Goal: Task Accomplishment & Management: Use online tool/utility

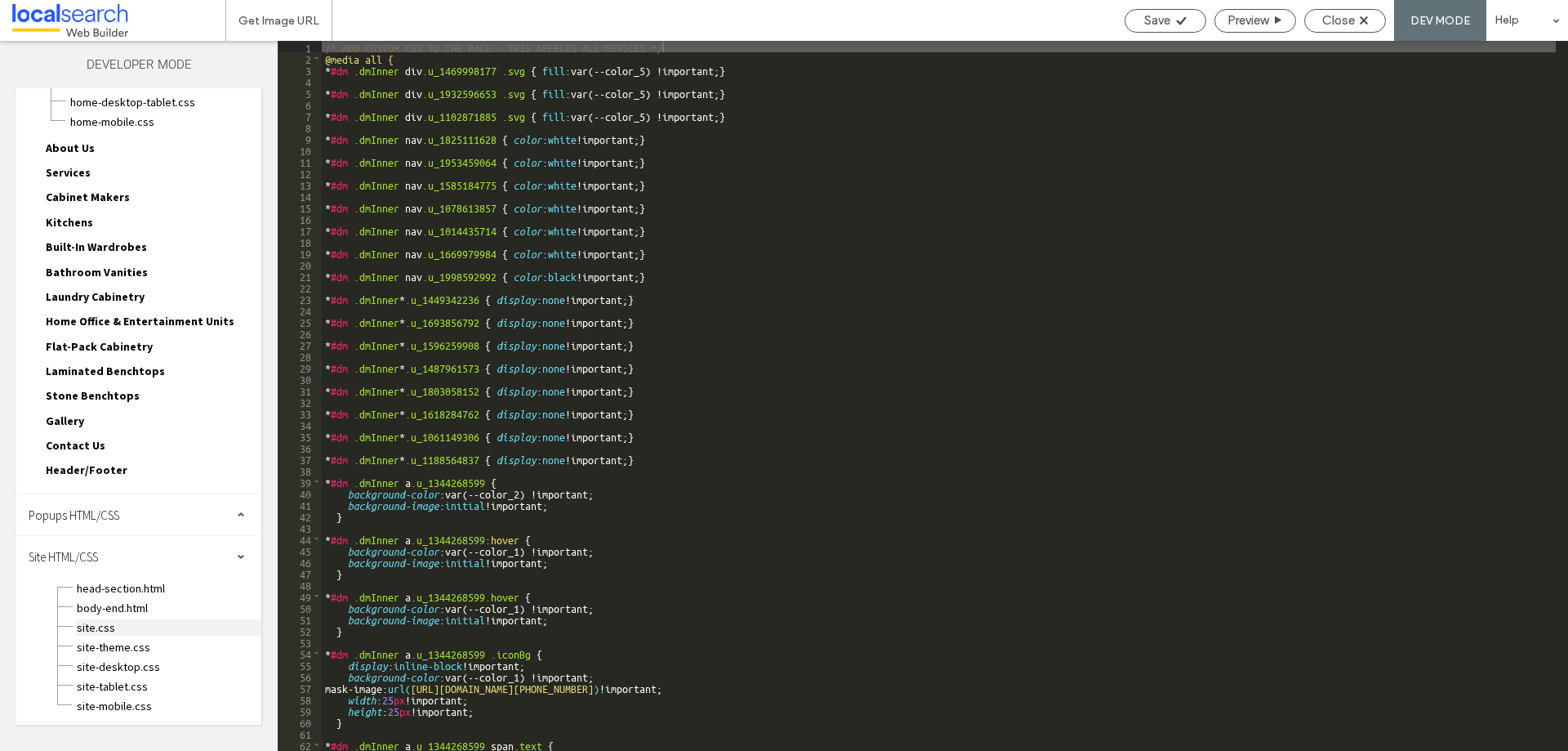
click at [110, 626] on span "site.css" at bounding box center [169, 627] width 185 height 16
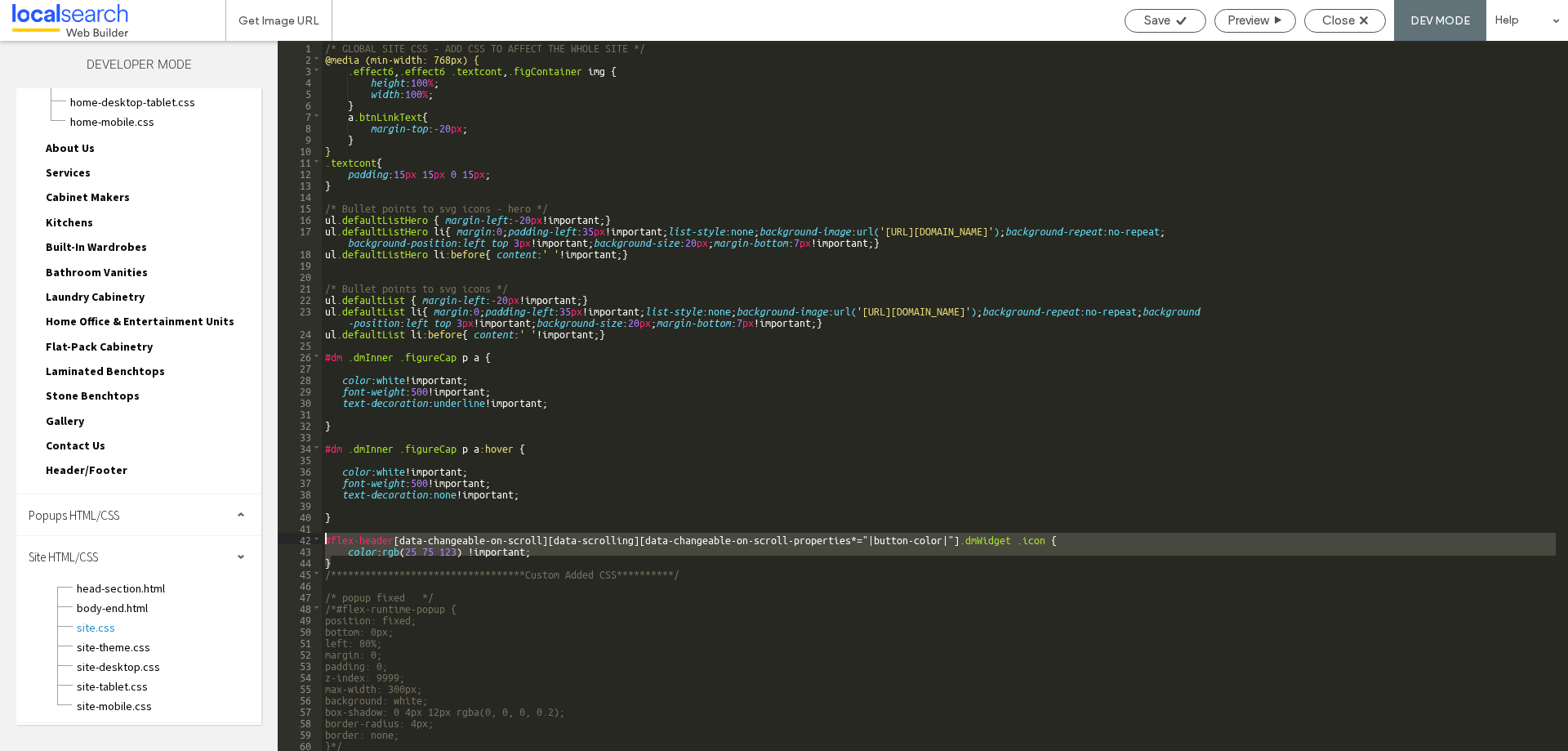
drag, startPoint x: 336, startPoint y: 562, endPoint x: 311, endPoint y: 534, distance: 37.5
click at [311, 534] on div "** 1 2 3 4 5 6 7 8 9 10 11 12 13 14 15 16 17 18 19 20 21 22 23 24 25 26 27 28 2…" at bounding box center [922, 396] width 1290 height 710
click at [1354, 20] on span "Close" at bounding box center [1339, 20] width 32 height 14
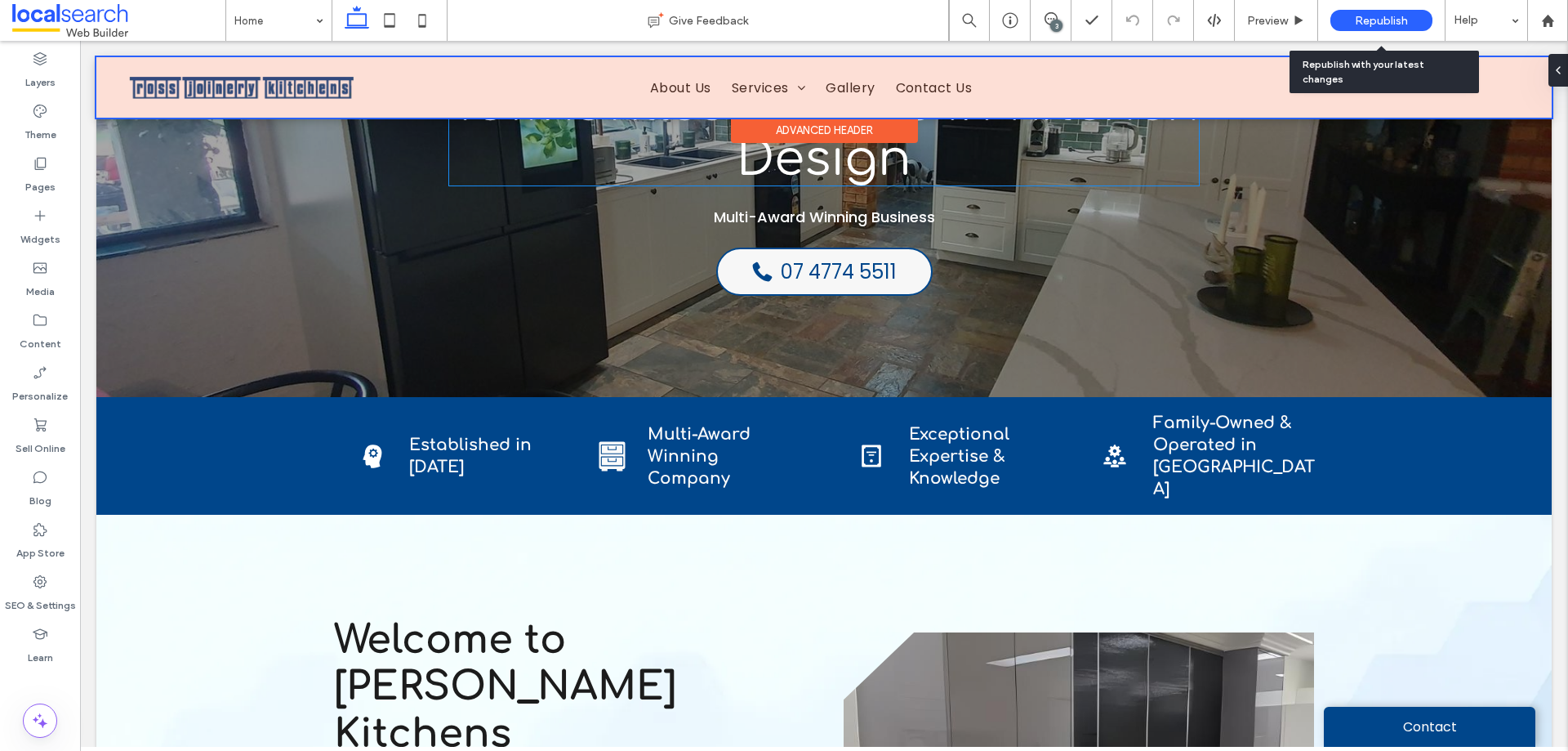
scroll to position [82, 0]
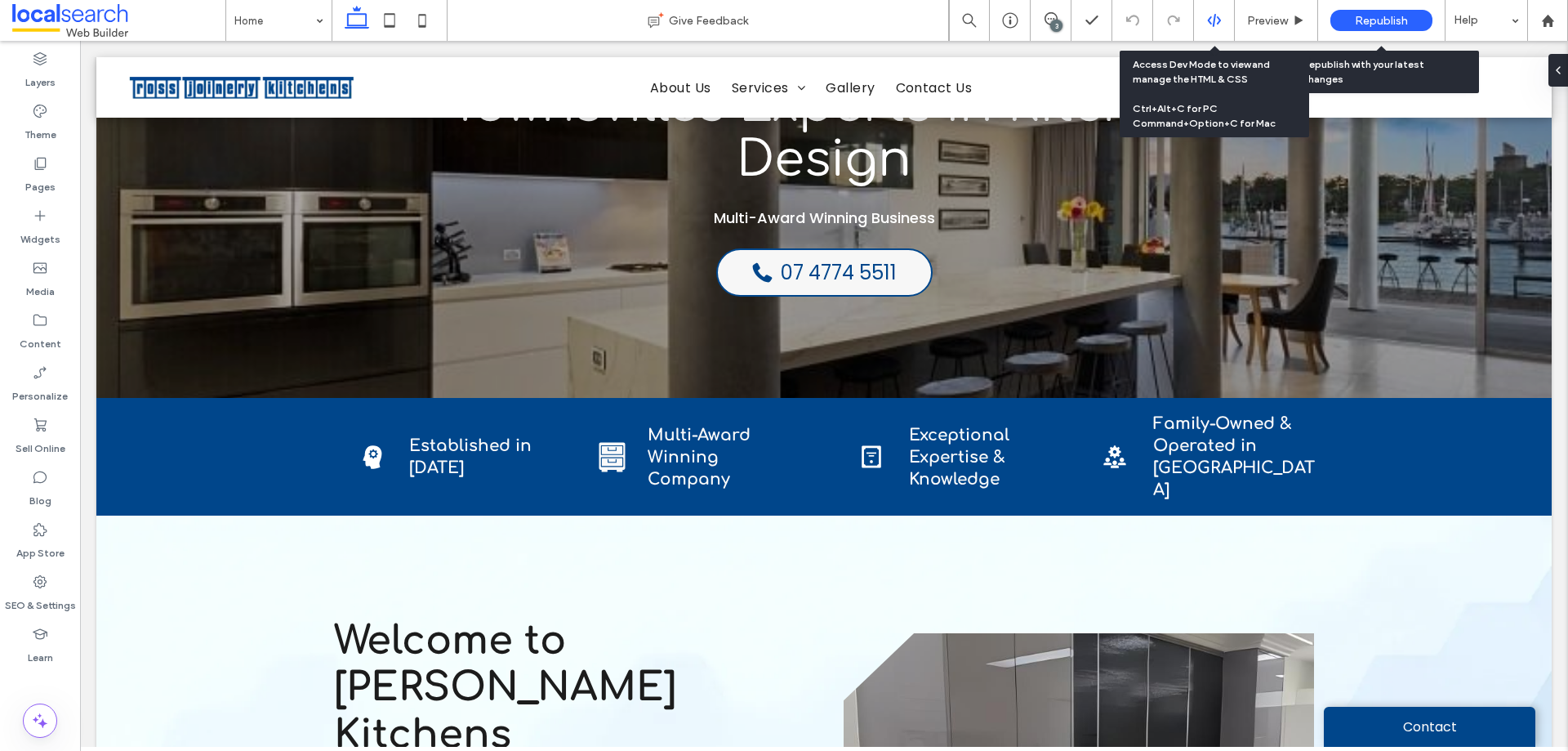
click at [1205, 12] on div at bounding box center [1214, 20] width 41 height 41
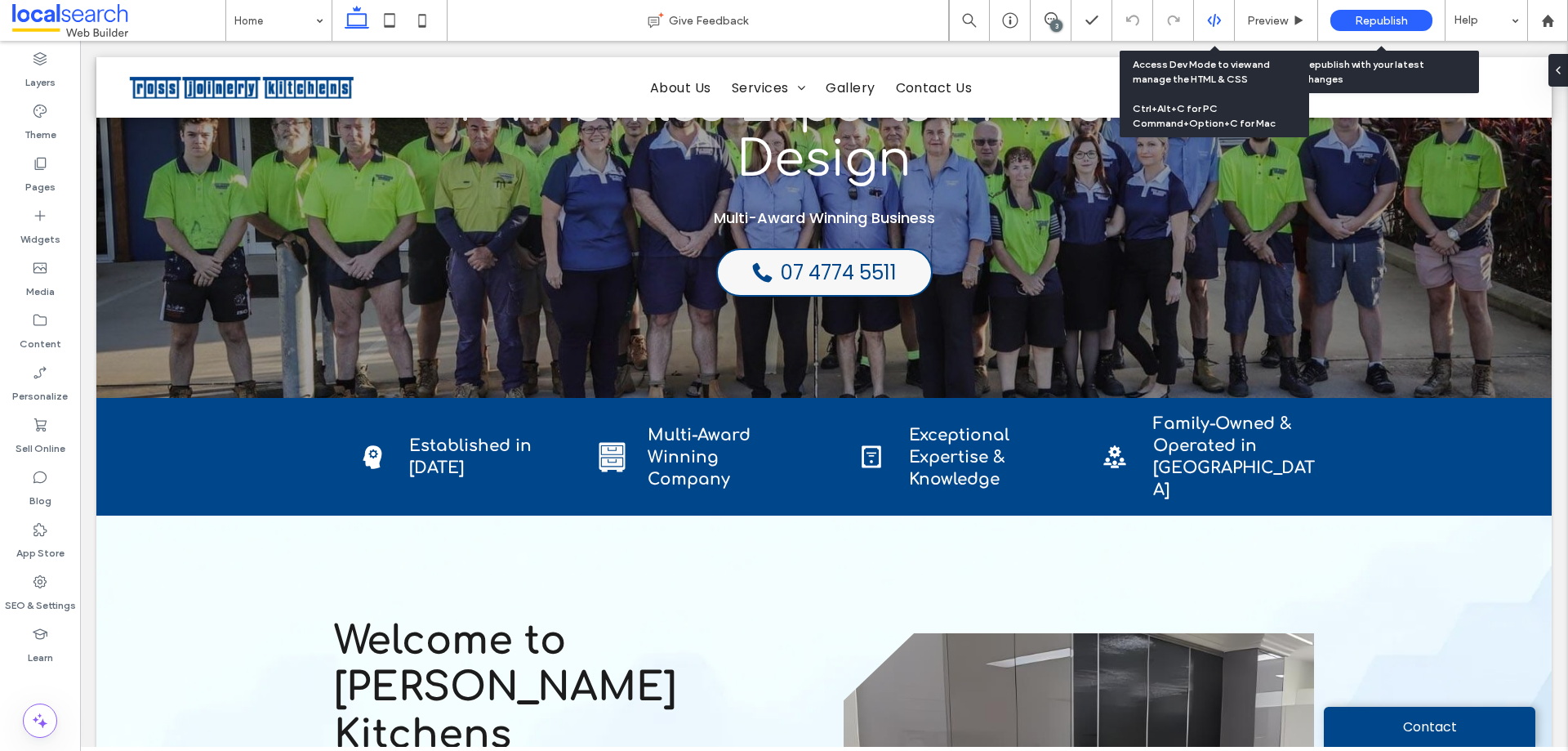
click at [1221, 24] on icon at bounding box center [1214, 20] width 14 height 14
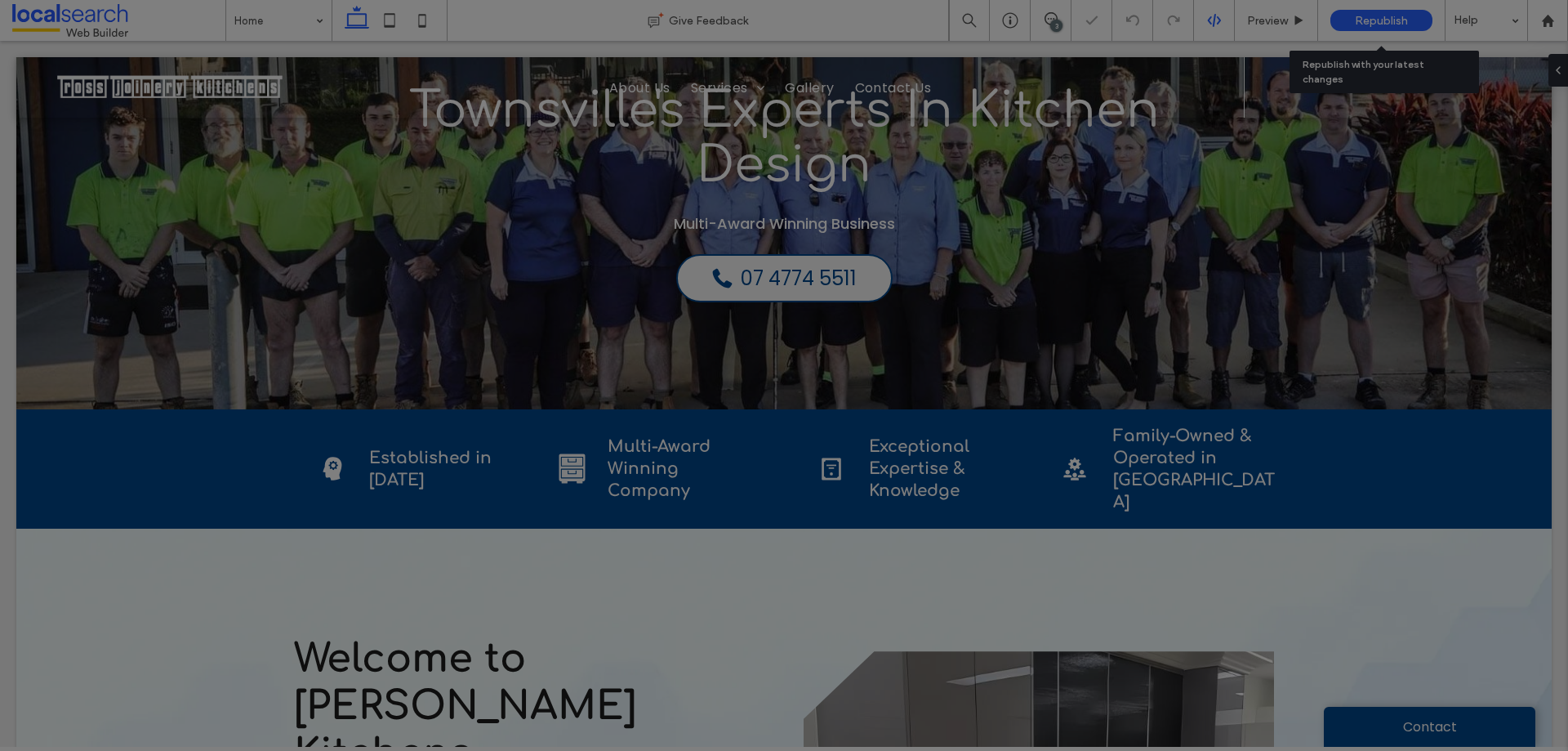
scroll to position [0, 0]
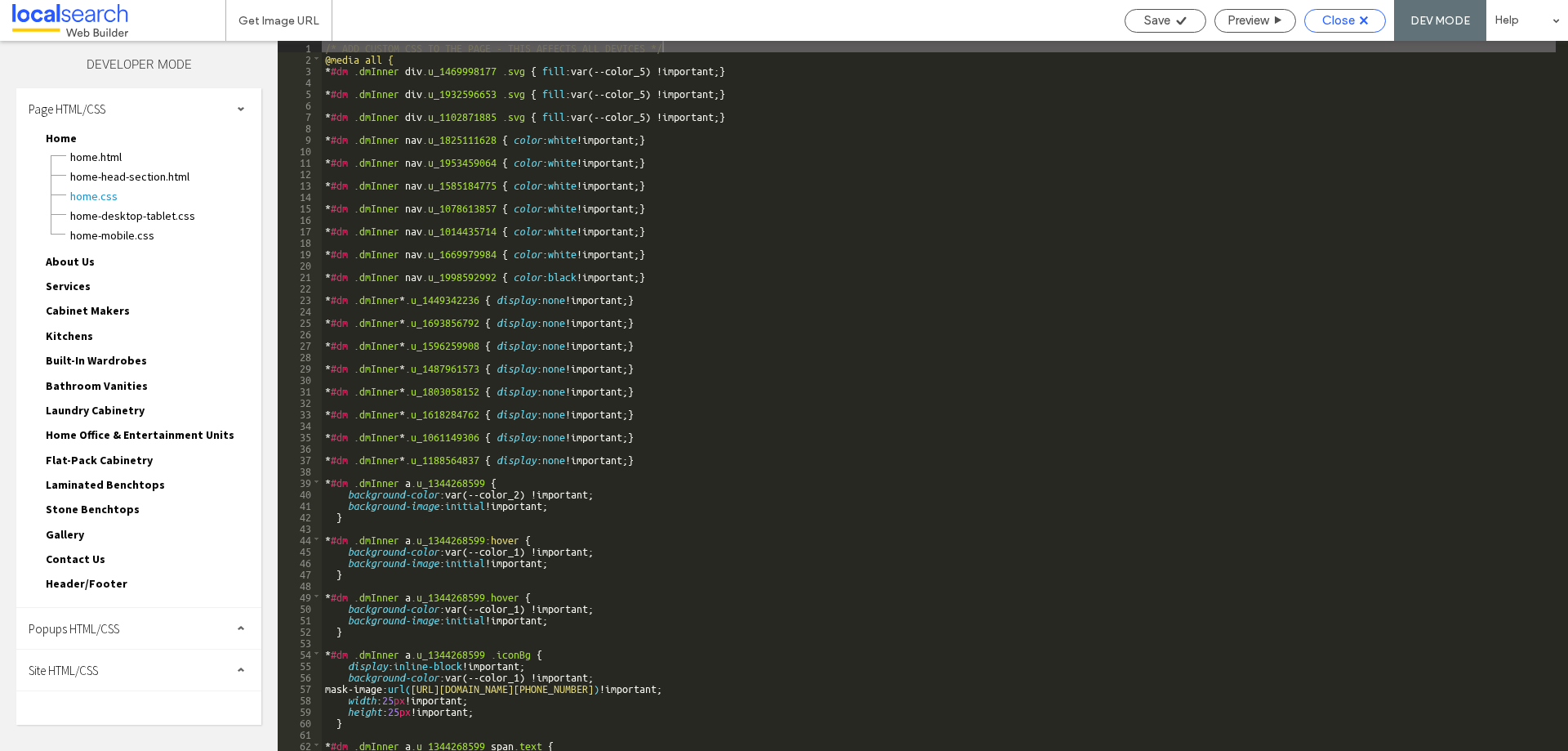
click at [1340, 28] on div "Close" at bounding box center [1346, 20] width 82 height 24
click at [1339, 20] on span "Close" at bounding box center [1339, 20] width 32 height 14
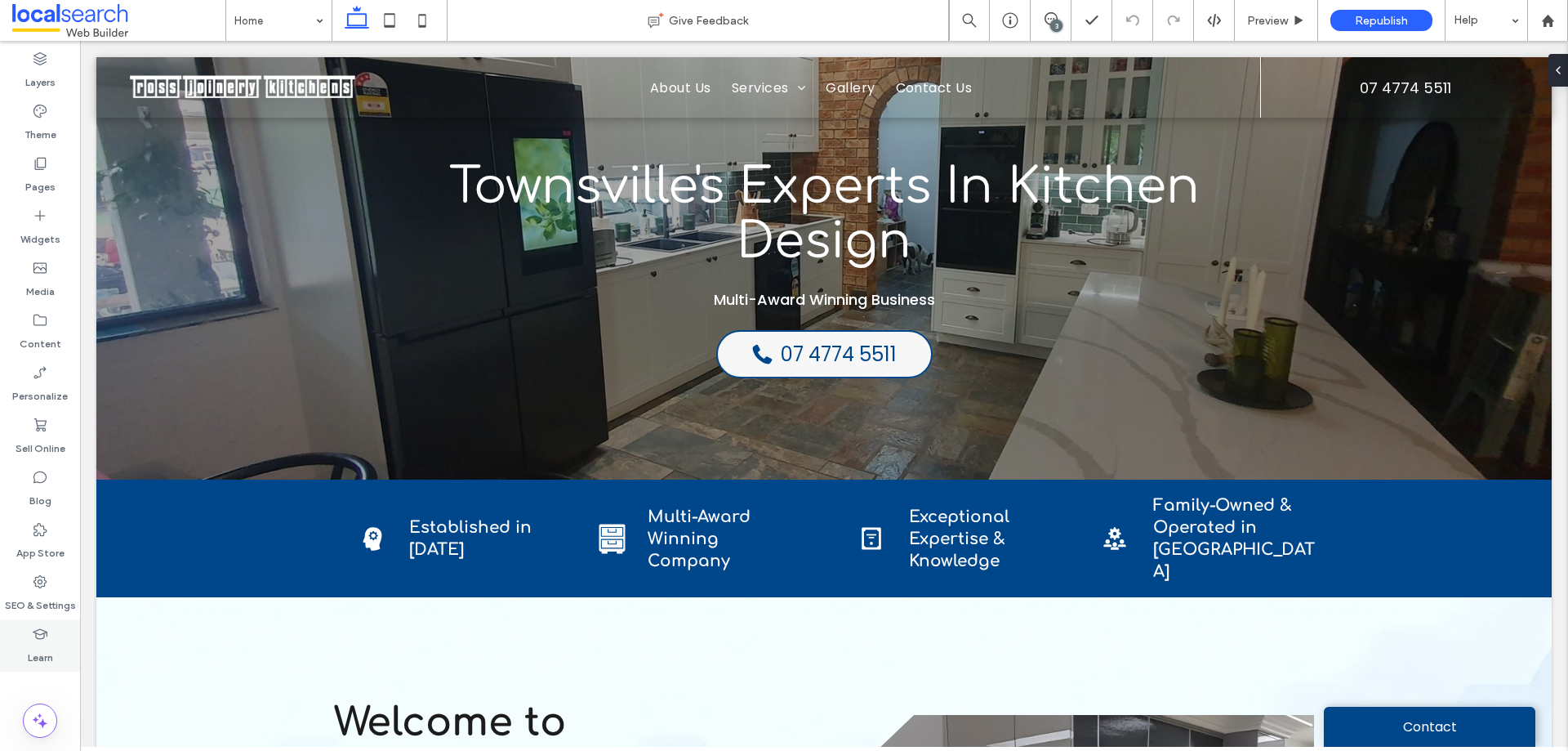
click at [47, 648] on label "Learn" at bounding box center [40, 654] width 26 height 23
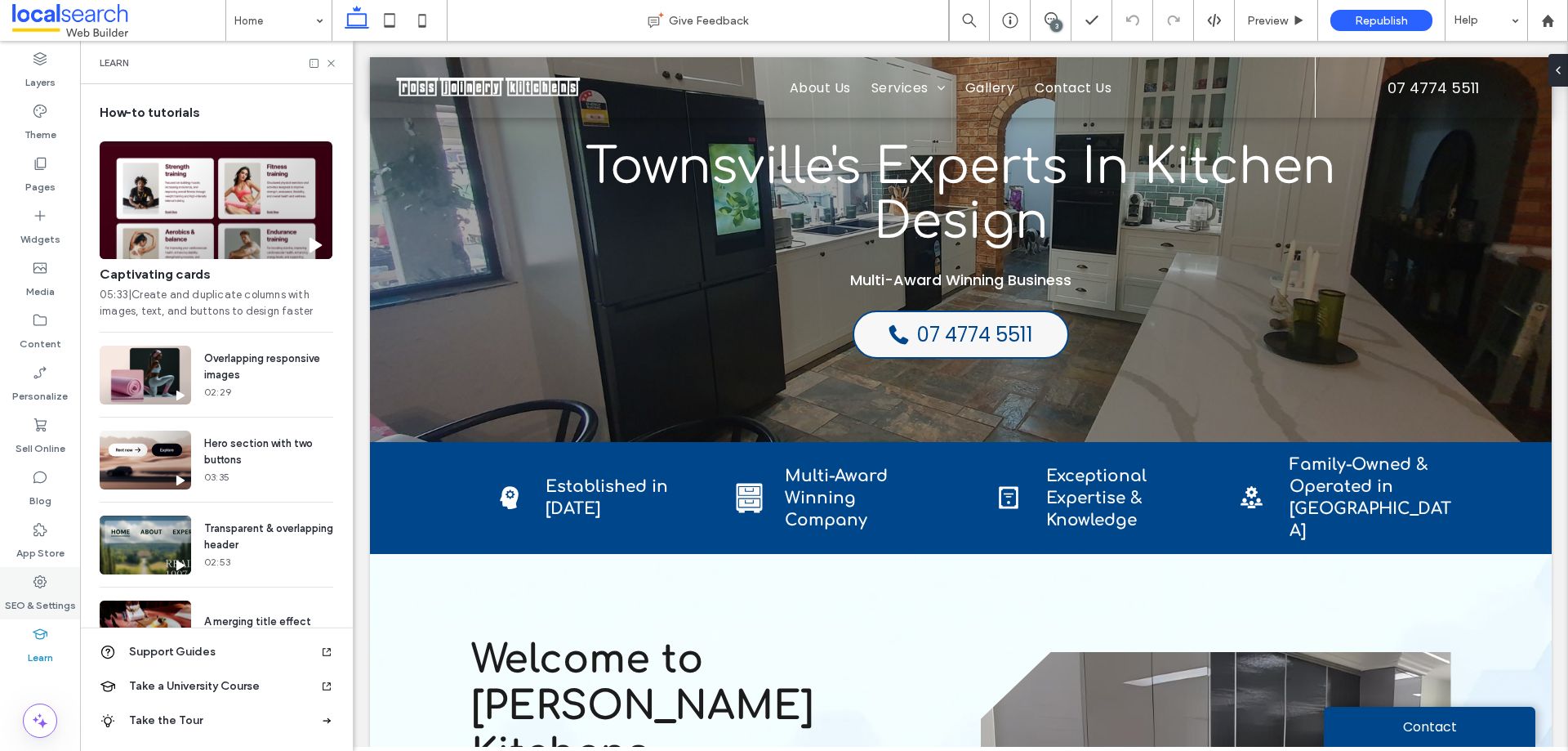
click at [38, 592] on label "SEO & Settings" at bounding box center [40, 601] width 72 height 23
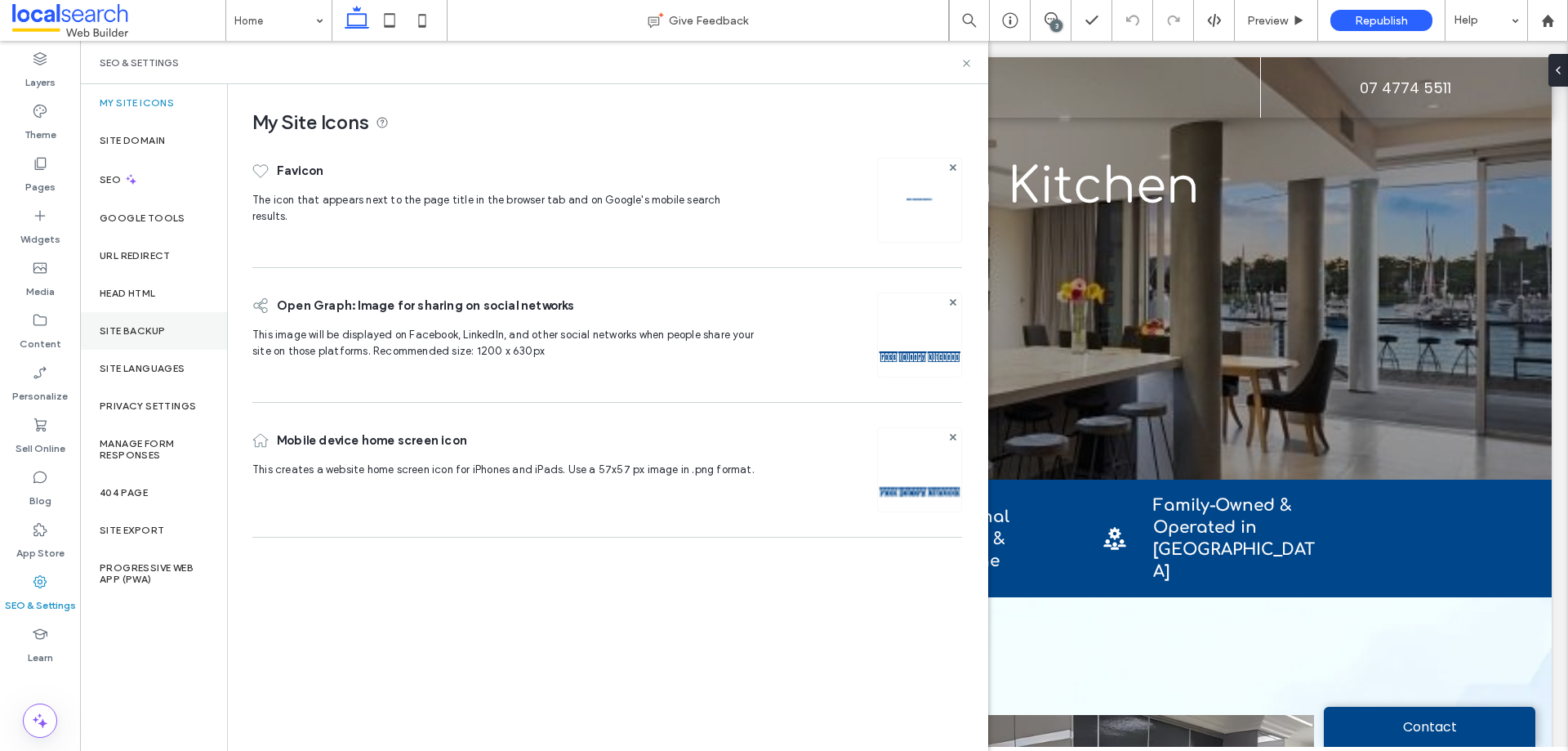
click at [155, 334] on label "Site Backup" at bounding box center [132, 331] width 66 height 11
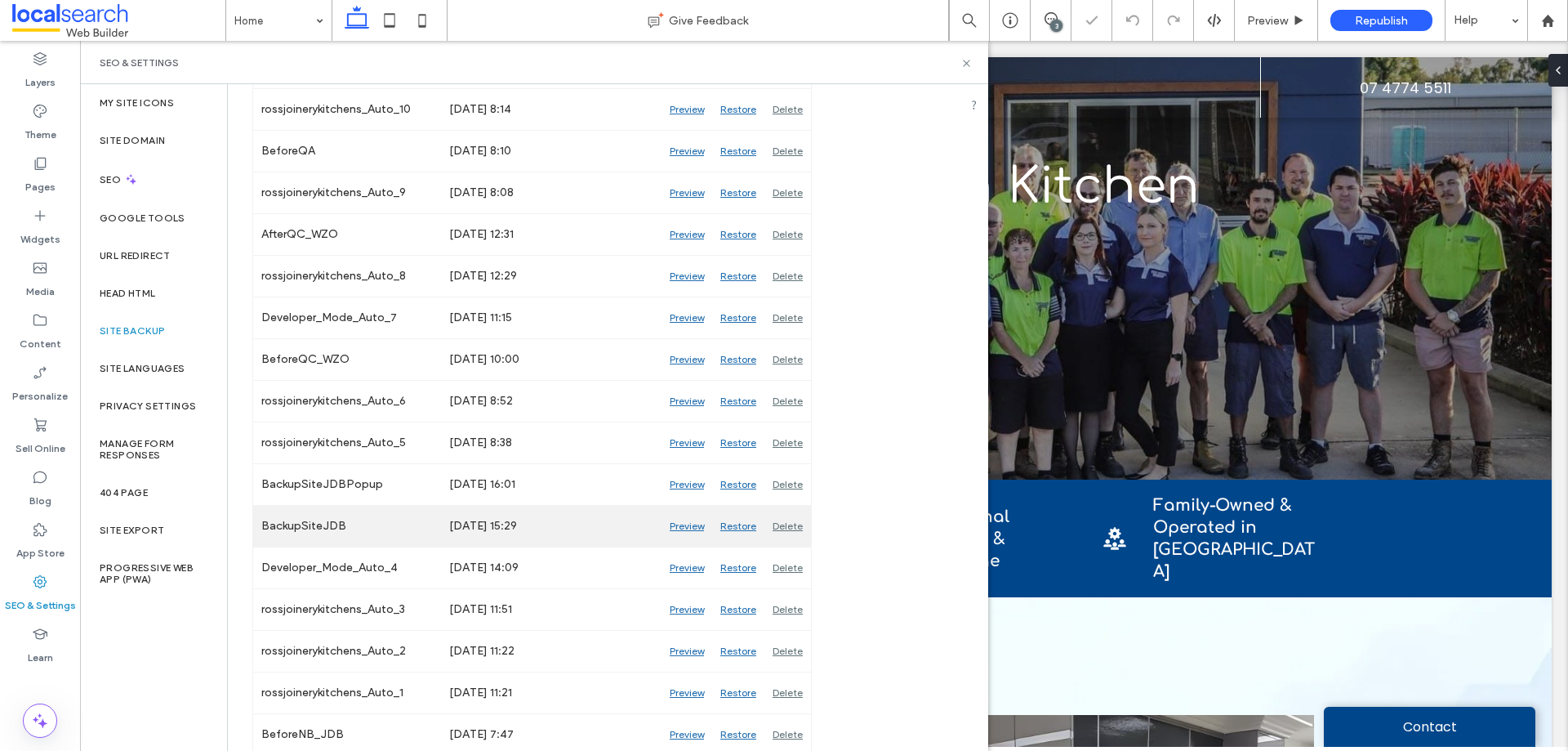
scroll to position [1903, 0]
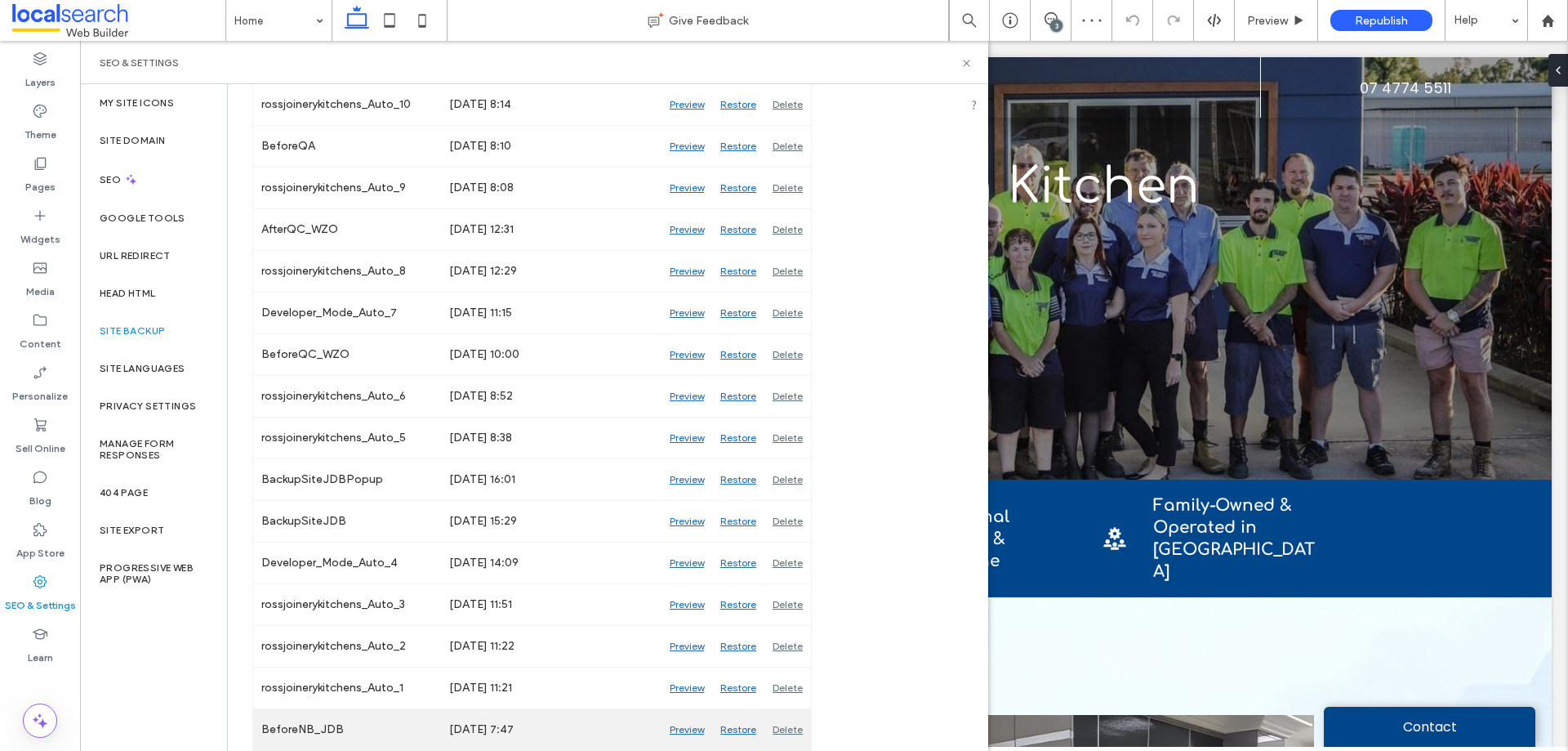
click at [676, 732] on div "Preview" at bounding box center [687, 729] width 51 height 41
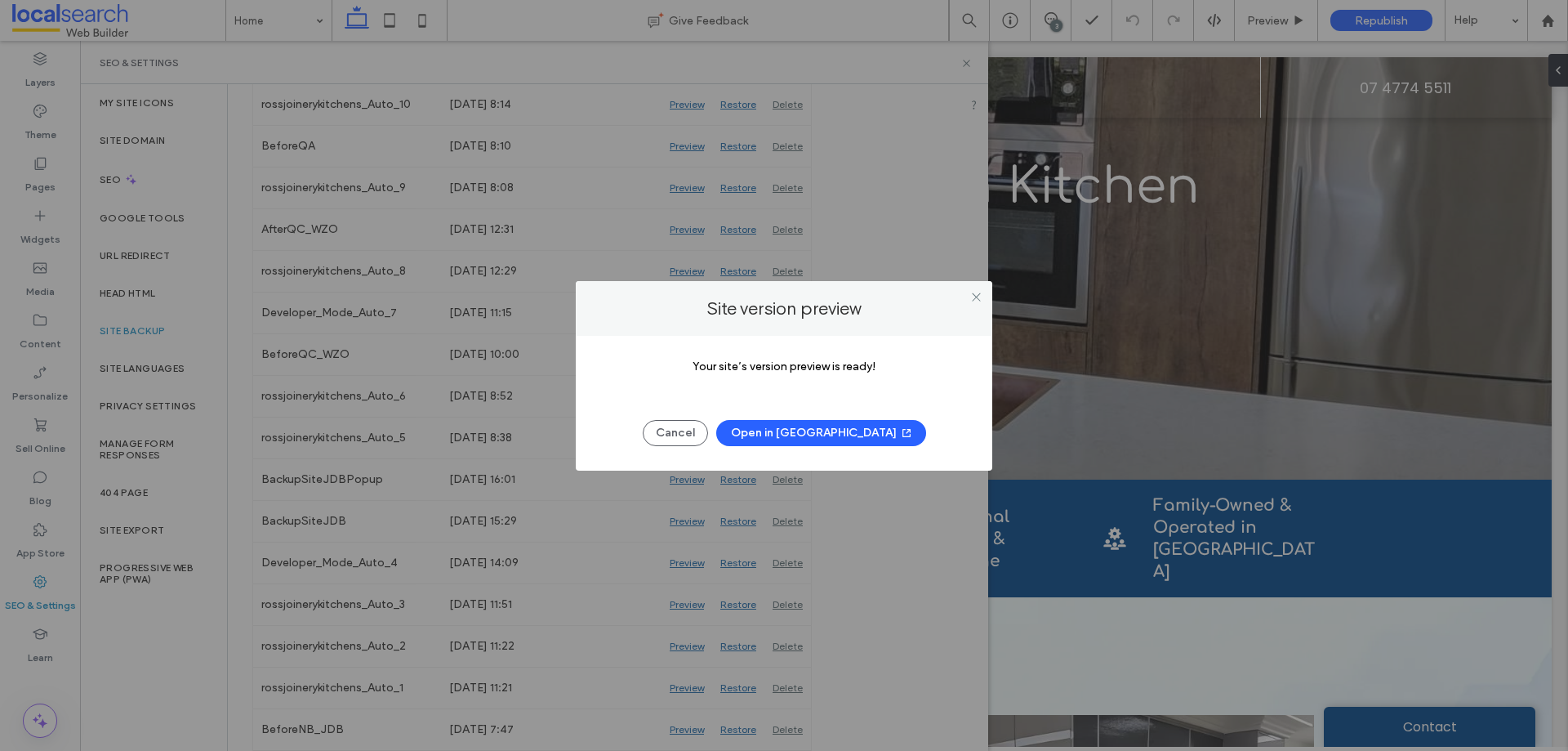
click at [811, 429] on button "Open in [GEOGRAPHIC_DATA]" at bounding box center [821, 432] width 210 height 26
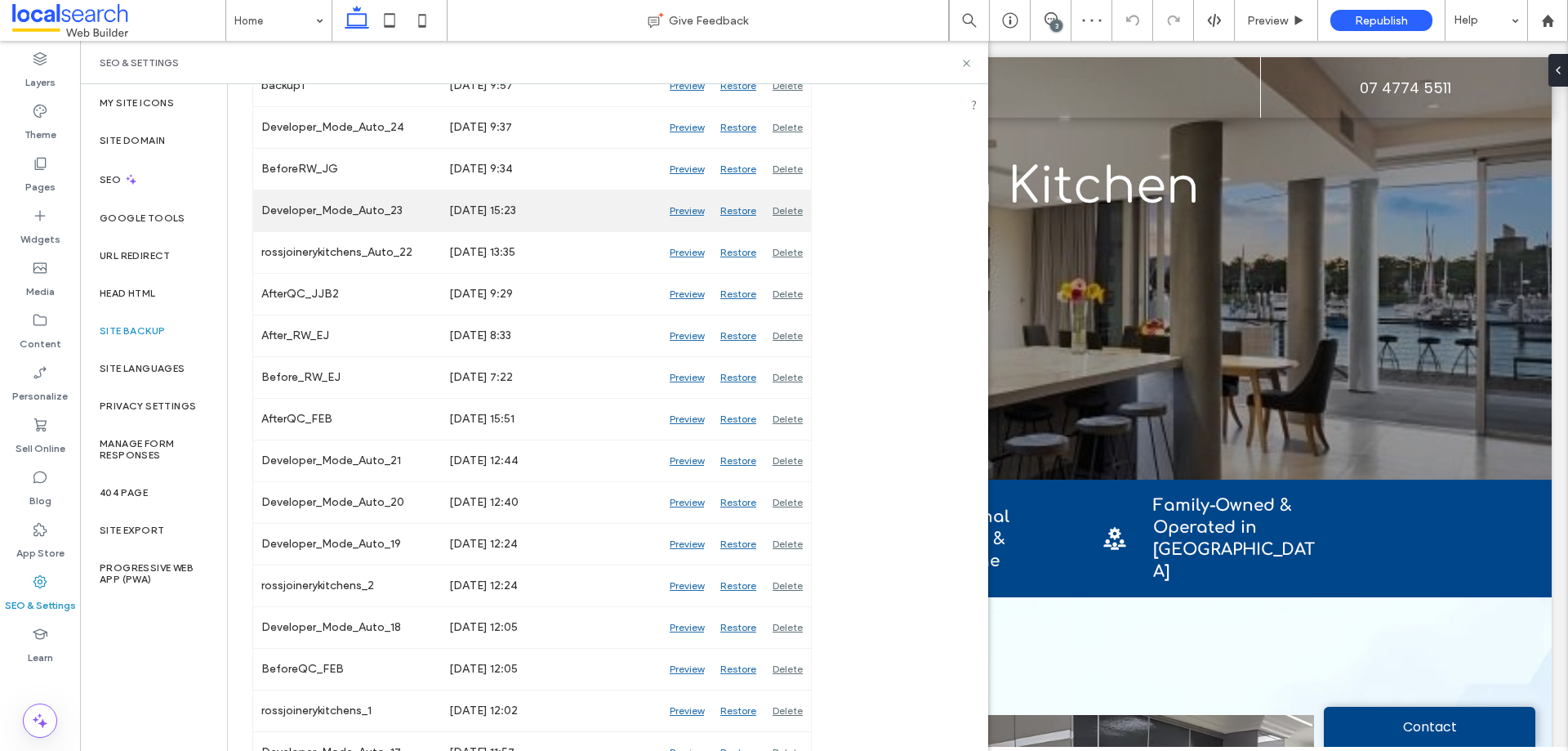
scroll to position [736, 0]
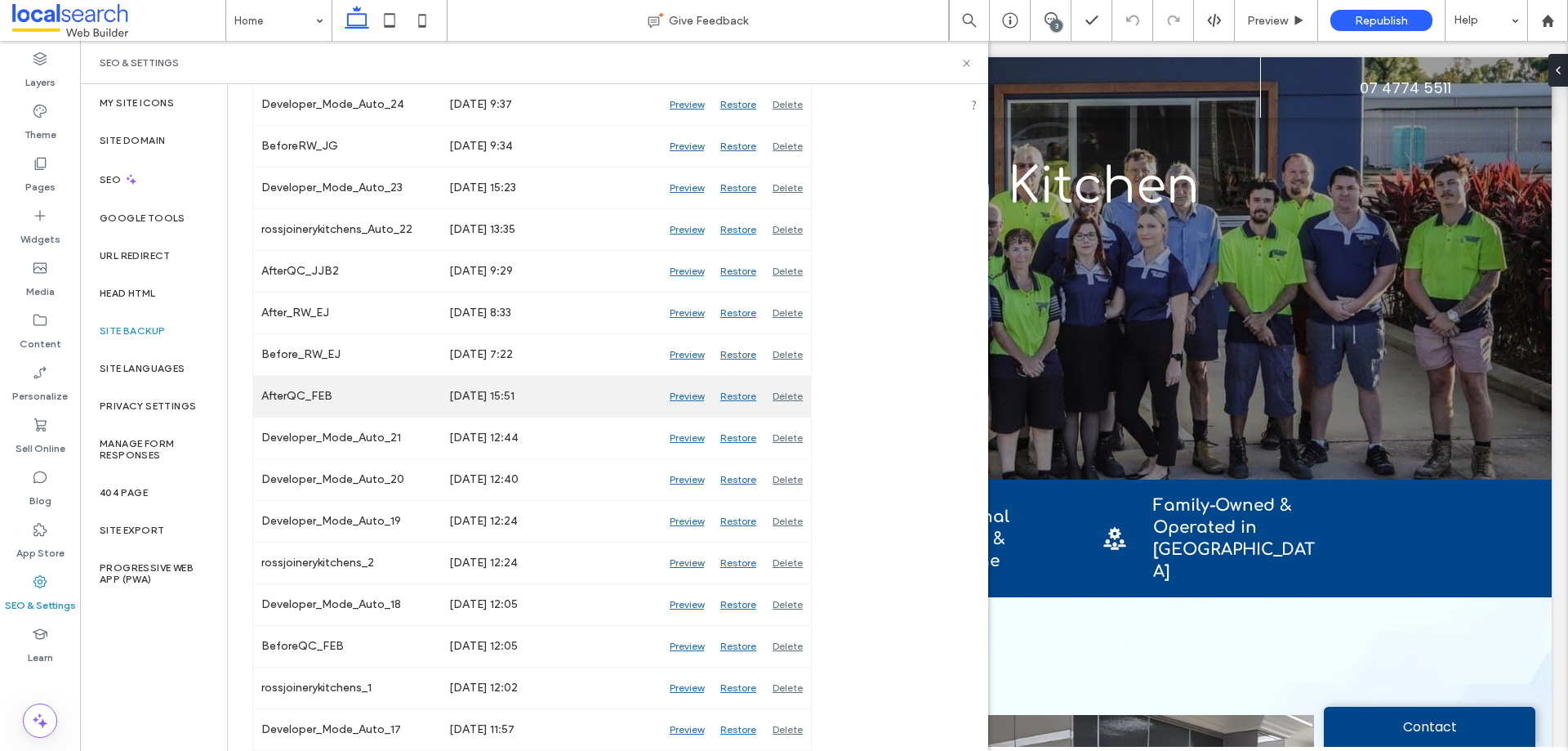
click at [686, 396] on div "Preview" at bounding box center [687, 396] width 51 height 41
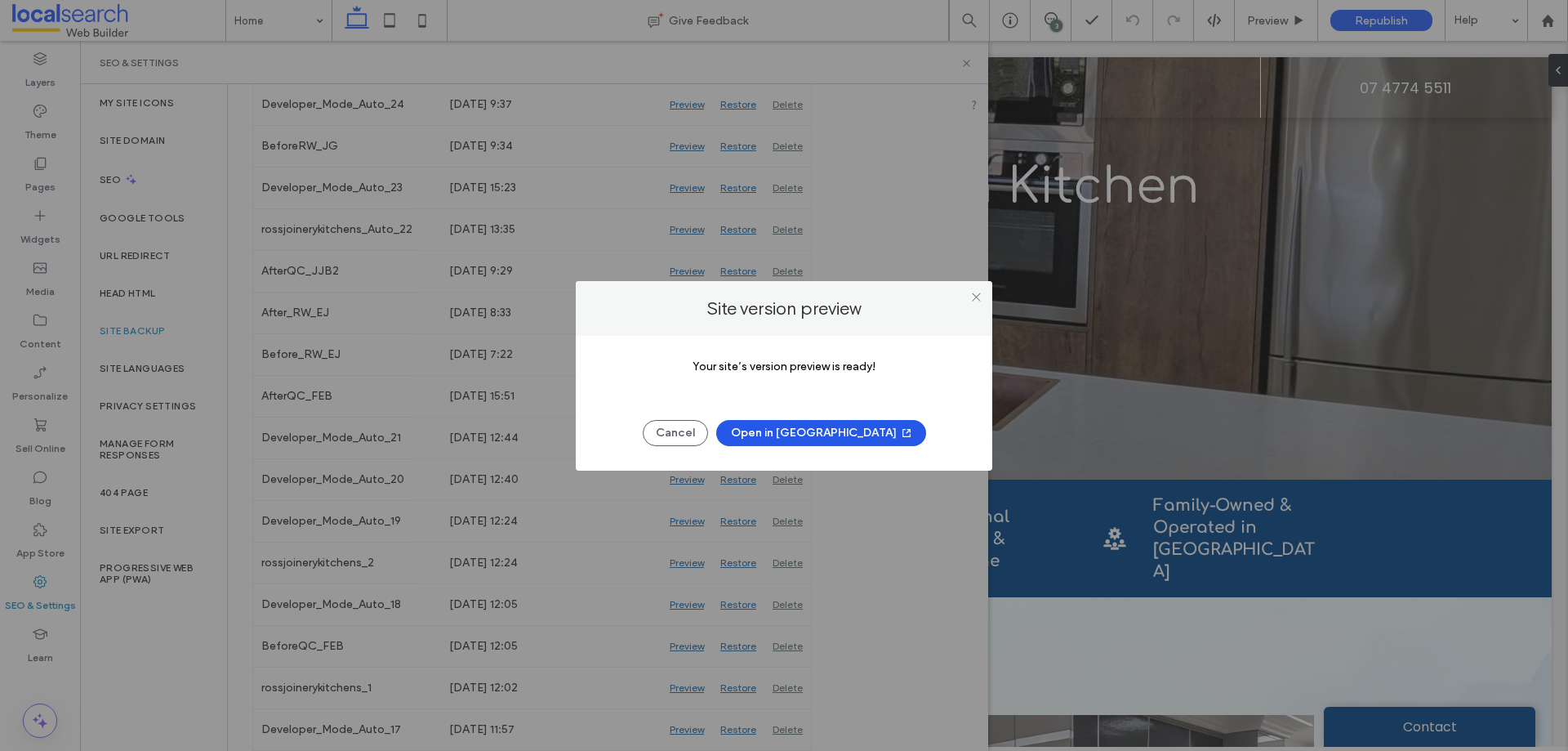
click at [785, 436] on button "Open in New Tab" at bounding box center [821, 432] width 210 height 26
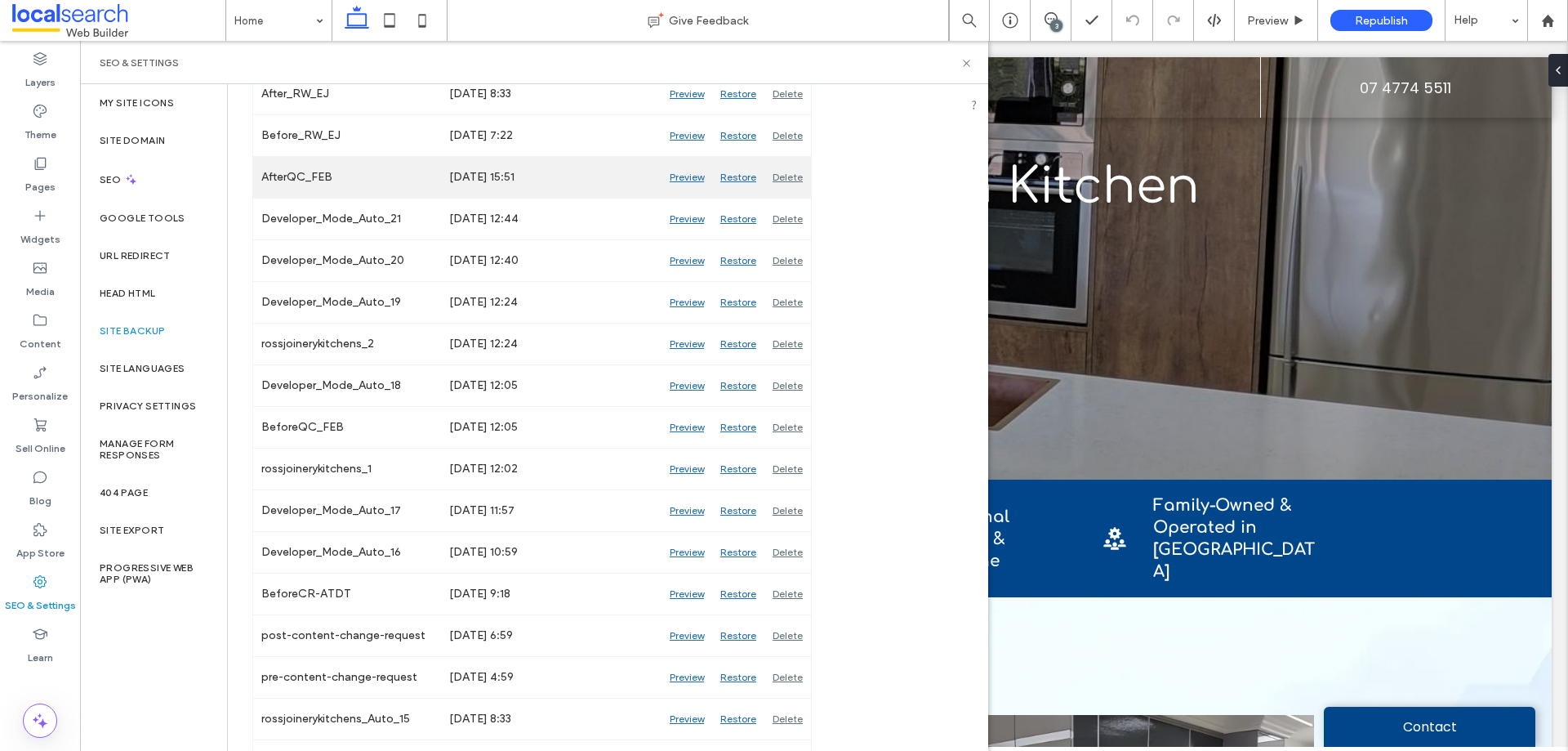
scroll to position [981, 0]
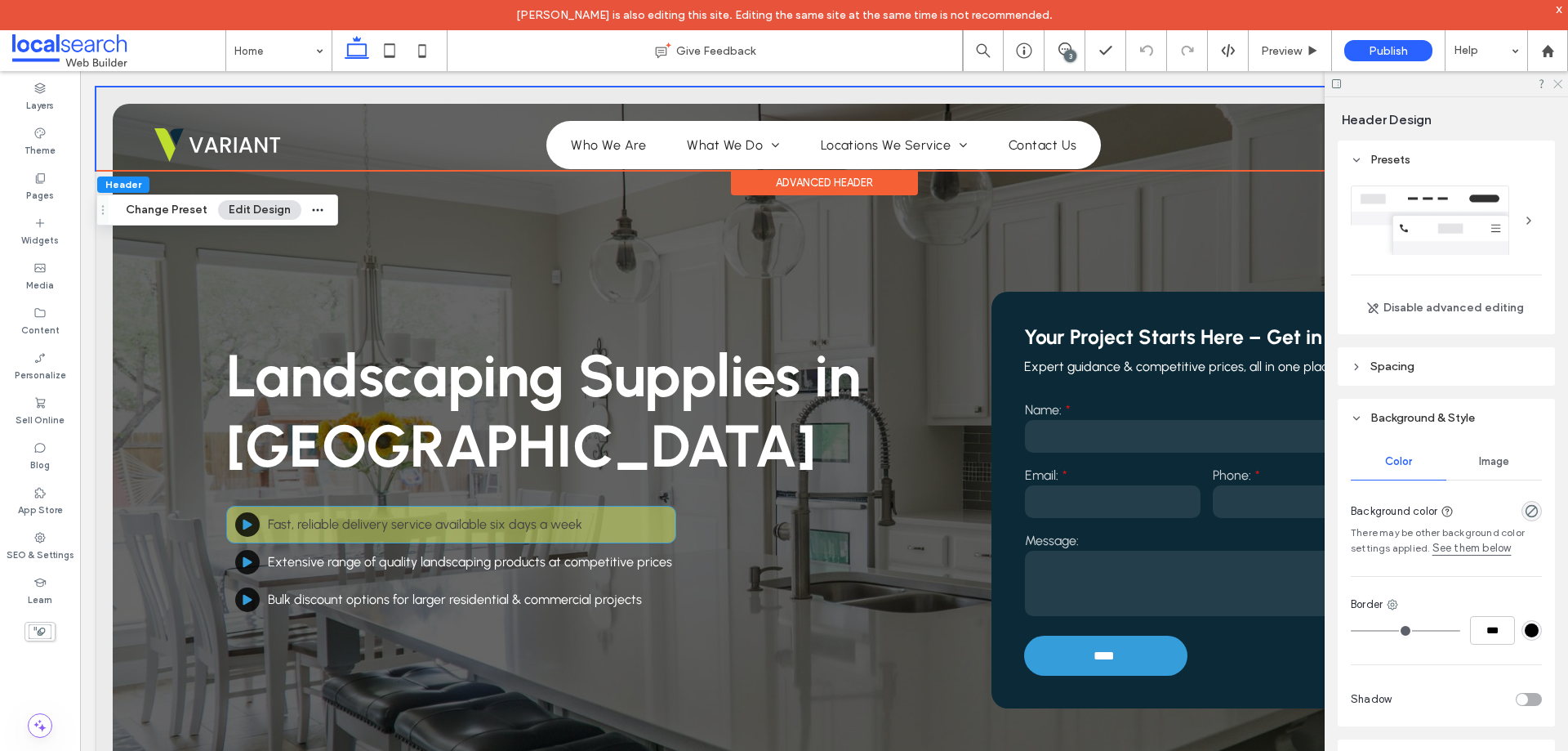
click at [1560, 86] on use at bounding box center [1558, 84] width 9 height 9
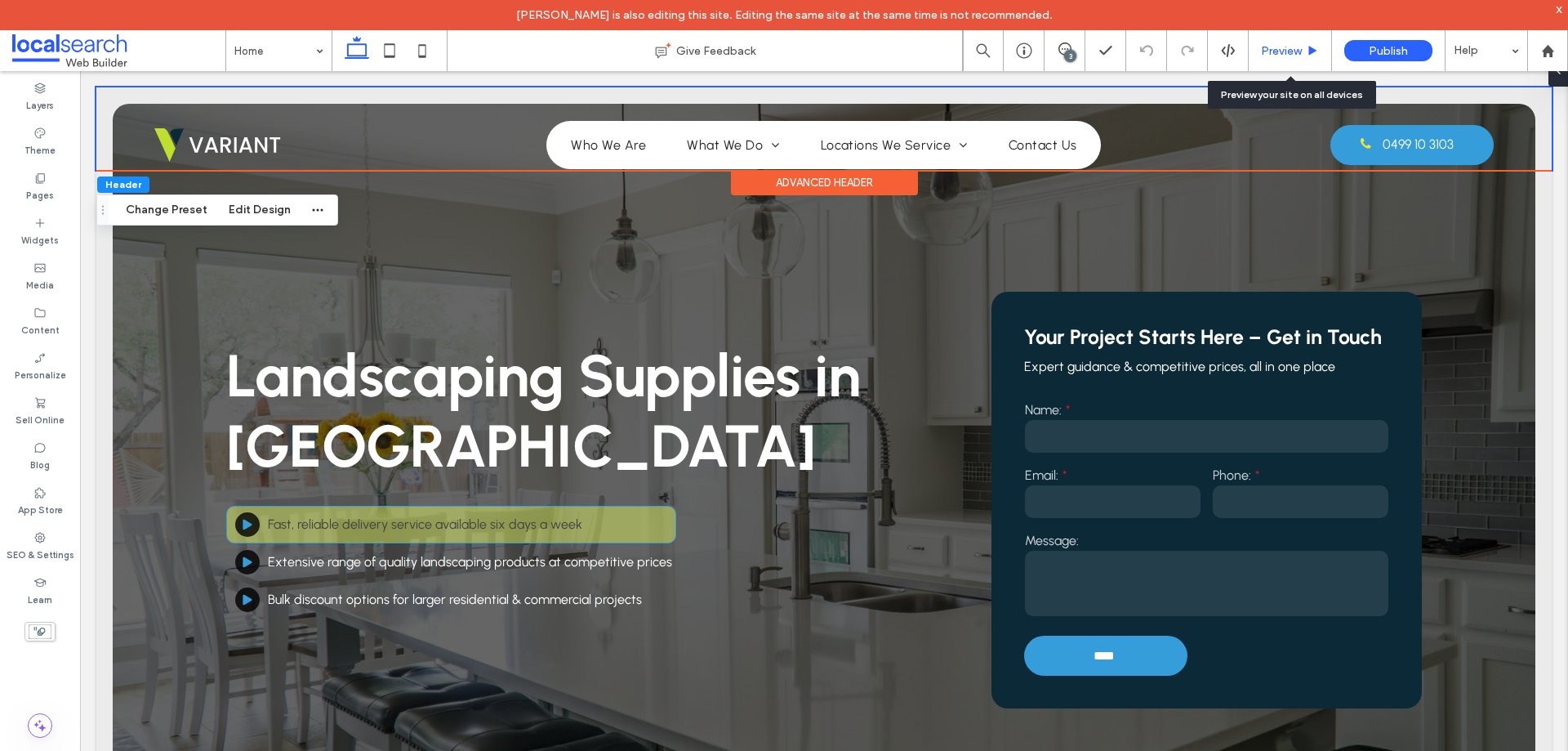
click at [1284, 53] on span "Preview" at bounding box center [1281, 51] width 41 height 14
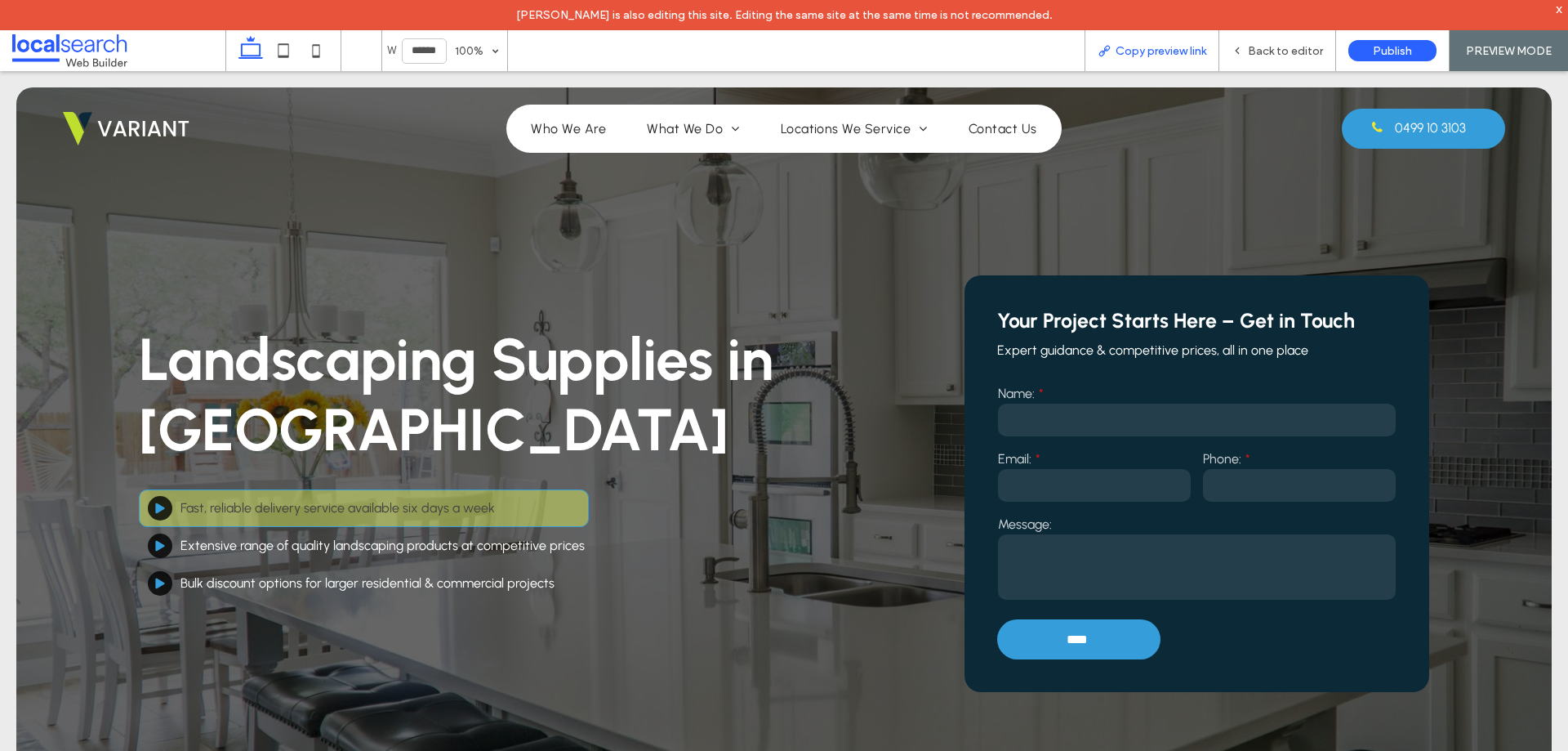
click at [1166, 58] on div "Copy preview link" at bounding box center [1151, 51] width 134 height 41
click at [1160, 49] on span "Copy preview link" at bounding box center [1161, 51] width 91 height 14
click at [1253, 54] on span "Back to editor" at bounding box center [1286, 51] width 75 height 14
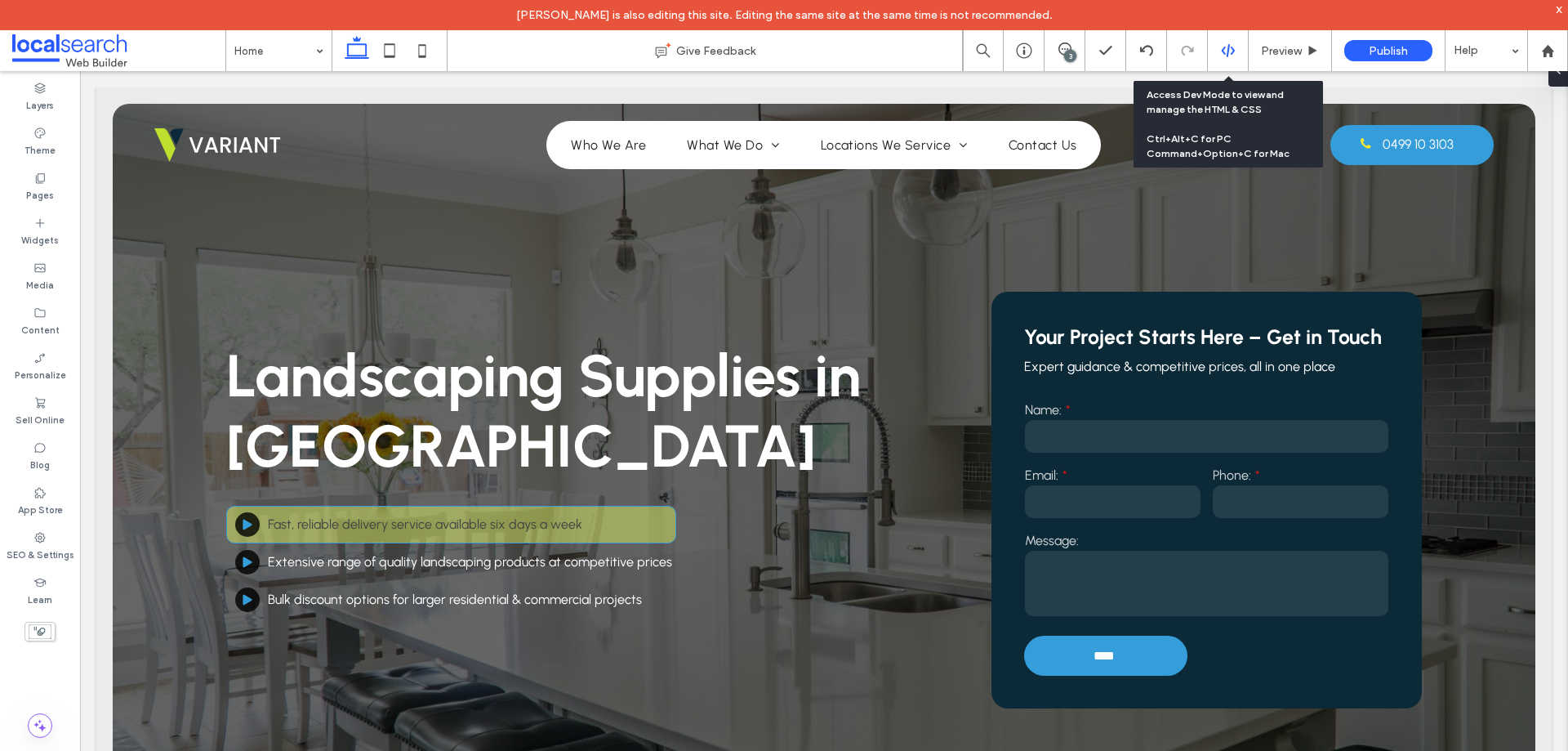
click at [1227, 54] on icon at bounding box center [1228, 50] width 14 height 14
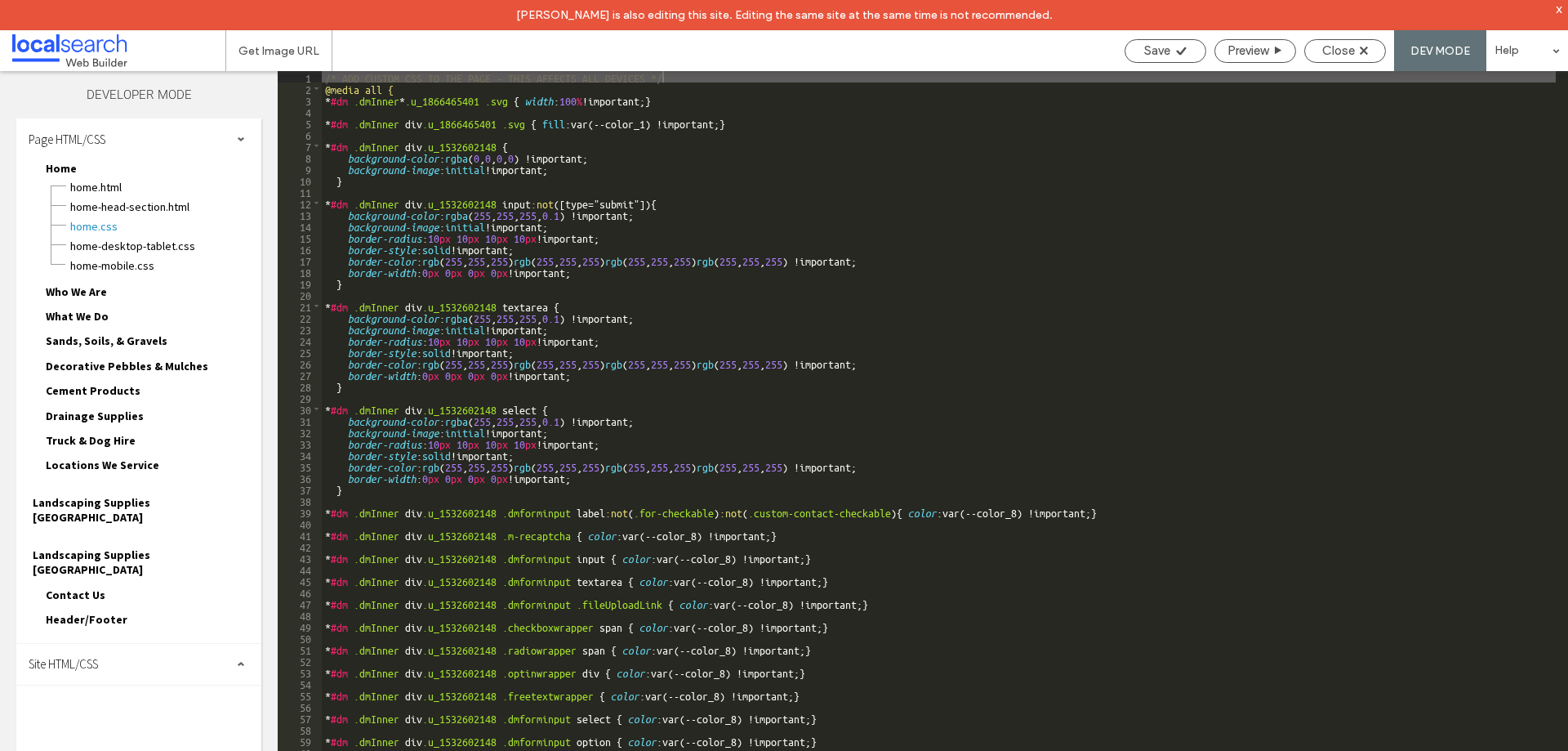
click at [122, 644] on div "Site HTML/CSS" at bounding box center [138, 664] width 245 height 41
click at [116, 727] on span "site.css" at bounding box center [169, 735] width 185 height 16
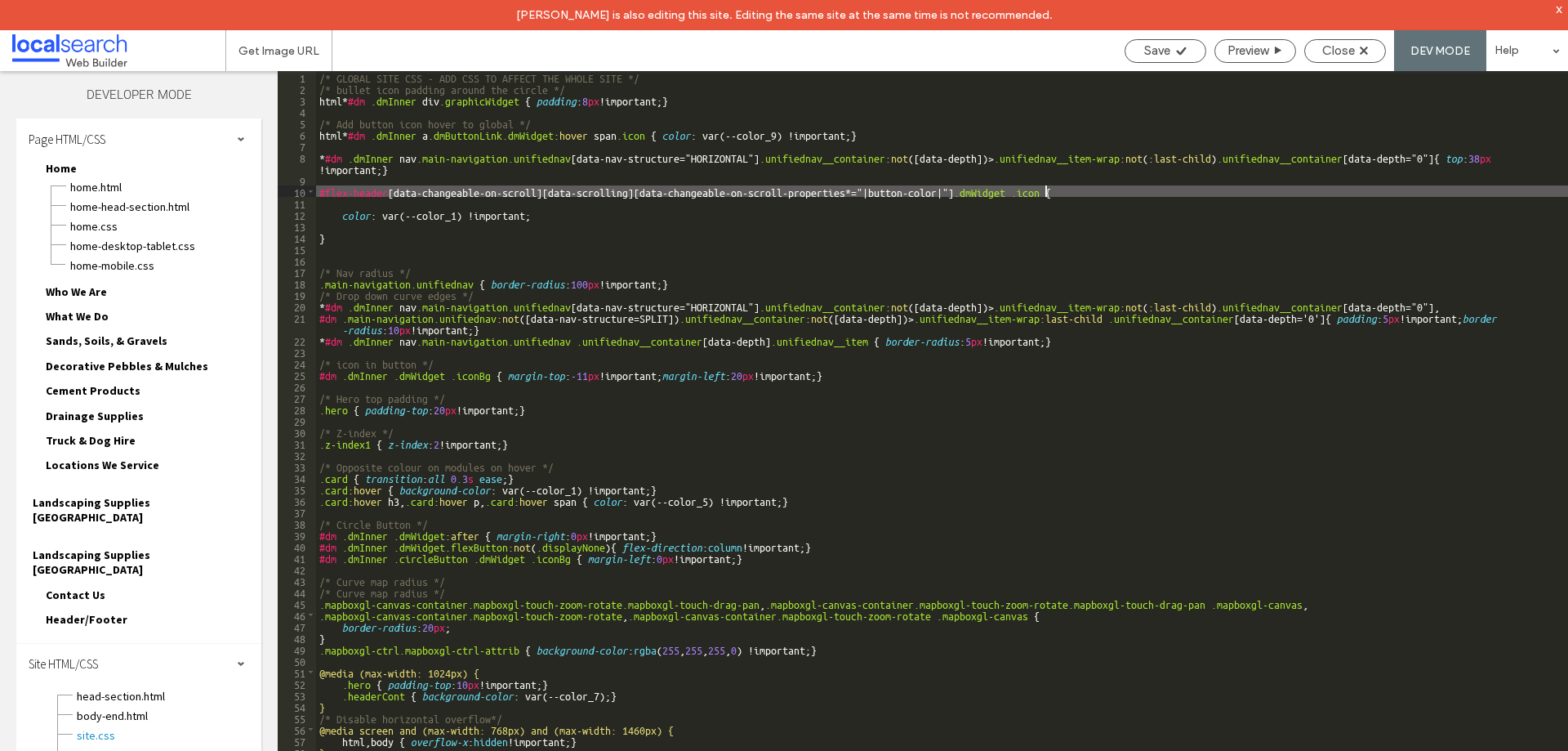
click at [1046, 190] on div "/* GLOBAL SITE CSS - ADD CSS TO AFFECT THE WHOLE SITE */ /* bullet icon padding…" at bounding box center [941, 438] width 1252 height 733
type textarea "**"
click at [1169, 45] on div "Save" at bounding box center [1166, 50] width 80 height 14
click at [1343, 53] on span "Close" at bounding box center [1339, 50] width 32 height 14
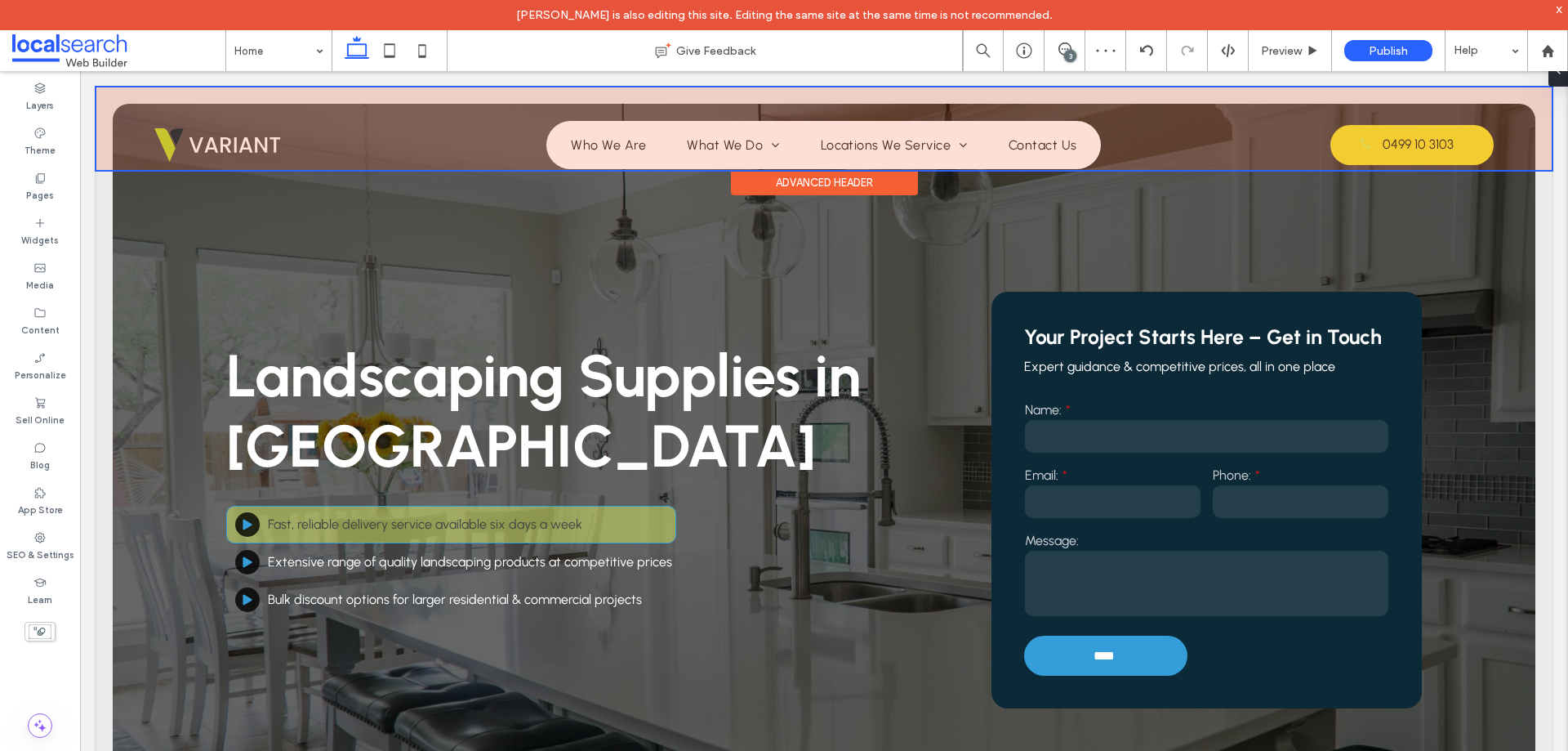
click at [1401, 149] on div at bounding box center [824, 129] width 1455 height 83
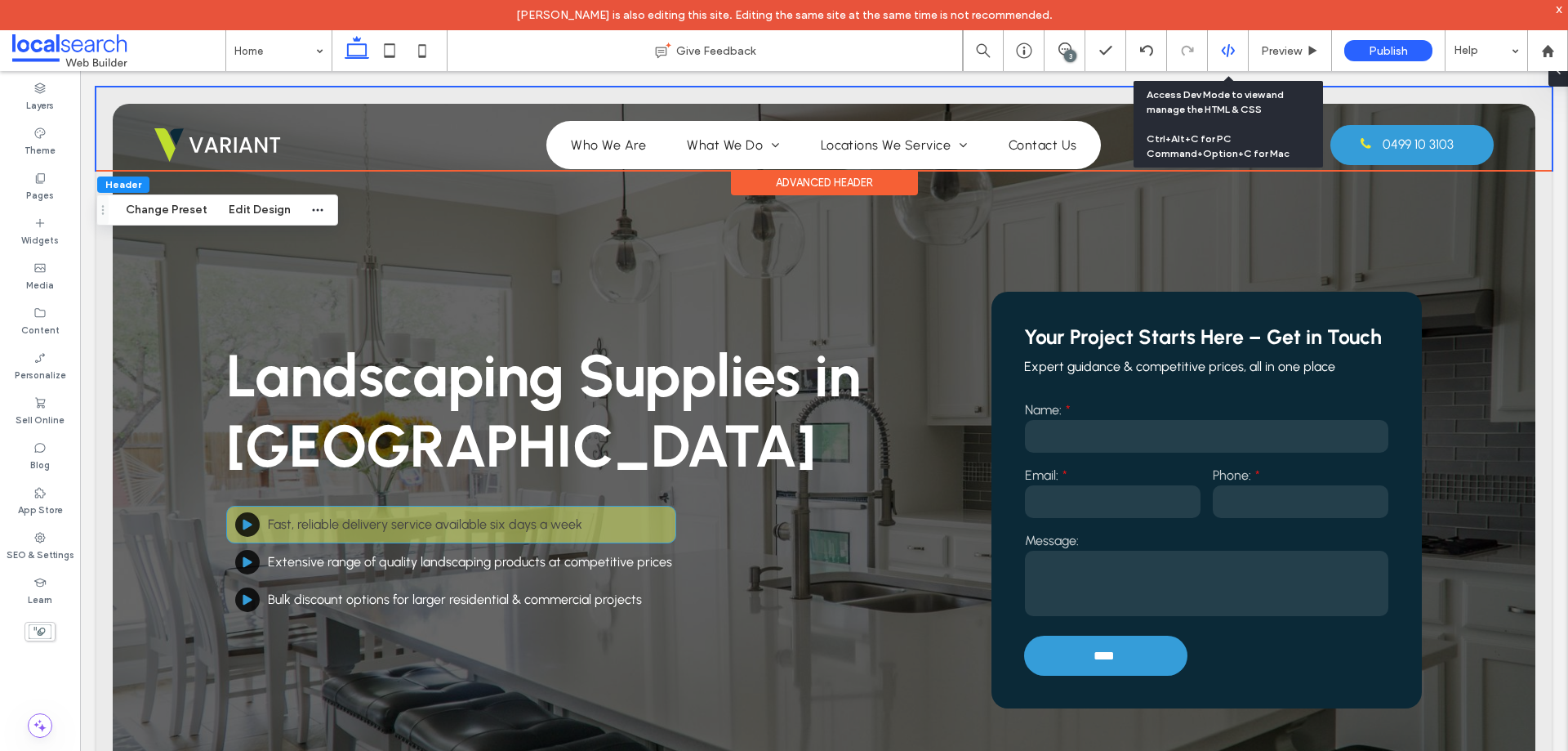
click at [1219, 53] on div at bounding box center [1228, 50] width 40 height 14
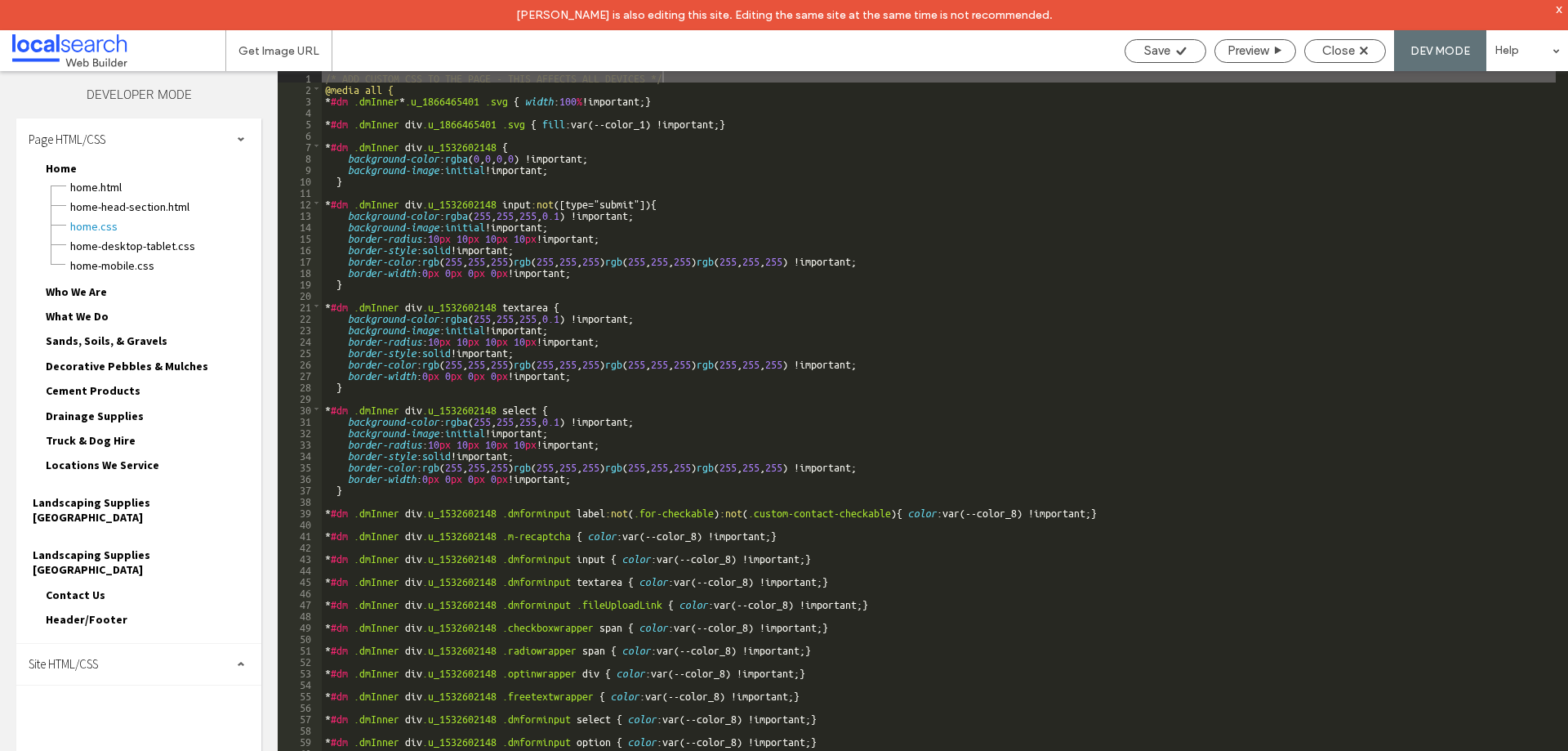
click at [105, 644] on div "Site HTML/CSS" at bounding box center [138, 664] width 245 height 41
click at [116, 727] on span "site.css" at bounding box center [169, 735] width 185 height 16
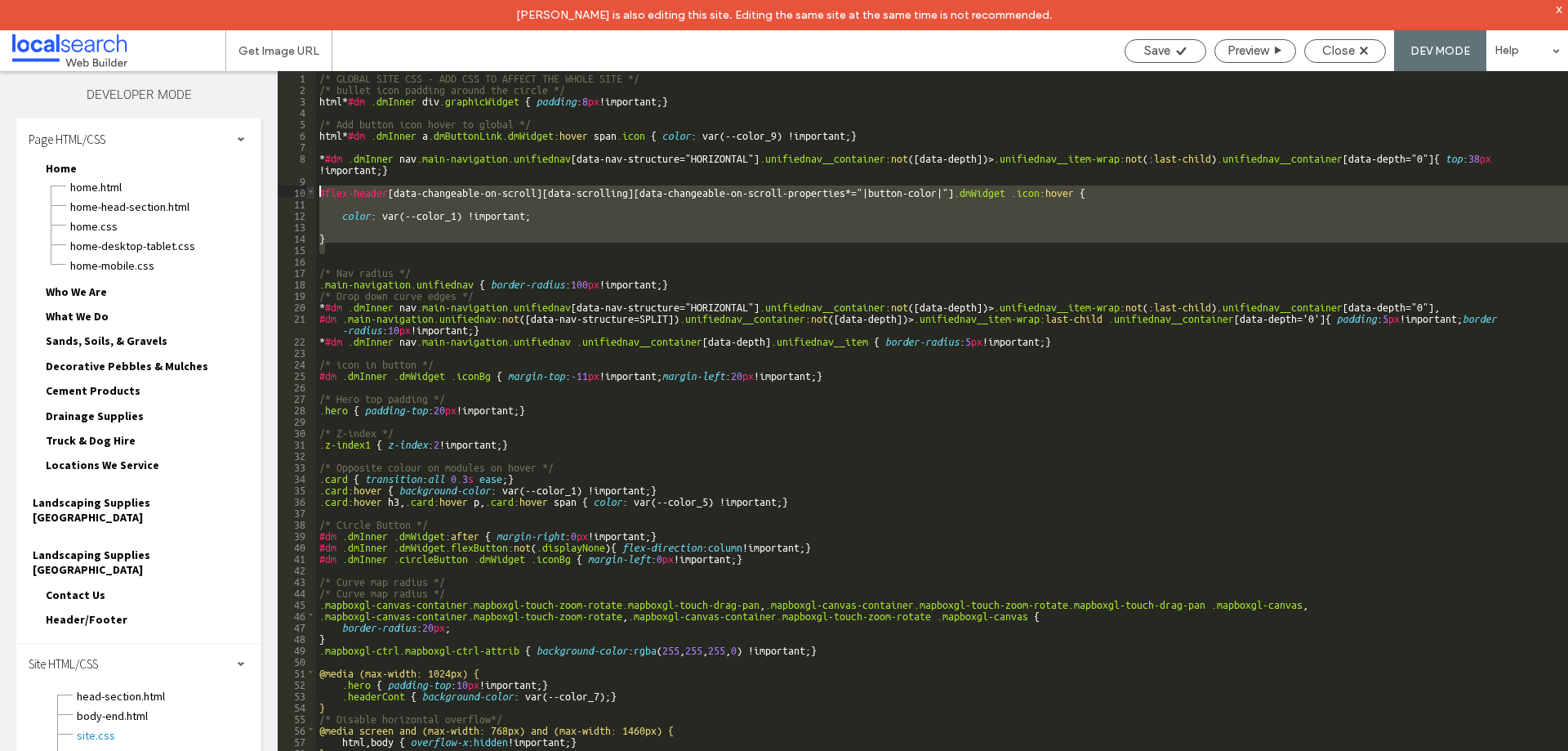
drag, startPoint x: 327, startPoint y: 248, endPoint x: 307, endPoint y: 191, distance: 60.4
click at [307, 191] on div "** 1 2 3 4 5 6 7 8 9 10 11 12 13 14 15 16 17 18 19 20 21 22 23 24 25 26 27 28 2…" at bounding box center [922, 427] width 1290 height 710
drag, startPoint x: 387, startPoint y: 239, endPoint x: 379, endPoint y: 240, distance: 8.1
click at [386, 239] on div "/* GLOBAL SITE CSS - ADD CSS TO AFFECT THE WHOLE SITE */ /* bullet icon padding…" at bounding box center [941, 427] width 1252 height 710
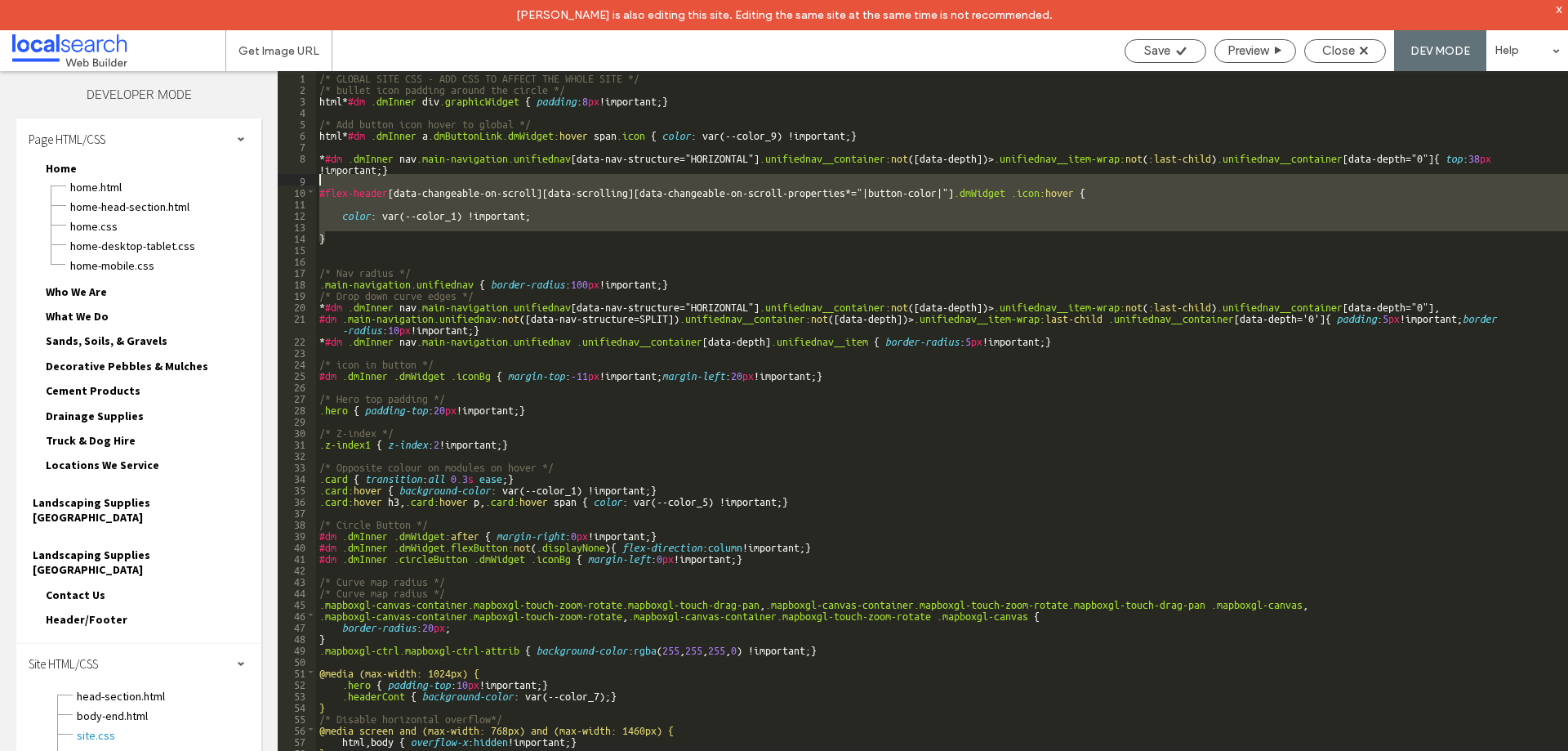
drag, startPoint x: 339, startPoint y: 239, endPoint x: 310, endPoint y: 185, distance: 61.3
click at [310, 185] on div "** 1 2 3 4 5 6 7 8 9 10 11 12 13 14 15 16 17 18 19 20 21 22 23 24 25 26 27 28 2…" at bounding box center [922, 427] width 1290 height 710
click at [310, 185] on div "9" at bounding box center [297, 179] width 38 height 11
click at [350, 225] on div "/* GLOBAL SITE CSS - ADD CSS TO AFFECT THE WHOLE SITE */ /* bullet icon padding…" at bounding box center [941, 427] width 1252 height 710
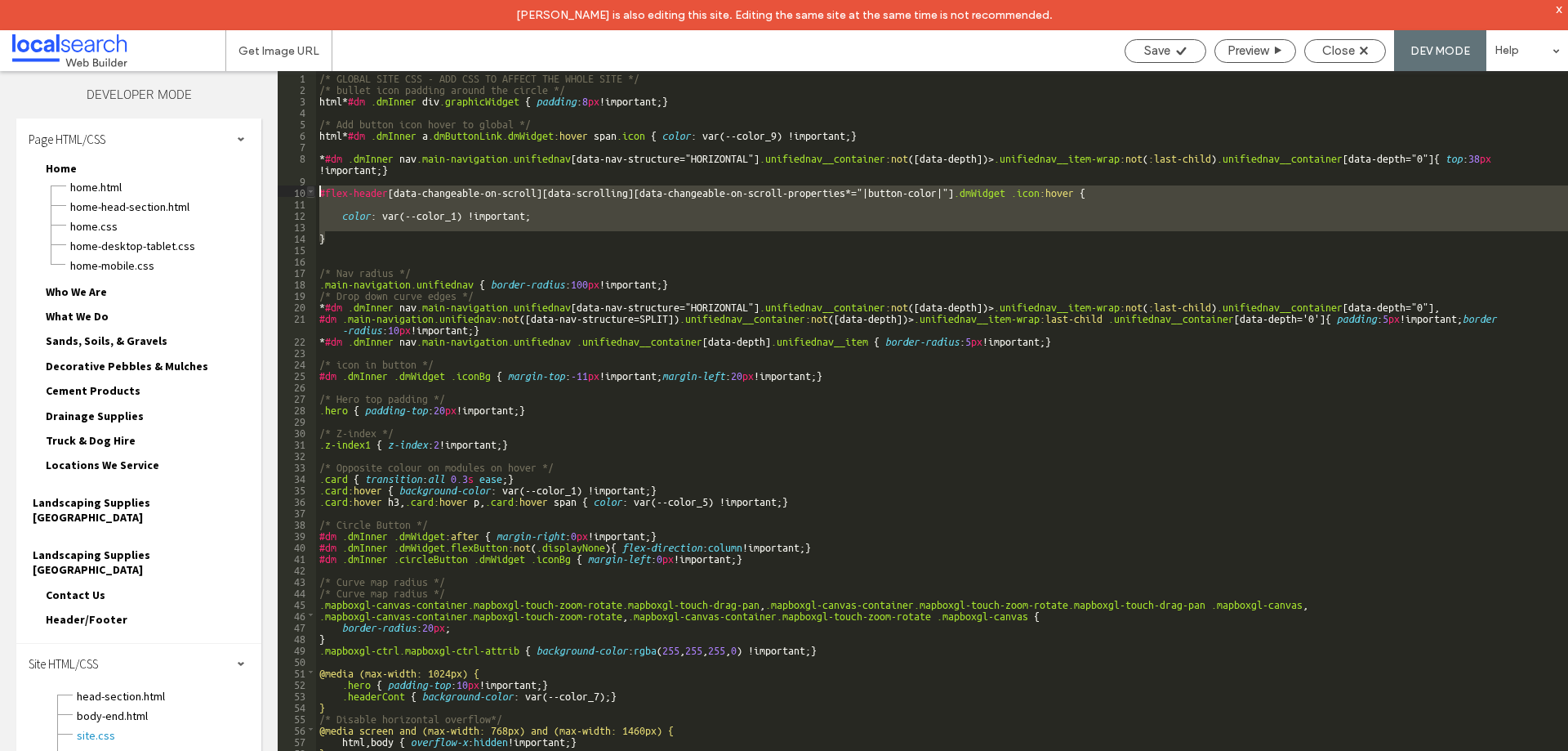
drag, startPoint x: 334, startPoint y: 239, endPoint x: 314, endPoint y: 191, distance: 52.0
click at [314, 191] on div "** 1 2 3 4 5 6 7 8 9 10 11 12 13 14 15 16 17 18 19 20 21 22 23 24 25 26 27 28 2…" at bounding box center [922, 427] width 1290 height 710
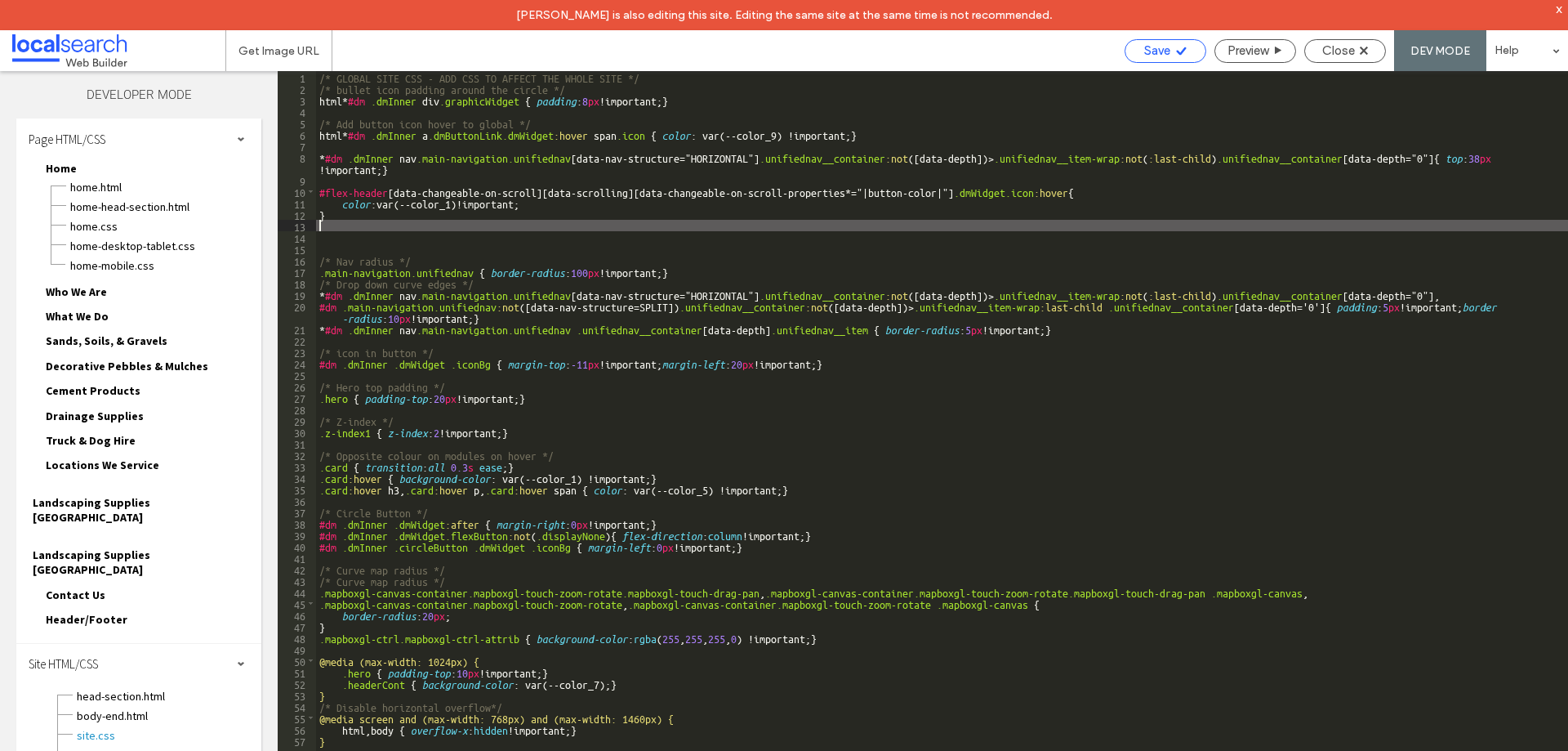
click at [1182, 52] on icon at bounding box center [1181, 51] width 12 height 12
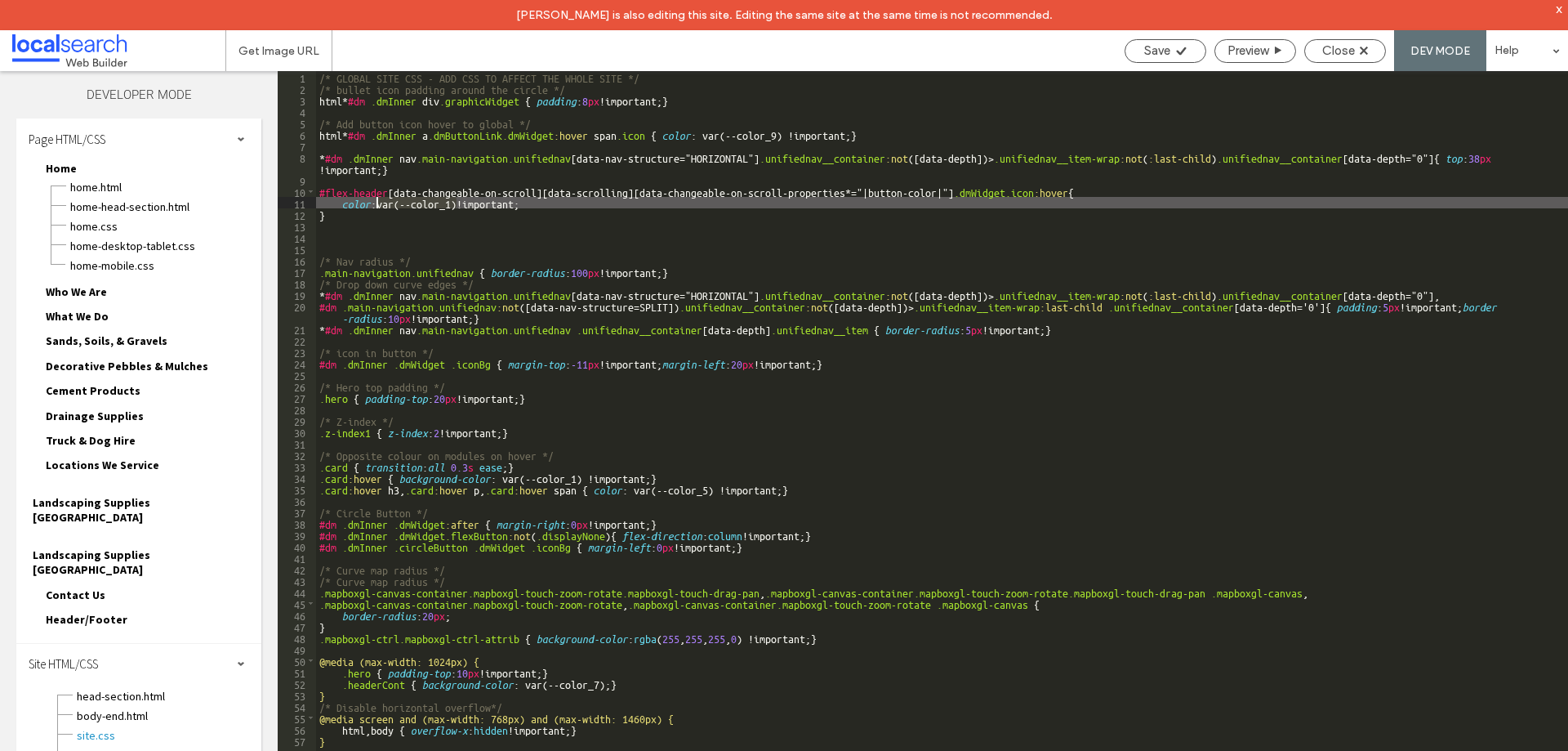
drag, startPoint x: 454, startPoint y: 202, endPoint x: 377, endPoint y: 205, distance: 77.1
click at [377, 205] on div "/* GLOBAL SITE CSS - ADD CSS TO AFFECT THE WHOLE SITE */ /* bullet icon padding…" at bounding box center [941, 438] width 1252 height 733
click at [1154, 44] on span "Save" at bounding box center [1157, 50] width 26 height 14
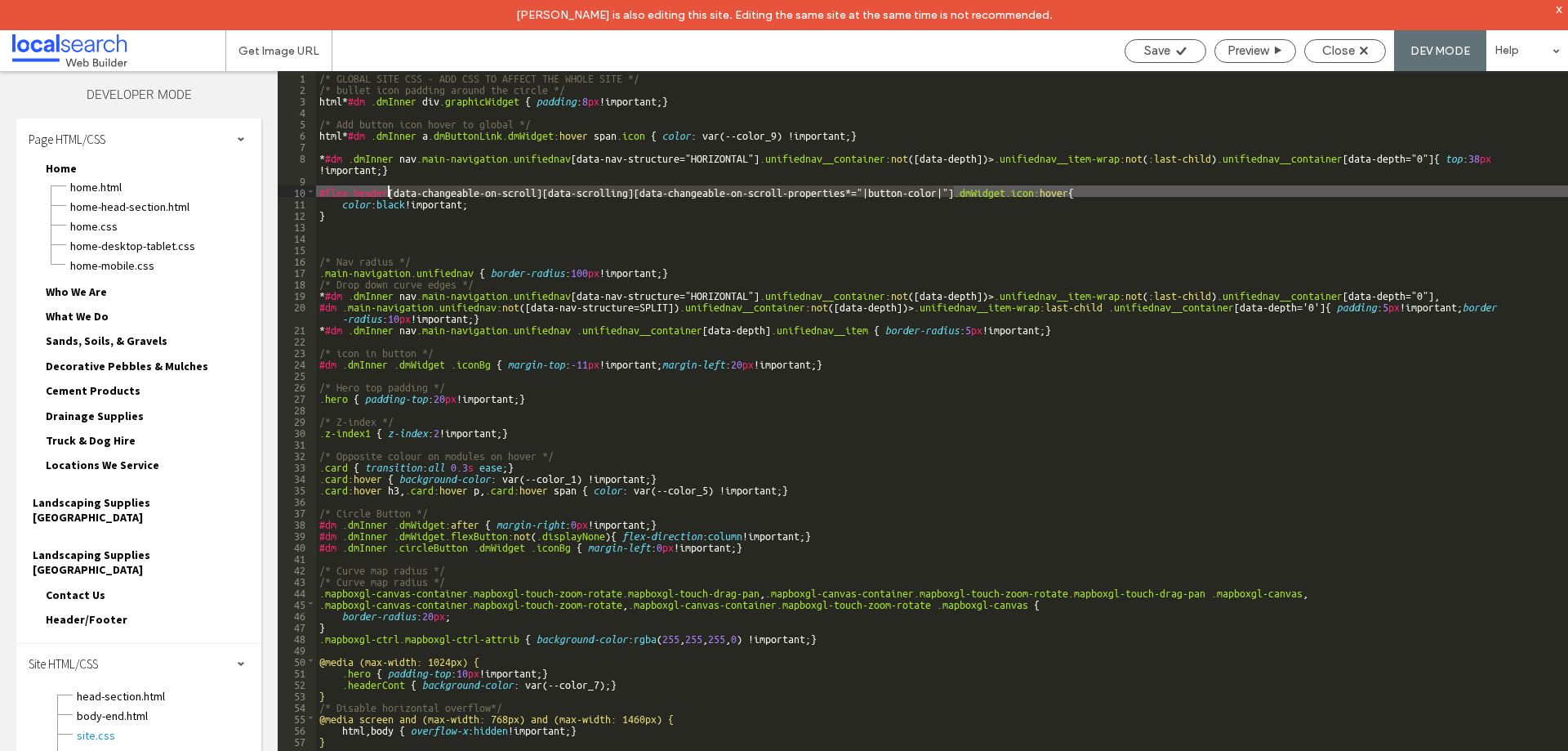
drag, startPoint x: 955, startPoint y: 190, endPoint x: 386, endPoint y: 194, distance: 569.0
click at [386, 194] on div "/* GLOBAL SITE CSS - ADD CSS TO AFFECT THE WHOLE SITE */ /* bullet icon padding…" at bounding box center [941, 438] width 1252 height 733
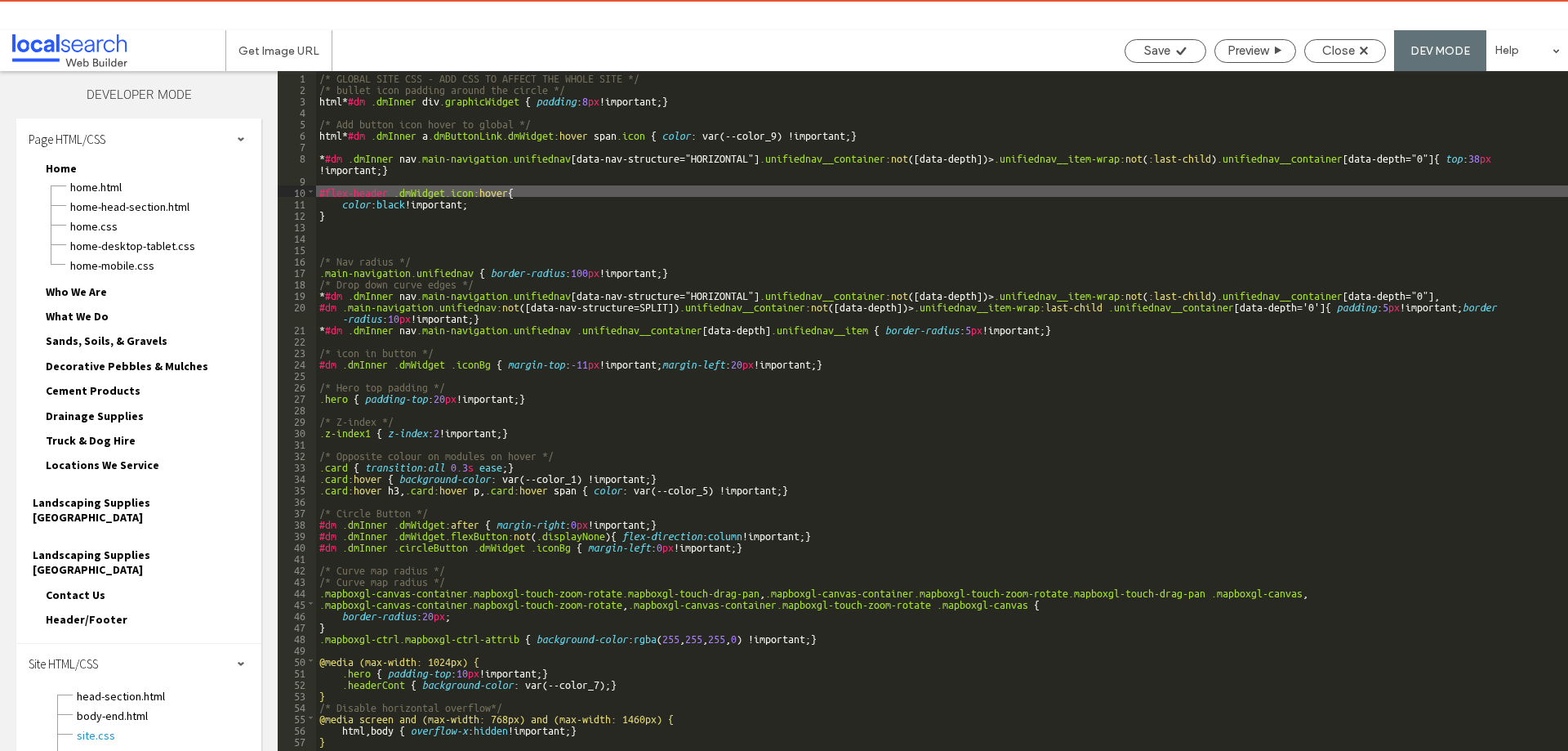
click at [394, 198] on div "/* GLOBAL SITE CSS - ADD CSS TO AFFECT THE WHOLE SITE */ /* bullet icon padding…" at bounding box center [941, 438] width 1252 height 733
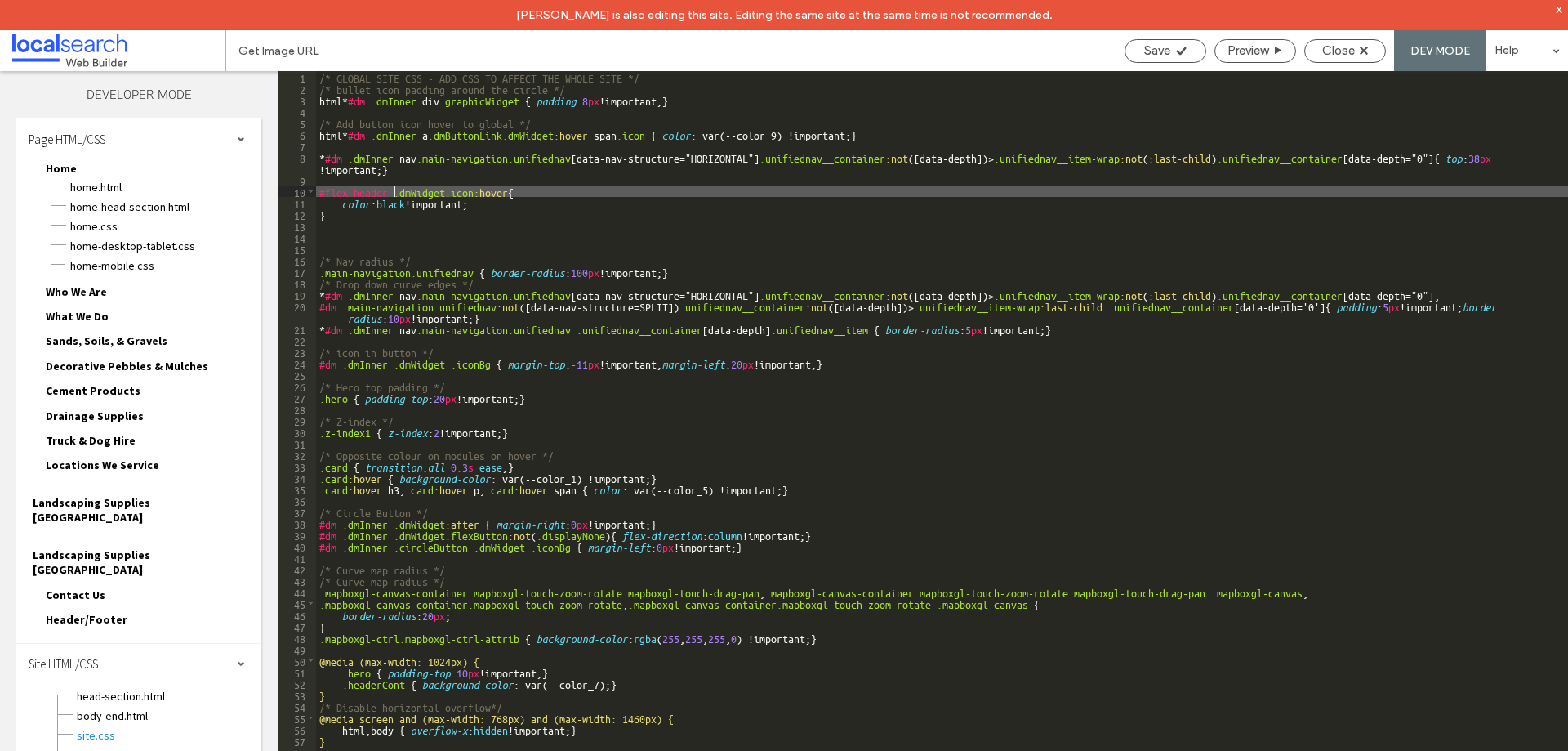
click at [394, 191] on div "/* GLOBAL SITE CSS - ADD CSS TO AFFECT THE WHOLE SITE */ /* bullet icon padding…" at bounding box center [941, 438] width 1252 height 733
drag, startPoint x: 317, startPoint y: 190, endPoint x: 334, endPoint y: 182, distance: 18.8
click at [316, 190] on div "/* GLOBAL SITE CSS - ADD CSS TO AFFECT THE WHOLE SITE */ /* bullet icon padding…" at bounding box center [941, 438] width 1252 height 733
click at [1162, 53] on span "Save" at bounding box center [1157, 50] width 26 height 14
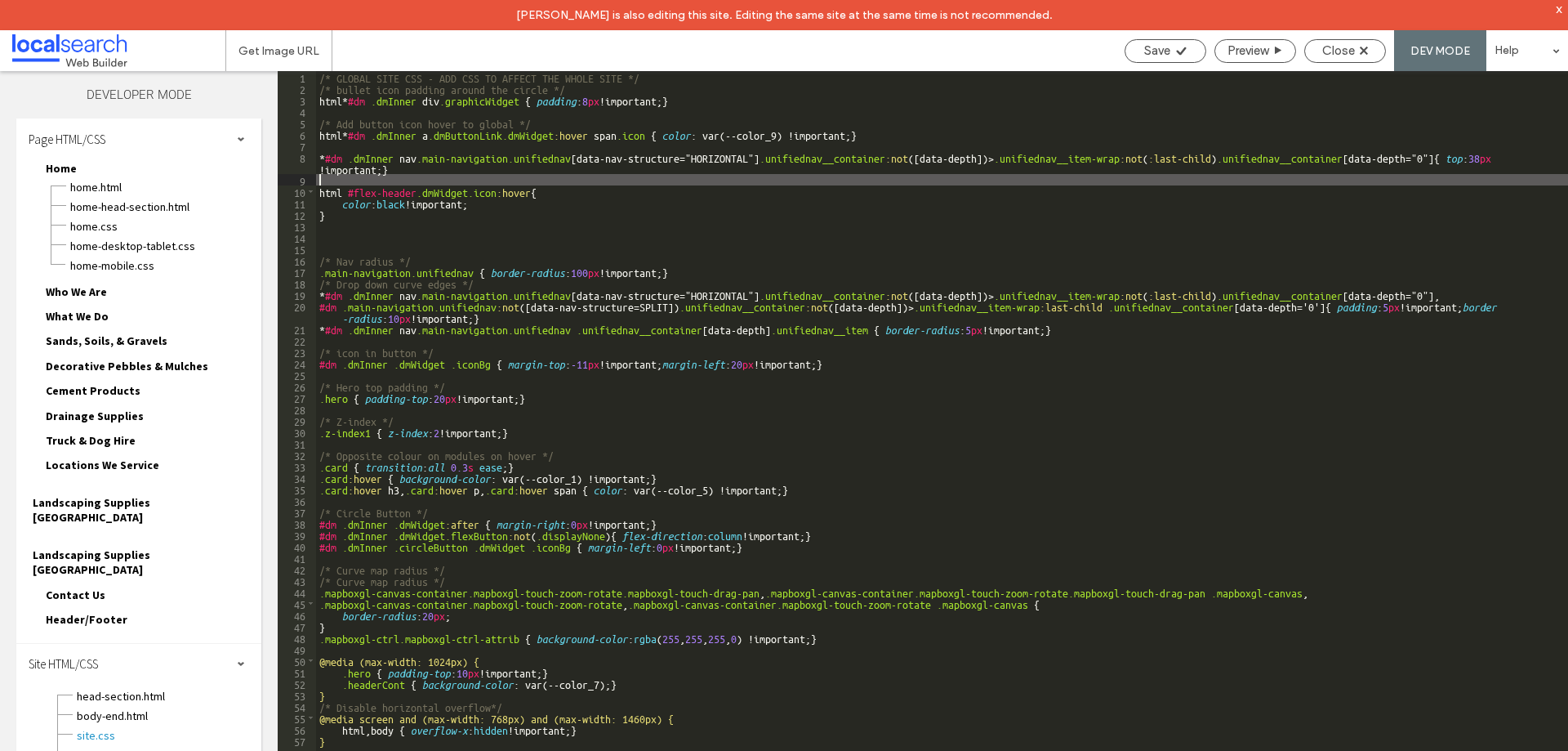
click at [438, 174] on div "/* GLOBAL SITE CSS - ADD CSS TO AFFECT THE WHOLE SITE */ /* bullet icon padding…" at bounding box center [941, 438] width 1252 height 733
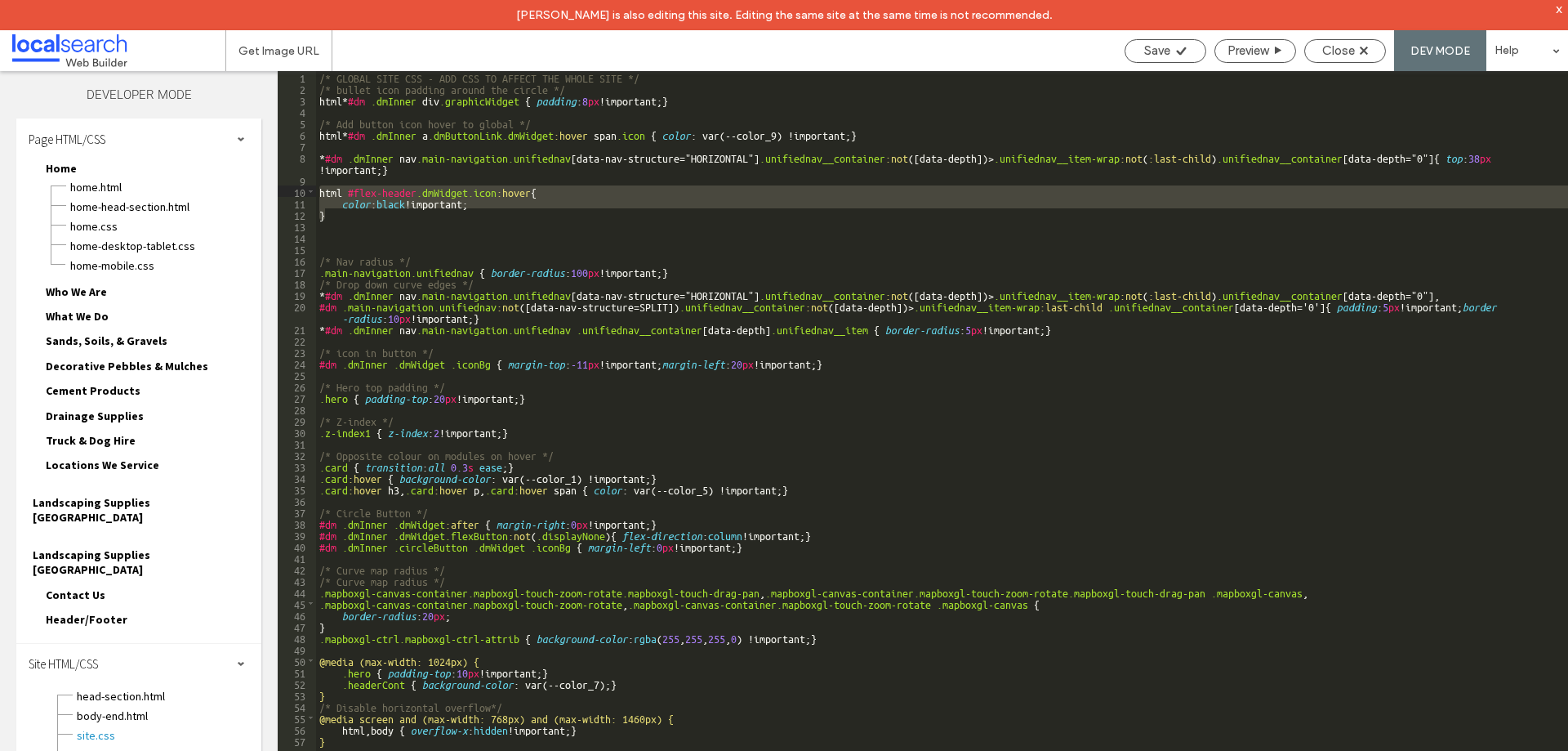
drag, startPoint x: 344, startPoint y: 219, endPoint x: 291, endPoint y: 191, distance: 59.9
click at [291, 191] on div "** 1 2 3 4 5 6 7 8 9 10 11 12 13 14 15 16 17 18 19 20 21 22 23 24 25 26 27 28 2…" at bounding box center [922, 427] width 1290 height 710
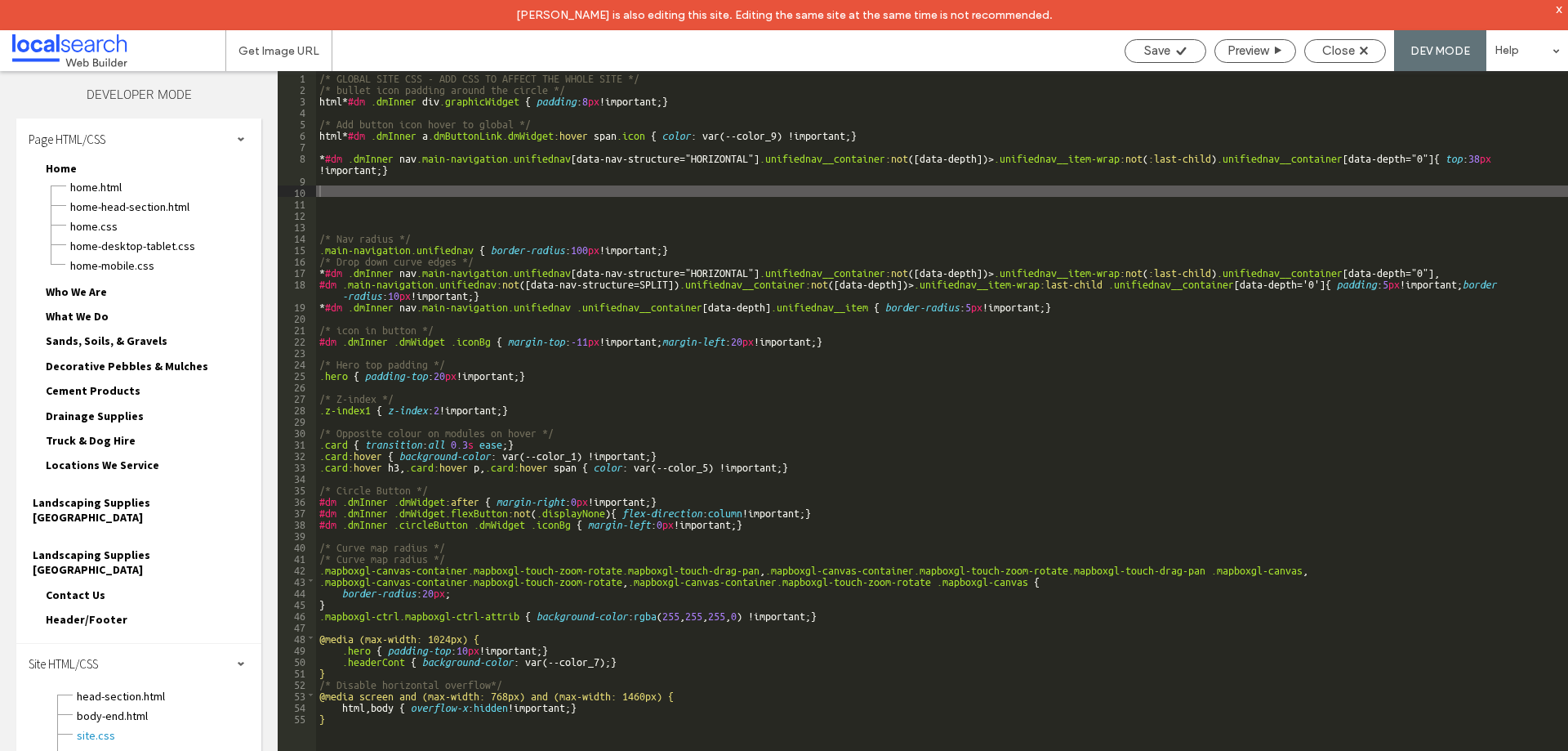
click at [548, 194] on div "/* GLOBAL SITE CSS - ADD CSS TO AFFECT THE WHOLE SITE */ /* bullet icon padding…" at bounding box center [941, 438] width 1252 height 733
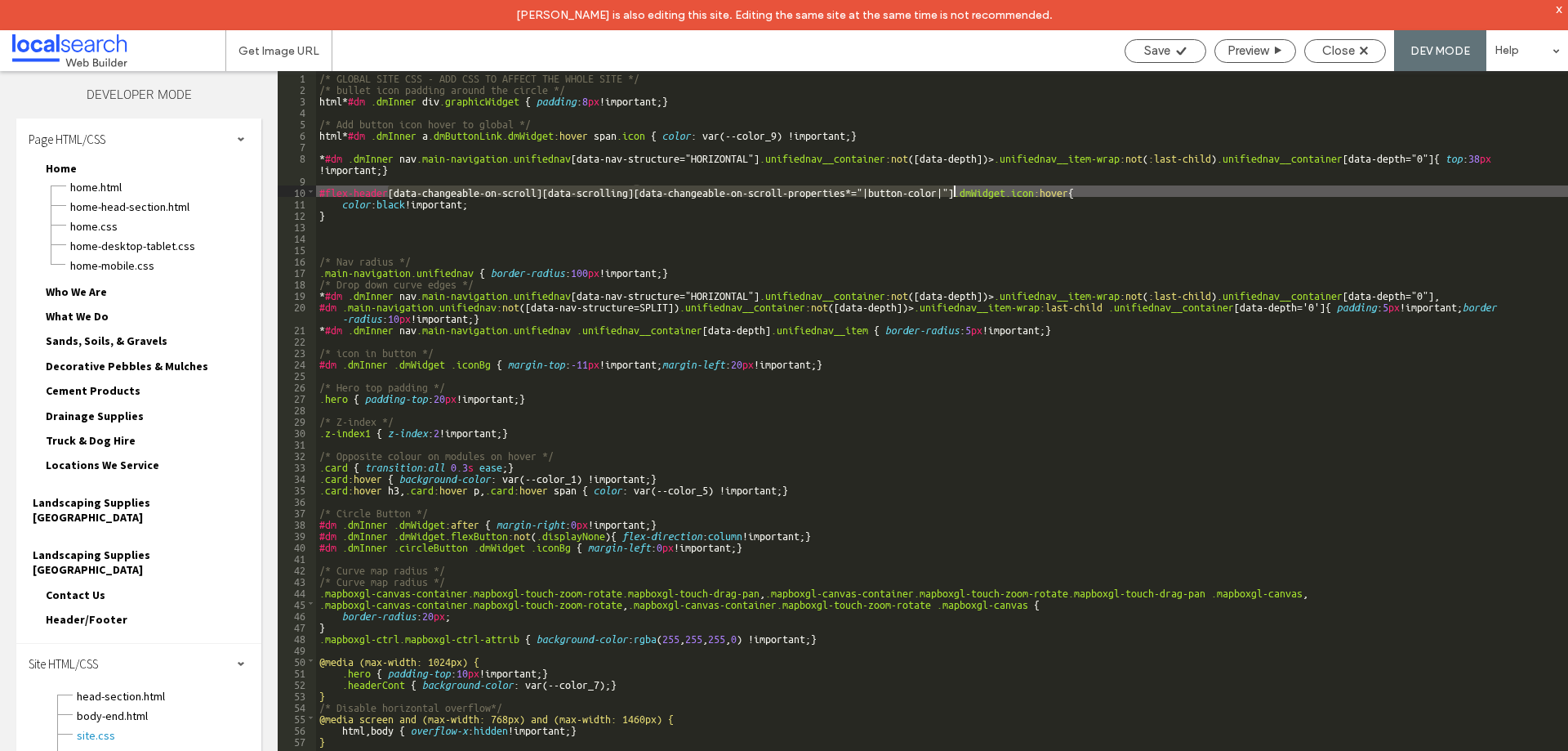
click at [1073, 188] on div "/* GLOBAL SITE CSS - ADD CSS TO AFFECT THE WHOLE SITE */ /* bullet icon padding…" at bounding box center [941, 438] width 1252 height 733
click at [403, 202] on div "/* GLOBAL SITE CSS - ADD CSS TO AFFECT THE WHOLE SITE */ /* bullet icon padding…" at bounding box center [941, 438] width 1252 height 733
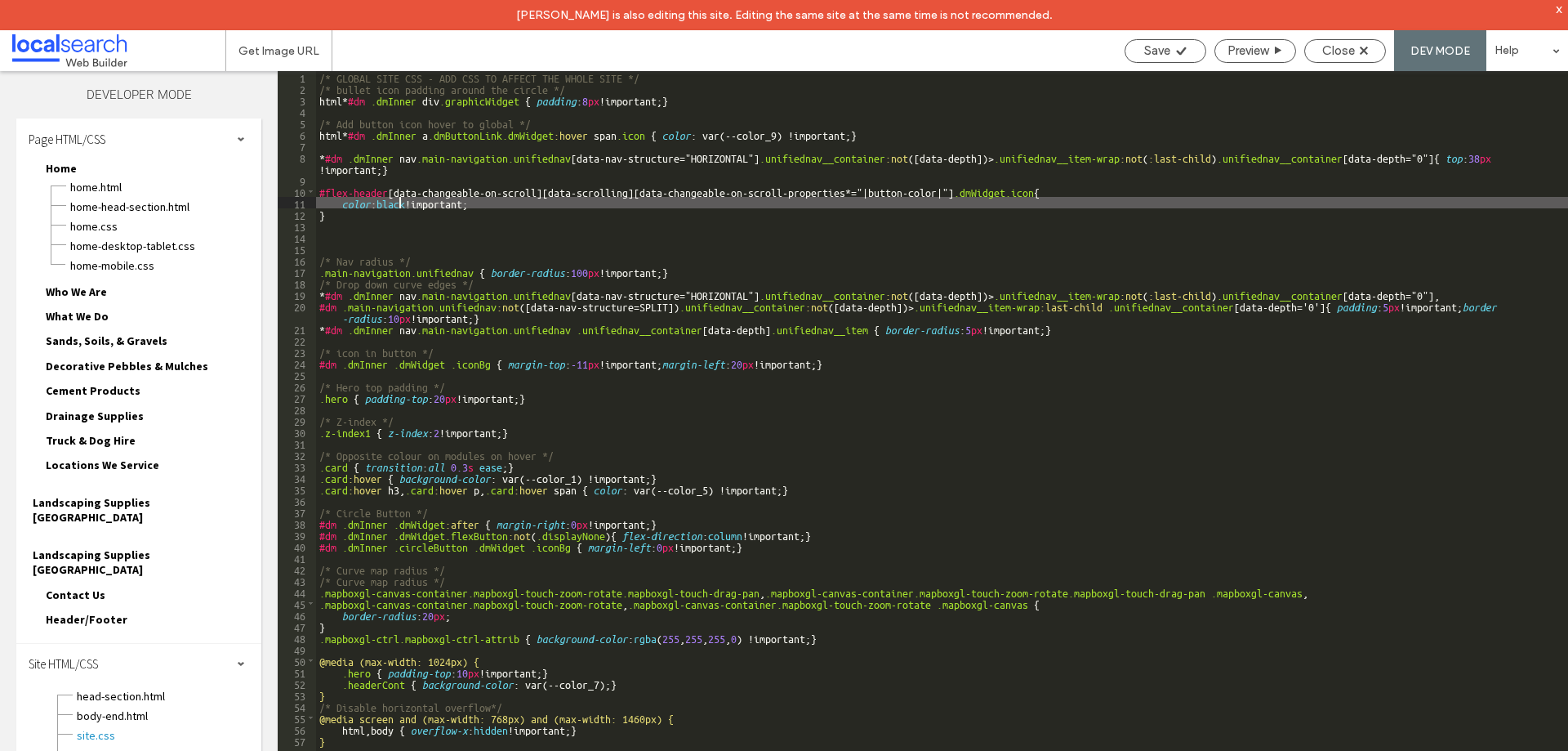
click at [398, 202] on div "/* GLOBAL SITE CSS - ADD CSS TO AFFECT THE WHOLE SITE */ /* bullet icon padding…" at bounding box center [941, 438] width 1252 height 733
click at [1154, 56] on span "Save" at bounding box center [1157, 50] width 26 height 14
click at [1168, 50] on span "Save" at bounding box center [1157, 50] width 26 height 14
click at [1175, 49] on icon at bounding box center [1181, 51] width 12 height 12
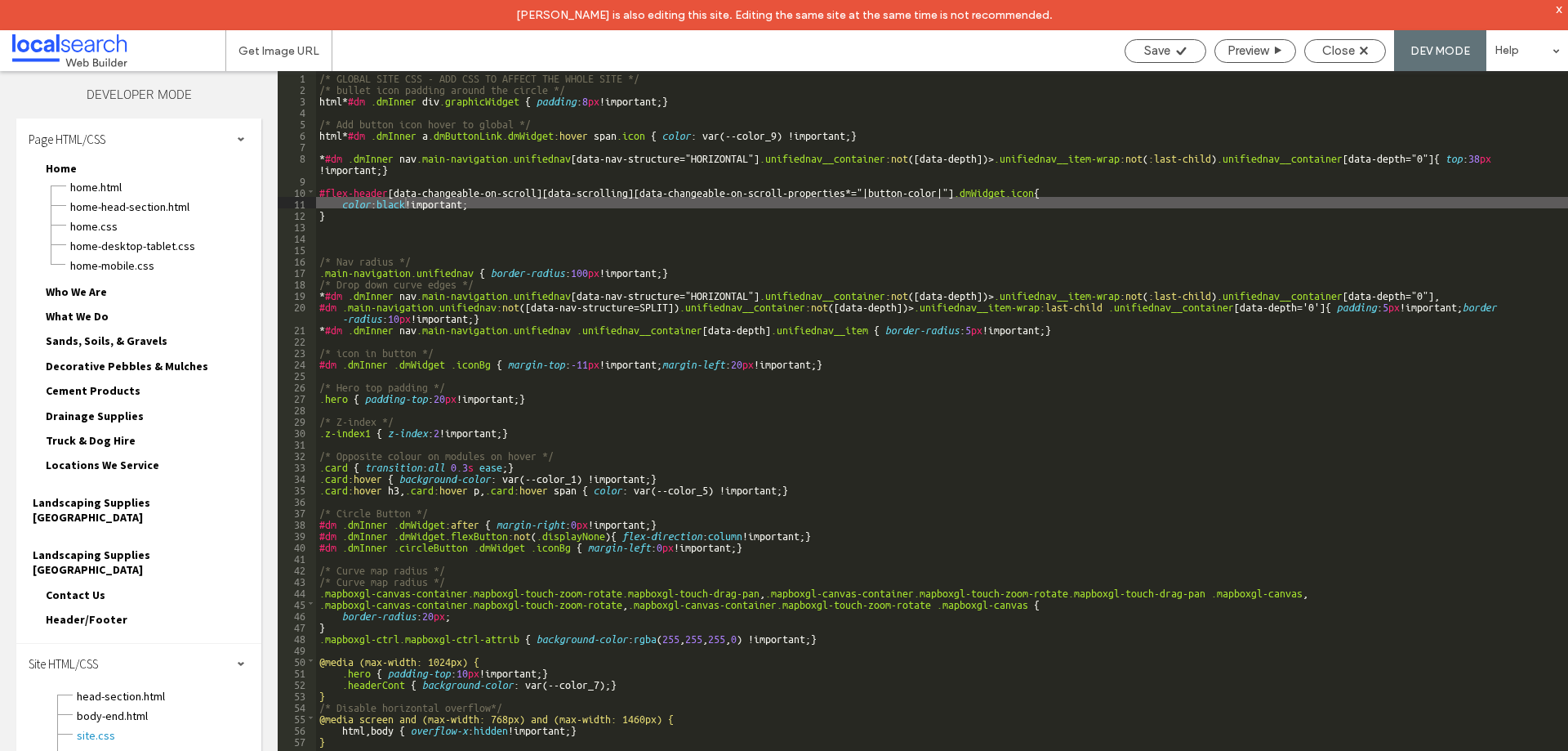
click at [339, 214] on div "/* GLOBAL SITE CSS - ADD CSS TO AFFECT THE WHOLE SITE */ /* bullet icon padding…" at bounding box center [941, 438] width 1252 height 733
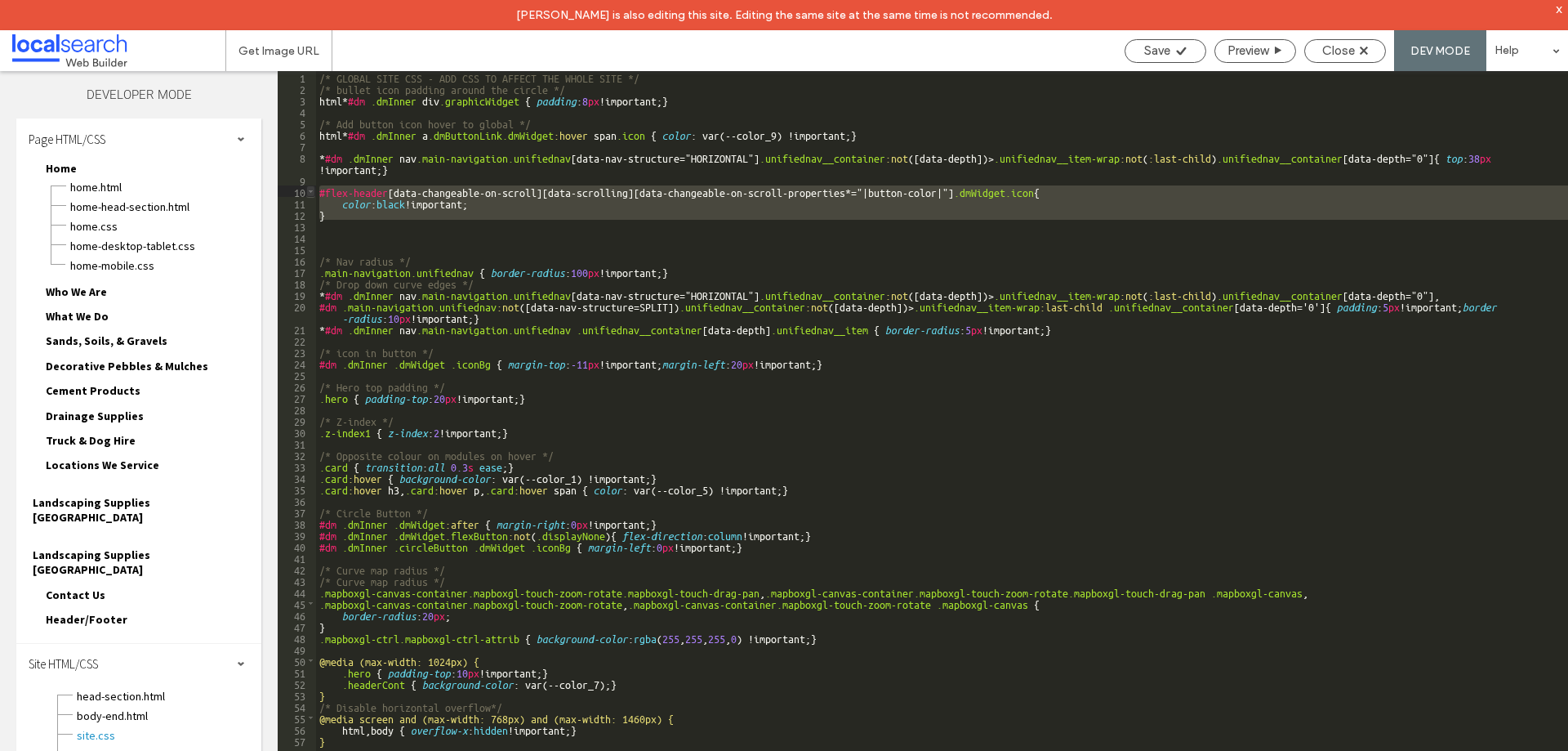
drag, startPoint x: 336, startPoint y: 220, endPoint x: 310, endPoint y: 191, distance: 38.9
click at [310, 191] on div "** 1 2 3 4 5 6 7 8 9 10 11 12 13 14 15 16 17 18 19 20 21 22 23 24 25 26 27 28 2…" at bounding box center [922, 427] width 1290 height 710
click at [1011, 194] on div "/* GLOBAL SITE CSS - ADD CSS TO AFFECT THE WHOLE SITE */ /* bullet icon padding…" at bounding box center [941, 427] width 1252 height 710
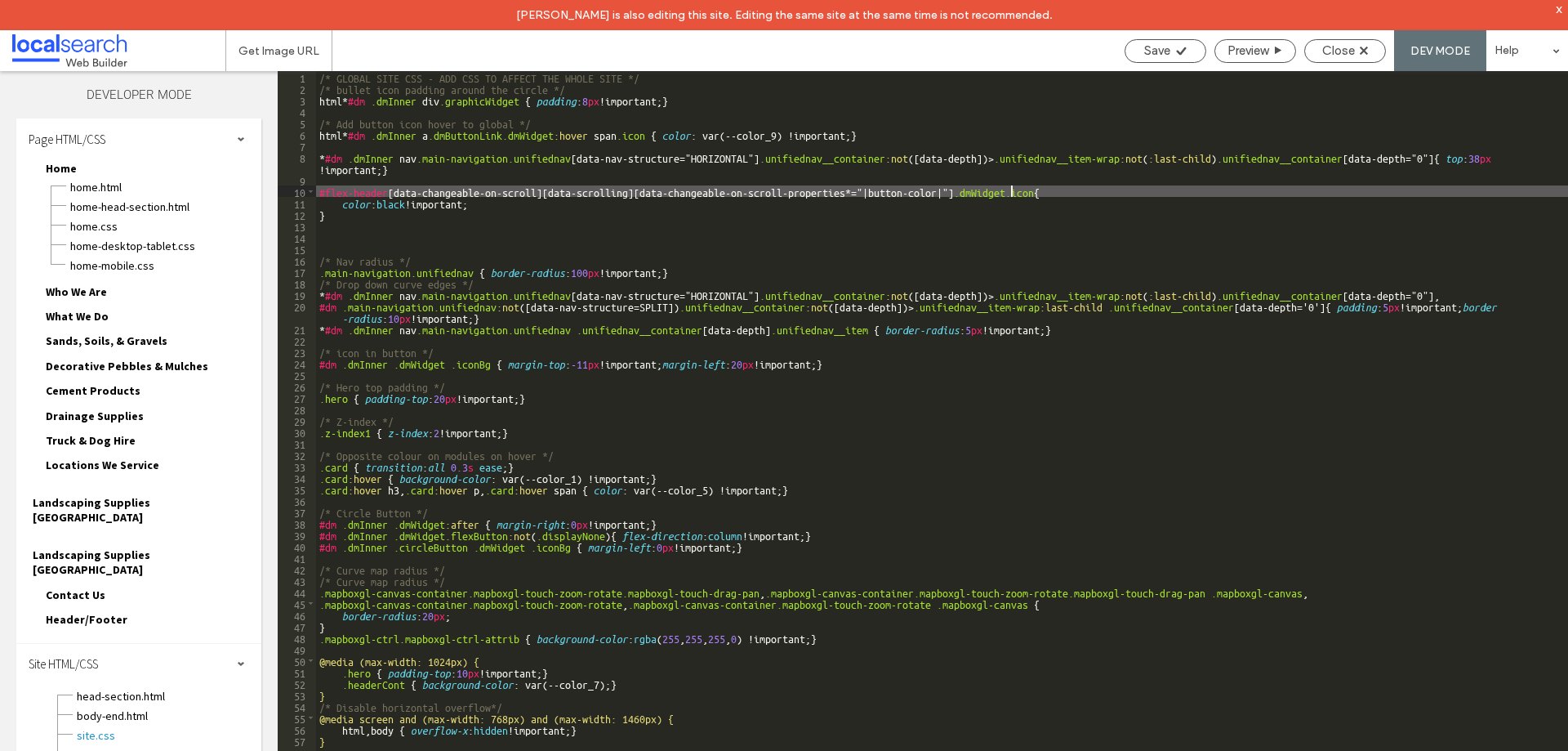
type textarea "**"
click at [1151, 47] on span "Save" at bounding box center [1157, 50] width 26 height 14
click at [1147, 54] on span "Save" at bounding box center [1157, 50] width 26 height 14
click at [1340, 48] on span "Close" at bounding box center [1339, 50] width 32 height 14
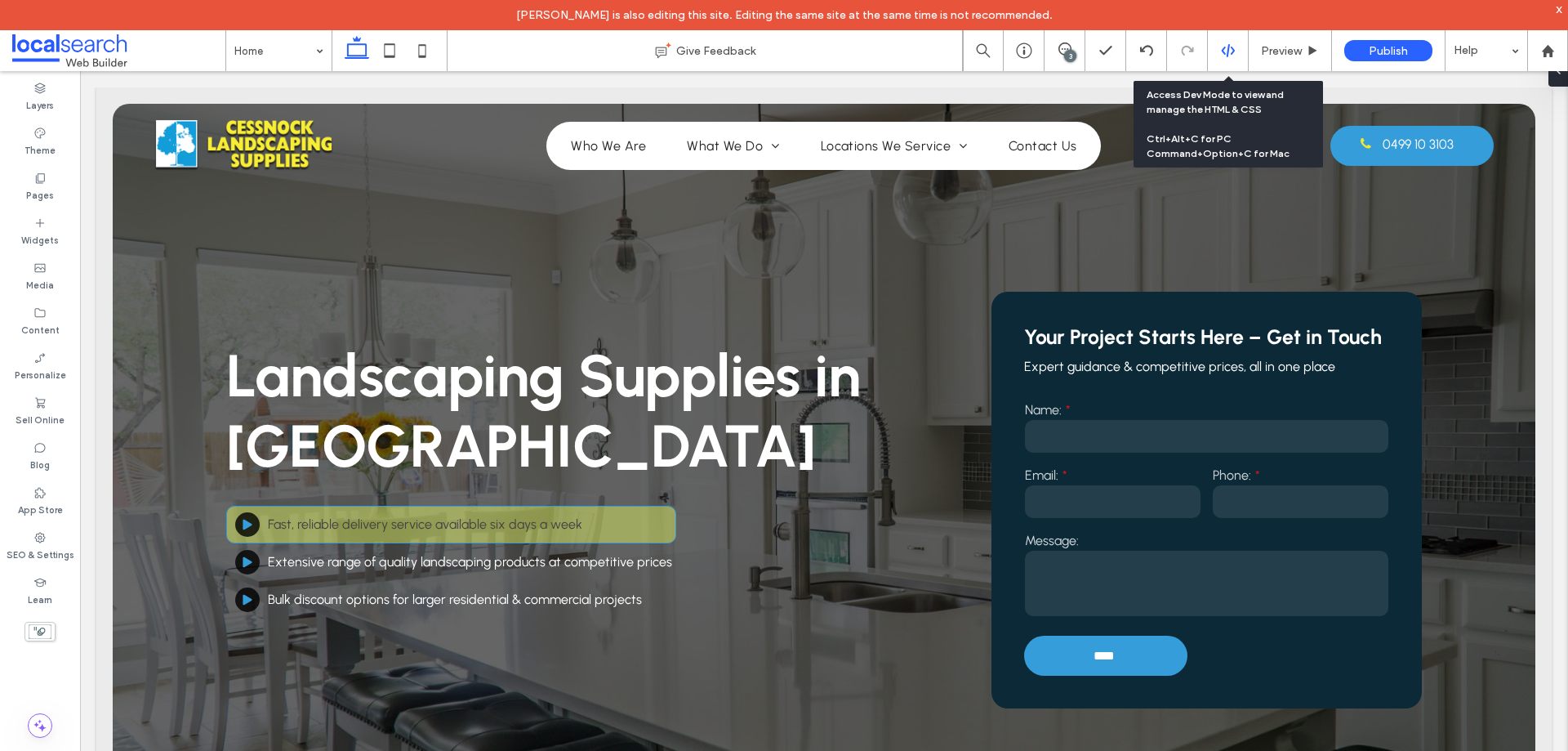
click at [1236, 44] on div at bounding box center [1228, 50] width 40 height 14
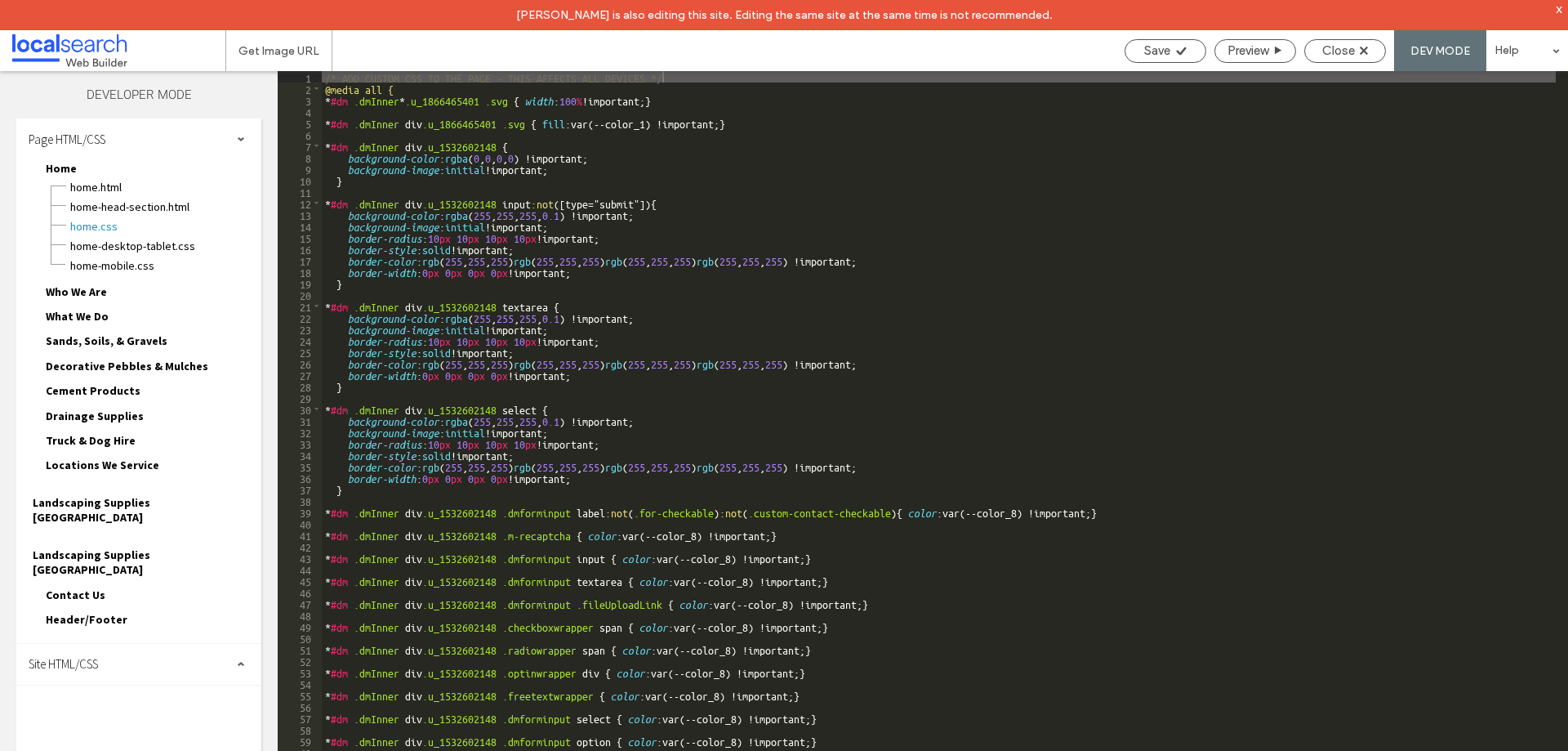
click at [107, 644] on div "Site HTML/CSS" at bounding box center [138, 664] width 245 height 41
click at [109, 727] on span "site.css" at bounding box center [169, 735] width 185 height 16
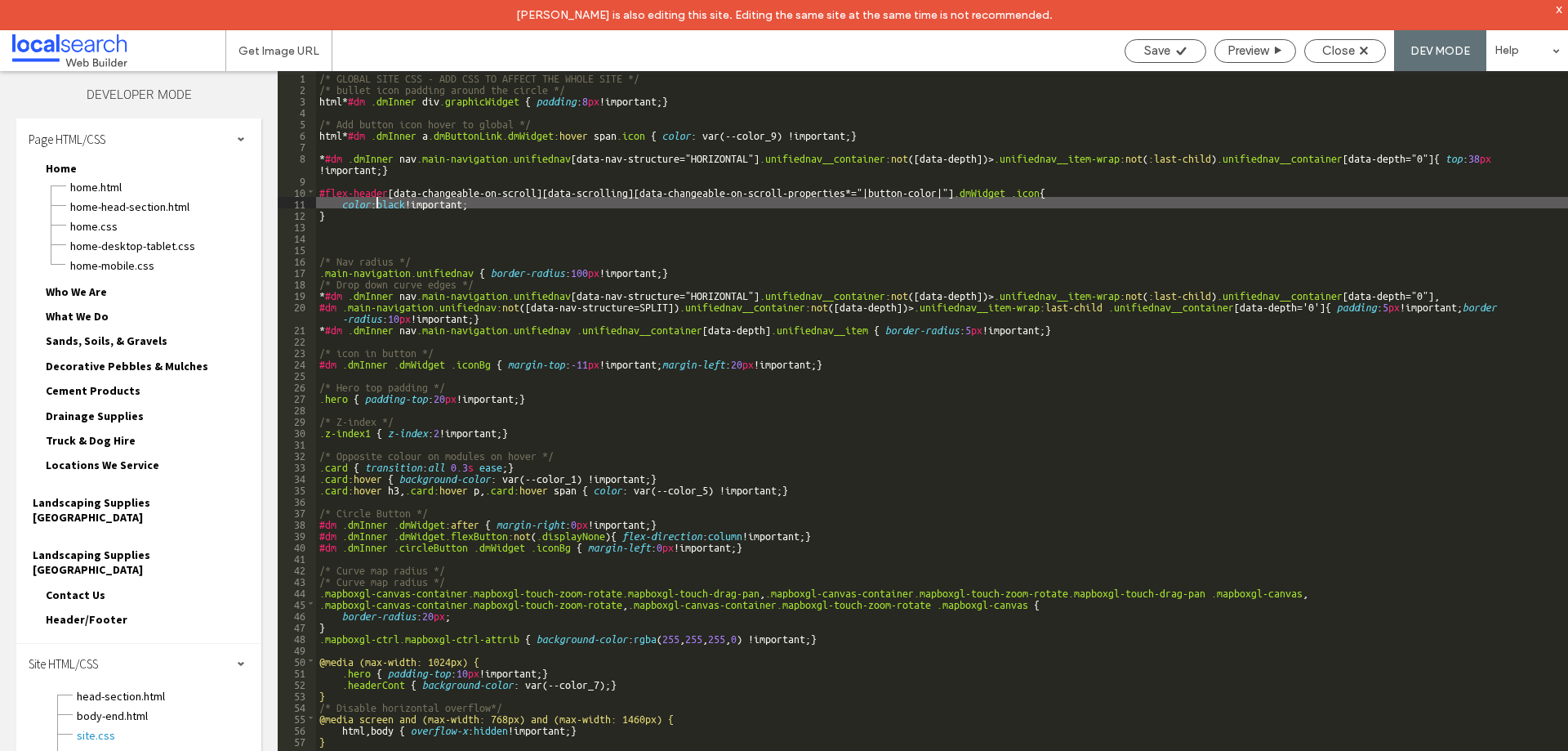
click at [377, 204] on div "/* GLOBAL SITE CSS - ADD CSS TO AFFECT THE WHOLE SITE */ /* bullet icon padding…" at bounding box center [941, 438] width 1252 height 733
click at [339, 219] on div "/* GLOBAL SITE CSS - ADD CSS TO AFFECT THE WHOLE SITE */ /* bullet icon padding…" at bounding box center [941, 438] width 1252 height 733
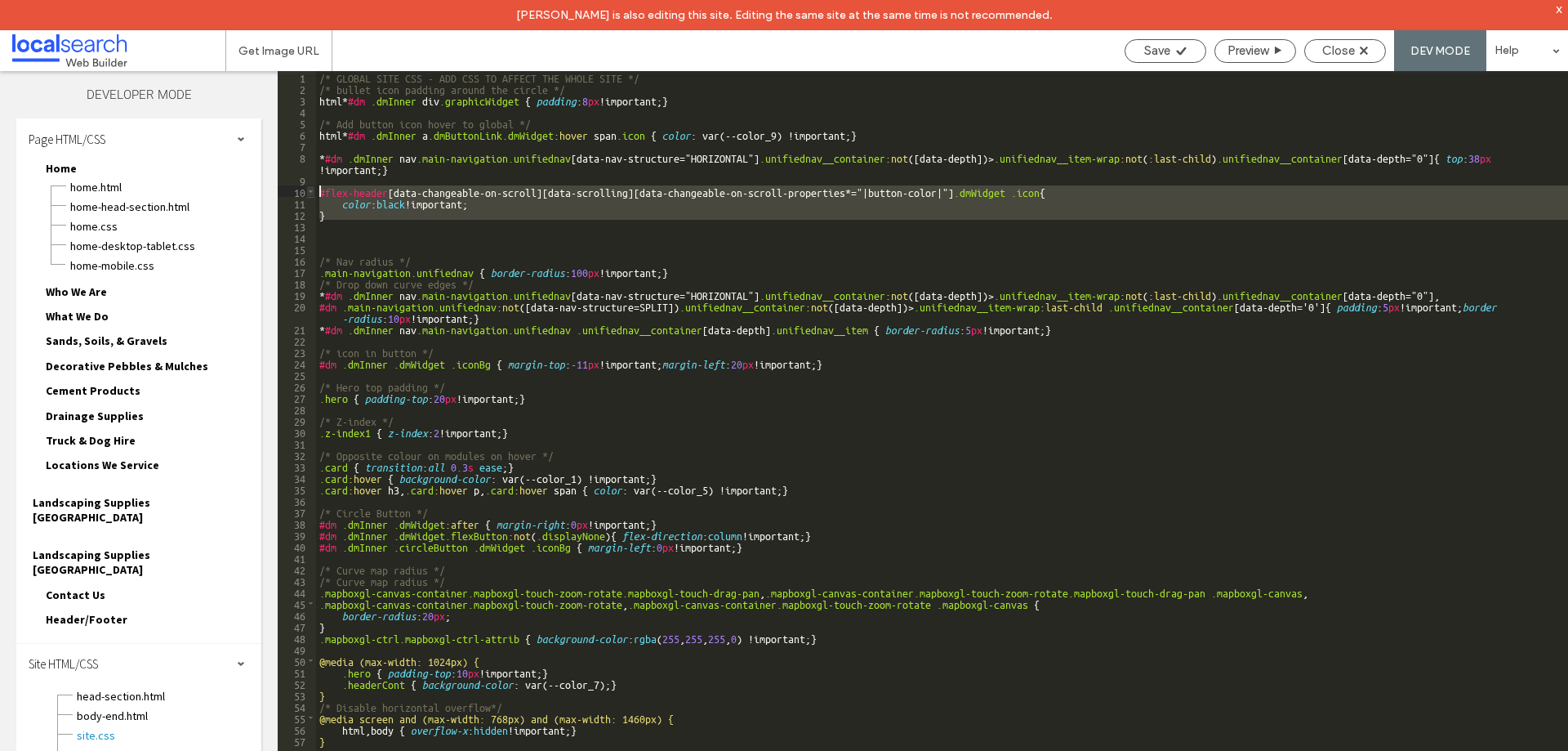
drag, startPoint x: 334, startPoint y: 220, endPoint x: 310, endPoint y: 188, distance: 40.0
click at [310, 188] on div "** 1 2 3 4 5 6 7 8 9 10 11 12 13 14 15 16 17 18 19 20 21 22 23 24 25 26 27 28 2…" at bounding box center [922, 427] width 1290 height 710
click at [358, 231] on div "/* GLOBAL SITE CSS - ADD CSS TO AFFECT THE WHOLE SITE */ /* bullet icon padding…" at bounding box center [941, 427] width 1252 height 710
drag, startPoint x: 342, startPoint y: 220, endPoint x: 314, endPoint y: 191, distance: 40.3
click at [314, 191] on div "** 1 2 3 4 5 6 7 8 9 10 11 12 13 14 15 16 17 18 19 20 21 22 23 24 25 26 27 28 2…" at bounding box center [922, 427] width 1290 height 710
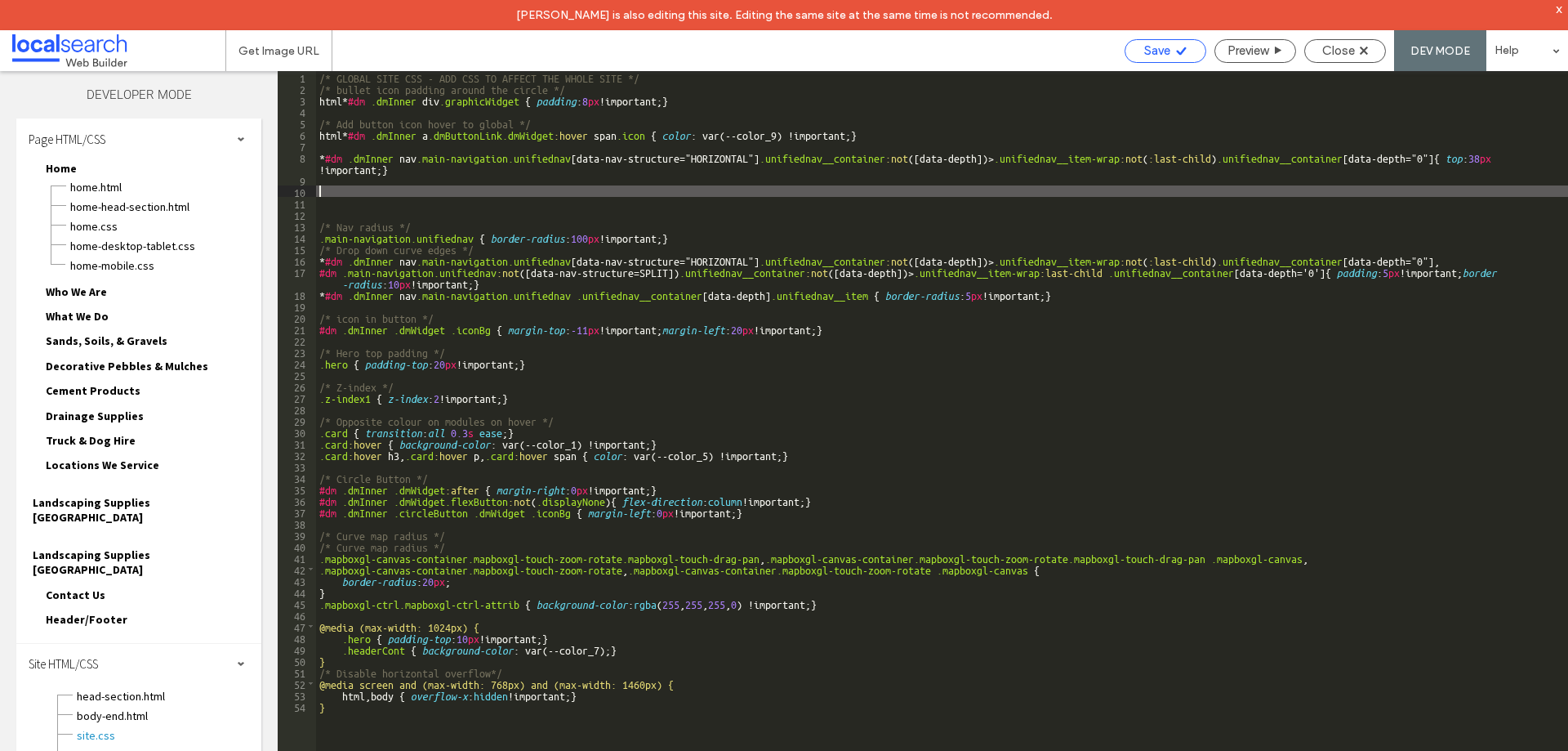
click at [1181, 50] on use at bounding box center [1181, 51] width 10 height 9
click at [395, 191] on div "/* GLOBAL SITE CSS - ADD CSS TO AFFECT THE WHOLE SITE */ /* bullet icon padding…" at bounding box center [941, 438] width 1252 height 733
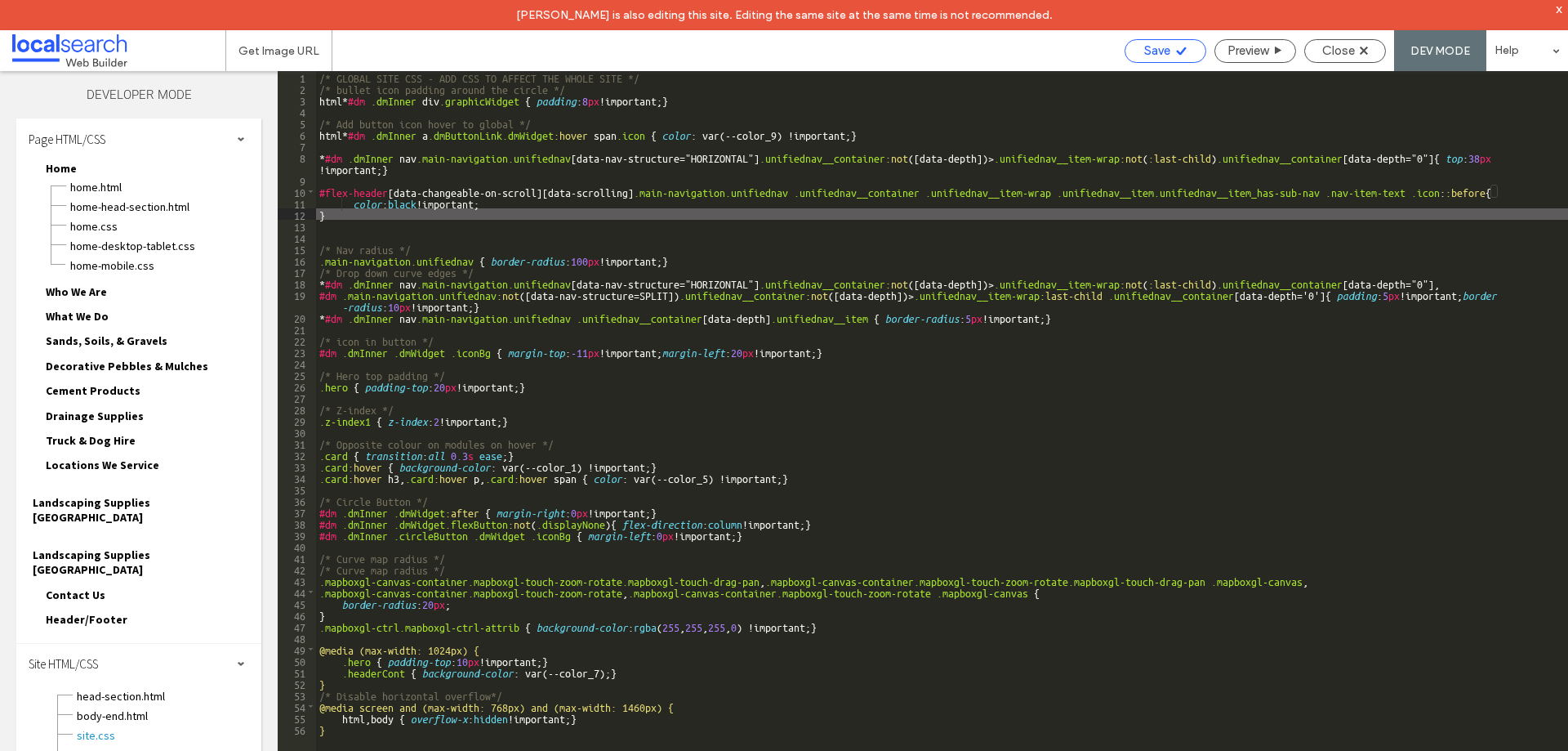
click at [1178, 47] on icon at bounding box center [1181, 51] width 12 height 12
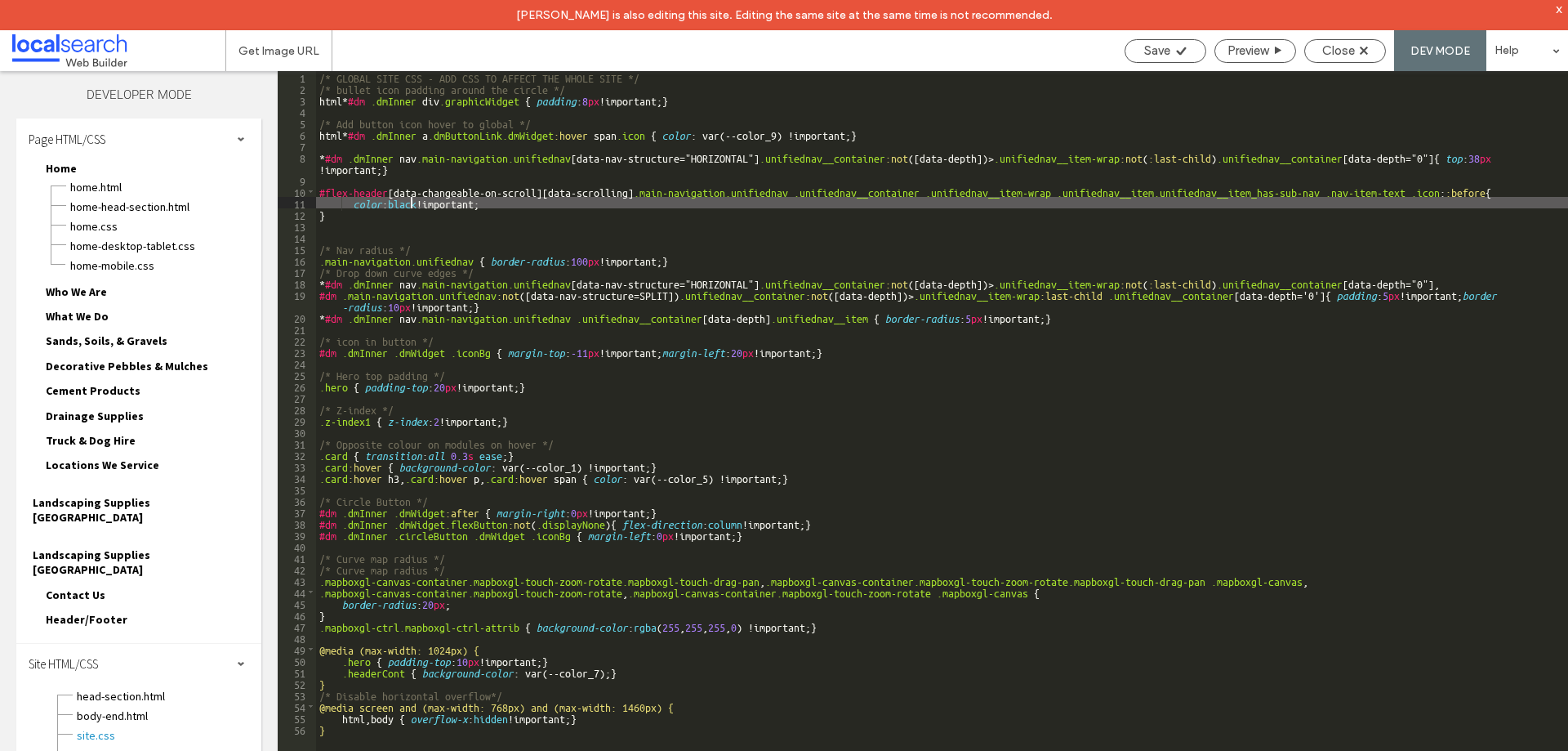
click at [413, 197] on div "/* GLOBAL SITE CSS - ADD CSS TO AFFECT THE WHOLE SITE */ /* bullet icon padding…" at bounding box center [941, 438] width 1252 height 733
type textarea "**"
click at [1149, 52] on span "Save" at bounding box center [1157, 50] width 26 height 14
click at [1350, 53] on span "Close" at bounding box center [1339, 50] width 32 height 14
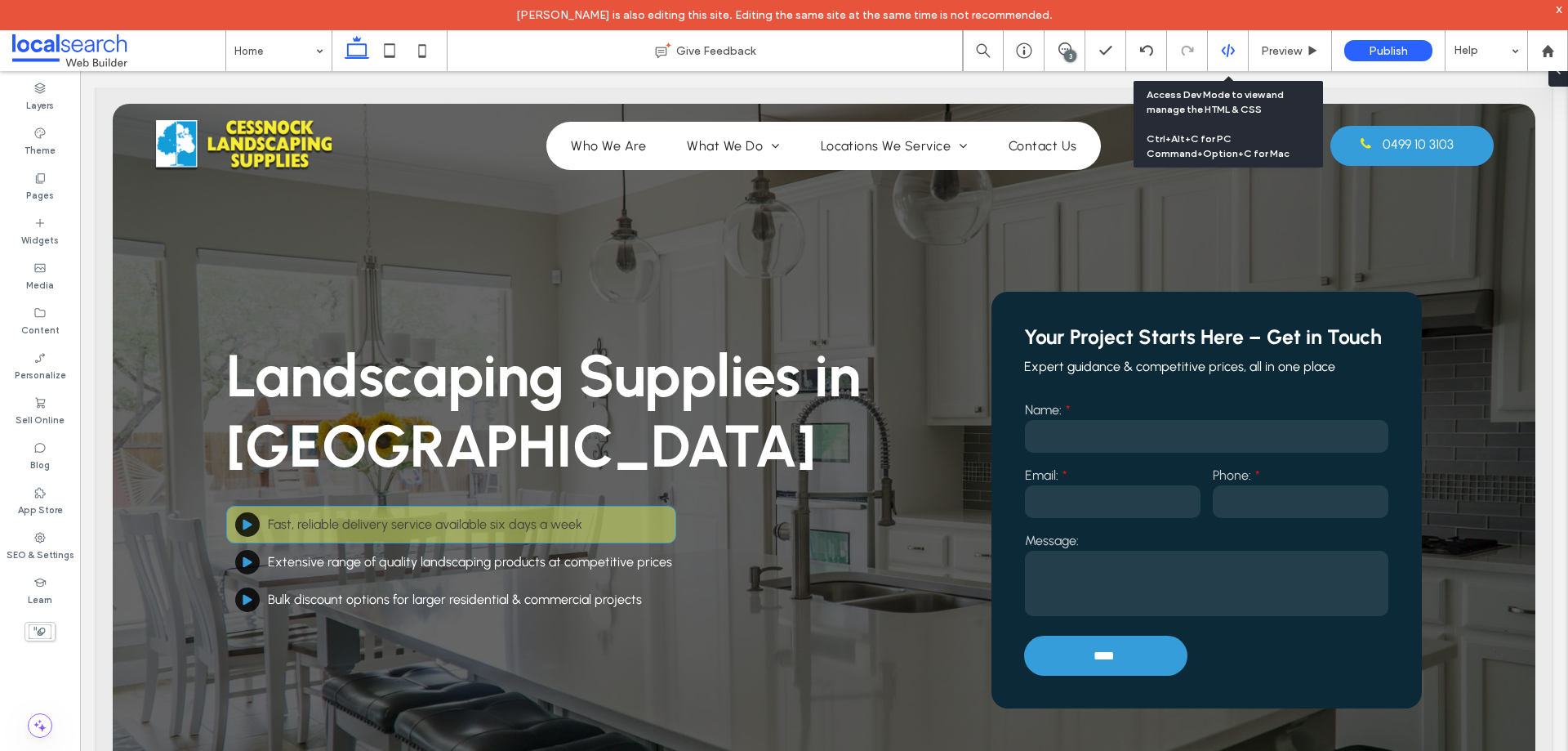
click at [1241, 46] on div at bounding box center [1228, 50] width 40 height 14
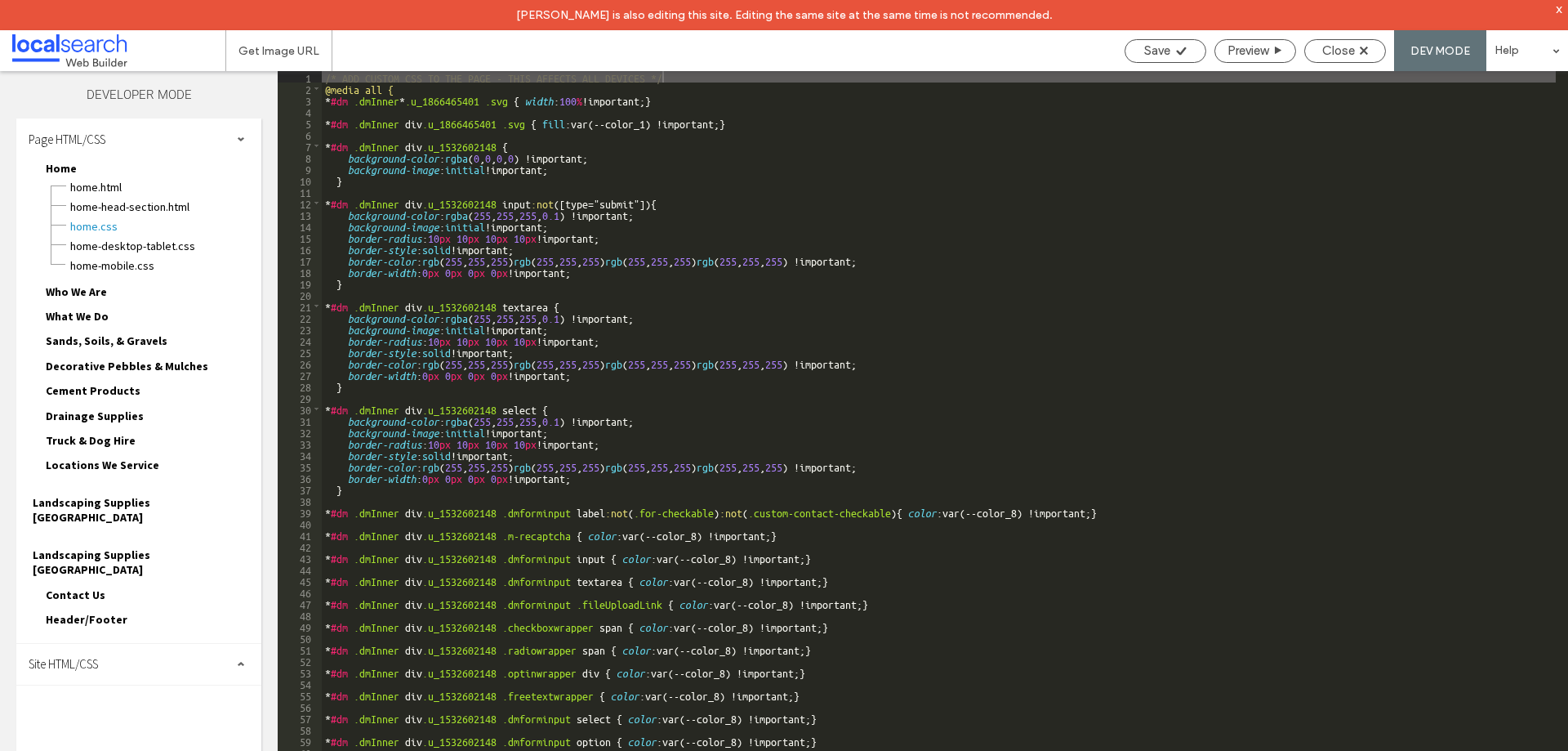
click at [139, 644] on div "Site HTML/CSS" at bounding box center [138, 664] width 245 height 41
click at [116, 727] on span "site.css" at bounding box center [169, 735] width 185 height 16
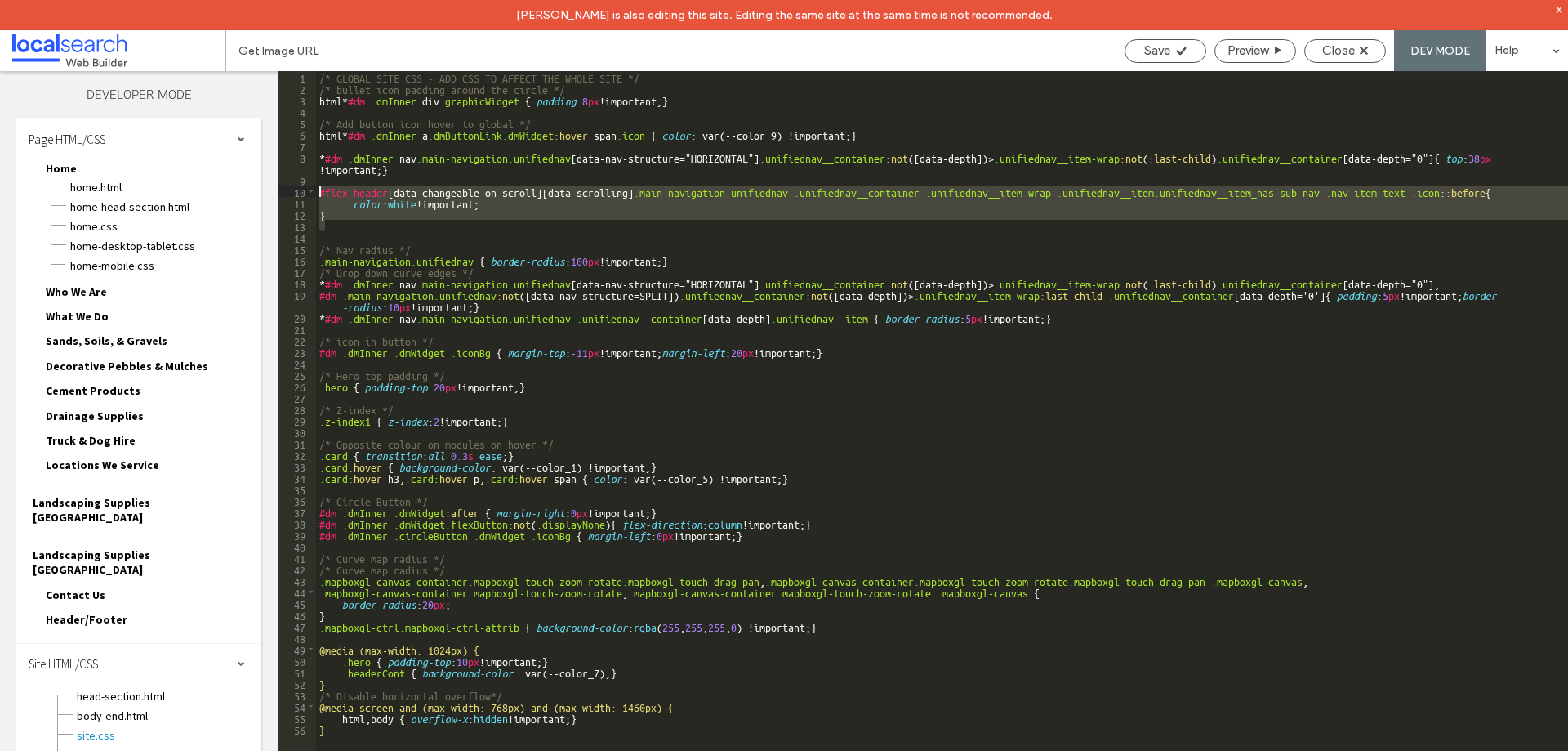
drag, startPoint x: 323, startPoint y: 214, endPoint x: 303, endPoint y: 191, distance: 30.5
click at [303, 191] on div "** 1 2 3 4 5 6 7 8 9 10 11 12 13 14 15 16 17 18 19 20 21 22 23 24 25 26 27 28 2…" at bounding box center [922, 427] width 1290 height 710
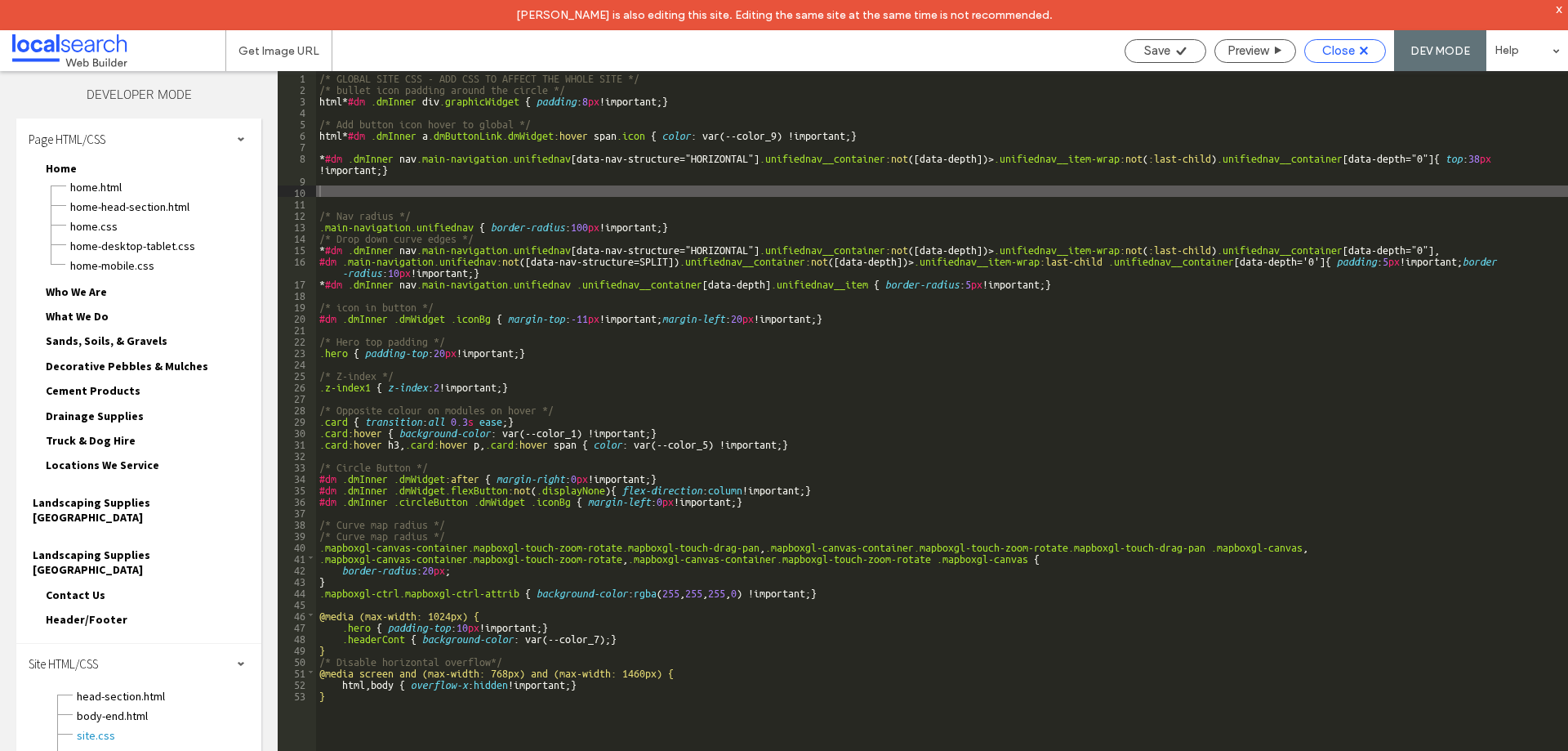
click at [1359, 42] on div "Close" at bounding box center [1346, 51] width 82 height 24
click at [1344, 54] on span "Close" at bounding box center [1339, 50] width 32 height 14
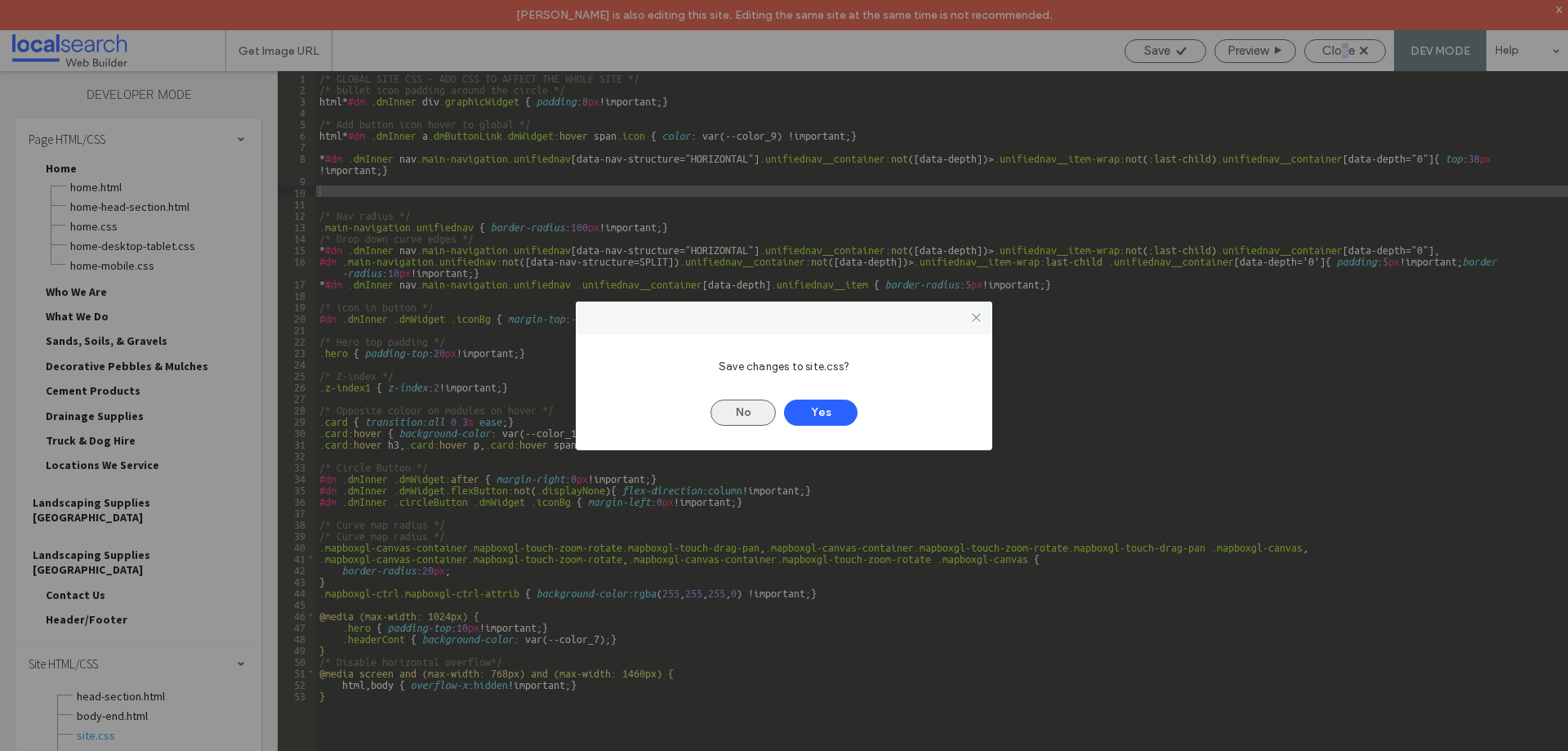
click at [737, 407] on button "No" at bounding box center [743, 412] width 66 height 26
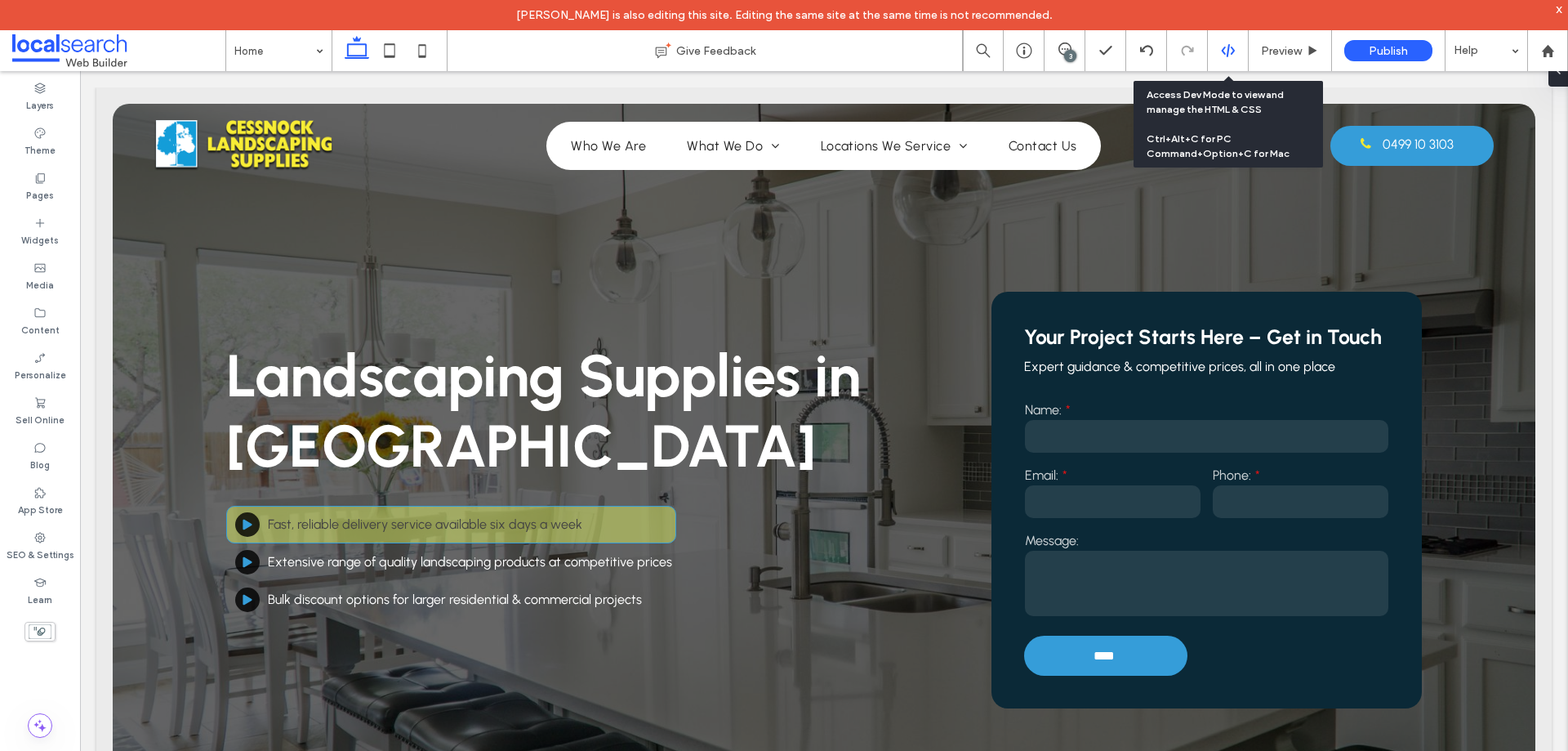
click at [1221, 55] on icon at bounding box center [1228, 50] width 14 height 14
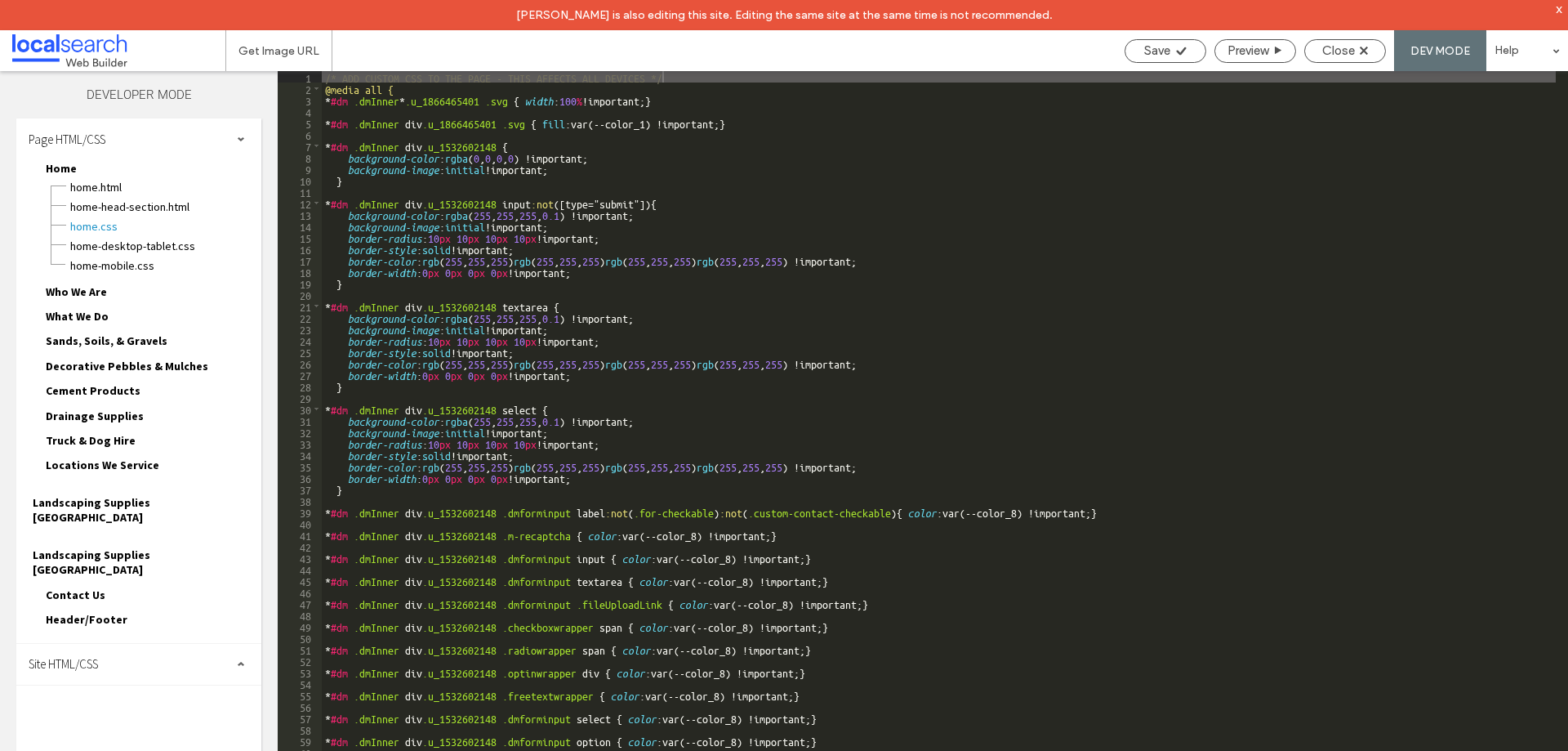
click at [93, 657] on span "Site HTML/CSS" at bounding box center [63, 664] width 70 height 15
click at [111, 727] on span "site.css" at bounding box center [169, 735] width 185 height 16
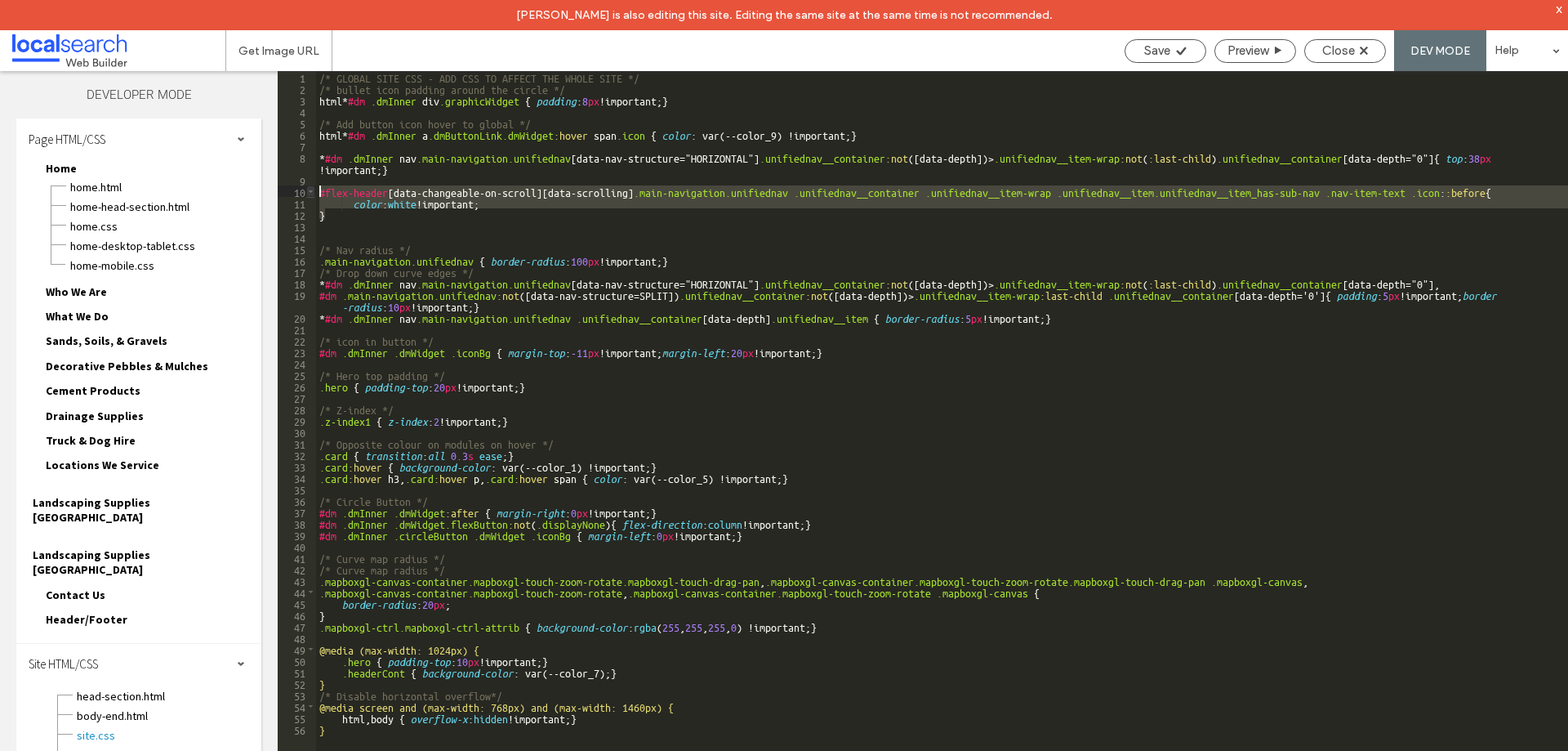
drag, startPoint x: 327, startPoint y: 215, endPoint x: 313, endPoint y: 191, distance: 27.8
click at [313, 191] on div "** 1 2 3 4 5 6 7 8 9 10 11 12 13 14 15 16 17 18 19 20 21 22 23 24 25 26 27 28 2…" at bounding box center [922, 427] width 1290 height 710
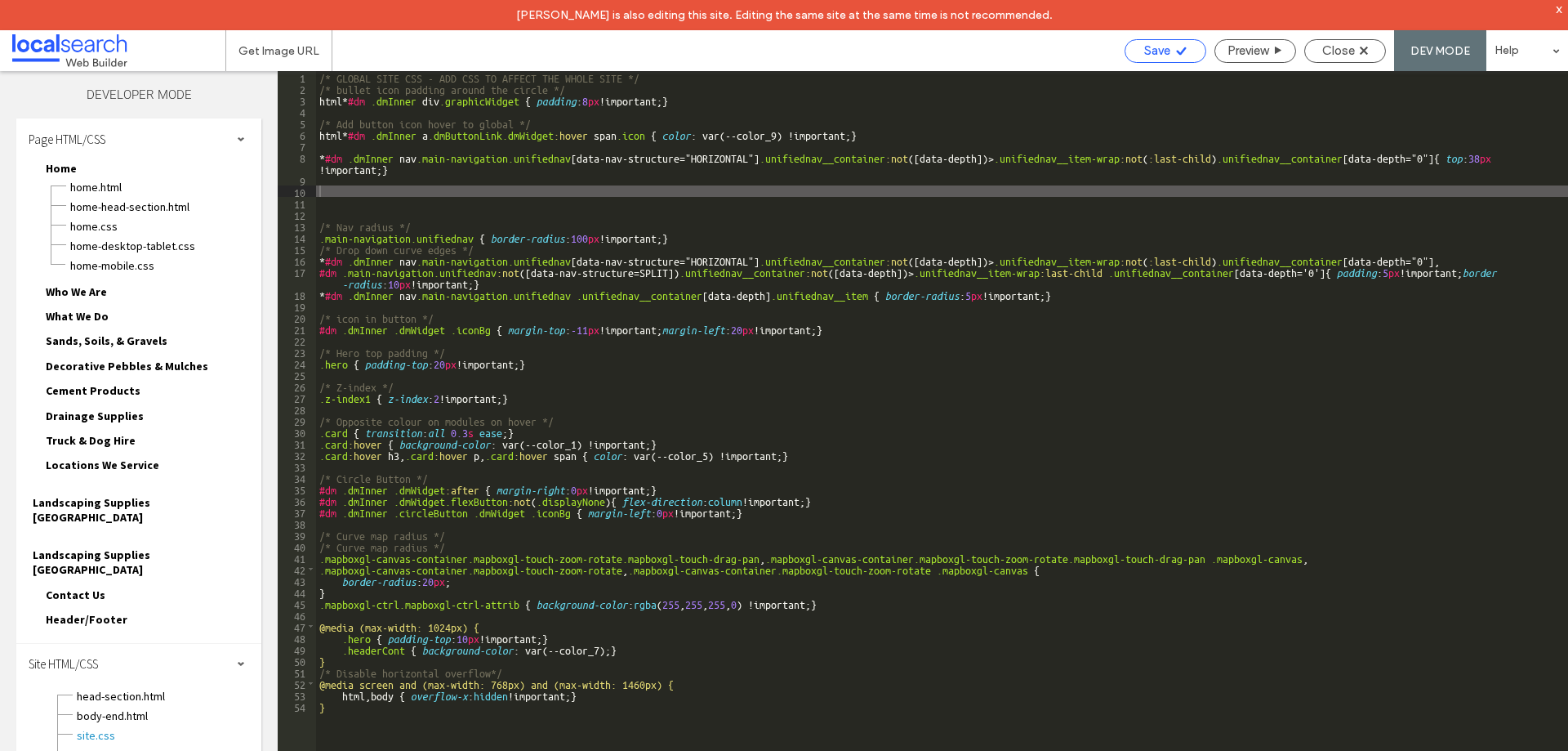
click at [1153, 46] on span "Save" at bounding box center [1157, 50] width 26 height 14
click at [423, 198] on div "/* GLOBAL SITE CSS - ADD CSS TO AFFECT THE WHOLE SITE */ /* bullet icon padding…" at bounding box center [941, 438] width 1252 height 733
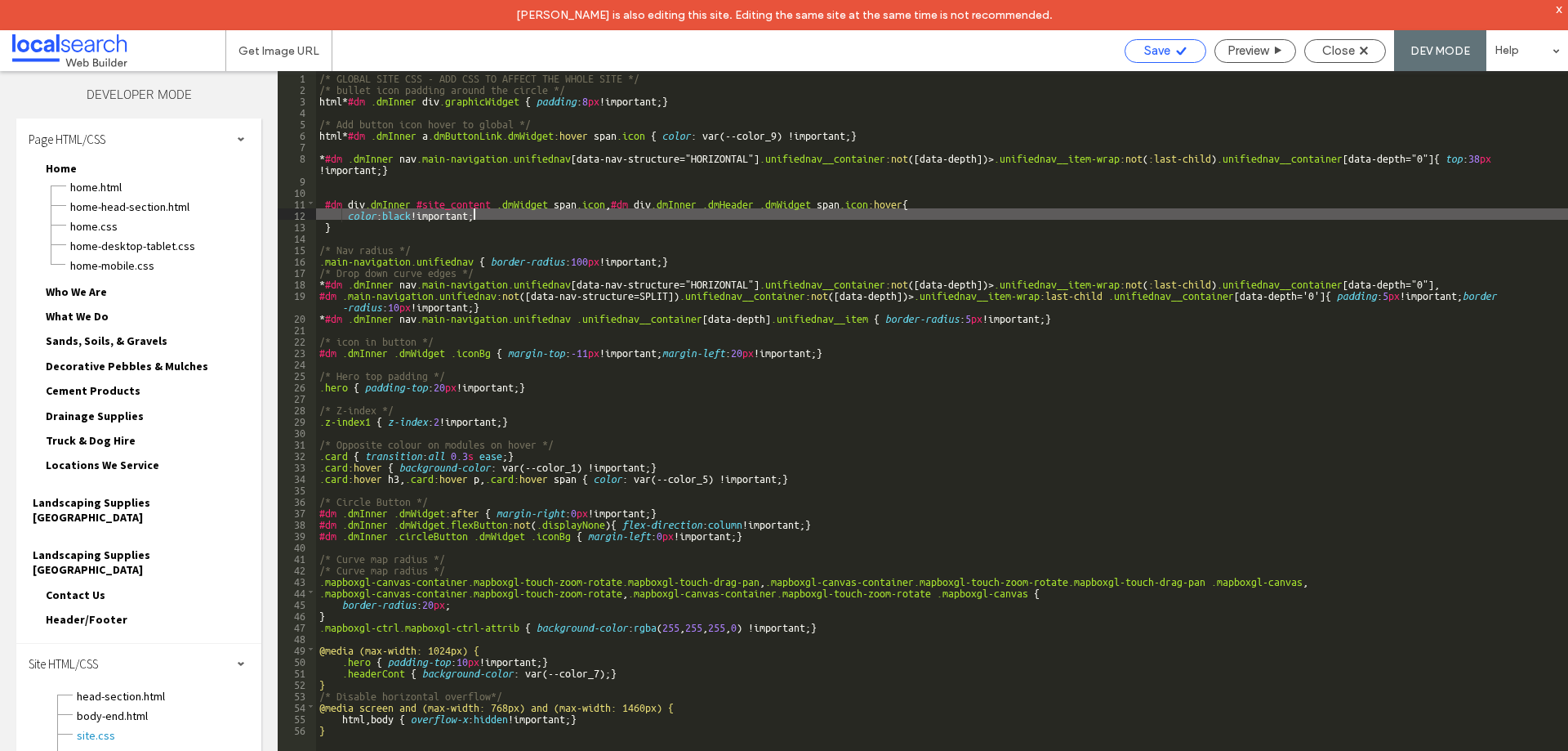
click at [1140, 50] on div "Save" at bounding box center [1166, 50] width 80 height 14
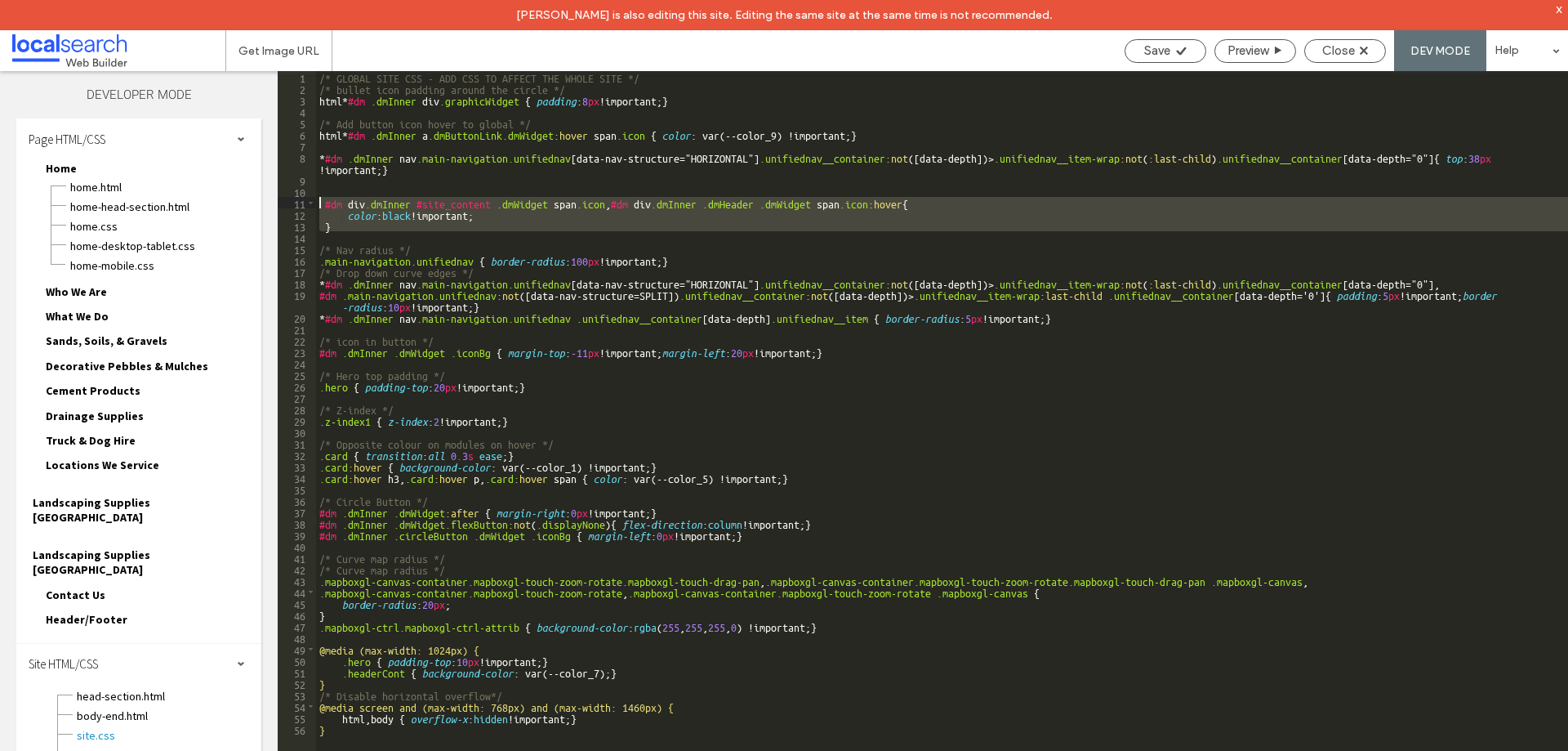
drag, startPoint x: 337, startPoint y: 232, endPoint x: 319, endPoint y: 198, distance: 38.5
click at [319, 198] on div "/* GLOBAL SITE CSS - ADD CSS TO AFFECT THE WHOLE SITE */ /* bullet icon padding…" at bounding box center [941, 438] width 1252 height 733
click at [327, 198] on div "/* GLOBAL SITE CSS - ADD CSS TO AFFECT THE WHOLE SITE */ /* bullet icon padding…" at bounding box center [941, 427] width 1252 height 710
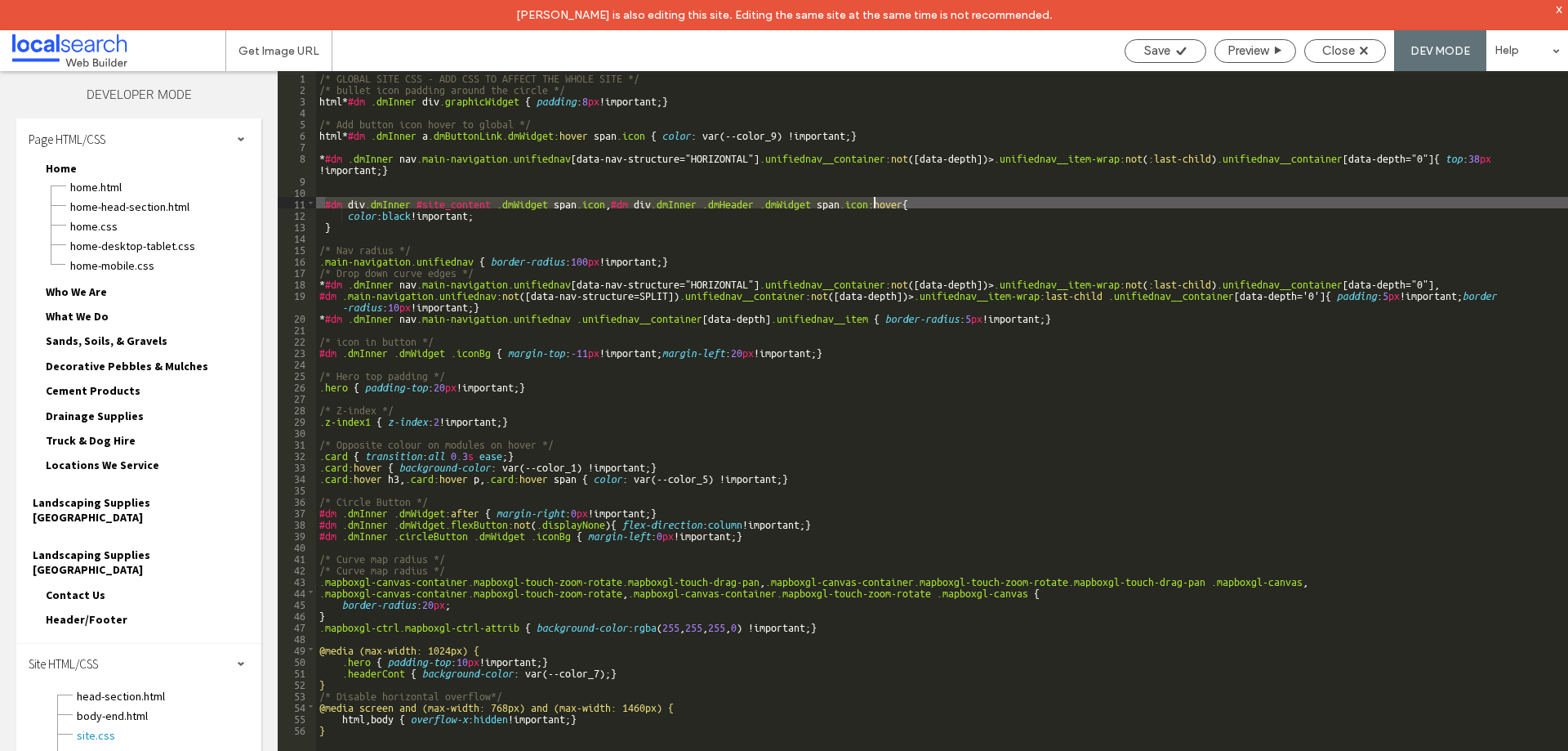
drag, startPoint x: 324, startPoint y: 202, endPoint x: 872, endPoint y: 204, distance: 548.0
click at [872, 204] on div "/* GLOBAL SITE CSS - ADD CSS TO AFFECT THE WHOLE SITE */ /* bullet icon padding…" at bounding box center [941, 438] width 1252 height 733
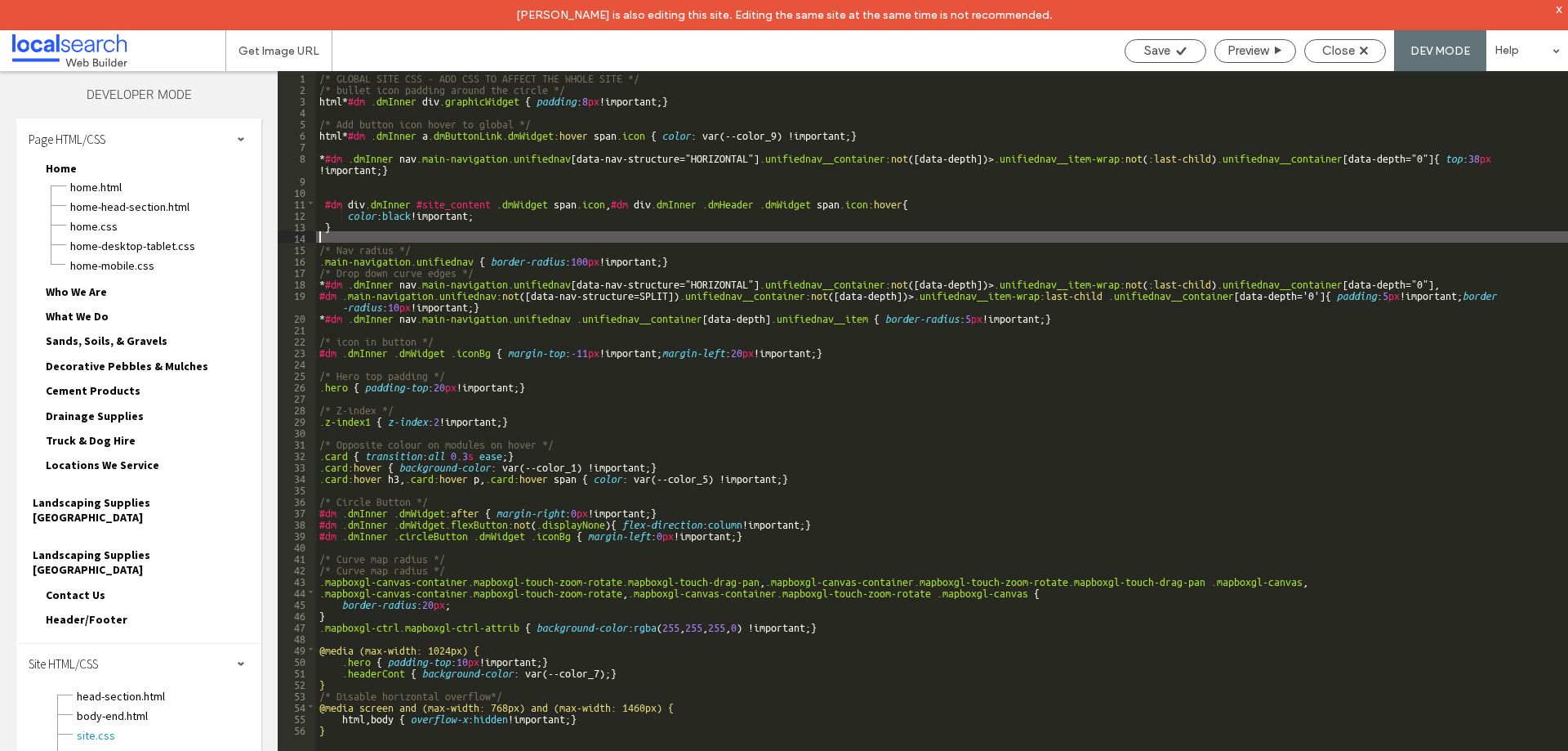
click at [350, 231] on div "/* GLOBAL SITE CSS - ADD CSS TO AFFECT THE WHOLE SITE */ /* bullet icon padding…" at bounding box center [941, 438] width 1252 height 733
paste textarea
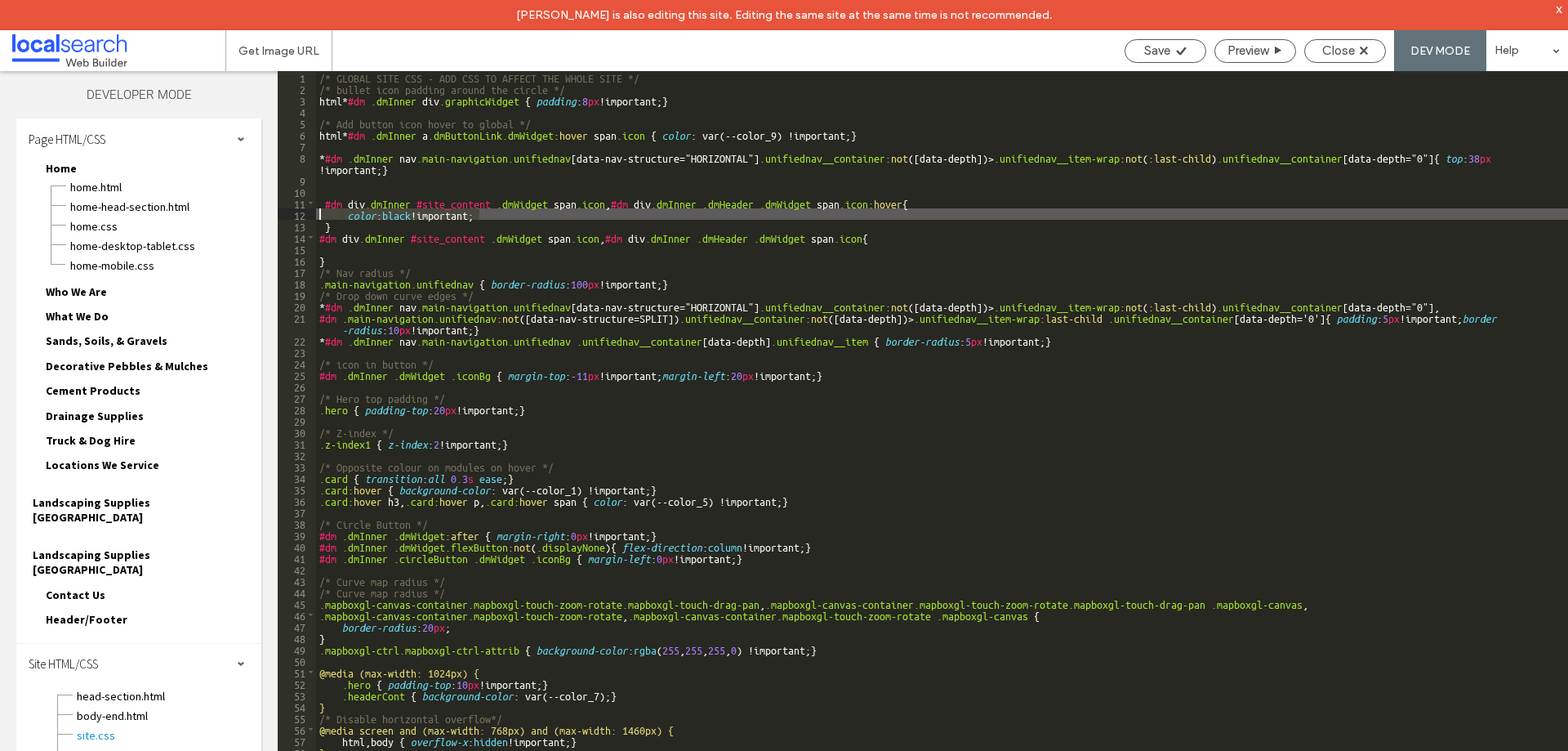
drag, startPoint x: 482, startPoint y: 216, endPoint x: 317, endPoint y: 213, distance: 165.0
click at [317, 213] on div "/* GLOBAL SITE CSS - ADD CSS TO AFFECT THE WHOLE SITE */ /* bullet icon padding…" at bounding box center [941, 438] width 1252 height 733
click at [382, 252] on div "/* GLOBAL SITE CSS - ADD CSS TO AFFECT THE WHOLE SITE */ /* bullet icon padding…" at bounding box center [941, 438] width 1252 height 733
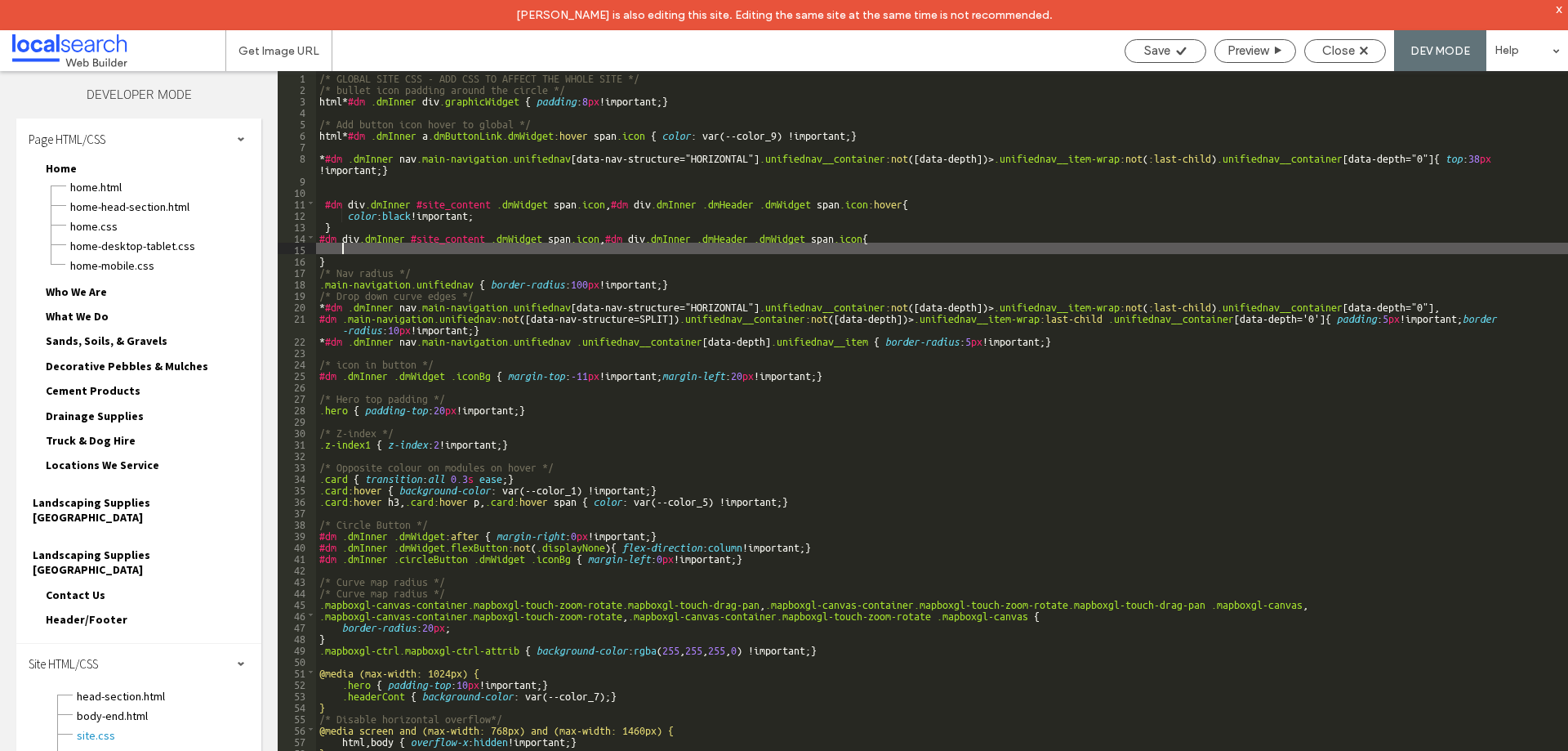
paste textarea
click at [425, 249] on div "/* GLOBAL SITE CSS - ADD CSS TO AFFECT THE WHOLE SITE */ /* bullet icon padding…" at bounding box center [941, 438] width 1252 height 733
click at [1160, 47] on span "Save" at bounding box center [1157, 50] width 26 height 14
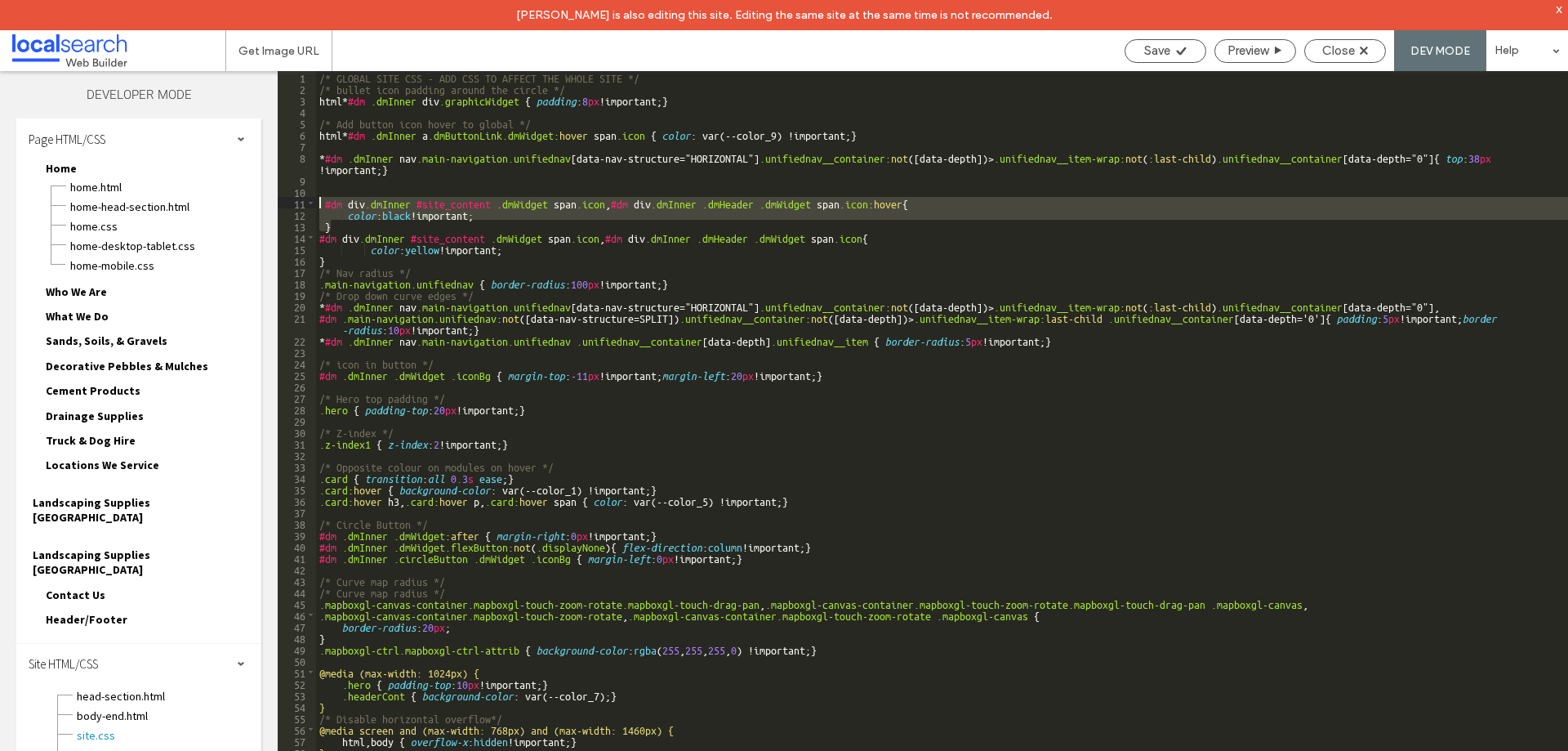
drag, startPoint x: 334, startPoint y: 225, endPoint x: 319, endPoint y: 203, distance: 26.6
click at [319, 203] on div "/* GLOBAL SITE CSS - ADD CSS TO AFFECT THE WHOLE SITE */ /* bullet icon padding…" at bounding box center [941, 438] width 1252 height 733
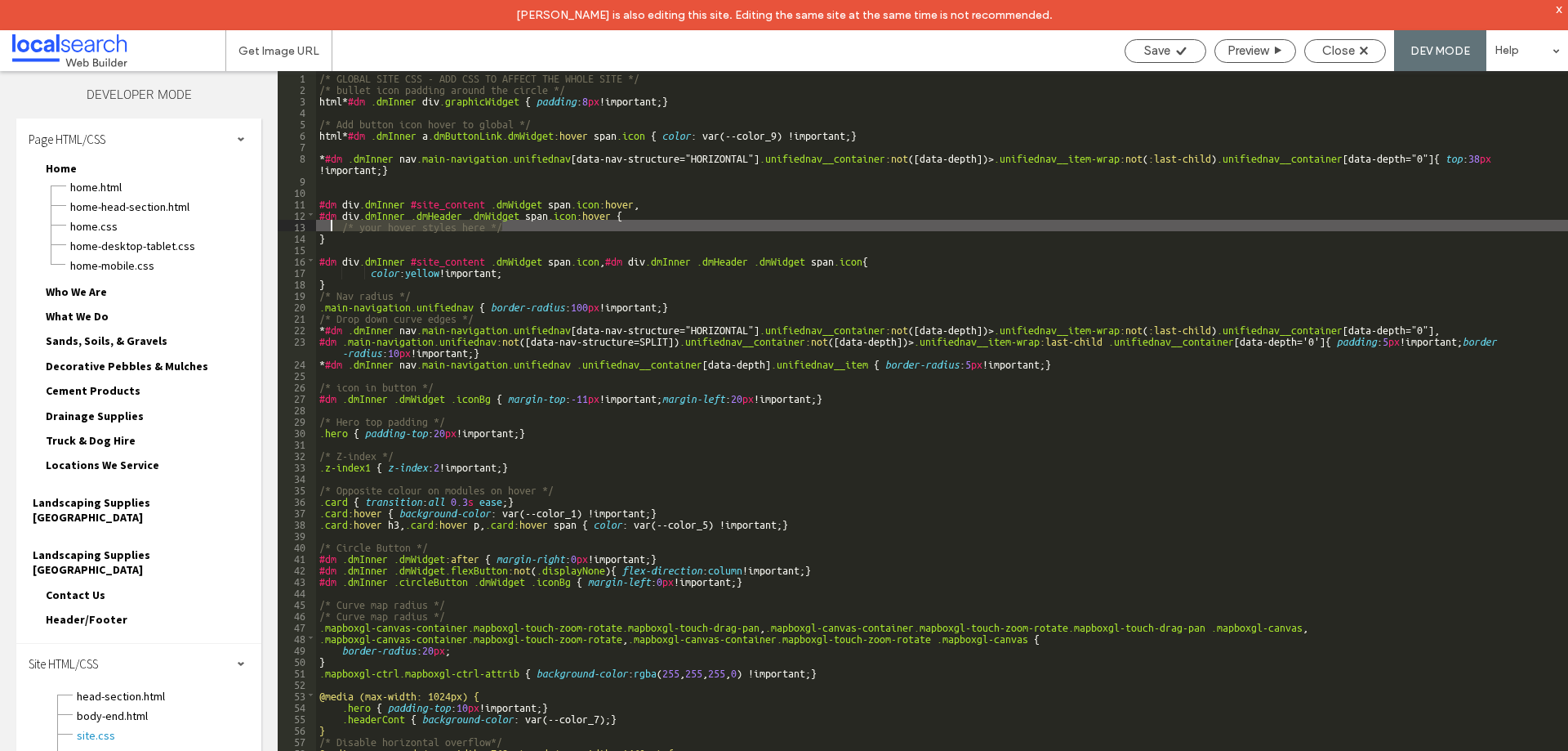
drag, startPoint x: 515, startPoint y: 226, endPoint x: 332, endPoint y: 224, distance: 183.0
click at [332, 224] on div "/* GLOBAL SITE CSS - ADD CSS TO AFFECT THE WHOLE SITE */ /* bullet icon padding…" at bounding box center [941, 438] width 1252 height 733
click at [514, 274] on div "/* GLOBAL SITE CSS - ADD CSS TO AFFECT THE WHOLE SITE */ /* bullet icon padding…" at bounding box center [941, 438] width 1252 height 733
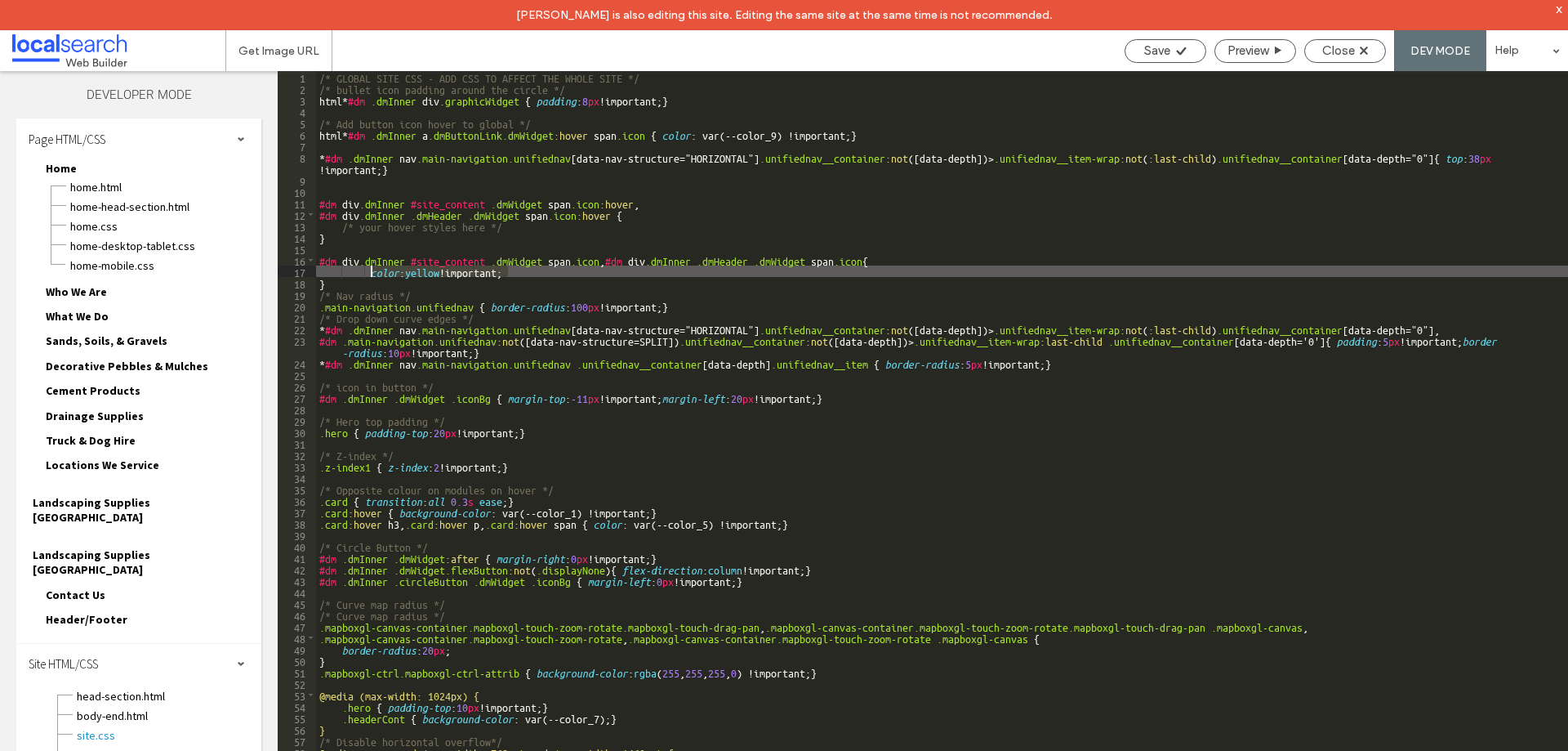
drag, startPoint x: 515, startPoint y: 274, endPoint x: 368, endPoint y: 269, distance: 147.1
click at [368, 269] on div "/* GLOBAL SITE CSS - ADD CSS TO AFFECT THE WHOLE SITE */ /* bullet icon padding…" at bounding box center [941, 438] width 1252 height 733
click at [366, 227] on div "/* GLOBAL SITE CSS - ADD CSS TO AFFECT THE WHOLE SITE */ /* bullet icon padding…" at bounding box center [941, 438] width 1252 height 733
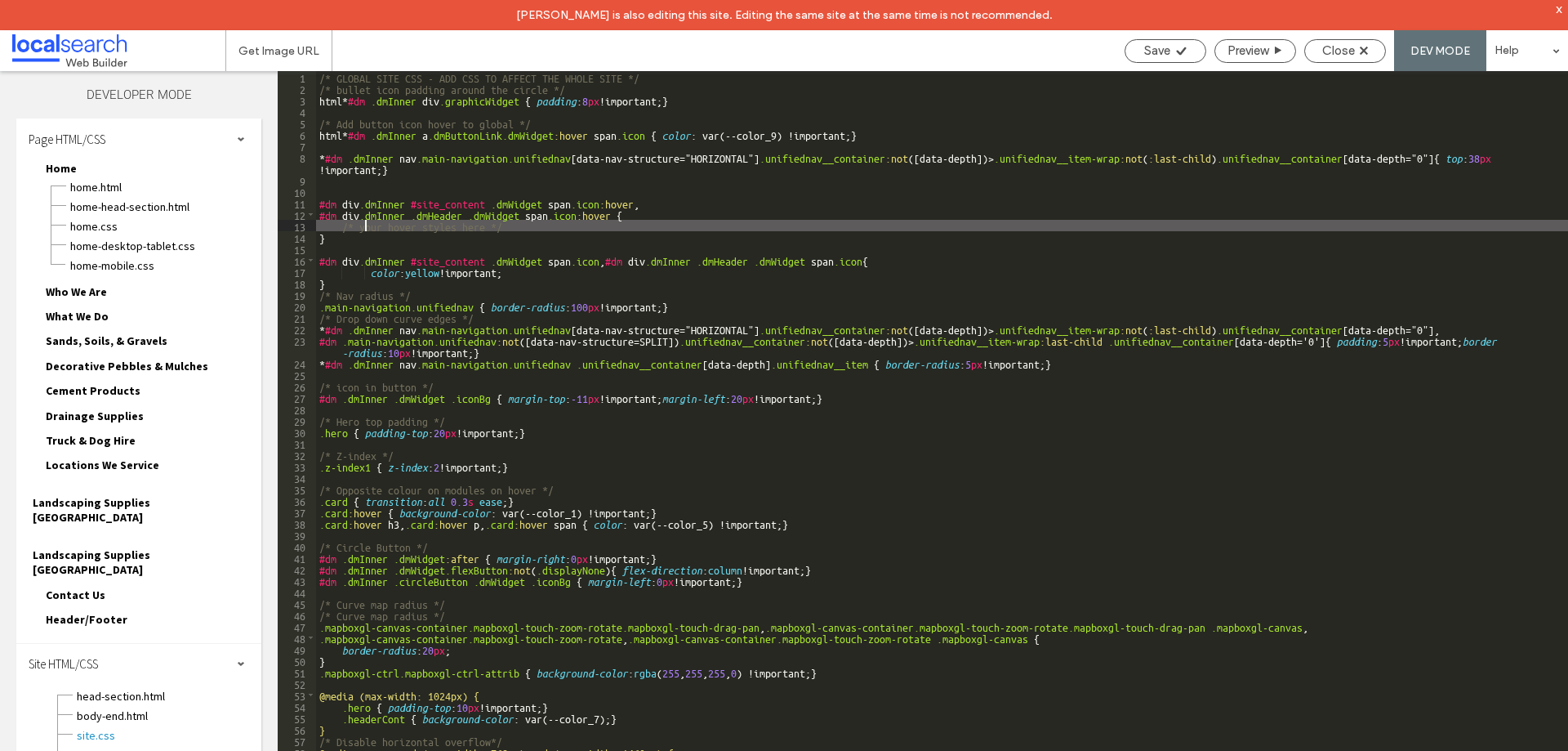
click at [366, 227] on div "/* GLOBAL SITE CSS - ADD CSS TO AFFECT THE WHOLE SITE */ /* bullet icon padding…" at bounding box center [941, 438] width 1252 height 733
click at [541, 236] on div "/* GLOBAL SITE CSS - ADD CSS TO AFFECT THE WHOLE SITE */ /* bullet icon padding…" at bounding box center [941, 438] width 1252 height 733
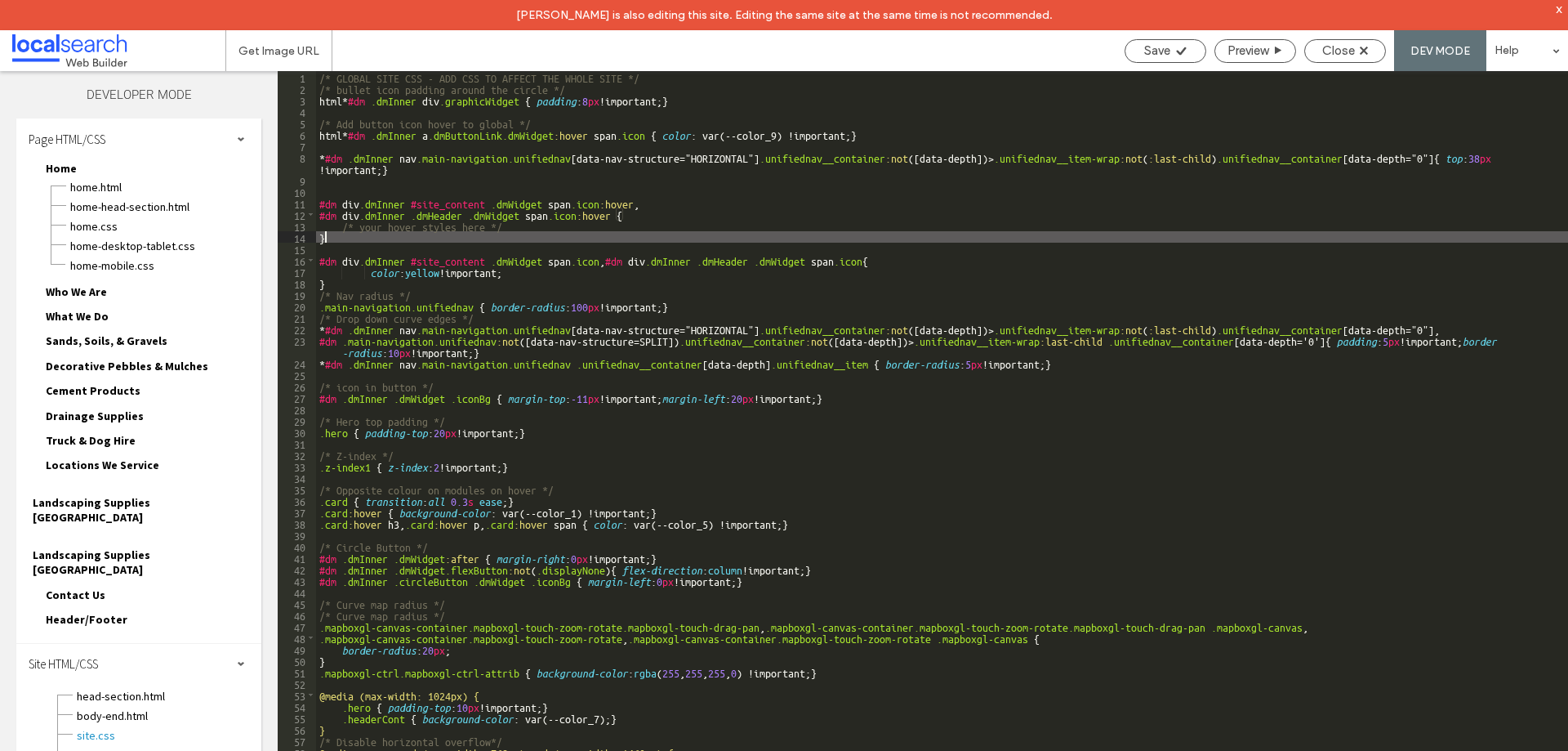
click at [515, 225] on div "/* GLOBAL SITE CSS - ADD CSS TO AFFECT THE WHOLE SITE */ /* bullet icon padding…" at bounding box center [941, 438] width 1252 height 733
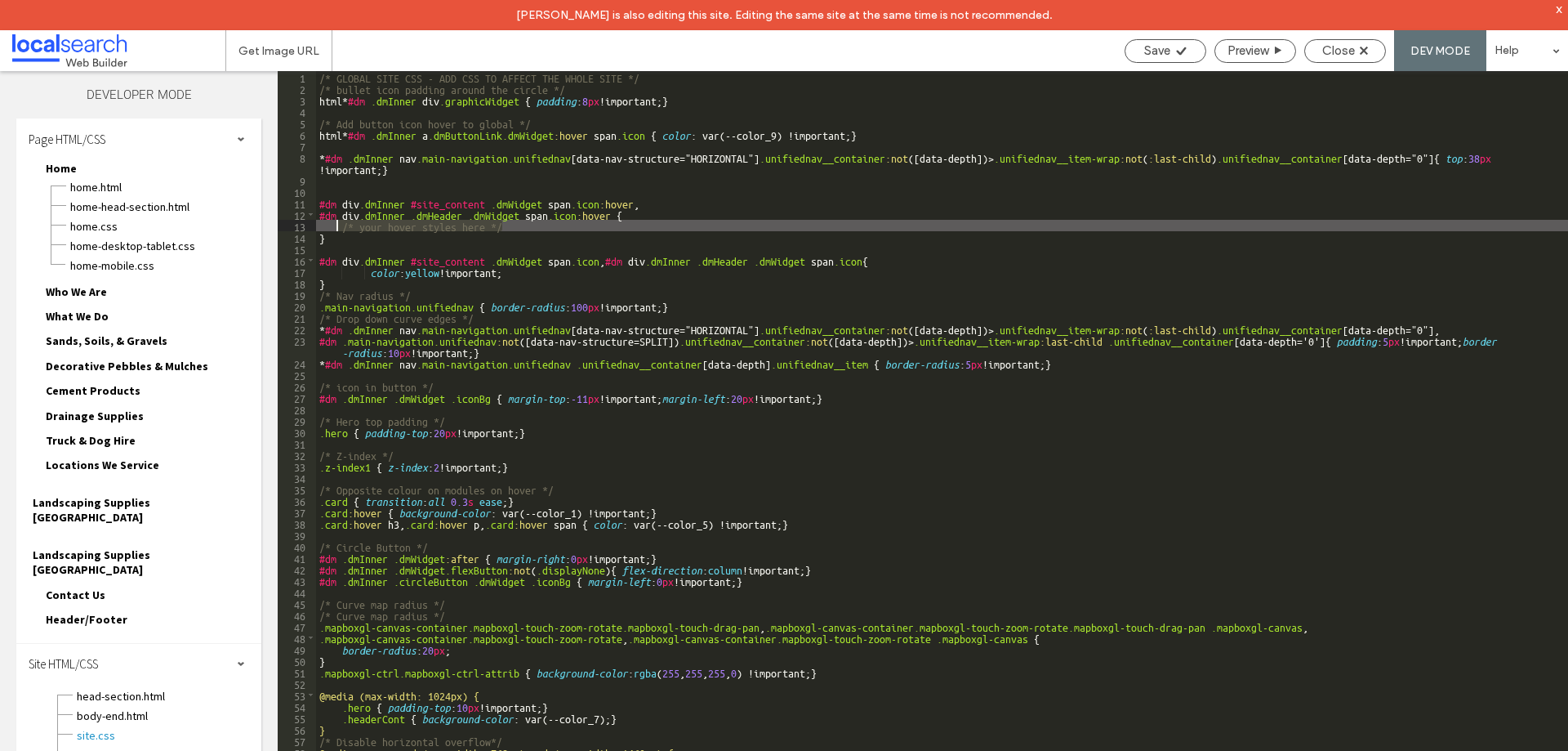
drag, startPoint x: 521, startPoint y: 225, endPoint x: 336, endPoint y: 227, distance: 185.0
click at [336, 227] on div "/* GLOBAL SITE CSS - ADD CSS TO AFFECT THE WHOLE SITE */ /* bullet icon padding…" at bounding box center [941, 438] width 1252 height 733
paste textarea
click at [395, 225] on div "/* GLOBAL SITE CSS - ADD CSS TO AFFECT THE WHOLE SITE */ /* bullet icon padding…" at bounding box center [941, 438] width 1252 height 733
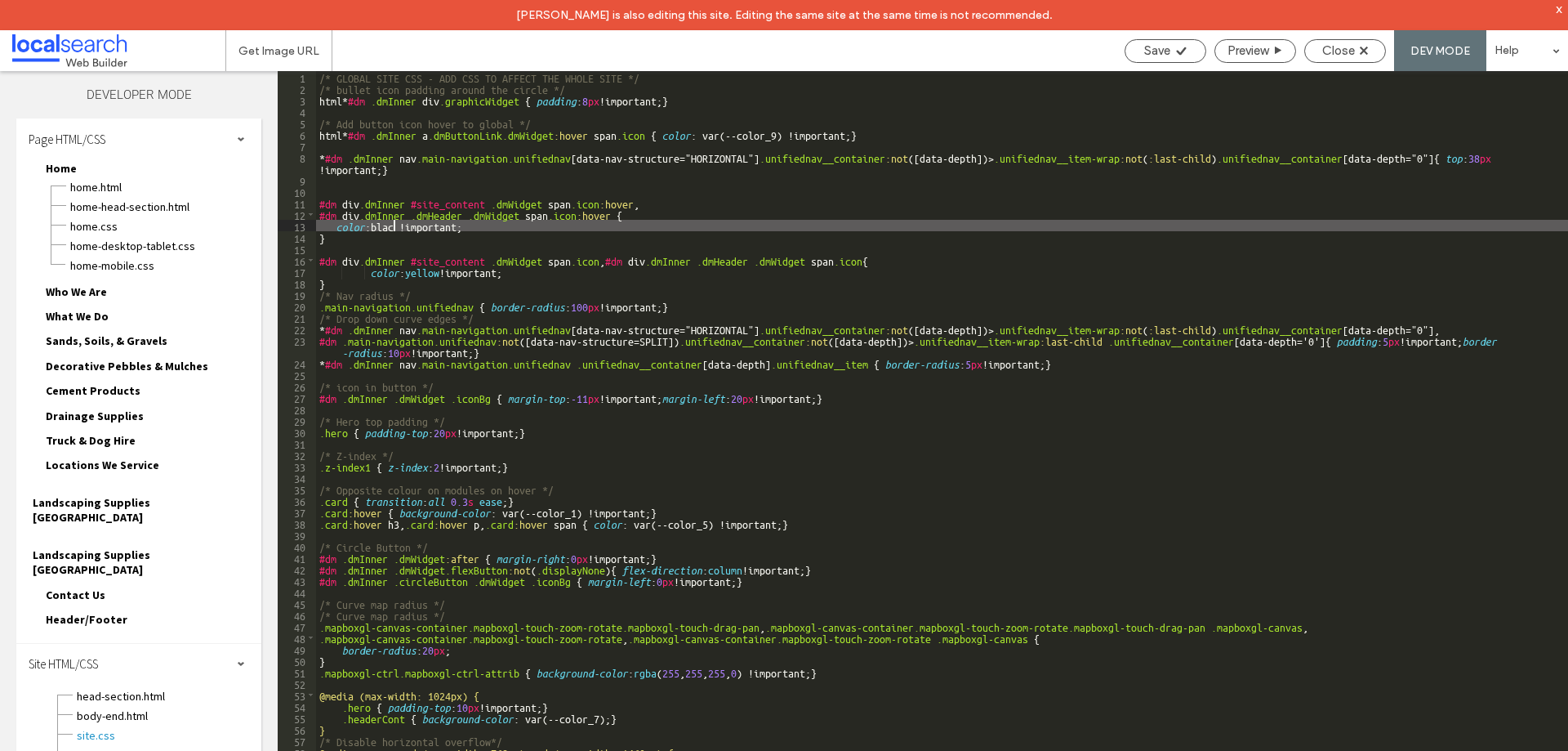
type textarea "**"
click at [1159, 50] on span "Save" at bounding box center [1157, 50] width 26 height 14
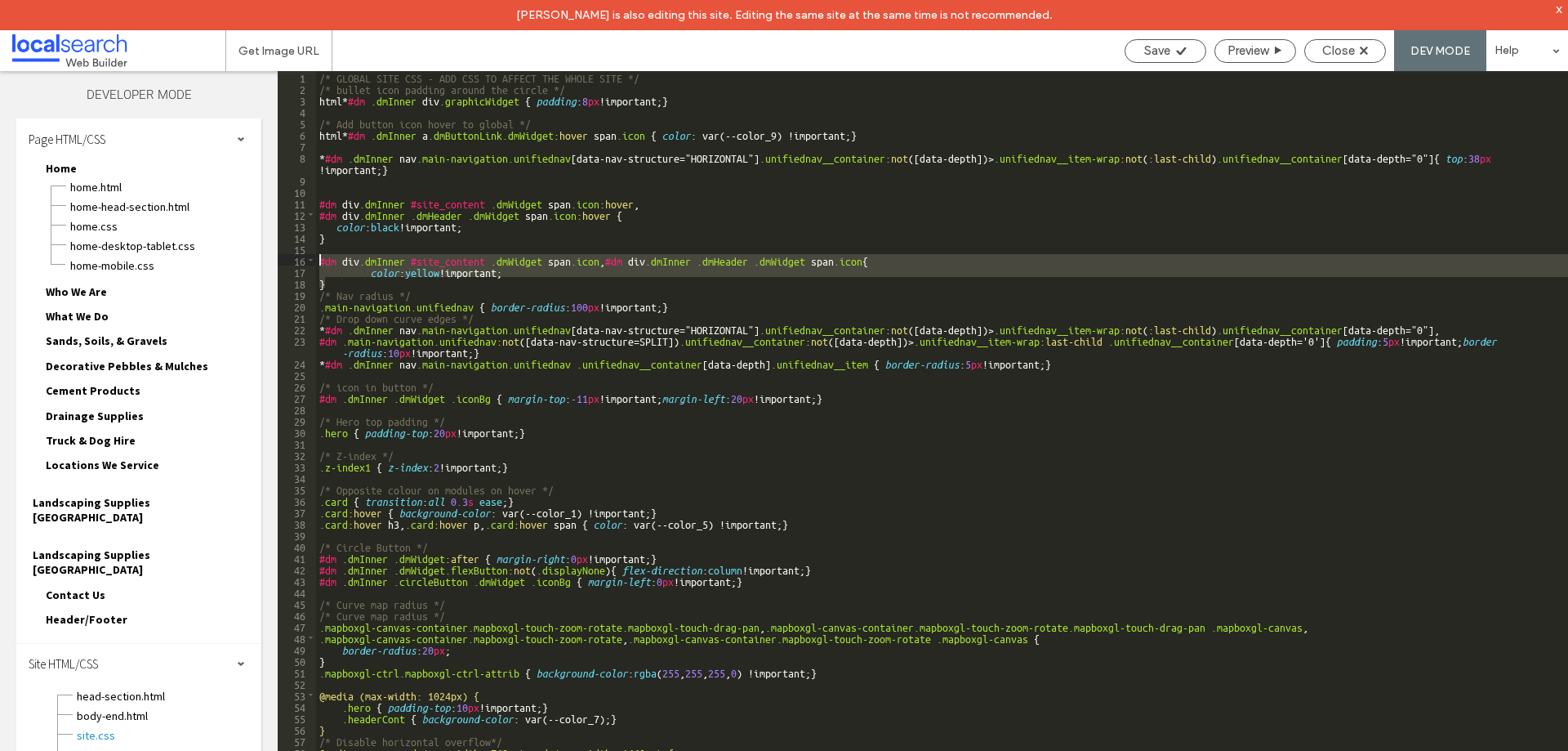
drag, startPoint x: 326, startPoint y: 281, endPoint x: 349, endPoint y: 240, distance: 47.0
click at [314, 260] on div "** 1 2 3 4 5 6 7 8 9 10 11 12 13 14 15 16 17 18 19 20 21 22 23 24 25 26 27 28 2…" at bounding box center [922, 427] width 1290 height 710
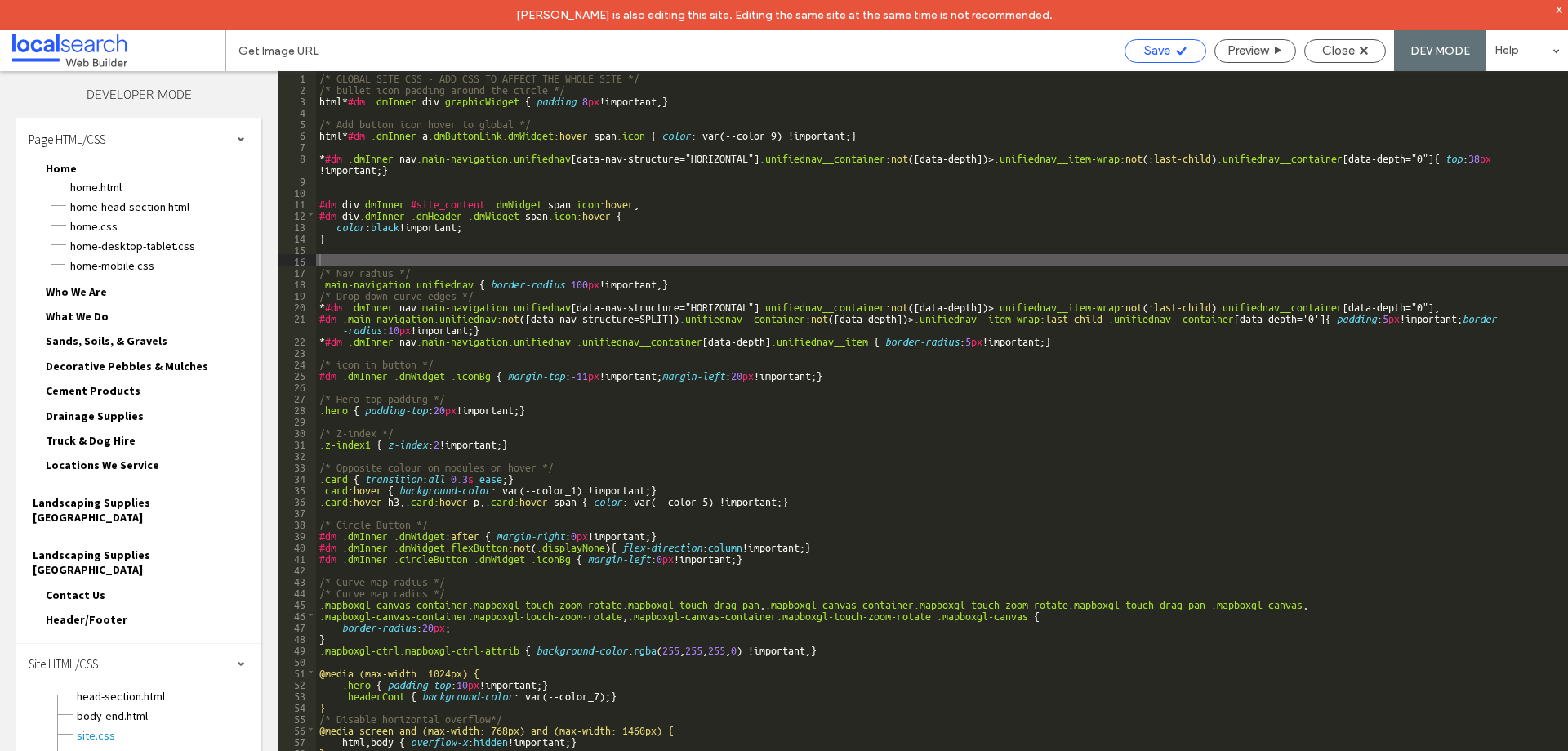
click at [1150, 43] on span "Save" at bounding box center [1157, 50] width 26 height 14
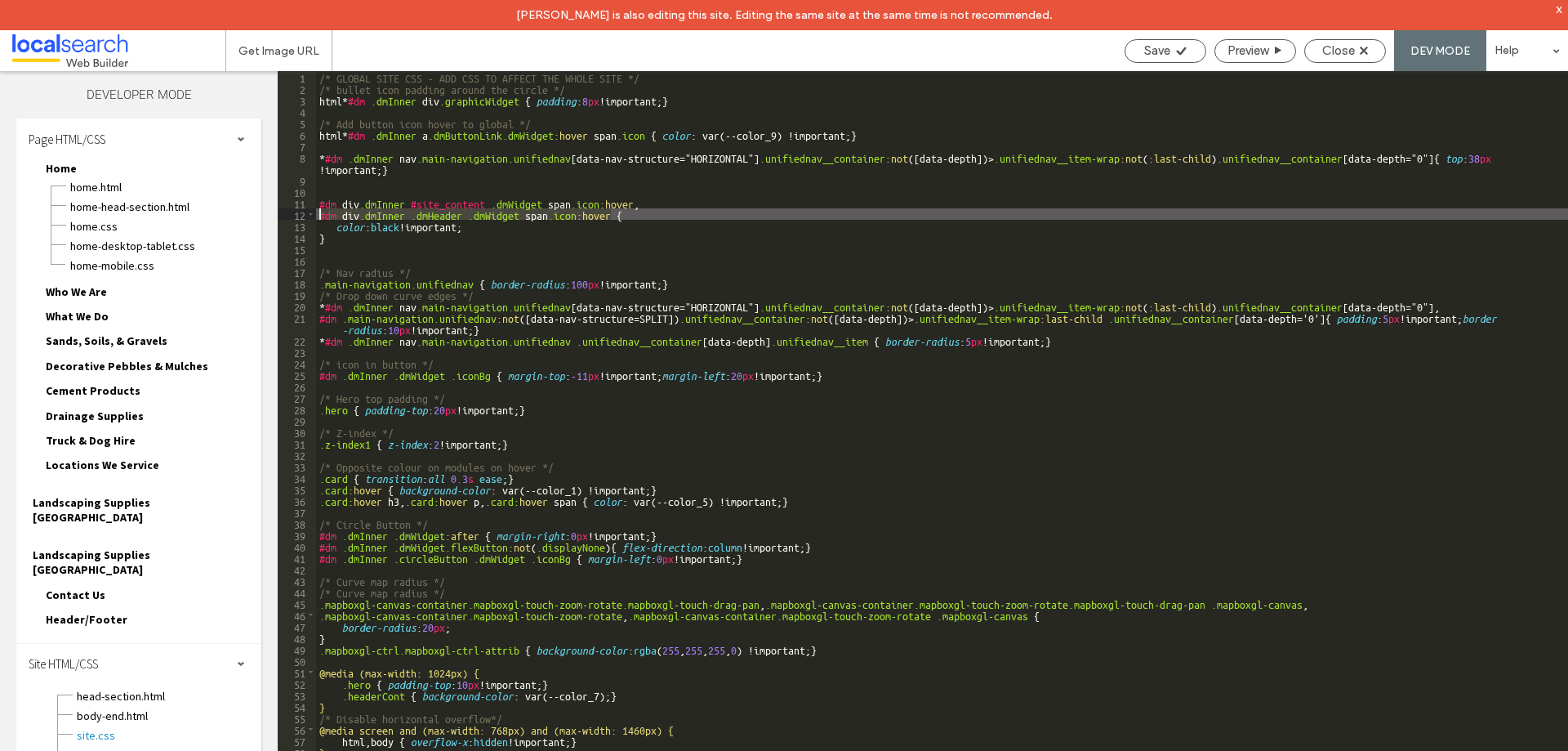
drag, startPoint x: 613, startPoint y: 215, endPoint x: 318, endPoint y: 218, distance: 295.0
click at [318, 218] on div "/* GLOBAL SITE CSS - ADD CSS TO AFFECT THE WHOLE SITE */ /* bullet icon padding…" at bounding box center [941, 438] width 1252 height 733
click at [320, 200] on div "/* GLOBAL SITE CSS - ADD CSS TO AFFECT THE WHOLE SITE */ /* bullet icon padding…" at bounding box center [941, 438] width 1252 height 733
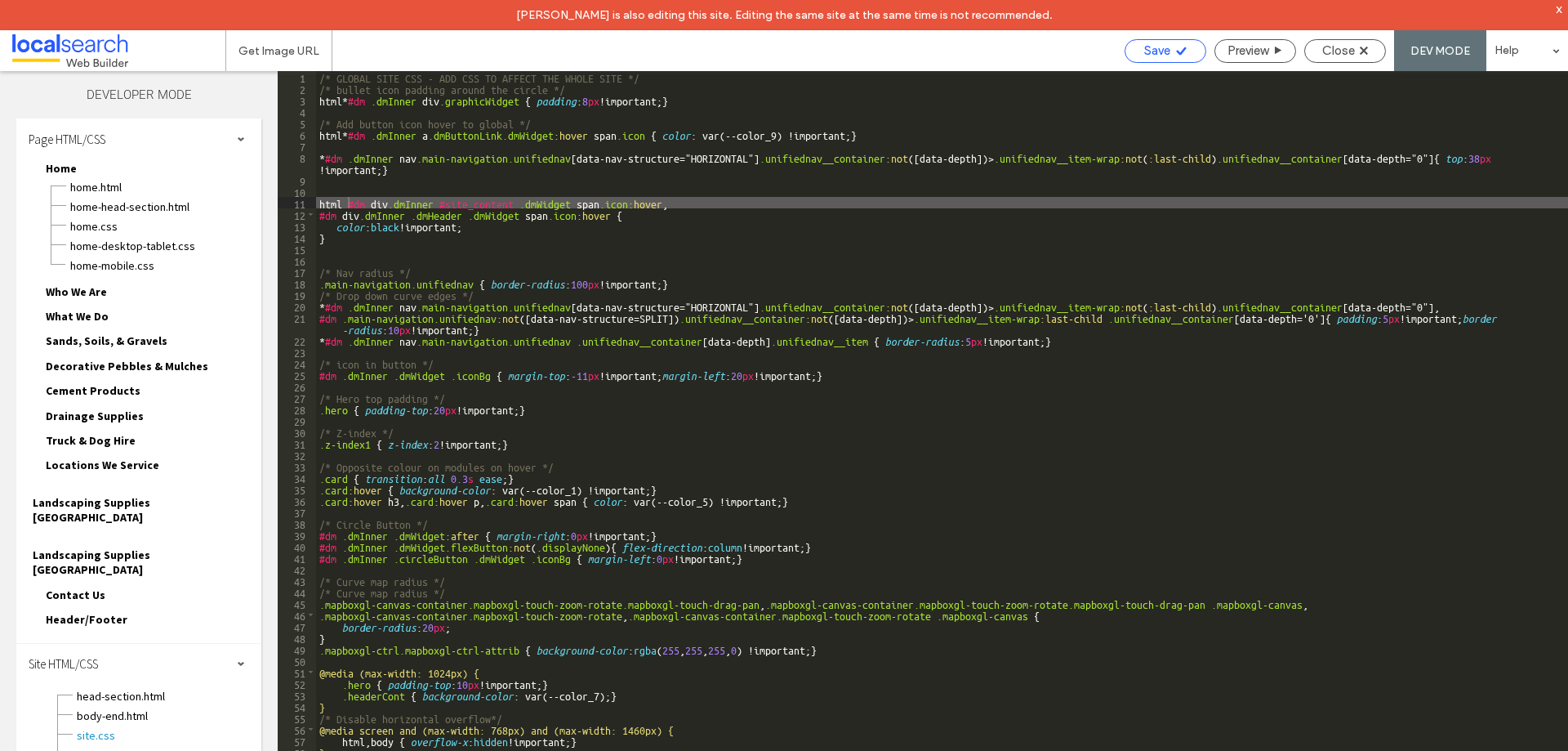
click at [1147, 51] on span "Save" at bounding box center [1157, 50] width 26 height 14
drag, startPoint x: 678, startPoint y: 201, endPoint x: 316, endPoint y: 198, distance: 362.0
click at [316, 198] on div "** 1 2 3 4 5 6 7 8 9 10 11 12 13 14 15 16 17 18 19 20 21 22 23 24 25 26 27 28 2…" at bounding box center [922, 427] width 1290 height 710
click at [1164, 49] on span "Save" at bounding box center [1157, 50] width 26 height 14
click at [484, 197] on div "/* GLOBAL SITE CSS - ADD CSS TO AFFECT THE WHOLE SITE */ /* bullet icon padding…" at bounding box center [941, 438] width 1252 height 733
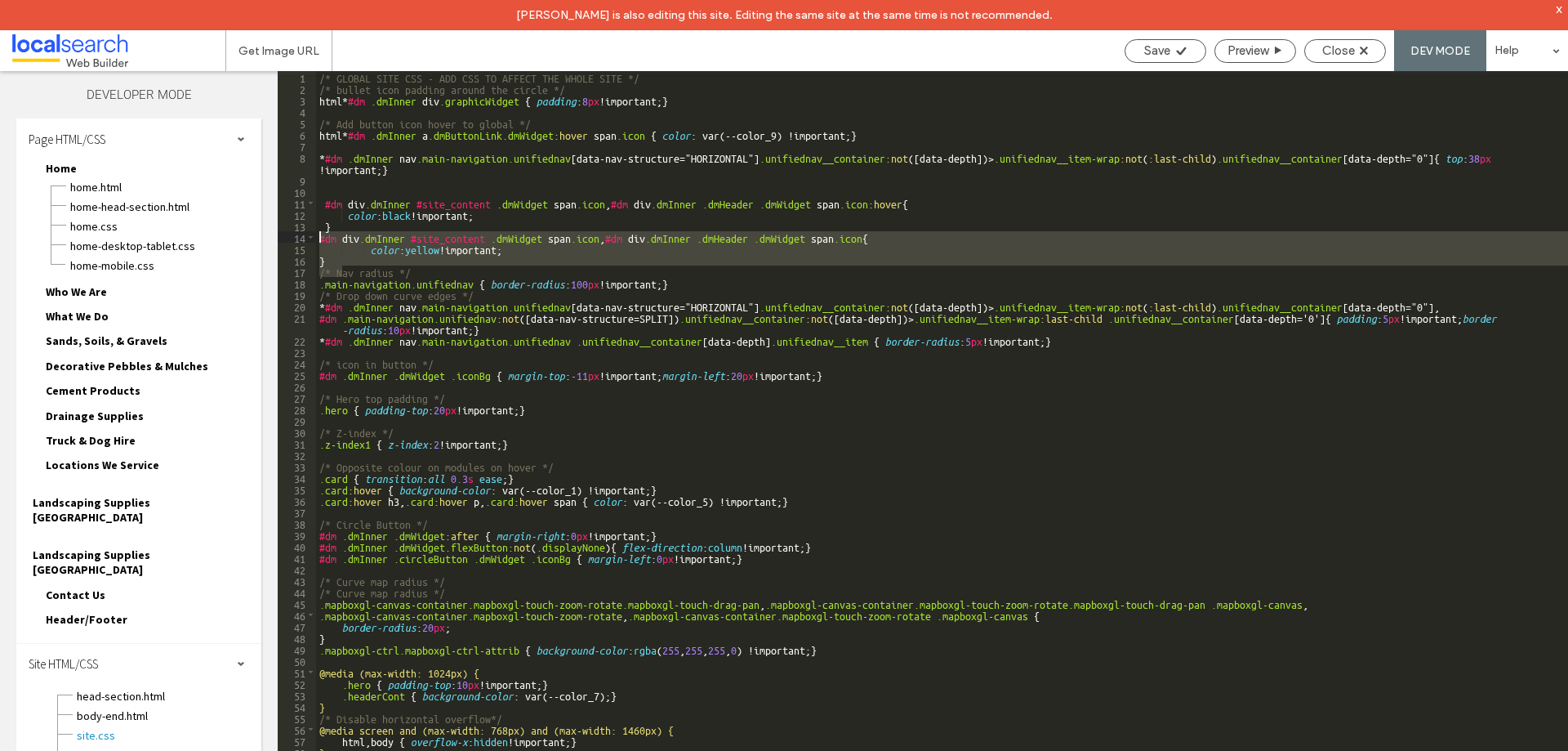
drag, startPoint x: 338, startPoint y: 266, endPoint x: 305, endPoint y: 239, distance: 42.6
click at [305, 239] on div "** 1 2 3 4 5 6 7 8 9 10 11 12 13 14 15 16 17 18 19 20 21 22 23 24 25 26 27 28 2…" at bounding box center [922, 427] width 1290 height 710
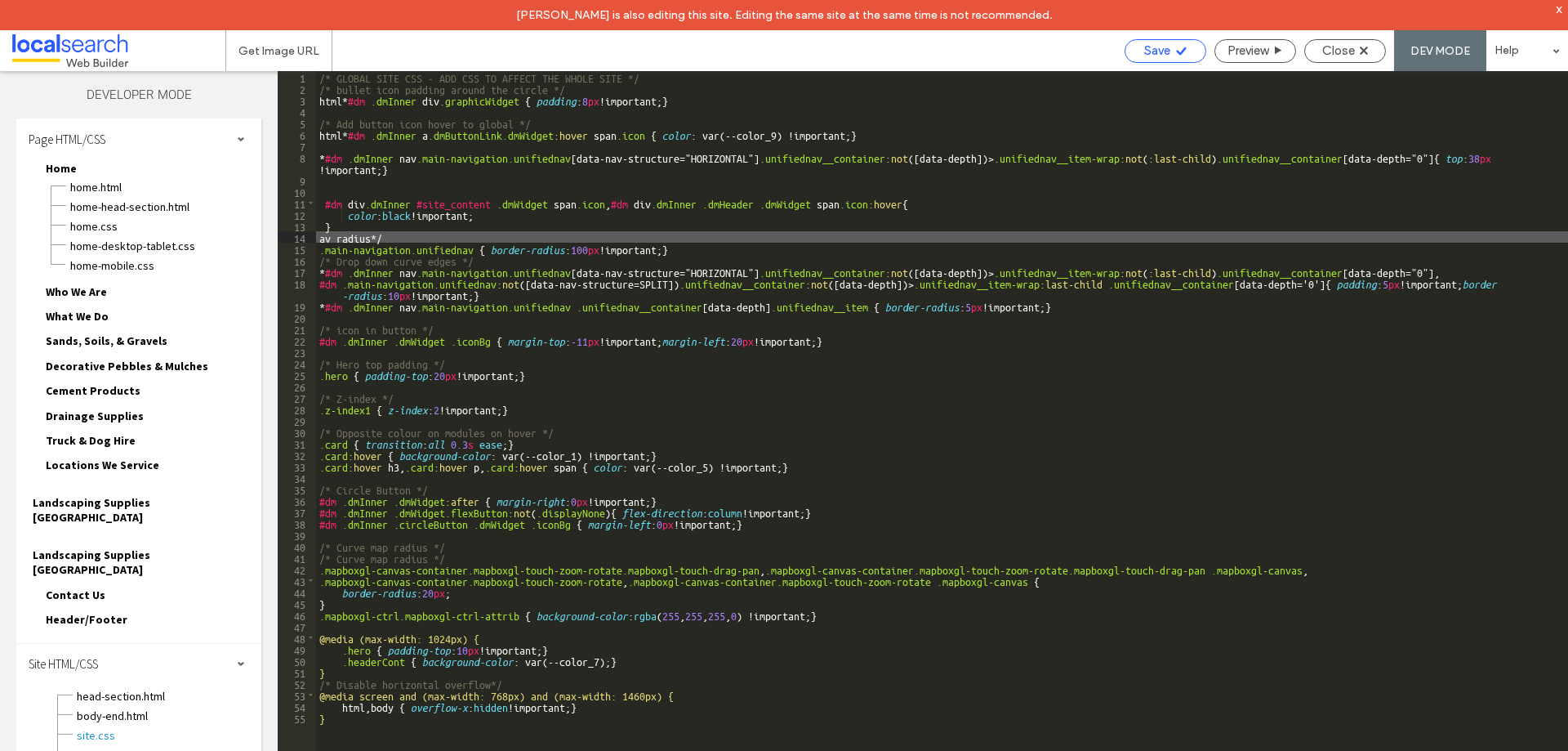
click at [1169, 52] on div "Save" at bounding box center [1166, 50] width 80 height 14
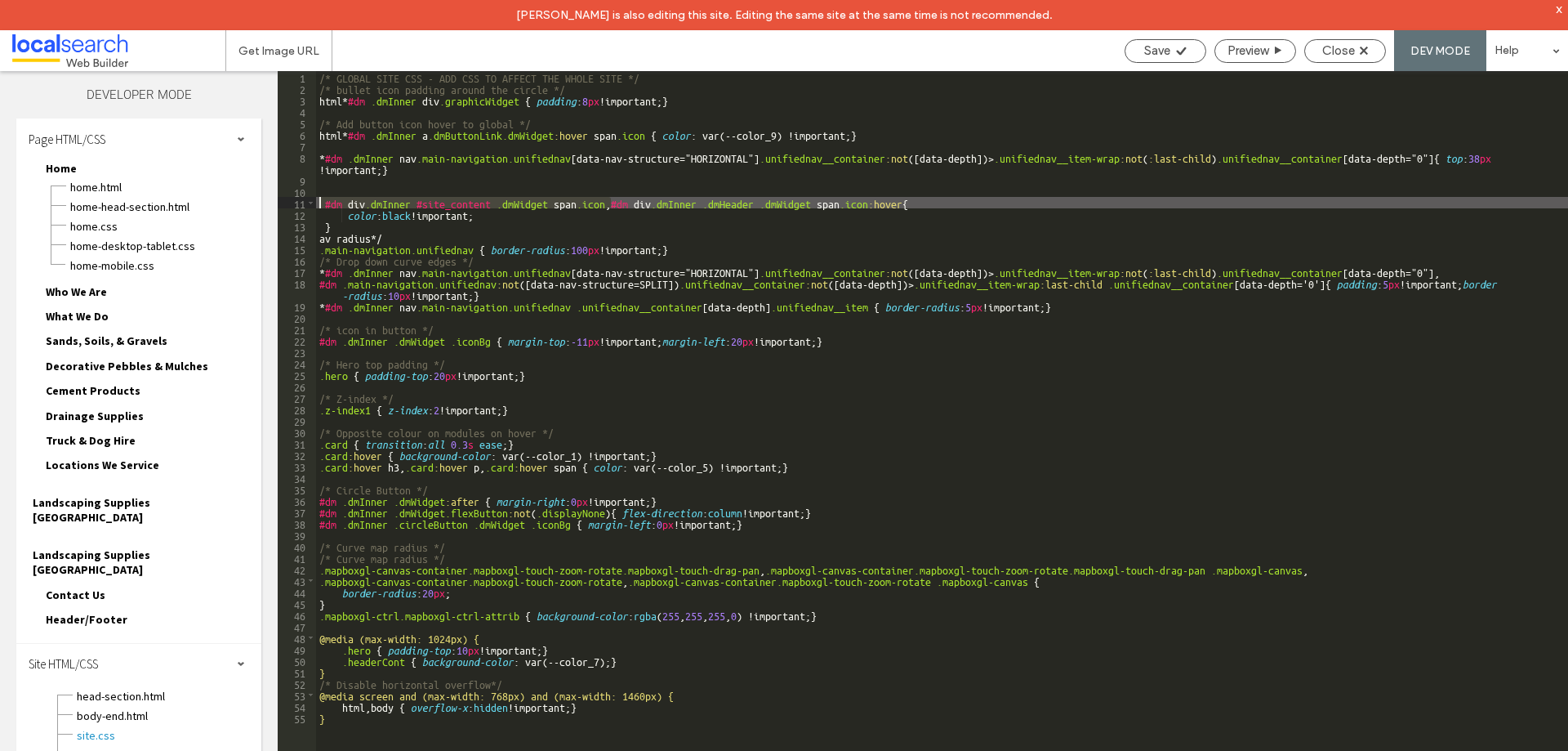
drag, startPoint x: 610, startPoint y: 203, endPoint x: 295, endPoint y: 199, distance: 315.0
click at [295, 199] on div "** 1 2 3 4 5 6 7 8 9 10 11 12 13 14 15 16 17 18 19 20 21 22 23 24 25 26 27 28 2…" at bounding box center [922, 427] width 1290 height 710
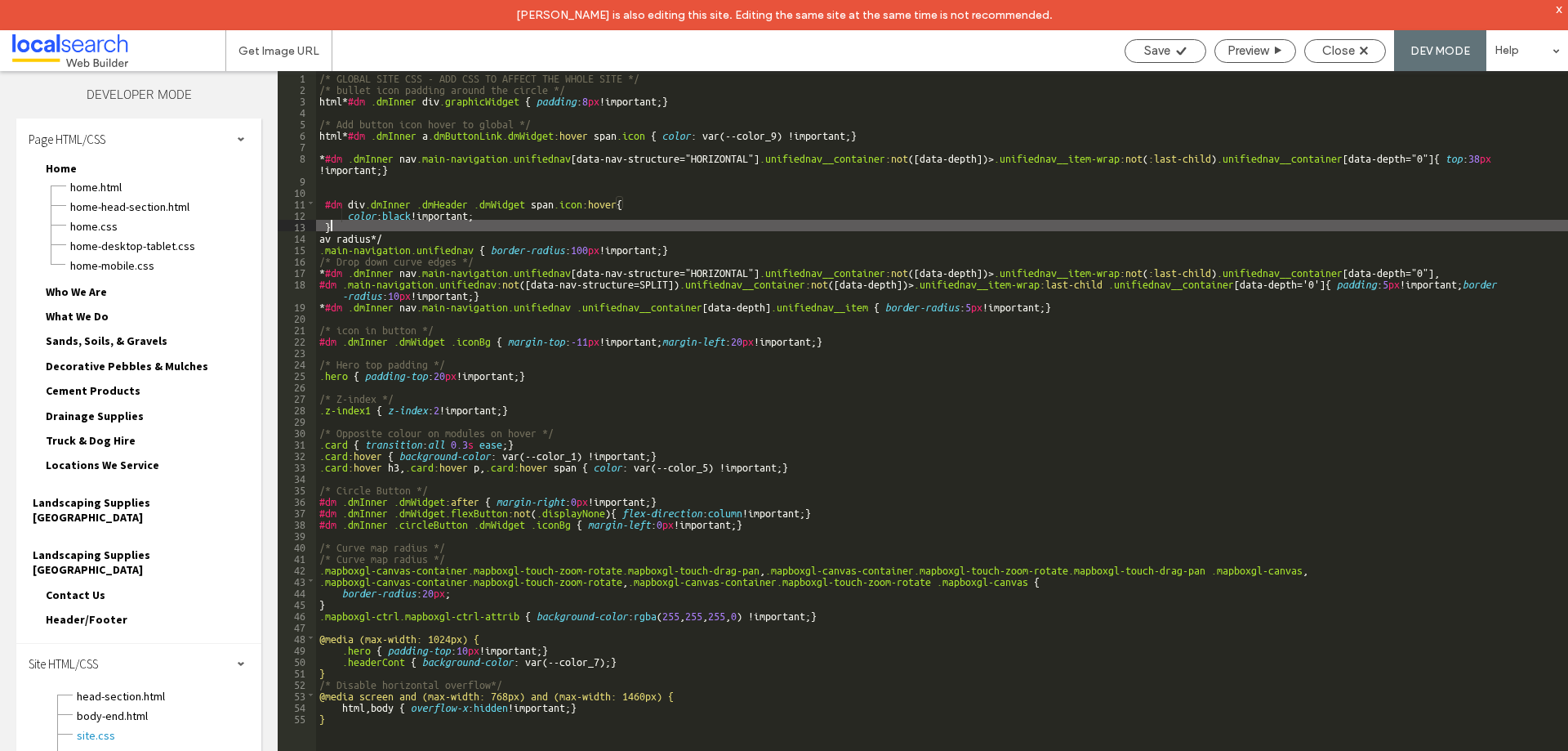
click at [348, 227] on div "/* GLOBAL SITE CSS - ADD CSS TO AFFECT THE WHOLE SITE */ /* bullet icon padding…" at bounding box center [941, 438] width 1252 height 733
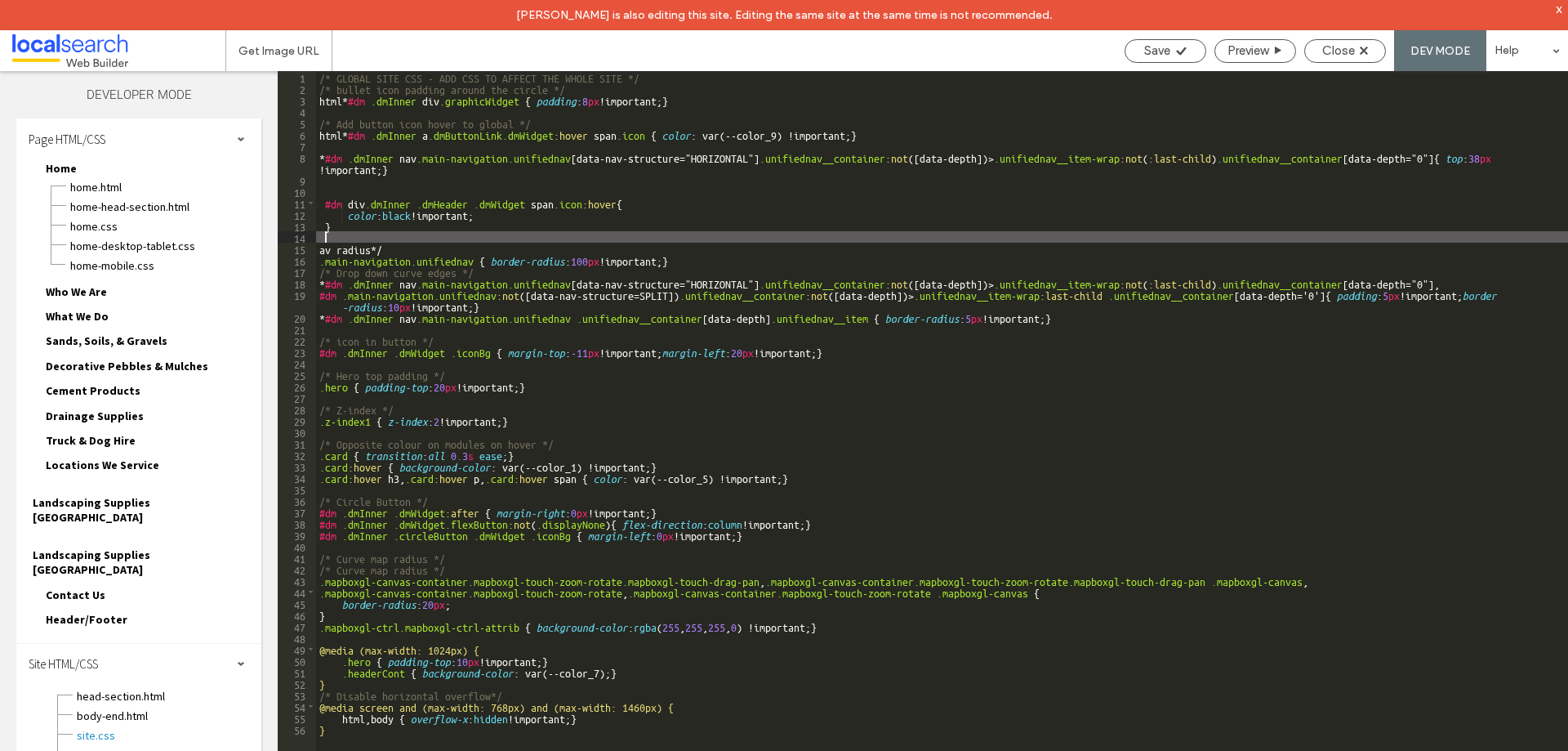
paste textarea
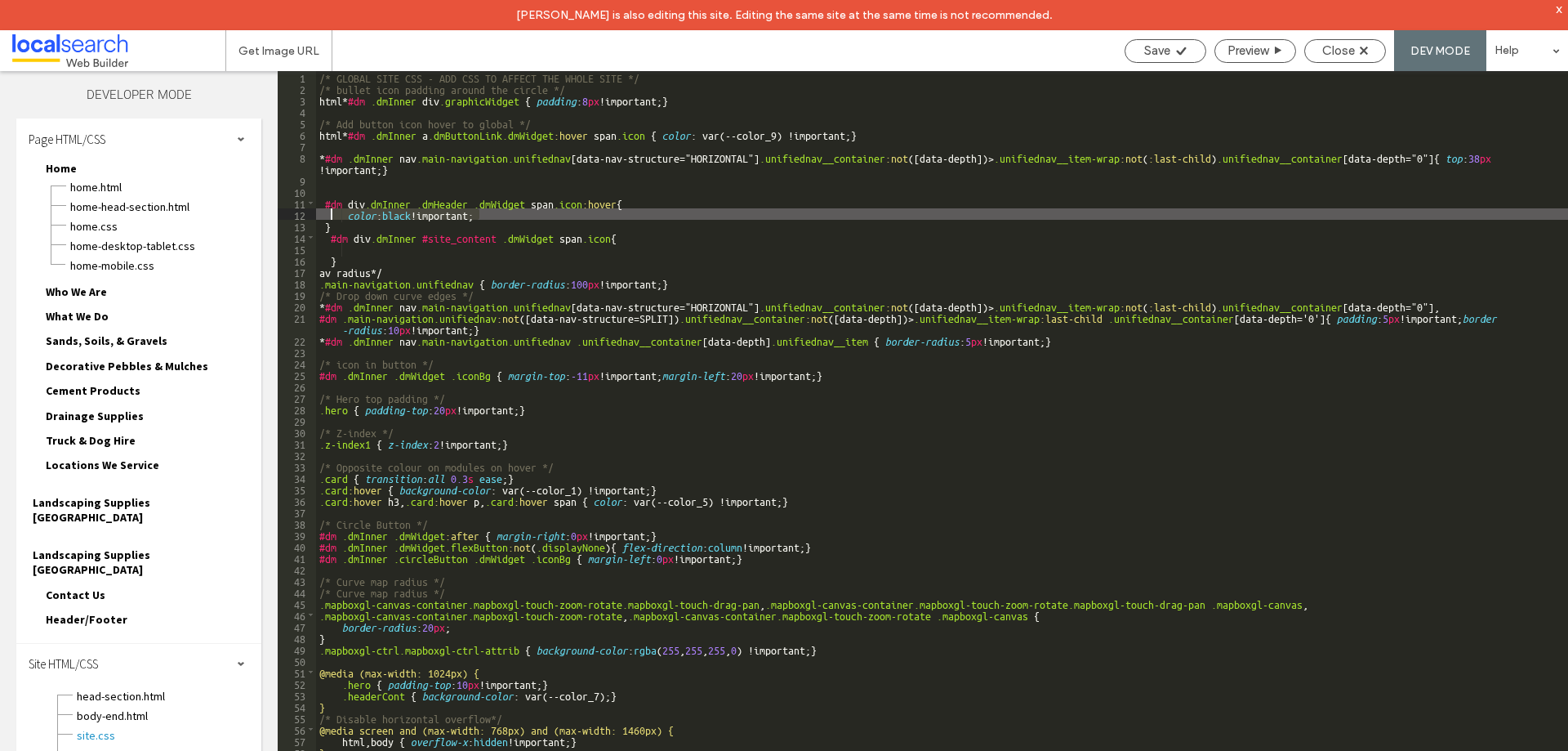
drag, startPoint x: 374, startPoint y: 220, endPoint x: 331, endPoint y: 208, distance: 44.6
click at [331, 208] on div "/* GLOBAL SITE CSS - ADD CSS TO AFFECT THE WHOLE SITE */ /* bullet icon padding…" at bounding box center [941, 438] width 1252 height 733
click at [373, 248] on div "/* GLOBAL SITE CSS - ADD CSS TO AFFECT THE WHOLE SITE */ /* bullet icon padding…" at bounding box center [941, 438] width 1252 height 733
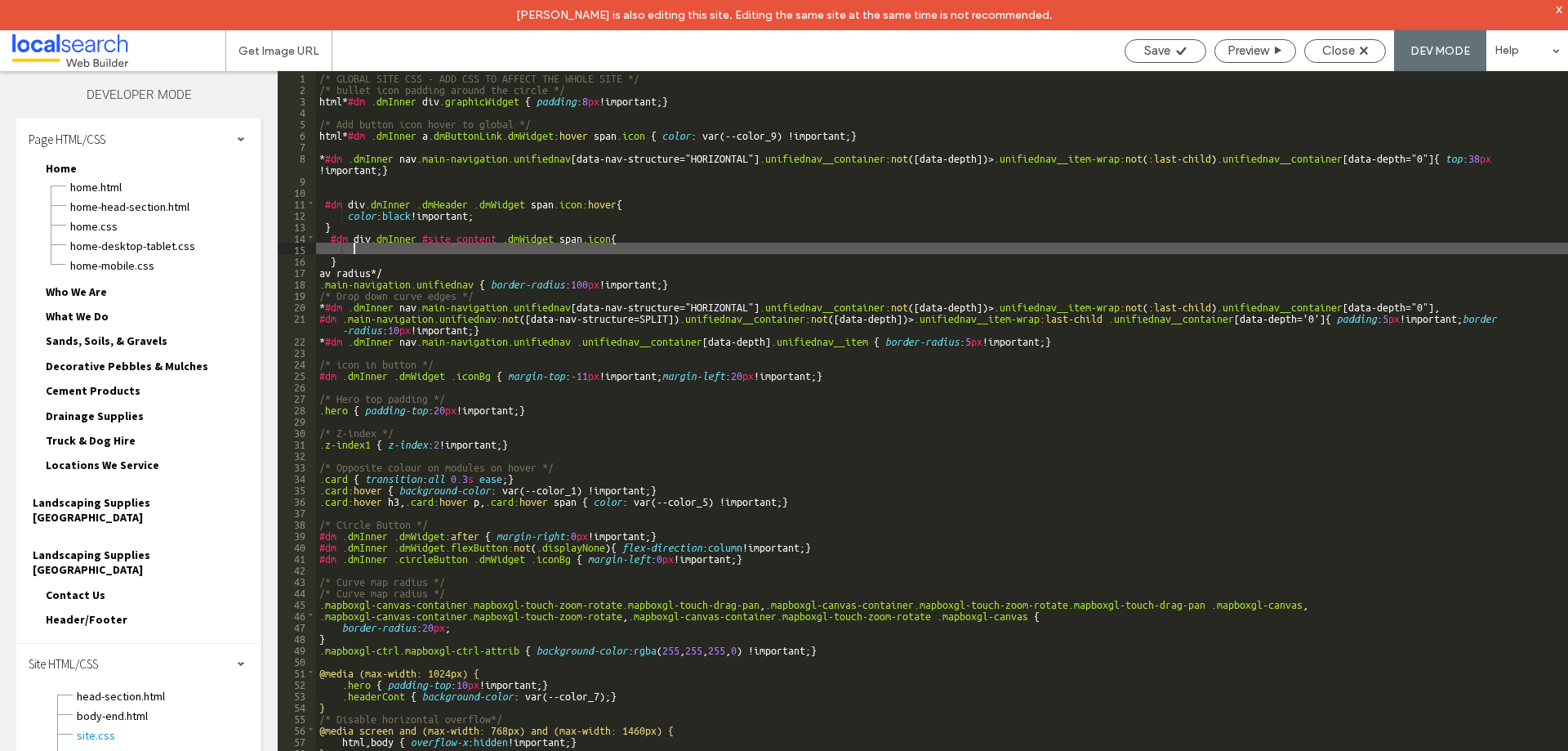
paste textarea
click at [421, 249] on div "/* GLOBAL SITE CSS - ADD CSS TO AFFECT THE WHOLE SITE */ /* bullet icon padding…" at bounding box center [941, 438] width 1252 height 733
click at [1166, 60] on div "Save" at bounding box center [1166, 51] width 82 height 24
click at [1167, 51] on span "Save" at bounding box center [1157, 50] width 26 height 14
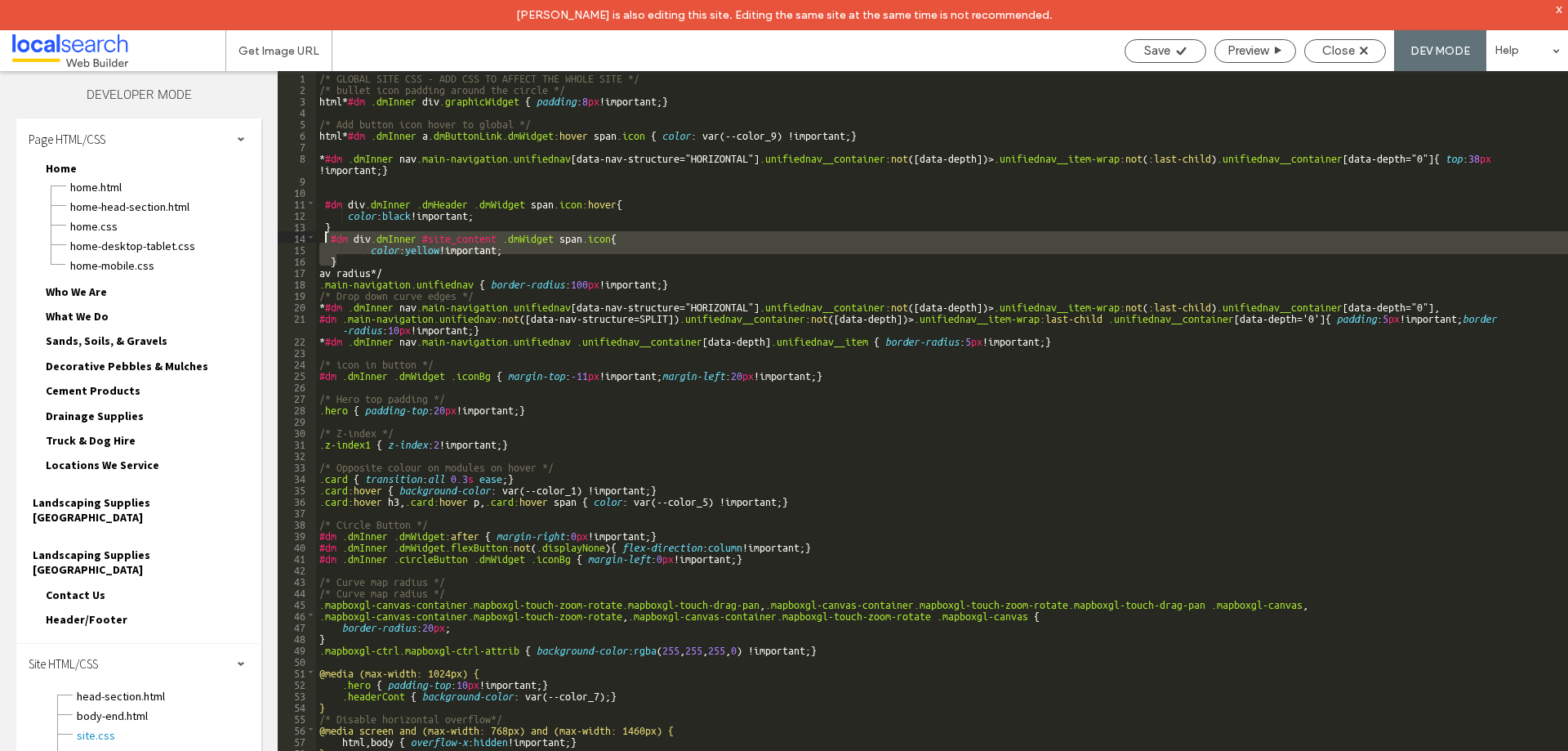
drag, startPoint x: 340, startPoint y: 264, endPoint x: 322, endPoint y: 239, distance: 30.8
click at [322, 239] on div "/* GLOBAL SITE CSS - ADD CSS TO AFFECT THE WHOLE SITE */ /* bullet icon padding…" at bounding box center [941, 438] width 1252 height 733
click at [609, 239] on div "/* GLOBAL SITE CSS - ADD CSS TO AFFECT THE WHOLE SITE */ /* bullet icon padding…" at bounding box center [941, 427] width 1252 height 710
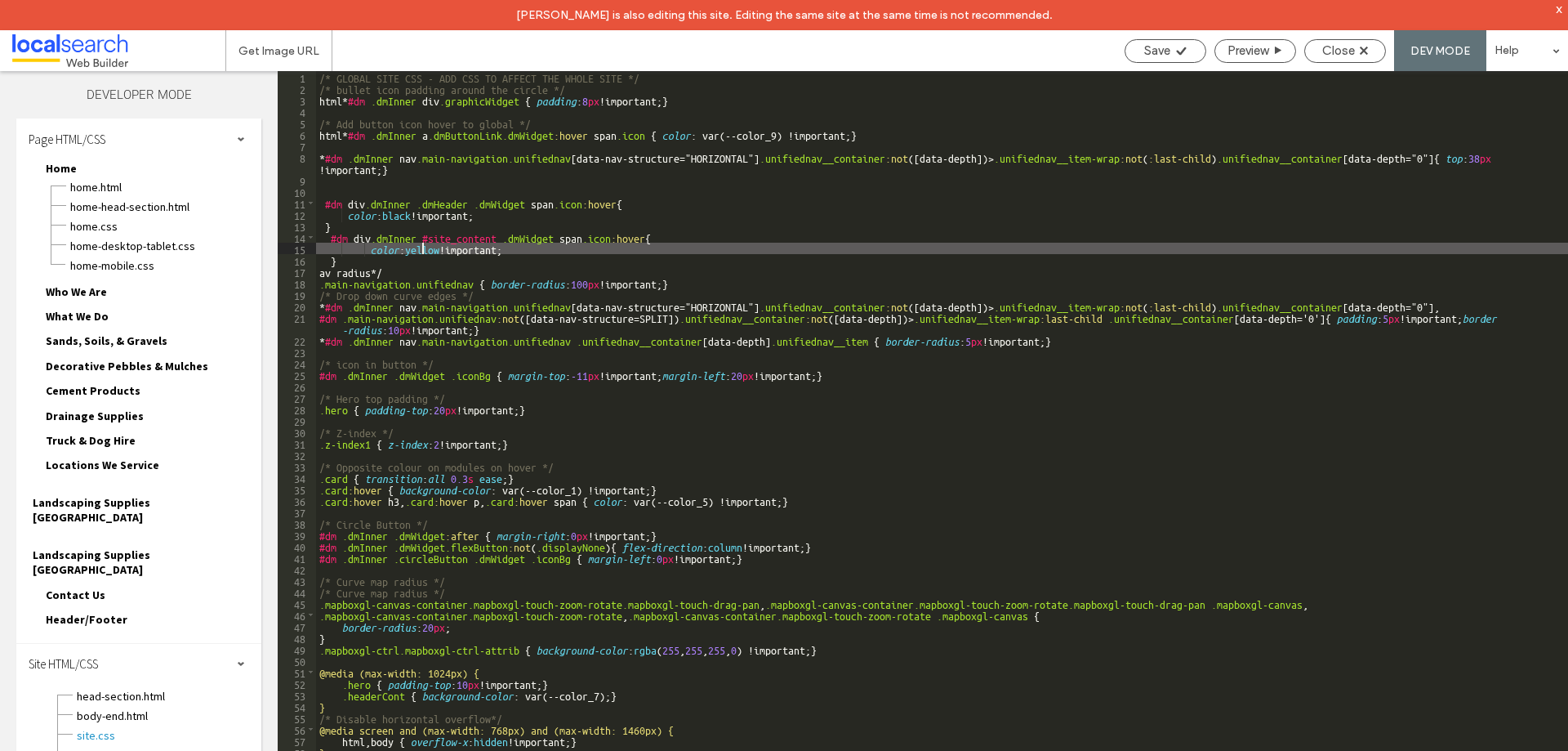
click at [423, 249] on div "/* GLOBAL SITE CSS - ADD CSS TO AFFECT THE WHOLE SITE */ /* bullet icon padding…" at bounding box center [941, 438] width 1252 height 733
click at [422, 248] on div "/* GLOBAL SITE CSS - ADD CSS TO AFFECT THE WHOLE SITE */ /* bullet icon padding…" at bounding box center [941, 438] width 1252 height 733
click at [1152, 57] on span "Save" at bounding box center [1157, 50] width 26 height 14
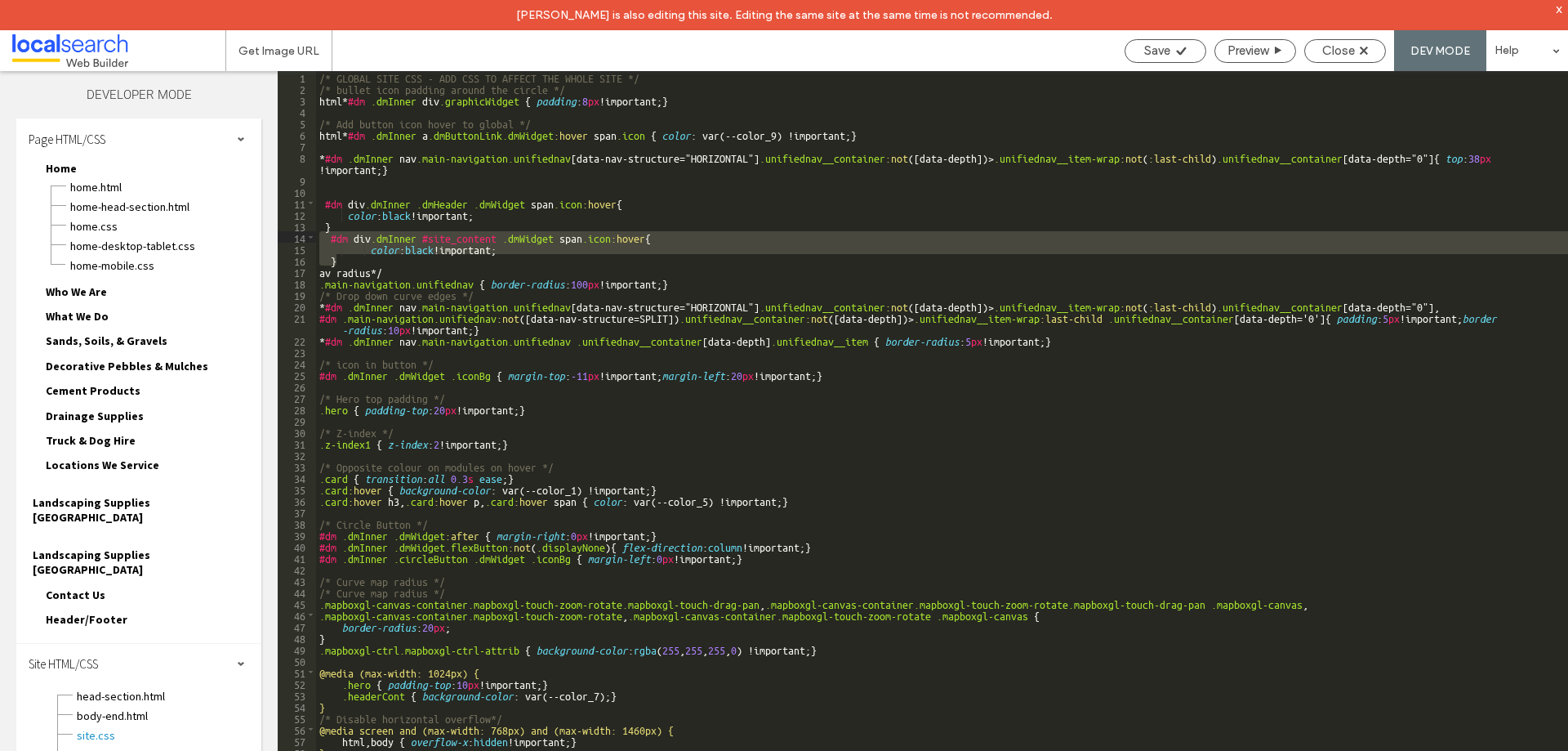
drag, startPoint x: 338, startPoint y: 262, endPoint x: 317, endPoint y: 238, distance: 31.9
click at [317, 238] on div "/* GLOBAL SITE CSS - ADD CSS TO AFFECT THE WHOLE SITE */ /* bullet icon padding…" at bounding box center [941, 438] width 1252 height 733
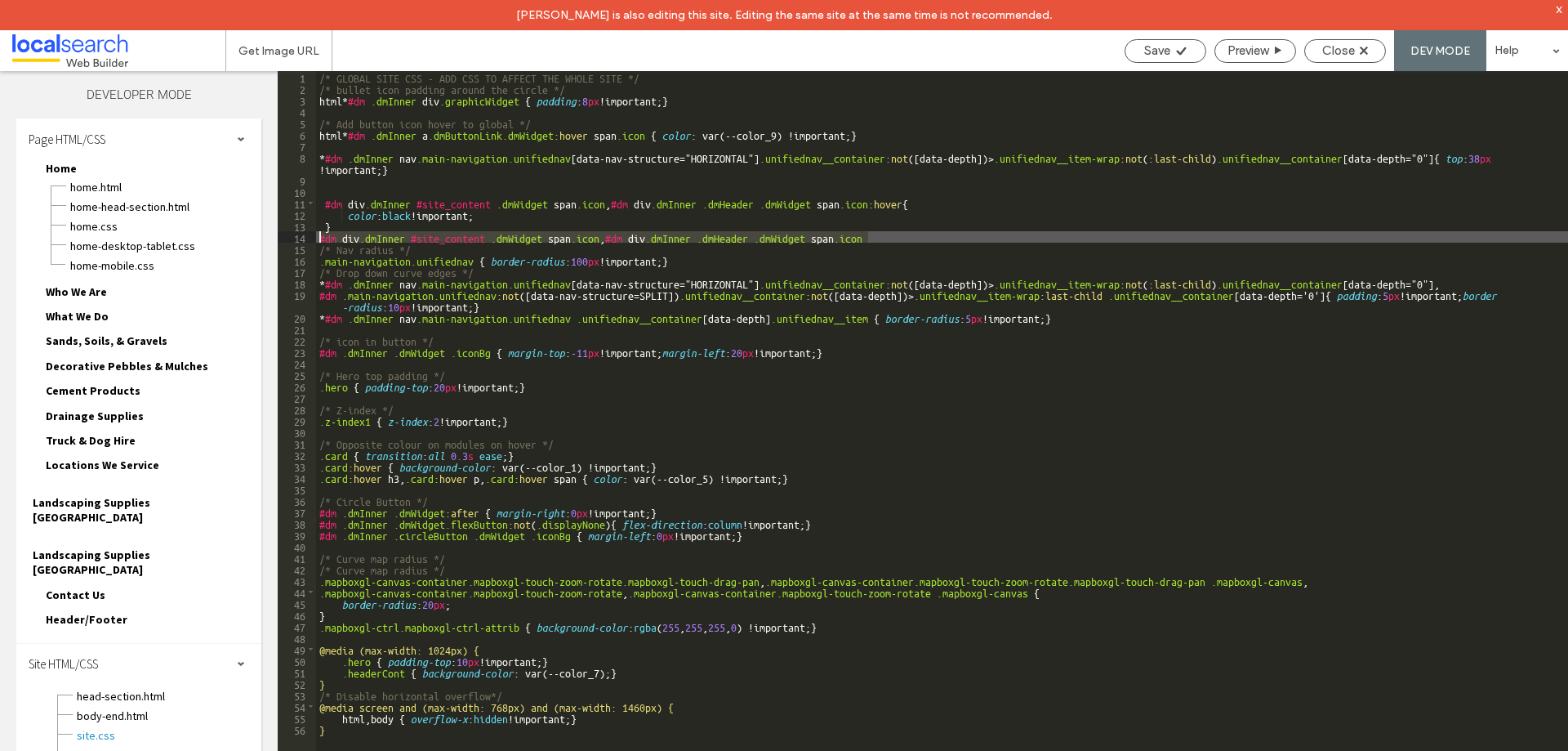
drag, startPoint x: 895, startPoint y: 240, endPoint x: 300, endPoint y: 238, distance: 595.0
click at [300, 238] on div "** 1 2 3 4 5 6 7 8 9 10 11 12 13 14 15 16 17 18 19 20 21 22 23 24 25 26 27 28 2…" at bounding box center [922, 427] width 1290 height 710
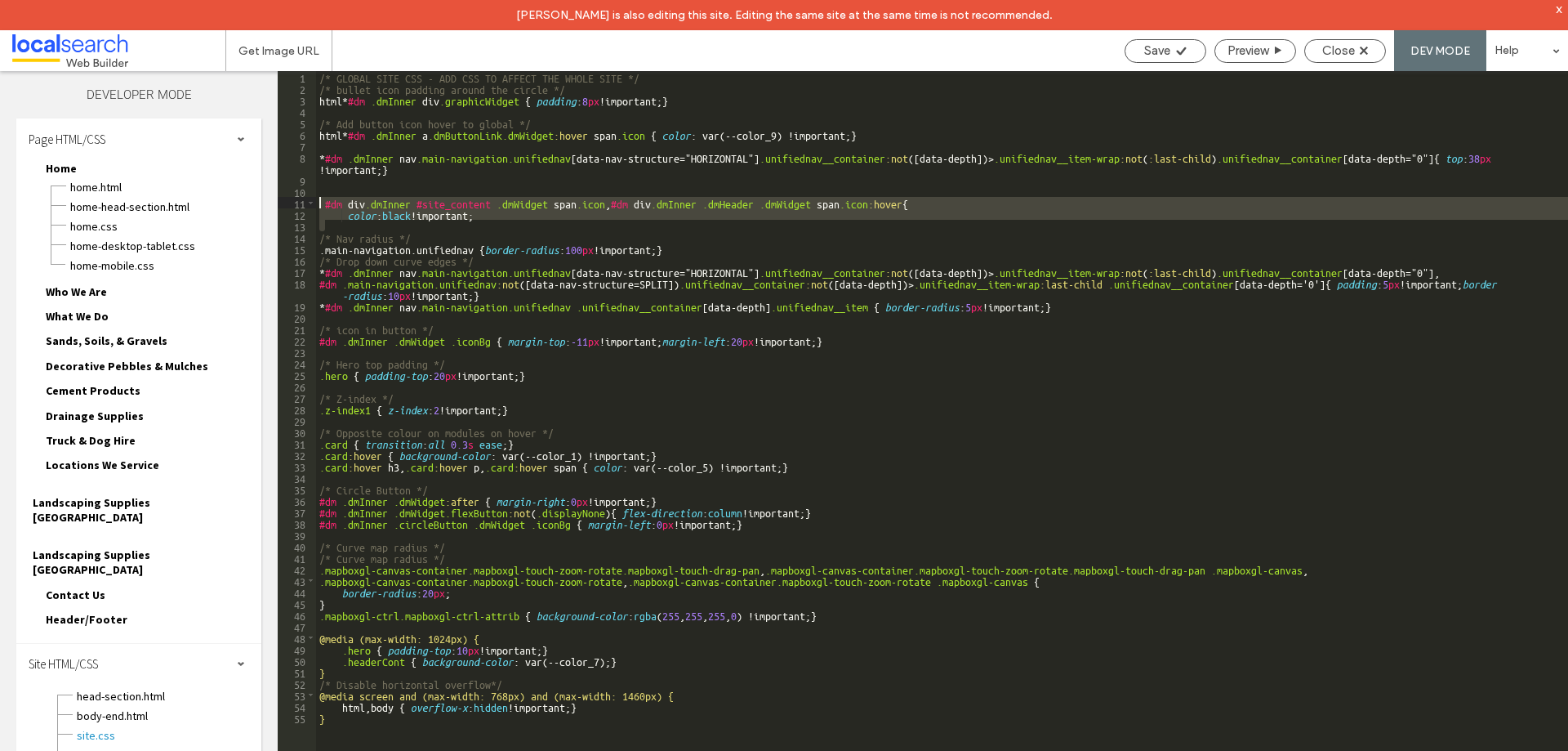
drag, startPoint x: 347, startPoint y: 224, endPoint x: 303, endPoint y: 202, distance: 49.2
click at [303, 202] on div "** 1 2 3 4 5 6 7 8 9 10 11 12 13 14 15 16 17 18 19 20 21 22 23 24 25 26 27 28 2…" at bounding box center [922, 427] width 1290 height 710
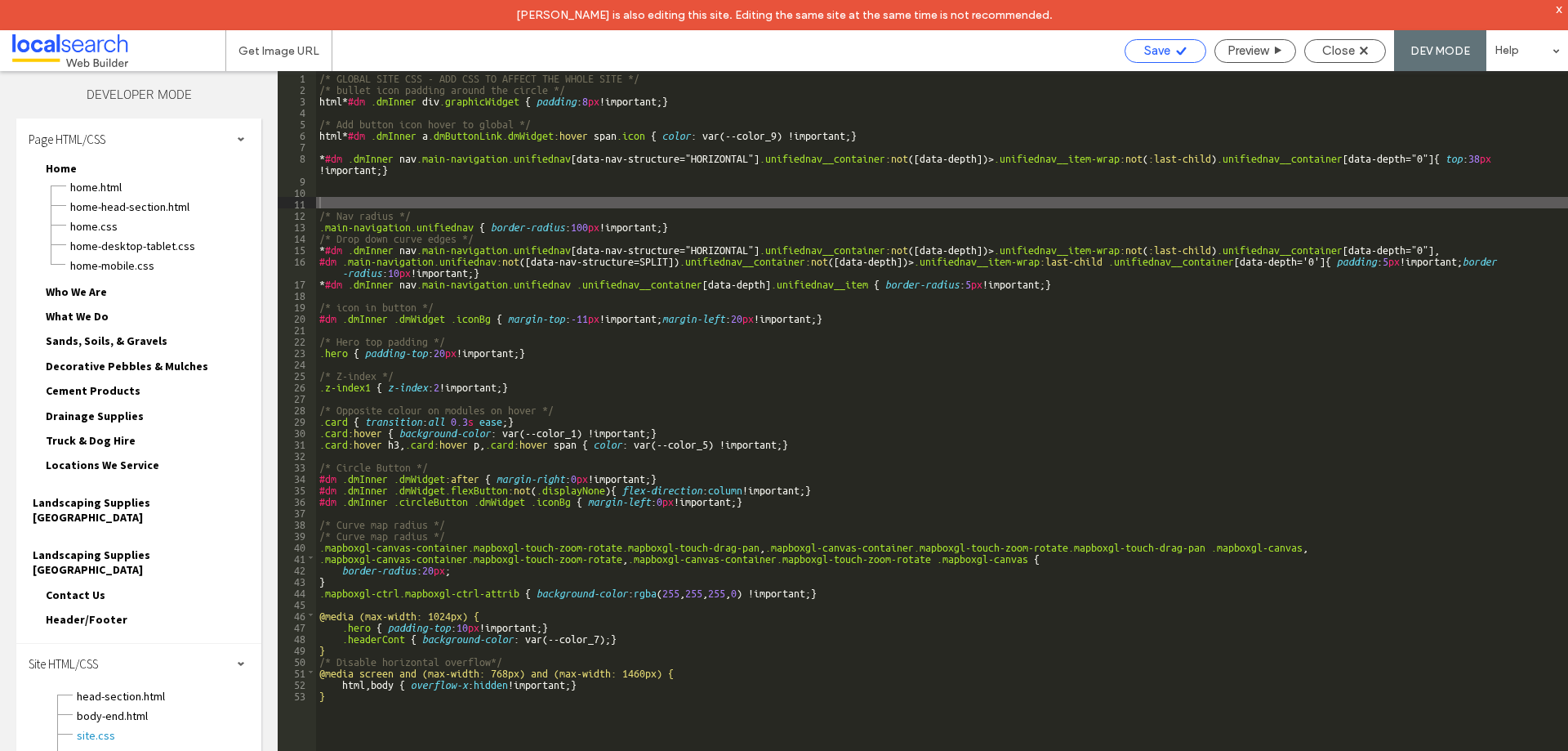
click at [1167, 53] on div "Save" at bounding box center [1166, 50] width 80 height 14
paste textarea
click at [542, 202] on div "/* GLOBAL SITE CSS - ADD CSS TO AFFECT THE WHOLE SITE */ /* bullet icon padding…" at bounding box center [941, 438] width 1252 height 733
click at [549, 198] on div "/* GLOBAL SITE CSS - ADD CSS TO AFFECT THE WHOLE SITE */ /* bullet icon padding…" at bounding box center [941, 438] width 1252 height 733
drag, startPoint x: 655, startPoint y: 212, endPoint x: 664, endPoint y: 208, distance: 9.8
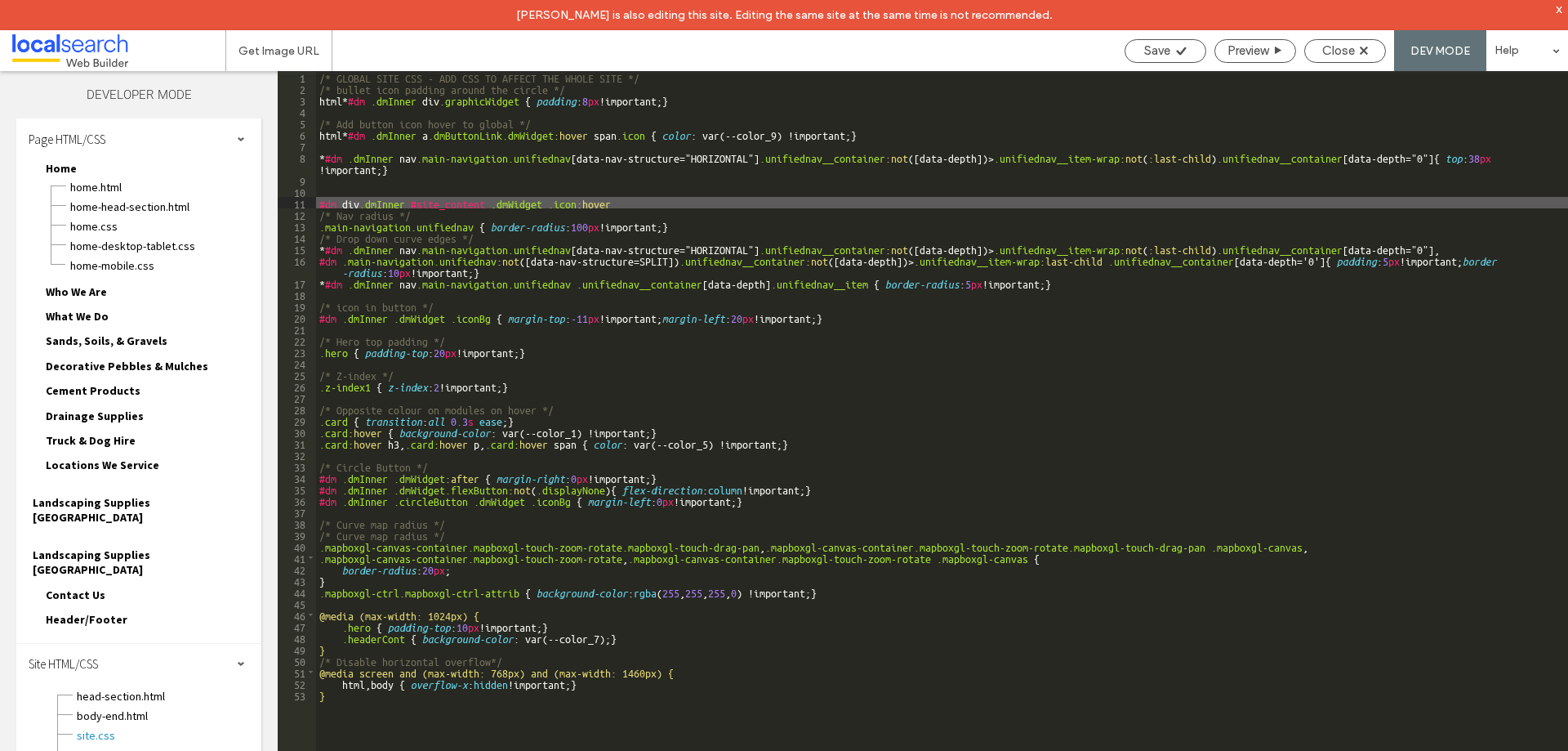
click at [662, 208] on div "/* GLOBAL SITE CSS - ADD CSS TO AFFECT THE WHOLE SITE */ /* bullet icon padding…" at bounding box center [941, 438] width 1252 height 733
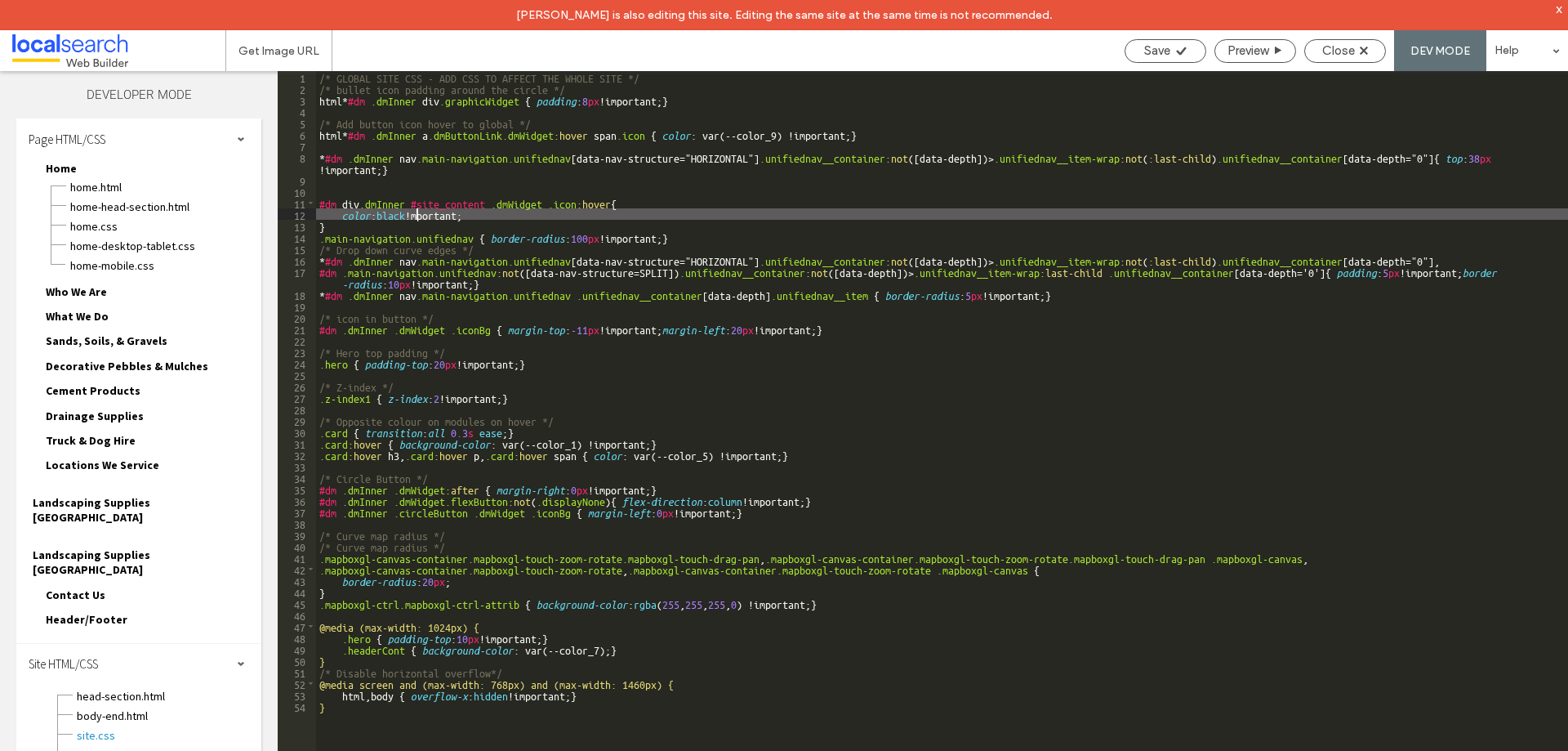
click at [416, 213] on div "/* GLOBAL SITE CSS - ADD CSS TO AFFECT THE WHOLE SITE */ /* bullet icon padding…" at bounding box center [941, 438] width 1252 height 733
drag, startPoint x: 1178, startPoint y: 36, endPoint x: 1173, endPoint y: 48, distance: 13.0
click at [1177, 38] on div "Save Preview Close DEV MODE Help" at bounding box center [1343, 51] width 452 height 41
click at [1175, 48] on icon at bounding box center [1181, 51] width 12 height 12
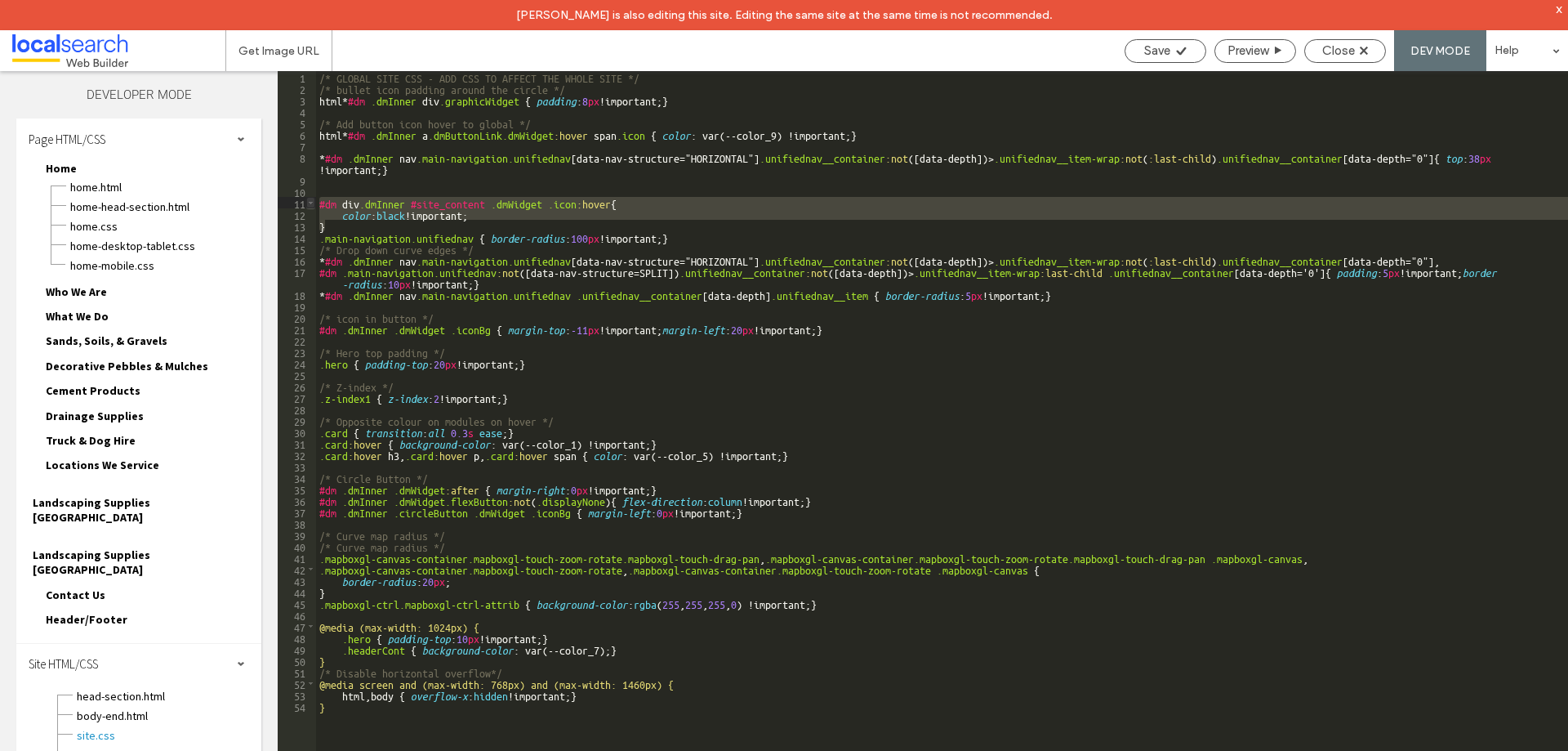
drag, startPoint x: 333, startPoint y: 230, endPoint x: 308, endPoint y: 198, distance: 40.6
click at [308, 198] on div "** 1 2 3 4 5 6 7 8 9 10 11 12 13 14 15 16 17 18 19 20 21 22 23 24 25 26 27 28 2…" at bounding box center [922, 427] width 1290 height 710
click at [548, 202] on div "/* GLOBAL SITE CSS - ADD CSS TO AFFECT THE WHOLE SITE */ /* bullet icon padding…" at bounding box center [941, 427] width 1252 height 710
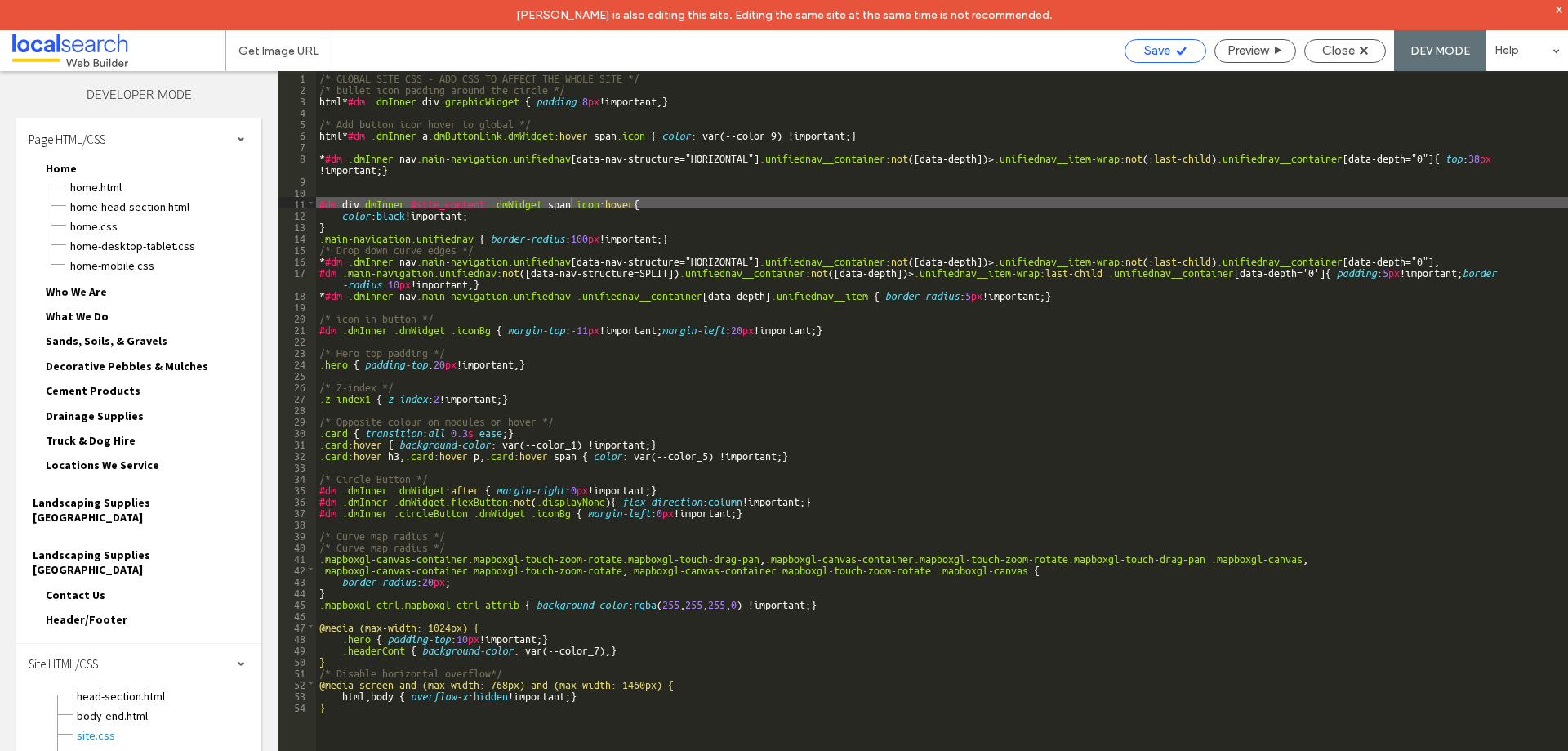
click at [1175, 45] on icon at bounding box center [1181, 51] width 12 height 12
click at [634, 201] on div "/* GLOBAL SITE CSS - ADD CSS TO AFFECT THE WHOLE SITE */ /* bullet icon padding…" at bounding box center [941, 438] width 1252 height 733
drag, startPoint x: 633, startPoint y: 202, endPoint x: 549, endPoint y: 200, distance: 84.0
click at [549, 200] on div "/* GLOBAL SITE CSS - ADD CSS TO AFFECT THE WHOLE SITE */ /* bullet icon padding…" at bounding box center [941, 438] width 1252 height 733
drag, startPoint x: 601, startPoint y: 202, endPoint x: 547, endPoint y: 204, distance: 54.0
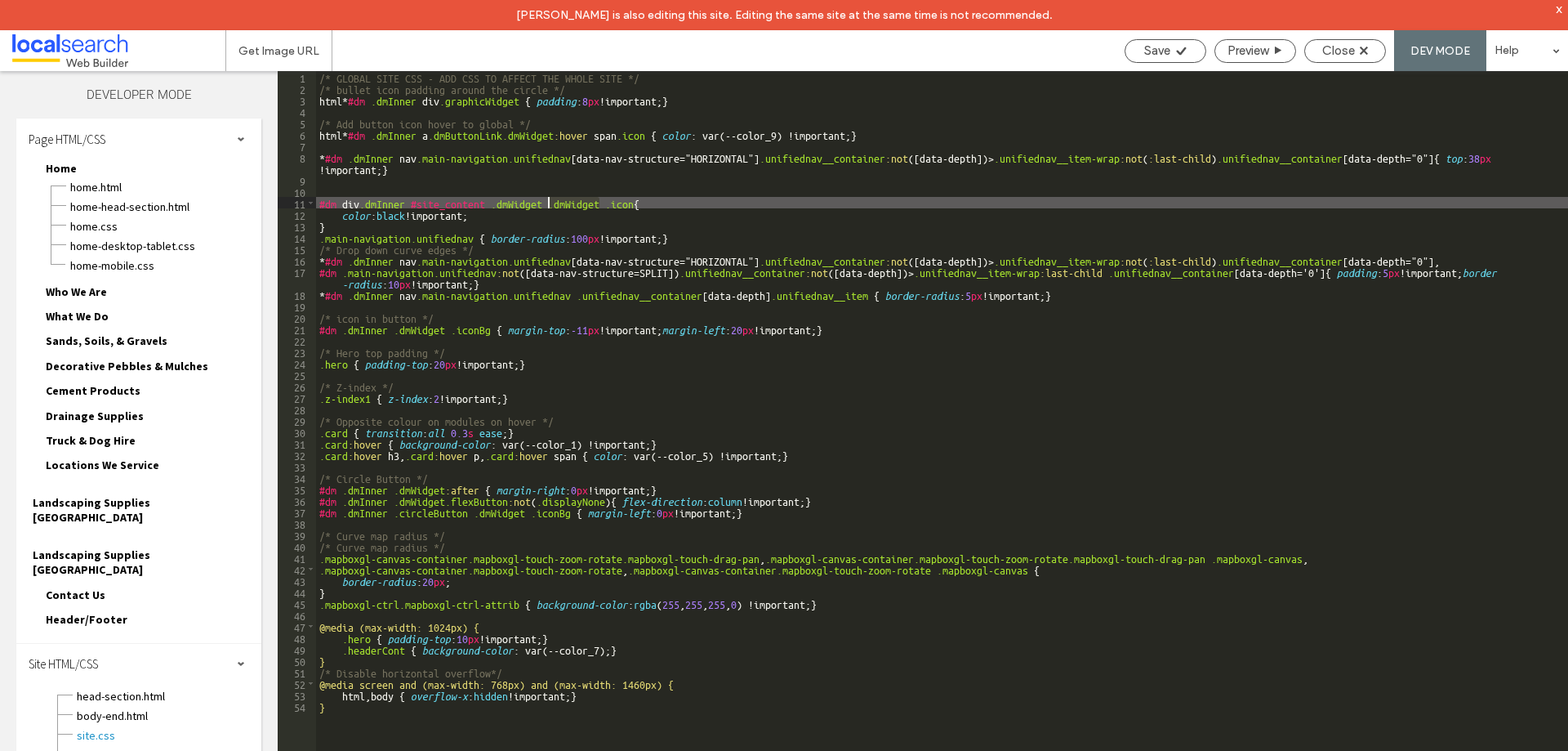
click at [547, 204] on div "/* GLOBAL SITE CSS - ADD CSS TO AFFECT THE WHOLE SITE */ /* bullet icon padding…" at bounding box center [941, 438] width 1252 height 733
drag, startPoint x: 335, startPoint y: 201, endPoint x: 295, endPoint y: 198, distance: 40.1
click at [295, 198] on div "** 1 2 3 4 5 6 7 8 9 10 11 12 13 14 15 16 17 18 19 20 21 22 23 24 25 26 27 28 2…" at bounding box center [922, 427] width 1290 height 710
click at [1175, 49] on icon at bounding box center [1181, 51] width 12 height 12
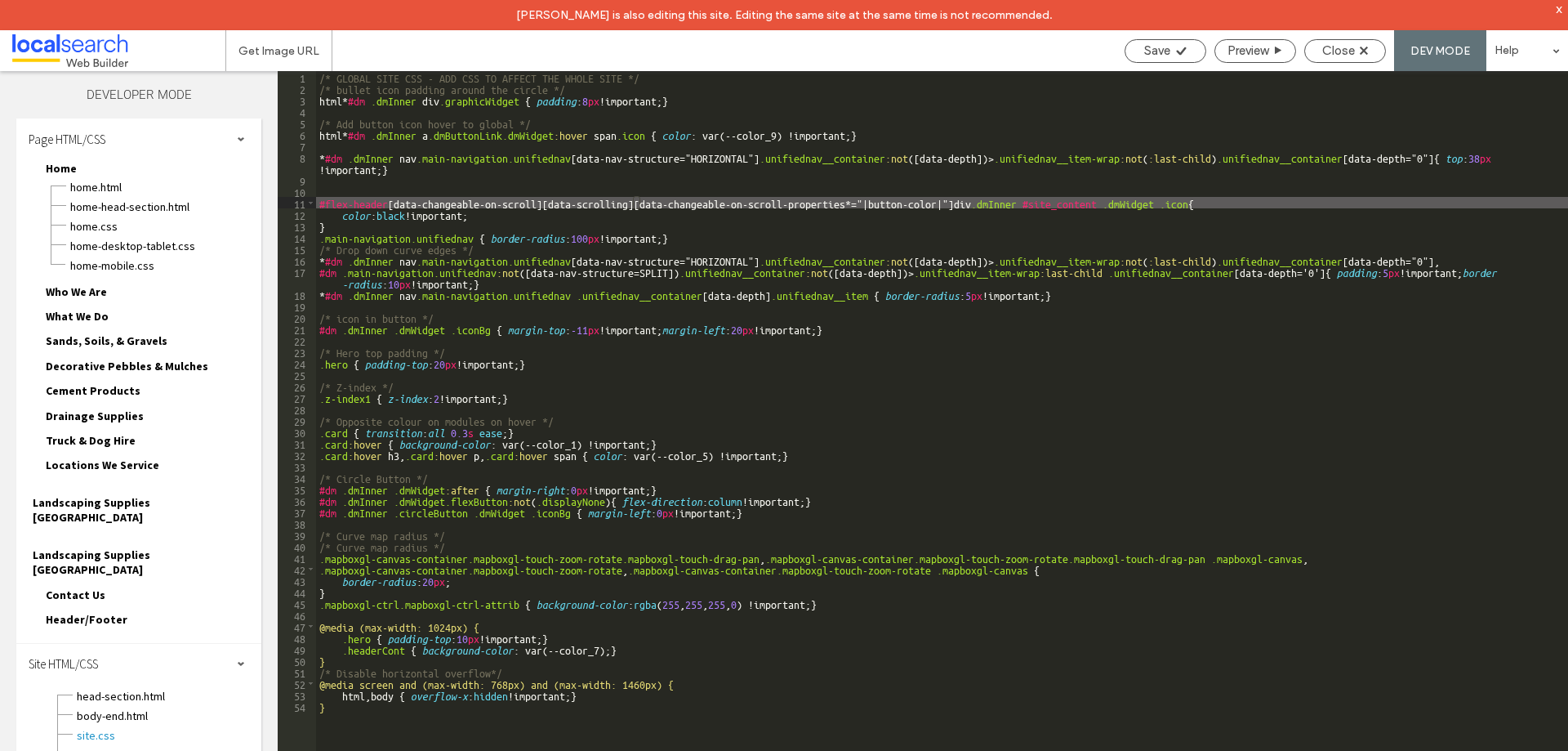
click at [628, 202] on div "/* GLOBAL SITE CSS - ADD CSS TO AFFECT THE WHOLE SITE */ /* bullet icon padding…" at bounding box center [941, 438] width 1252 height 733
click at [999, 204] on div "/* GLOBAL SITE CSS - ADD CSS TO AFFECT THE WHOLE SITE */ /* bullet icon padding…" at bounding box center [941, 438] width 1252 height 733
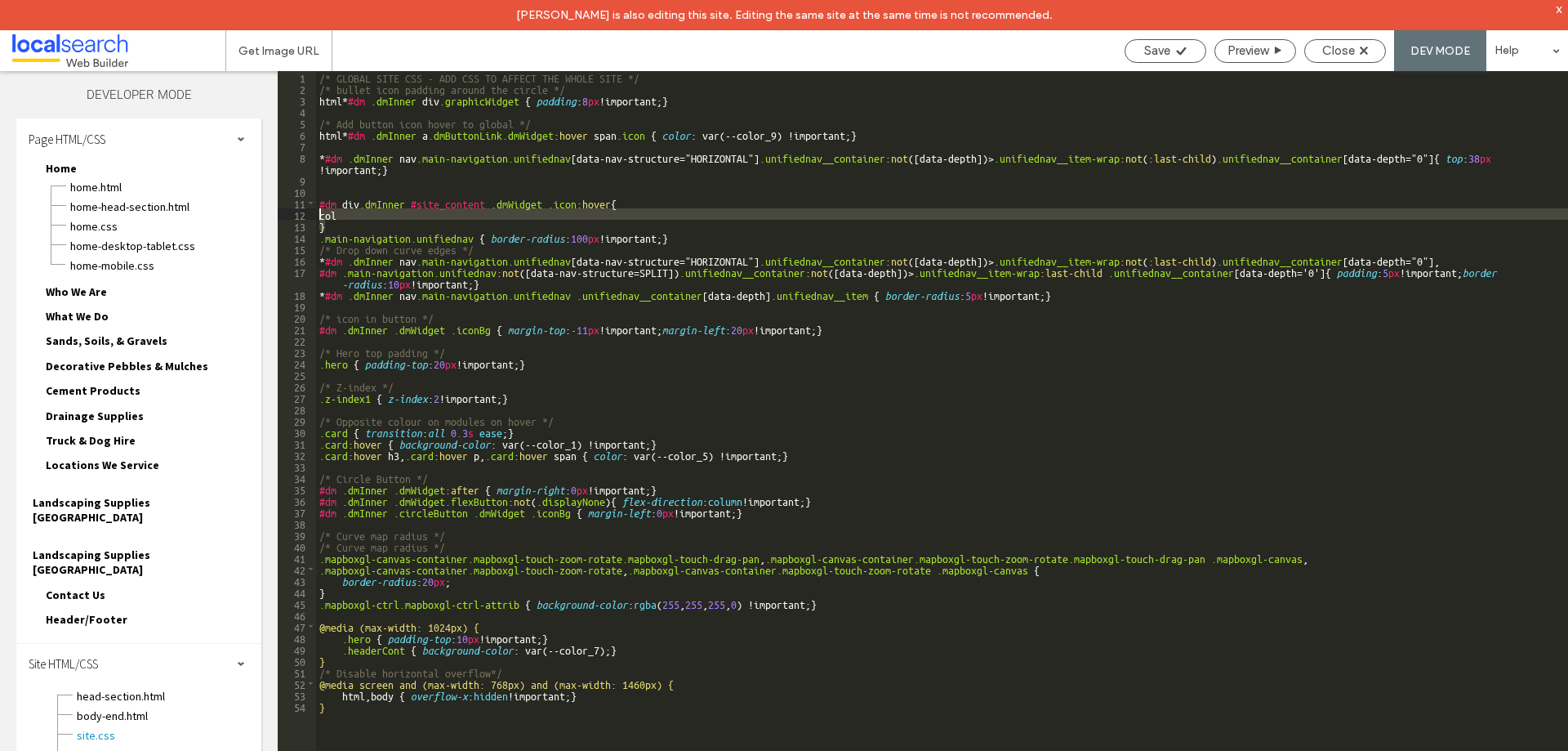
drag, startPoint x: 334, startPoint y: 223, endPoint x: 308, endPoint y: 209, distance: 29.5
click at [308, 209] on div "** 1 2 3 4 5 6 7 8 9 10 11 12 13 14 15 16 17 18 19 20 21 22 23 24 25 26 27 28 2…" at bounding box center [922, 427] width 1290 height 710
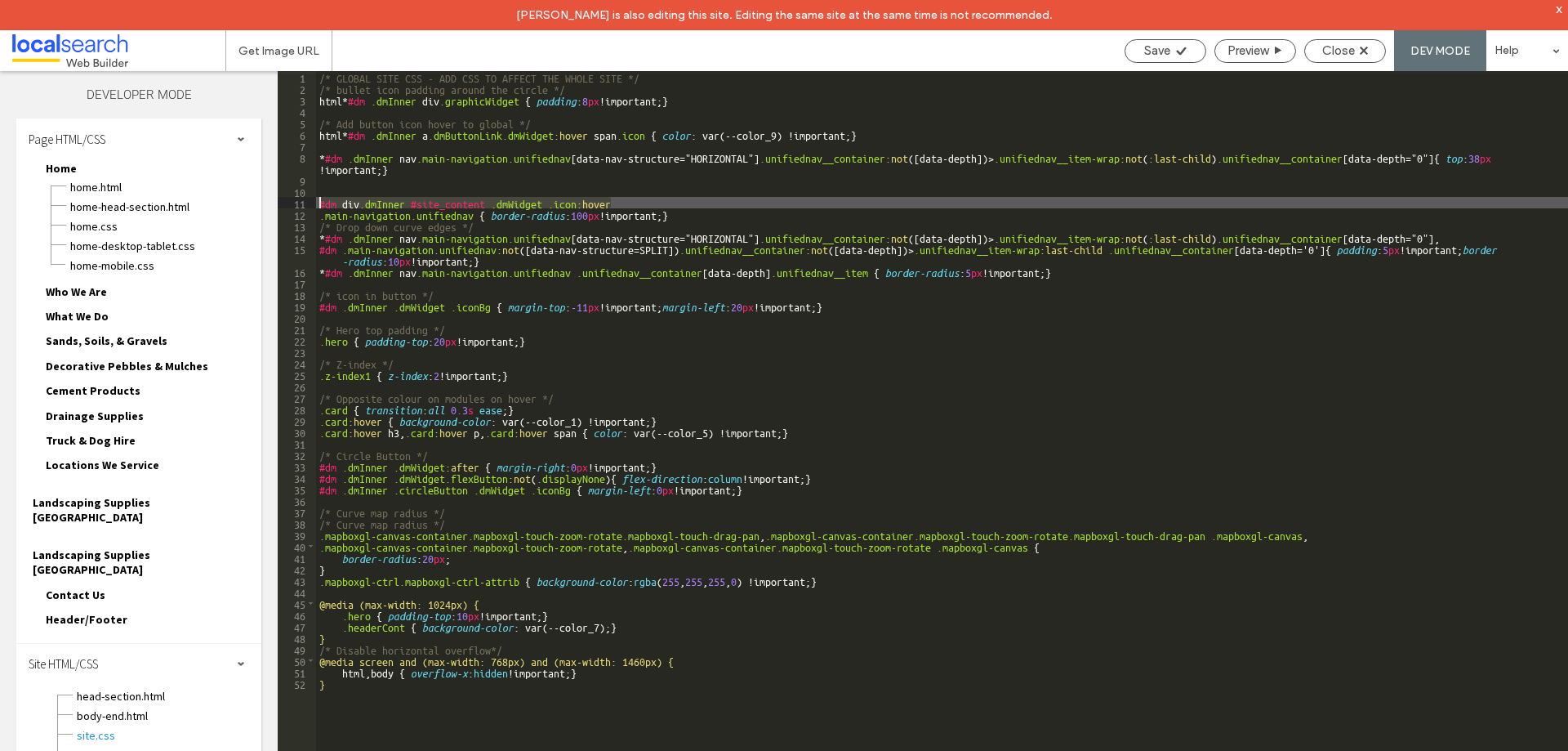
drag, startPoint x: 628, startPoint y: 198, endPoint x: 297, endPoint y: 201, distance: 331.0
click at [297, 201] on div "** 1 2 3 4 5 6 7 8 9 10 11 12 13 14 15 16 17 18 19 20 21 22 23 24 25 26 27 28 2…" at bounding box center [922, 427] width 1290 height 710
click at [1130, 54] on div "Save" at bounding box center [1166, 50] width 80 height 14
click at [356, 201] on div "/* GLOBAL SITE CSS - ADD CSS TO AFFECT THE WHOLE SITE */ /* bullet icon padding…" at bounding box center [941, 438] width 1252 height 733
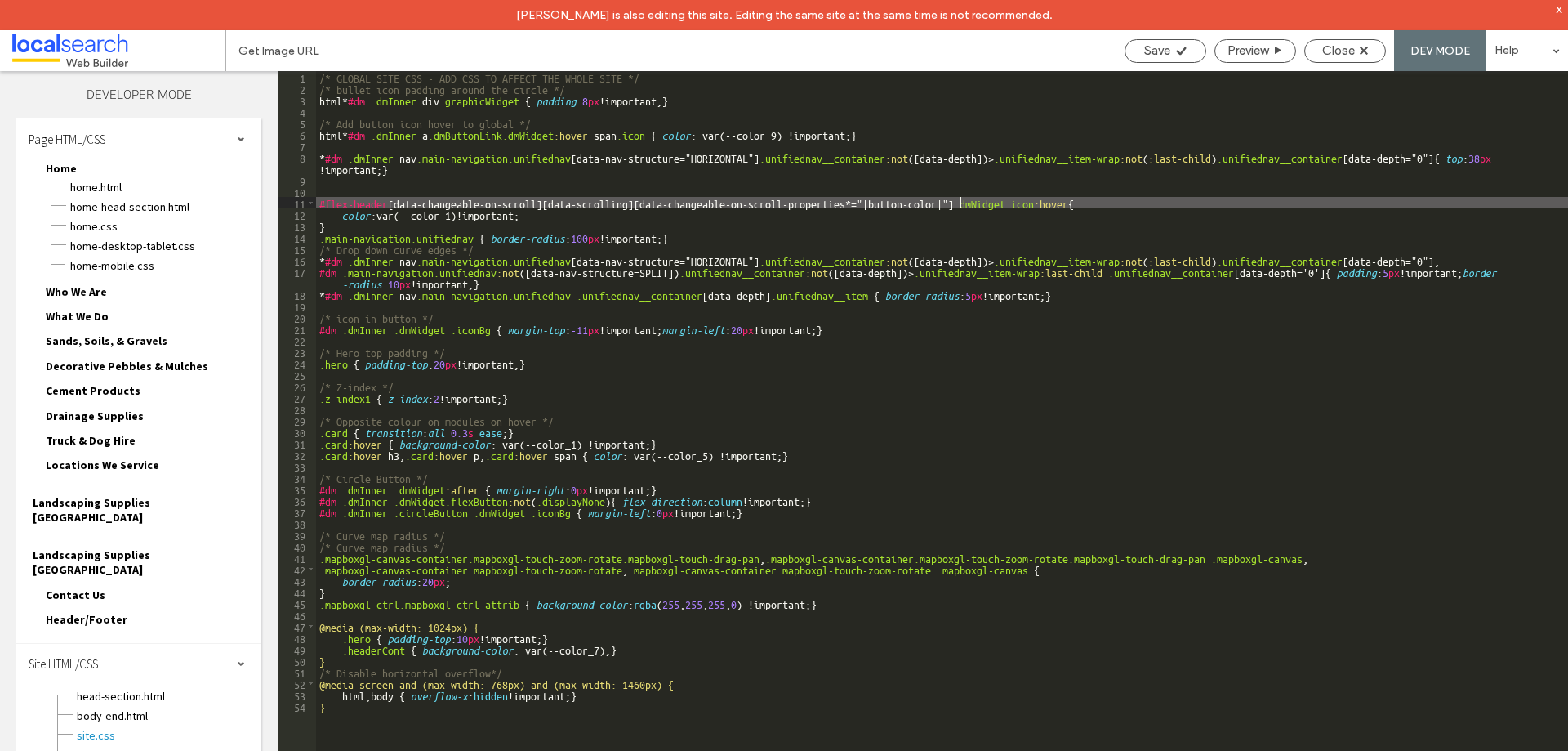
click at [960, 204] on div "/* GLOBAL SITE CSS - ADD CSS TO AFFECT THE WHOLE SITE */ /* bullet icon padding…" at bounding box center [941, 438] width 1252 height 733
click at [1012, 208] on div "/* GLOBAL SITE CSS - ADD CSS TO AFFECT THE WHOLE SITE */ /* bullet icon padding…" at bounding box center [941, 438] width 1252 height 733
click at [1167, 54] on span "Save" at bounding box center [1157, 50] width 26 height 14
click at [960, 207] on div "/* GLOBAL SITE CSS - ADD CSS TO AFFECT THE WHOLE SITE */ /* bullet icon padding…" at bounding box center [941, 438] width 1252 height 733
click at [1170, 47] on div "Save" at bounding box center [1166, 50] width 80 height 14
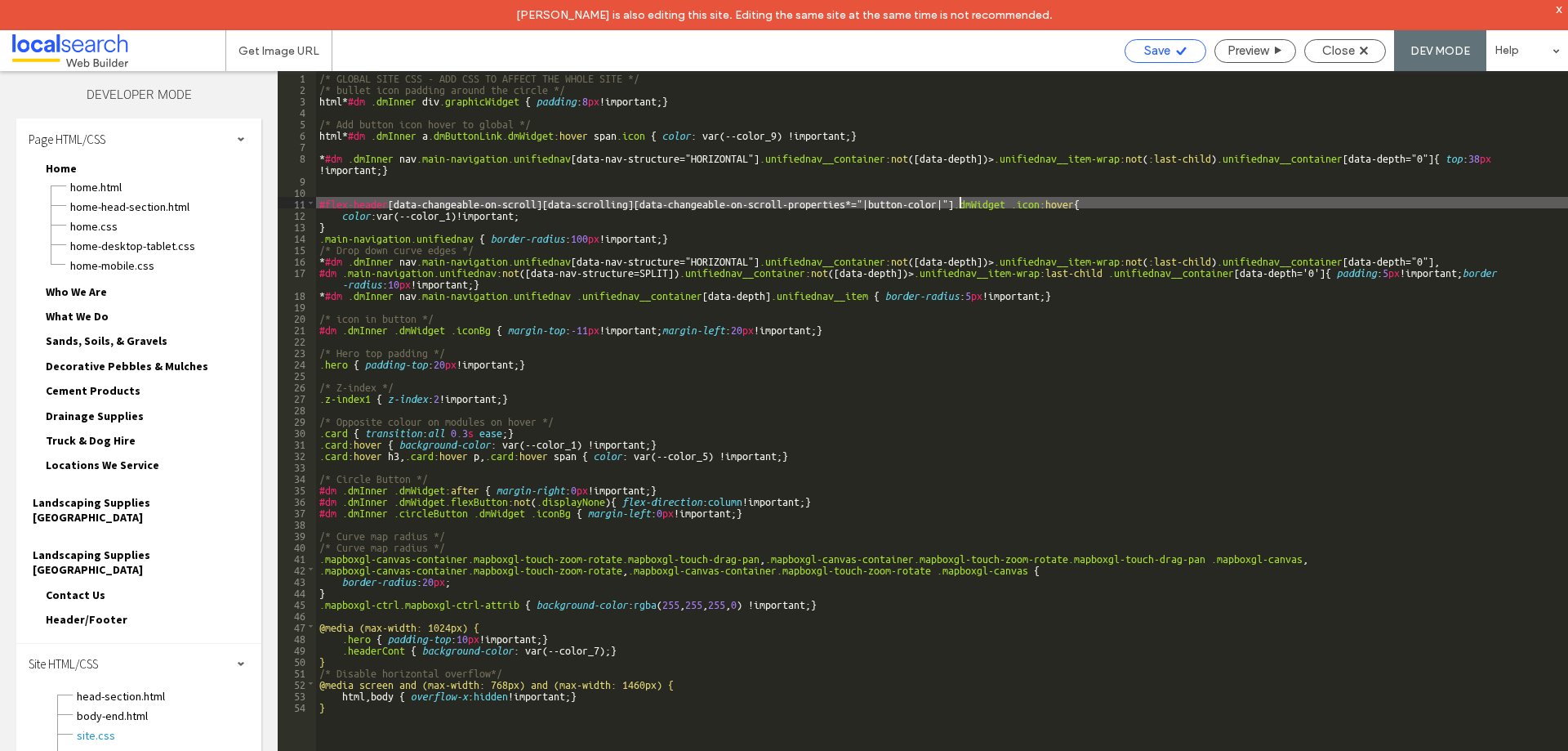
click at [1169, 61] on div "Save" at bounding box center [1166, 51] width 82 height 24
click at [339, 225] on div "/* GLOBAL SITE CSS - ADD CSS TO AFFECT THE WHOLE SITE */ /* bullet icon padding…" at bounding box center [941, 438] width 1252 height 733
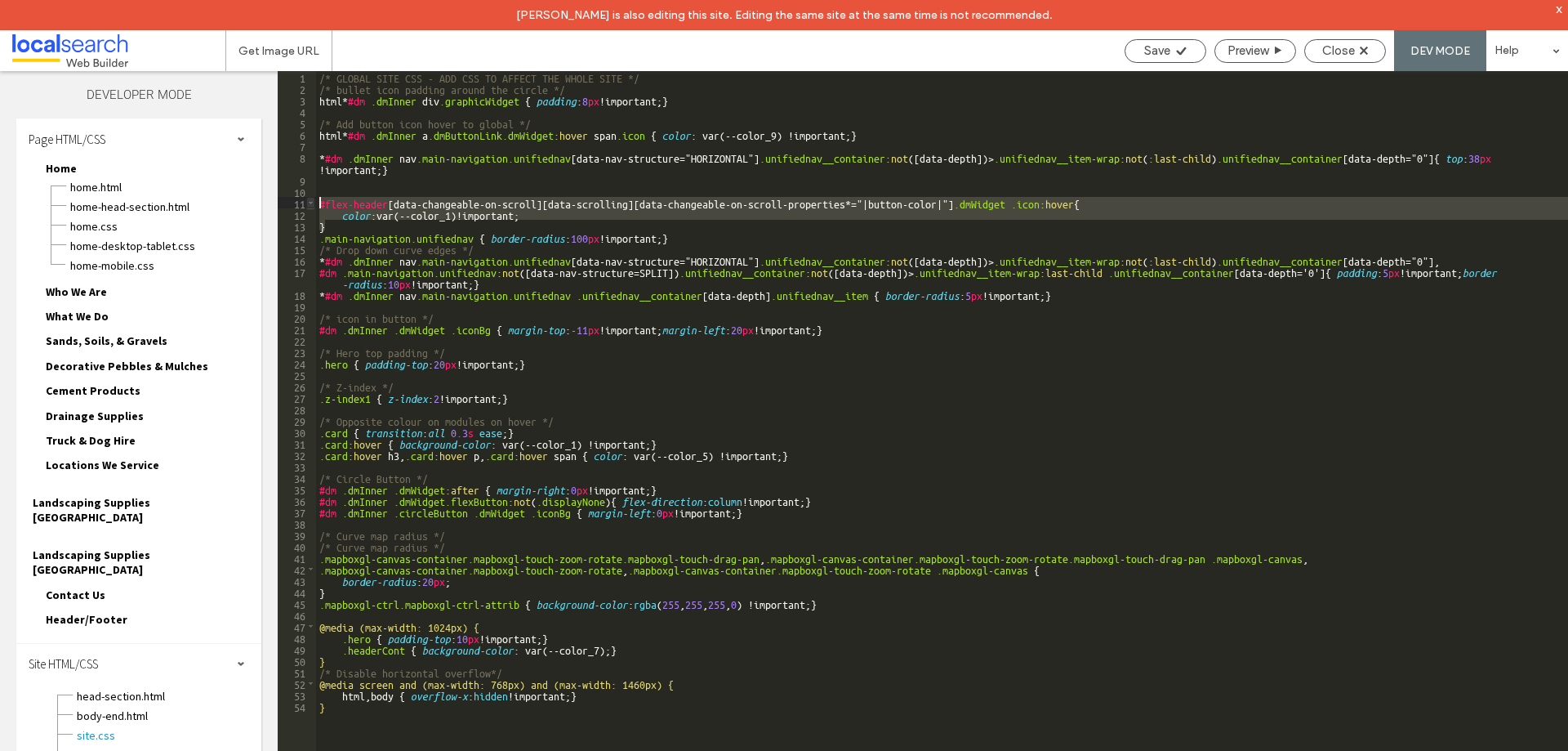
drag, startPoint x: 339, startPoint y: 225, endPoint x: 309, endPoint y: 198, distance: 40.4
click at [309, 198] on div "** 1 2 3 4 5 6 7 8 9 10 11 12 13 14 15 16 17 18 19 20 21 22 23 24 25 26 27 28 2…" at bounding box center [922, 427] width 1290 height 710
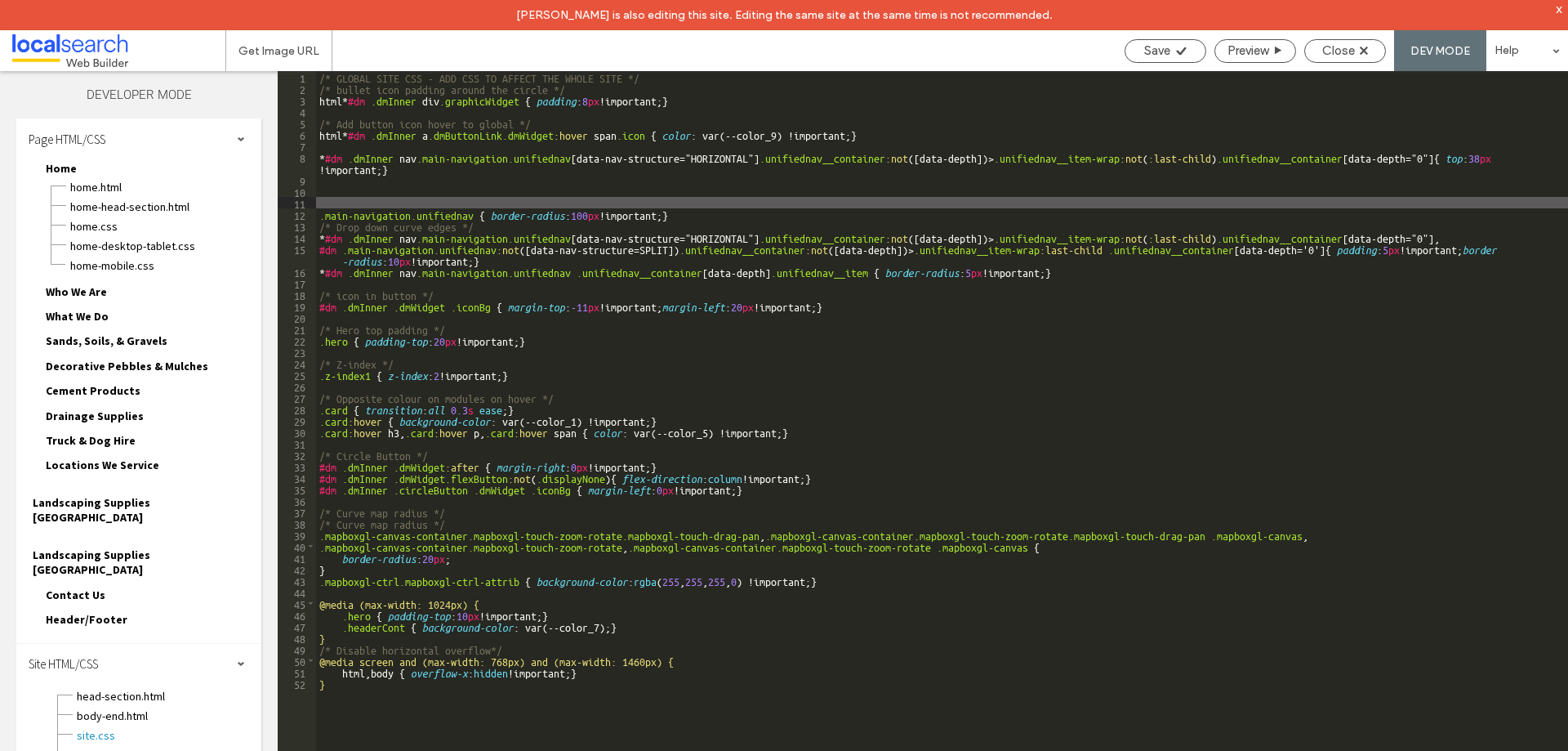
click at [345, 205] on div "/* GLOBAL SITE CSS - ADD CSS TO AFFECT THE WHOLE SITE */ /* bullet icon padding…" at bounding box center [941, 438] width 1252 height 733
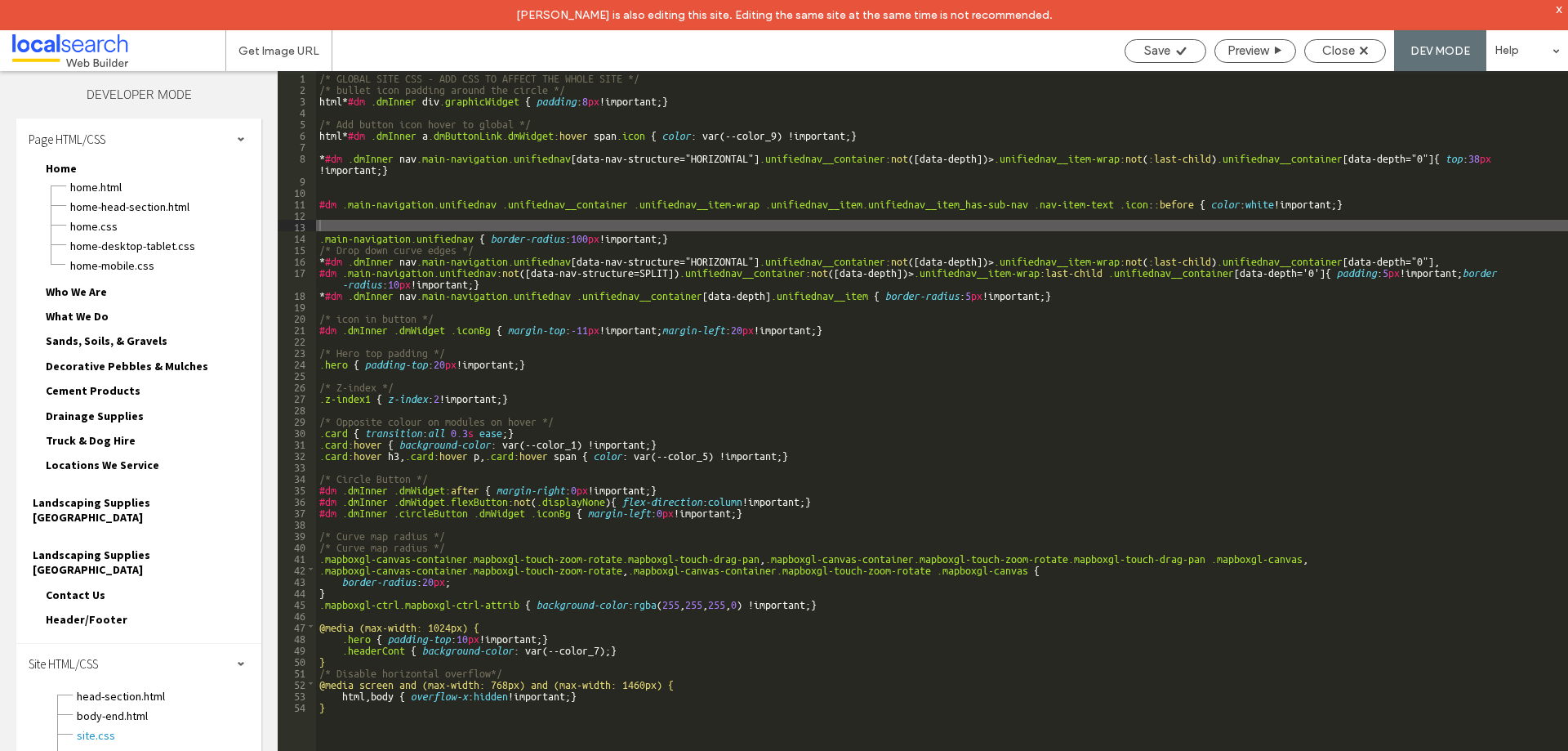
click at [1170, 37] on div "Save Preview Close DEV MODE Help" at bounding box center [1343, 51] width 452 height 41
click at [1161, 48] on span "Save" at bounding box center [1157, 50] width 26 height 14
click at [1121, 208] on div "/* GLOBAL SITE CSS - ADD CSS TO AFFECT THE WHOLE SITE */ /* bullet icon padding…" at bounding box center [941, 438] width 1252 height 733
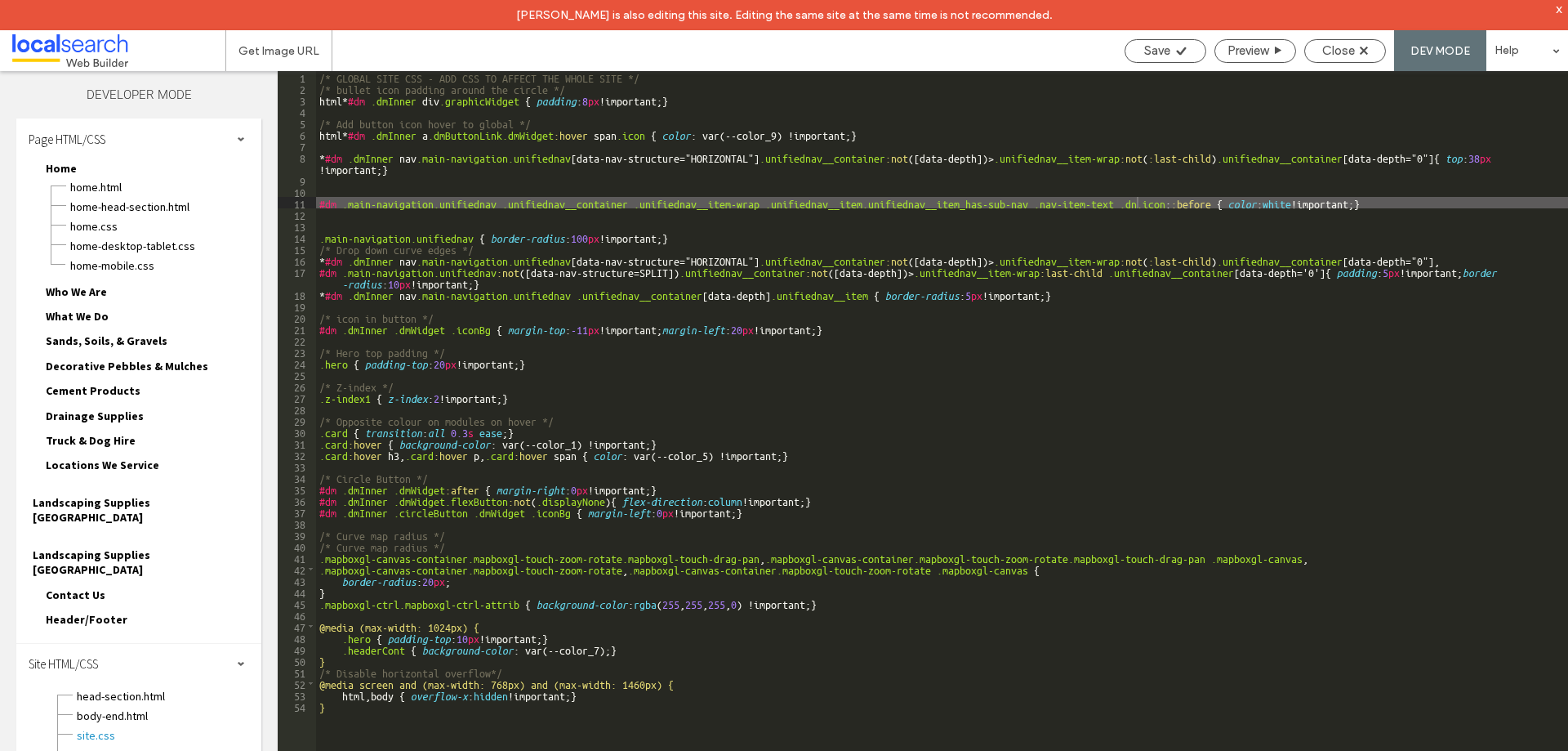
click at [1140, 207] on div "/* GLOBAL SITE CSS - ADD CSS TO AFFECT THE WHOLE SITE */ /* bullet icon padding…" at bounding box center [941, 438] width 1252 height 733
drag, startPoint x: 1121, startPoint y: 205, endPoint x: 1136, endPoint y: 205, distance: 15.0
click at [1136, 205] on div "/* GLOBAL SITE CSS - ADD CSS TO AFFECT THE WHOLE SITE */ /* bullet icon padding…" at bounding box center [941, 438] width 1252 height 733
paste textarea
click at [1154, 50] on span "Save" at bounding box center [1157, 50] width 26 height 14
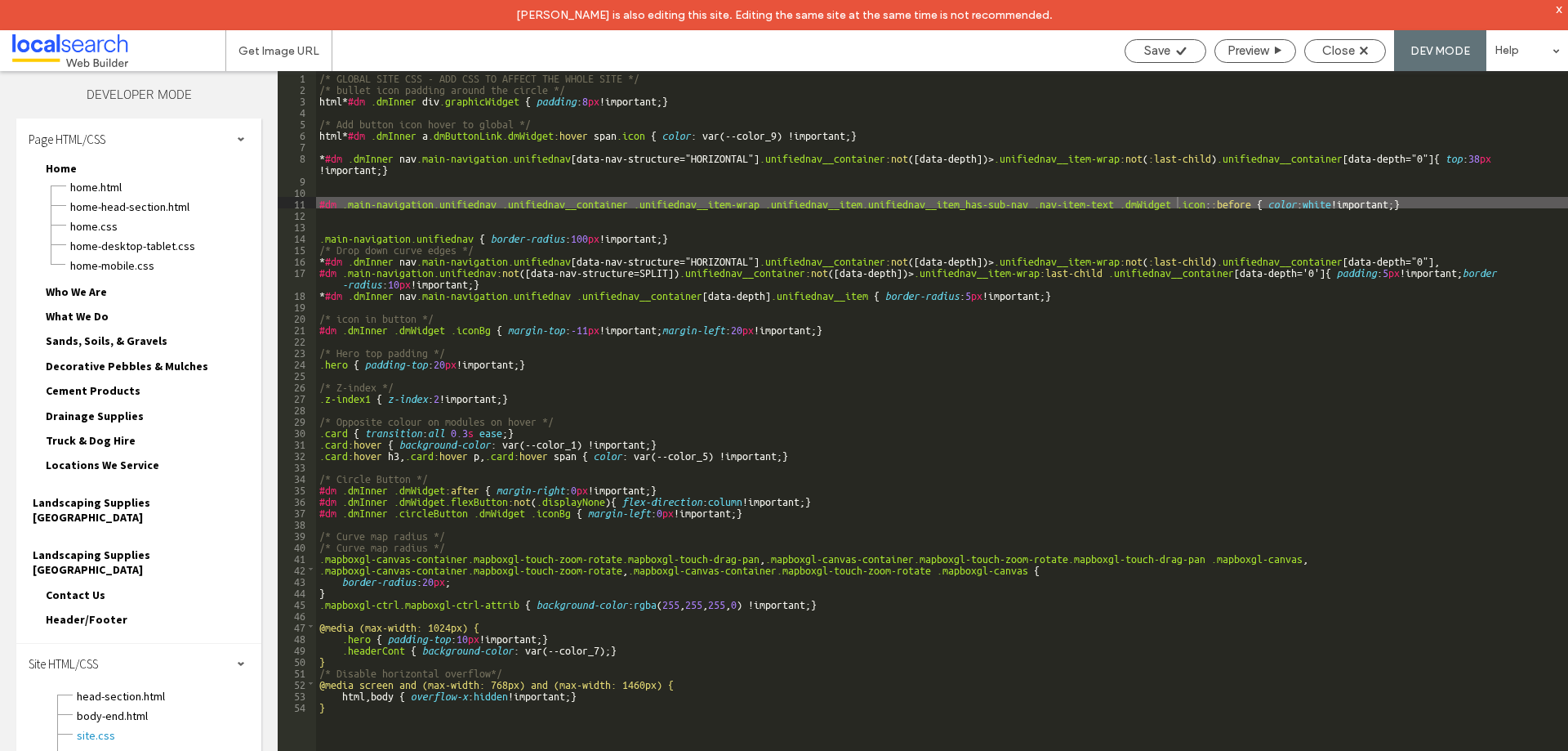
click at [1251, 201] on div "/* GLOBAL SITE CSS - ADD CSS TO AFFECT THE WHOLE SITE */ /* bullet icon padding…" at bounding box center [941, 438] width 1252 height 733
drag, startPoint x: 1252, startPoint y: 203, endPoint x: 1207, endPoint y: 207, distance: 45.2
click at [1207, 207] on div "/* GLOBAL SITE CSS - ADD CSS TO AFFECT THE WHOLE SITE */ /* bullet icon padding…" at bounding box center [941, 438] width 1252 height 733
click at [1170, 52] on div "Save" at bounding box center [1166, 50] width 80 height 14
click at [1178, 208] on div "/* GLOBAL SITE CSS - ADD CSS TO AFFECT THE WHOLE SITE */ /* bullet icon padding…" at bounding box center [941, 438] width 1252 height 733
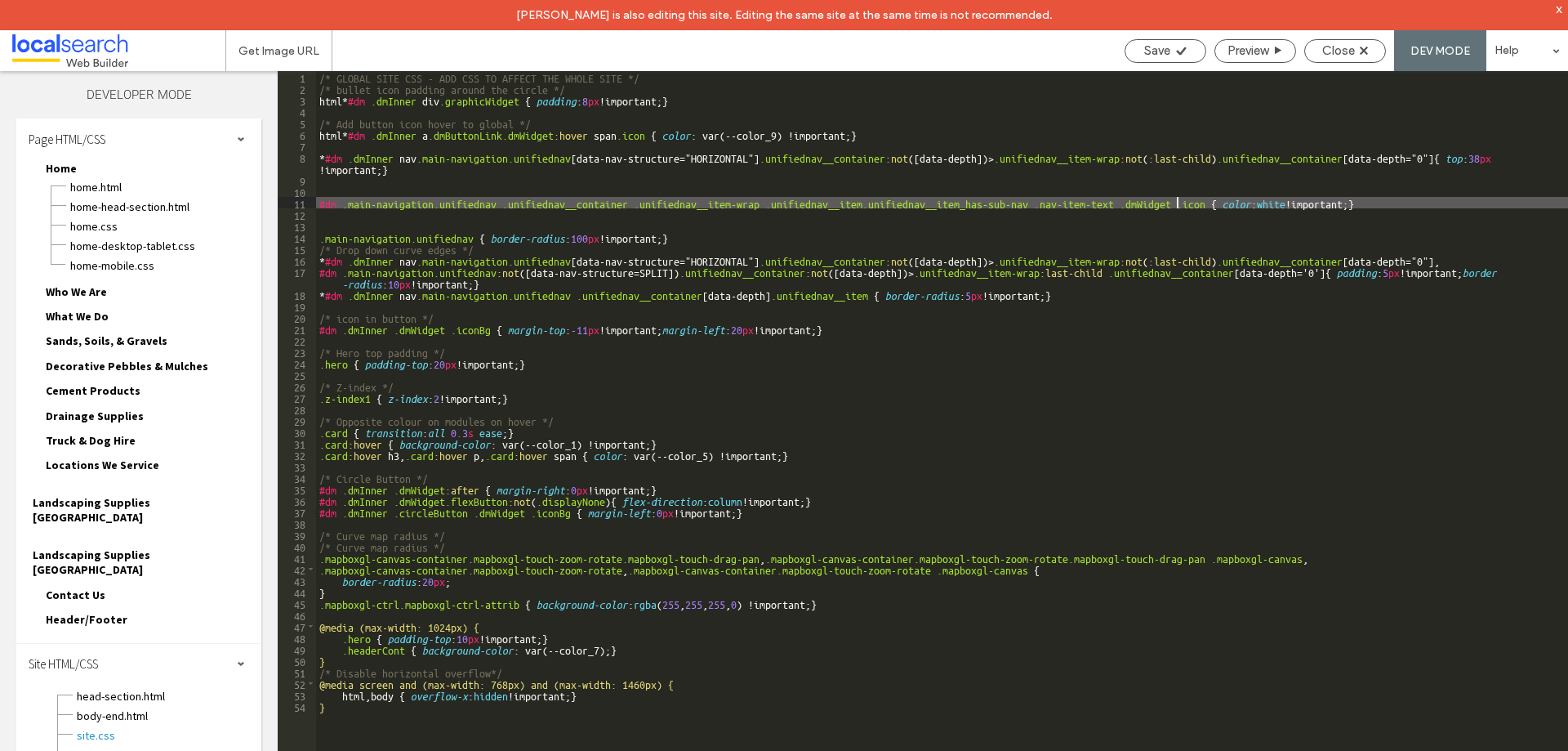
click at [1179, 203] on div "/* GLOBAL SITE CSS - ADD CSS TO AFFECT THE WHOLE SITE */ /* bullet icon padding…" at bounding box center [941, 438] width 1252 height 733
click at [1121, 200] on div "/* GLOBAL SITE CSS - ADD CSS TO AFFECT THE WHOLE SITE */ /* bullet icon padding…" at bounding box center [941, 438] width 1252 height 733
click at [1209, 205] on div "/* GLOBAL SITE CSS - ADD CSS TO AFFECT THE WHOLE SITE */ /* bullet icon padding…" at bounding box center [941, 438] width 1252 height 733
click at [1209, 206] on div "/* GLOBAL SITE CSS - ADD CSS TO AFFECT THE WHOLE SITE */ /* bullet icon padding…" at bounding box center [941, 438] width 1252 height 733
click at [1165, 48] on span "Save" at bounding box center [1157, 50] width 26 height 14
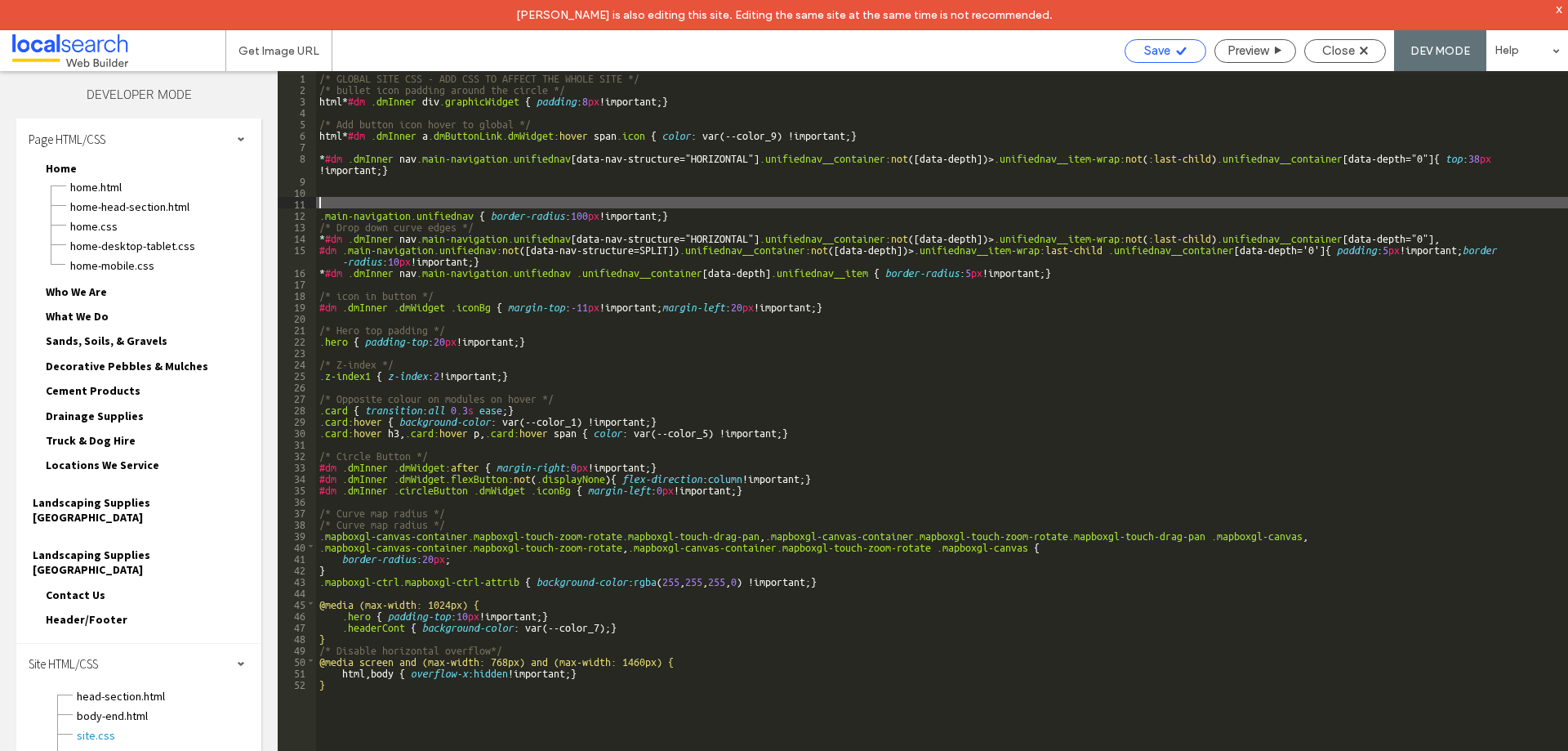
click at [1180, 54] on icon at bounding box center [1181, 51] width 12 height 12
click at [415, 196] on div "/* GLOBAL SITE CSS - ADD CSS TO AFFECT THE WHOLE SITE */ /* bullet icon padding…" at bounding box center [941, 438] width 1252 height 733
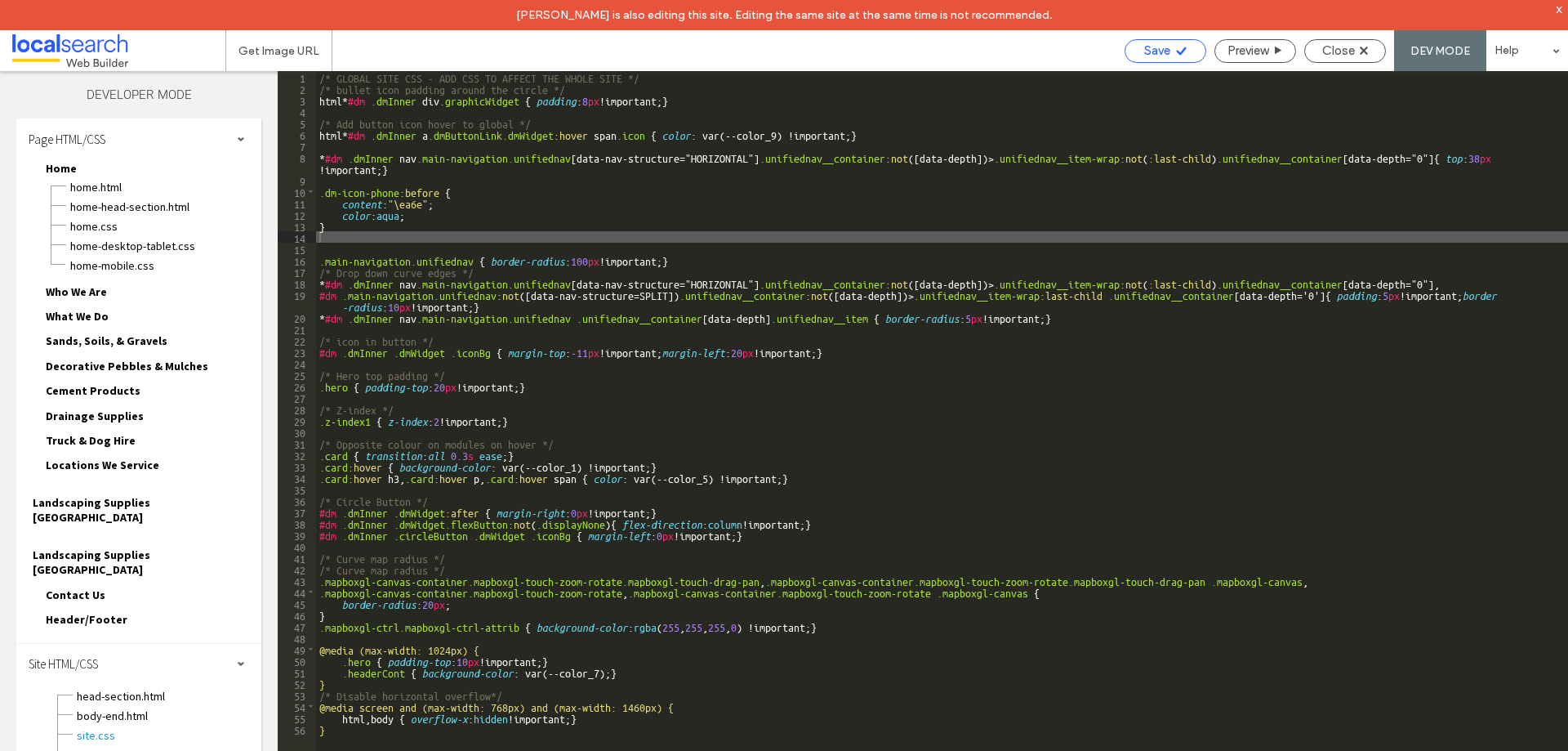
click at [1164, 52] on span "Save" at bounding box center [1157, 50] width 26 height 14
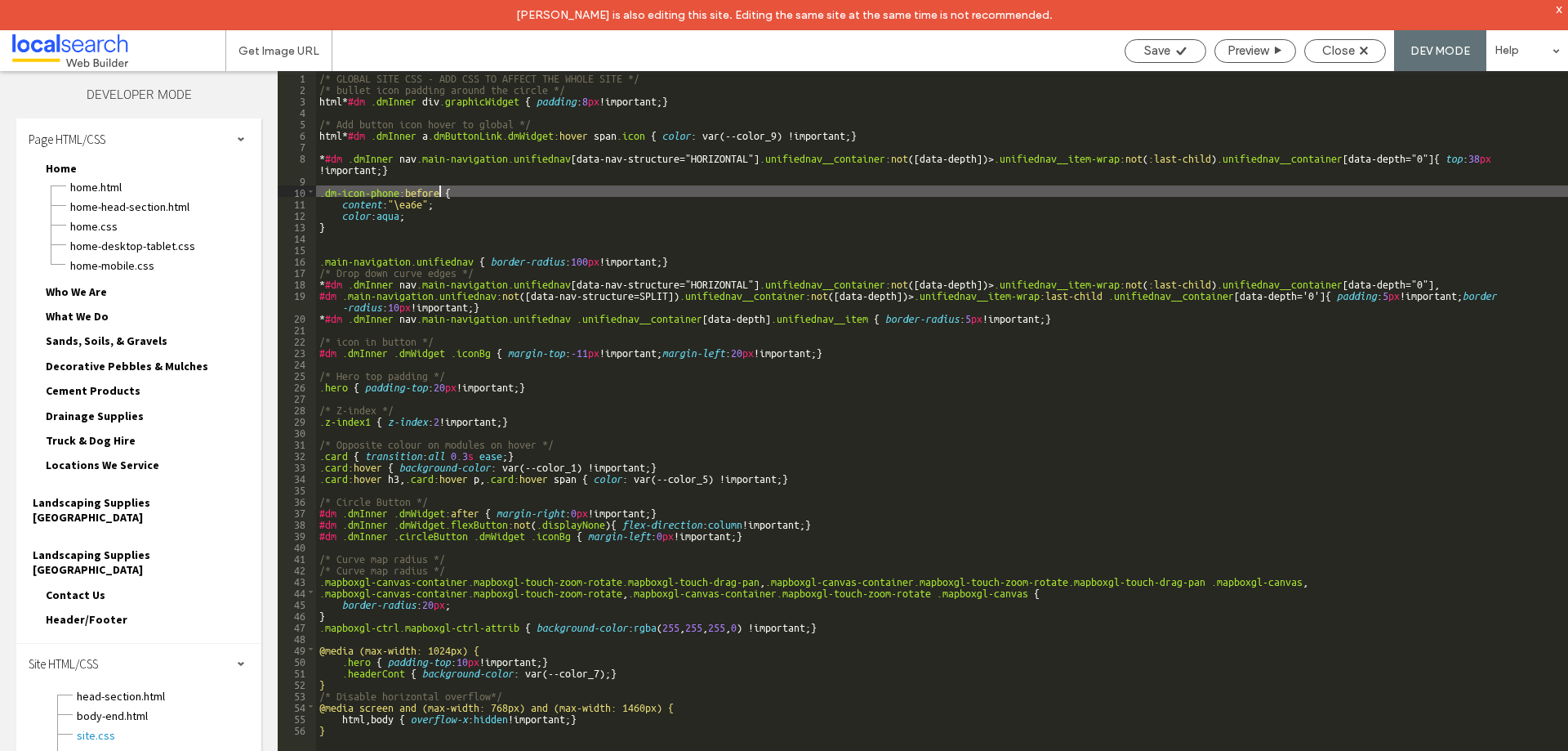
click at [442, 191] on div "/* GLOBAL SITE CSS - ADD CSS TO AFFECT THE WHOLE SITE */ /* bullet icon padding…" at bounding box center [941, 438] width 1252 height 733
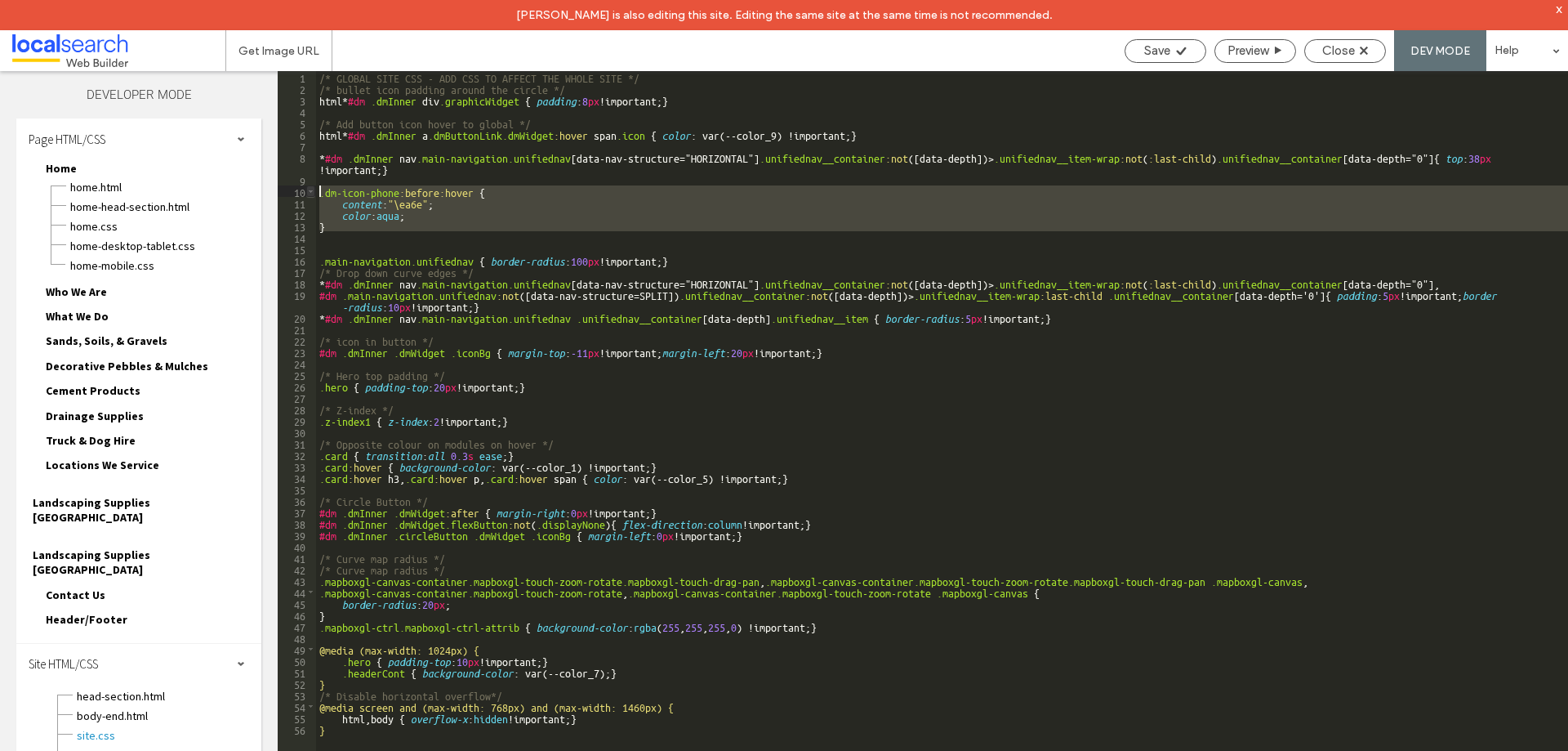
drag, startPoint x: 333, startPoint y: 235, endPoint x: 310, endPoint y: 191, distance: 49.6
click at [310, 191] on div "** 1 2 3 4 5 6 7 8 9 10 11 12 13 14 15 16 17 18 19 20 21 22 23 24 25 26 27 28 2…" at bounding box center [922, 427] width 1290 height 710
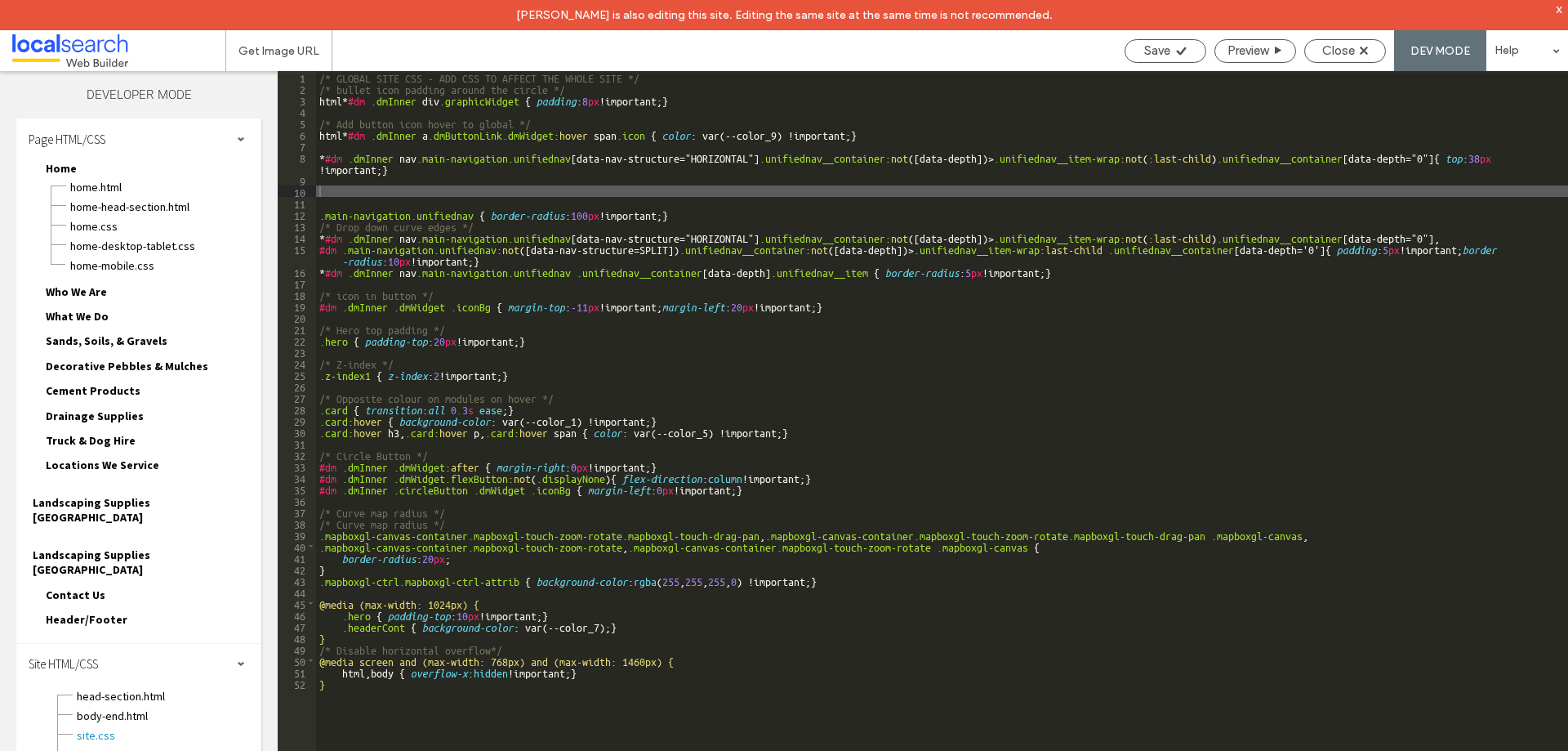
click at [339, 196] on div "/* GLOBAL SITE CSS - ADD CSS TO AFFECT THE WHOLE SITE */ /* bullet icon padding…" at bounding box center [941, 438] width 1252 height 733
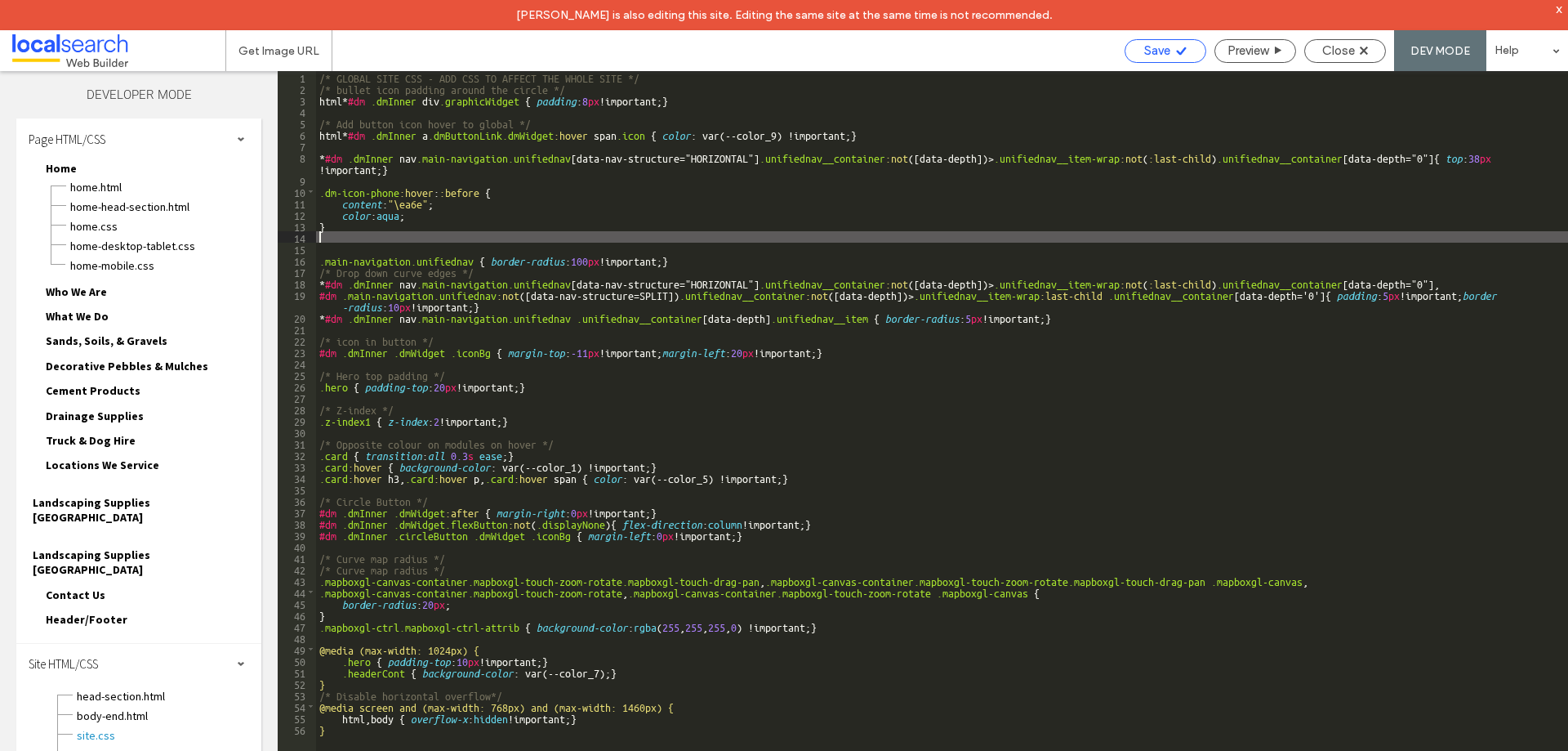
click at [1159, 44] on span "Save" at bounding box center [1157, 50] width 26 height 14
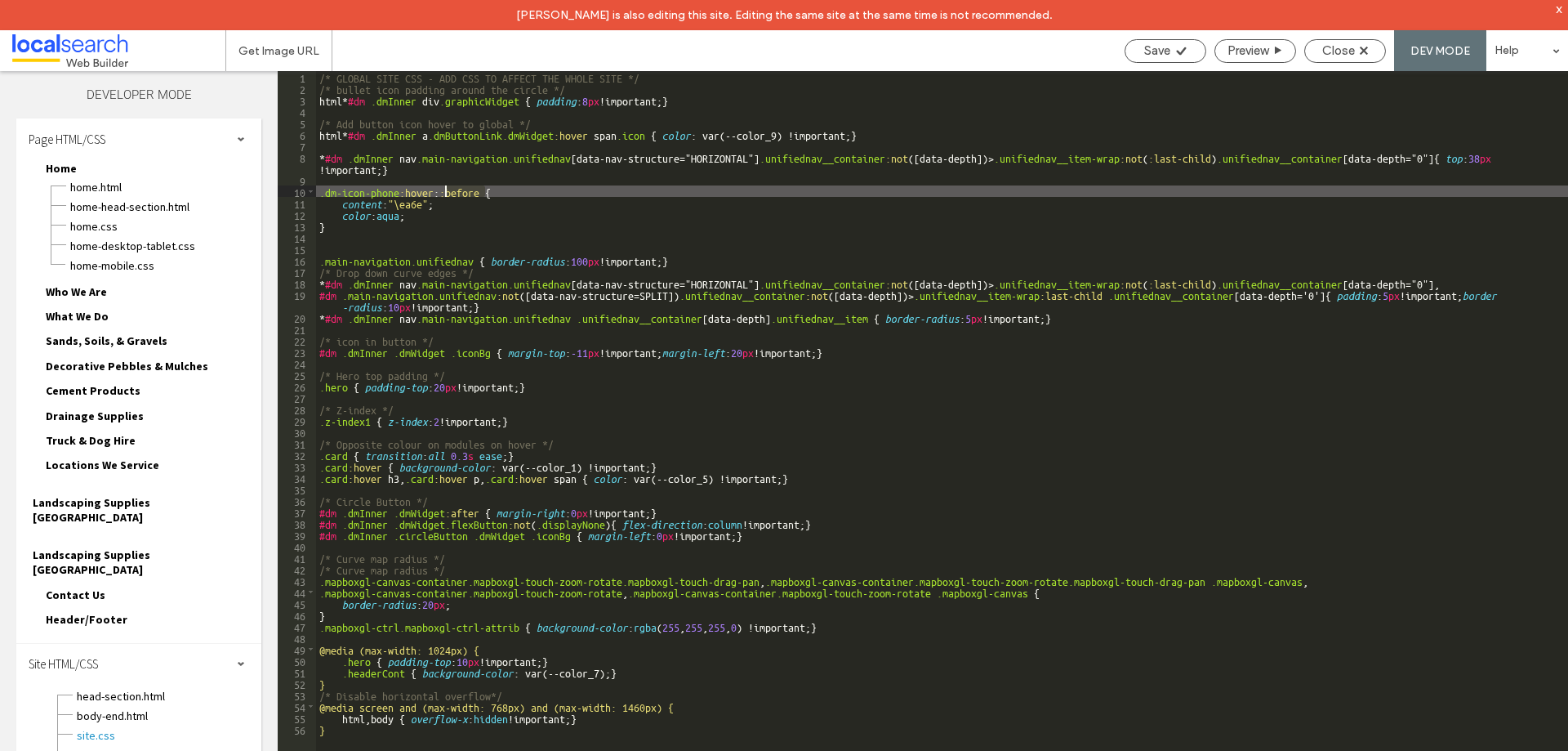
drag, startPoint x: 483, startPoint y: 191, endPoint x: 444, endPoint y: 191, distance: 39.0
click at [444, 191] on div "/* GLOBAL SITE CSS - ADD CSS TO AFFECT THE WHOLE SITE */ /* bullet icon padding…" at bounding box center [941, 438] width 1252 height 733
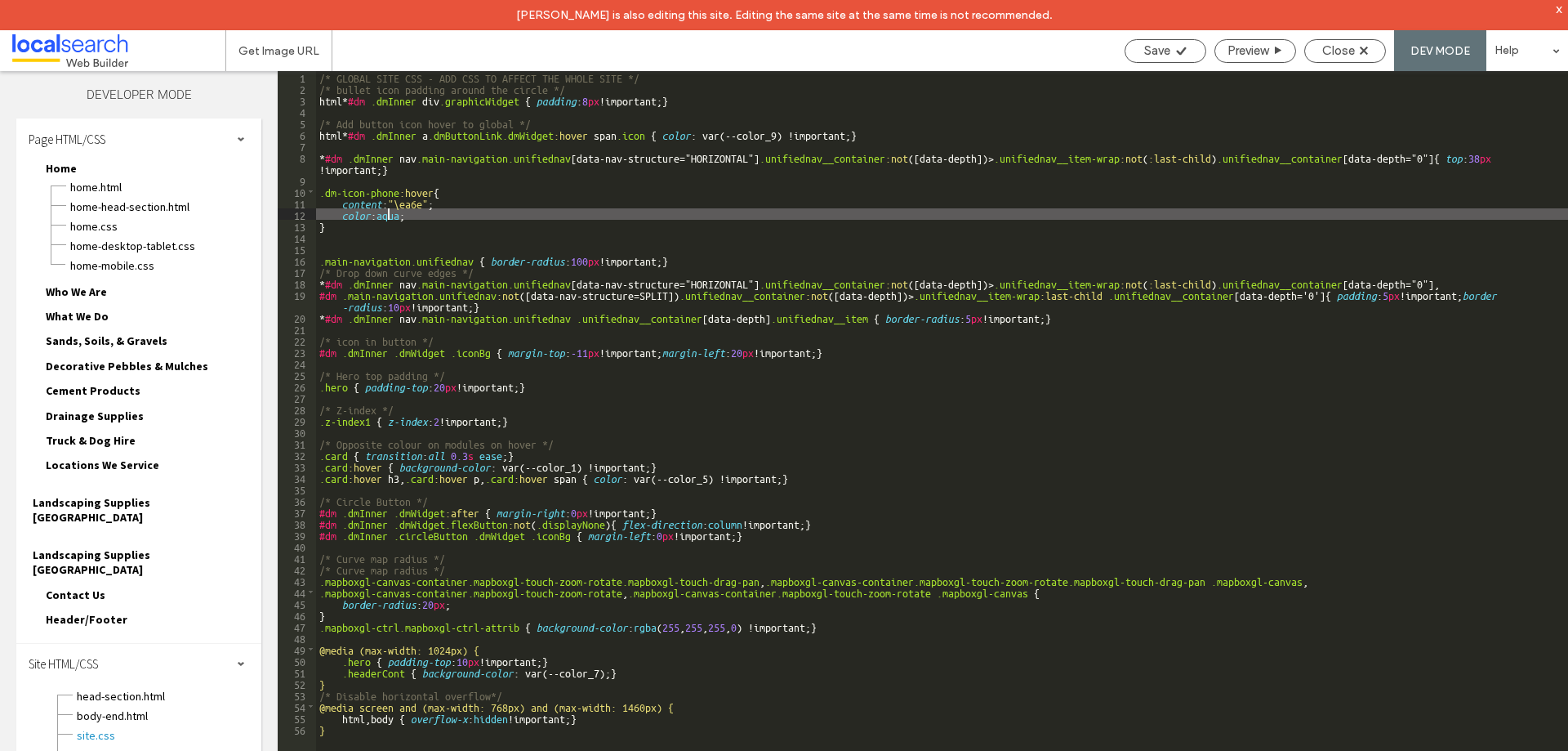
click at [388, 213] on div "/* GLOBAL SITE CSS - ADD CSS TO AFFECT THE WHOLE SITE */ /* bullet icon padding…" at bounding box center [941, 438] width 1252 height 733
click at [389, 213] on div "/* GLOBAL SITE CSS - ADD CSS TO AFFECT THE WHOLE SITE */ /* bullet icon padding…" at bounding box center [941, 438] width 1252 height 733
click at [1154, 49] on span "Save" at bounding box center [1157, 50] width 26 height 14
click at [404, 211] on div "/* GLOBAL SITE CSS - ADD CSS TO AFFECT THE WHOLE SITE */ /* bullet icon padding…" at bounding box center [941, 438] width 1252 height 733
click at [411, 215] on div "/* GLOBAL SITE CSS - ADD CSS TO AFFECT THE WHOLE SITE */ /* bullet icon padding…" at bounding box center [941, 438] width 1252 height 733
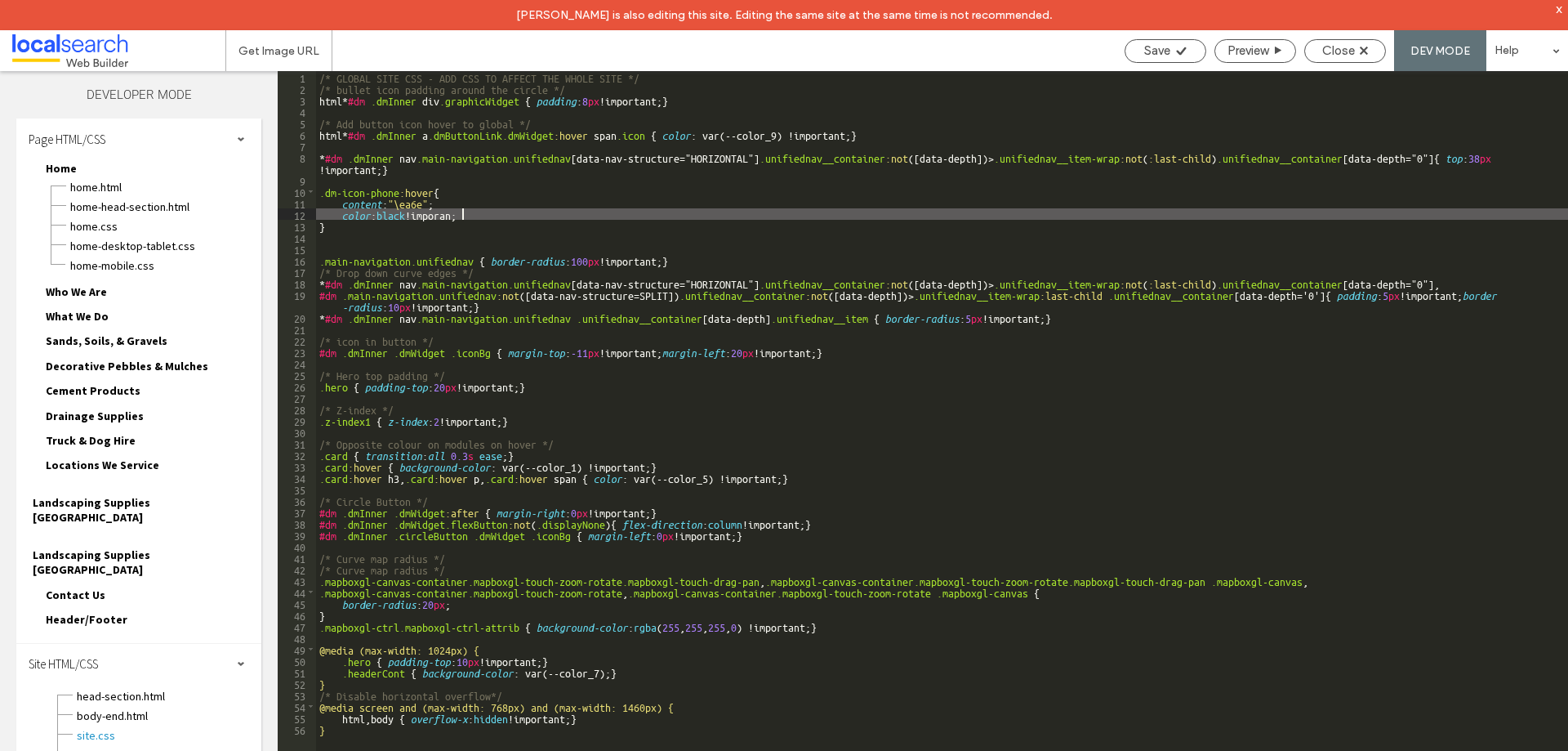
type textarea "**"
click at [1152, 51] on span "Save" at bounding box center [1157, 50] width 26 height 14
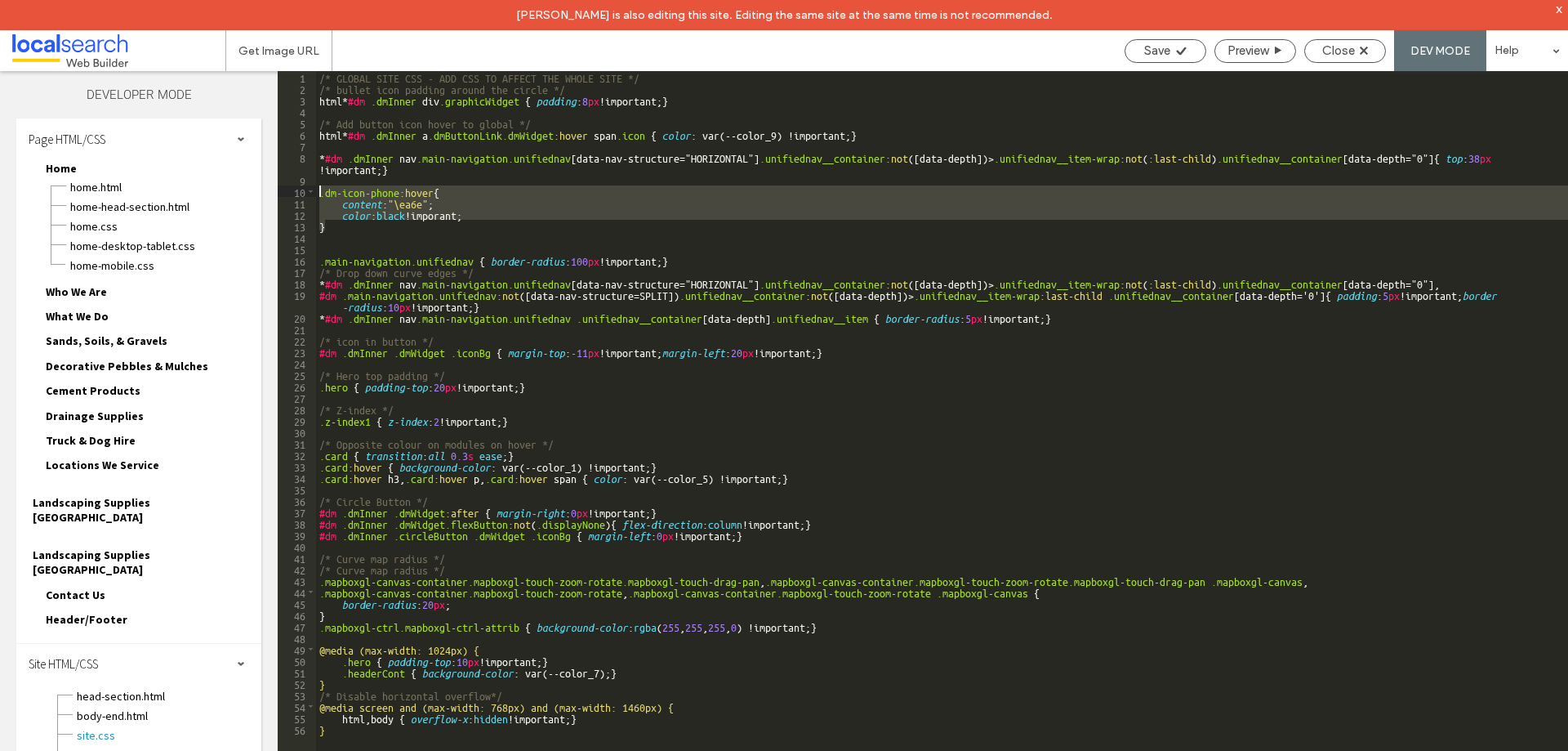
drag, startPoint x: 339, startPoint y: 223, endPoint x: 281, endPoint y: 190, distance: 66.7
click at [281, 190] on div "** 1 2 3 4 5 6 7 8 9 10 11 12 13 14 15 16 17 18 19 20 21 22 23 24 25 26 27 28 2…" at bounding box center [922, 427] width 1290 height 710
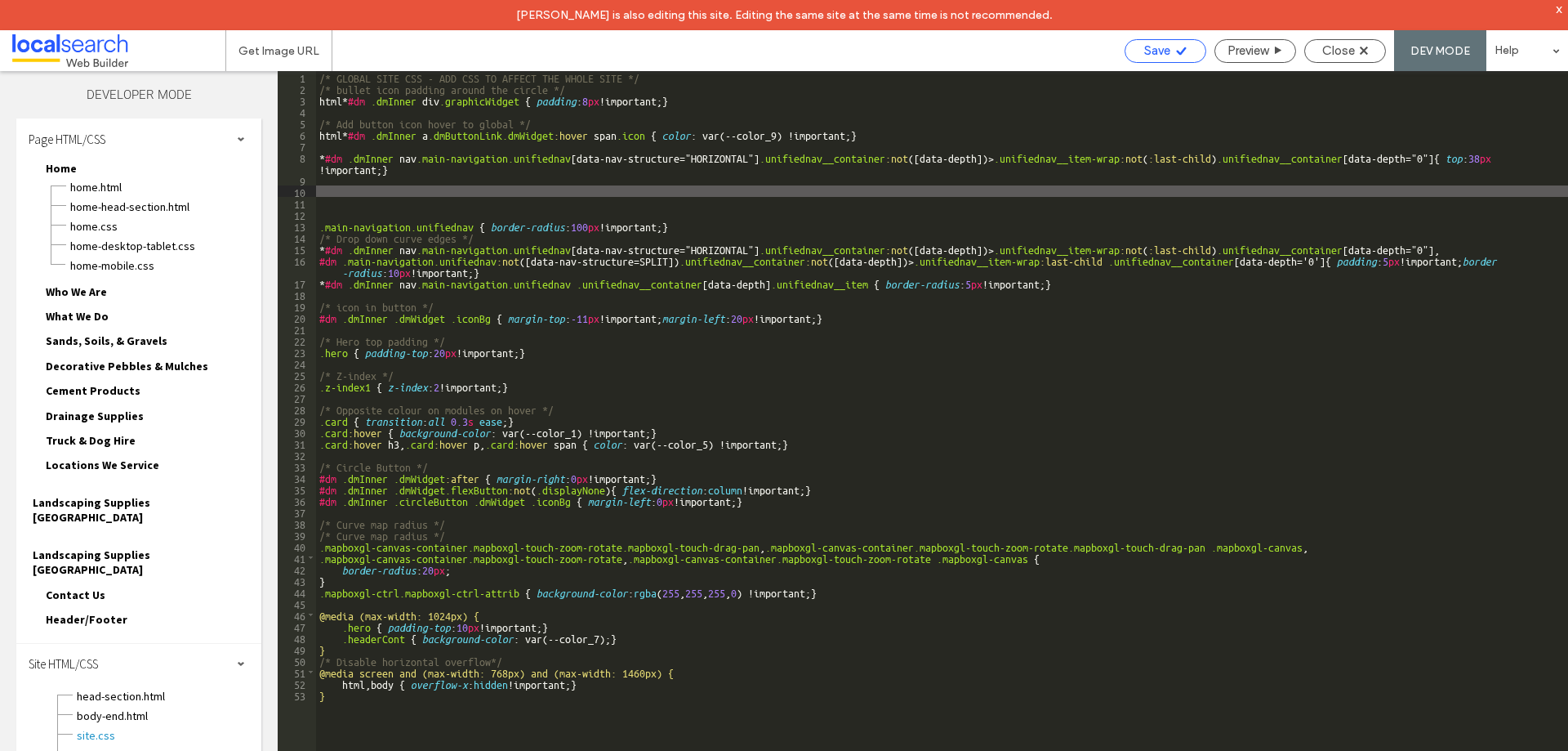
click at [1175, 50] on icon at bounding box center [1181, 51] width 12 height 12
click at [360, 198] on div "/* GLOBAL SITE CSS - ADD CSS TO AFFECT THE WHOLE SITE */ /* bullet icon padding…" at bounding box center [941, 438] width 1252 height 733
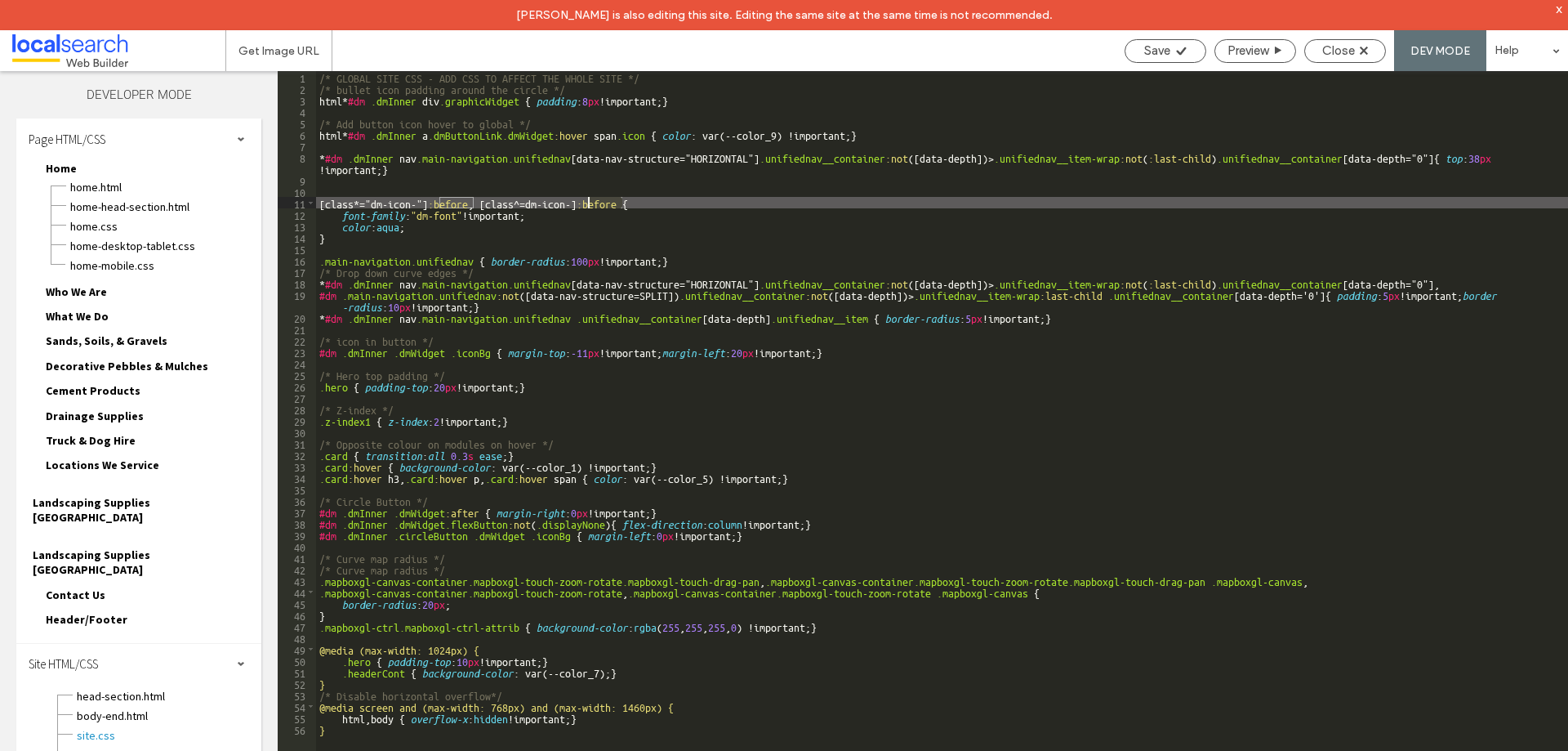
drag, startPoint x: 624, startPoint y: 201, endPoint x: 590, endPoint y: 202, distance: 34.0
click at [590, 202] on div "/* GLOBAL SITE CSS - ADD CSS TO AFFECT THE WHOLE SITE */ /* bullet icon padding…" at bounding box center [941, 438] width 1252 height 733
click at [343, 233] on div "/* GLOBAL SITE CSS - ADD CSS TO AFFECT THE WHOLE SITE */ /* bullet icon padding…" at bounding box center [941, 438] width 1252 height 733
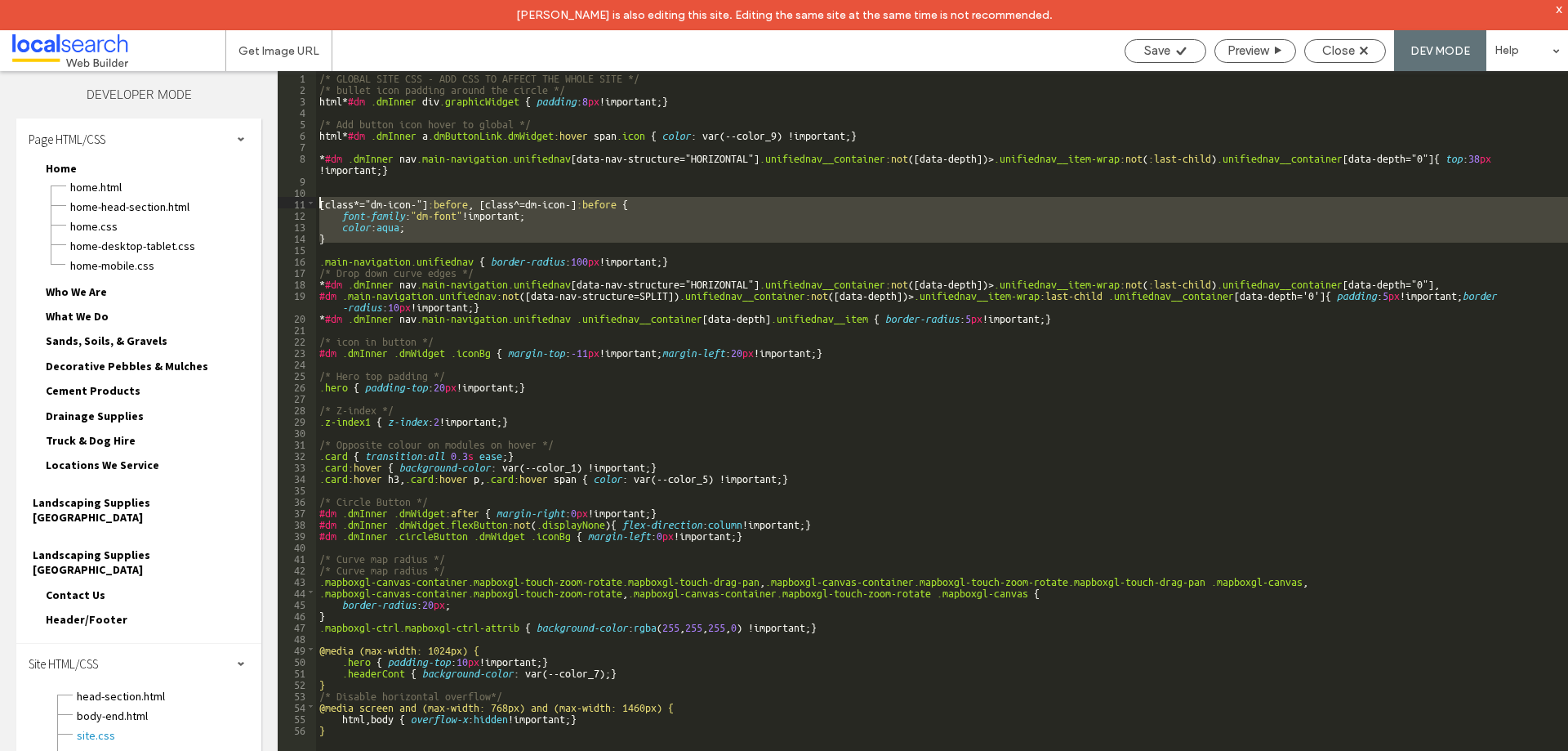
drag, startPoint x: 338, startPoint y: 242, endPoint x: 321, endPoint y: 202, distance: 43.5
click at [321, 202] on div "/* GLOBAL SITE CSS - ADD CSS TO AFFECT THE WHOLE SITE */ /* bullet icon padding…" at bounding box center [941, 438] width 1252 height 733
click at [350, 227] on div "/* GLOBAL SITE CSS - ADD CSS TO AFFECT THE WHOLE SITE */ /* bullet icon padding…" at bounding box center [941, 427] width 1252 height 710
drag, startPoint x: 337, startPoint y: 245, endPoint x: 316, endPoint y: 200, distance: 49.7
click at [316, 200] on div "/* GLOBAL SITE CSS - ADD CSS TO AFFECT THE WHOLE SITE */ /* bullet icon padding…" at bounding box center [941, 438] width 1252 height 733
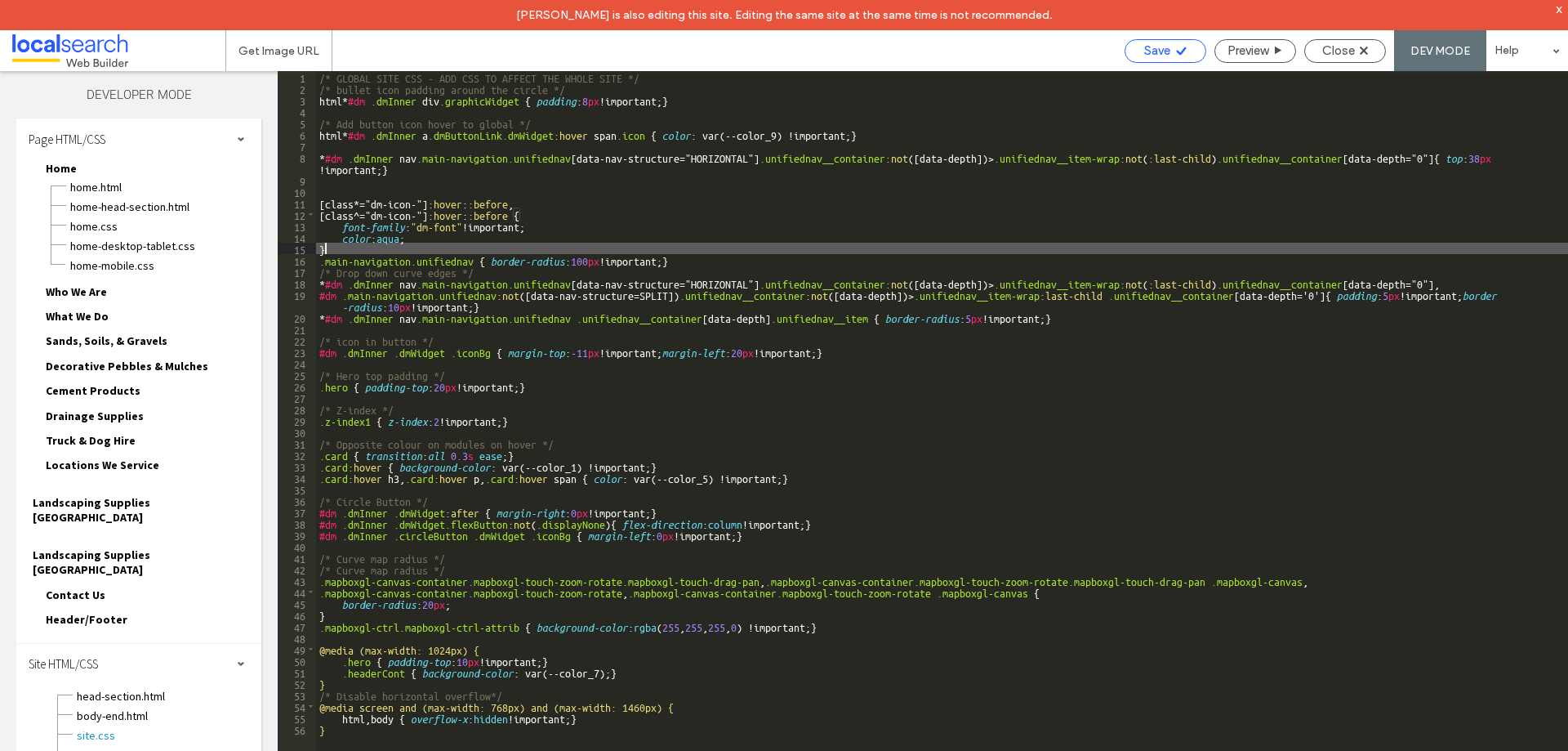
click at [1152, 41] on div "Save" at bounding box center [1166, 51] width 82 height 24
click at [1164, 55] on span "Save" at bounding box center [1157, 50] width 26 height 14
click at [343, 246] on div "/* GLOBAL SITE CSS - ADD CSS TO AFFECT THE WHOLE SITE */ /* bullet icon padding…" at bounding box center [941, 438] width 1252 height 733
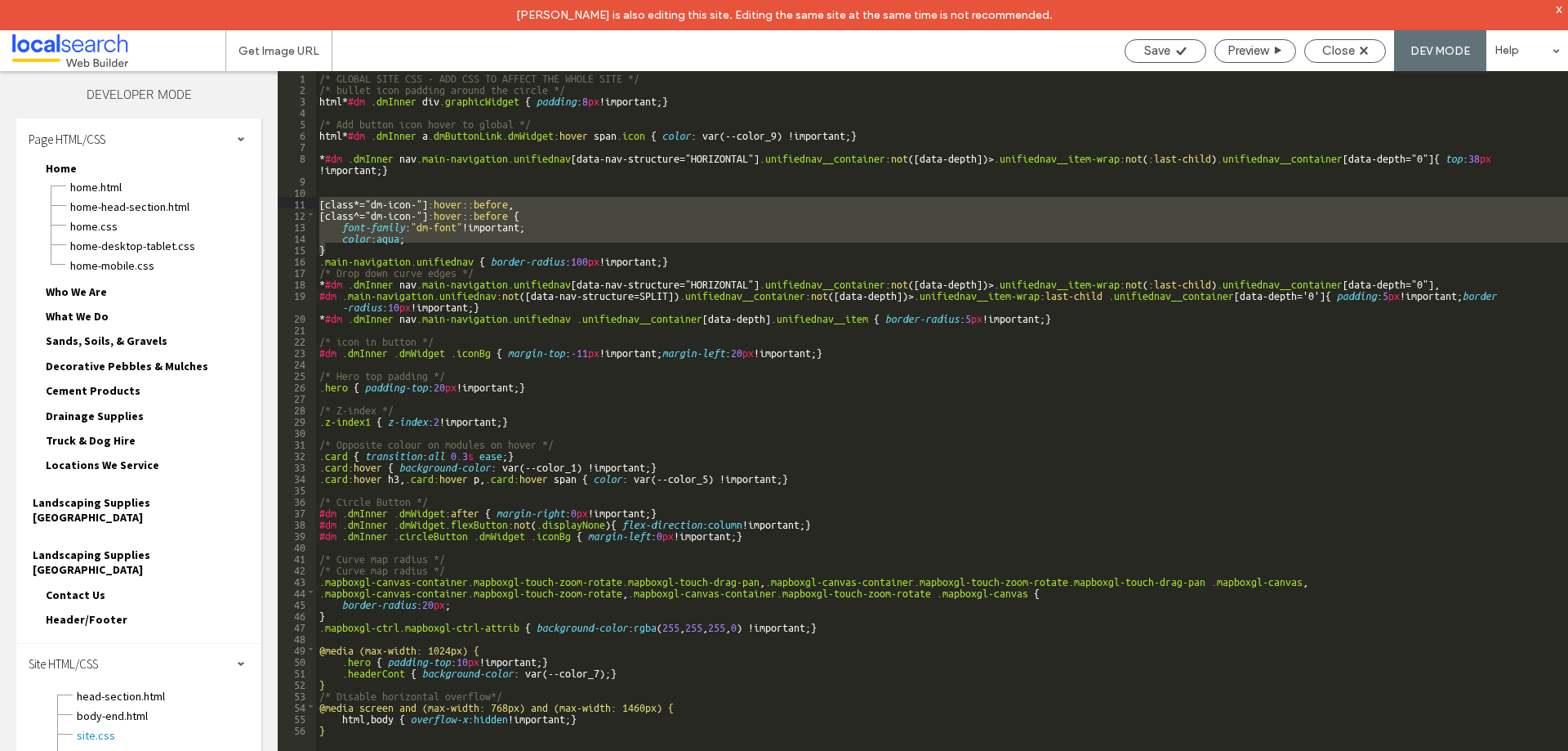
drag, startPoint x: 332, startPoint y: 251, endPoint x: 305, endPoint y: 201, distance: 56.8
click at [305, 201] on div "** 1 2 3 4 5 6 7 8 9 10 11 12 13 14 15 16 17 18 19 20 21 22 23 24 25 26 27 28 2…" at bounding box center [922, 427] width 1290 height 710
click at [470, 238] on div "/* GLOBAL SITE CSS - ADD CSS TO AFFECT THE WHOLE SITE */ /* bullet icon padding…" at bounding box center [941, 427] width 1252 height 710
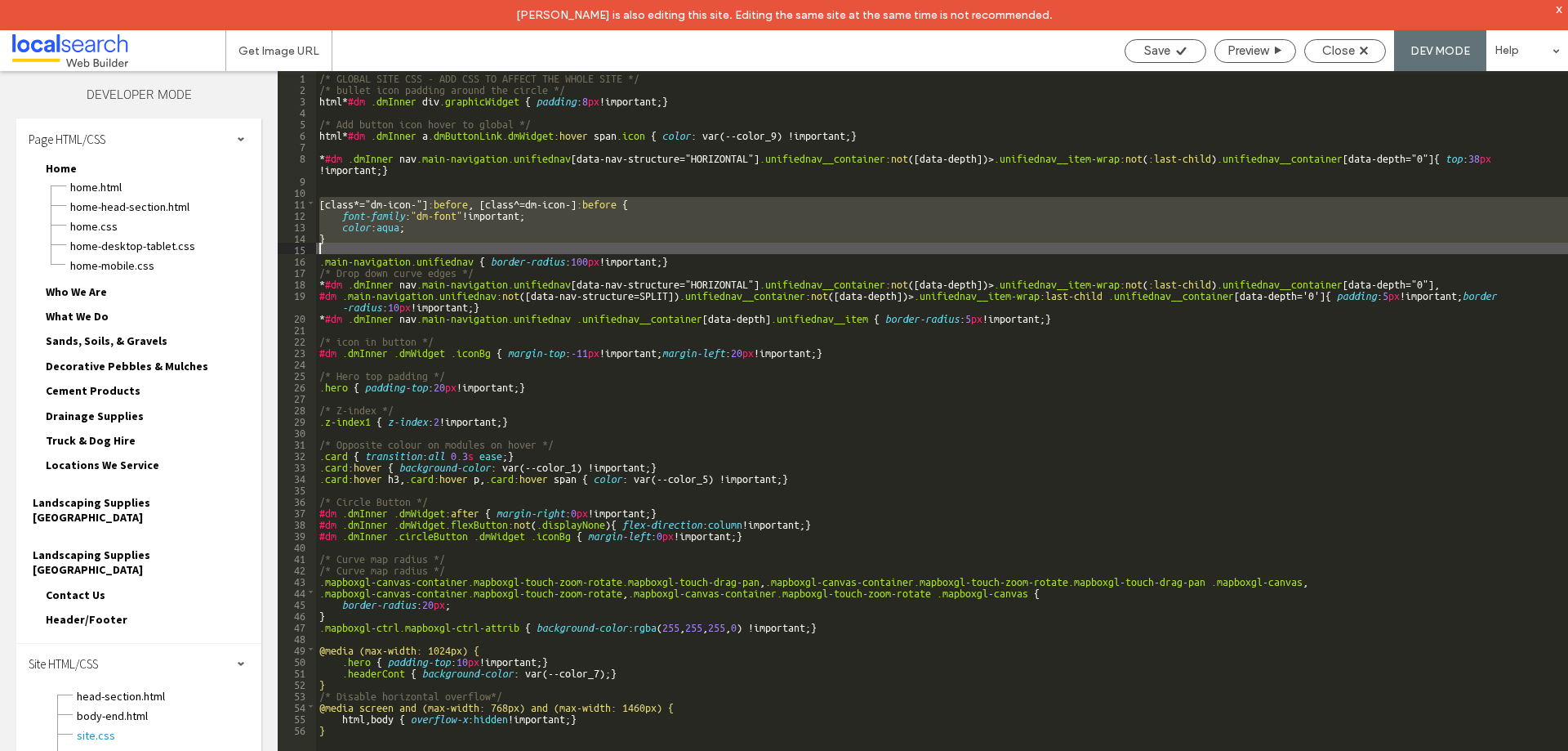
click at [332, 234] on div "/* GLOBAL SITE CSS - ADD CSS TO AFFECT THE WHOLE SITE */ /* bullet icon padding…" at bounding box center [941, 427] width 1252 height 710
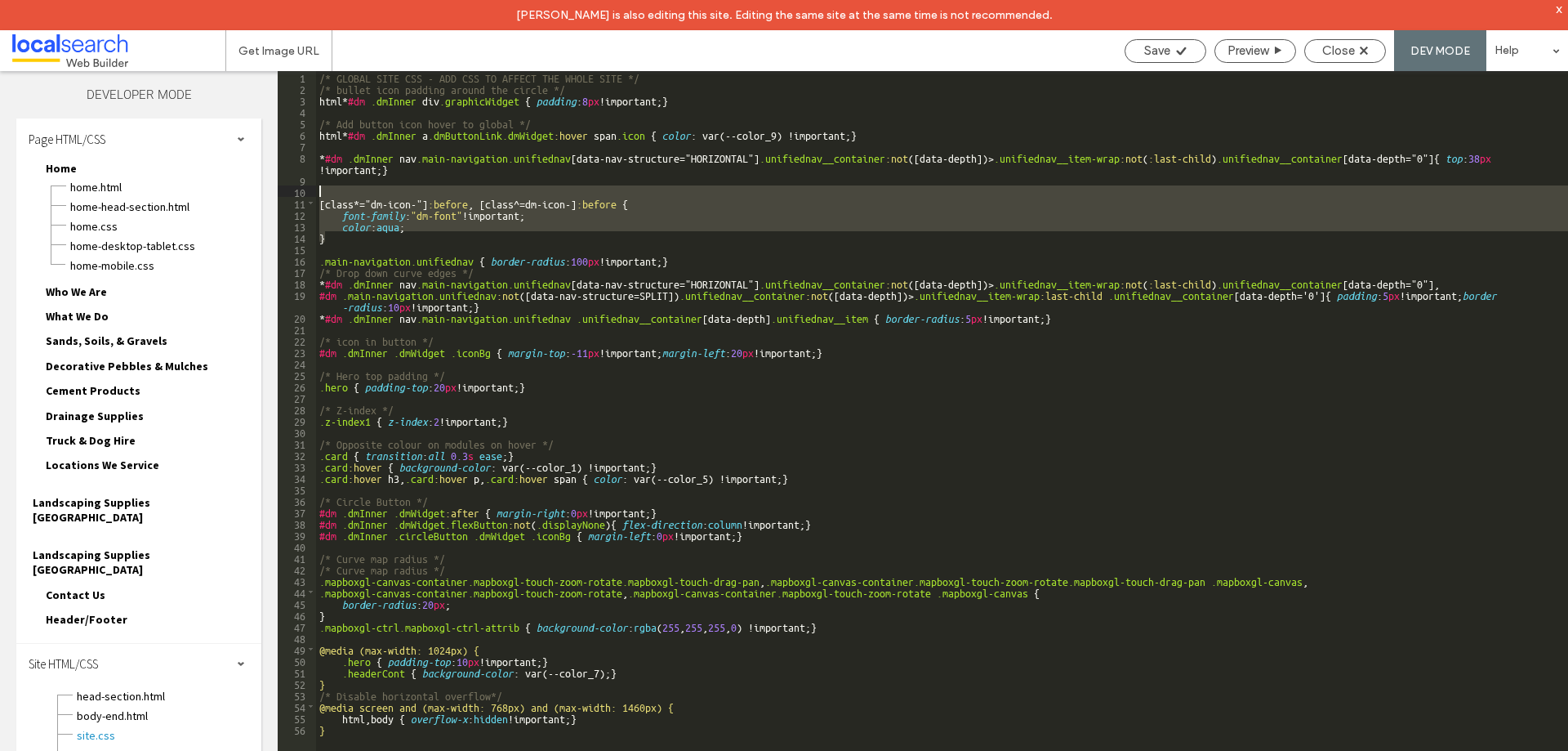
drag, startPoint x: 329, startPoint y: 235, endPoint x: 312, endPoint y: 193, distance: 45.3
click at [312, 193] on div "** 1 2 3 4 5 6 7 8 9 10 11 12 13 14 15 16 17 18 19 20 21 22 23 24 25 26 27 28 2…" at bounding box center [922, 427] width 1290 height 710
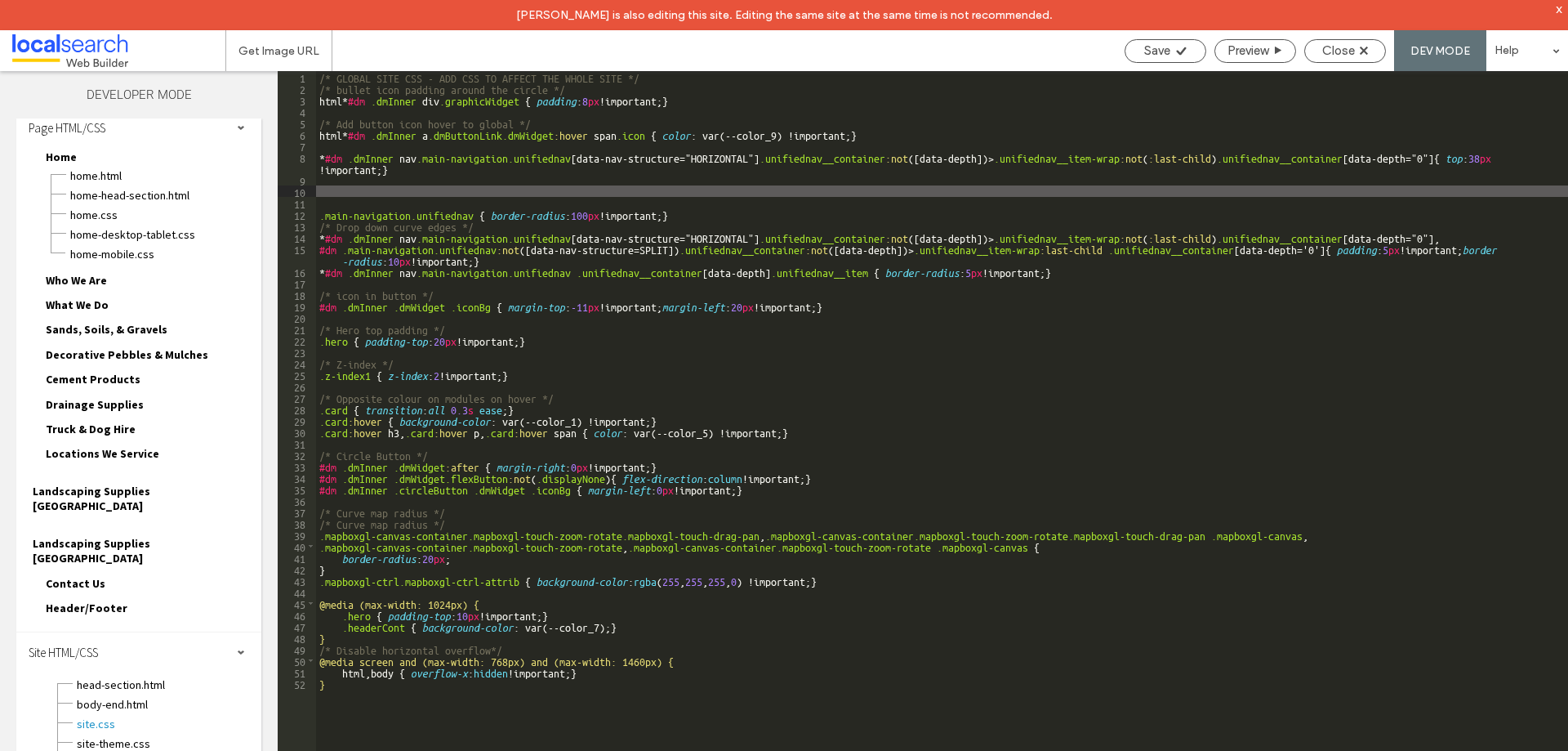
scroll to position [23, 0]
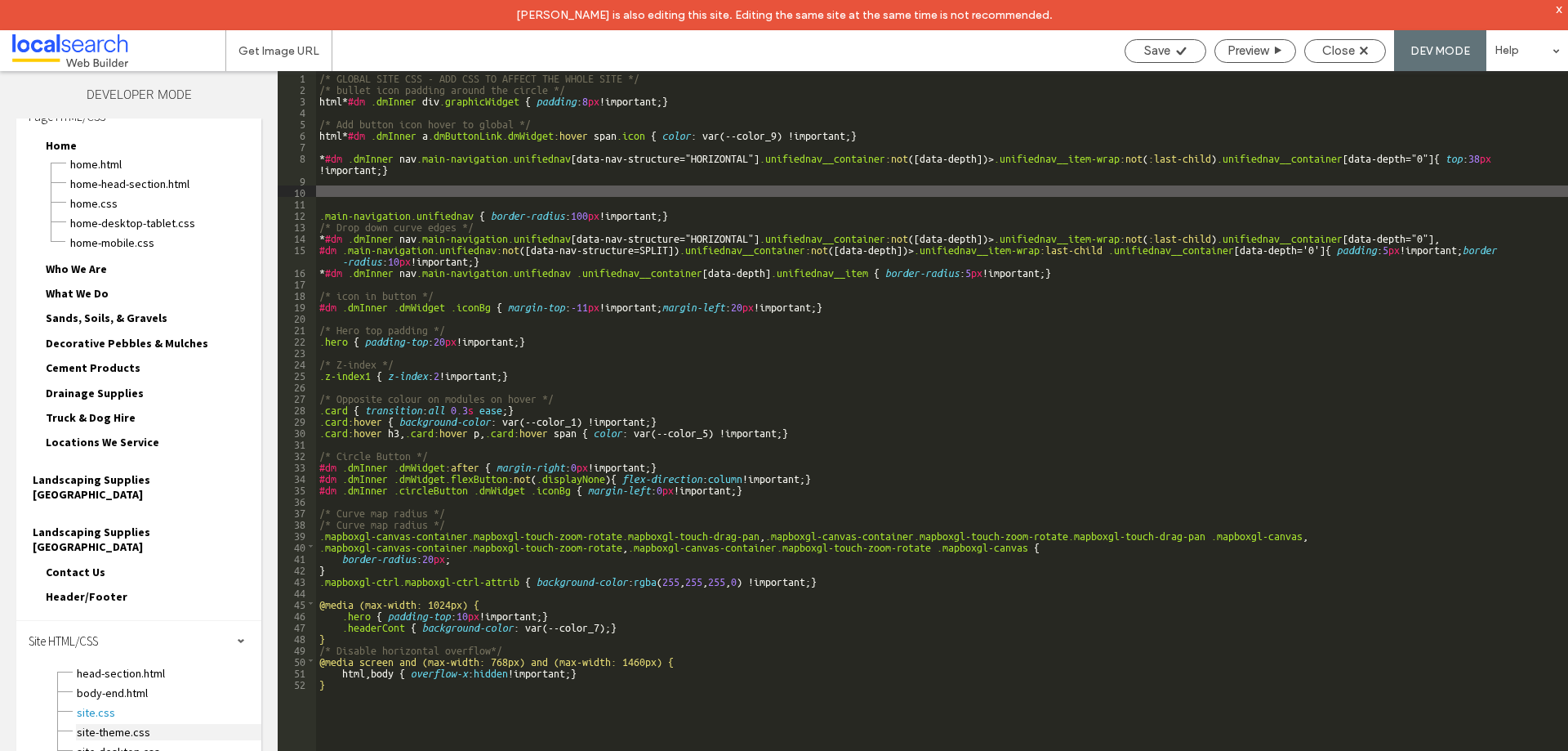
click at [145, 724] on span "site-theme.css" at bounding box center [169, 732] width 185 height 16
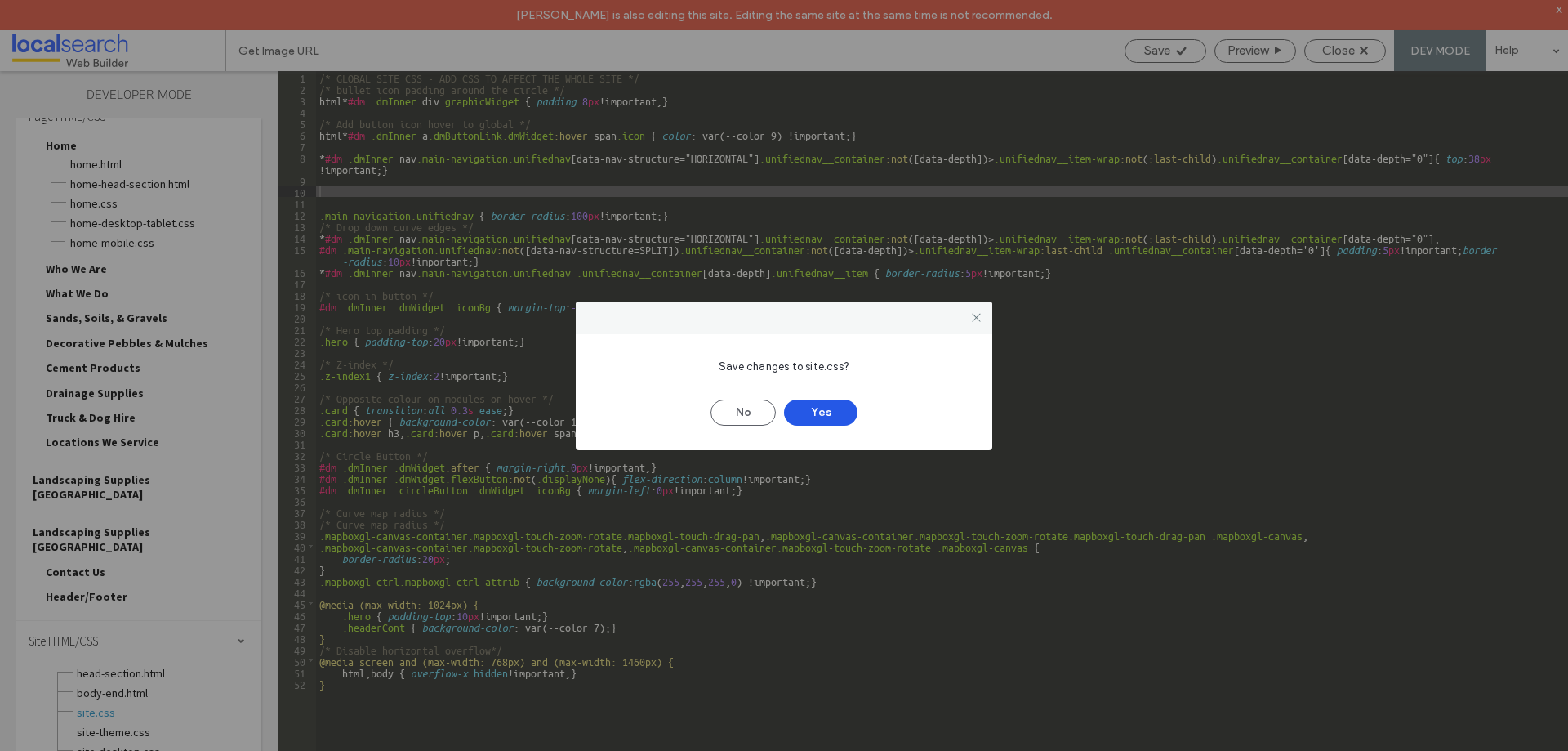
click at [837, 407] on button "Yes" at bounding box center [820, 412] width 73 height 26
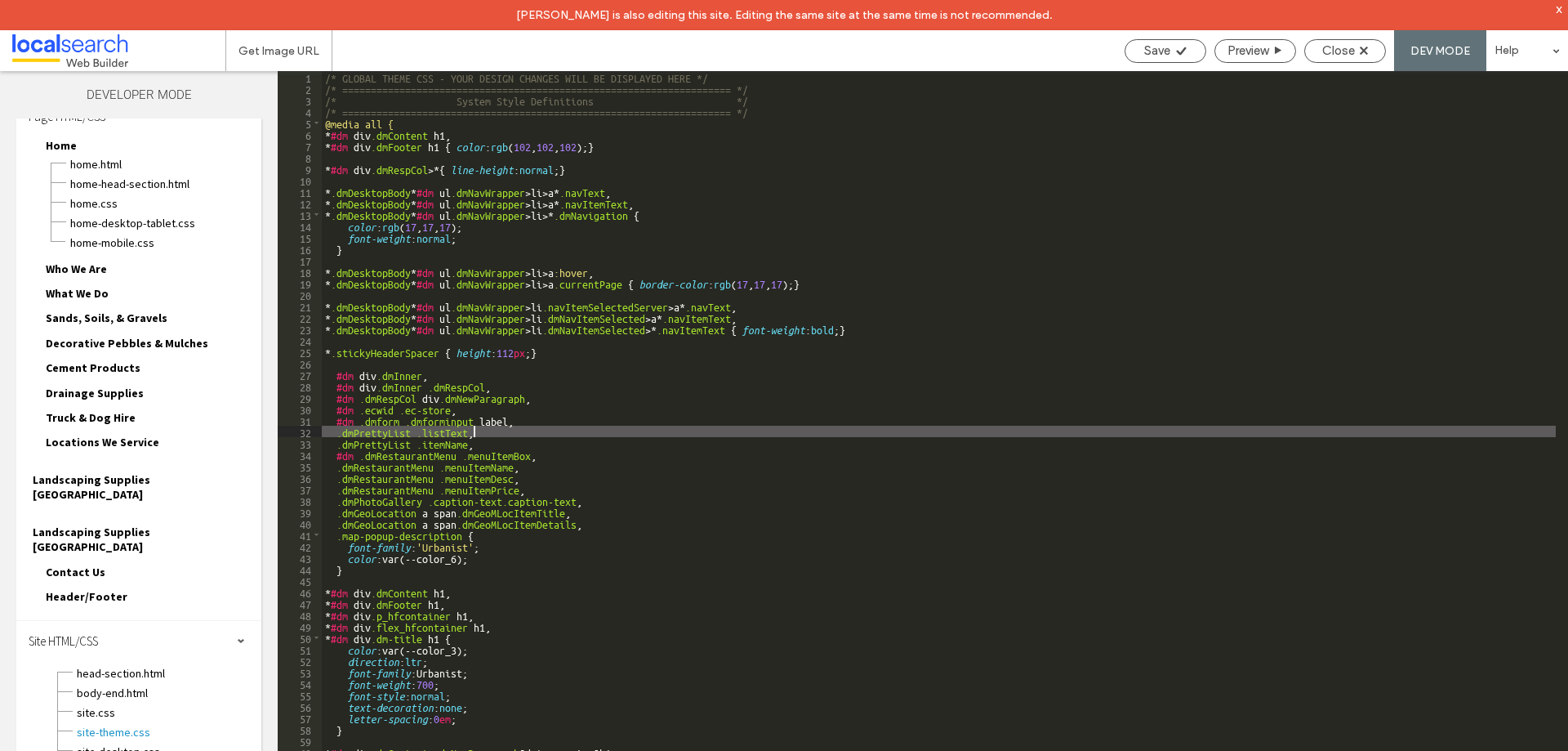
click at [690, 430] on div "/* GLOBAL THEME CSS - YOUR DESIGN CHANGES WILL BE DISPLAYED HERE */ /* ========…" at bounding box center [939, 438] width 1234 height 733
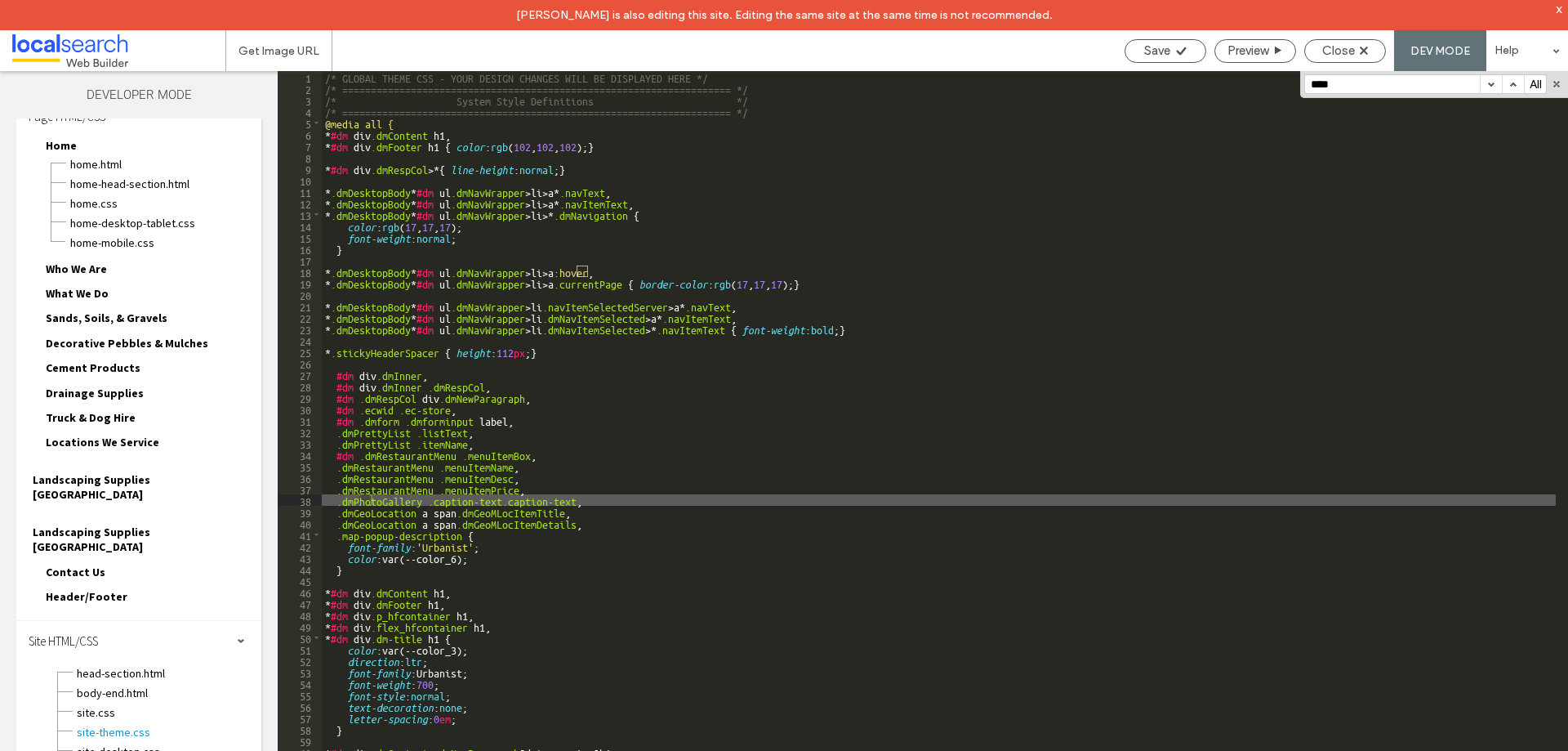
scroll to position [2678, 0]
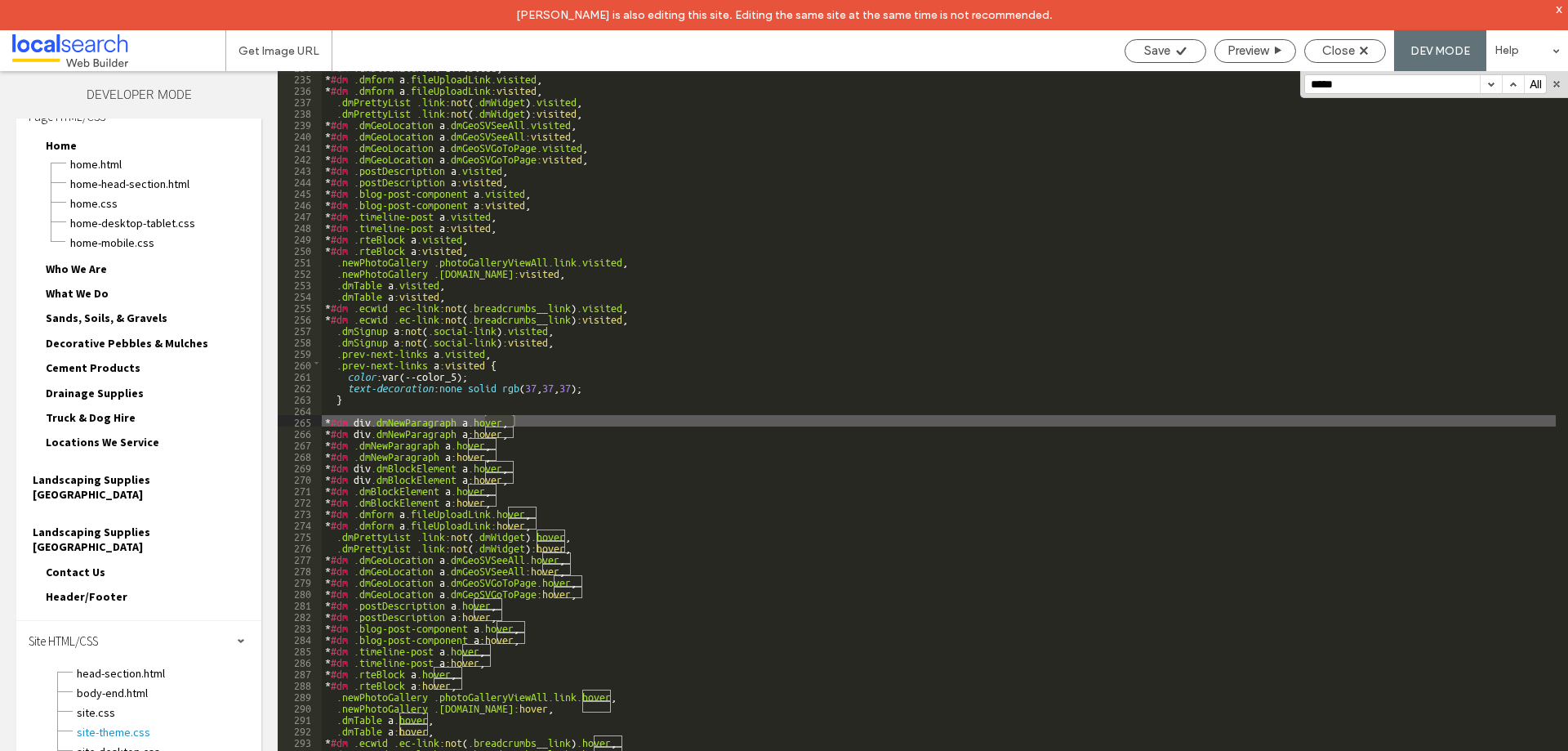
type input "*****"
click at [1490, 86] on button "button" at bounding box center [1491, 84] width 22 height 18
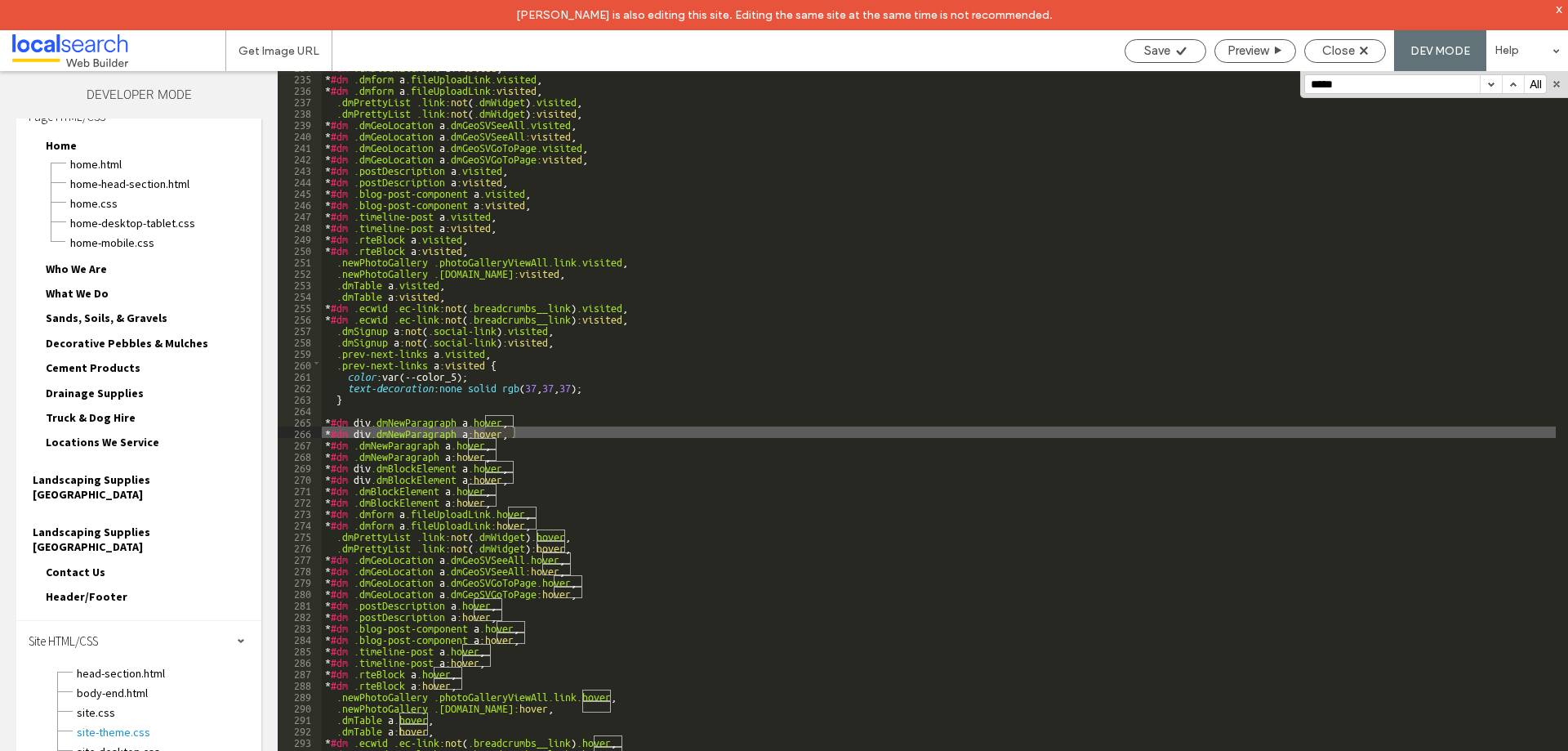
click at [1490, 86] on button "button" at bounding box center [1491, 84] width 22 height 18
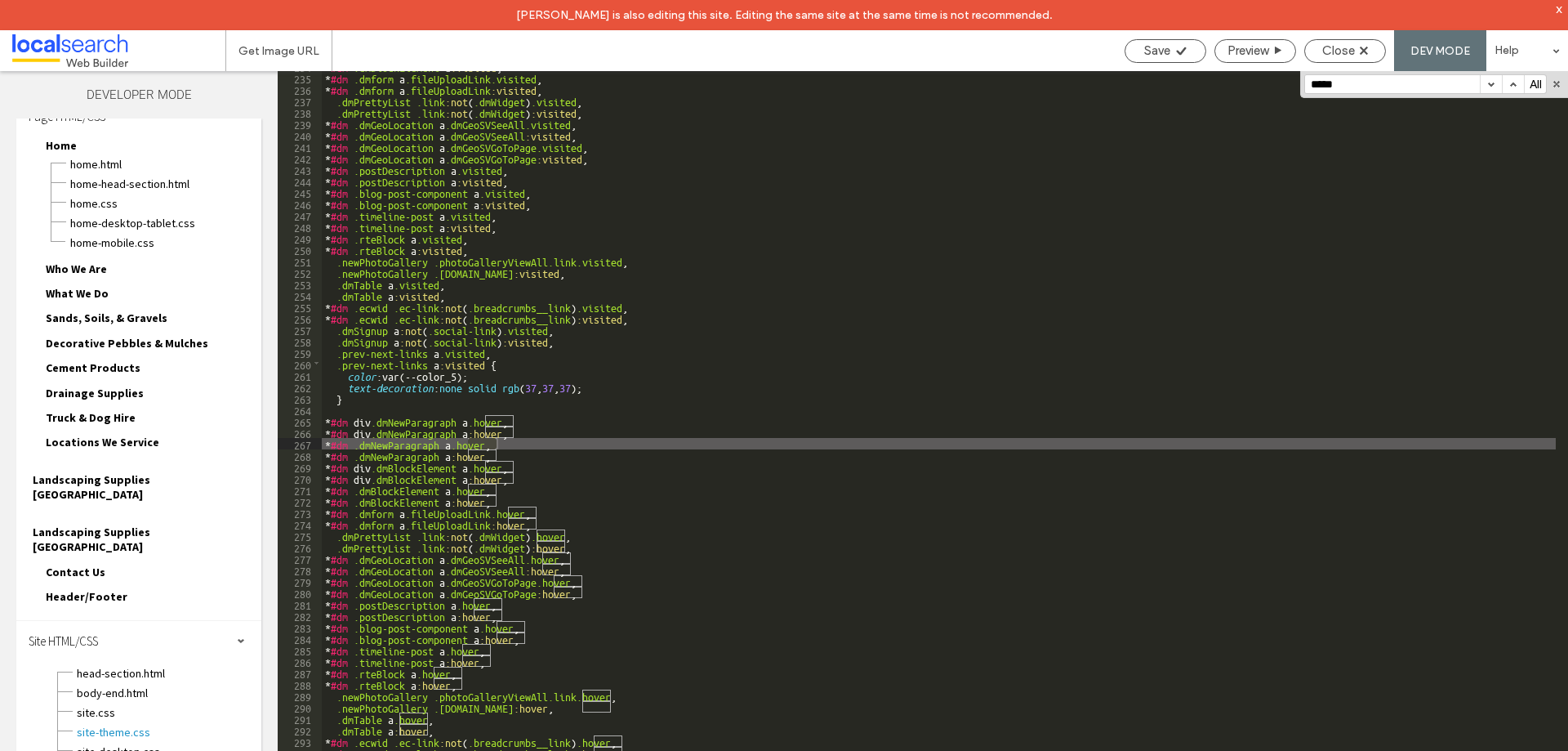
click at [1490, 86] on button "button" at bounding box center [1491, 84] width 22 height 18
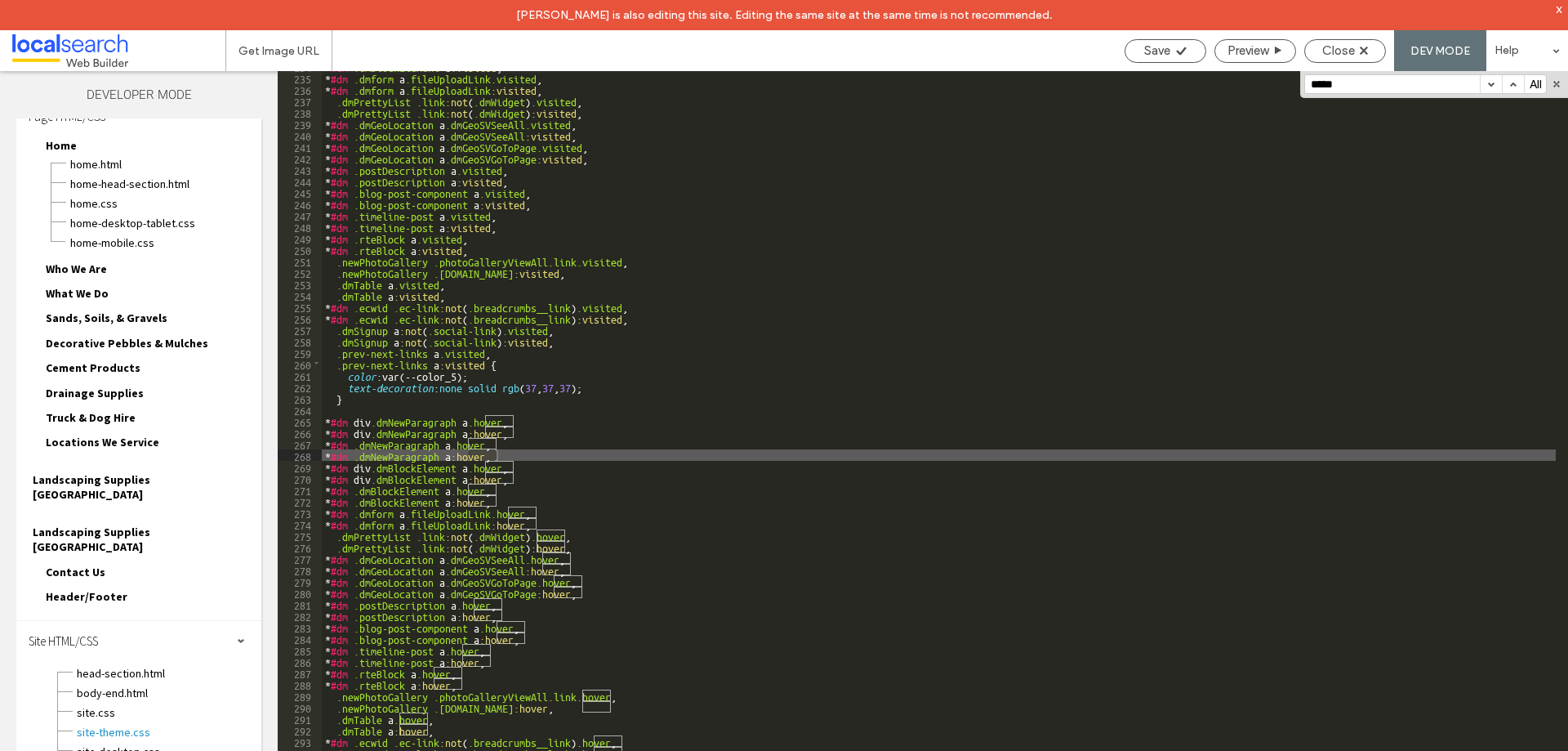
click at [1490, 86] on button "button" at bounding box center [1491, 84] width 22 height 18
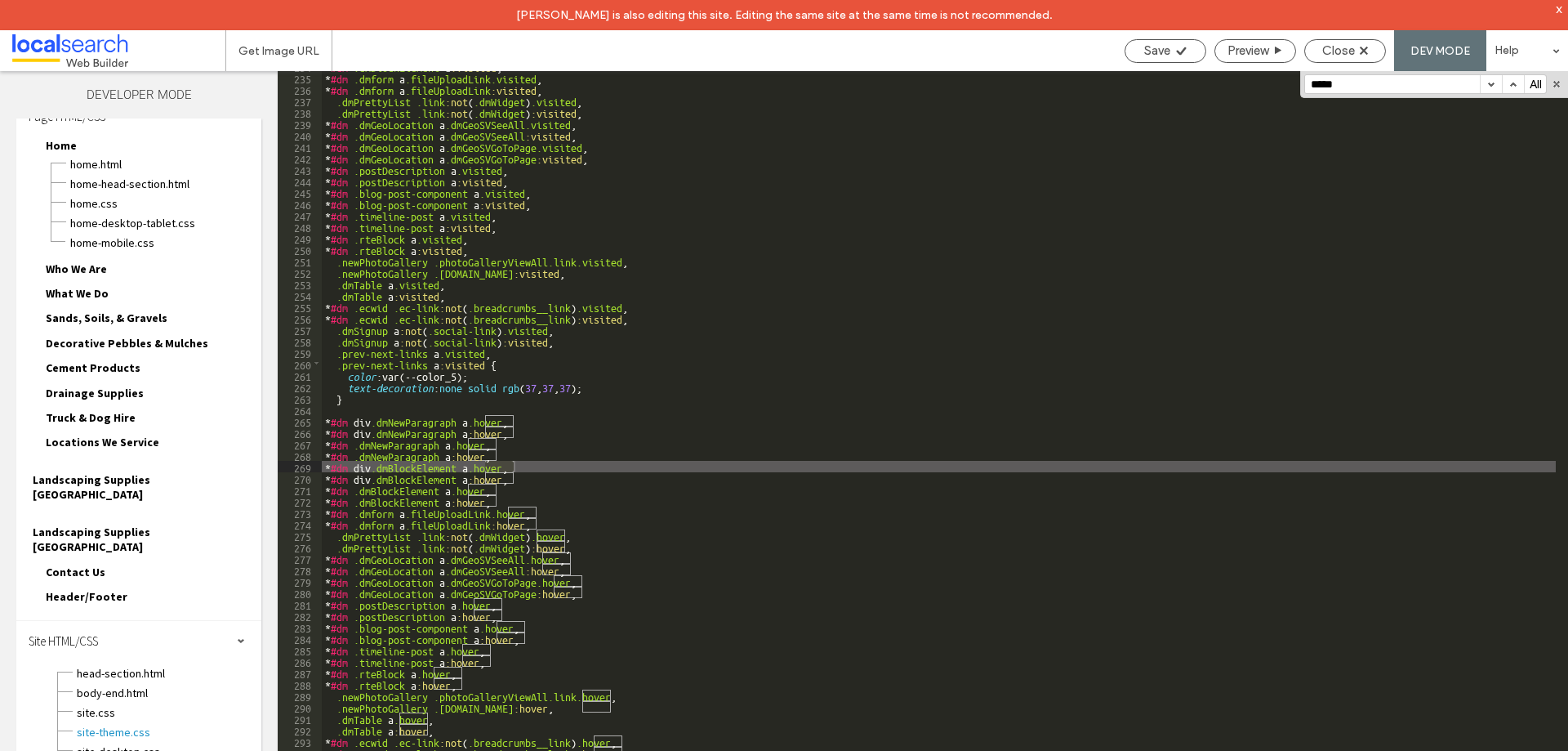
click at [1490, 86] on button "button" at bounding box center [1491, 84] width 22 height 18
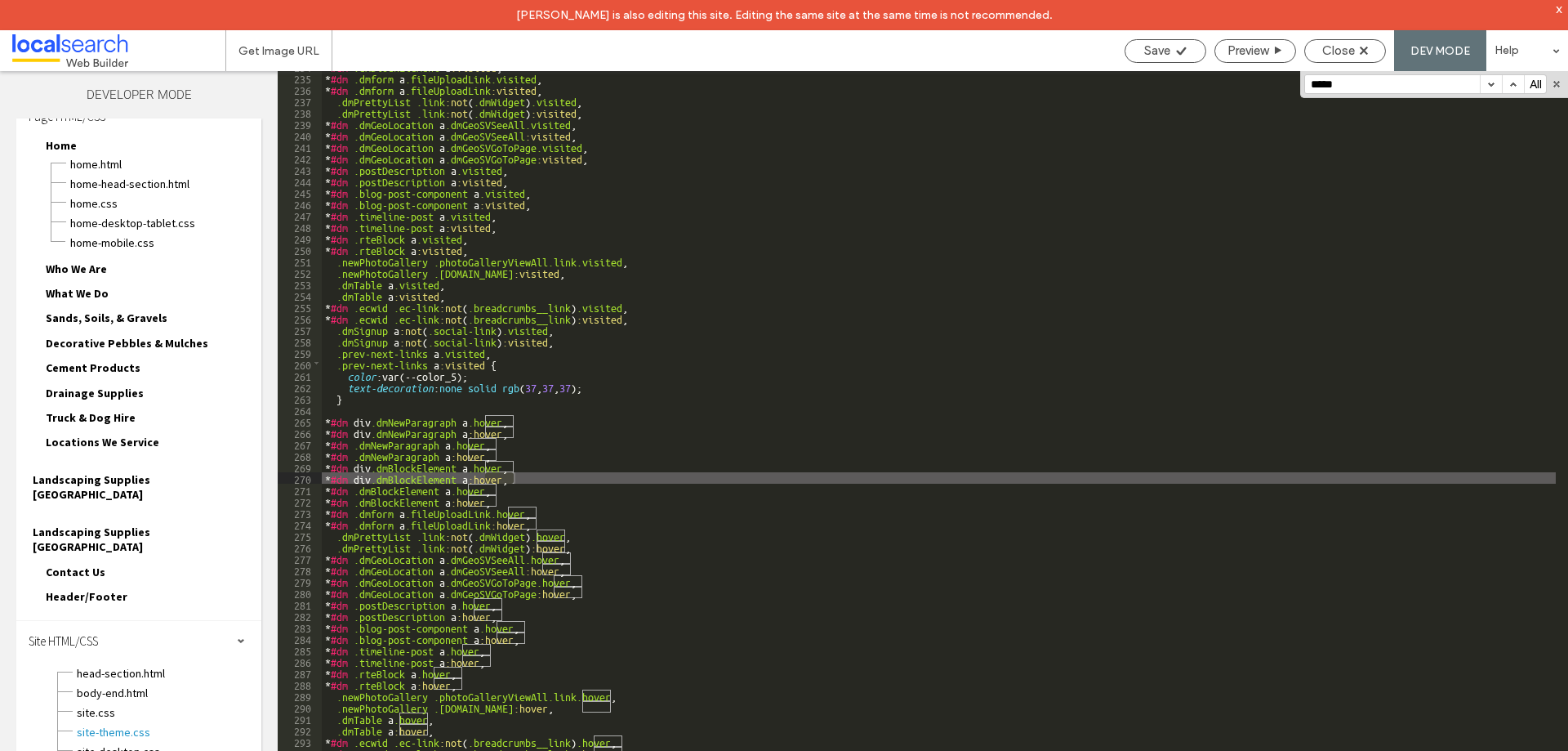
click at [1490, 86] on button "button" at bounding box center [1491, 84] width 22 height 18
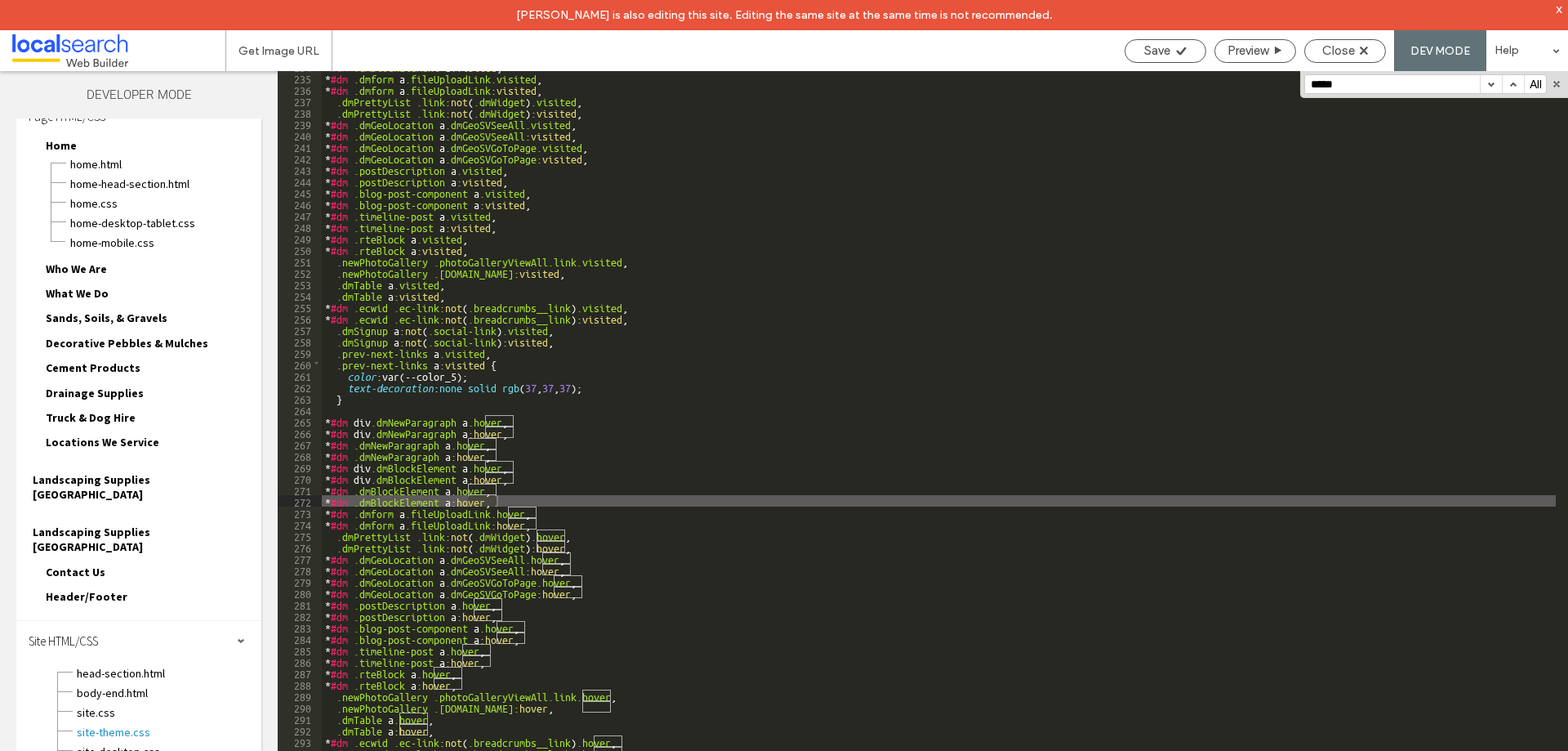
click at [1490, 86] on button "button" at bounding box center [1491, 84] width 22 height 18
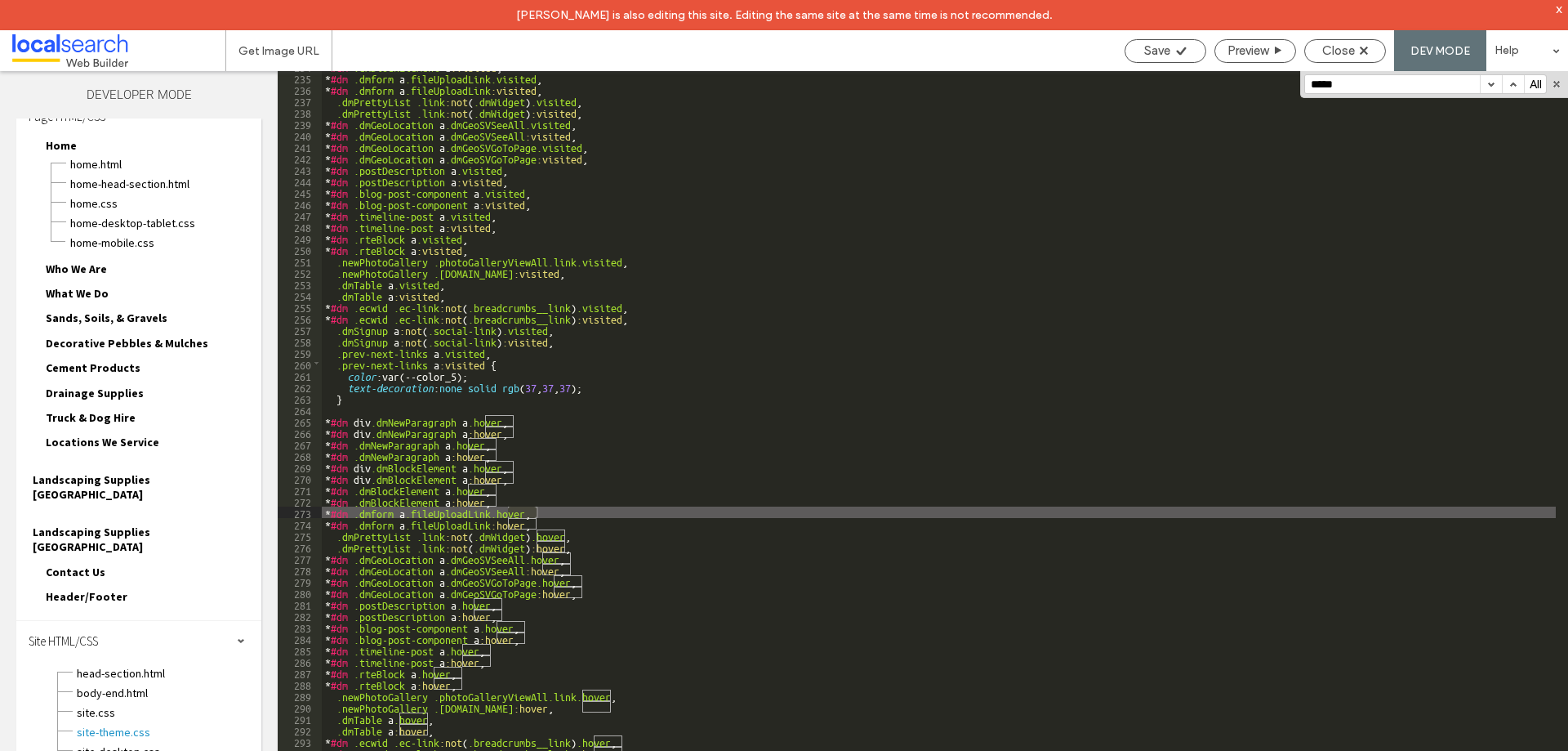
click at [1490, 86] on button "button" at bounding box center [1491, 84] width 22 height 18
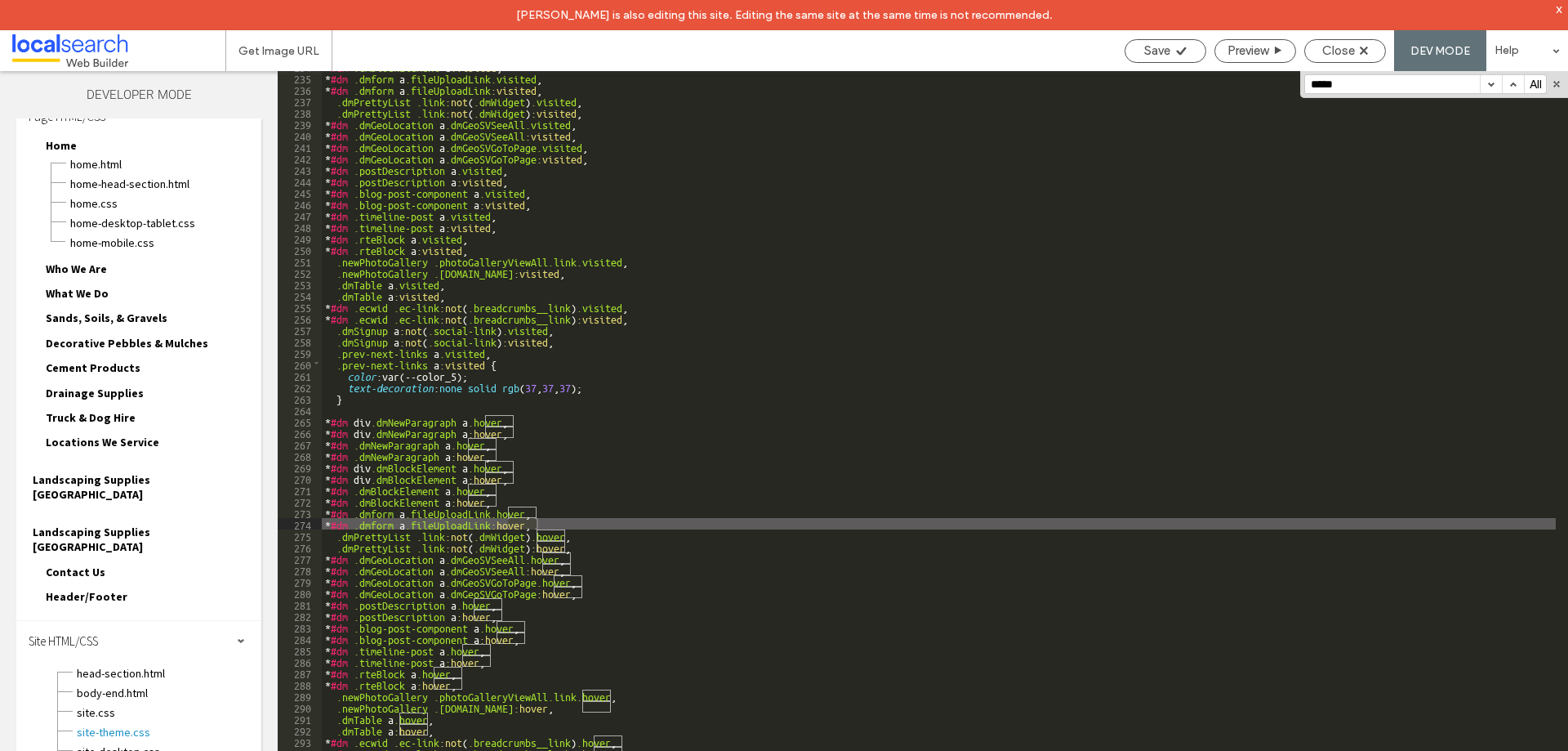
click at [1490, 86] on button "button" at bounding box center [1491, 84] width 22 height 18
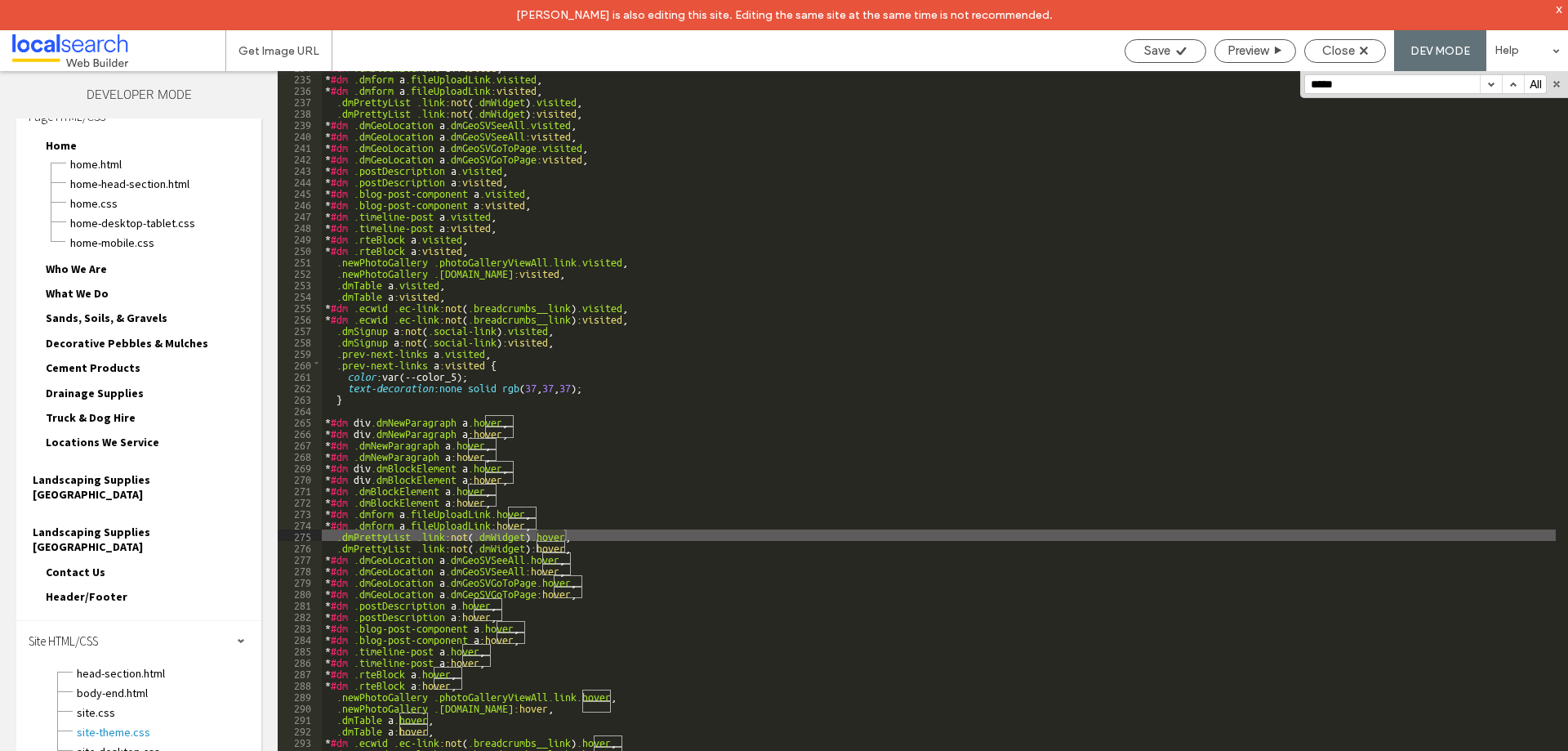
click at [1490, 86] on button "button" at bounding box center [1491, 84] width 22 height 18
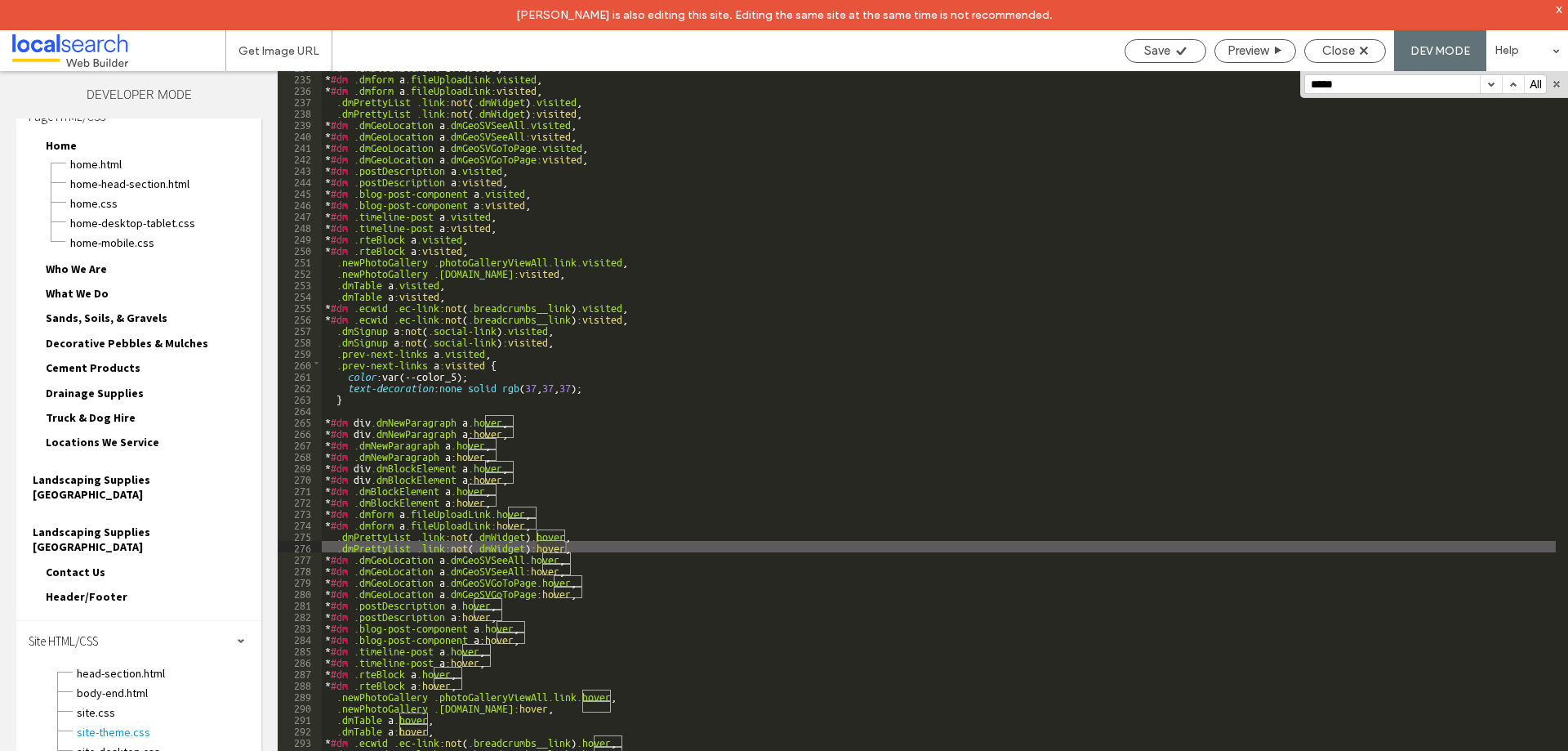
click at [1490, 86] on button "button" at bounding box center [1491, 84] width 22 height 18
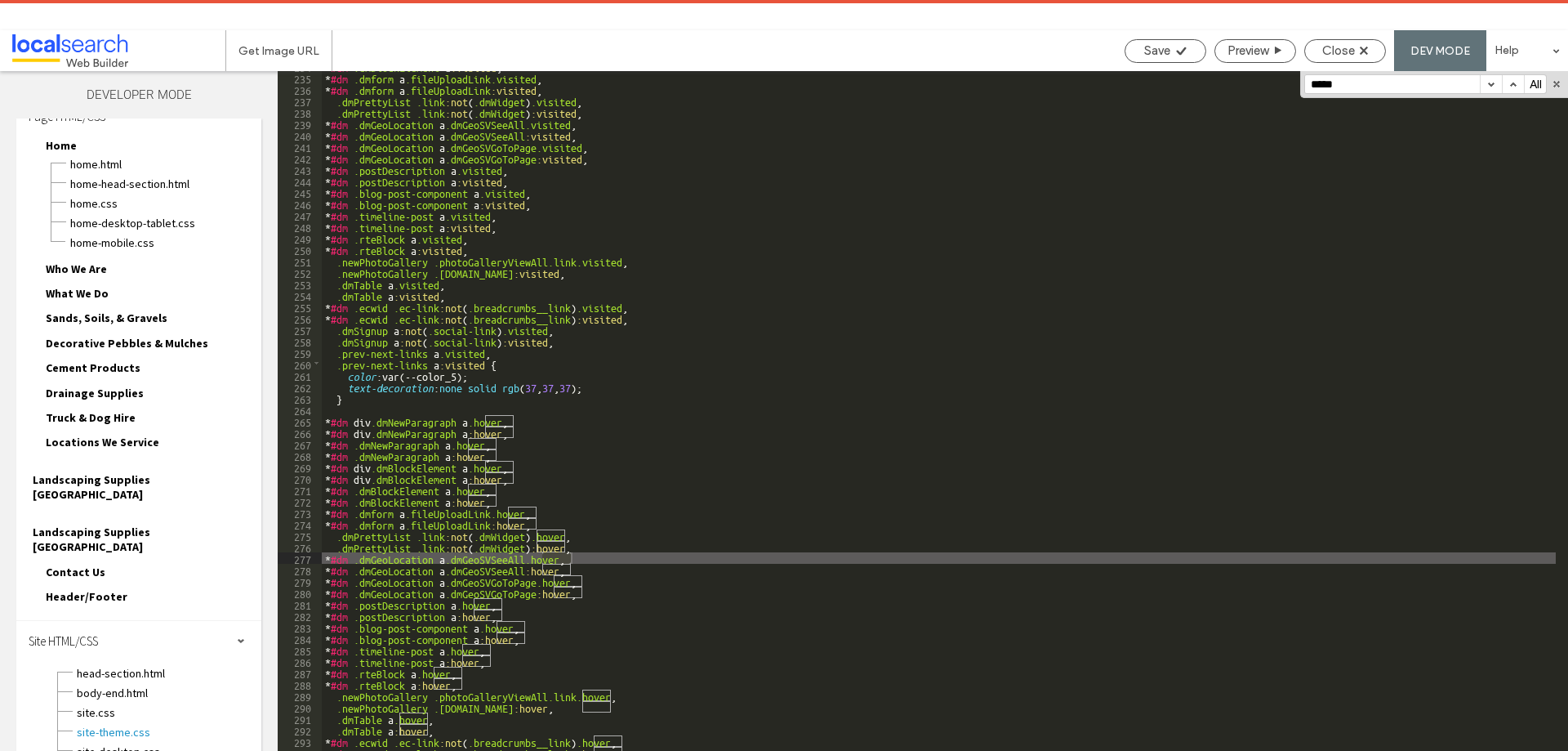
click at [1490, 86] on button "button" at bounding box center [1491, 84] width 22 height 18
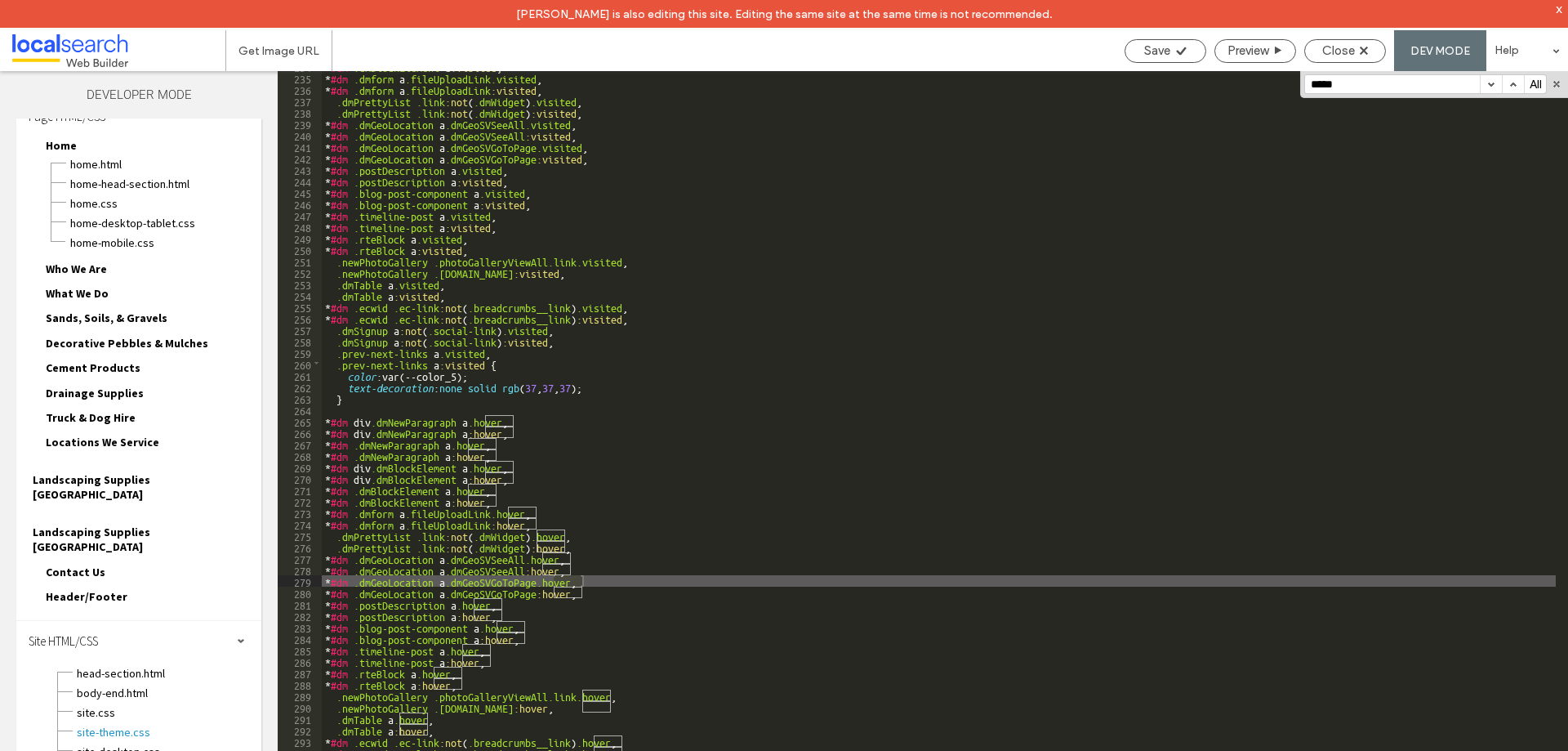
click at [1490, 86] on button "button" at bounding box center [1491, 84] width 22 height 18
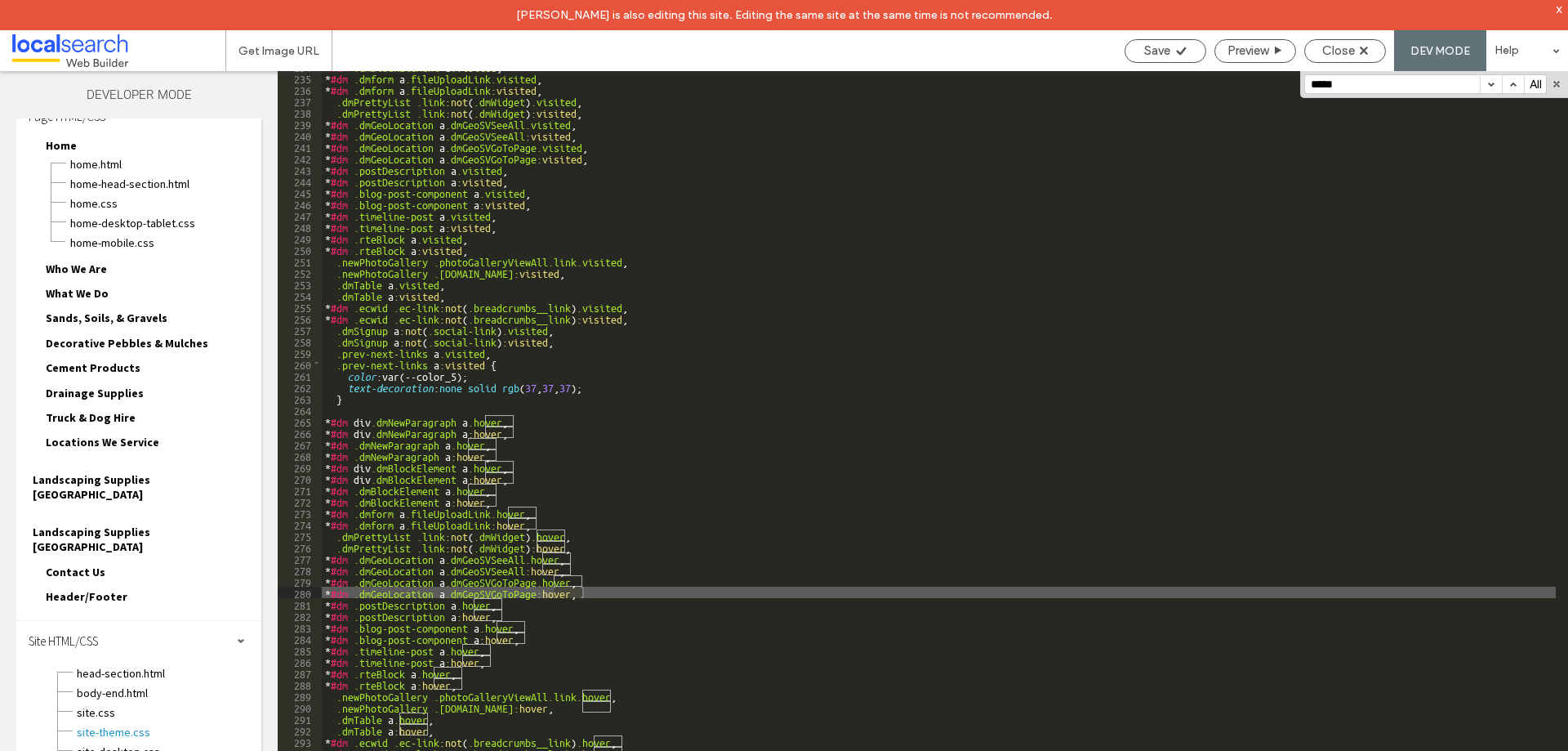
click at [1490, 86] on button "button" at bounding box center [1491, 84] width 22 height 18
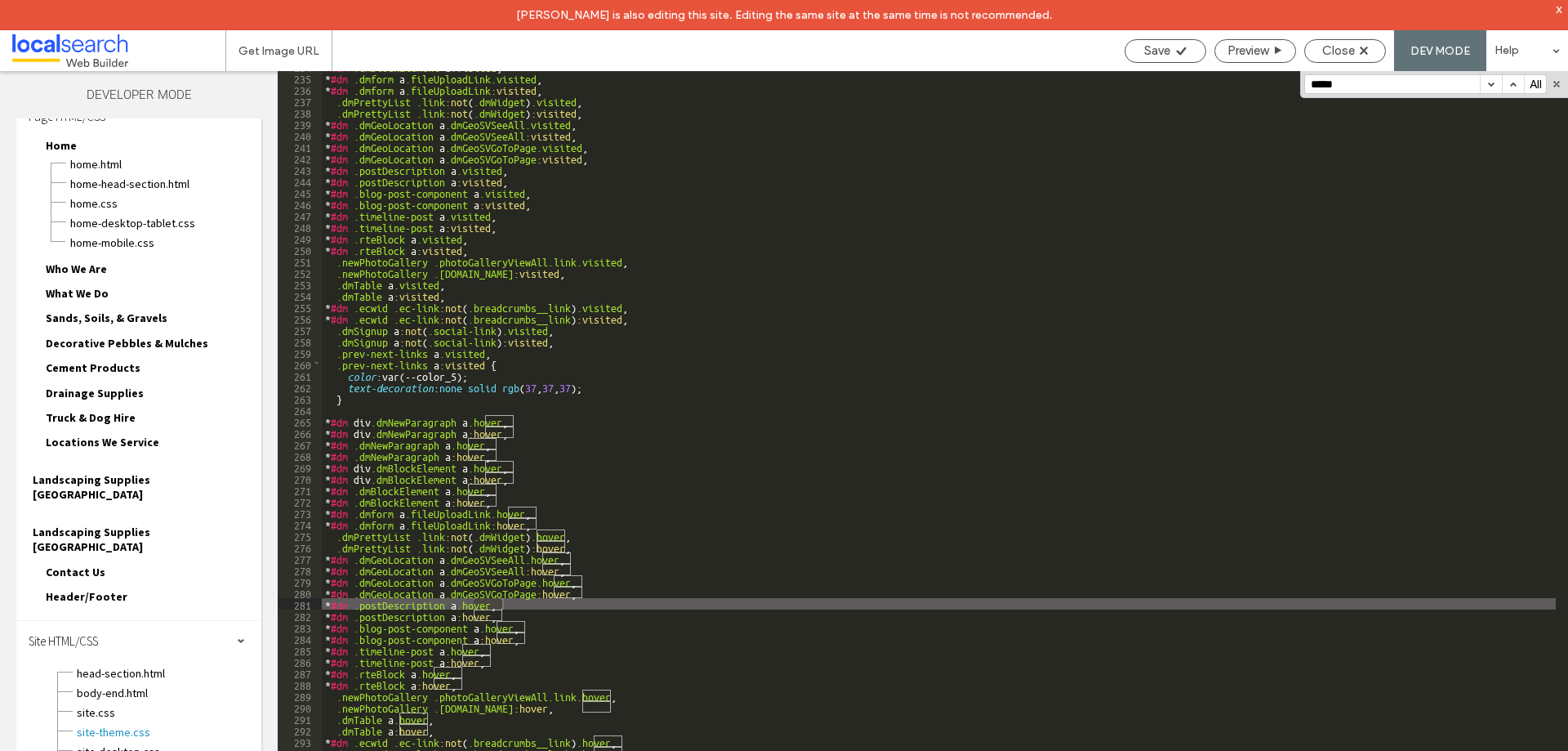
click at [1490, 86] on button "button" at bounding box center [1491, 84] width 22 height 18
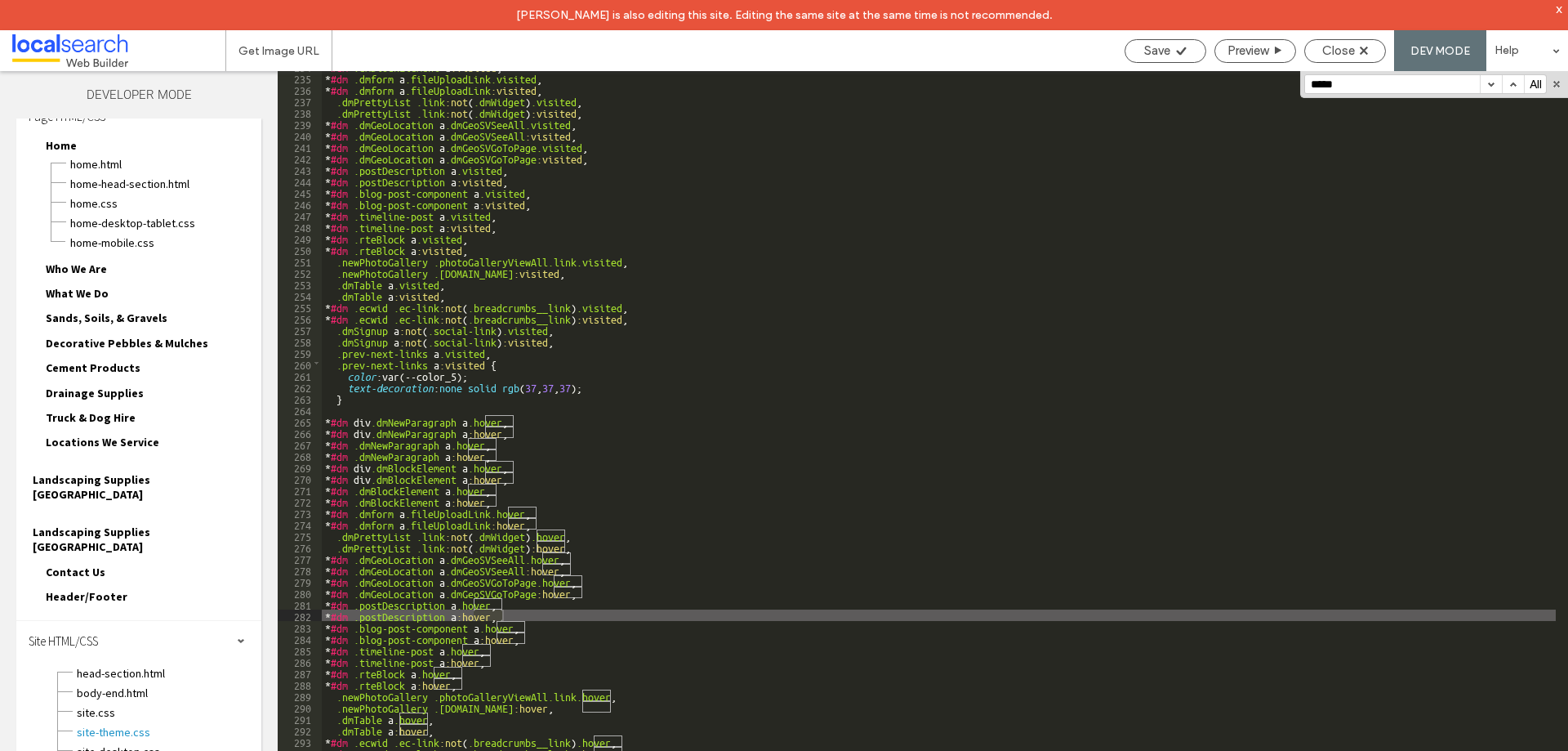
click at [1490, 86] on button "button" at bounding box center [1491, 84] width 22 height 18
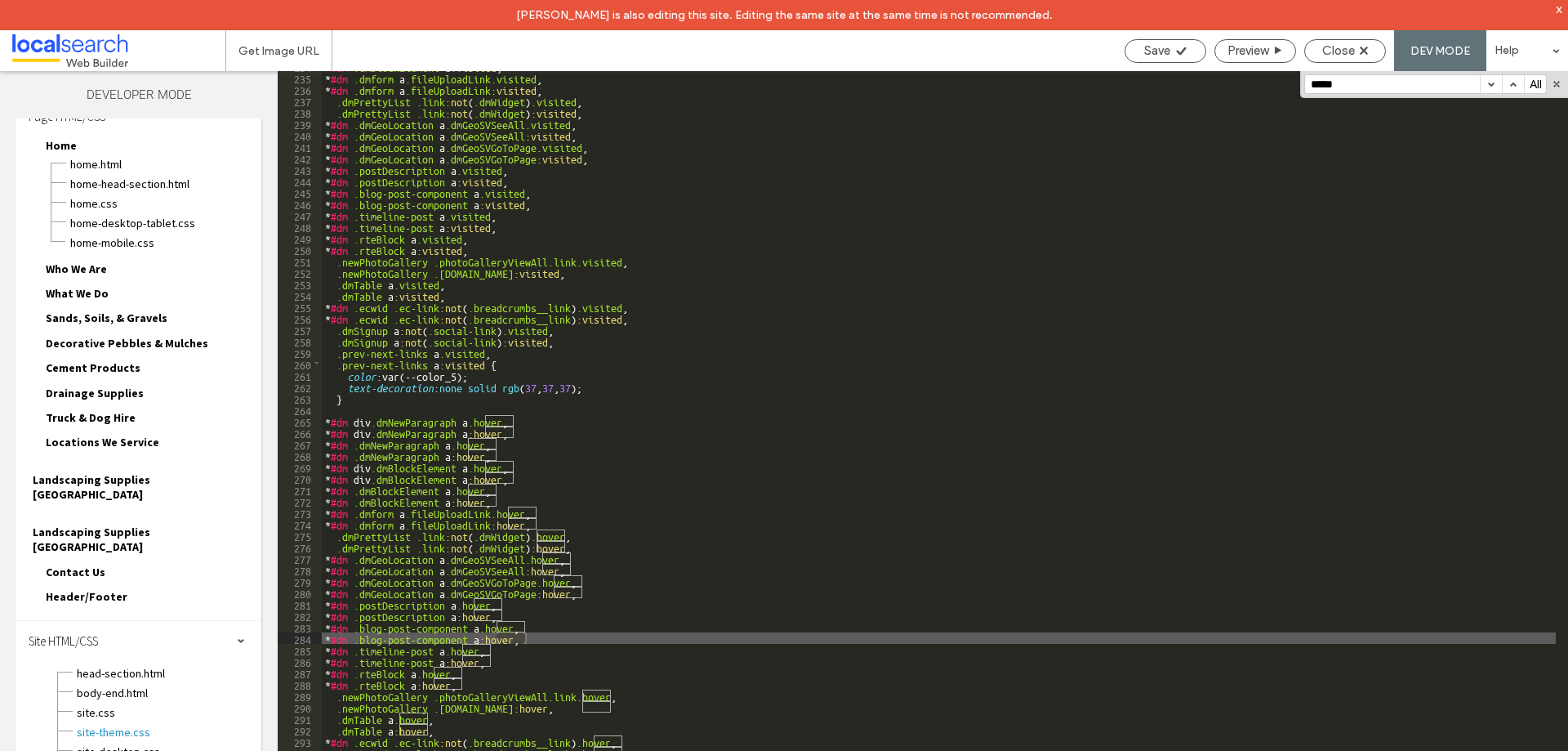
click at [1490, 86] on button "button" at bounding box center [1491, 84] width 22 height 18
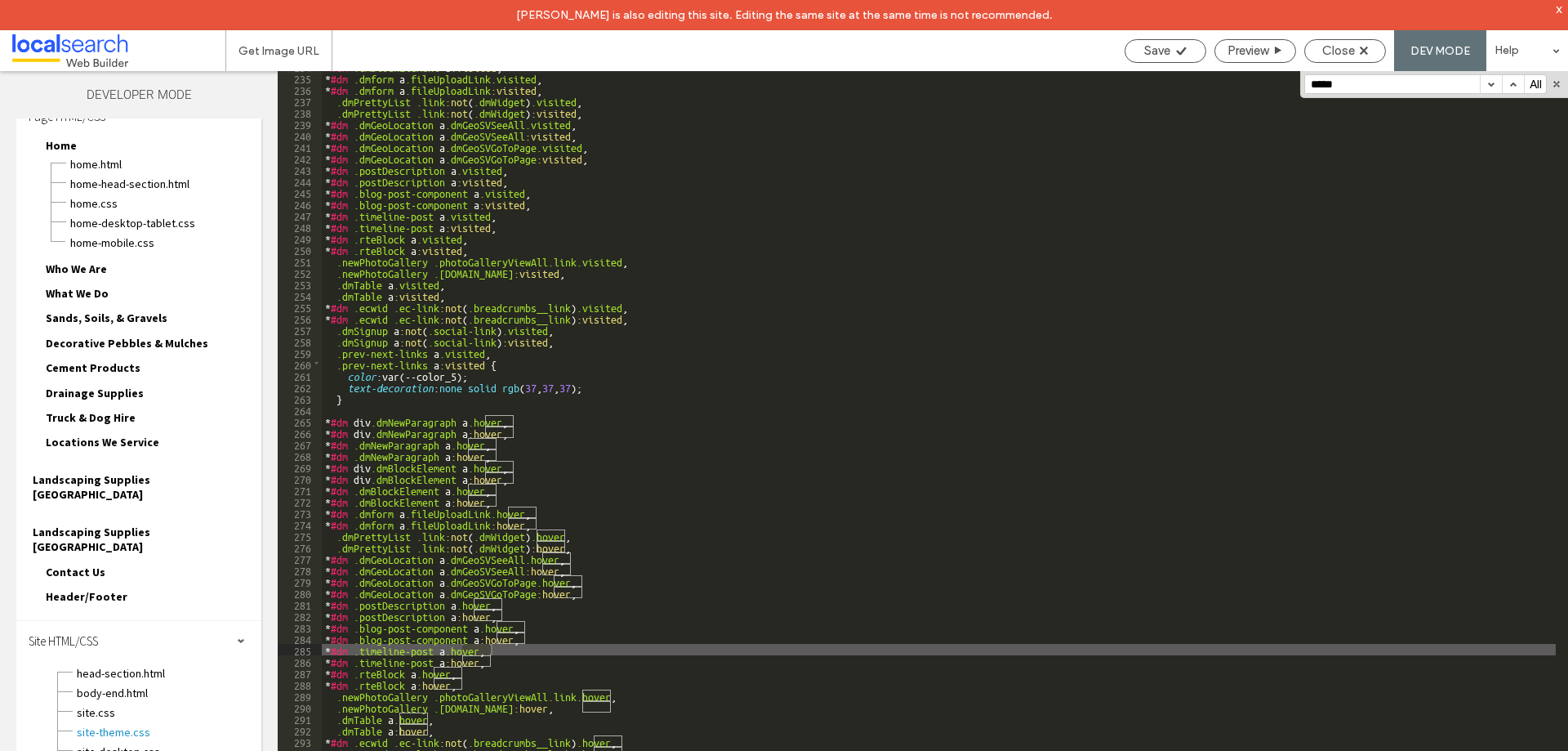
click at [1490, 86] on button "button" at bounding box center [1491, 84] width 22 height 18
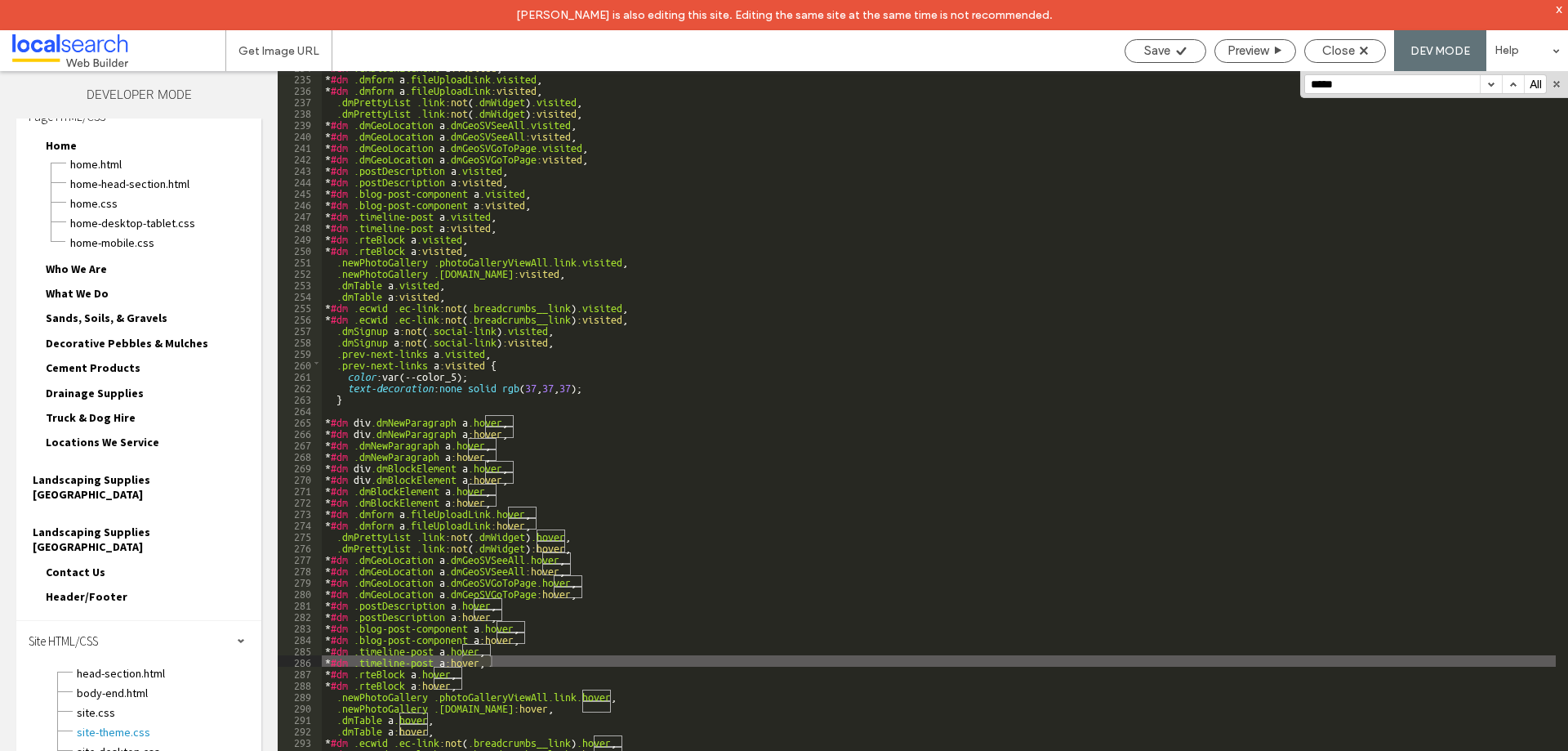
click at [1490, 86] on button "button" at bounding box center [1491, 84] width 22 height 18
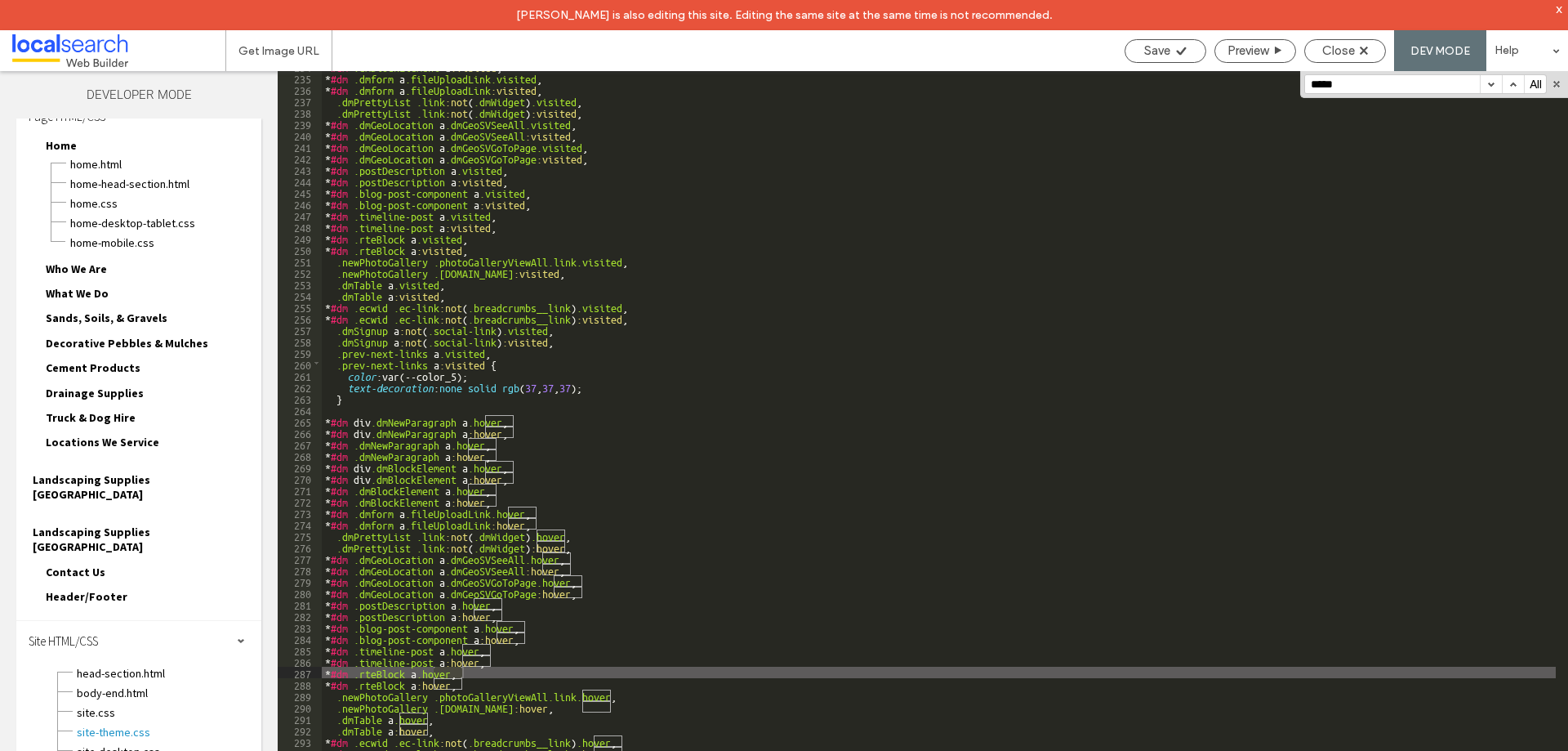
click at [1490, 86] on button "button" at bounding box center [1491, 84] width 22 height 18
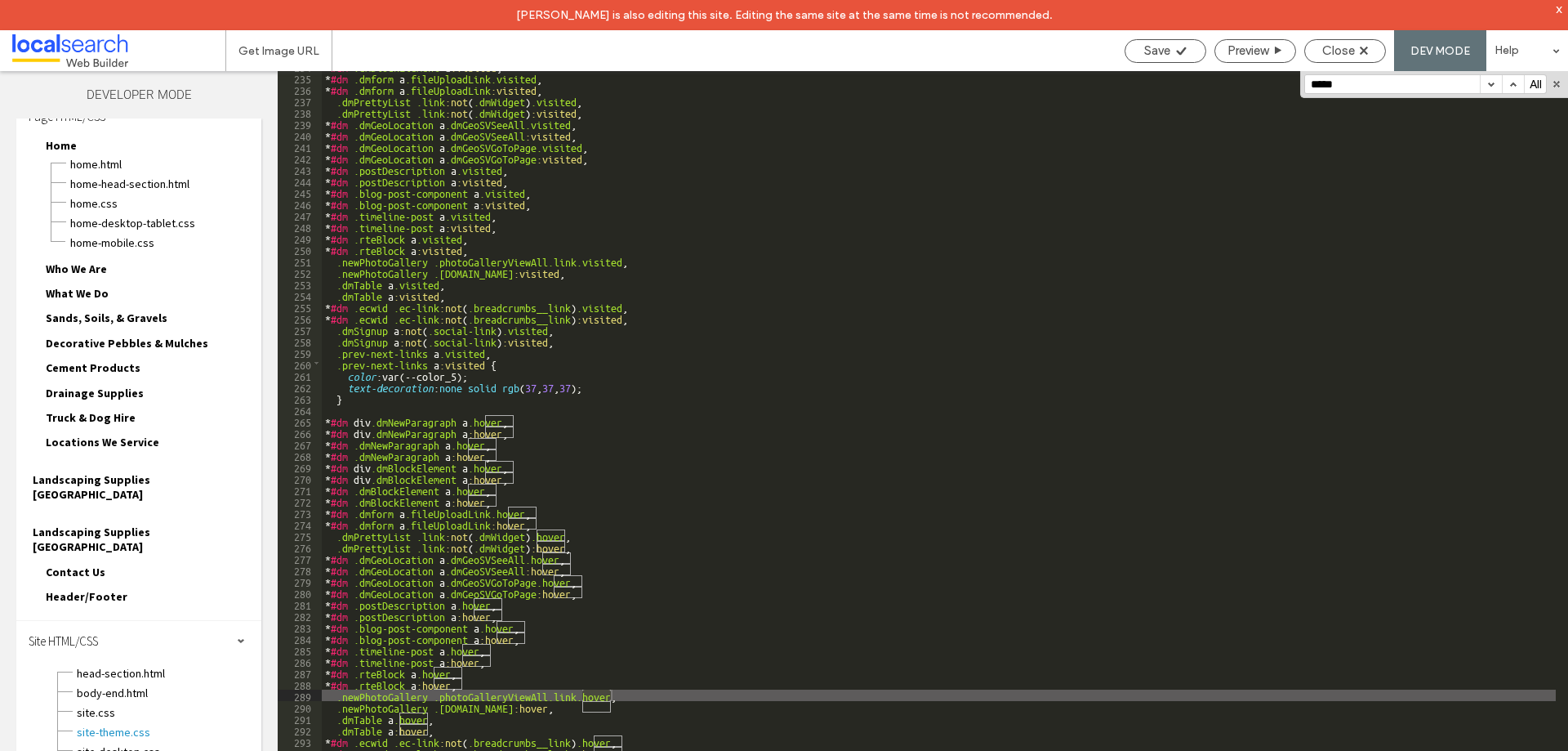
click at [1490, 86] on button "button" at bounding box center [1491, 84] width 22 height 18
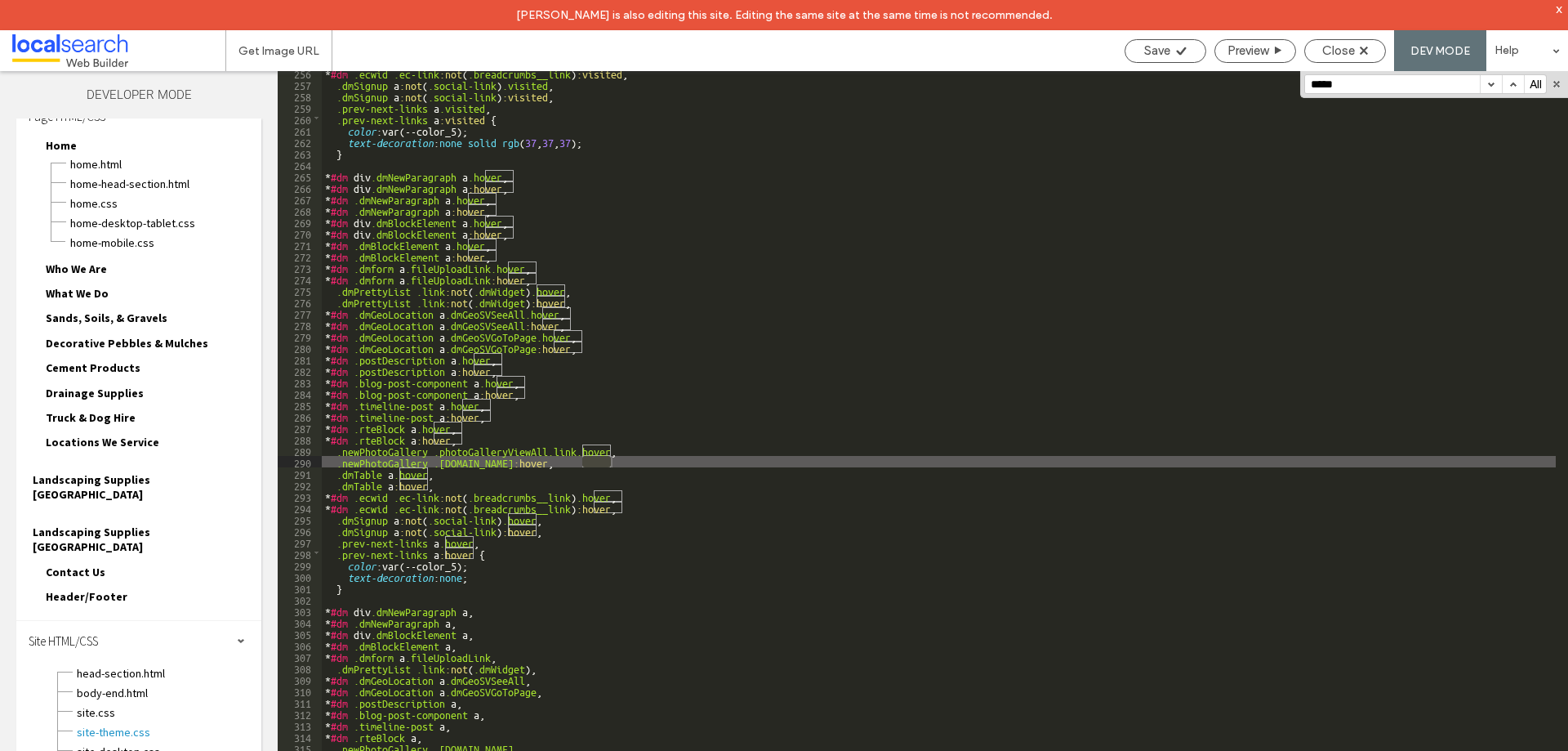
scroll to position [2923, 0]
click at [1489, 84] on button "button" at bounding box center [1491, 84] width 22 height 18
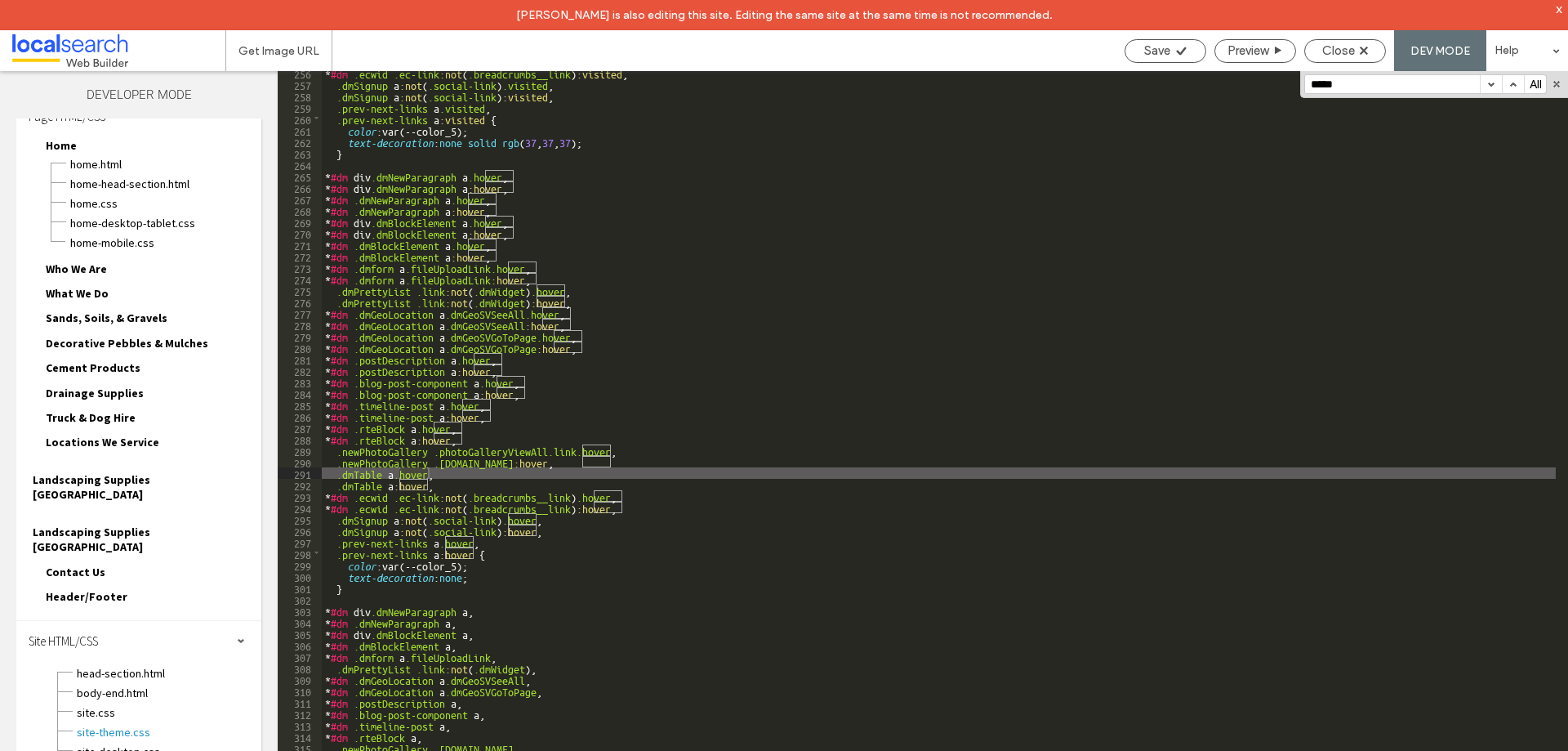
click at [1489, 84] on button "button" at bounding box center [1491, 84] width 22 height 18
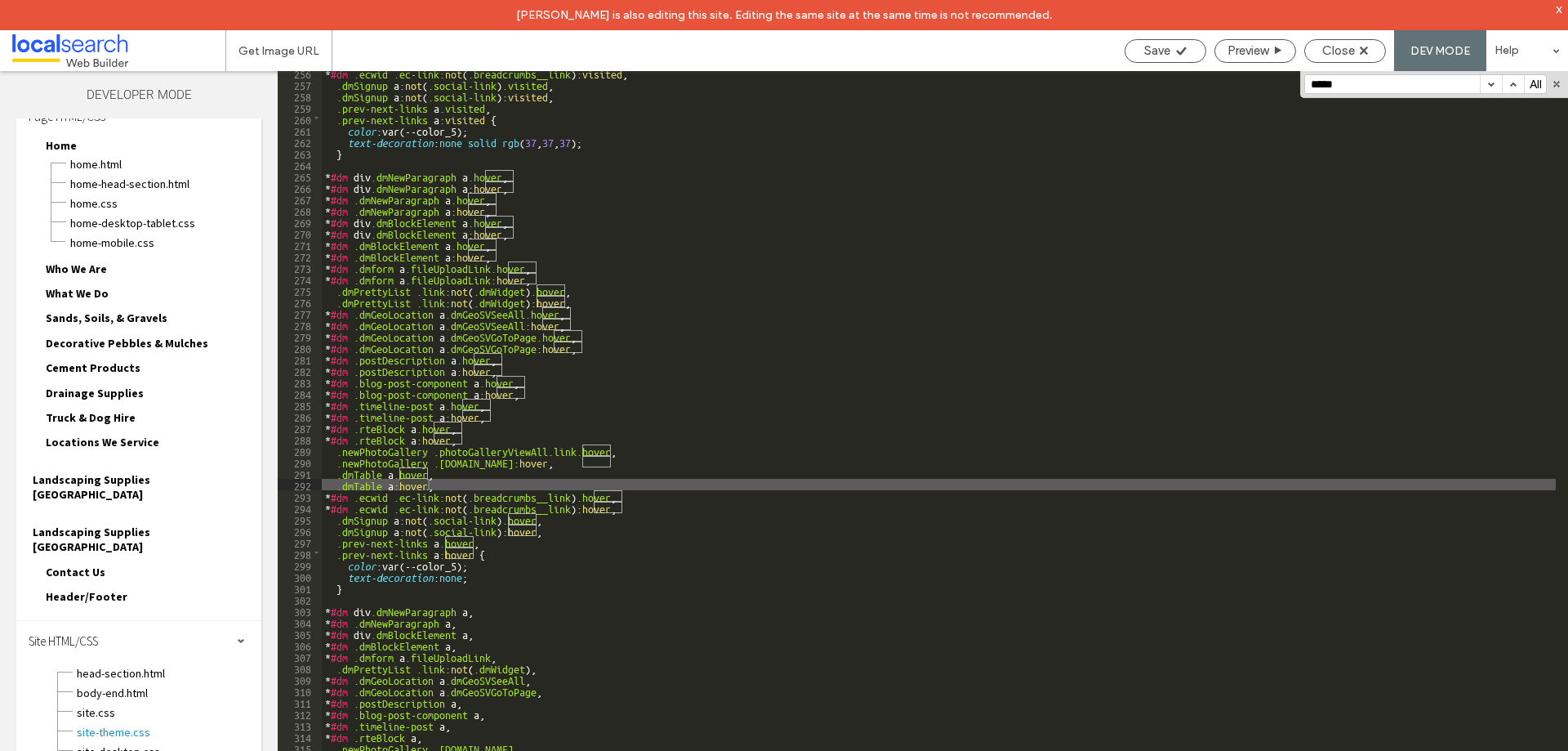
click at [1489, 84] on button "button" at bounding box center [1491, 84] width 22 height 18
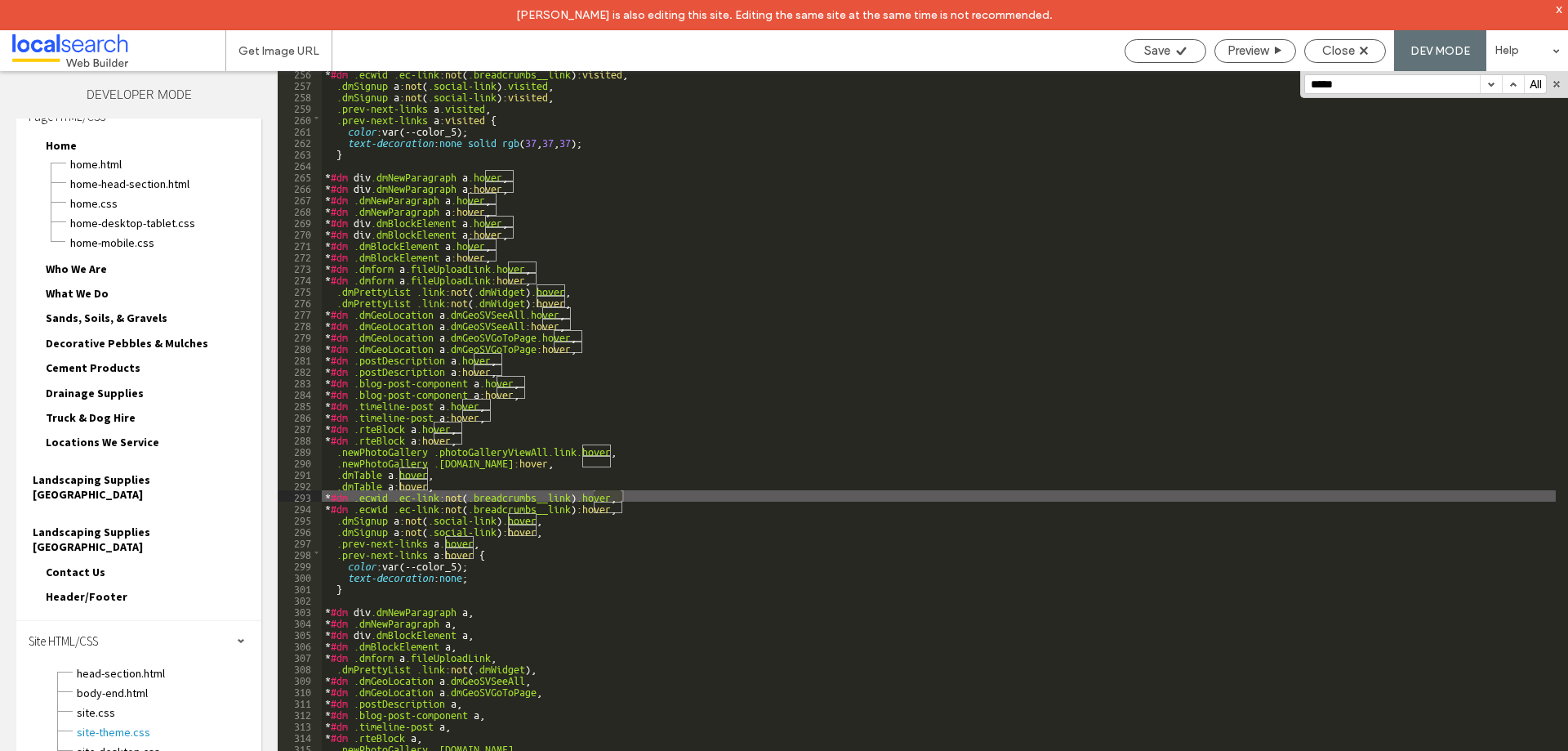
click at [1489, 84] on button "button" at bounding box center [1491, 84] width 22 height 18
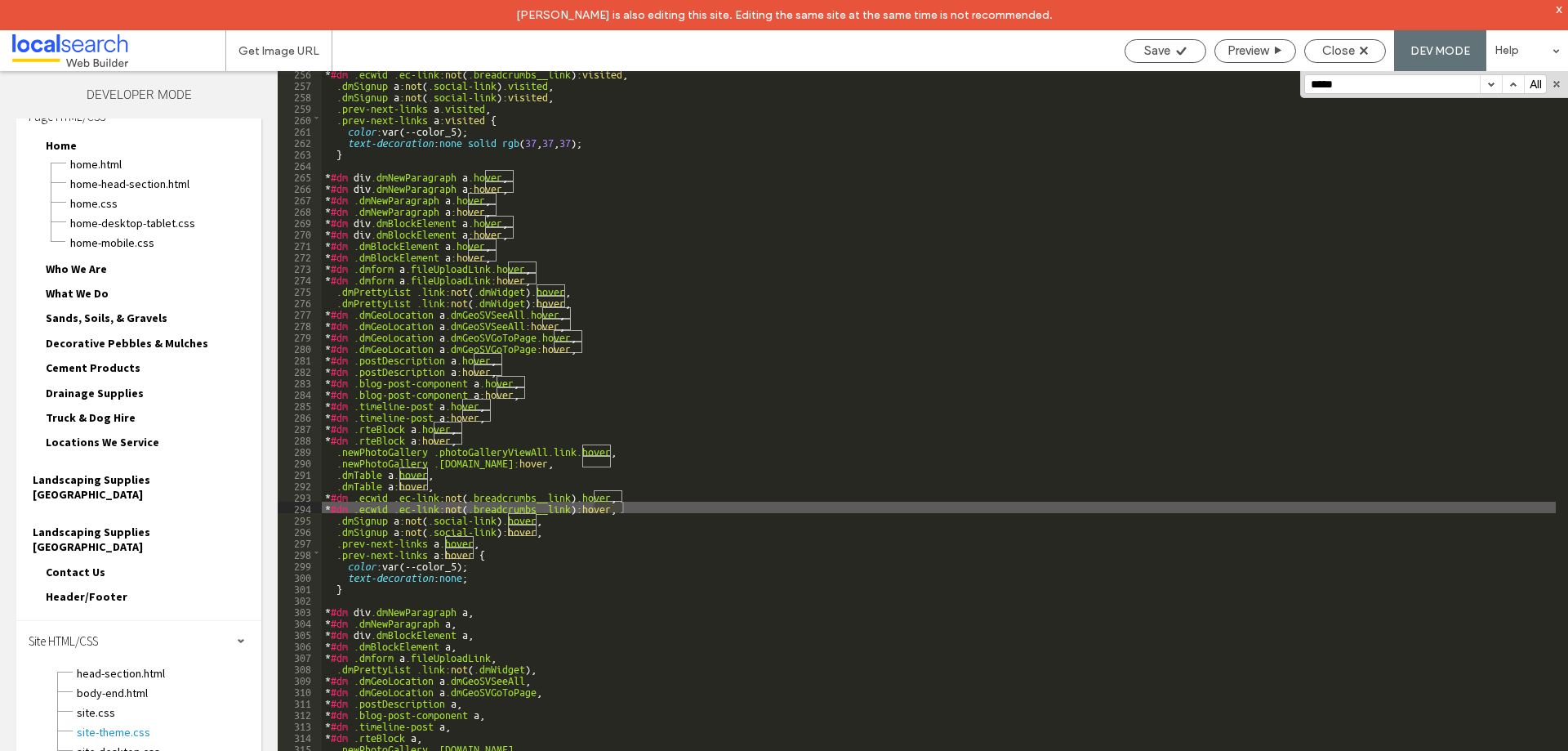
click at [1489, 84] on button "button" at bounding box center [1491, 84] width 22 height 18
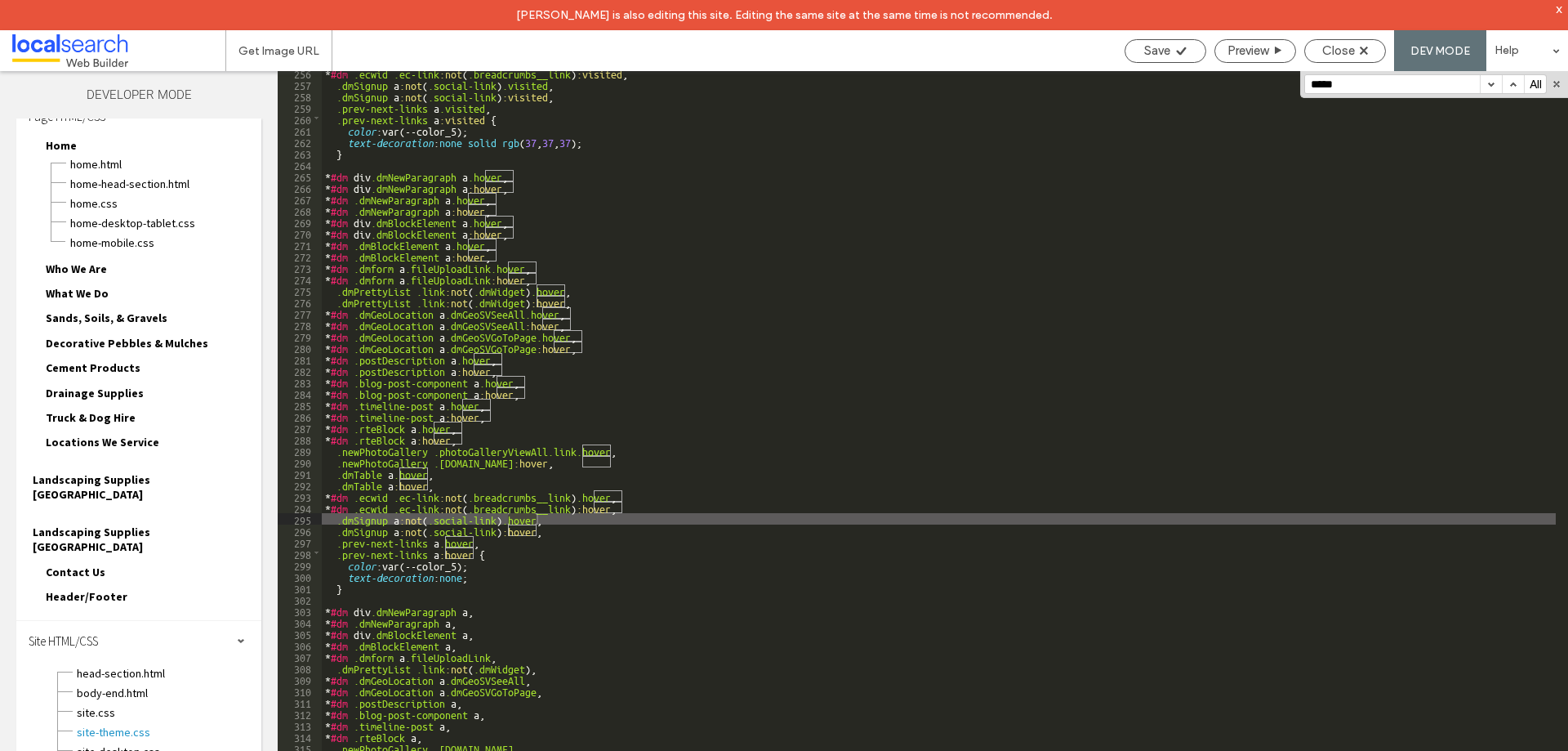
click at [1489, 84] on button "button" at bounding box center [1491, 84] width 22 height 18
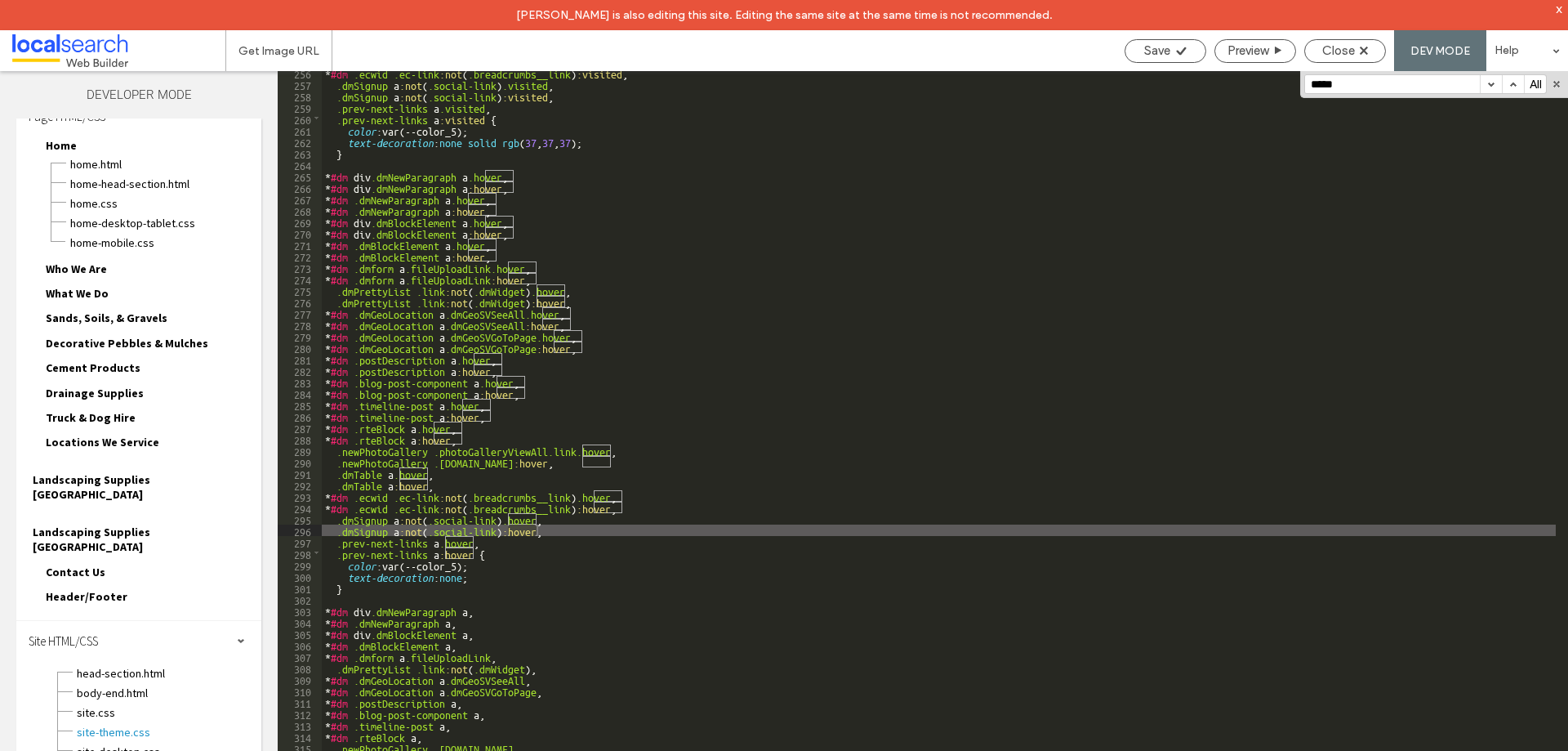
click at [1489, 84] on button "button" at bounding box center [1491, 84] width 22 height 18
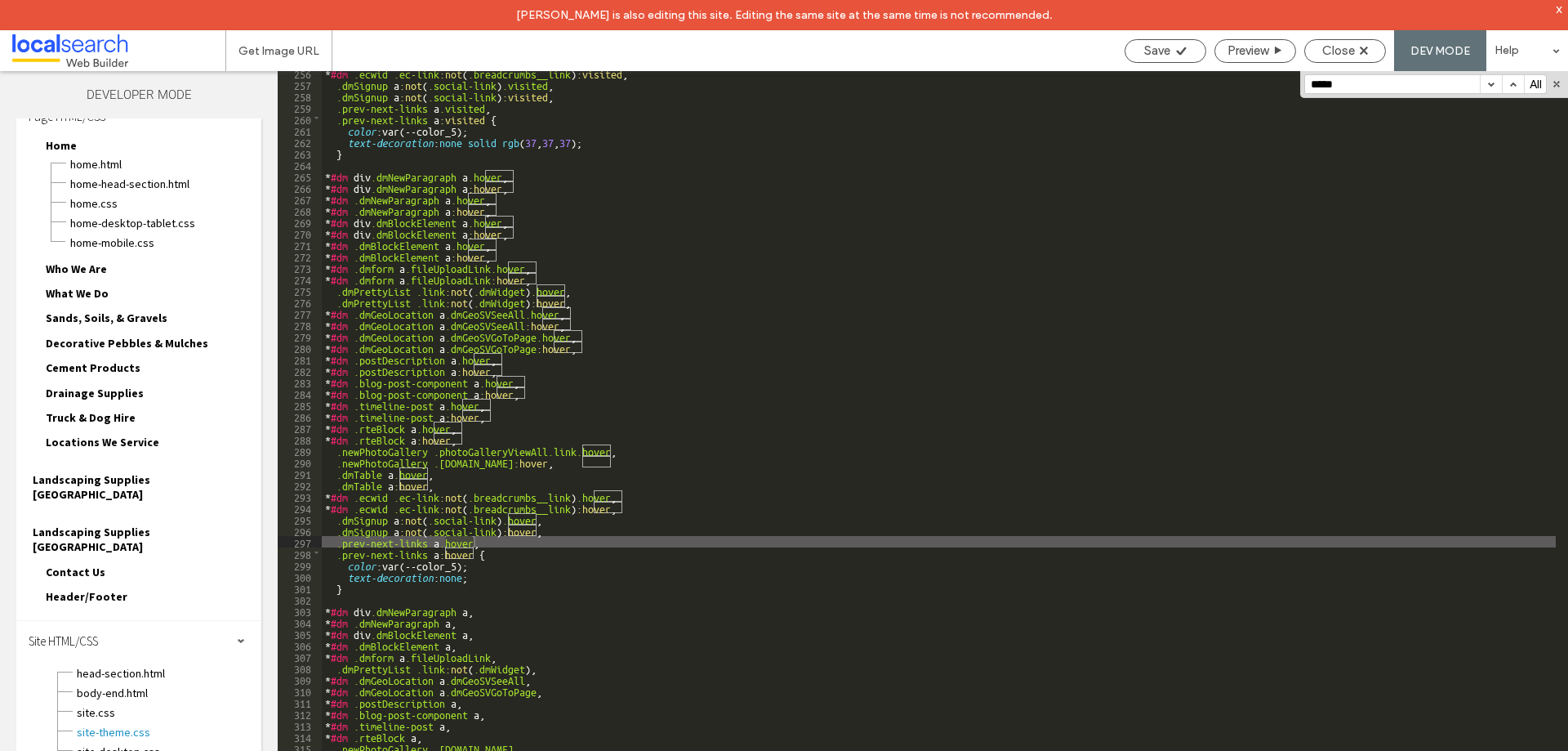
click at [1489, 84] on button "button" at bounding box center [1491, 84] width 22 height 18
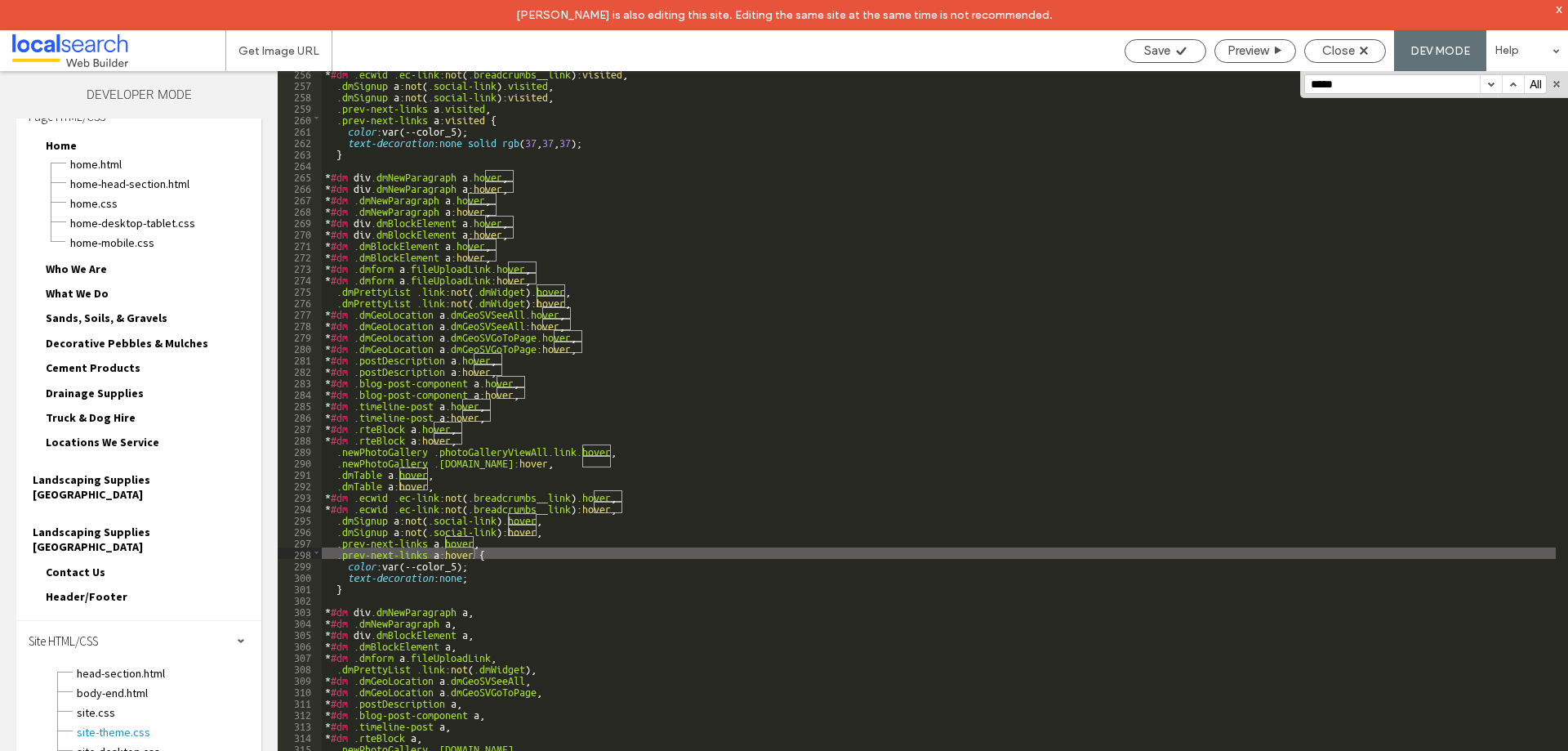
click at [1489, 84] on button "button" at bounding box center [1491, 84] width 22 height 18
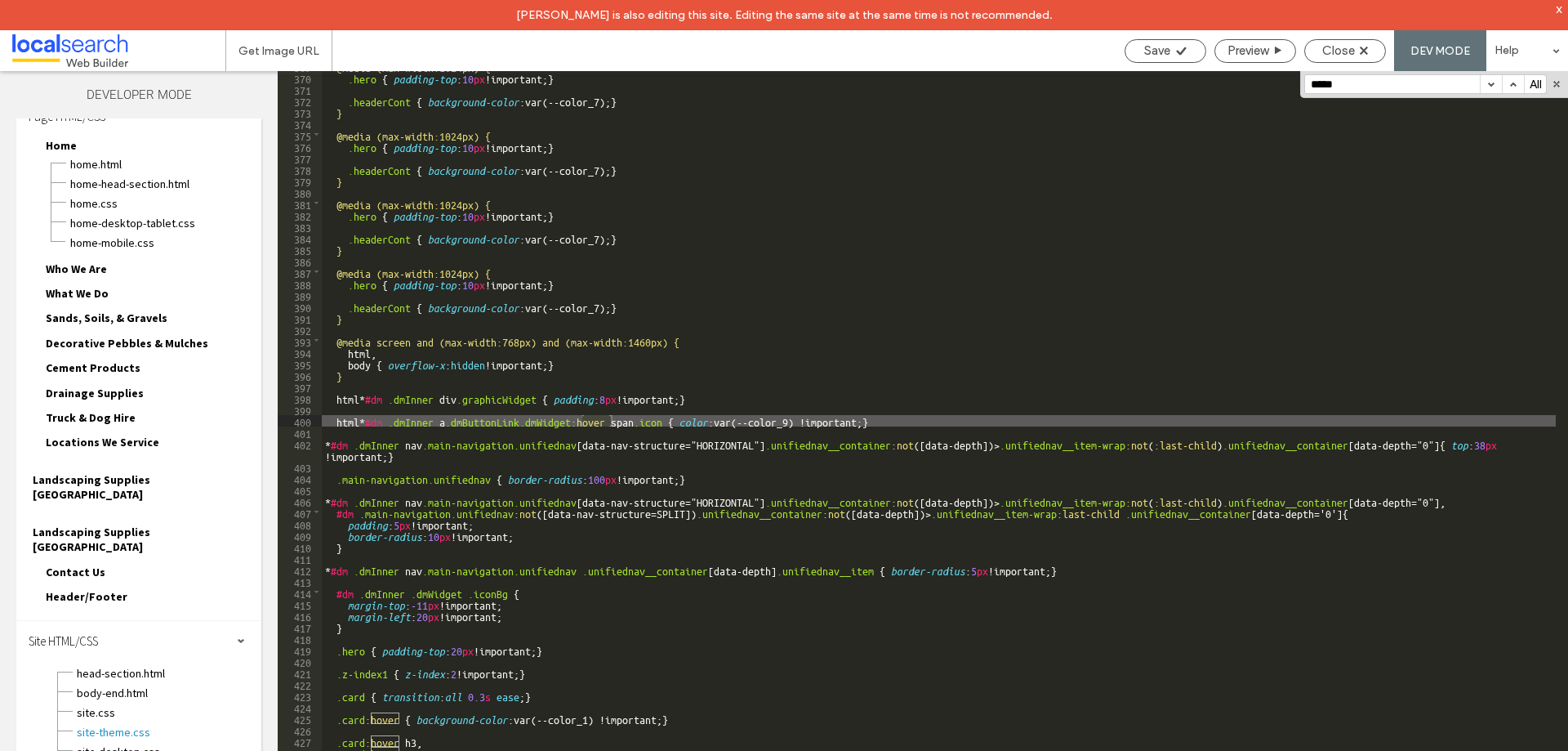
click at [1489, 84] on button "button" at bounding box center [1491, 84] width 22 height 18
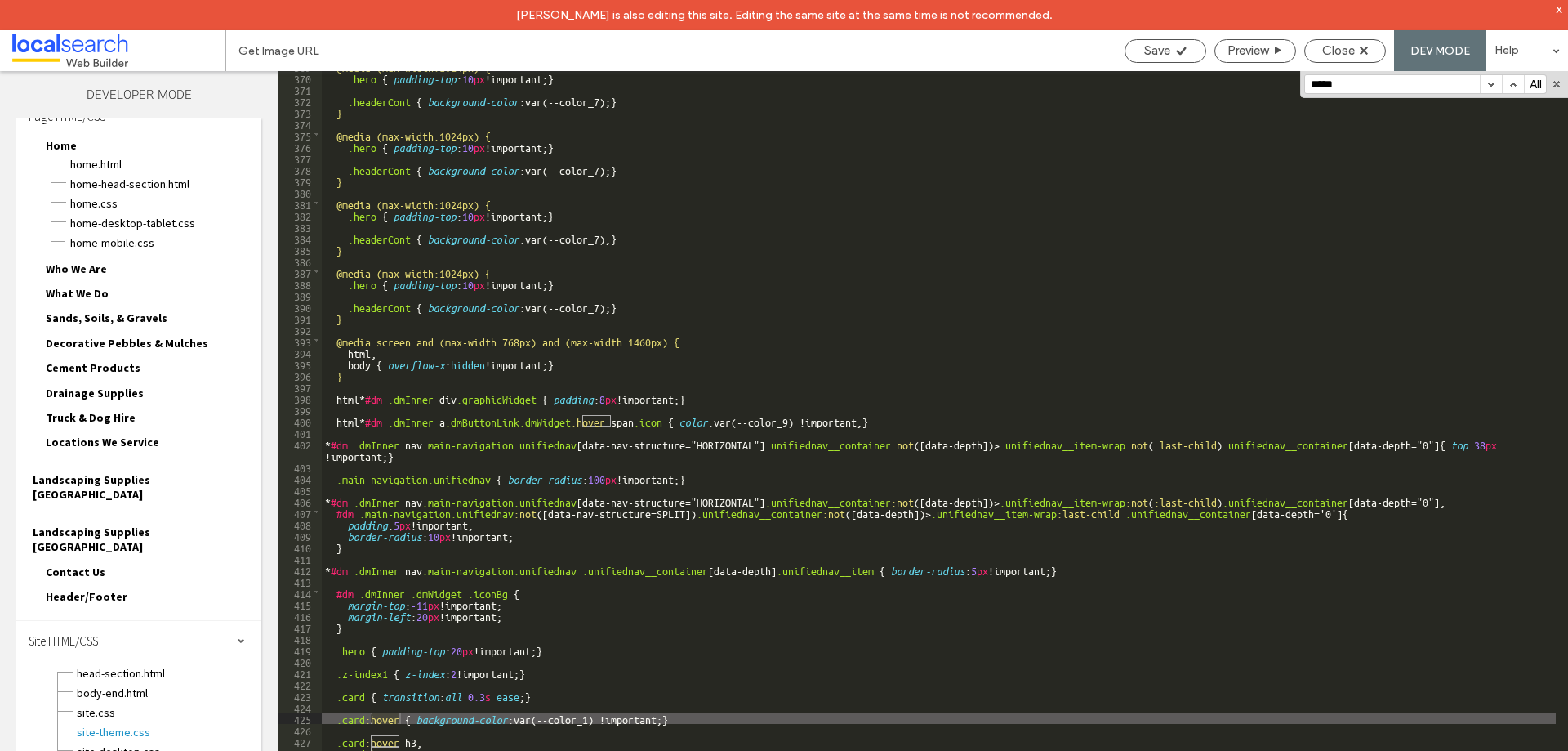
click at [1508, 83] on button "button" at bounding box center [1513, 84] width 22 height 18
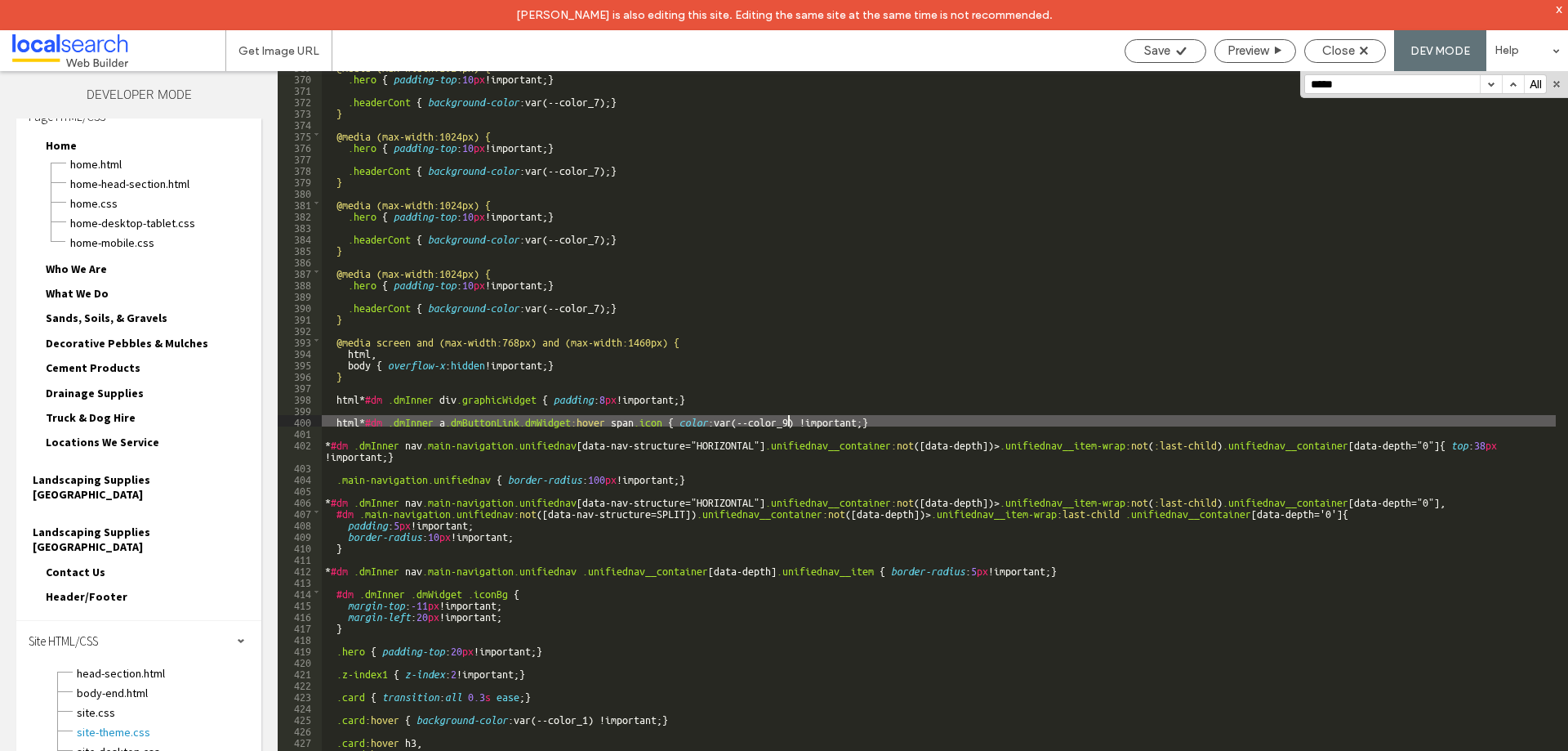
click at [789, 422] on div "@media (max-width:1024px) { .hero { padding-top : 10 px !important; } .headerCo…" at bounding box center [939, 427] width 1234 height 733
click at [795, 419] on div "@media (max-width:1024px) { .hero { padding-top : 10 px !important; } .headerCo…" at bounding box center [939, 427] width 1234 height 733
click at [1161, 53] on span "Save" at bounding box center [1157, 50] width 26 height 14
click at [1166, 47] on span "Save" at bounding box center [1157, 50] width 26 height 14
click at [106, 704] on span "site.css" at bounding box center [169, 712] width 185 height 16
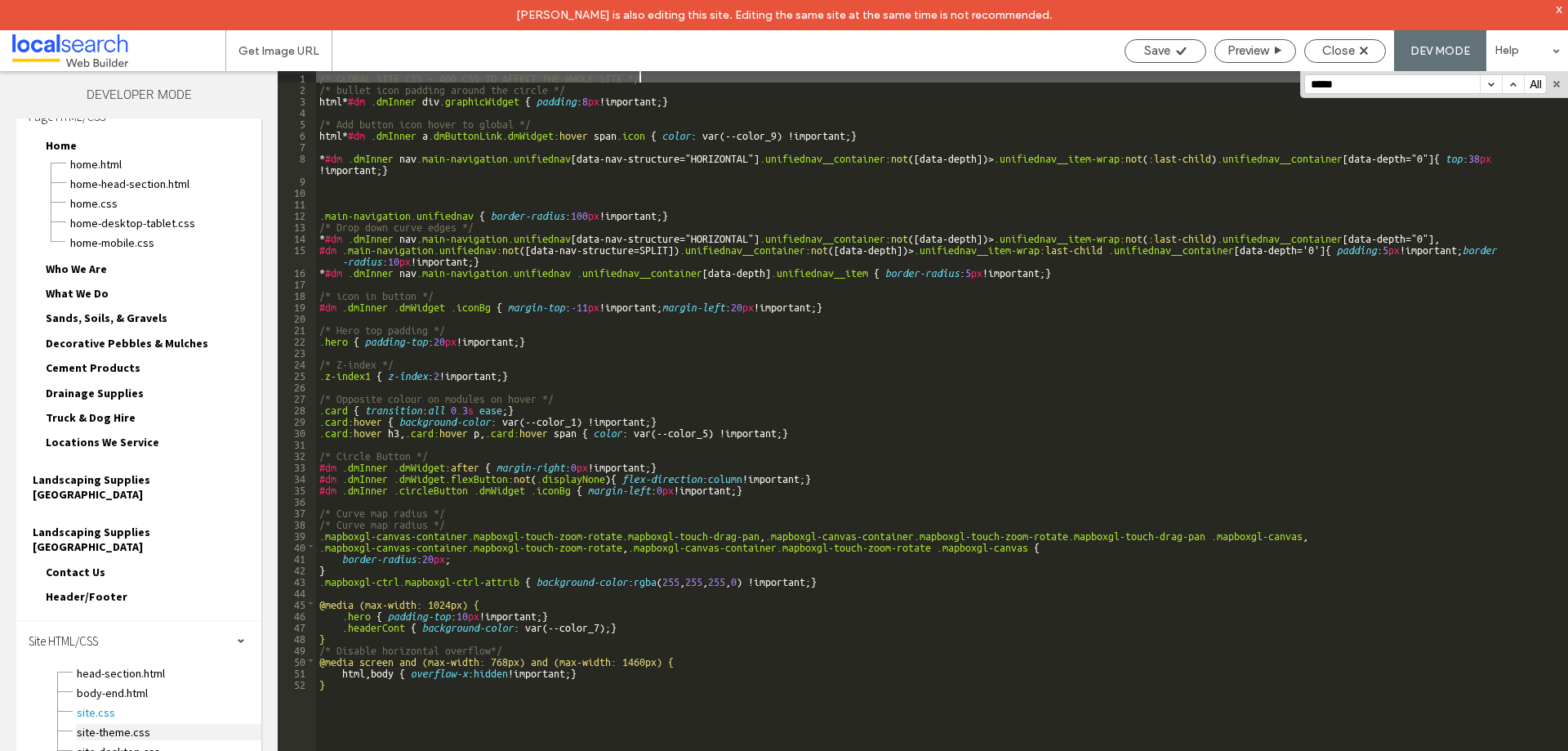
click at [128, 724] on span "site-theme.css" at bounding box center [169, 732] width 185 height 16
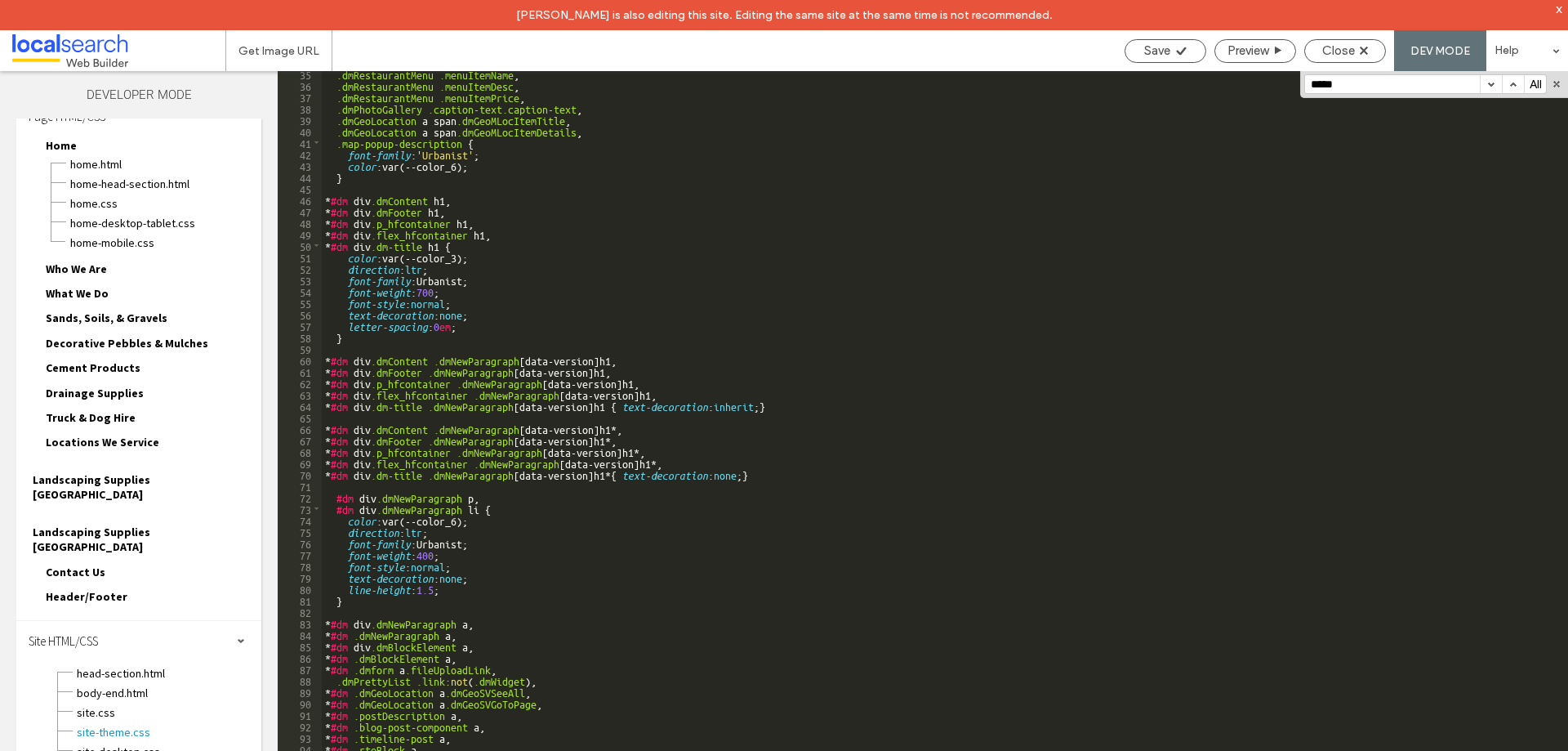
scroll to position [442, 0]
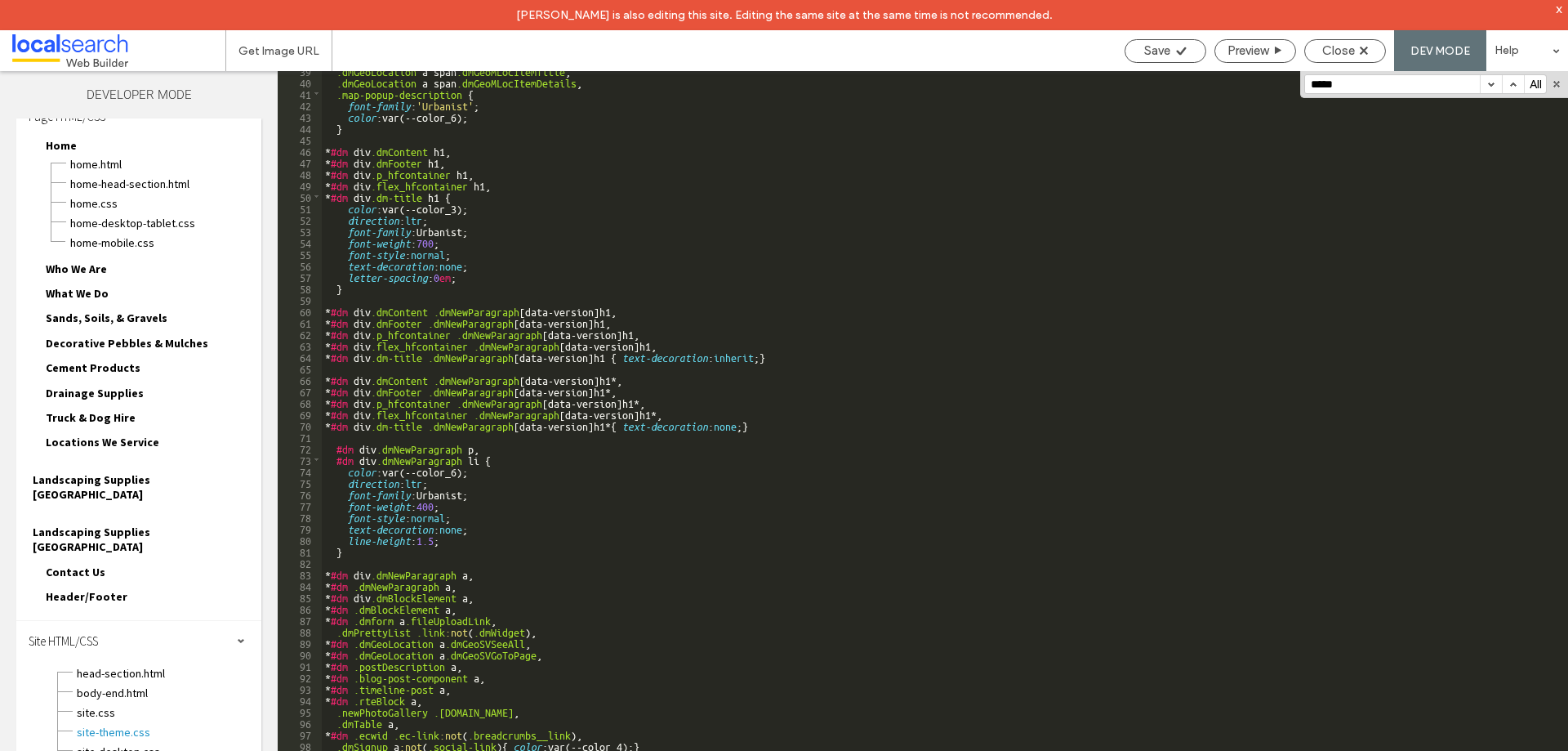
click at [1493, 90] on button "button" at bounding box center [1491, 84] width 22 height 18
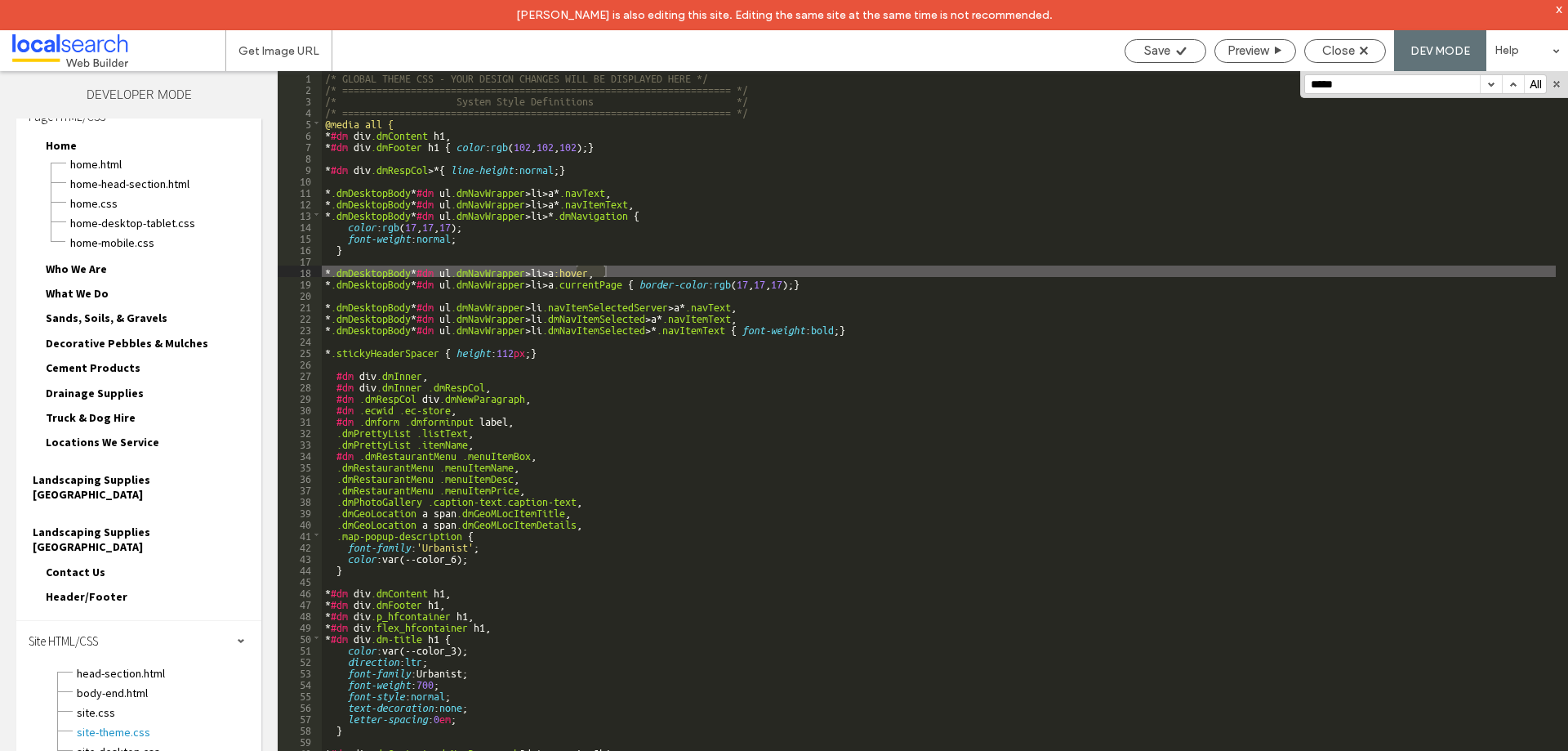
scroll to position [0, 0]
click at [1493, 89] on button "button" at bounding box center [1491, 84] width 22 height 18
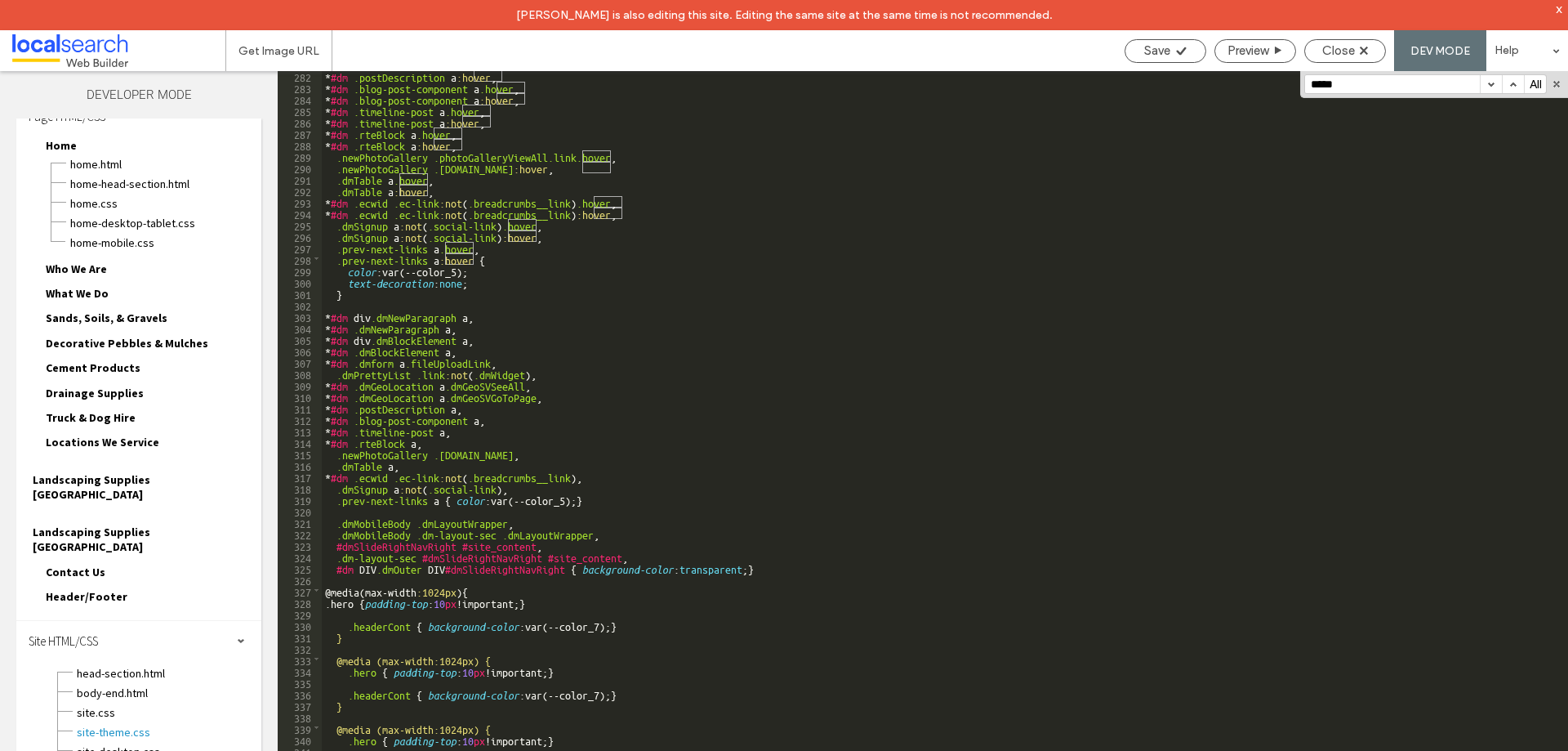
scroll to position [3070, 0]
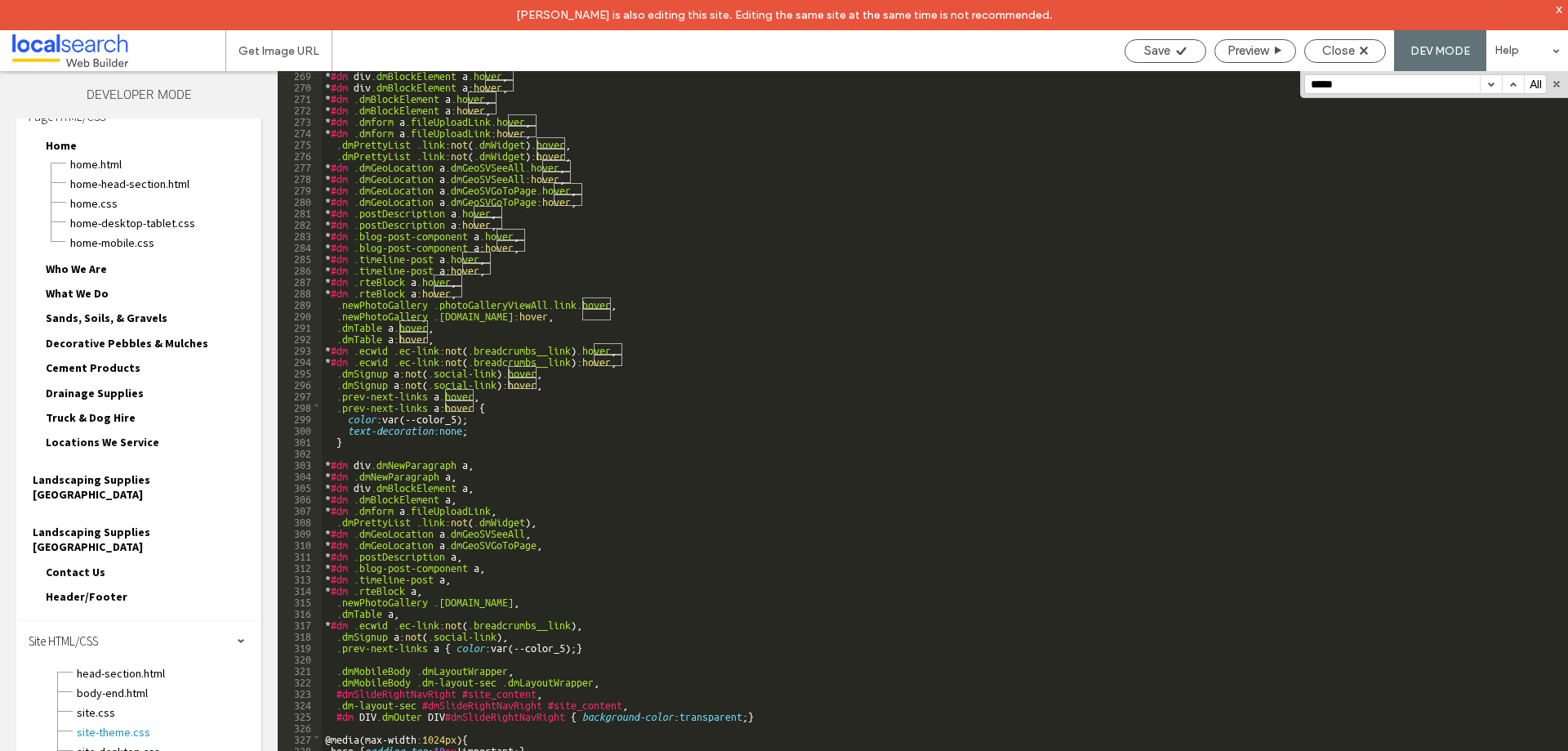
click at [1489, 89] on button "button" at bounding box center [1491, 84] width 22 height 18
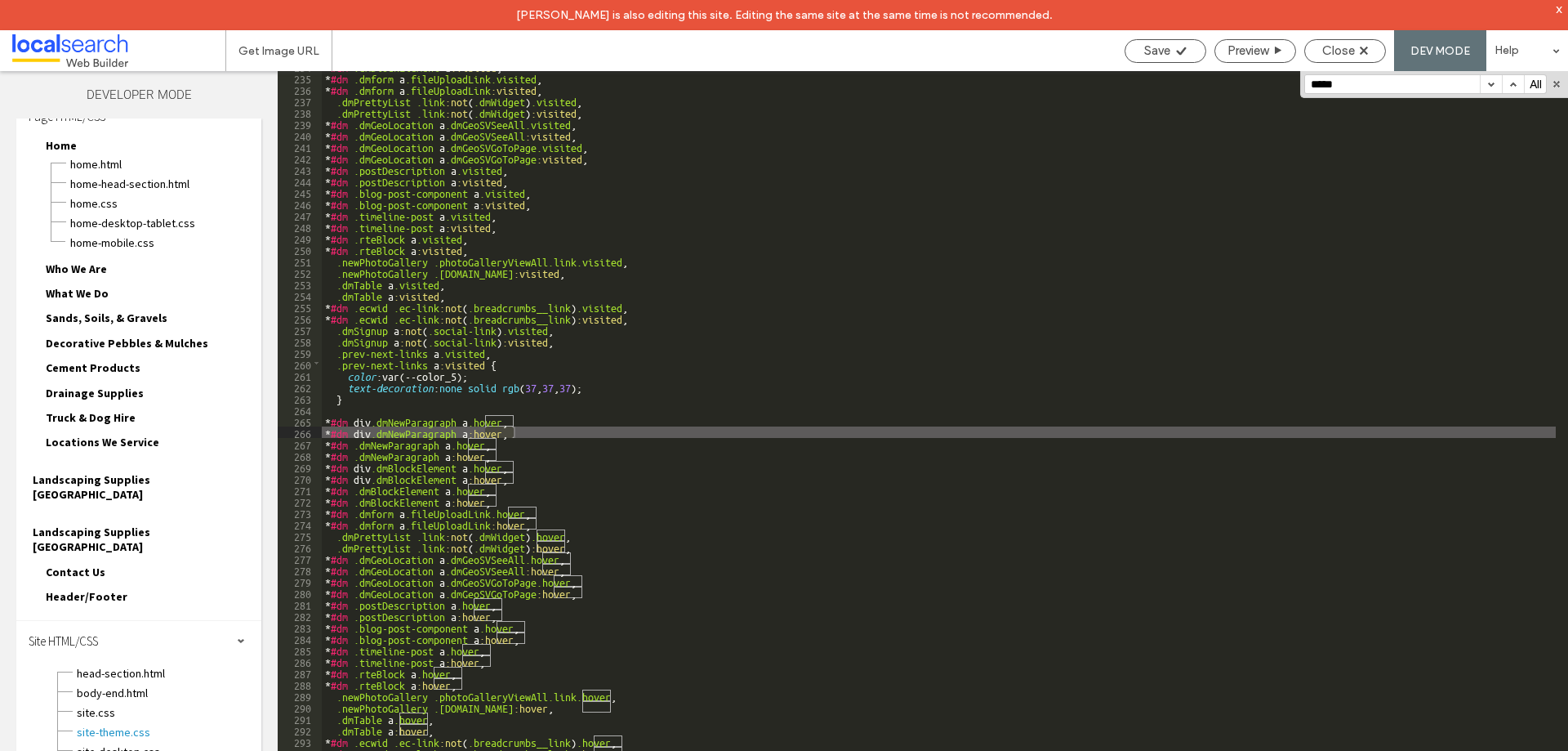
click at [1490, 89] on button "button" at bounding box center [1491, 84] width 22 height 18
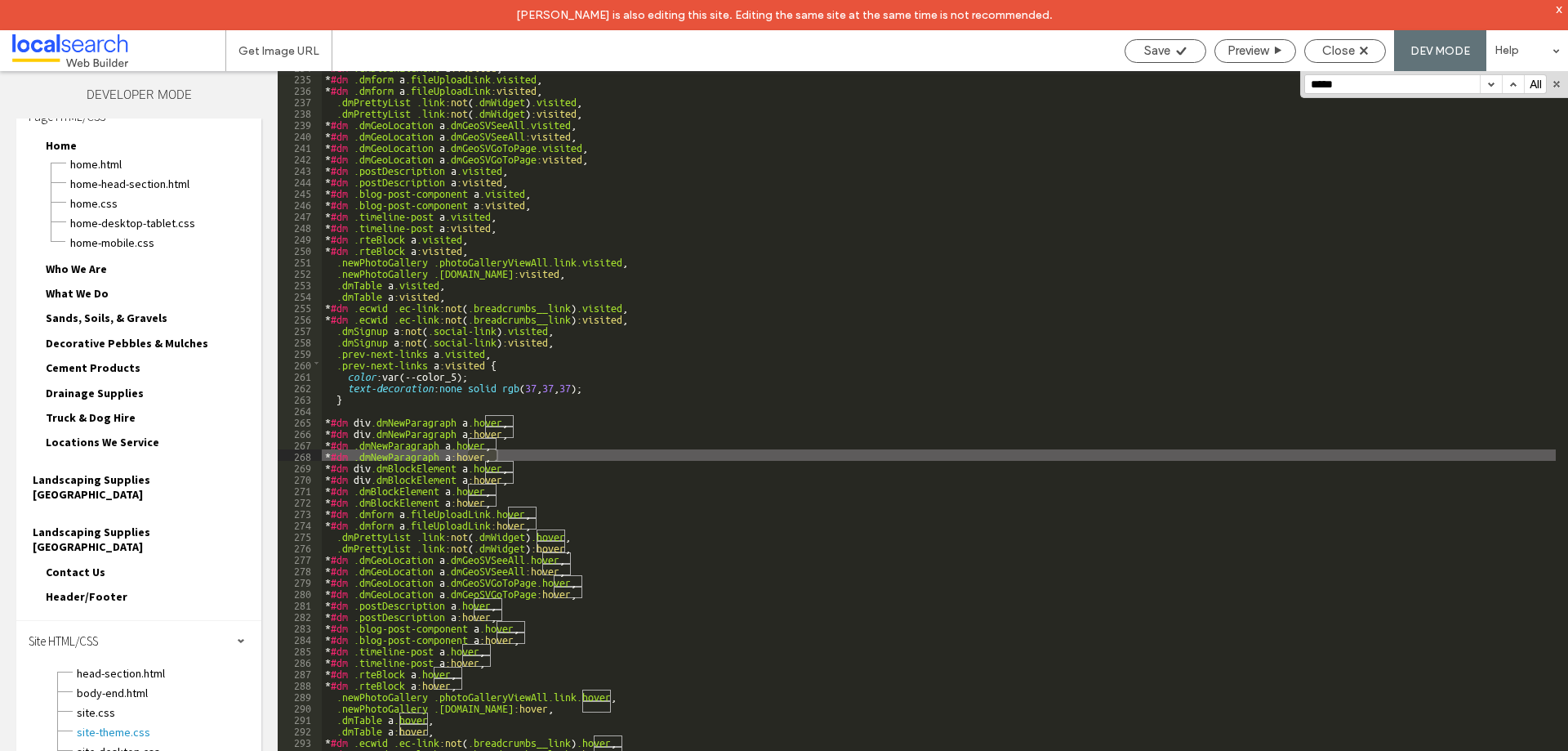
click at [1490, 89] on button "button" at bounding box center [1491, 84] width 22 height 18
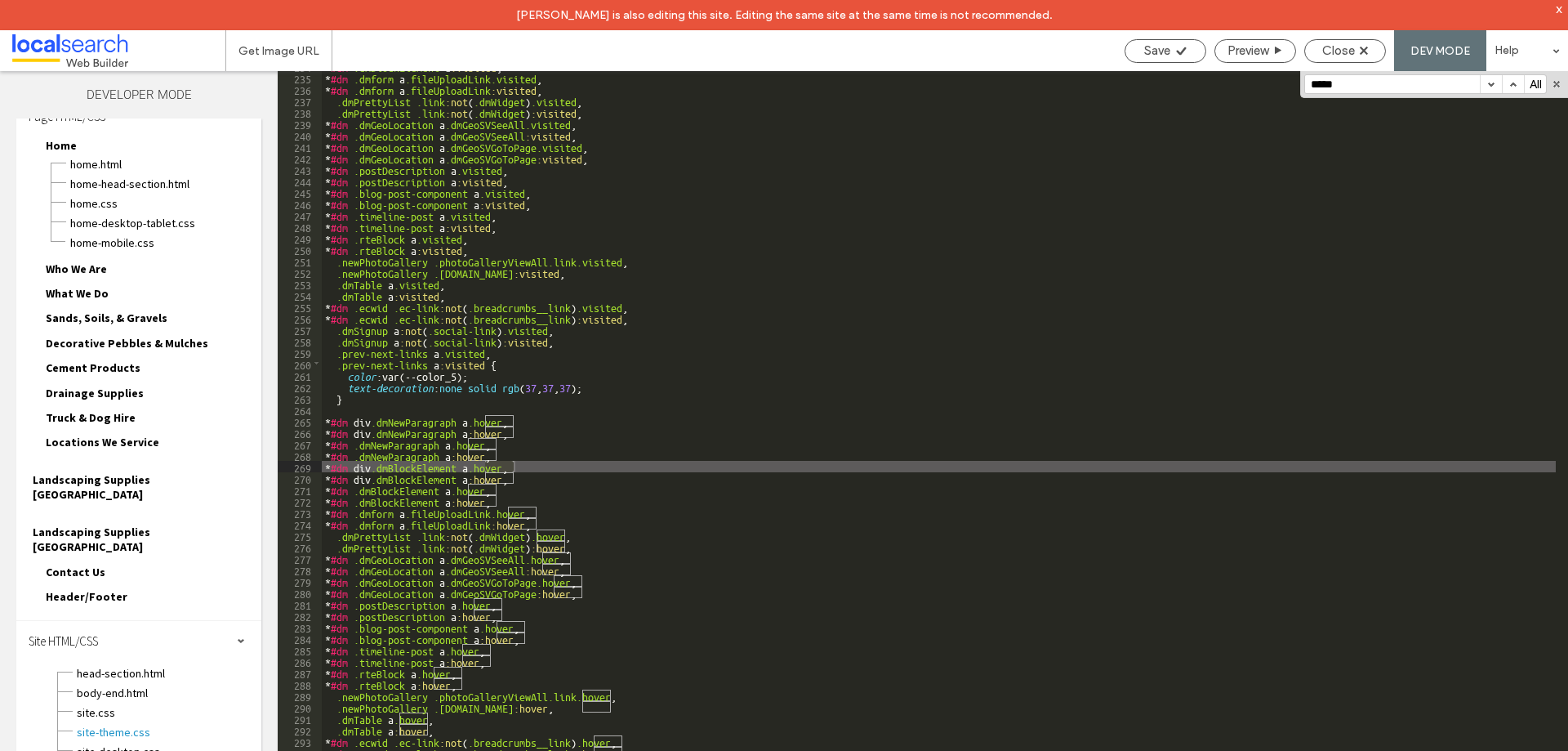
click at [1490, 89] on button "button" at bounding box center [1491, 84] width 22 height 18
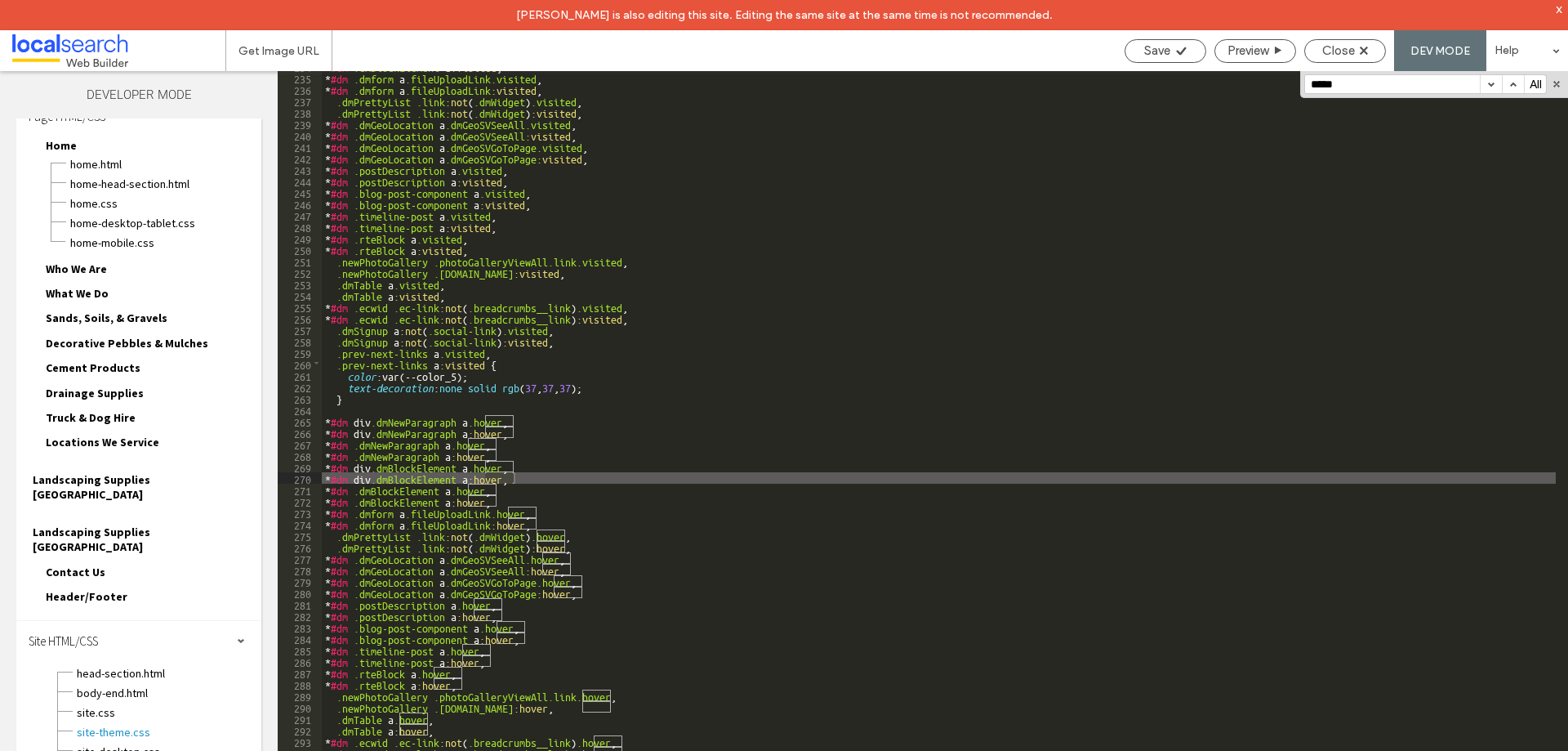
click at [1490, 89] on button "button" at bounding box center [1491, 84] width 22 height 18
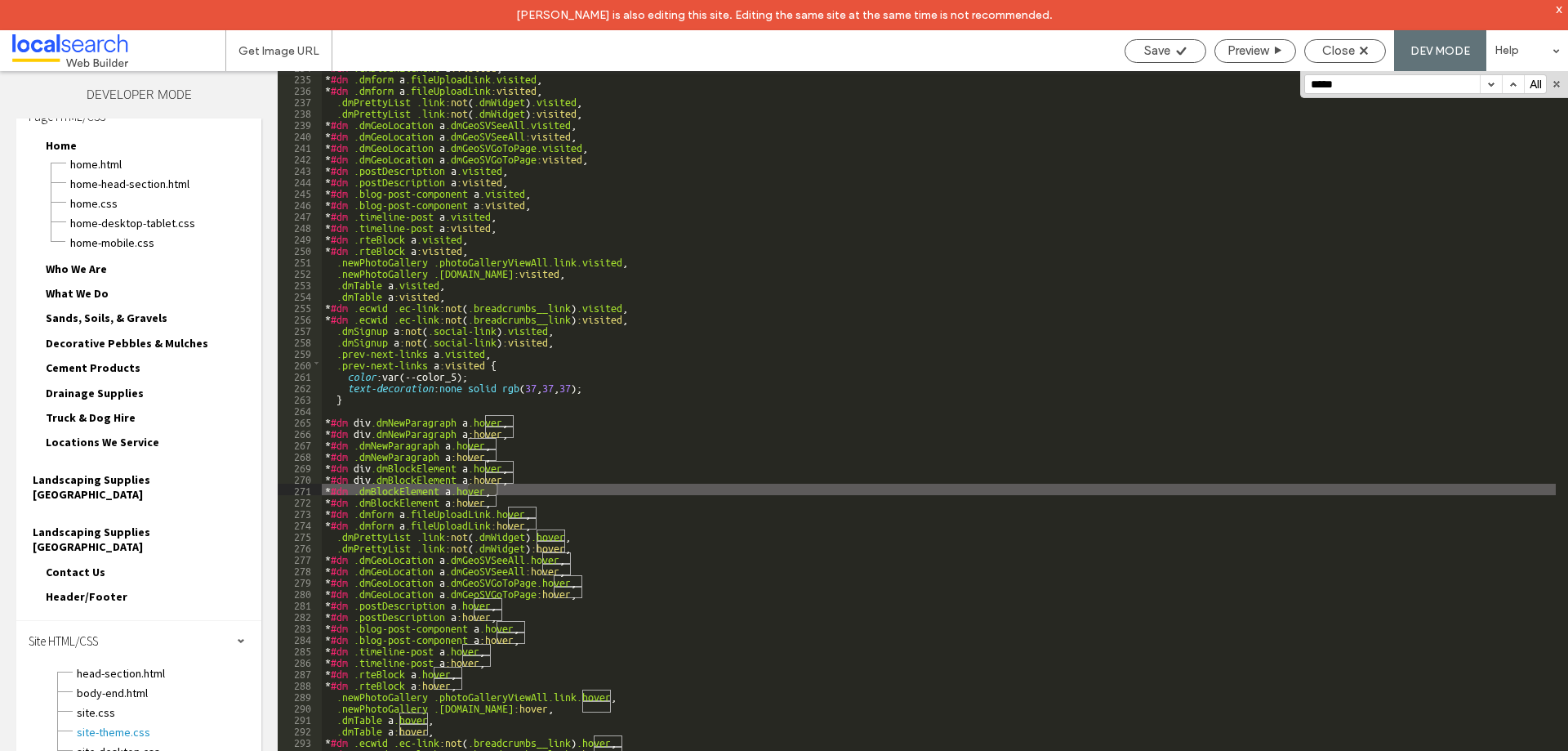
click at [1490, 89] on button "button" at bounding box center [1491, 84] width 22 height 18
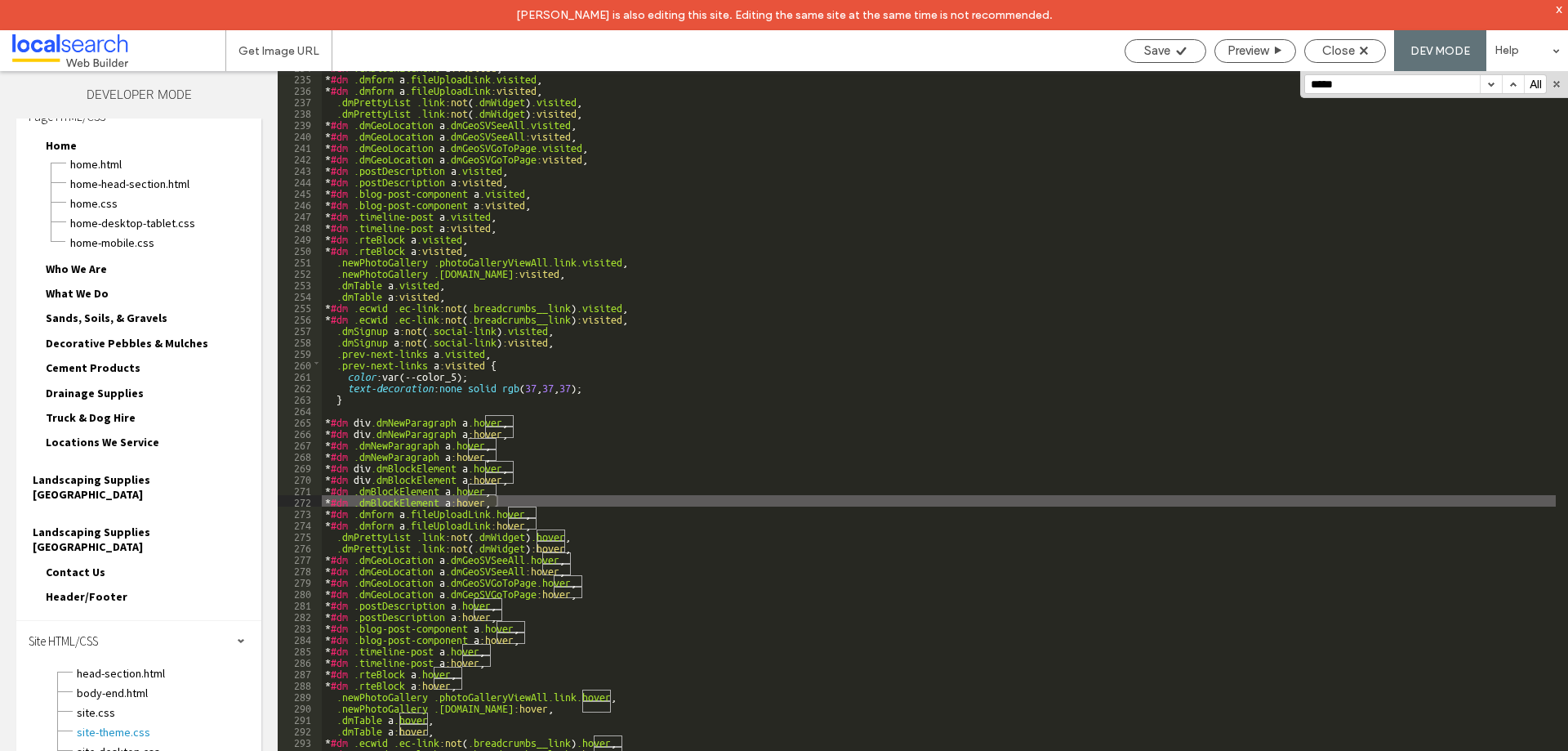
click at [1490, 89] on button "button" at bounding box center [1491, 84] width 22 height 18
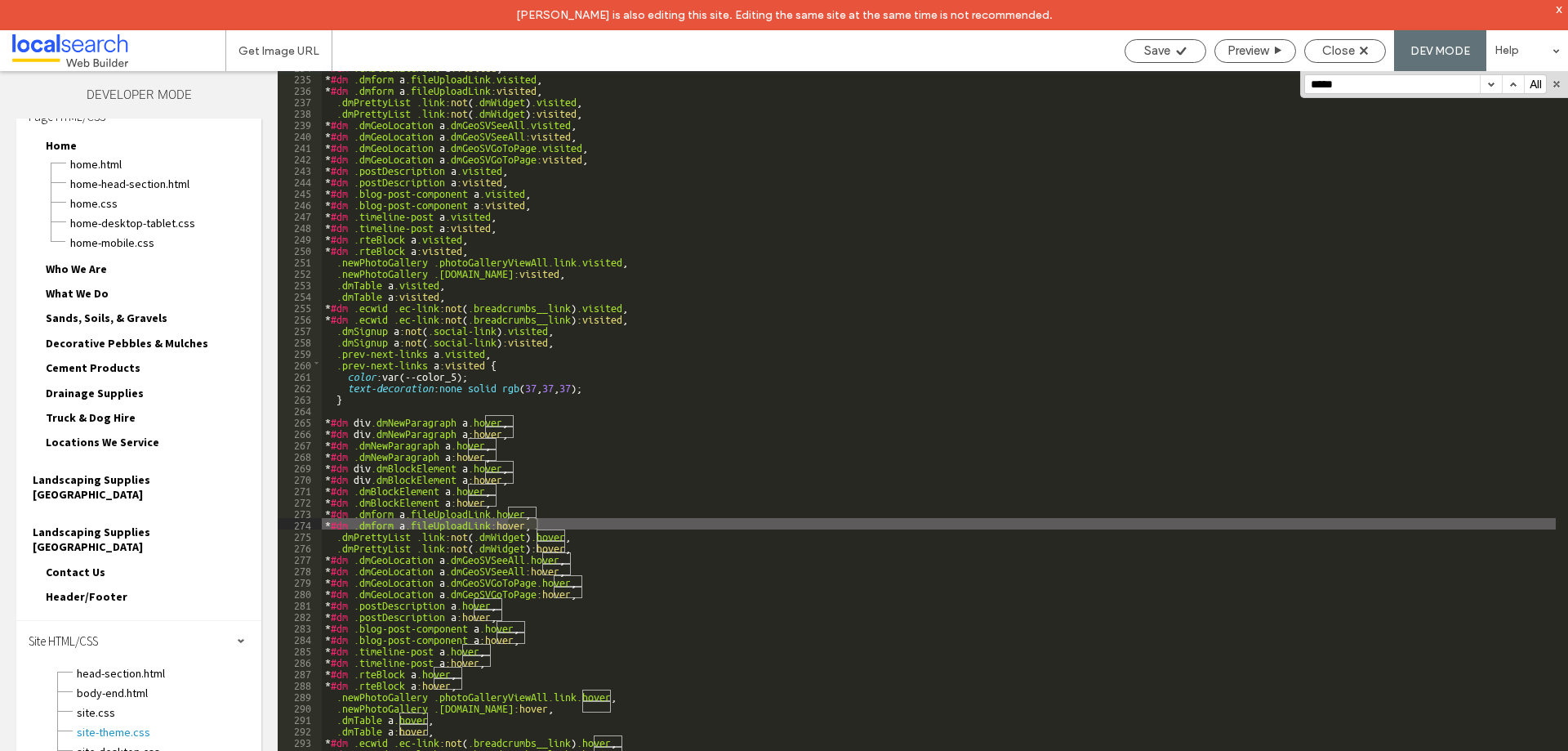
click at [1490, 89] on button "button" at bounding box center [1491, 84] width 22 height 18
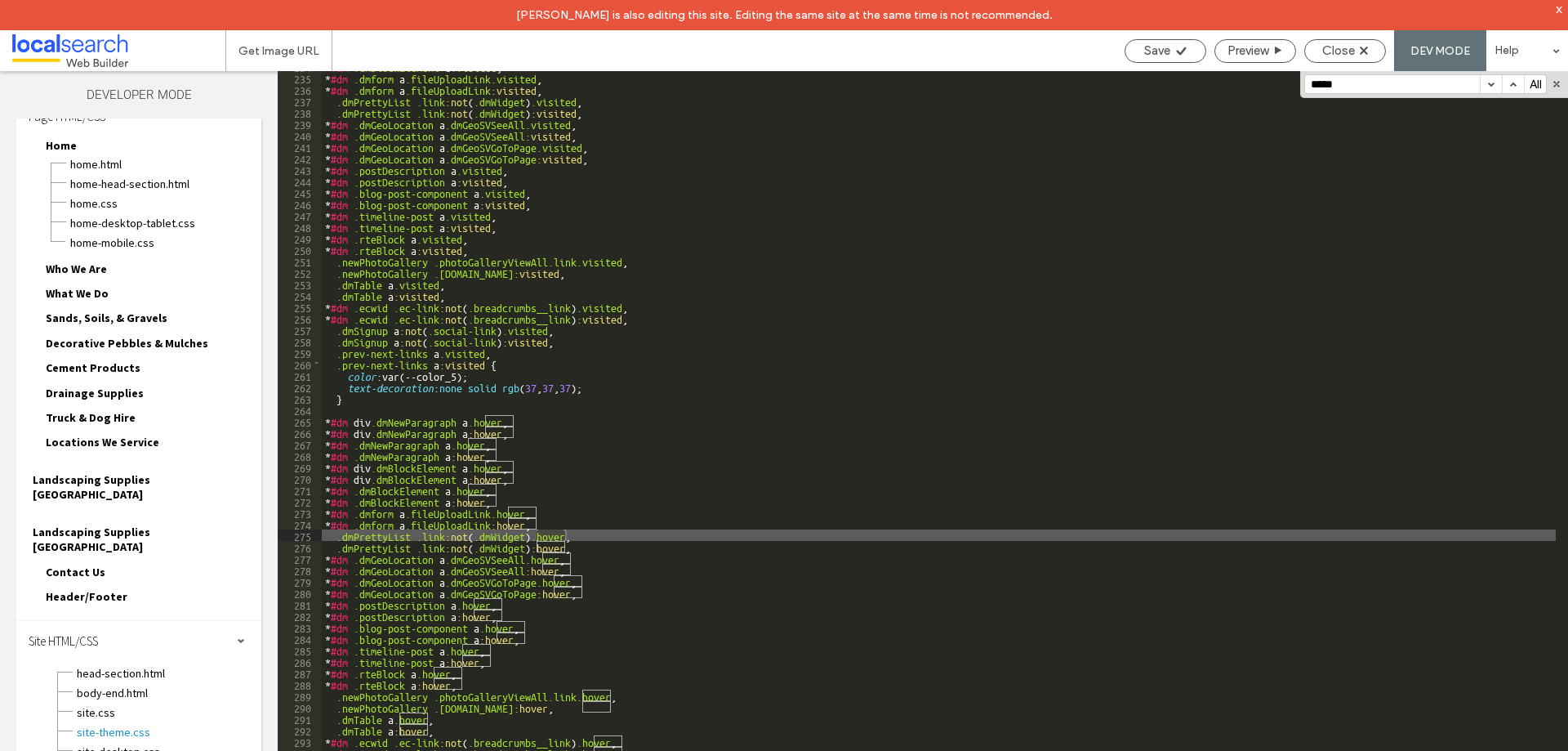
click at [1490, 89] on button "button" at bounding box center [1491, 84] width 22 height 18
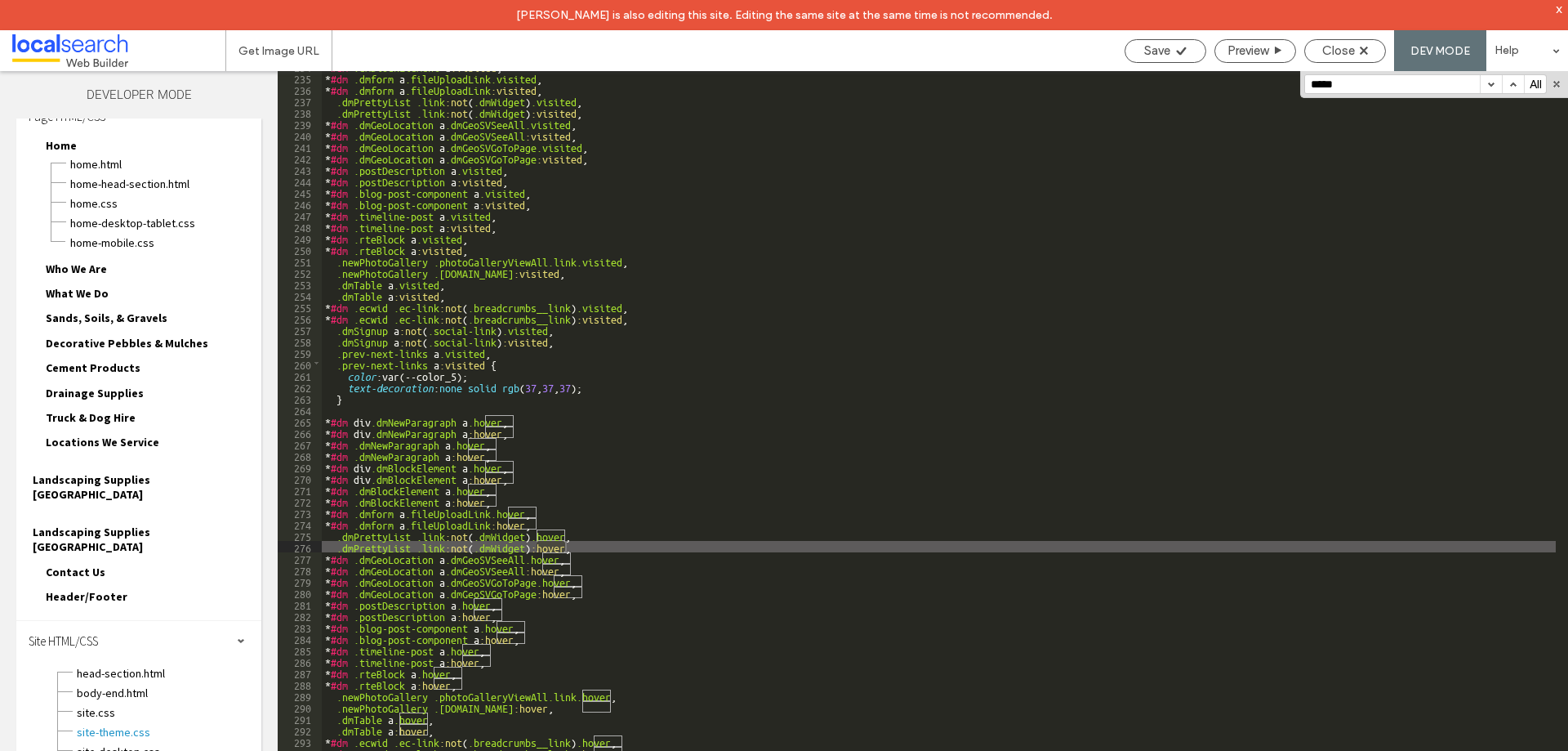
click at [1490, 89] on button "button" at bounding box center [1491, 84] width 22 height 18
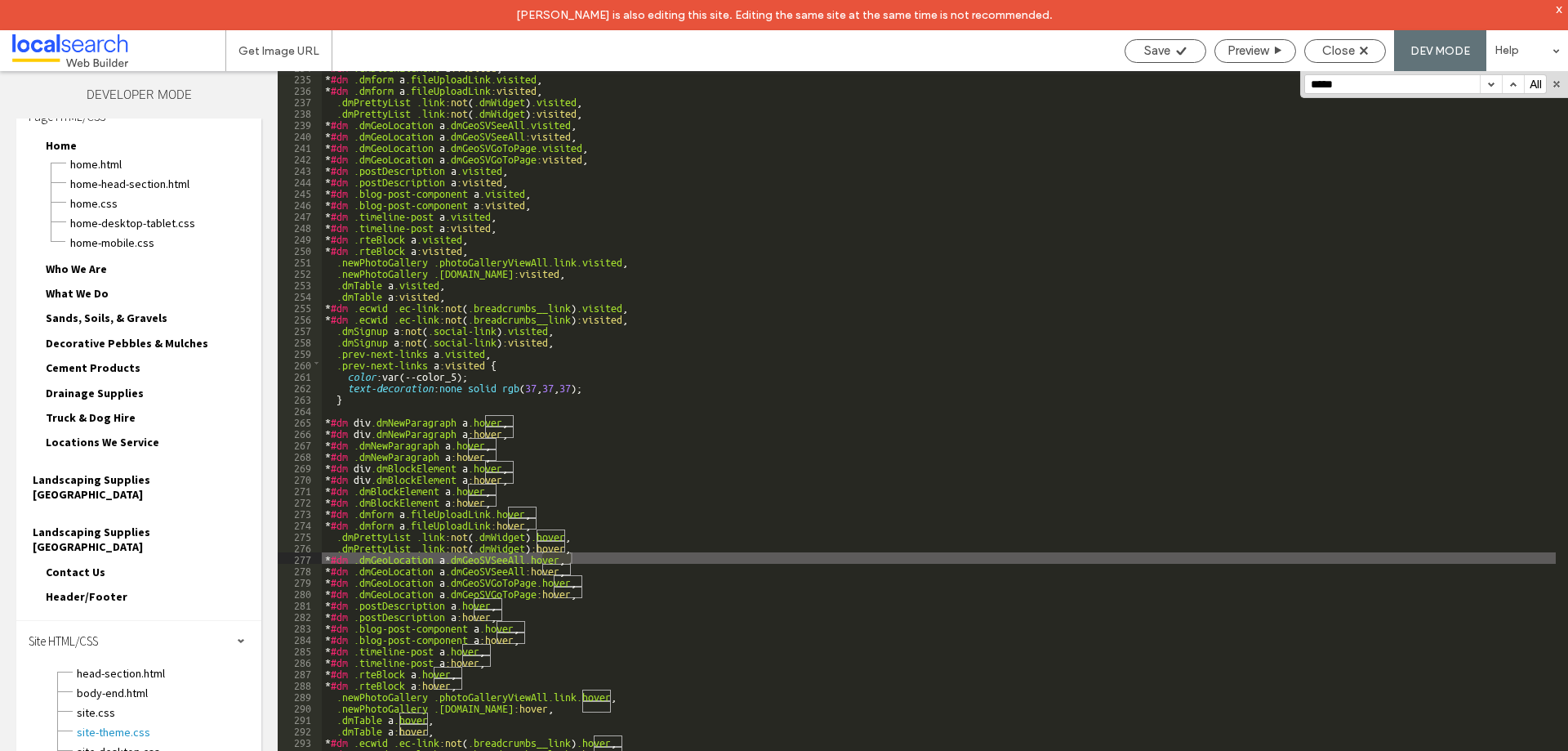
click at [1490, 89] on button "button" at bounding box center [1491, 84] width 22 height 18
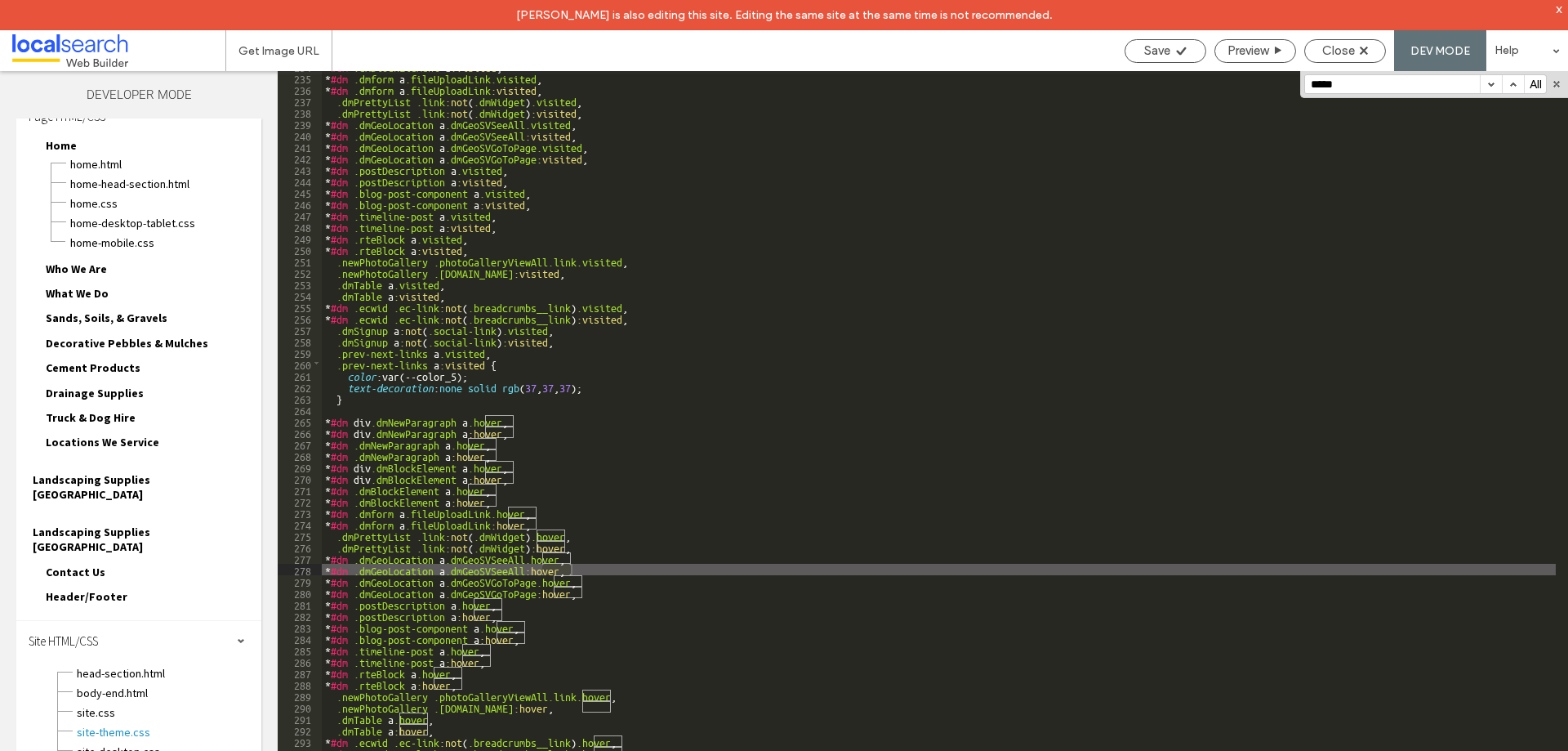
click at [1490, 89] on button "button" at bounding box center [1491, 84] width 22 height 18
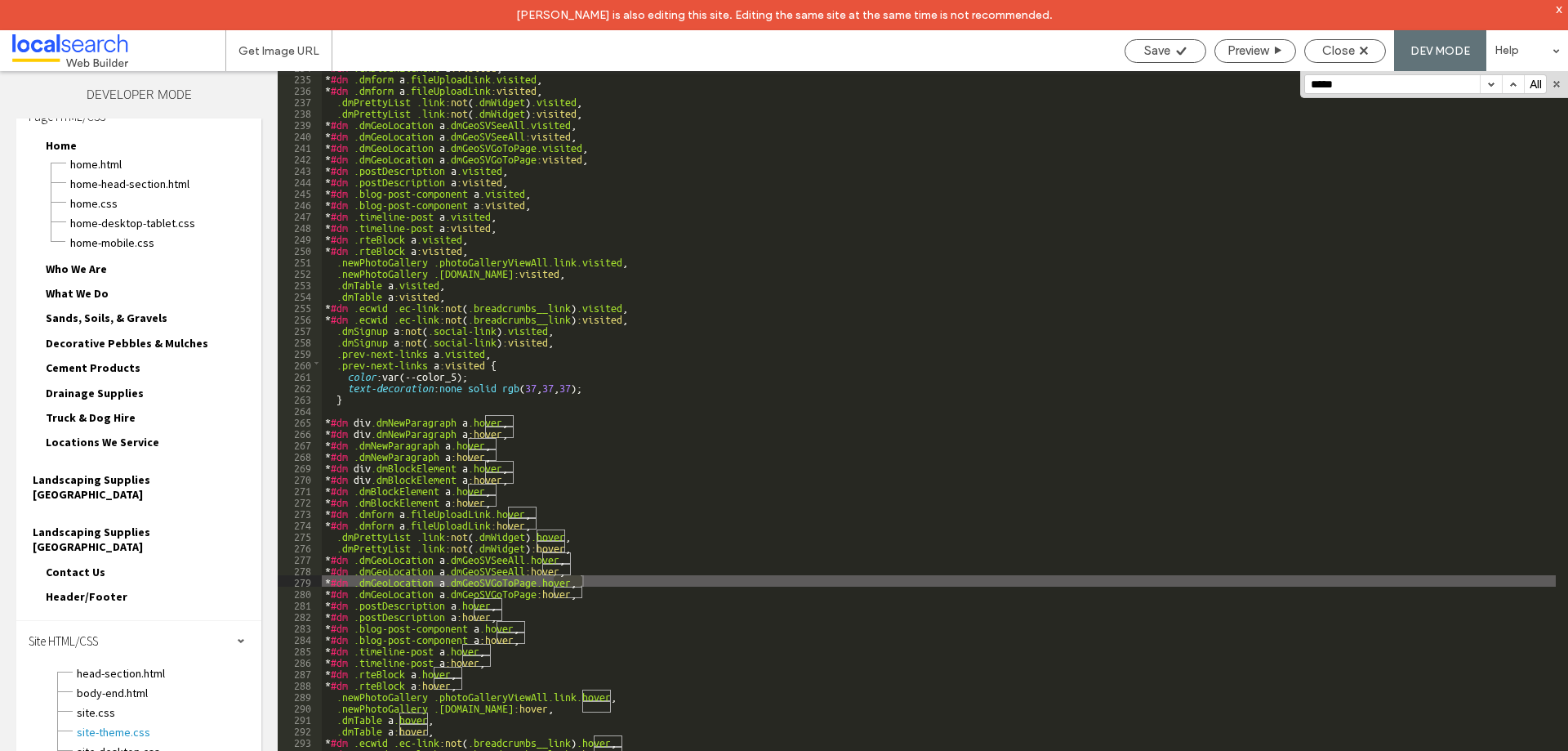
click at [1490, 89] on button "button" at bounding box center [1491, 84] width 22 height 18
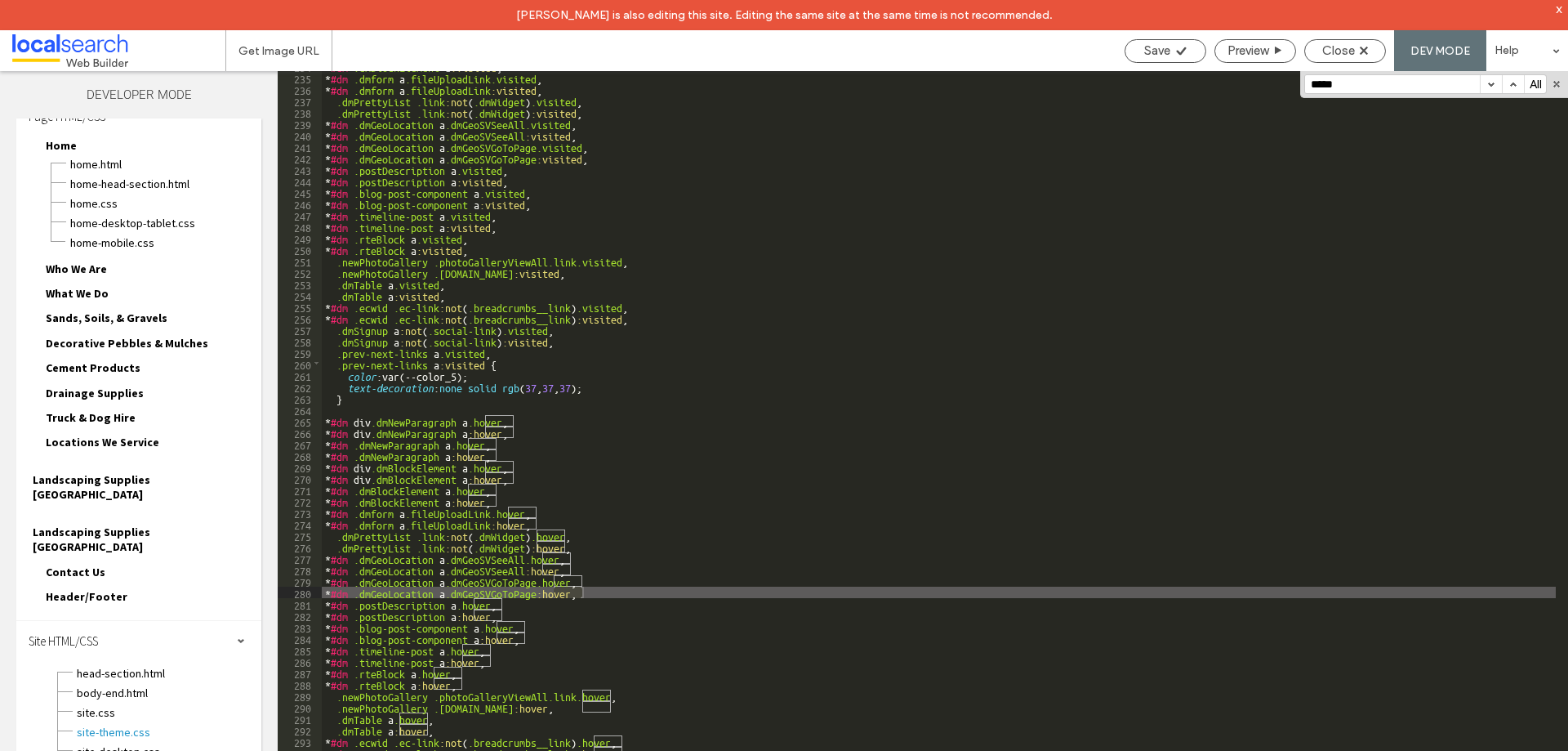
click at [1490, 89] on button "button" at bounding box center [1491, 84] width 22 height 18
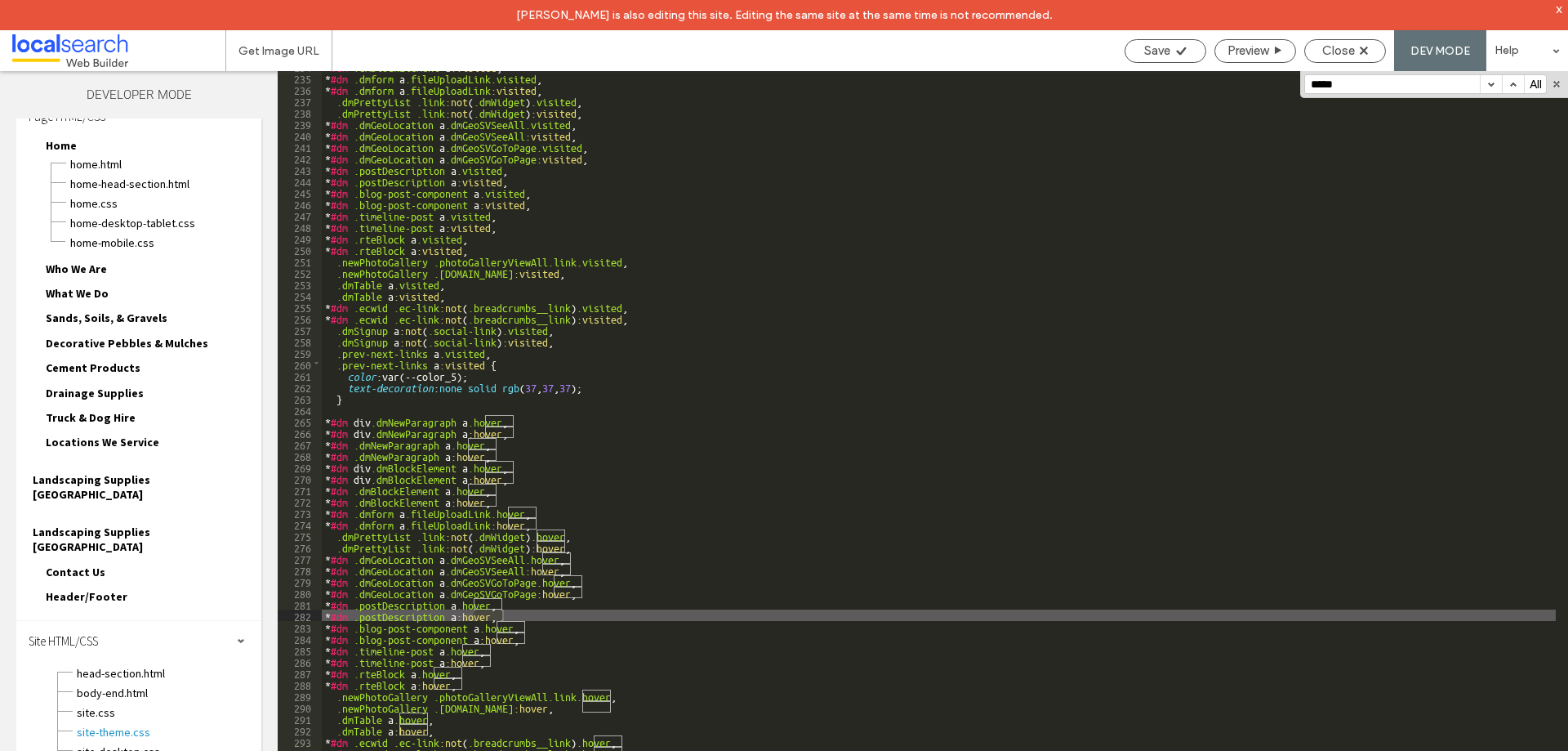
click at [1490, 89] on button "button" at bounding box center [1491, 84] width 22 height 18
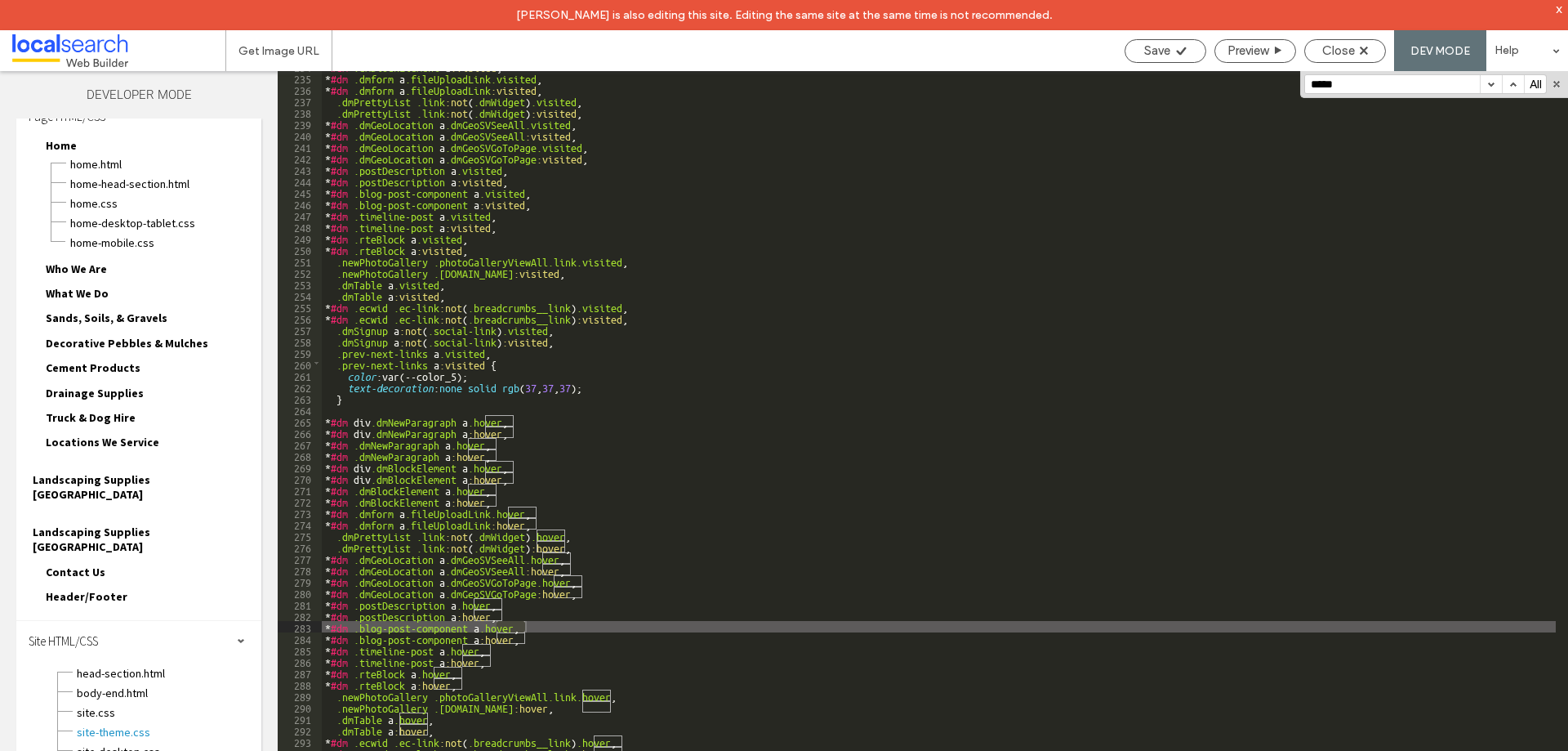
click at [1490, 89] on button "button" at bounding box center [1491, 84] width 22 height 18
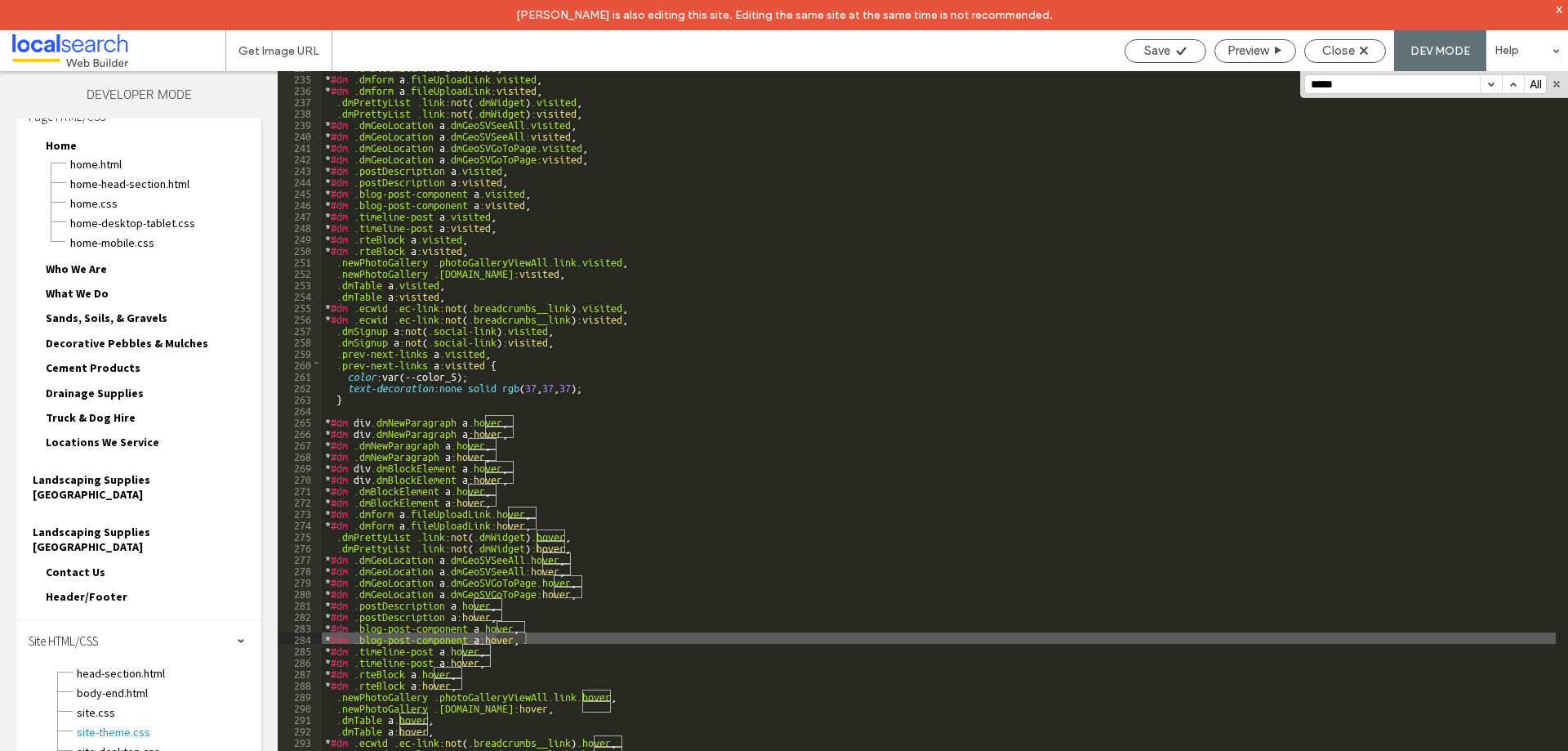
click at [1490, 89] on button "button" at bounding box center [1491, 84] width 22 height 18
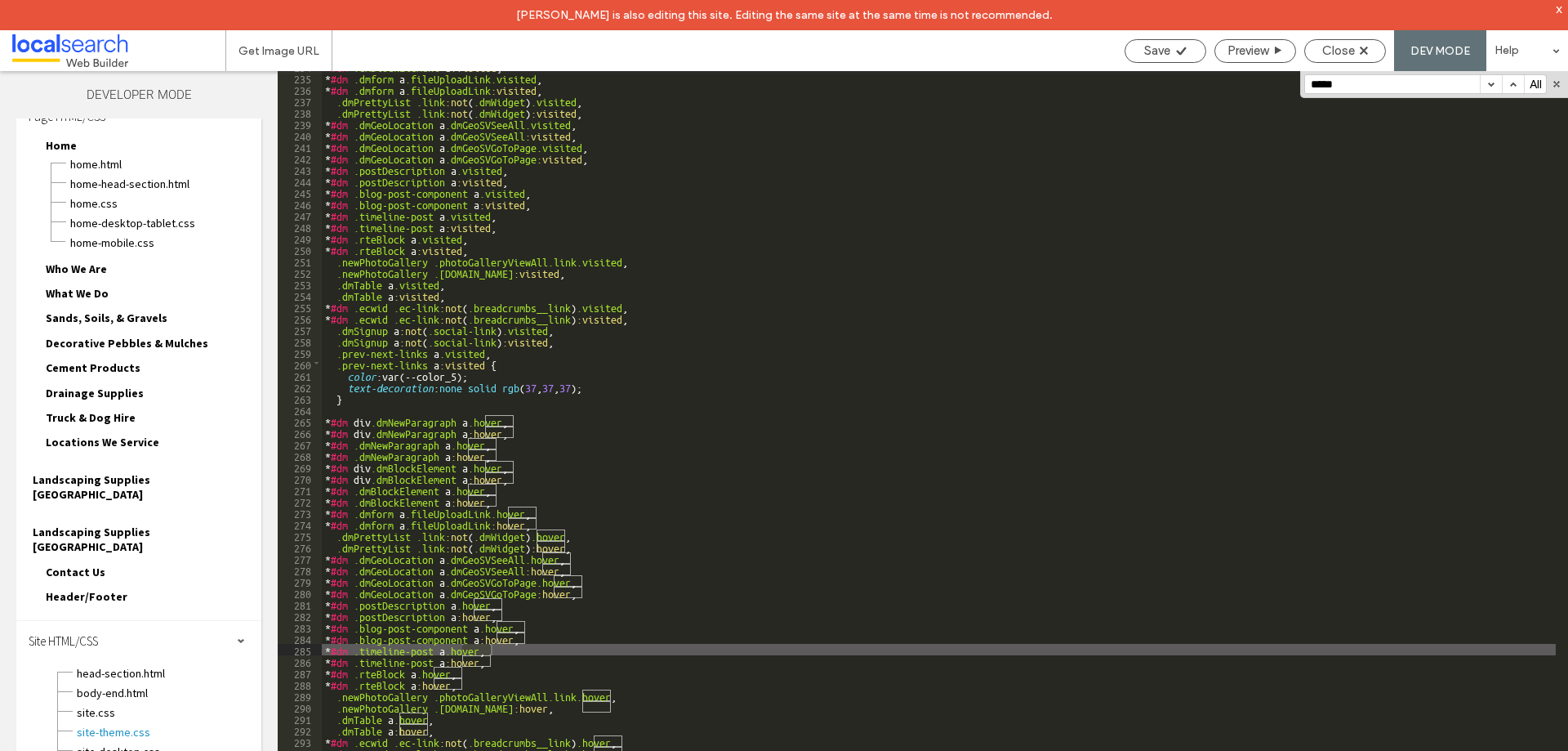
click at [1490, 89] on button "button" at bounding box center [1491, 84] width 22 height 18
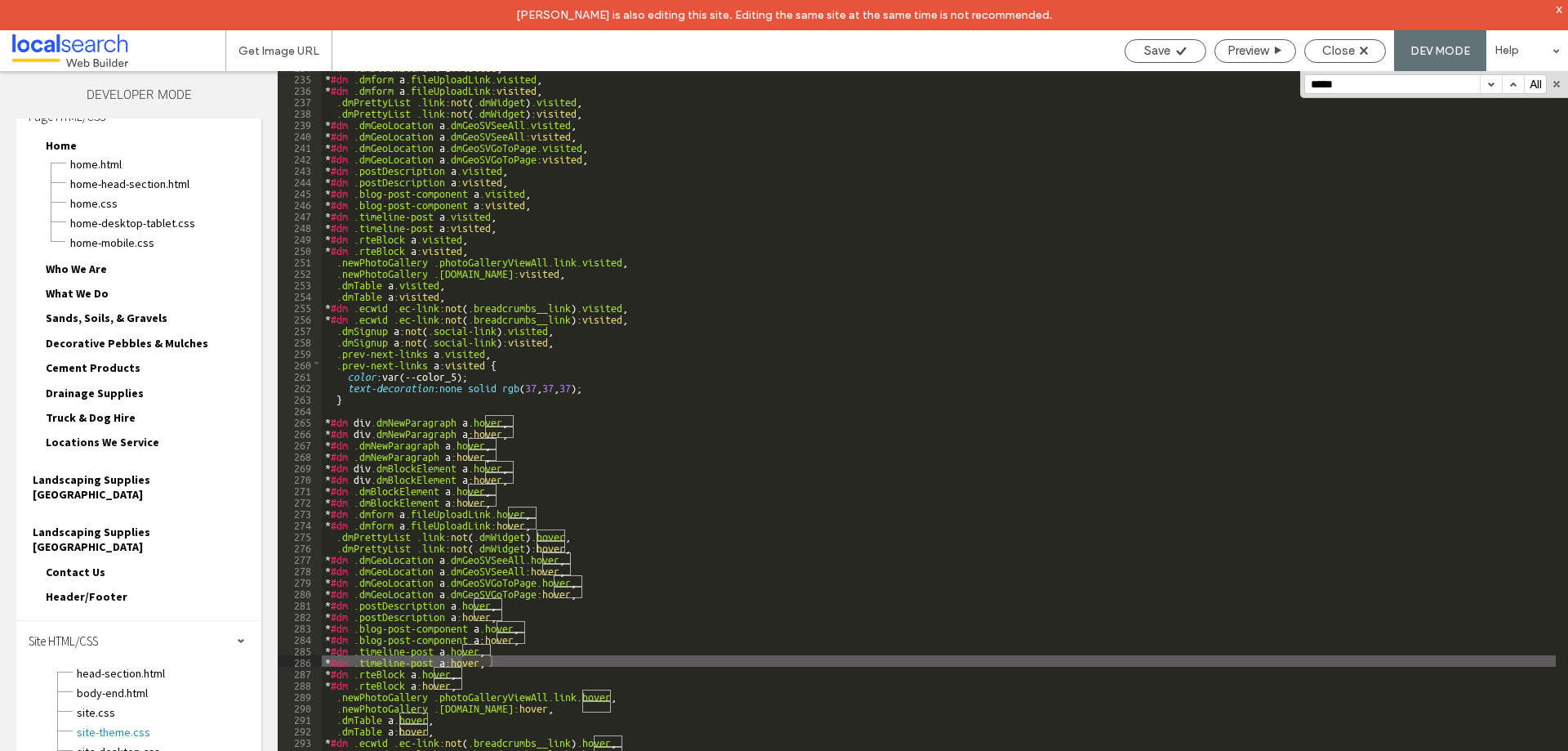
click at [1490, 89] on button "button" at bounding box center [1491, 84] width 22 height 18
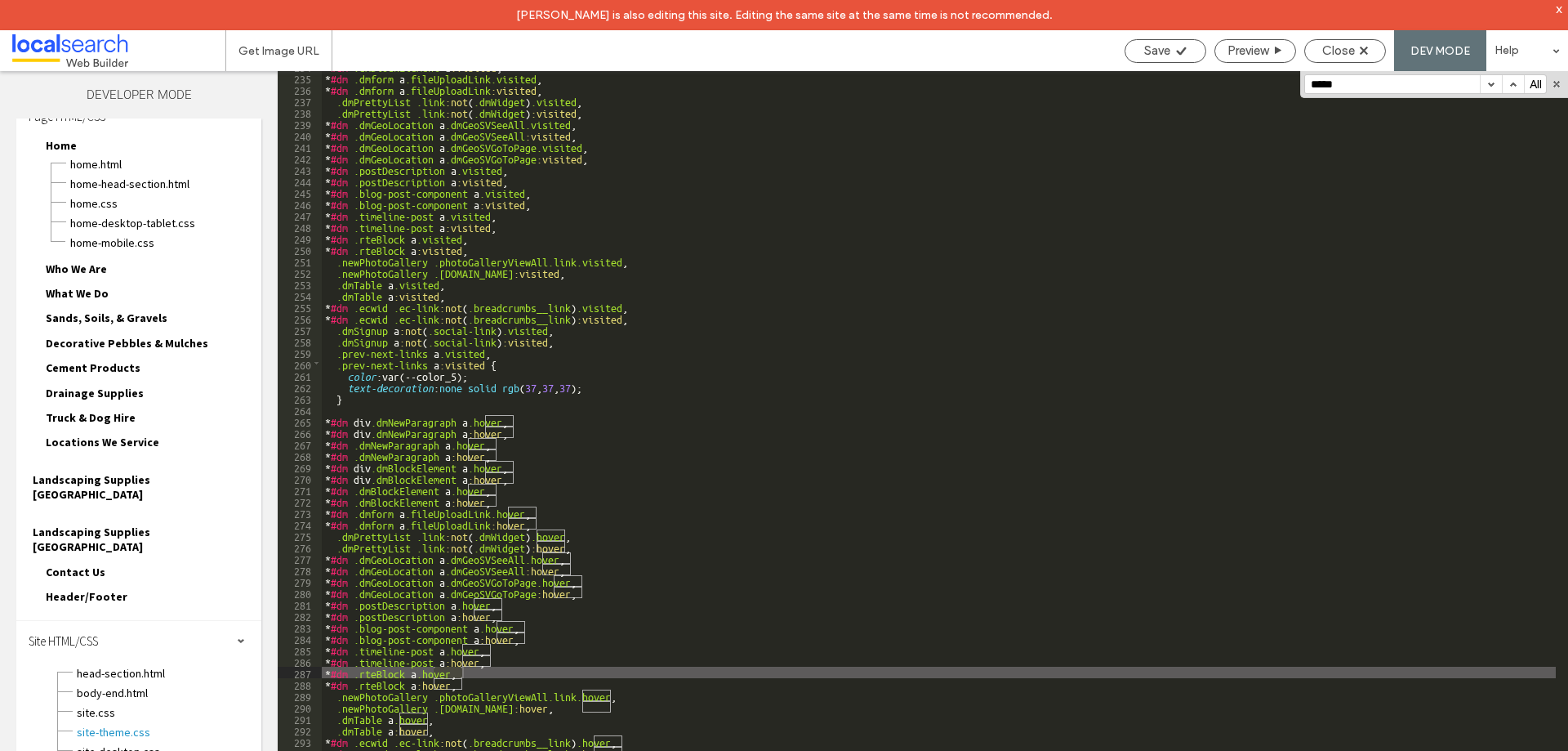
click at [1484, 84] on button "button" at bounding box center [1491, 84] width 22 height 18
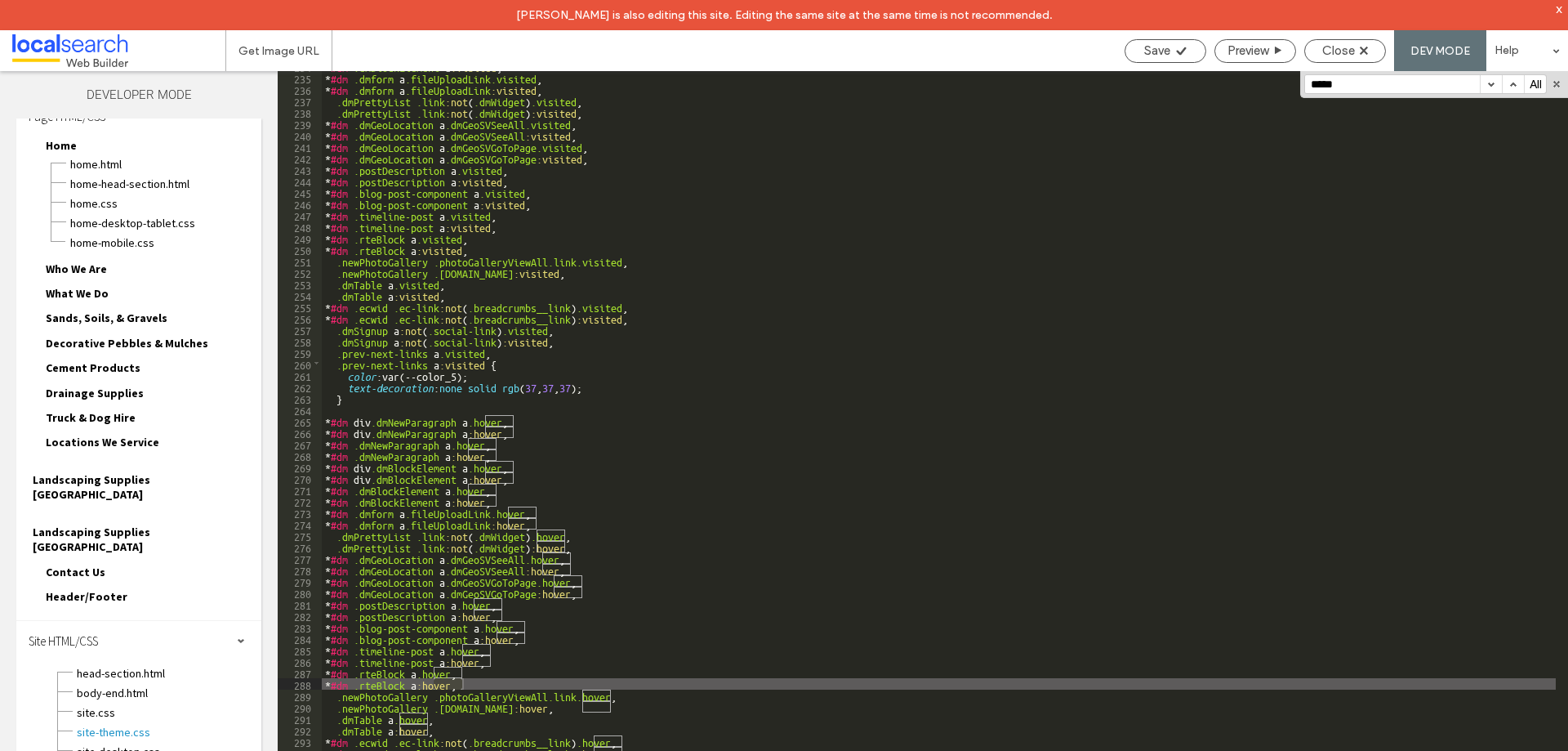
click at [1486, 84] on button "button" at bounding box center [1491, 84] width 22 height 18
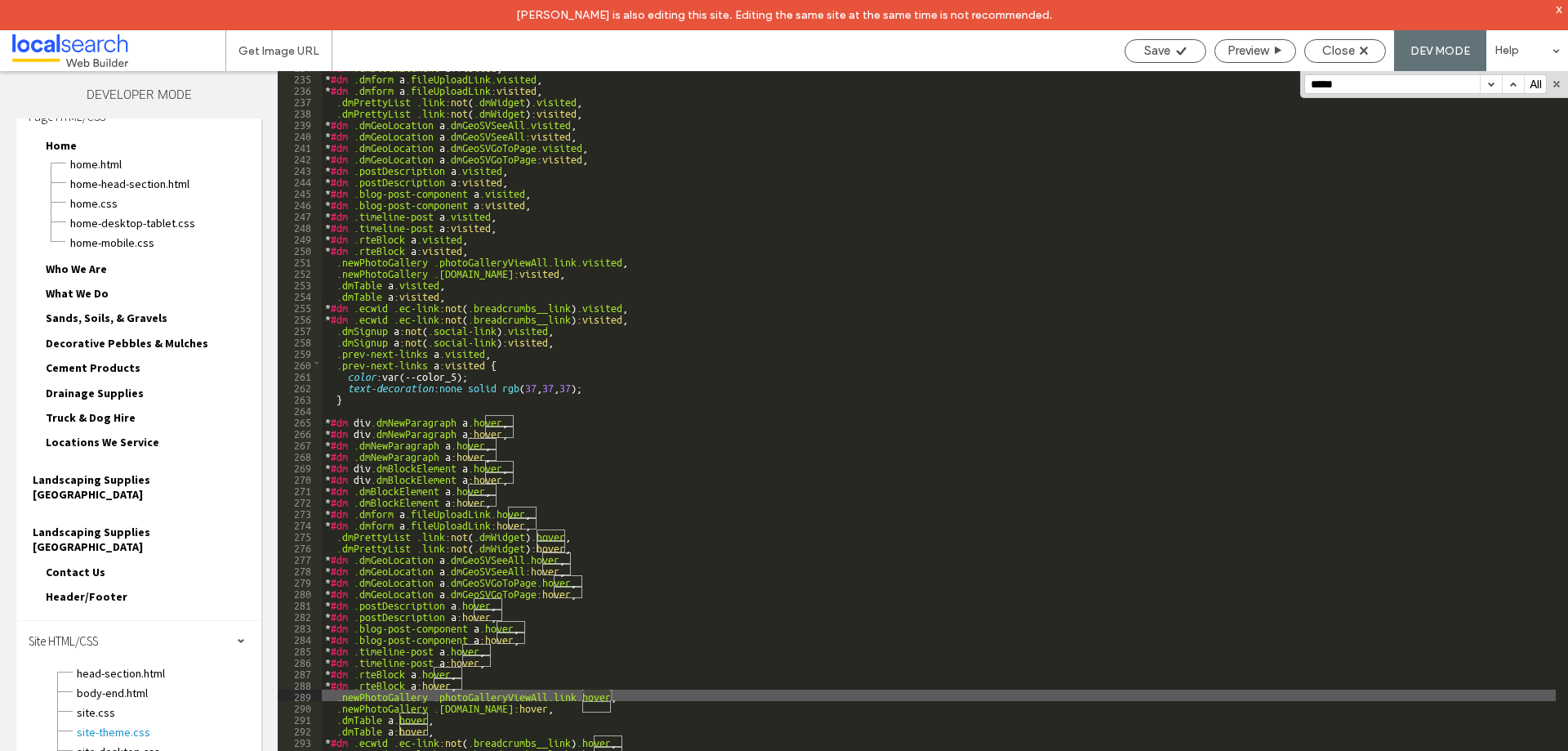
click at [1486, 85] on button "button" at bounding box center [1491, 84] width 22 height 18
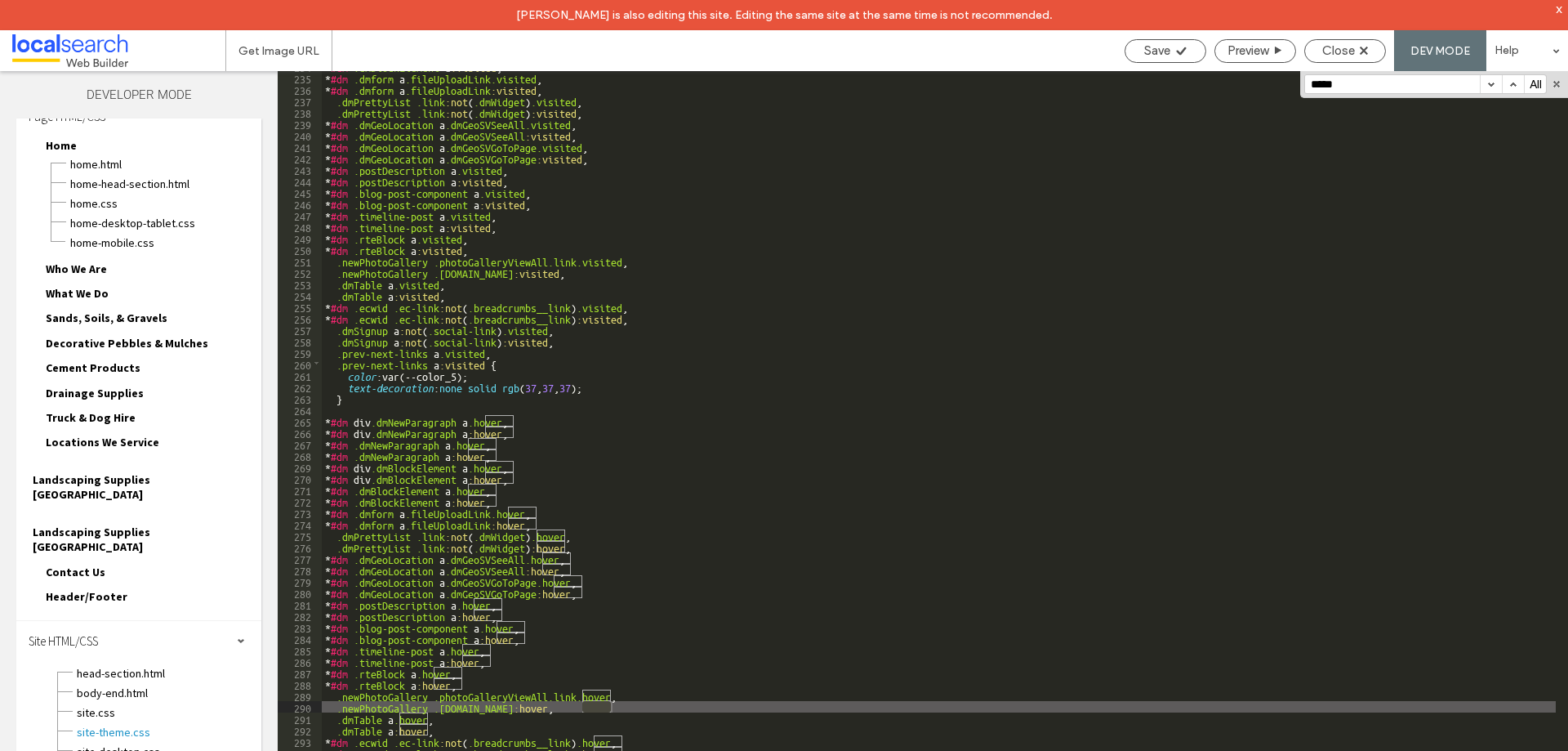
click at [1486, 85] on button "button" at bounding box center [1491, 84] width 22 height 18
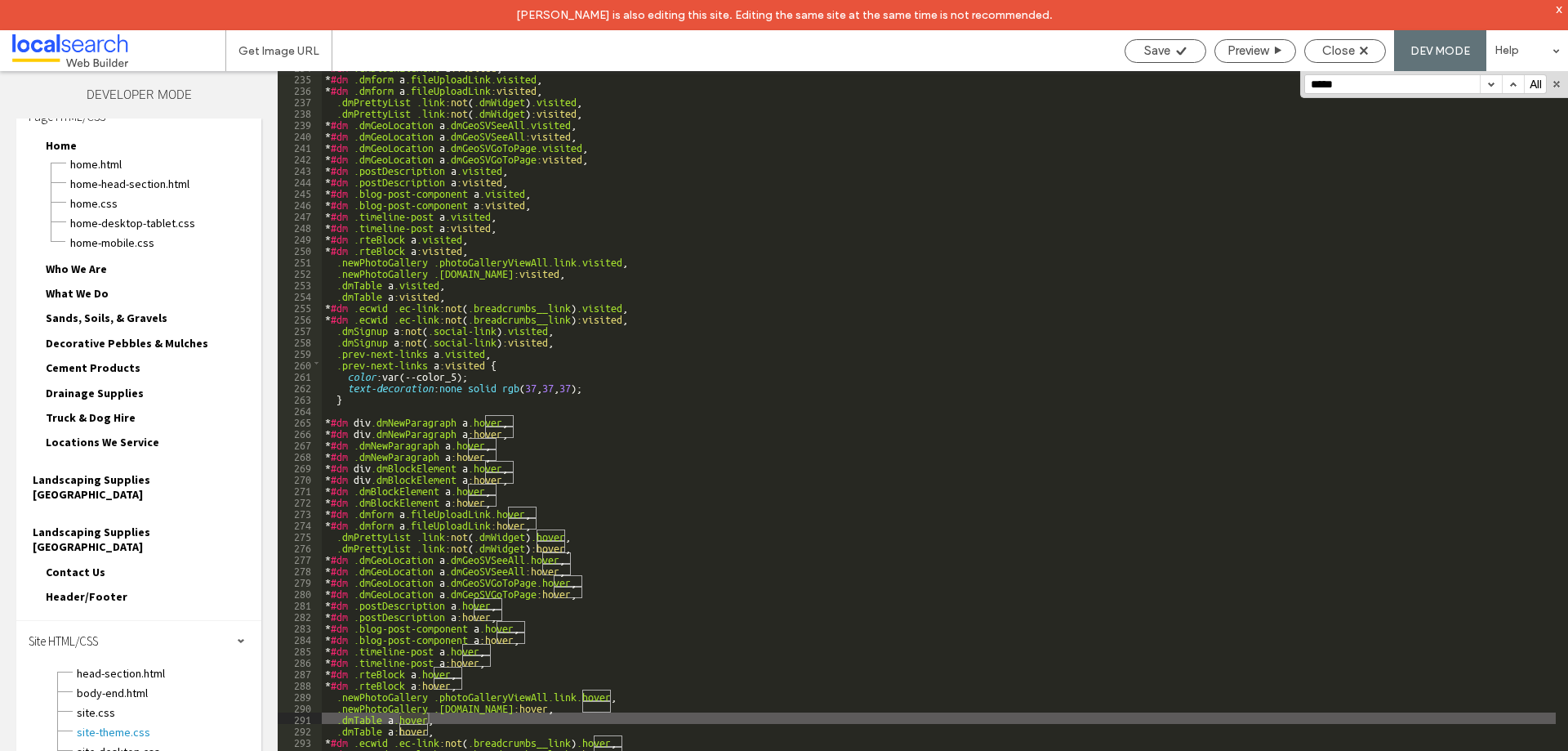
click at [1486, 85] on button "button" at bounding box center [1491, 84] width 22 height 18
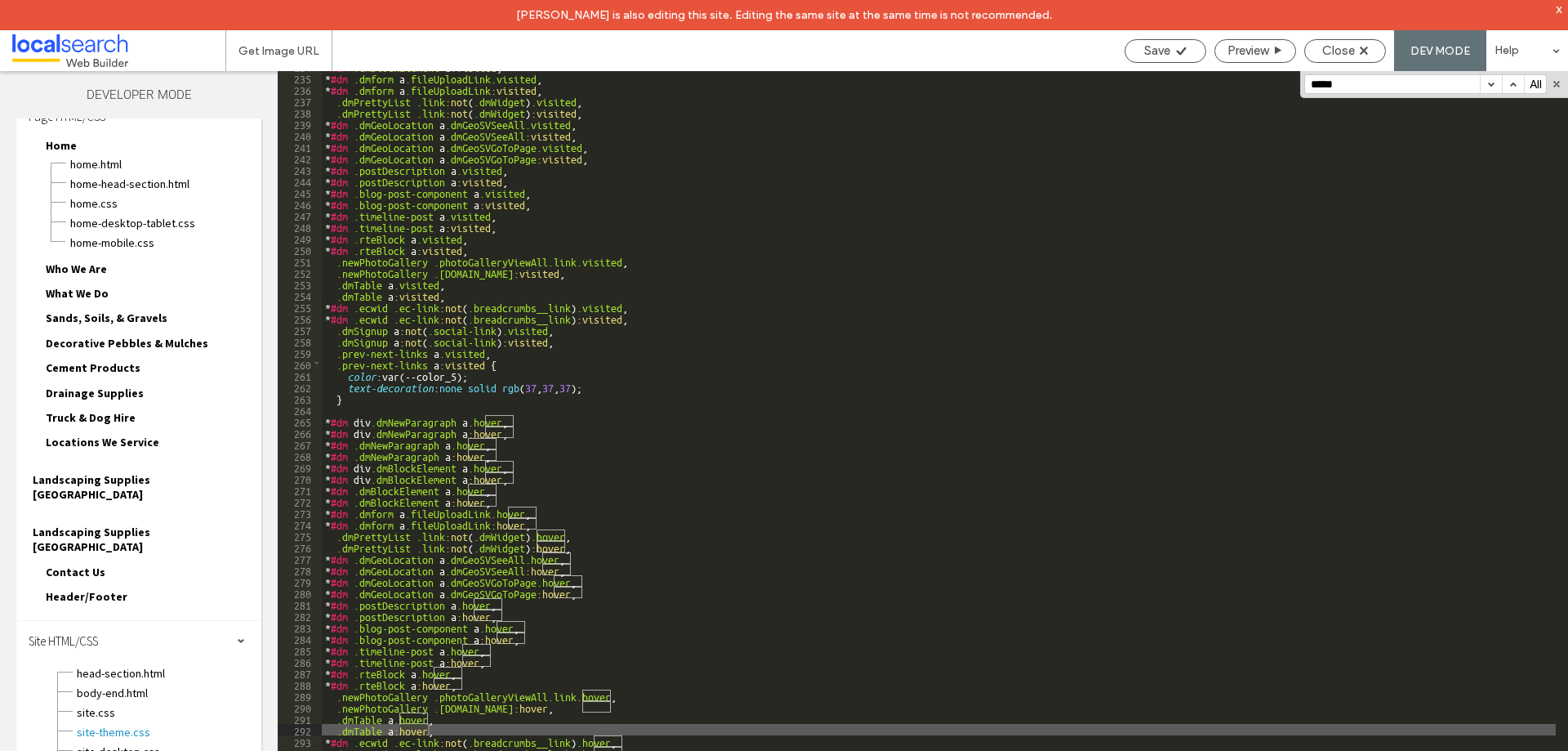
click at [1486, 85] on button "button" at bounding box center [1491, 84] width 22 height 18
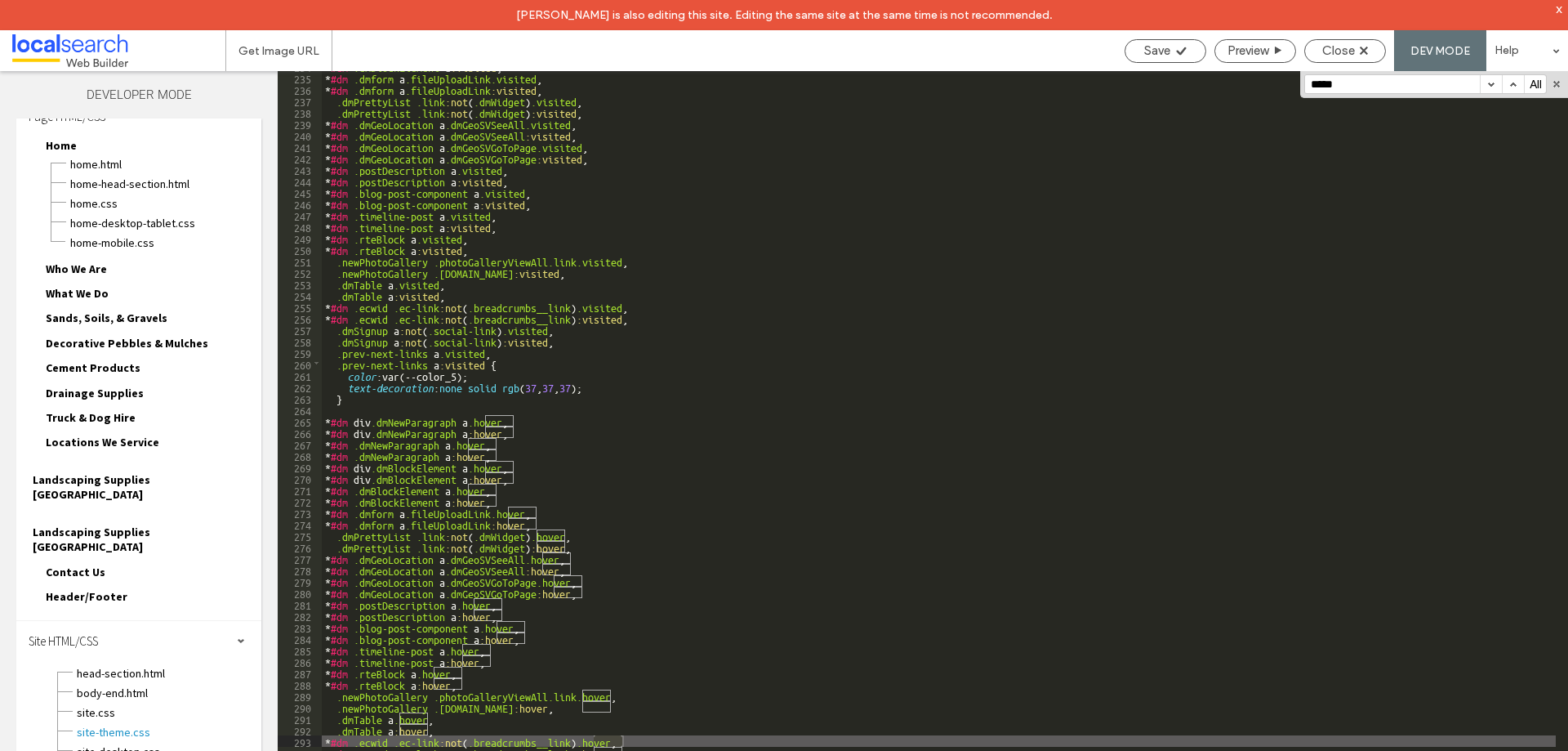
click at [1486, 85] on button "button" at bounding box center [1491, 84] width 22 height 18
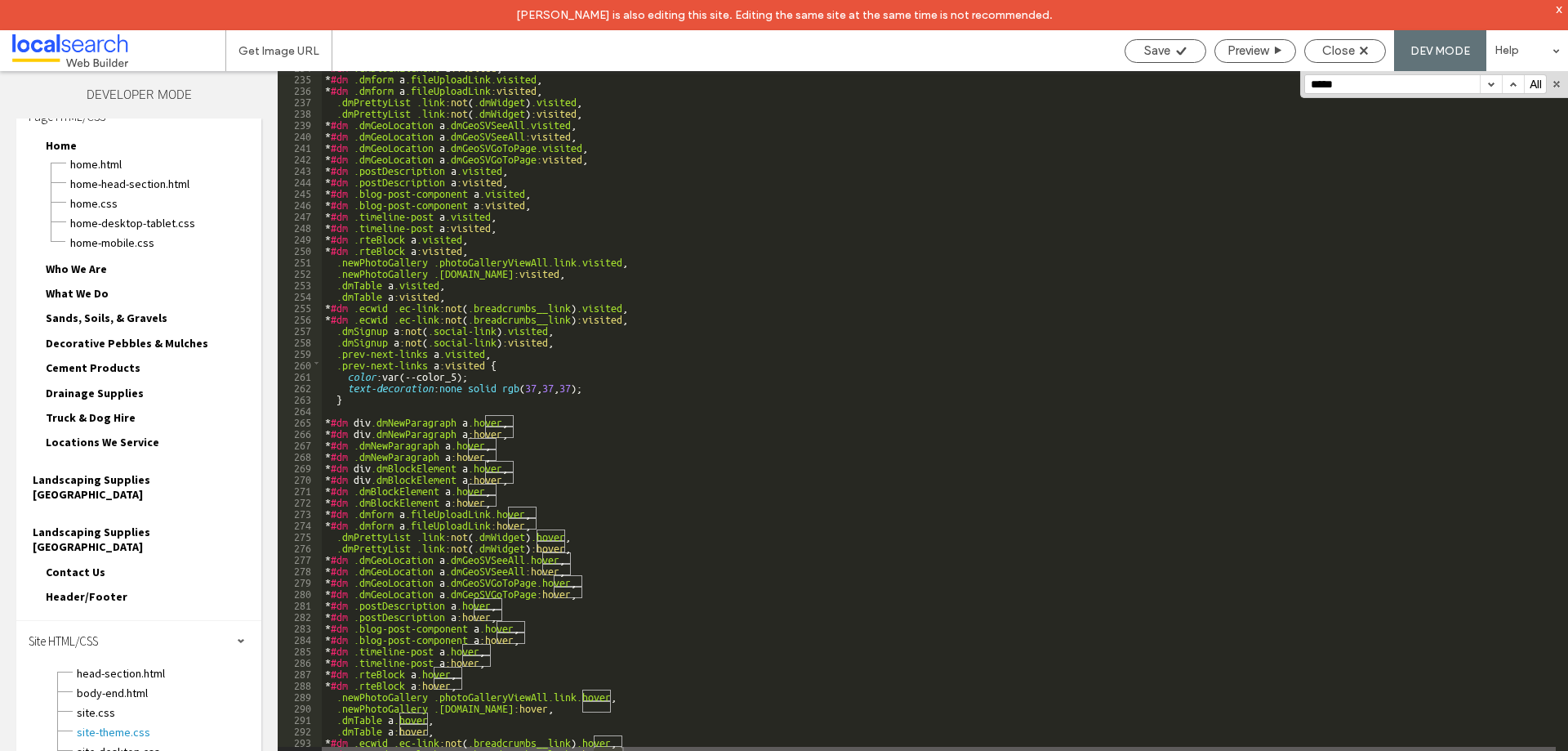
scroll to position [2776, 0]
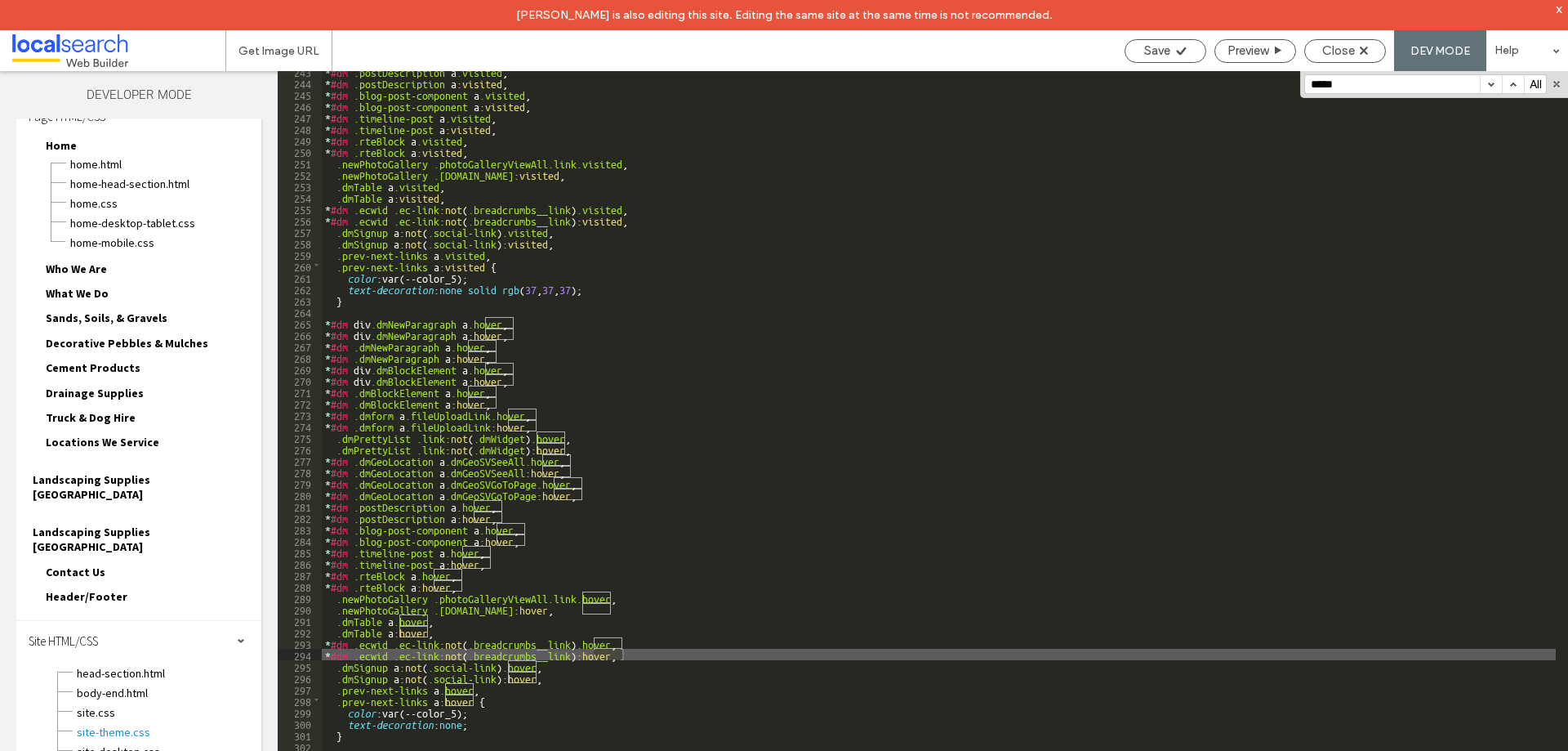
click at [1492, 81] on button "button" at bounding box center [1491, 84] width 22 height 18
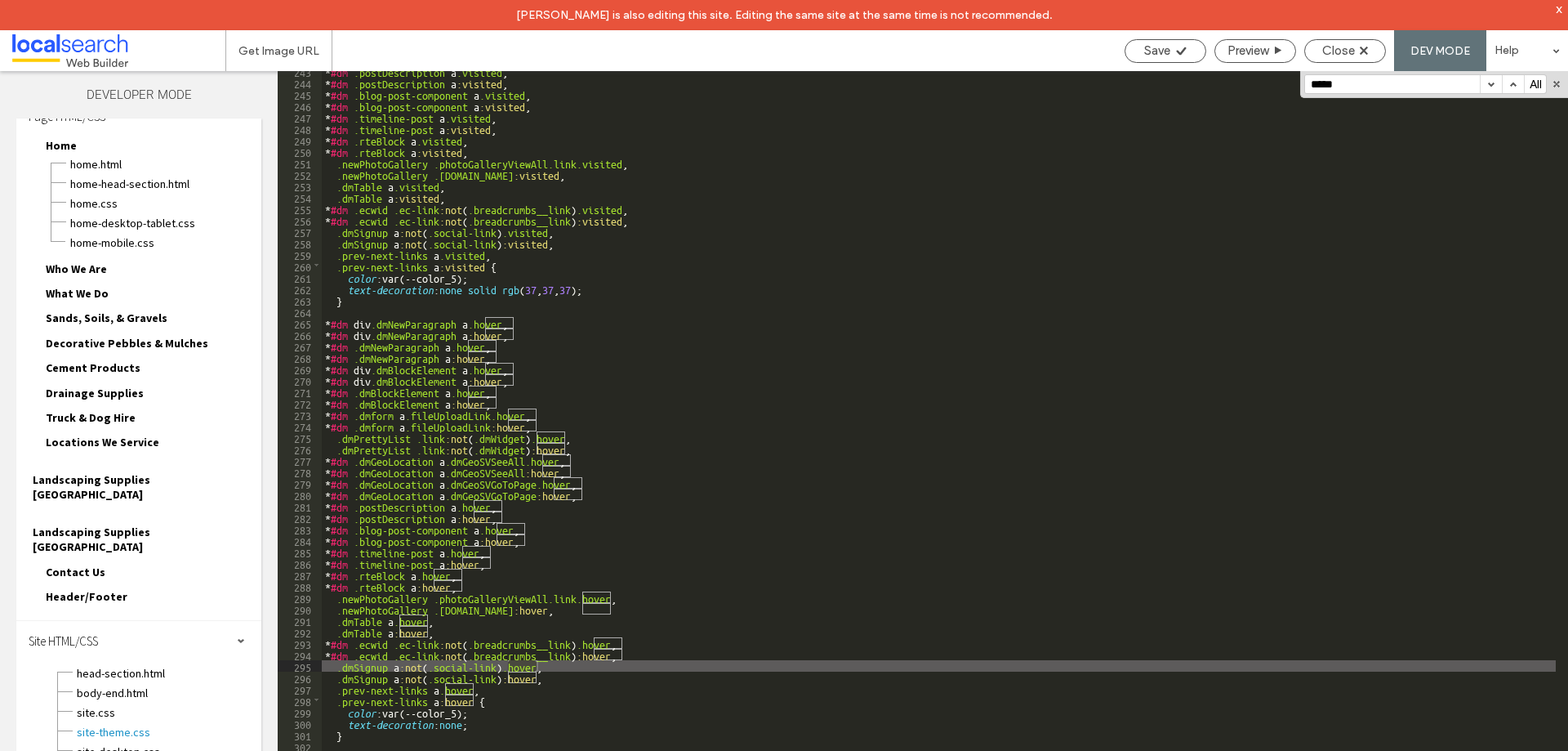
click at [1492, 81] on button "button" at bounding box center [1491, 84] width 22 height 18
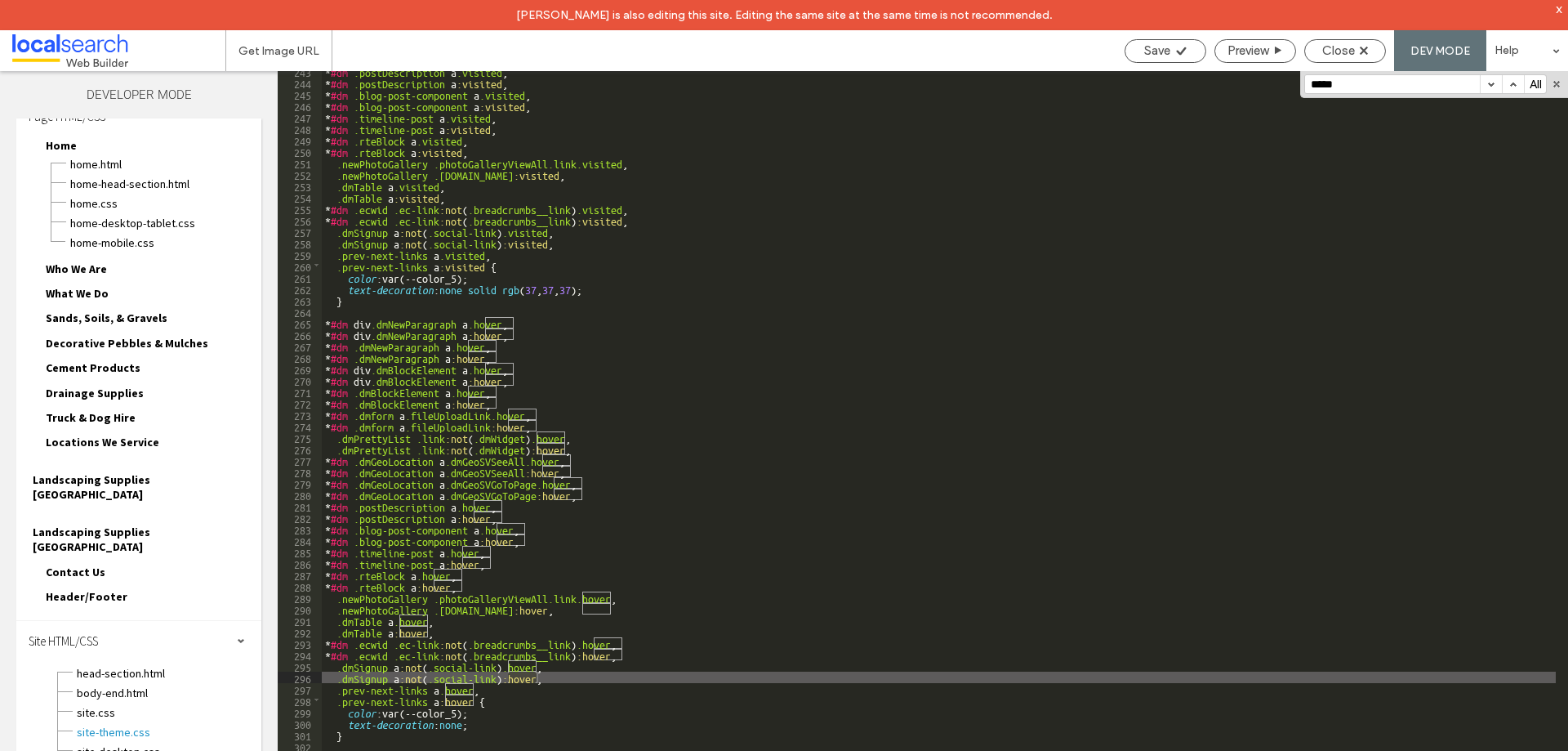
click at [1492, 81] on button "button" at bounding box center [1491, 84] width 22 height 18
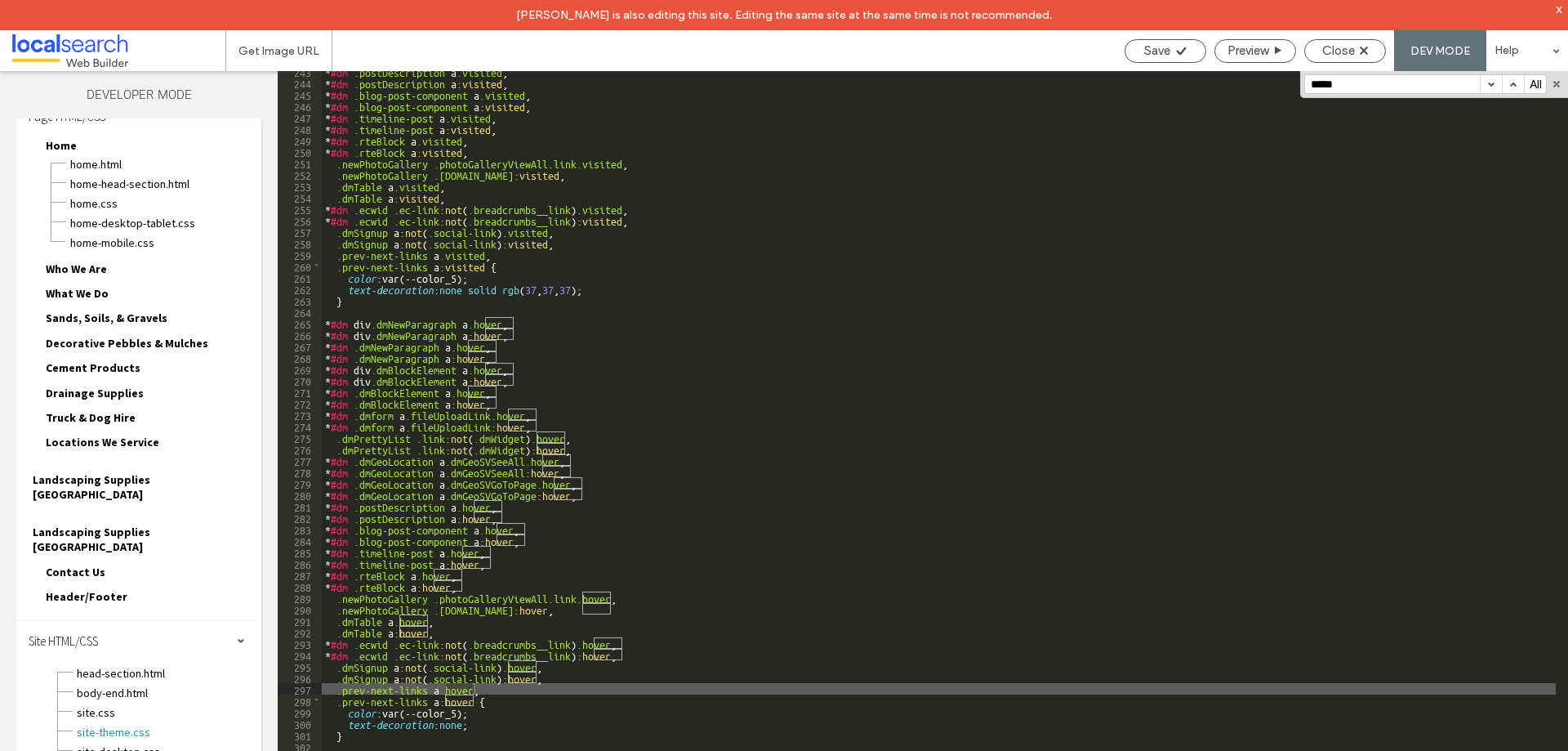
click at [1492, 81] on button "button" at bounding box center [1491, 84] width 22 height 18
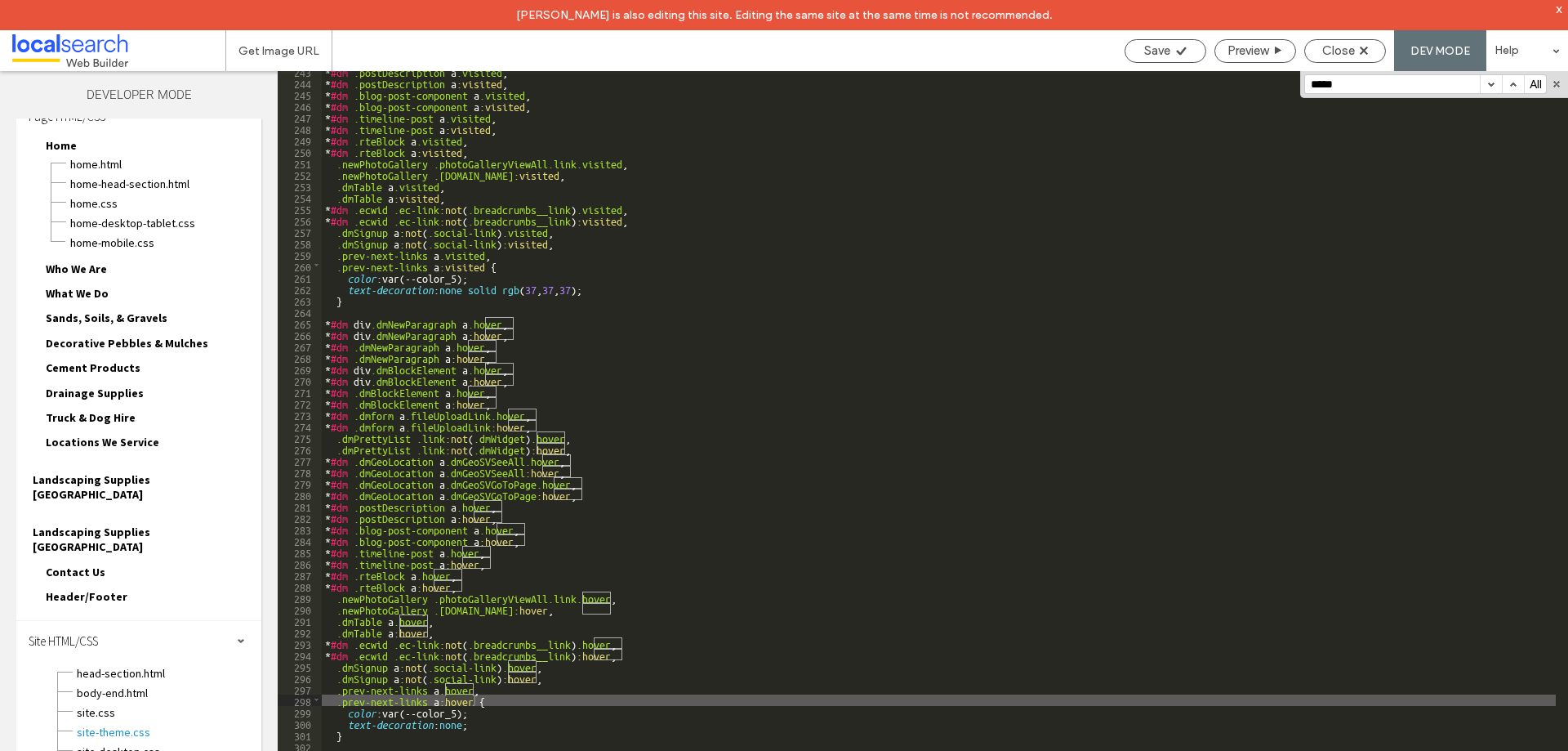
click at [1492, 81] on button "button" at bounding box center [1491, 84] width 22 height 18
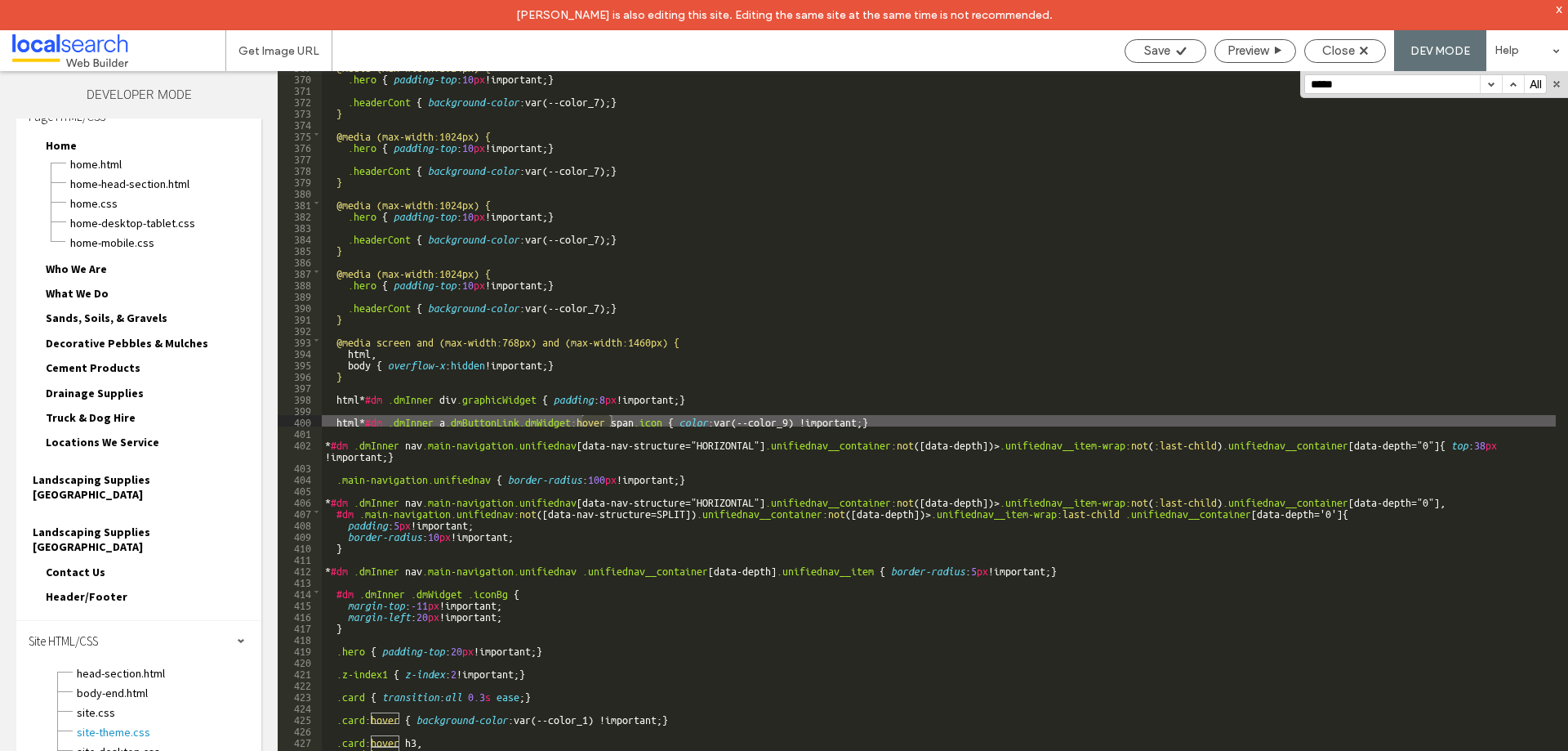
scroll to position [4223, 0]
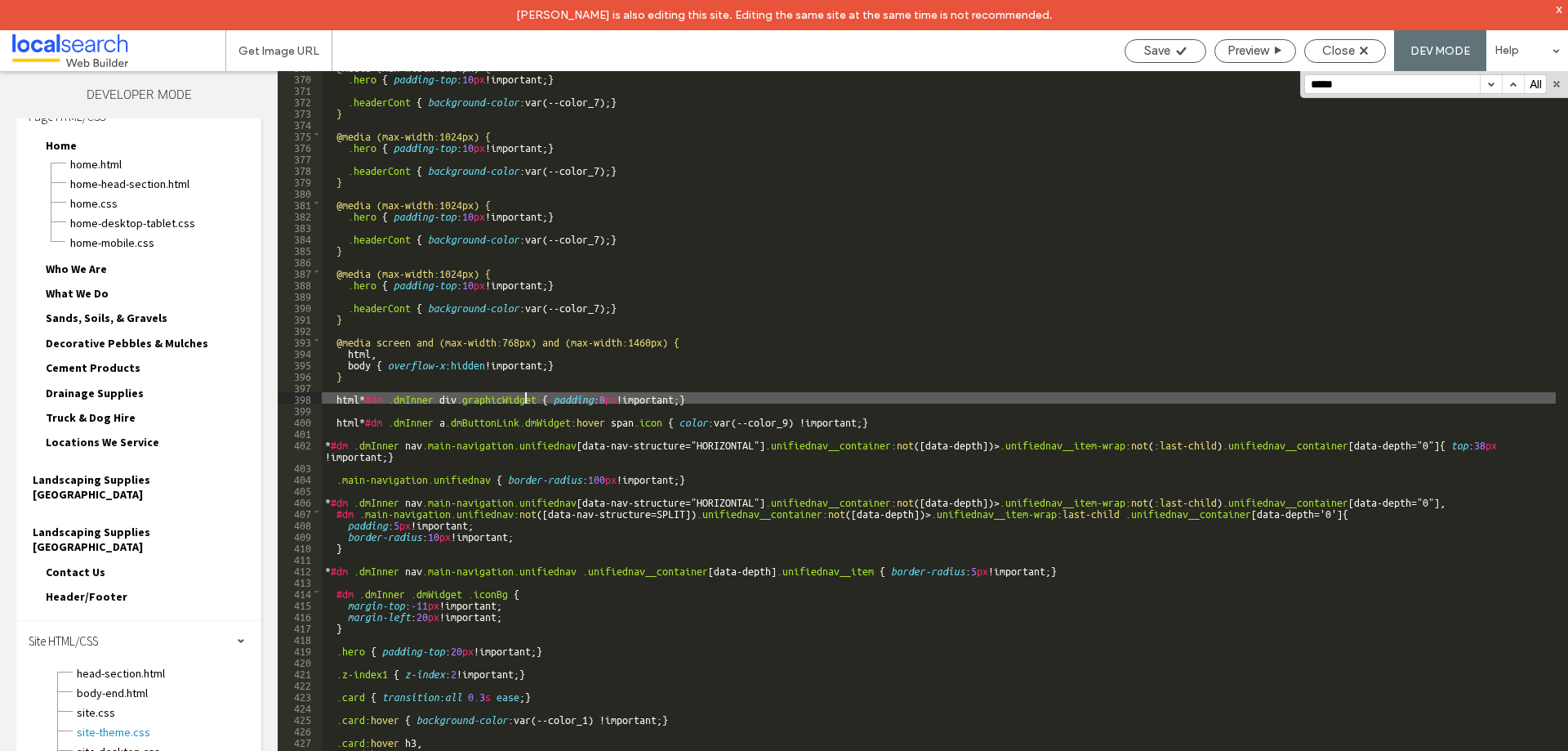
click at [526, 396] on div "@media (max-width:1024px) { .hero { padding-top : 10 px !important; } .headerCo…" at bounding box center [939, 427] width 1234 height 733
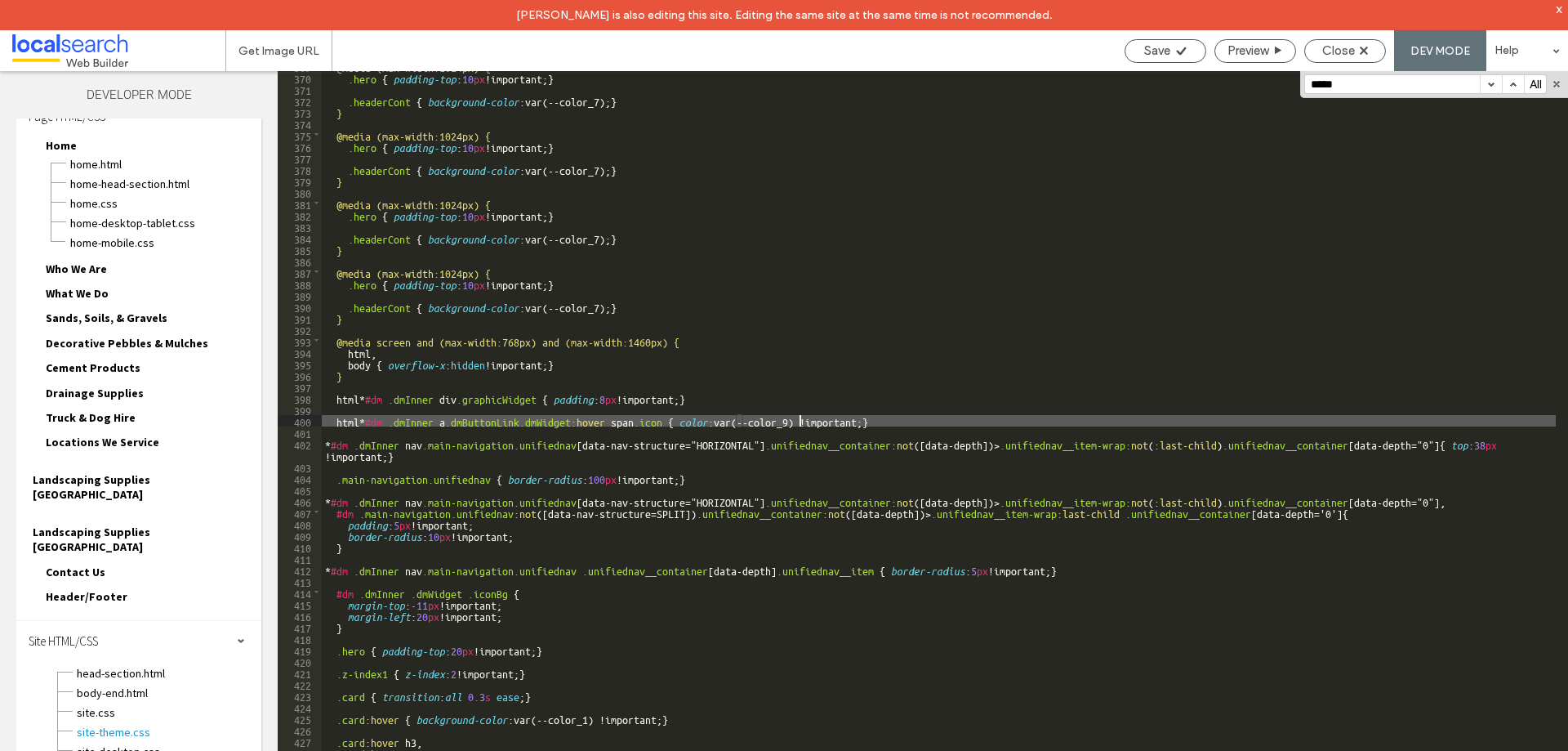
click at [797, 419] on div "@media (max-width:1024px) { .hero { padding-top : 10 px !important; } .headerCo…" at bounding box center [939, 427] width 1234 height 733
click at [791, 417] on div "@media (max-width:1024px) { .hero { padding-top : 10 px !important; } .headerCo…" at bounding box center [939, 427] width 1234 height 733
click at [794, 417] on div "@media (max-width:1024px) { .hero { padding-top : 10 px !important; } .headerCo…" at bounding box center [939, 427] width 1234 height 733
click at [1158, 43] on span "Save" at bounding box center [1157, 50] width 26 height 14
type textarea "**"
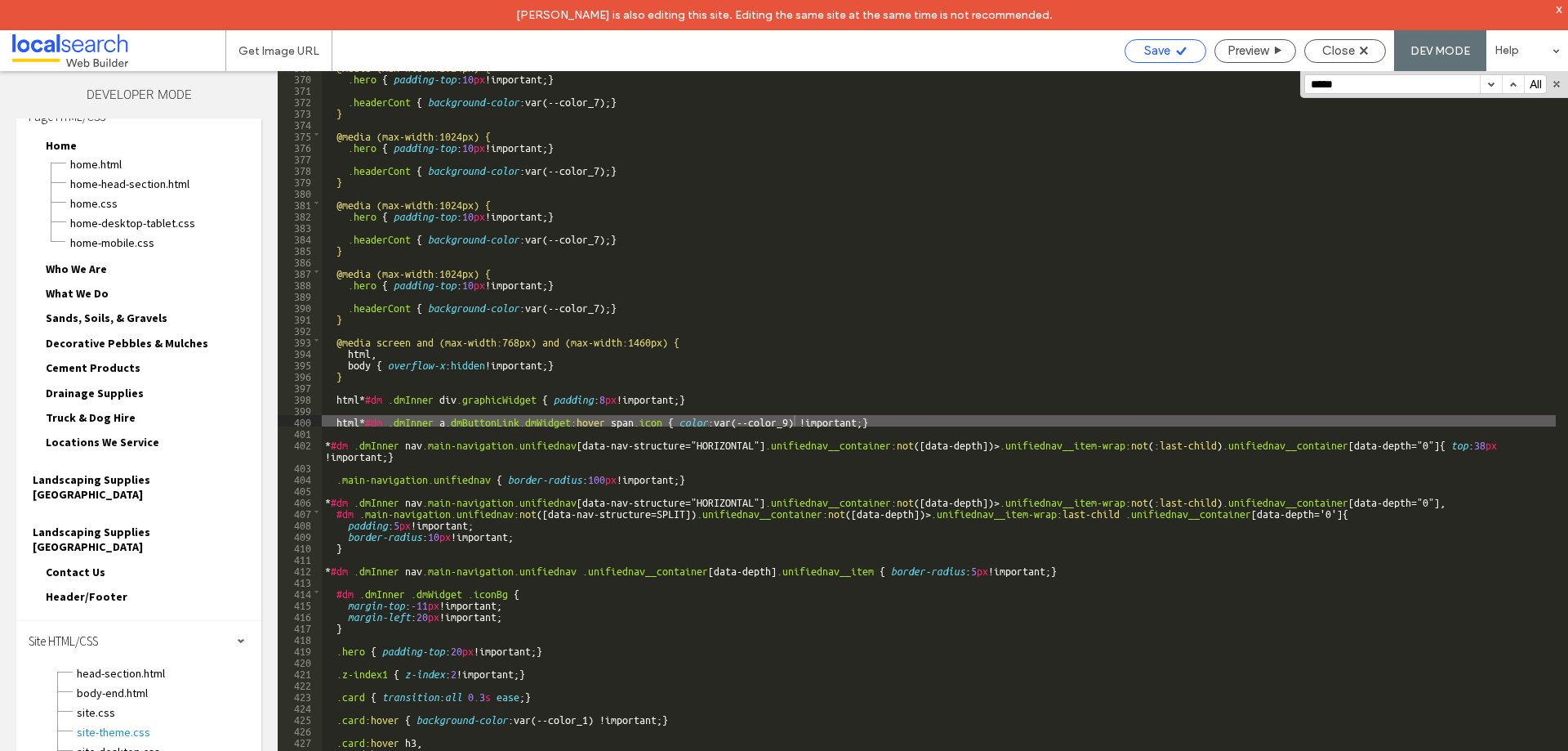
click at [1166, 49] on span "Save" at bounding box center [1157, 50] width 26 height 14
click at [1490, 86] on button "button" at bounding box center [1491, 84] width 22 height 18
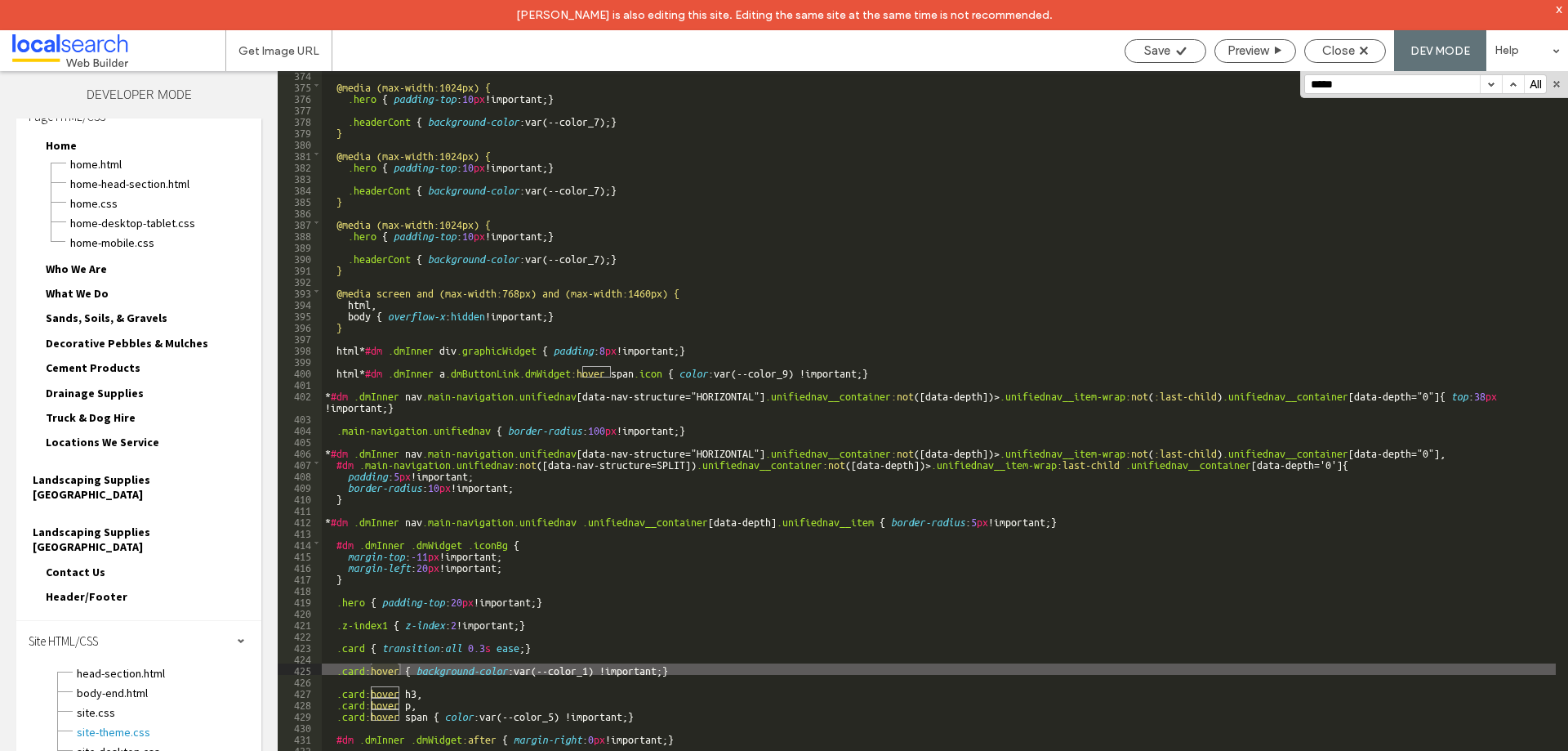
scroll to position [4271, 0]
click at [1495, 84] on button "button" at bounding box center [1491, 84] width 22 height 18
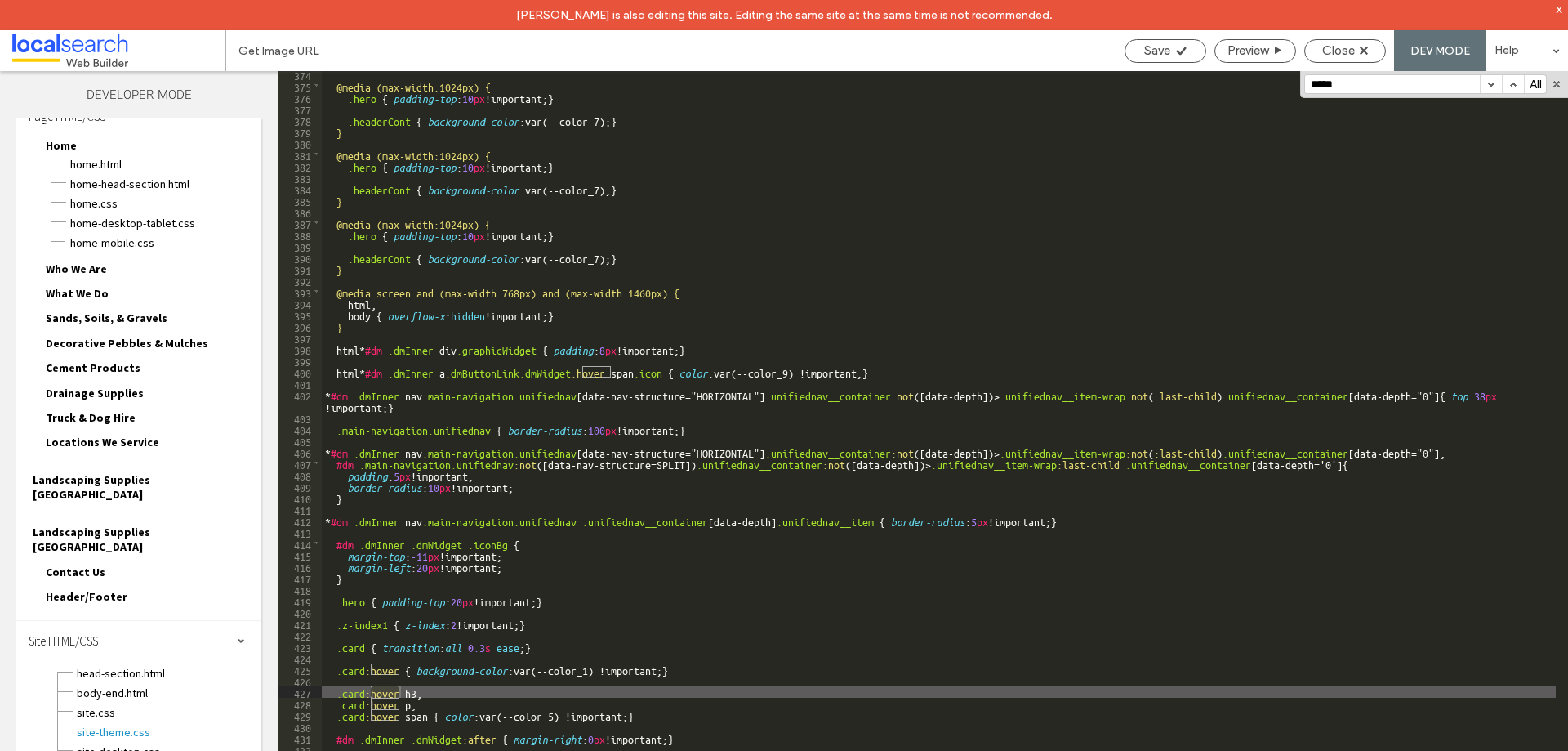
click at [1495, 84] on button "button" at bounding box center [1491, 84] width 22 height 18
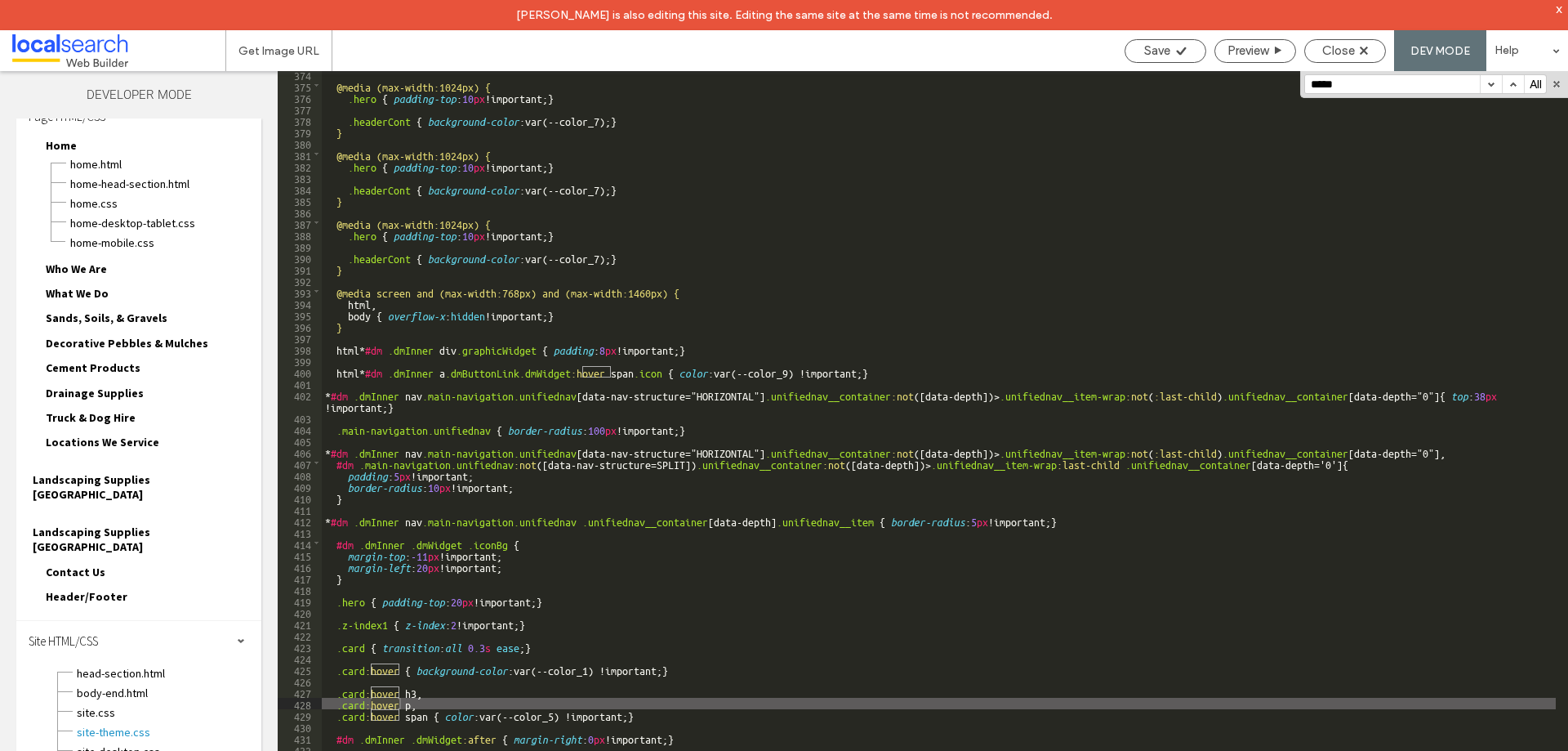
click at [1495, 84] on button "button" at bounding box center [1491, 84] width 22 height 18
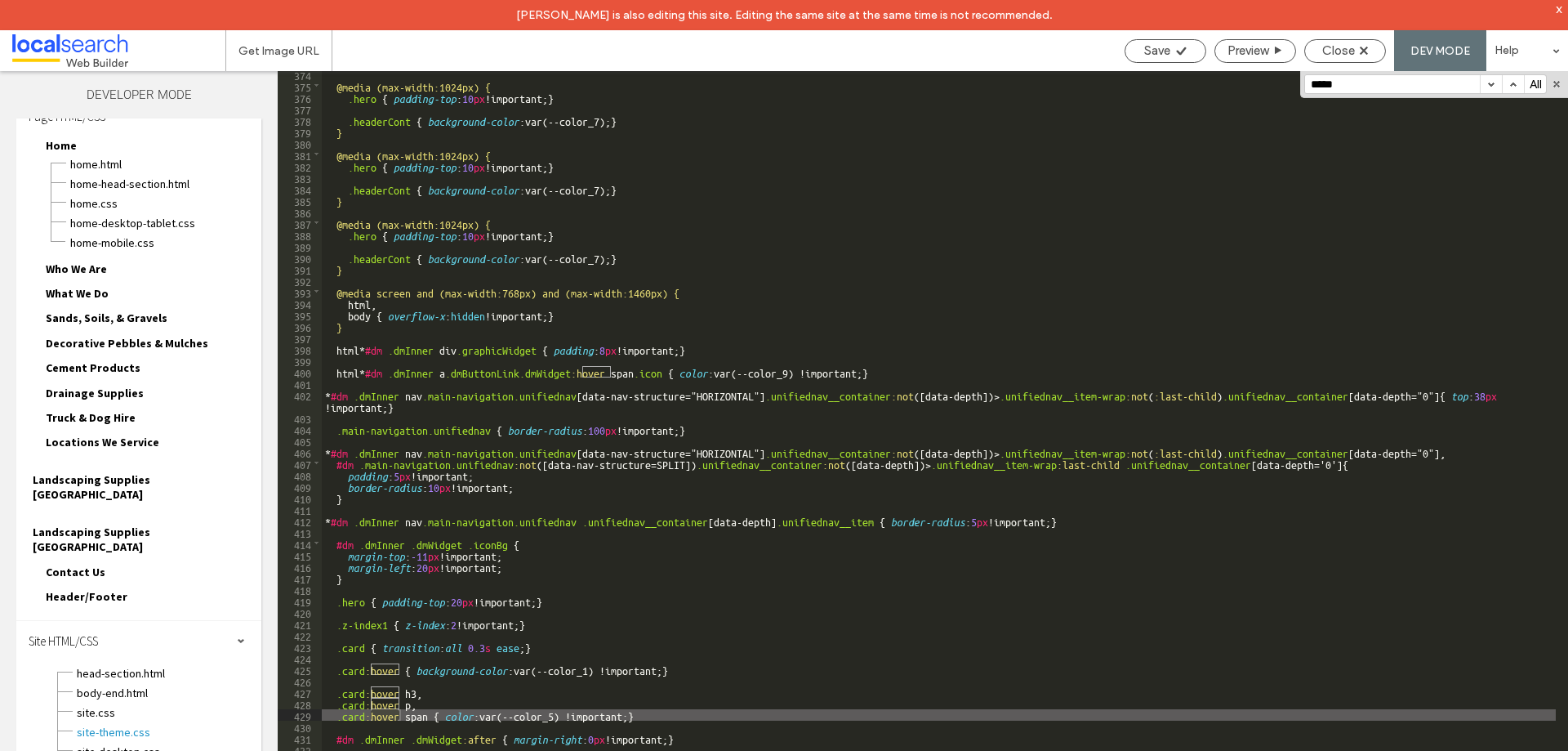
click at [1495, 84] on button "button" at bounding box center [1491, 84] width 22 height 18
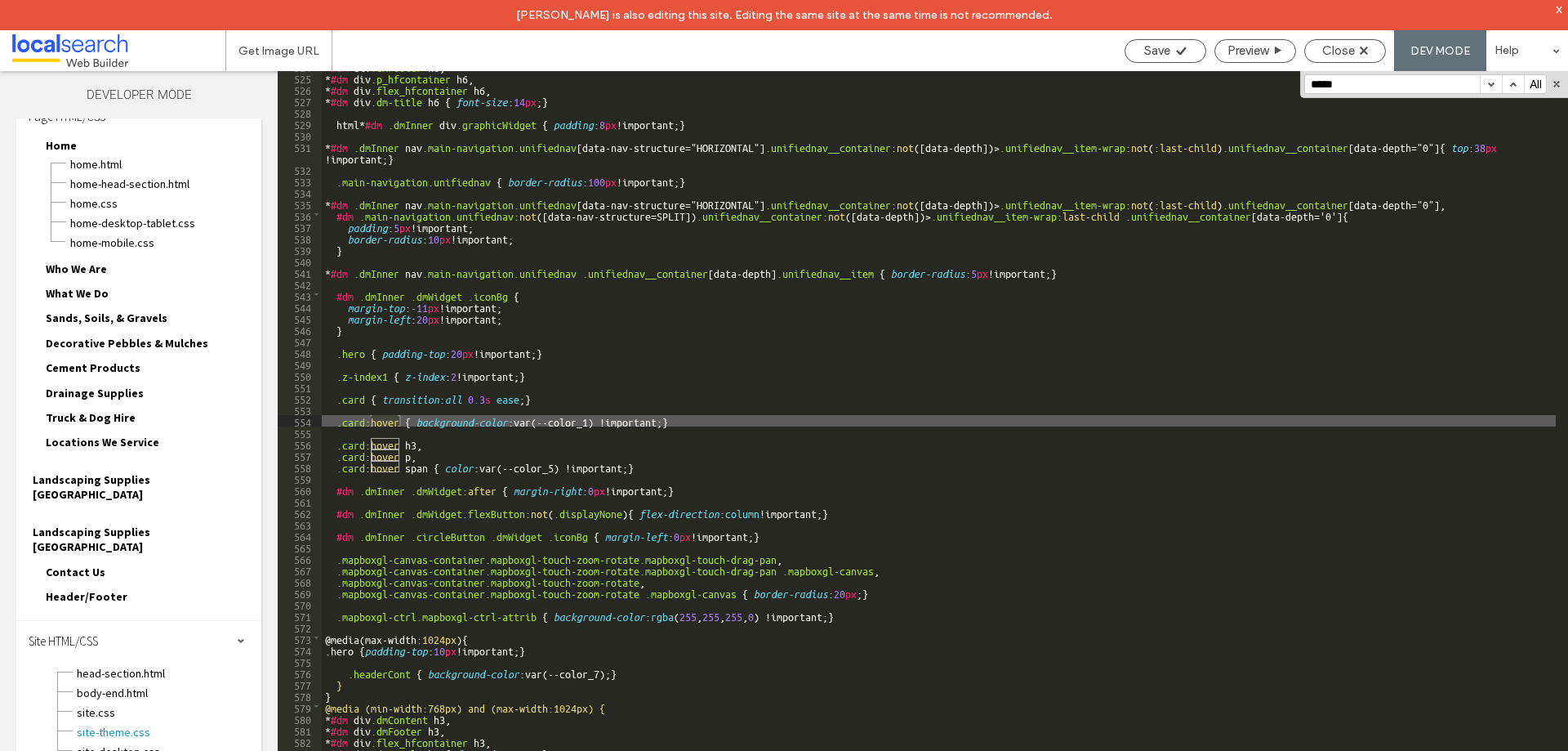
click at [1495, 84] on button "button" at bounding box center [1491, 84] width 22 height 18
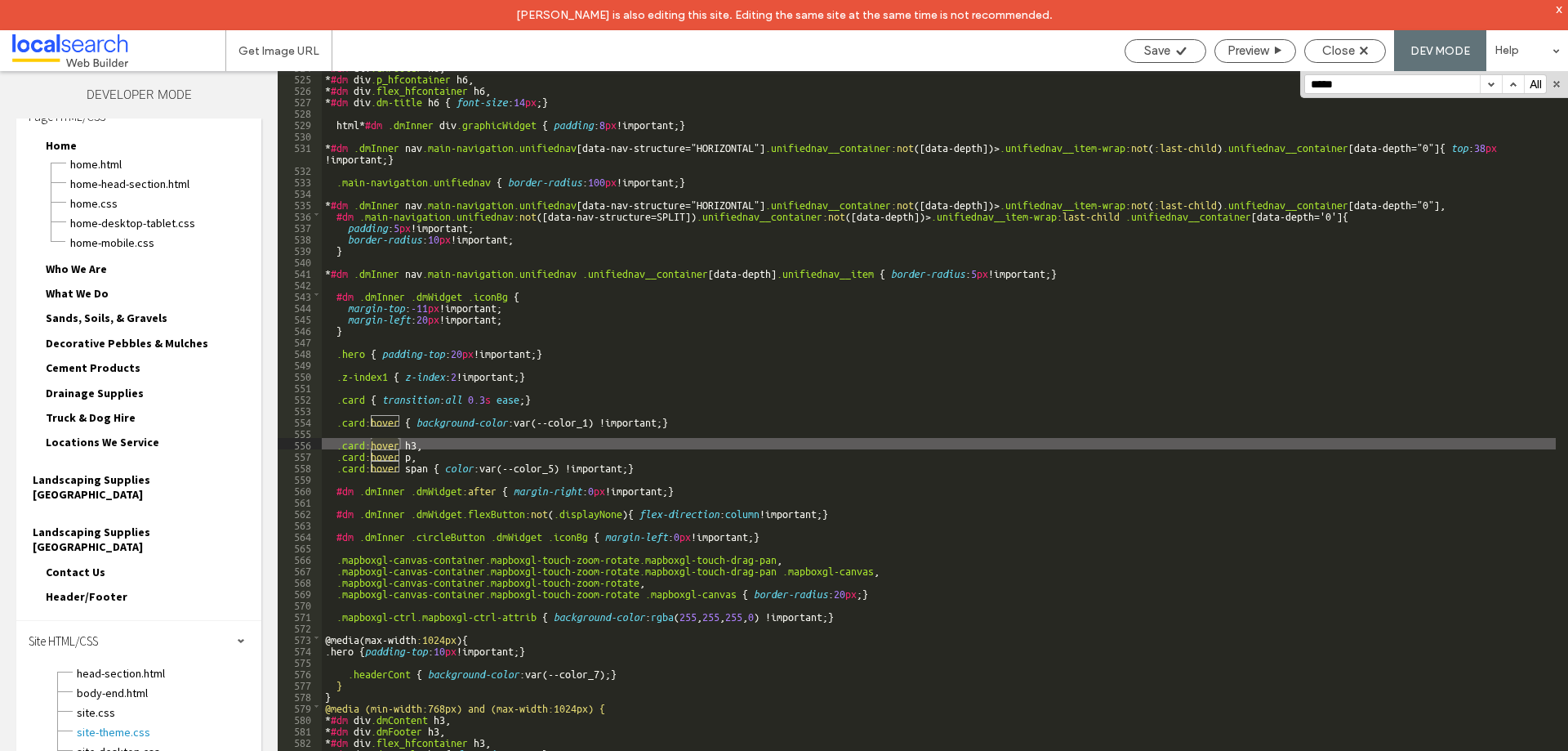
click at [1495, 84] on button "button" at bounding box center [1491, 84] width 22 height 18
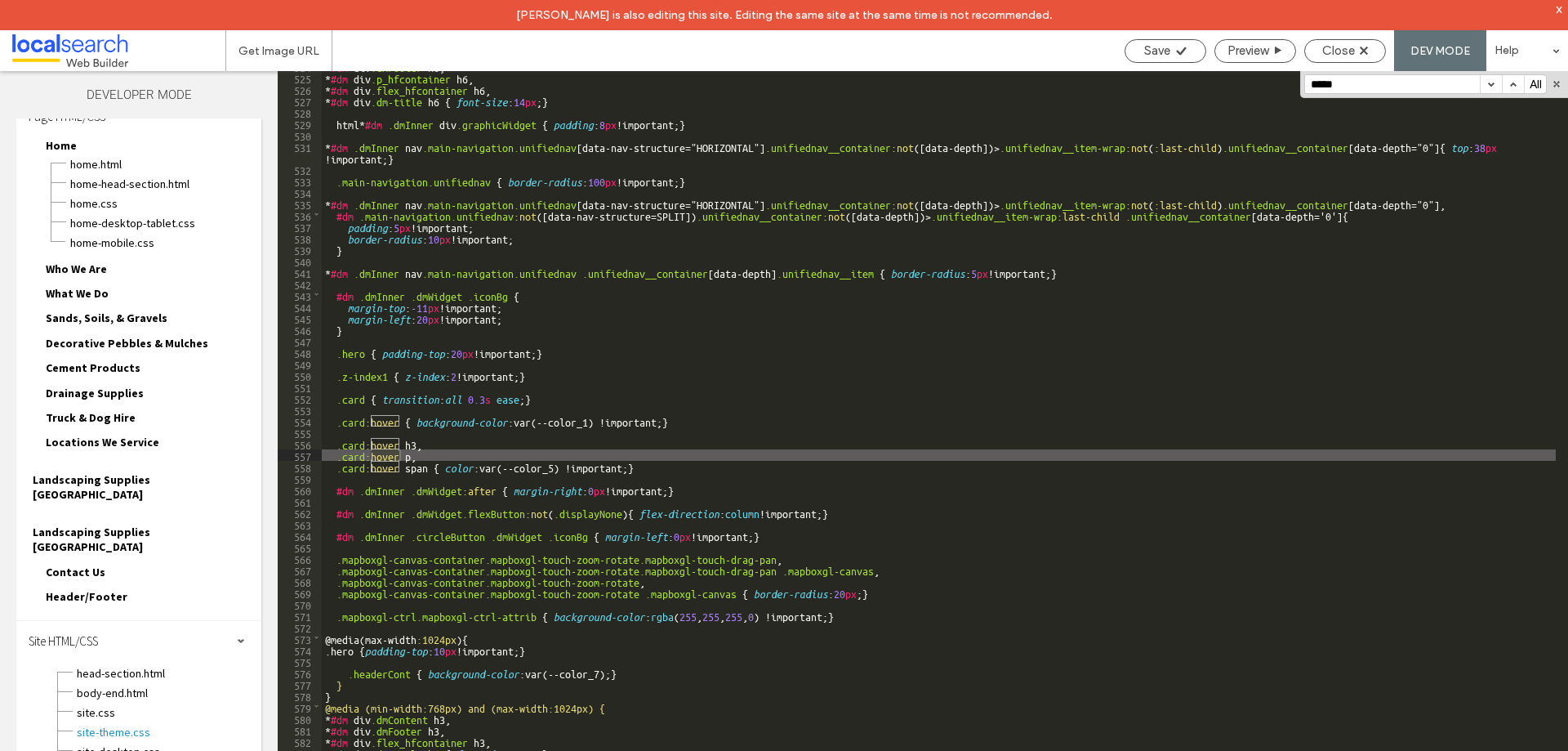
click at [1495, 84] on button "button" at bounding box center [1491, 84] width 22 height 18
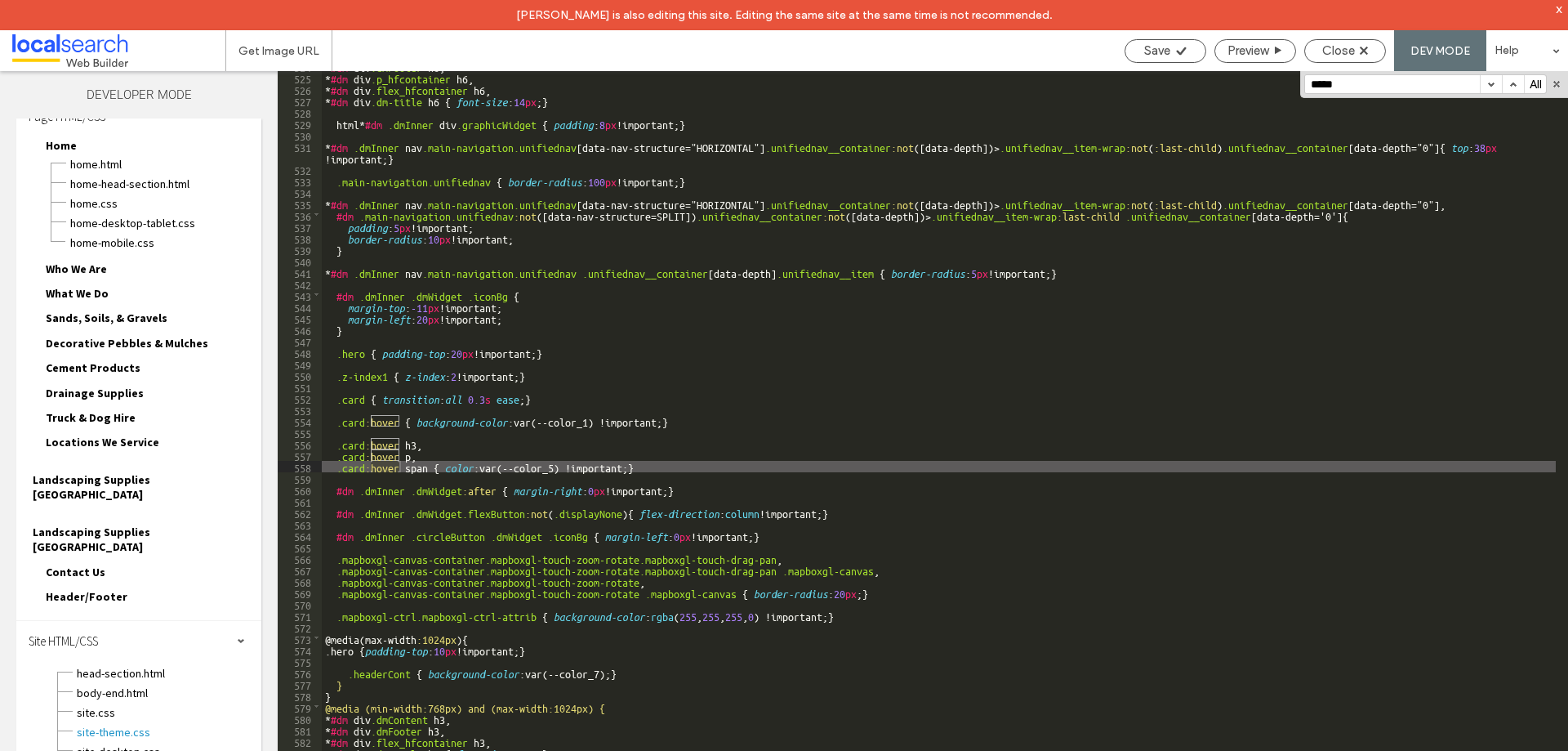
click at [1495, 84] on button "button" at bounding box center [1491, 84] width 22 height 18
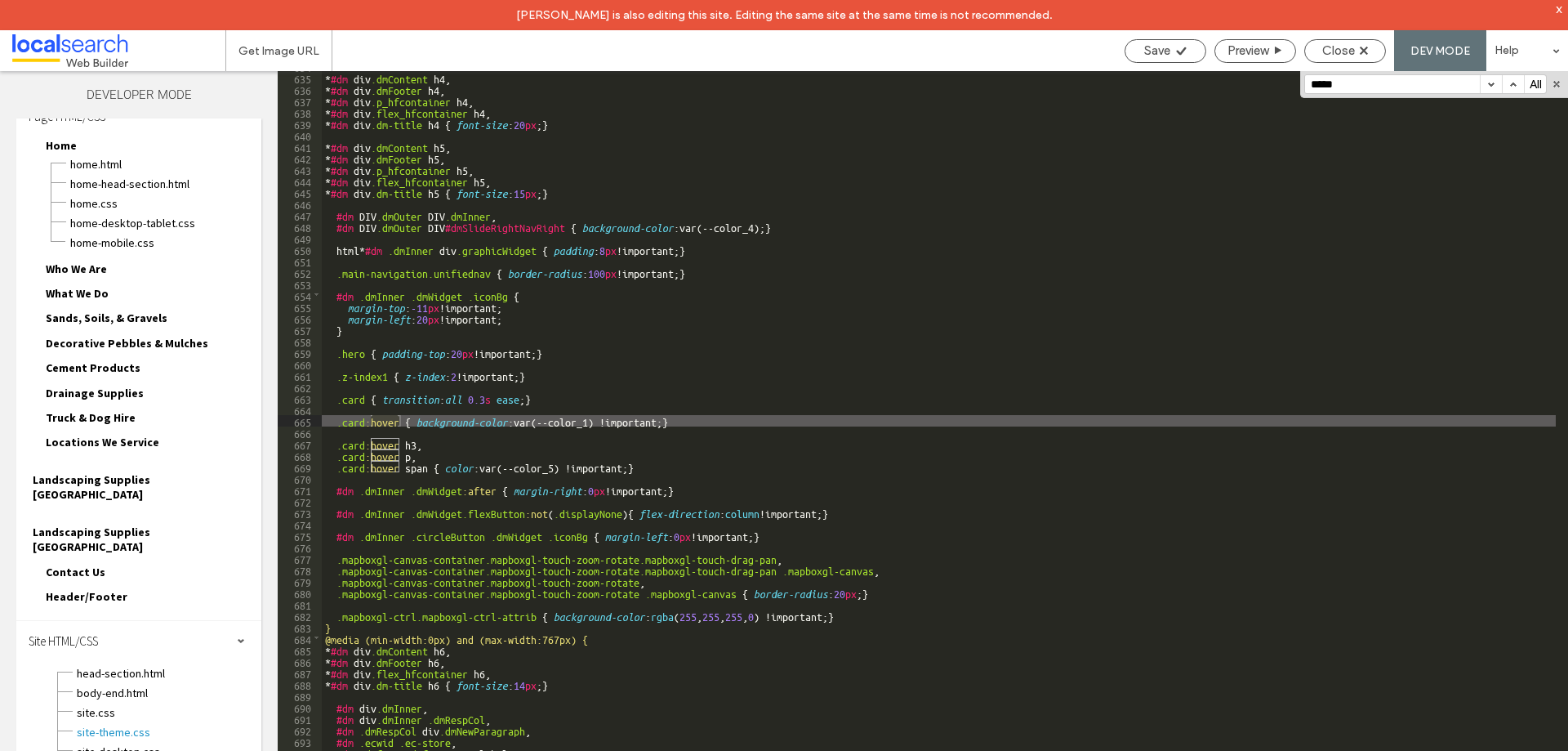
scroll to position [7277, 0]
click at [1495, 84] on button "button" at bounding box center [1491, 84] width 22 height 18
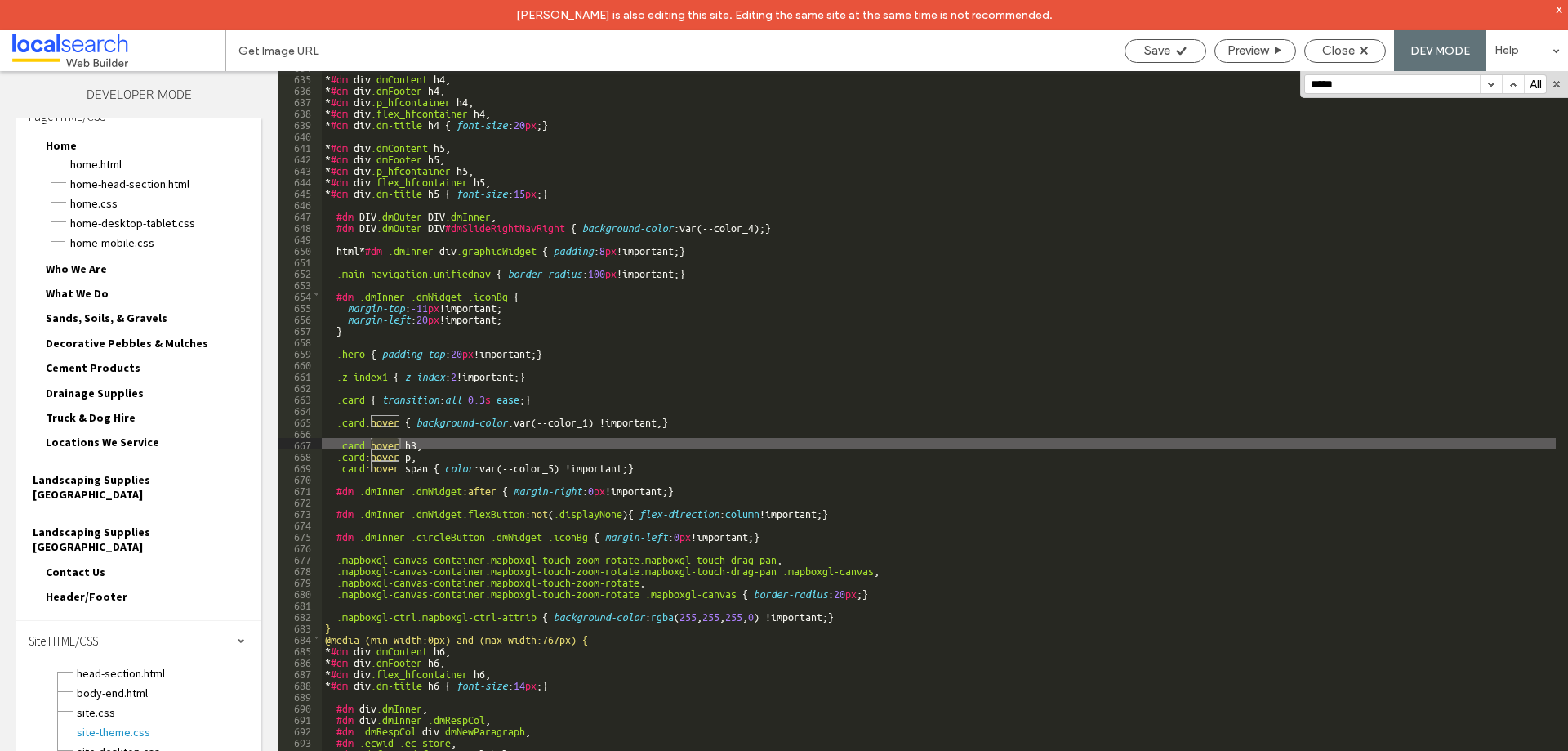
click at [1495, 84] on button "button" at bounding box center [1491, 84] width 22 height 18
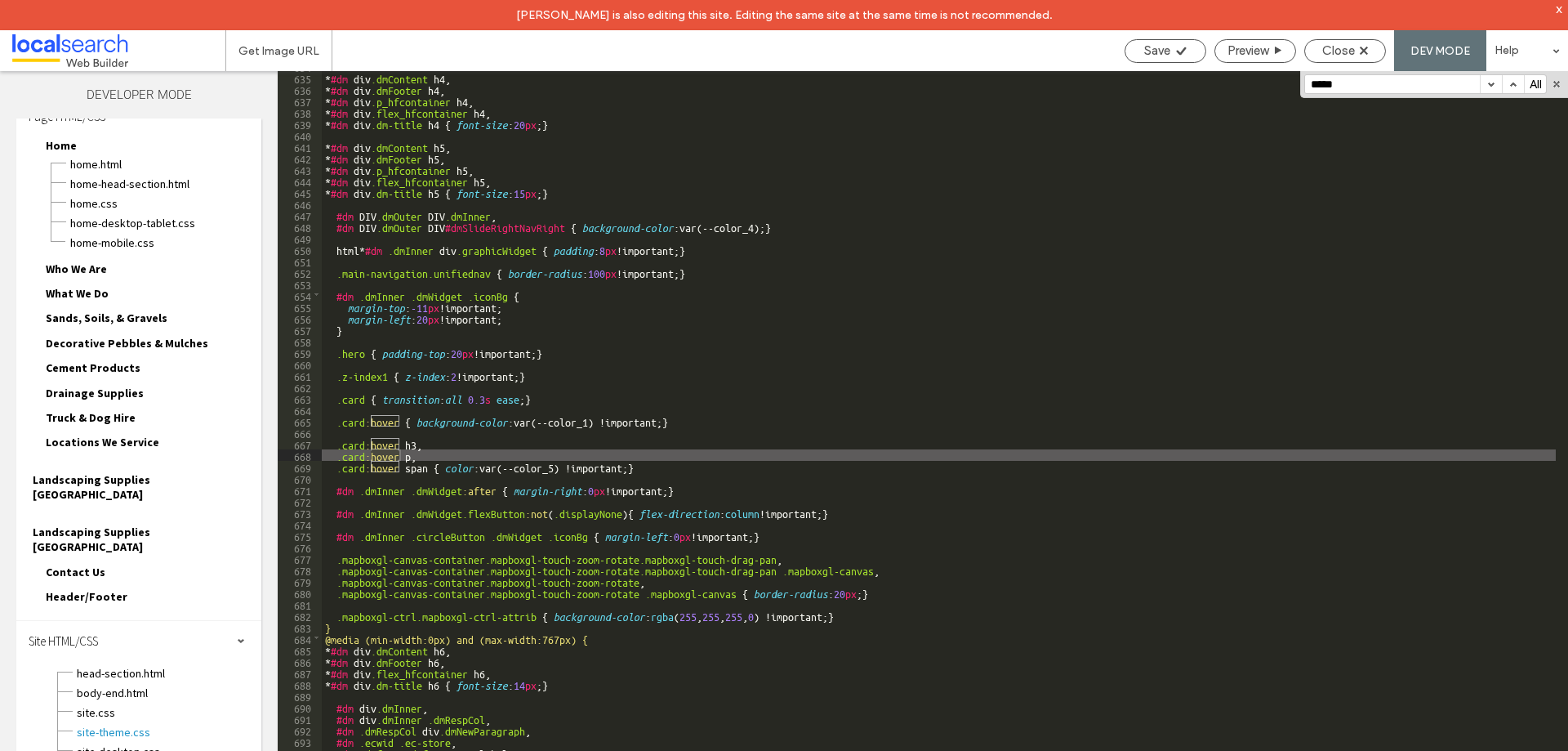
click at [1495, 84] on button "button" at bounding box center [1491, 84] width 22 height 18
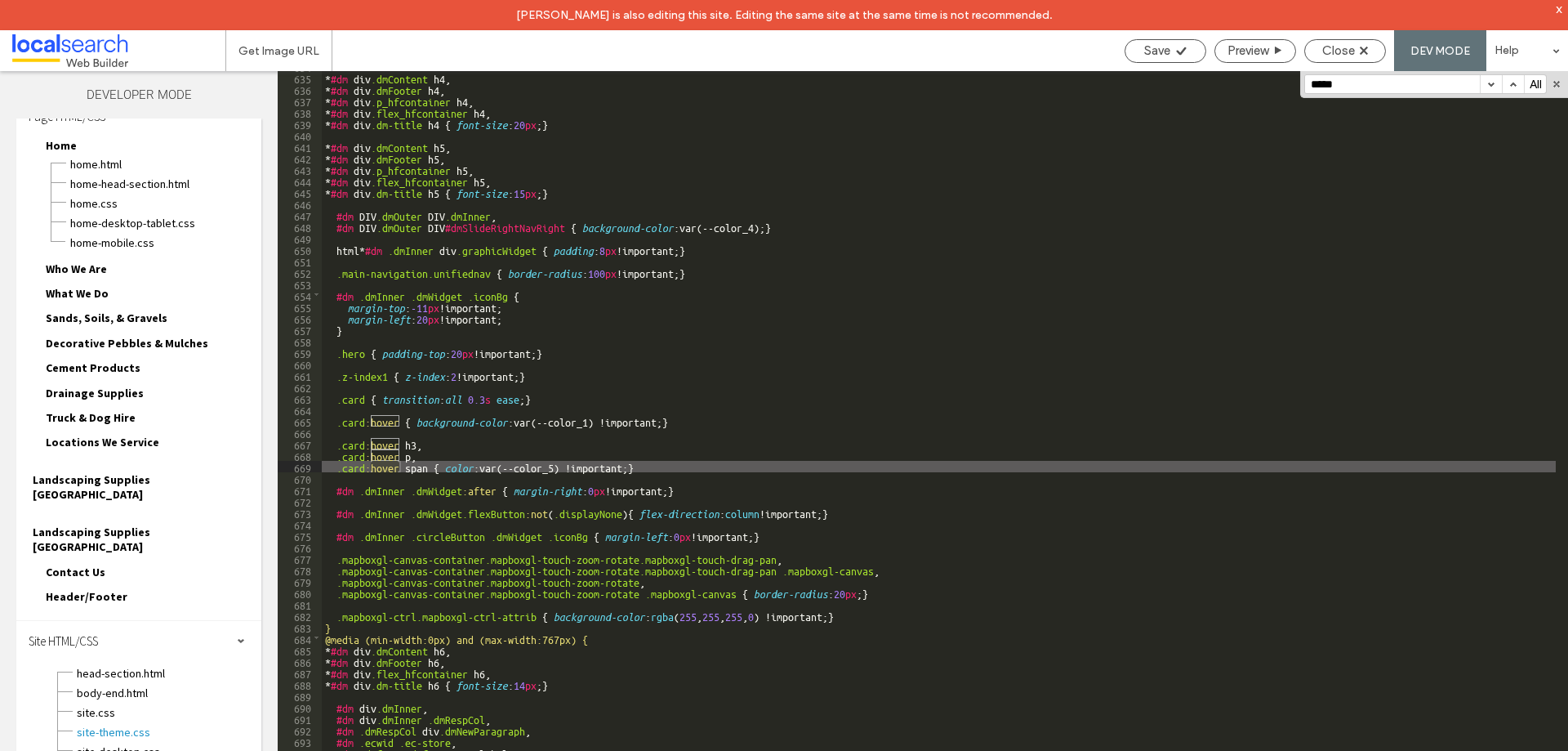
click at [1495, 84] on button "button" at bounding box center [1491, 84] width 22 height 18
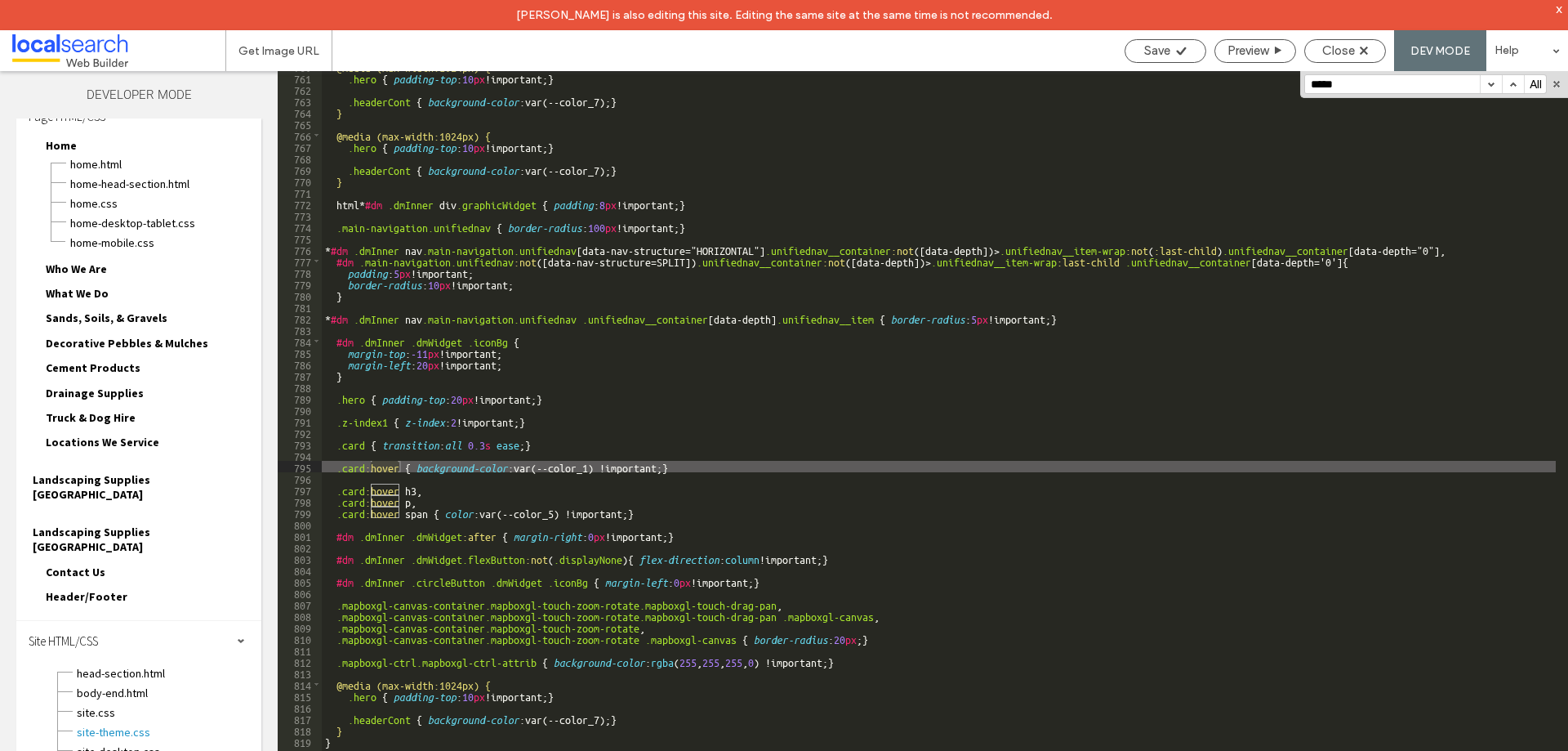
scroll to position [8718, 0]
click at [1495, 84] on button "button" at bounding box center [1491, 84] width 22 height 18
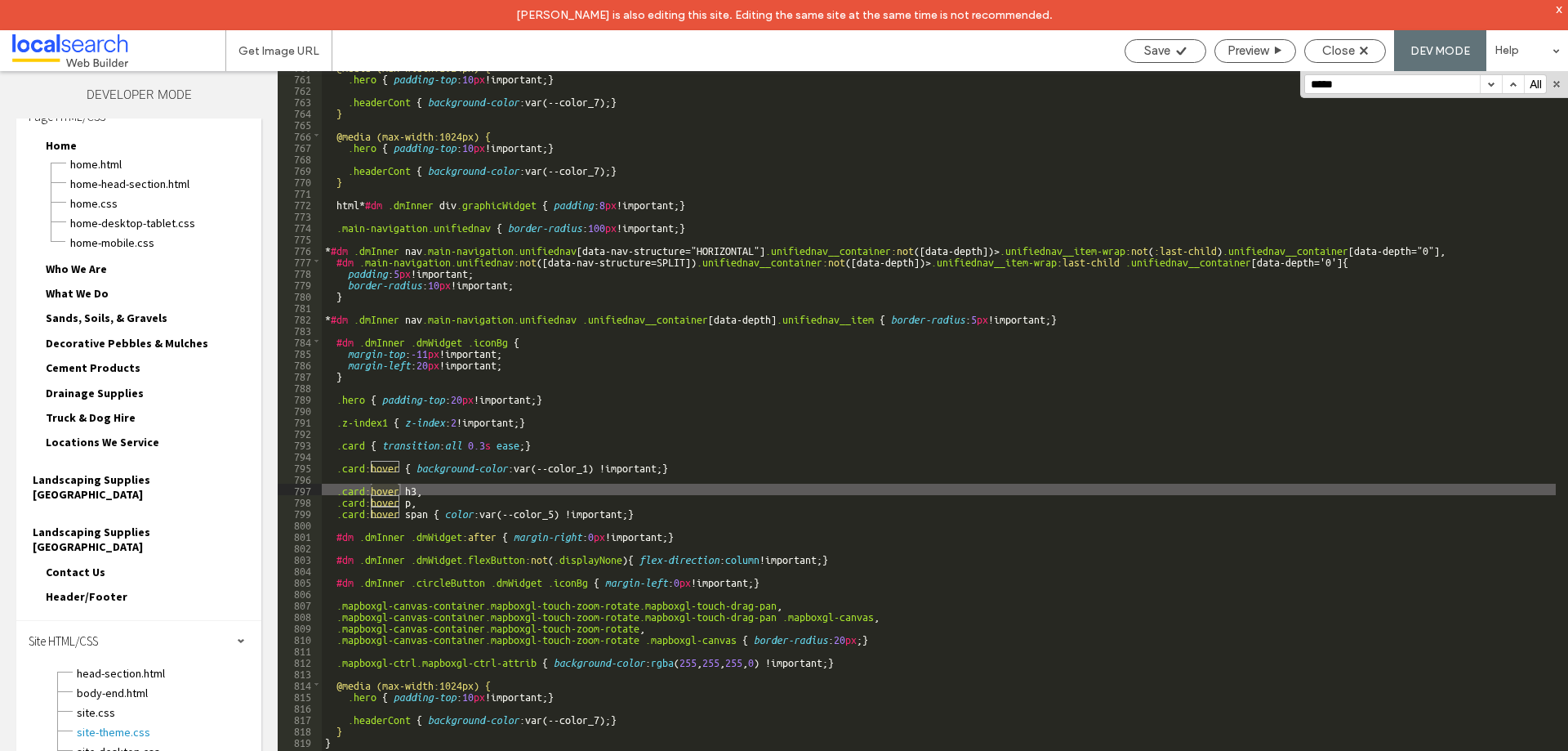
click at [1495, 84] on button "button" at bounding box center [1491, 84] width 22 height 18
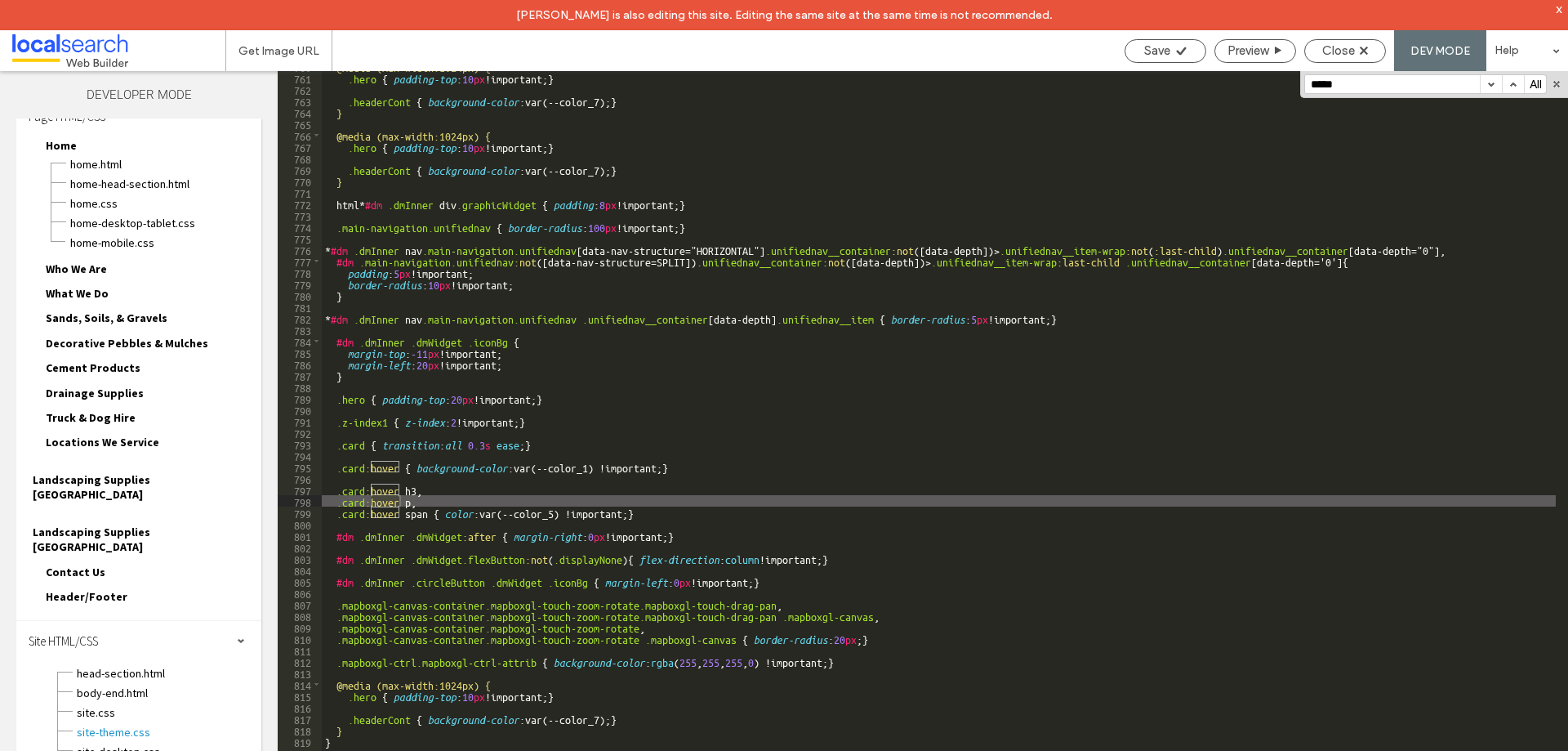
click at [1495, 84] on button "button" at bounding box center [1491, 84] width 22 height 18
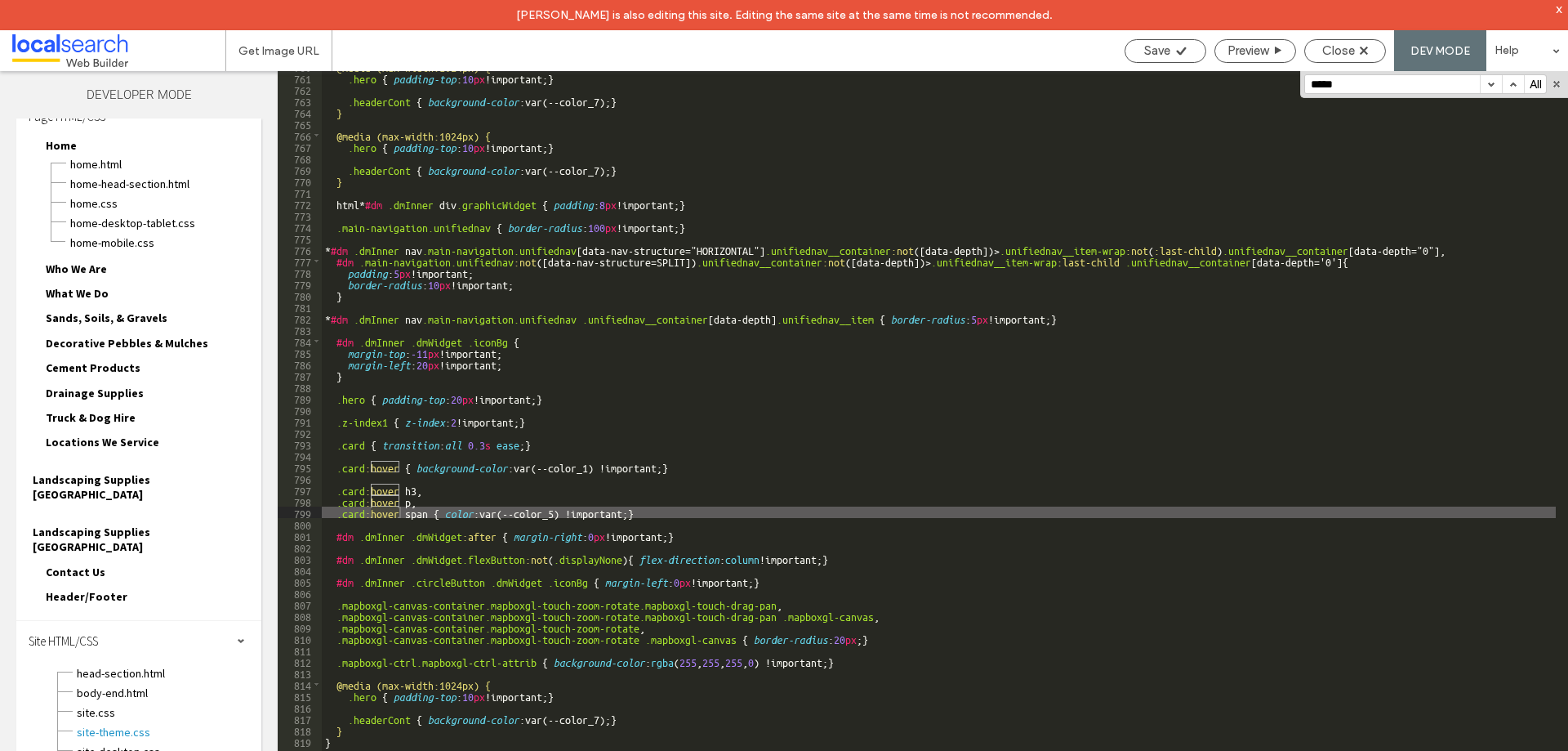
click at [1495, 84] on button "button" at bounding box center [1491, 84] width 22 height 18
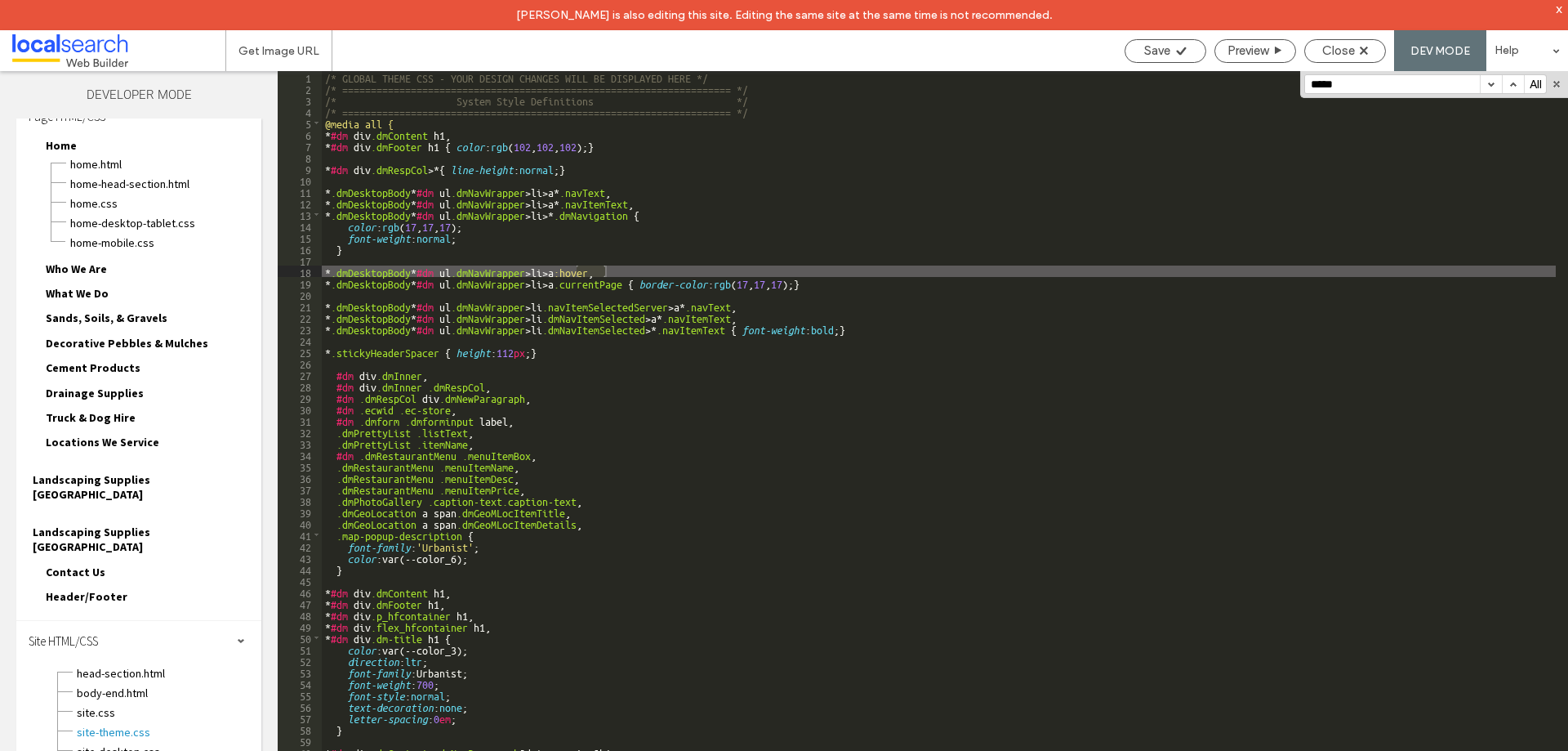
click at [1495, 84] on button "button" at bounding box center [1491, 84] width 22 height 18
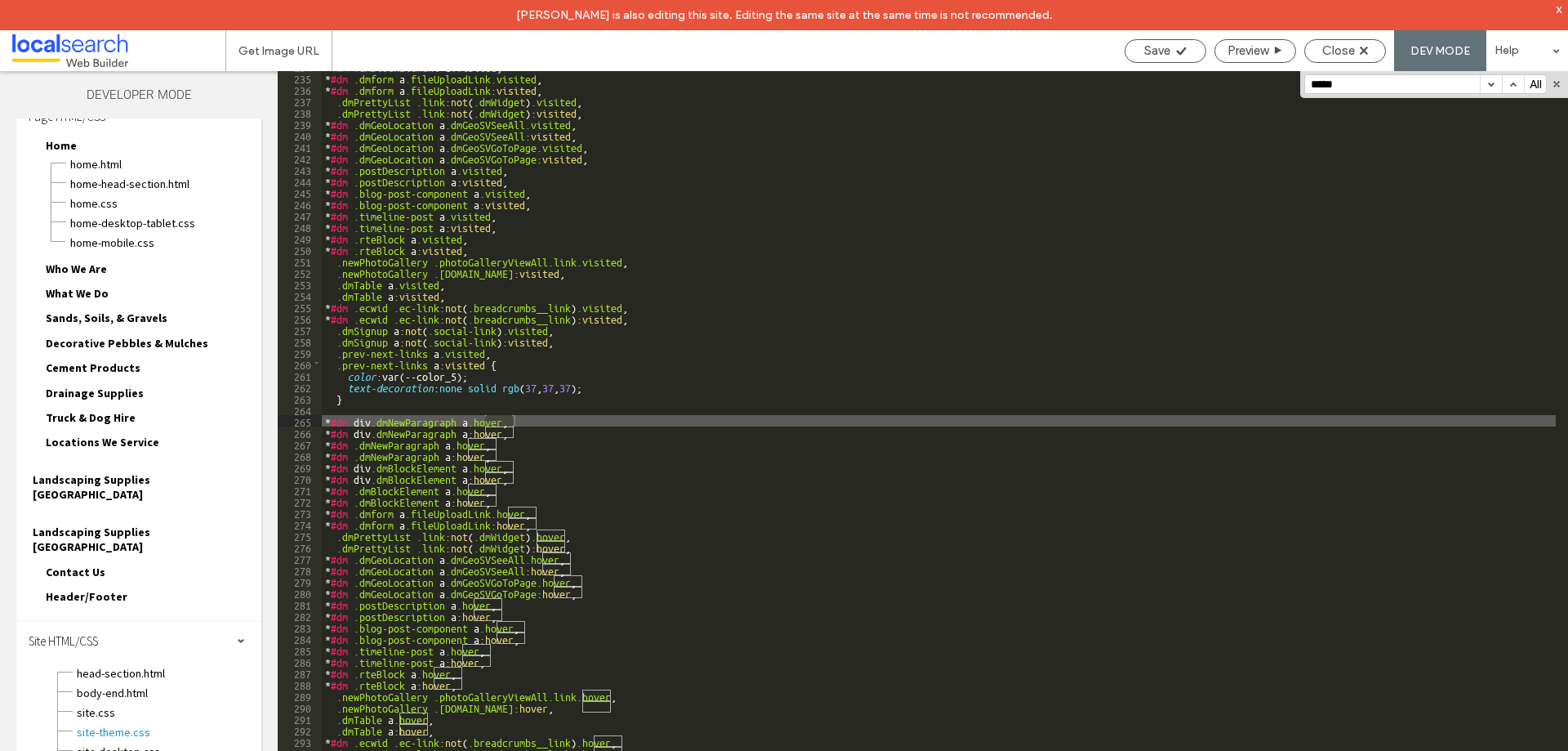
scroll to position [2678, 0]
click at [1495, 84] on button "button" at bounding box center [1491, 84] width 22 height 18
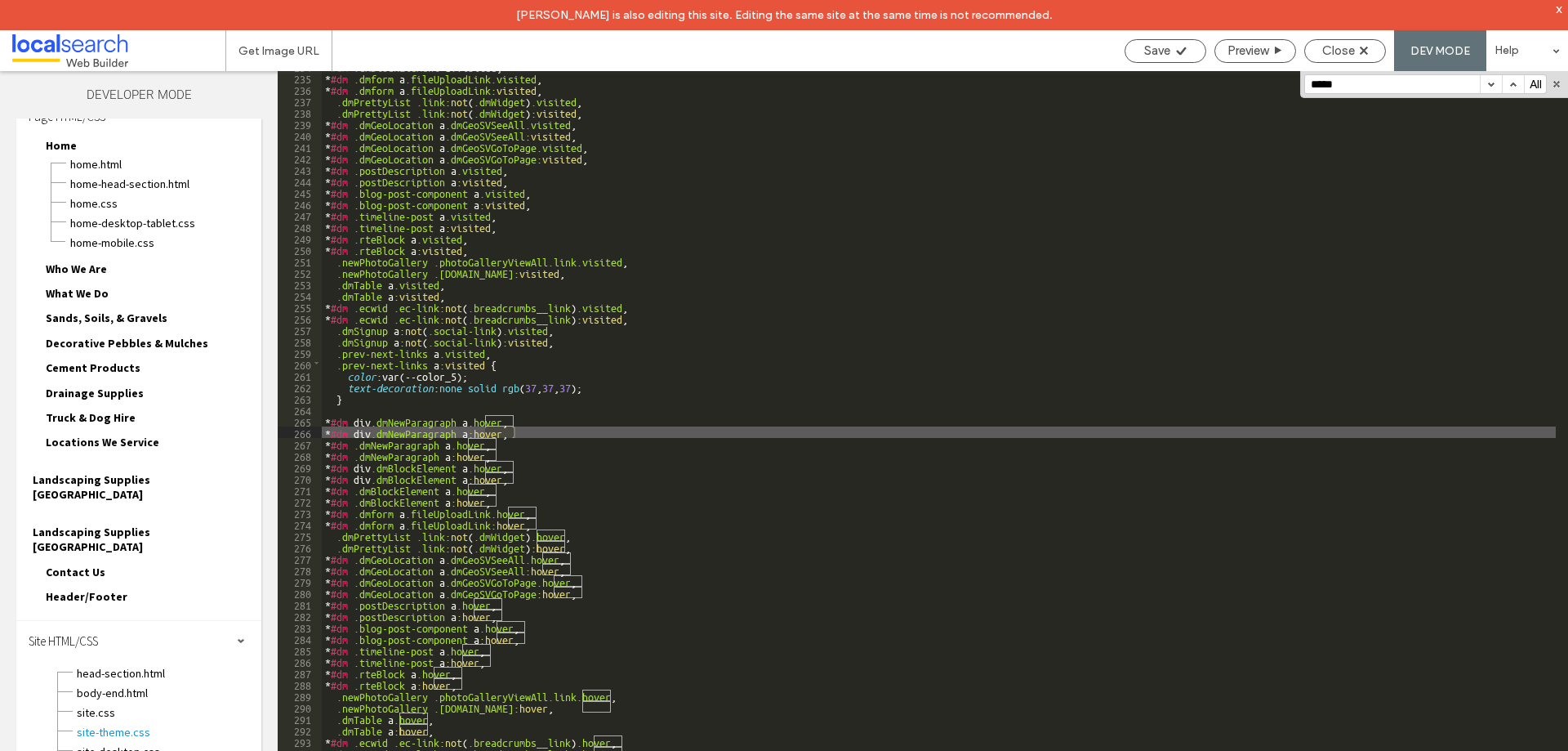
click at [1495, 84] on button "button" at bounding box center [1491, 84] width 22 height 18
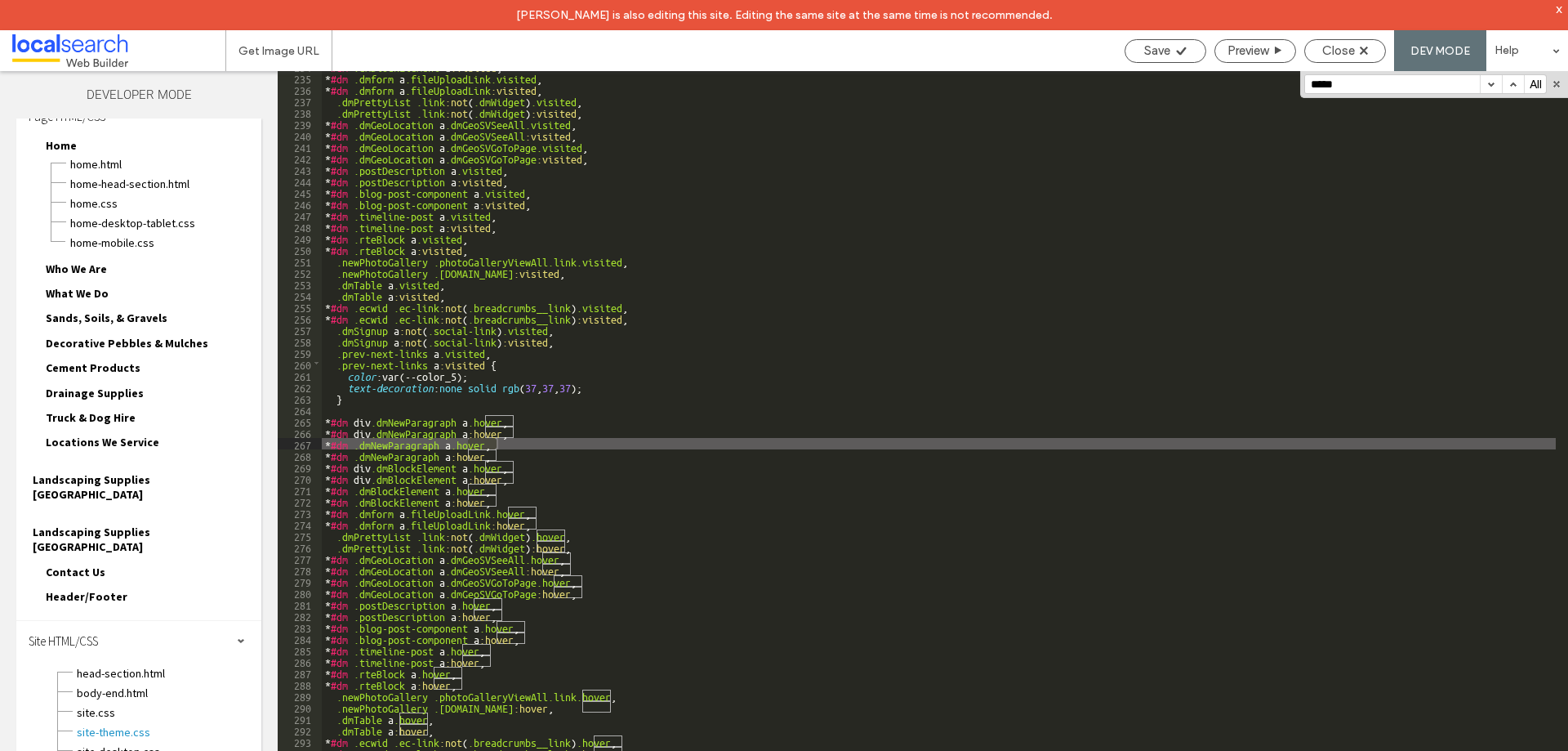
click at [1495, 84] on button "button" at bounding box center [1491, 84] width 22 height 18
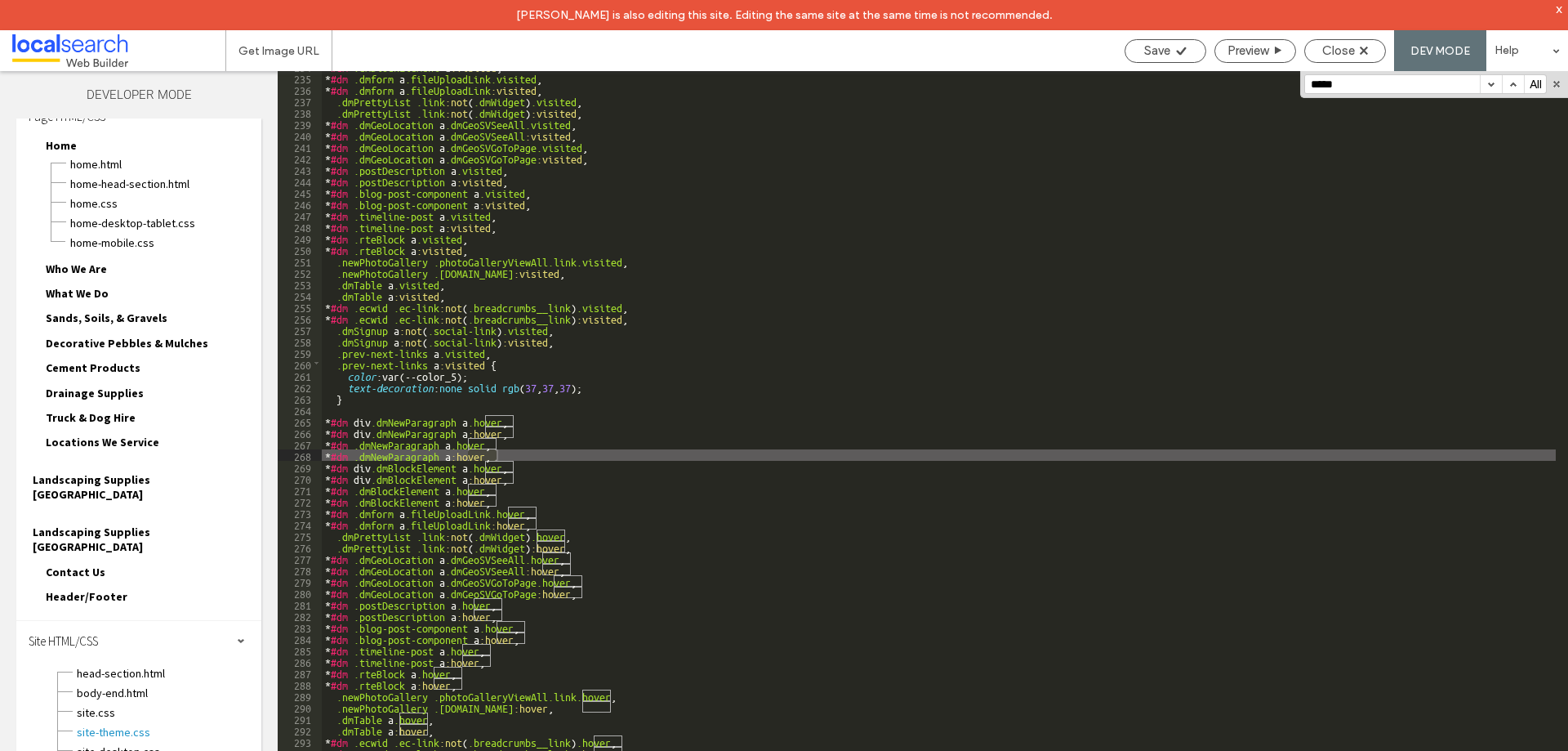
click at [1495, 84] on button "button" at bounding box center [1491, 84] width 22 height 18
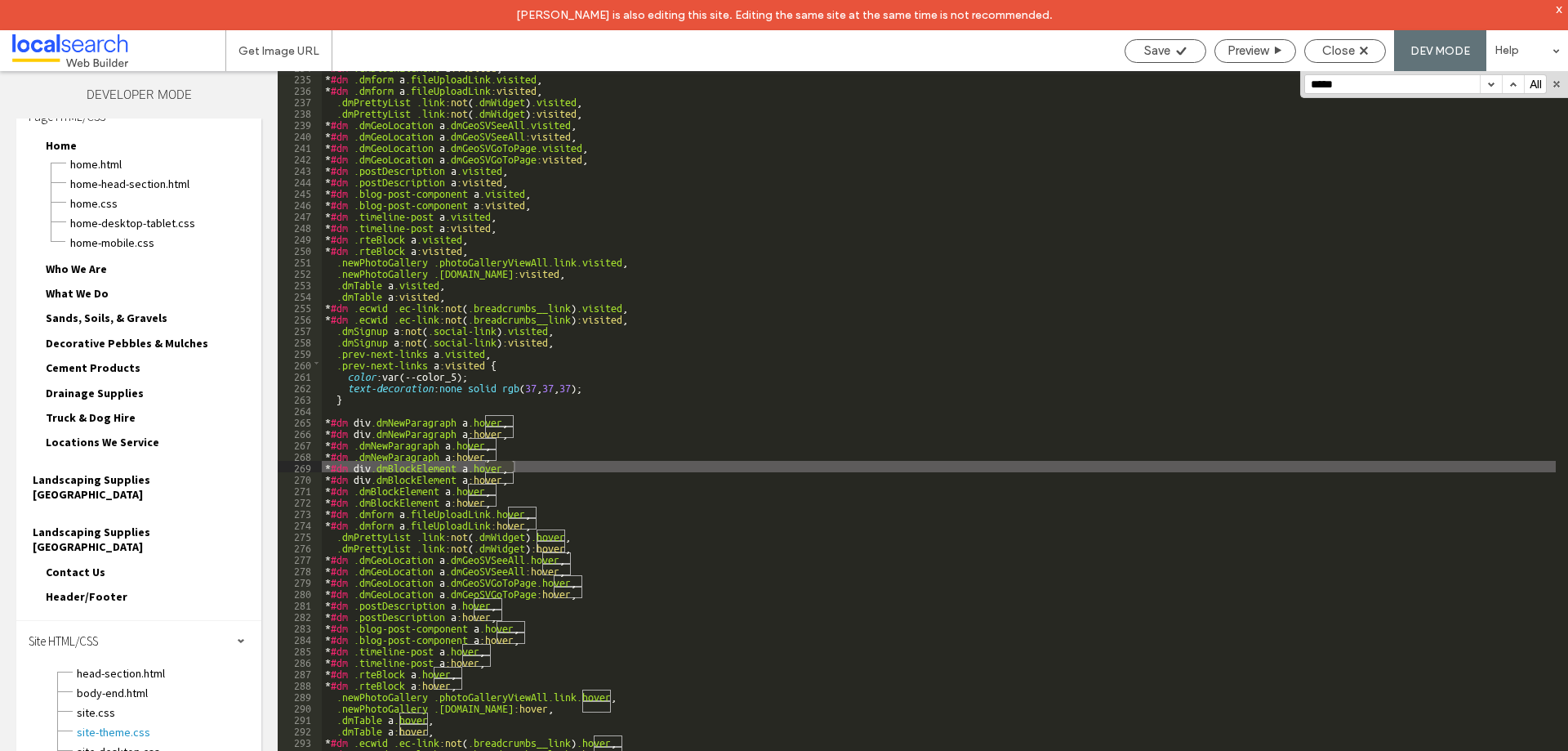
click at [1495, 84] on button "button" at bounding box center [1491, 84] width 22 height 18
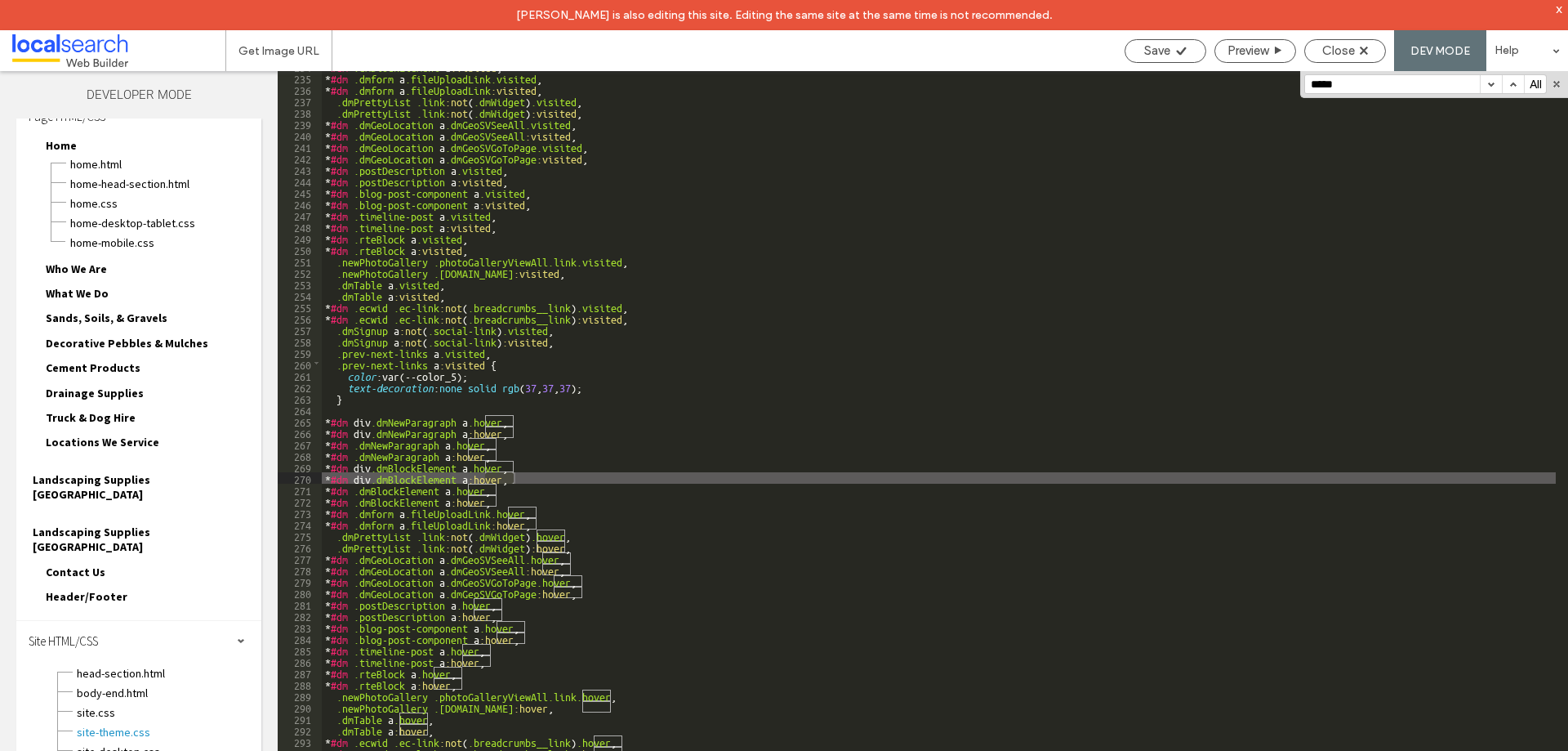
click at [1495, 84] on button "button" at bounding box center [1491, 84] width 22 height 18
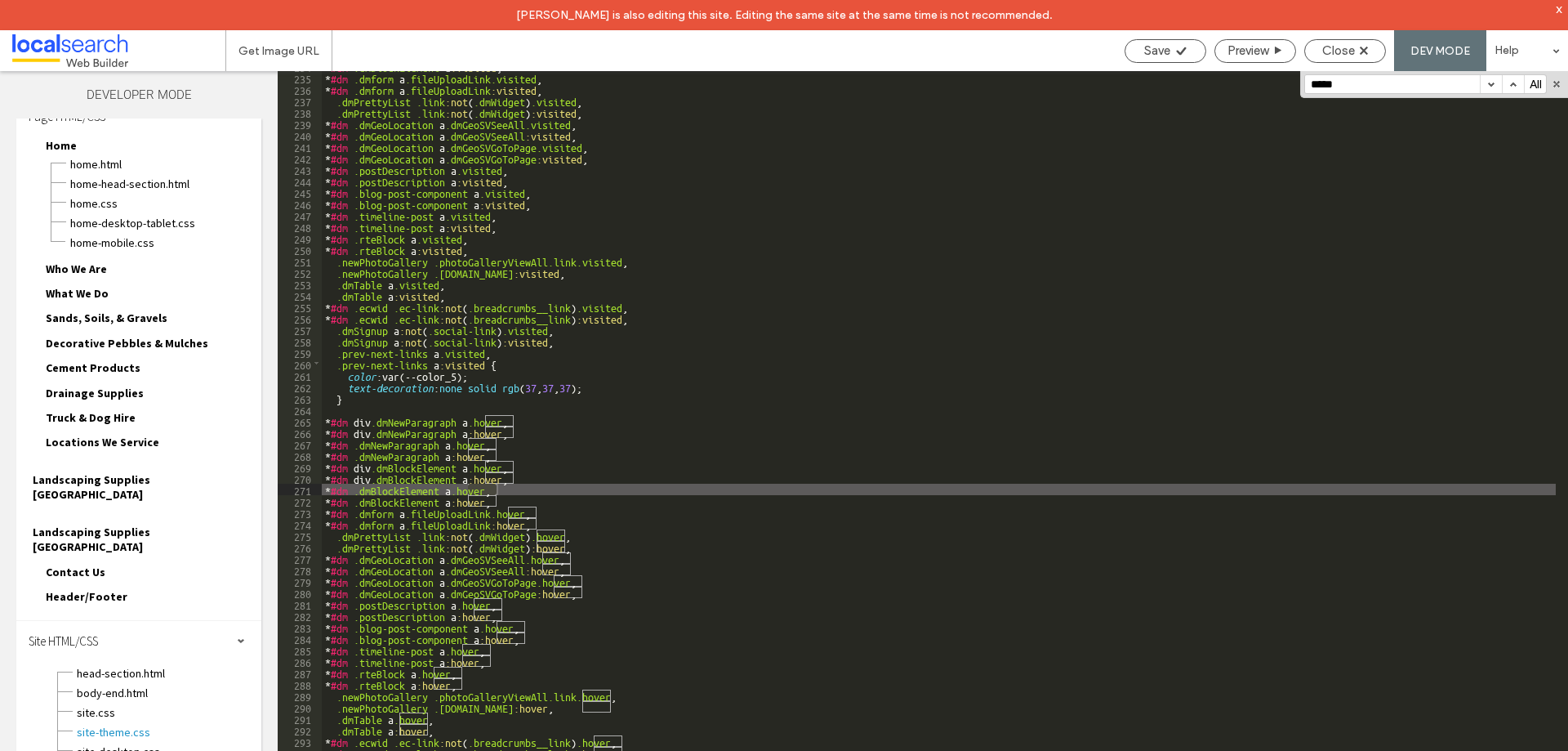
click at [1495, 84] on button "button" at bounding box center [1491, 84] width 22 height 18
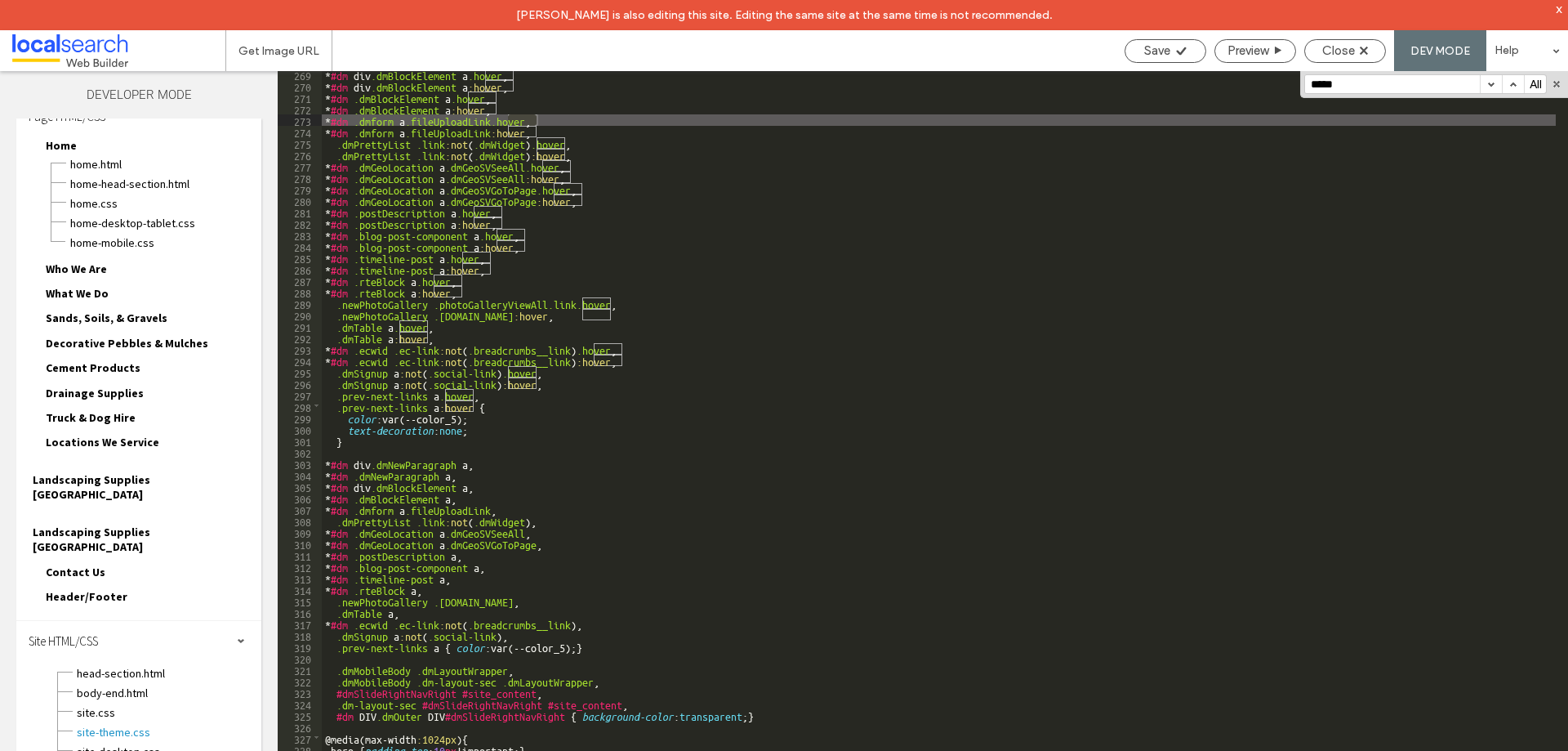
scroll to position [3217, 0]
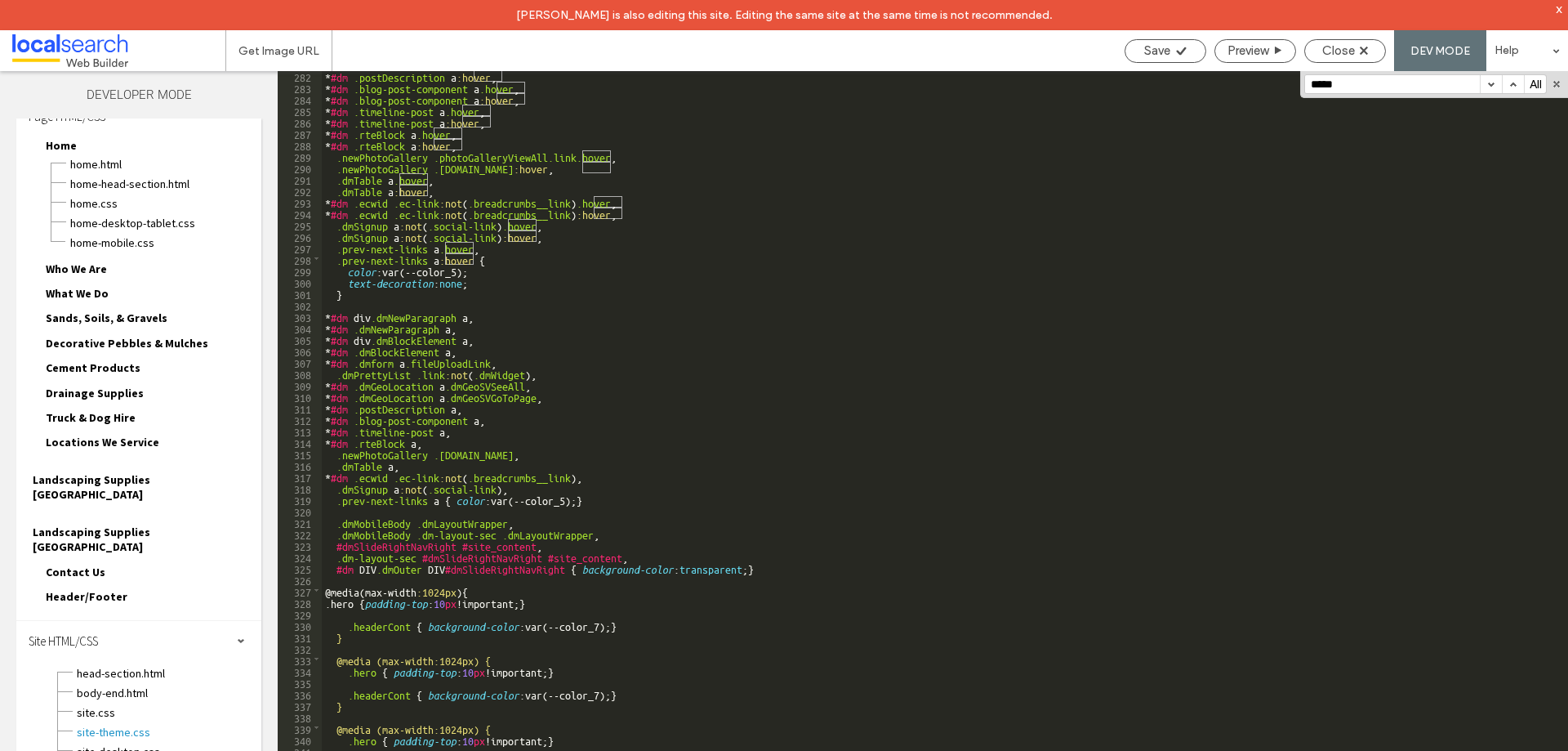
click at [1487, 91] on button "button" at bounding box center [1491, 84] width 22 height 18
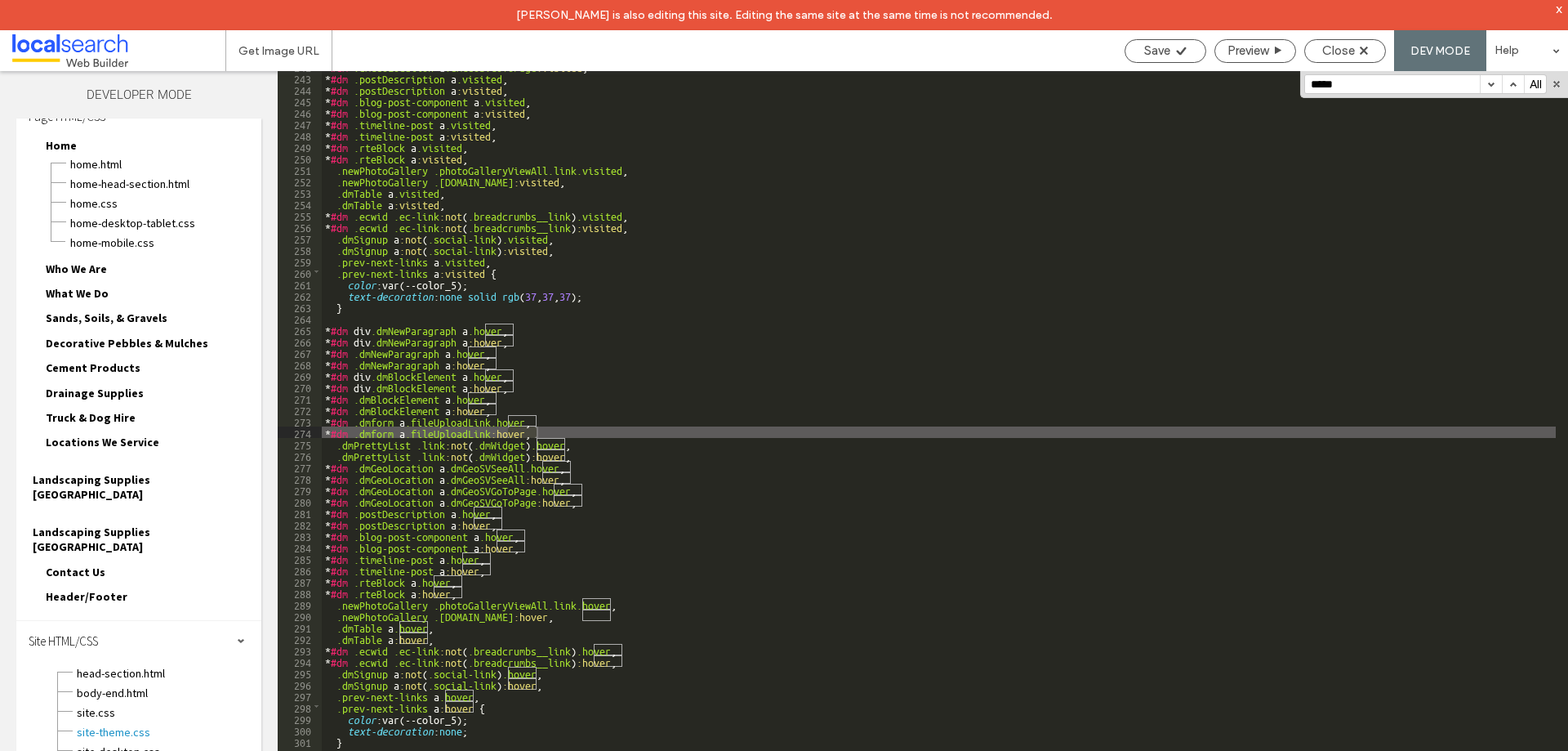
scroll to position [2769, 0]
click at [1487, 91] on button "button" at bounding box center [1491, 84] width 22 height 18
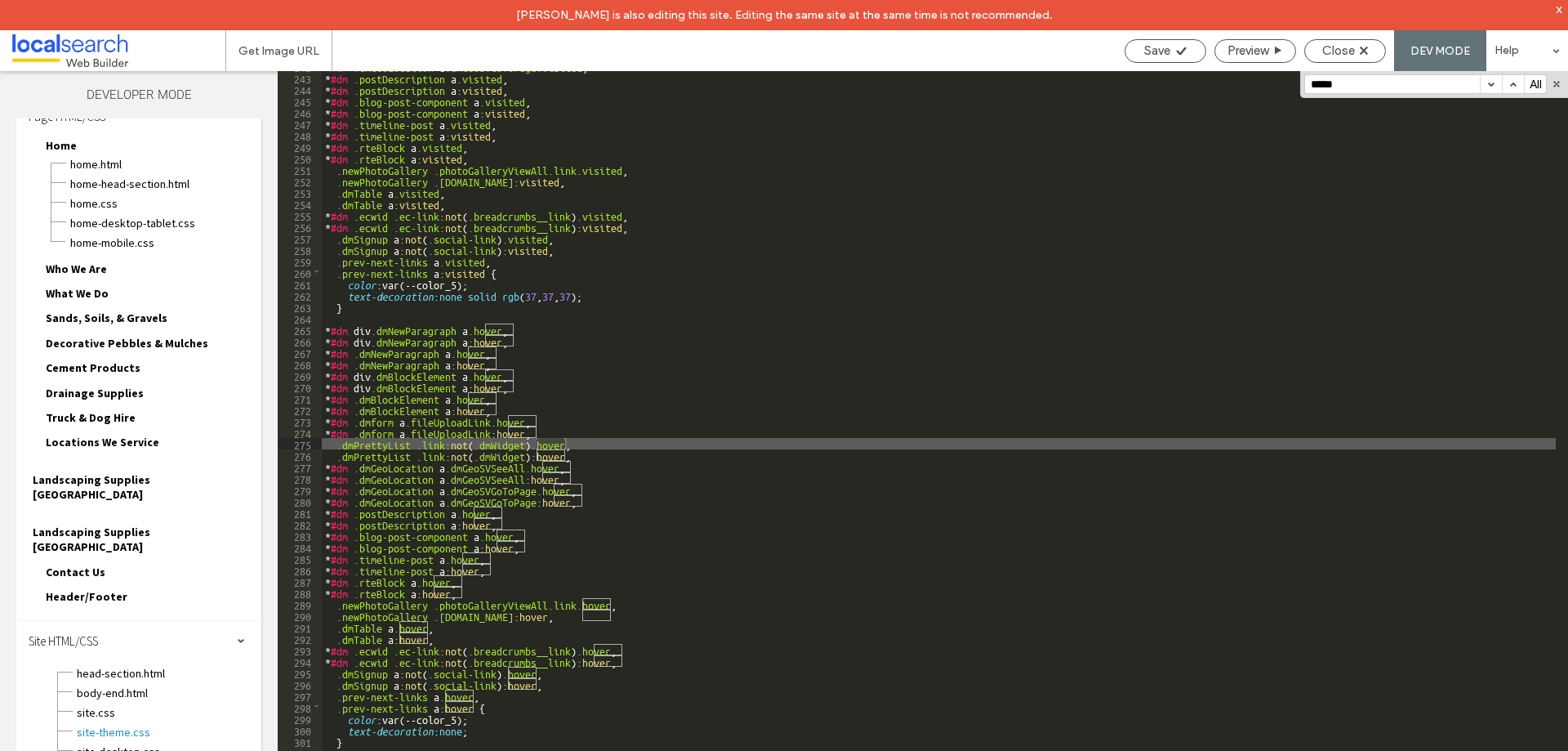
click at [1487, 91] on button "button" at bounding box center [1491, 84] width 22 height 18
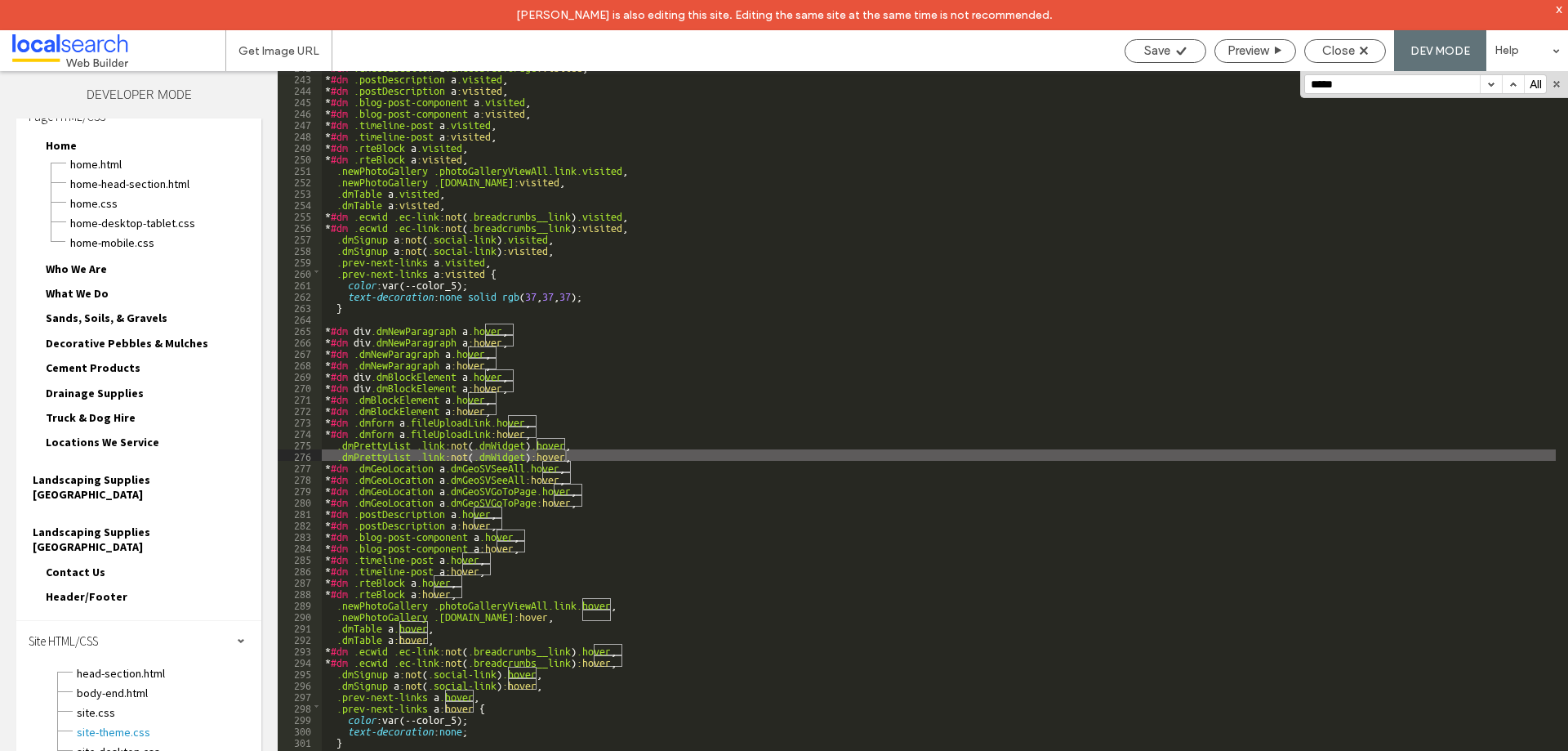
click at [1487, 91] on button "button" at bounding box center [1491, 84] width 22 height 18
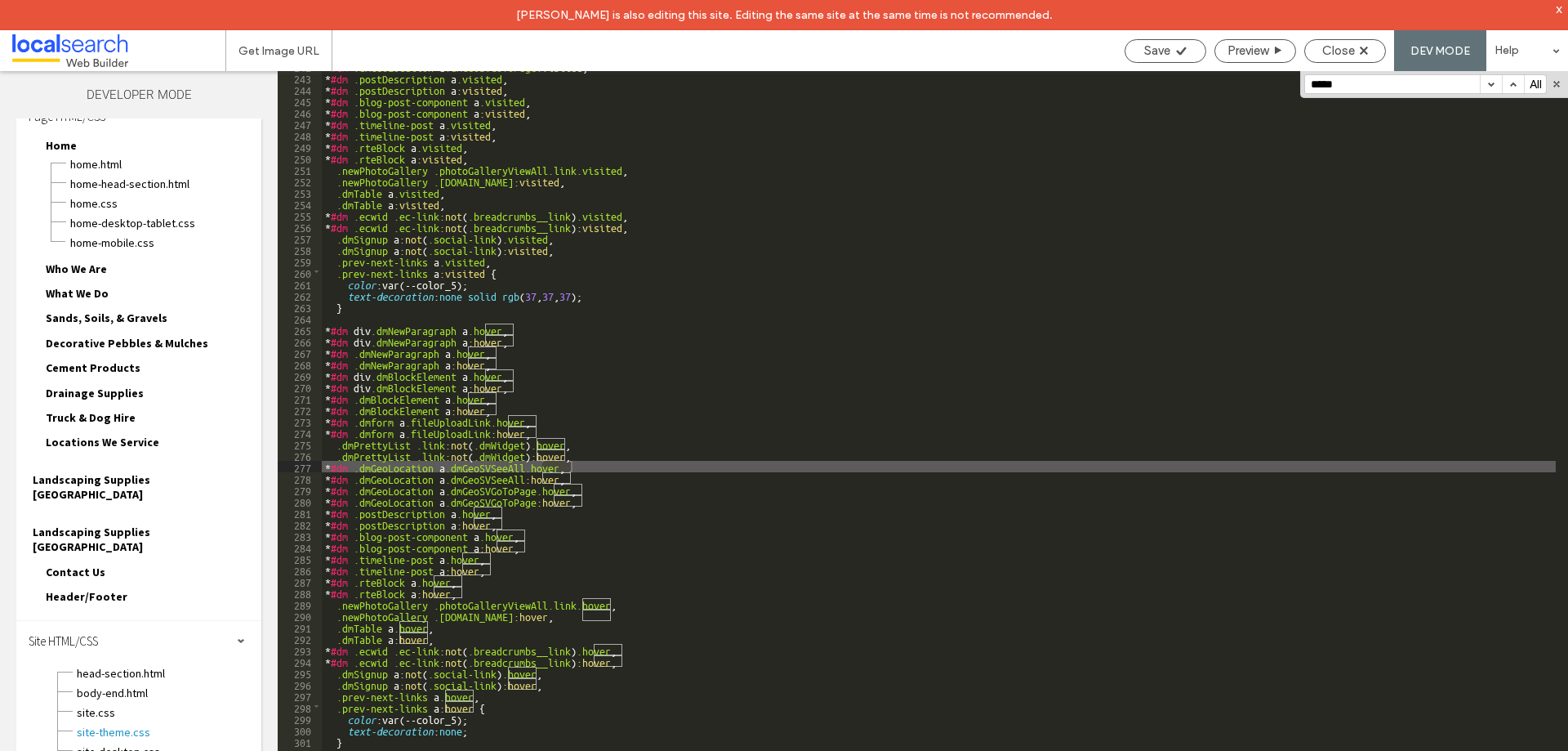
click at [1487, 91] on button "button" at bounding box center [1491, 84] width 22 height 18
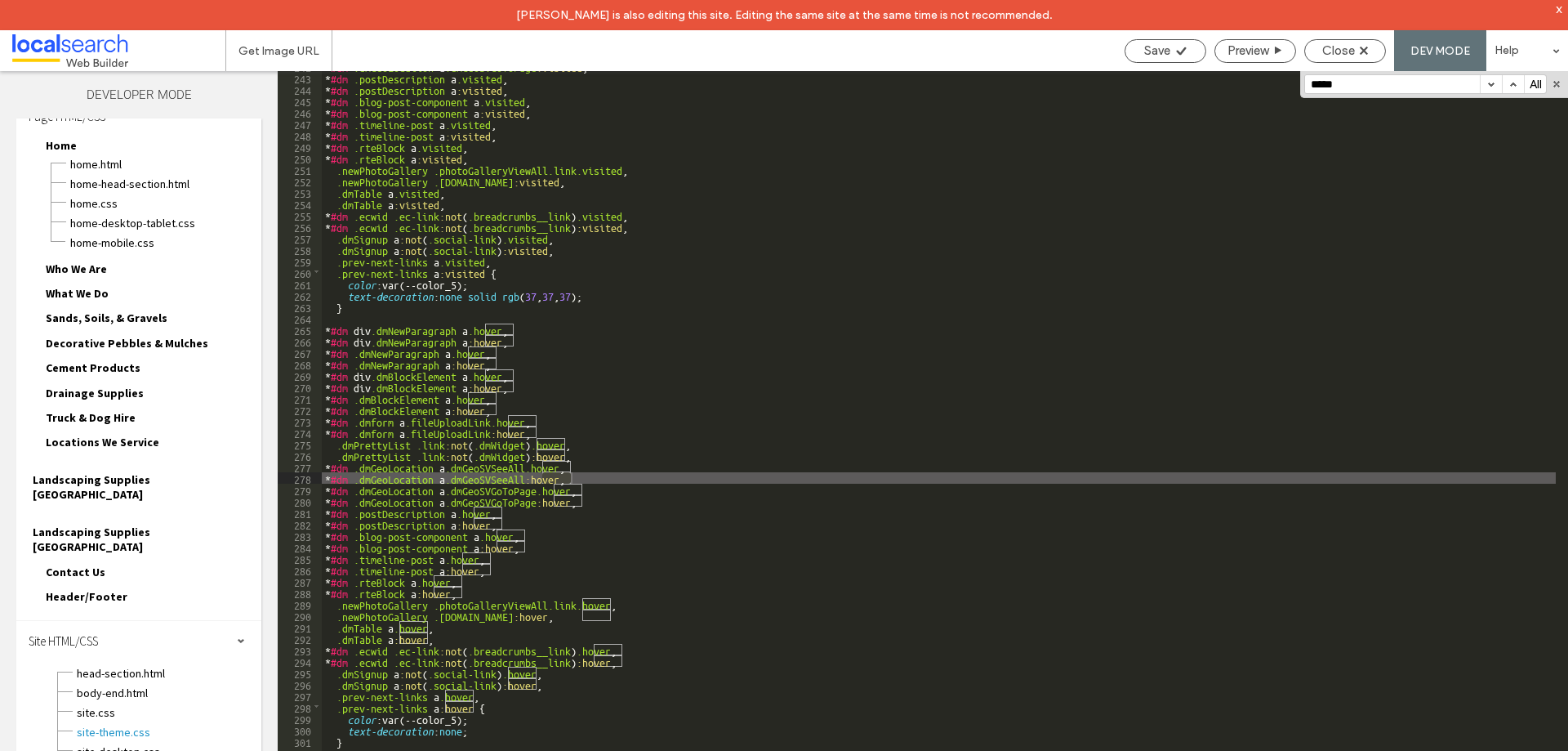
click at [1487, 91] on button "button" at bounding box center [1491, 84] width 22 height 18
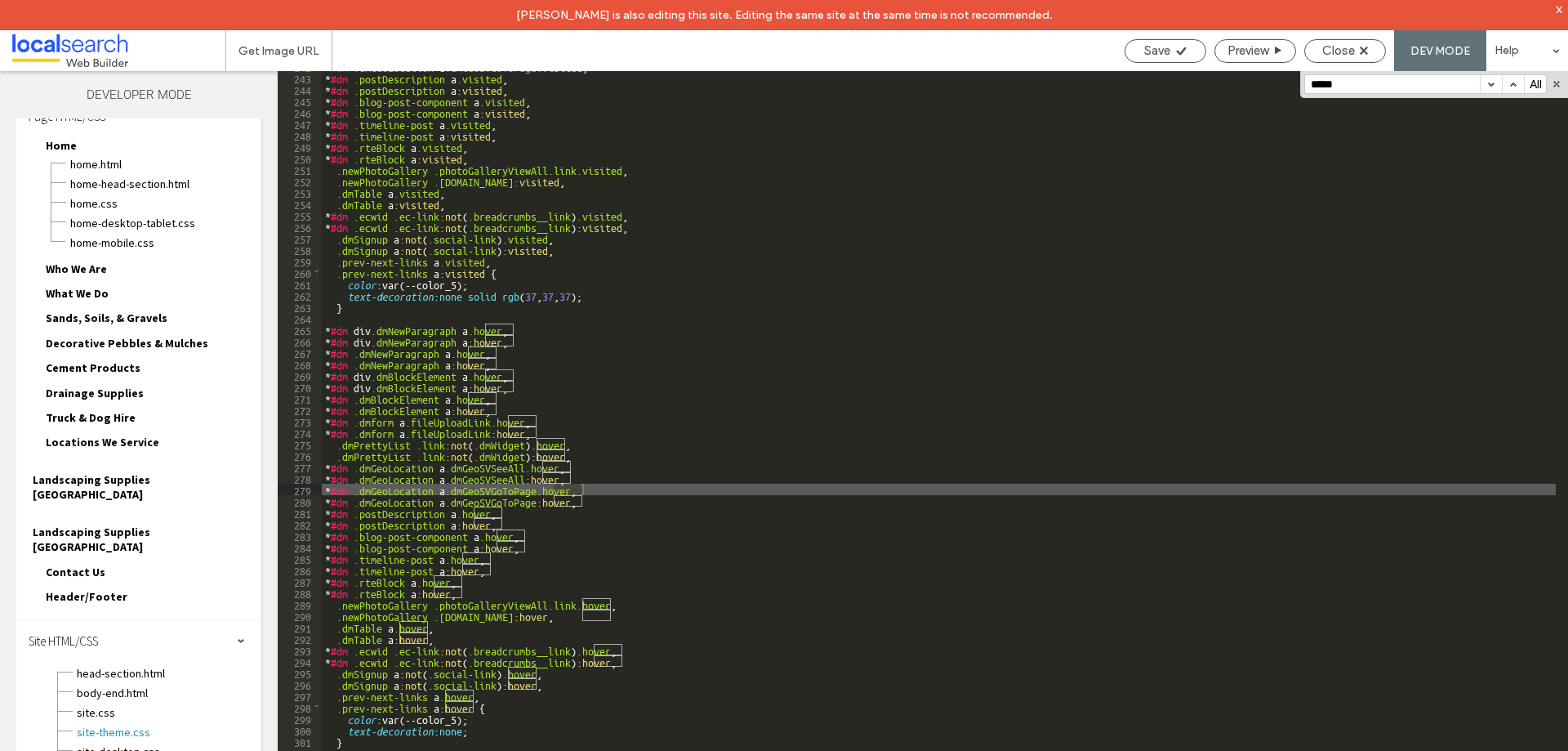
click at [1487, 91] on button "button" at bounding box center [1491, 84] width 22 height 18
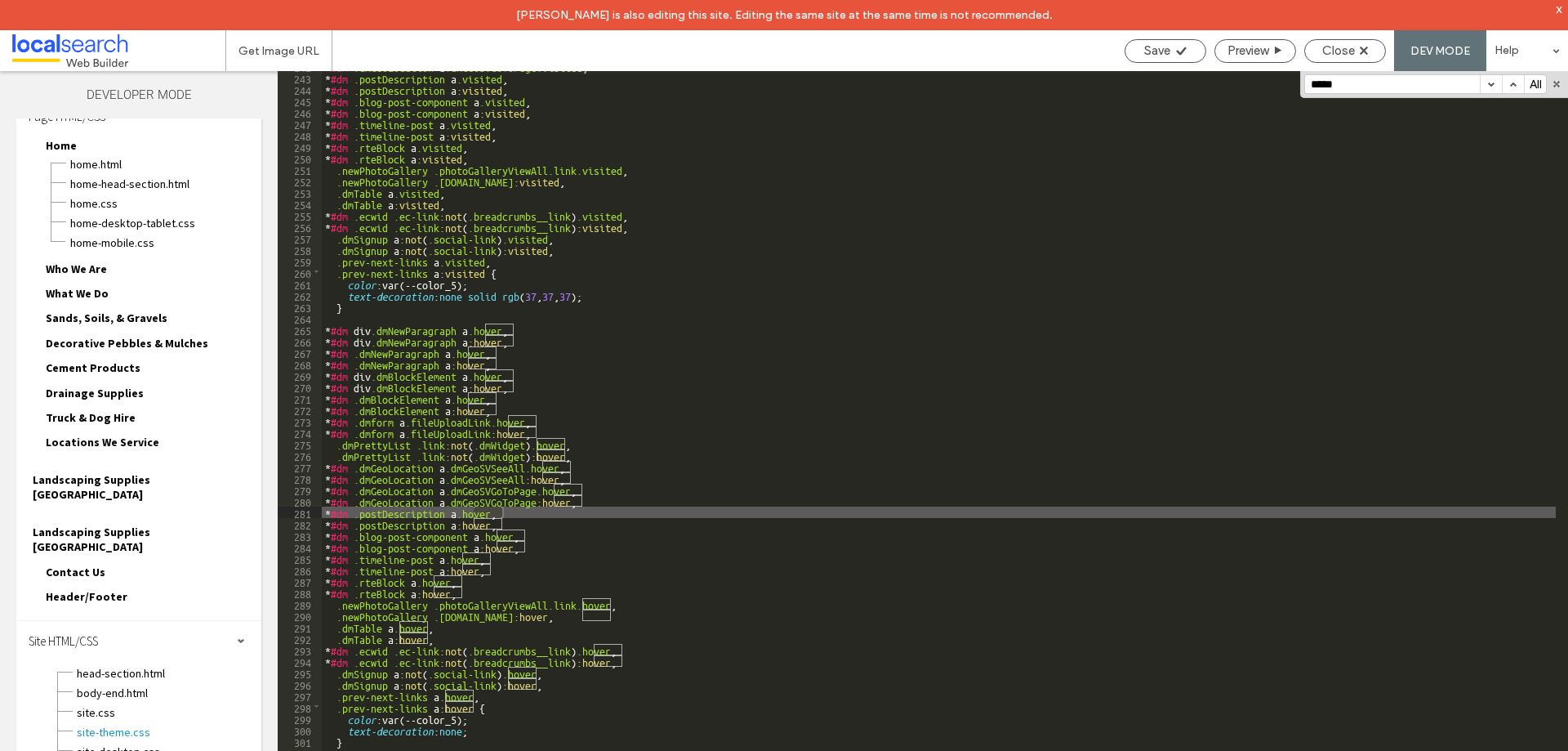
click at [1487, 91] on button "button" at bounding box center [1491, 84] width 22 height 18
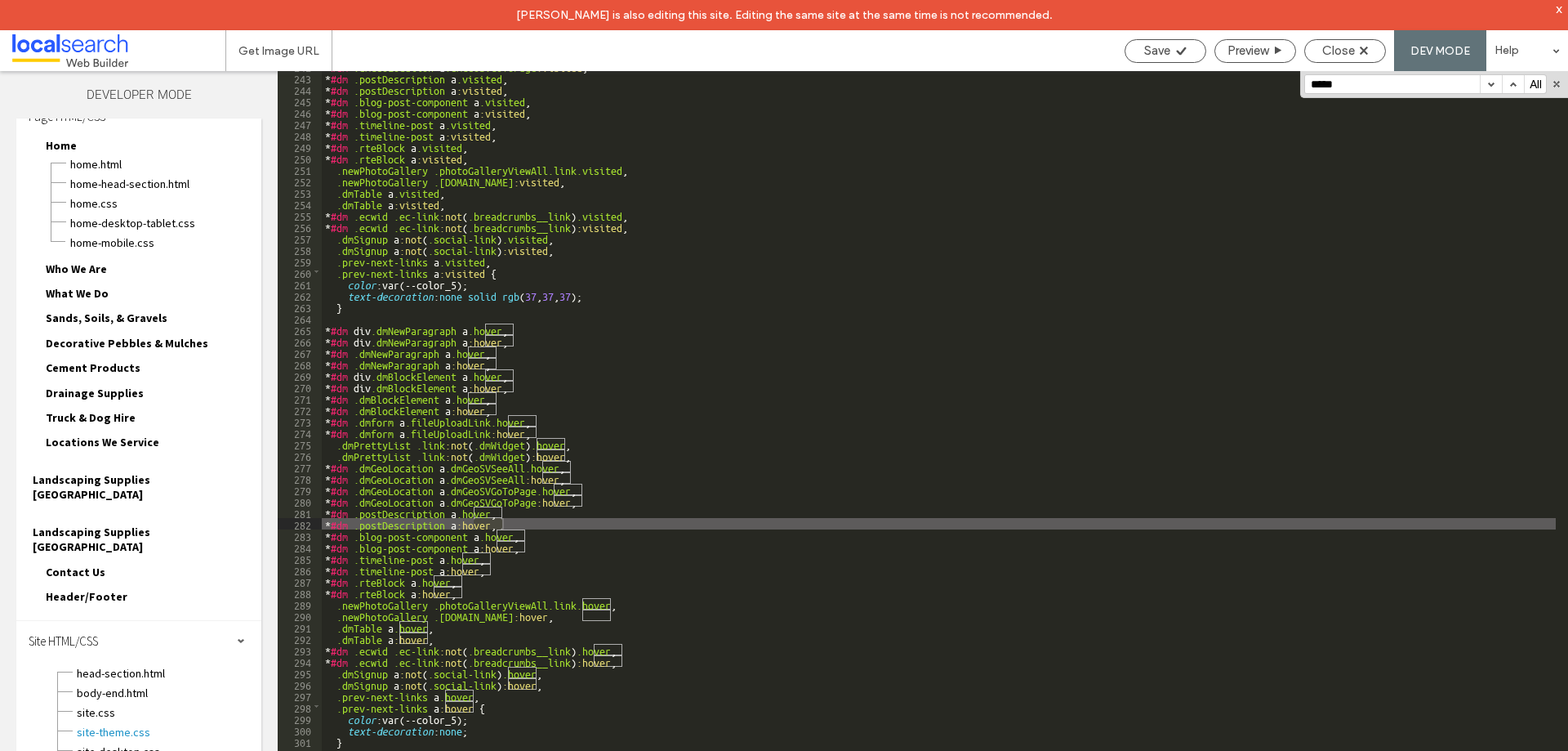
click at [1489, 91] on button "button" at bounding box center [1491, 84] width 22 height 18
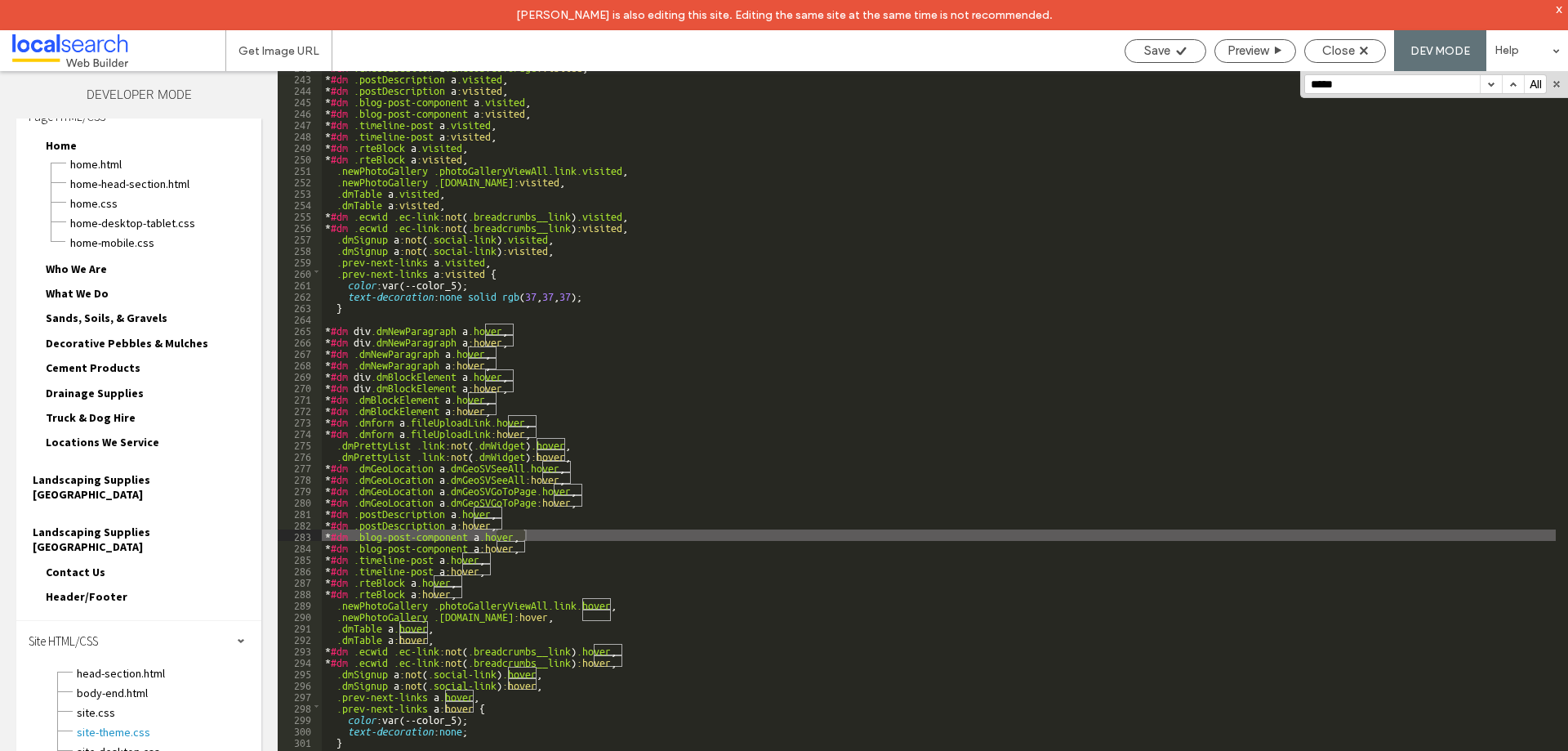
click at [1489, 91] on button "button" at bounding box center [1491, 84] width 22 height 18
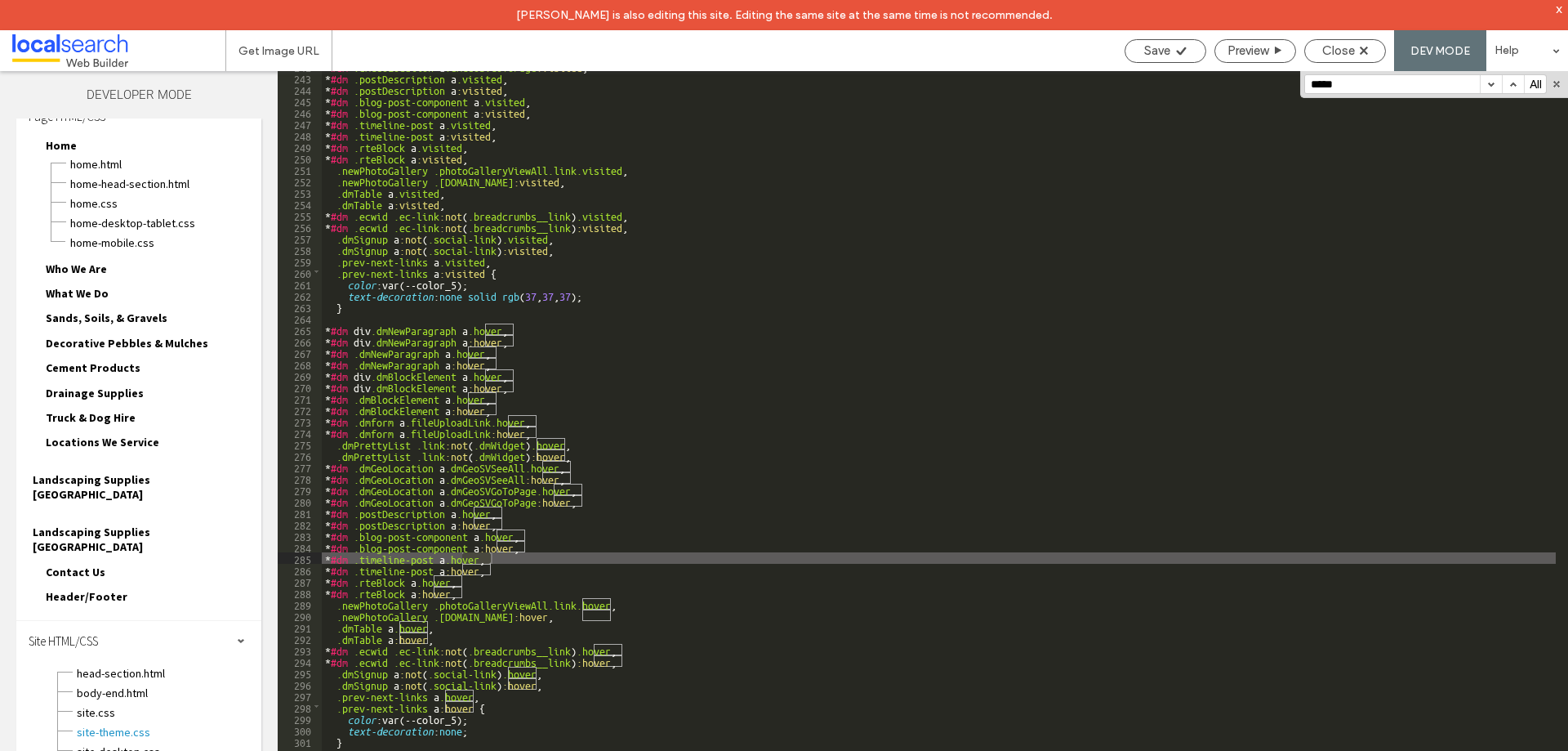
click at [1489, 91] on button "button" at bounding box center [1491, 84] width 22 height 18
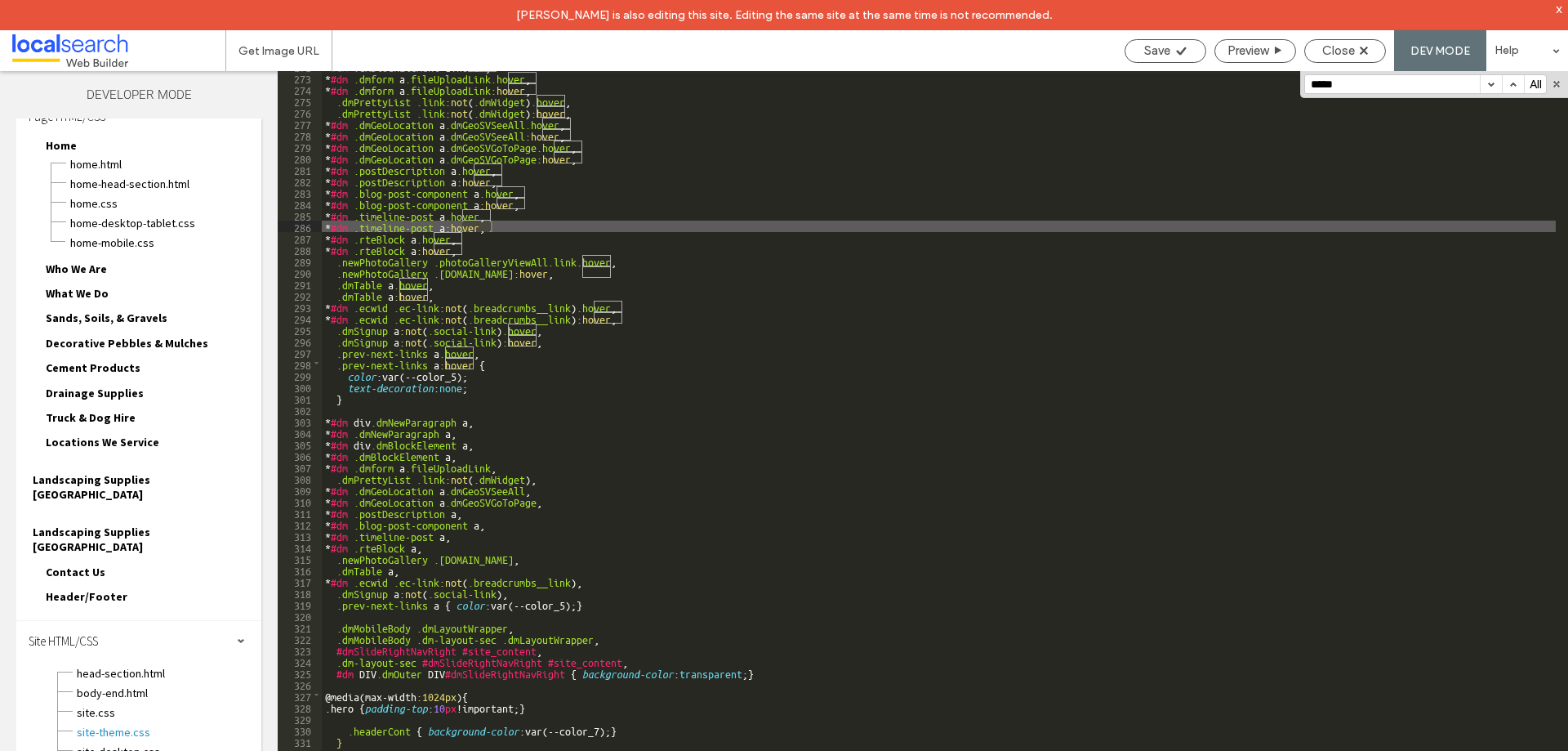
scroll to position [3112, 0]
click at [1494, 91] on button "button" at bounding box center [1491, 84] width 22 height 18
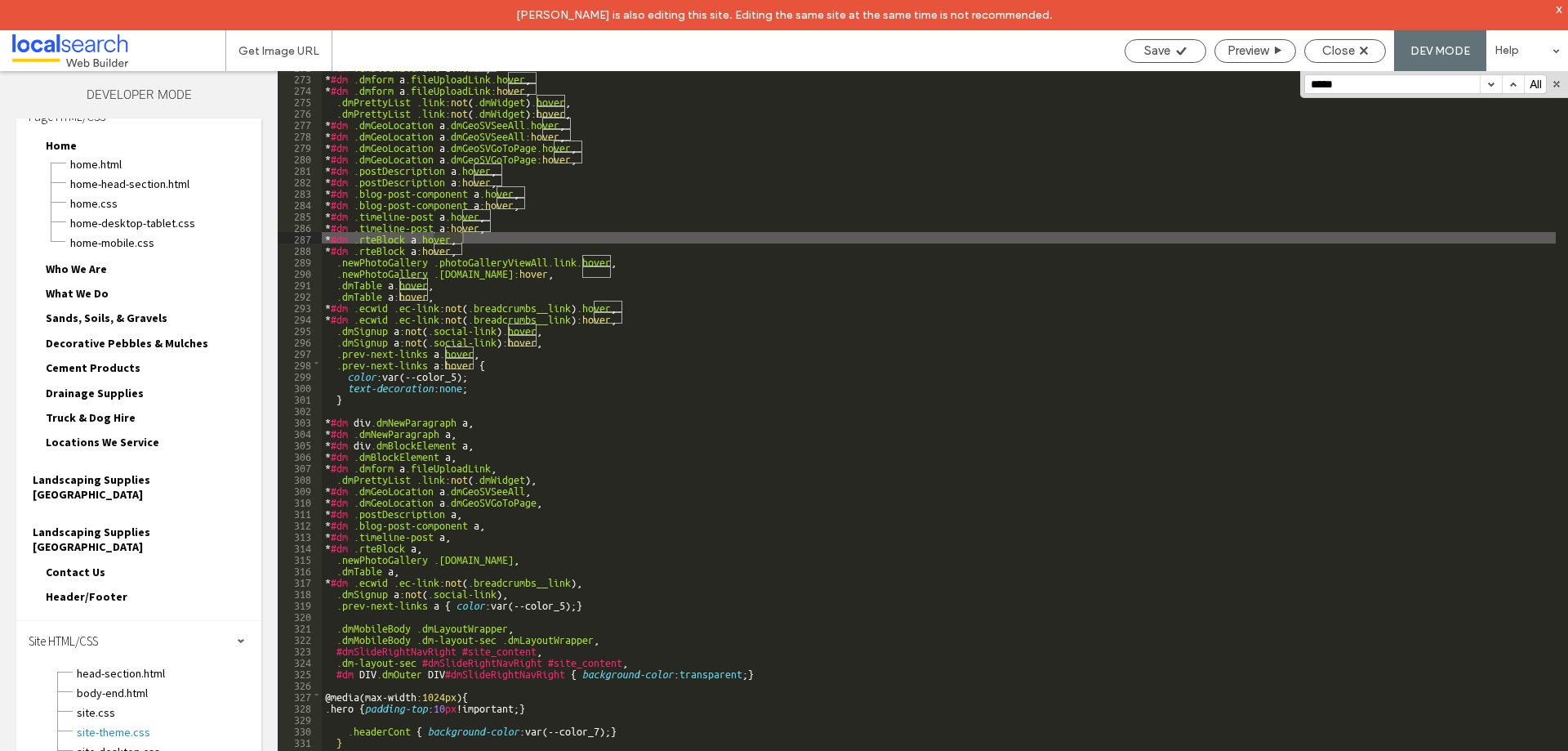
click at [1492, 91] on button "button" at bounding box center [1491, 84] width 22 height 18
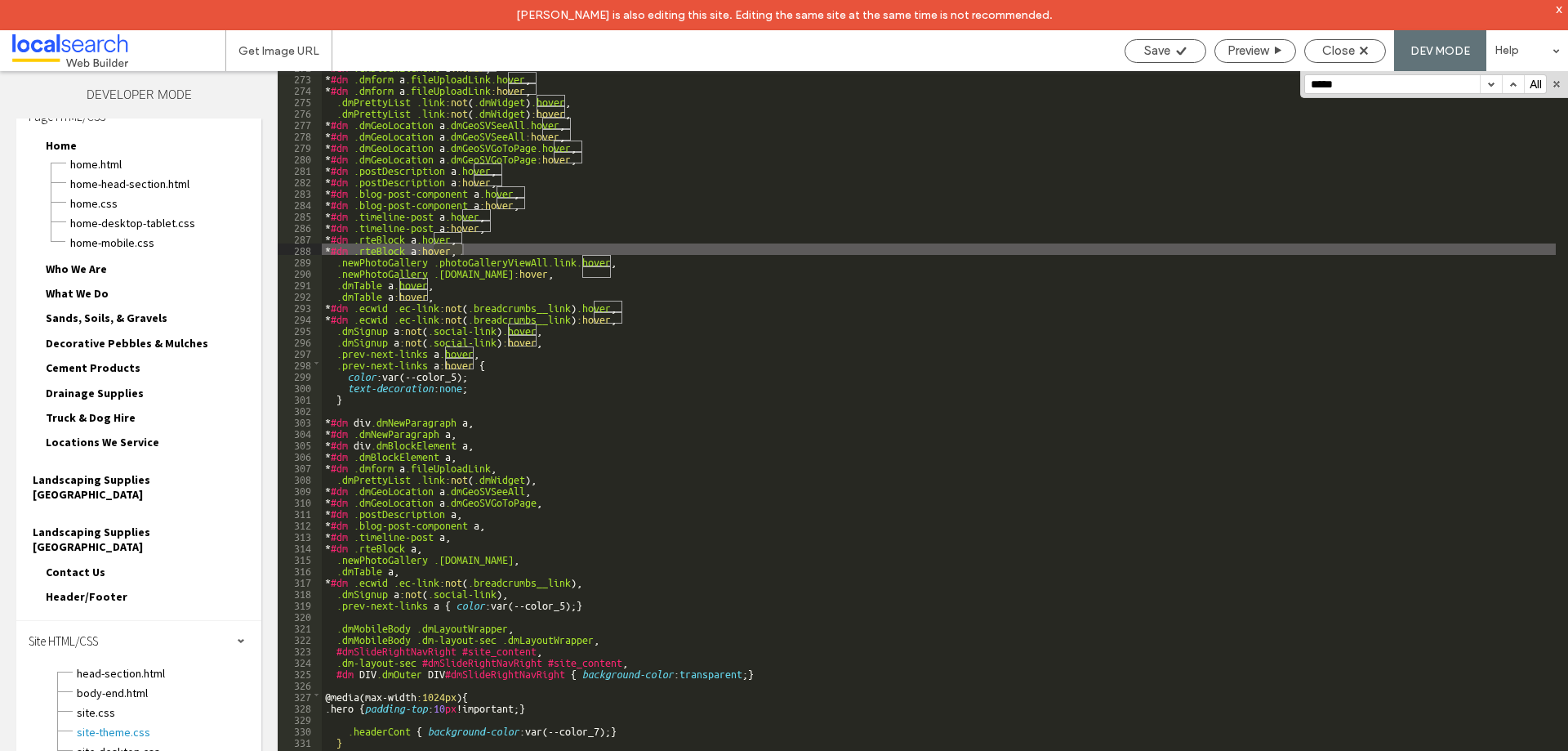
click at [1490, 91] on button "button" at bounding box center [1491, 84] width 22 height 18
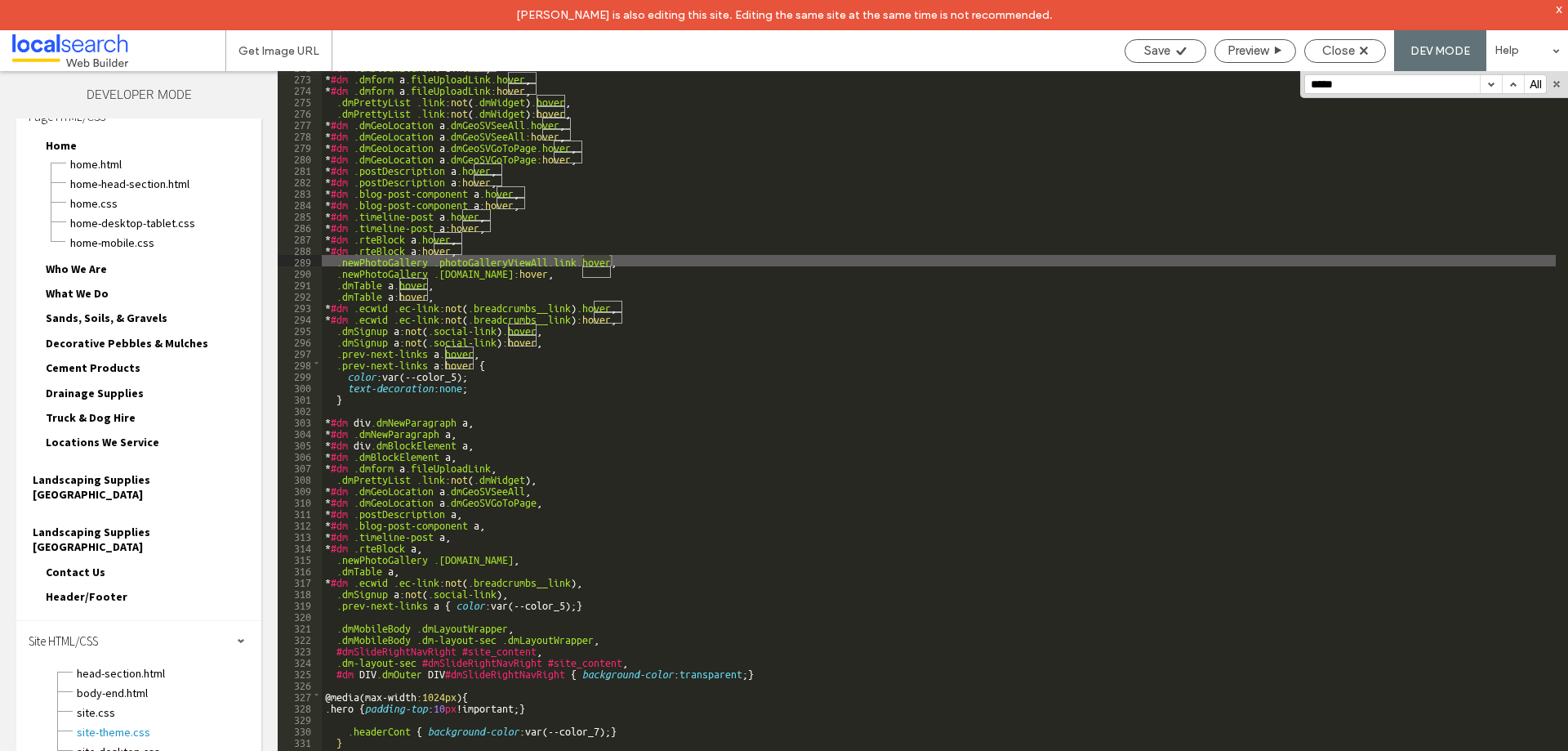
click at [1489, 91] on button "button" at bounding box center [1491, 84] width 22 height 18
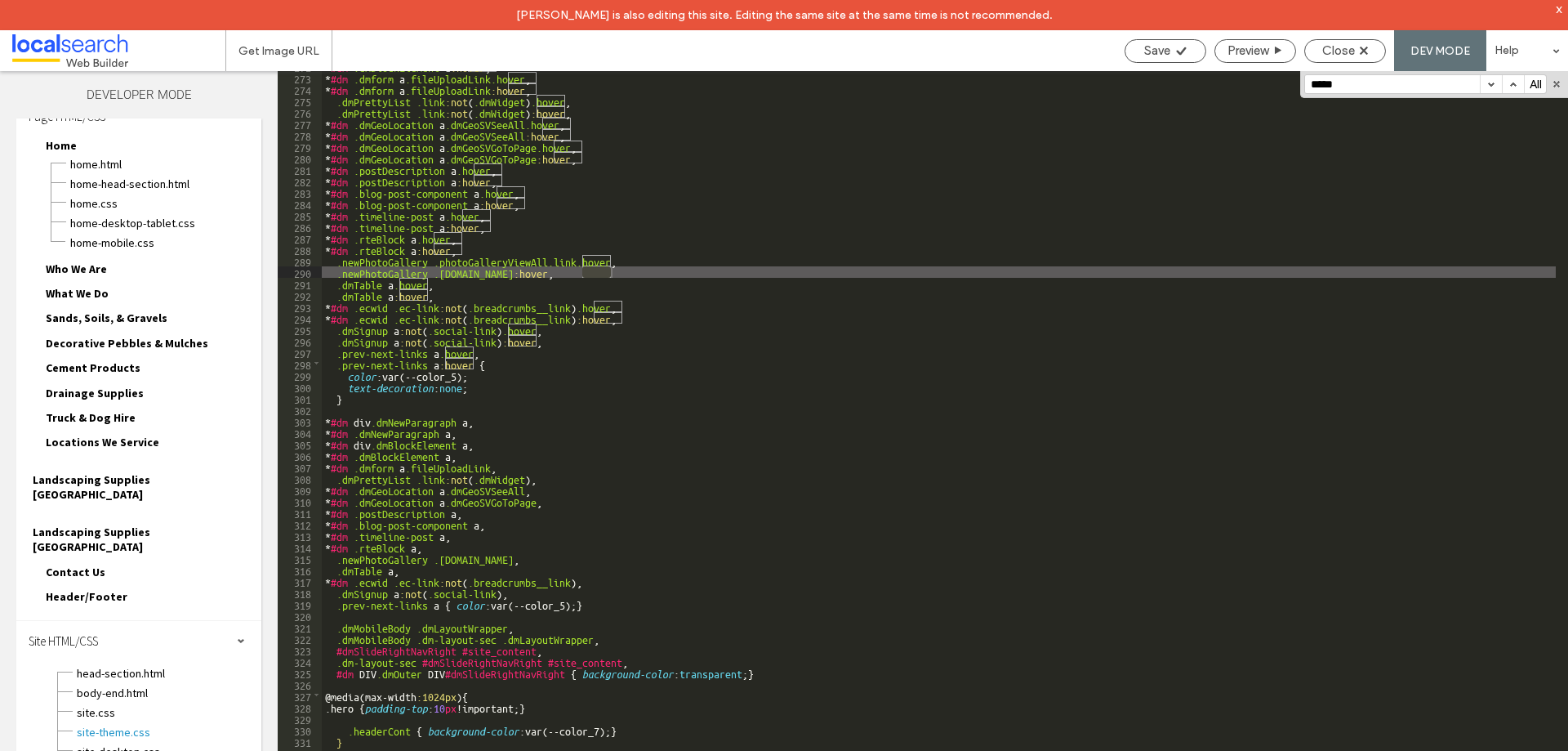
click at [1487, 90] on button "button" at bounding box center [1491, 84] width 22 height 18
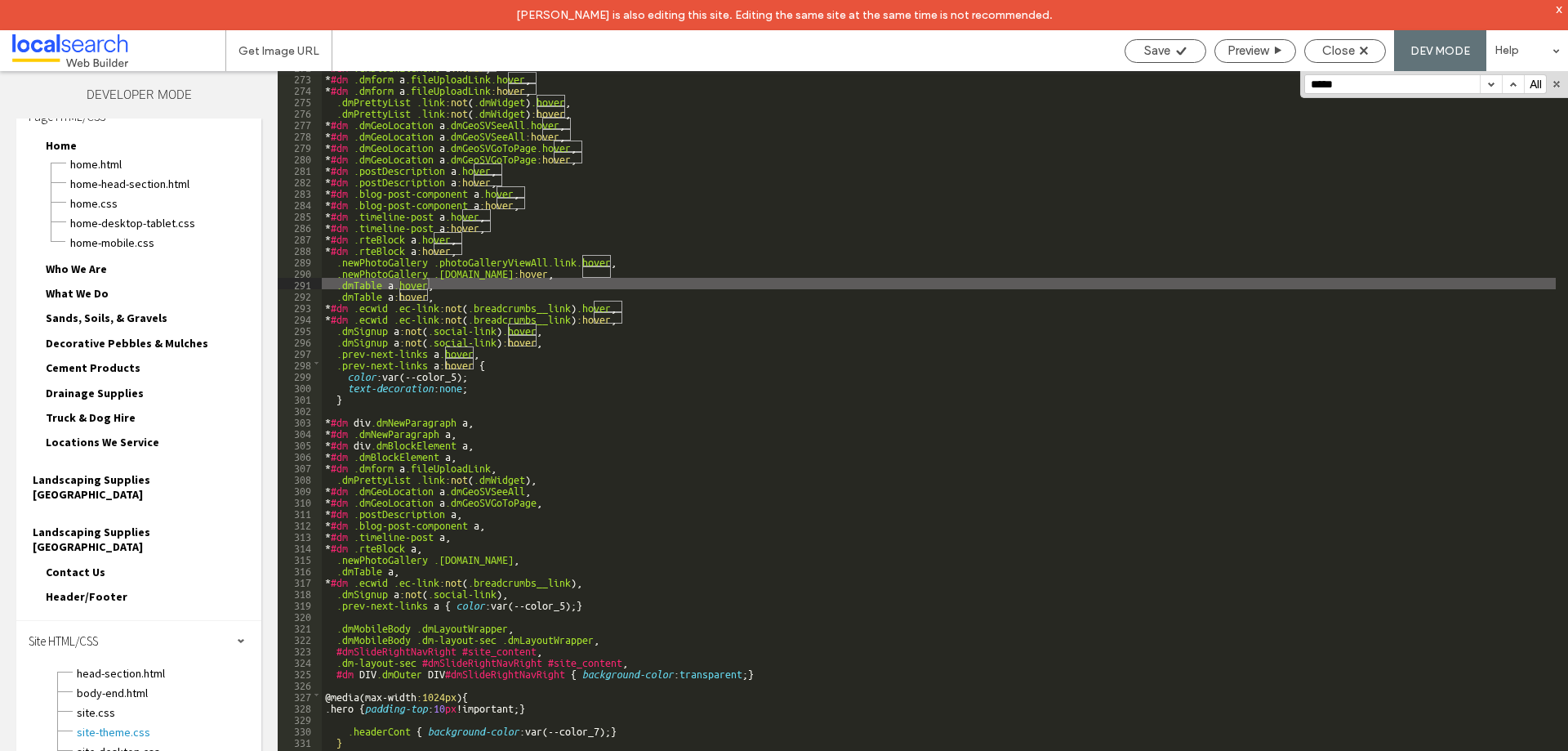
click at [1487, 90] on button "button" at bounding box center [1491, 84] width 22 height 18
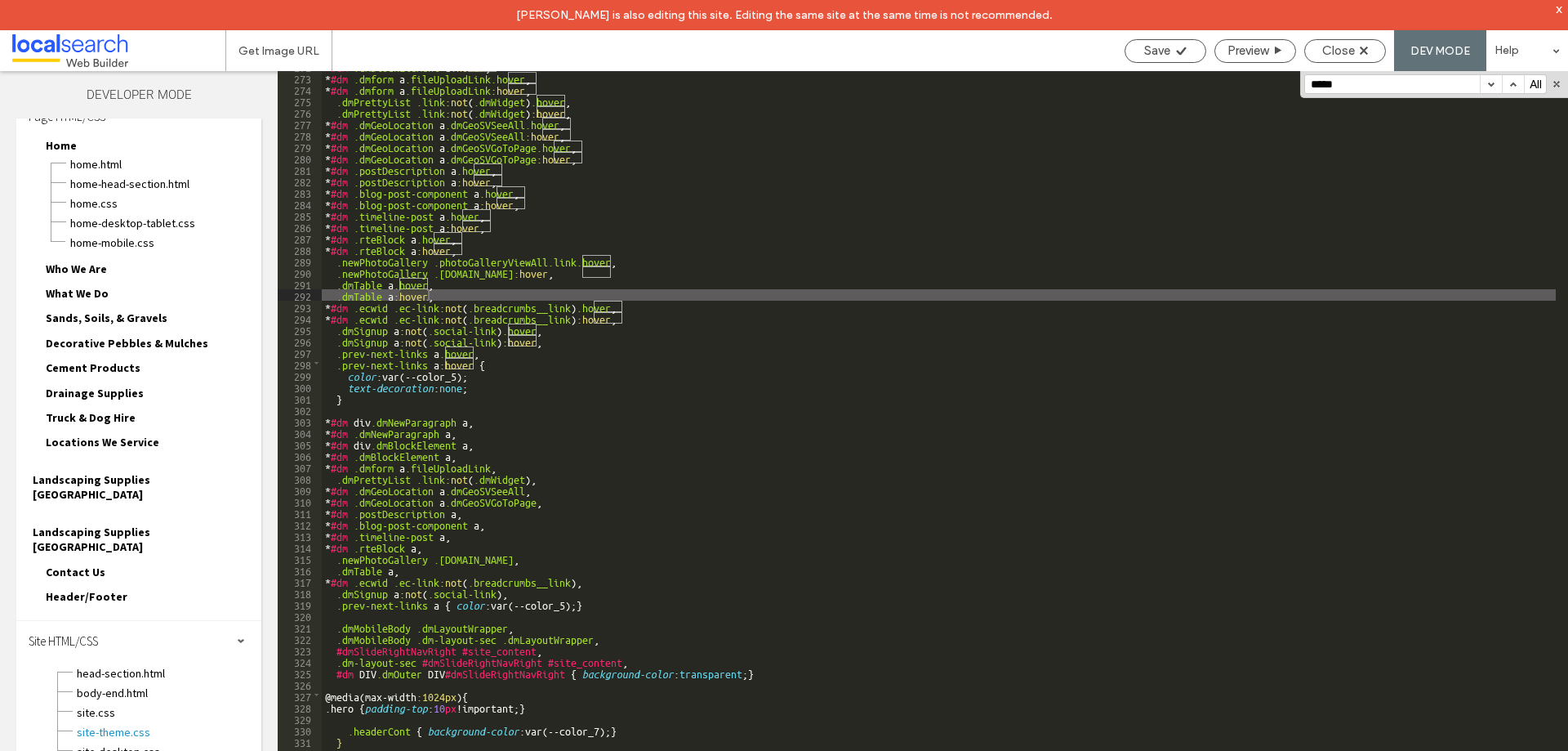
click at [1487, 90] on button "button" at bounding box center [1491, 84] width 22 height 18
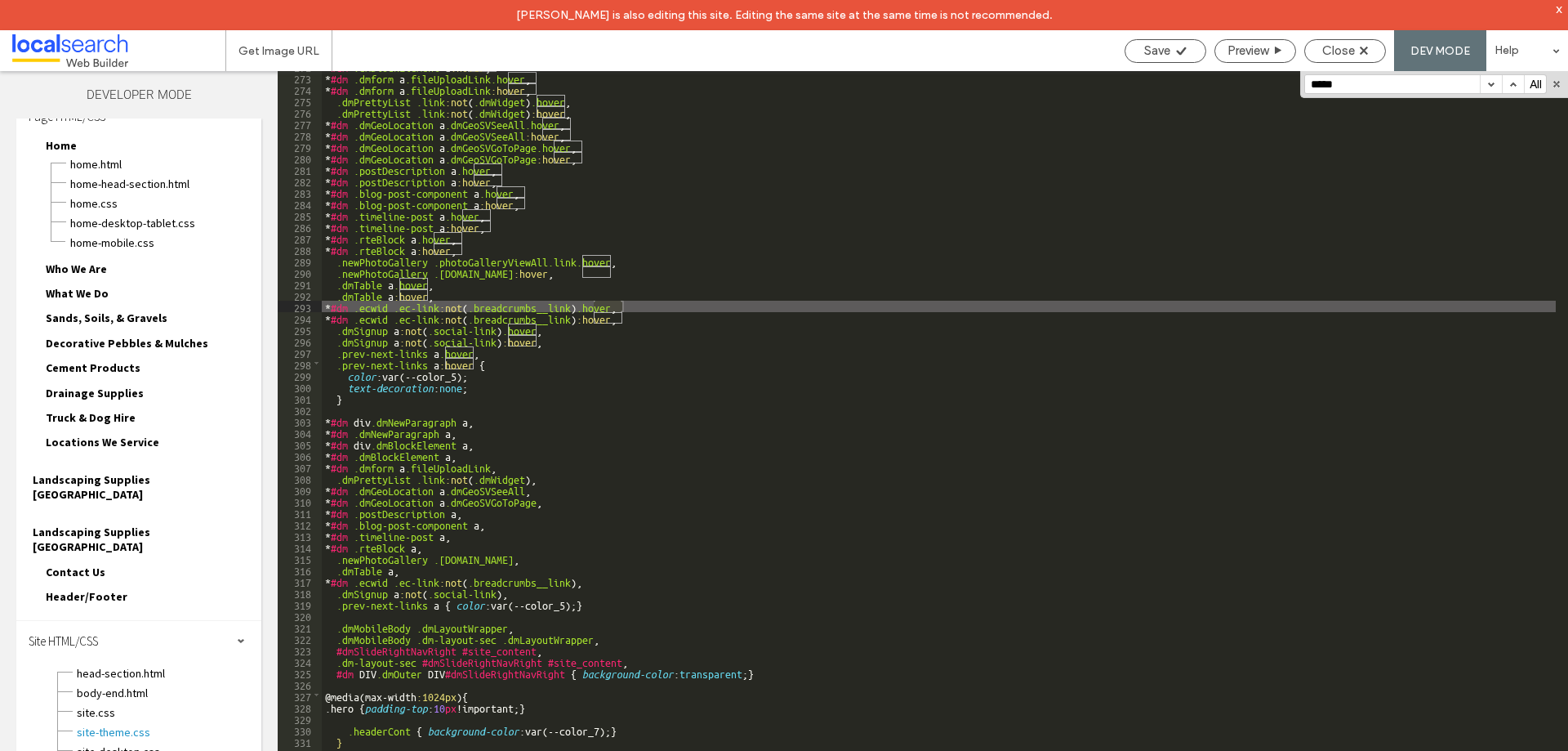
click at [1487, 90] on button "button" at bounding box center [1491, 84] width 22 height 18
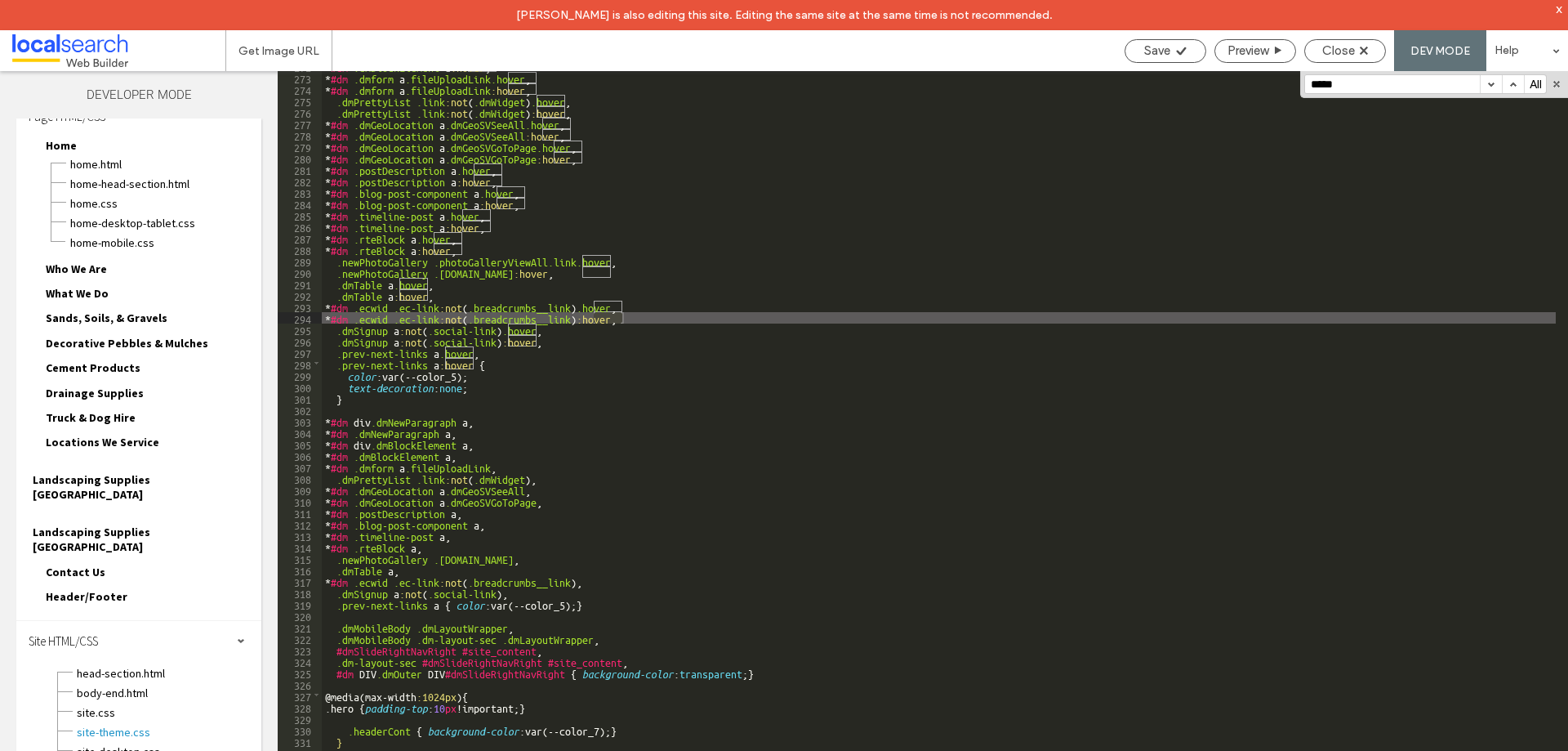
click at [1487, 90] on button "button" at bounding box center [1491, 84] width 22 height 18
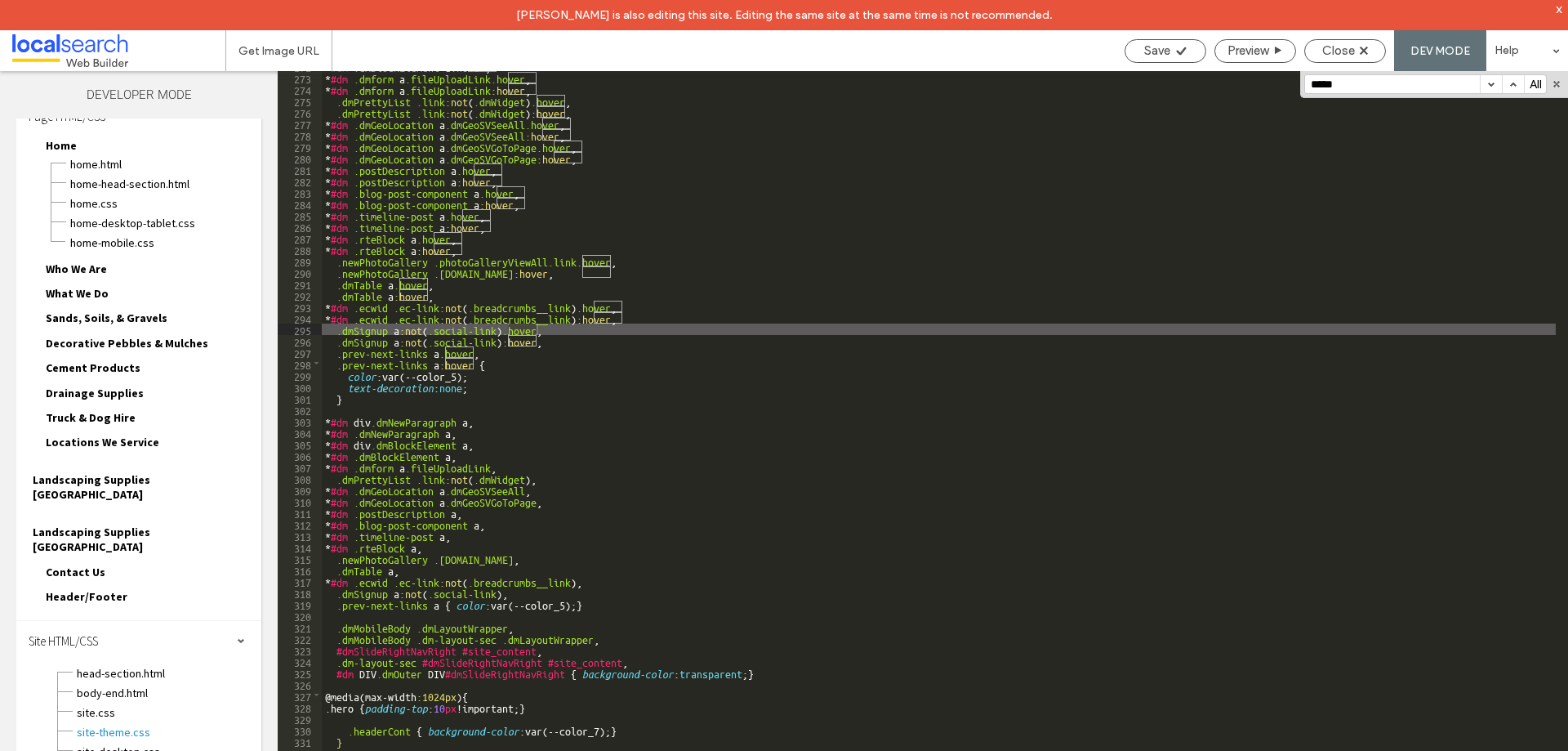
click at [1487, 90] on button "button" at bounding box center [1491, 84] width 22 height 18
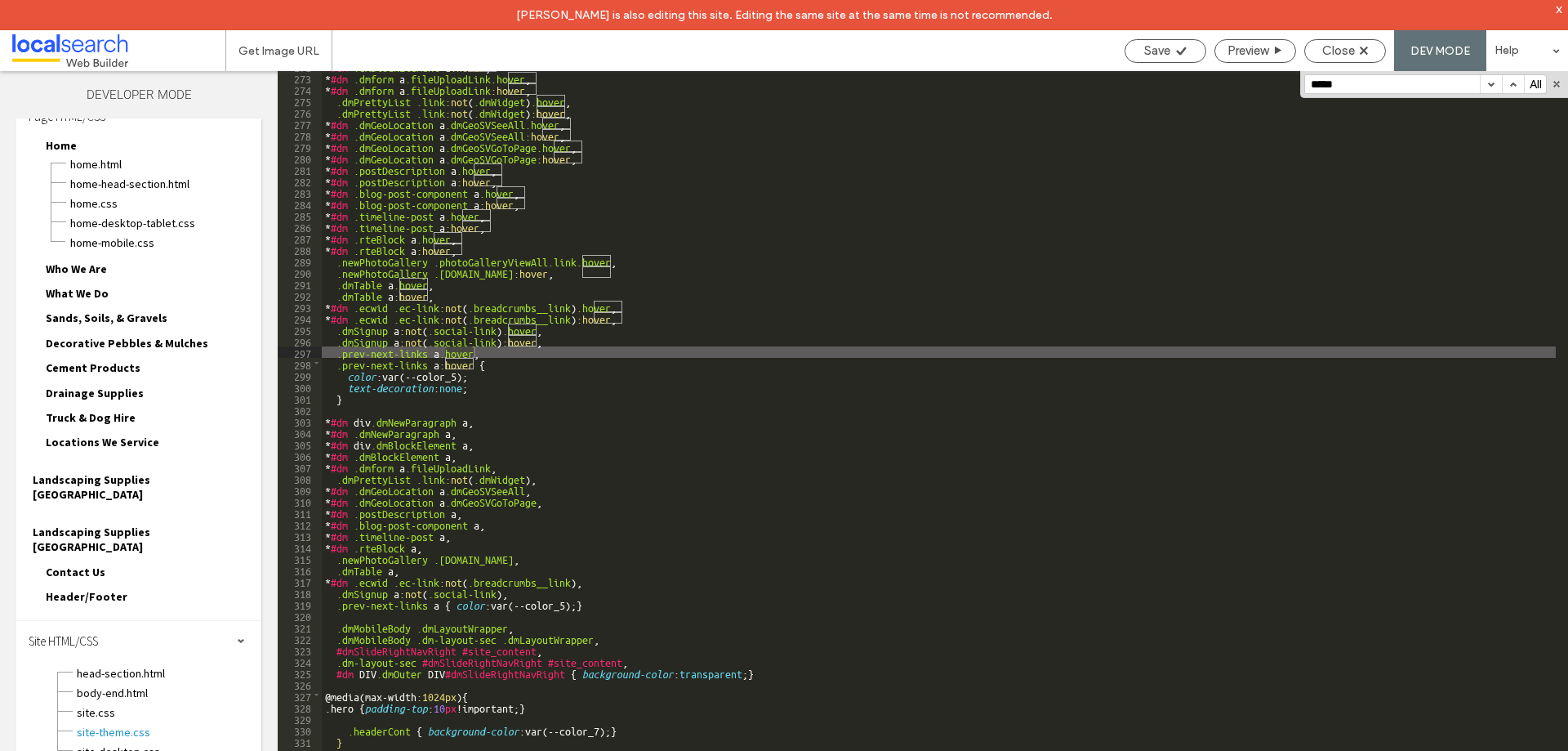
click at [1487, 90] on button "button" at bounding box center [1491, 84] width 22 height 18
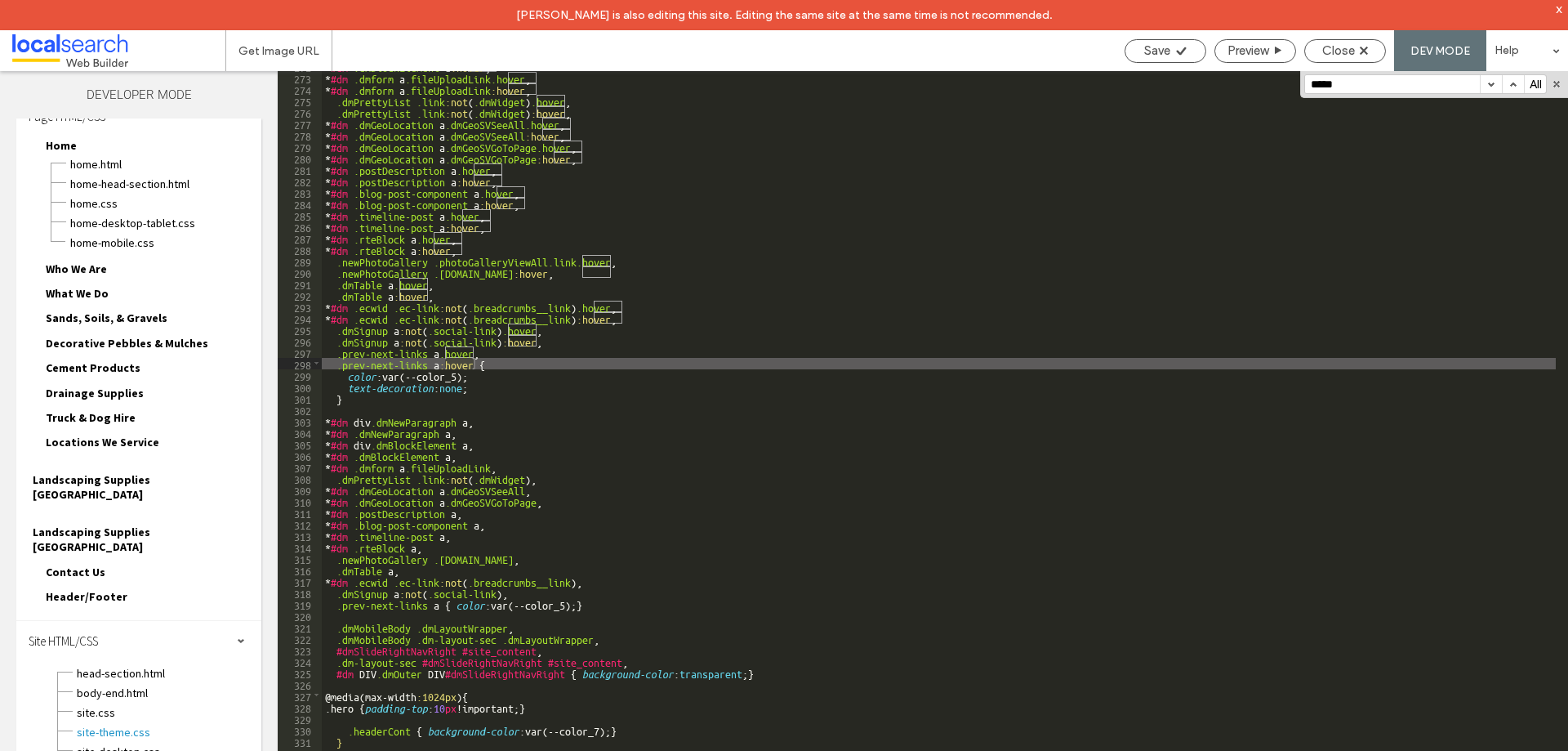
click at [1487, 90] on button "button" at bounding box center [1491, 84] width 22 height 18
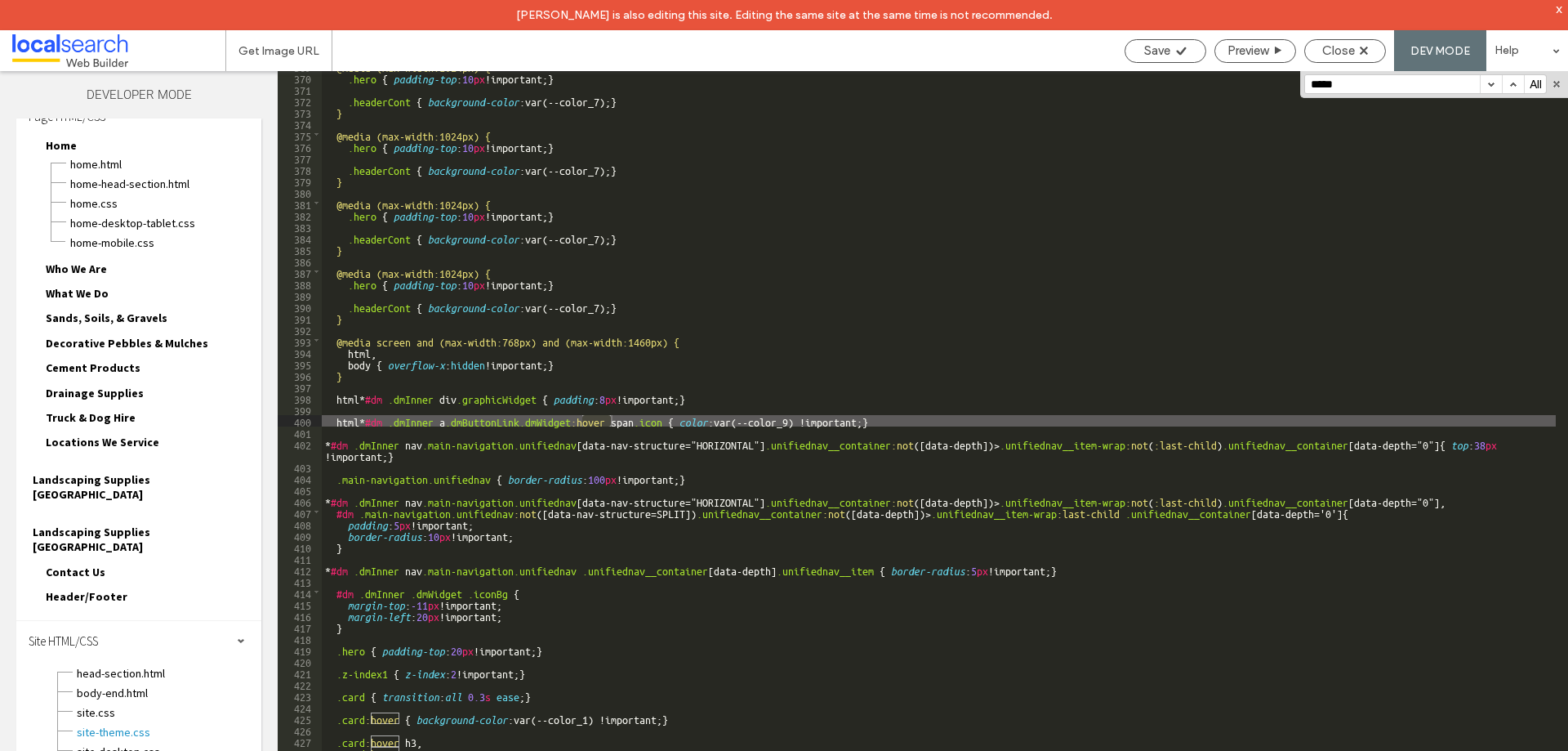
scroll to position [4223, 0]
click at [1487, 90] on button "button" at bounding box center [1491, 84] width 22 height 18
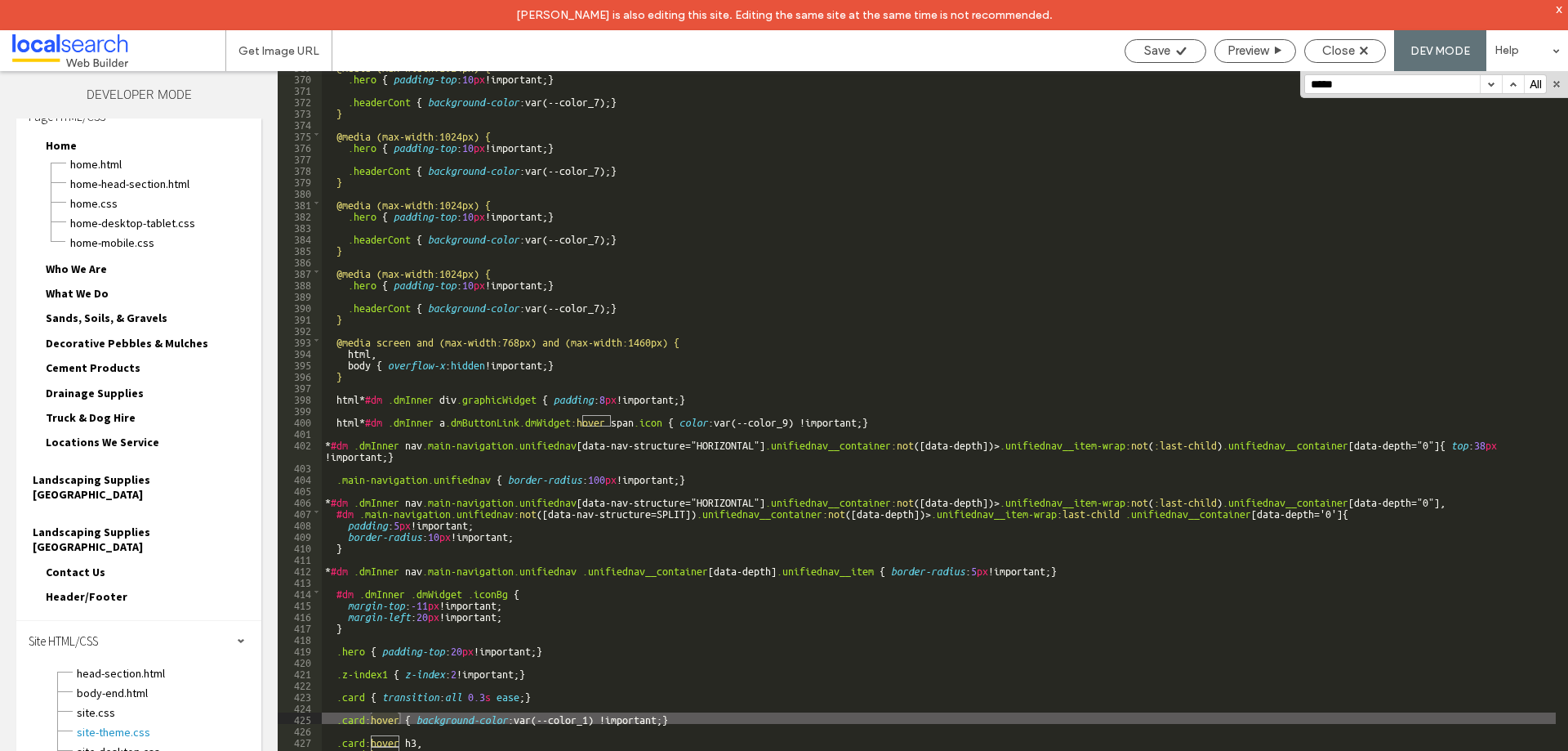
click at [1487, 90] on button "button" at bounding box center [1491, 84] width 22 height 18
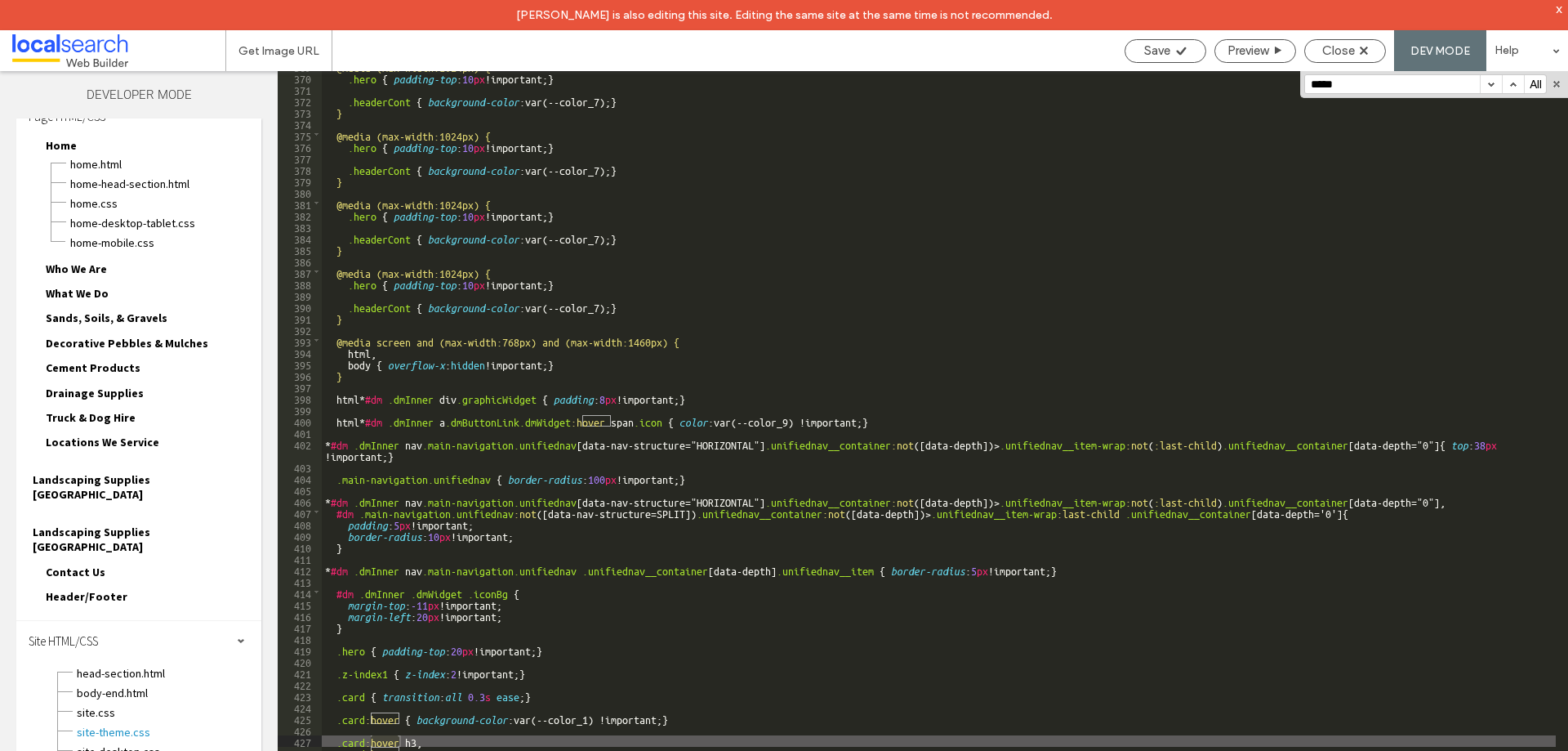
click at [1516, 80] on button "button" at bounding box center [1513, 84] width 22 height 18
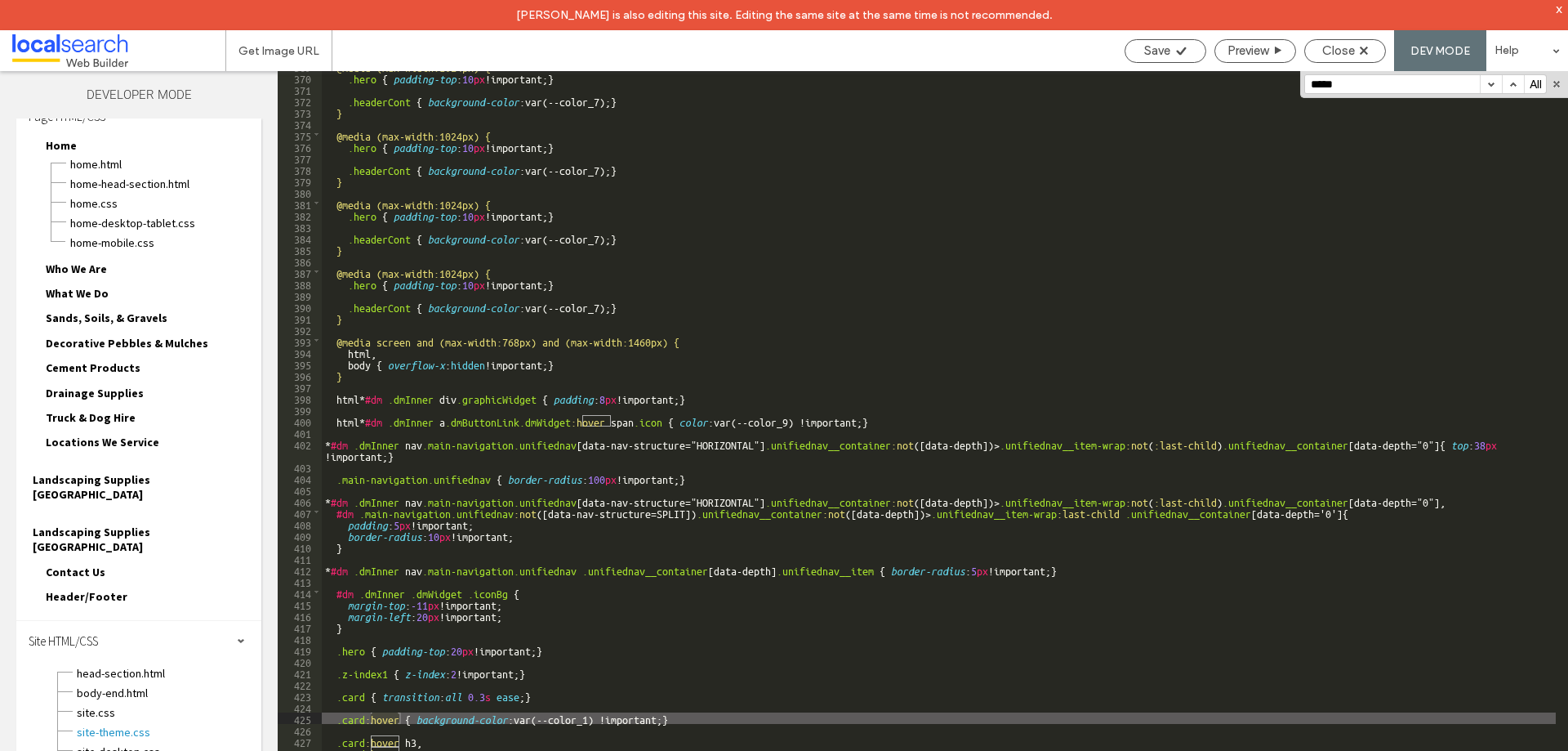
click at [1516, 80] on button "button" at bounding box center [1513, 84] width 22 height 18
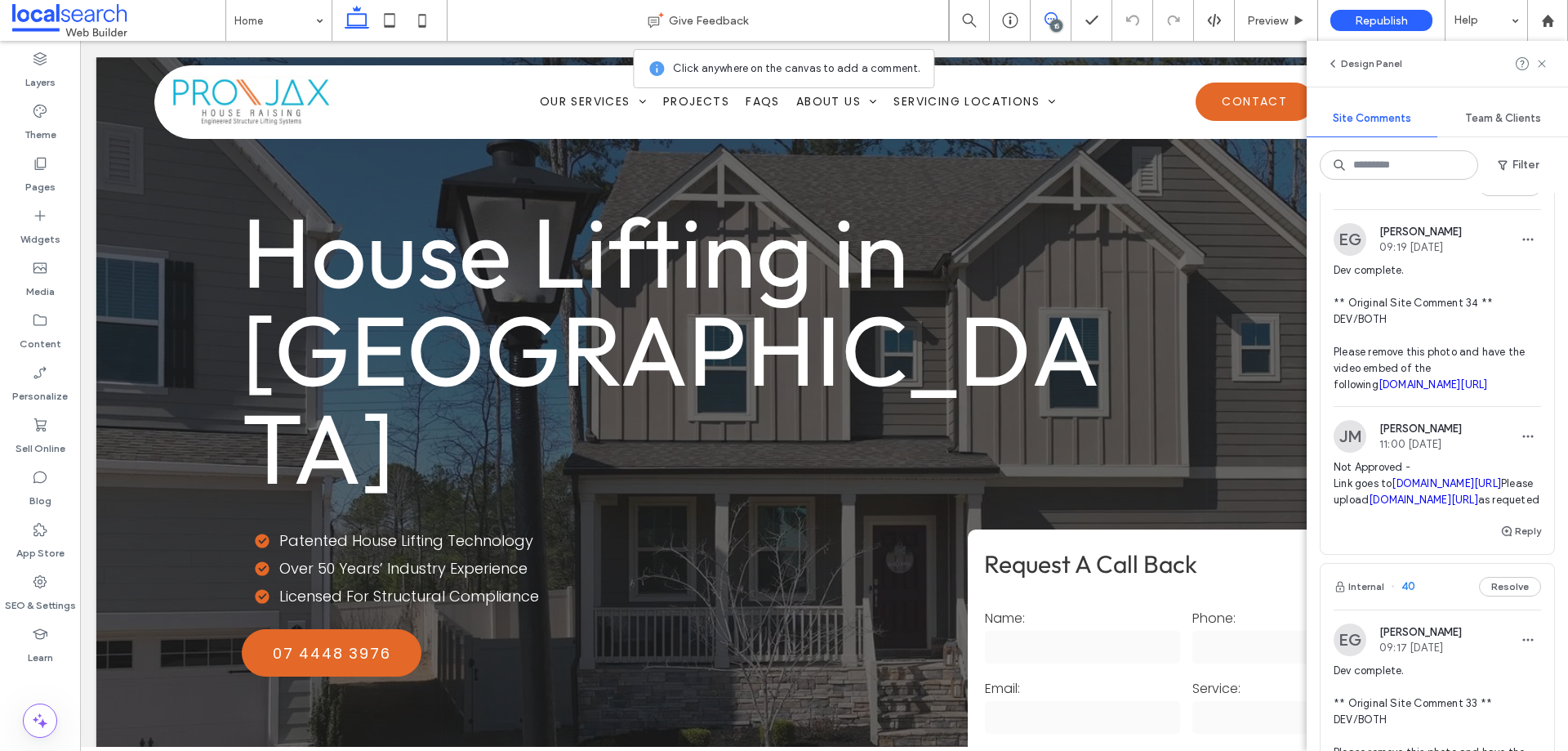
scroll to position [408, 0]
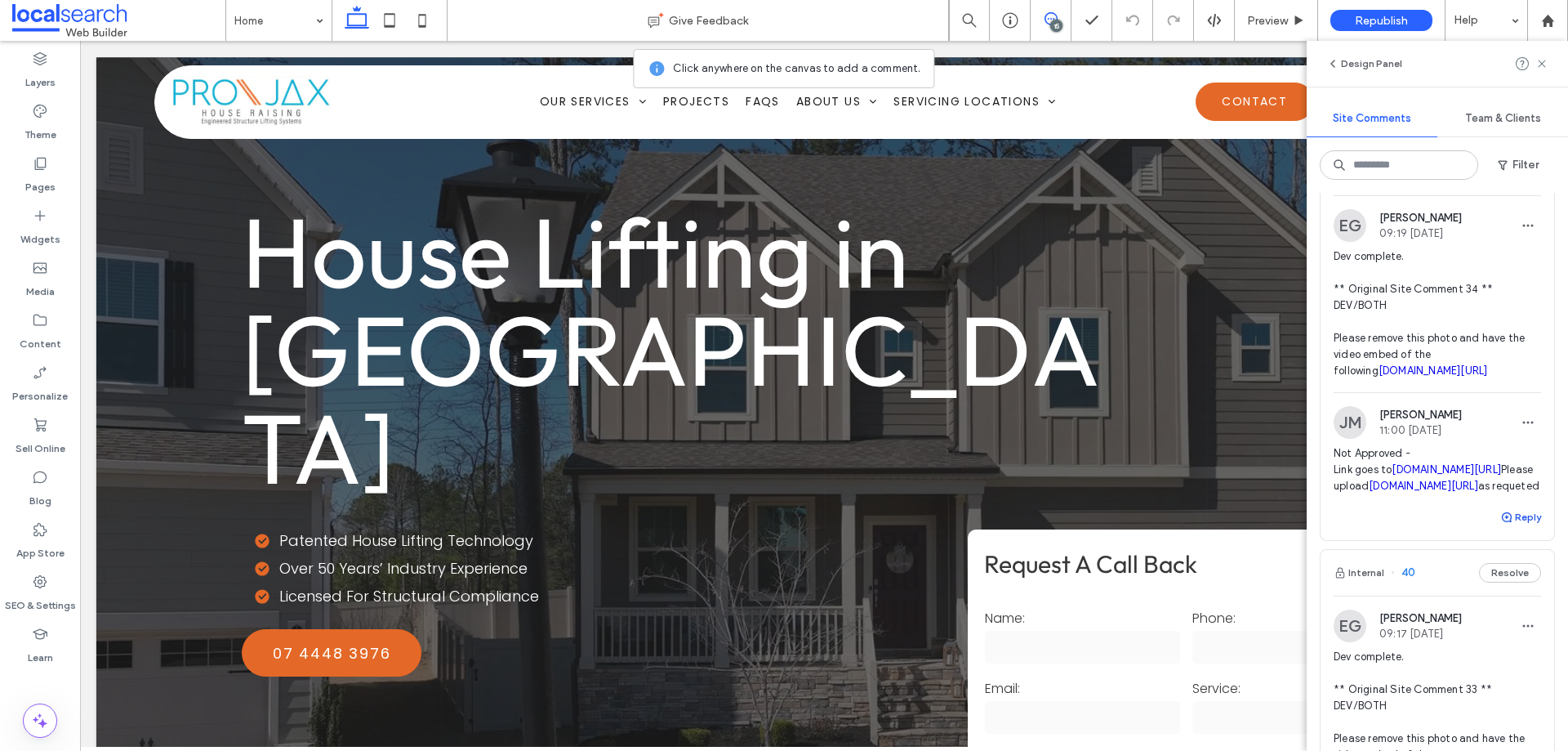
click at [1505, 527] on button "Reply" at bounding box center [1520, 517] width 41 height 20
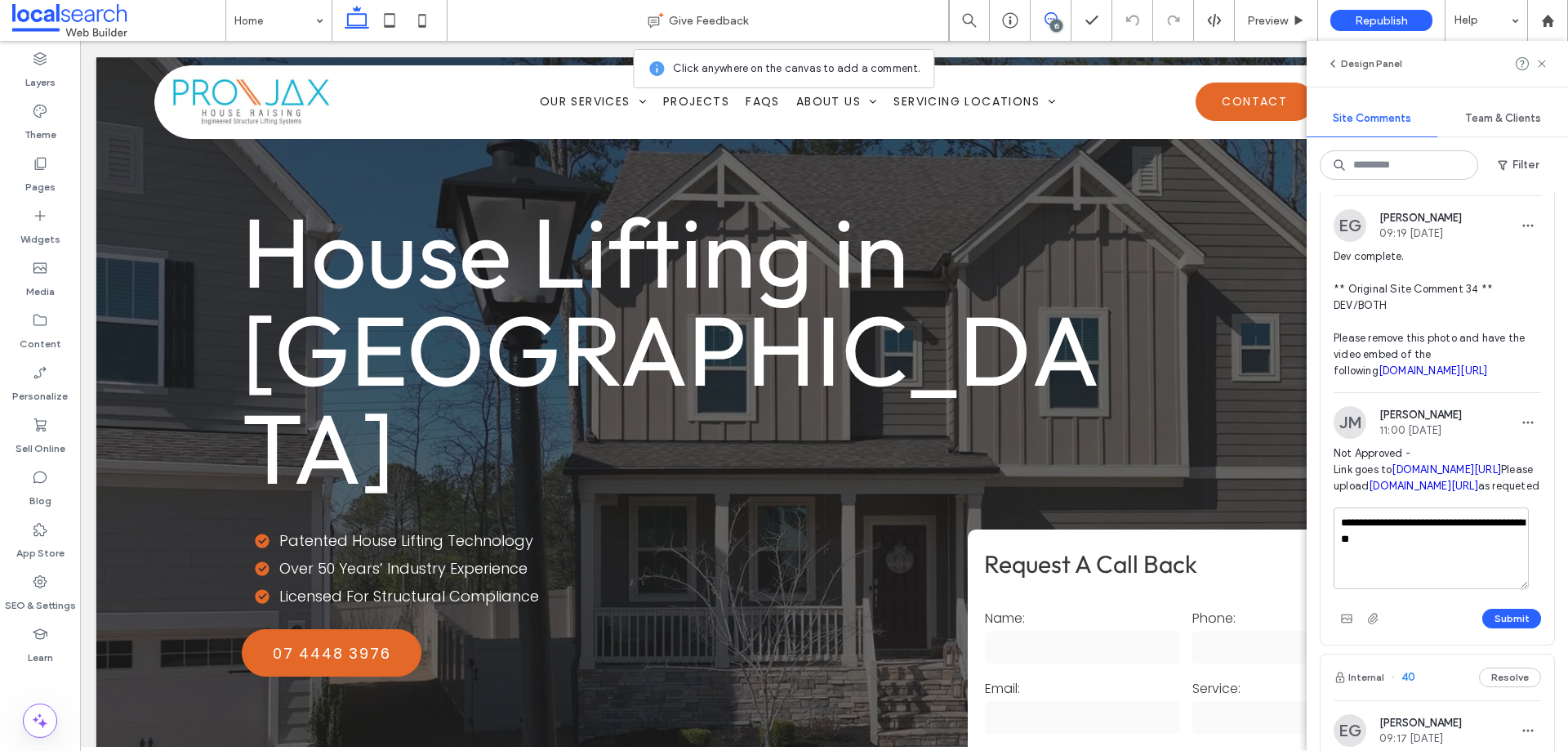
drag, startPoint x: 1331, startPoint y: 548, endPoint x: 1513, endPoint y: 555, distance: 182.1
click at [1513, 508] on div "[PERSON_NAME] 11:00 [DATE] Not Approved - Link goes to [DOMAIN_NAME][URL] Pleas…" at bounding box center [1437, 457] width 234 height 101
copy link "youtube.com/embed/ZpFrAWqwX8"
click at [1446, 629] on div at bounding box center [784, 375] width 1568 height 751
click at [1429, 590] on textarea "**********" at bounding box center [1432, 549] width 196 height 82
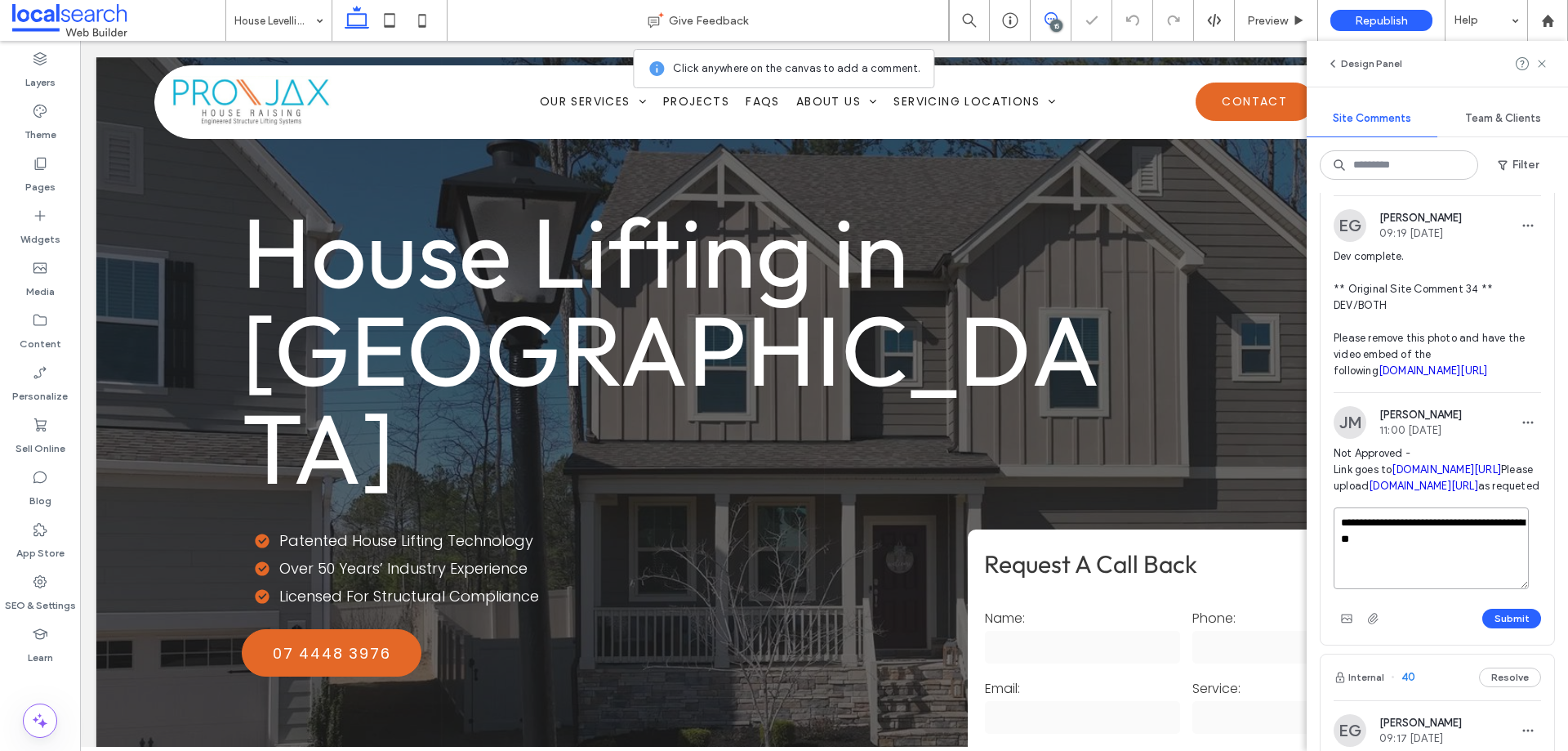
paste textarea "**********"
type textarea "**********"
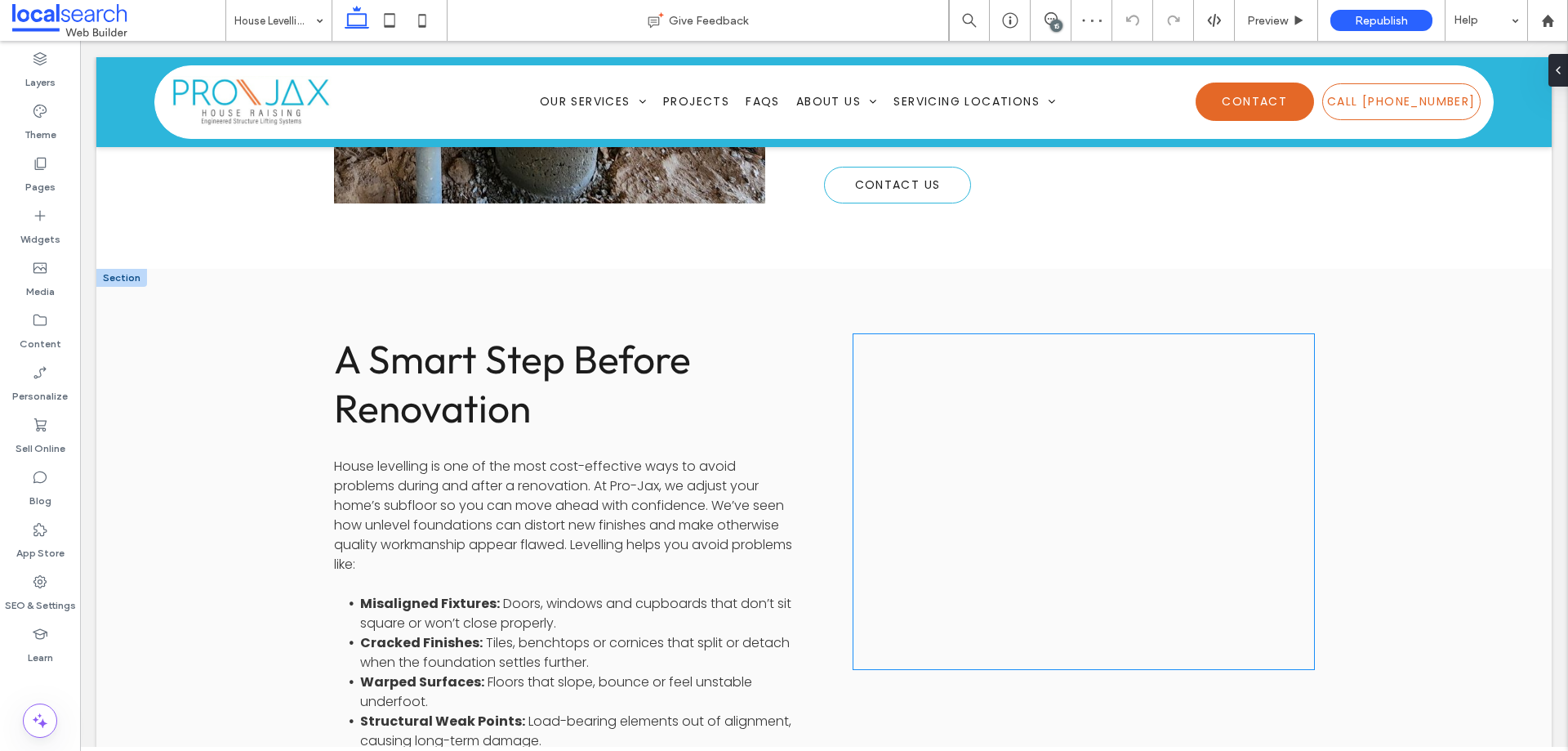
scroll to position [1301, 0]
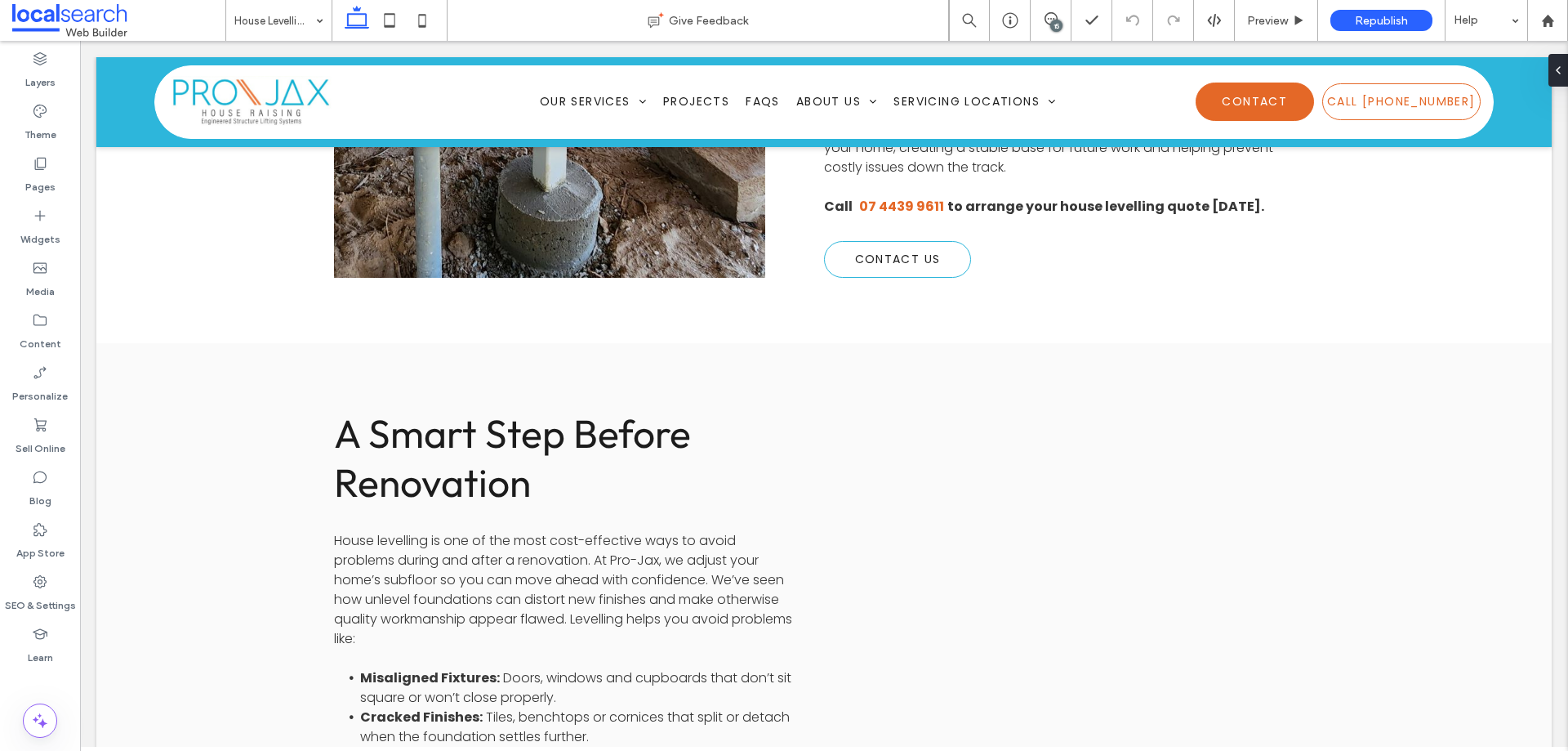
click at [1060, 23] on div "15" at bounding box center [1056, 26] width 12 height 12
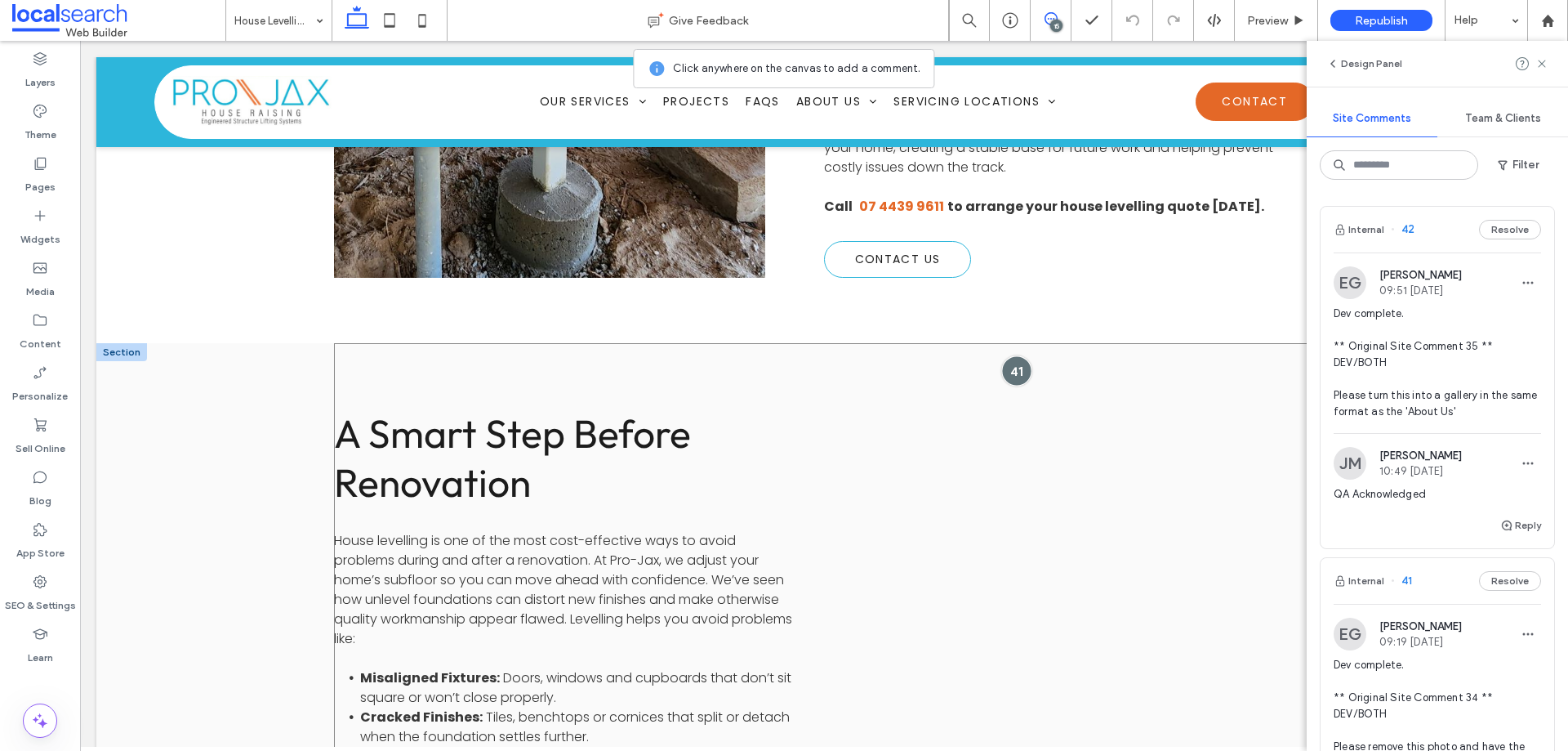
click at [1017, 356] on div at bounding box center [1017, 371] width 31 height 31
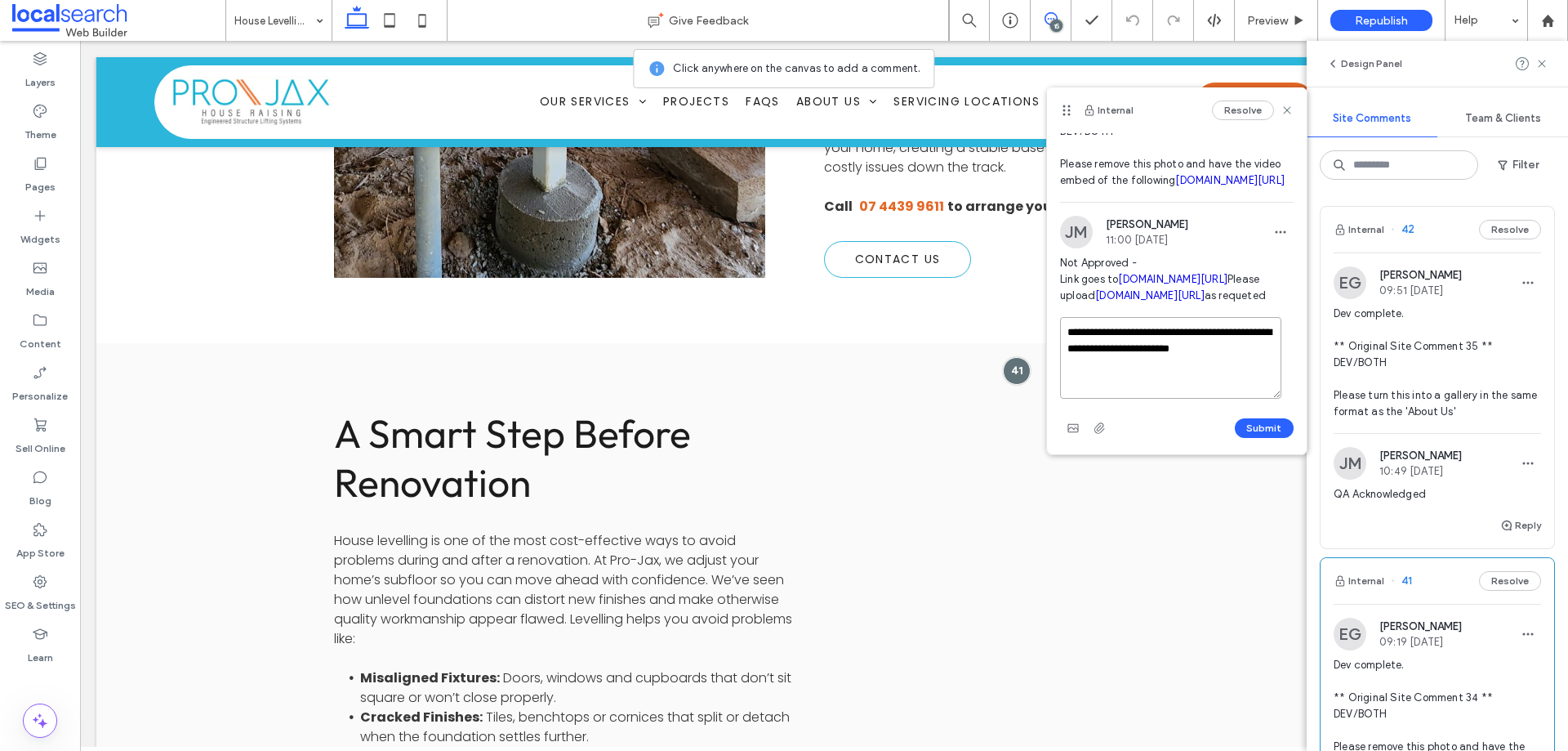
scroll to position [0, 0]
click at [1209, 399] on textarea "**********" at bounding box center [1171, 358] width 221 height 82
drag, startPoint x: 1102, startPoint y: 419, endPoint x: 1277, endPoint y: 439, distance: 176.1
click at [1277, 399] on textarea "**********" at bounding box center [1171, 358] width 221 height 82
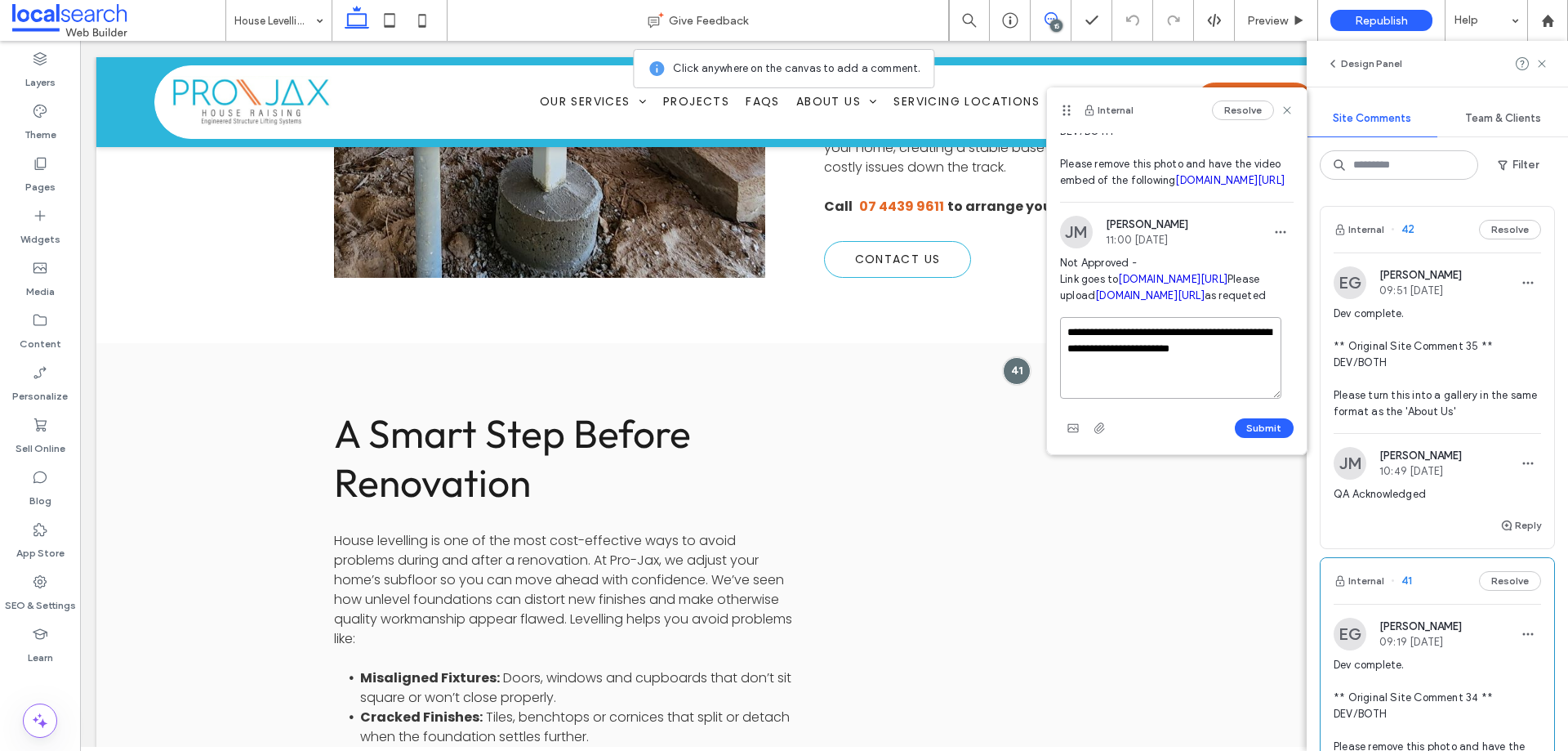
click at [1114, 399] on textarea "**********" at bounding box center [1171, 358] width 221 height 82
paste textarea
type textarea "**********"
click at [1247, 438] on button "Submit" at bounding box center [1265, 428] width 59 height 20
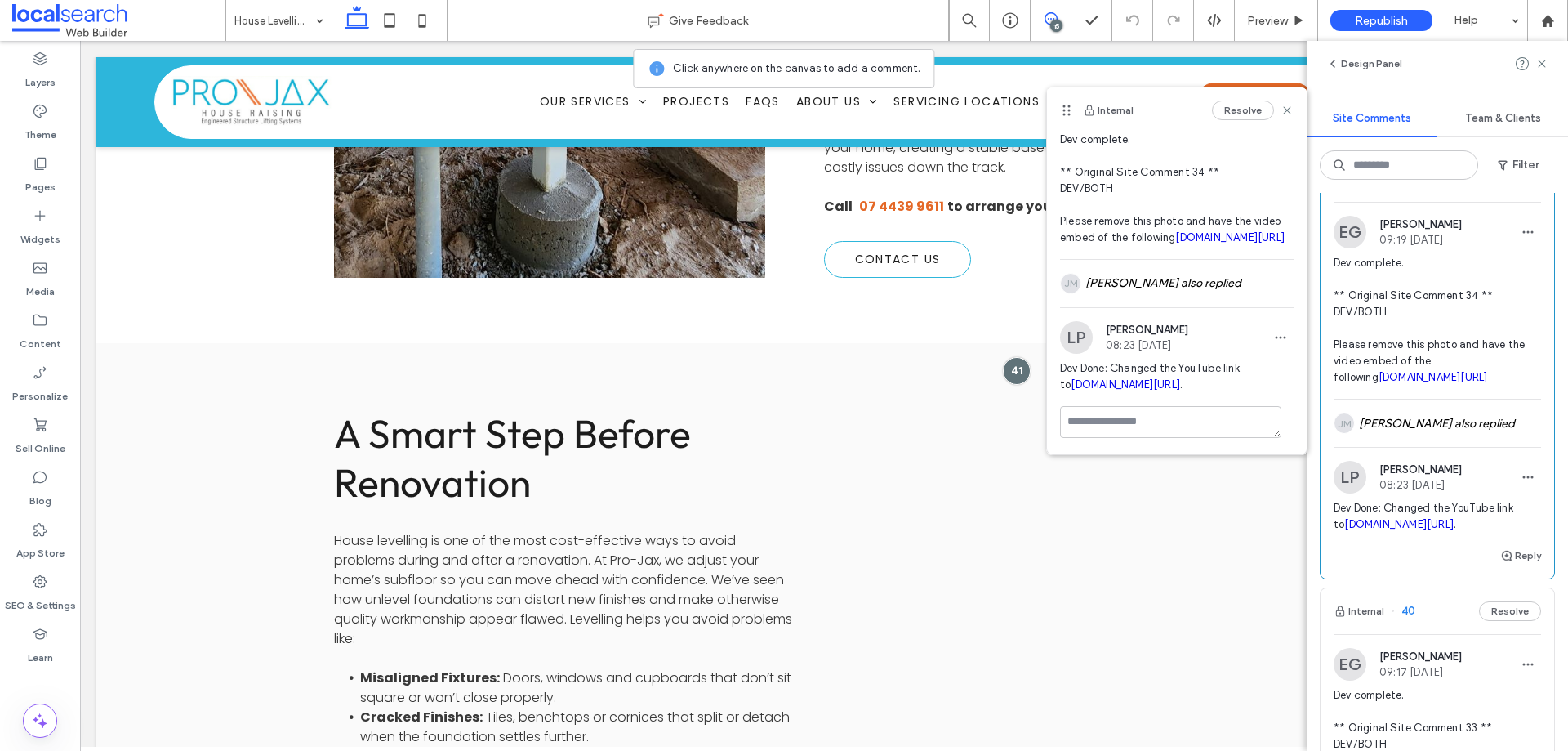
scroll to position [408, 0]
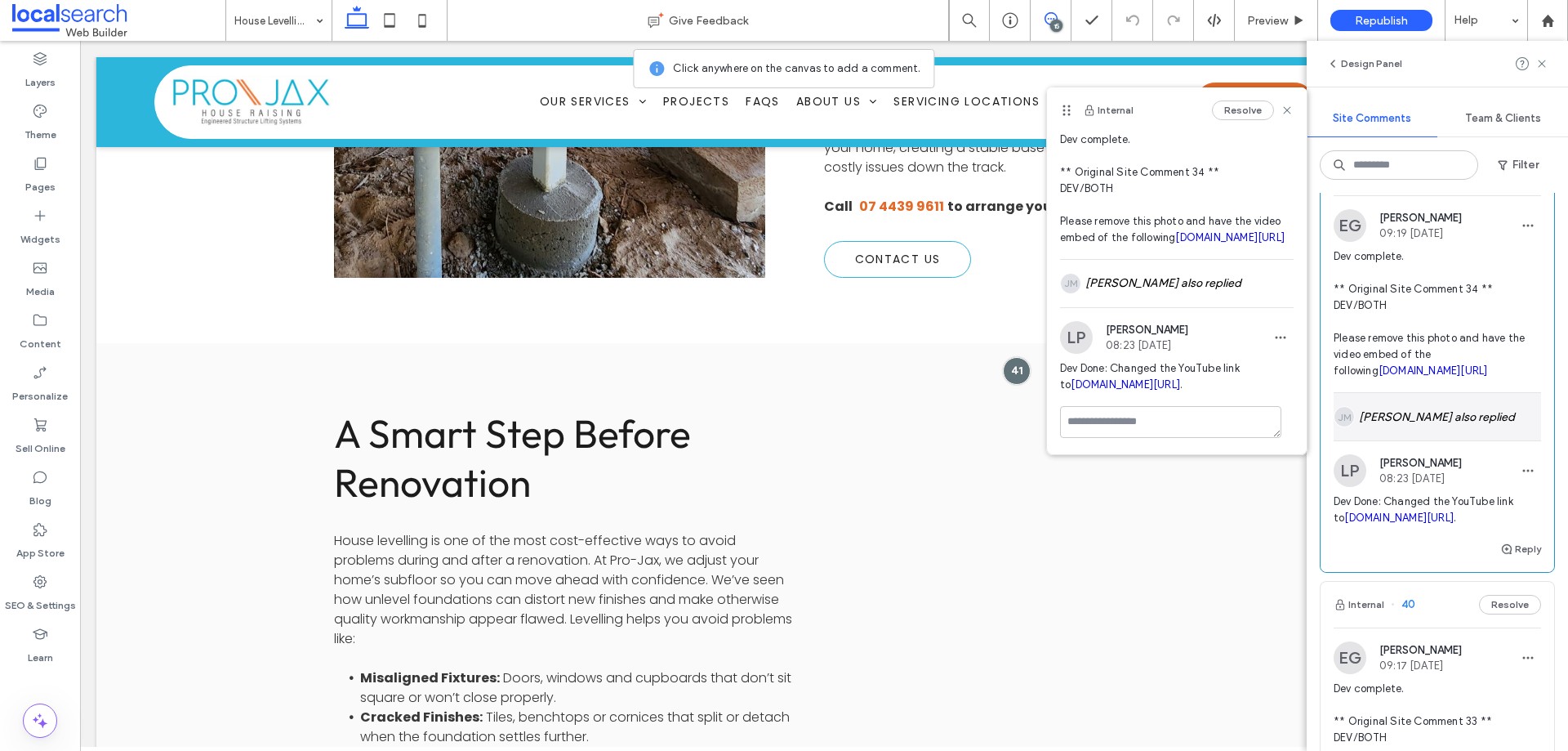
click at [1425, 430] on div "JM Jane Mcneill also replied" at bounding box center [1438, 417] width 208 height 48
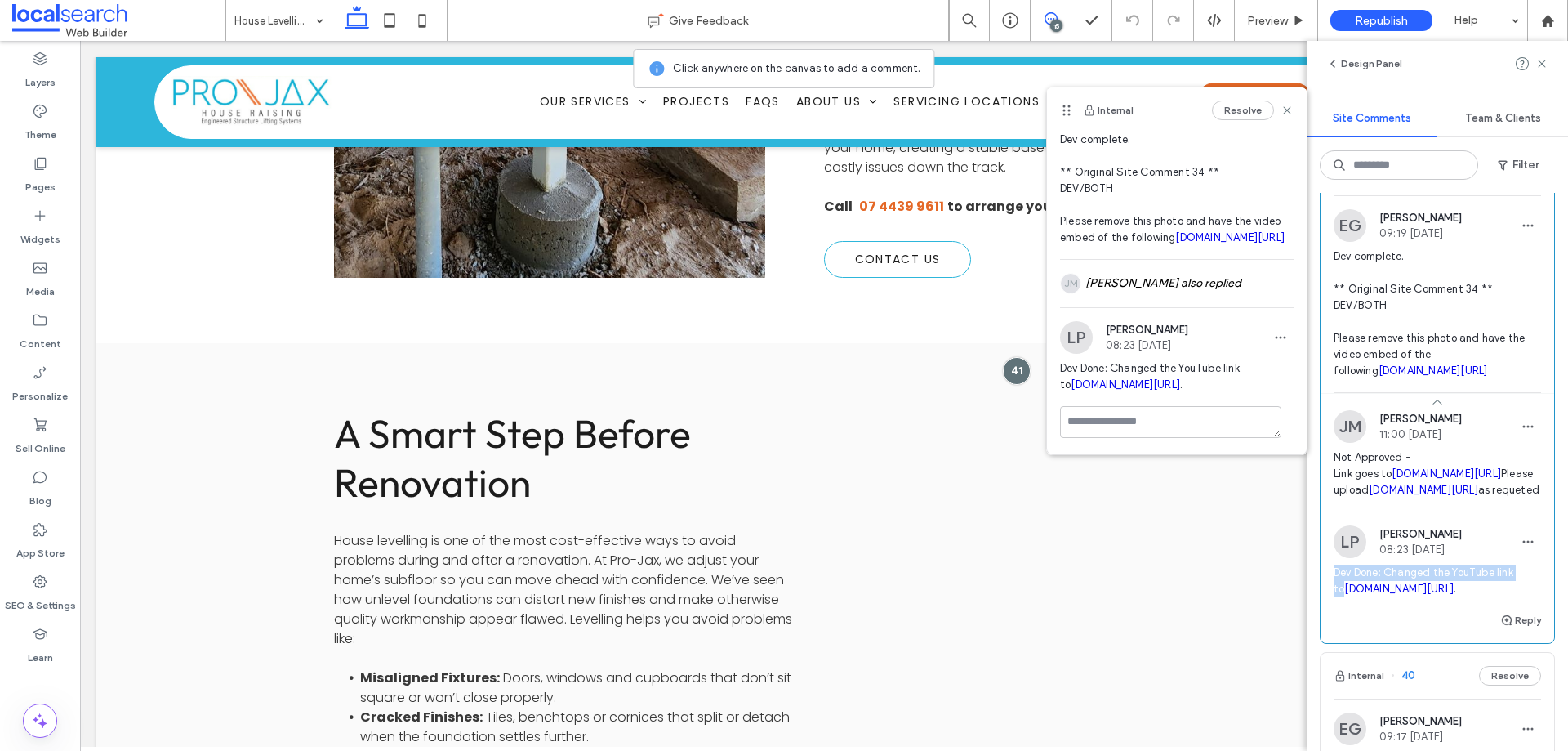
drag, startPoint x: 1346, startPoint y: 652, endPoint x: 1345, endPoint y: 664, distance: 12.0
click at [1345, 611] on div "LP Lian Perez 08:23 Aug 13 2025 Dev Done: Changed the YouTube link to youtube.c…" at bounding box center [1437, 568] width 234 height 85
copy span "Dev Done: Changed the YouTube link to"
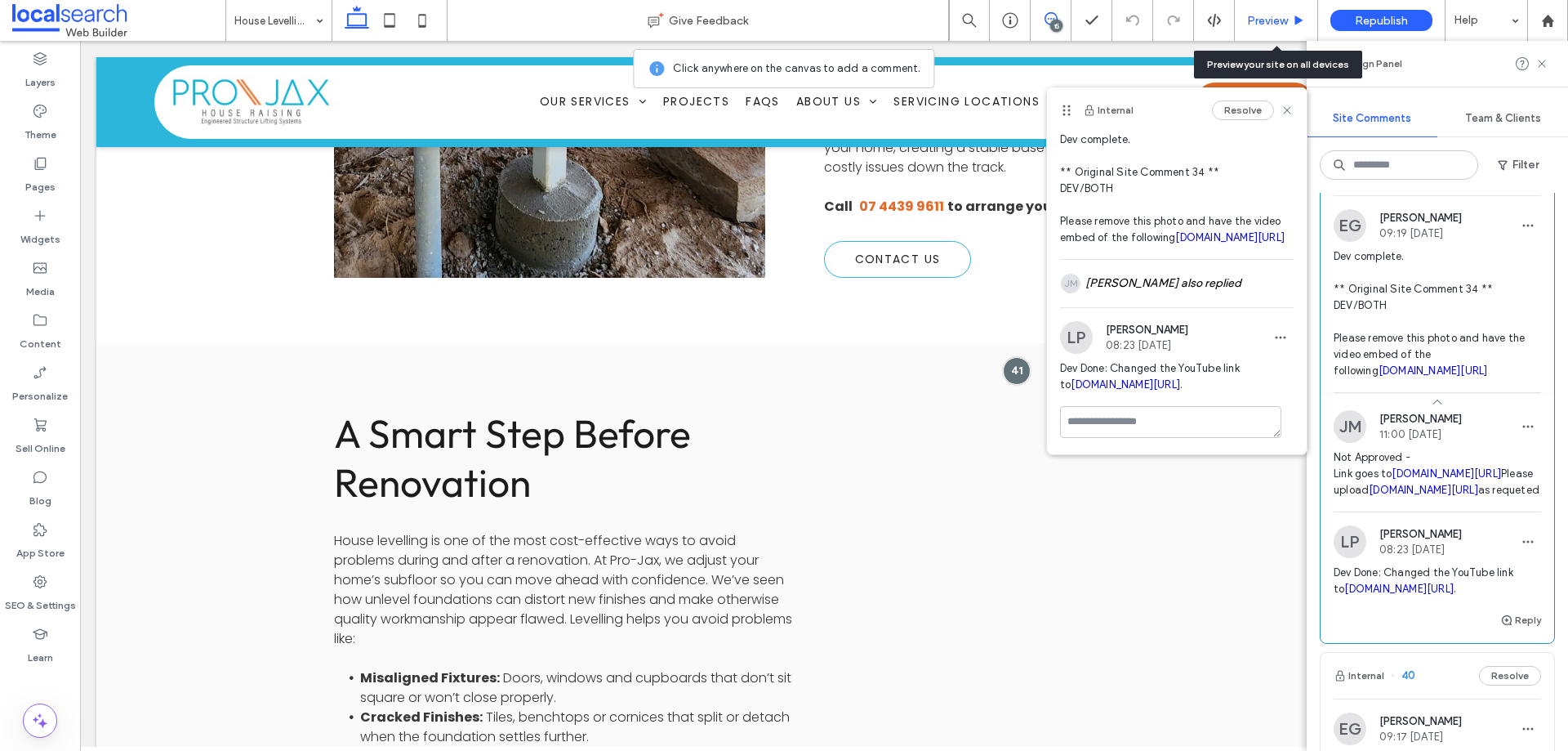
click at [1259, 14] on span "Preview" at bounding box center [1268, 21] width 41 height 14
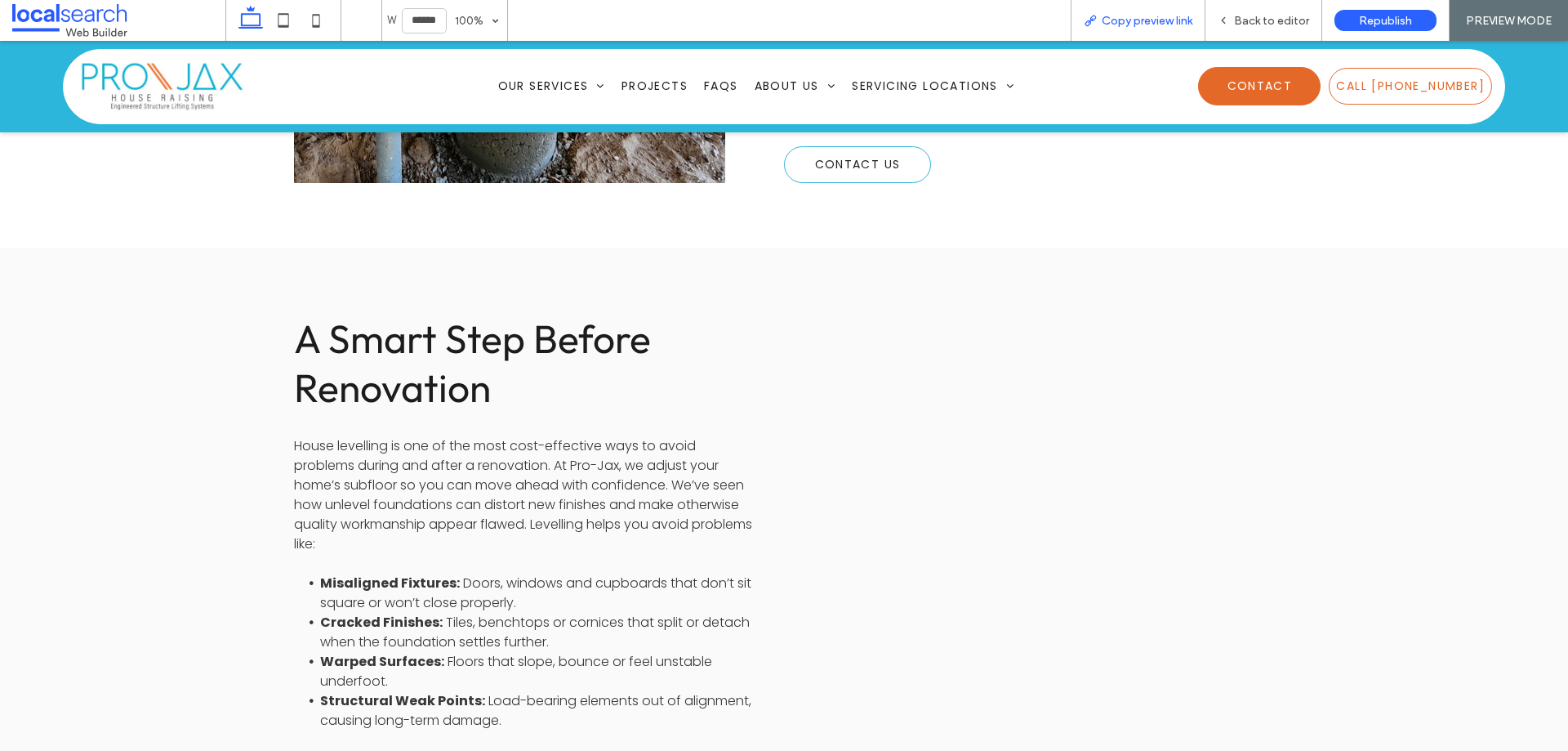
click at [1151, 21] on span "Copy preview link" at bounding box center [1146, 21] width 91 height 14
click at [1255, 14] on span "Back to editor" at bounding box center [1271, 21] width 75 height 14
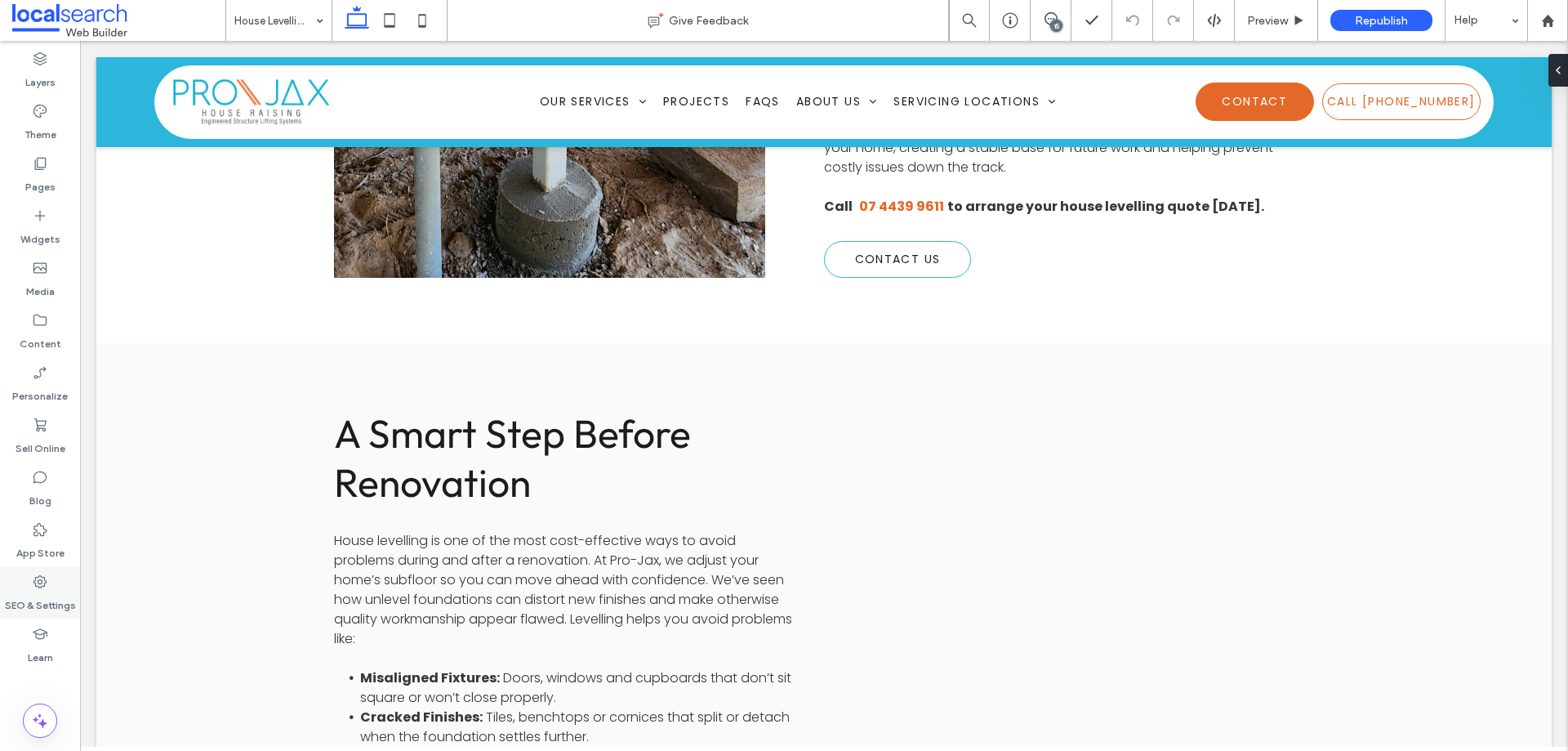
click at [38, 591] on label "SEO & Settings" at bounding box center [40, 601] width 72 height 23
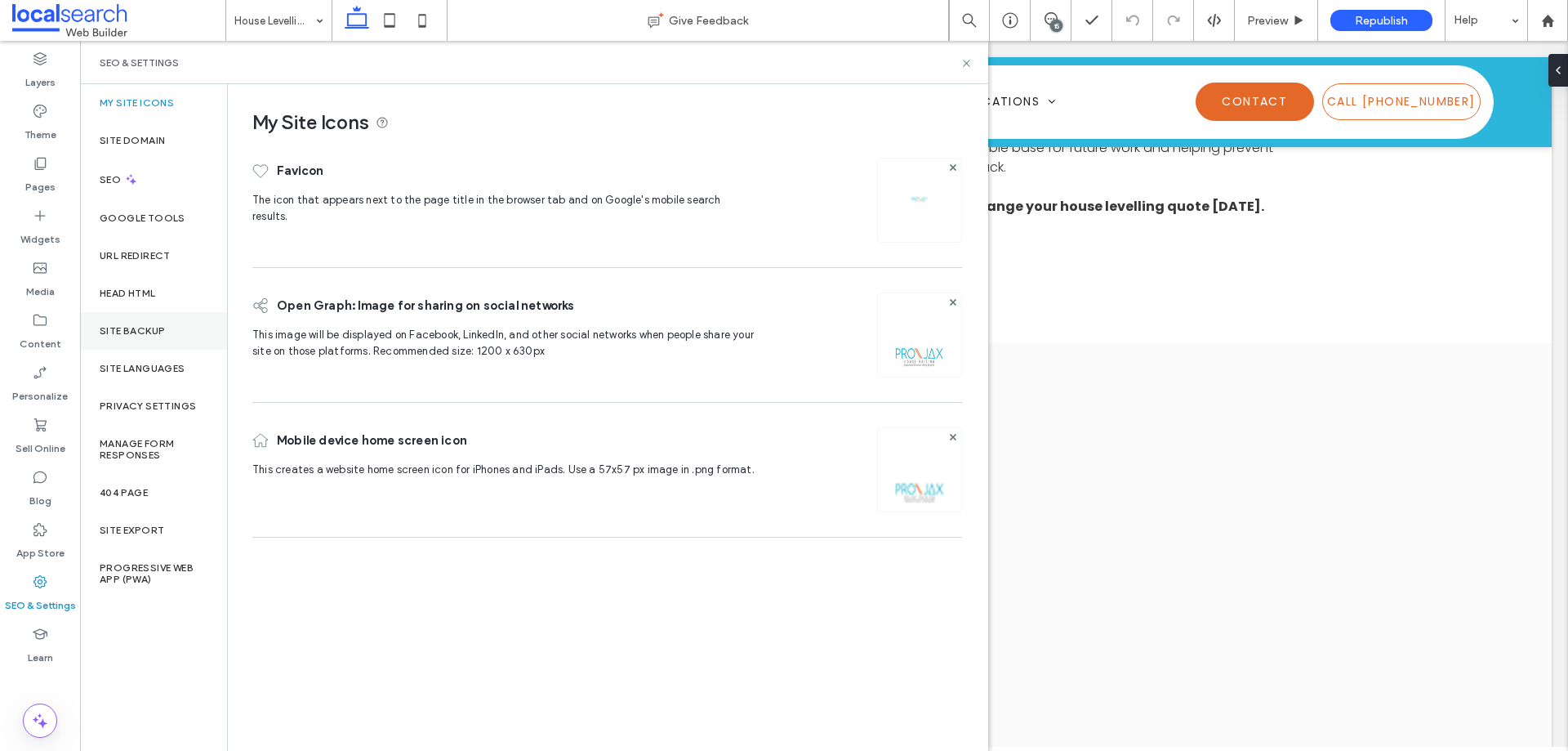
click at [140, 322] on div "Site Backup" at bounding box center [154, 330] width 147 height 37
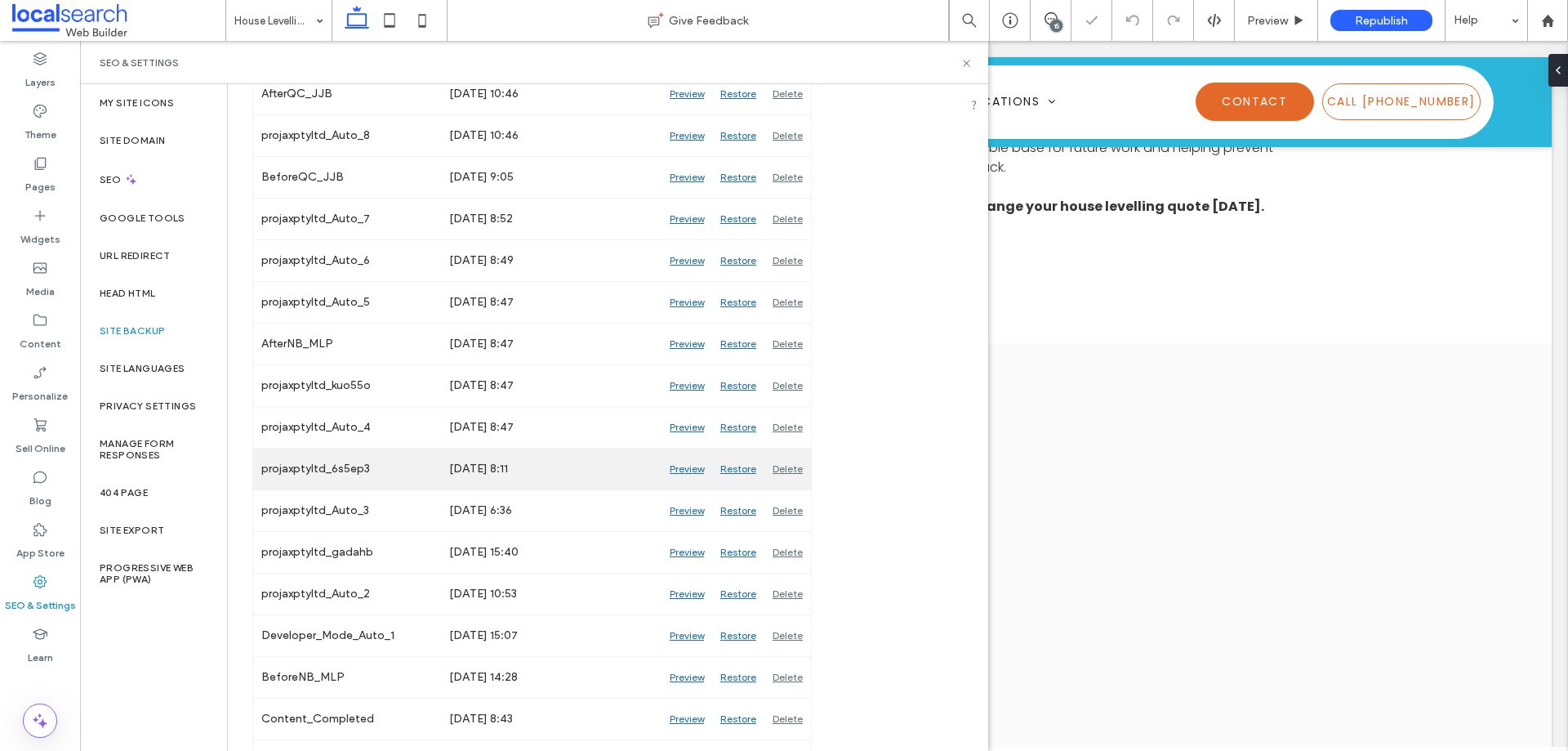
scroll to position [2320, 0]
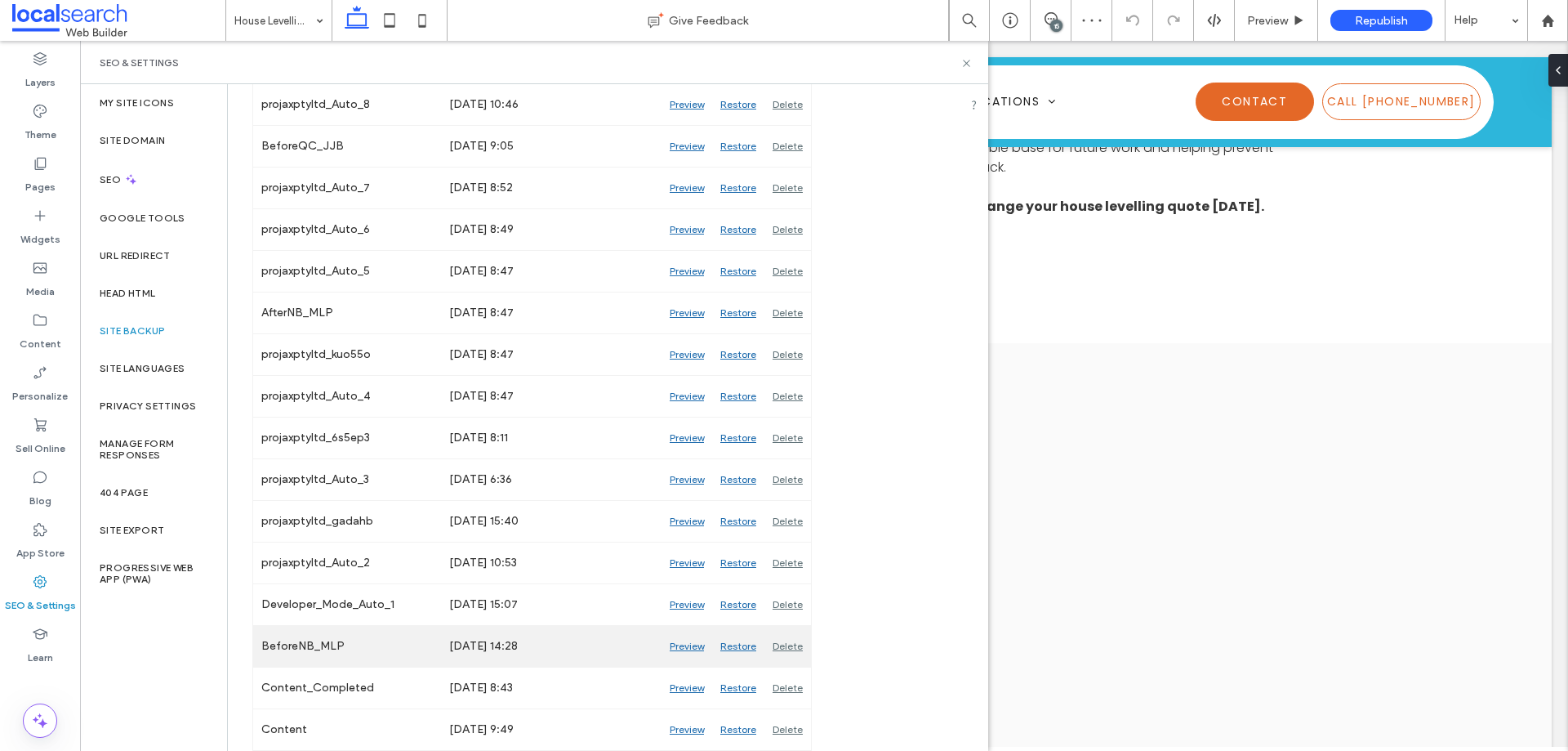
click at [687, 644] on div "Preview" at bounding box center [687, 646] width 51 height 41
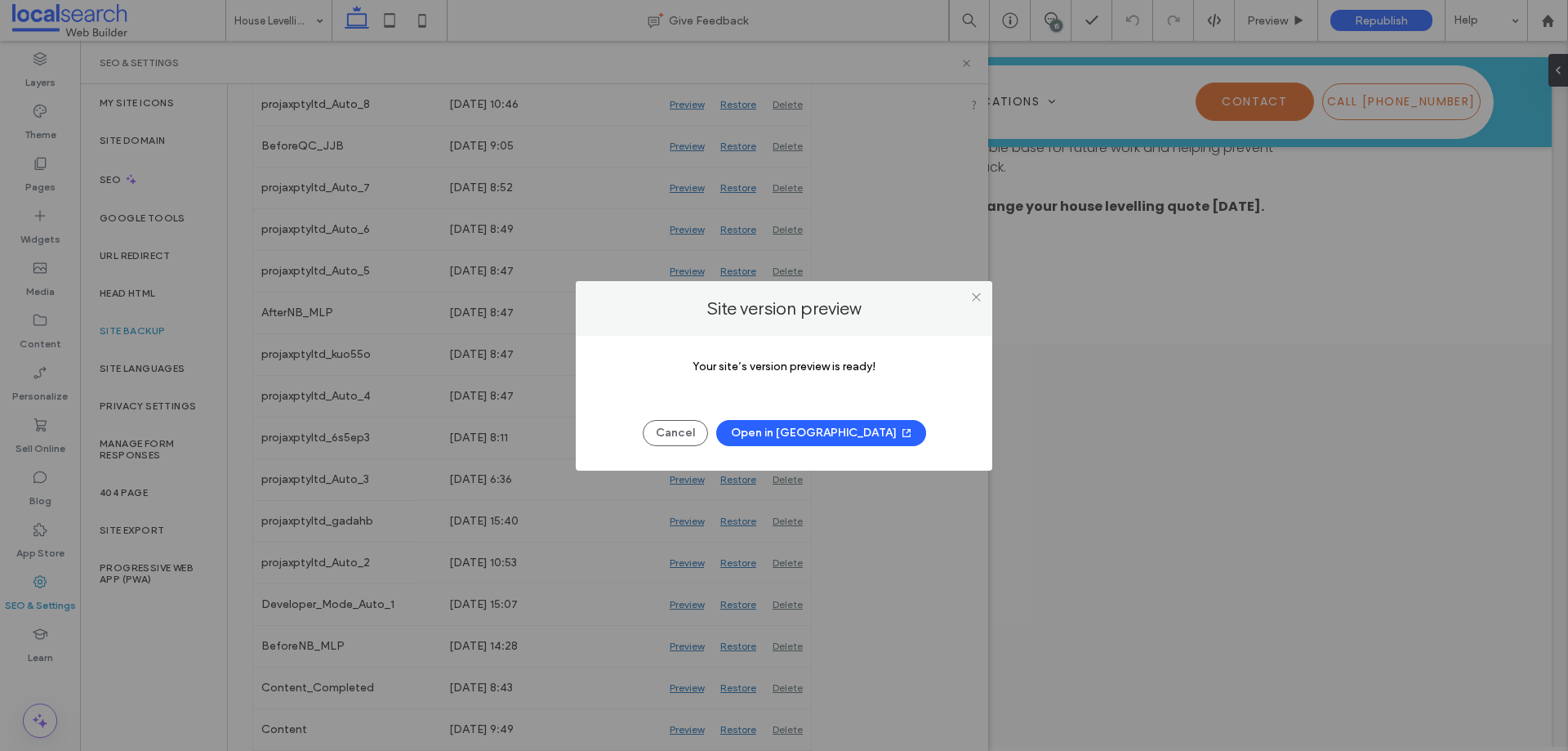
click at [841, 432] on button "Open in New Tab" at bounding box center [821, 432] width 210 height 26
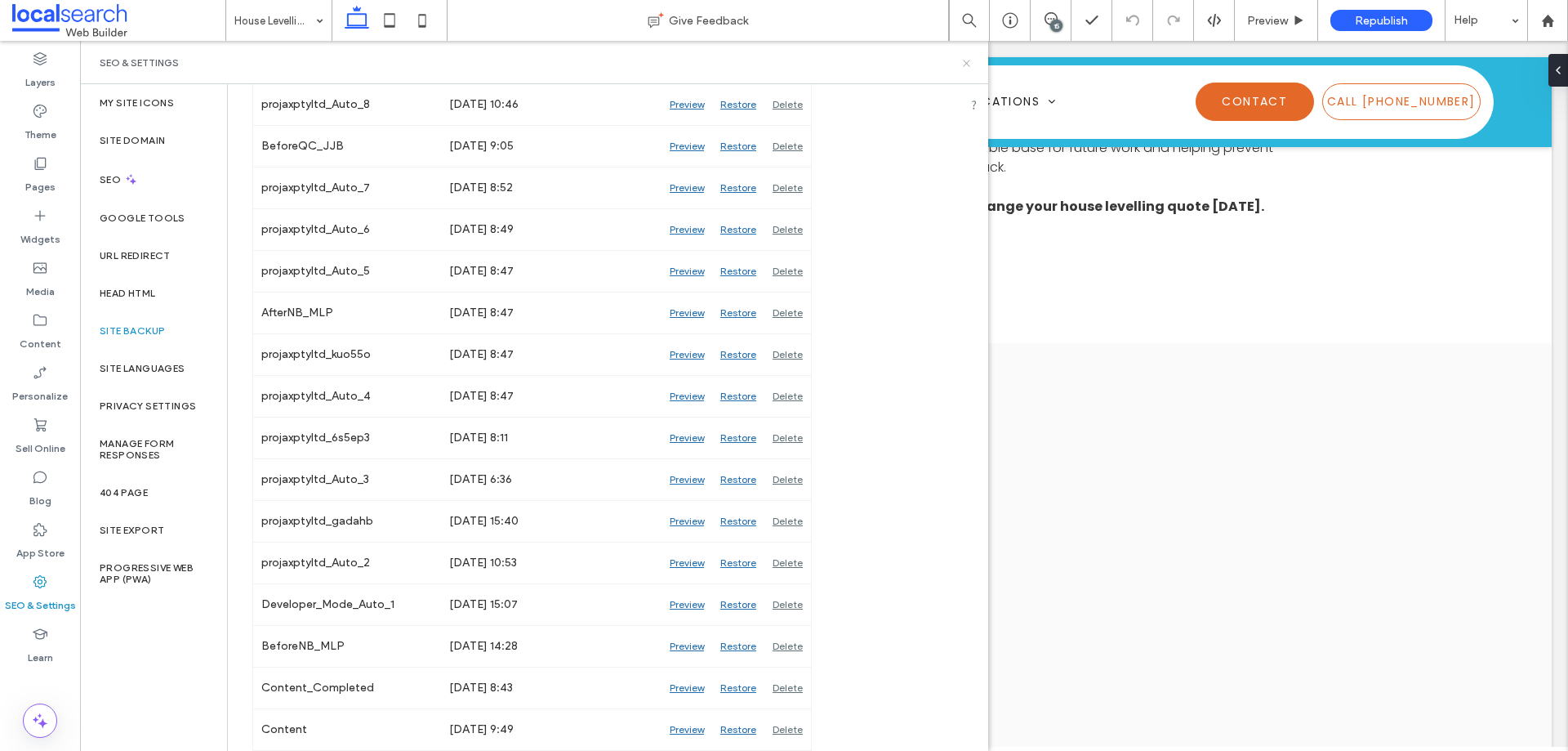
drag, startPoint x: 963, startPoint y: 60, endPoint x: 934, endPoint y: 3, distance: 64.0
click at [963, 60] on icon at bounding box center [966, 63] width 12 height 12
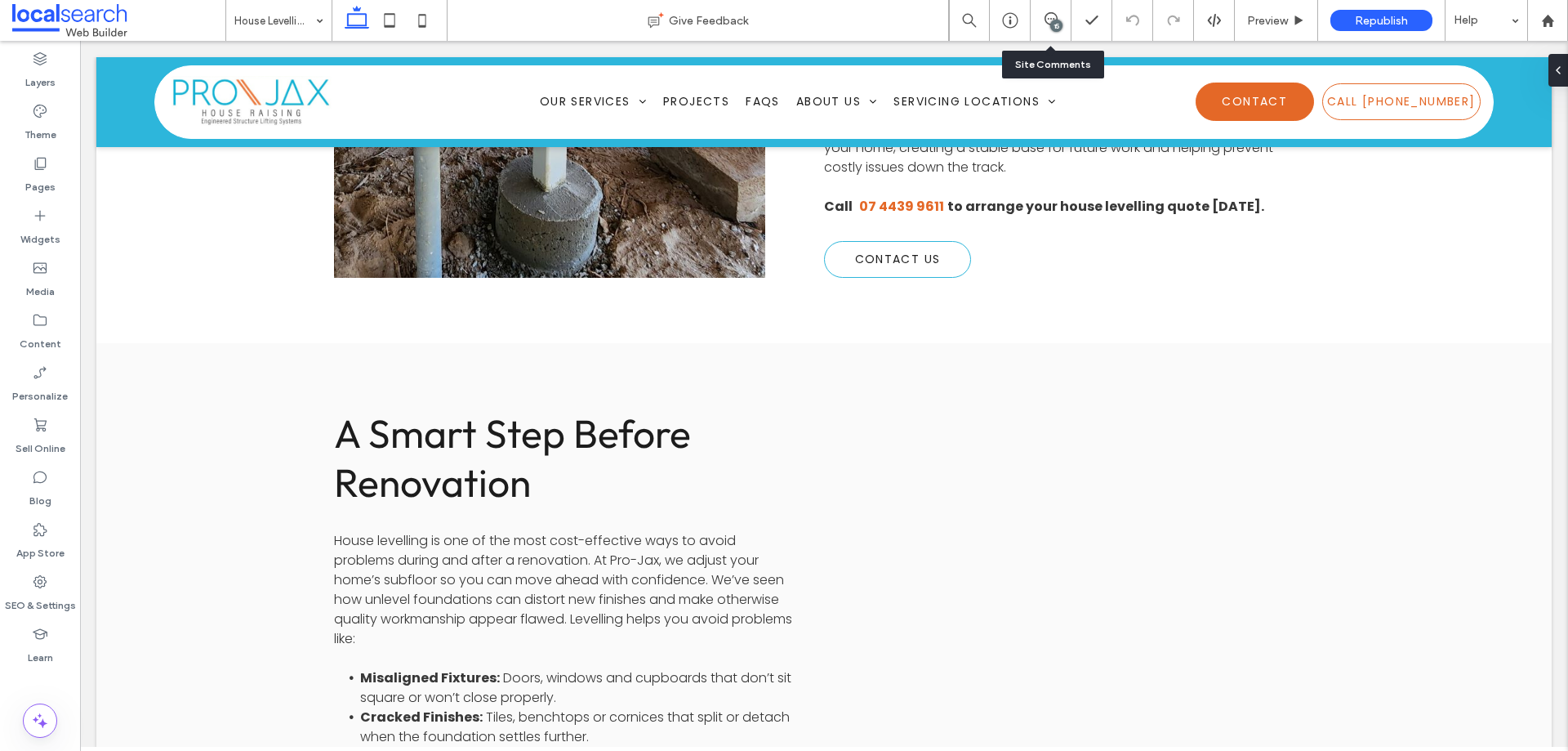
click at [1044, 26] on div "15" at bounding box center [1051, 20] width 40 height 16
click at [1045, 15] on use at bounding box center [1051, 19] width 13 height 13
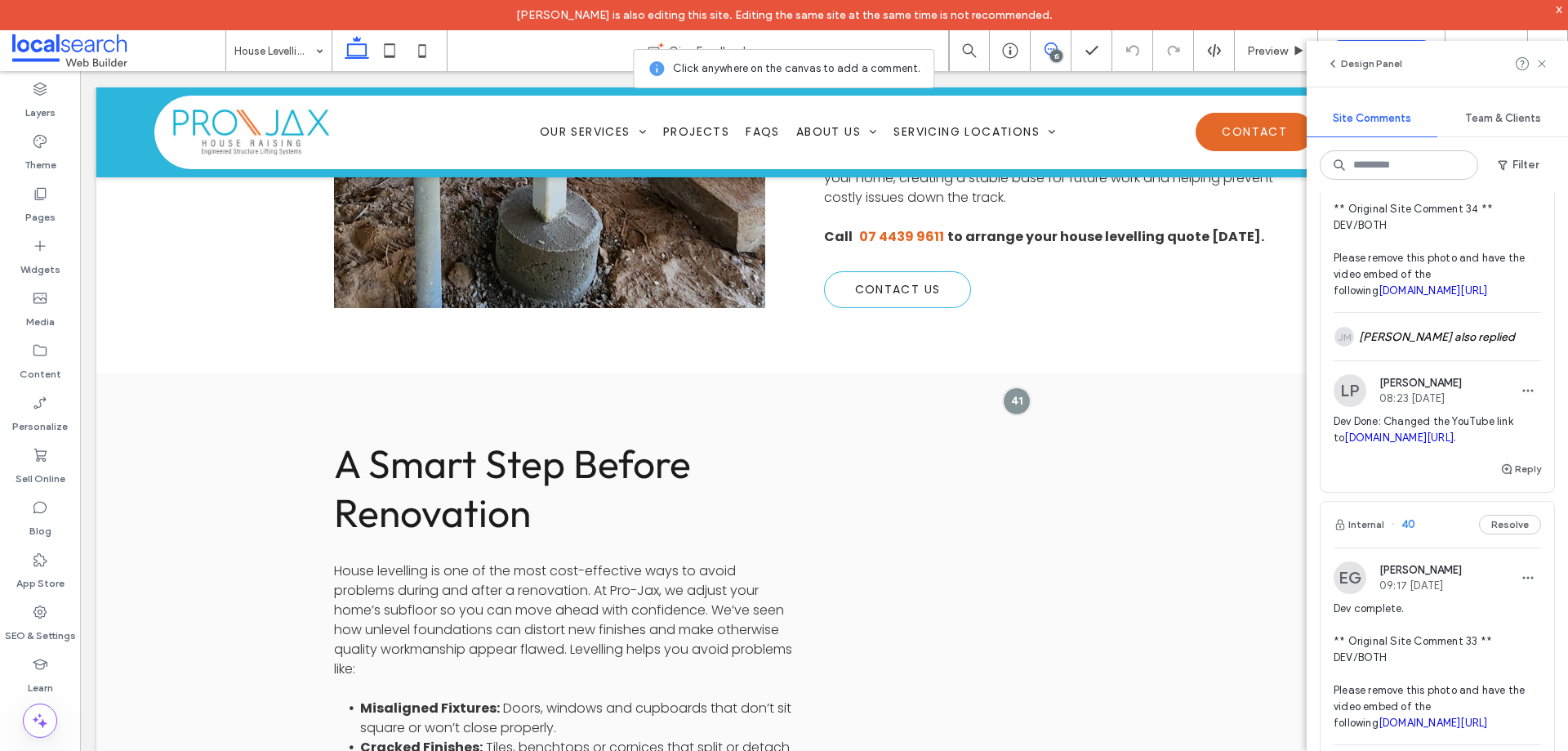
scroll to position [490, 0]
click at [1437, 344] on div "JM Jane Mcneill also replied" at bounding box center [1438, 335] width 208 height 48
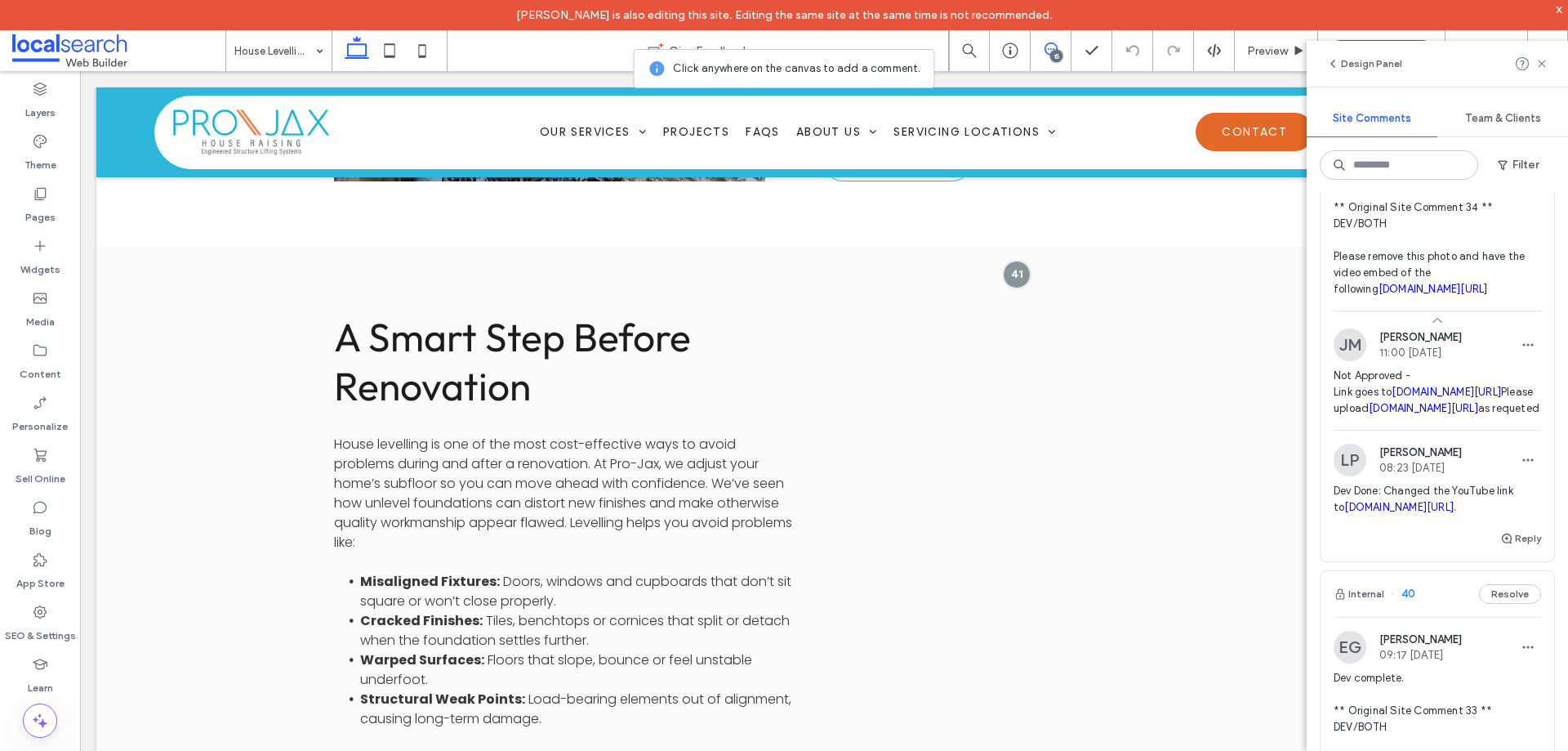
scroll to position [1433, 0]
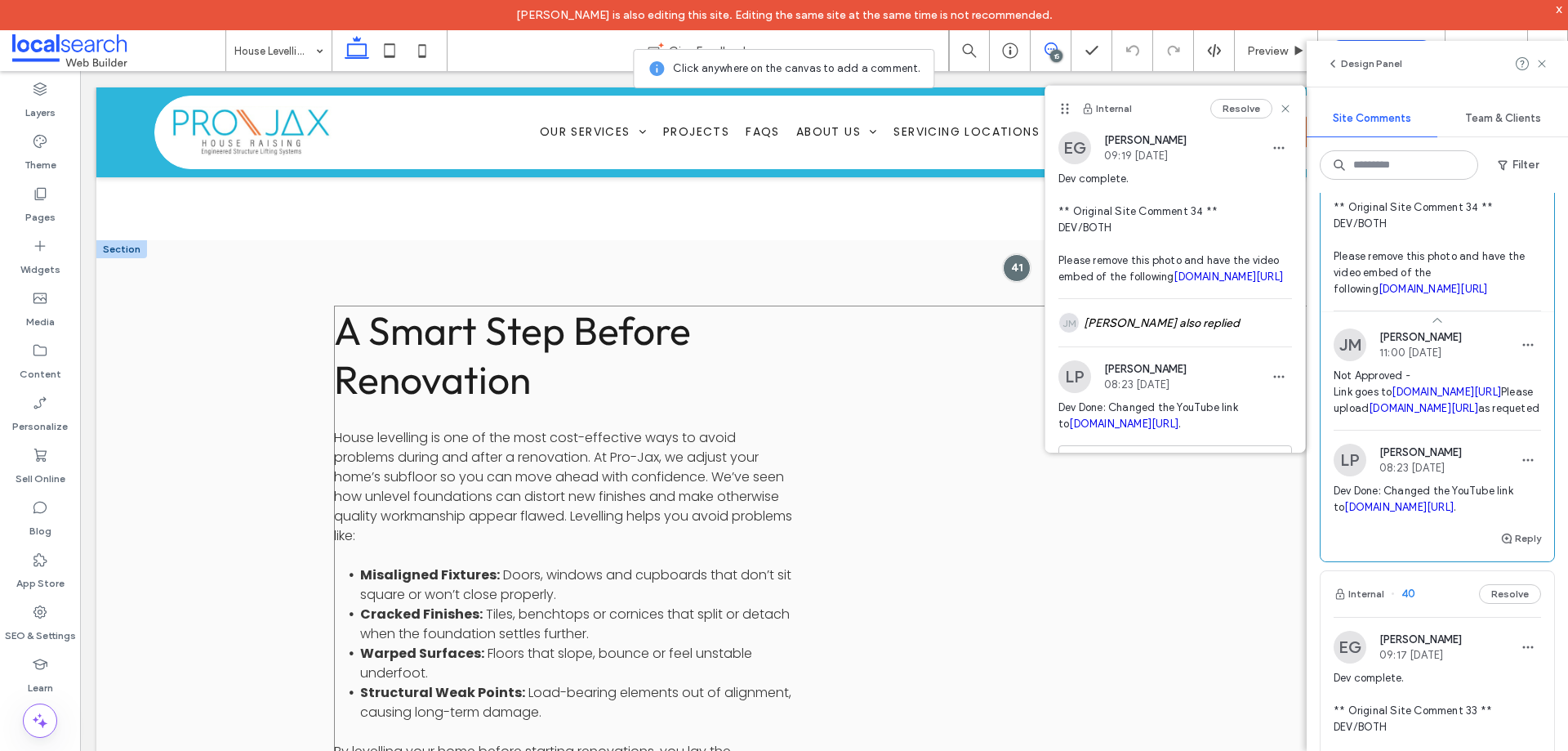
drag, startPoint x: 1088, startPoint y: 619, endPoint x: 1086, endPoint y: 600, distance: 19.1
click at [1087, 619] on div "A Smart Step Before Renovation House levelling is one of the most cost-effectiv…" at bounding box center [824, 633] width 980 height 655
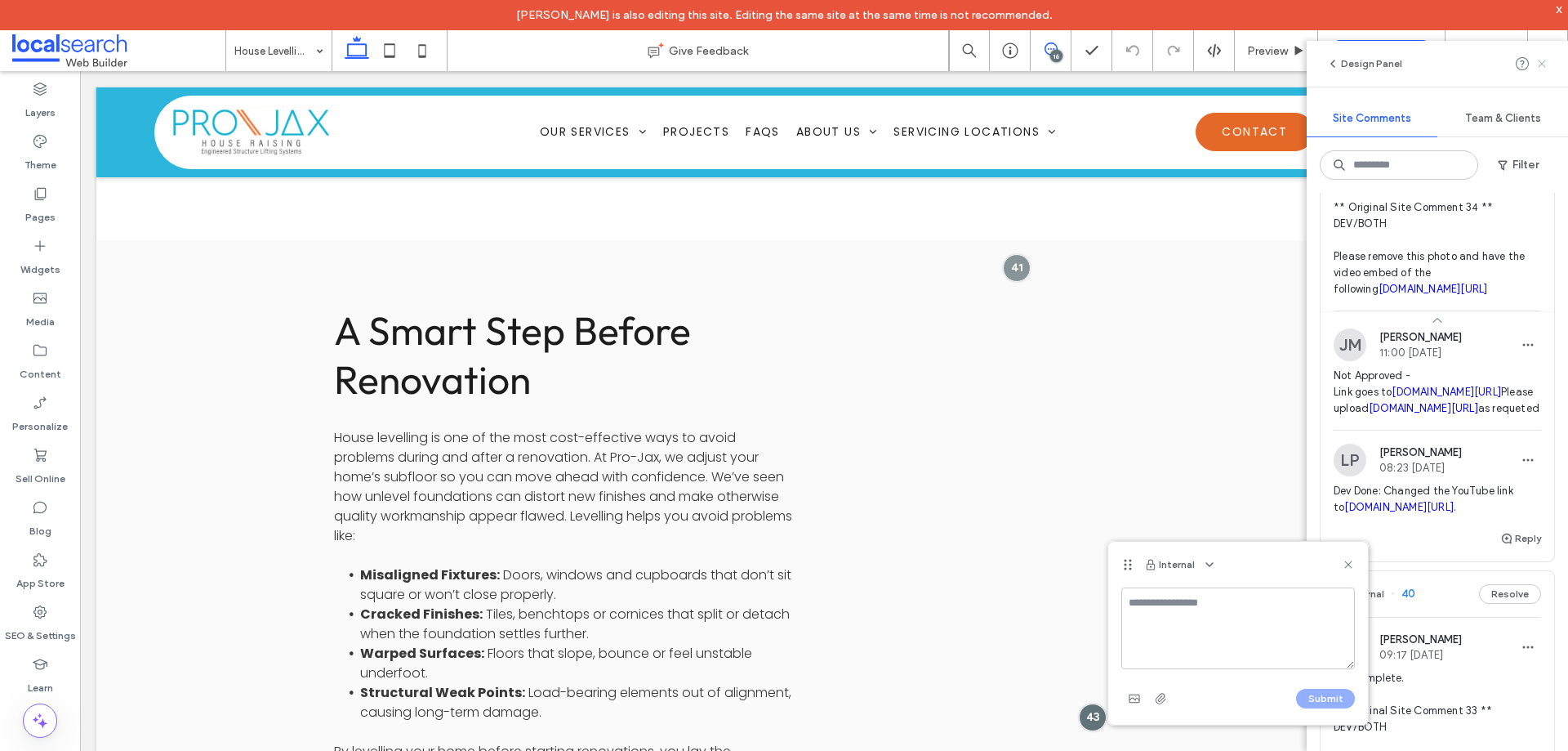
click at [1541, 59] on icon at bounding box center [1542, 64] width 13 height 13
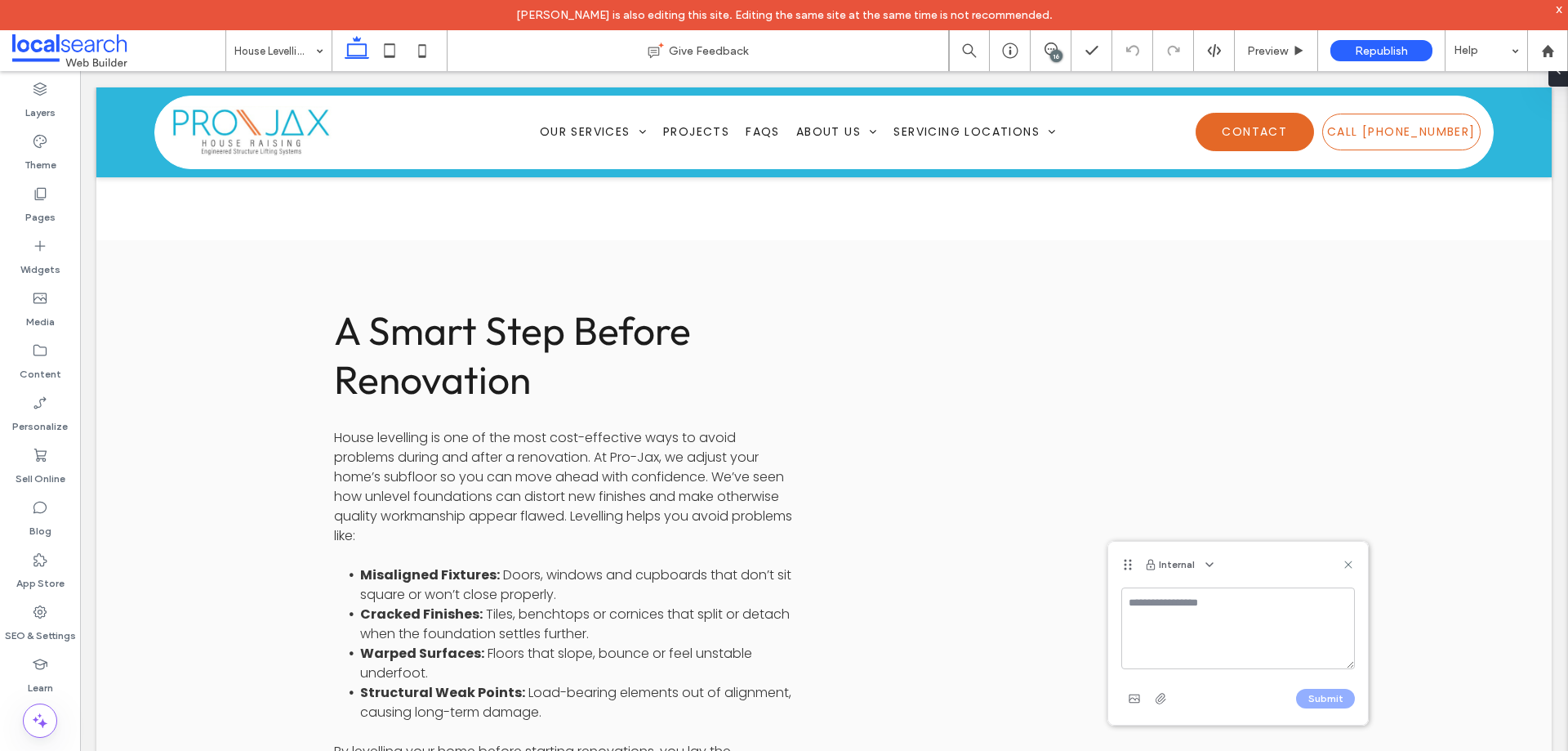
scroll to position [0, 0]
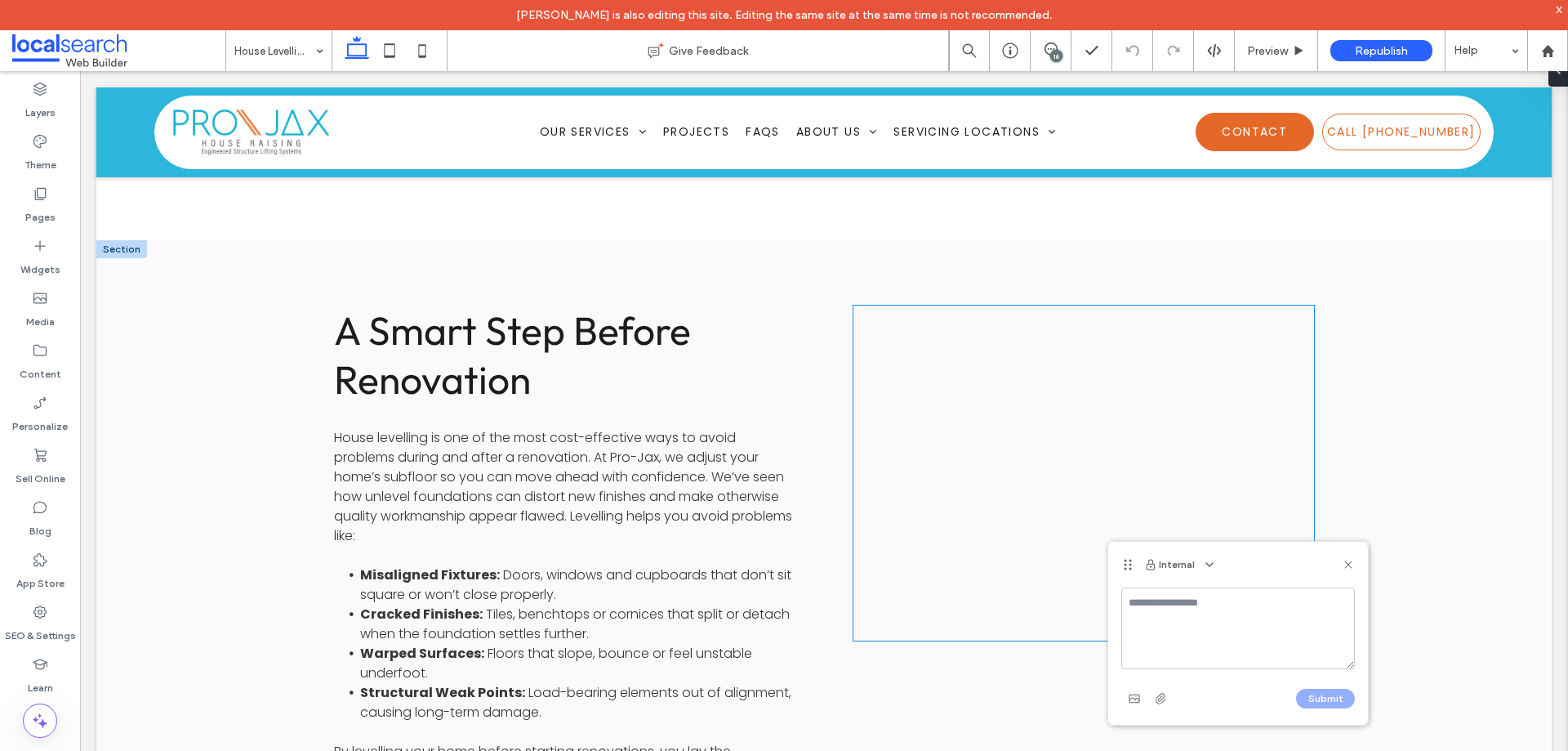
click at [1095, 371] on div at bounding box center [1083, 472] width 461 height 335
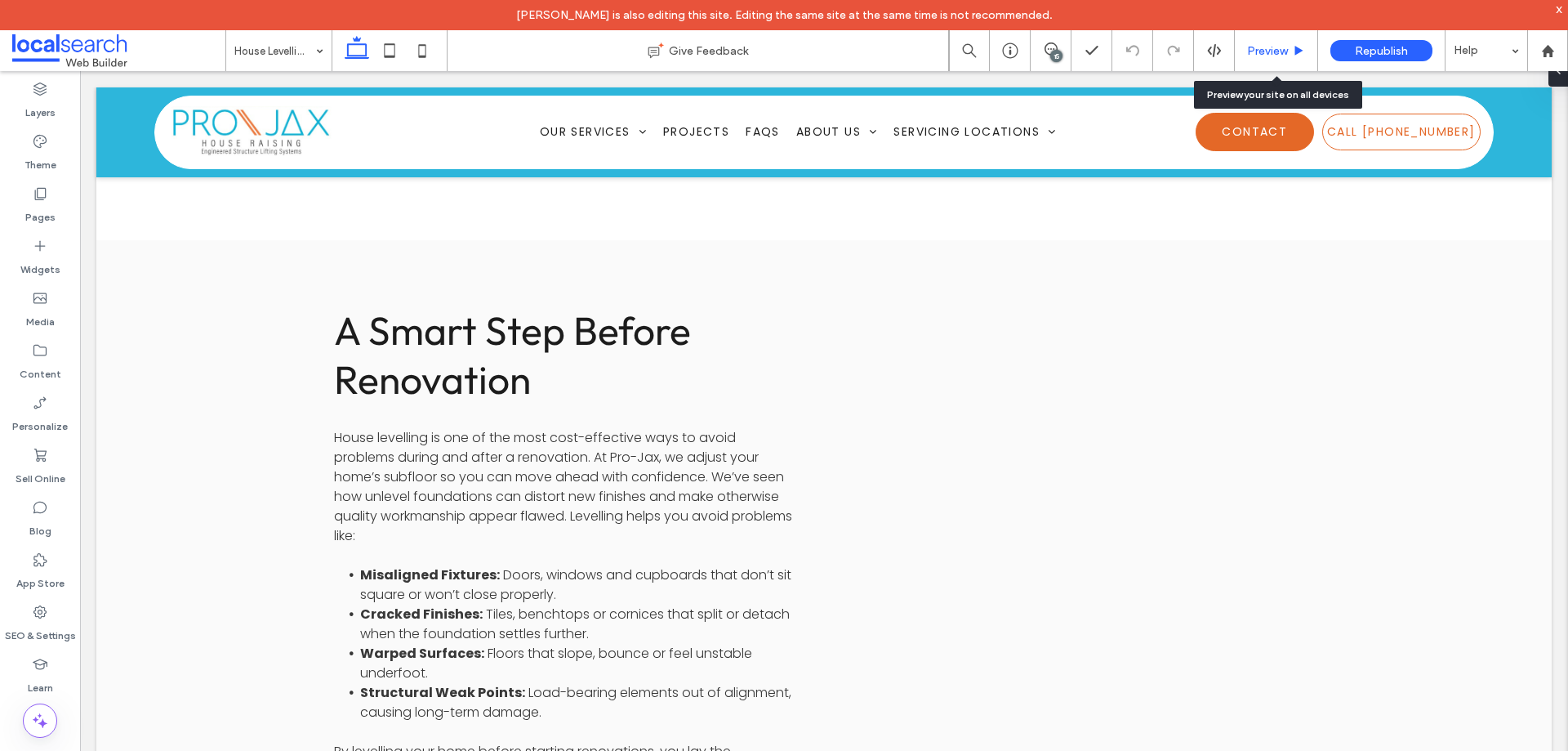
click at [1258, 48] on span "Preview" at bounding box center [1268, 51] width 41 height 14
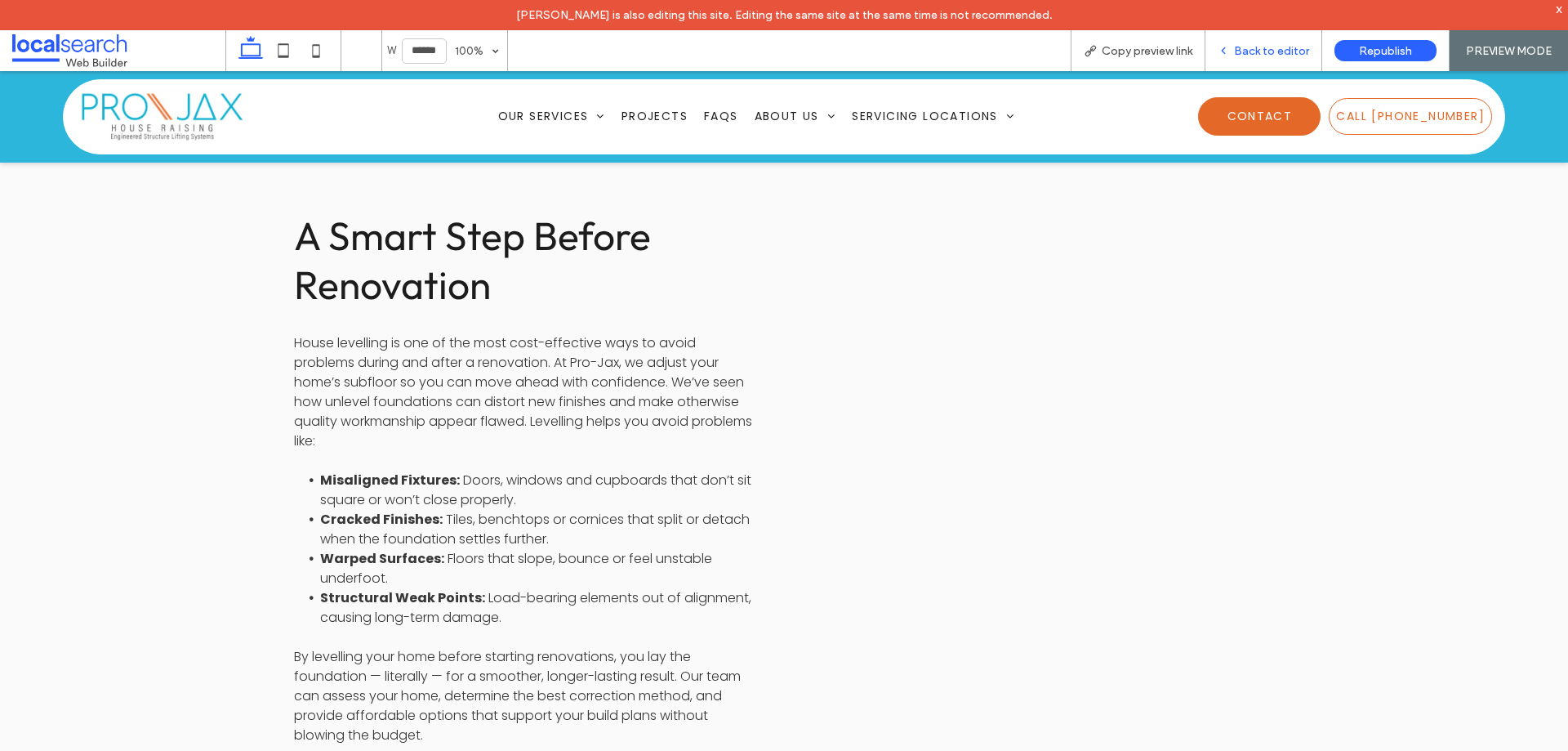
click at [1242, 47] on span "Back to editor" at bounding box center [1271, 51] width 75 height 14
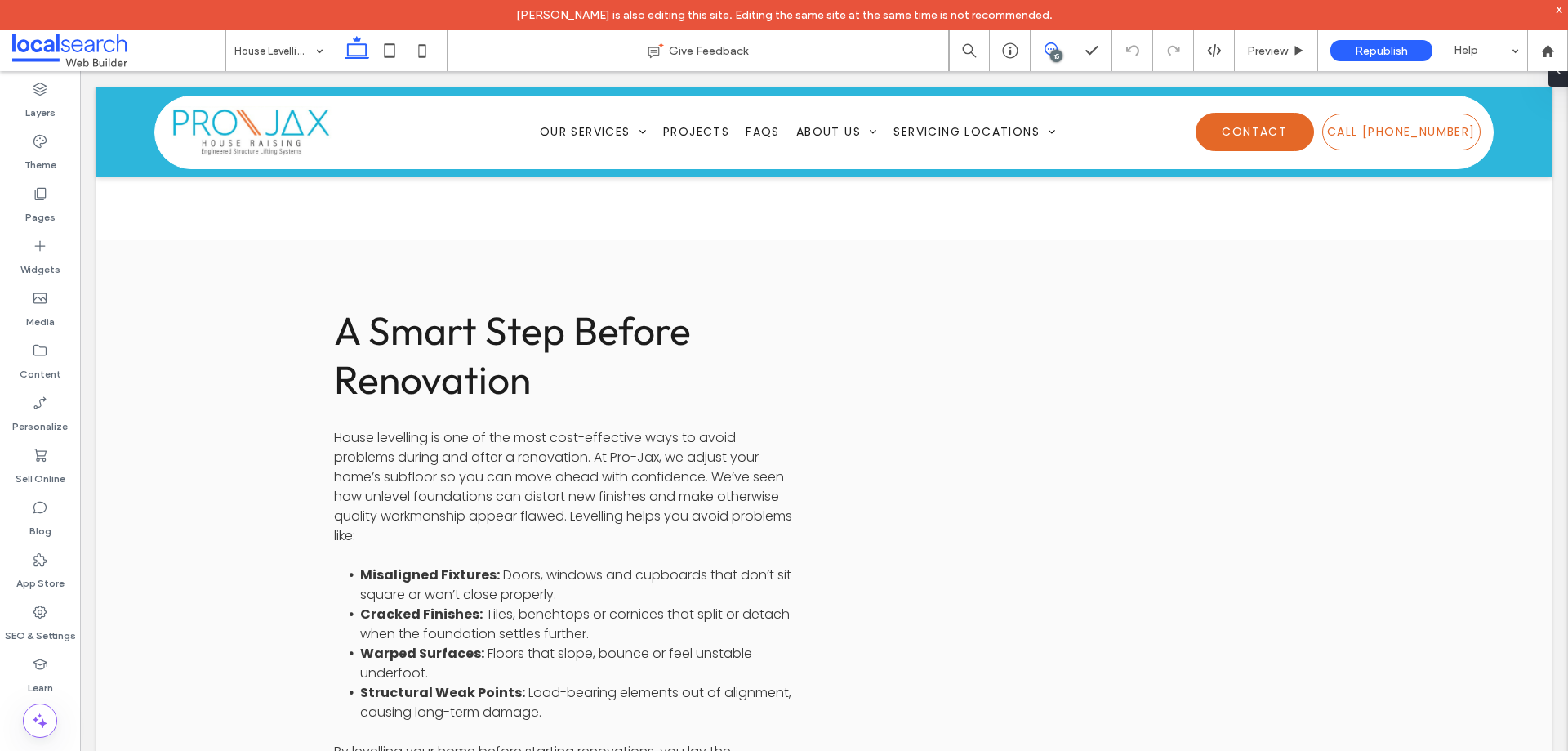
click at [1046, 50] on icon at bounding box center [1051, 50] width 13 height 13
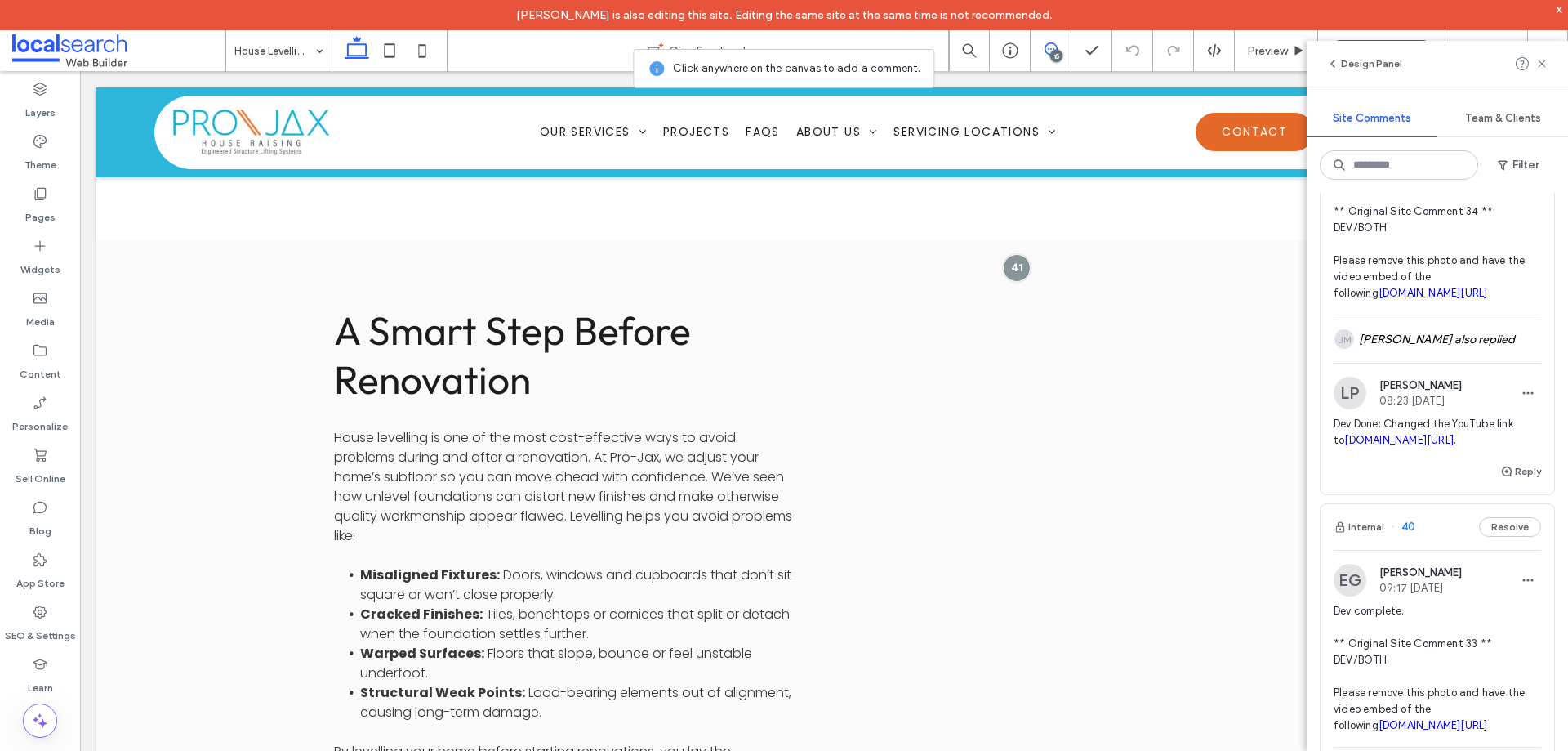
scroll to position [490, 0]
click at [1481, 344] on div "JM Jane Mcneill also replied" at bounding box center [1438, 335] width 208 height 48
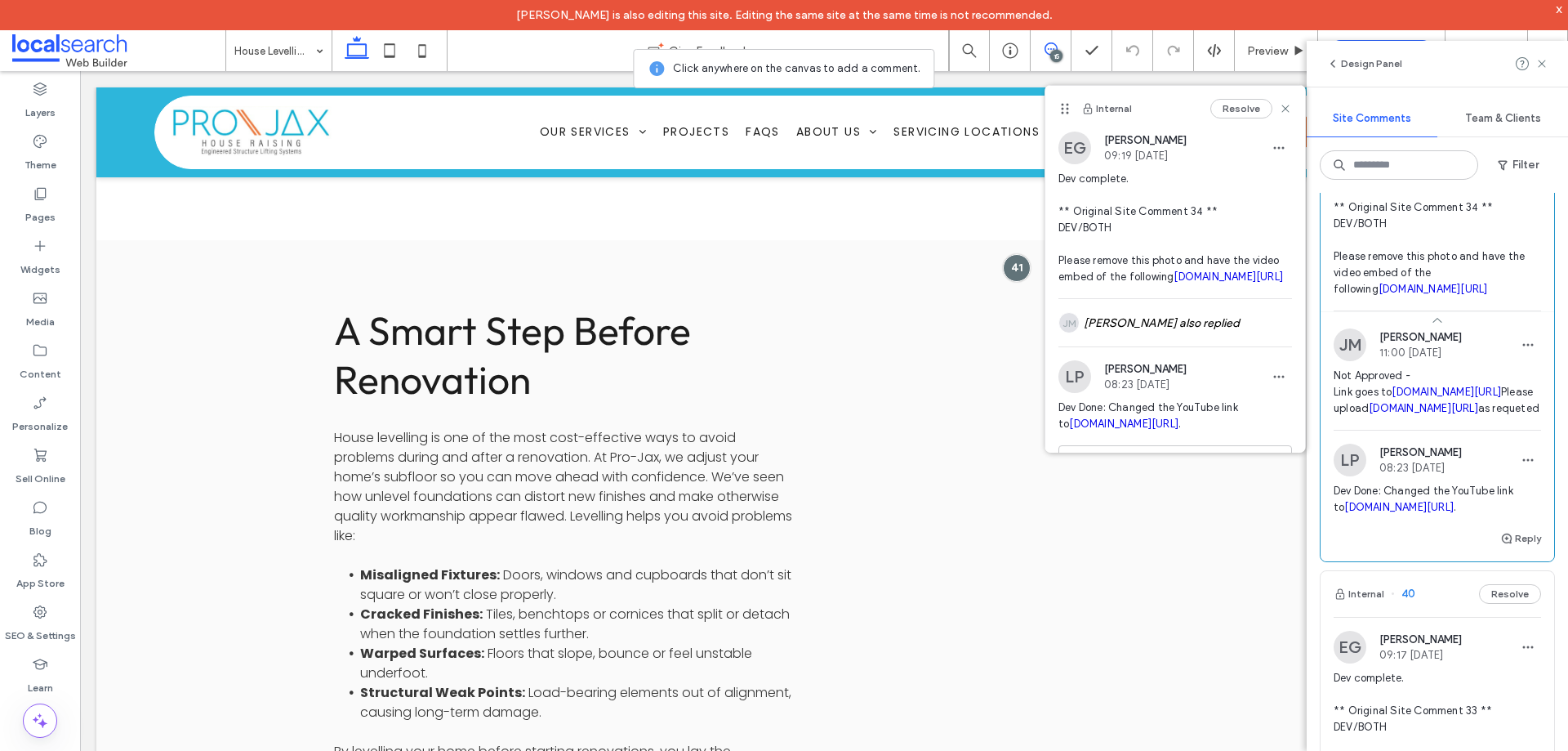
drag, startPoint x: 1329, startPoint y: 469, endPoint x: 1515, endPoint y: 474, distance: 186.1
click at [1515, 430] on div "JM Jane Mcneill 11:00 Aug 12 2025 Not Approved - Link goes to youtube.com/watch…" at bounding box center [1437, 379] width 234 height 101
copy link "youtube.com/embed/ZpFrAWqwX8I"
click at [1522, 467] on icon "button" at bounding box center [1529, 460] width 13 height 13
click at [1453, 577] on div "Edit" at bounding box center [1455, 584] width 145 height 31
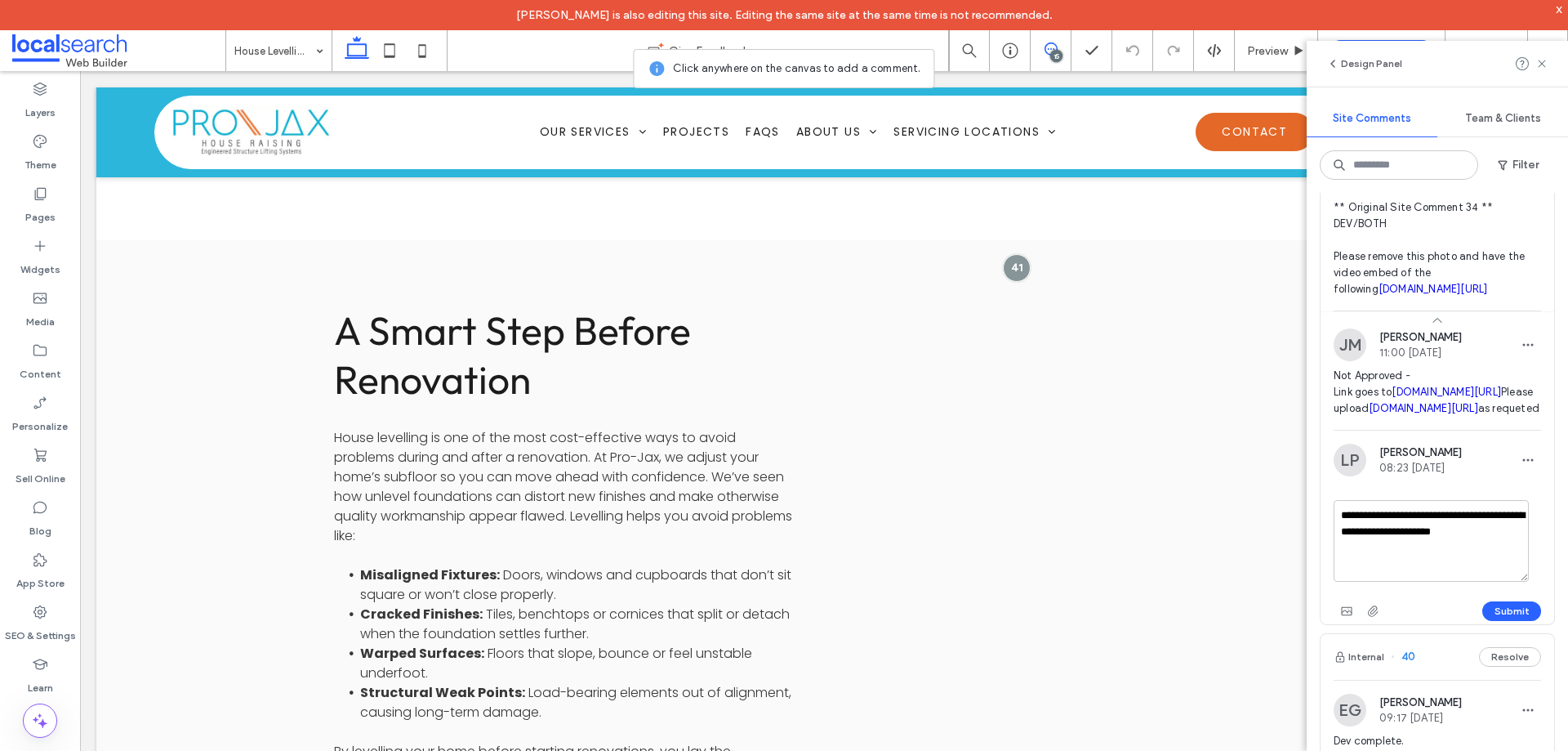
drag, startPoint x: 1522, startPoint y: 632, endPoint x: 1335, endPoint y: 635, distance: 187.0
click at [1335, 582] on textarea "**********" at bounding box center [1432, 541] width 196 height 82
type textarea "**********"
click at [1505, 621] on button "Submit" at bounding box center [1513, 611] width 59 height 20
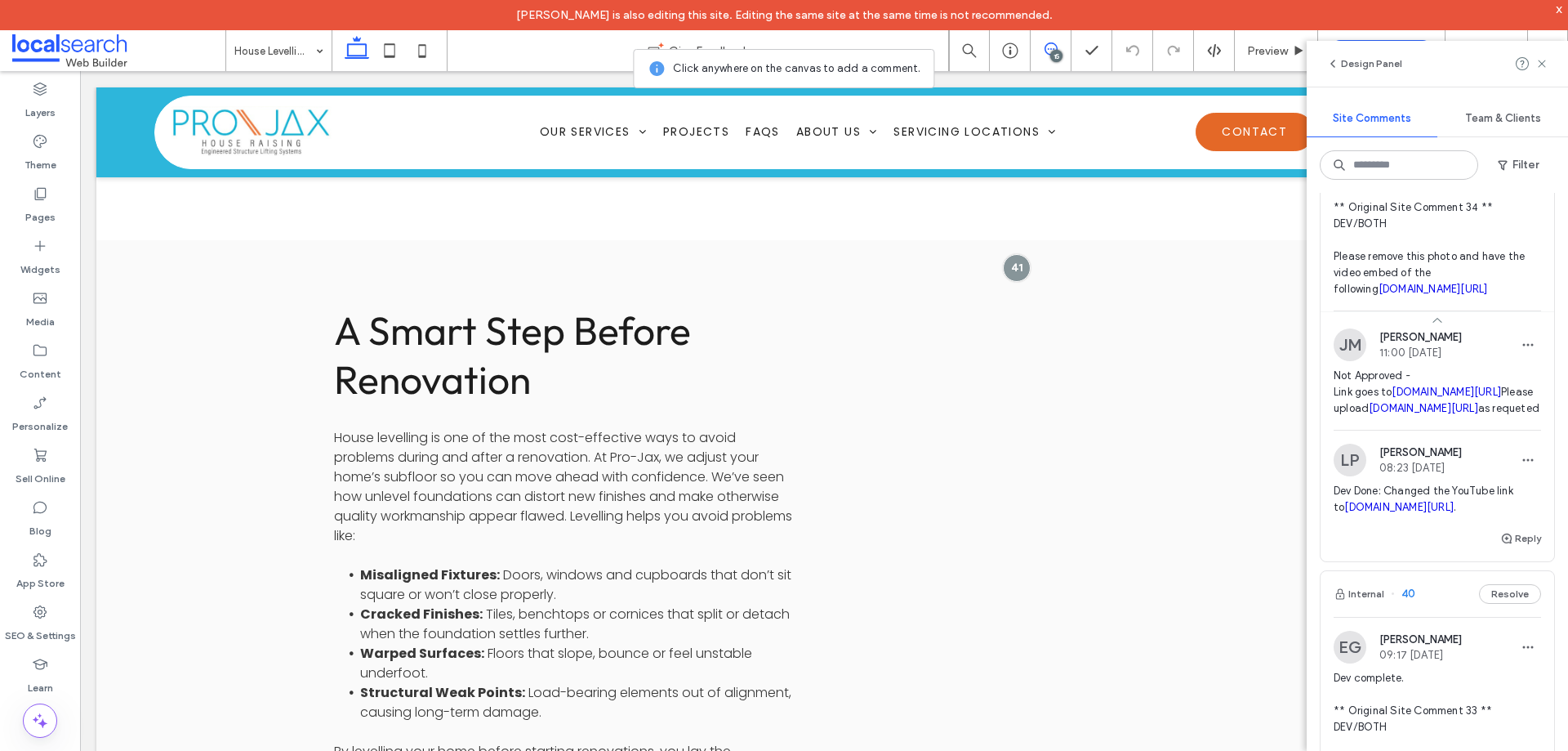
click at [1444, 513] on link "youtube.com/embed/ZpFrAWqwX8I" at bounding box center [1399, 507] width 110 height 12
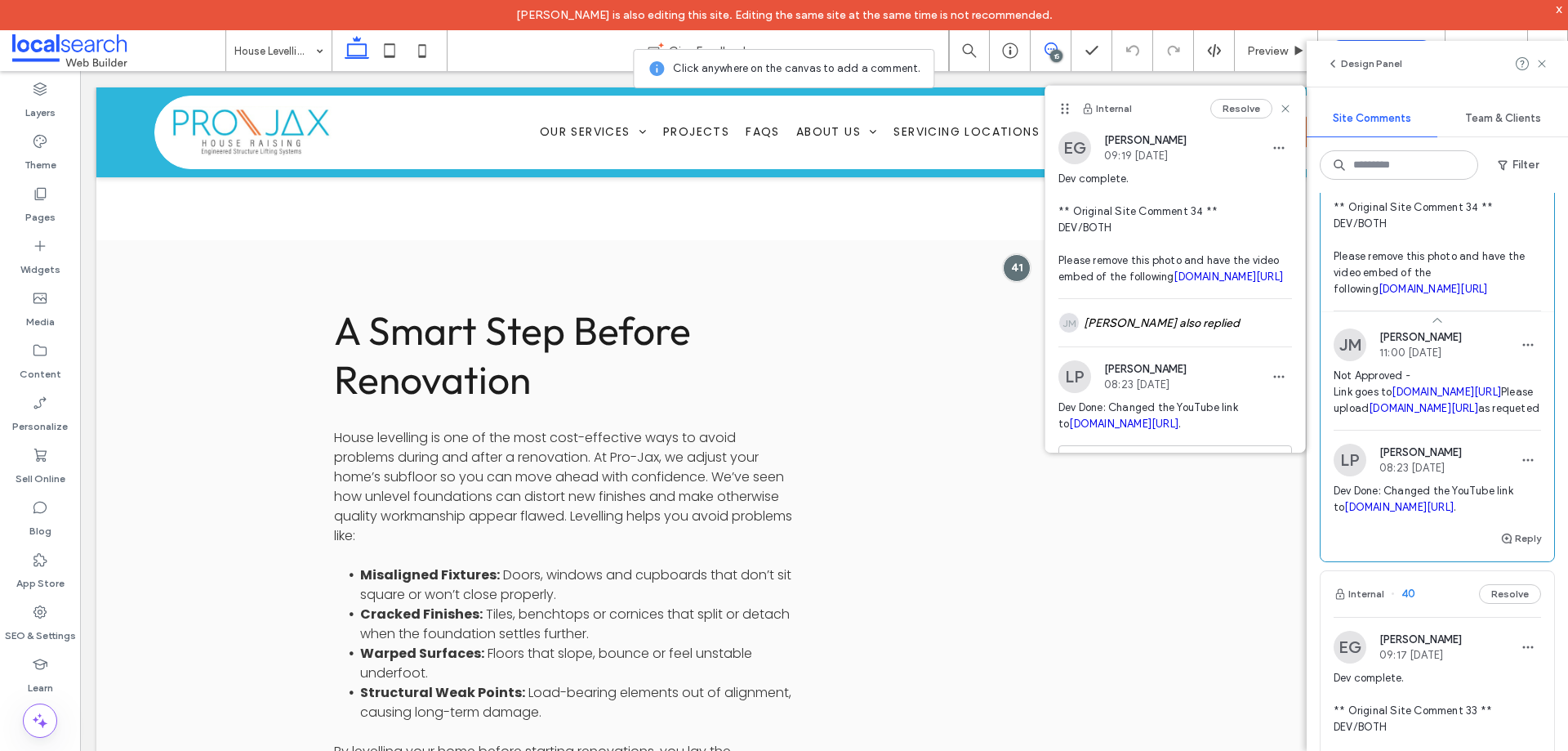
click at [1448, 414] on link "youtube.com/embed/ZpFrAWqwX8I" at bounding box center [1423, 407] width 110 height 12
click at [391, 47] on icon at bounding box center [389, 51] width 32 height 32
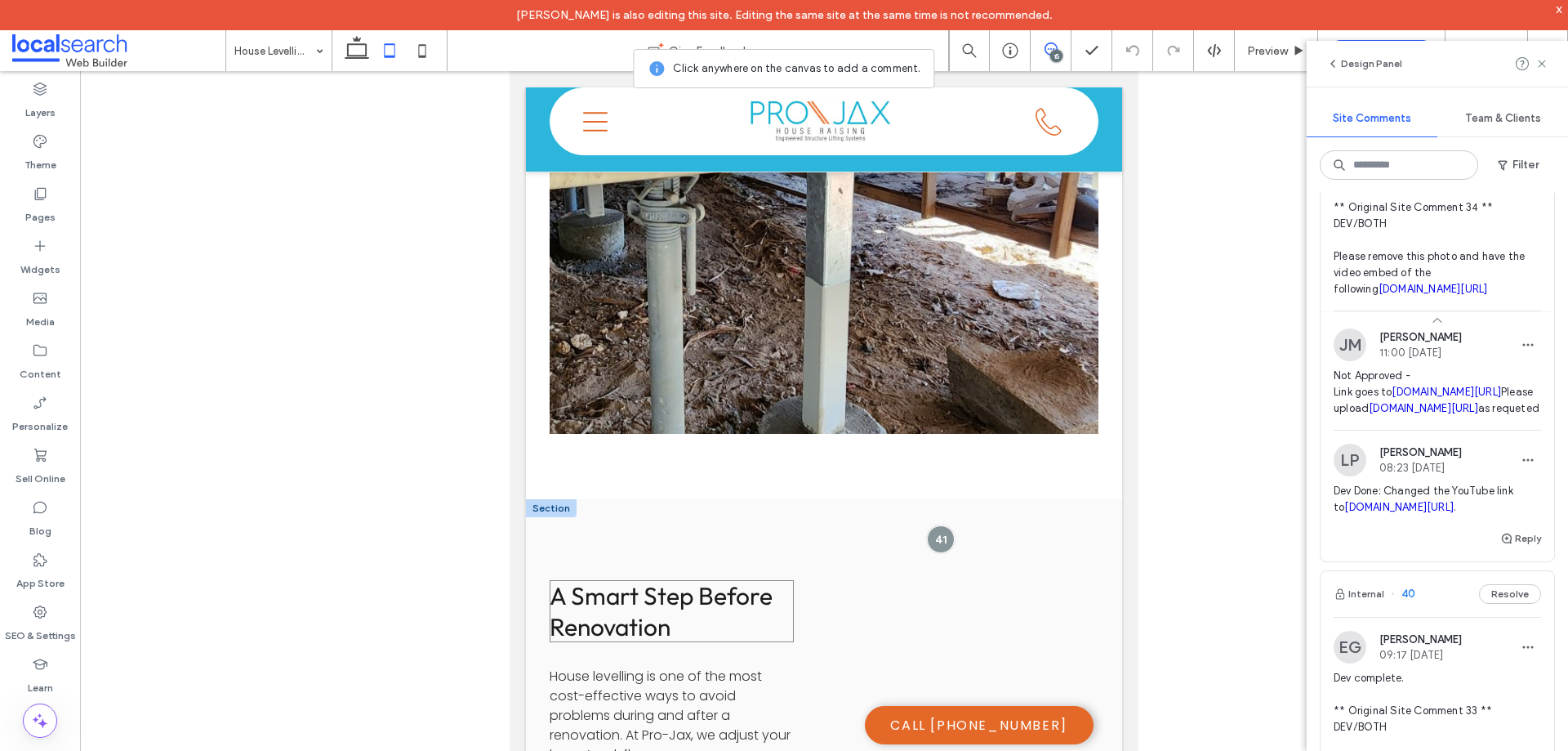
scroll to position [1496, 0]
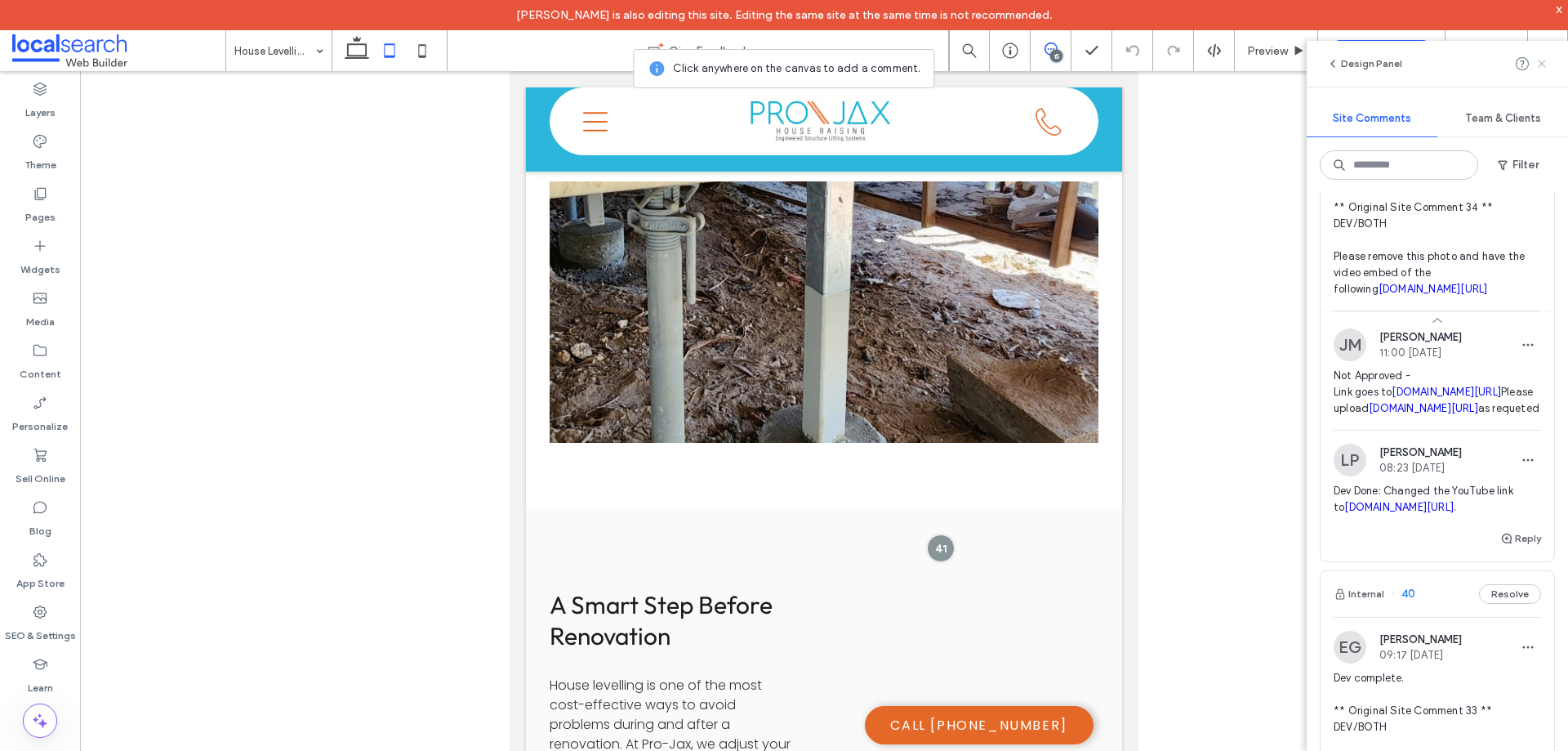
click at [1539, 64] on icon at bounding box center [1542, 64] width 13 height 13
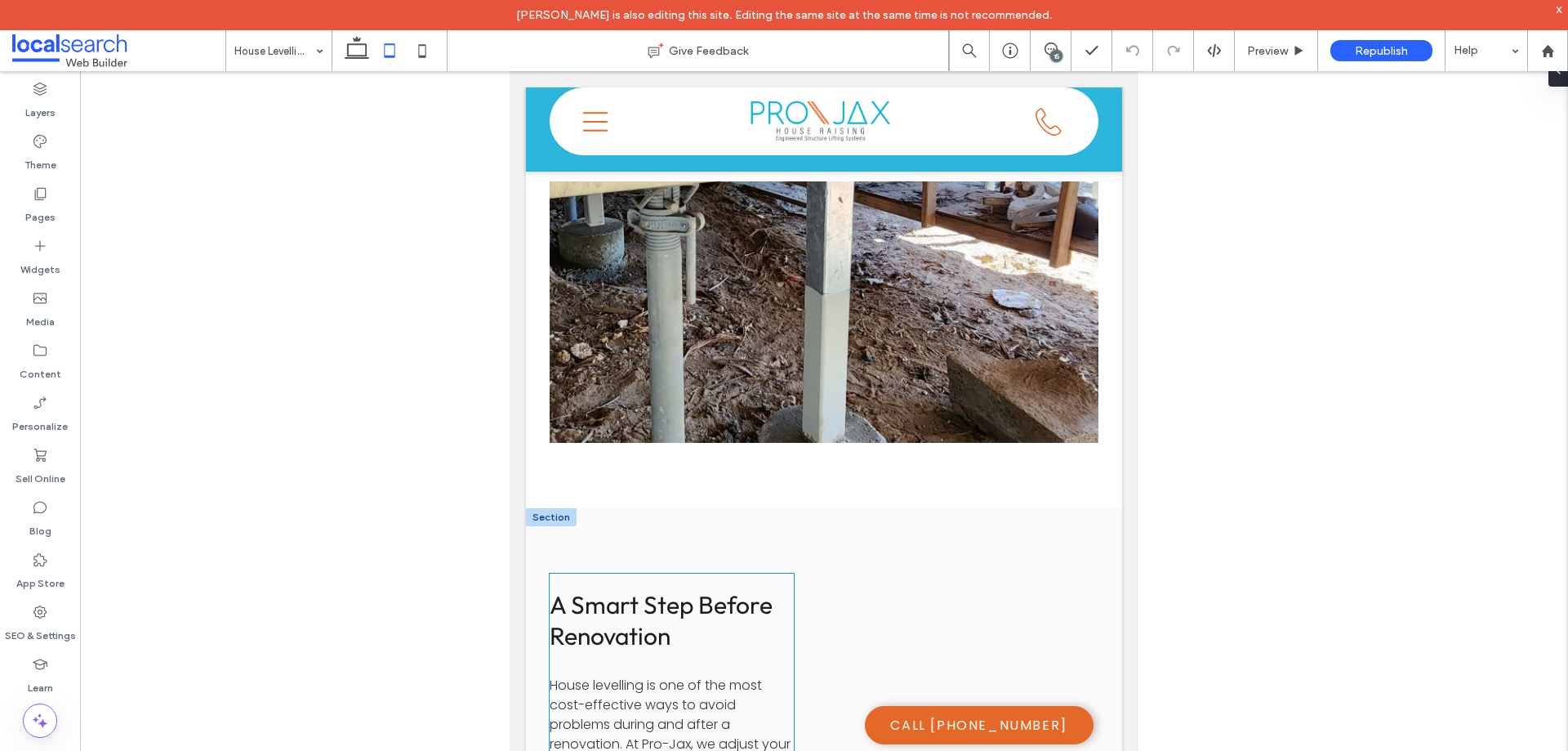
click at [777, 590] on h3 "A Smart Step Before Renovation" at bounding box center [671, 620] width 244 height 62
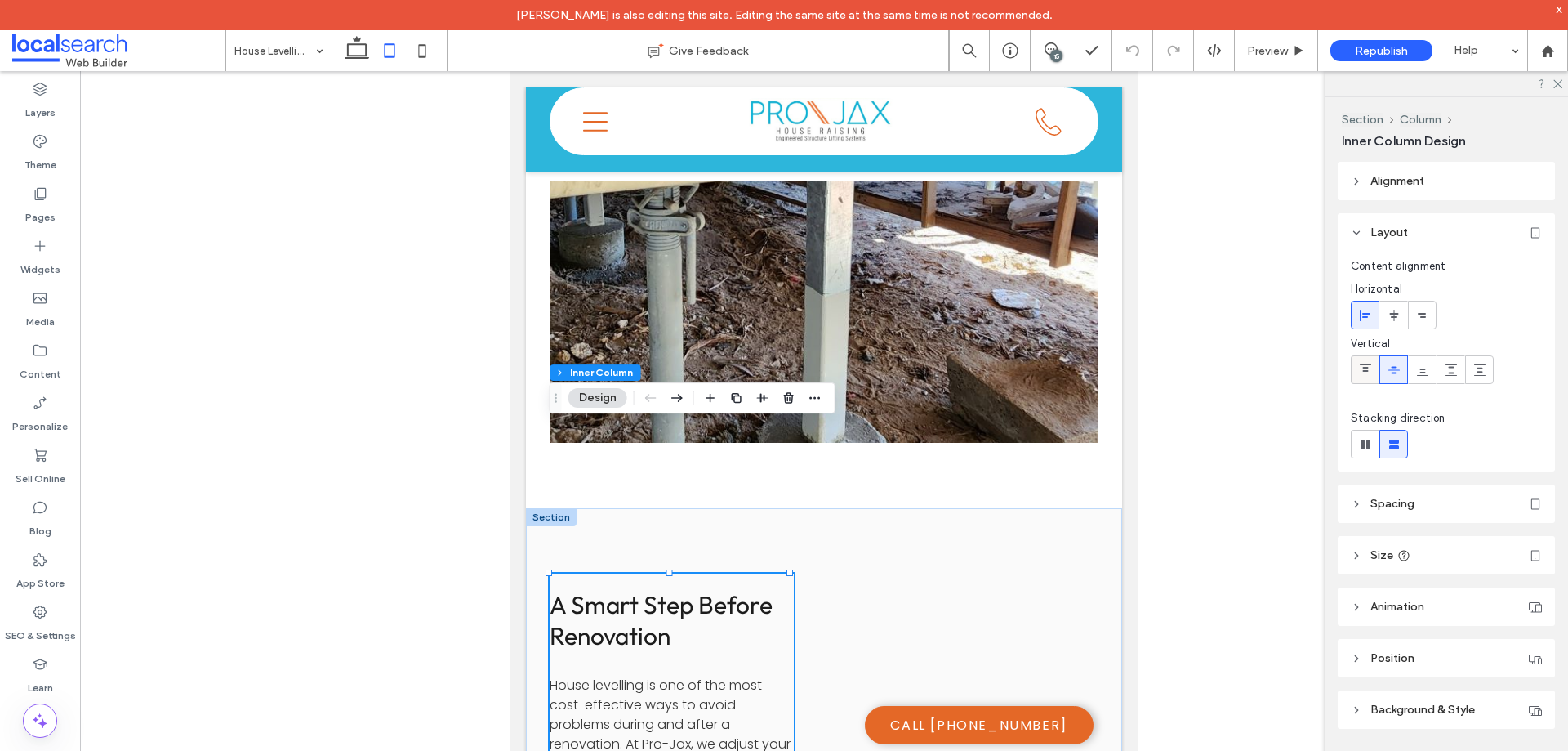
click at [1372, 367] on div at bounding box center [1365, 369] width 27 height 27
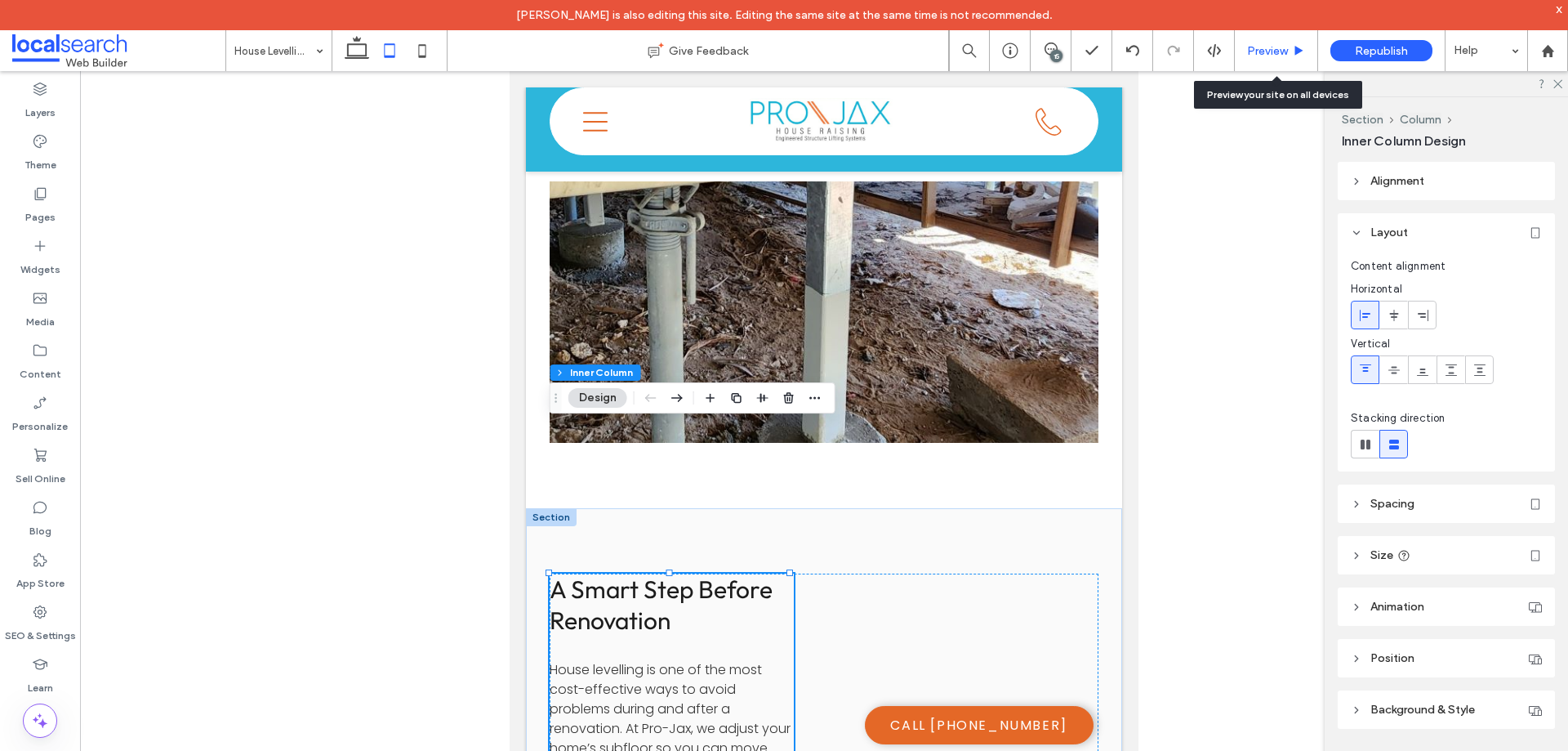
click at [1265, 54] on span "Preview" at bounding box center [1268, 51] width 41 height 14
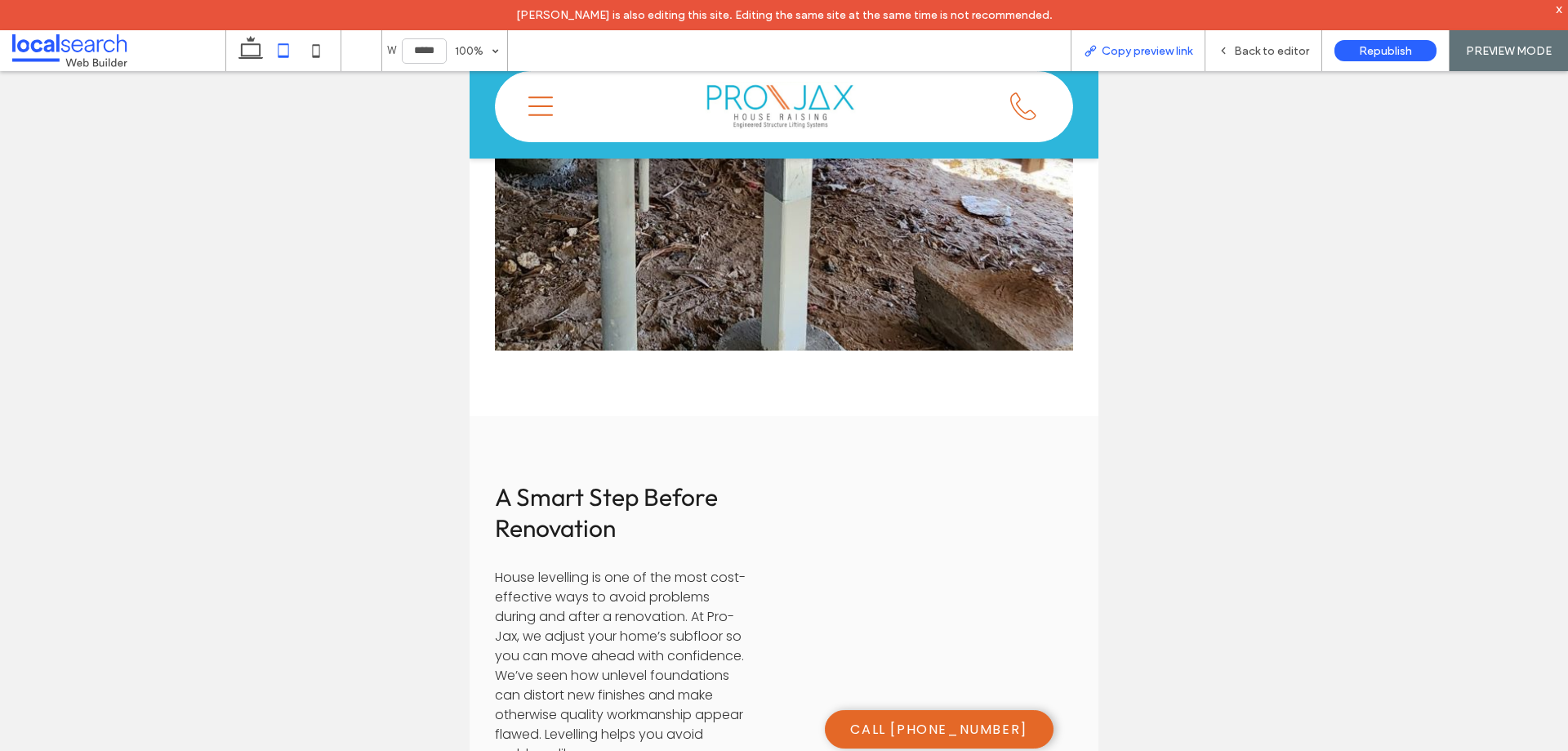
click at [1144, 57] on span "Copy preview link" at bounding box center [1146, 51] width 91 height 14
click at [1233, 49] on div "Back to editor" at bounding box center [1264, 51] width 116 height 14
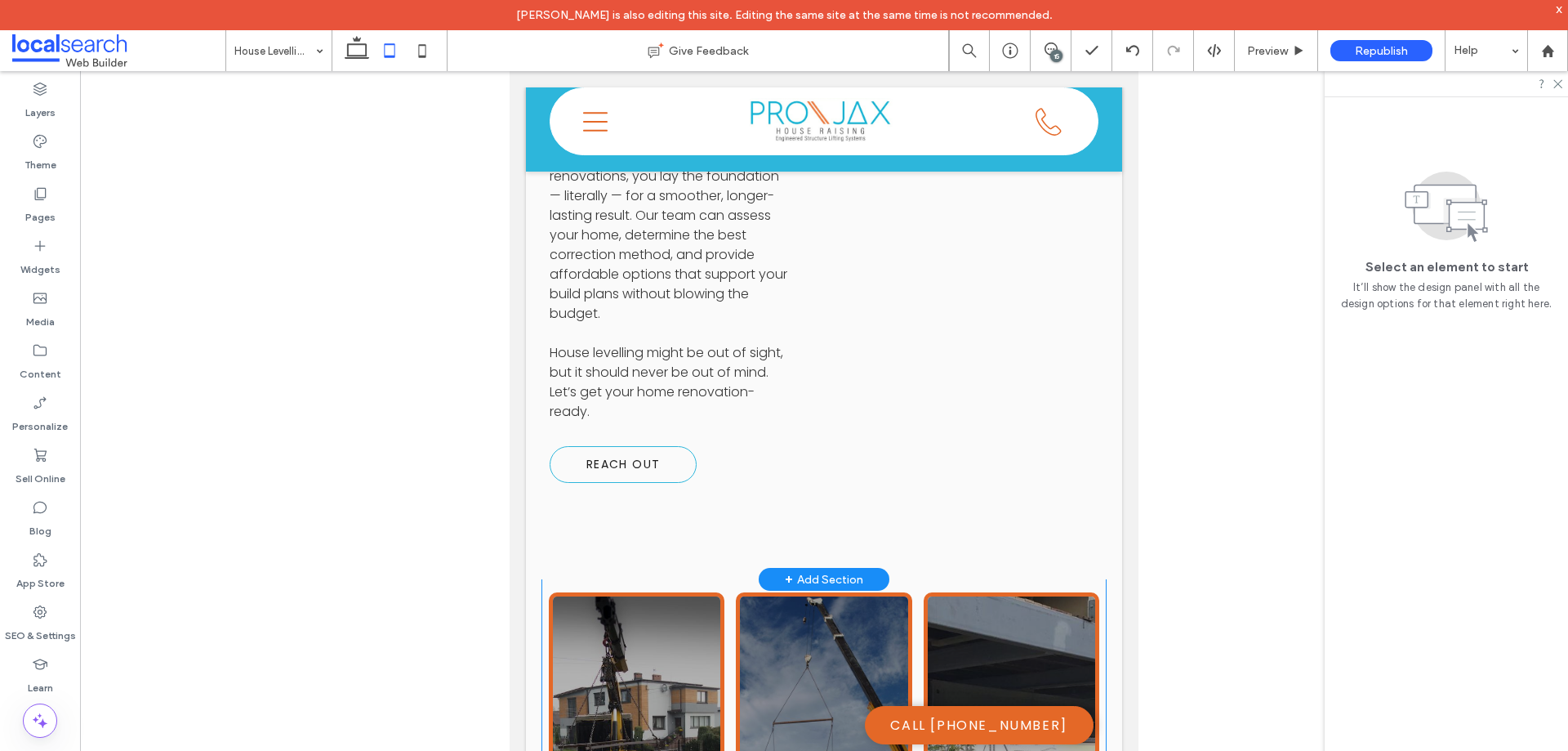
scroll to position [2477, 0]
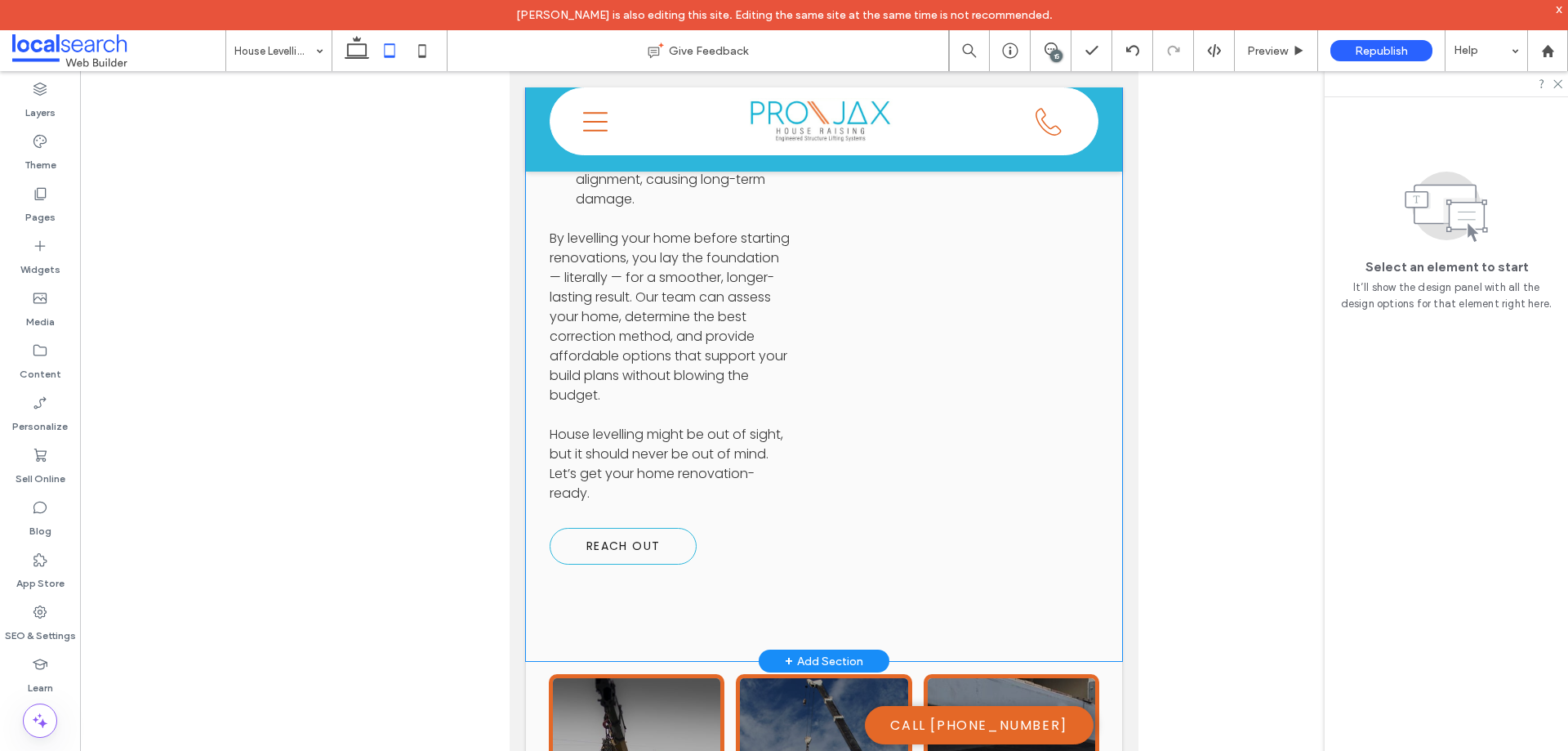
click at [760, 449] on div "A Smart Step Before Renovation House levelling is one of the most cost-effectiv…" at bounding box center [824, 94] width 596 height 1134
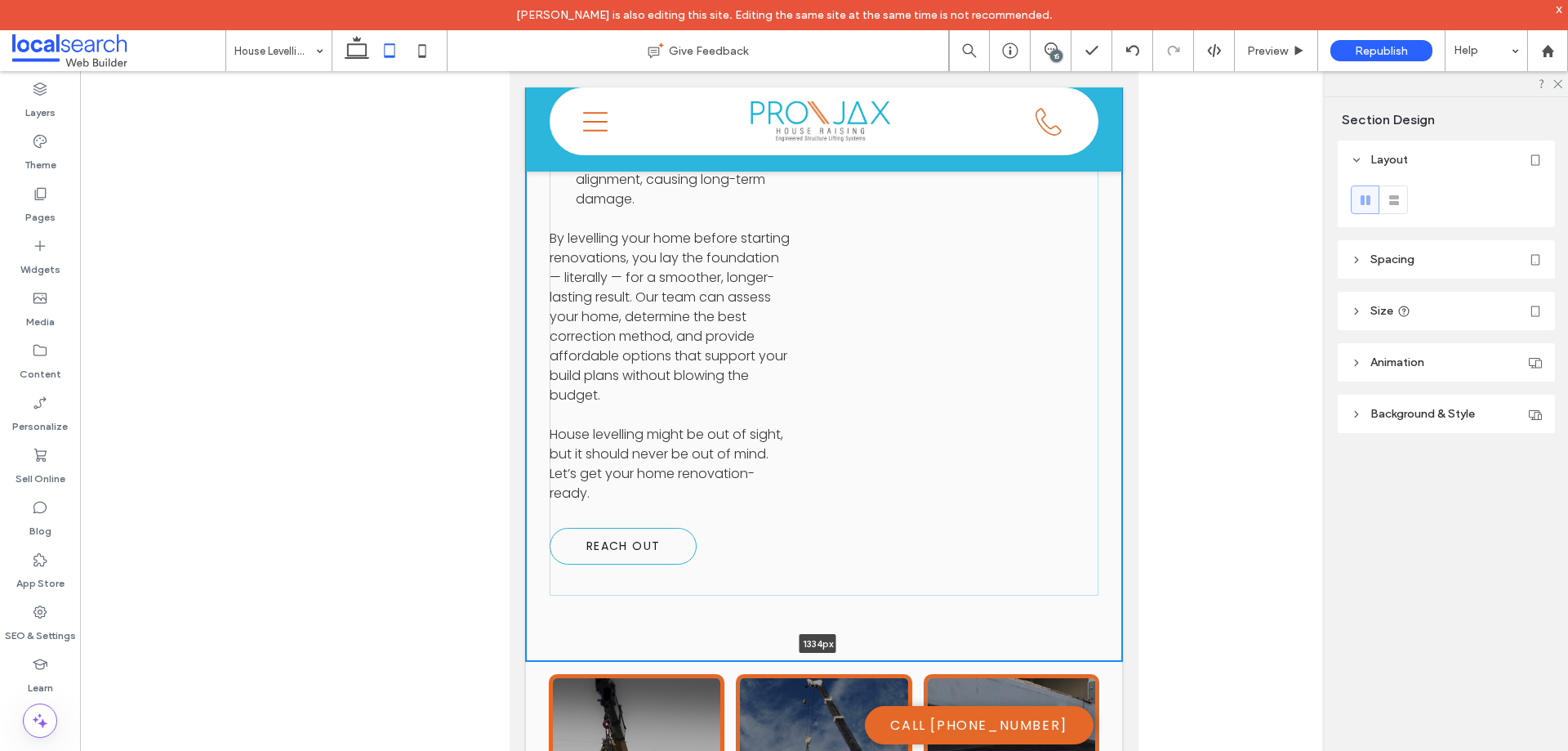
drag, startPoint x: 1039, startPoint y: 510, endPoint x: 1003, endPoint y: 451, distance: 69.1
click at [1023, 458] on div "A Smart Step Before Renovation House levelling is one of the most cost-effectiv…" at bounding box center [824, 94] width 596 height 1134
type input "****"
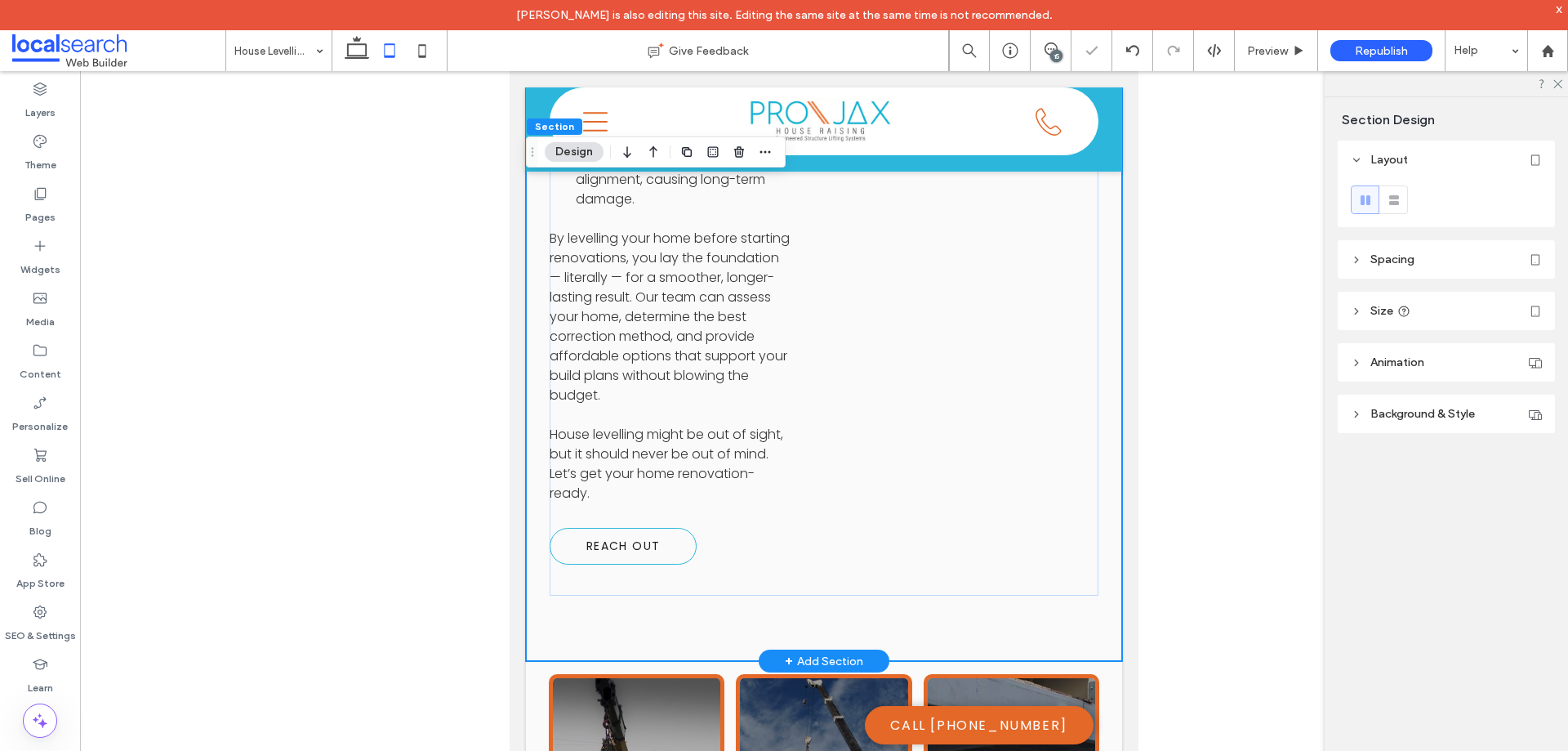
click at [686, 489] on div "A Smart Step Before Renovation House levelling is one of the most cost-effectiv…" at bounding box center [824, 94] width 596 height 1134
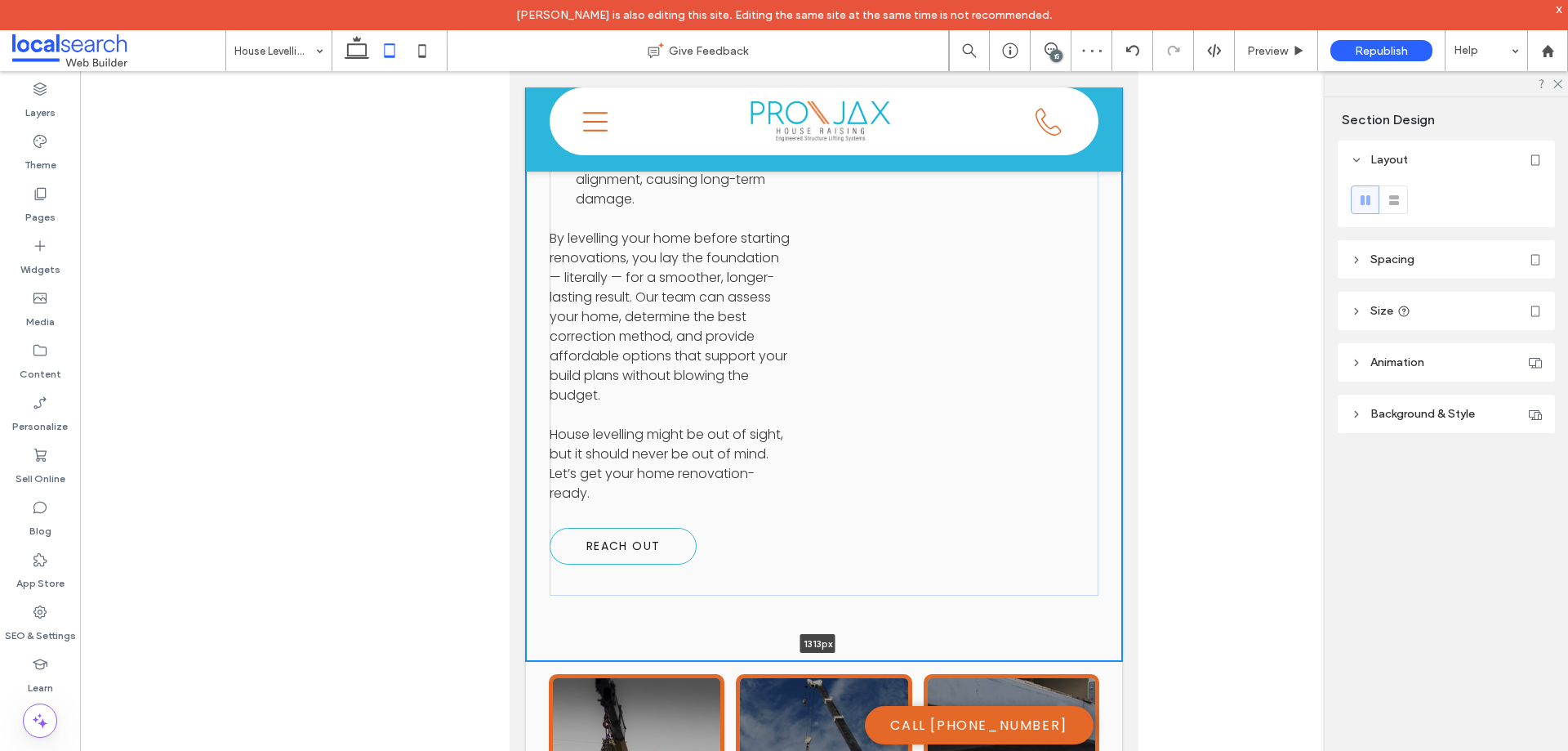
drag, startPoint x: 653, startPoint y: 511, endPoint x: 698, endPoint y: 439, distance: 84.9
click at [684, 449] on div "A Smart Step Before Renovation House levelling is one of the most cost-effectiv…" at bounding box center [824, 94] width 596 height 1134
type input "****"
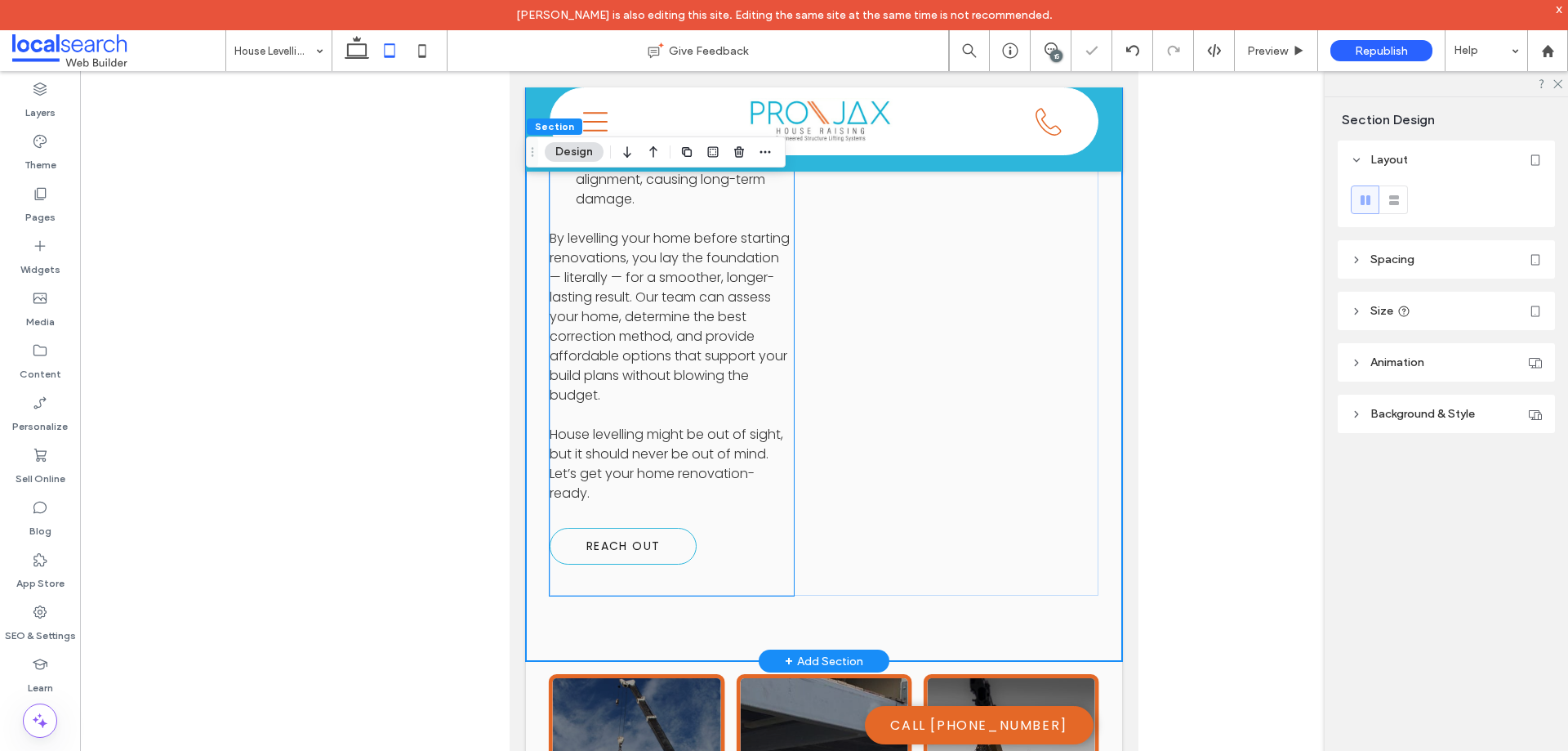
click at [777, 417] on div "A Smart Step Before Renovation House levelling is one of the most cost-effectiv…" at bounding box center [671, 94] width 244 height 1003
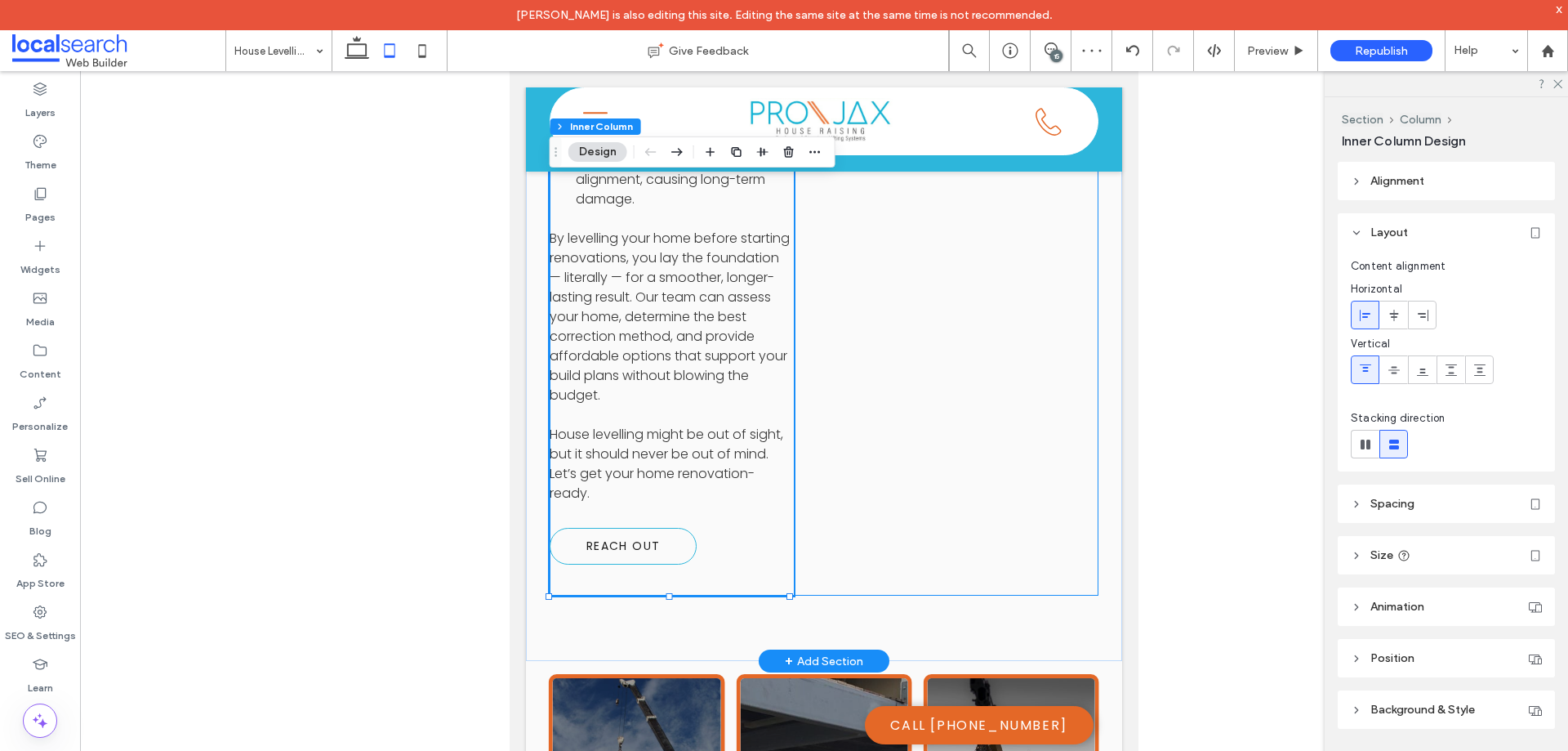
click at [810, 432] on div "A Smart Step Before Renovation House levelling is one of the most cost-effectiv…" at bounding box center [824, 94] width 549 height 1003
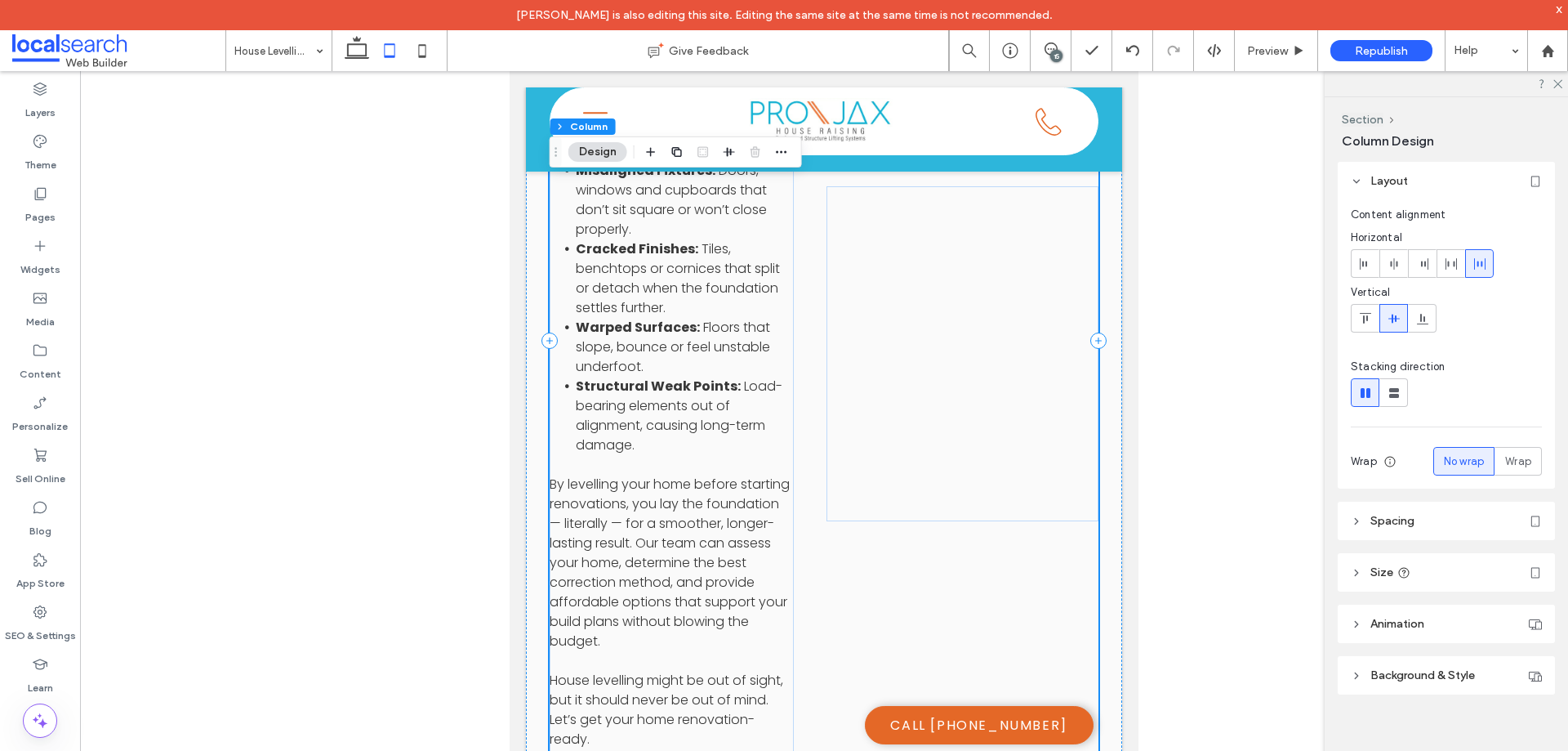
scroll to position [2232, 0]
click at [838, 604] on div "A Smart Step Before Renovation House levelling is one of the most cost-effectiv…" at bounding box center [824, 339] width 549 height 1003
click at [710, 669] on div "A Smart Step Before Renovation House levelling is one of the most cost-effectiv…" at bounding box center [671, 339] width 244 height 1003
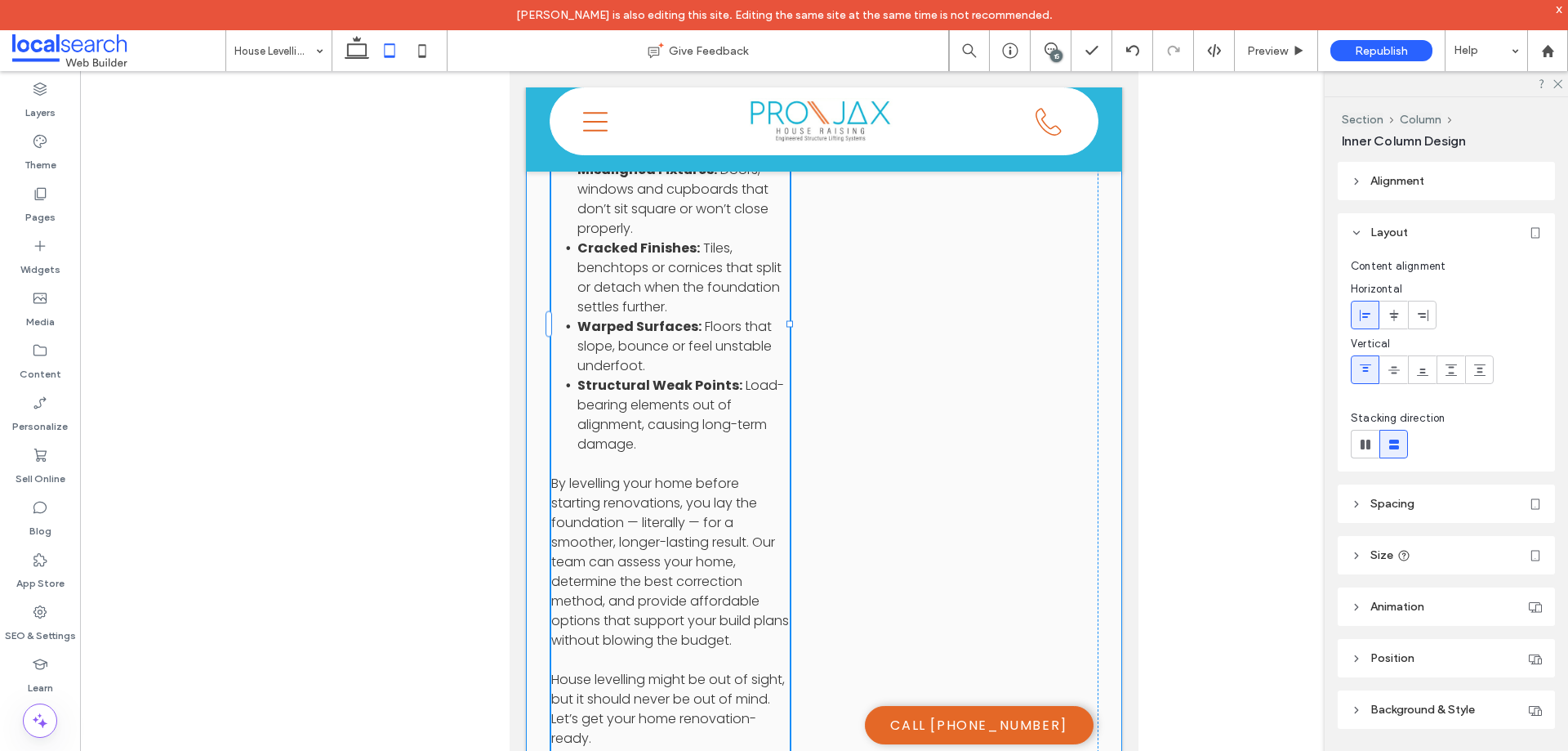
drag, startPoint x: 670, startPoint y: 692, endPoint x: 828, endPoint y: 602, distance: 181.8
type input "****"
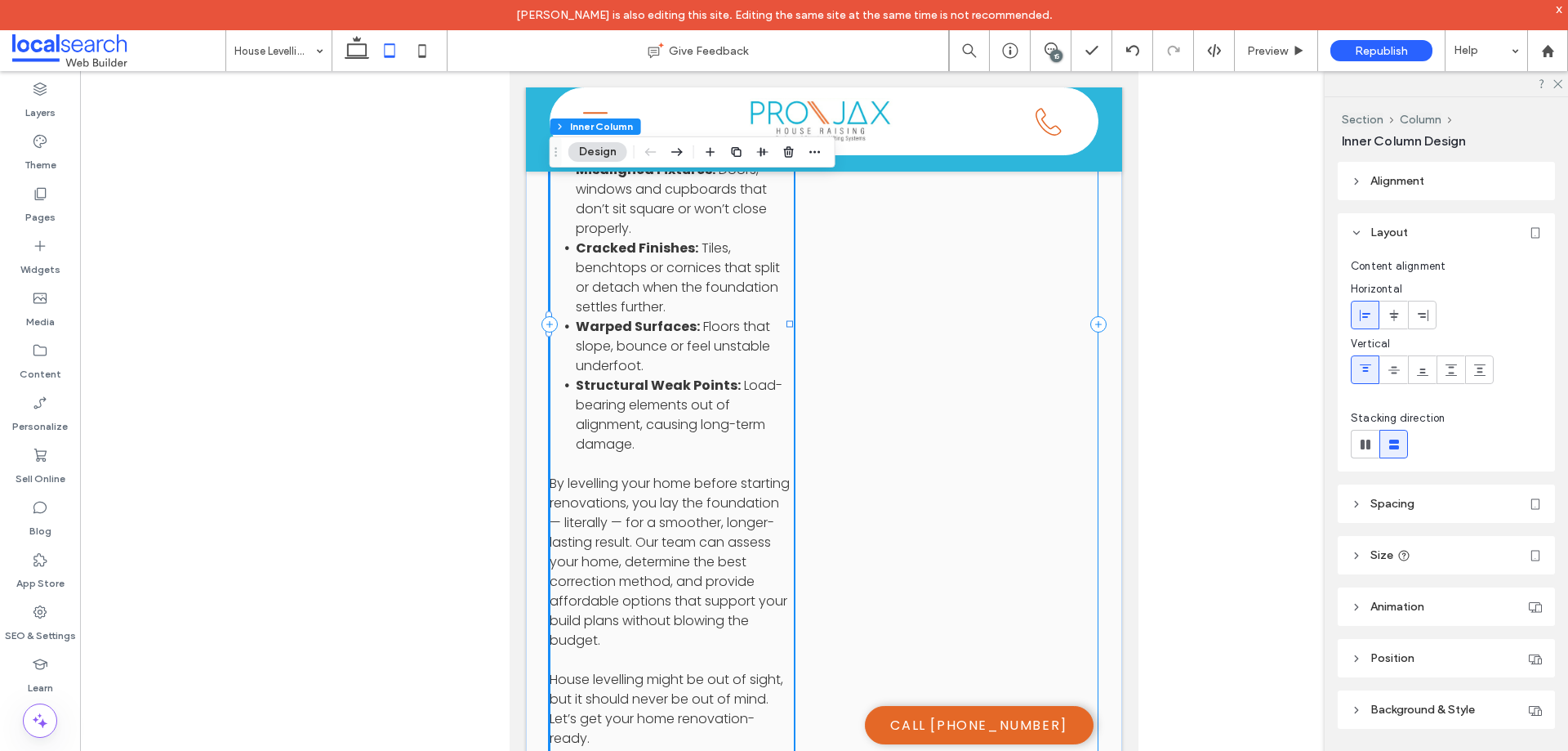
click at [805, 476] on div "A Smart Step Before Renovation House levelling is one of the most cost-effectiv…" at bounding box center [824, 323] width 549 height 971
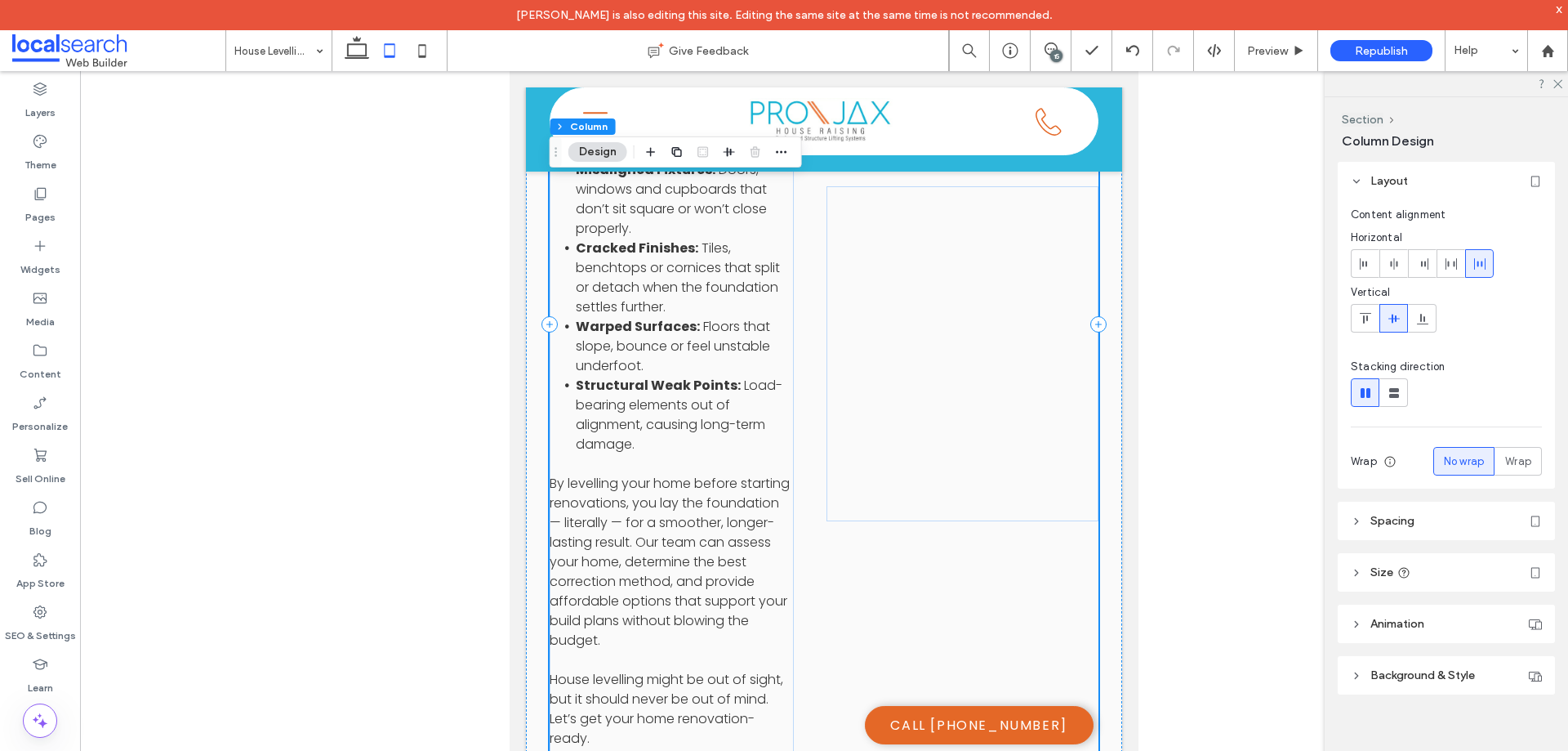
click at [889, 595] on div "A Smart Step Before Renovation House levelling is one of the most cost-effectiv…" at bounding box center [824, 323] width 549 height 971
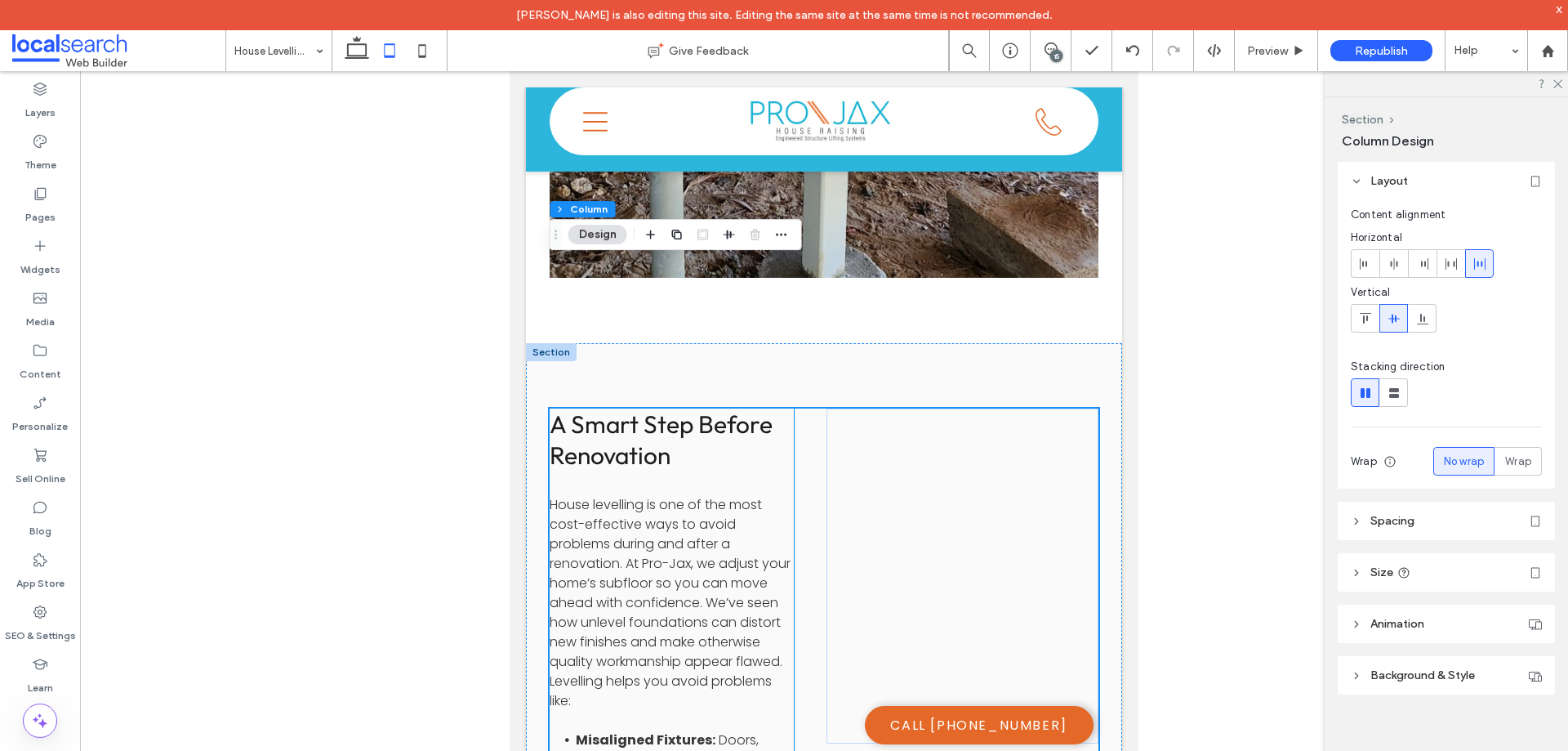
scroll to position [1660, 0]
click at [781, 497] on p "House levelling is one of the most cost-effective ways to avoid problems during…" at bounding box center [671, 605] width 244 height 216
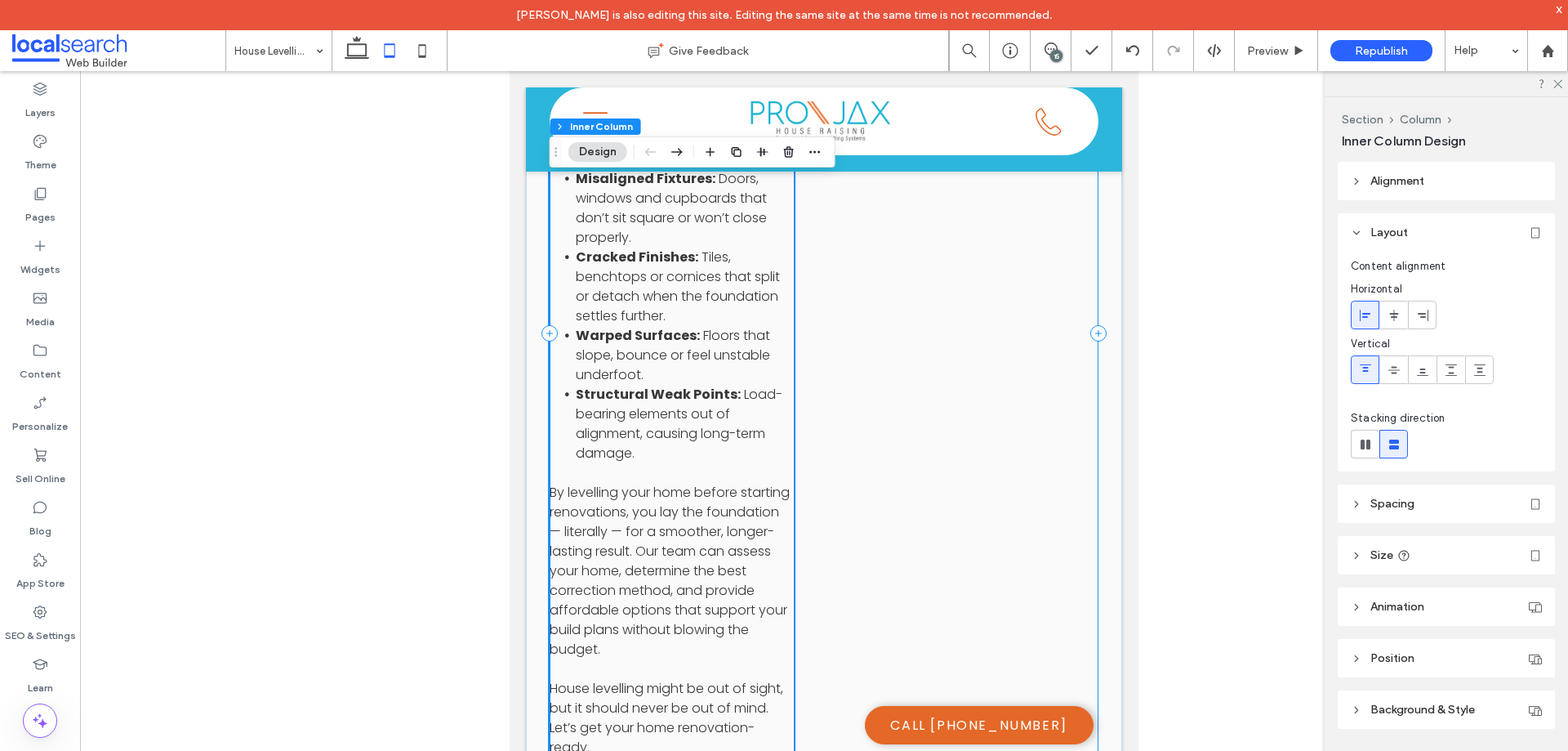
scroll to position [2314, 0]
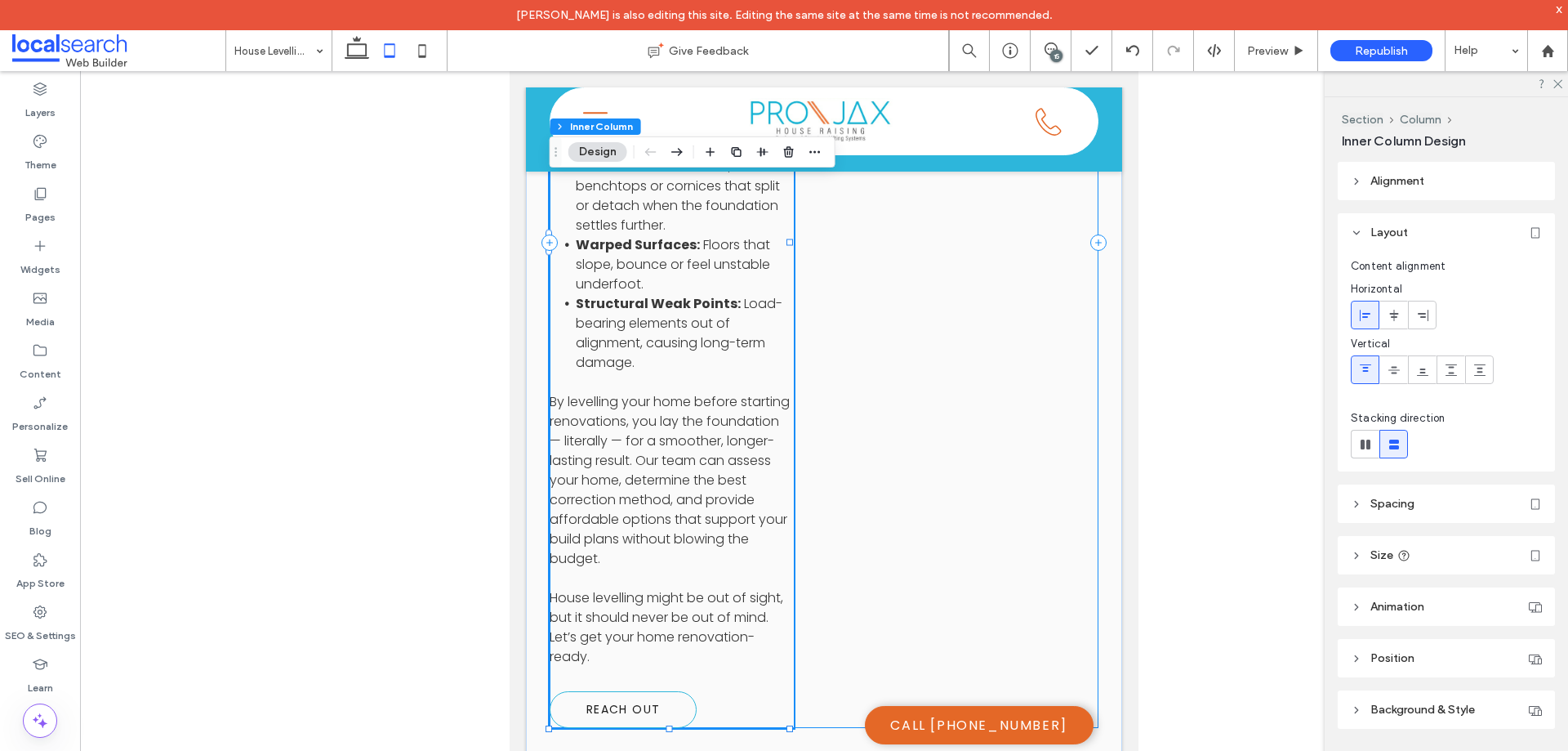
click at [848, 567] on div "A Smart Step Before Renovation House levelling is one of the most cost-effectiv…" at bounding box center [824, 242] width 549 height 971
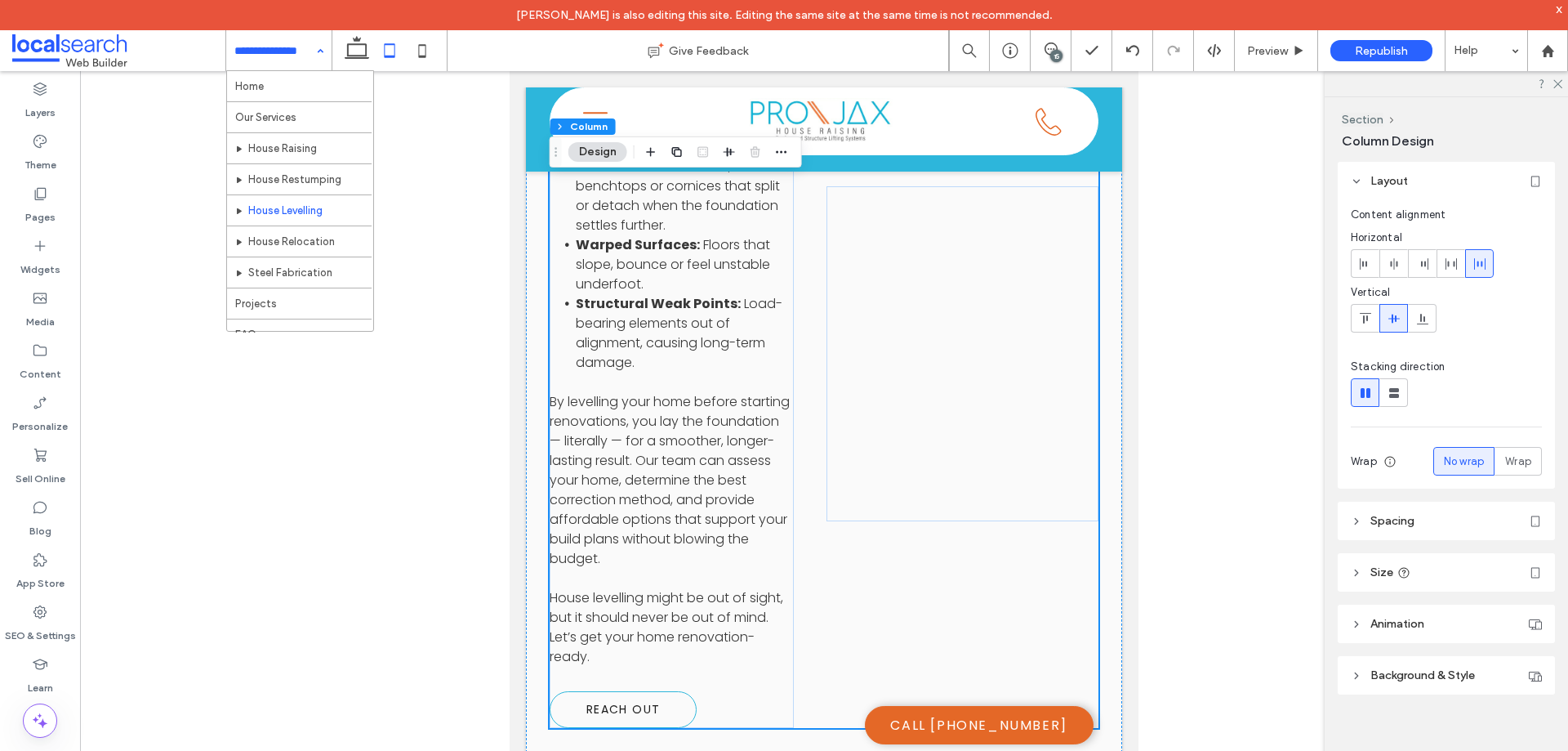
drag, startPoint x: 310, startPoint y: 53, endPoint x: 290, endPoint y: 73, distance: 28.3
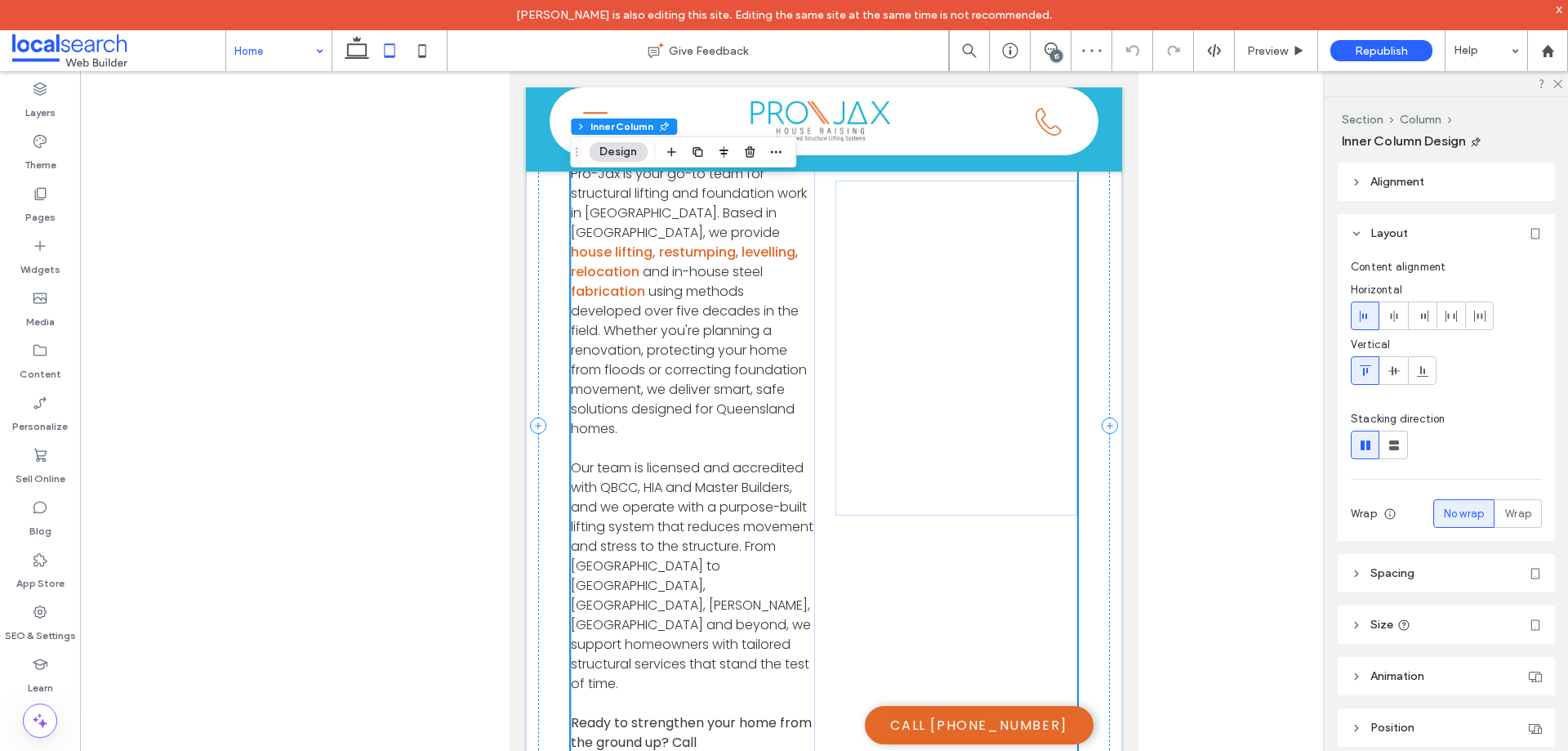
scroll to position [1226, 0]
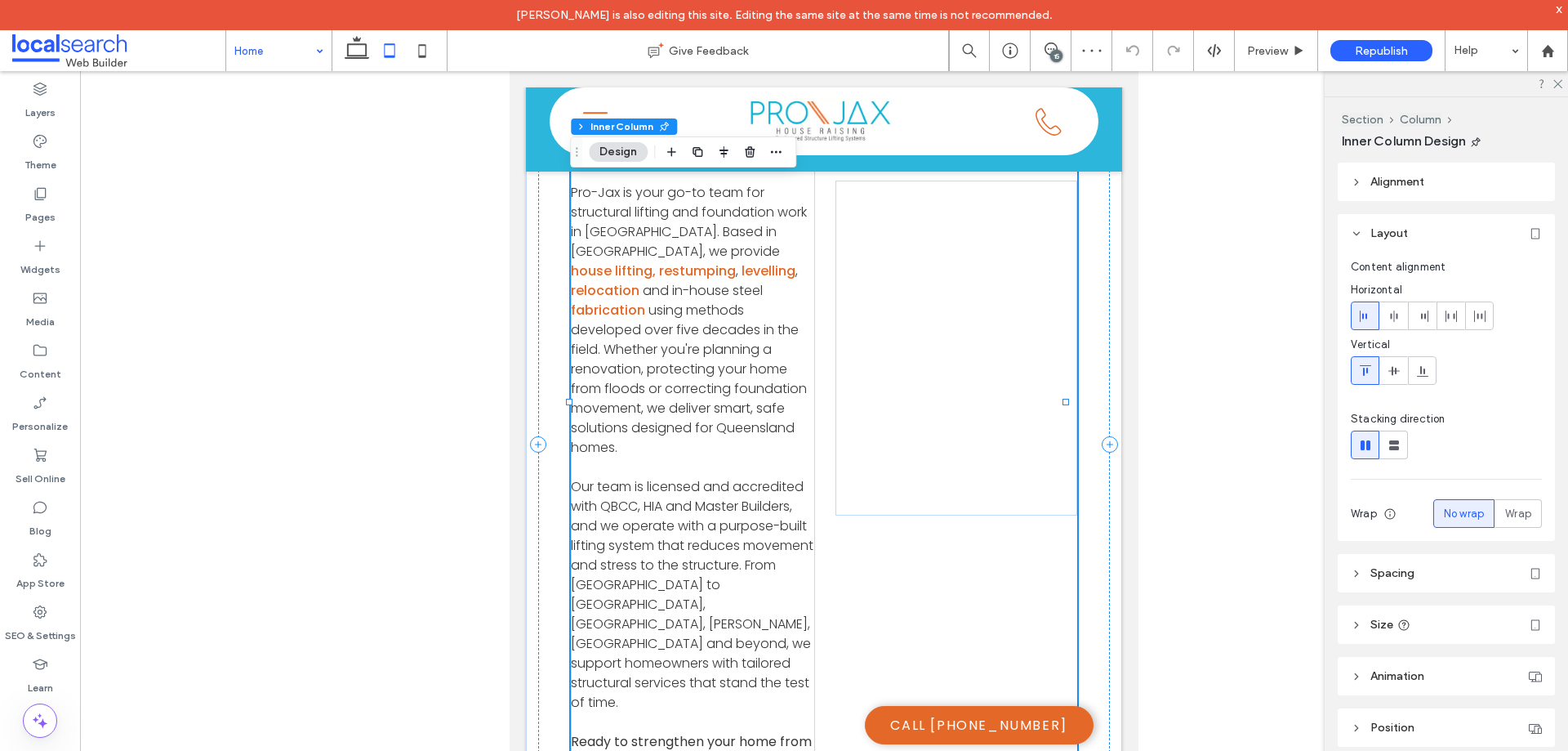
click at [849, 528] on div "Townsville House Lifting Pro-Jax is your go-to team for structural lifting and …" at bounding box center [825, 446] width 507 height 845
click at [889, 447] on div at bounding box center [957, 346] width 242 height 335
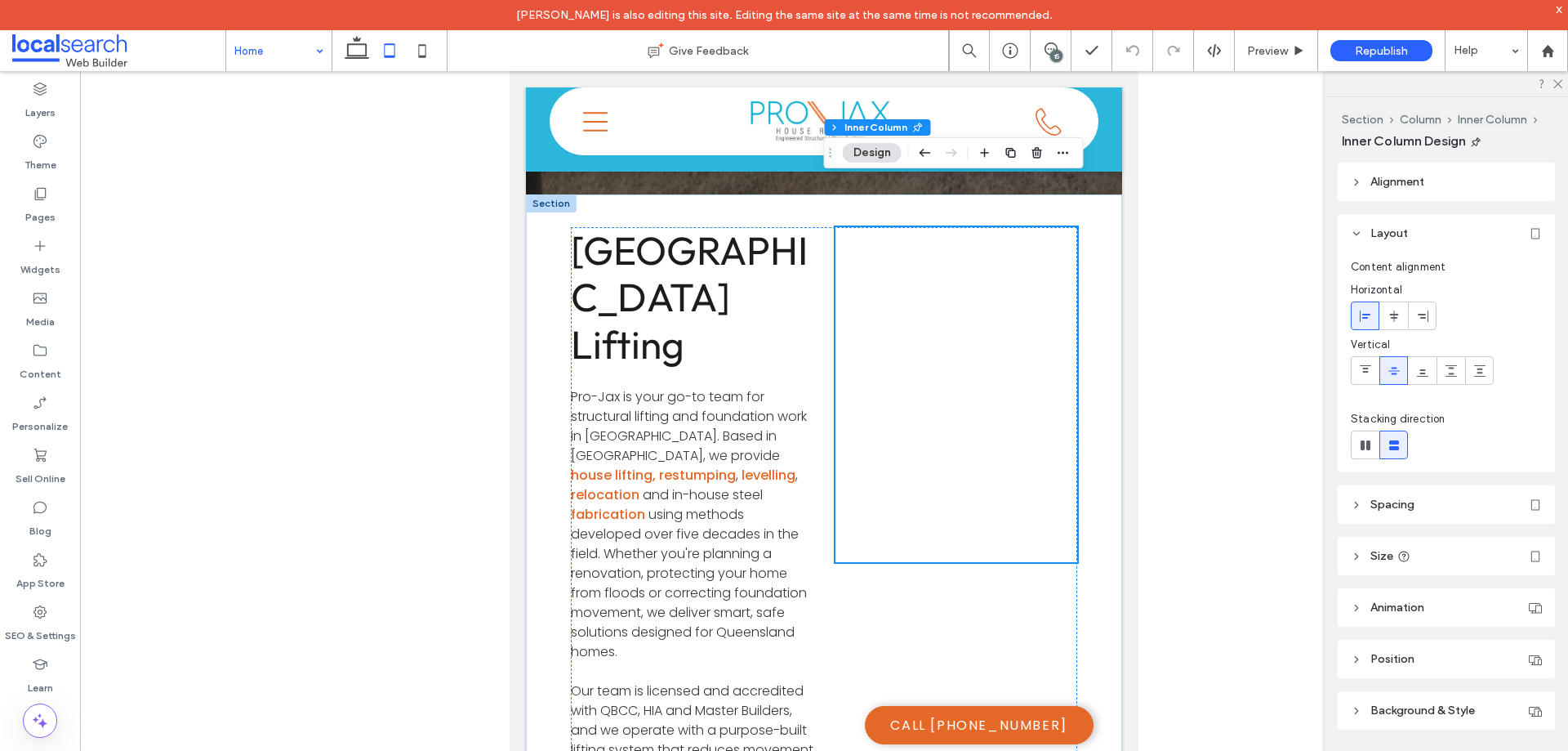
scroll to position [981, 0]
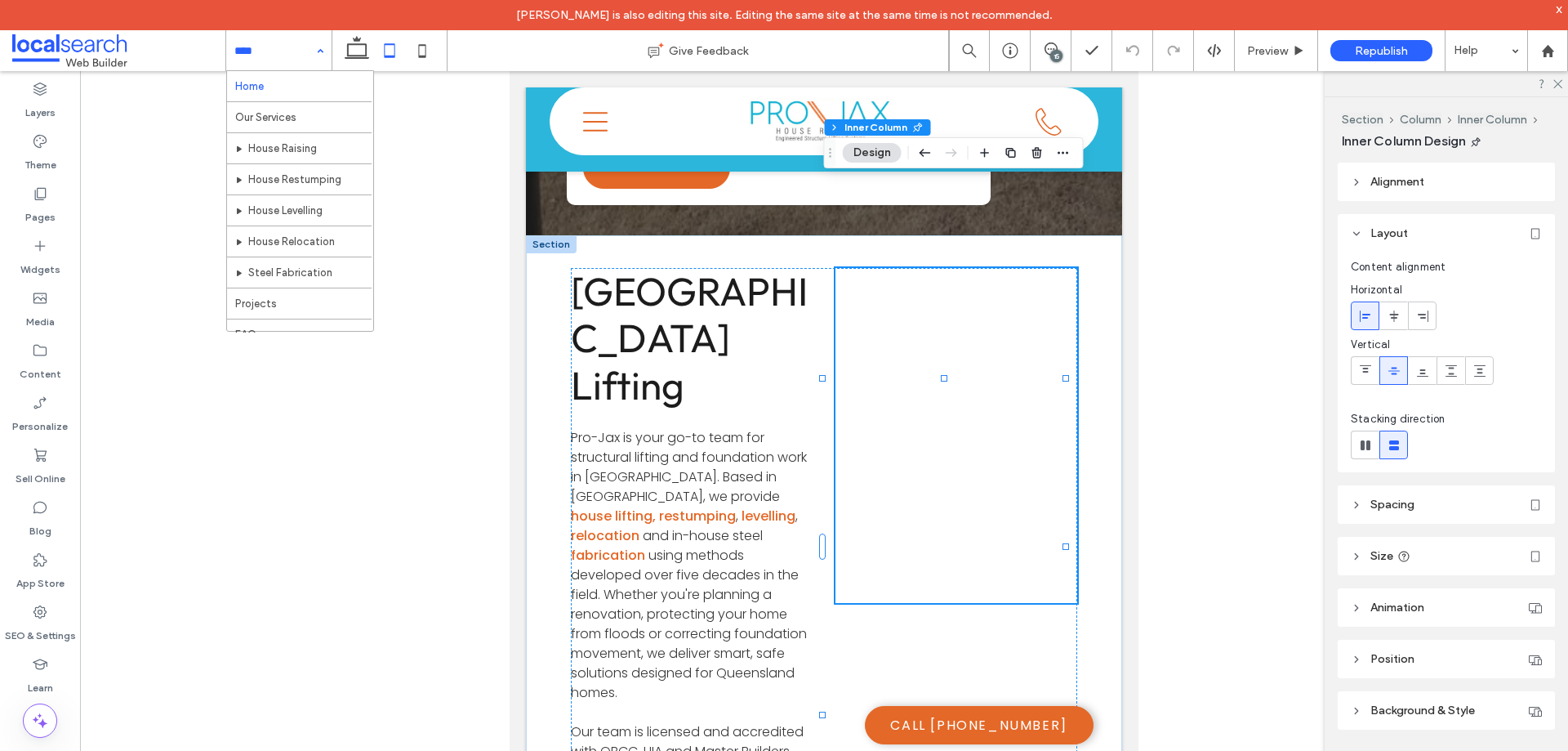
click at [257, 54] on input at bounding box center [275, 51] width 81 height 41
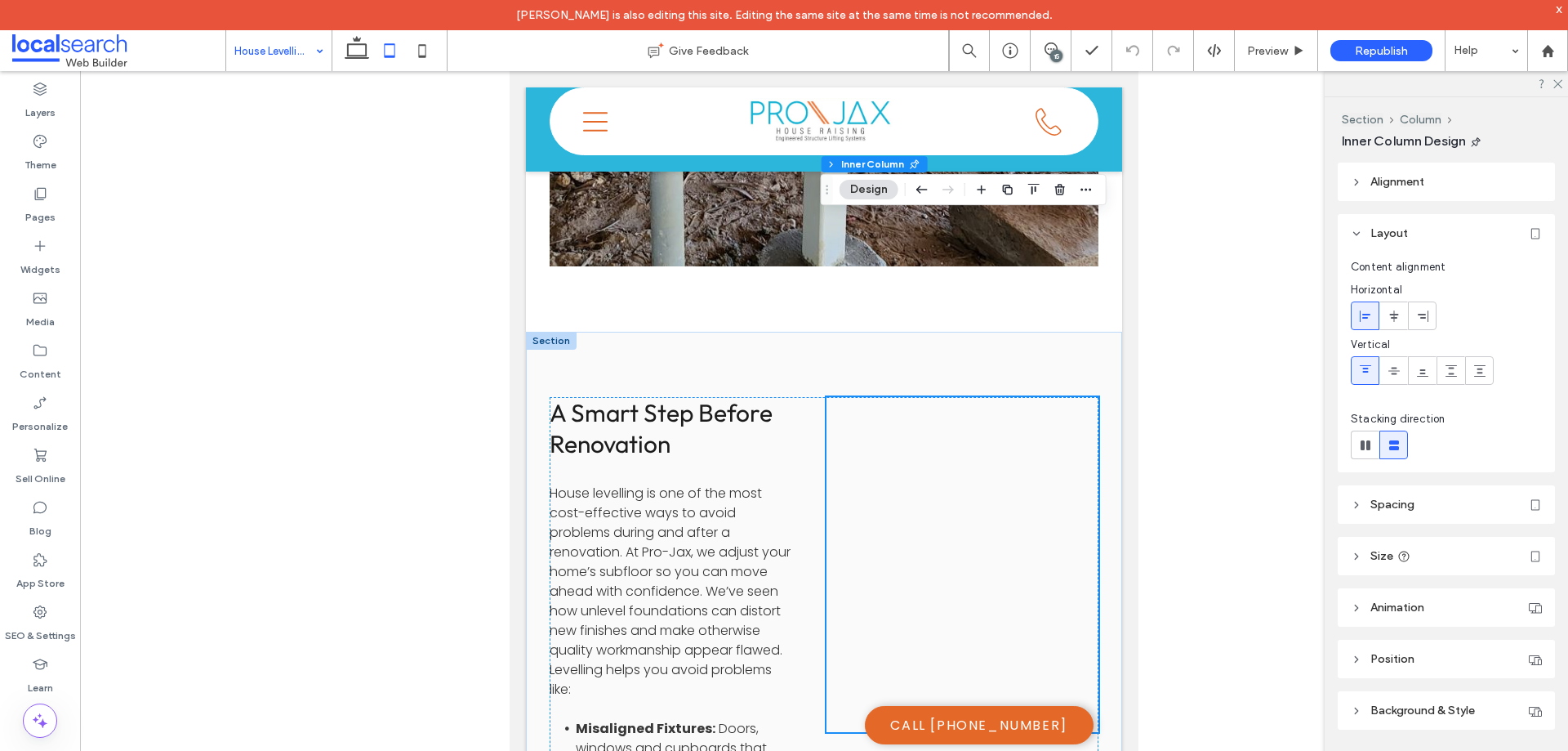
scroll to position [1635, 0]
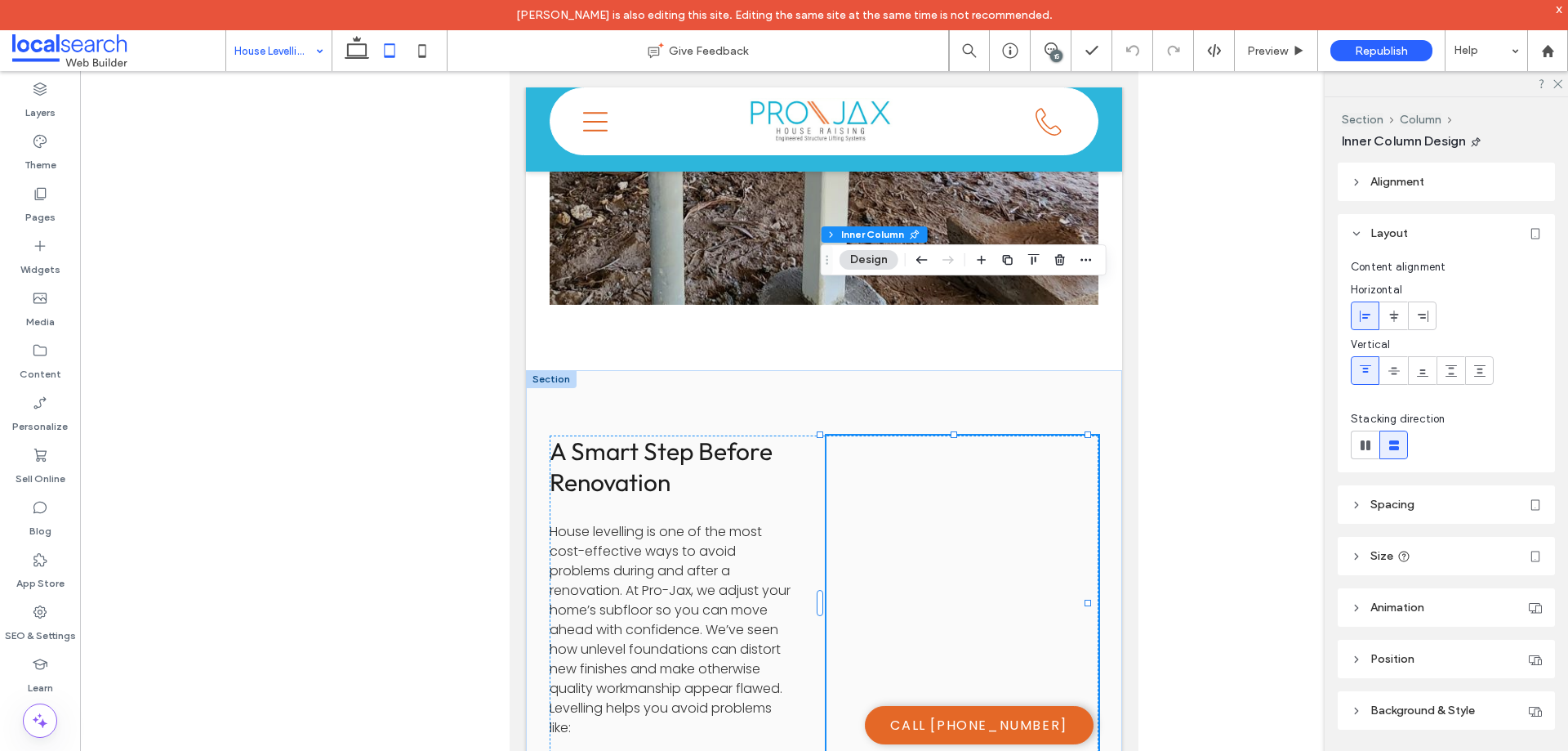
click at [1424, 188] on span "Alignment" at bounding box center [1397, 181] width 54 height 14
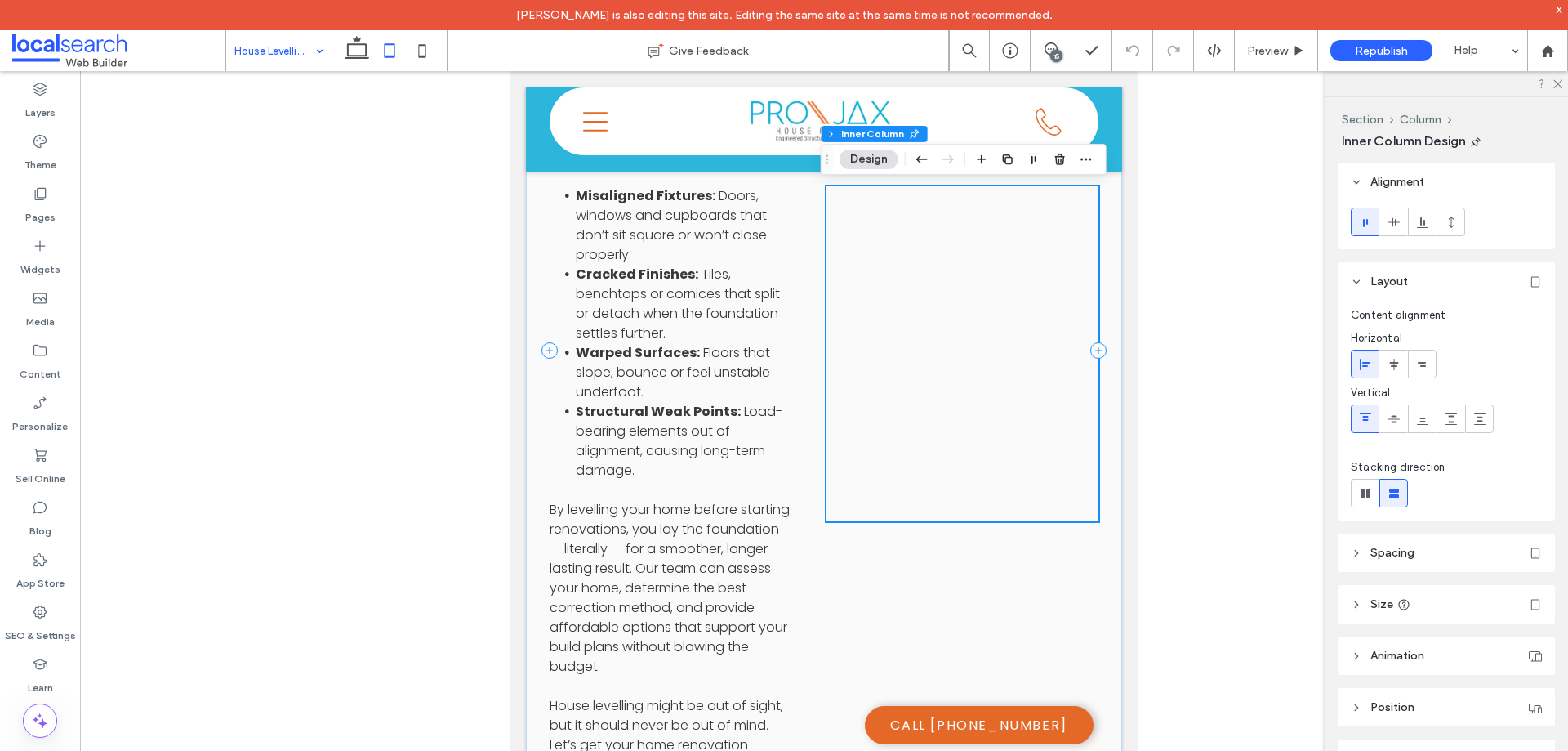
scroll to position [2207, 0]
click at [918, 618] on div "A Smart Step Before Renovation House levelling is one of the most cost-effectiv…" at bounding box center [824, 349] width 549 height 971
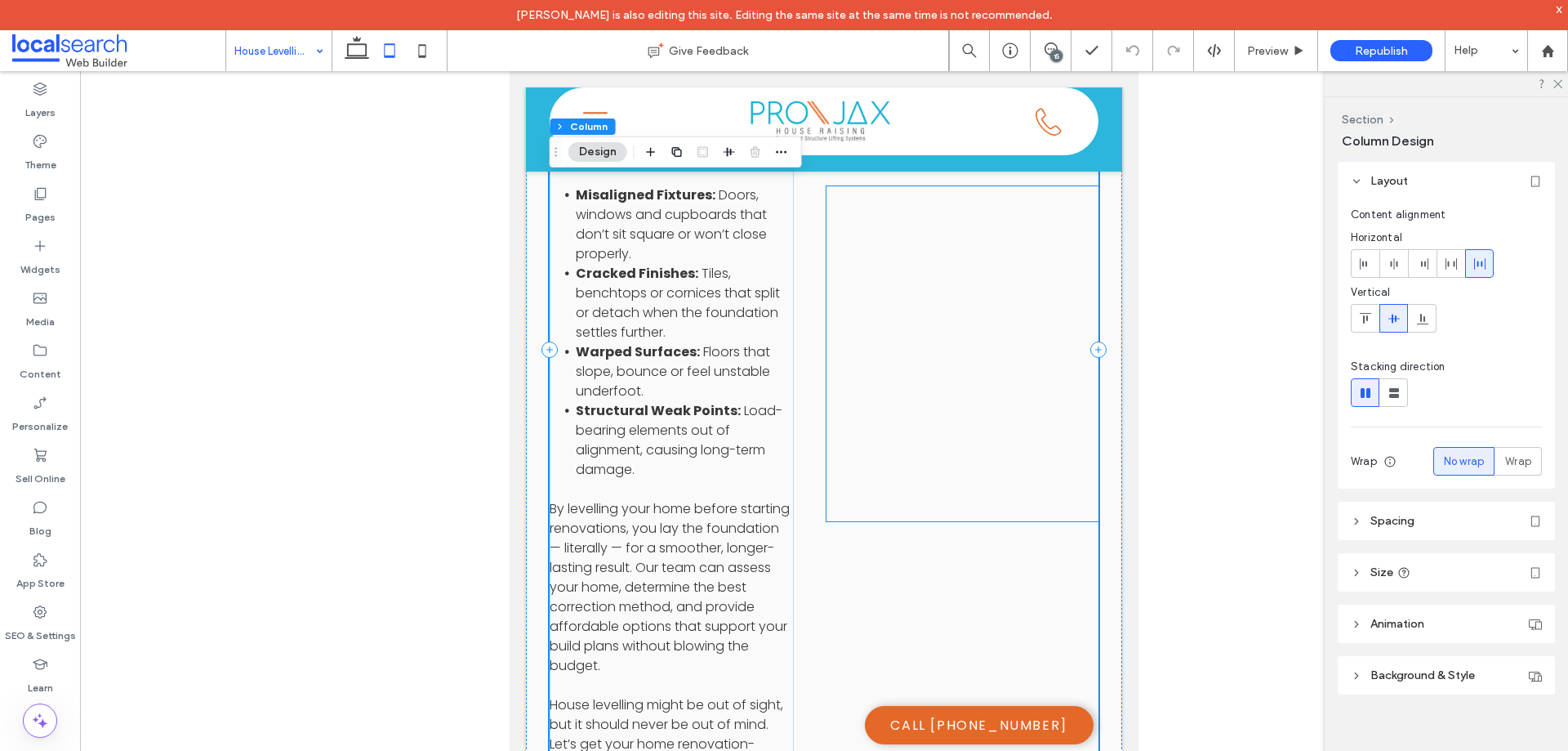
click at [997, 476] on div at bounding box center [962, 353] width 272 height 335
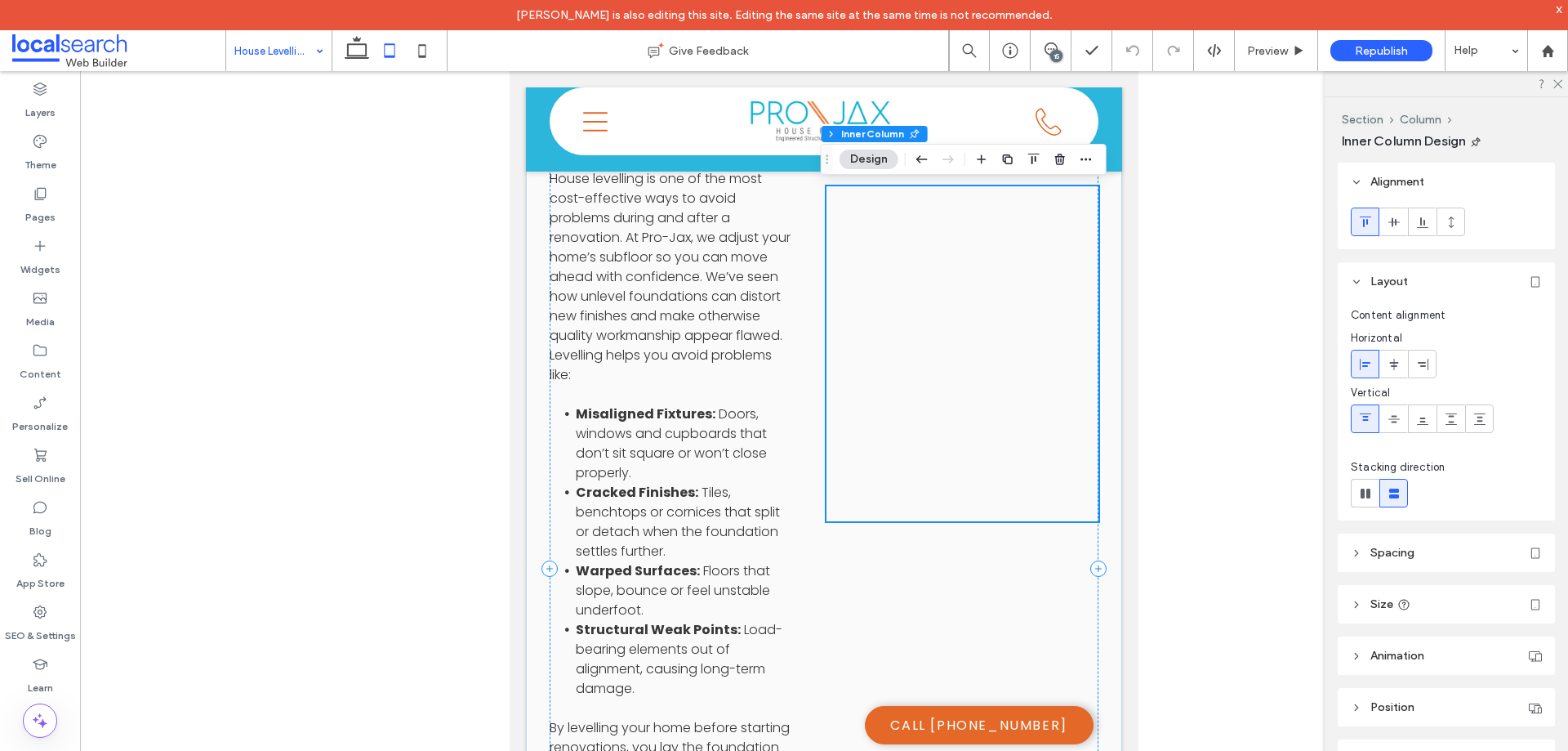
scroll to position [1962, 0]
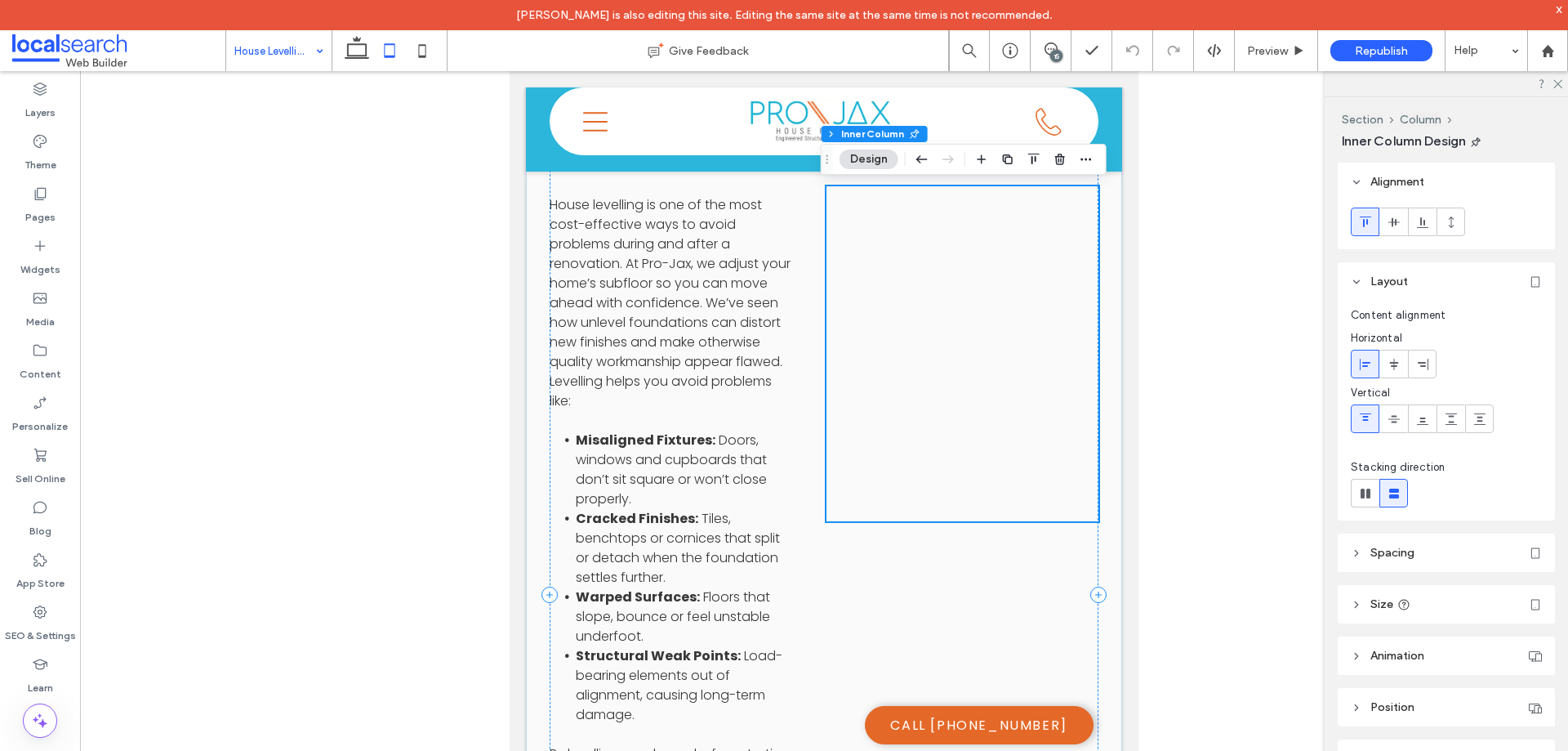
click at [992, 464] on div at bounding box center [962, 353] width 272 height 335
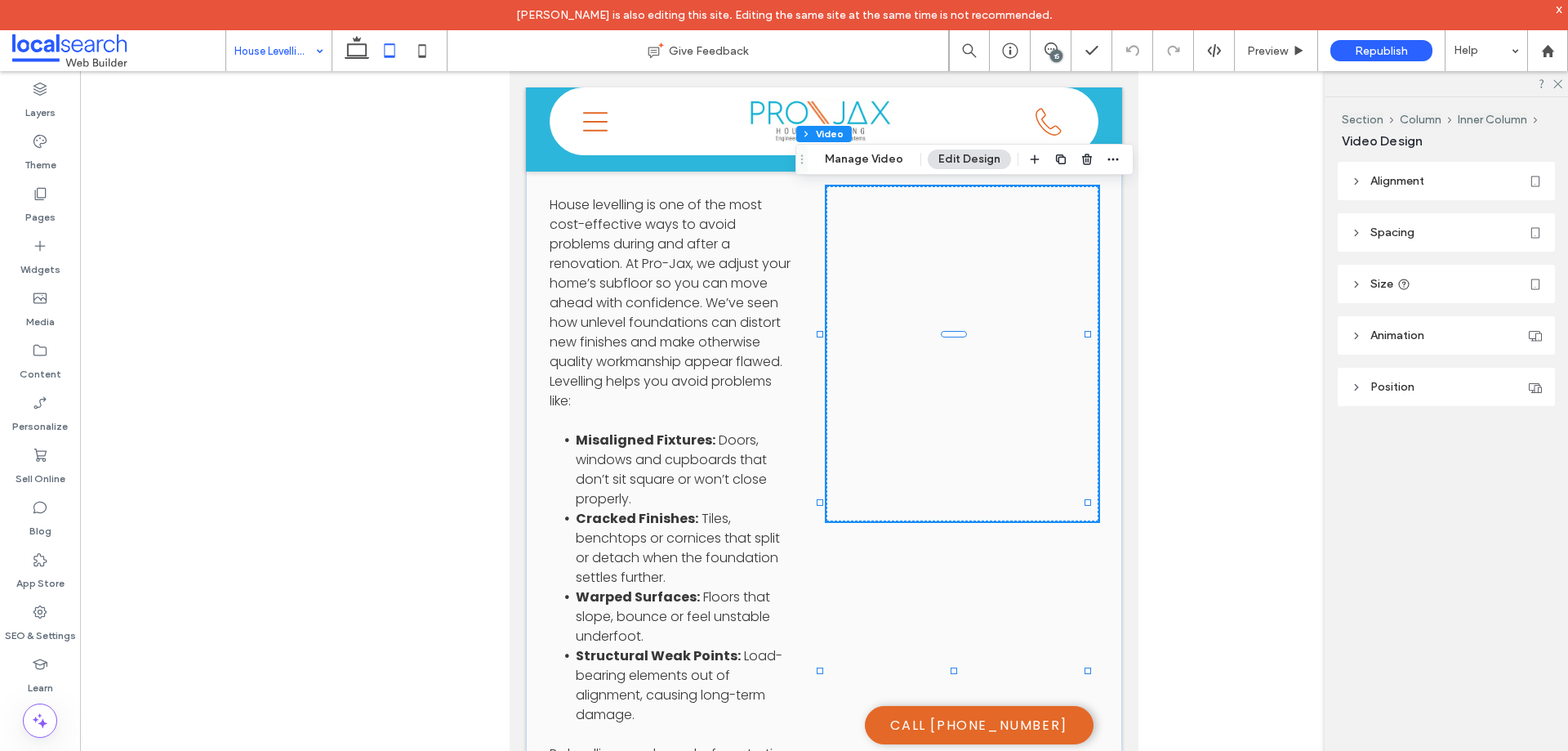
click at [1435, 385] on header "Position" at bounding box center [1447, 386] width 217 height 38
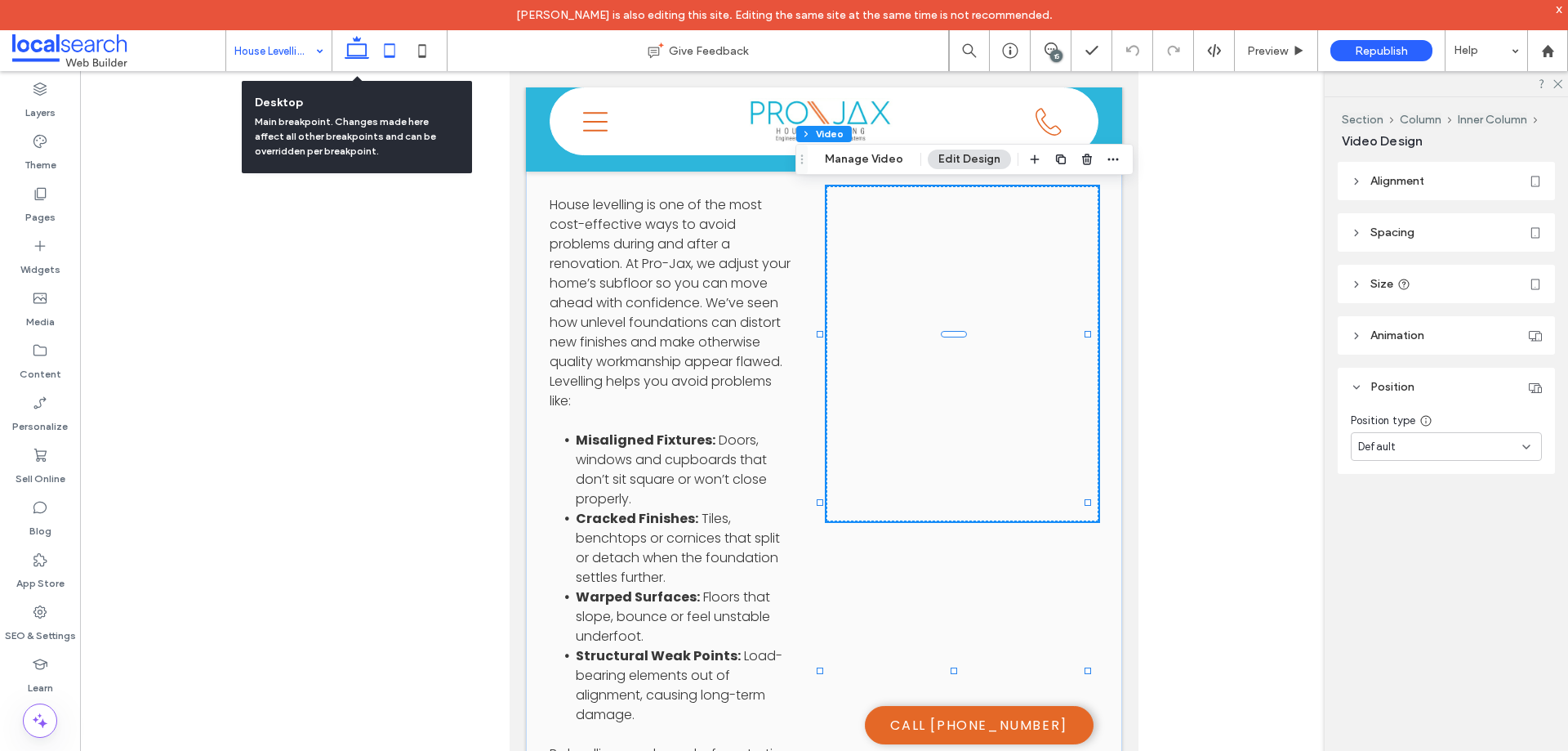
click at [352, 55] on use at bounding box center [357, 48] width 25 height 23
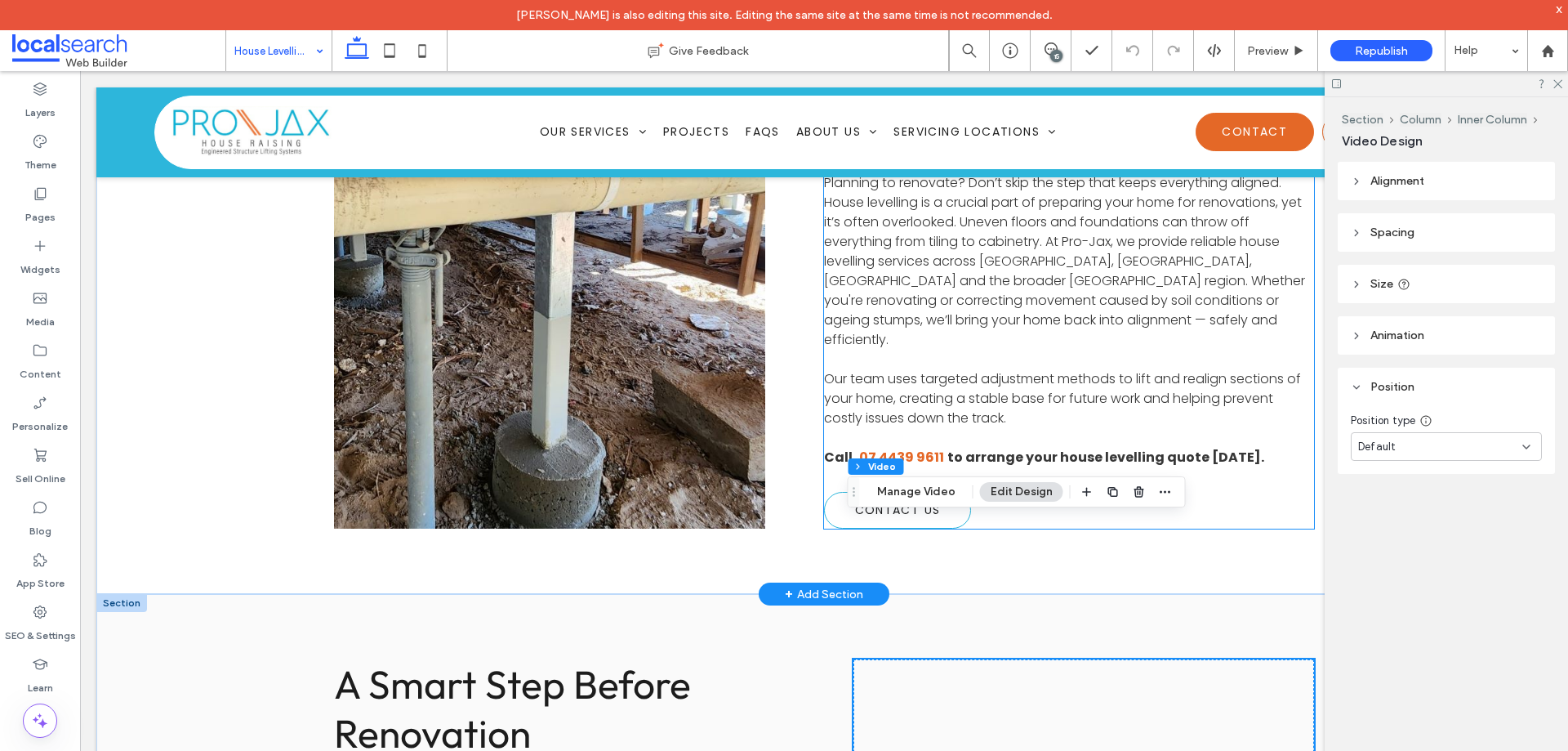
scroll to position [1056, 0]
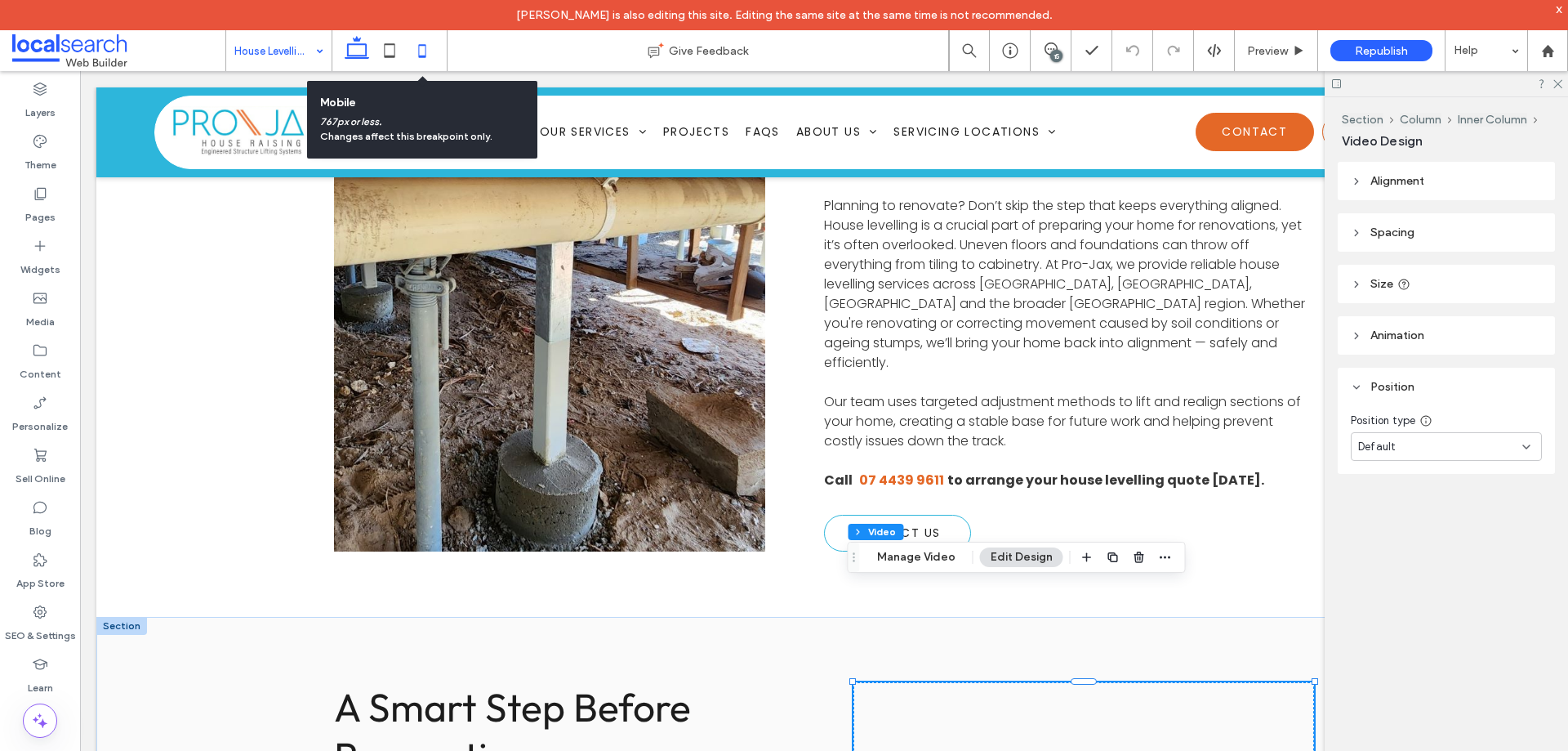
click at [424, 54] on icon at bounding box center [423, 51] width 32 height 32
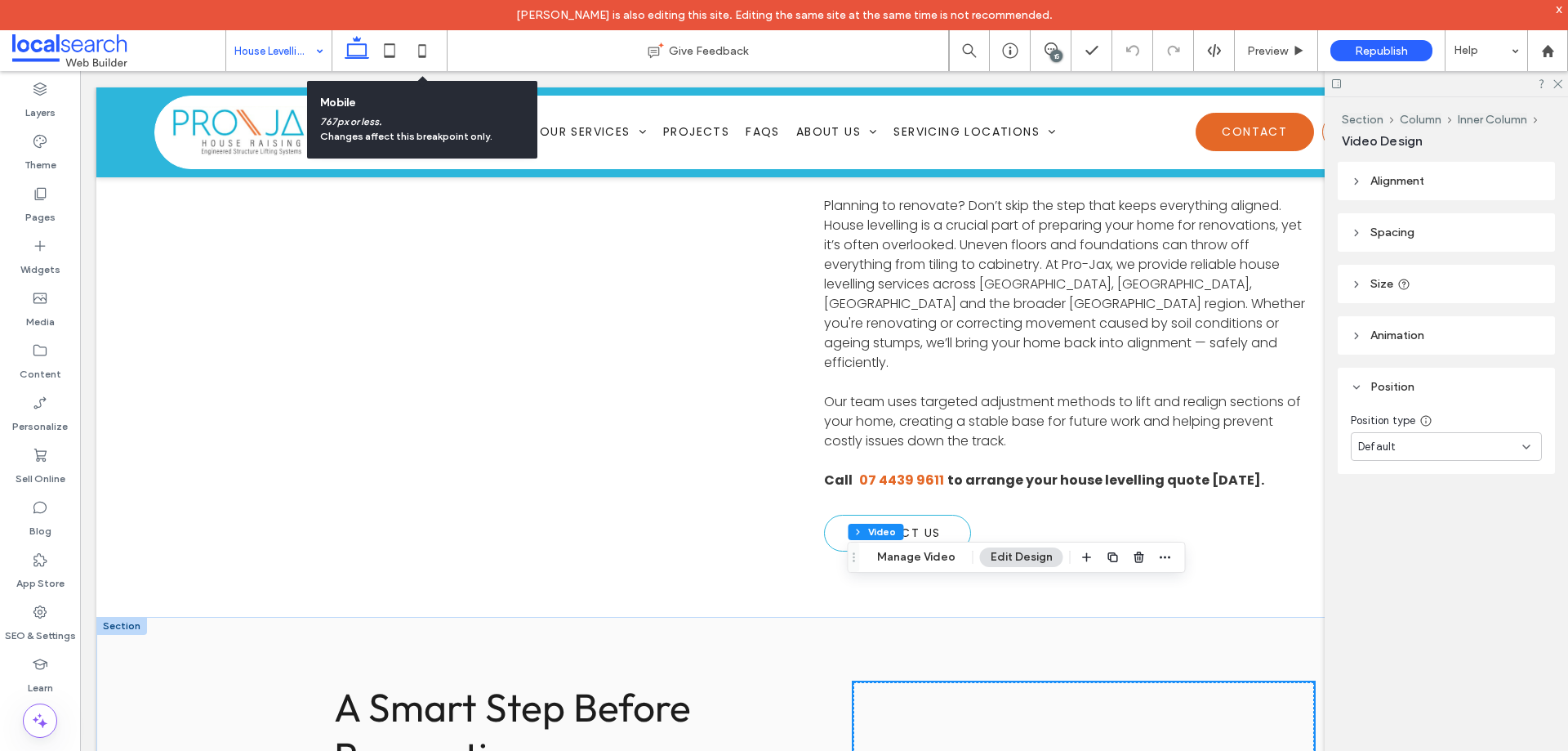
scroll to position [2599, 0]
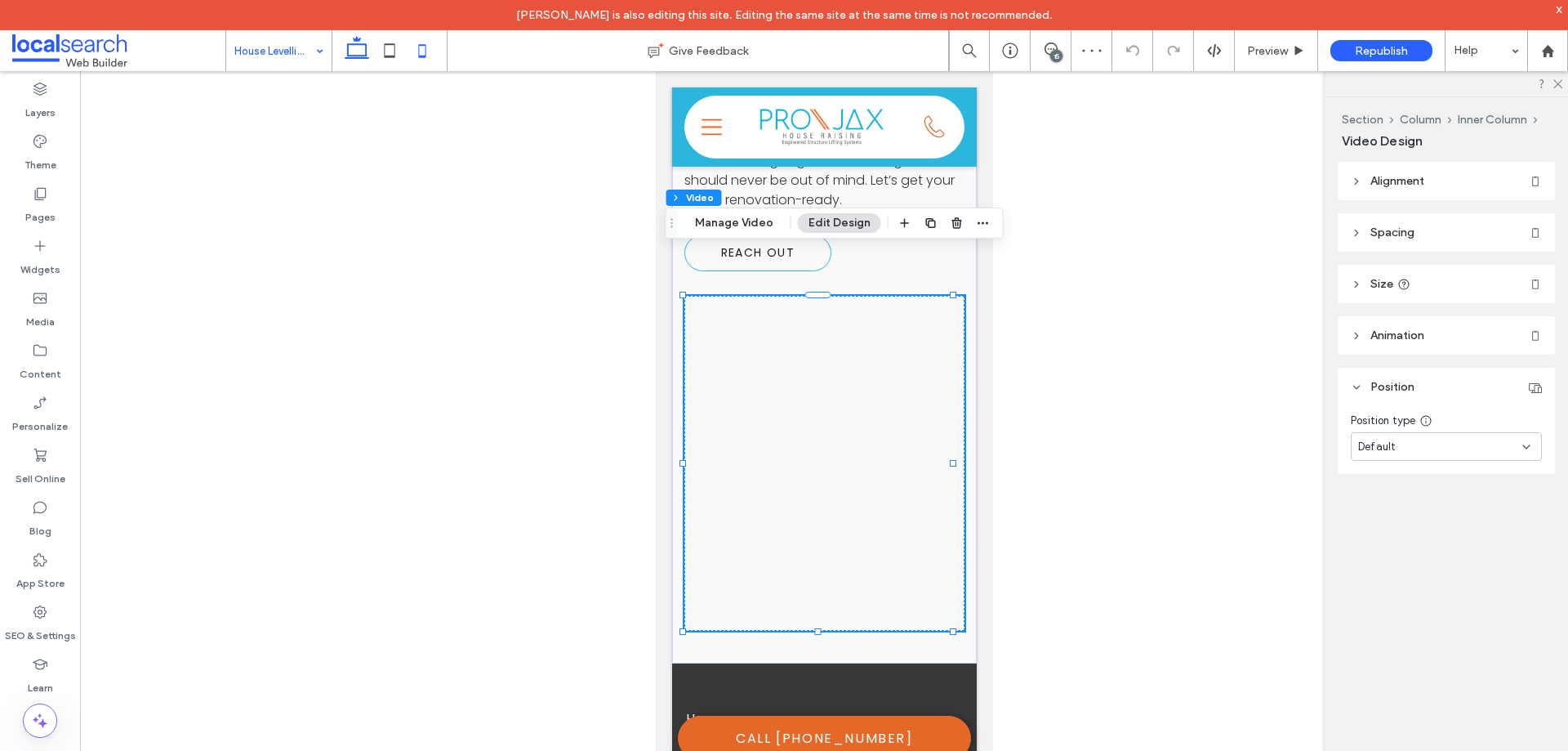
click at [366, 48] on use at bounding box center [357, 48] width 25 height 23
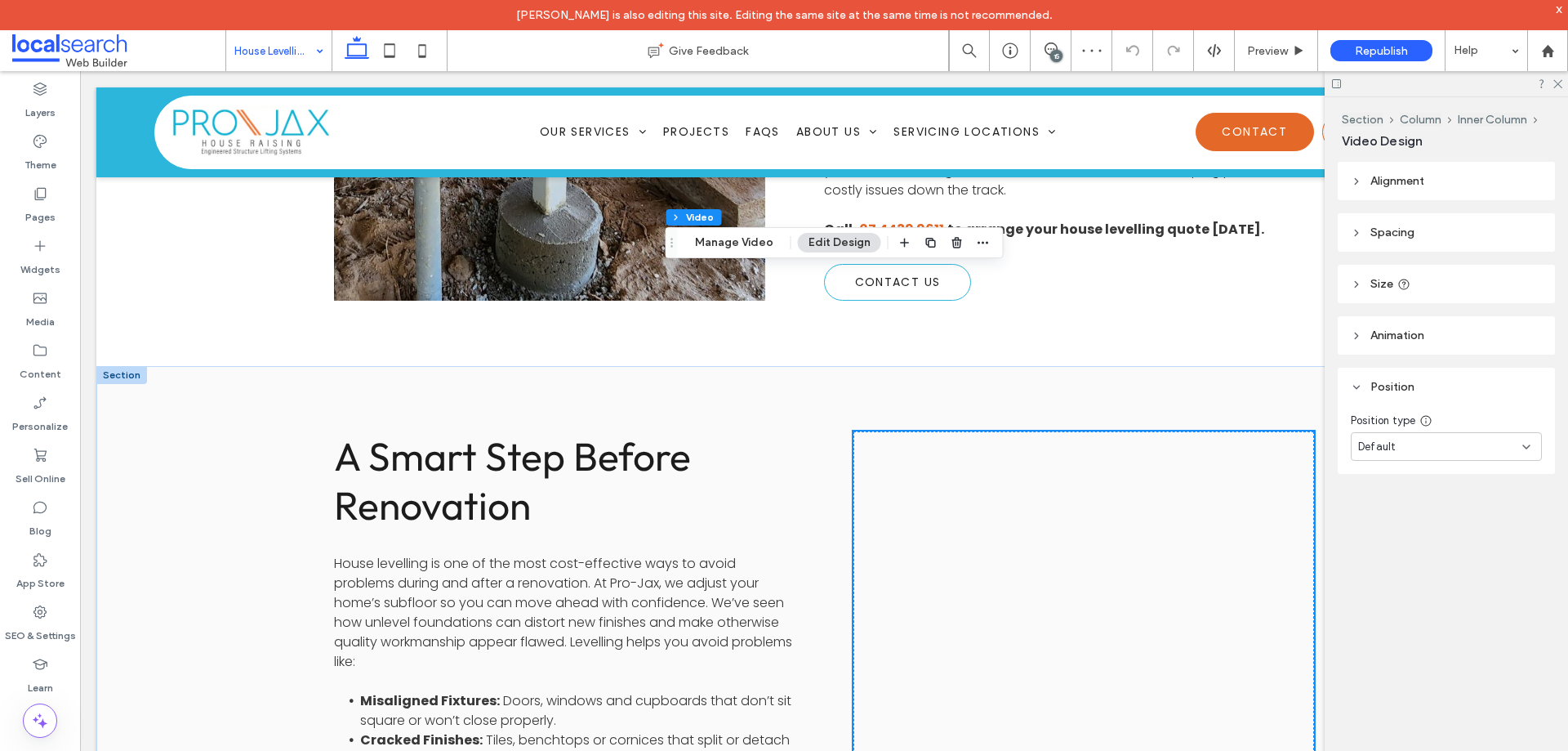
scroll to position [1302, 0]
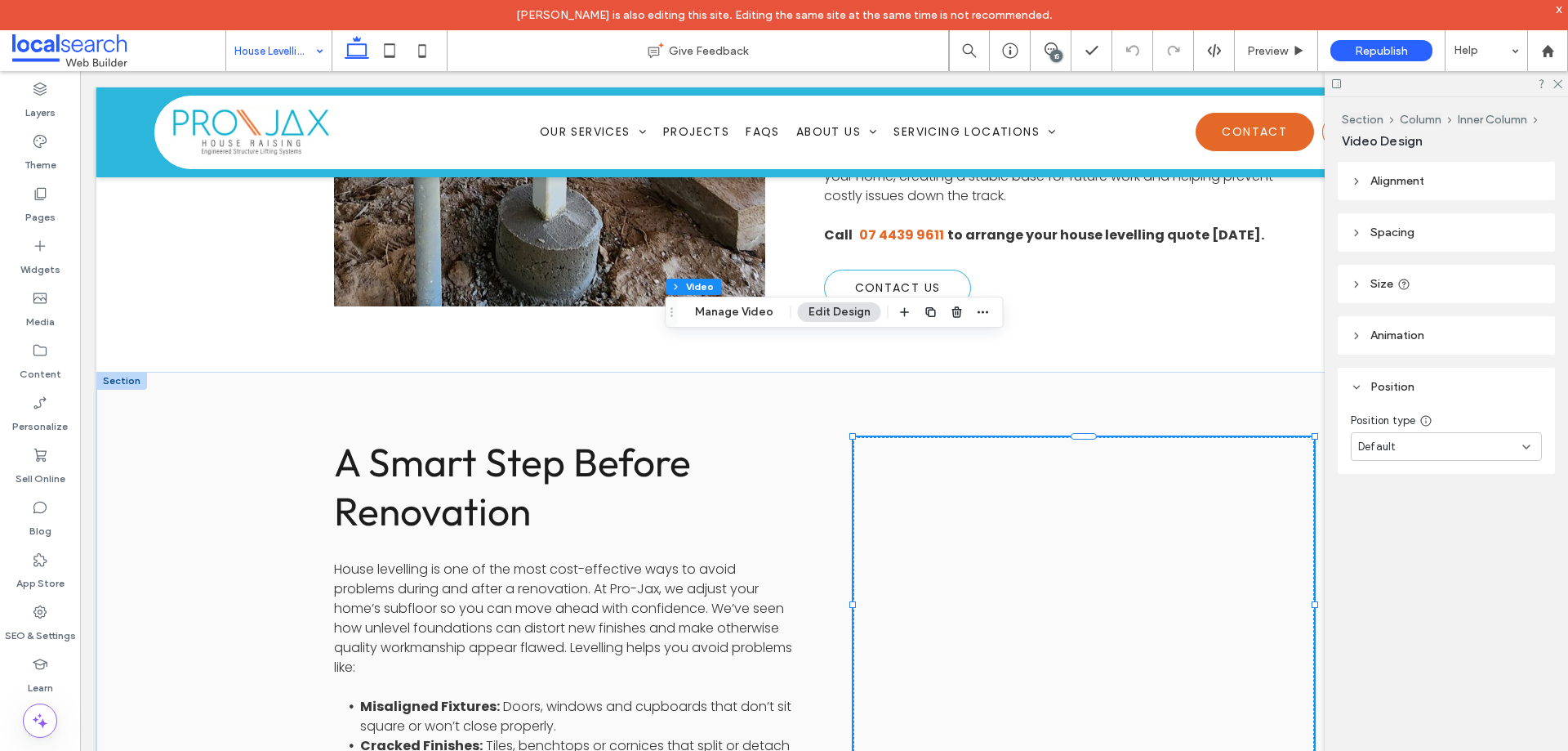
click at [1445, 180] on header "Alignment" at bounding box center [1447, 181] width 217 height 38
click at [1033, 372] on div "A Smart Step Before Renovation House levelling is one of the most cost-effectiv…" at bounding box center [824, 764] width 980 height 785
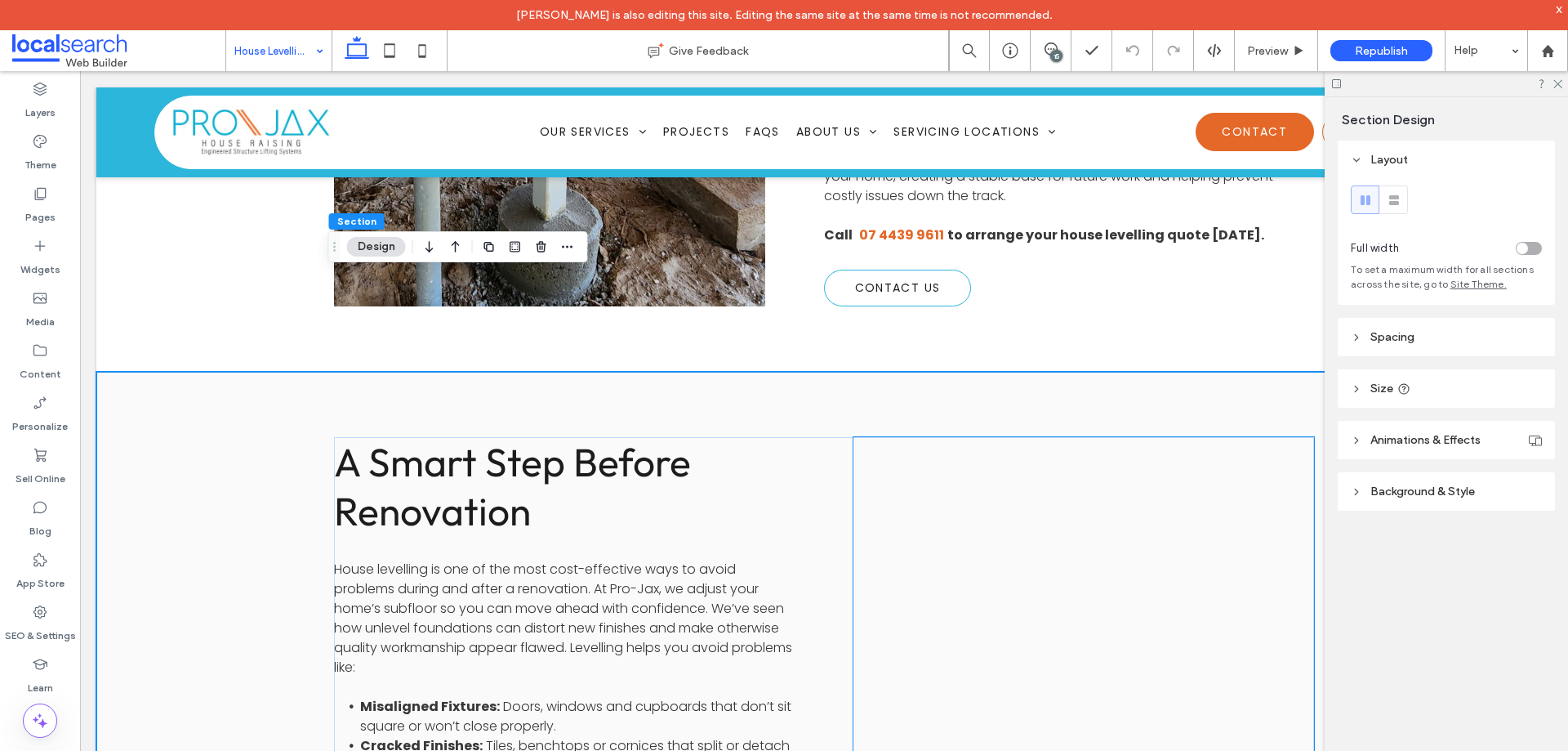
click at [1078, 437] on div at bounding box center [1083, 604] width 461 height 335
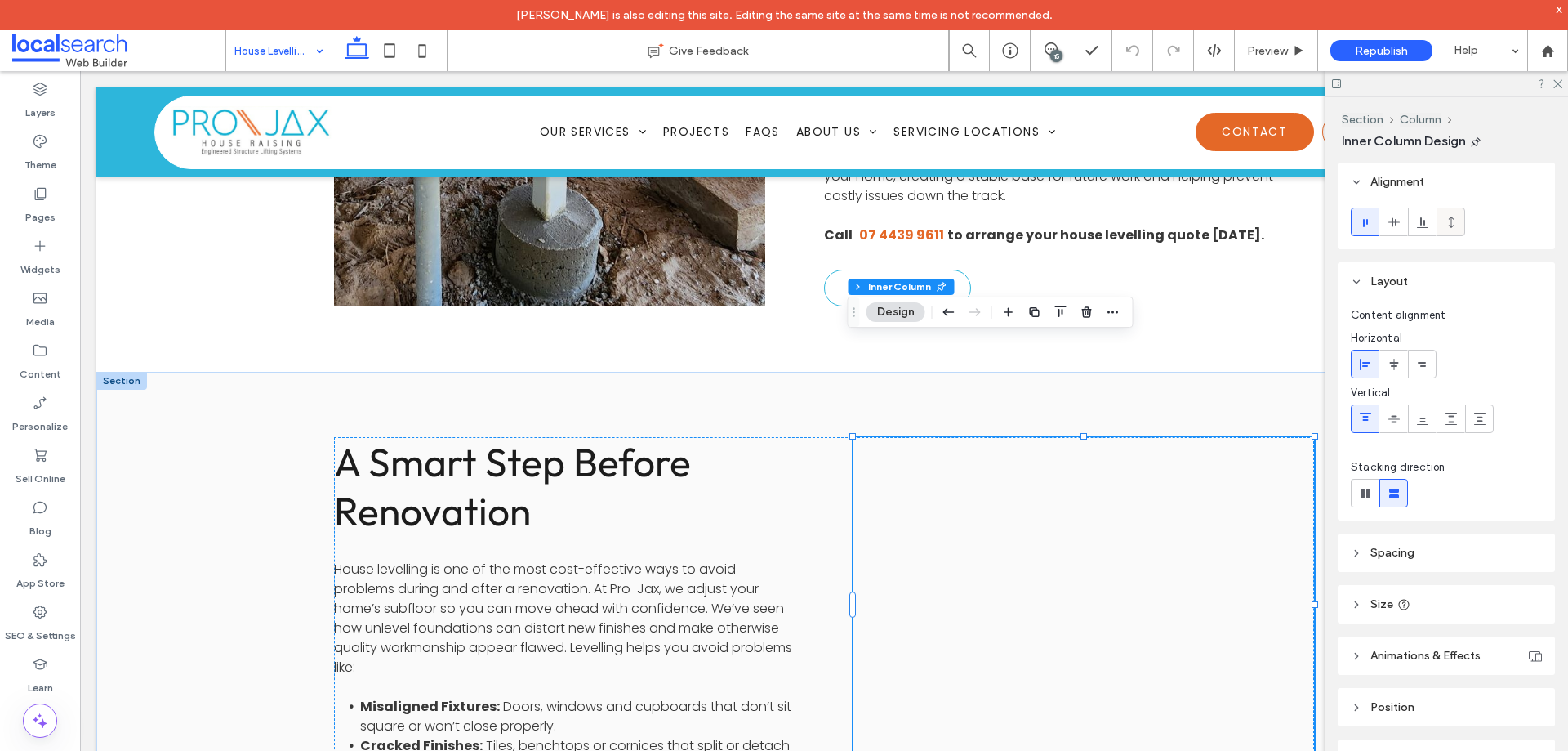
click at [1449, 223] on icon at bounding box center [1452, 222] width 13 height 13
type input "**"
type input "***"
type input "**"
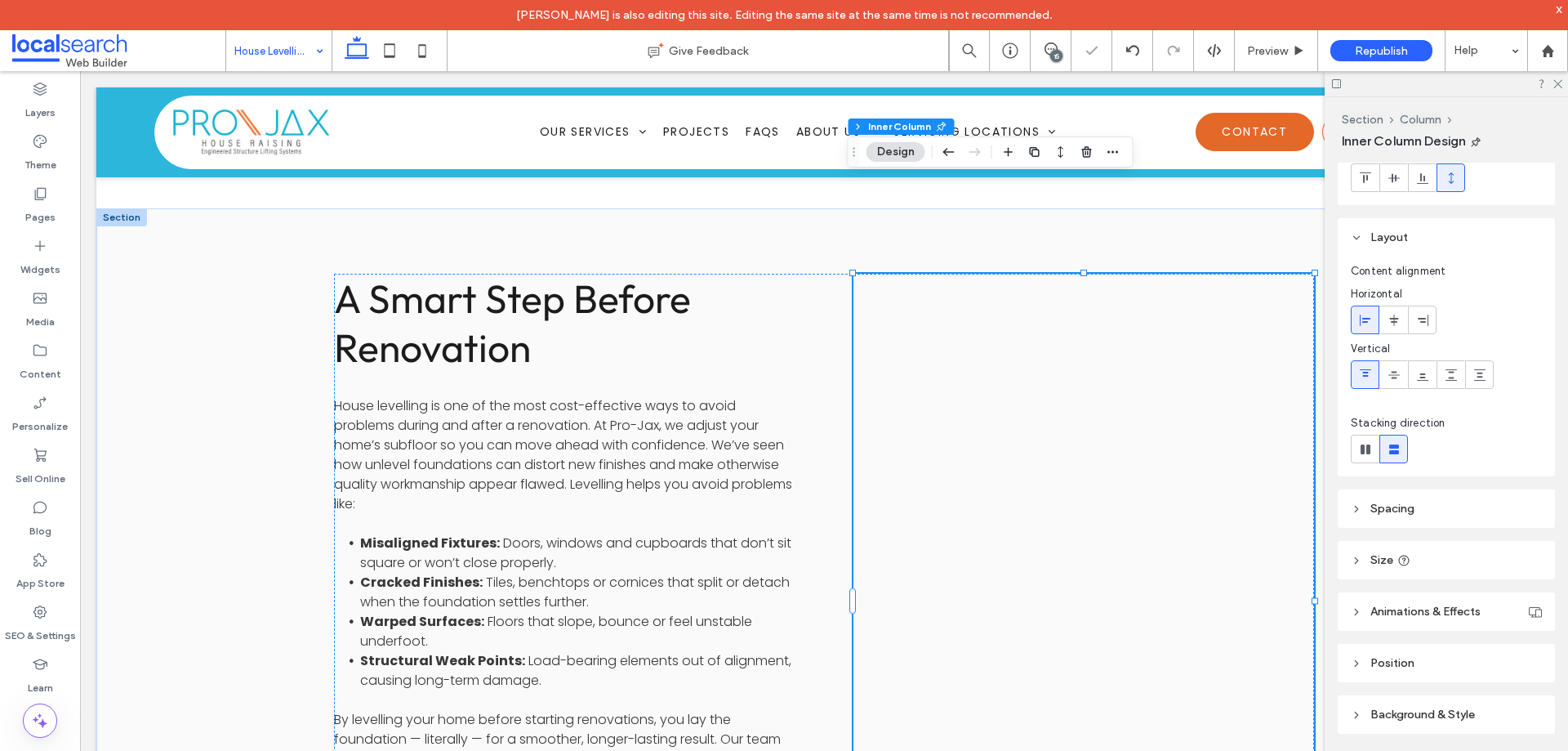
scroll to position [69, 0]
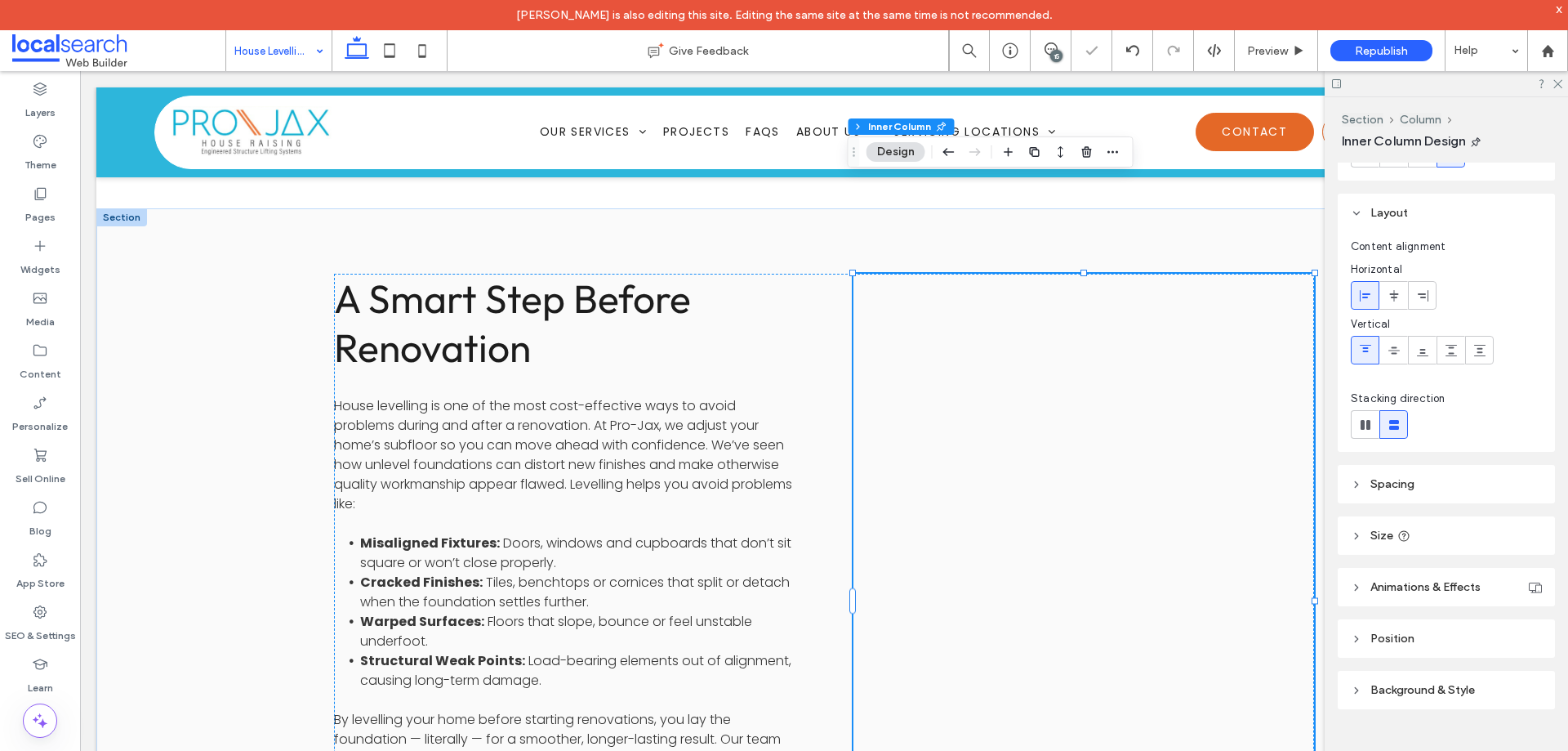
click at [1438, 648] on header "Position" at bounding box center [1447, 638] width 217 height 38
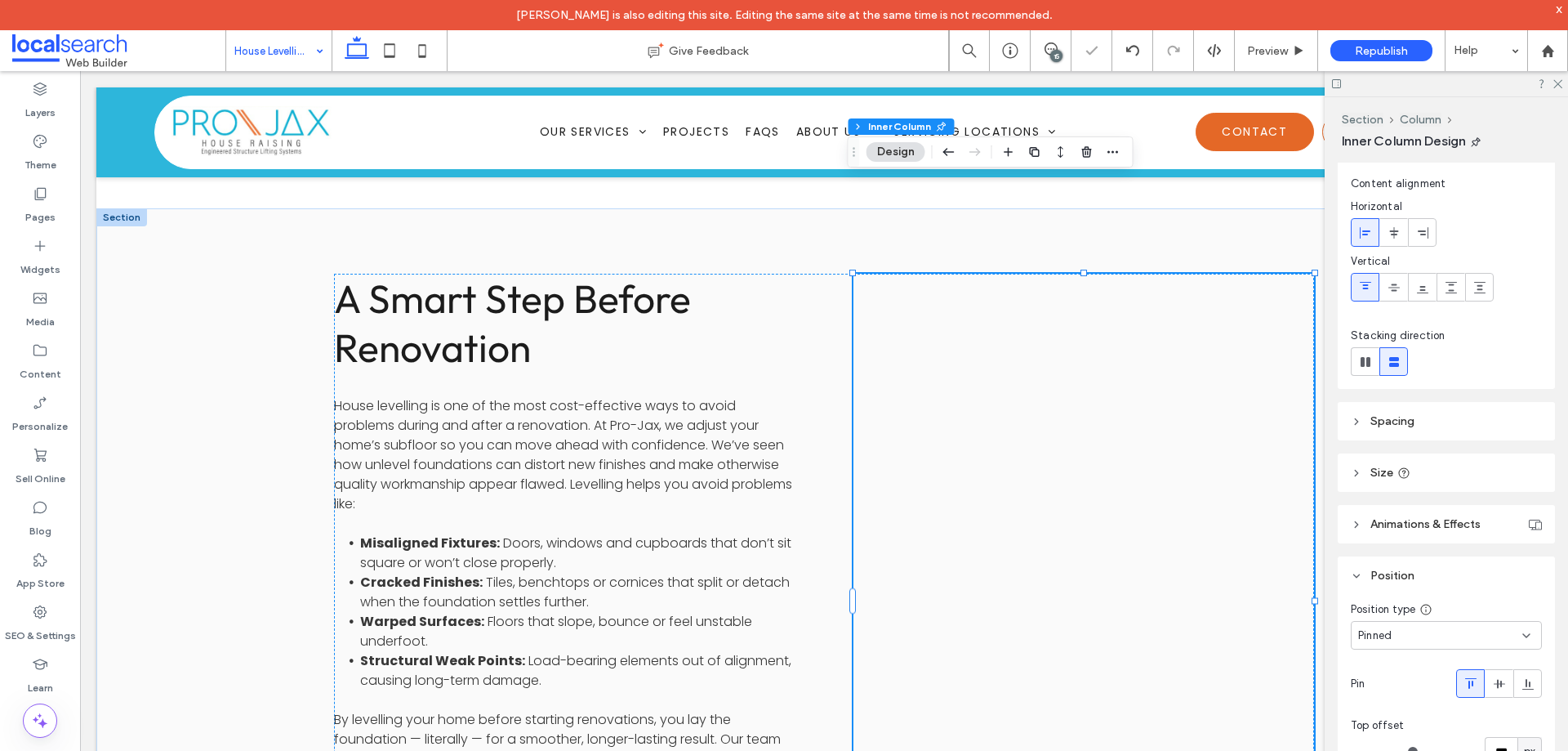
scroll to position [151, 0]
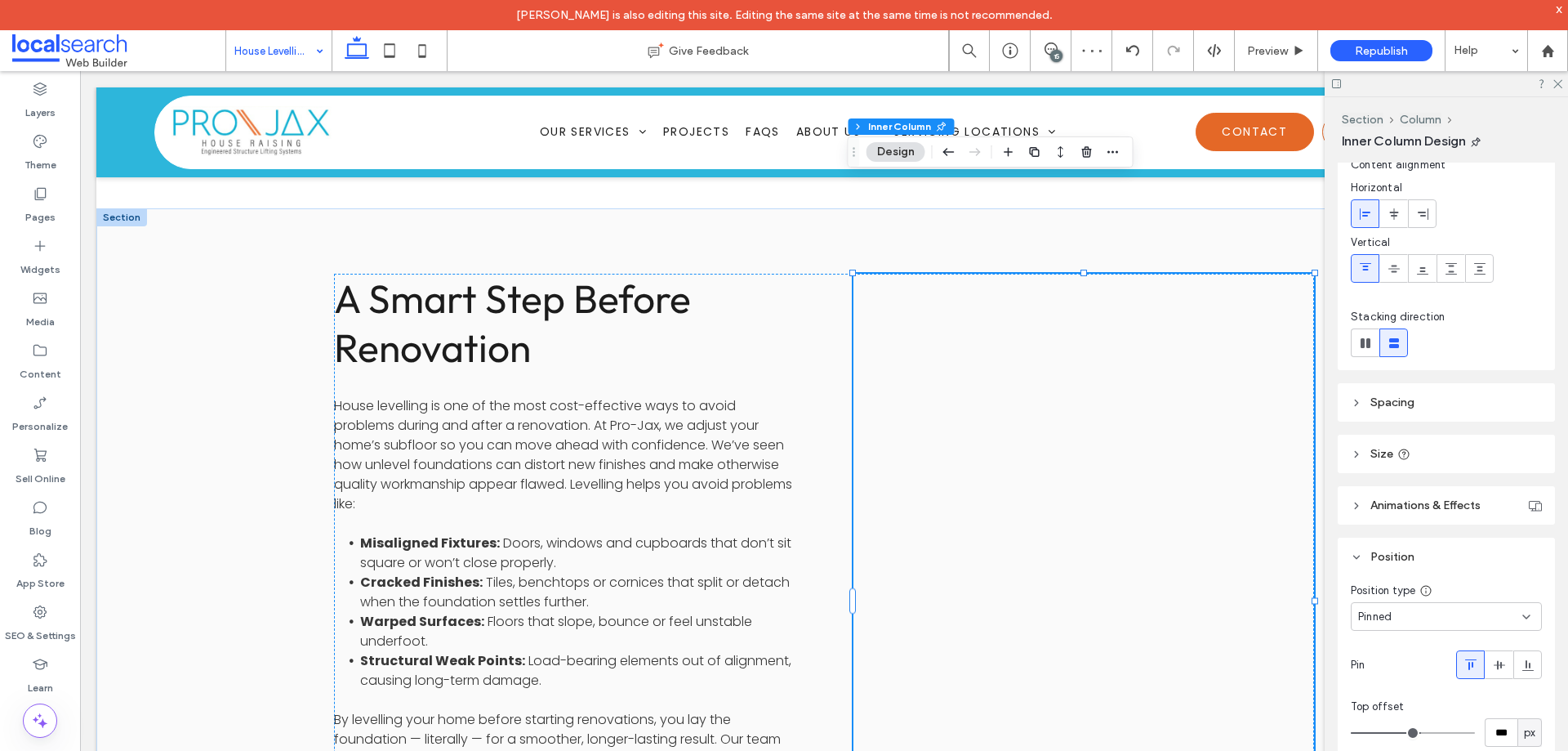
click at [1420, 614] on div "Pinned" at bounding box center [1440, 616] width 164 height 16
click at [1380, 441] on span "Default" at bounding box center [1376, 449] width 37 height 16
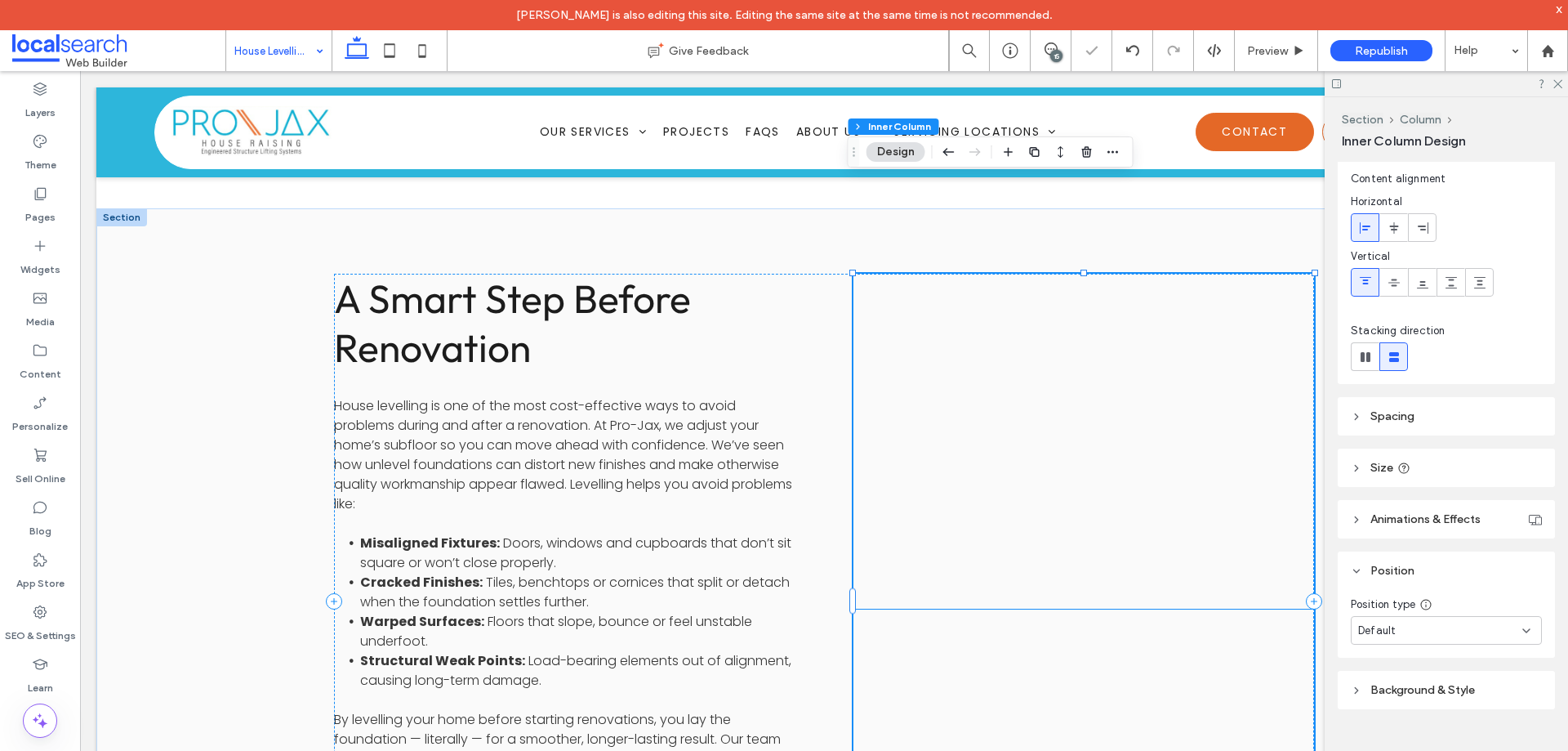
click at [1128, 398] on div at bounding box center [1083, 441] width 461 height 335
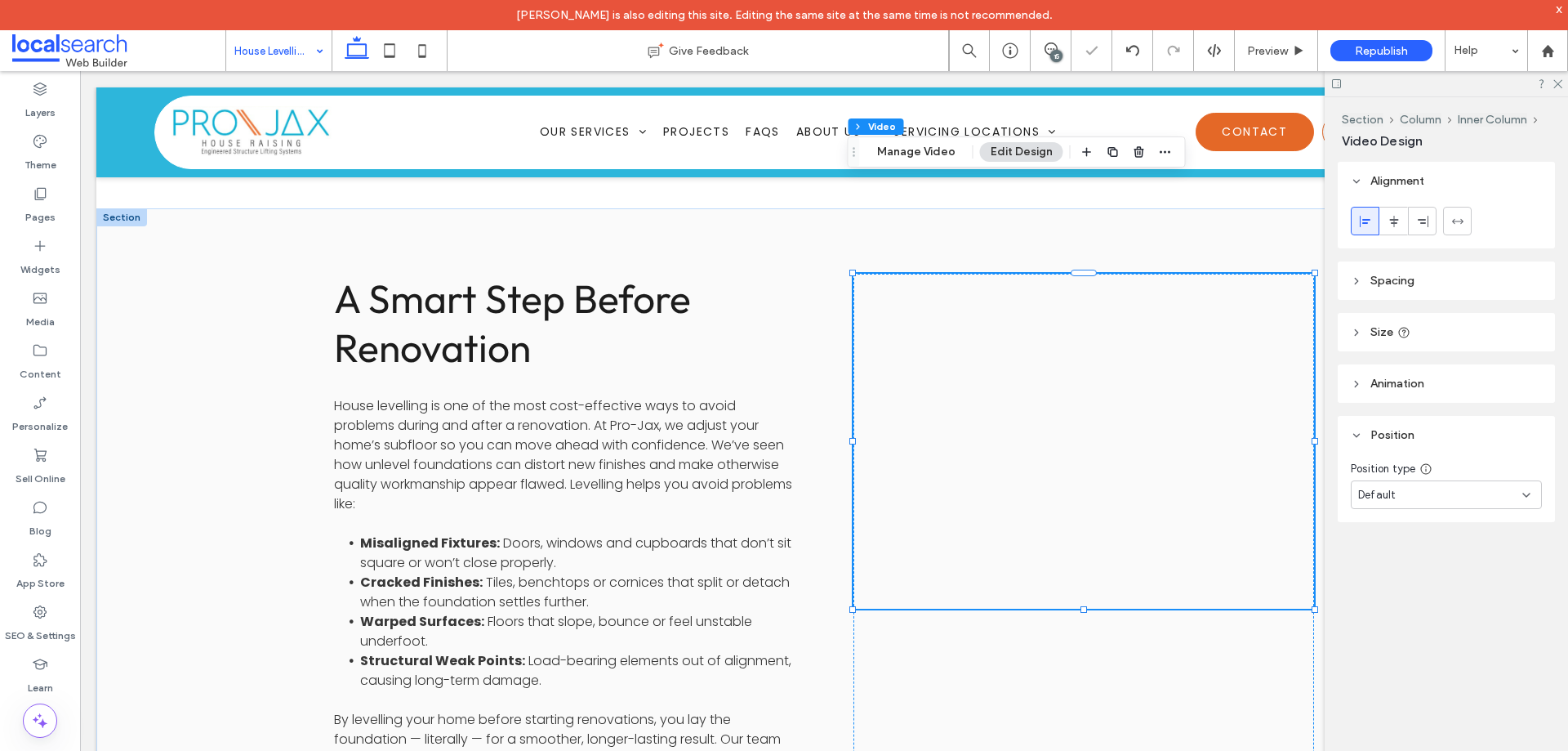
click at [1423, 490] on div "Default" at bounding box center [1440, 494] width 164 height 16
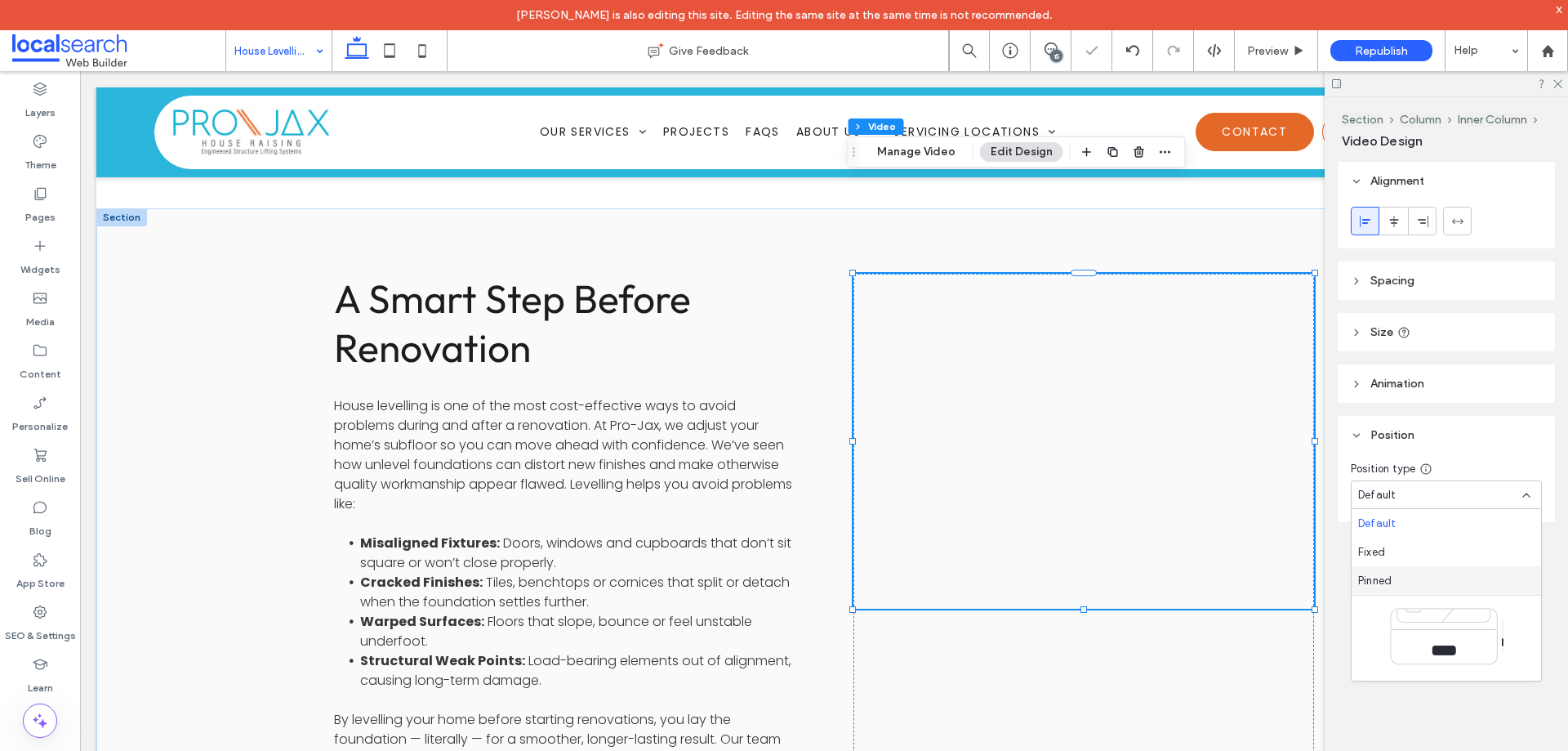
click at [1399, 582] on div "Pinned" at bounding box center [1446, 581] width 190 height 29
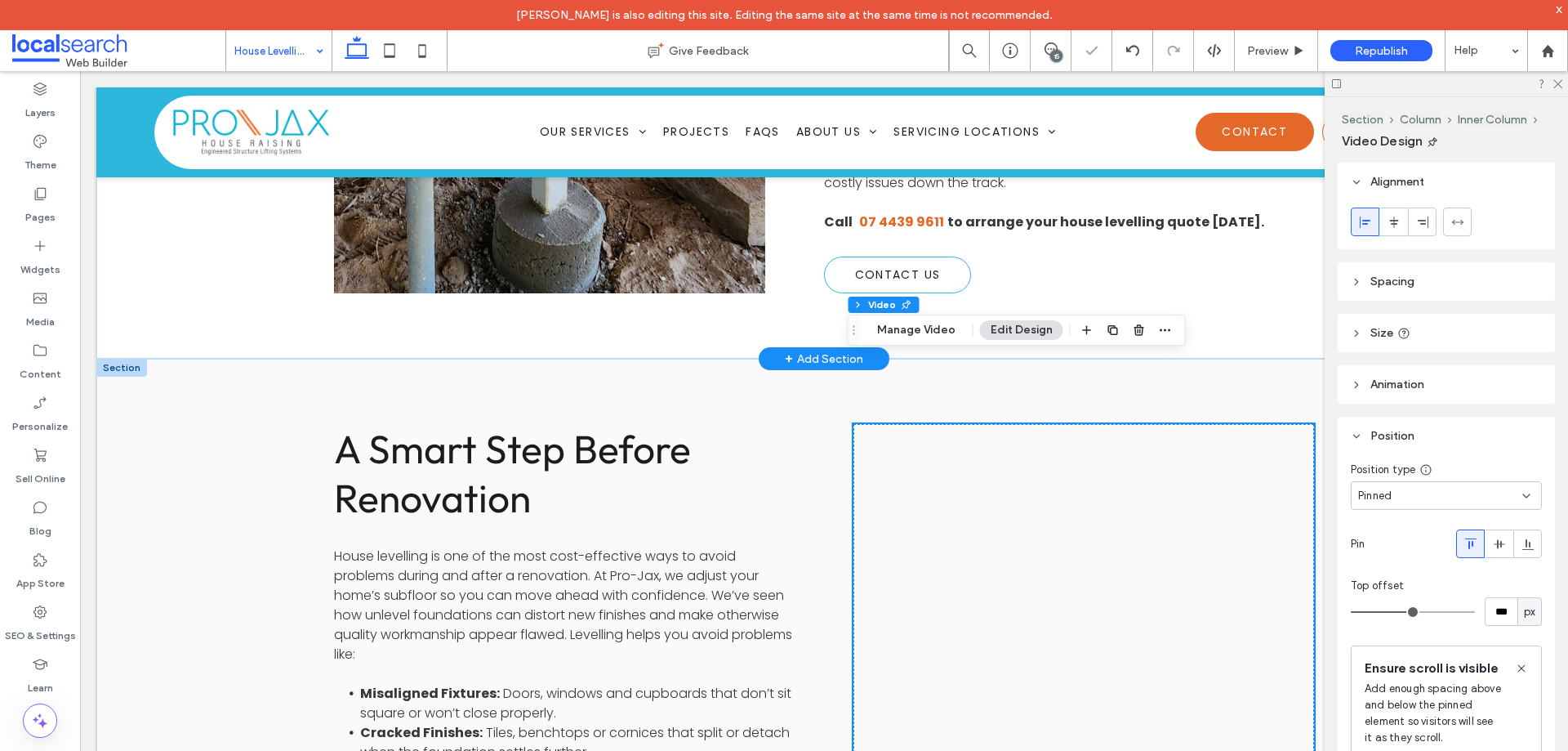
scroll to position [1220, 0]
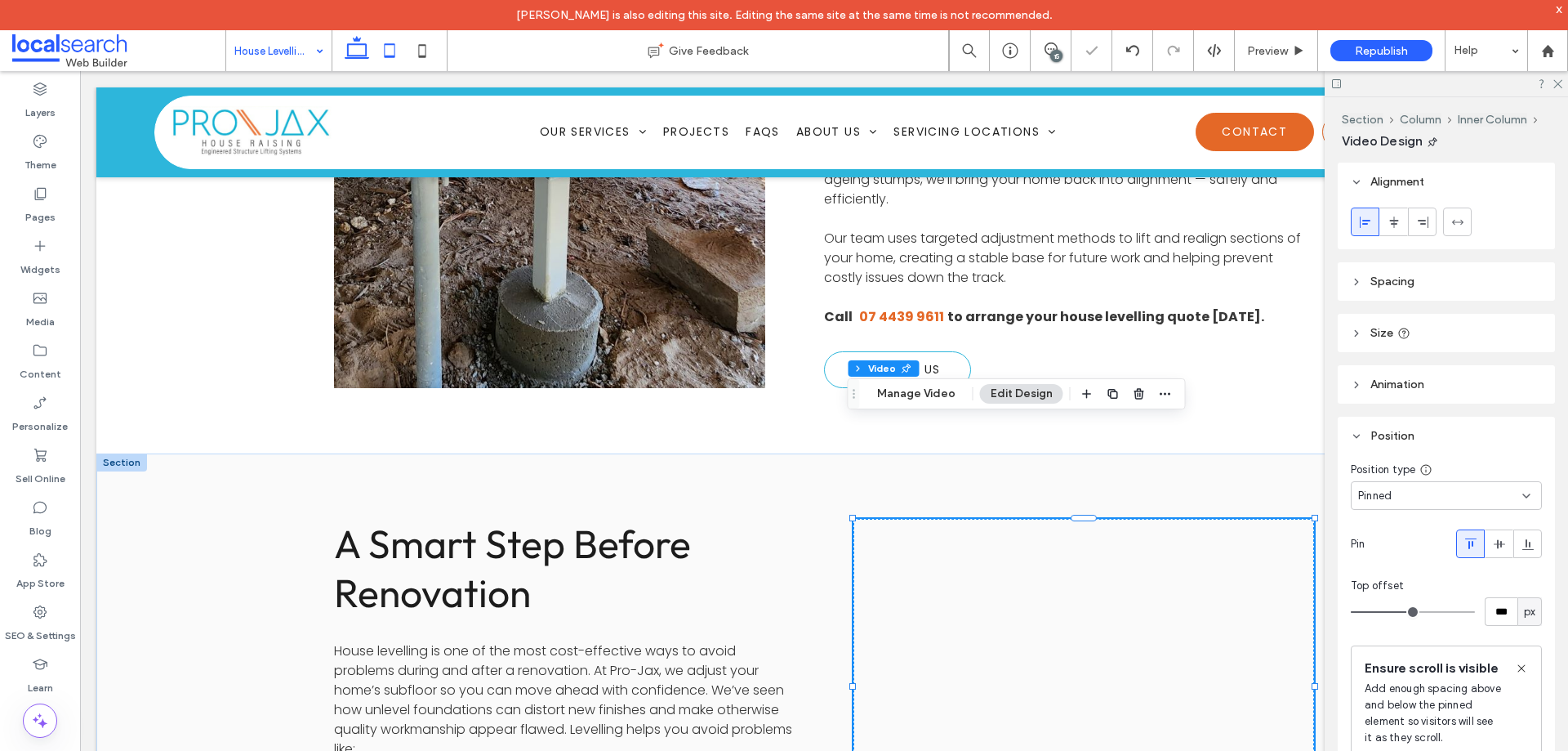
click at [399, 52] on icon at bounding box center [389, 51] width 32 height 32
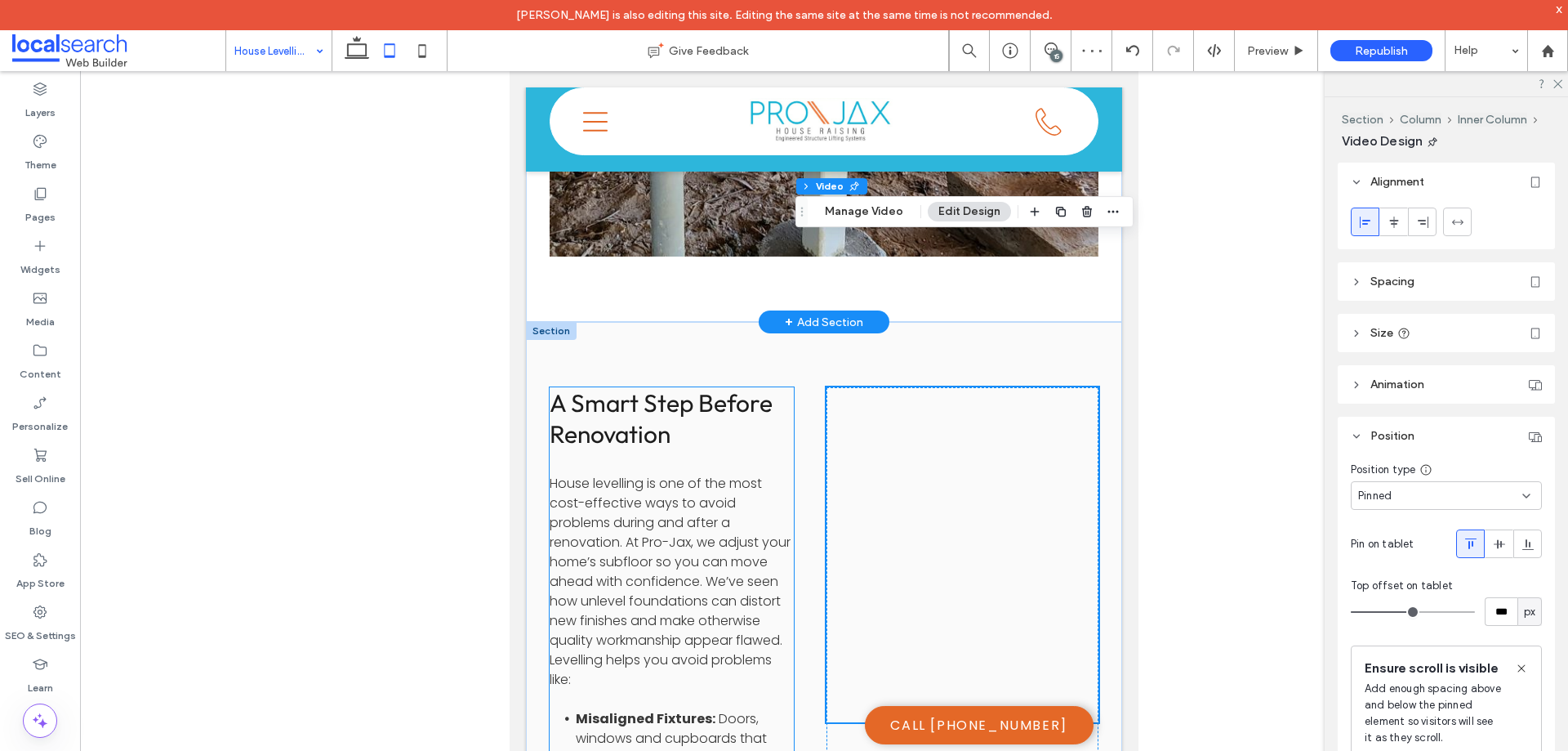
scroll to position [1556, 0]
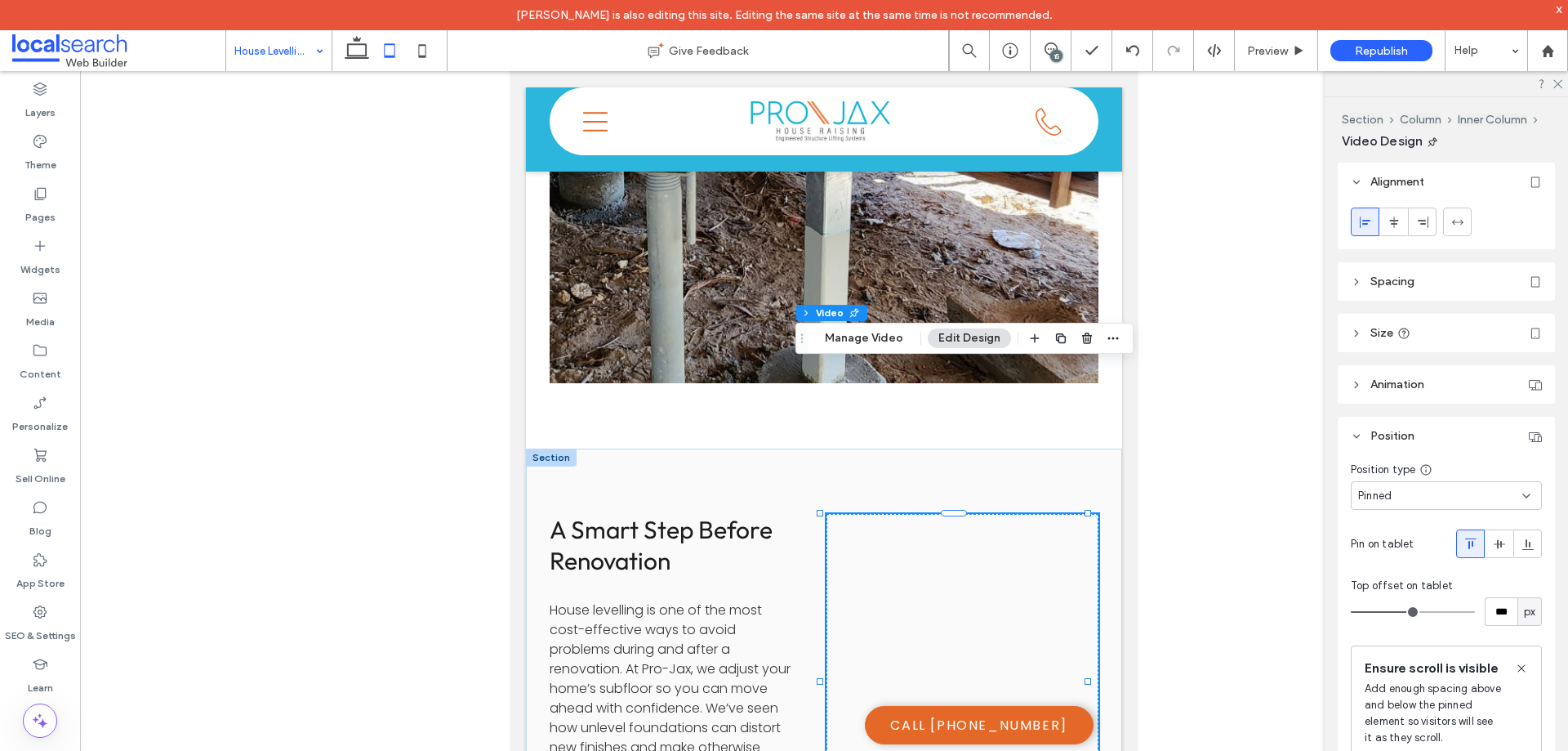
click at [423, 52] on icon at bounding box center [423, 51] width 32 height 32
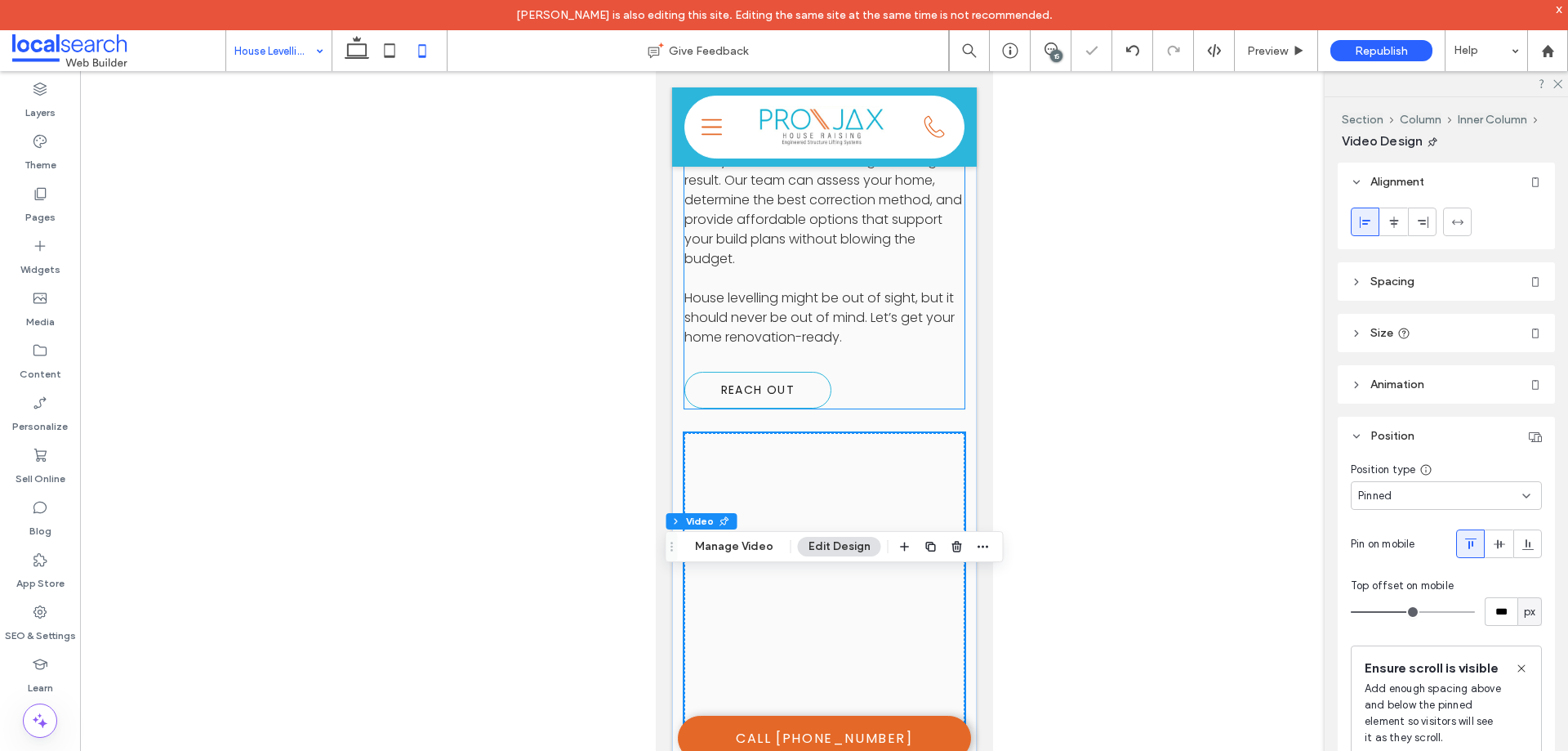
scroll to position [2599, 0]
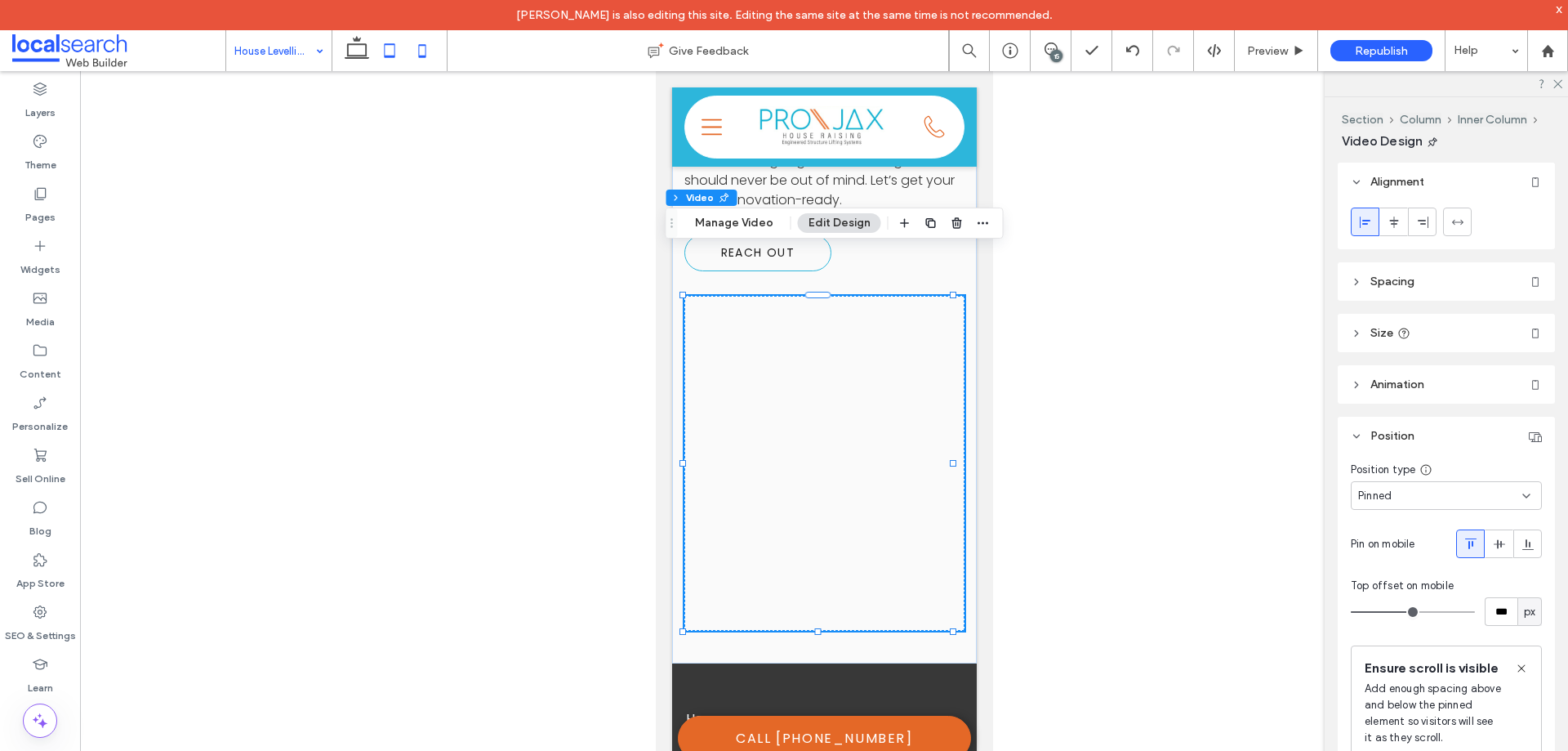
click at [389, 49] on icon at bounding box center [389, 51] width 32 height 32
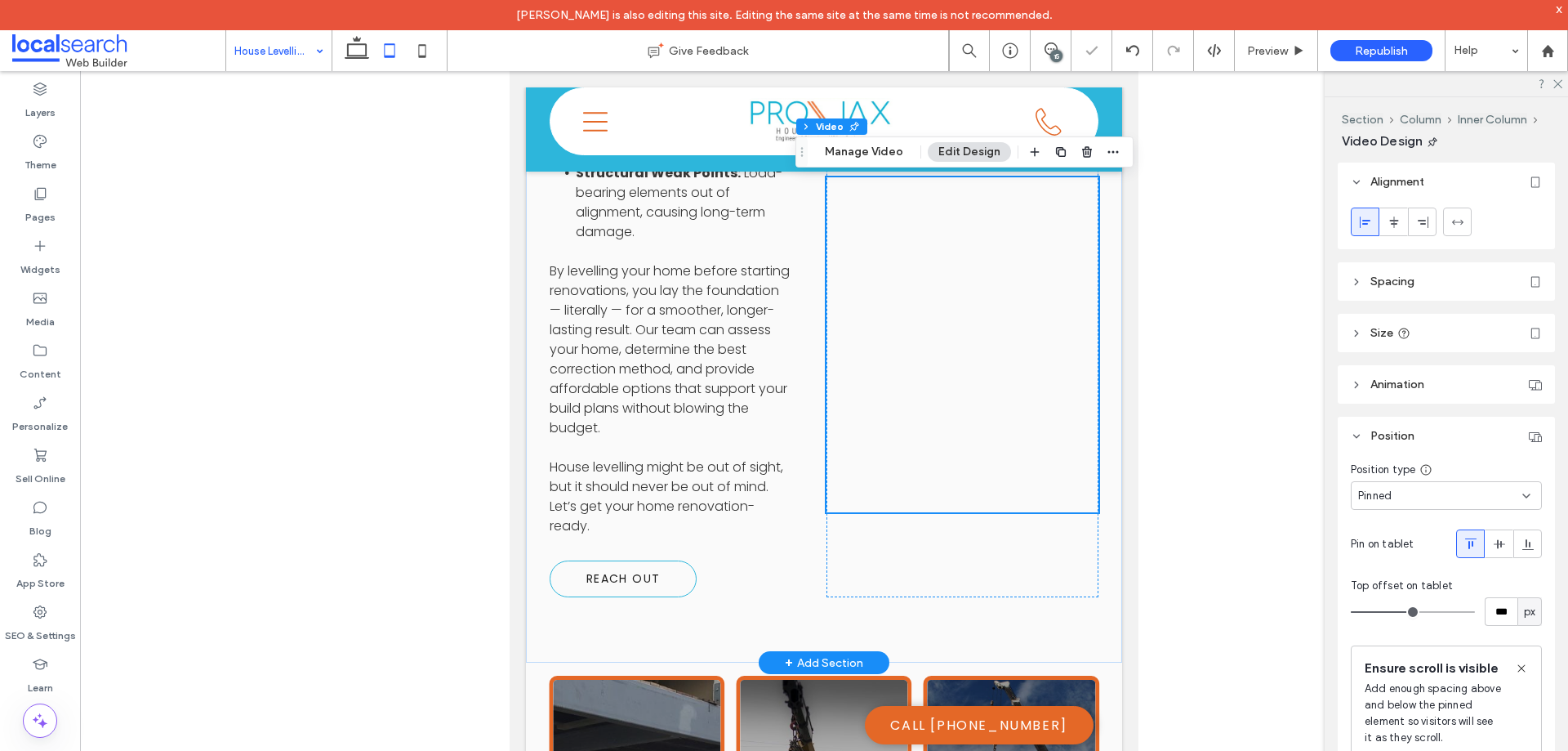
scroll to position [2547, 0]
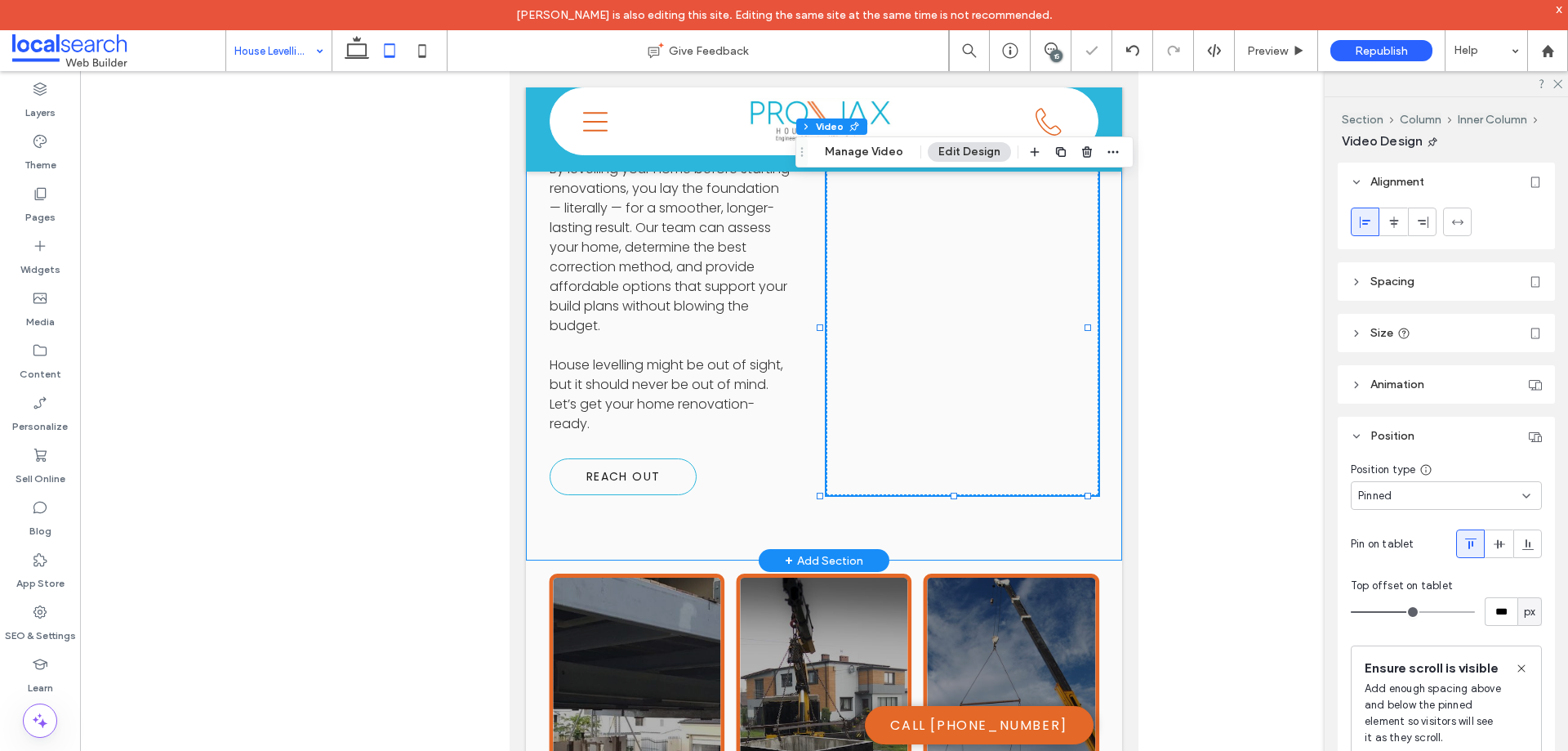
click at [767, 386] on div "A Smart Step Before Renovation House levelling is one of the most cost-effectiv…" at bounding box center [824, 9] width 596 height 1102
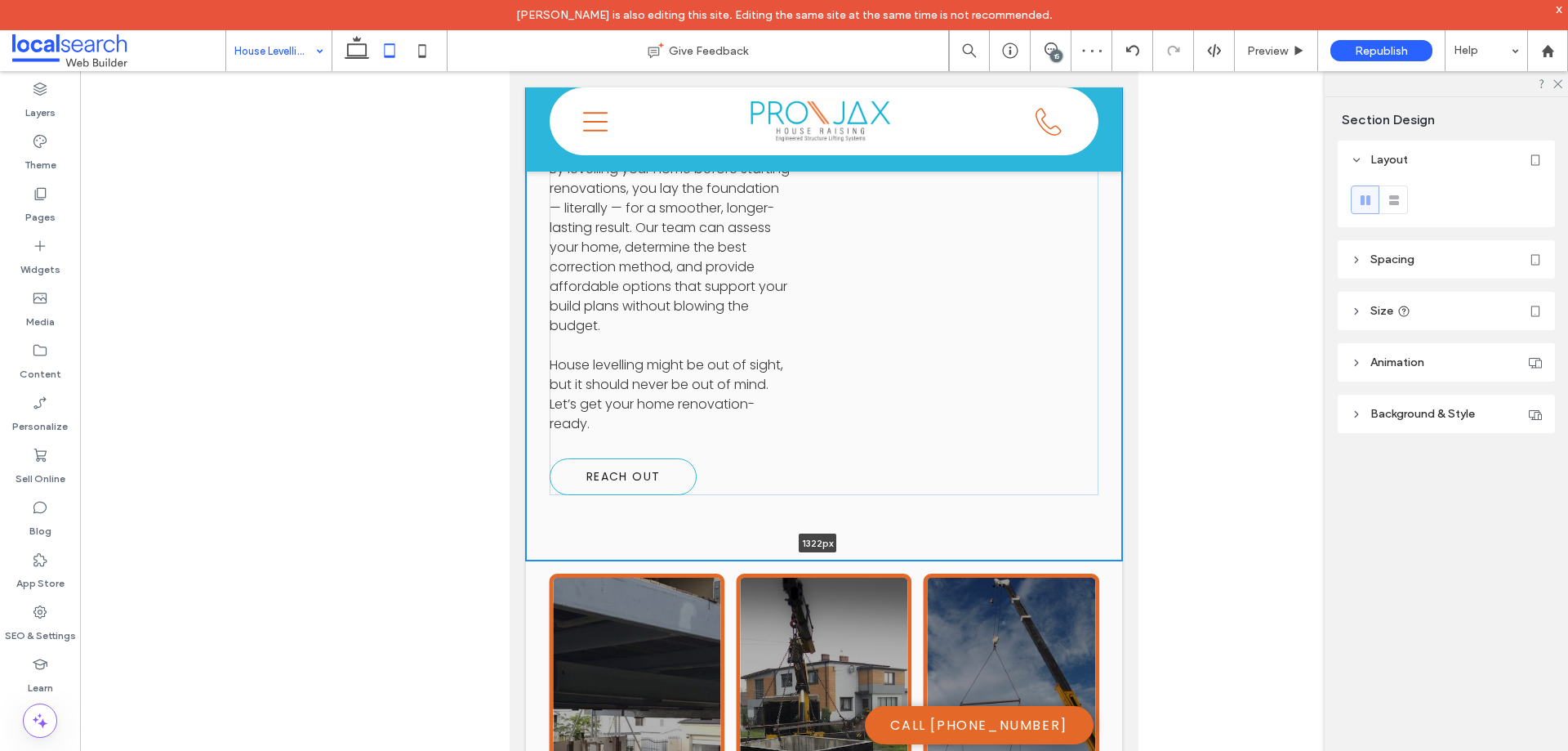
drag, startPoint x: 721, startPoint y: 410, endPoint x: 719, endPoint y: 377, distance: 33.1
click at [715, 387] on div "A Smart Step Before Renovation House levelling is one of the most cost-effectiv…" at bounding box center [824, 9] width 596 height 1102
type input "****"
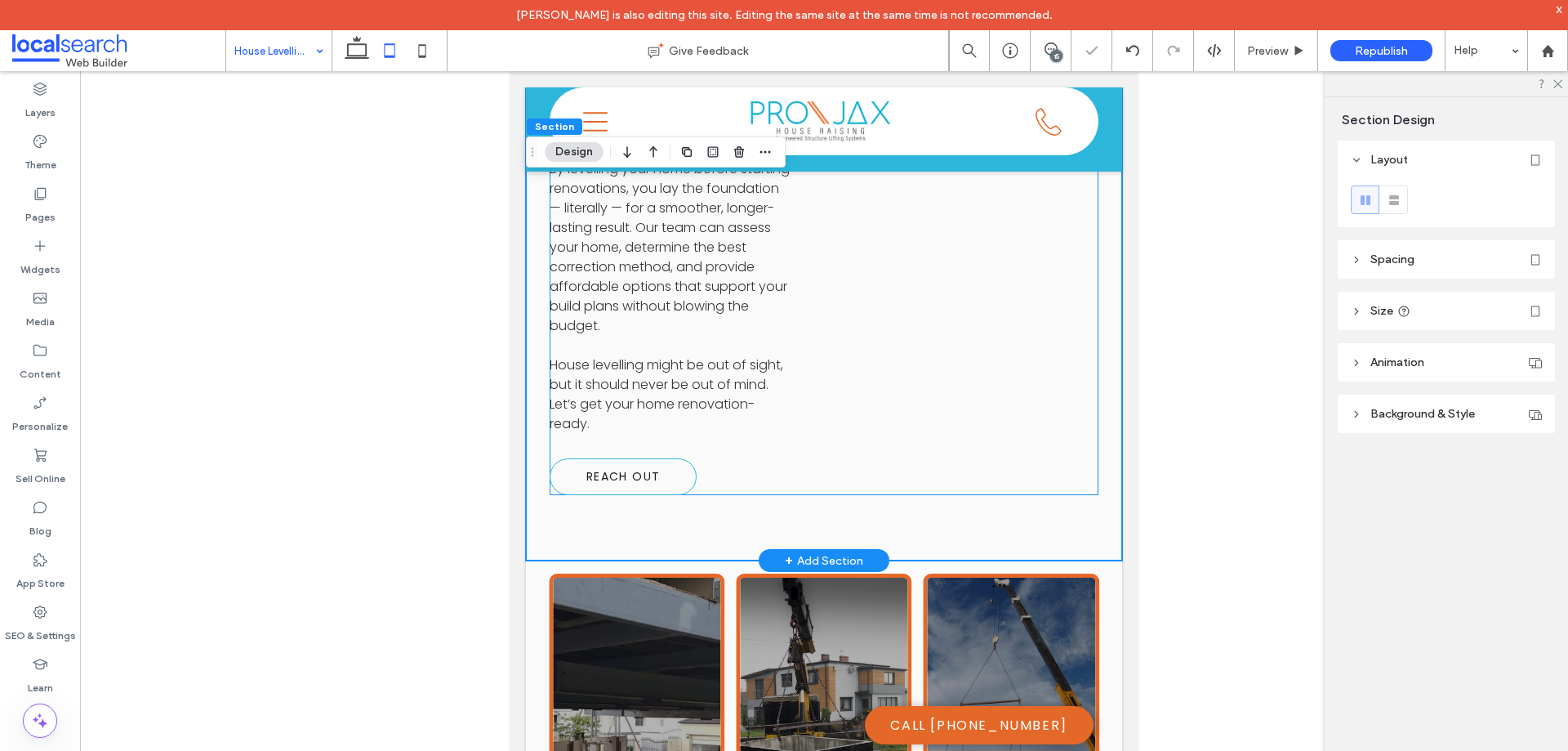
click at [804, 342] on div "A Smart Step Before Renovation House levelling is one of the most cost-effectiv…" at bounding box center [824, 10] width 549 height 971
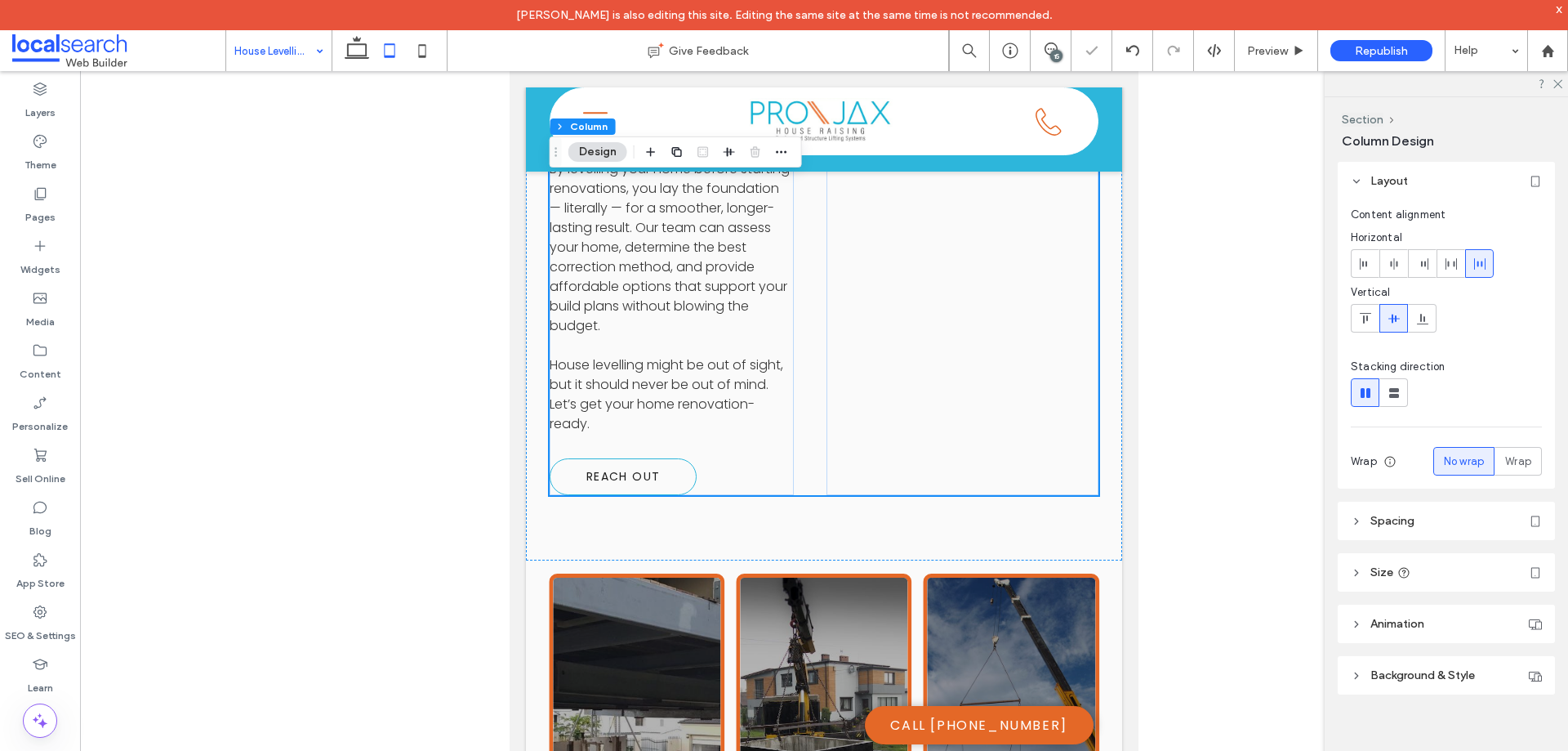
click at [1423, 512] on header "Spacing" at bounding box center [1447, 521] width 217 height 38
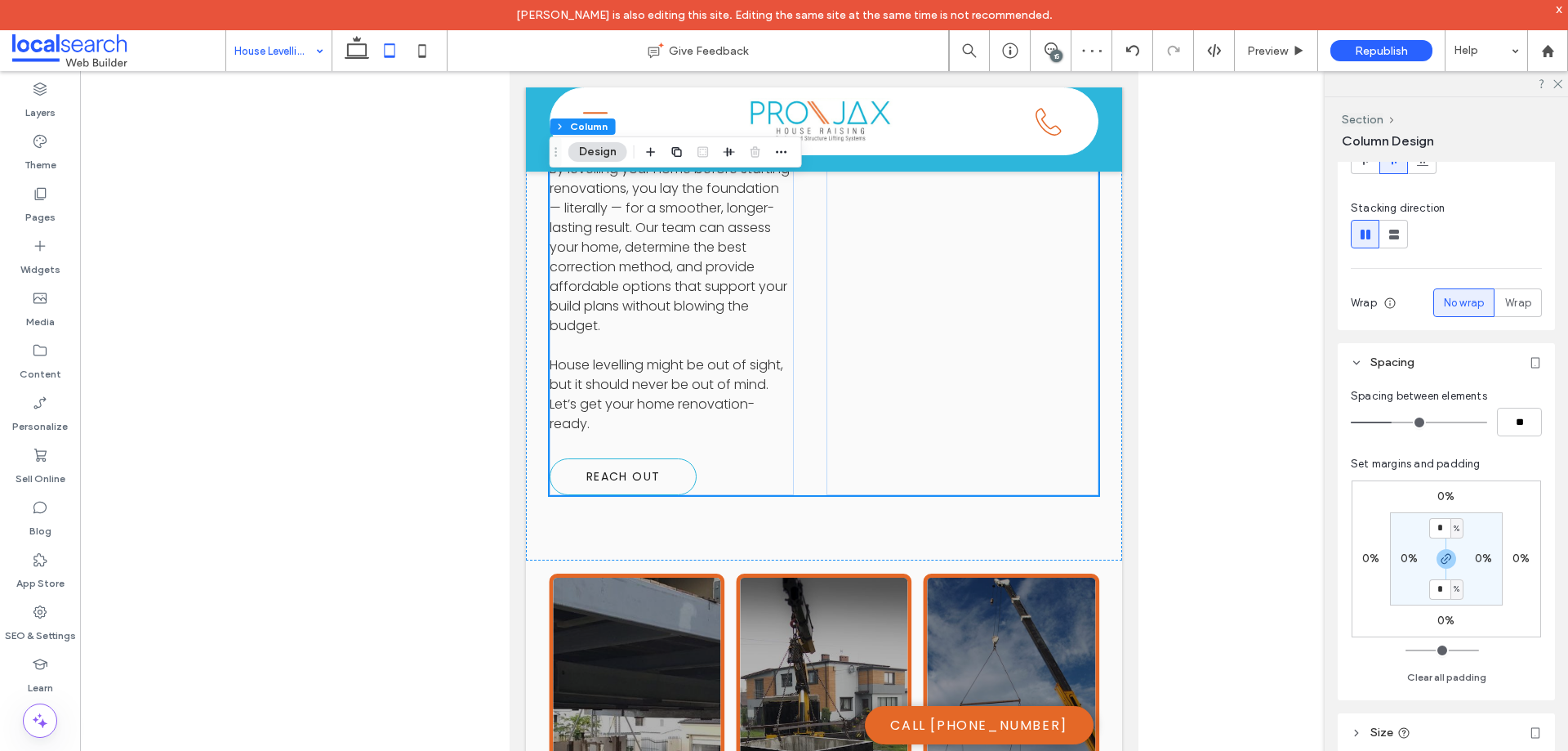
scroll to position [163, 0]
click at [851, 390] on div "A Smart Step Before Renovation House levelling is one of the most cost-effectiv…" at bounding box center [824, 9] width 596 height 1102
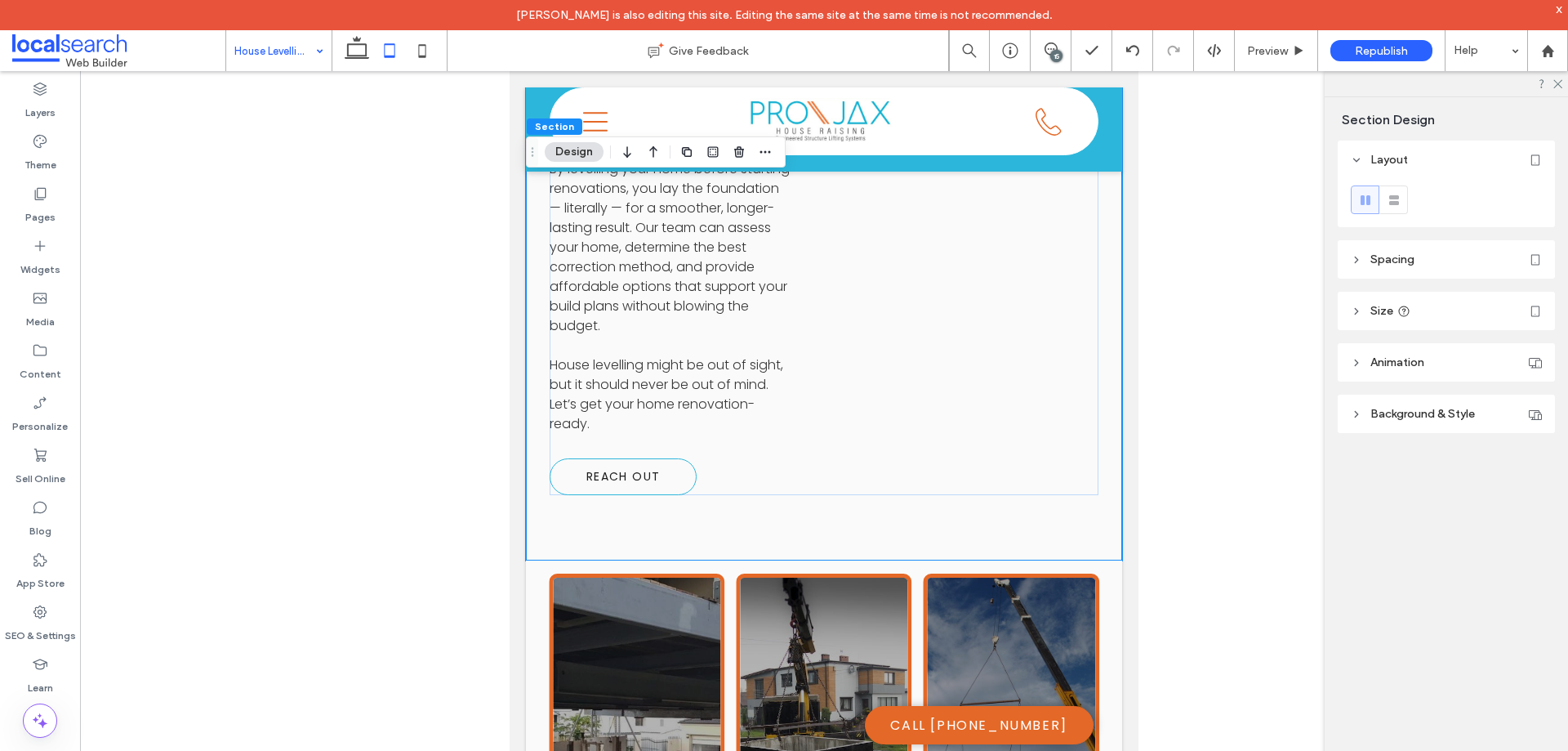
click at [1410, 256] on span "Spacing" at bounding box center [1393, 260] width 44 height 14
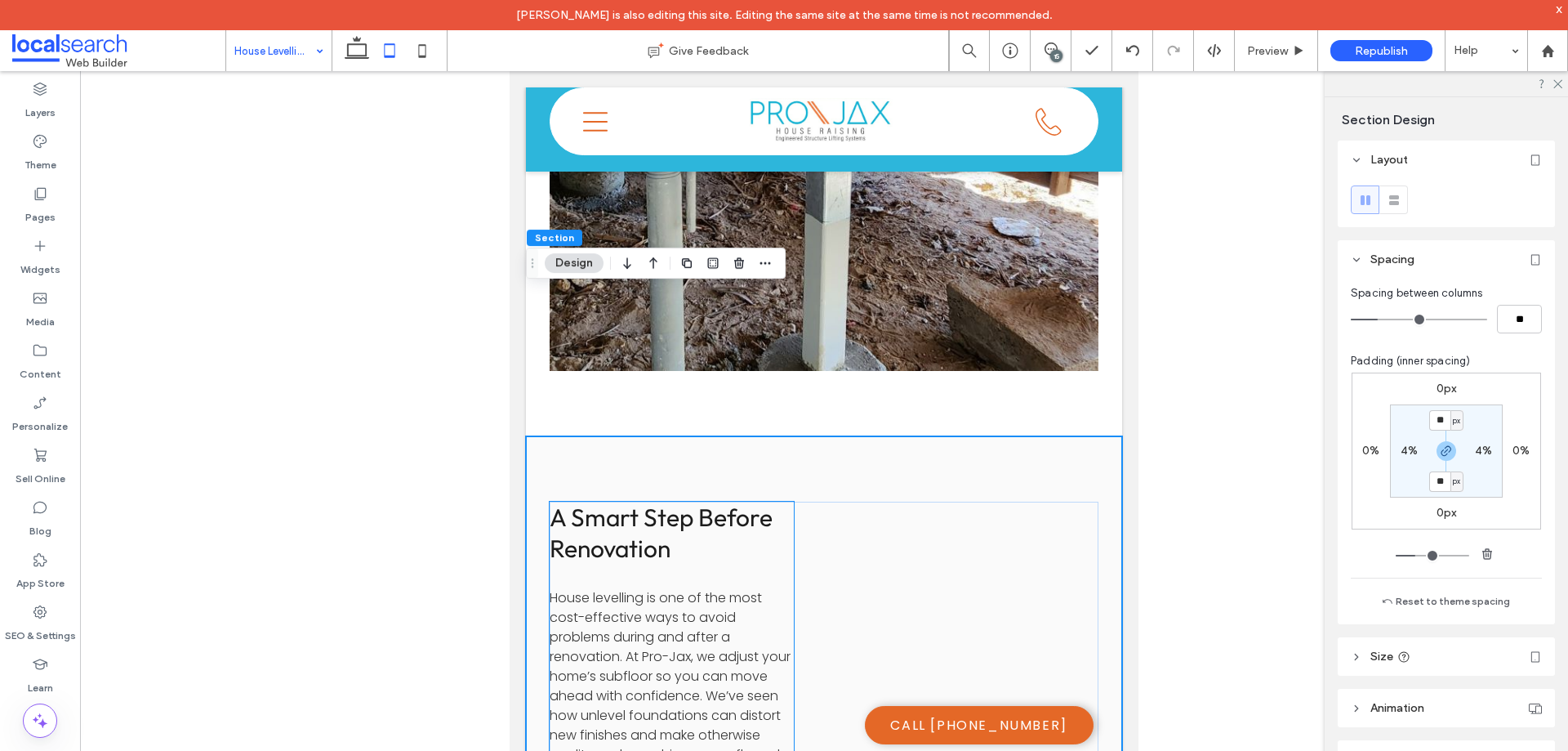
scroll to position [1566, 0]
click at [777, 591] on p "House levelling is one of the most cost-effective ways to avoid problems during…" at bounding box center [671, 699] width 244 height 216
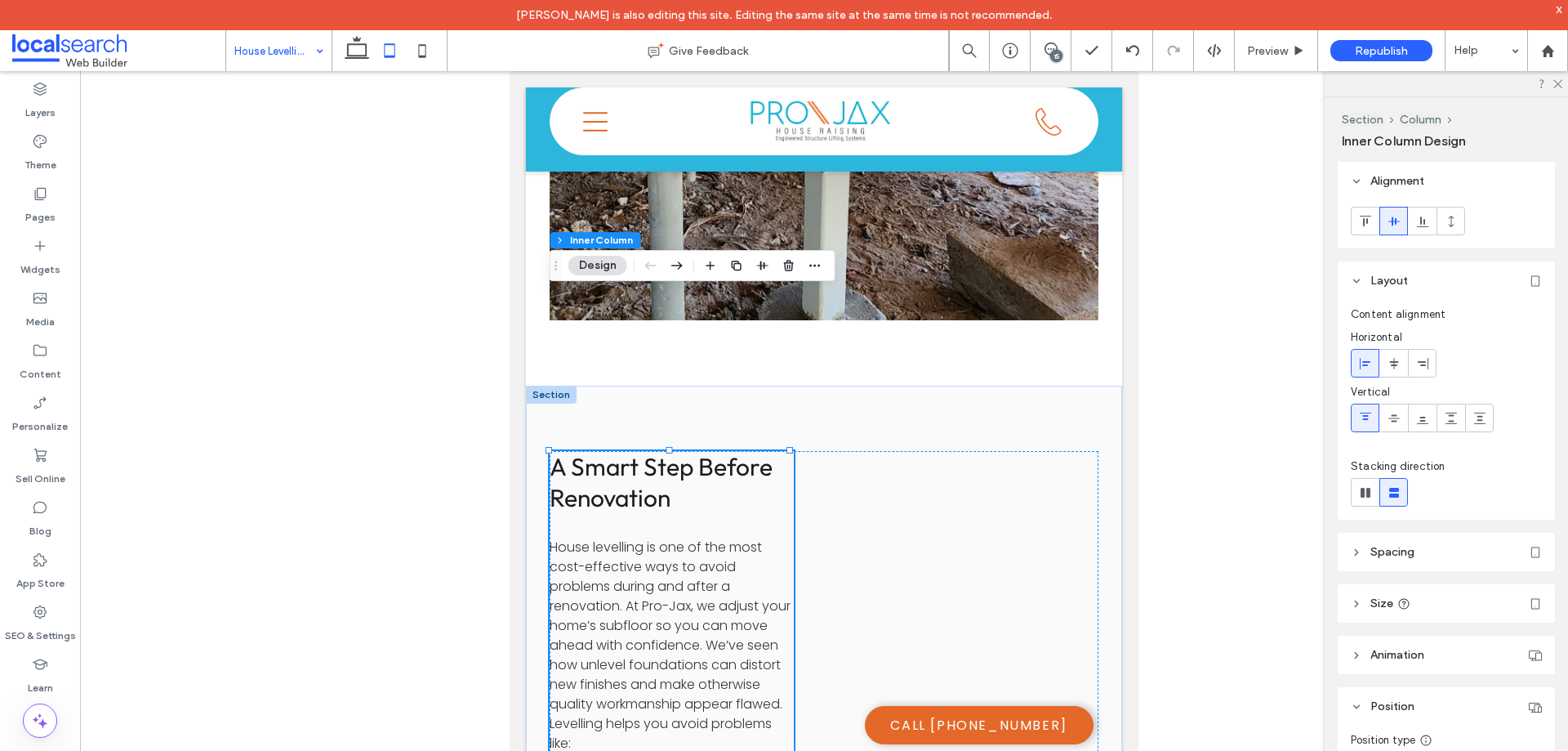
scroll to position [1648, 0]
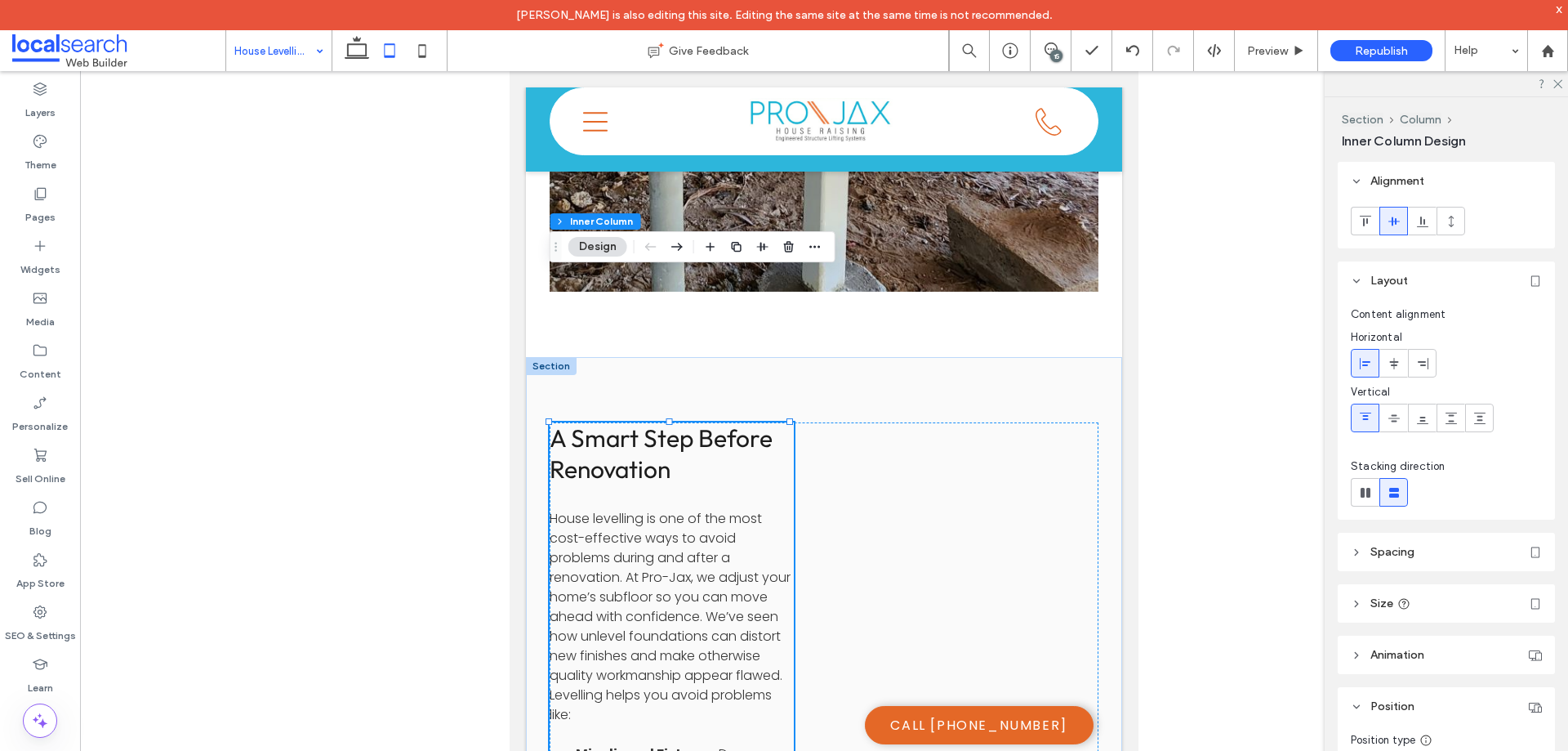
click at [1494, 601] on header "Size" at bounding box center [1447, 603] width 217 height 38
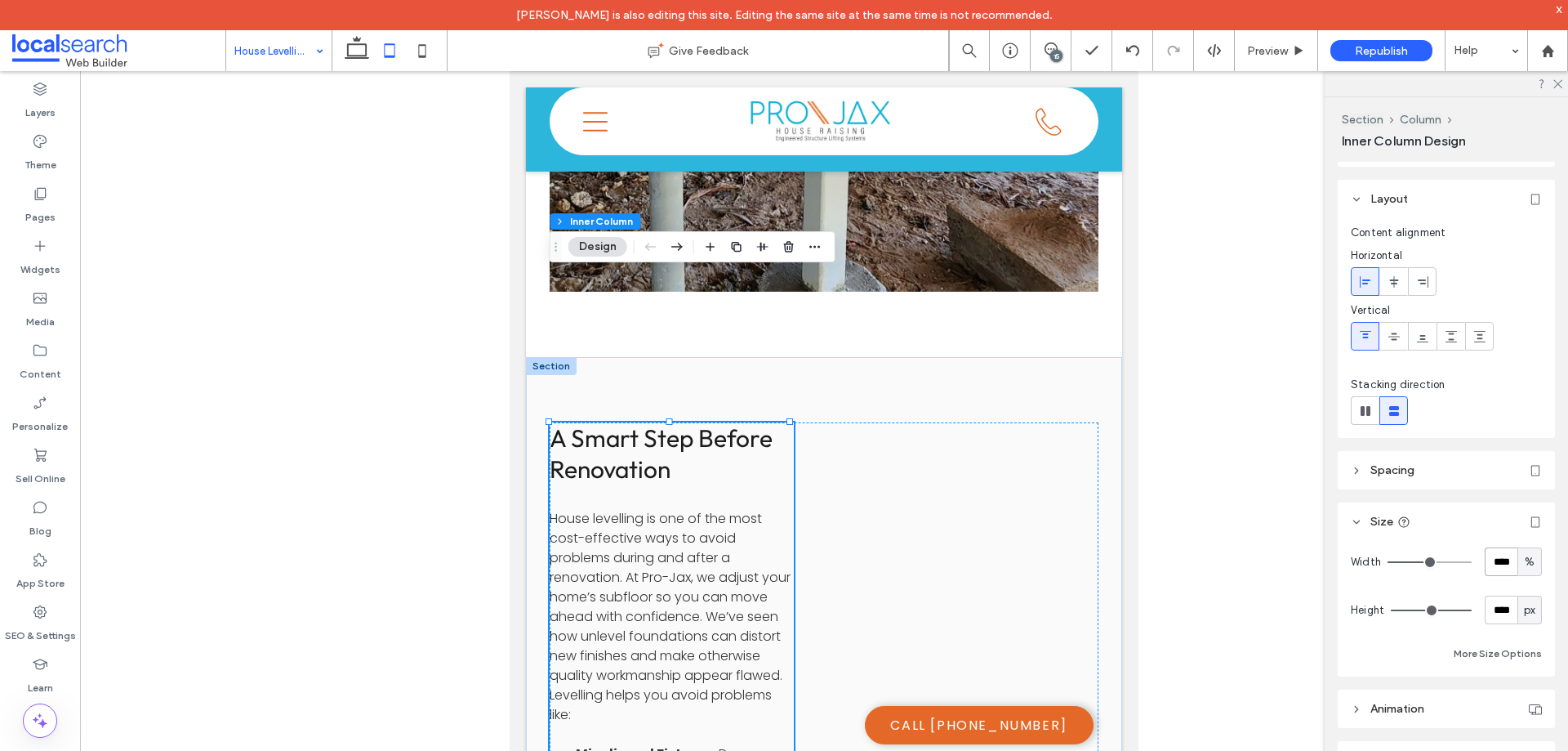
click at [1500, 564] on input "****" at bounding box center [1501, 562] width 32 height 29
type input "**"
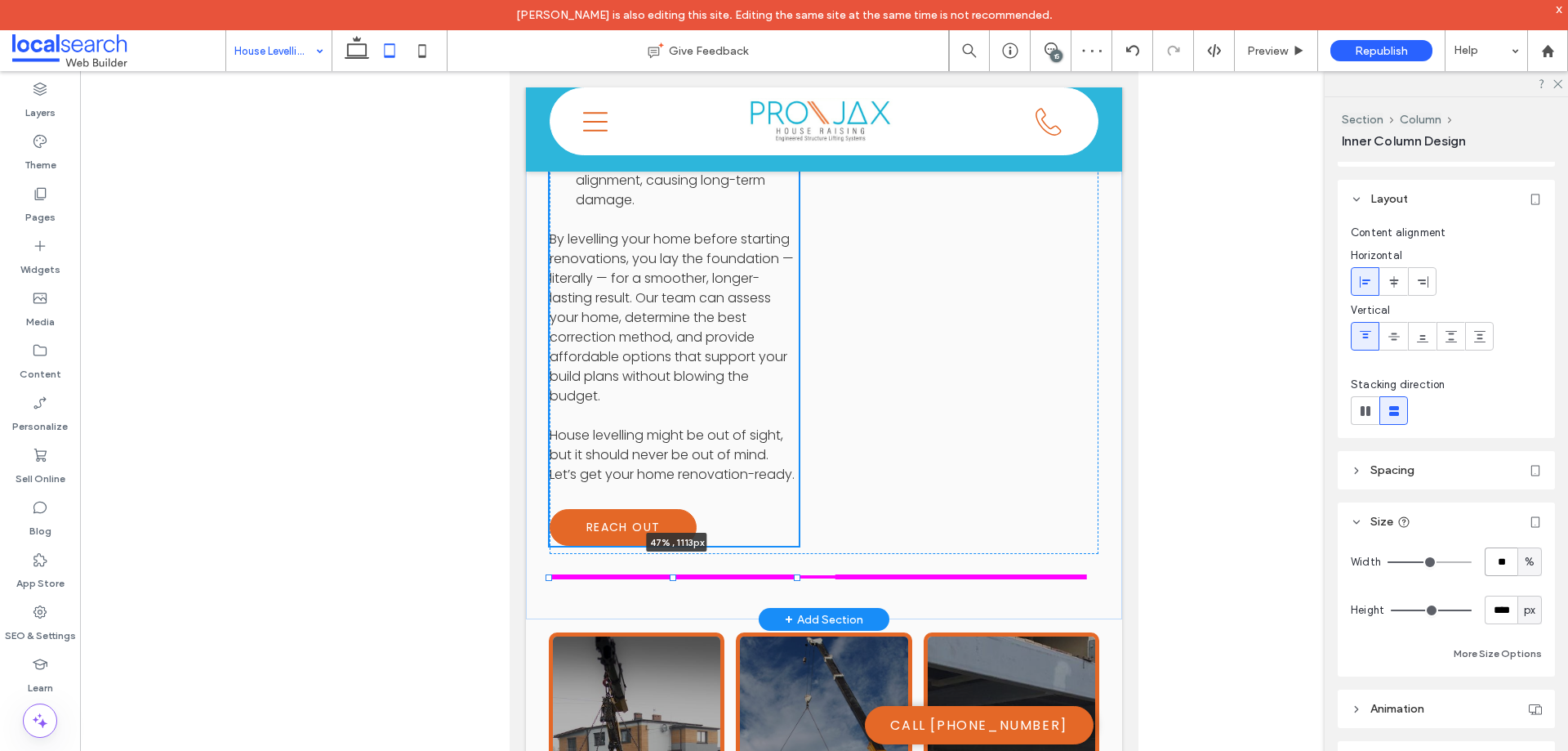
scroll to position [0, 0]
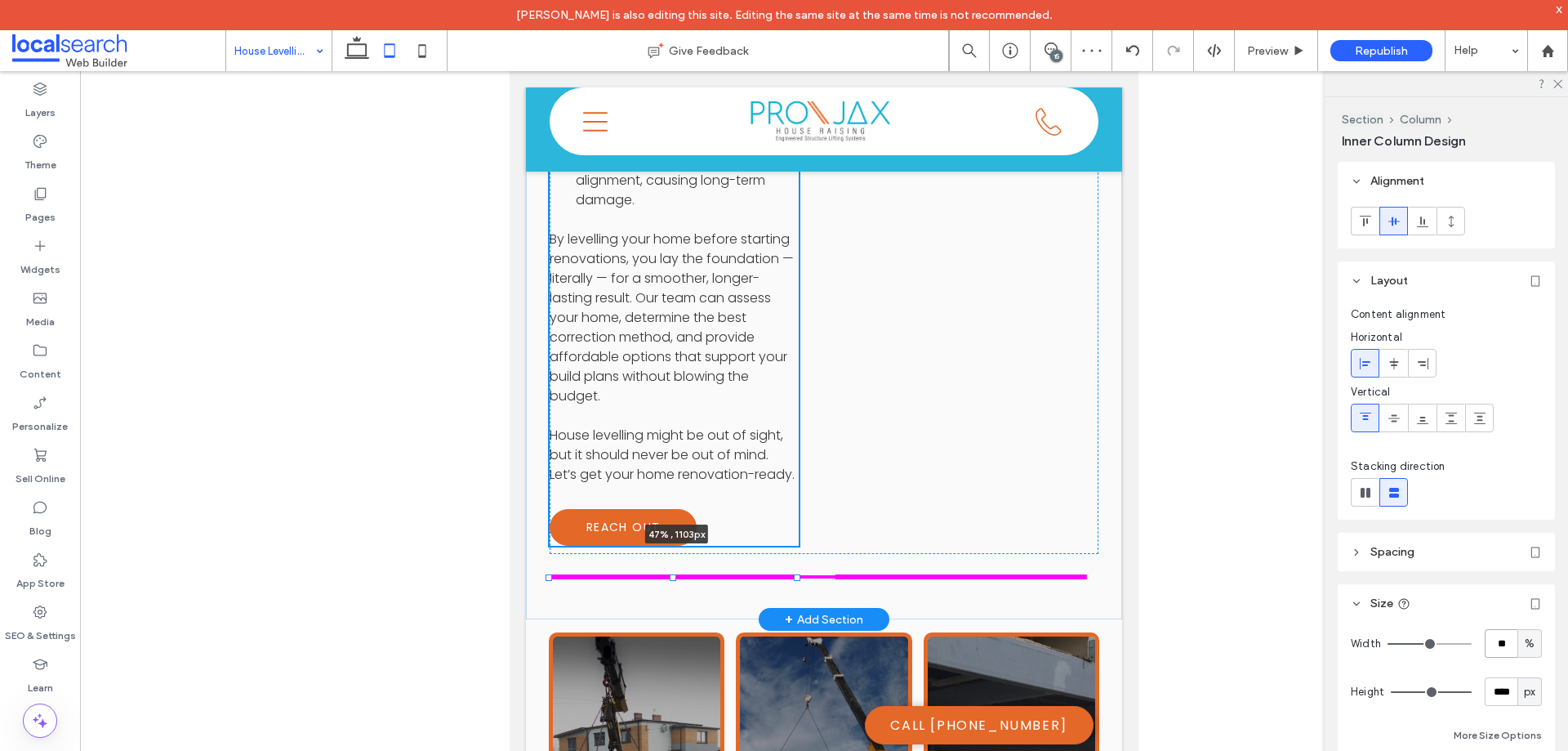
drag, startPoint x: 674, startPoint y: 429, endPoint x: 674, endPoint y: 392, distance: 37.0
click at [674, 392] on div "A Smart Step Before Renovation House levelling is one of the most cost-effectiv…" at bounding box center [824, 79] width 596 height 1079
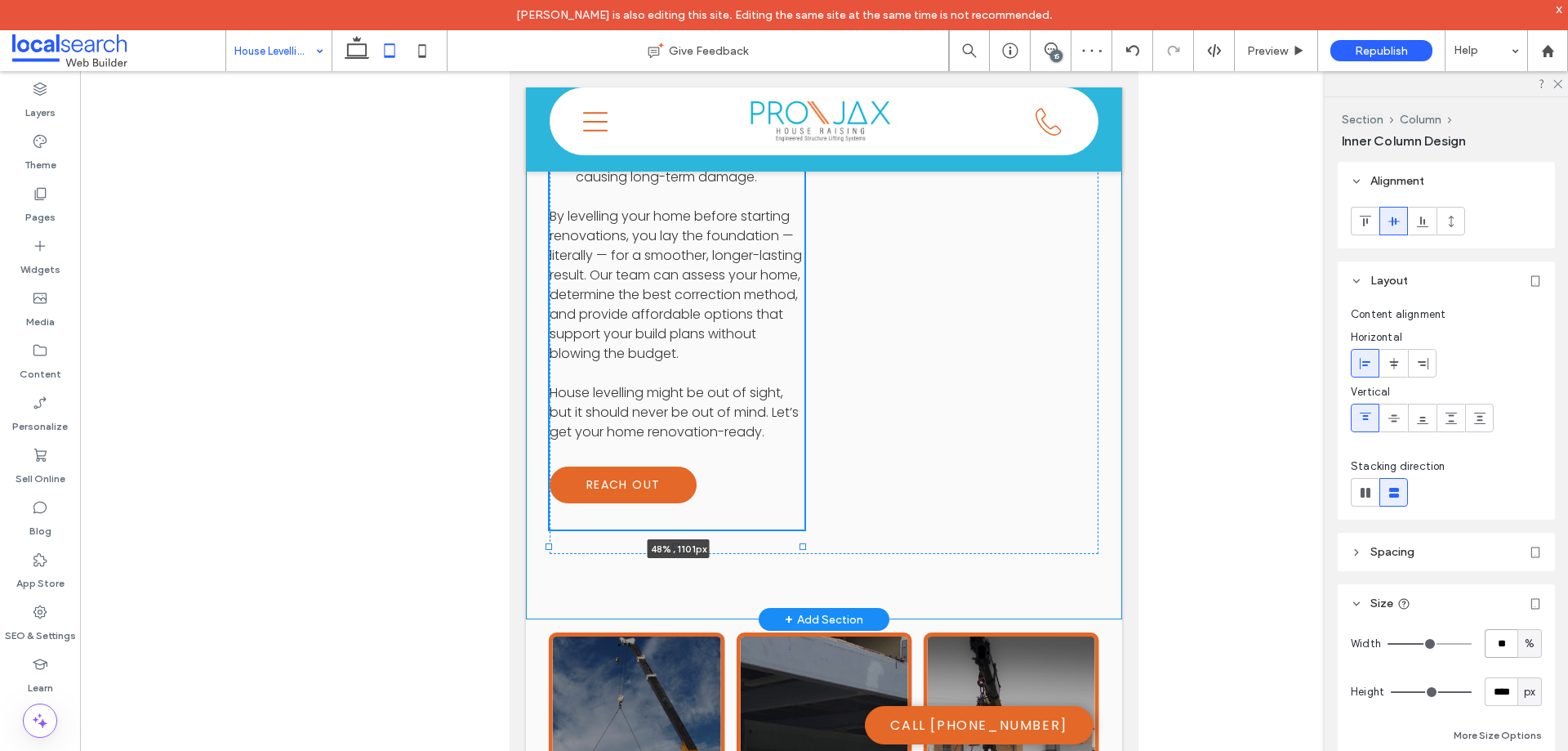
drag, startPoint x: 675, startPoint y: 428, endPoint x: 682, endPoint y: 391, distance: 37.7
click at [682, 391] on div "A Smart Step Before Renovation House levelling is one of the most cost-effectiv…" at bounding box center [824, 79] width 596 height 1079
type input "****"
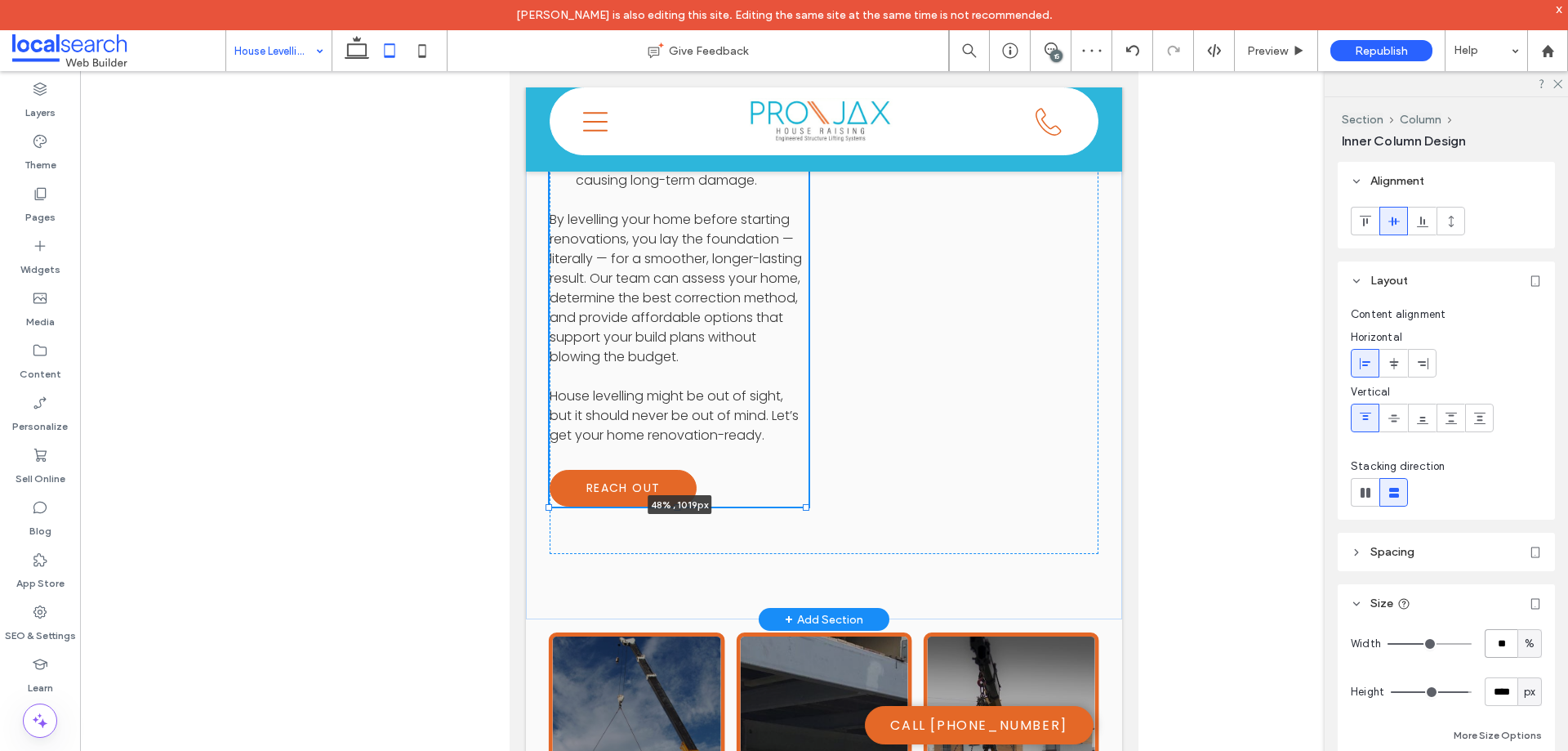
drag, startPoint x: 679, startPoint y: 396, endPoint x: 680, endPoint y: 346, distance: 50.0
click at [680, 346] on div "A Smart Step Before Renovation House levelling is one of the most cost-effectiv…" at bounding box center [824, 79] width 596 height 1079
type input "****"
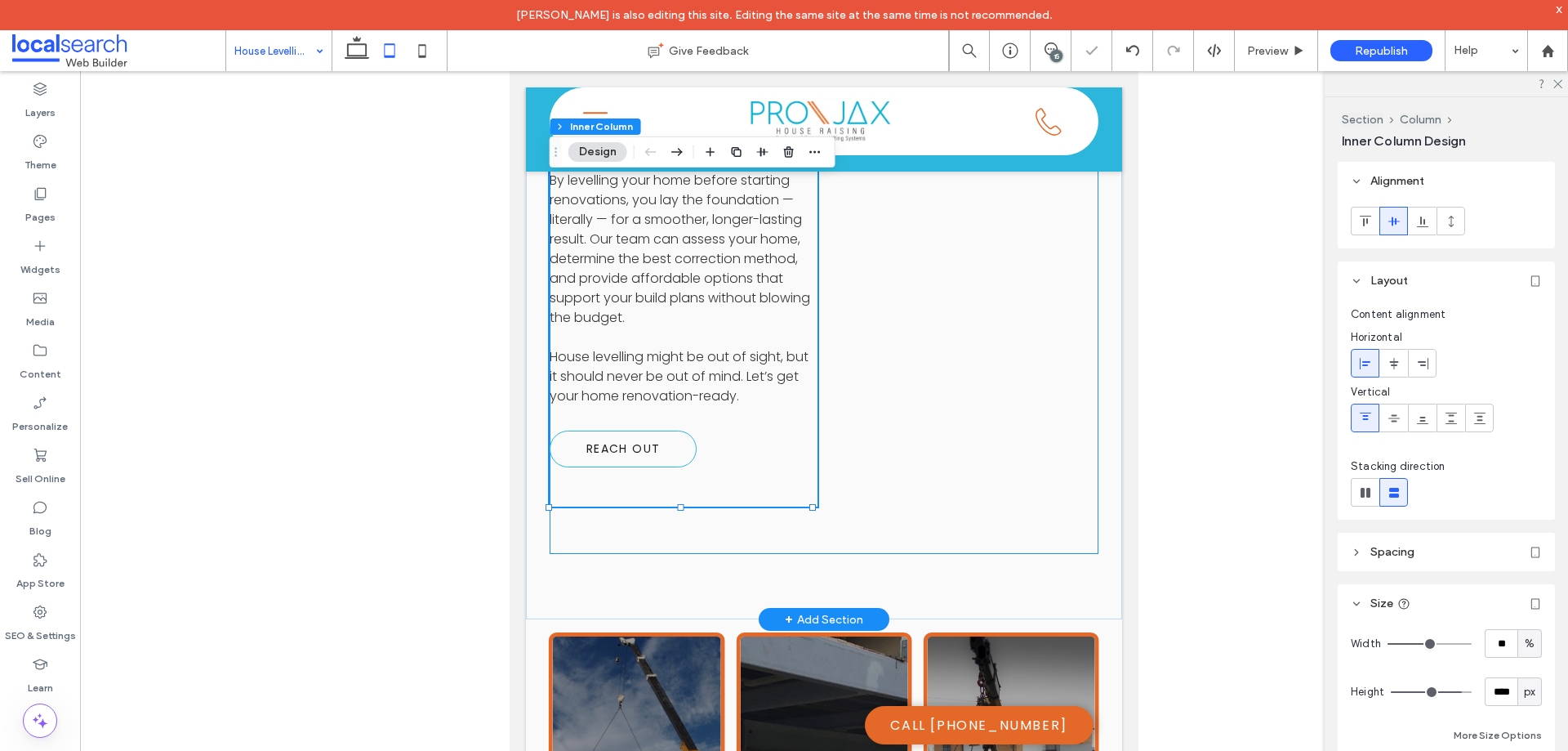
click at [712, 386] on div "A Smart Step Before Renovation House levelling is one of the most cost-effectiv…" at bounding box center [824, 79] width 549 height 949
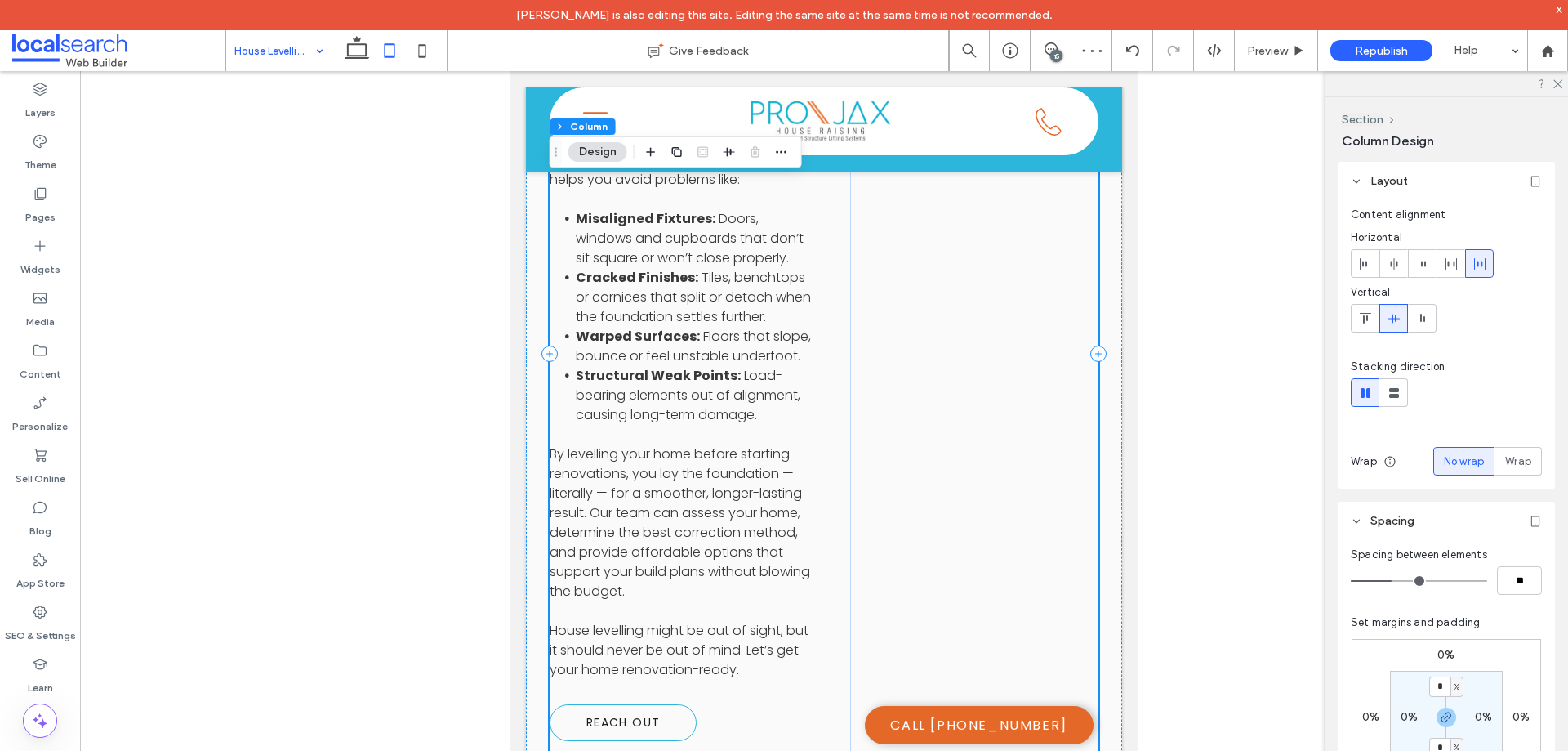
scroll to position [2220, 0]
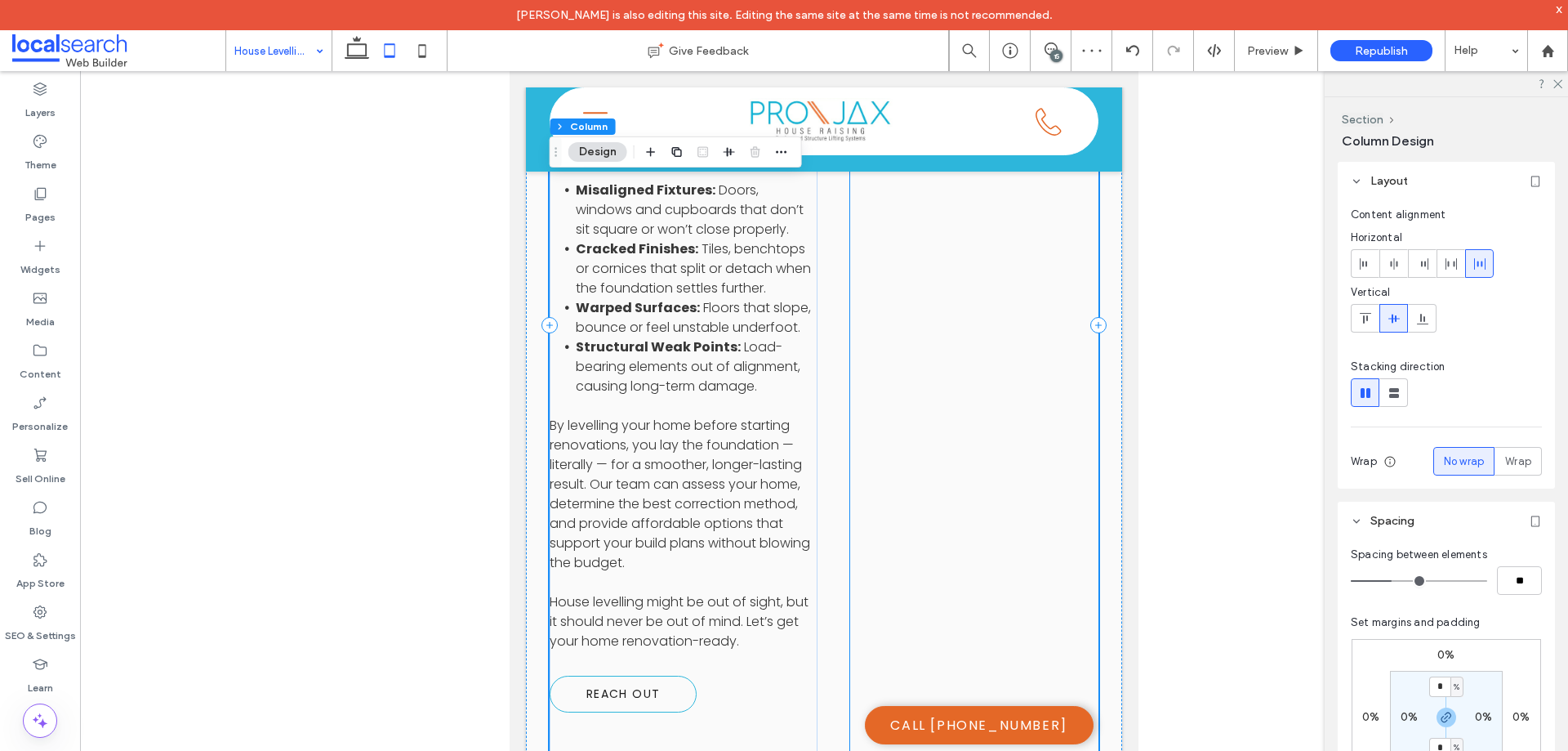
click at [954, 602] on div at bounding box center [975, 324] width 248 height 949
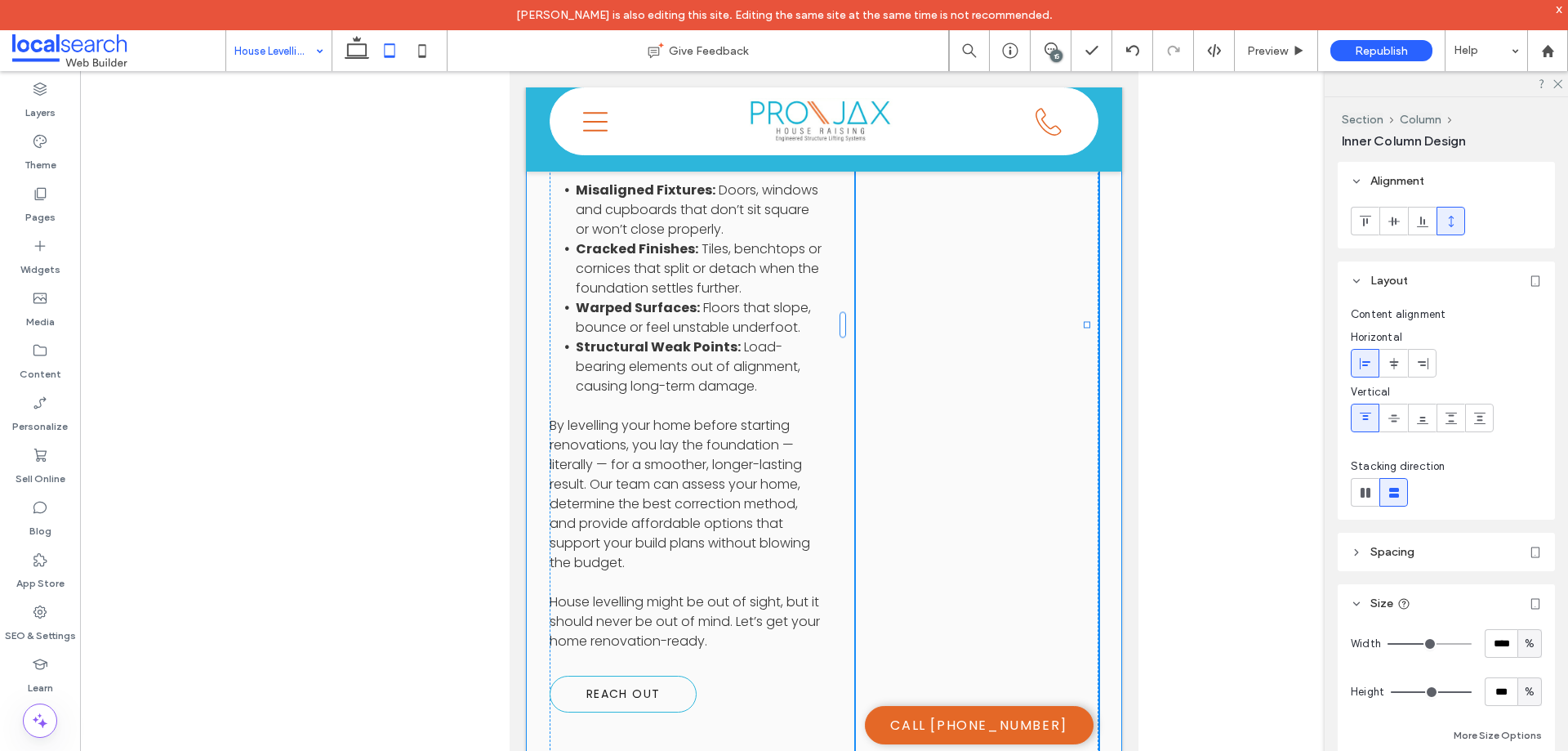
drag, startPoint x: 968, startPoint y: 651, endPoint x: 957, endPoint y: 578, distance: 73.8
click at [957, 578] on div "A Smart Step Before Renovation House levelling is one of the most cost-effectiv…" at bounding box center [824, 324] width 596 height 1079
type input "**"
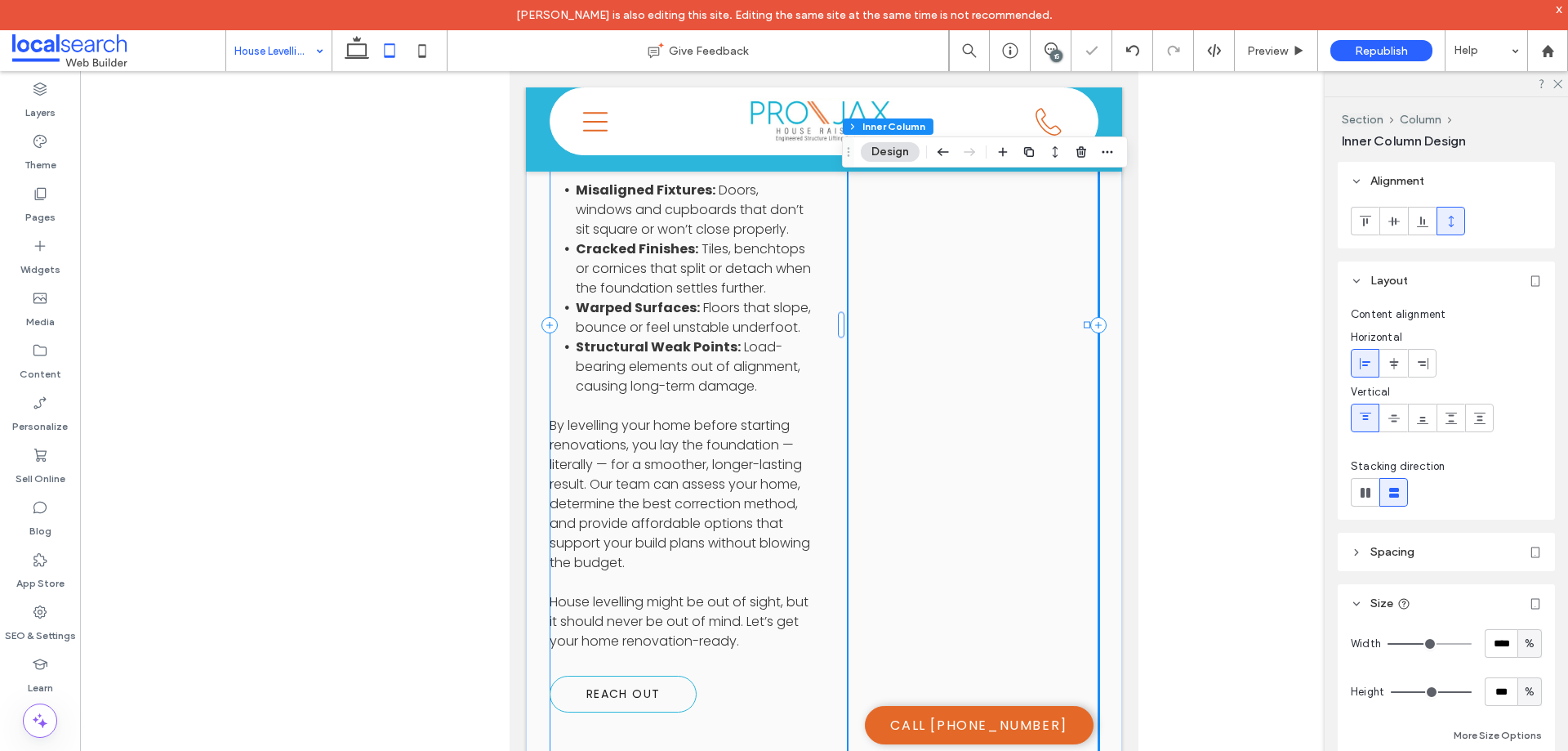
click at [817, 570] on div "A Smart Step Before Renovation House levelling is one of the most cost-effectiv…" at bounding box center [824, 324] width 549 height 949
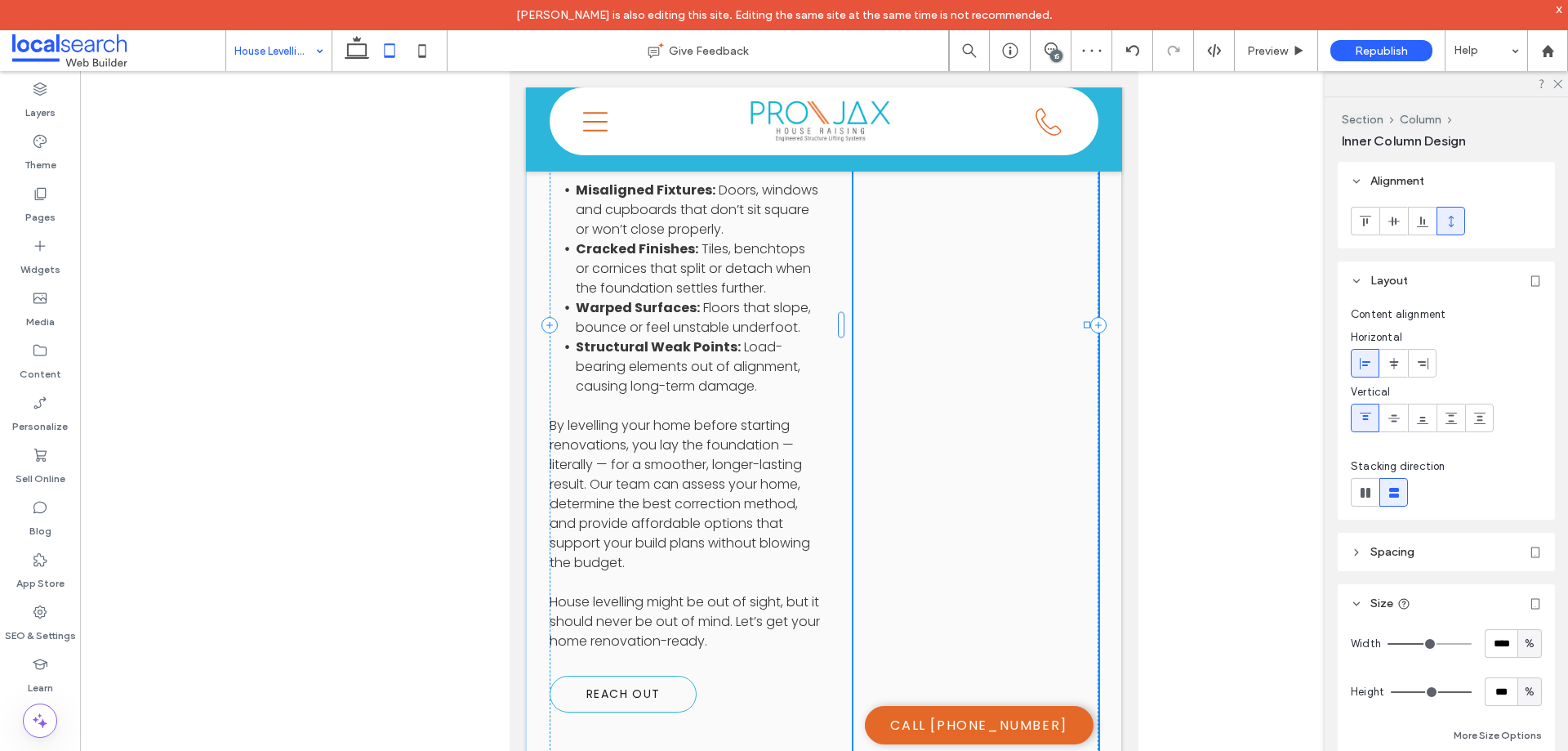
drag, startPoint x: 965, startPoint y: 650, endPoint x: 973, endPoint y: 568, distance: 82.4
click at [959, 618] on div "A Smart Step Before Renovation House levelling is one of the most cost-effectiv…" at bounding box center [824, 324] width 596 height 1079
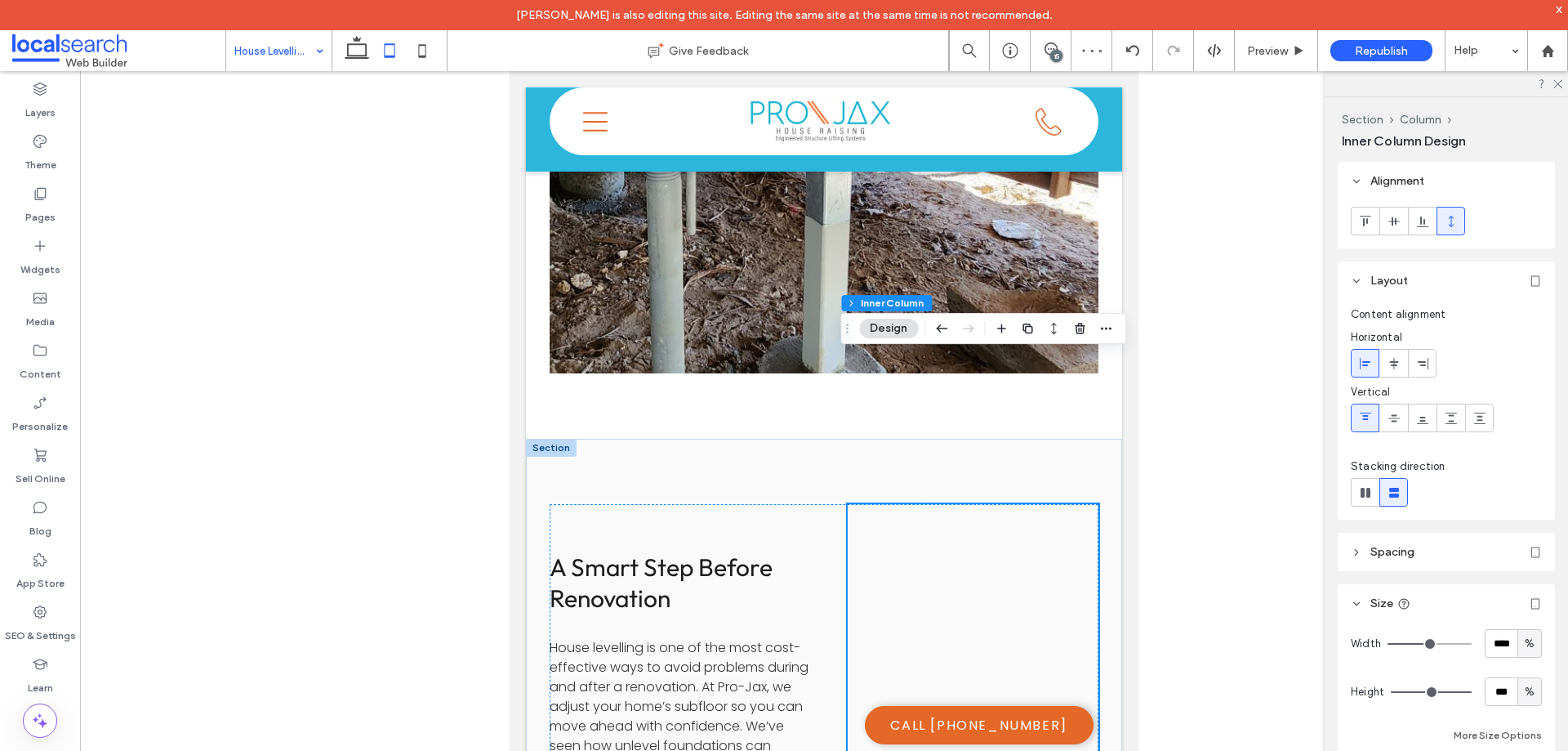
scroll to position [1321, 0]
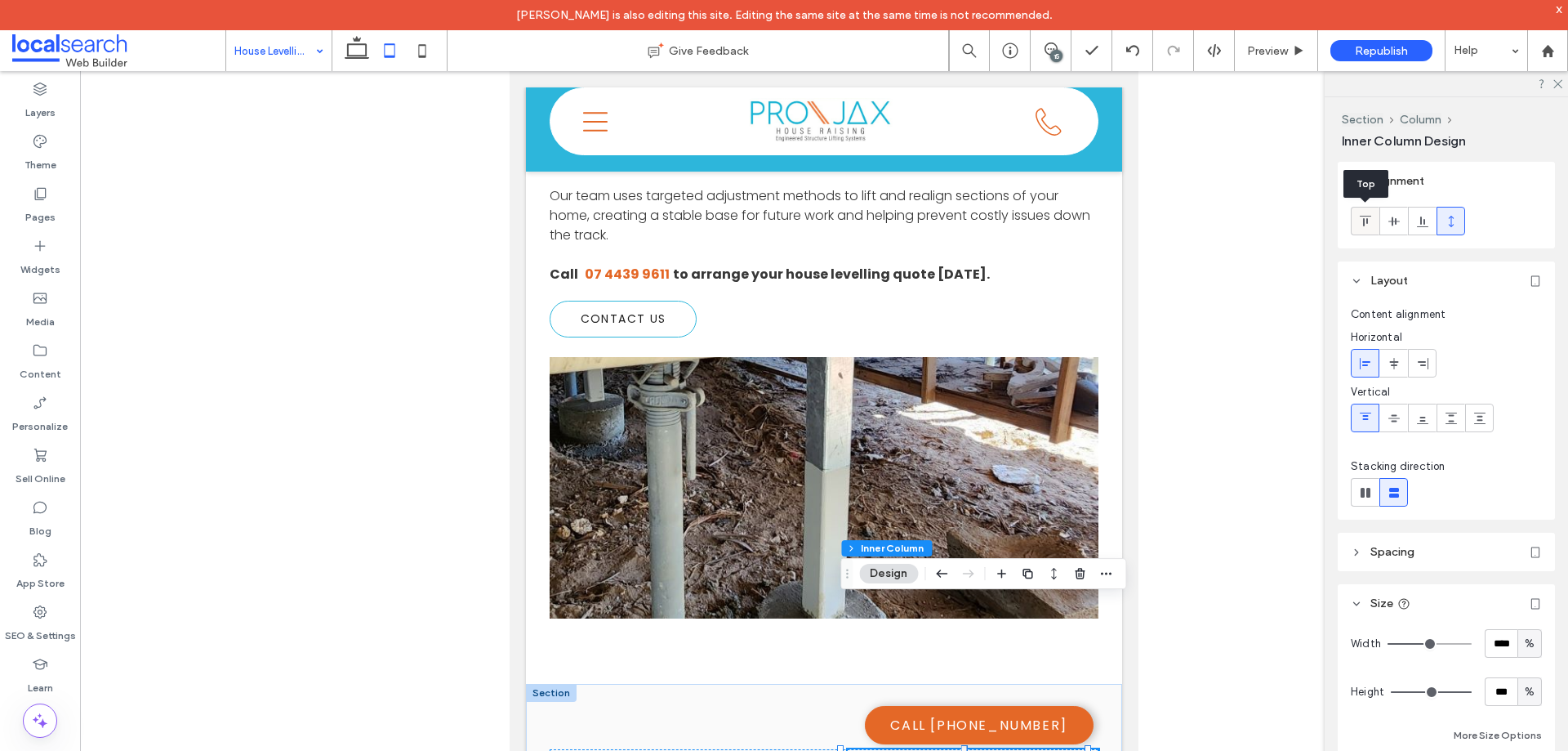
click at [1369, 224] on icon at bounding box center [1366, 221] width 13 height 13
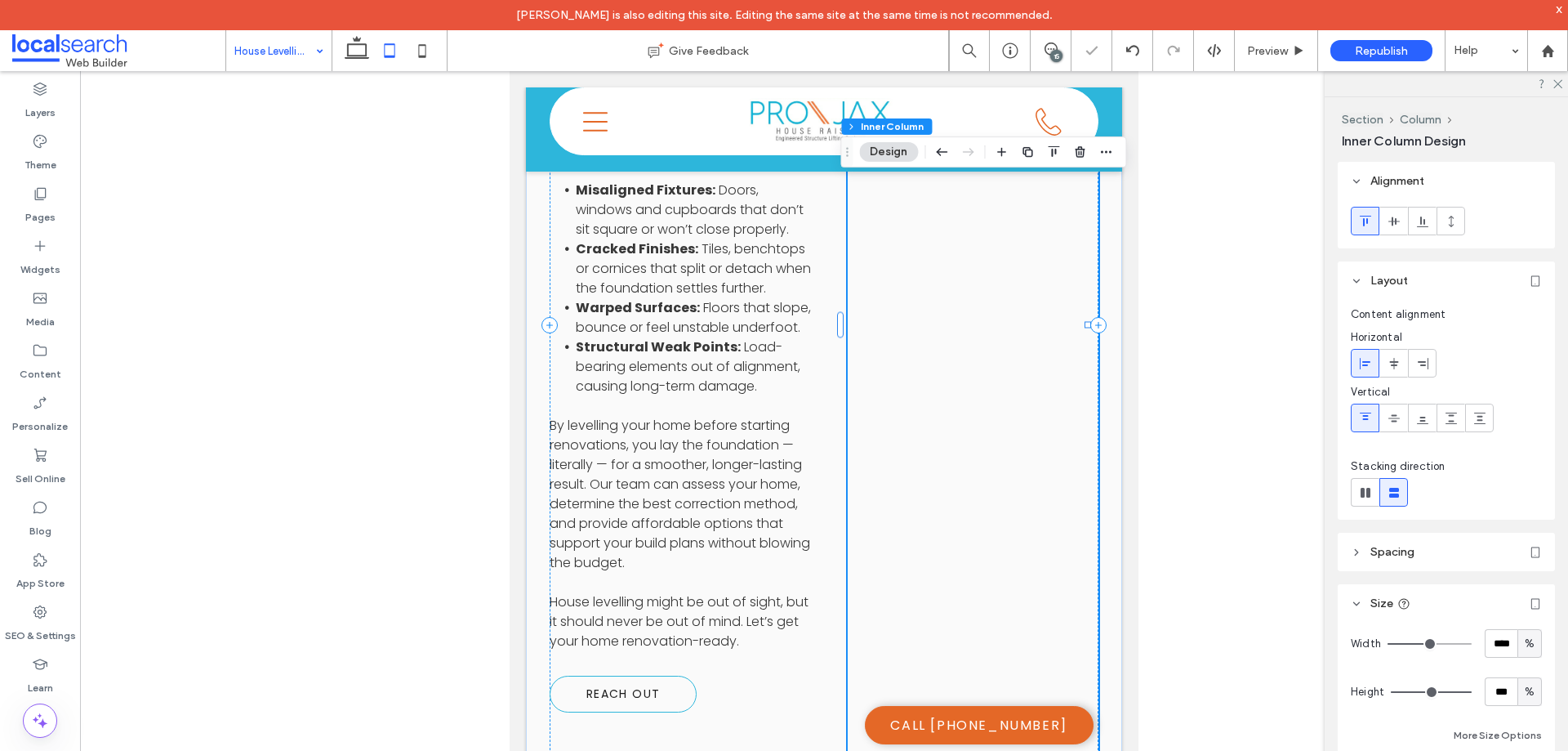
scroll to position [2201, 0]
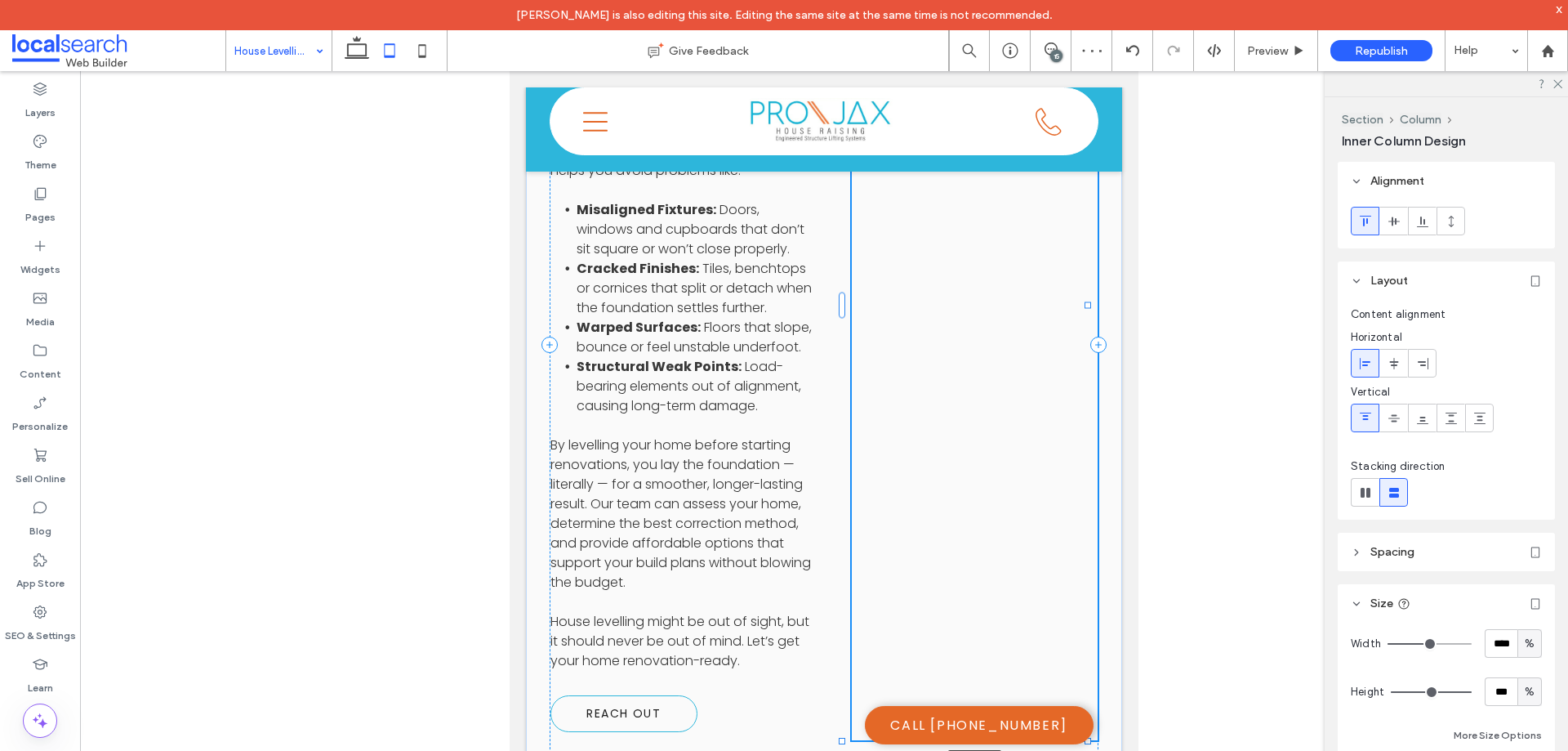
drag, startPoint x: 965, startPoint y: 652, endPoint x: 765, endPoint y: 574, distance: 214.7
click at [962, 613] on div "A Smart Step Before Renovation House levelling is one of the most cost-effectiv…" at bounding box center [824, 344] width 596 height 1079
type input "**"
type input "****"
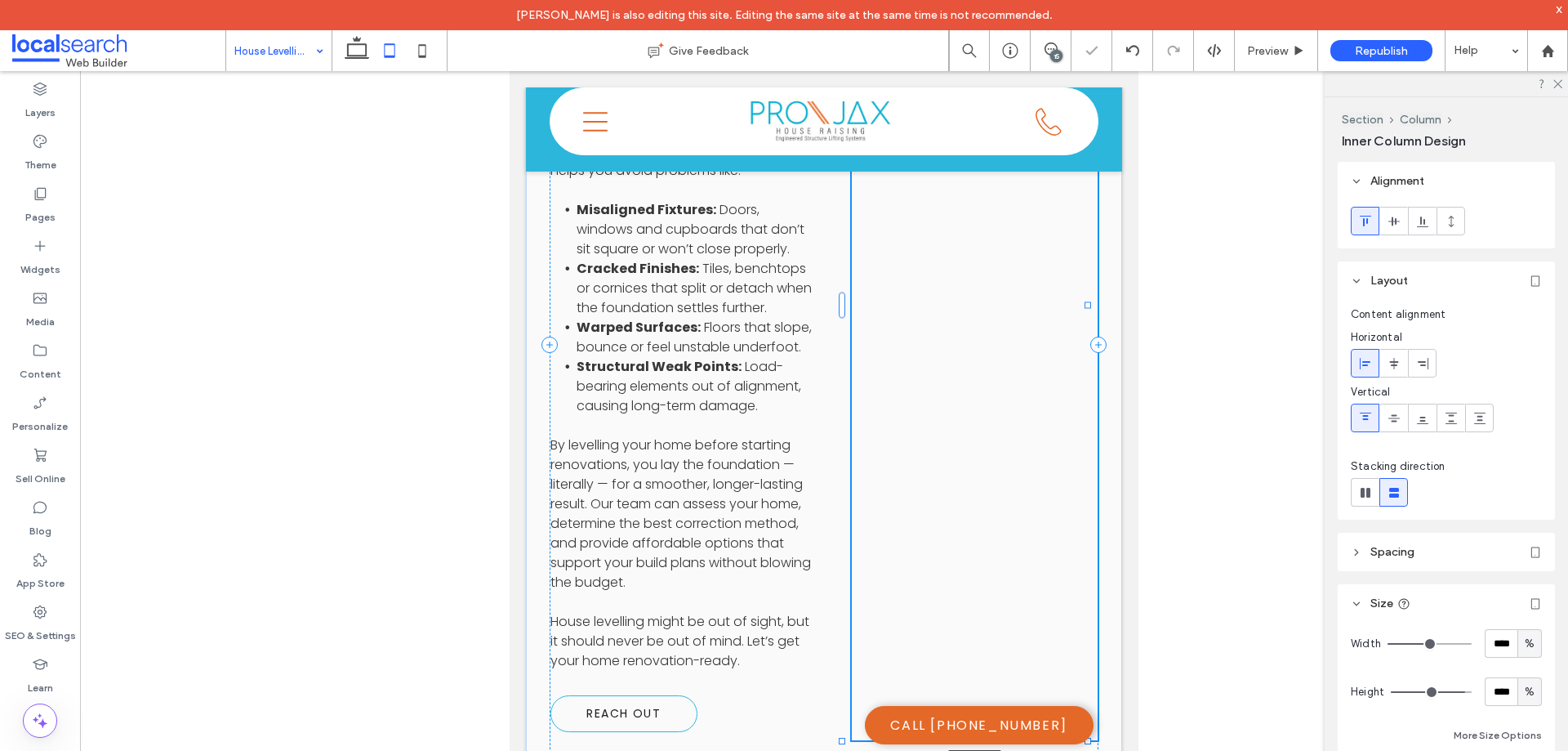
type input "**"
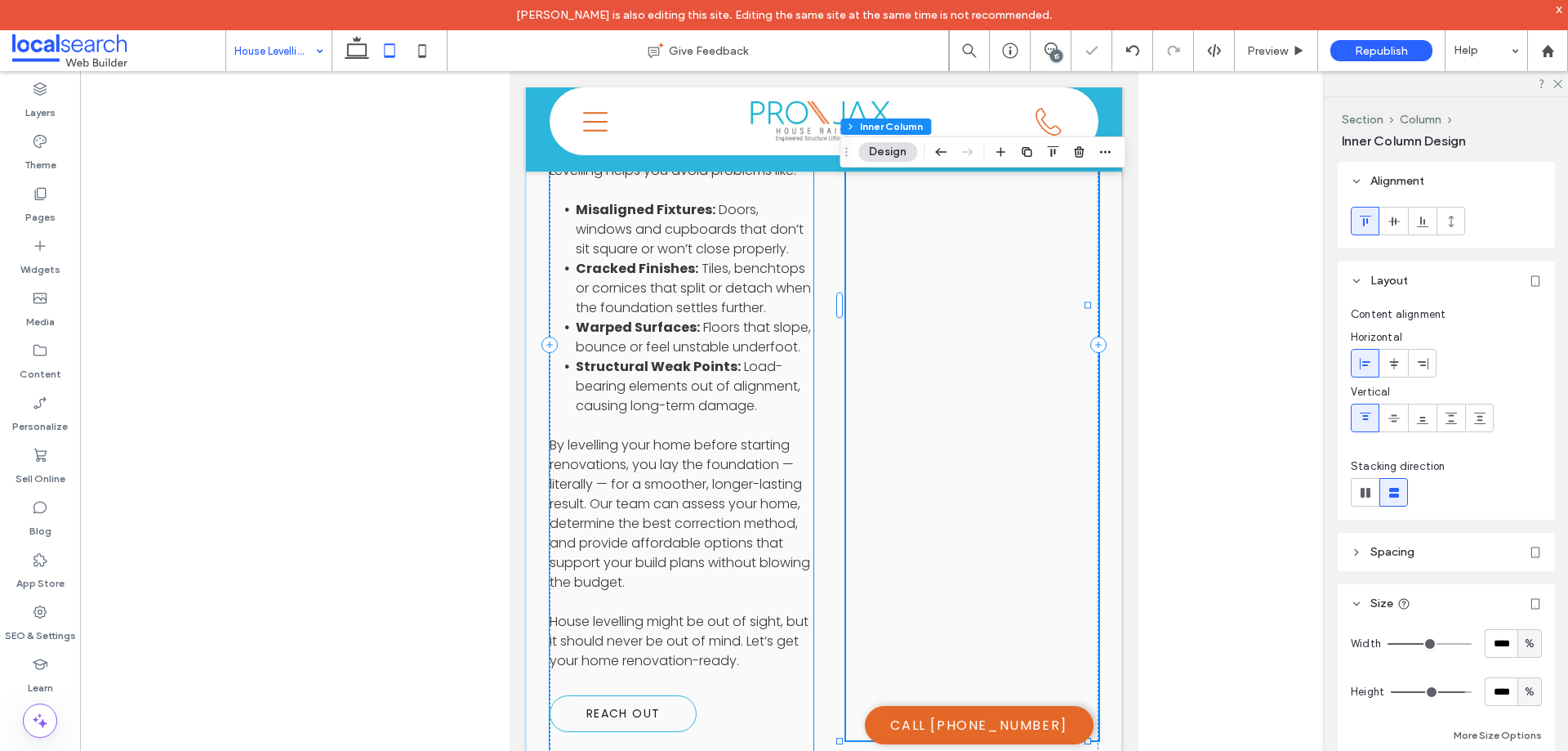
click at [765, 574] on div "A Smart Step Before Renovation House levelling is one of the most cost-effectiv…" at bounding box center [681, 344] width 264 height 854
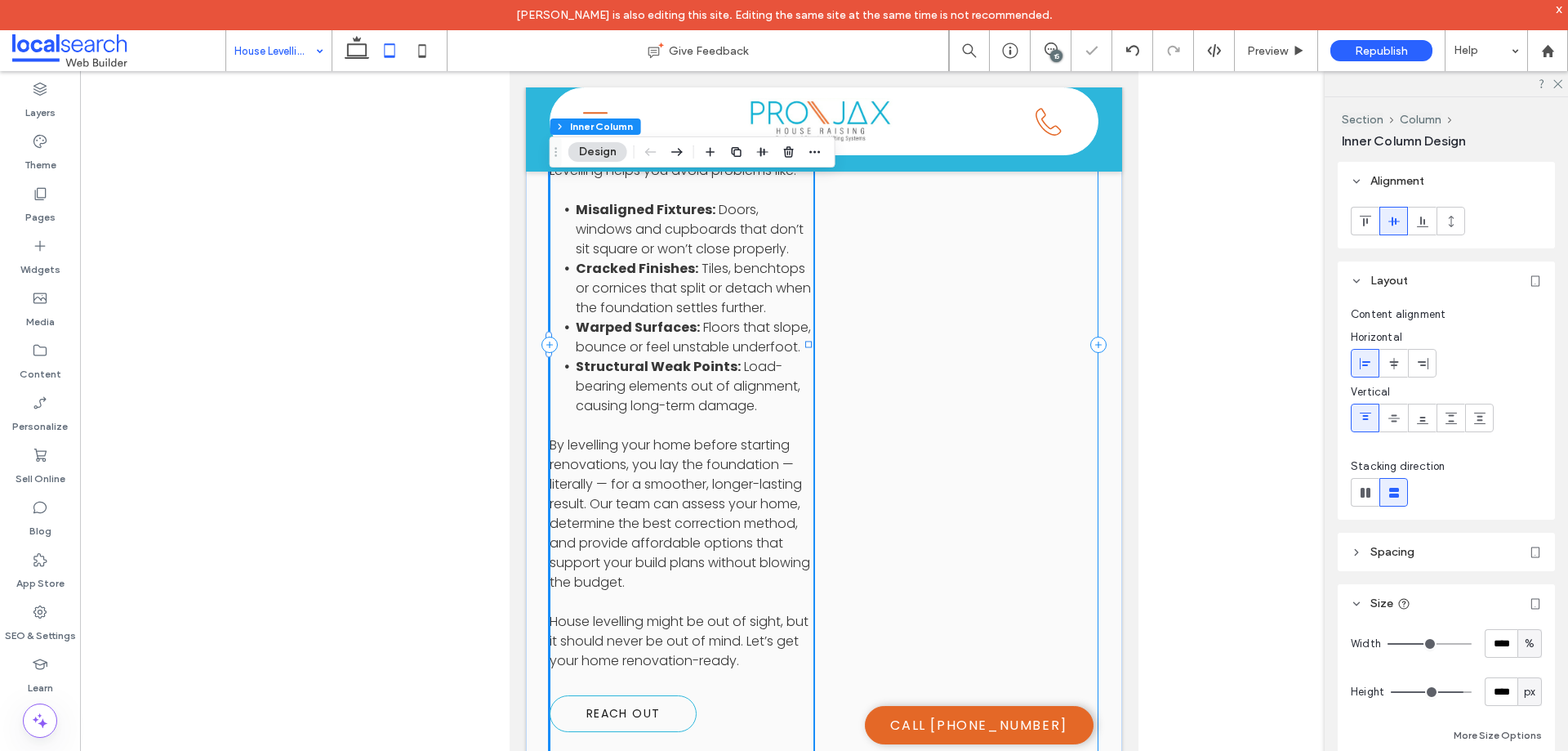
drag, startPoint x: 860, startPoint y: 661, endPoint x: 858, endPoint y: 642, distance: 19.1
click at [859, 661] on div "A Smart Step Before Renovation House levelling is one of the most cost-effectiv…" at bounding box center [824, 344] width 549 height 949
click at [1451, 219] on use at bounding box center [1451, 220] width 5 height 11
type input "***"
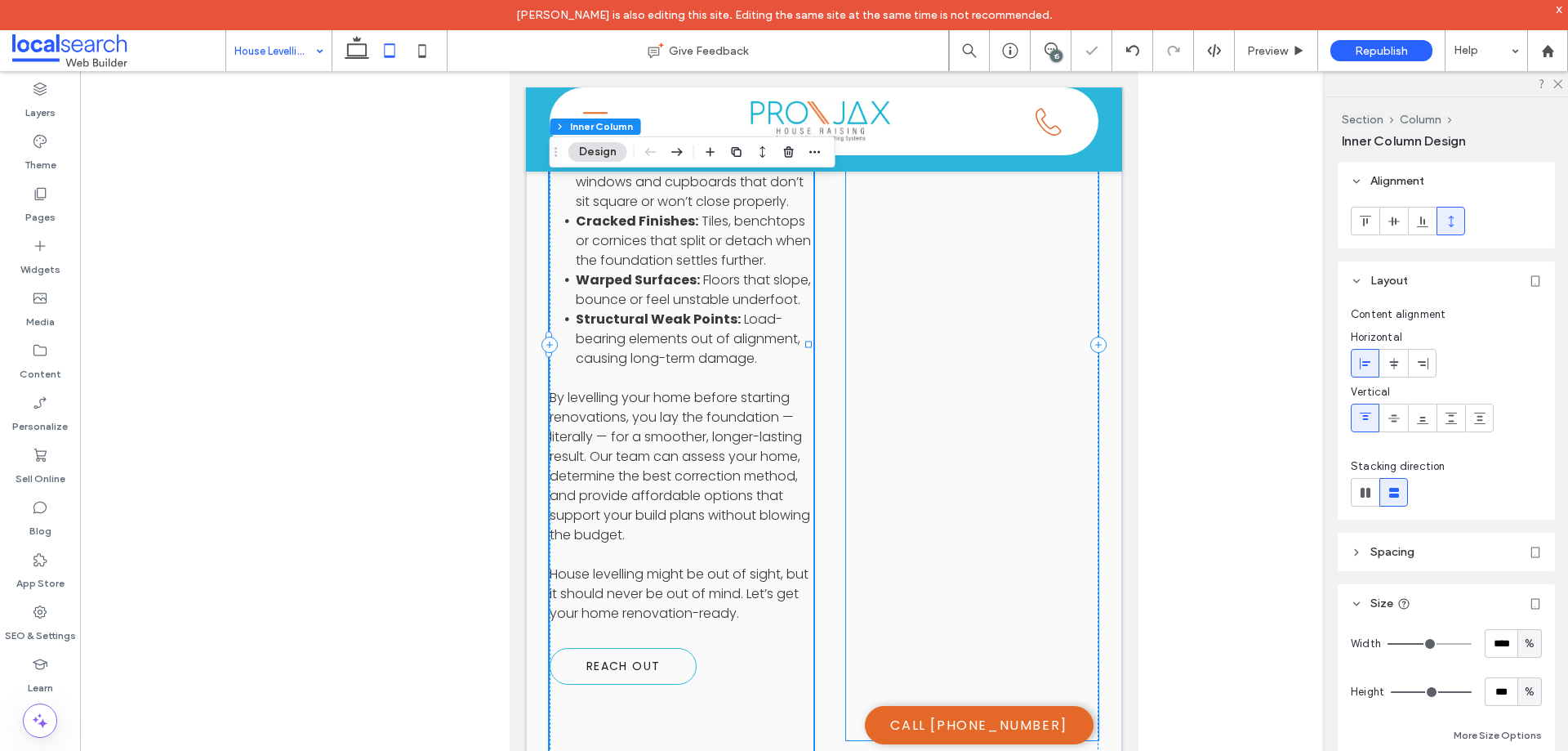
click at [994, 561] on div at bounding box center [972, 305] width 252 height 870
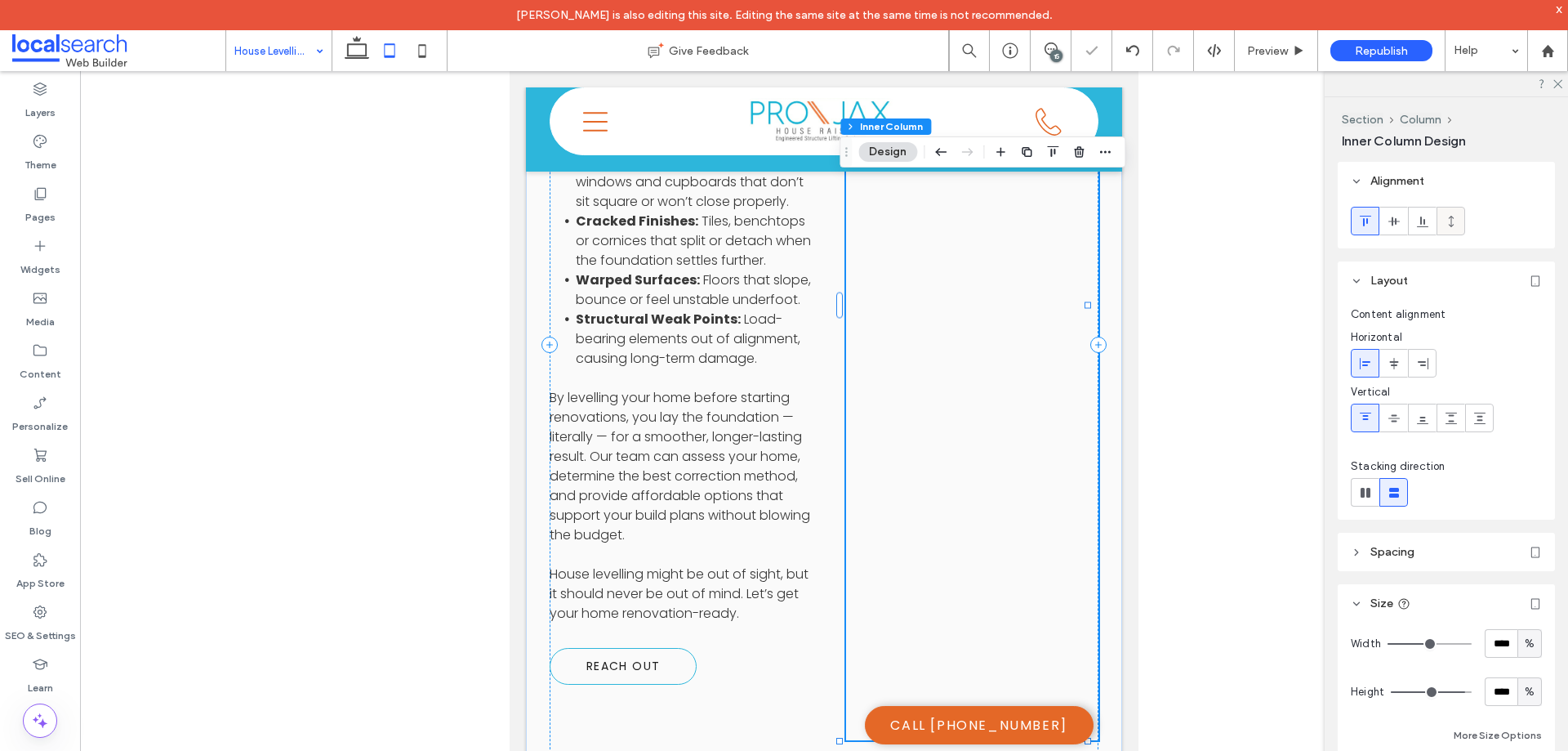
click at [1459, 219] on div at bounding box center [1451, 221] width 27 height 27
type input "**"
type input "***"
type input "**"
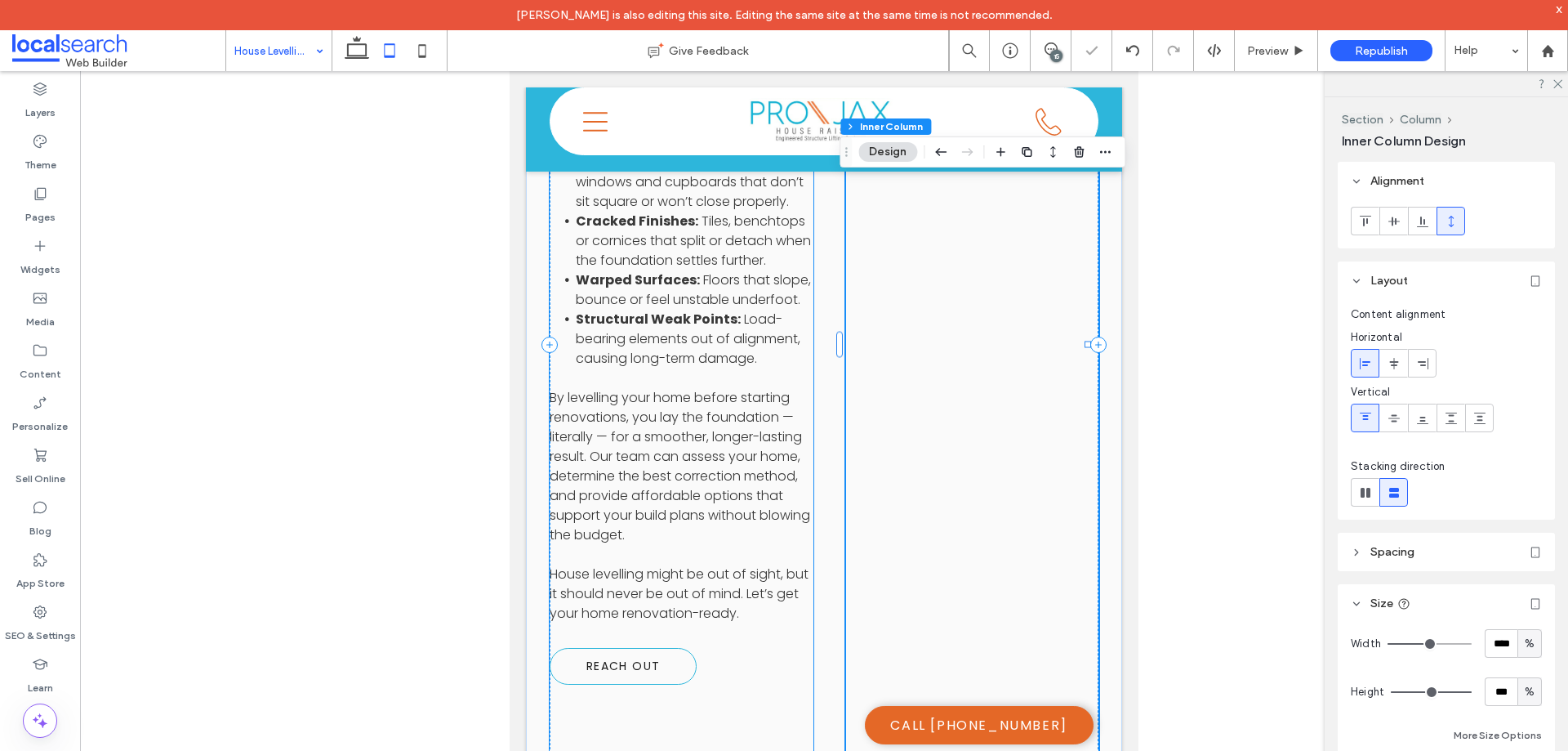
click at [733, 584] on div "A Smart Step Before Renovation House levelling is one of the most cost-effectiv…" at bounding box center [681, 344] width 264 height 949
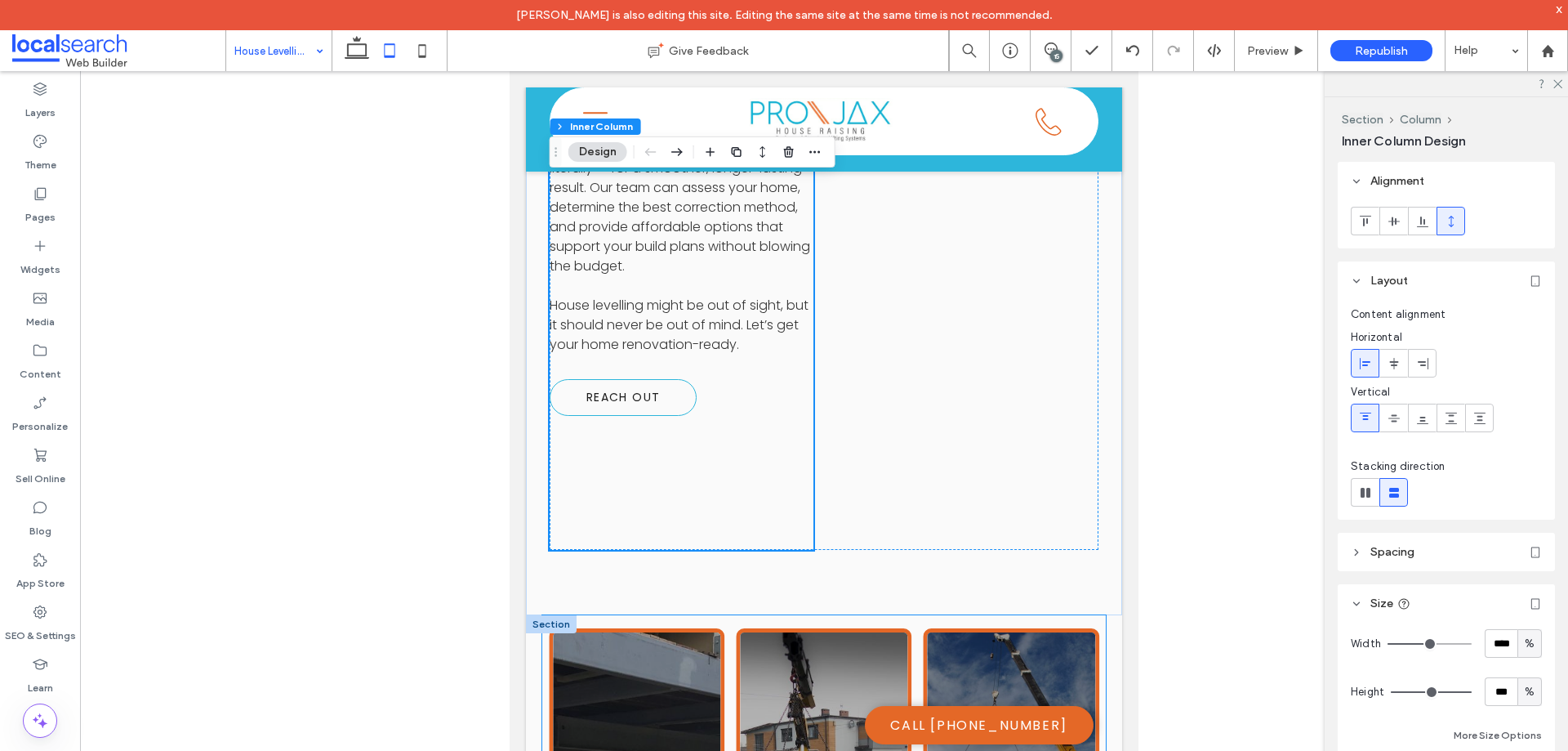
scroll to position [2609, 0]
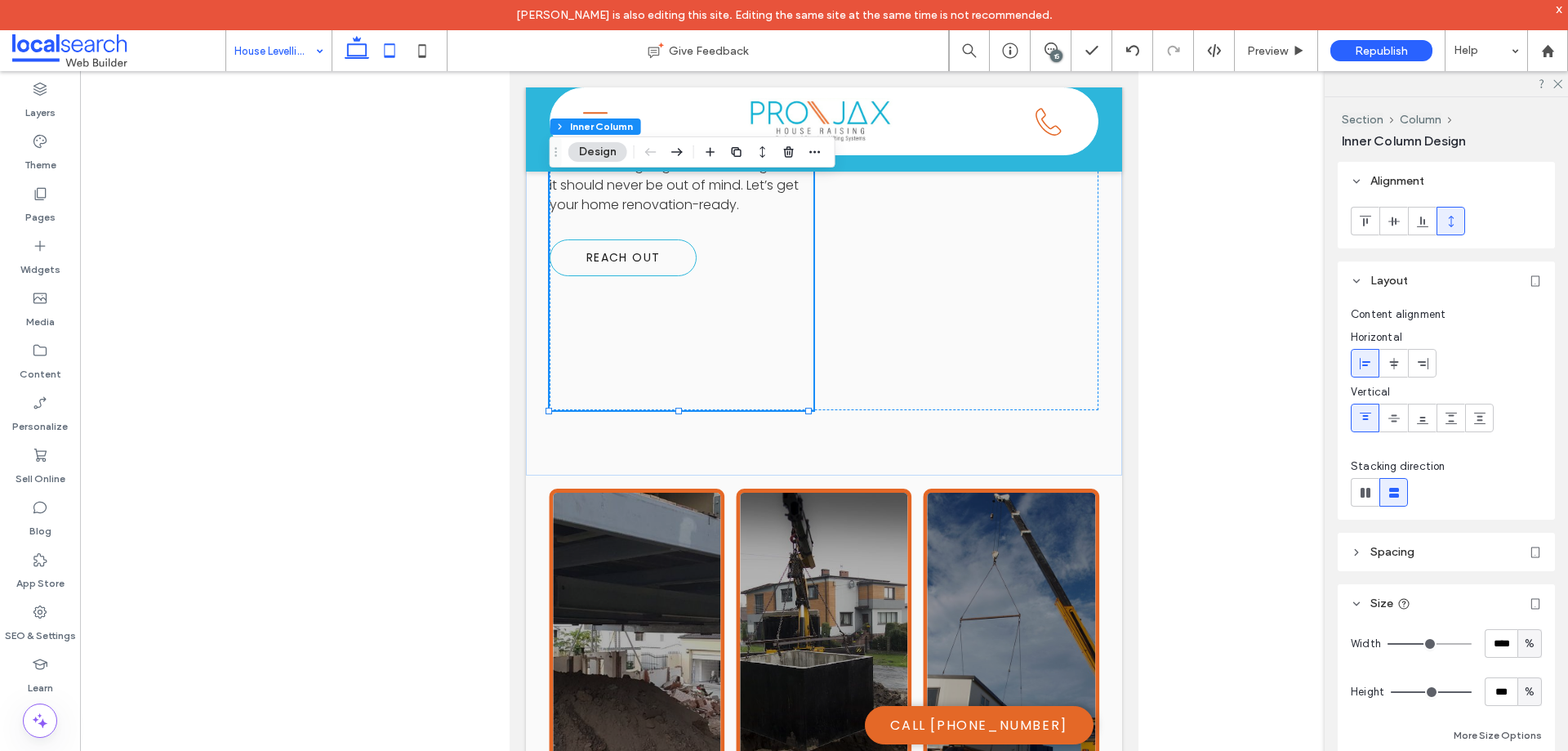
click at [356, 49] on icon at bounding box center [357, 51] width 32 height 32
type input "**"
type input "*"
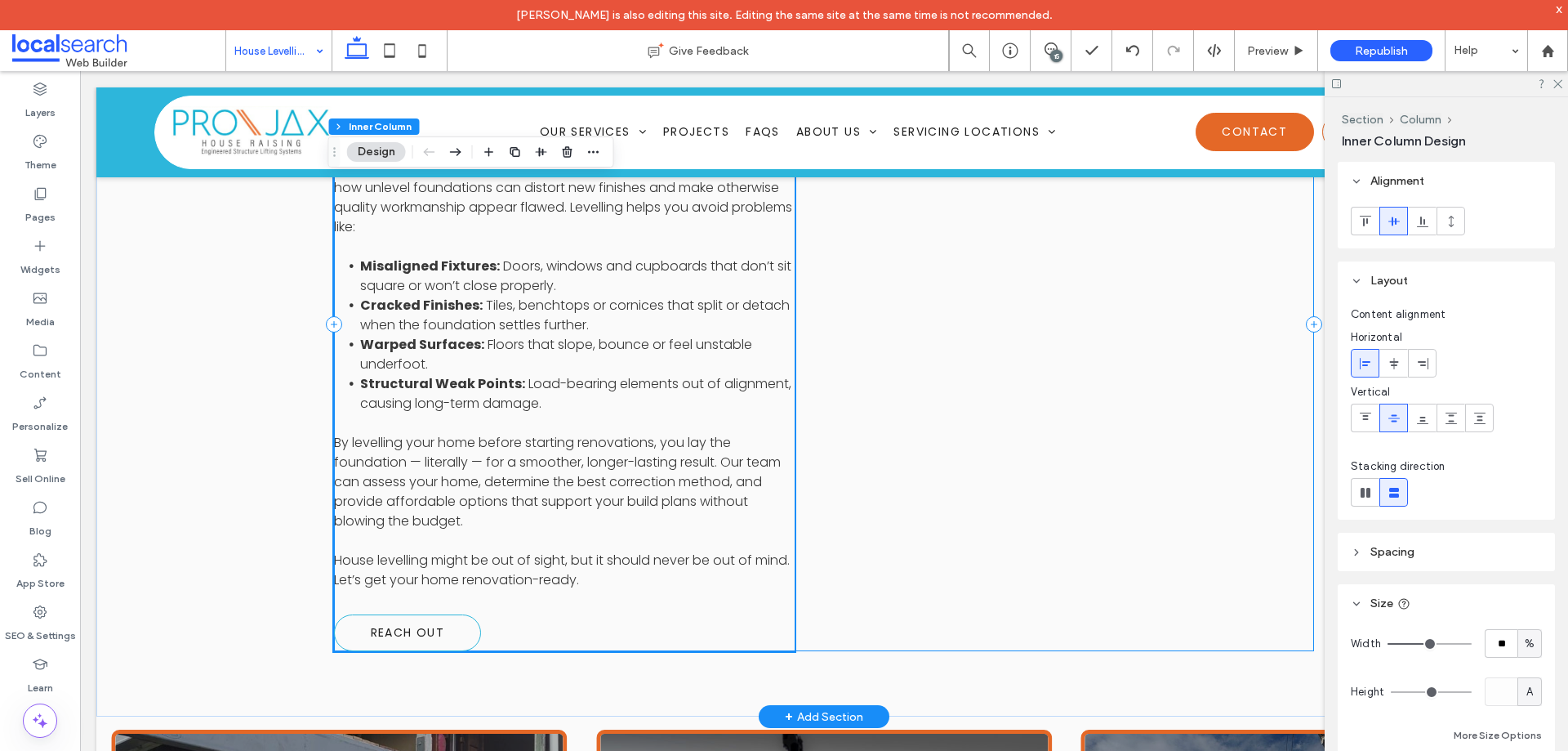
scroll to position [1714, 0]
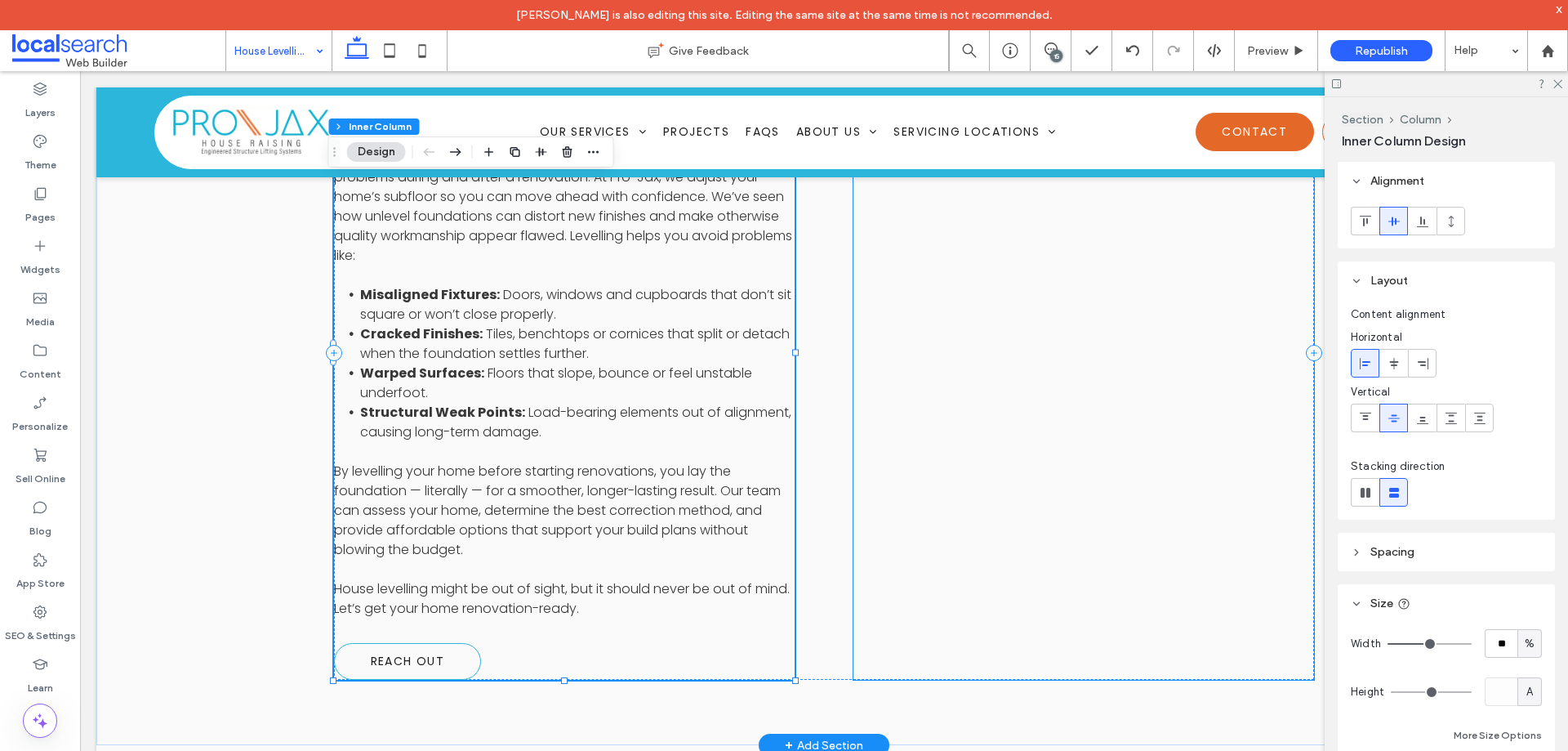
click at [863, 567] on div at bounding box center [1083, 353] width 461 height 655
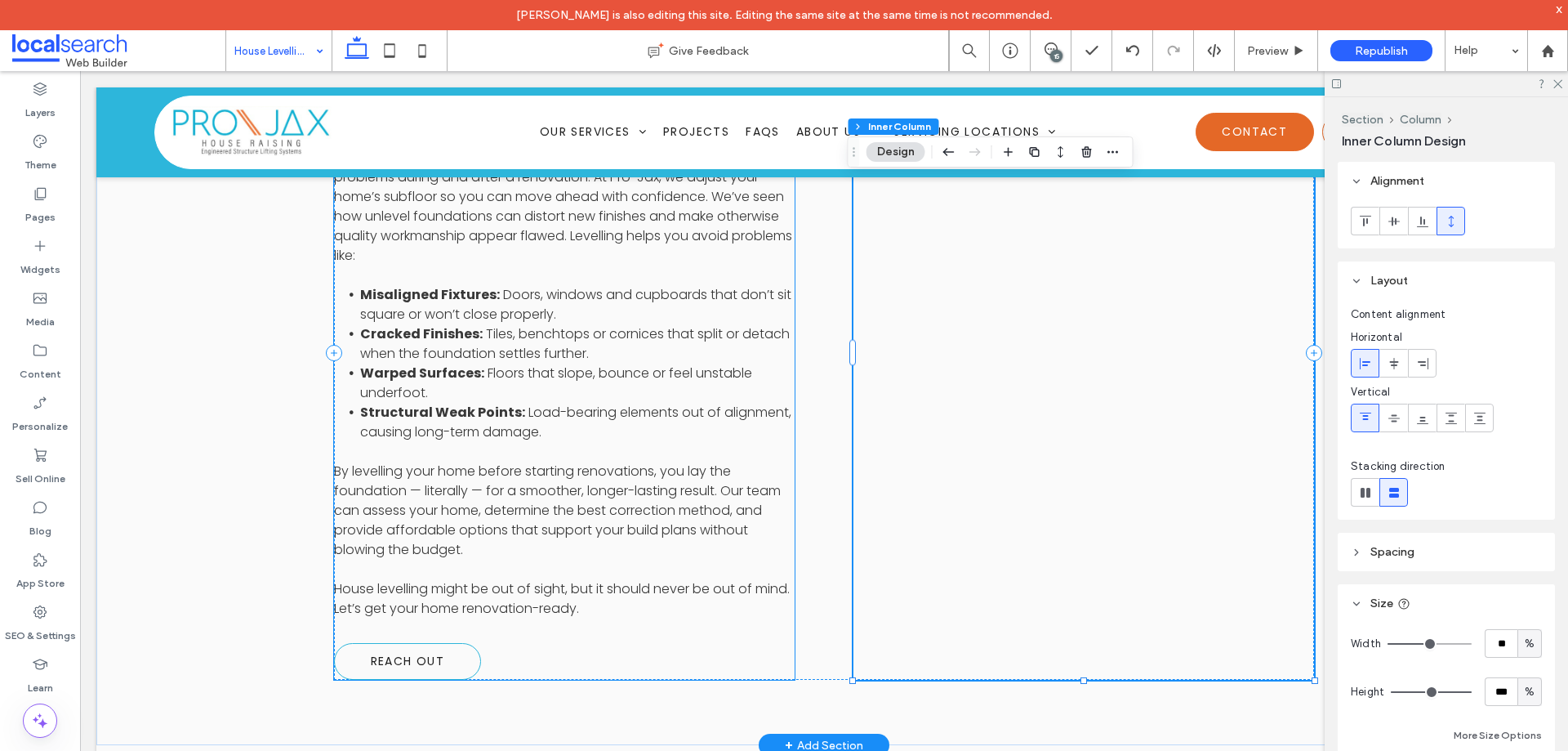
click at [703, 533] on div "A Smart Step Before Renovation House levelling is one of the most cost-effectiv…" at bounding box center [564, 353] width 461 height 655
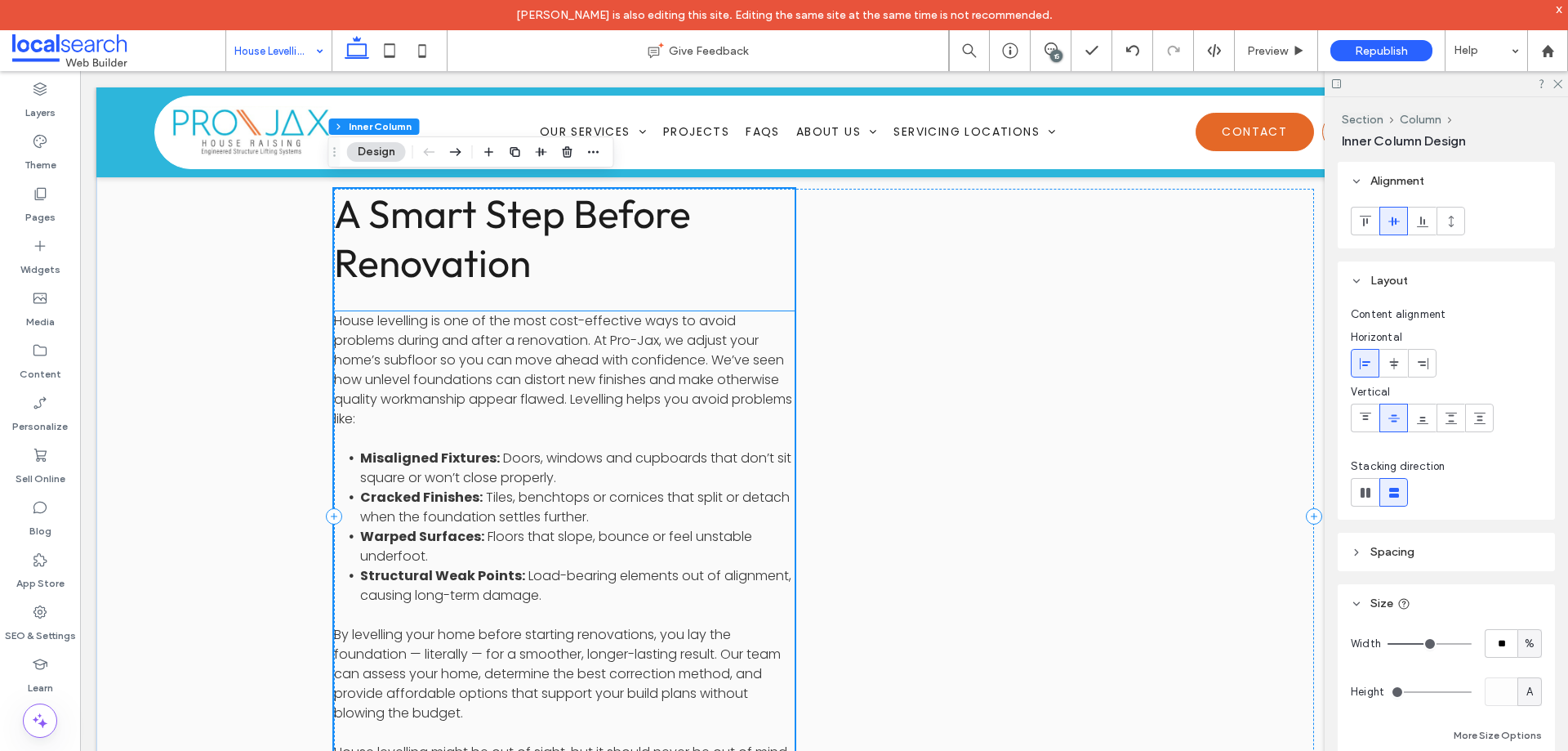
scroll to position [1632, 0]
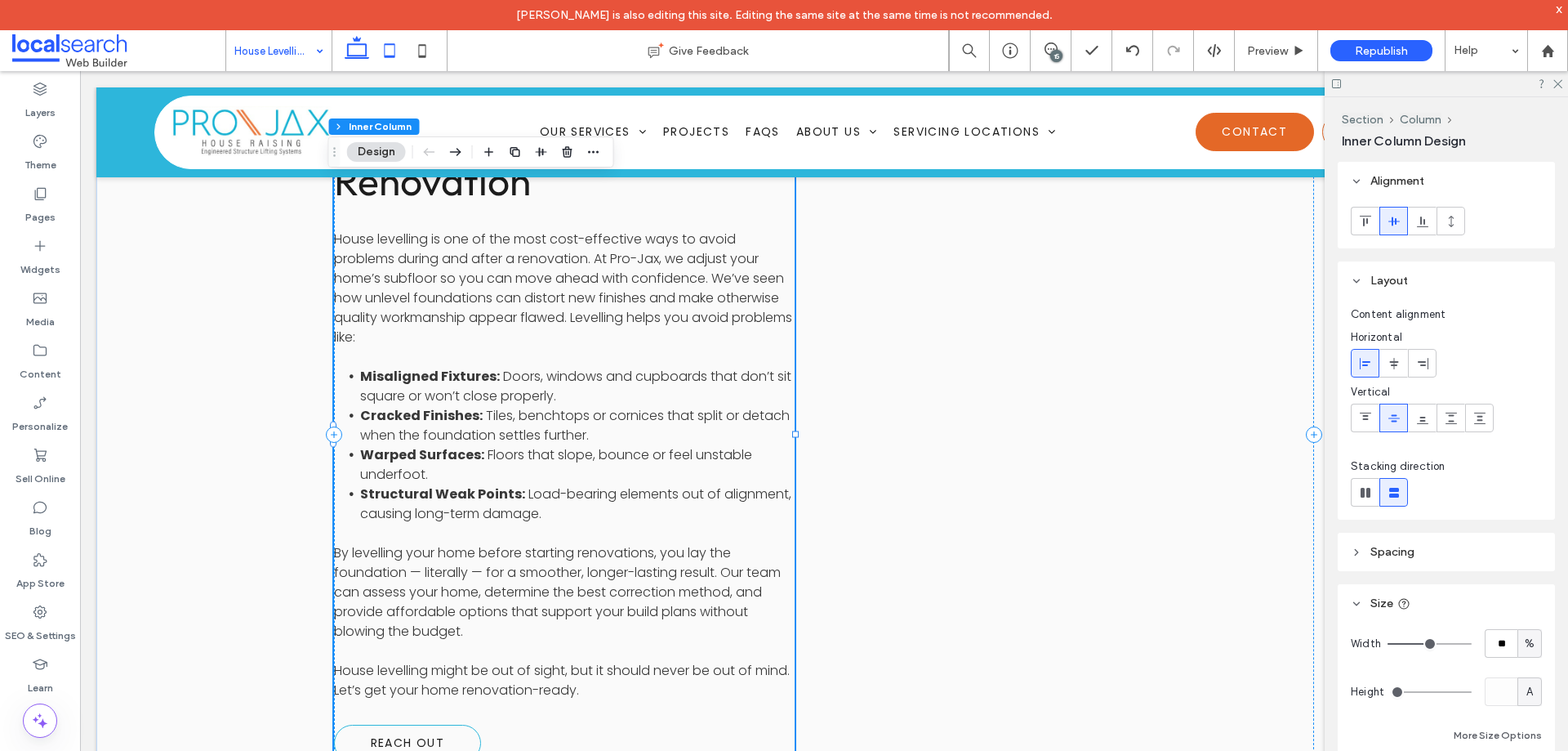
click at [388, 57] on use at bounding box center [389, 50] width 10 height 14
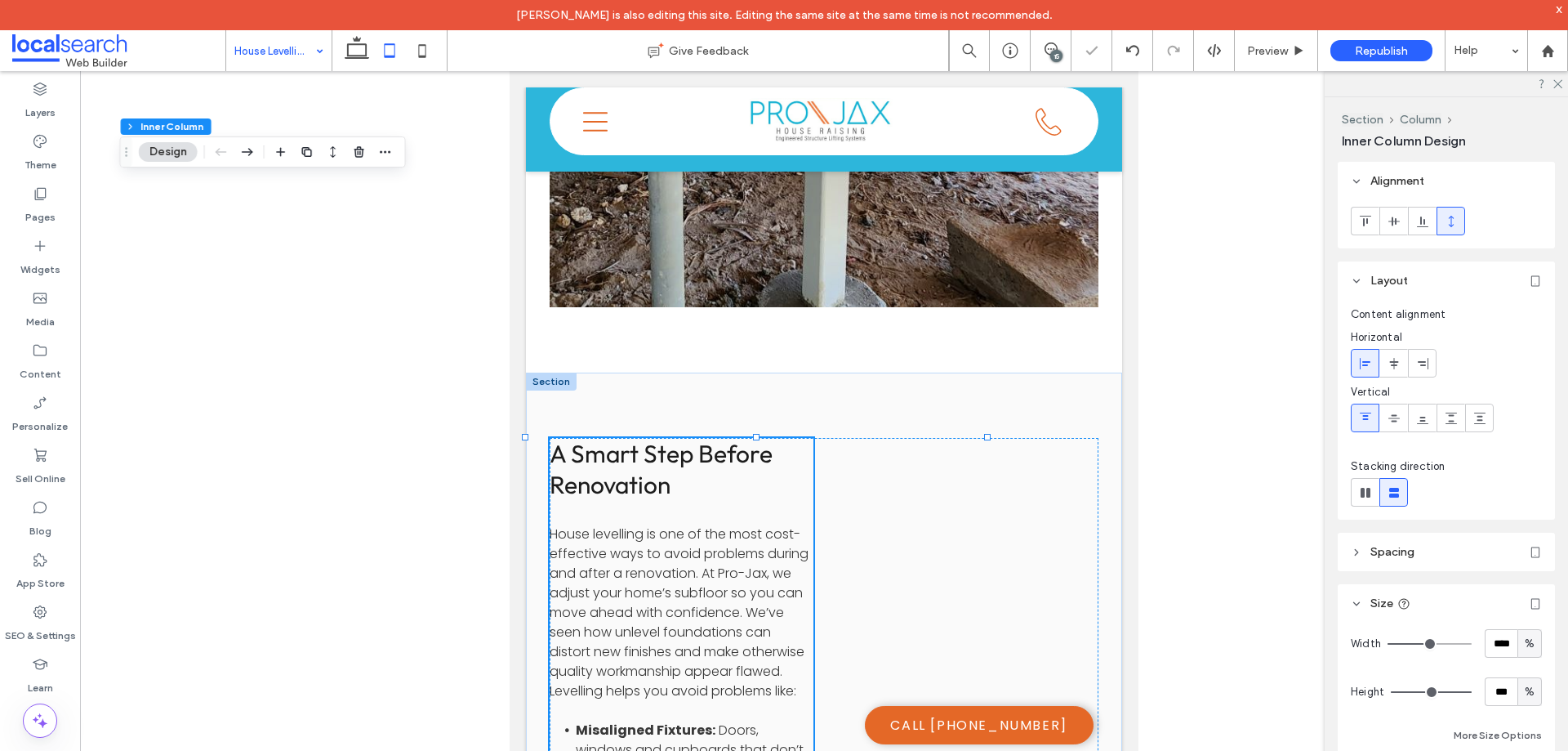
type input "**"
type input "****"
type input "***"
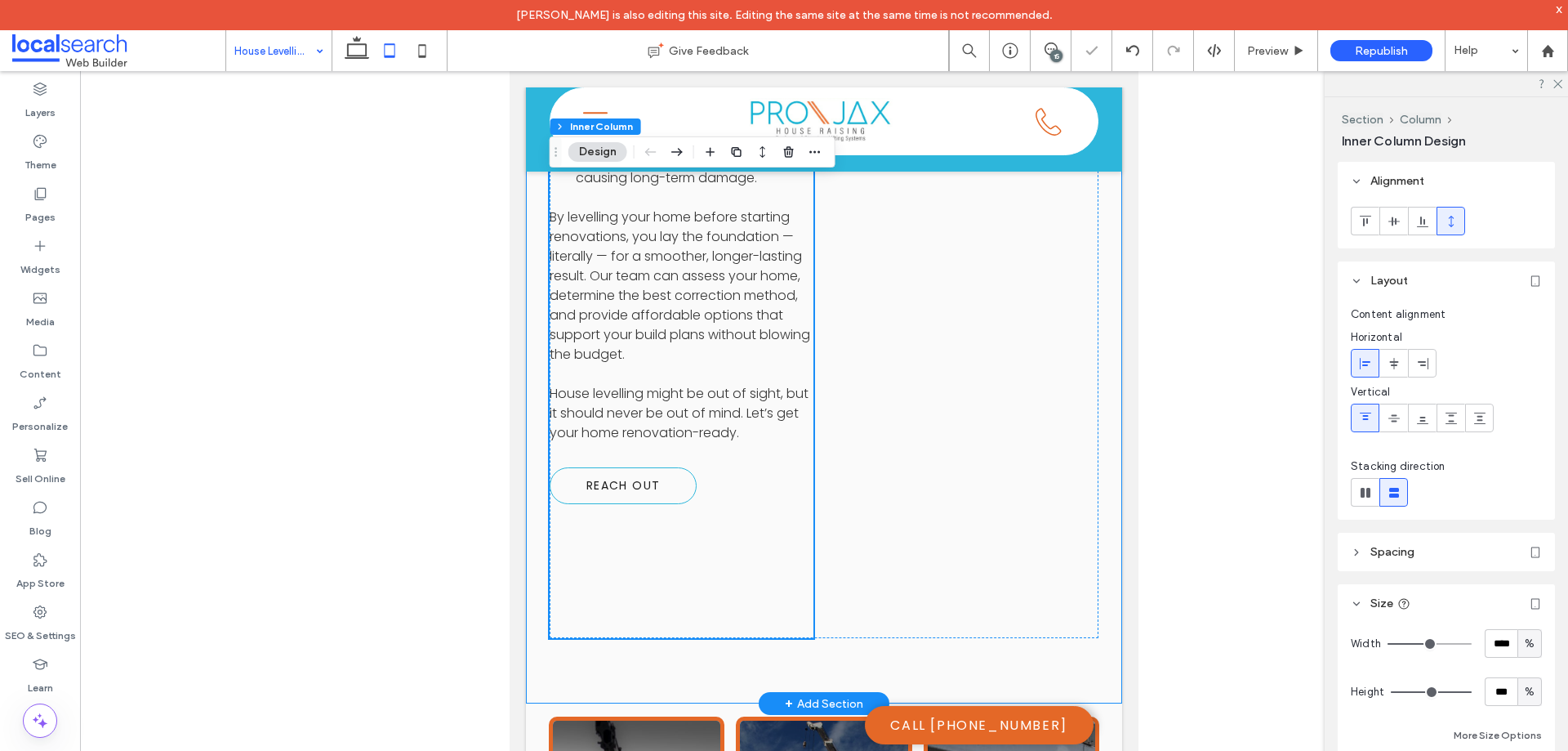
scroll to position [2218, 0]
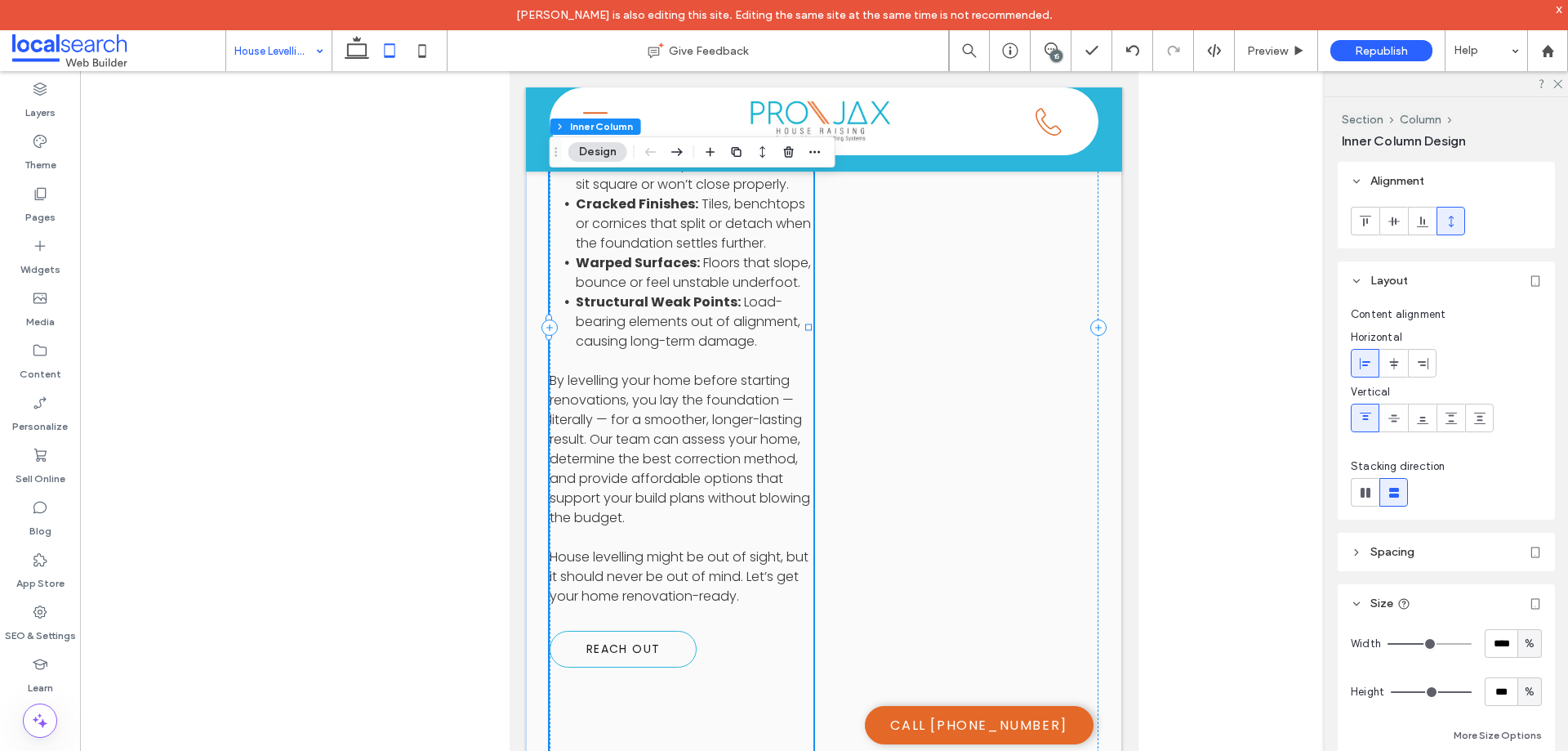
click at [728, 599] on div "A Smart Step Before Renovation House levelling is one of the most cost-effectiv…" at bounding box center [681, 327] width 264 height 949
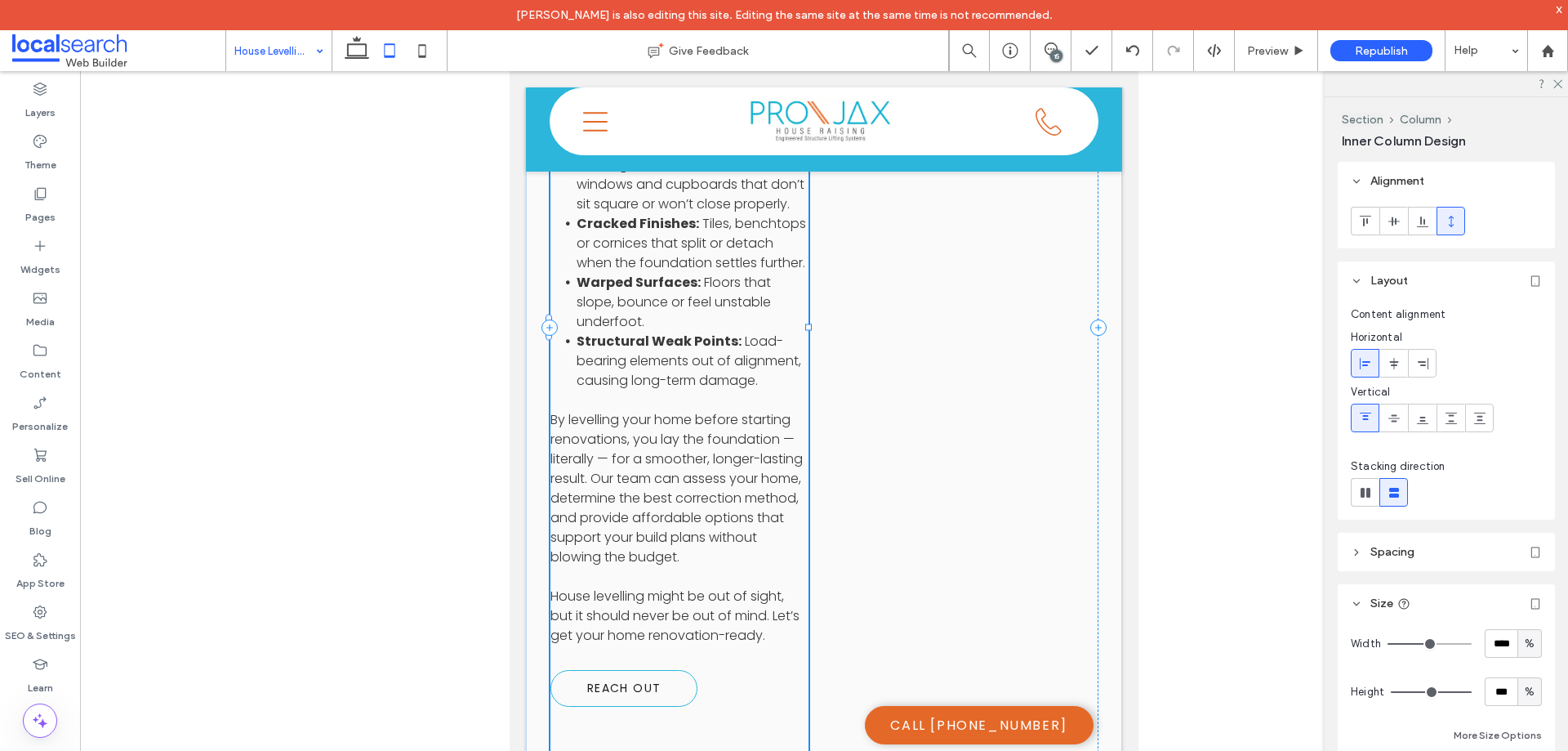
drag, startPoint x: 678, startPoint y: 654, endPoint x: 718, endPoint y: 611, distance: 58.7
click at [718, 611] on div "A Smart Step Before Renovation House levelling is one of the most cost-effectiv…" at bounding box center [824, 326] width 596 height 1079
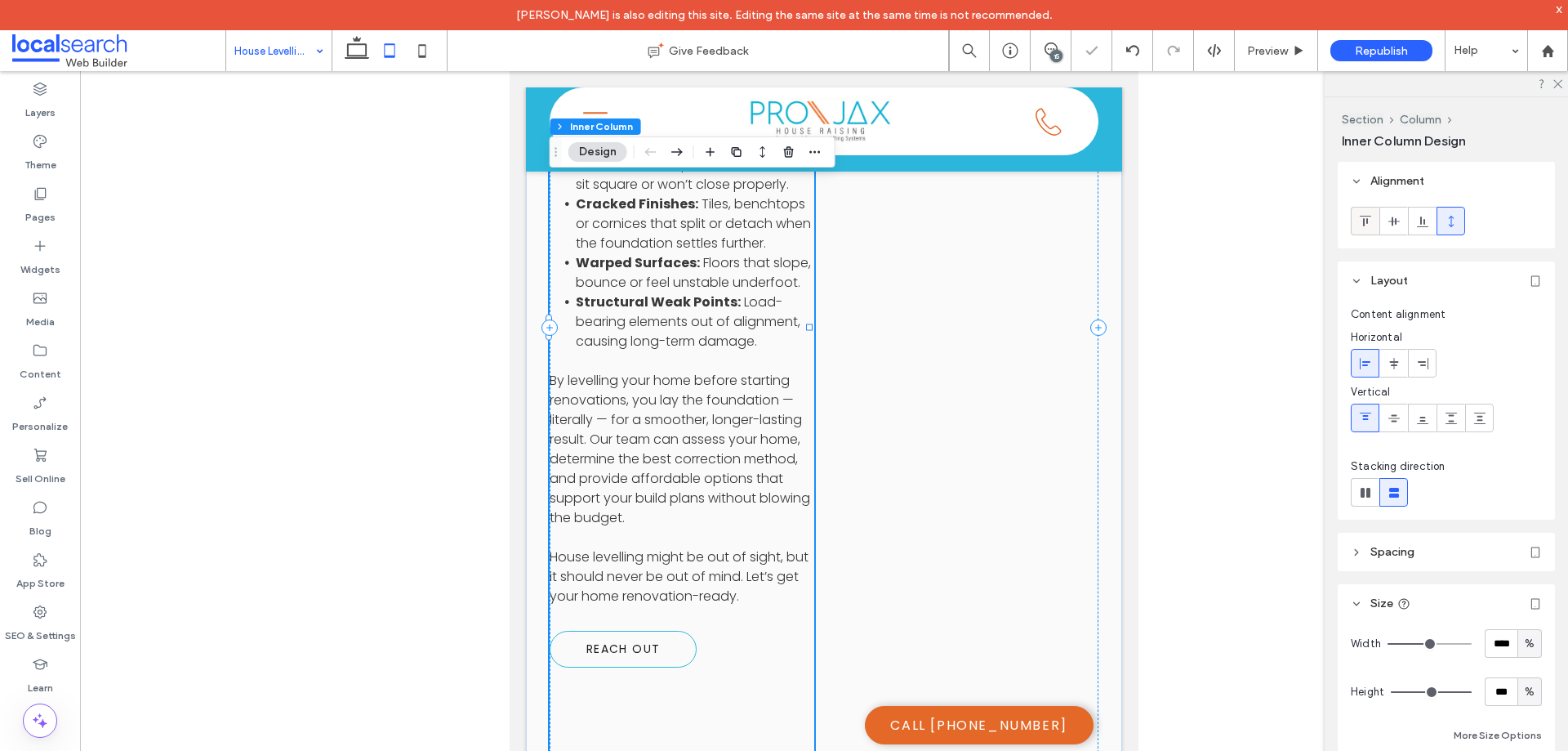
click at [1363, 219] on use at bounding box center [1365, 220] width 11 height 10
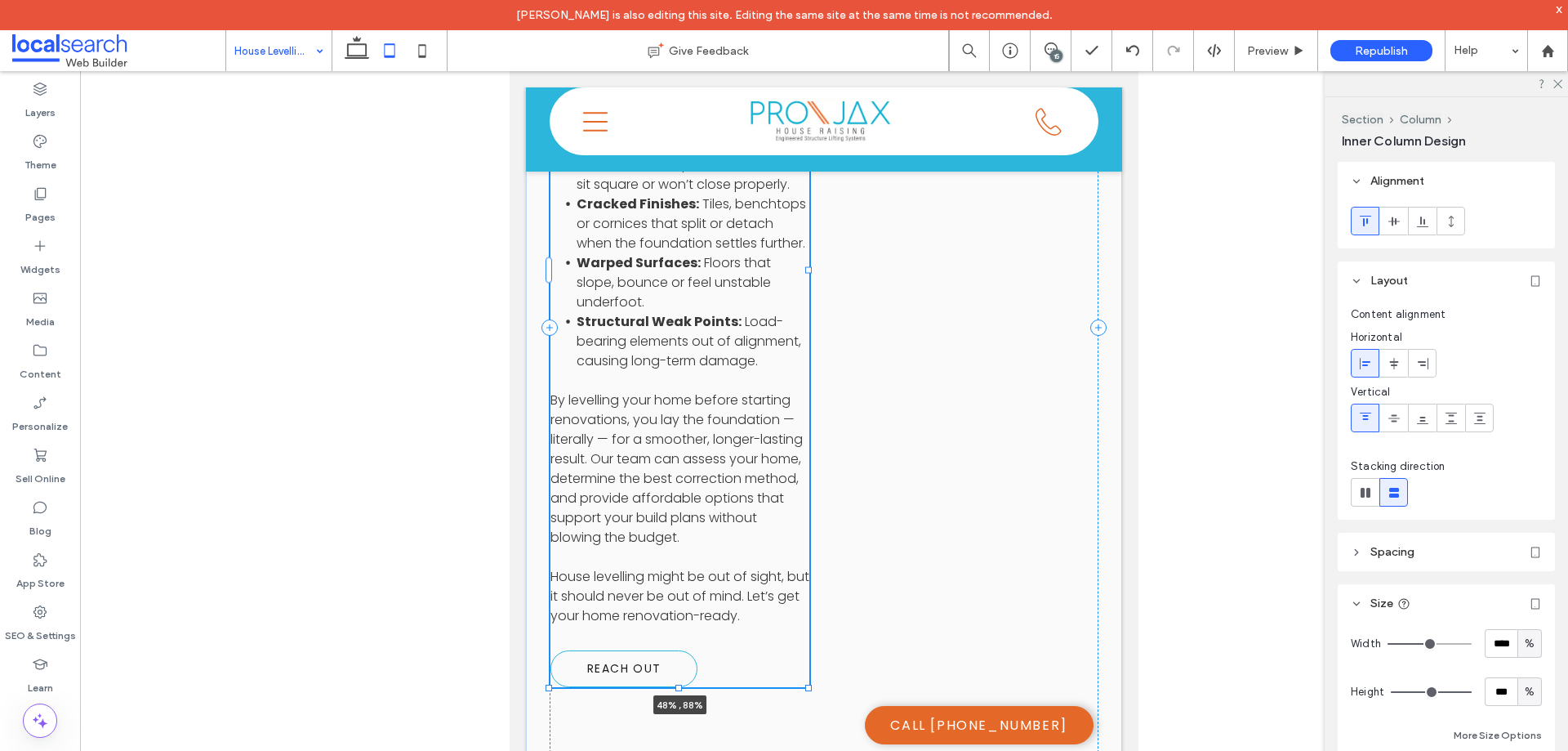
drag, startPoint x: 682, startPoint y: 653, endPoint x: 697, endPoint y: 593, distance: 61.8
click at [697, 593] on div "A Smart Step Before Renovation House levelling is one of the most cost-effectiv…" at bounding box center [824, 326] width 596 height 1079
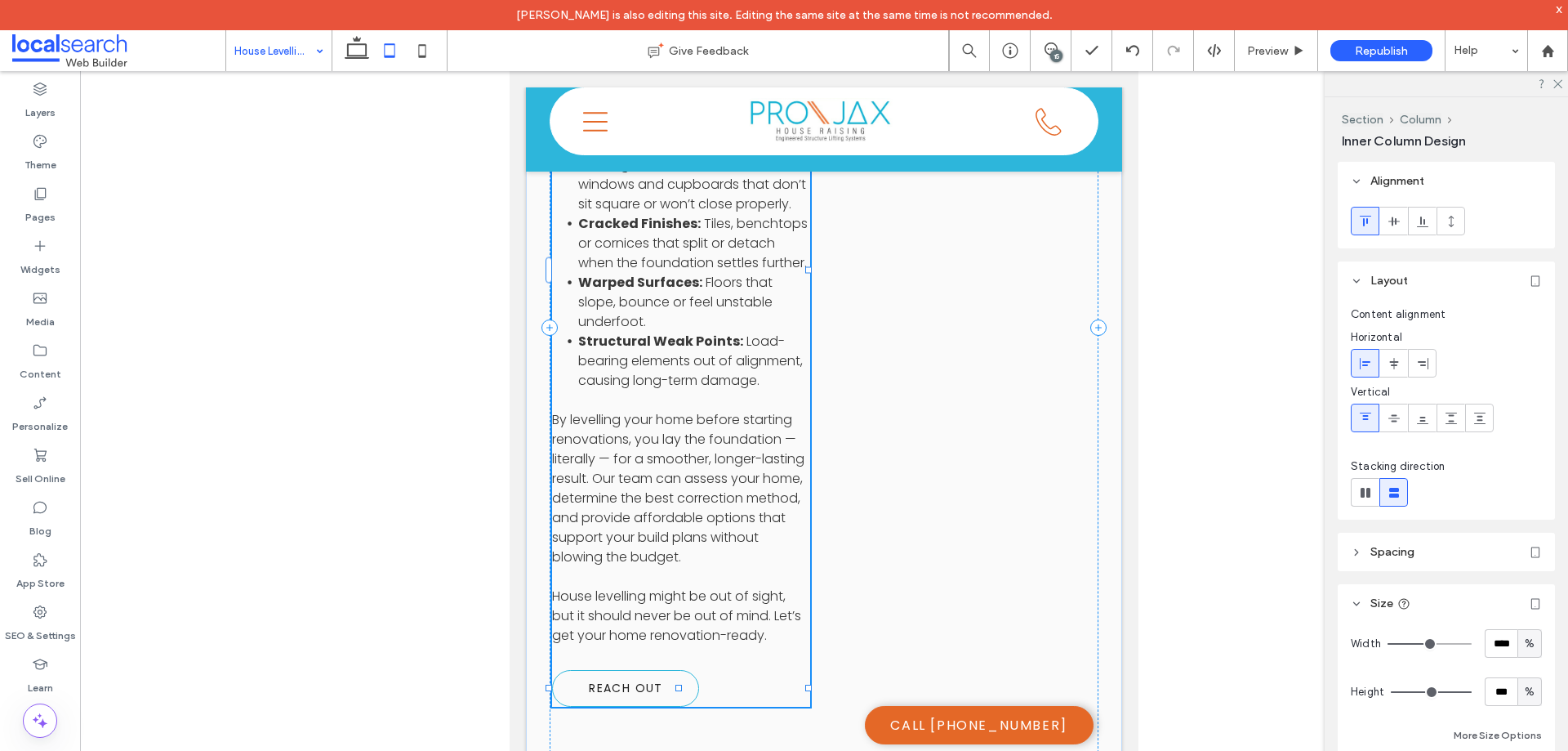
type input "**"
type input "****"
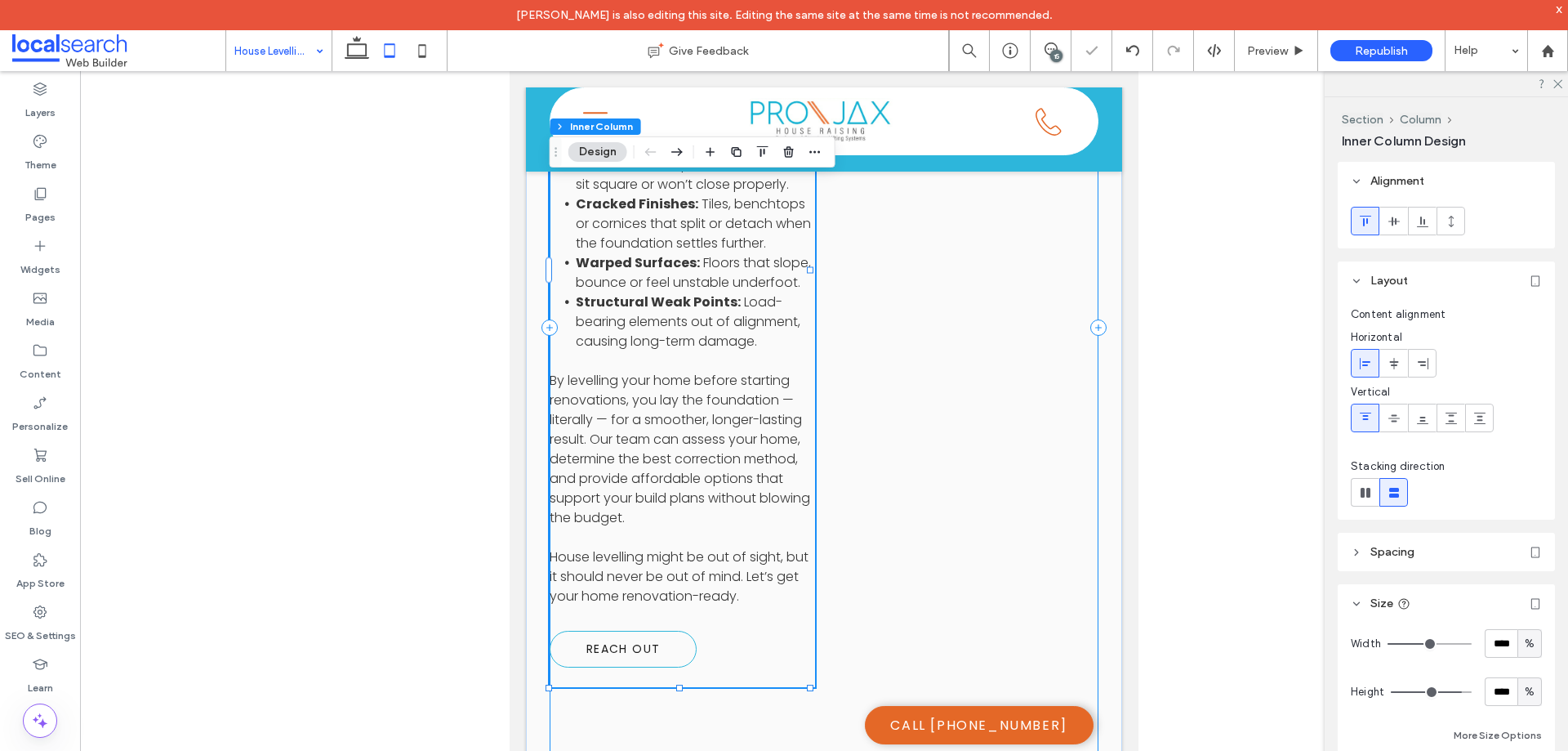
click at [798, 606] on div "A Smart Step Before Renovation House levelling is one of the most cost-effectiv…" at bounding box center [824, 327] width 549 height 949
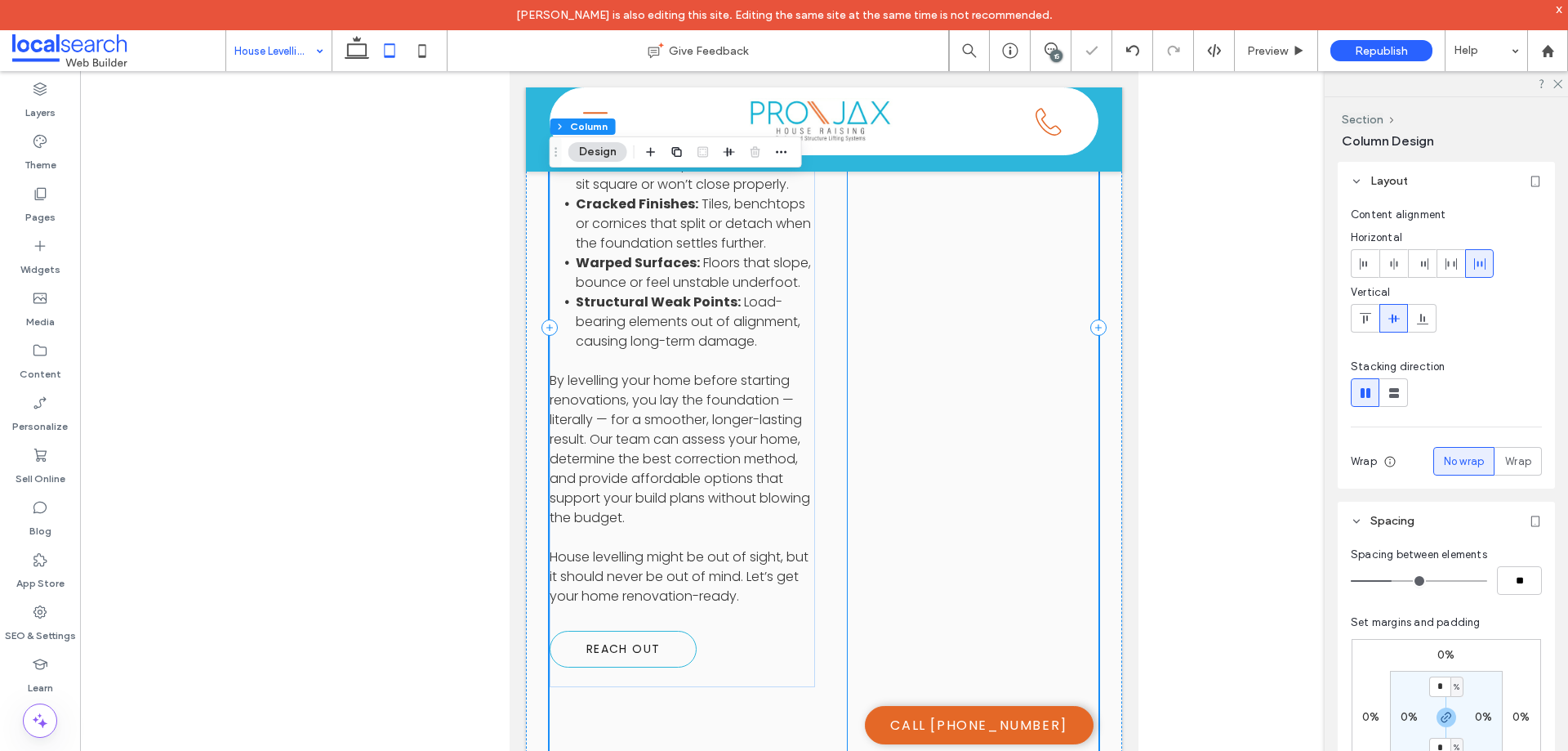
click at [885, 612] on div at bounding box center [973, 327] width 251 height 949
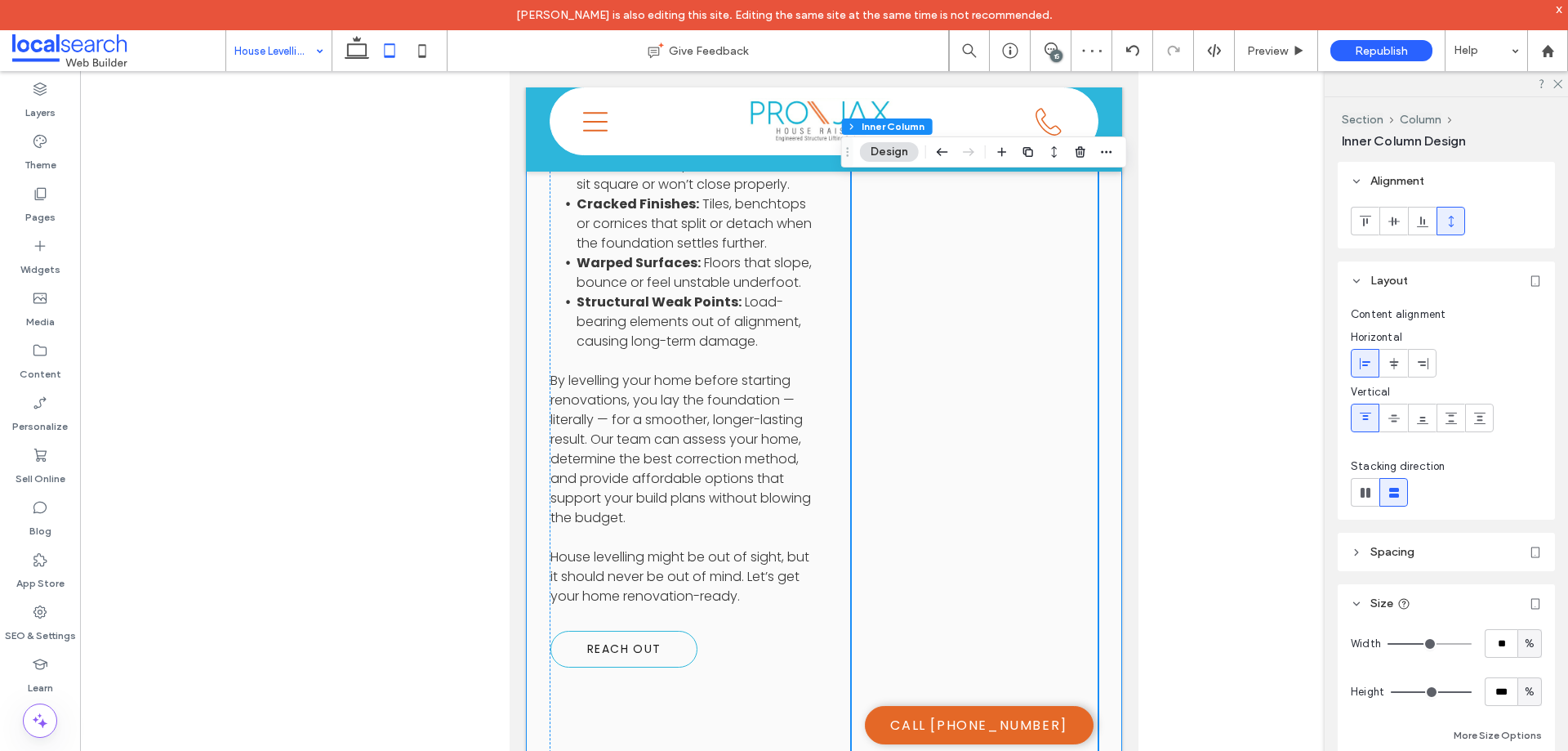
scroll to position [2198, 0]
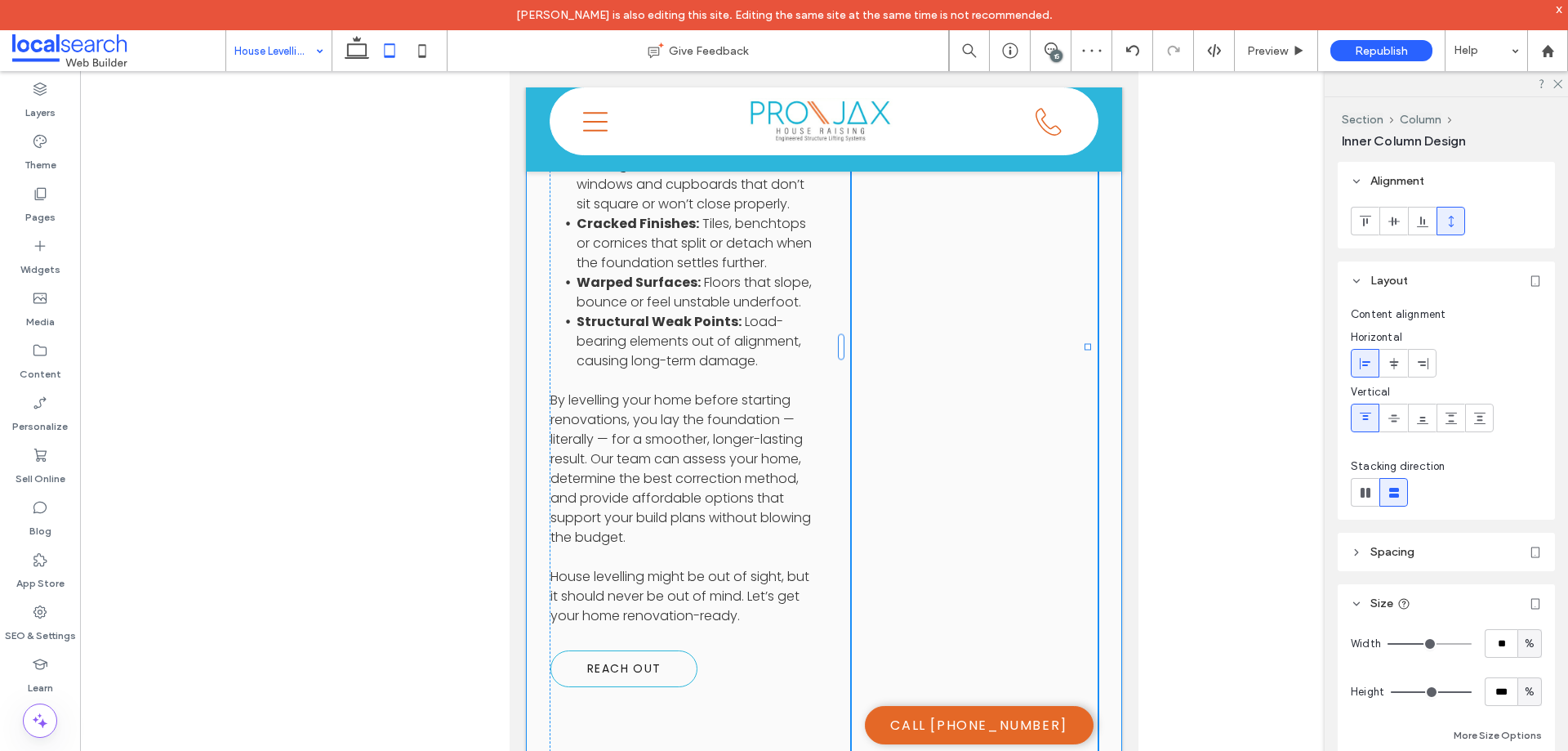
drag, startPoint x: 963, startPoint y: 652, endPoint x: 969, endPoint y: 553, distance: 99.2
click at [971, 550] on div "A Smart Step Before Renovation House levelling is one of the most cost-effectiv…" at bounding box center [824, 346] width 596 height 1079
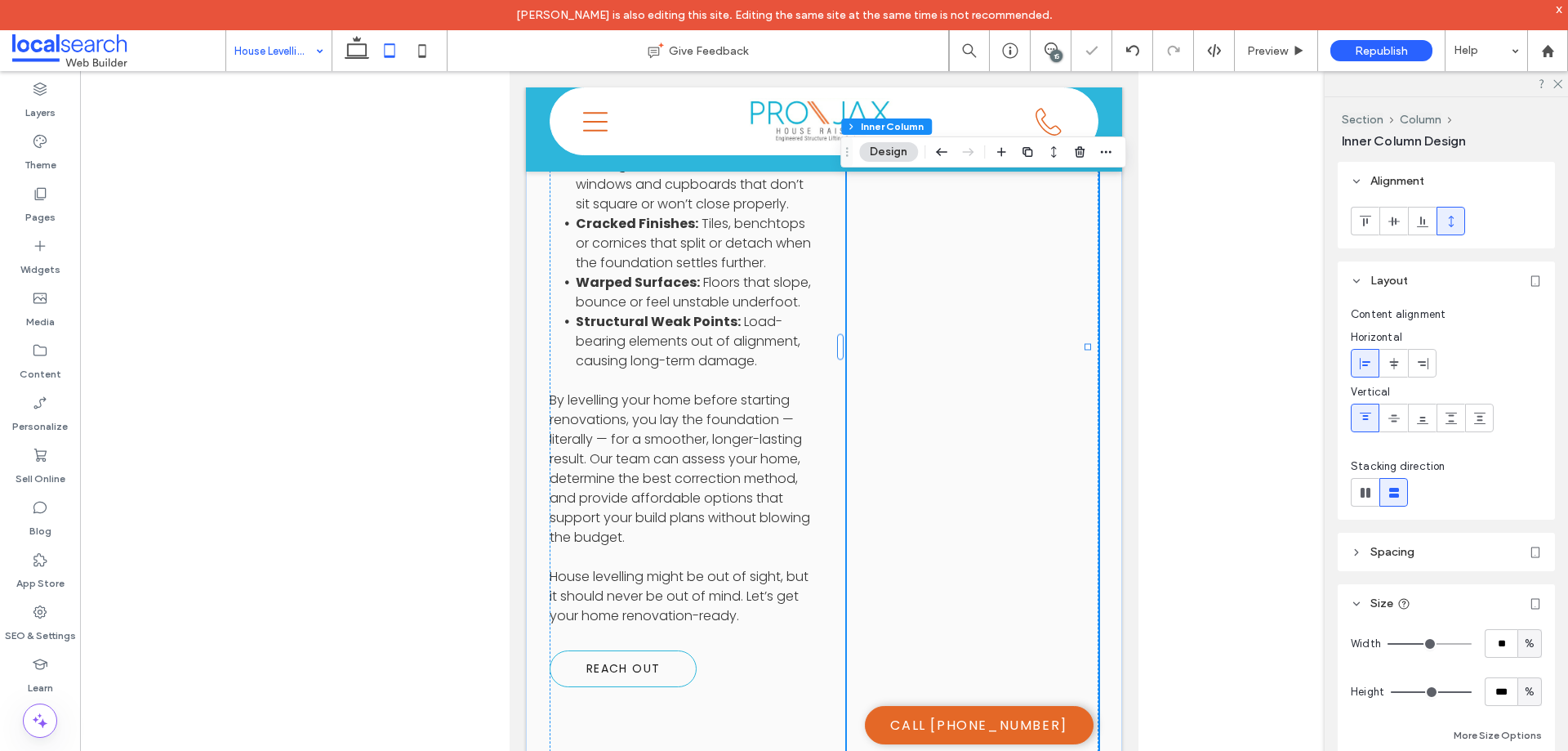
click at [1371, 206] on div at bounding box center [1447, 224] width 217 height 49
drag, startPoint x: 1369, startPoint y: 219, endPoint x: 1366, endPoint y: 230, distance: 11.4
click at [1369, 219] on icon at bounding box center [1366, 221] width 13 height 13
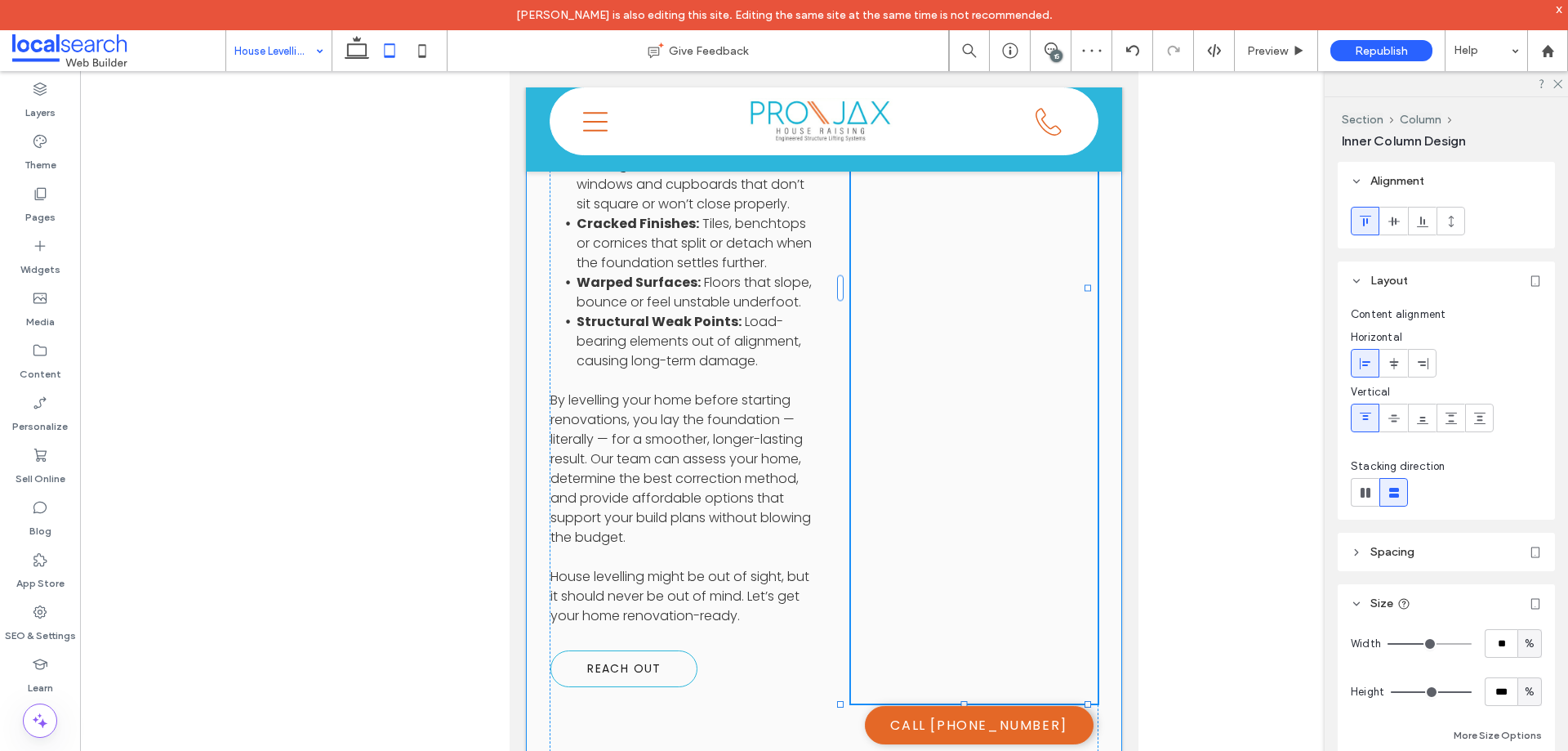
drag, startPoint x: 966, startPoint y: 673, endPoint x: 983, endPoint y: 614, distance: 61.4
click at [983, 614] on div "A Smart Step Before Renovation House levelling is one of the most cost-effectiv…" at bounding box center [824, 346] width 596 height 1079
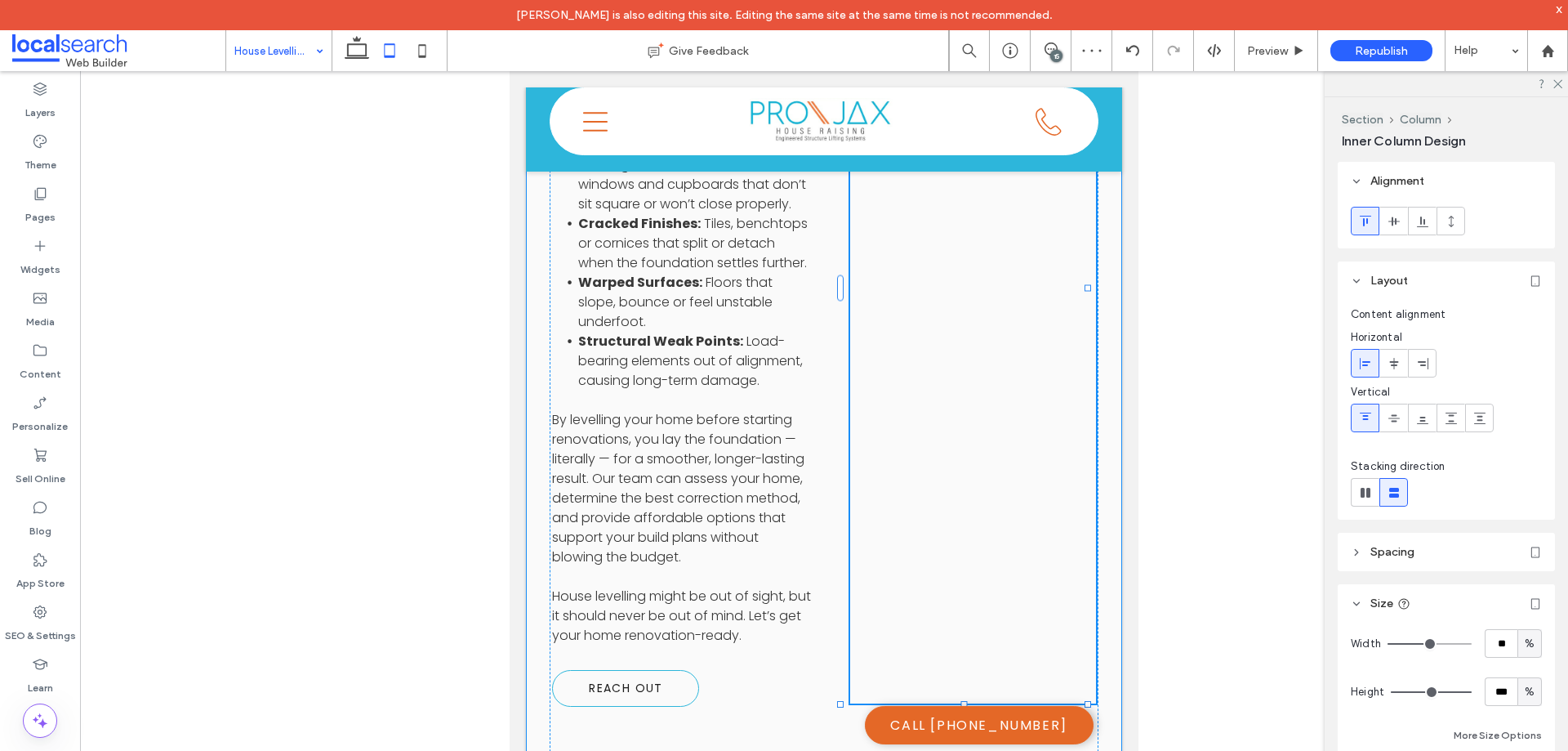
type input "**"
type input "****"
type input "**"
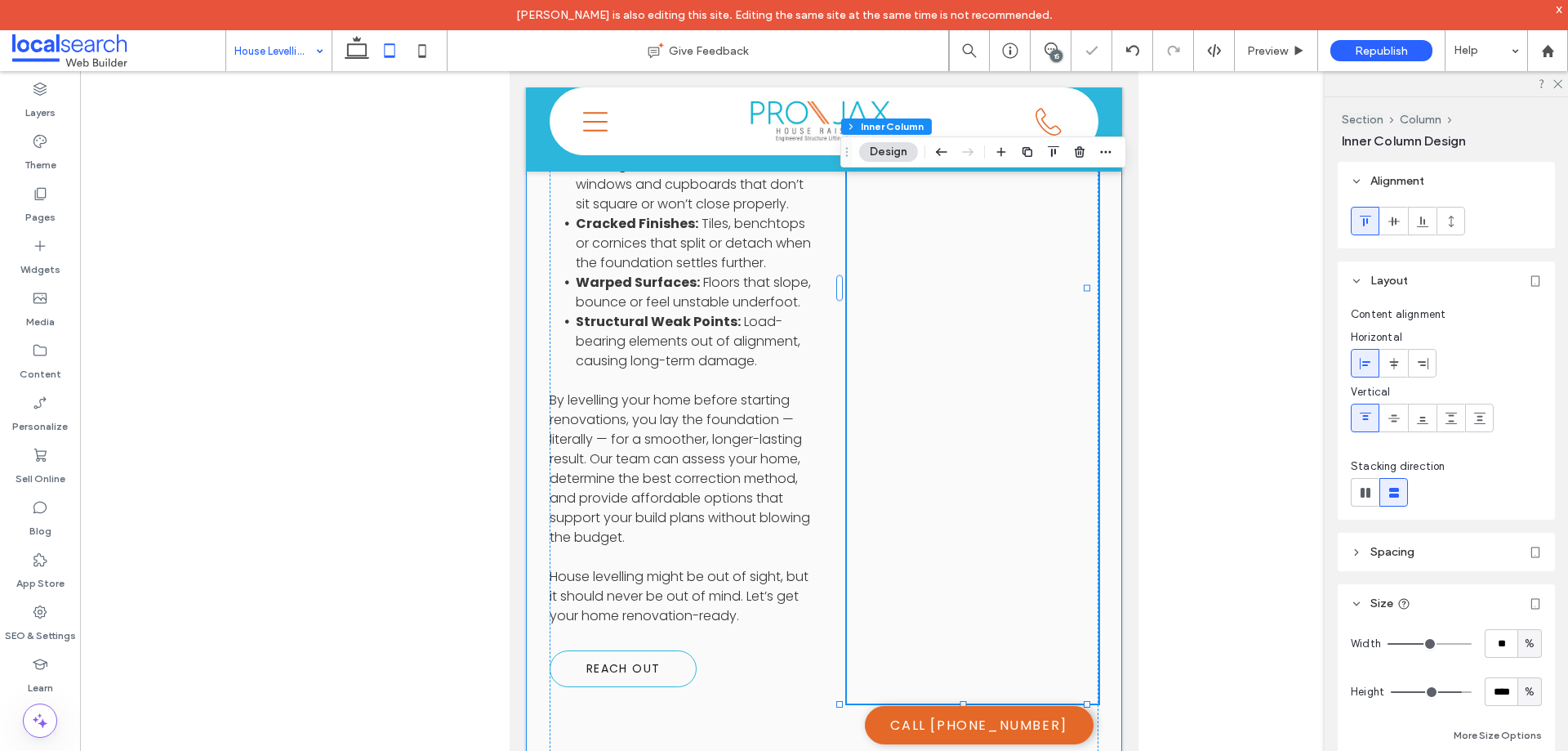
click at [895, 655] on div "A Smart Step Before Renovation House levelling is one of the most cost-effectiv…" at bounding box center [824, 346] width 549 height 949
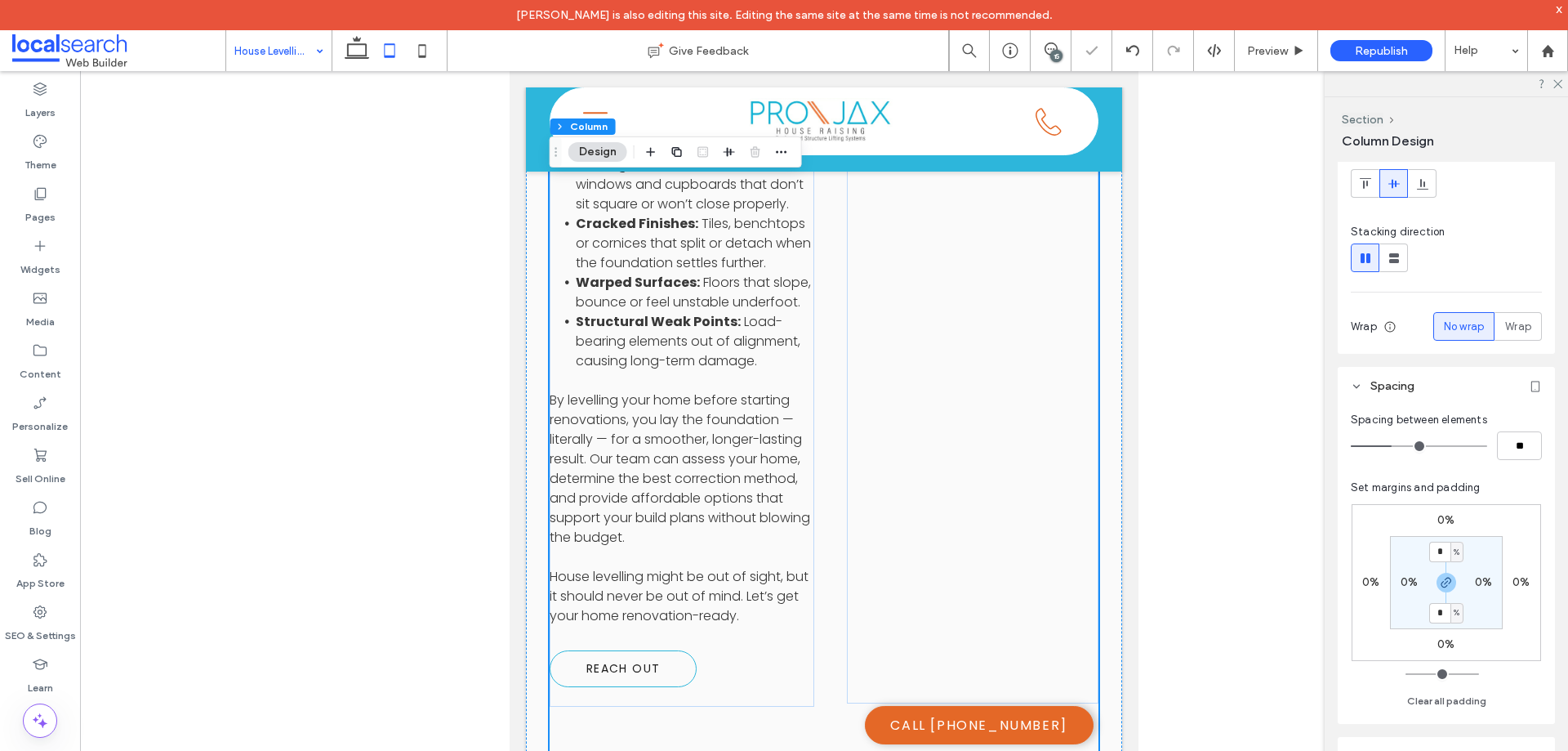
scroll to position [163, 0]
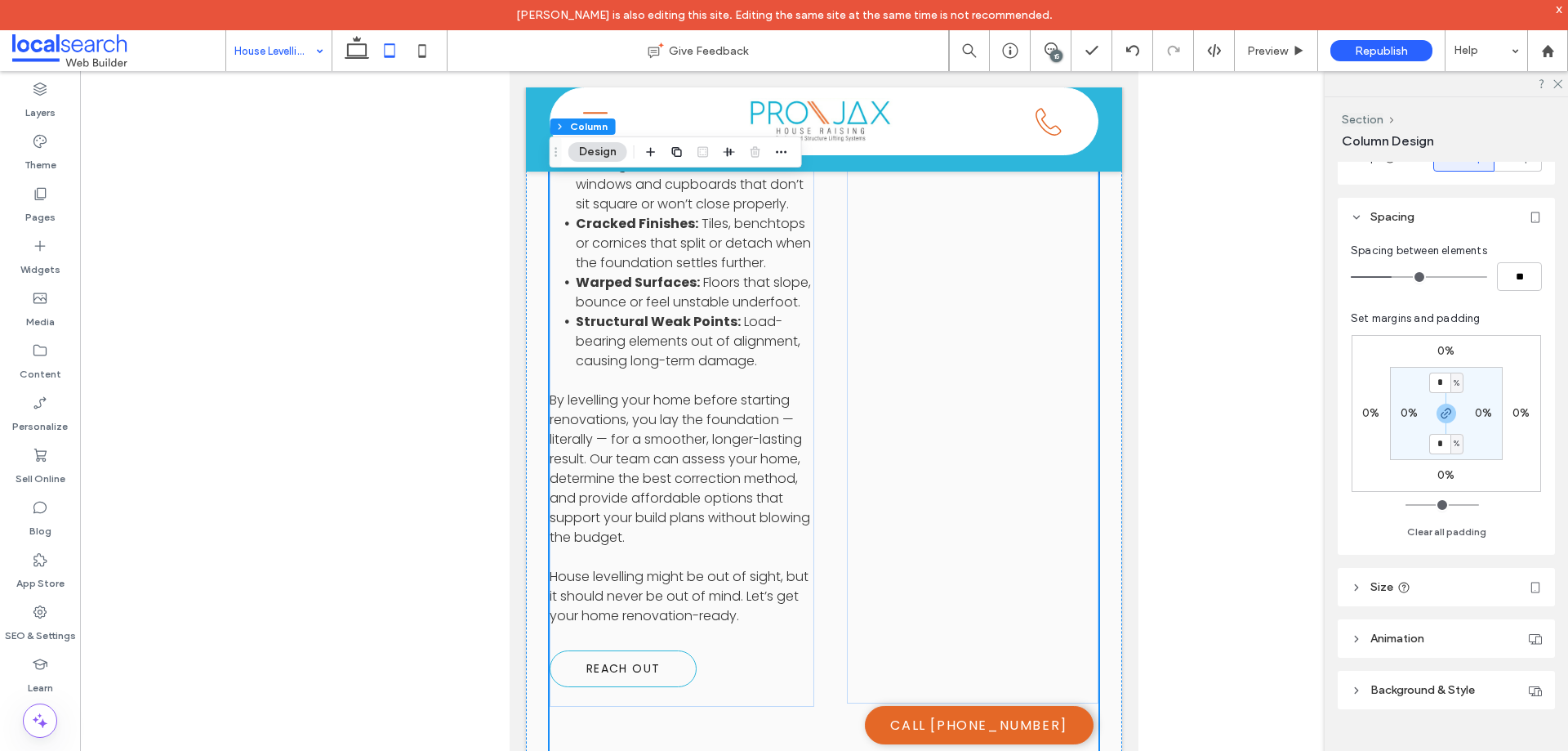
click at [1435, 583] on header "Size" at bounding box center [1447, 587] width 217 height 38
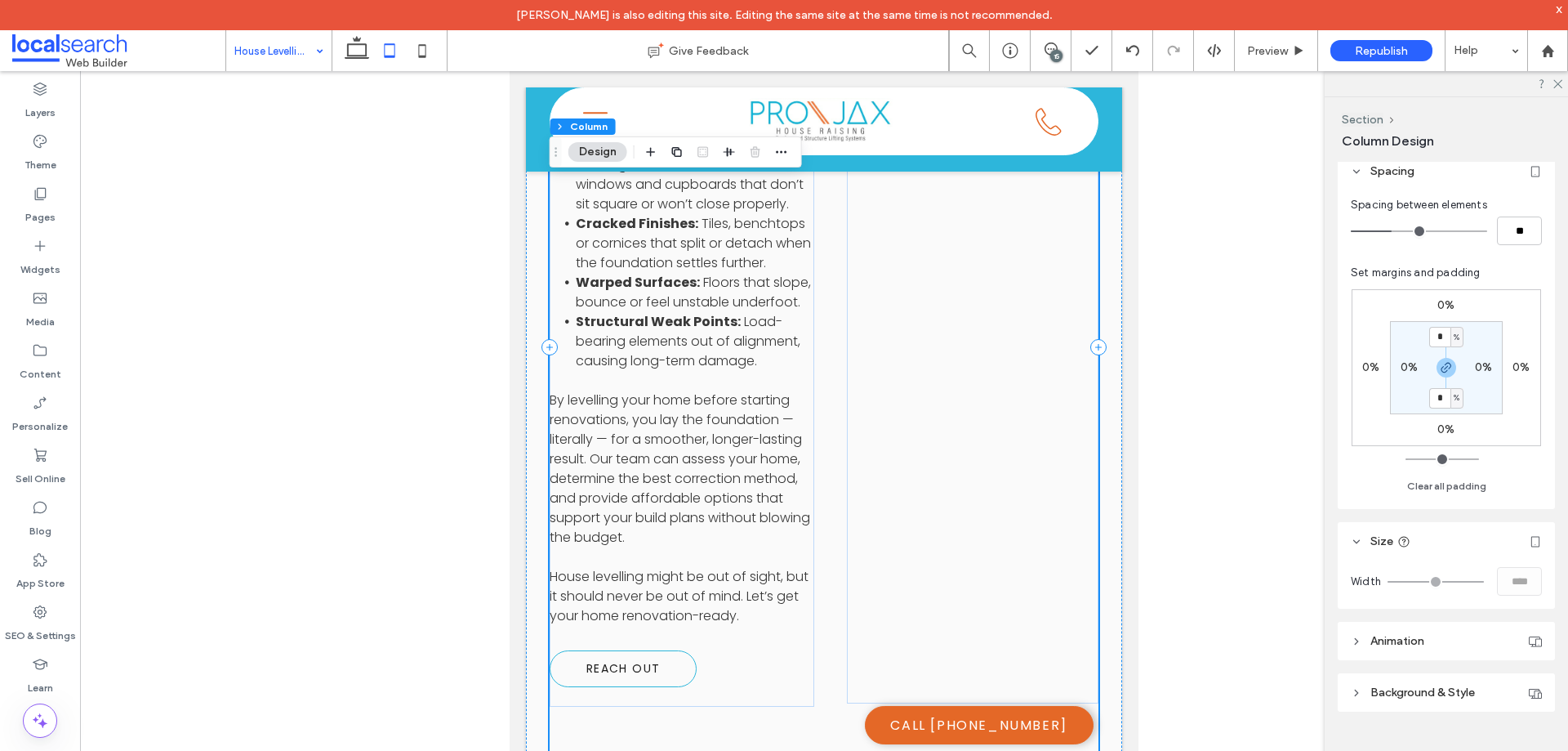
click at [849, 634] on div "A Smart Step Before Renovation House levelling is one of the most cost-effectiv…" at bounding box center [824, 346] width 549 height 949
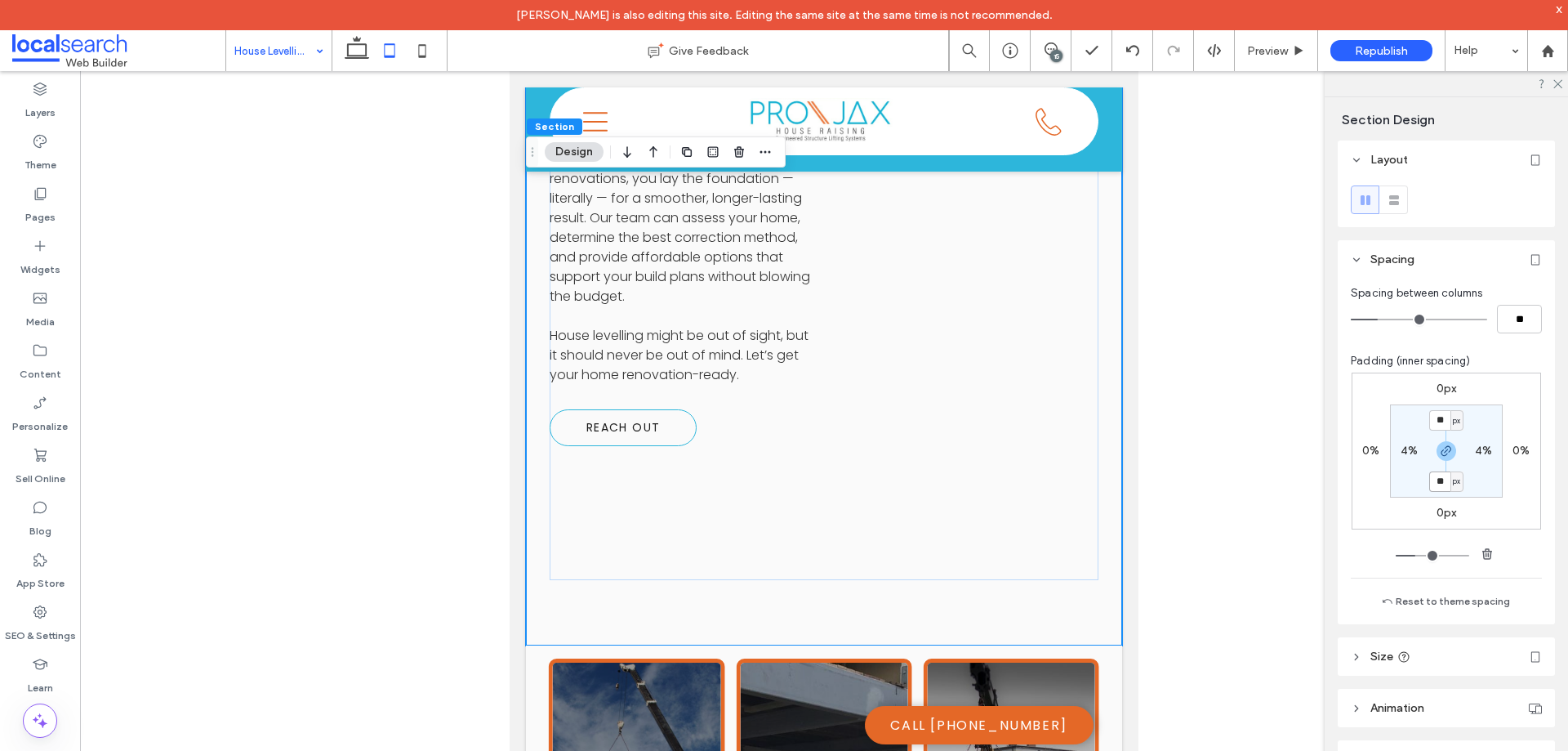
scroll to position [2443, 0]
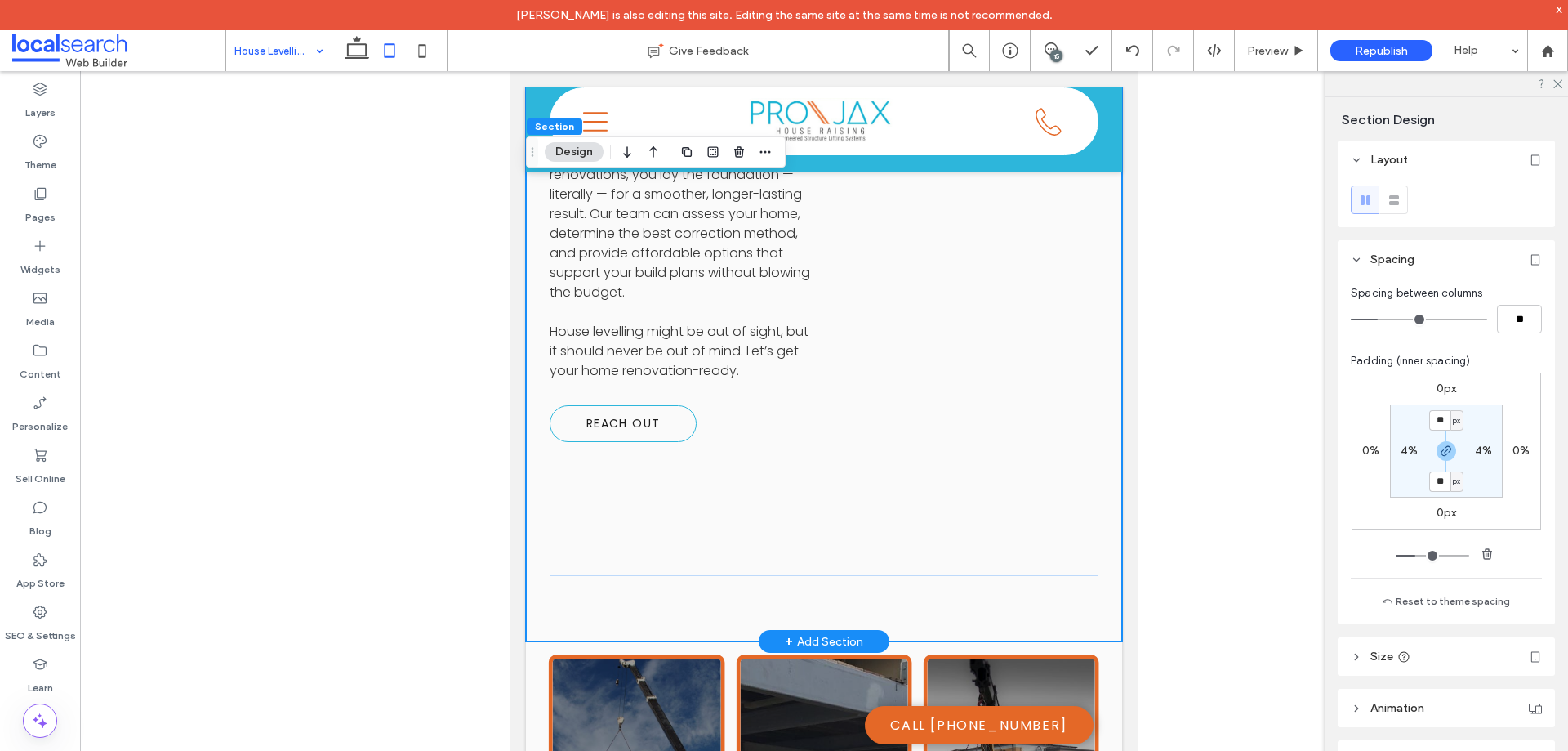
click at [851, 449] on div "A Smart Step Before Renovation House levelling is one of the most cost-effectiv…" at bounding box center [824, 101] width 596 height 1079
click at [1004, 389] on div "A Smart Step Before Renovation House levelling is one of the most cost-effectiv…" at bounding box center [824, 101] width 549 height 949
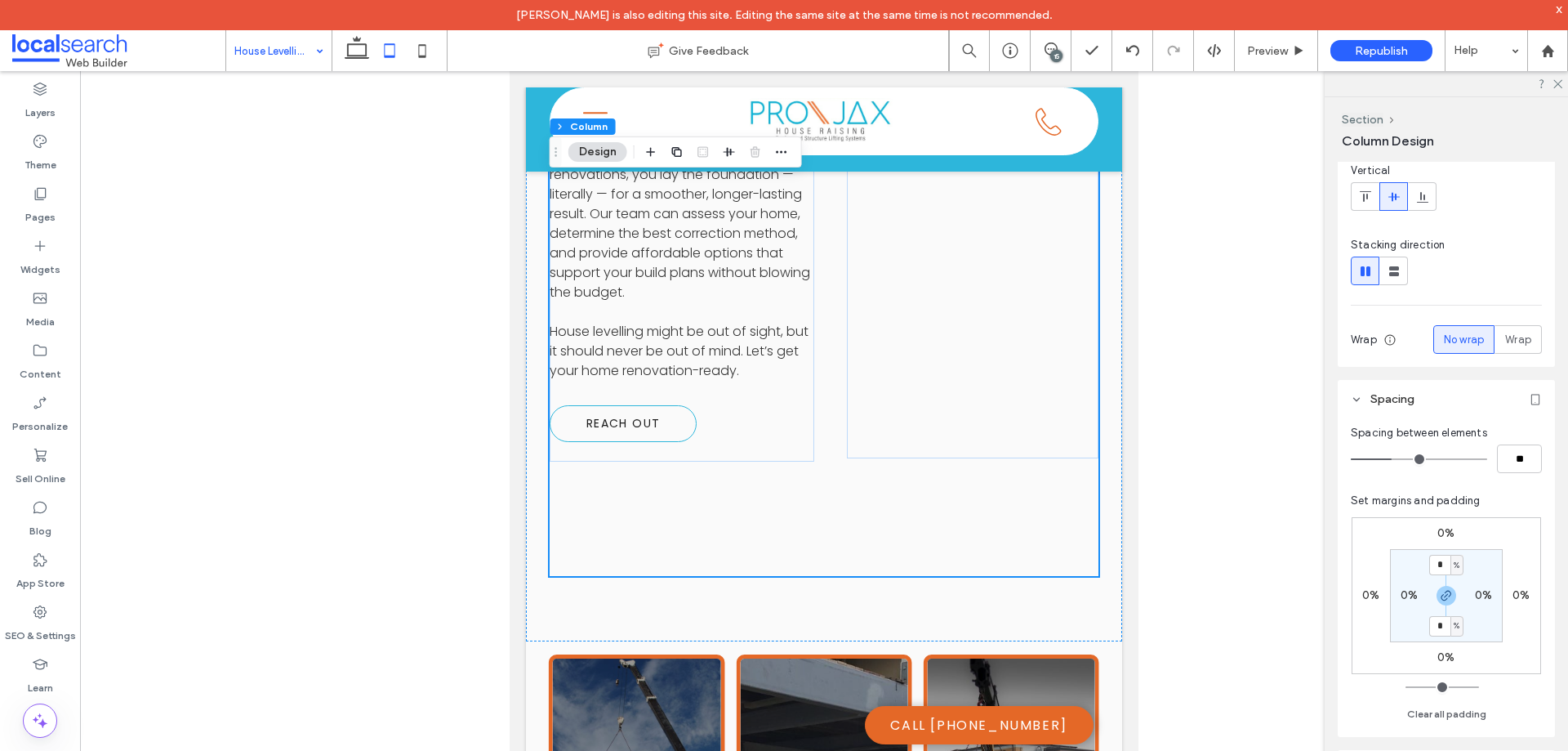
scroll to position [163, 0]
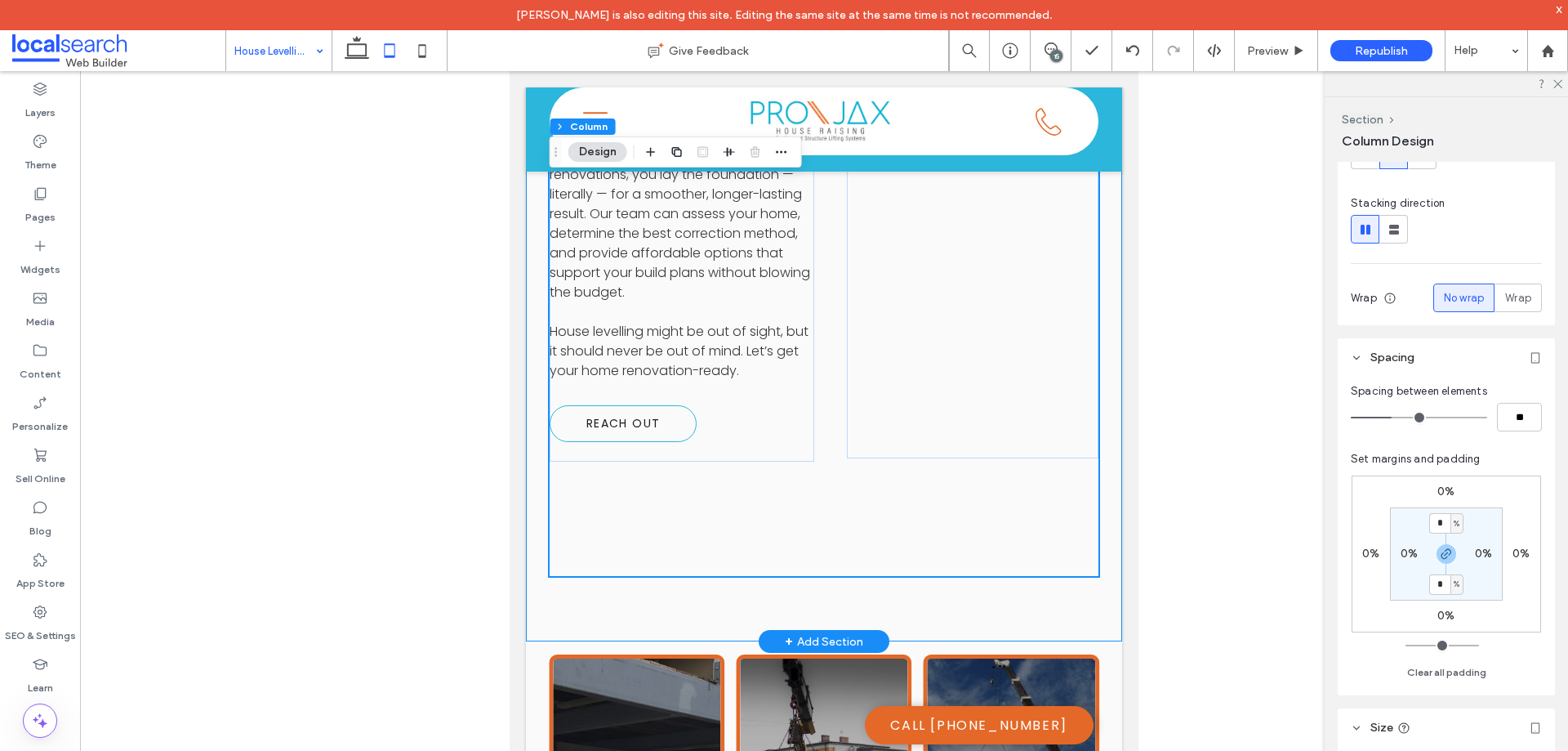
click at [1026, 444] on div "A Smart Step Before Renovation House levelling is one of the most cost-effectiv…" at bounding box center [824, 101] width 596 height 1079
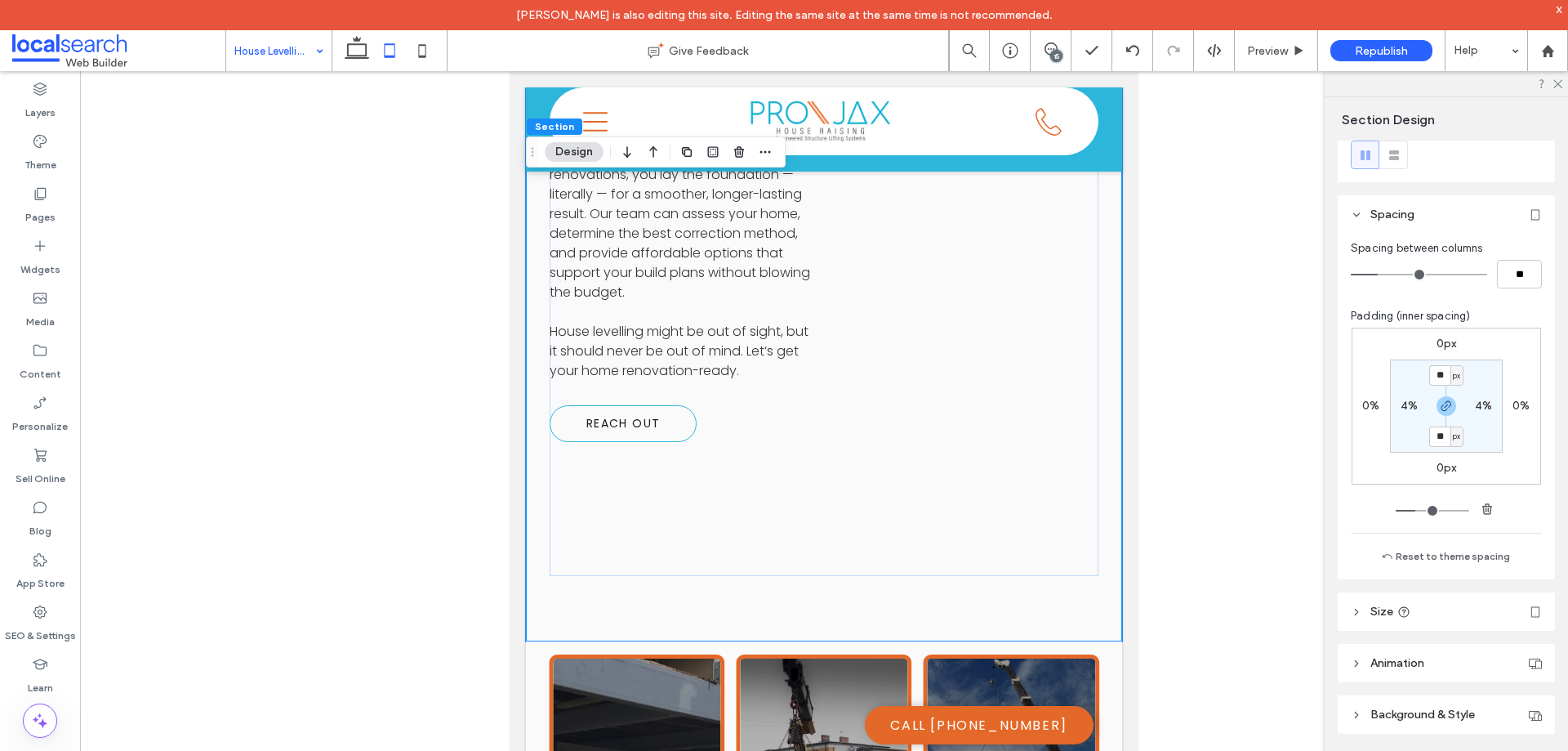
scroll to position [70, 0]
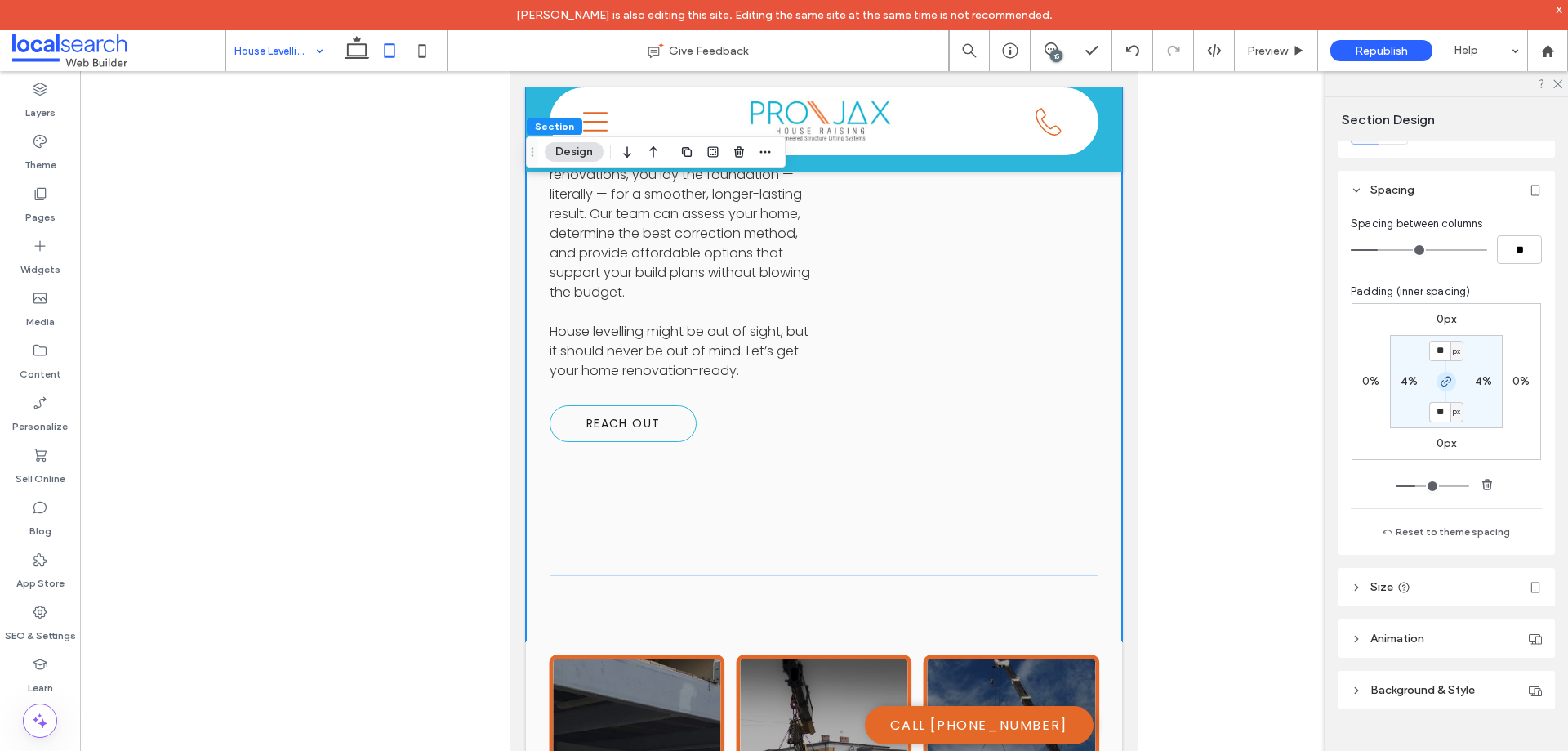
click at [1440, 379] on icon "button" at bounding box center [1447, 382] width 13 height 13
click at [1438, 418] on label "80px" at bounding box center [1447, 411] width 27 height 14
type input "*"
click at [795, 415] on div "A Smart Step Before Renovation House levelling is one of the most cost-effectiv…" at bounding box center [824, 134] width 549 height 1014
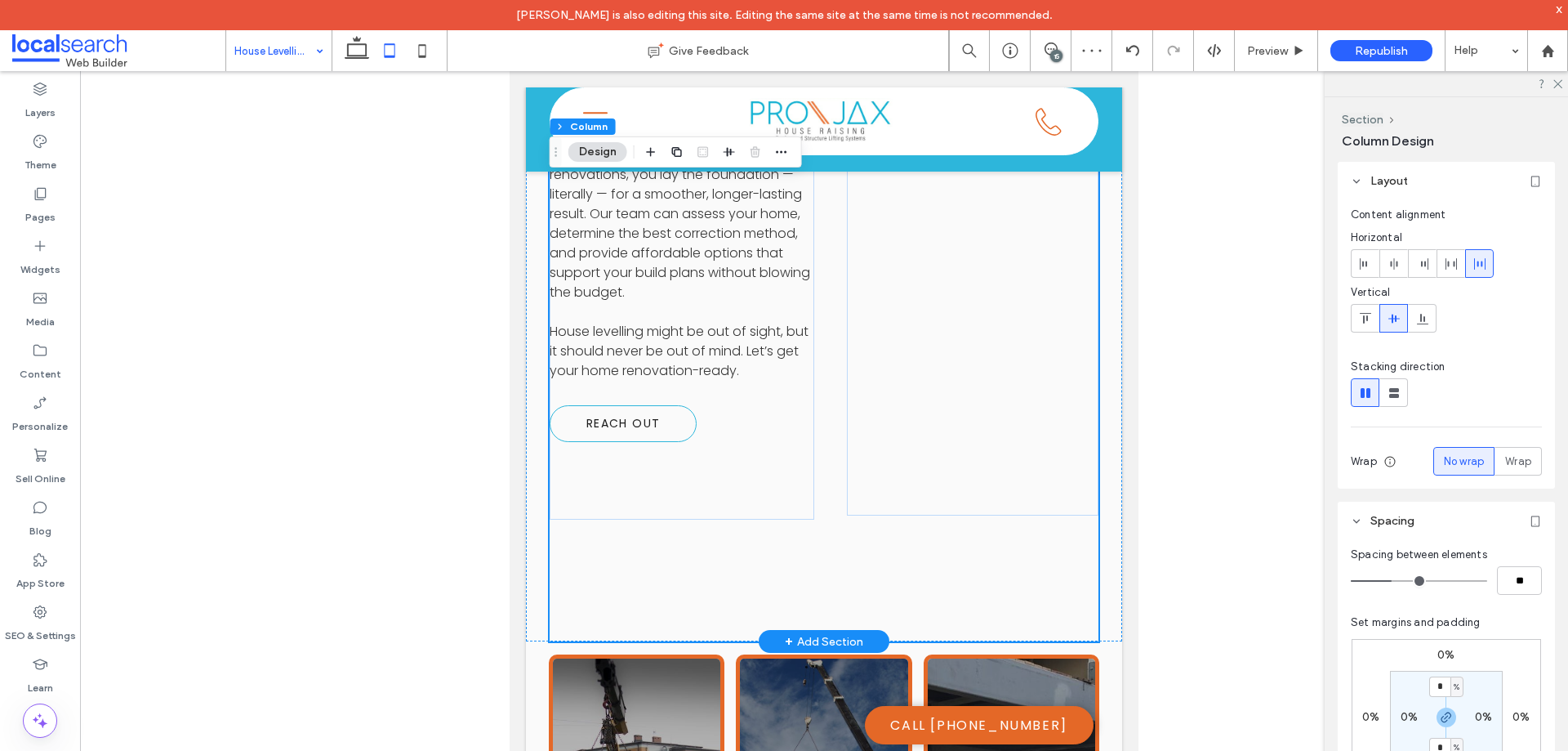
click at [918, 452] on div "A Smart Step Before Renovation House levelling is one of the most cost-effectiv…" at bounding box center [824, 134] width 549 height 1014
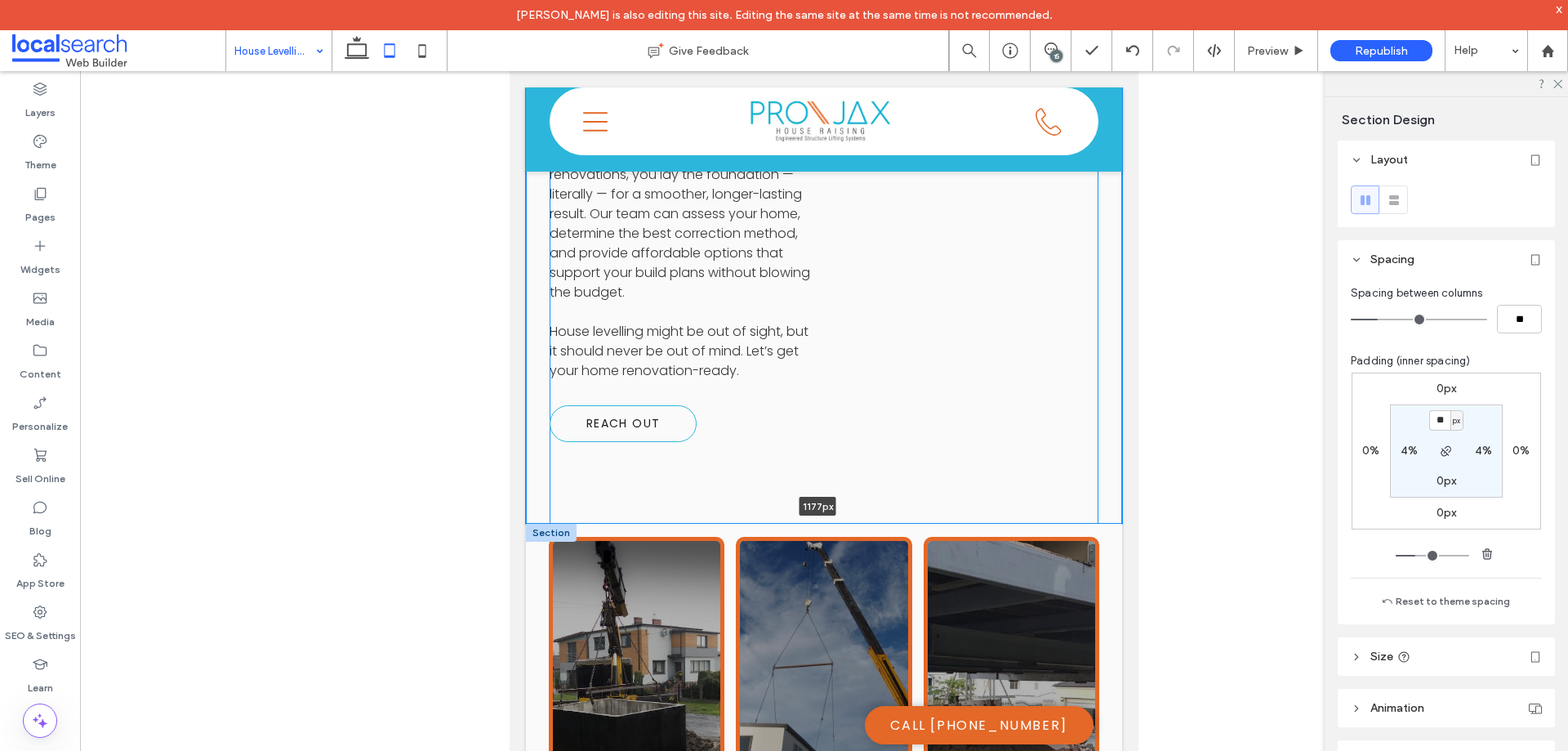
drag, startPoint x: 936, startPoint y: 465, endPoint x: 933, endPoint y: 375, distance: 90.0
type input "****"
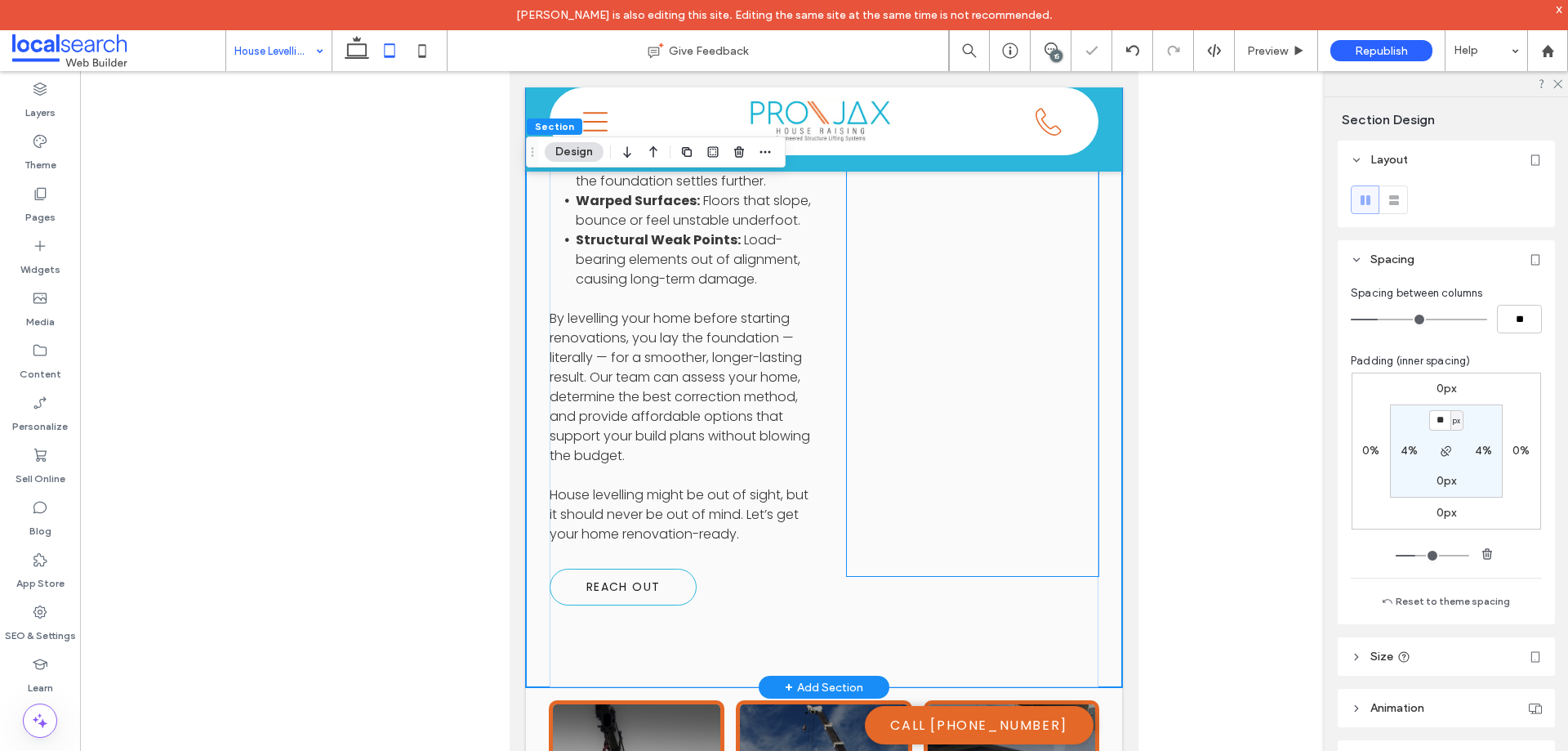
click at [901, 339] on div at bounding box center [973, 344] width 252 height 335
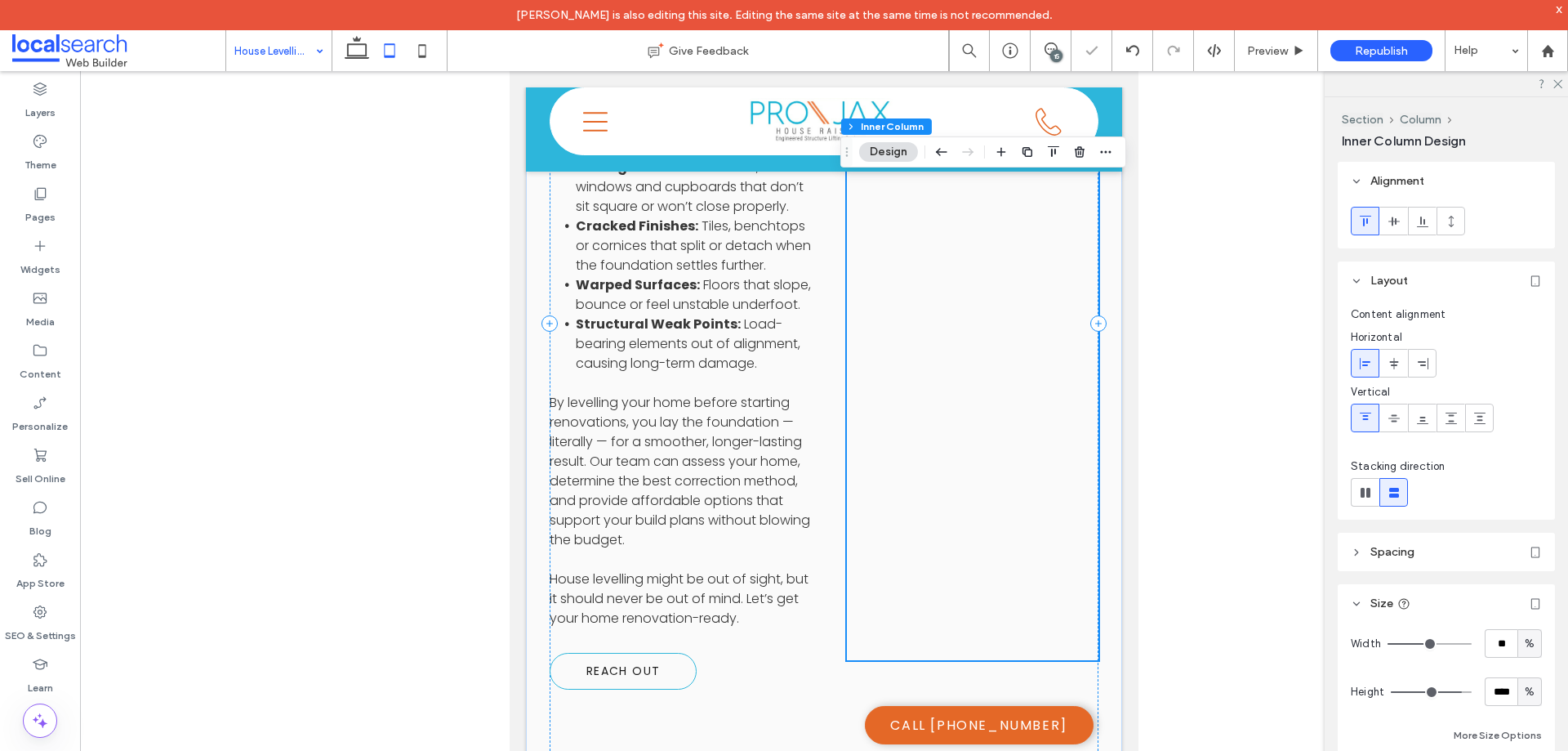
scroll to position [2116, 0]
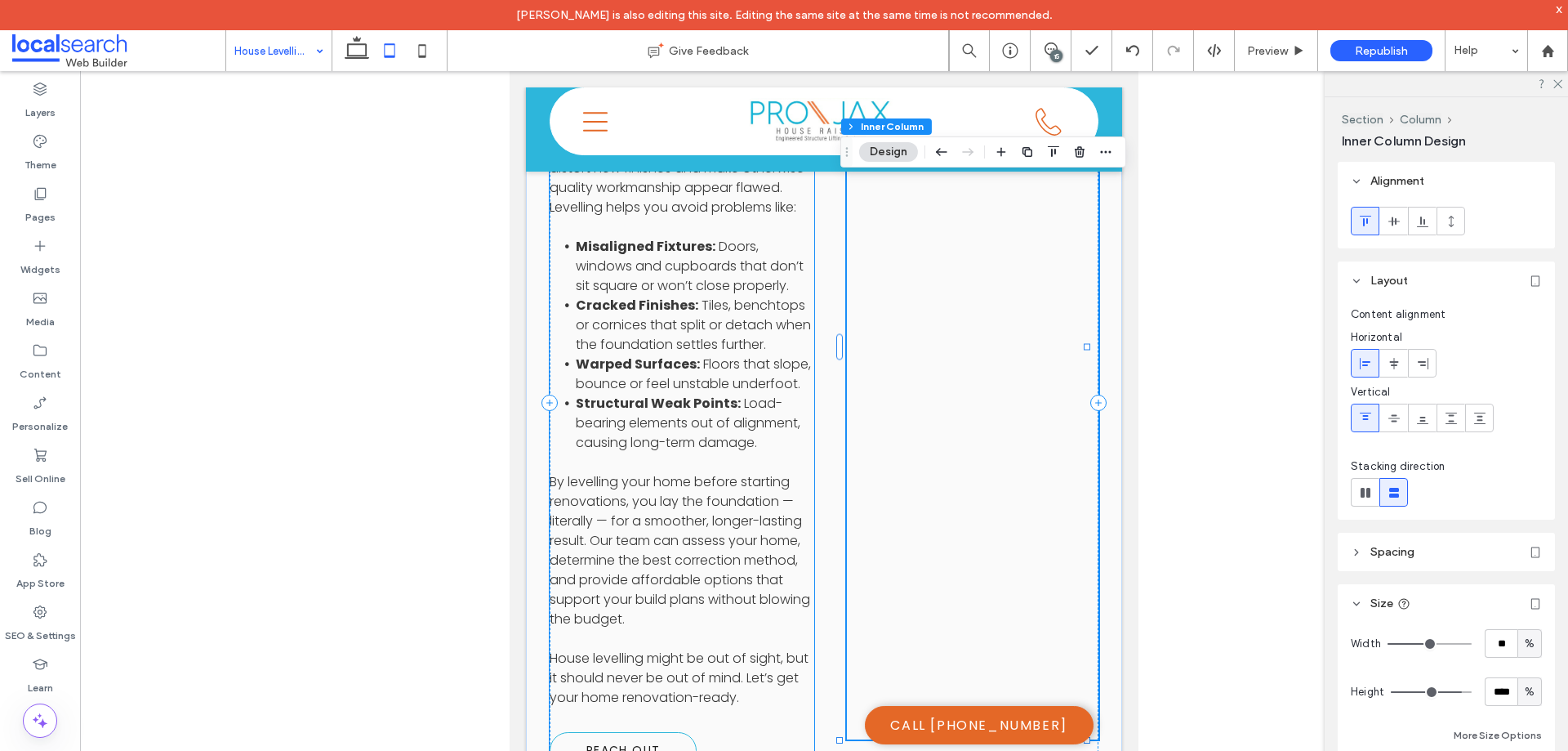
click at [720, 618] on div "A Smart Step Before Renovation House levelling is one of the most cost-effectiv…" at bounding box center [682, 362] width 265 height 815
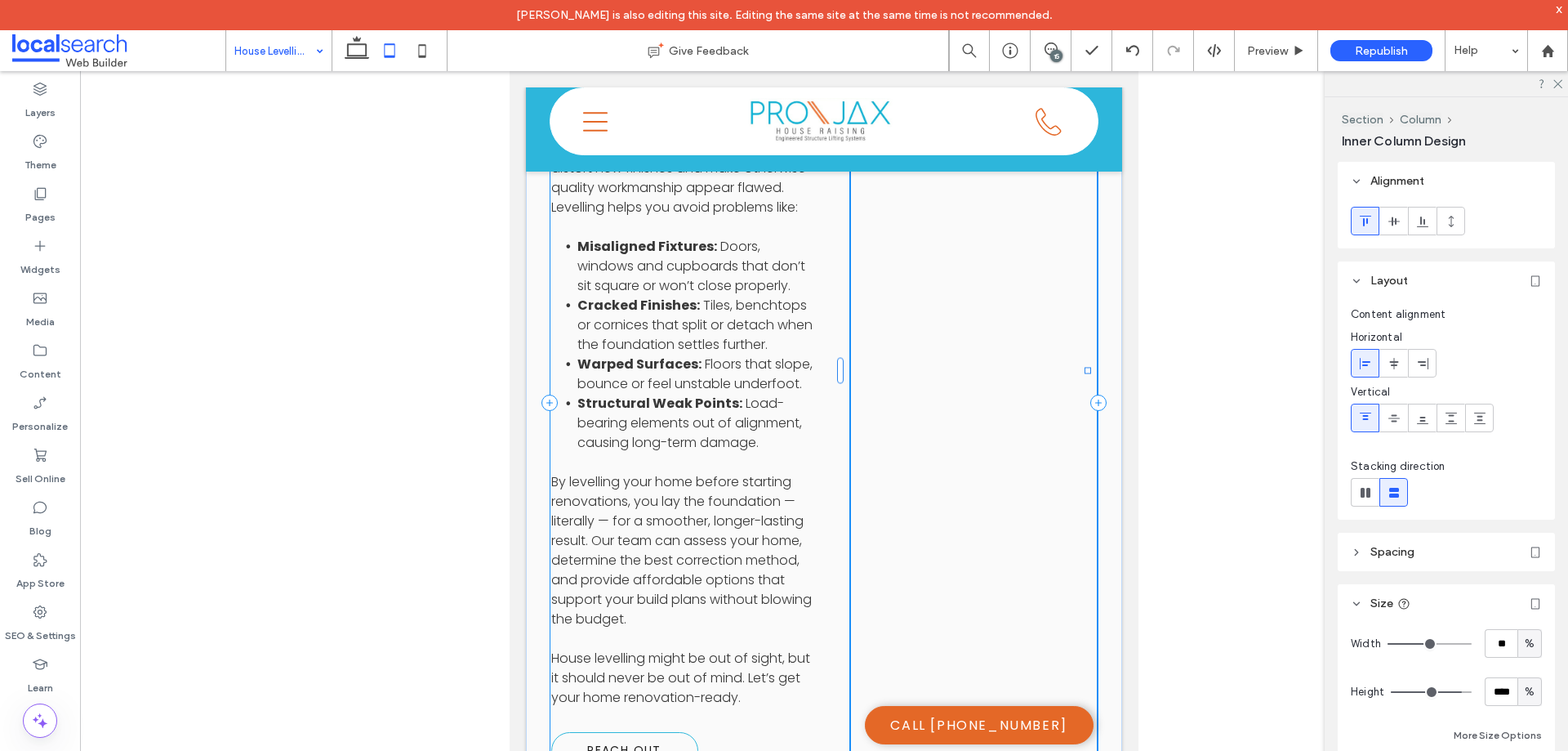
drag, startPoint x: 965, startPoint y: 590, endPoint x: 959, endPoint y: 611, distance: 21.8
click at [959, 611] on div "A Smart Step Before Renovation House levelling is one of the most cost-effectiv…" at bounding box center [824, 370] width 596 height 962
type input "**"
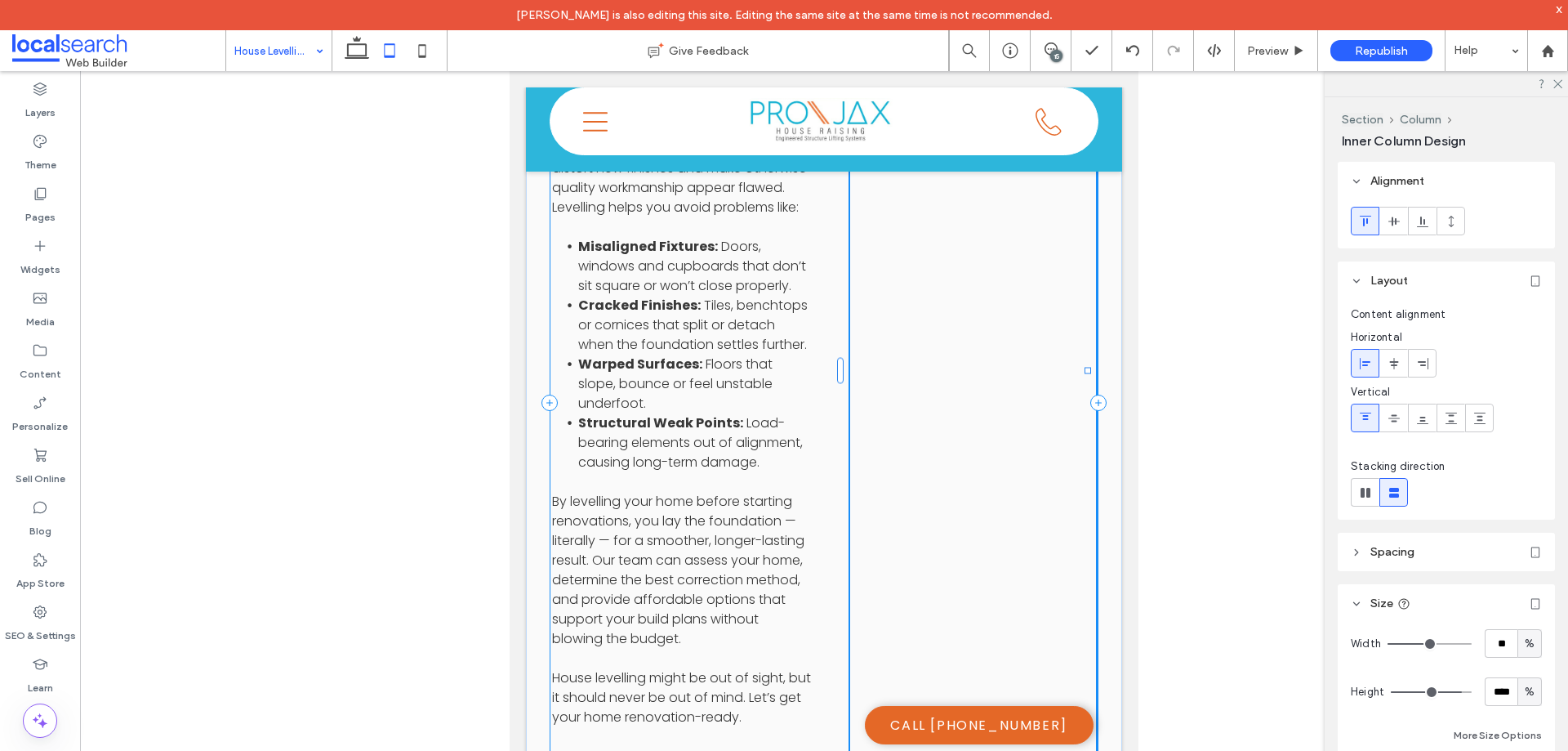
type input "**"
type input "****"
type input "**"
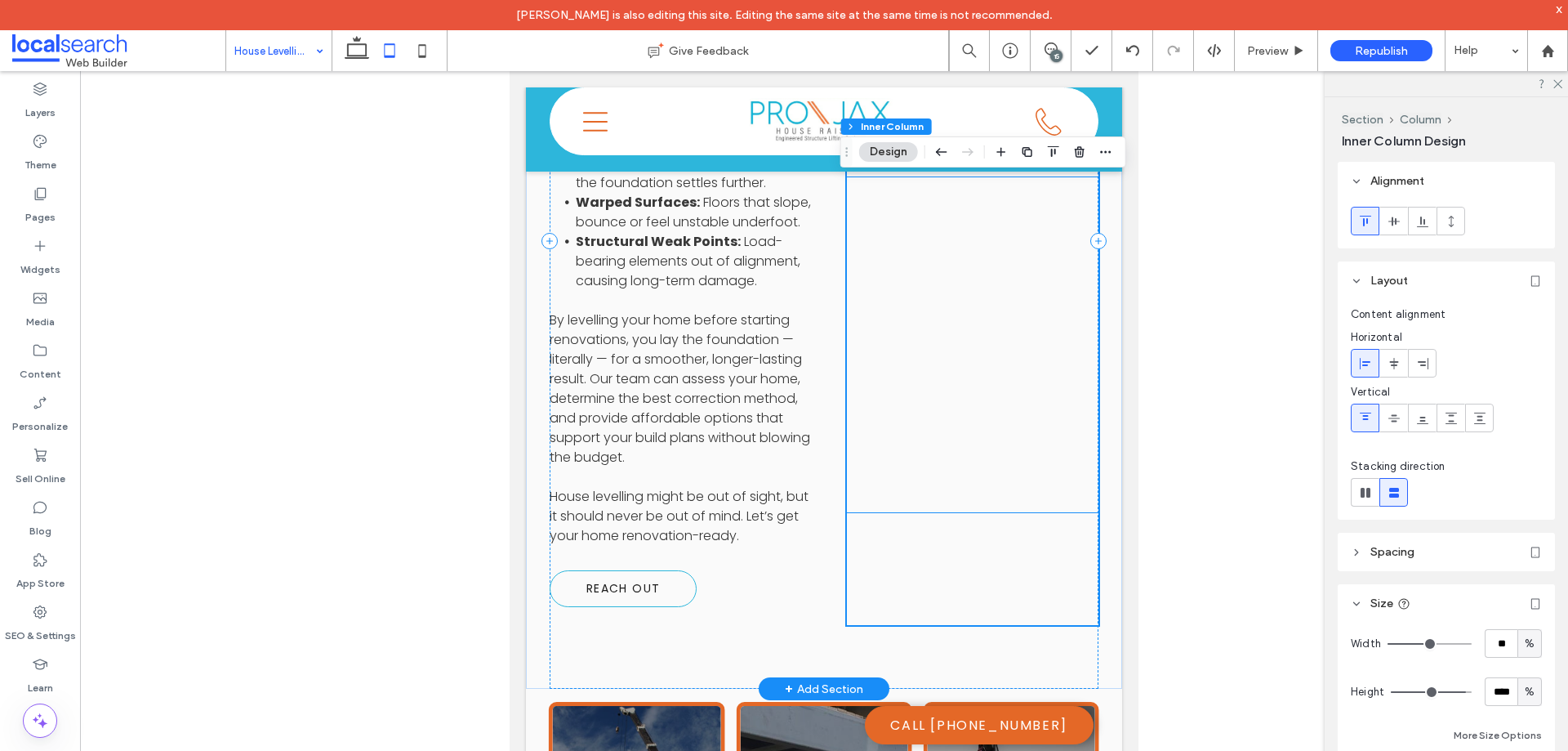
scroll to position [2280, 0]
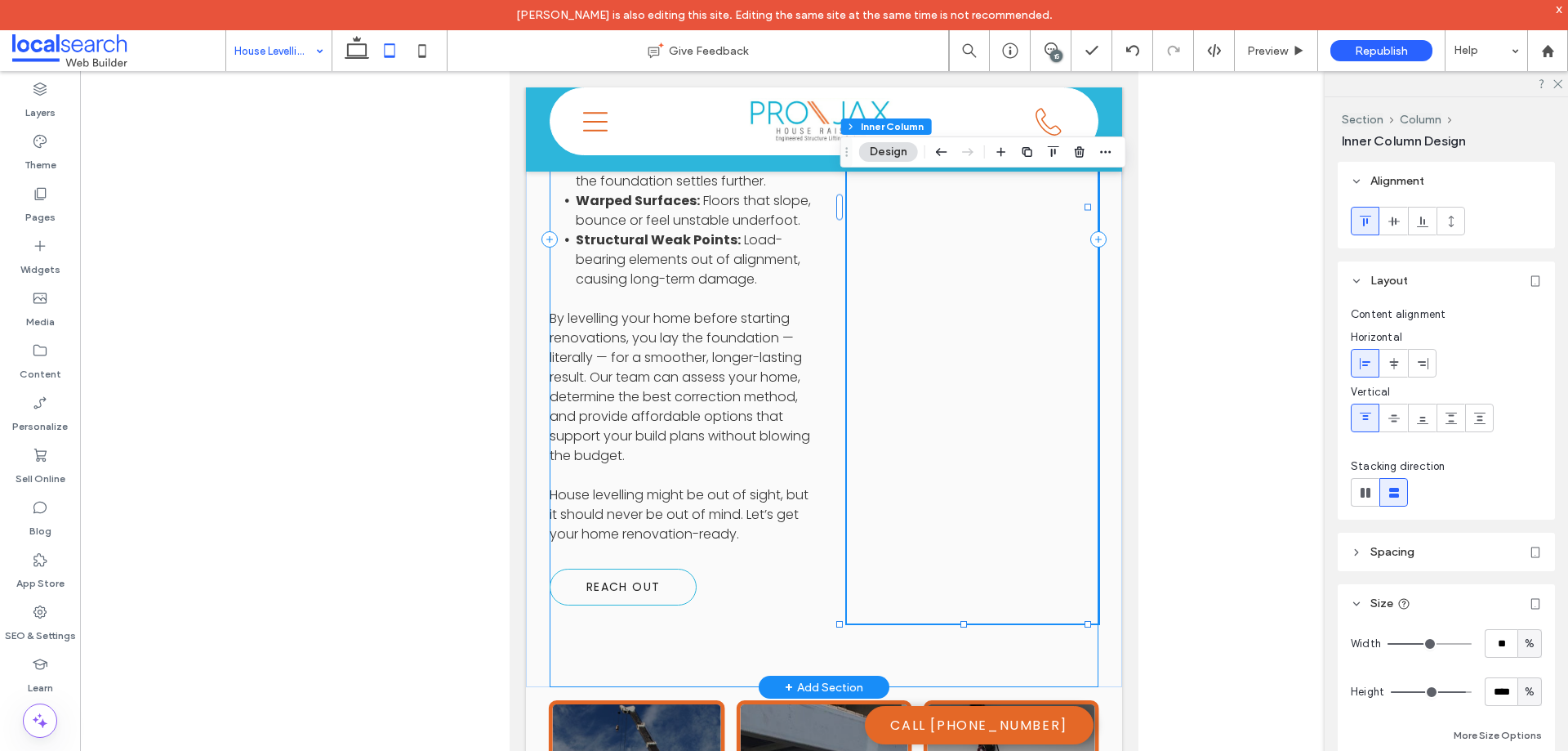
click at [820, 507] on div "A Smart Step Before Renovation House levelling is one of the most cost-effectiv…" at bounding box center [824, 240] width 549 height 897
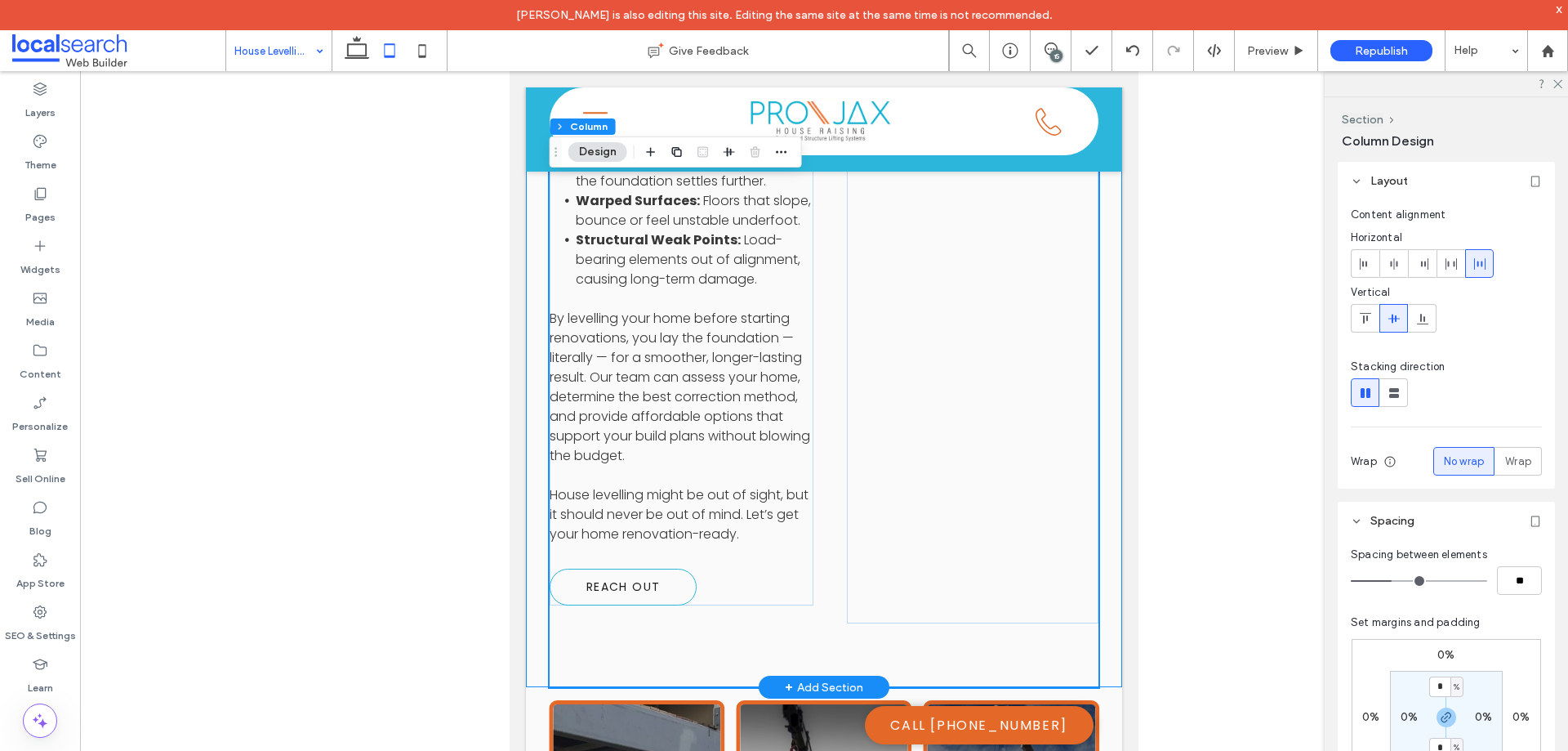
click at [534, 499] on div "A Smart Step Before Renovation House levelling is one of the most cost-effectiv…" at bounding box center [824, 206] width 596 height 962
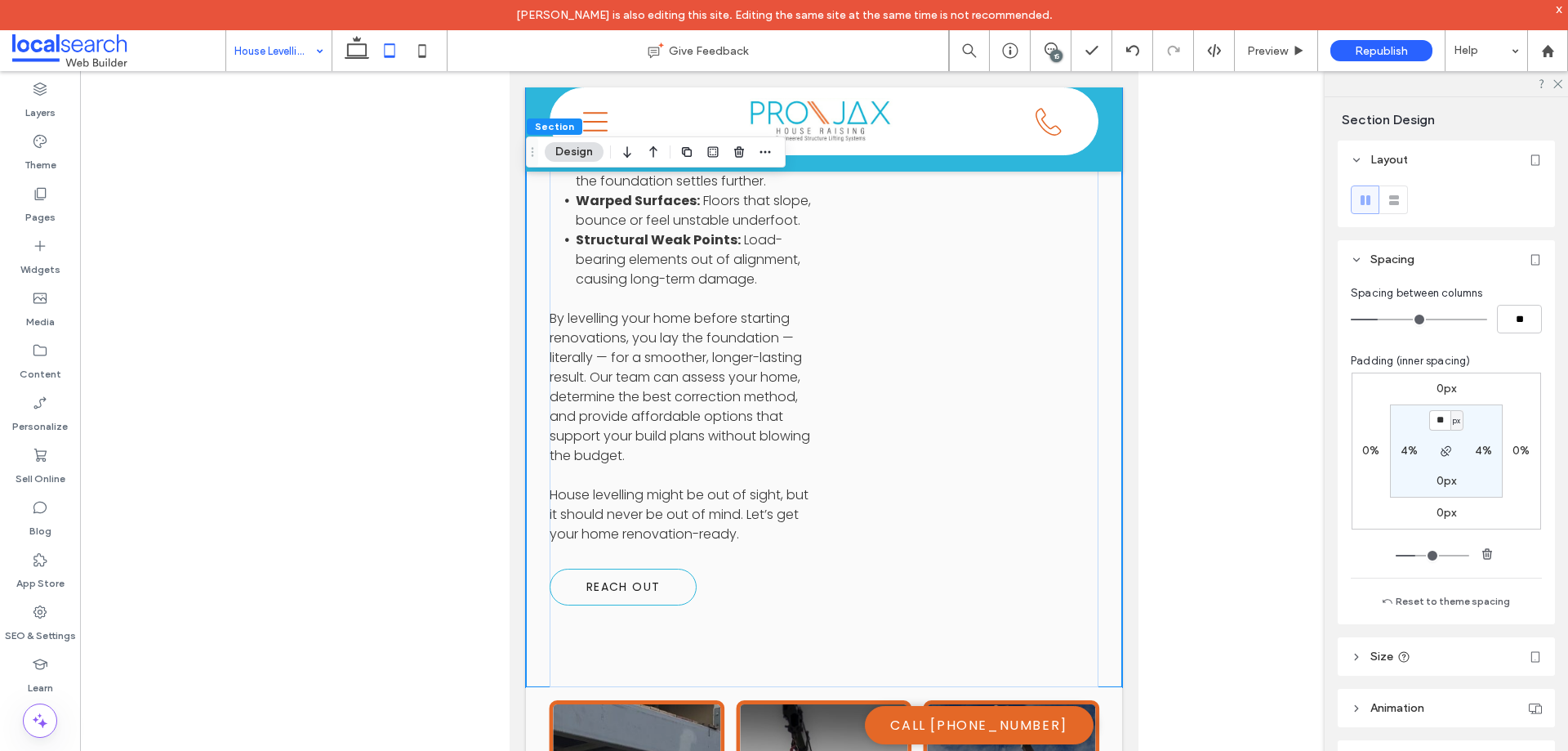
click at [1439, 479] on label "0px" at bounding box center [1447, 481] width 20 height 14
type input "*"
type input "**"
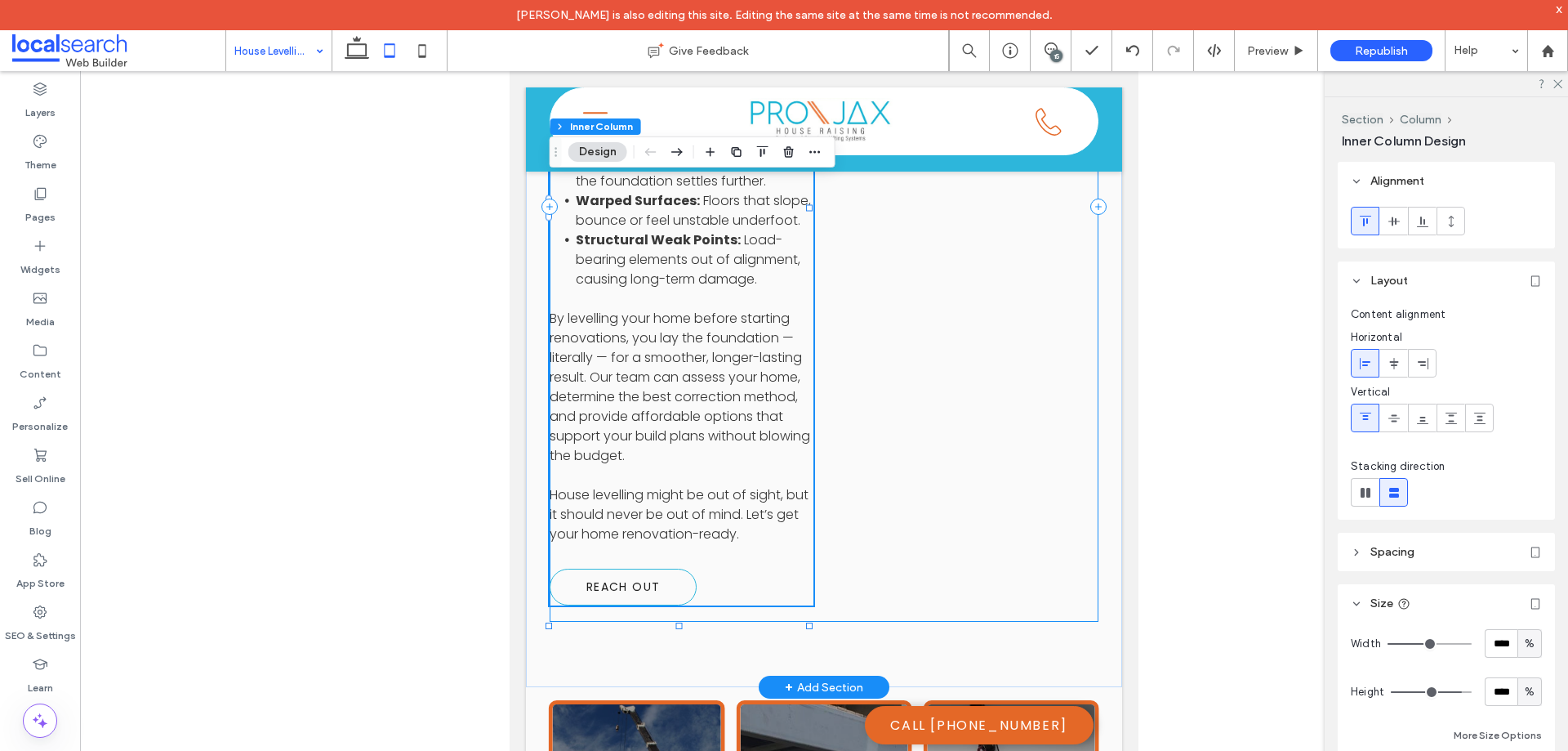
click at [899, 423] on div "A Smart Step Before Renovation House levelling is one of the most cost-effectiv…" at bounding box center [824, 206] width 549 height 831
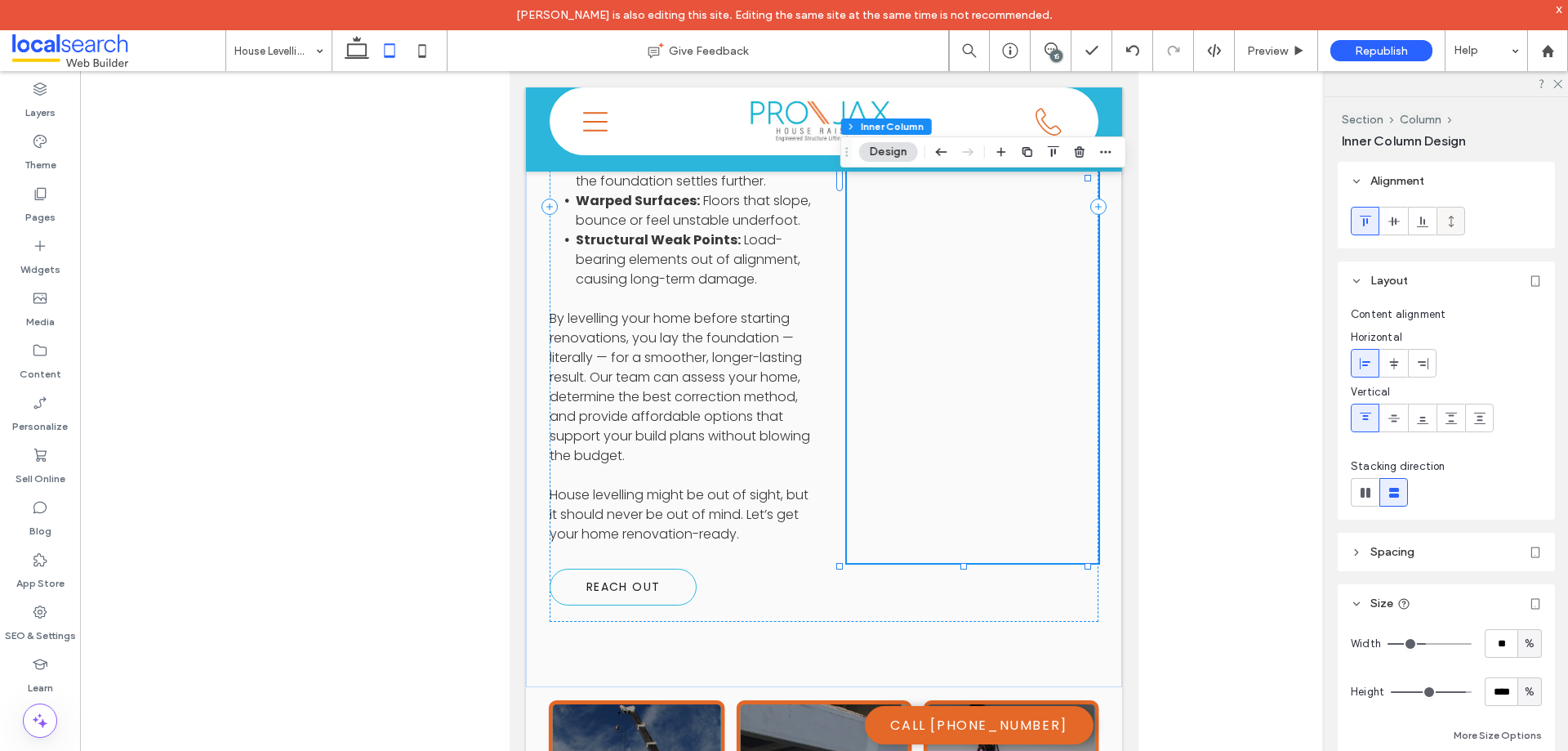
click at [1455, 220] on icon at bounding box center [1452, 221] width 13 height 13
type input "**"
type input "***"
type input "**"
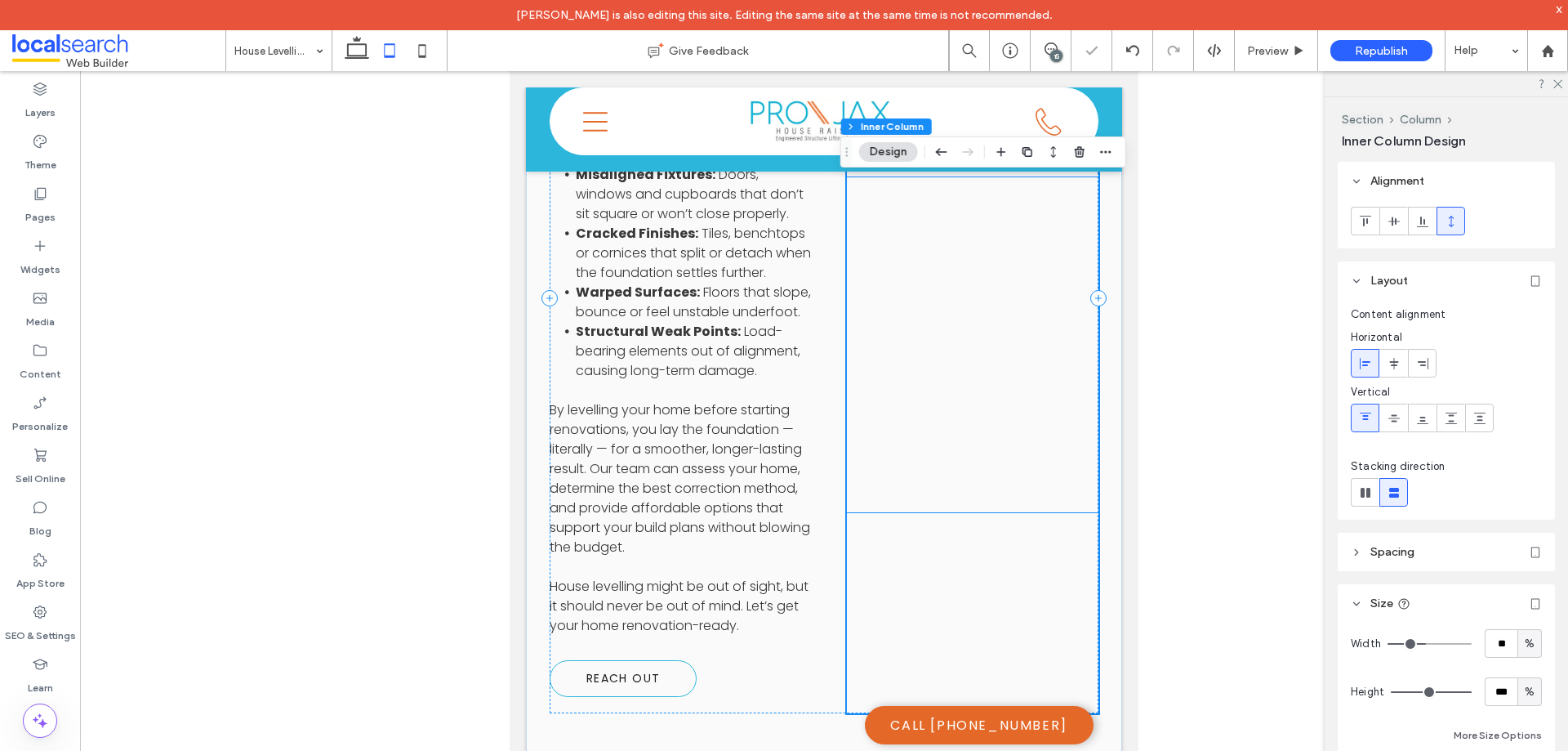
scroll to position [2361, 0]
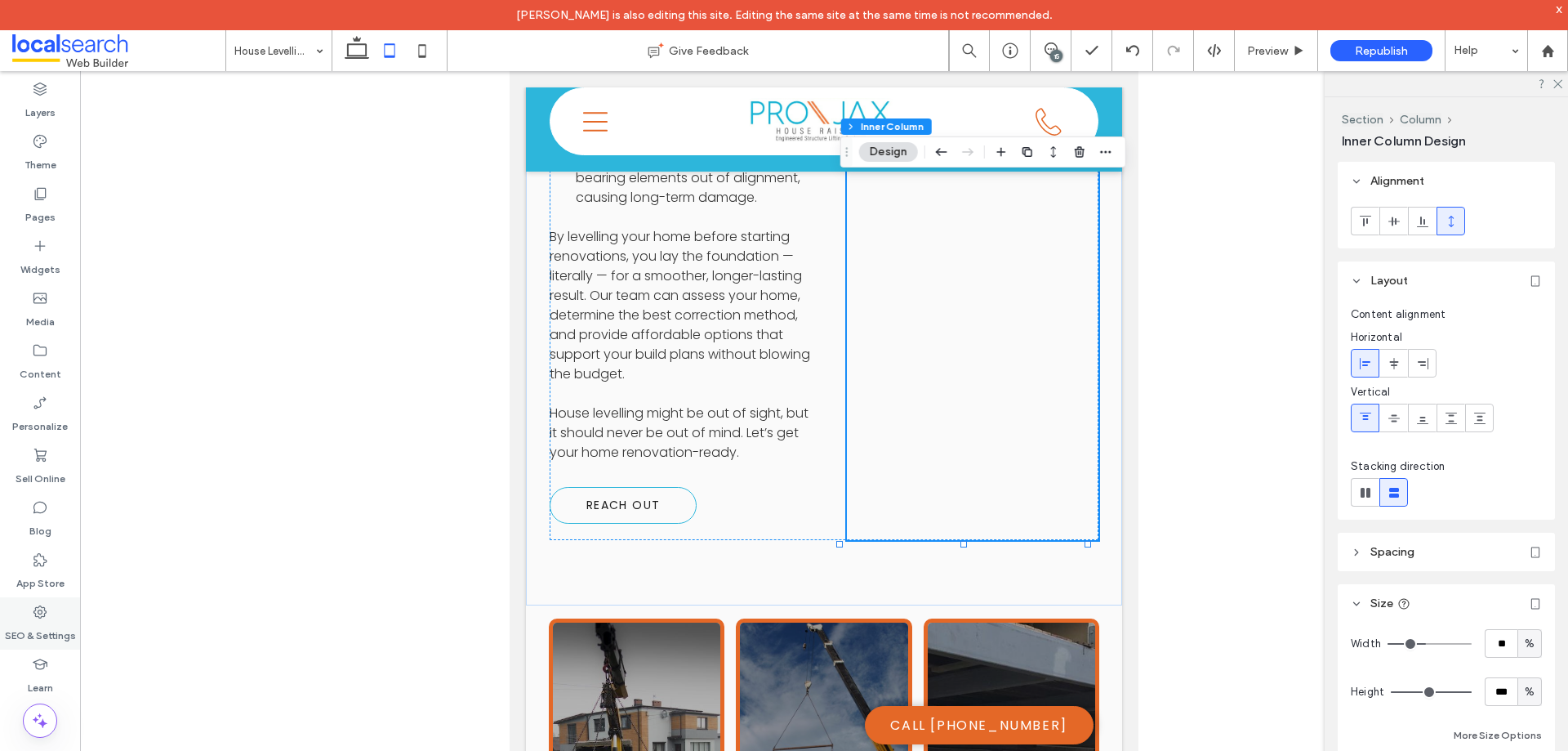
click at [37, 611] on icon at bounding box center [39, 612] width 16 height 16
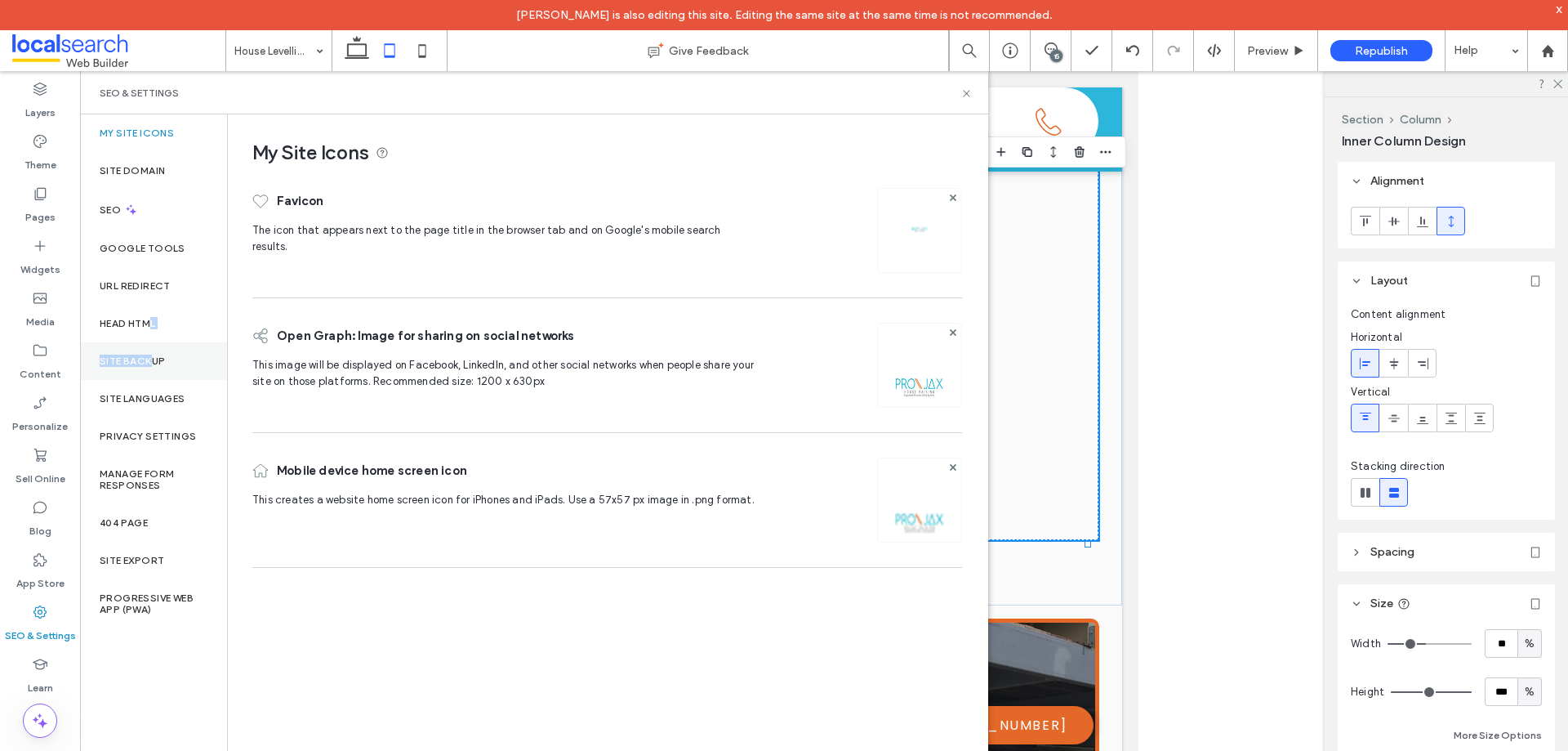
drag, startPoint x: 150, startPoint y: 341, endPoint x: 150, endPoint y: 356, distance: 15.0
click at [150, 356] on div "My Site Icons Site Domain SEO Google Tools URL Redirect Head HTML Site Backup S…" at bounding box center [154, 448] width 147 height 667
click at [150, 356] on label "Site Backup" at bounding box center [132, 362] width 66 height 11
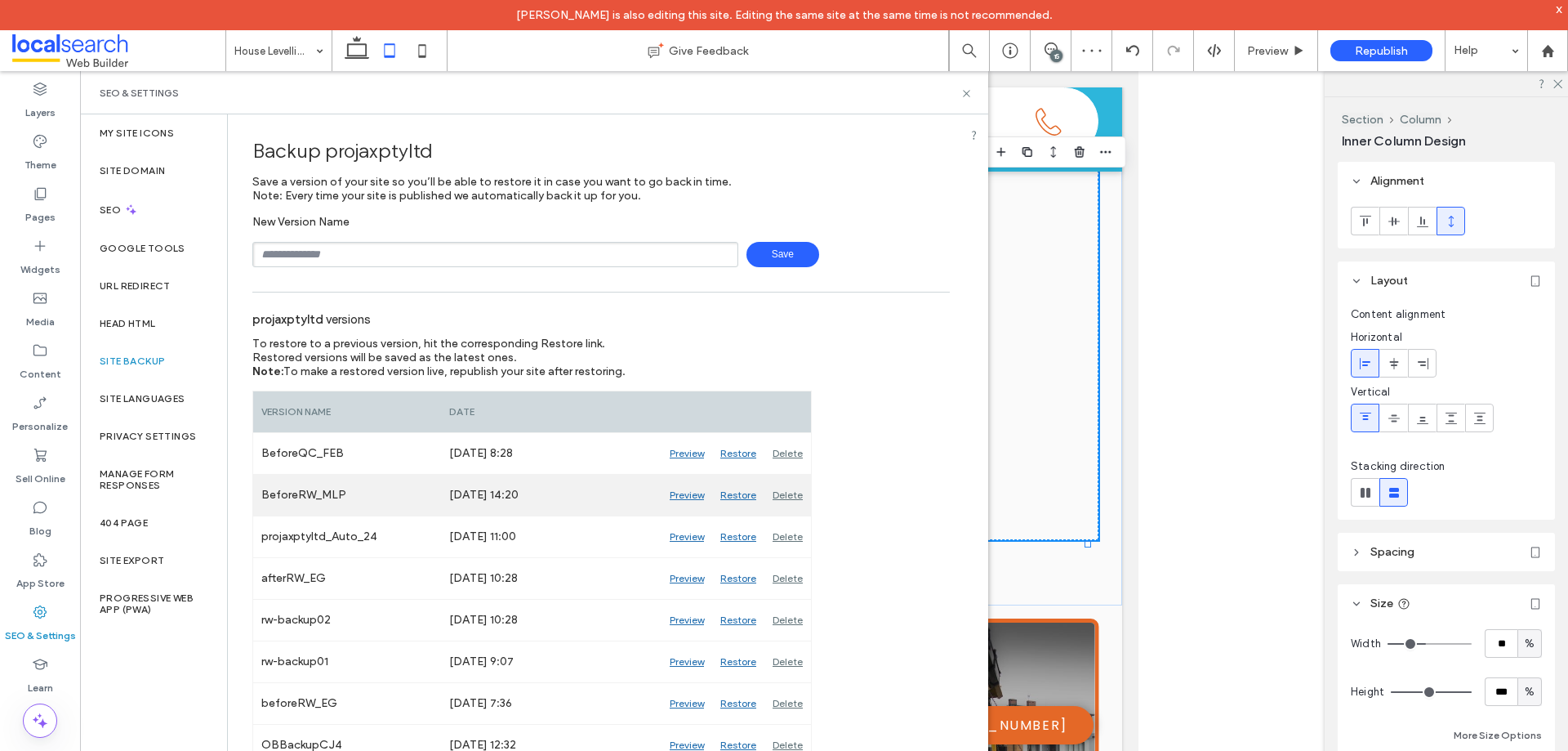
click at [684, 492] on div "Preview" at bounding box center [687, 495] width 51 height 41
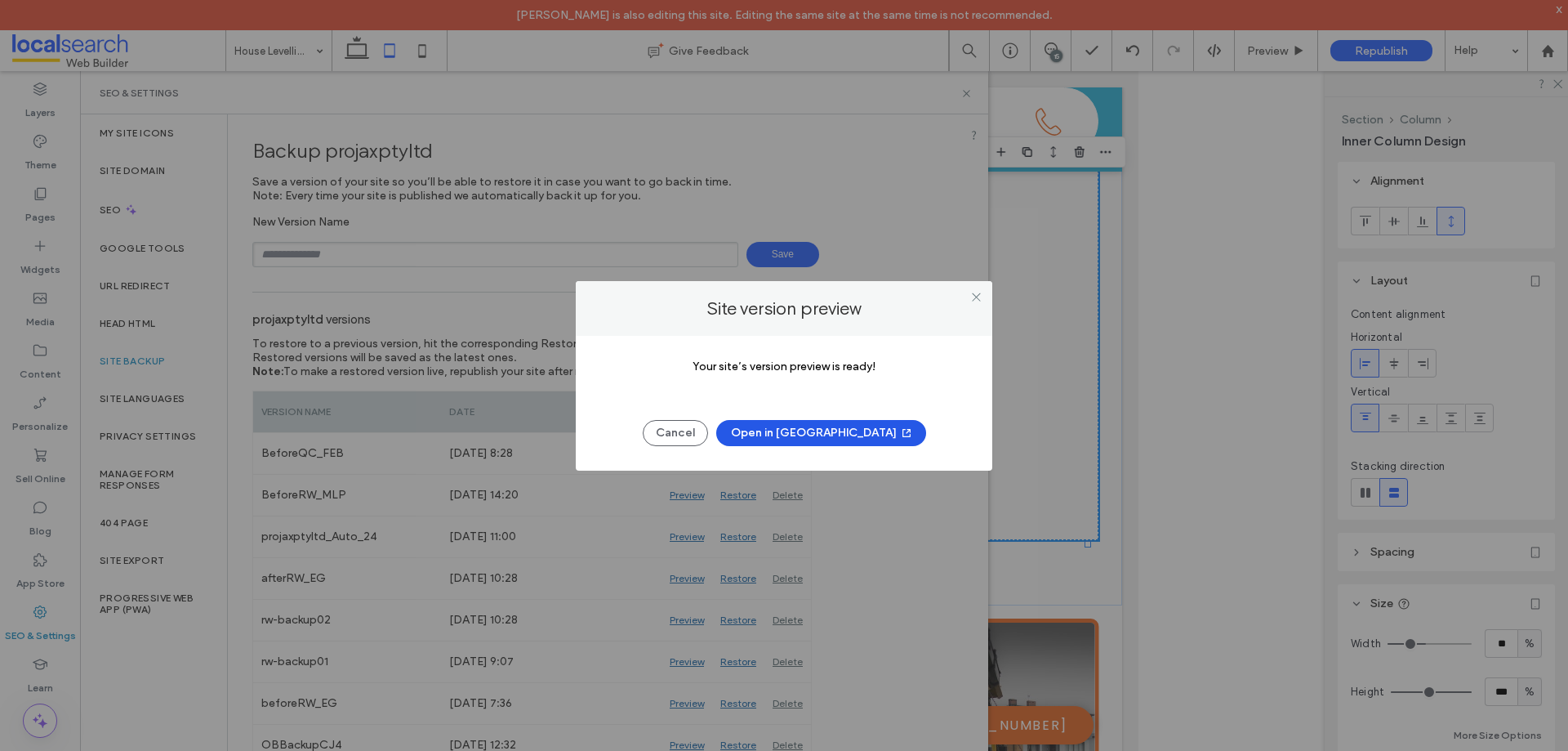
click at [821, 424] on button "Open in [GEOGRAPHIC_DATA]" at bounding box center [821, 432] width 210 height 26
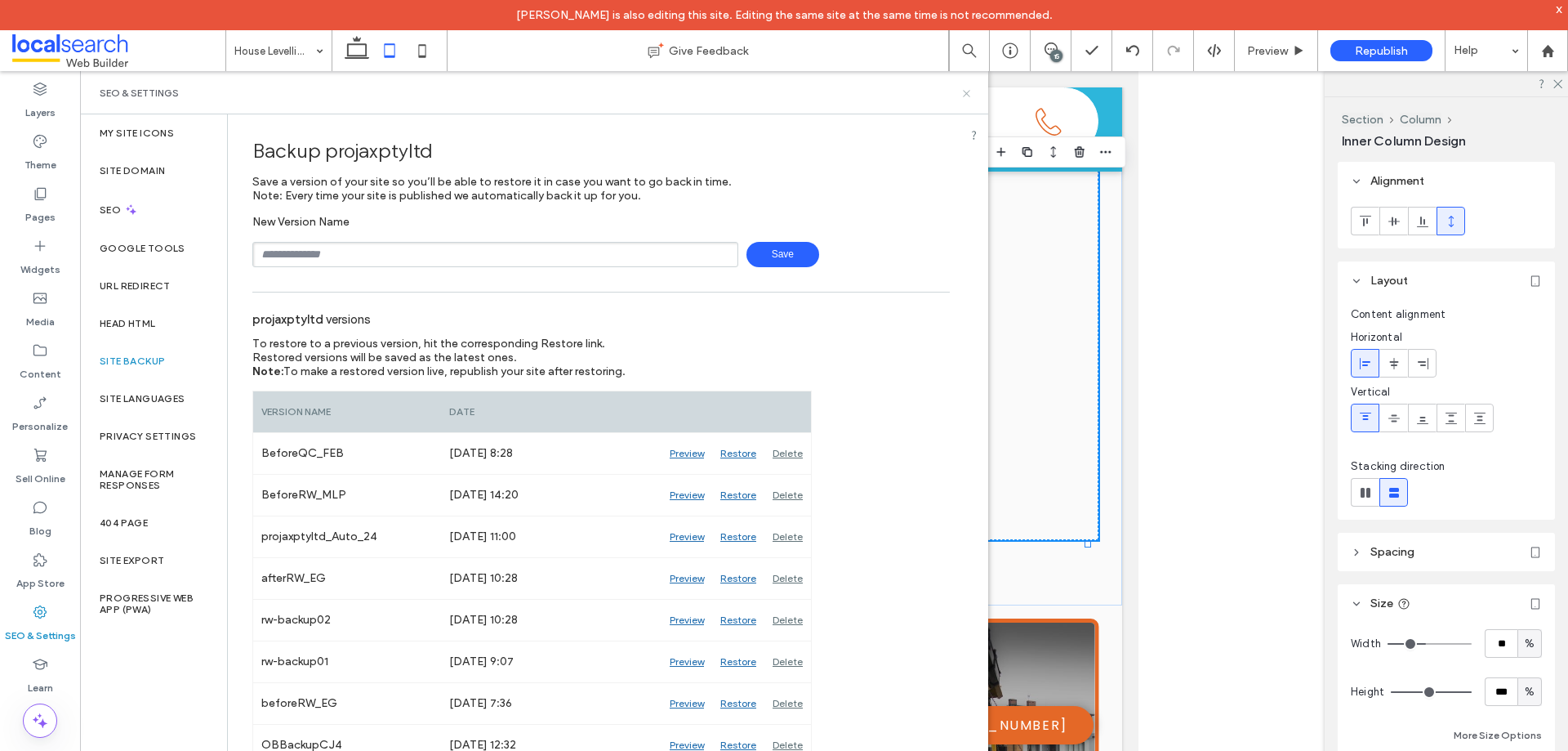
click at [967, 93] on use at bounding box center [966, 93] width 7 height 7
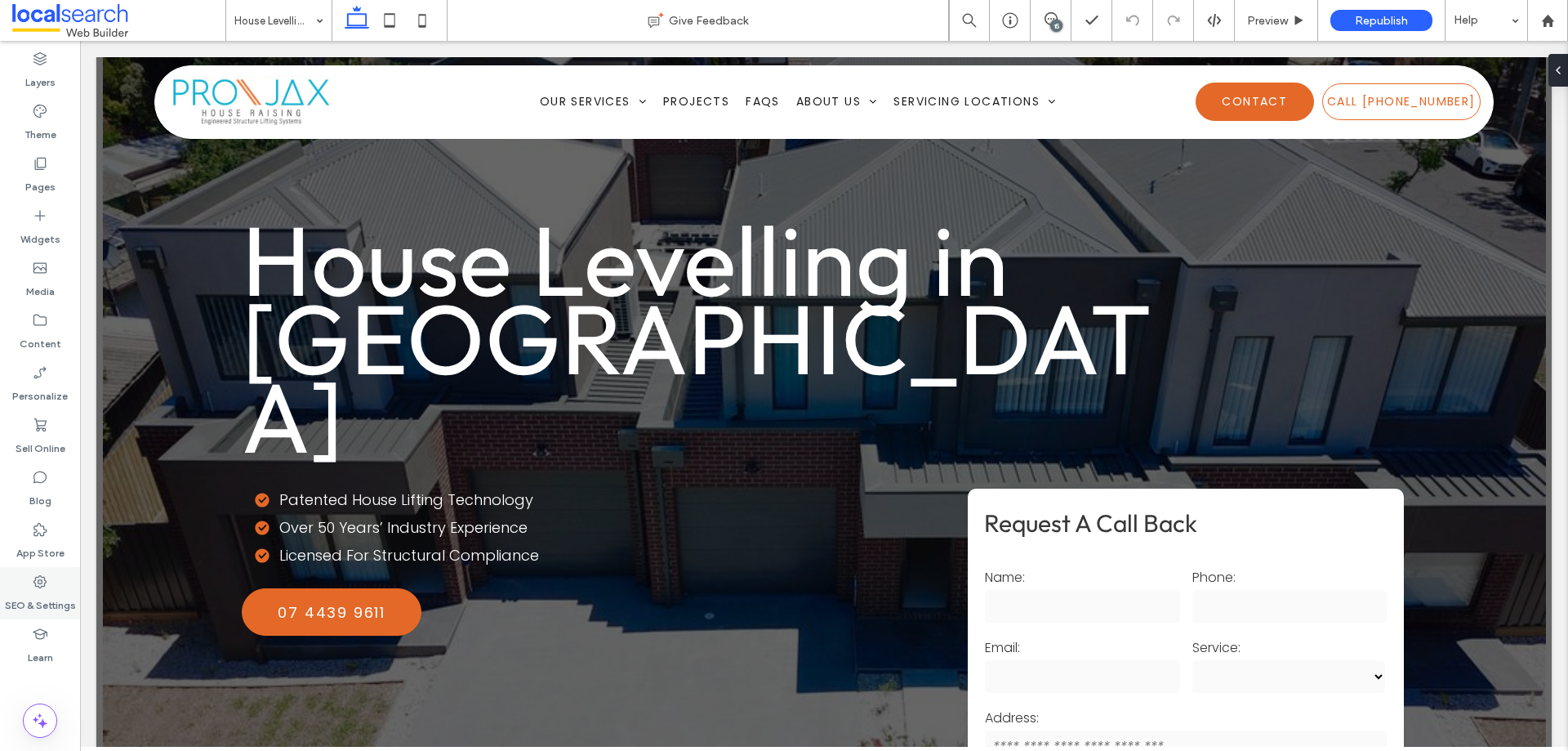
click at [42, 592] on label "SEO & Settings" at bounding box center [40, 601] width 72 height 23
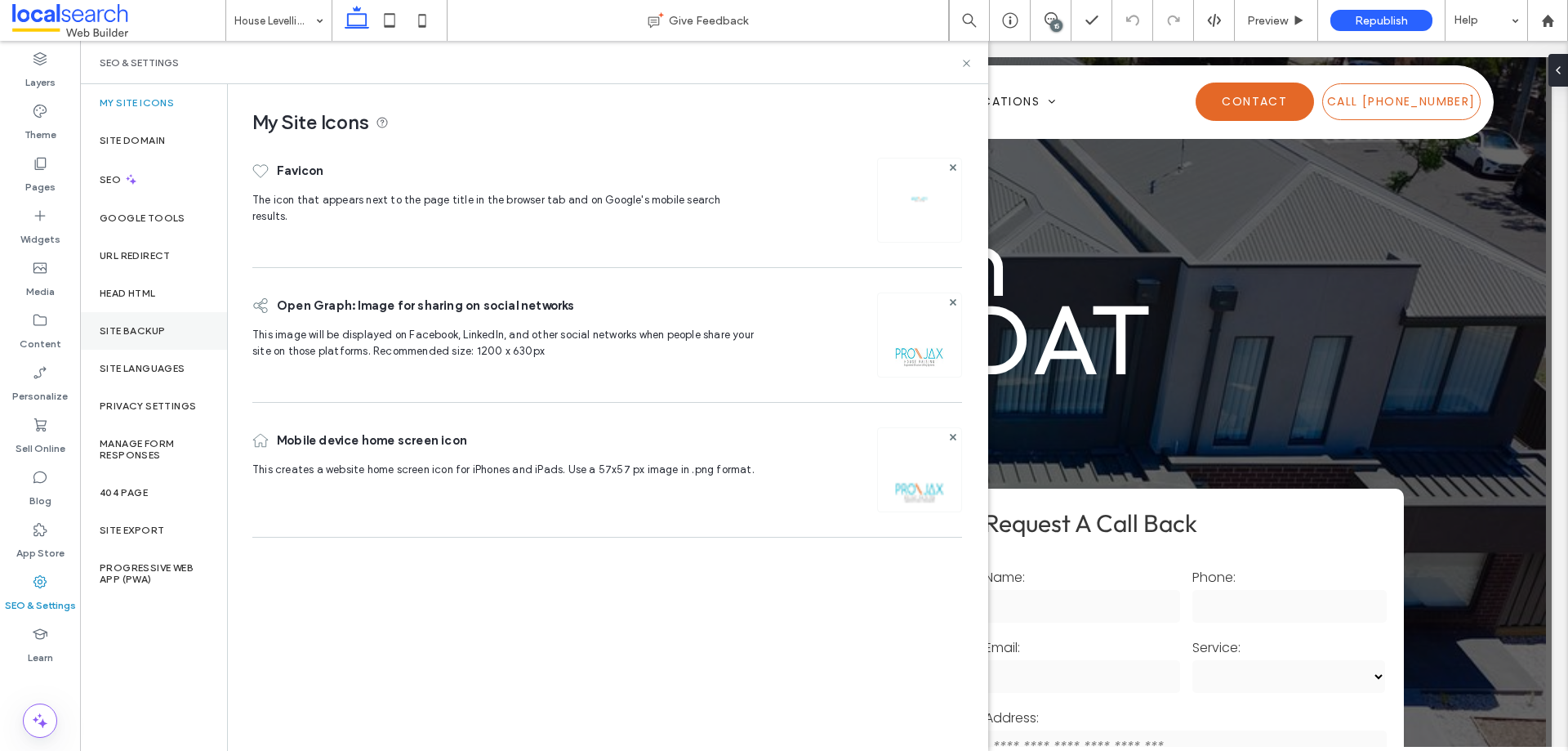
click at [152, 326] on label "Site Backup" at bounding box center [132, 331] width 66 height 11
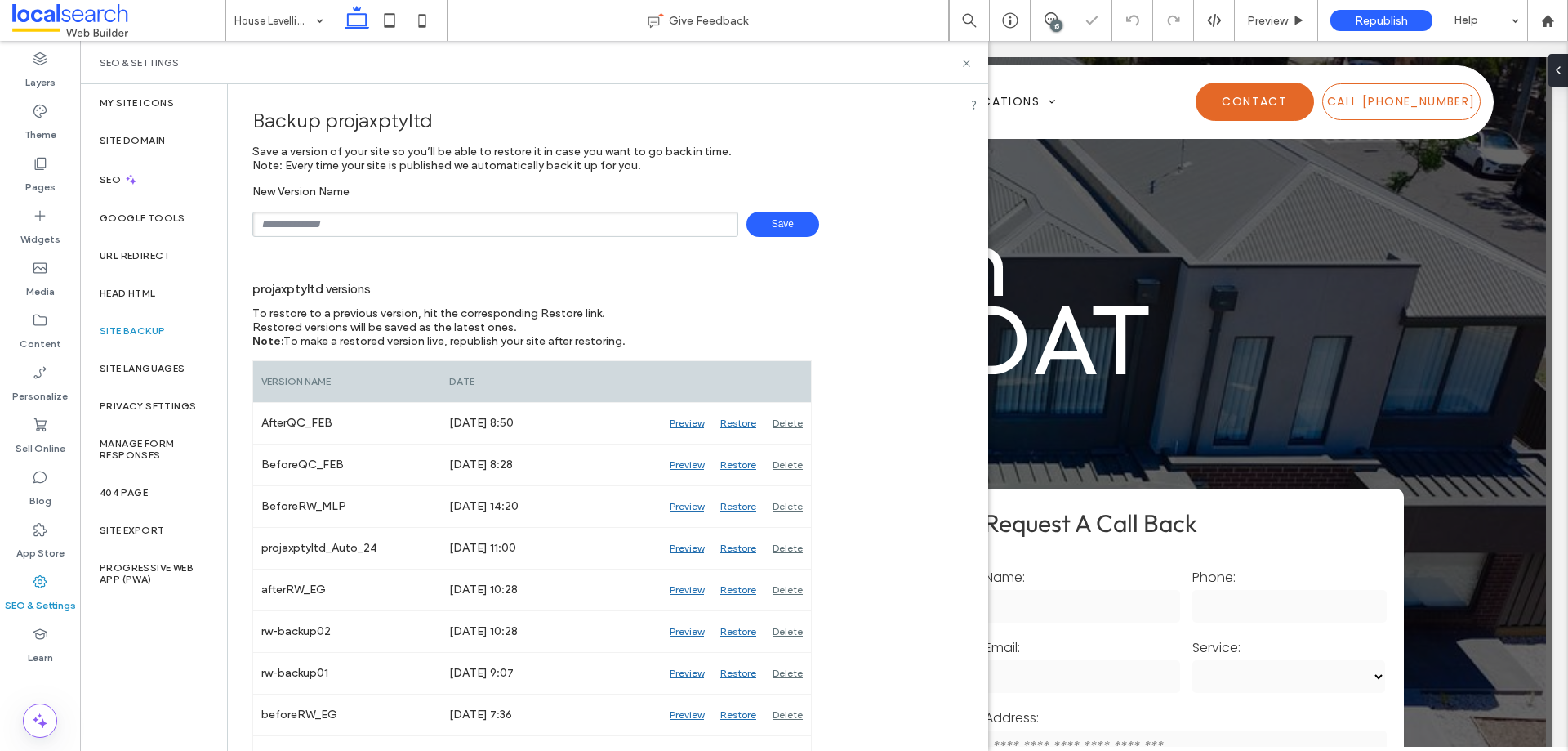
click at [426, 231] on input "text" at bounding box center [496, 224] width 486 height 26
type input "**********"
click at [782, 231] on span "Save" at bounding box center [783, 224] width 72 height 26
click at [971, 61] on icon at bounding box center [966, 63] width 12 height 12
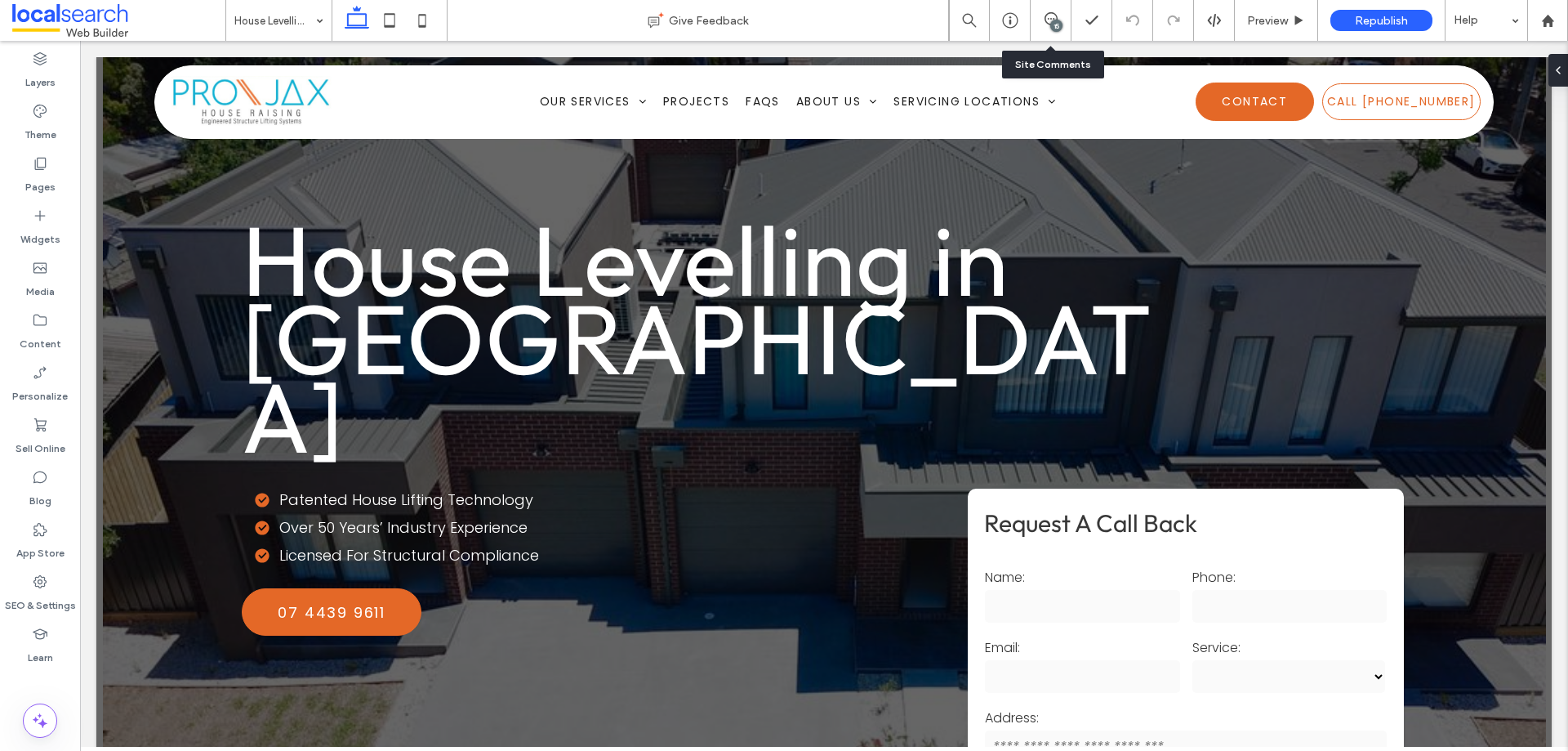
click at [1056, 8] on div "15" at bounding box center [1051, 20] width 41 height 41
click at [1036, 18] on span at bounding box center [1051, 19] width 40 height 13
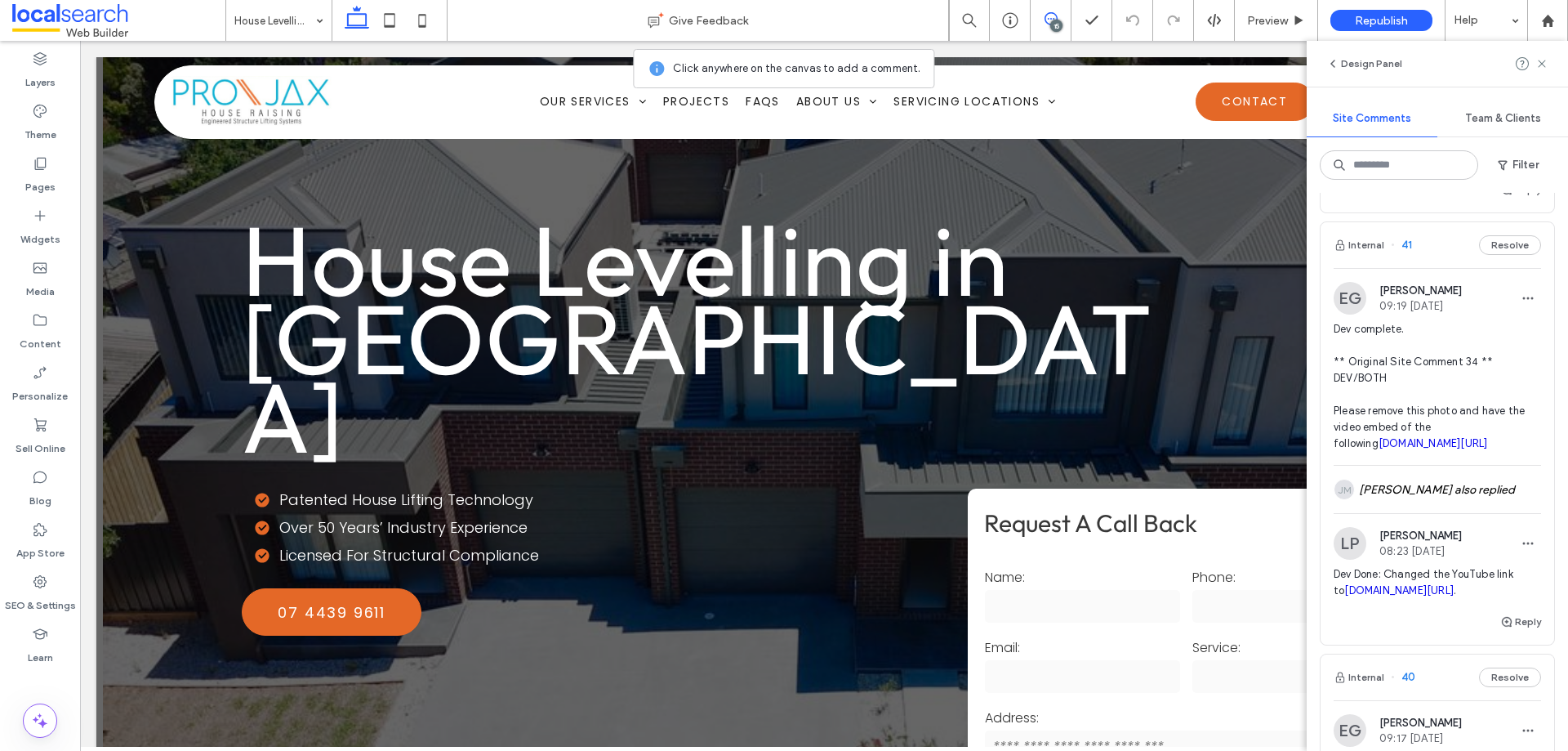
scroll to position [490, 0]
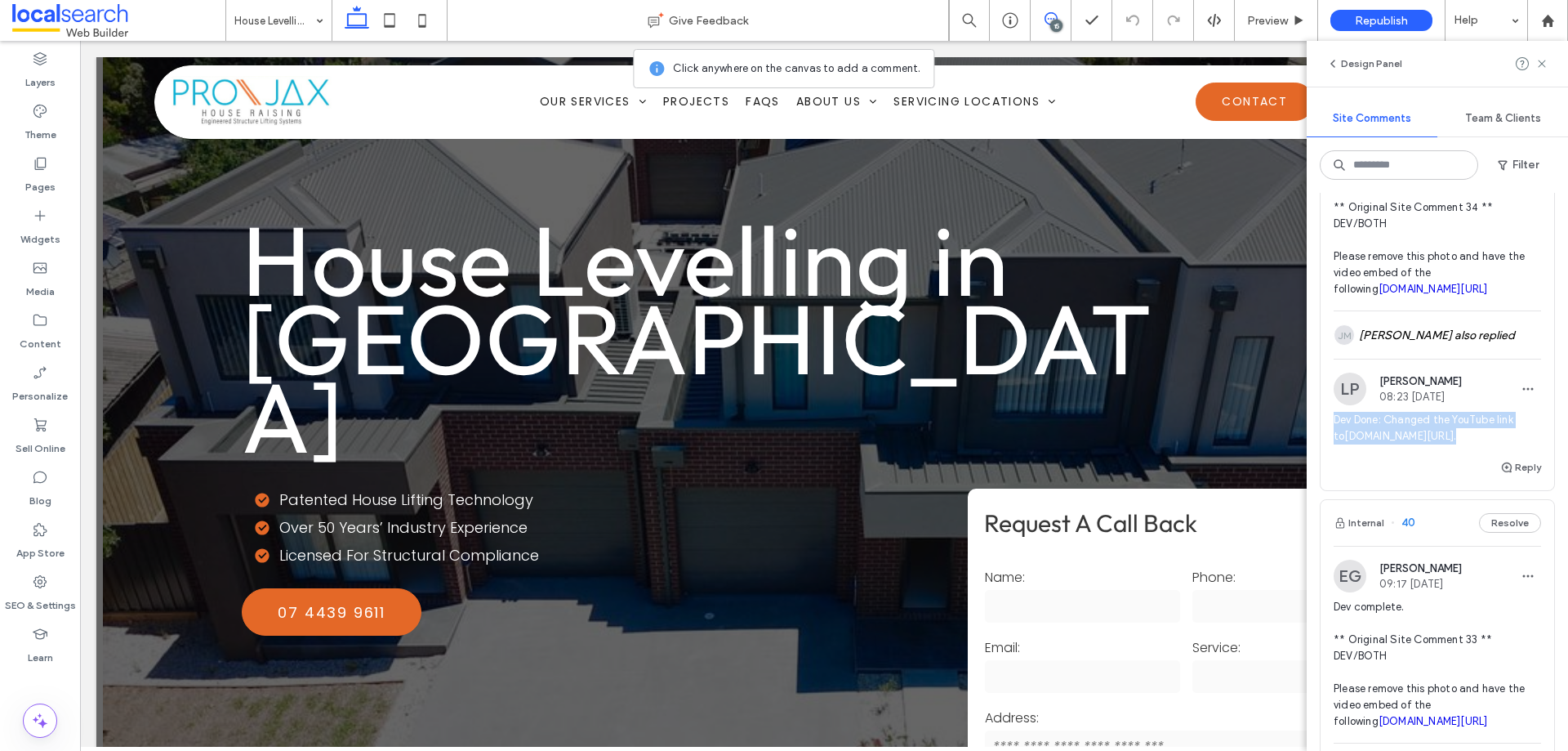
drag, startPoint x: 1371, startPoint y: 437, endPoint x: 1523, endPoint y: 469, distance: 155.3
click at [1523, 458] on div "LP [PERSON_NAME] 08:23 [DATE] Dev Done: Changed the YouTube link to [DOMAIN_NAM…" at bounding box center [1437, 415] width 234 height 85
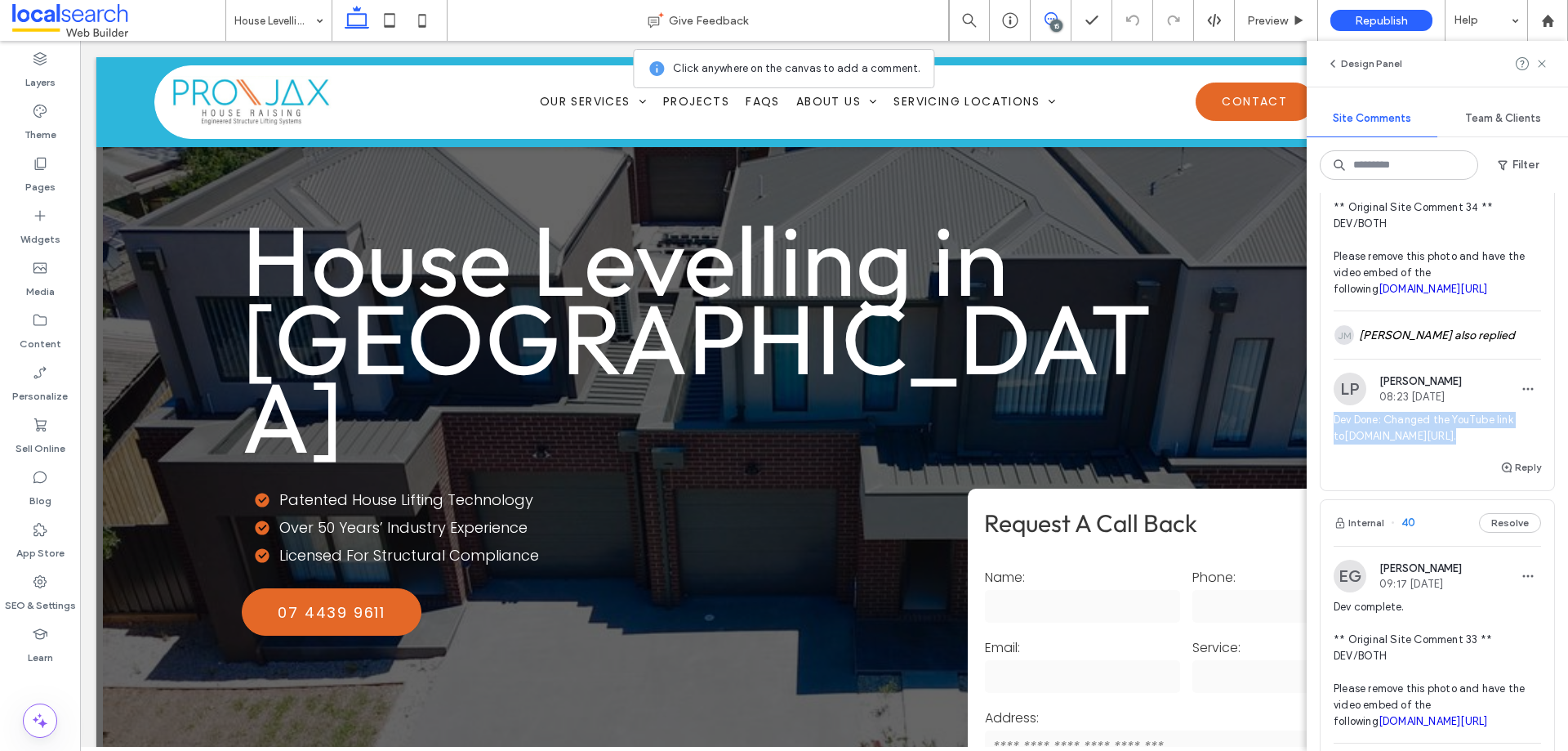
copy span "Dev Done: Changed the YouTube link to [DOMAIN_NAME][URL] ."
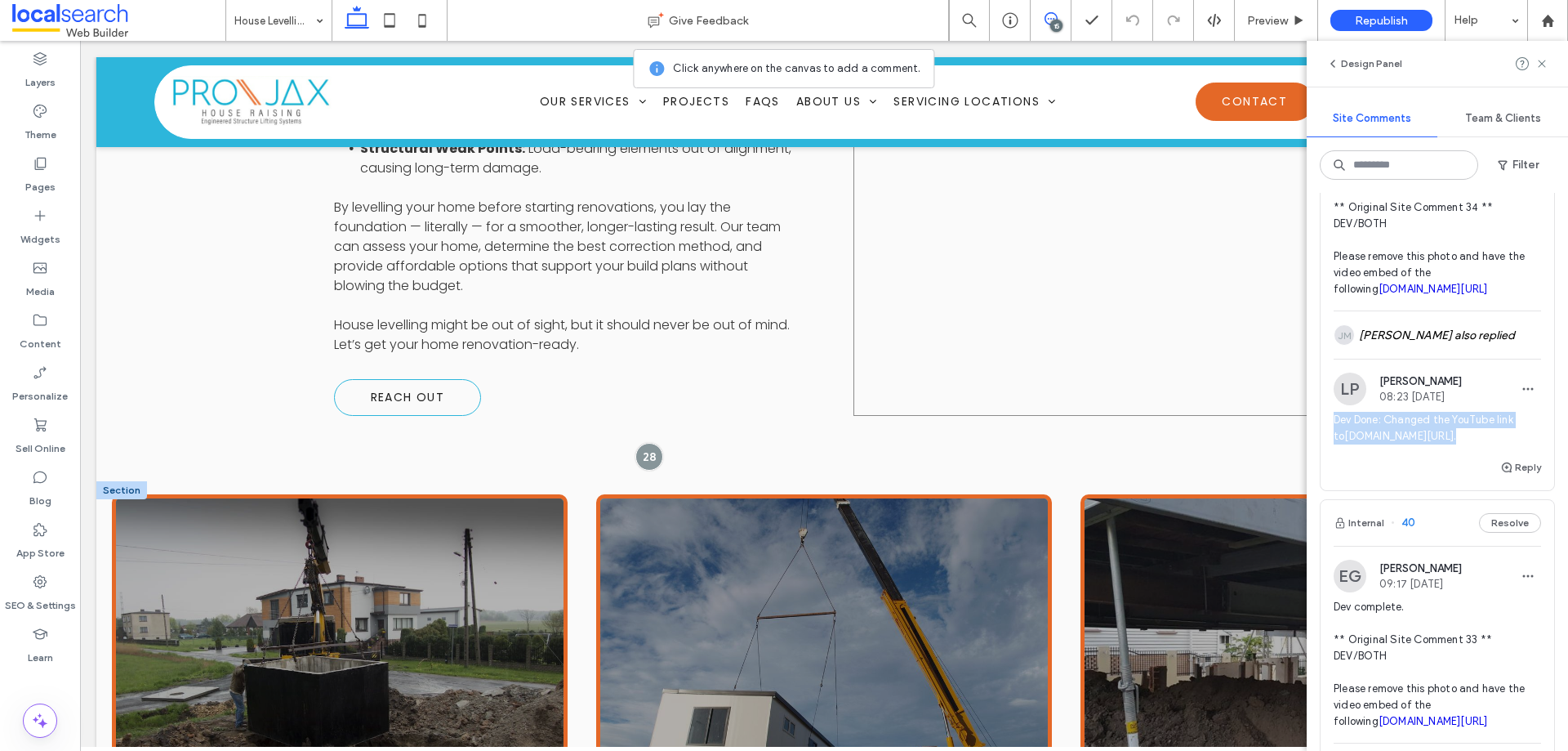
scroll to position [2035, 0]
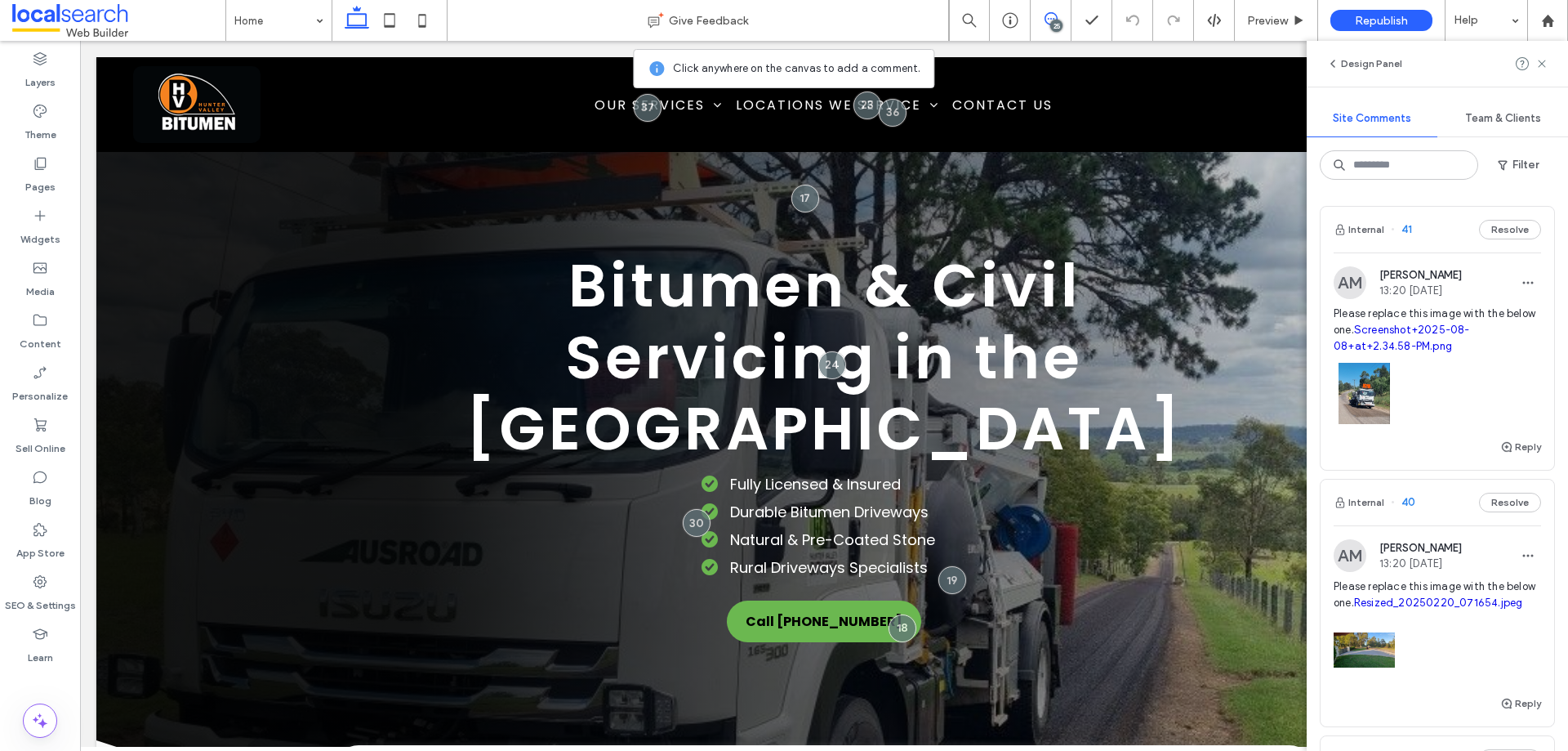
click at [1451, 403] on div at bounding box center [1438, 389] width 208 height 70
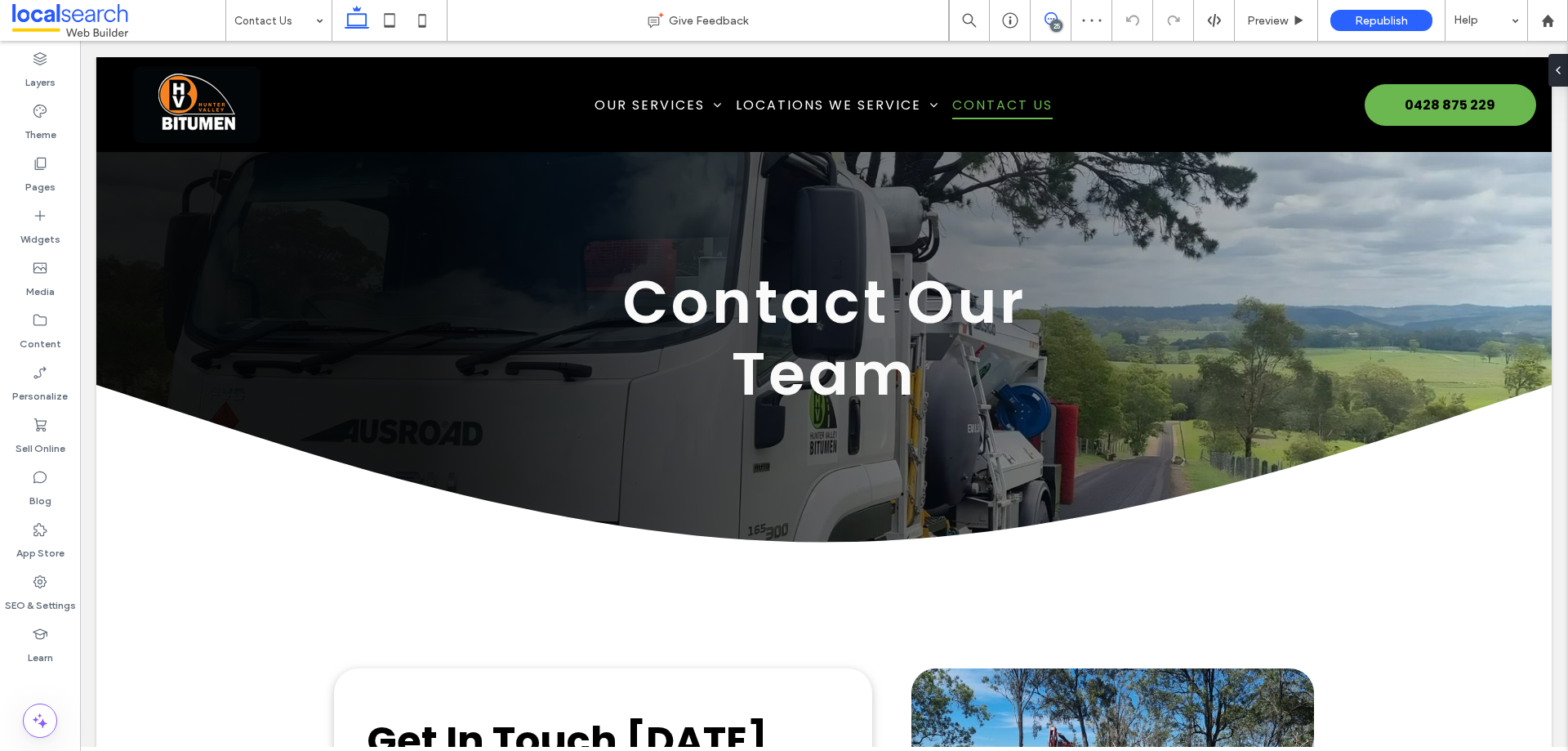
click at [1061, 13] on span at bounding box center [1051, 19] width 40 height 13
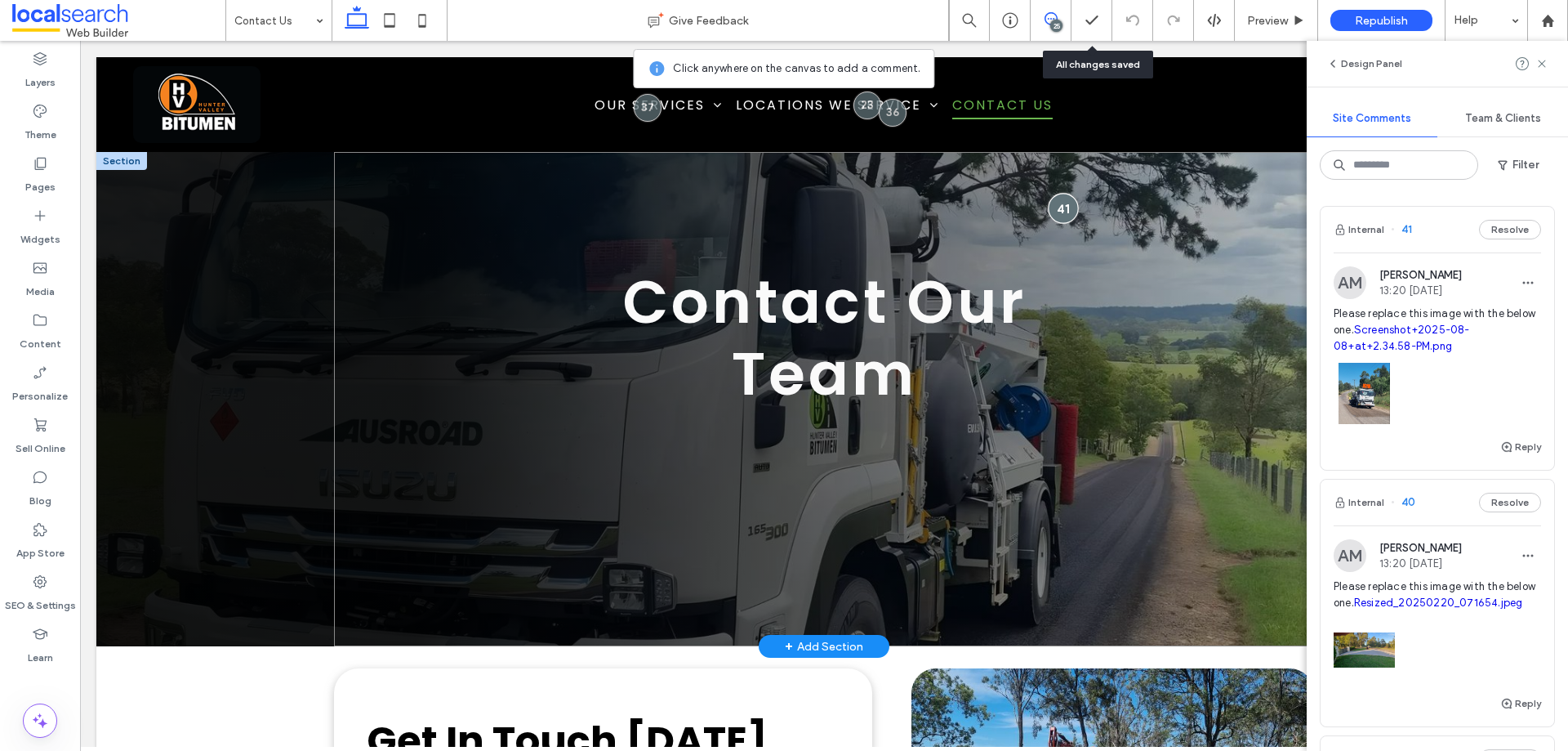
click at [1051, 208] on div at bounding box center [1064, 209] width 31 height 31
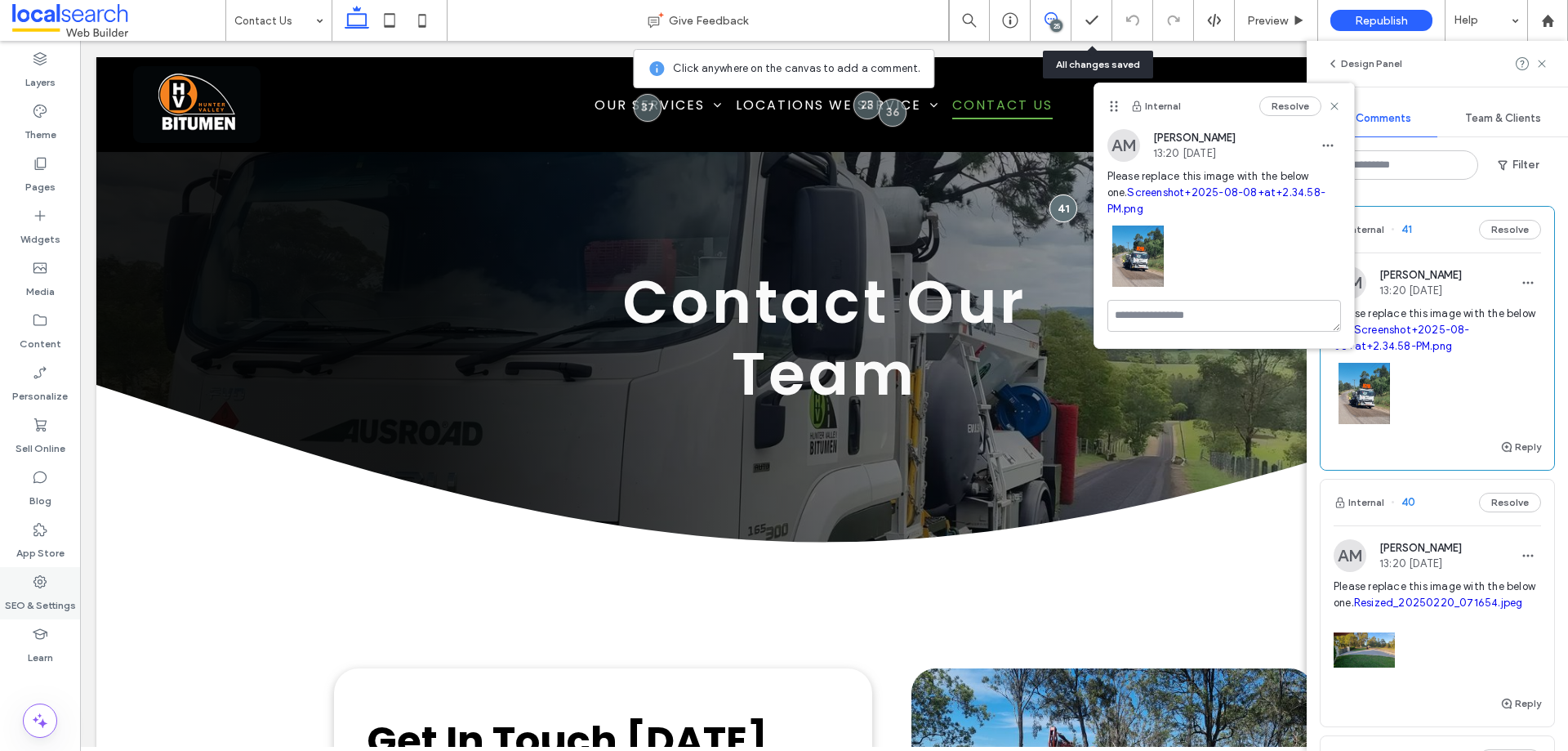
click at [33, 605] on label "SEO & Settings" at bounding box center [40, 601] width 72 height 23
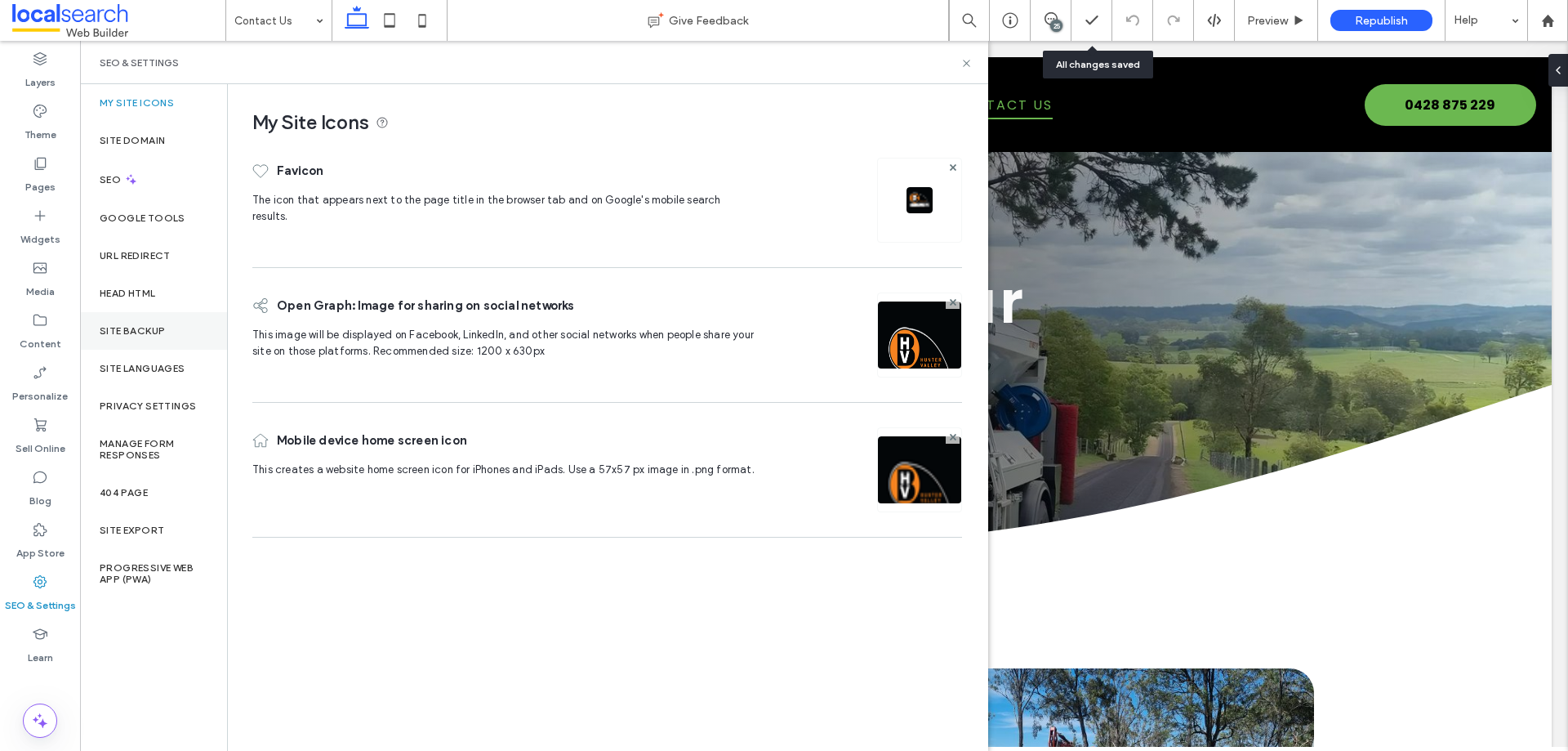
click at [146, 328] on label "Site Backup" at bounding box center [132, 331] width 66 height 11
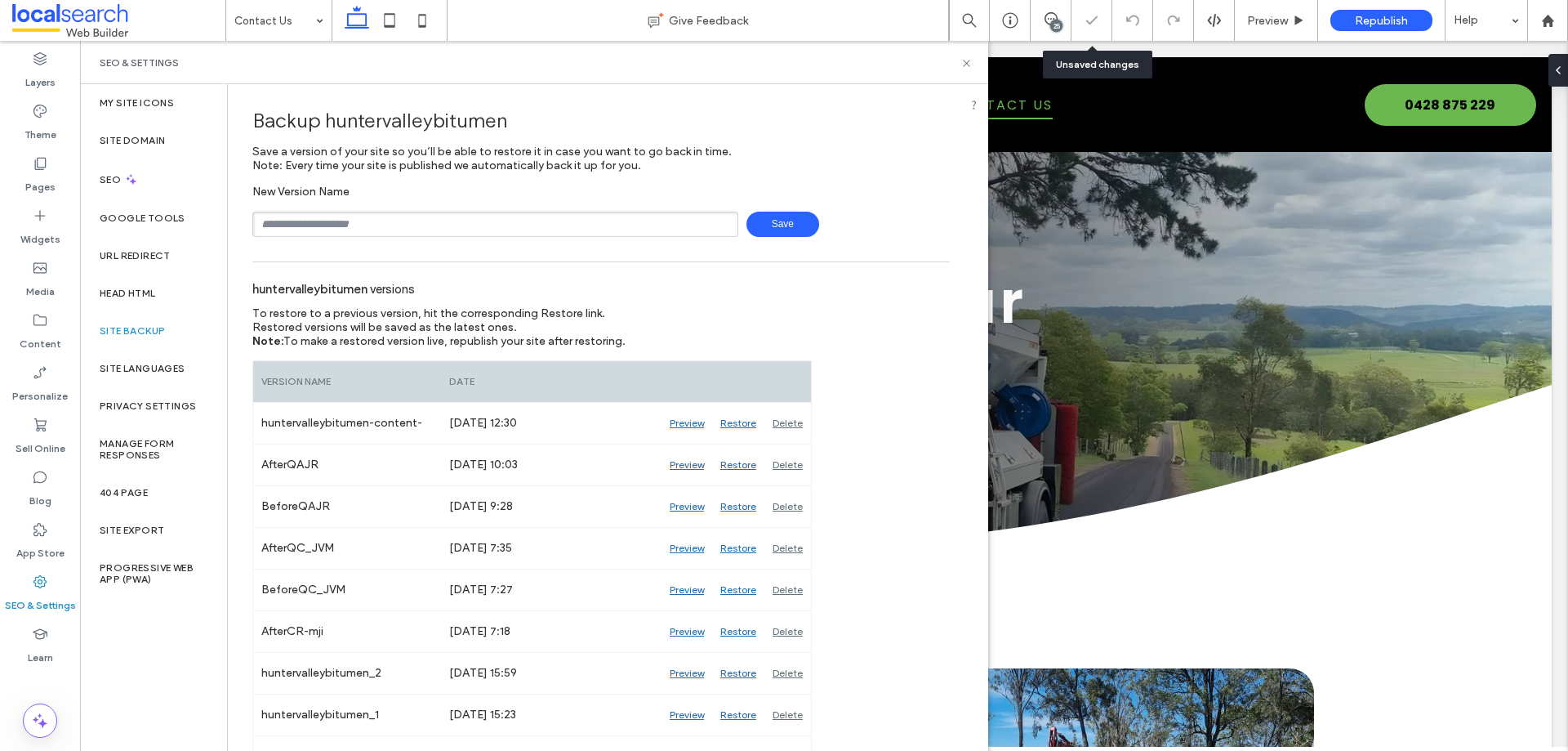
click at [373, 216] on input "text" at bounding box center [496, 224] width 486 height 26
type input "**********"
click at [794, 221] on span "Save" at bounding box center [783, 224] width 72 height 26
click at [1055, 22] on div "25" at bounding box center [1056, 26] width 12 height 12
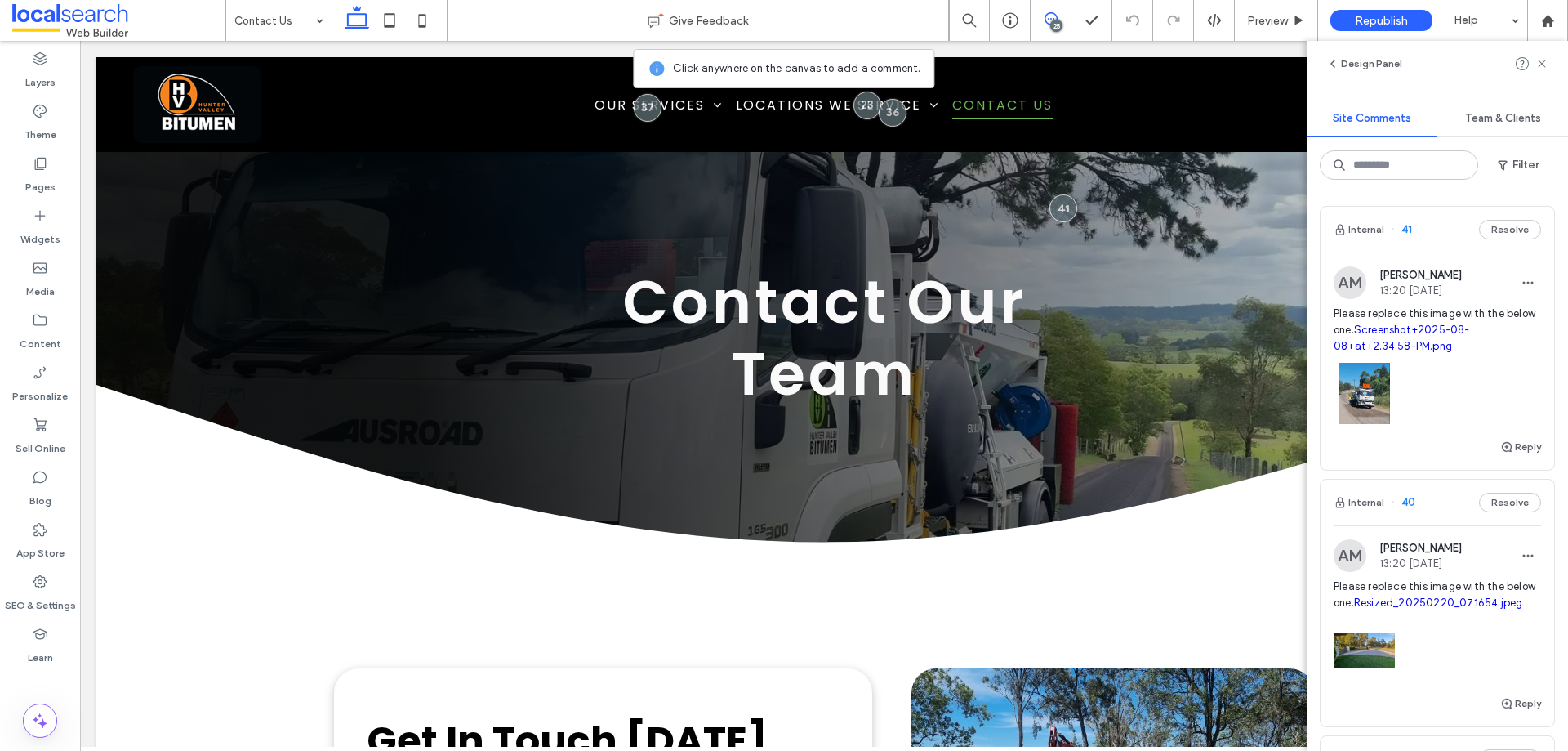
click at [1386, 346] on link "Screenshot+2025-08-08+at+2.34.58-PM.png" at bounding box center [1402, 338] width 136 height 29
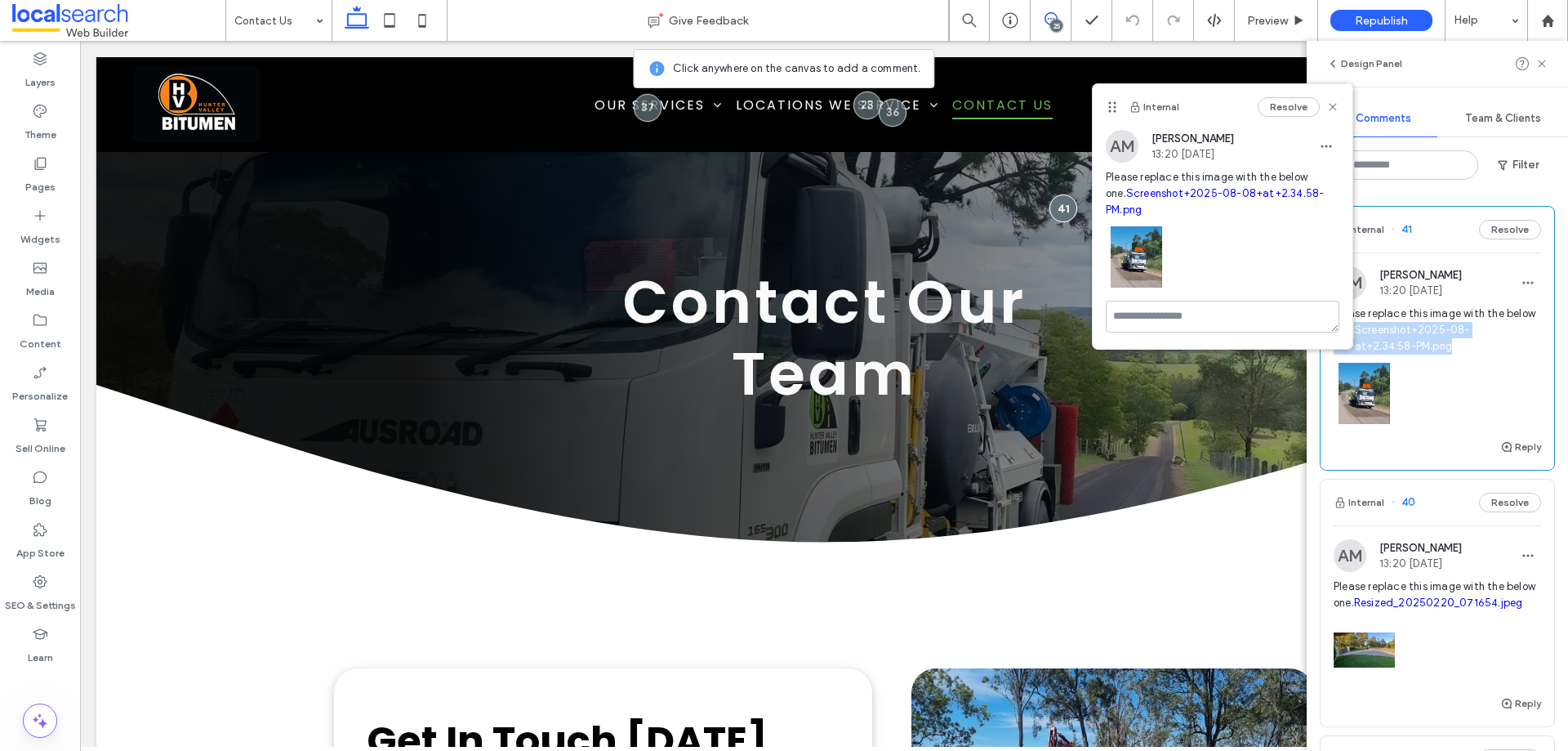
drag, startPoint x: 1369, startPoint y: 365, endPoint x: 1221, endPoint y: 307, distance: 159.0
click at [1324, 349] on div "AM [PERSON_NAME] 13:20 [DATE] Please replace this image with the below one. Scr…" at bounding box center [1437, 351] width 234 height 171
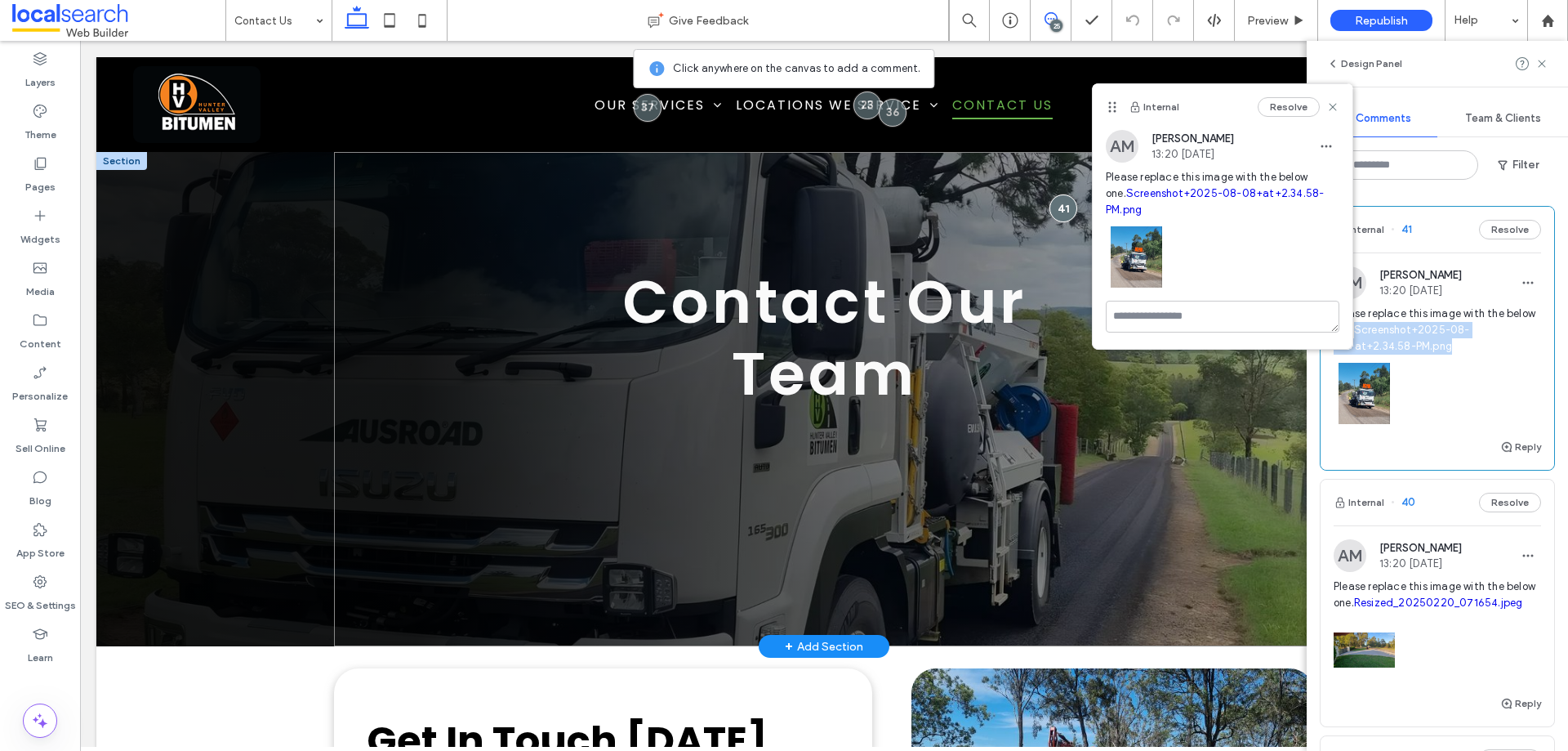
copy link "Screenshot+2025-08-08+at+2.34.58-PM.png"
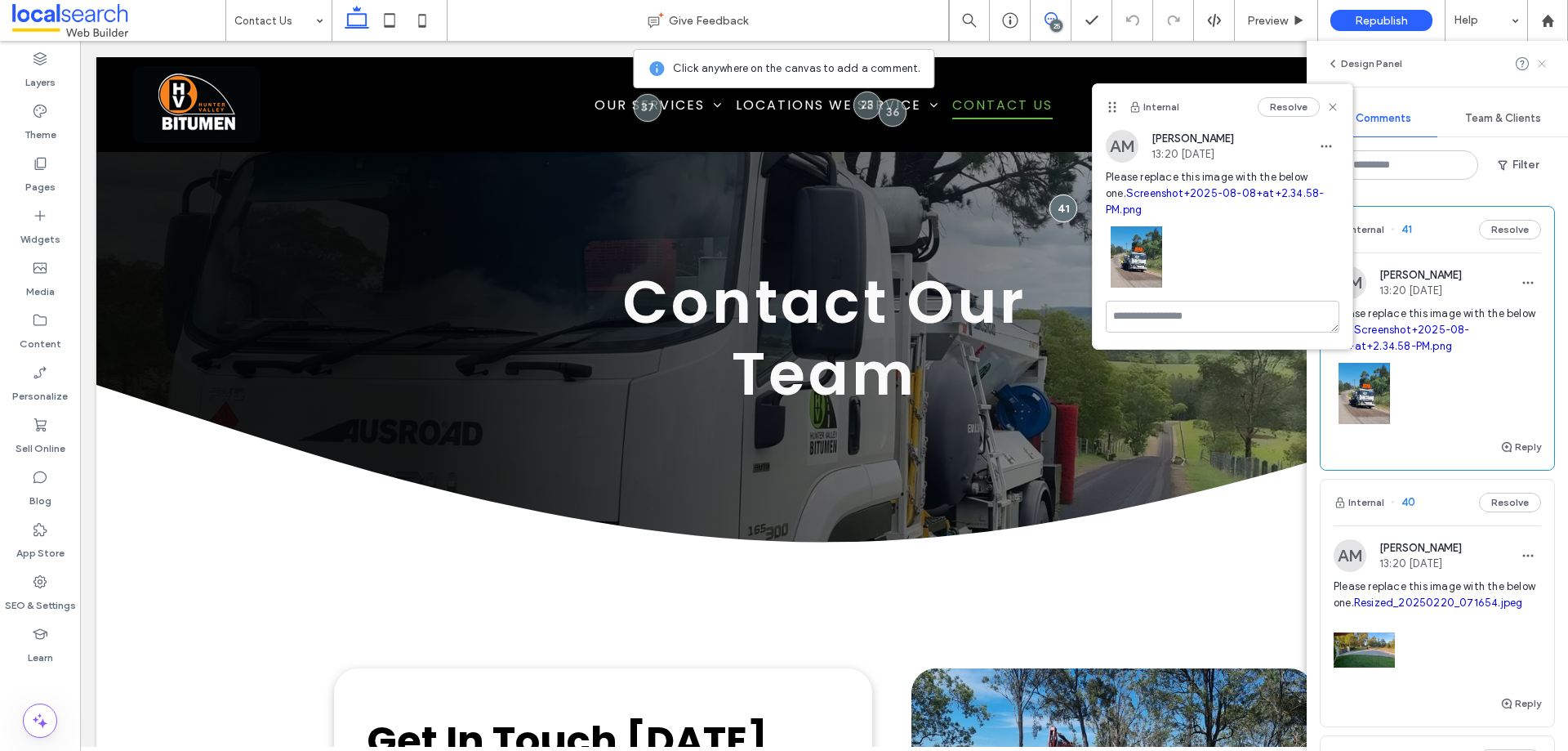
drag, startPoint x: 1544, startPoint y: 64, endPoint x: 851, endPoint y: 228, distance: 712.1
click at [1544, 64] on icon at bounding box center [1542, 64] width 13 height 13
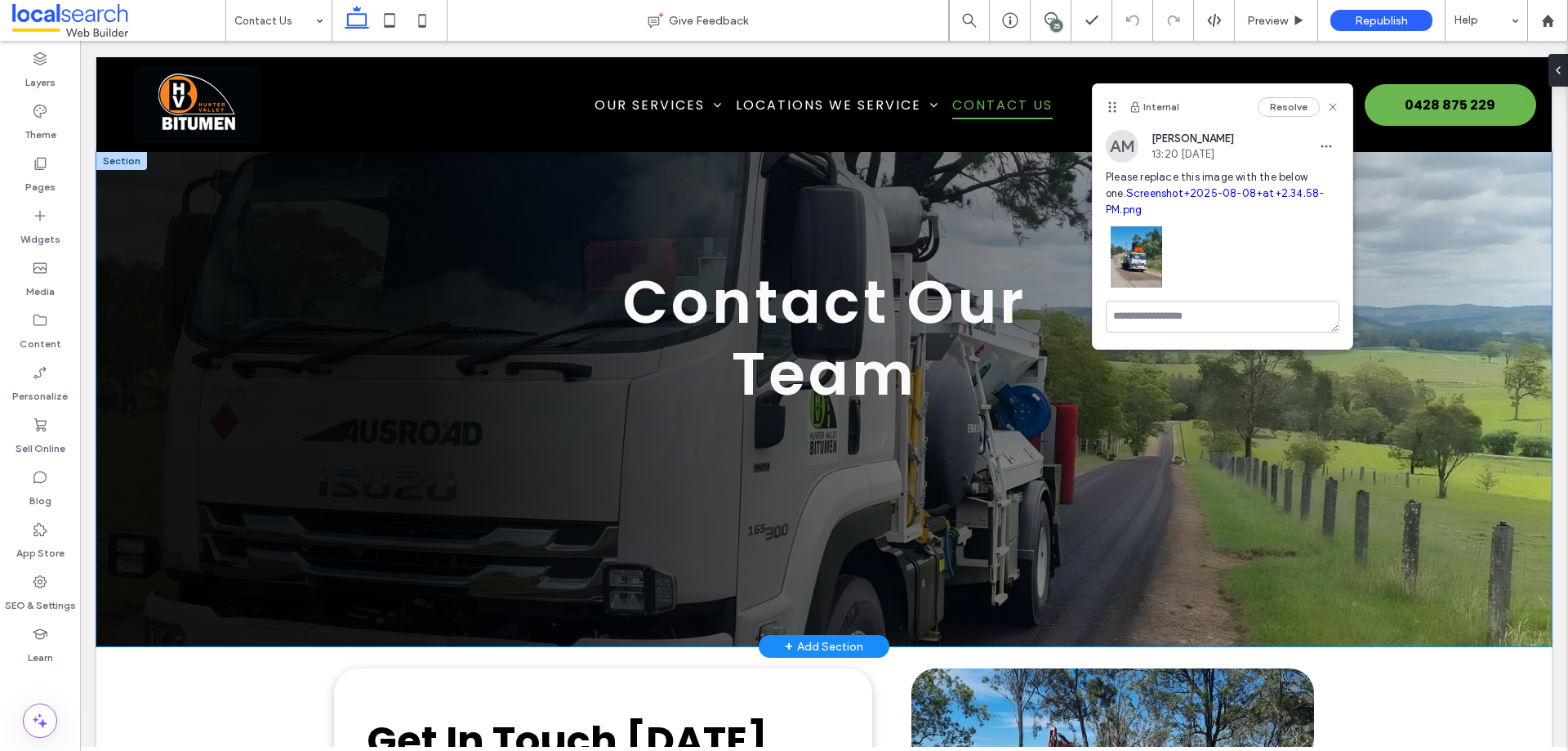
click at [266, 370] on div "Contact Our Team" at bounding box center [824, 399] width 1455 height 494
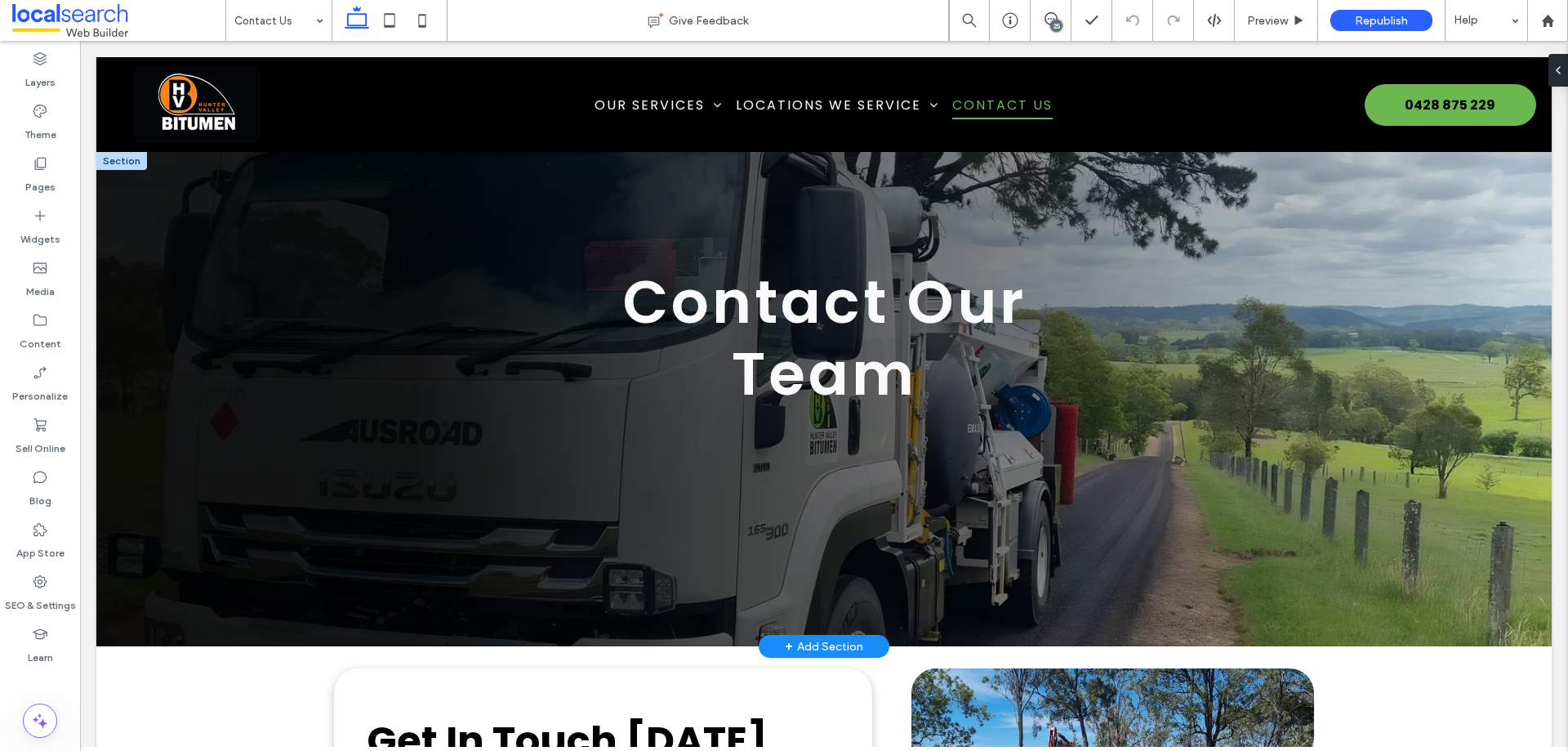
click at [120, 157] on div at bounding box center [121, 160] width 51 height 18
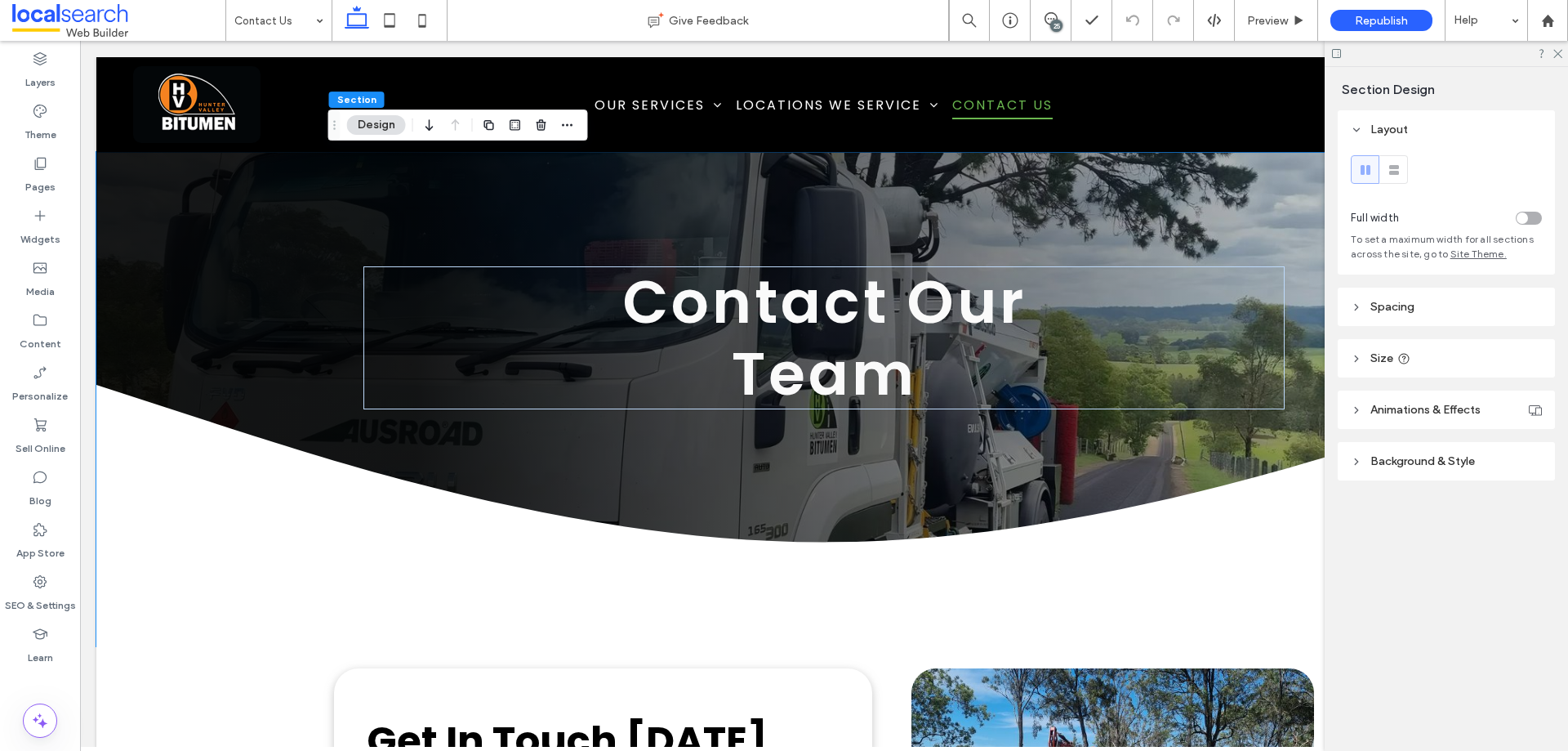
click at [1404, 458] on span "Background & Style" at bounding box center [1423, 461] width 105 height 14
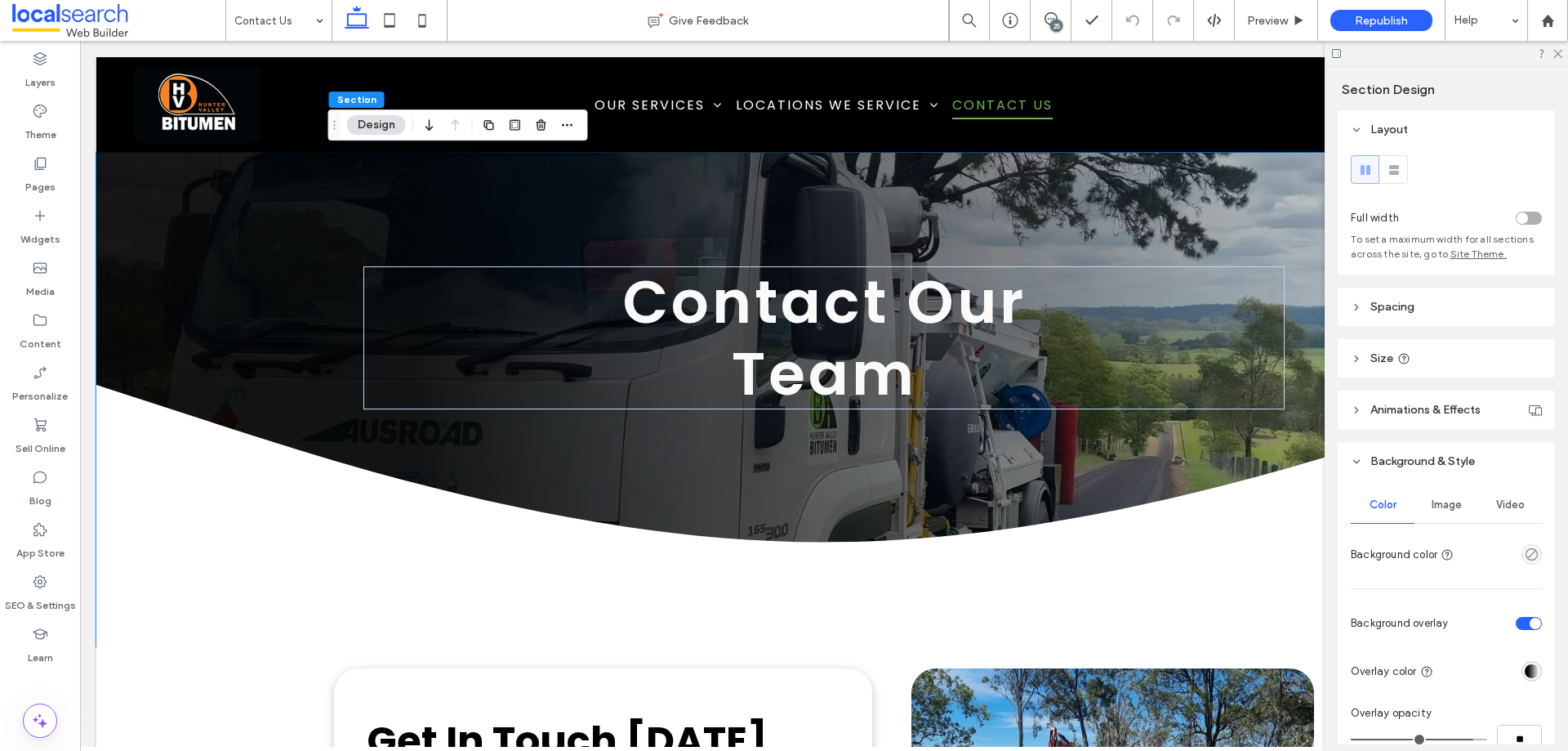
click at [1443, 504] on span "Image" at bounding box center [1447, 505] width 31 height 13
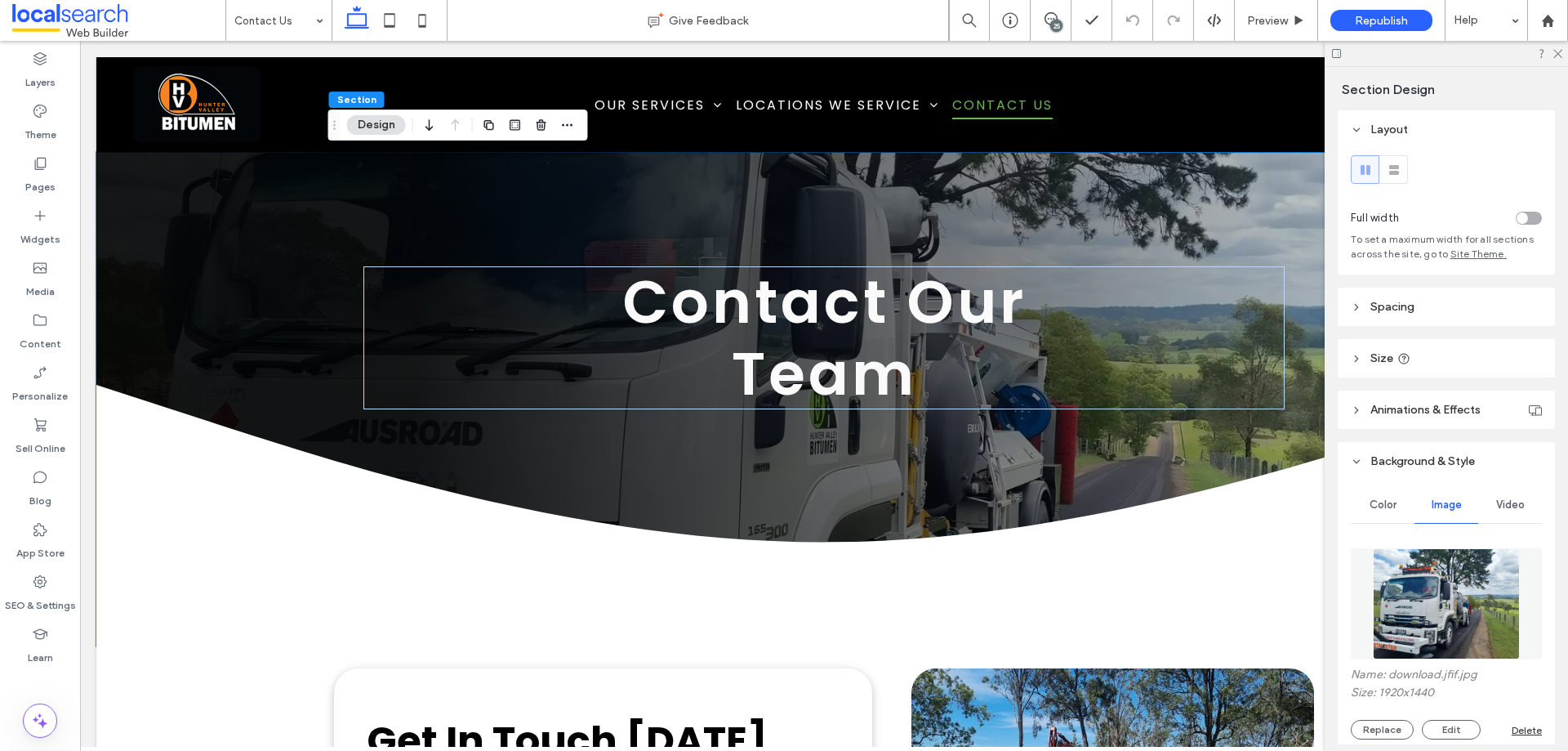
click at [1442, 574] on img at bounding box center [1447, 604] width 148 height 111
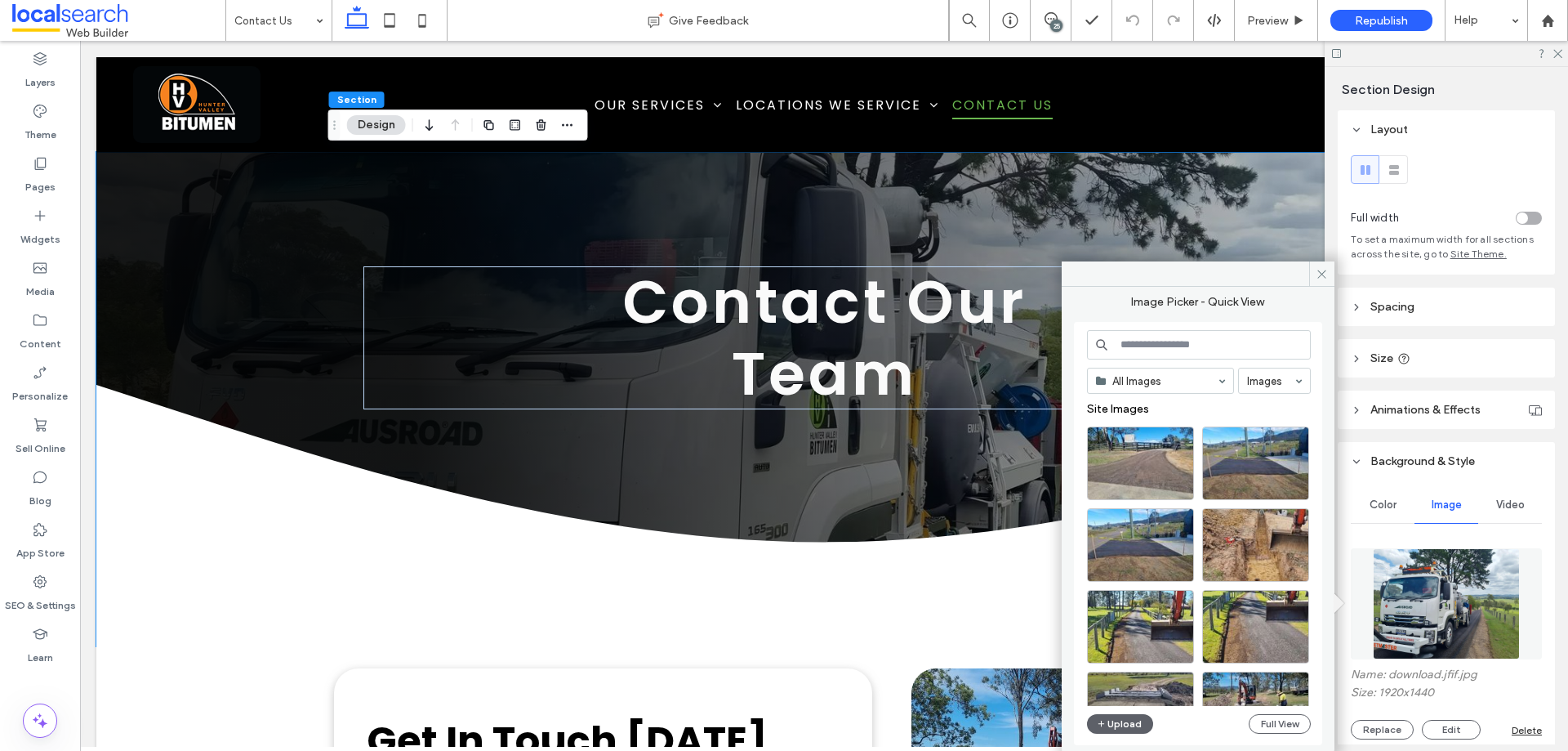
click at [1176, 335] on input at bounding box center [1199, 344] width 224 height 30
paste input "**********"
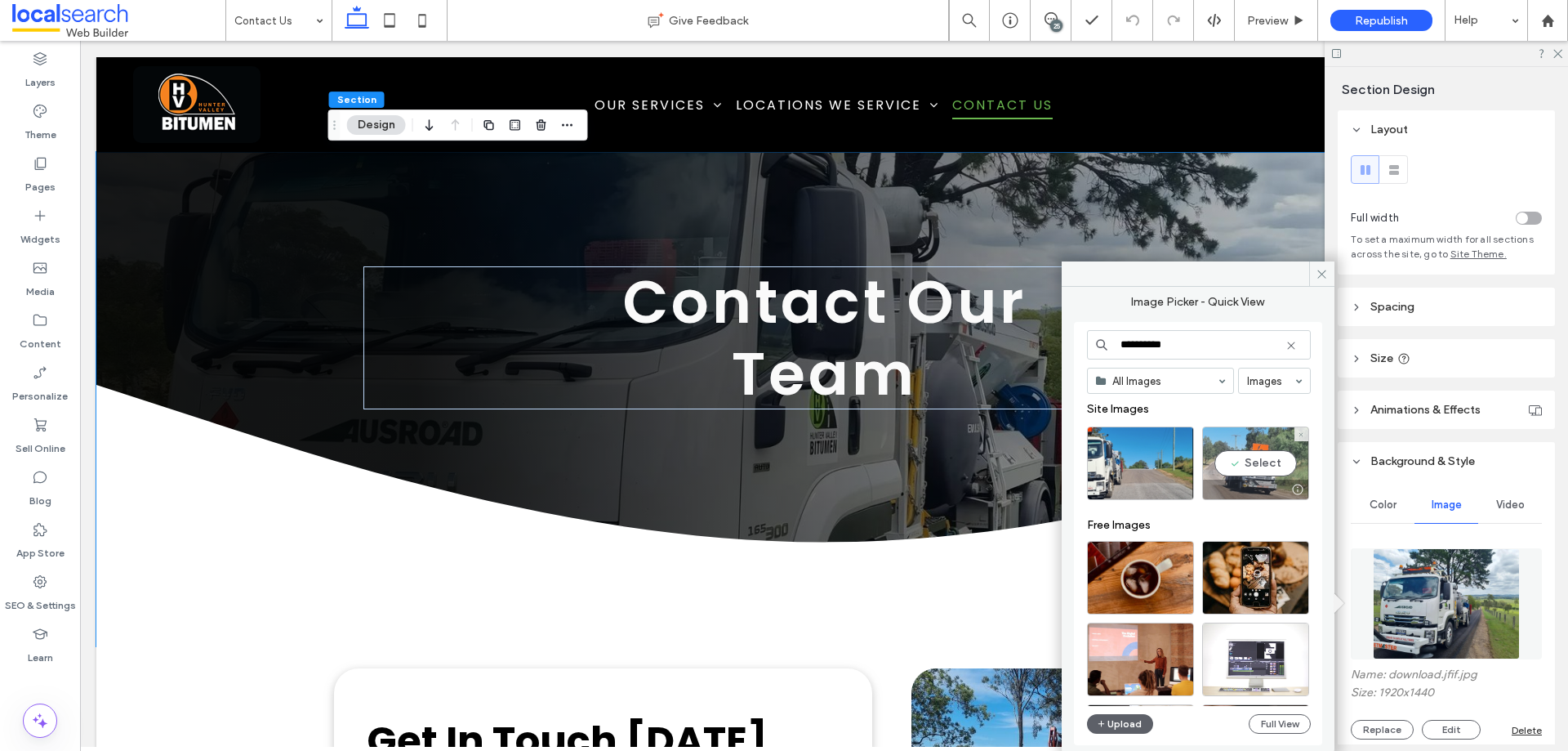
type input "**********"
click at [1267, 462] on div "Select" at bounding box center [1256, 463] width 107 height 73
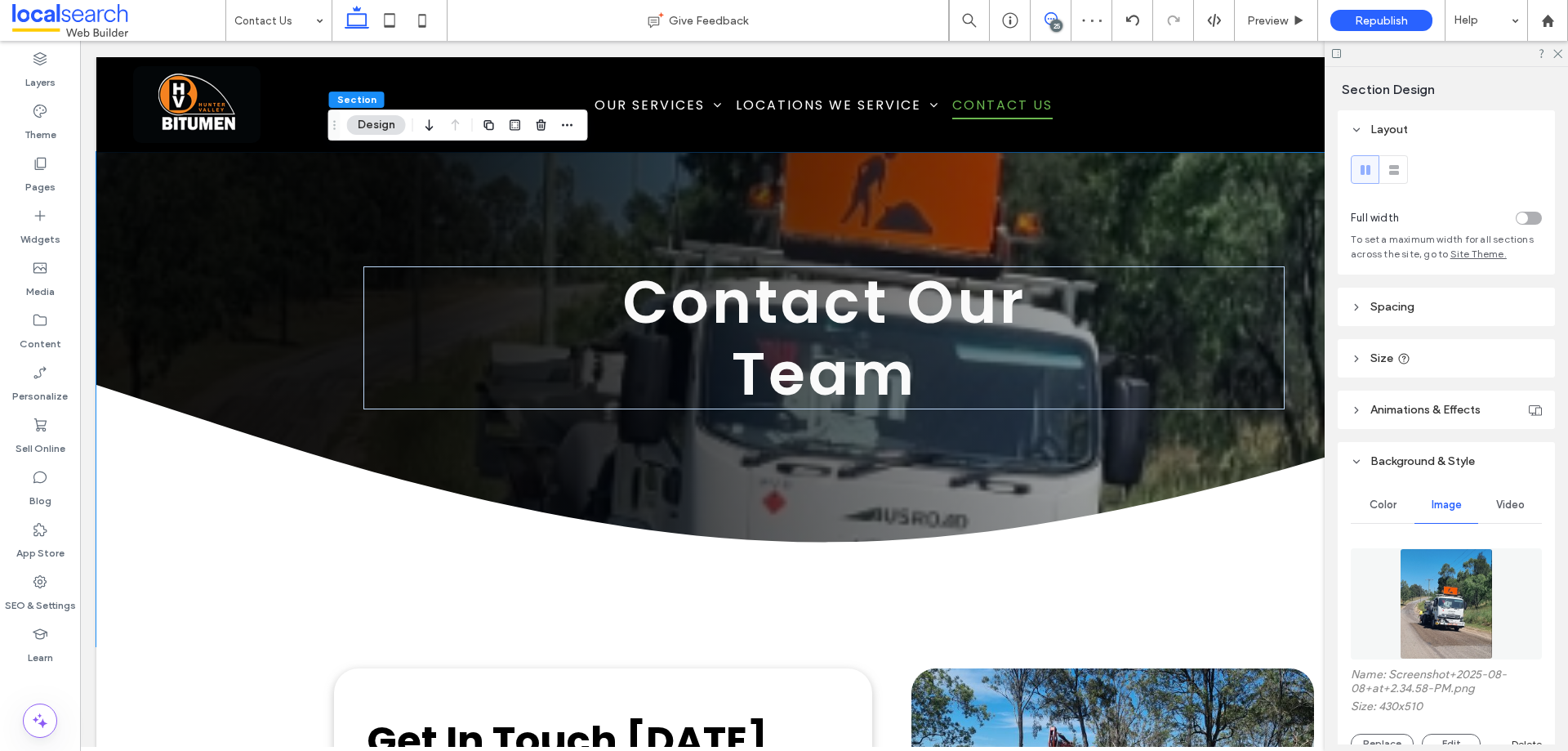
drag, startPoint x: 1048, startPoint y: 19, endPoint x: 1033, endPoint y: 55, distance: 39.0
click at [1048, 19] on use at bounding box center [1051, 19] width 13 height 13
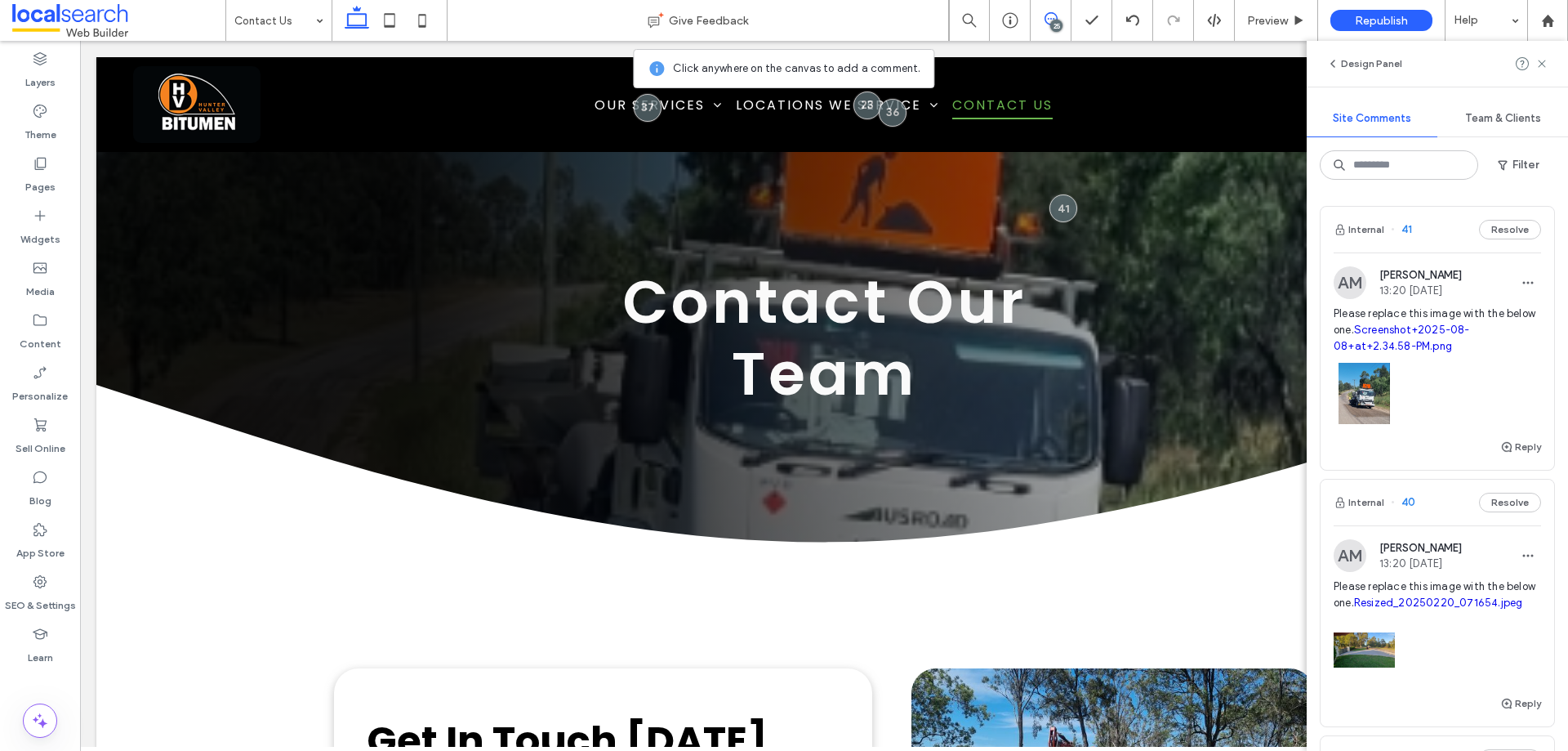
click at [1549, 66] on div "Design Panel" at bounding box center [1437, 64] width 261 height 46
click at [1538, 64] on icon at bounding box center [1542, 64] width 13 height 13
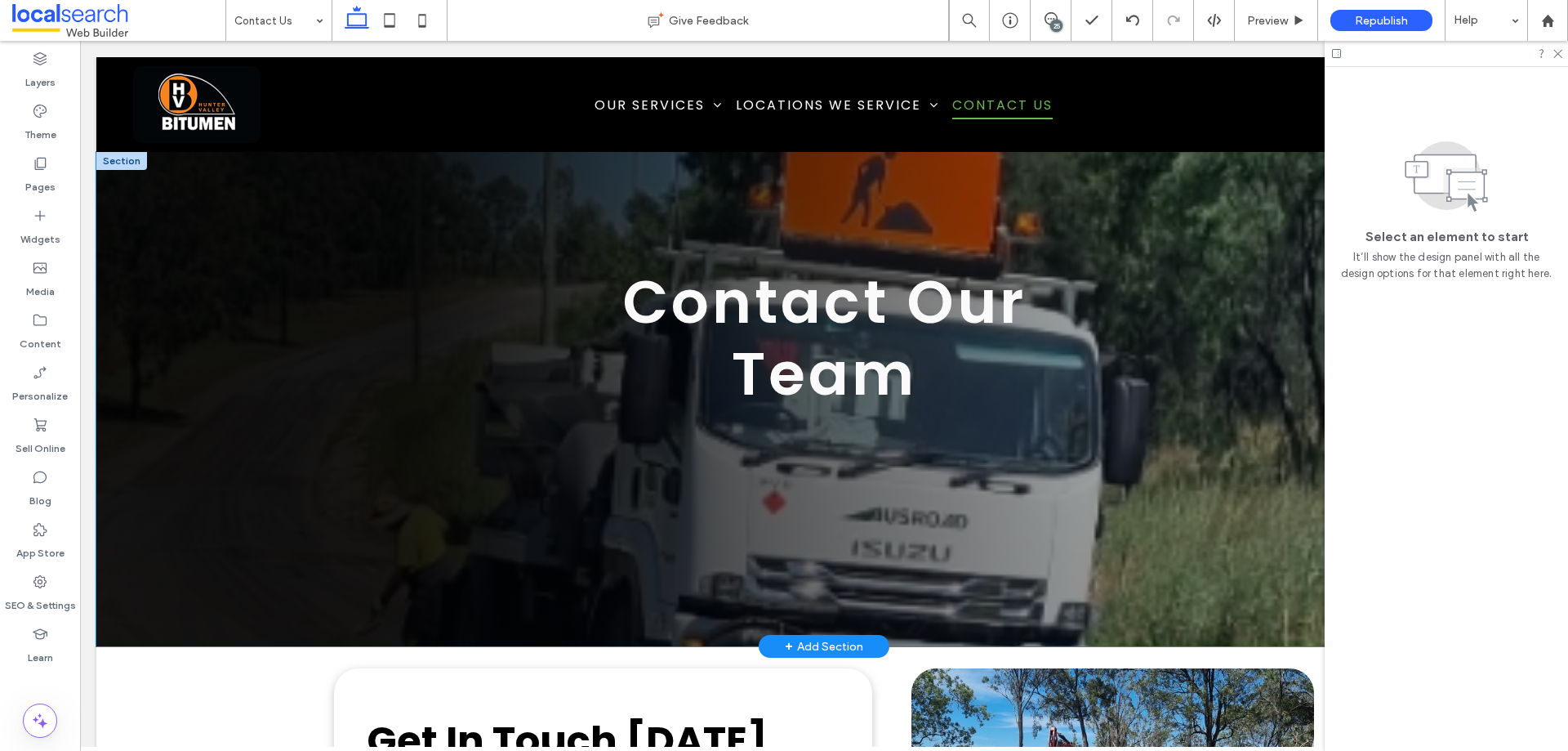
click at [237, 304] on div "Contact Our Team" at bounding box center [824, 399] width 1455 height 494
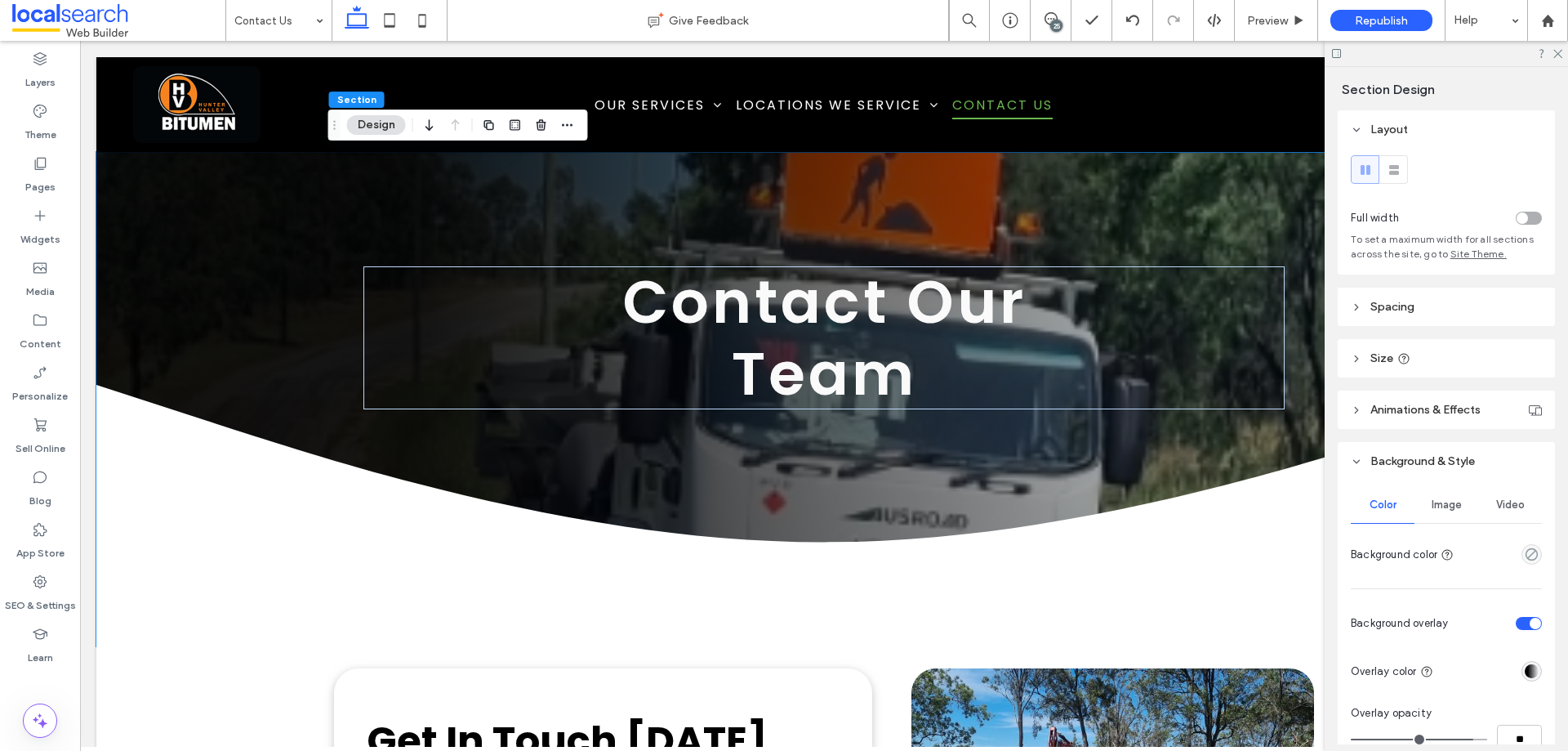
click at [1437, 500] on span "Image" at bounding box center [1447, 505] width 31 height 13
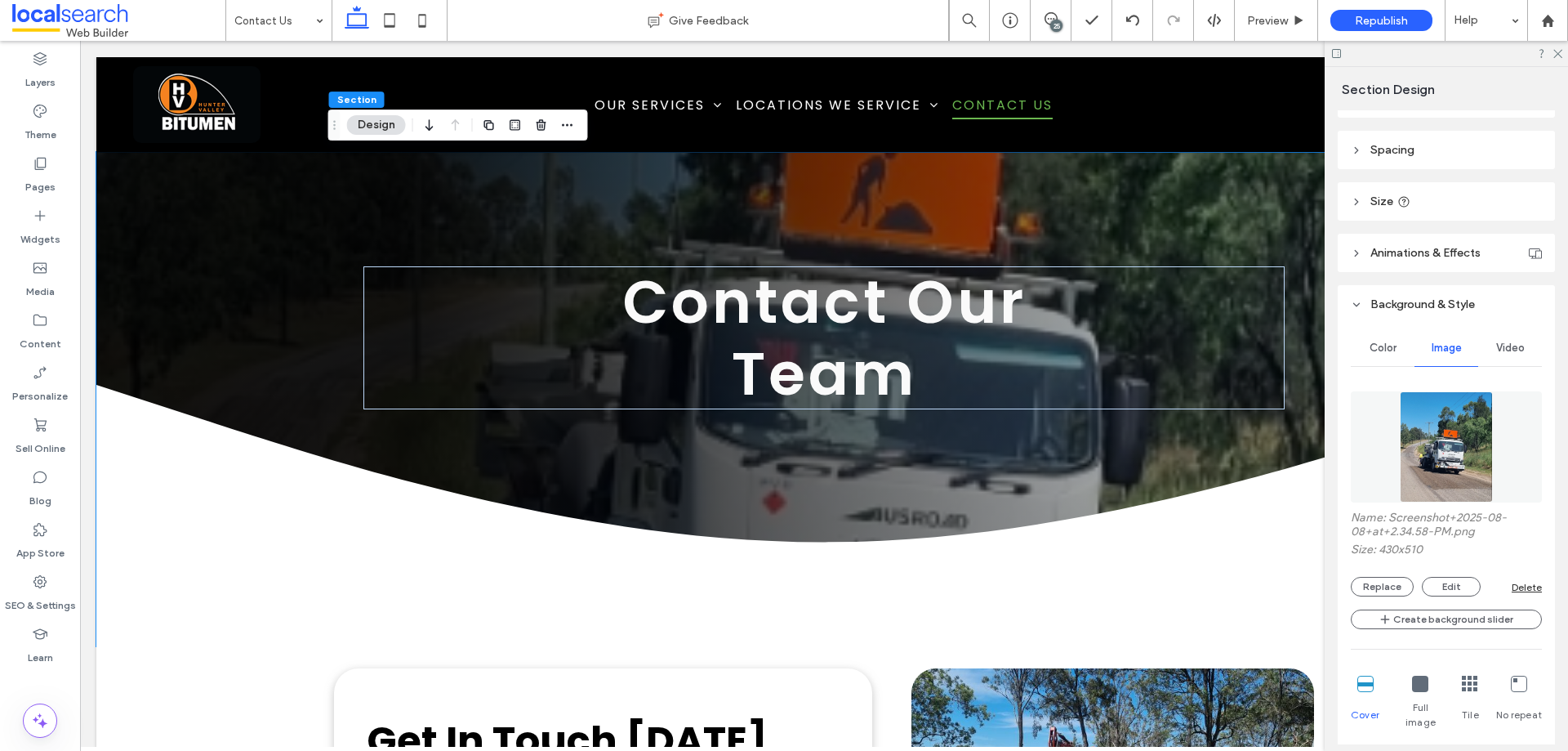
scroll to position [163, 0]
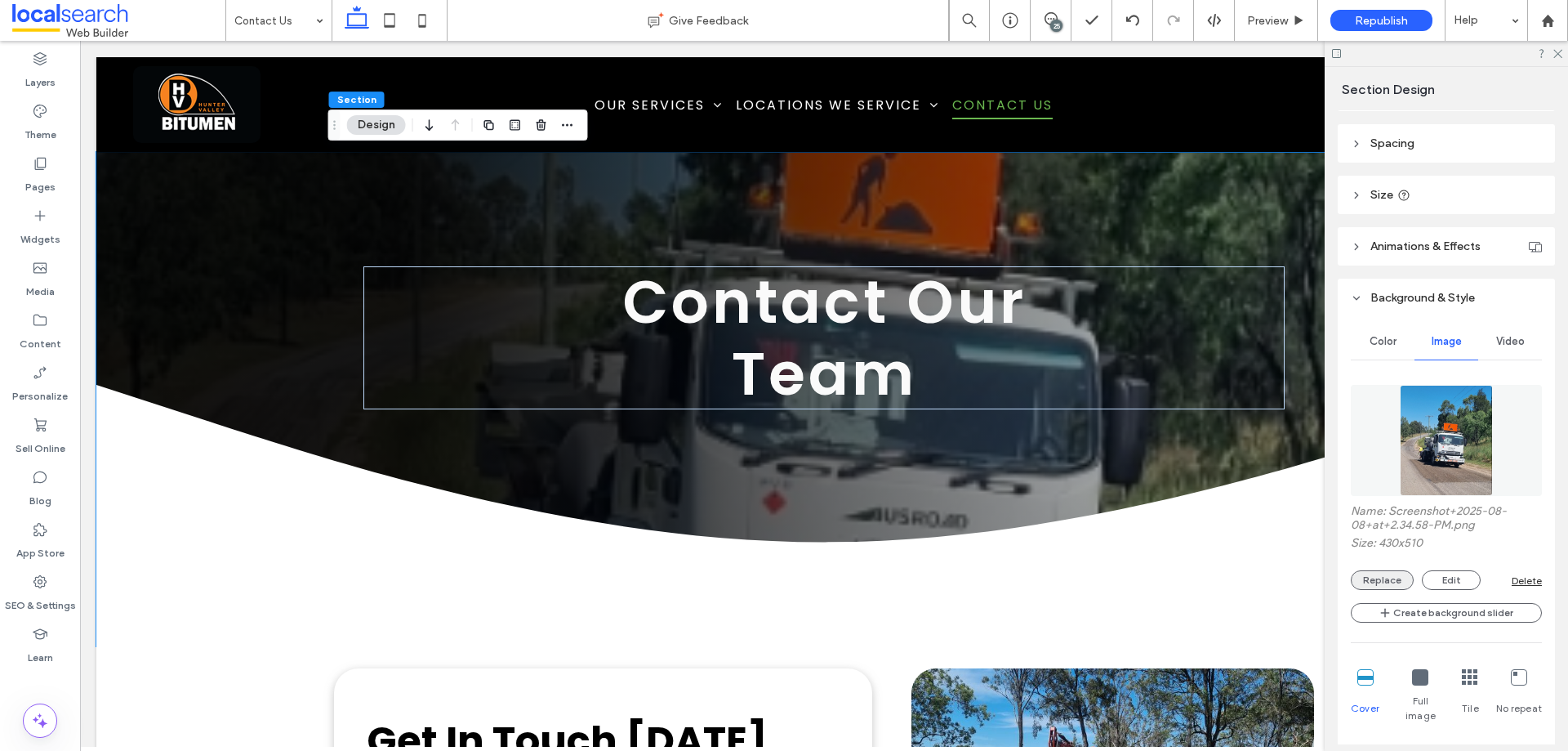
click at [1386, 584] on button "Replace" at bounding box center [1383, 580] width 63 height 20
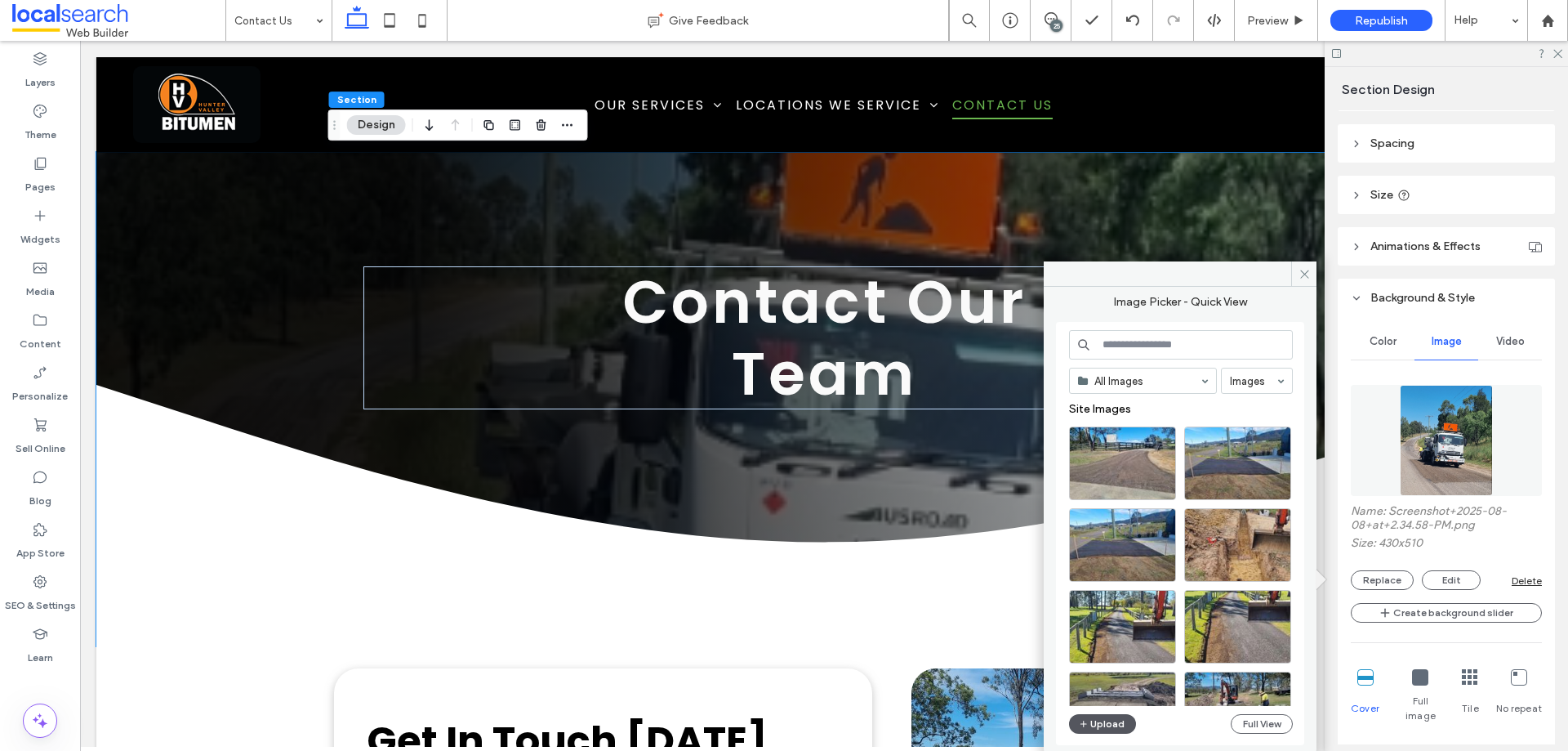
click at [1088, 726] on icon "button" at bounding box center [1083, 724] width 10 height 13
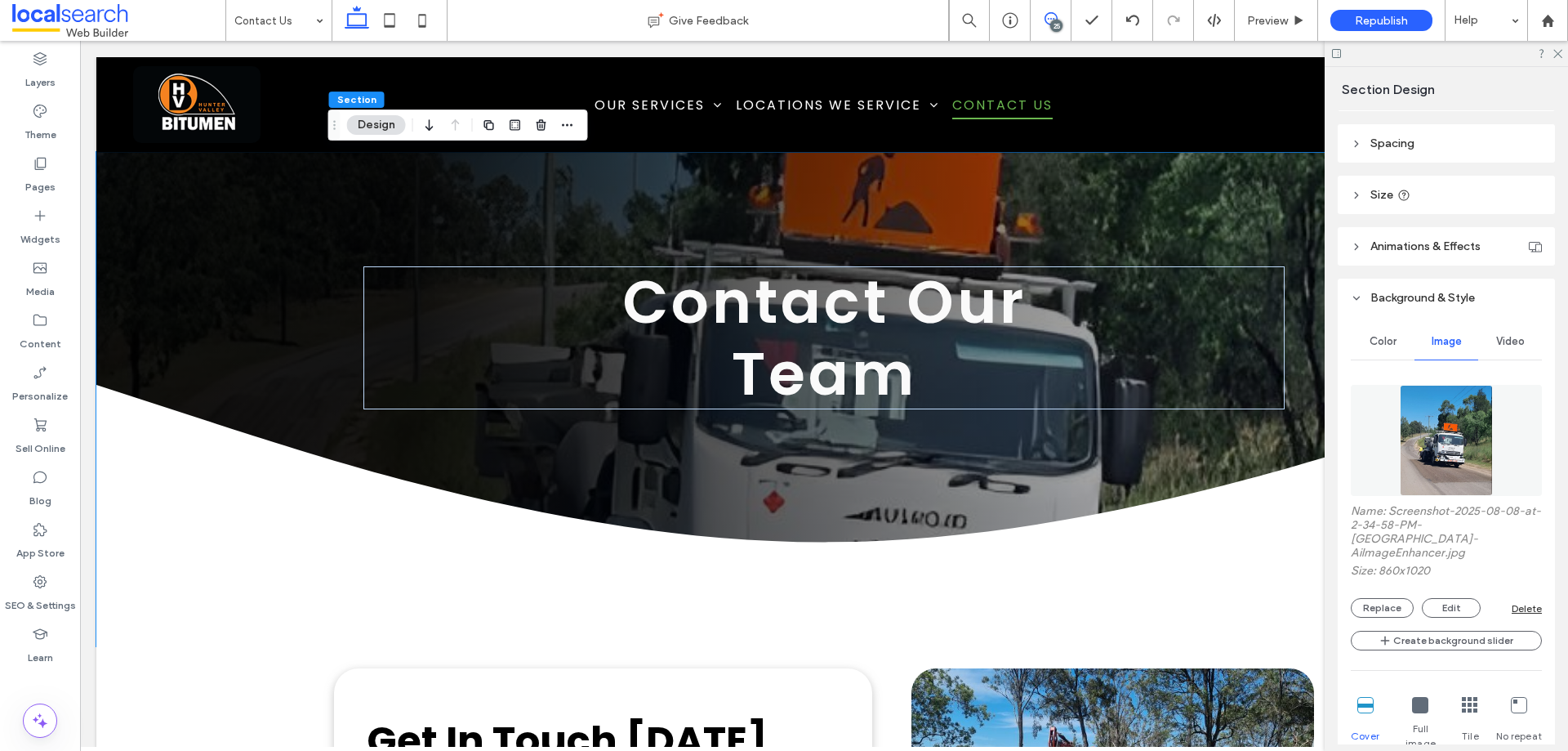
click at [1048, 21] on icon at bounding box center [1051, 19] width 13 height 13
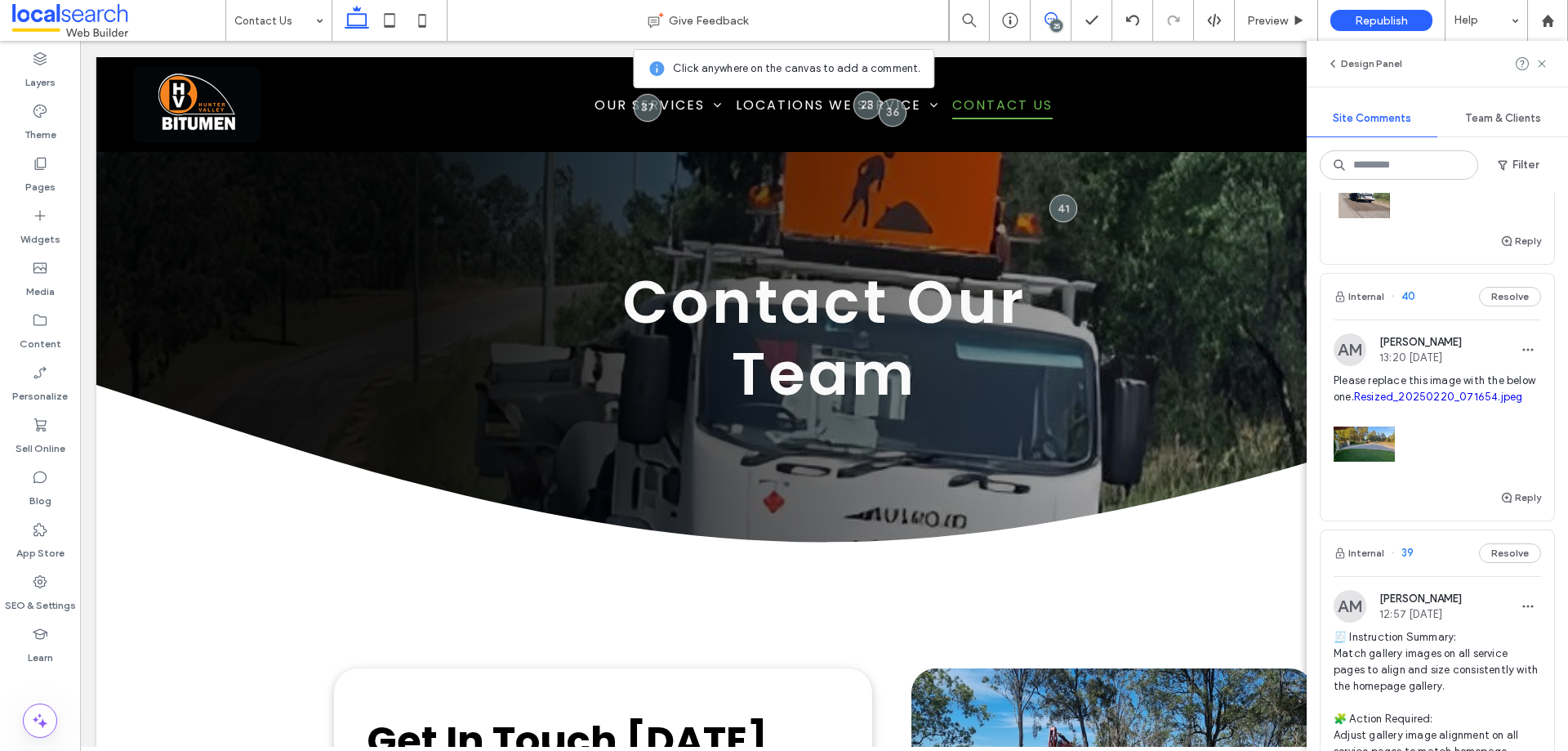
scroll to position [245, 0]
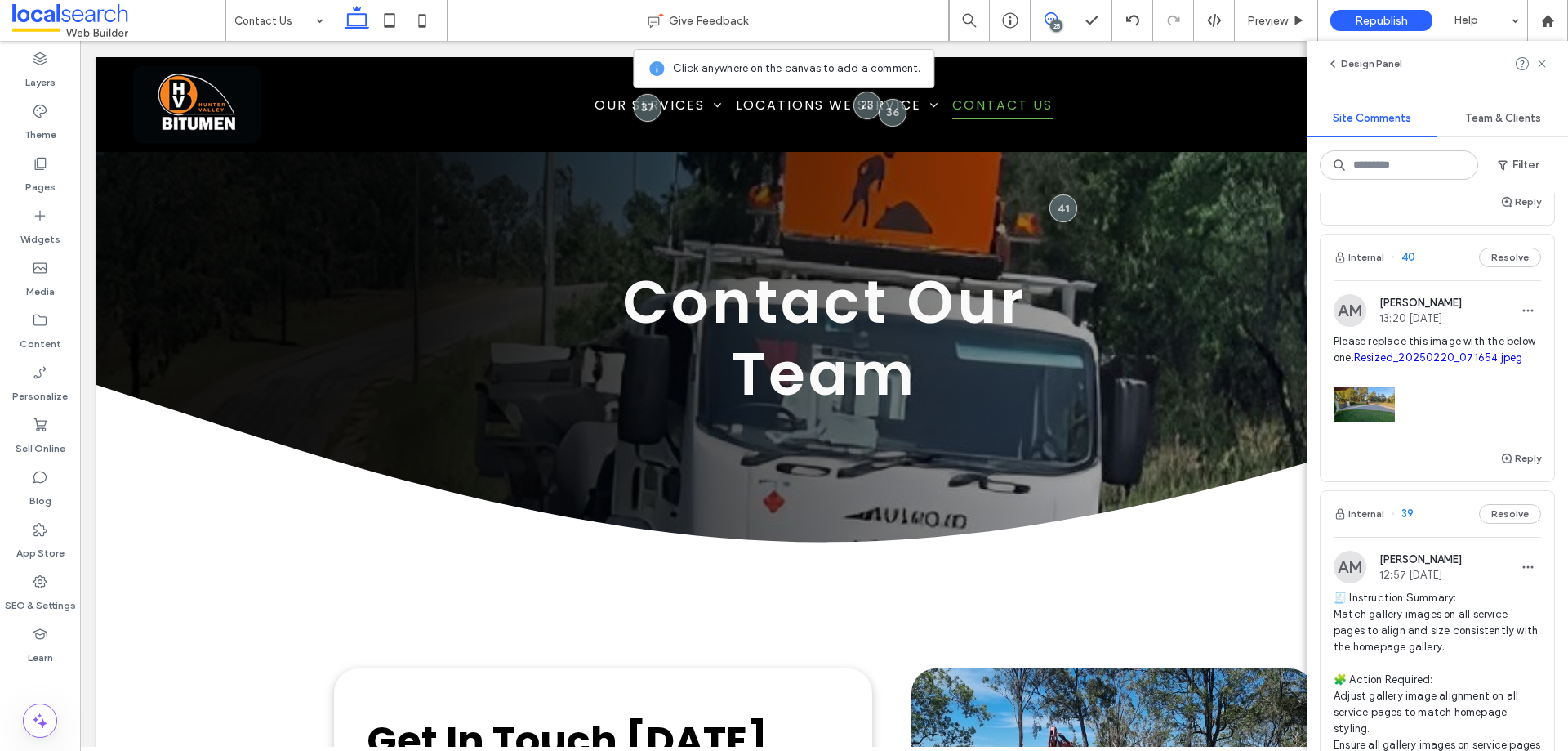
click at [1476, 366] on span "Please replace this image with the below one. Resized_20250220_071654.jpeg" at bounding box center [1438, 349] width 208 height 32
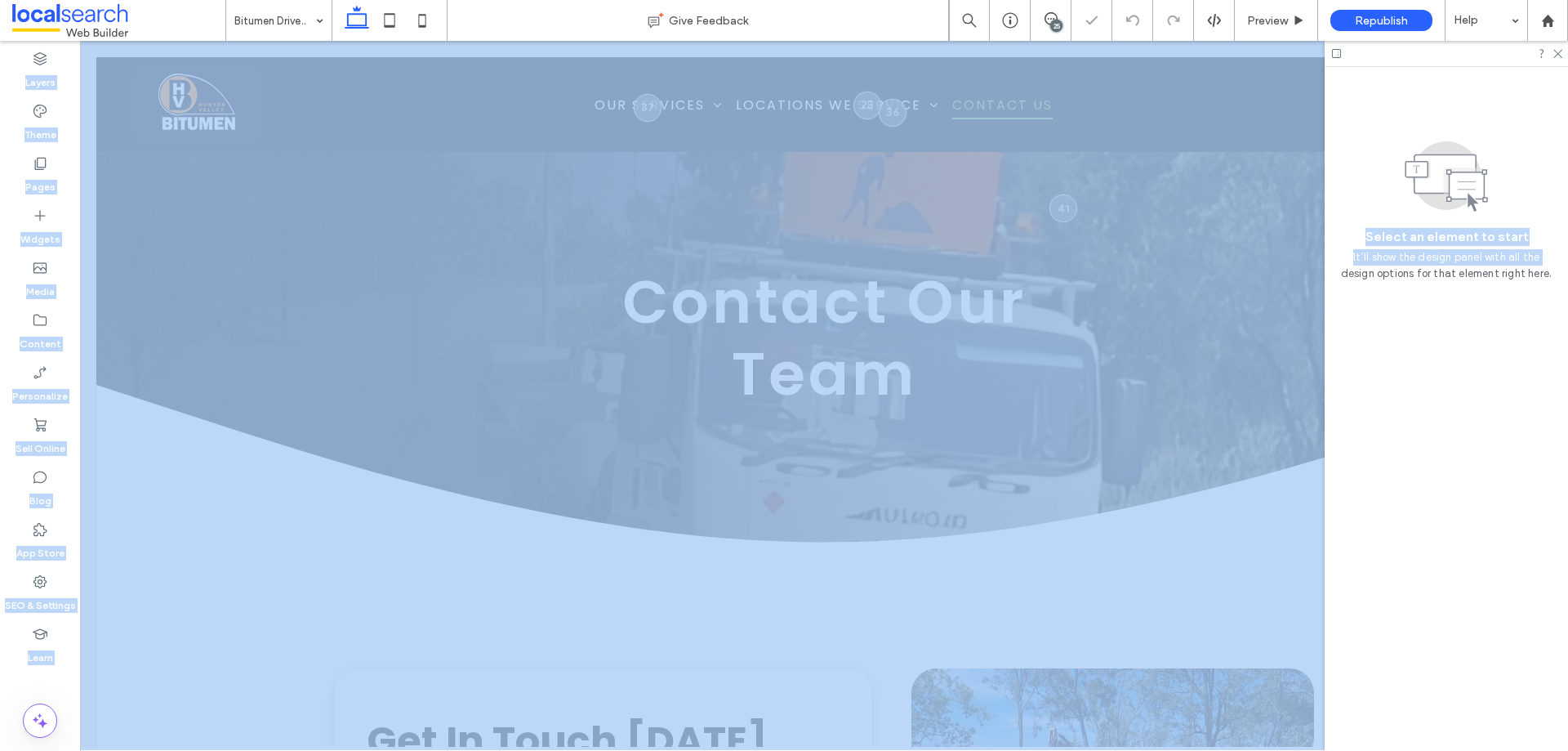
drag, startPoint x: 1449, startPoint y: 407, endPoint x: 1329, endPoint y: 407, distance: 120.0
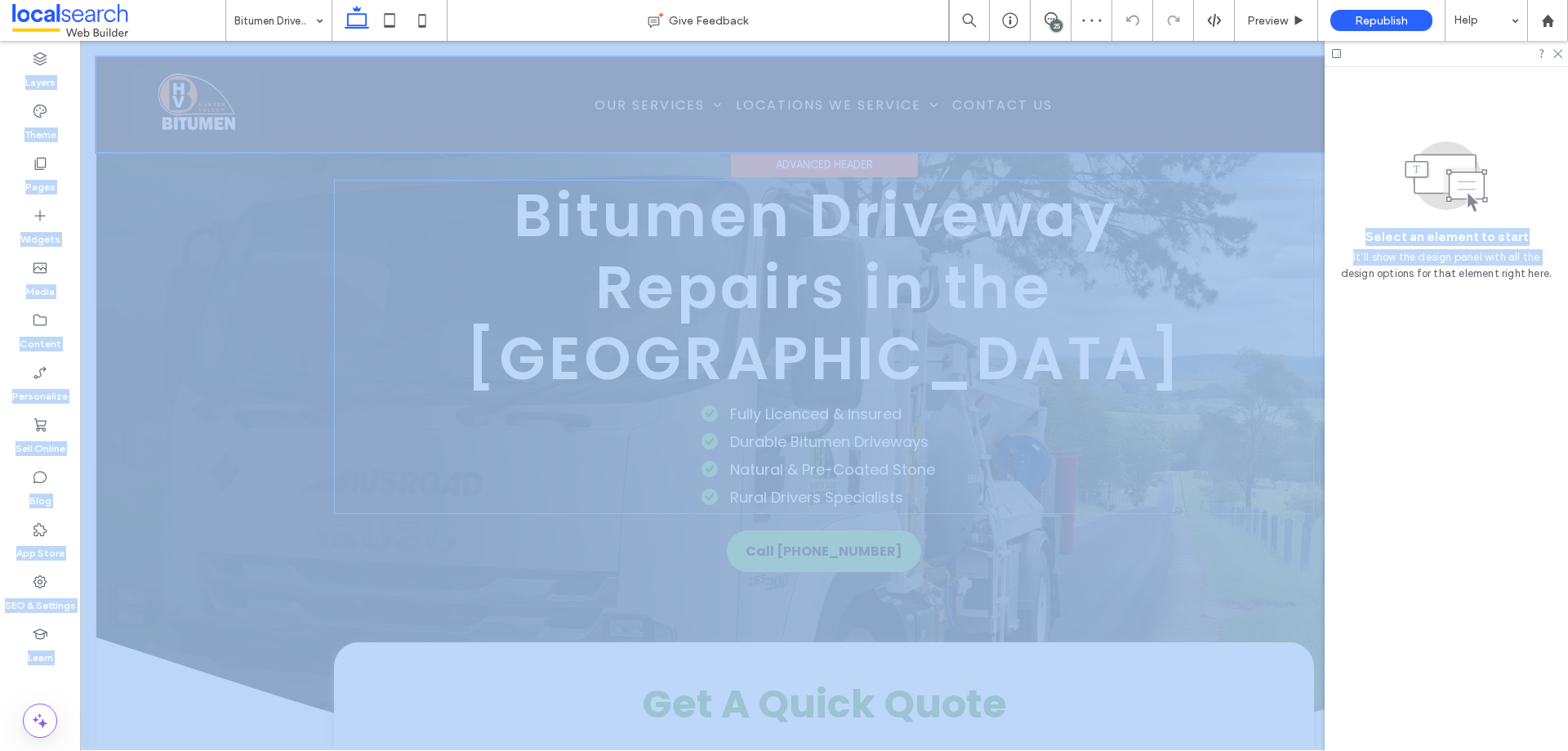
scroll to position [71, 0]
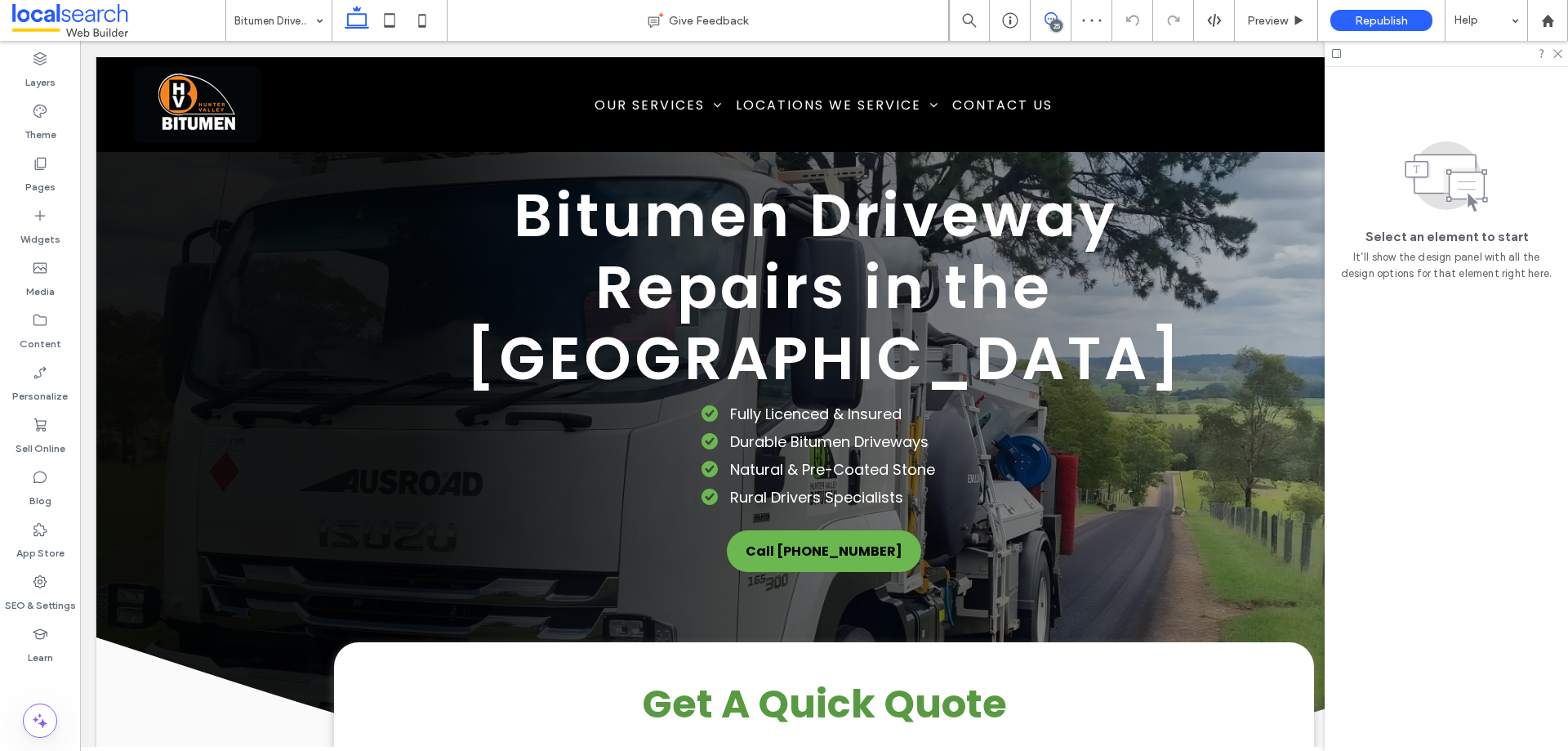
click at [1044, 15] on icon at bounding box center [1051, 19] width 13 height 13
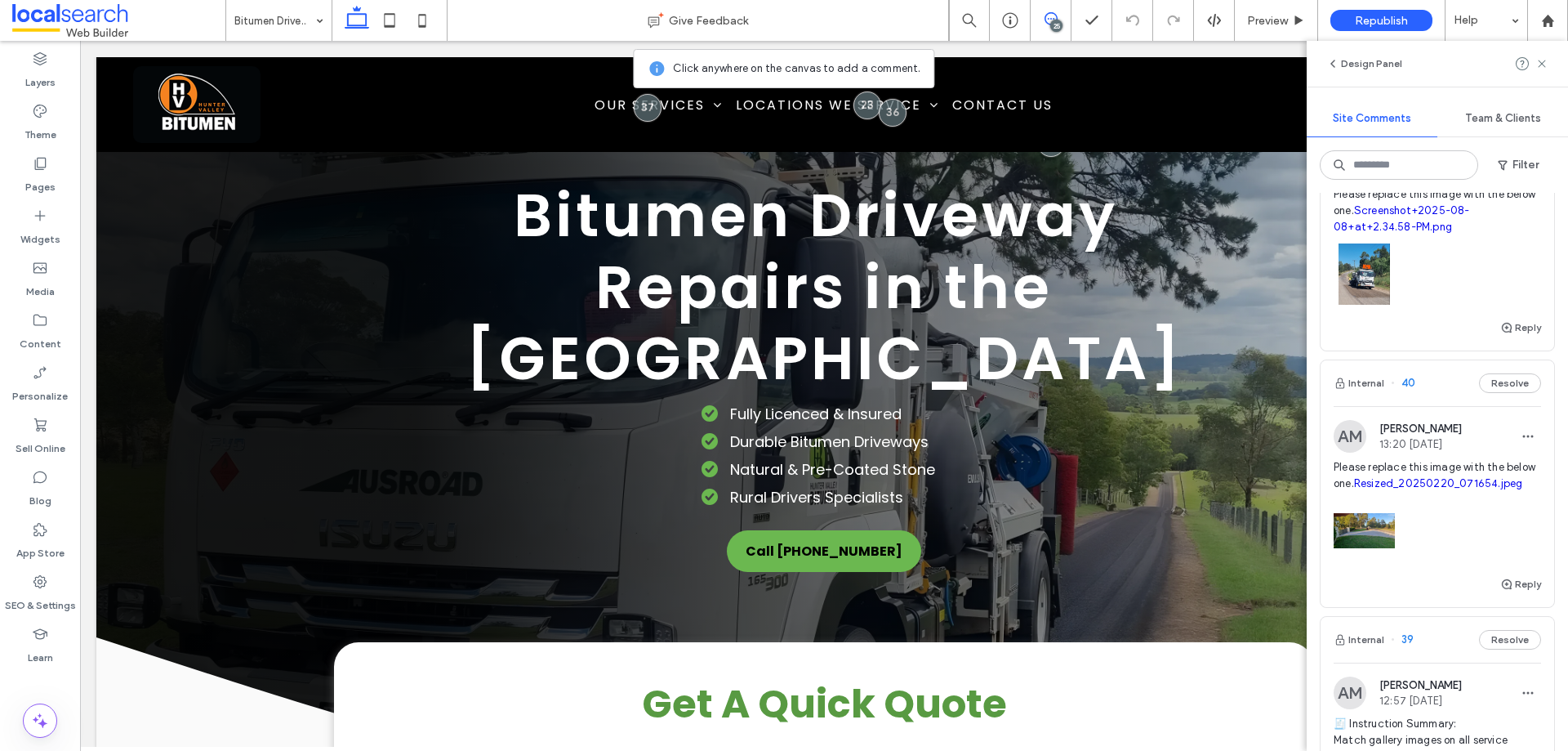
scroll to position [245, 0]
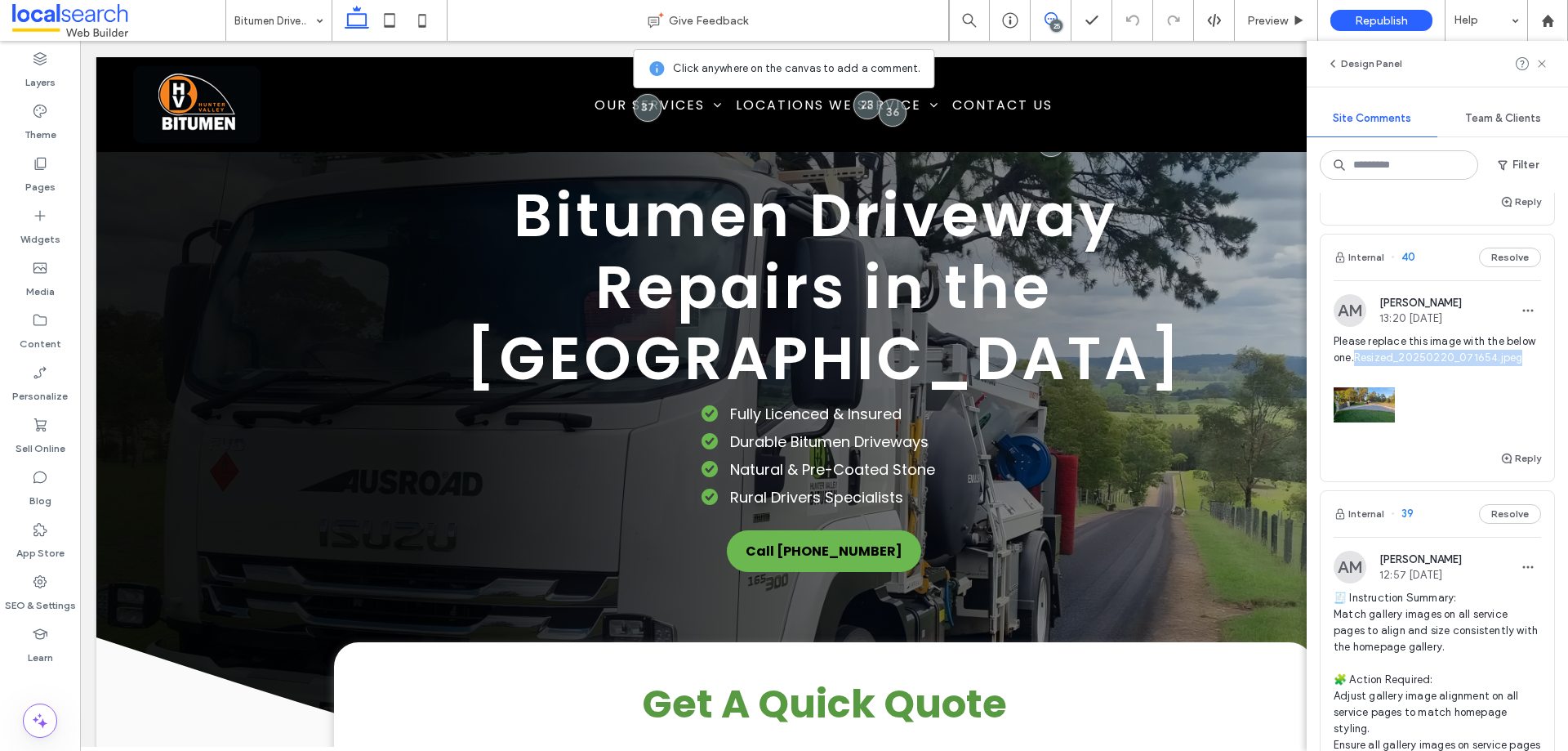
copy link "Resized_20250220_071654.jpeg"
drag, startPoint x: 1507, startPoint y: 402, endPoint x: 1324, endPoint y: 402, distance: 183.0
click at [1324, 402] on div "AM [PERSON_NAME] 13:20 [DATE] Please replace this image with the below one. Res…" at bounding box center [1437, 371] width 234 height 155
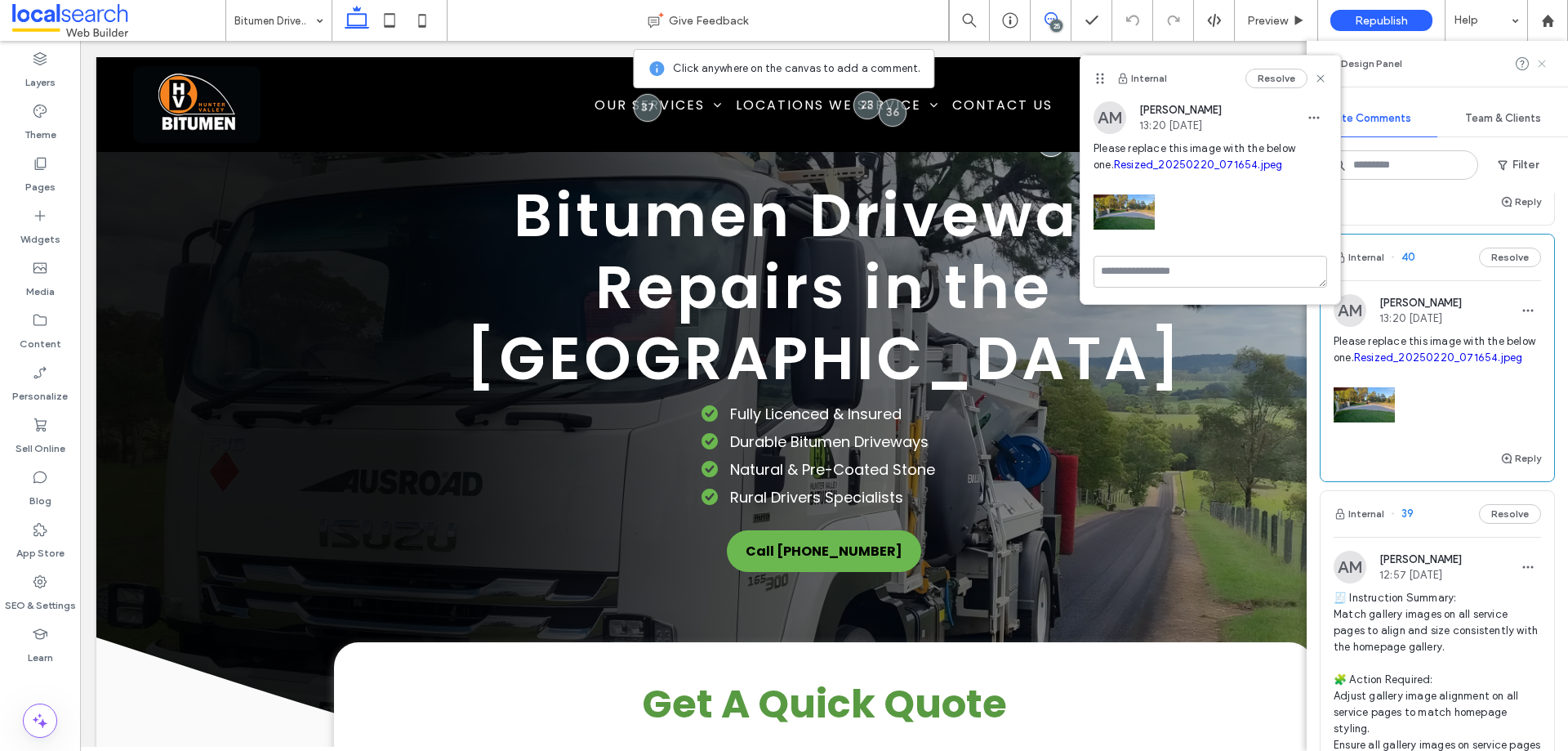
click at [1544, 66] on use at bounding box center [1542, 64] width 8 height 8
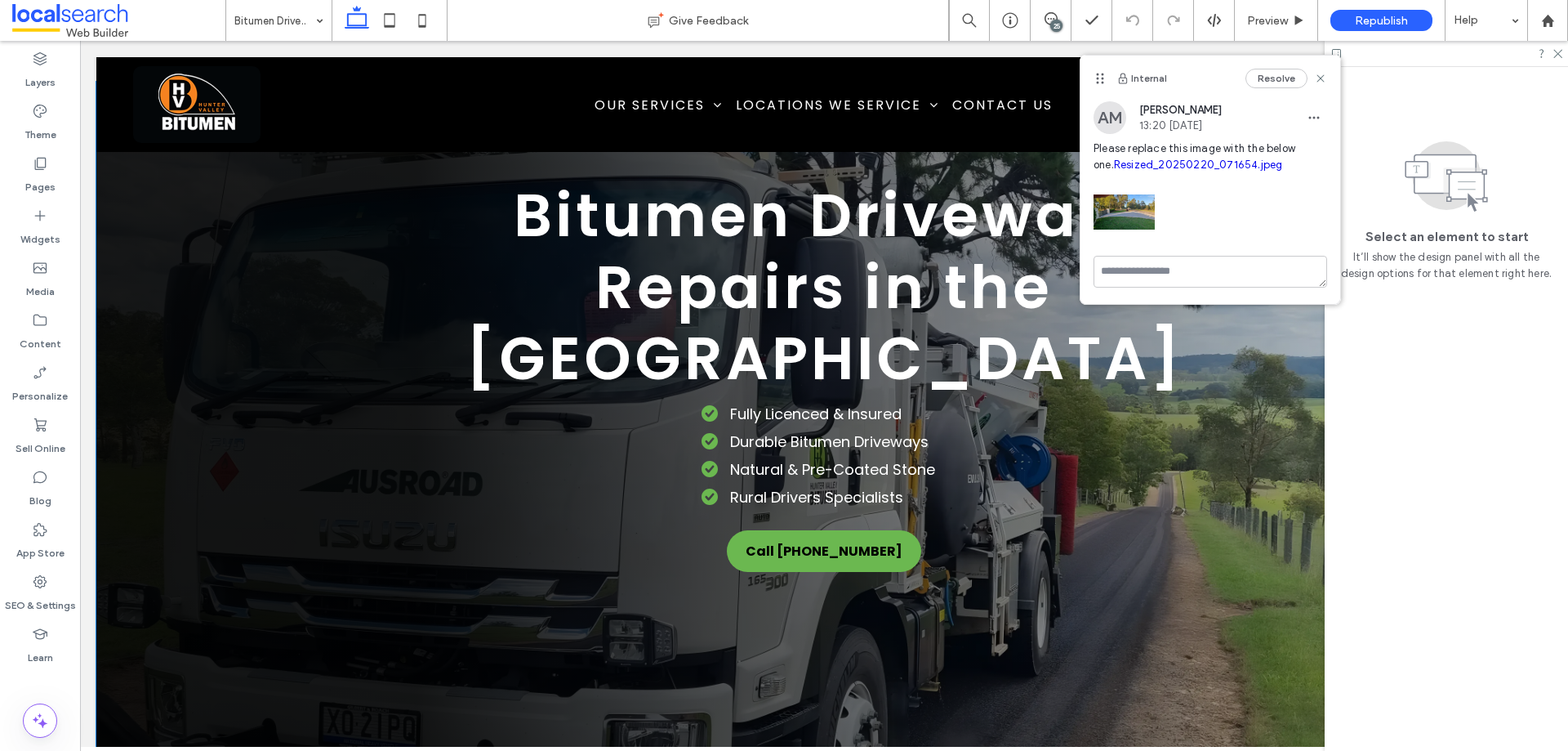
click at [290, 571] on div "Bitumen Driveway Repairs in the [GEOGRAPHIC_DATA] Call Now Get A Quote Fully Li…" at bounding box center [824, 449] width 1455 height 736
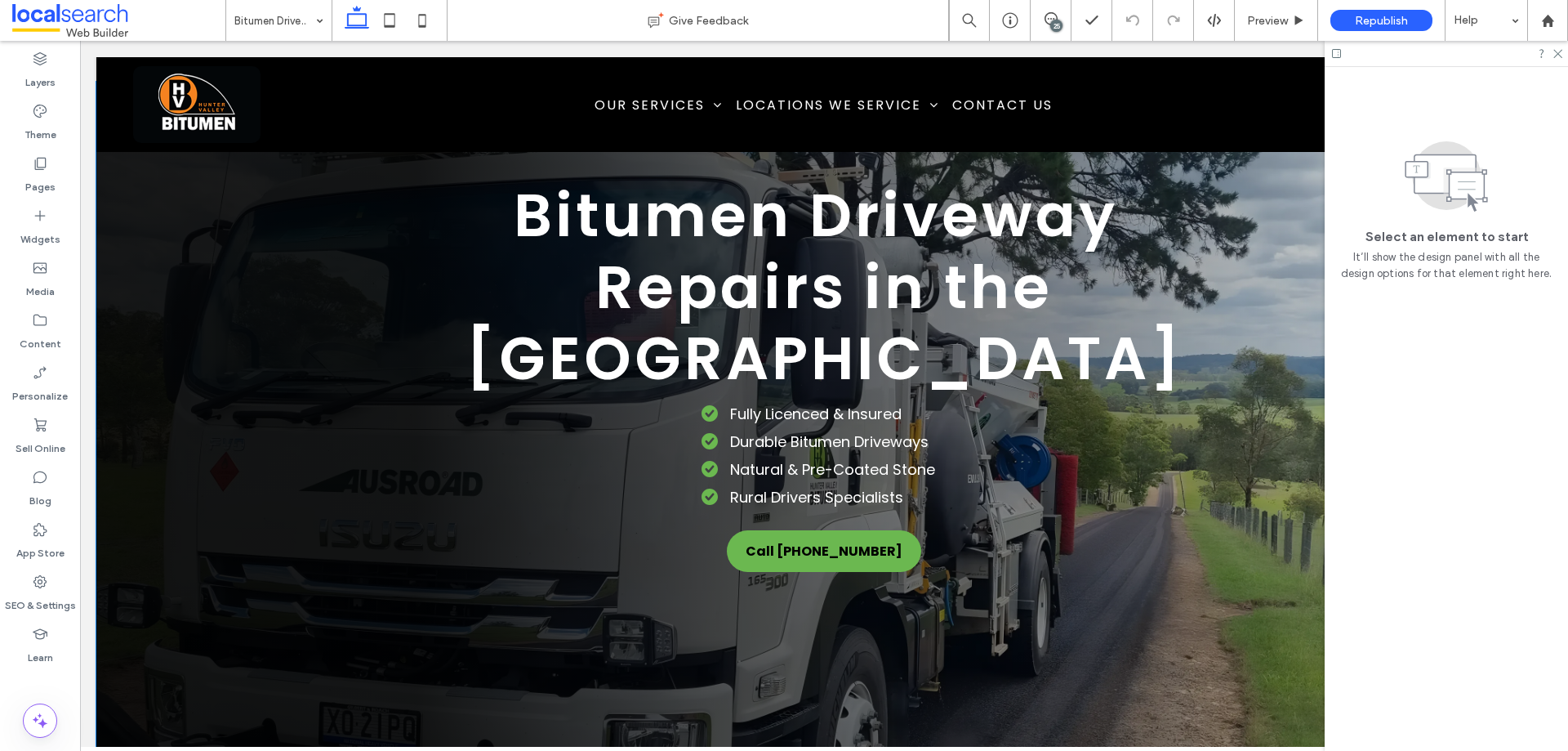
click at [191, 498] on div "Bitumen Driveway Repairs in the [GEOGRAPHIC_DATA] Call Now Get A Quote Fully Li…" at bounding box center [824, 449] width 1455 height 736
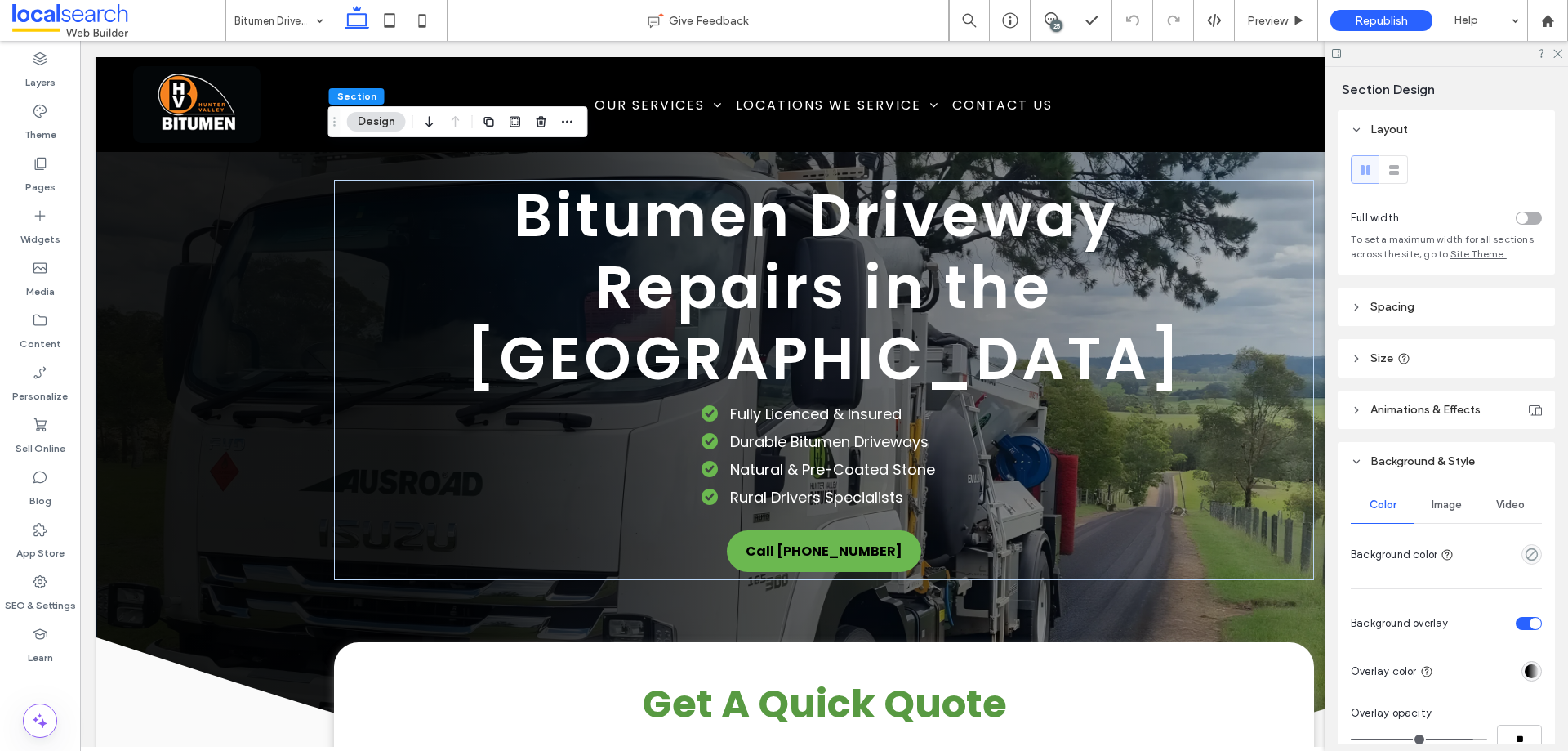
click at [1449, 509] on span "Image" at bounding box center [1447, 505] width 31 height 13
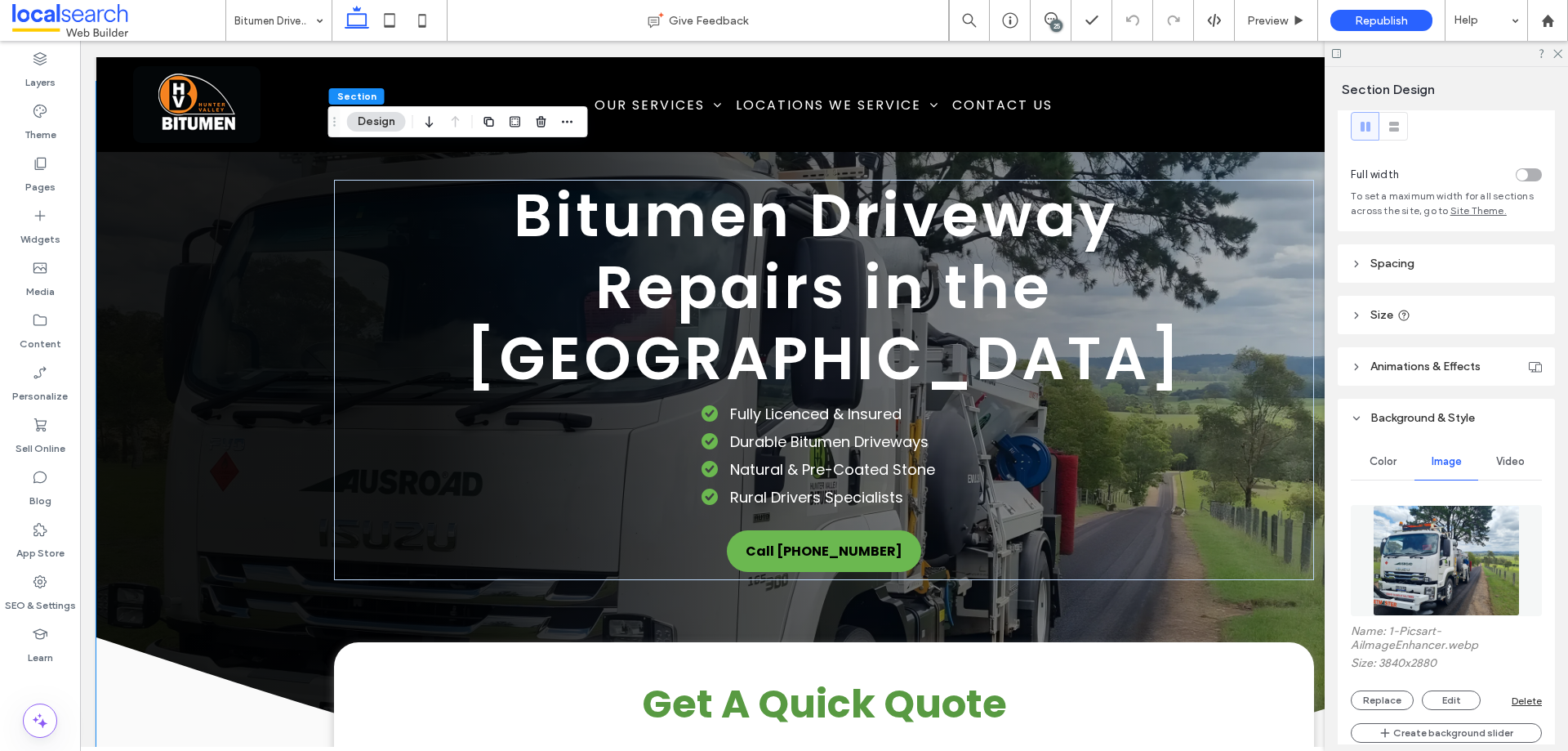
scroll to position [82, 0]
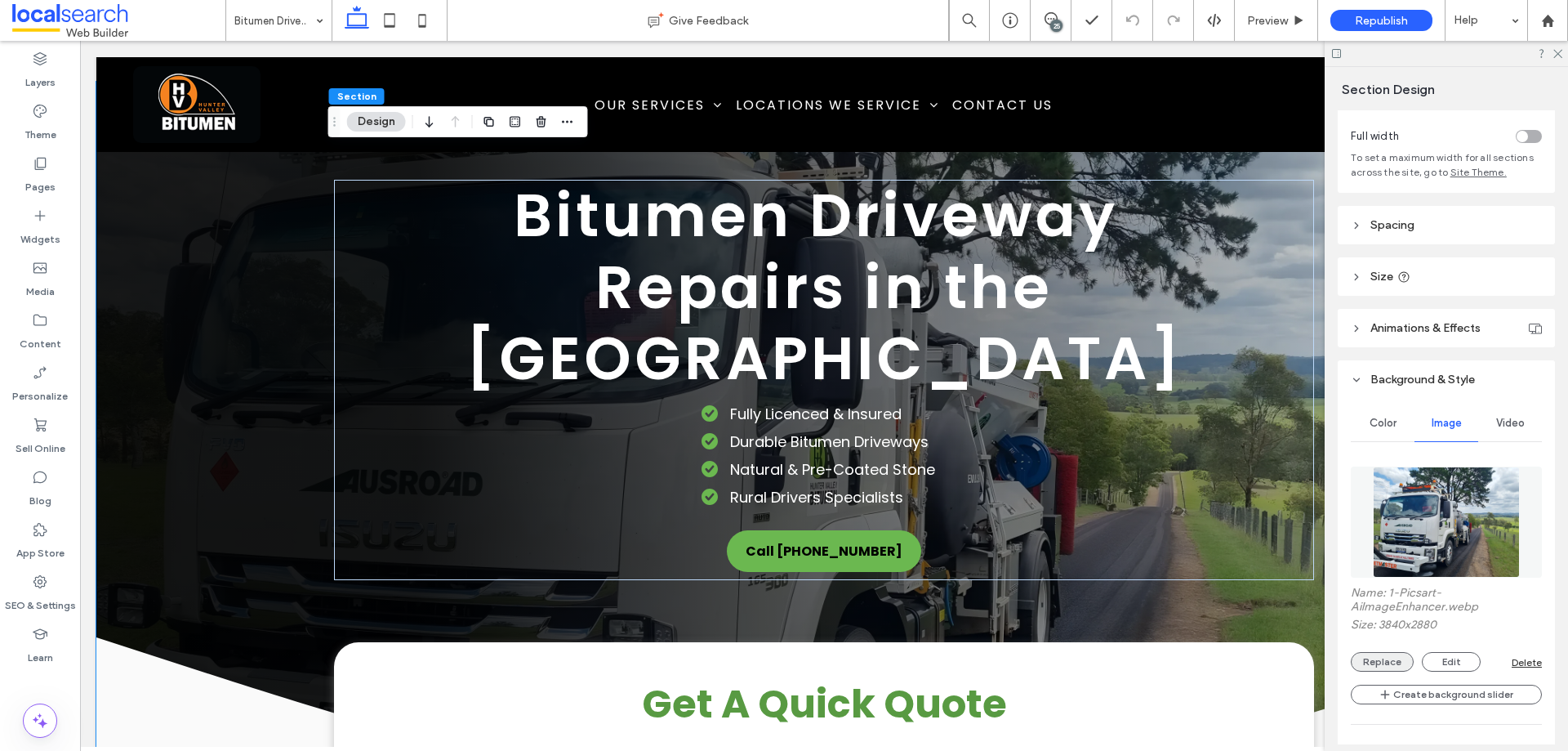
click at [1383, 653] on button "Replace" at bounding box center [1383, 661] width 63 height 20
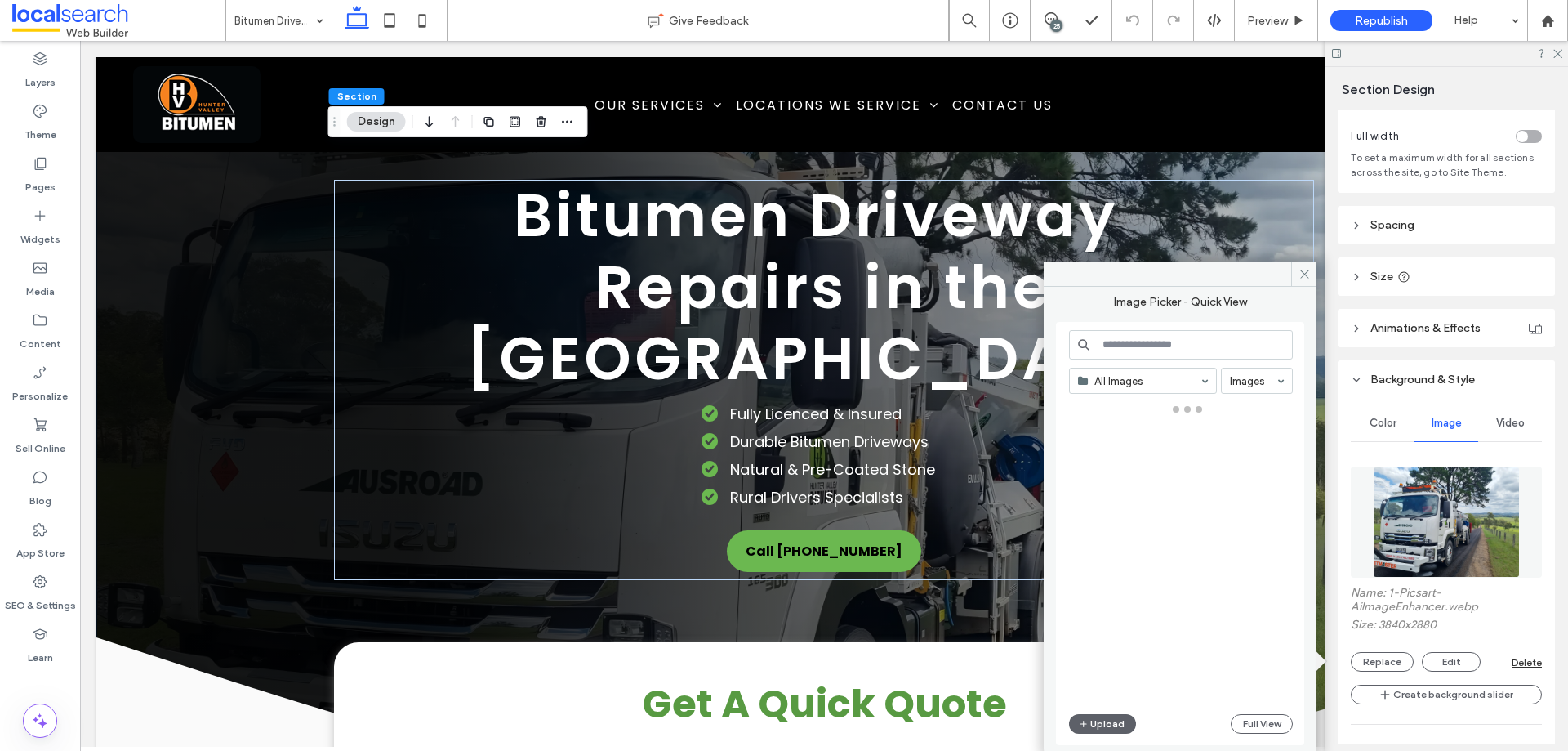
click at [1150, 344] on input at bounding box center [1181, 344] width 224 height 30
paste input "**********"
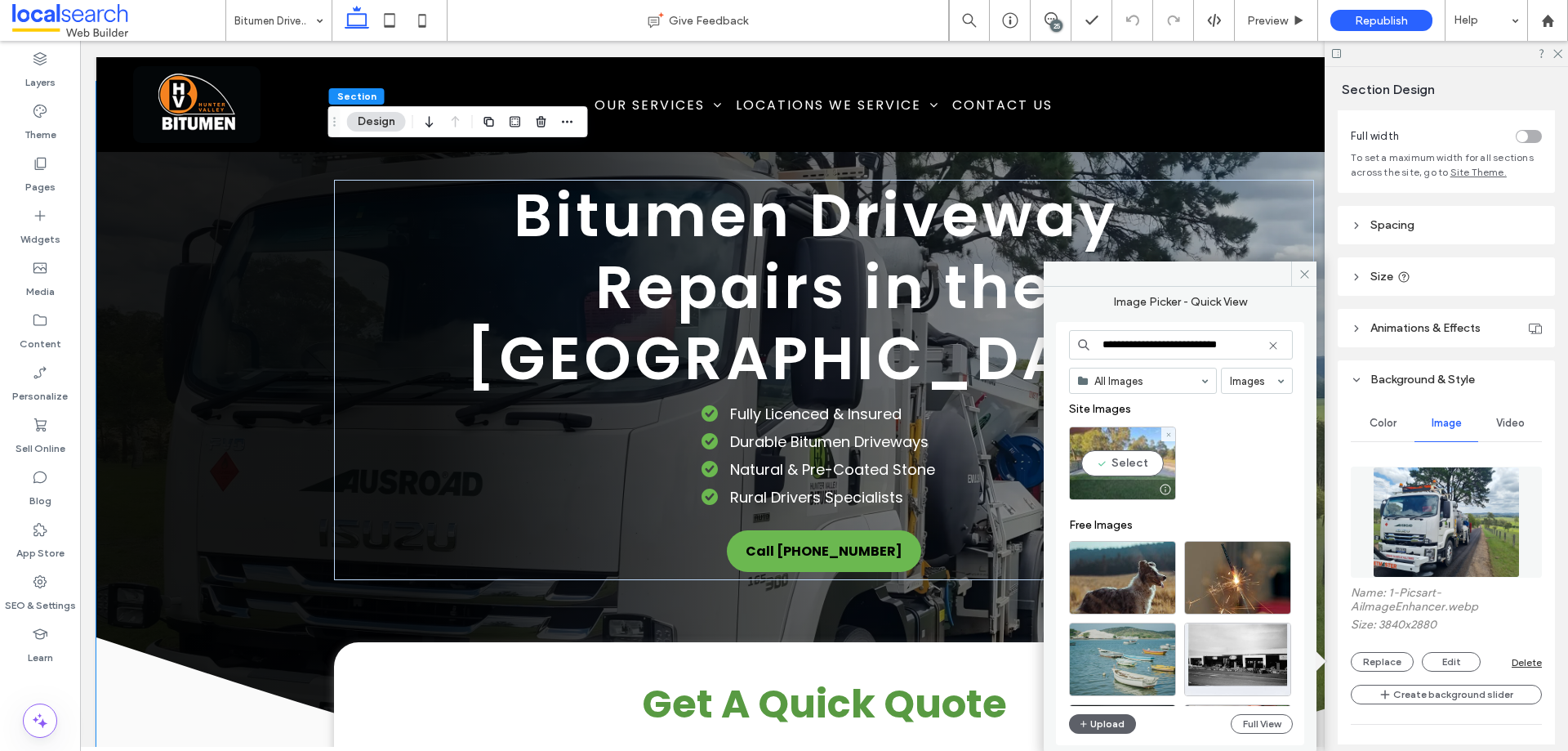
type input "**********"
click at [1124, 454] on div "Select" at bounding box center [1123, 463] width 107 height 73
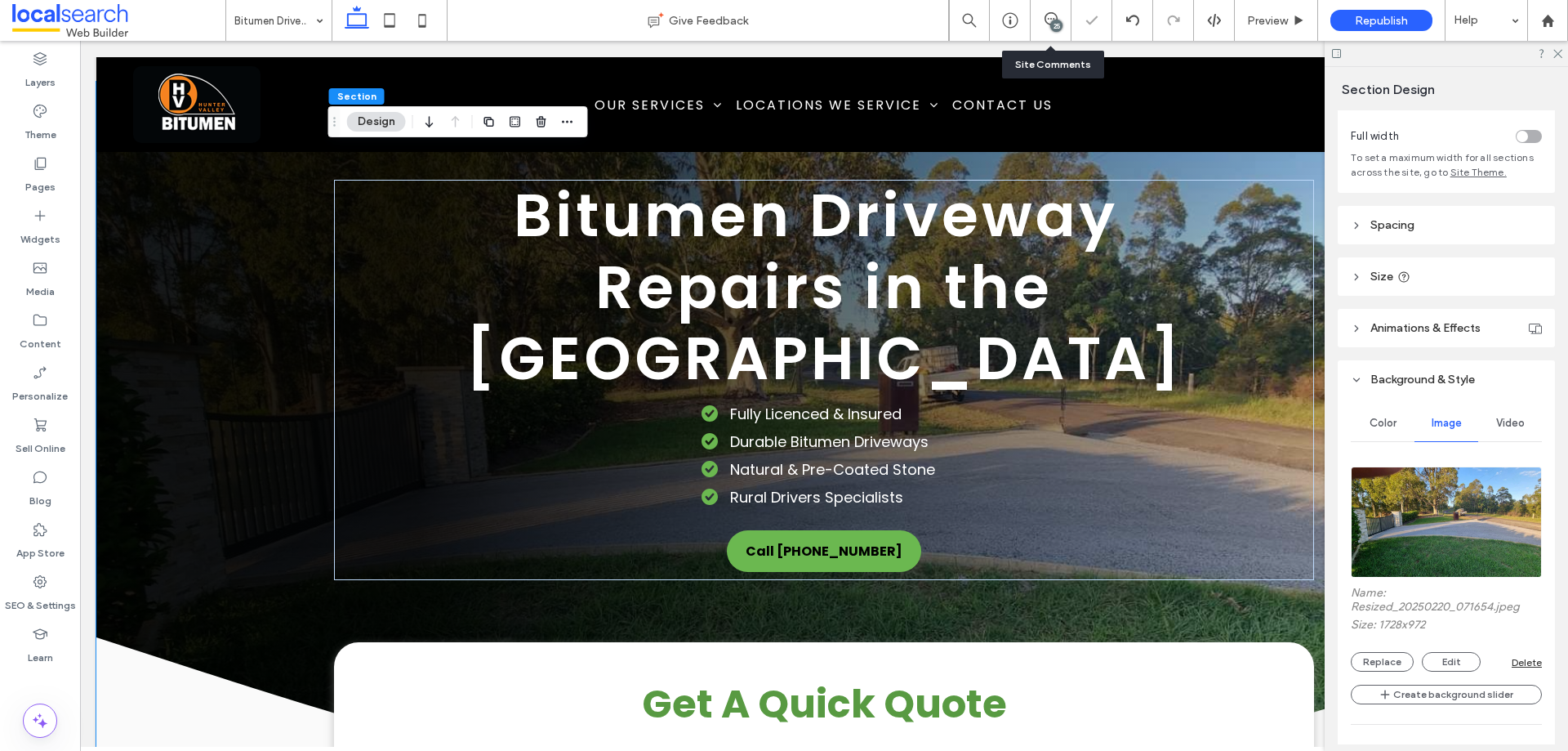
click at [1050, 28] on div "25" at bounding box center [1051, 20] width 40 height 16
click at [1057, 8] on div "25" at bounding box center [1051, 20] width 41 height 41
click at [1050, 20] on icon at bounding box center [1051, 19] width 13 height 13
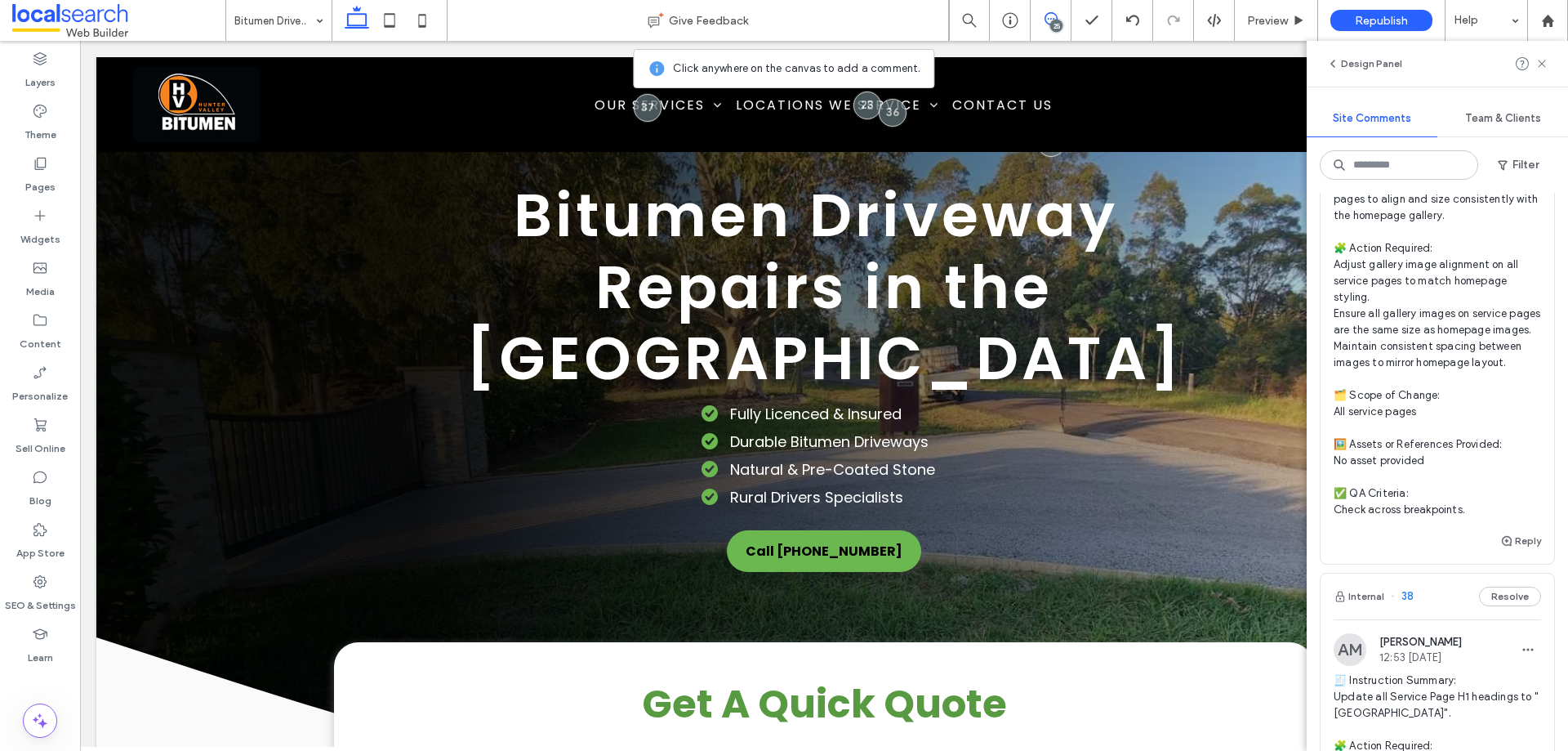
scroll to position [573, 0]
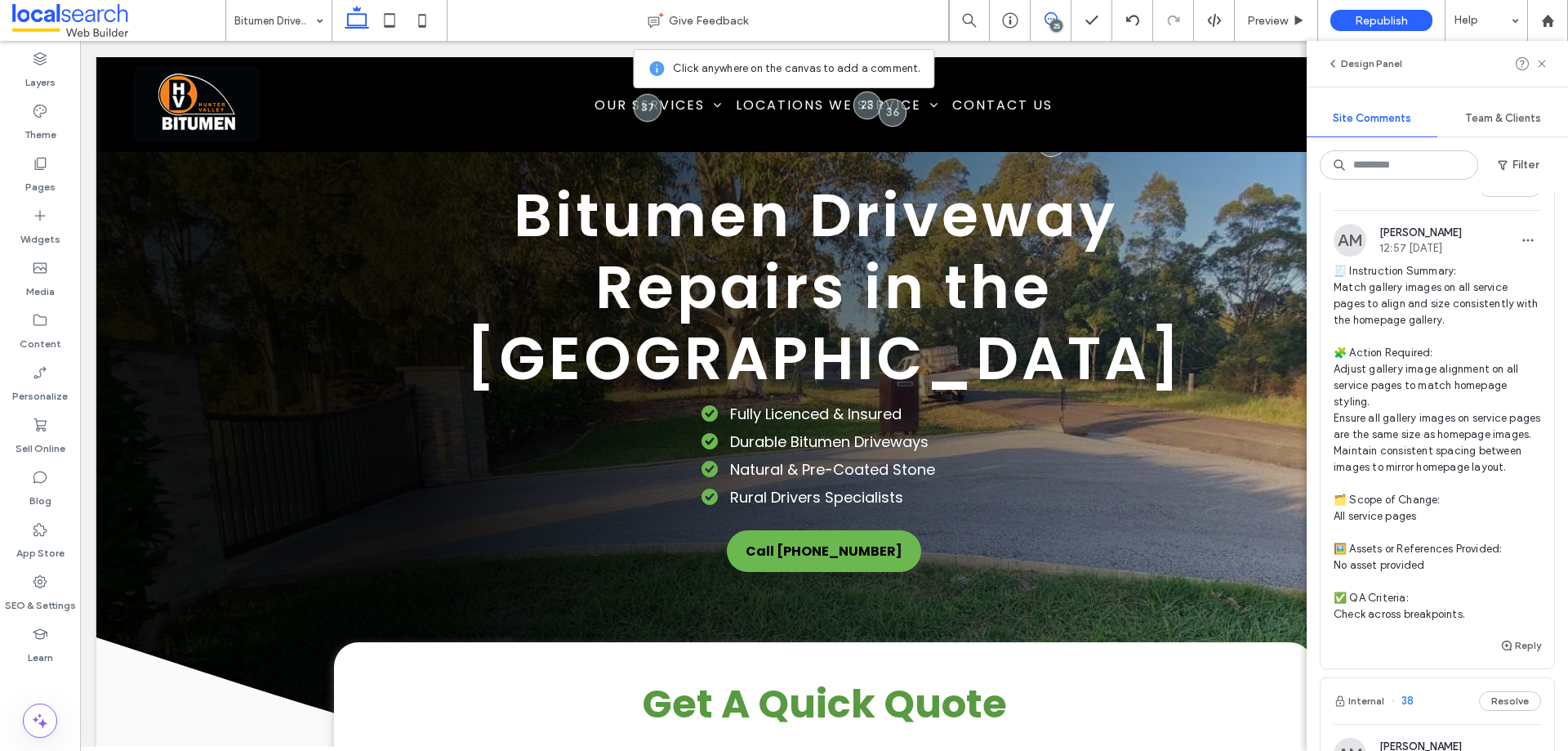
click at [1484, 393] on span "🧾 Instruction Summary: Match gallery images on all service pages to align and s…" at bounding box center [1438, 443] width 208 height 360
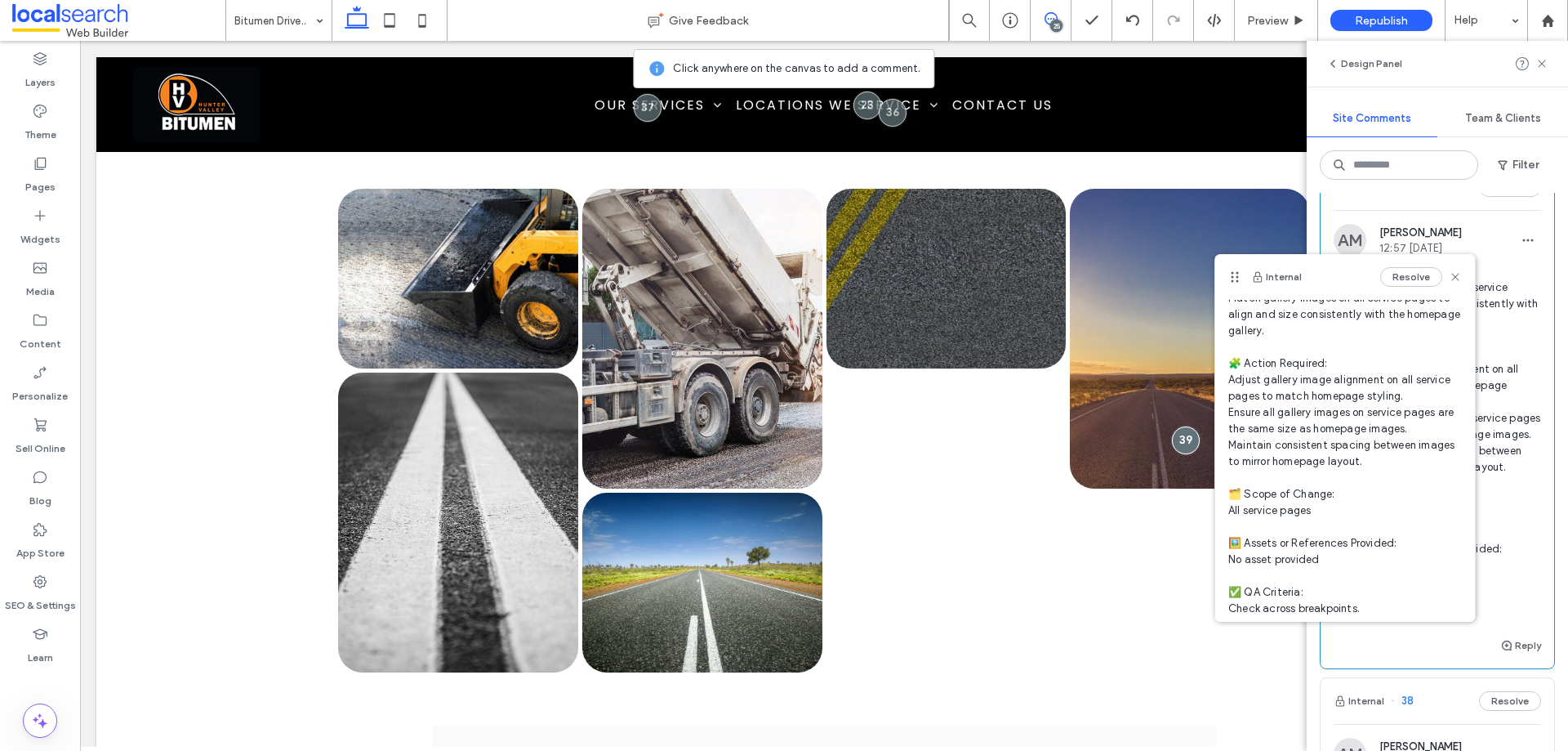
scroll to position [0, 0]
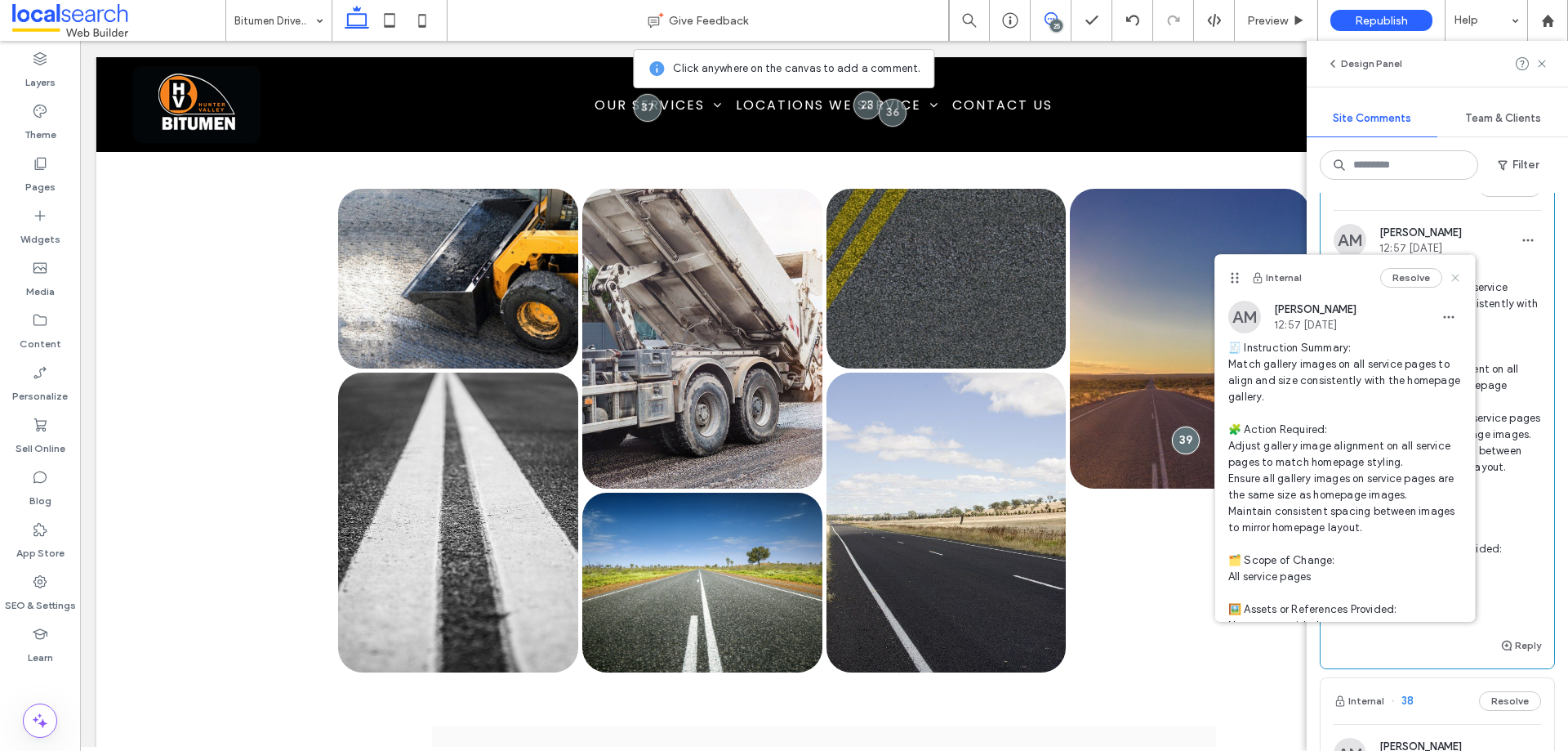
drag, startPoint x: 1444, startPoint y: 275, endPoint x: 779, endPoint y: 294, distance: 665.3
click at [1449, 275] on icon at bounding box center [1455, 278] width 13 height 13
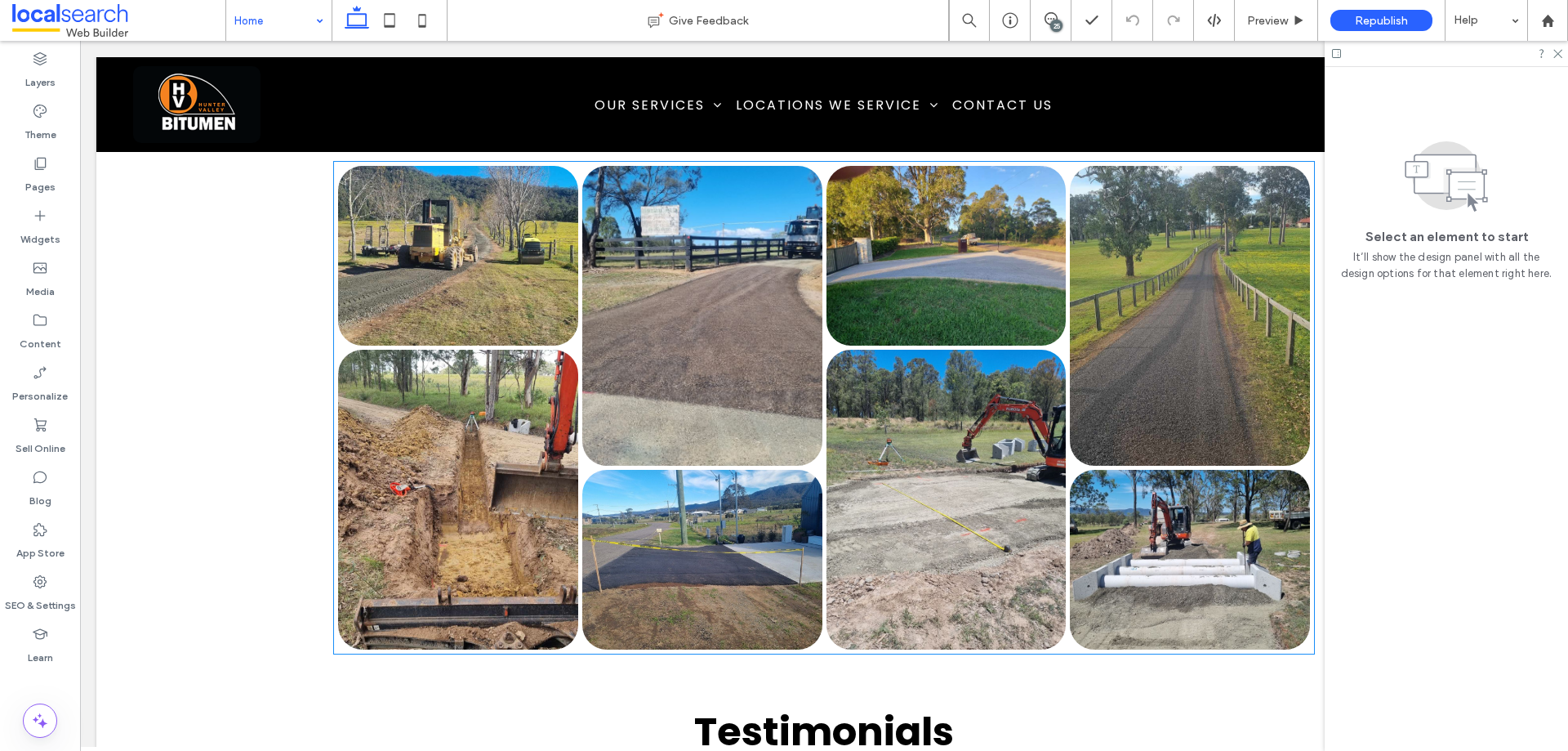
scroll to position [3330, 0]
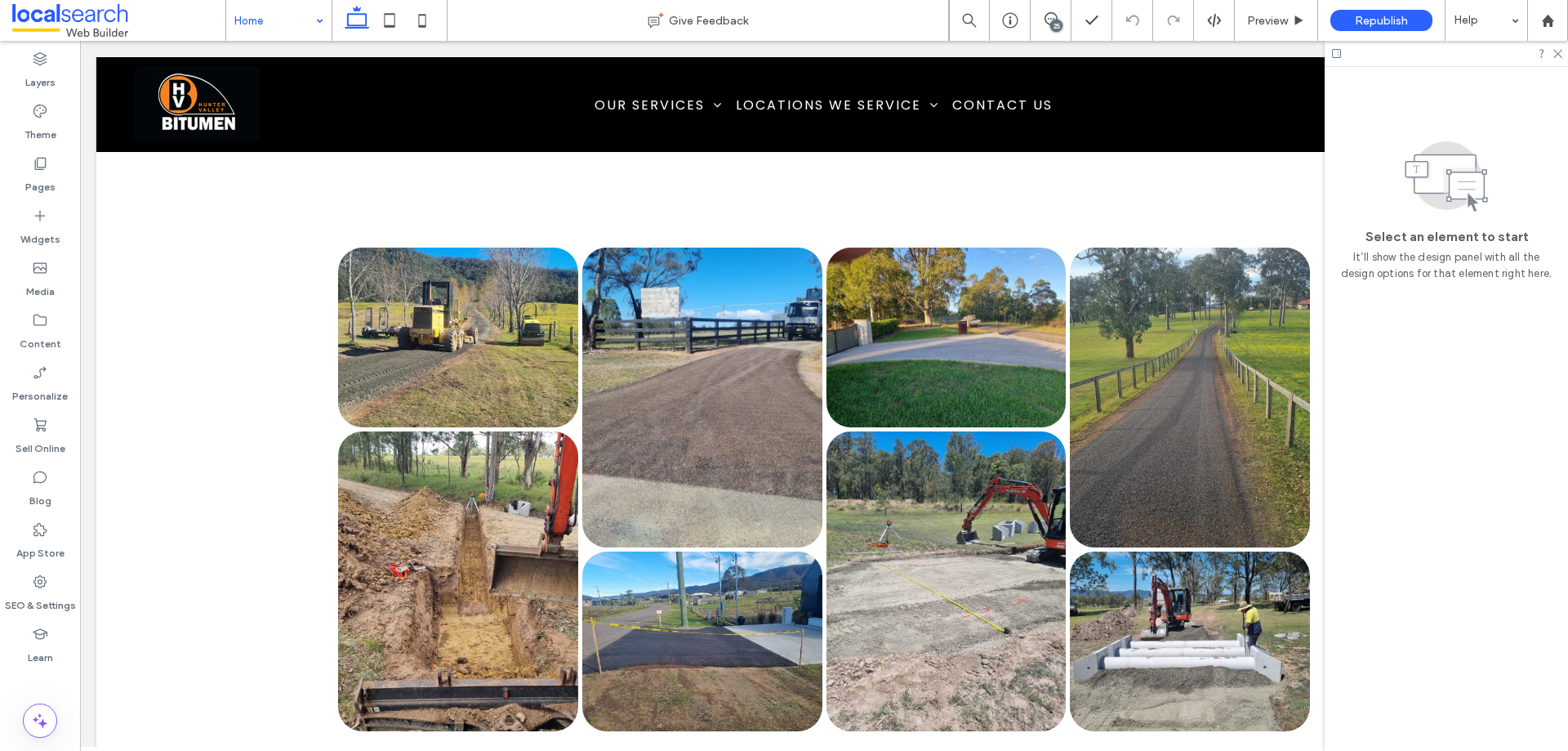
click at [298, 20] on input at bounding box center [275, 20] width 81 height 41
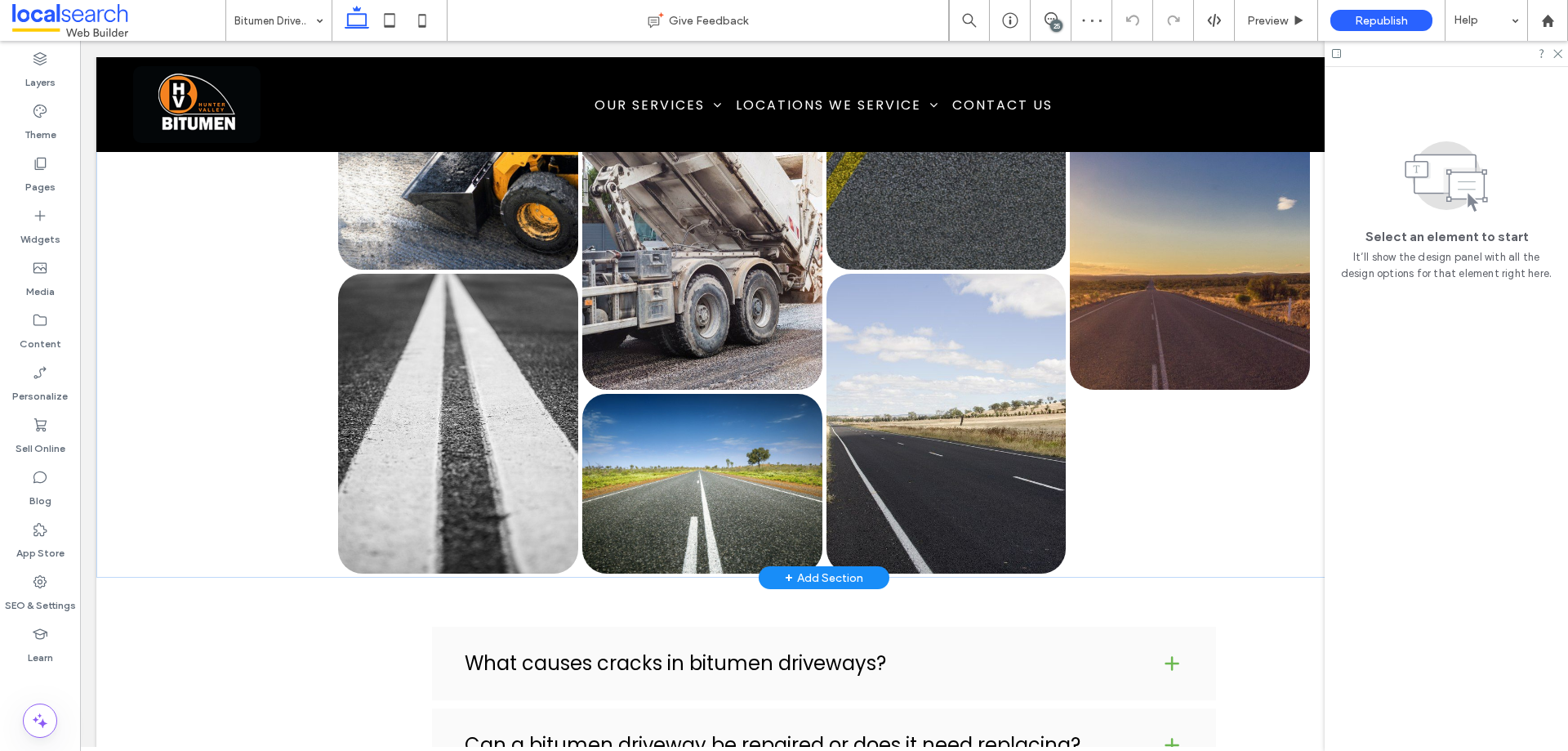
scroll to position [2359, 0]
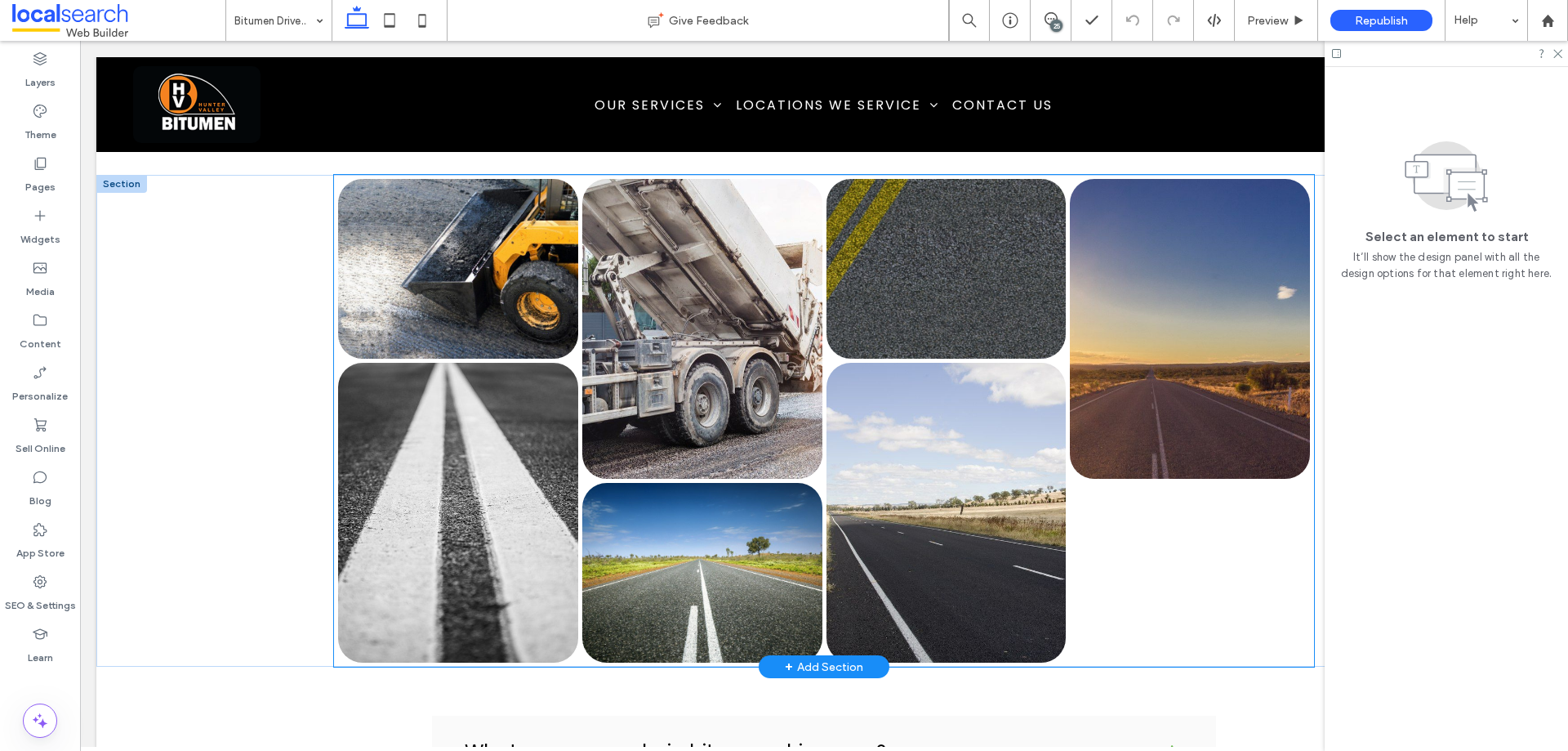
click at [1156, 573] on div at bounding box center [1190, 421] width 244 height 489
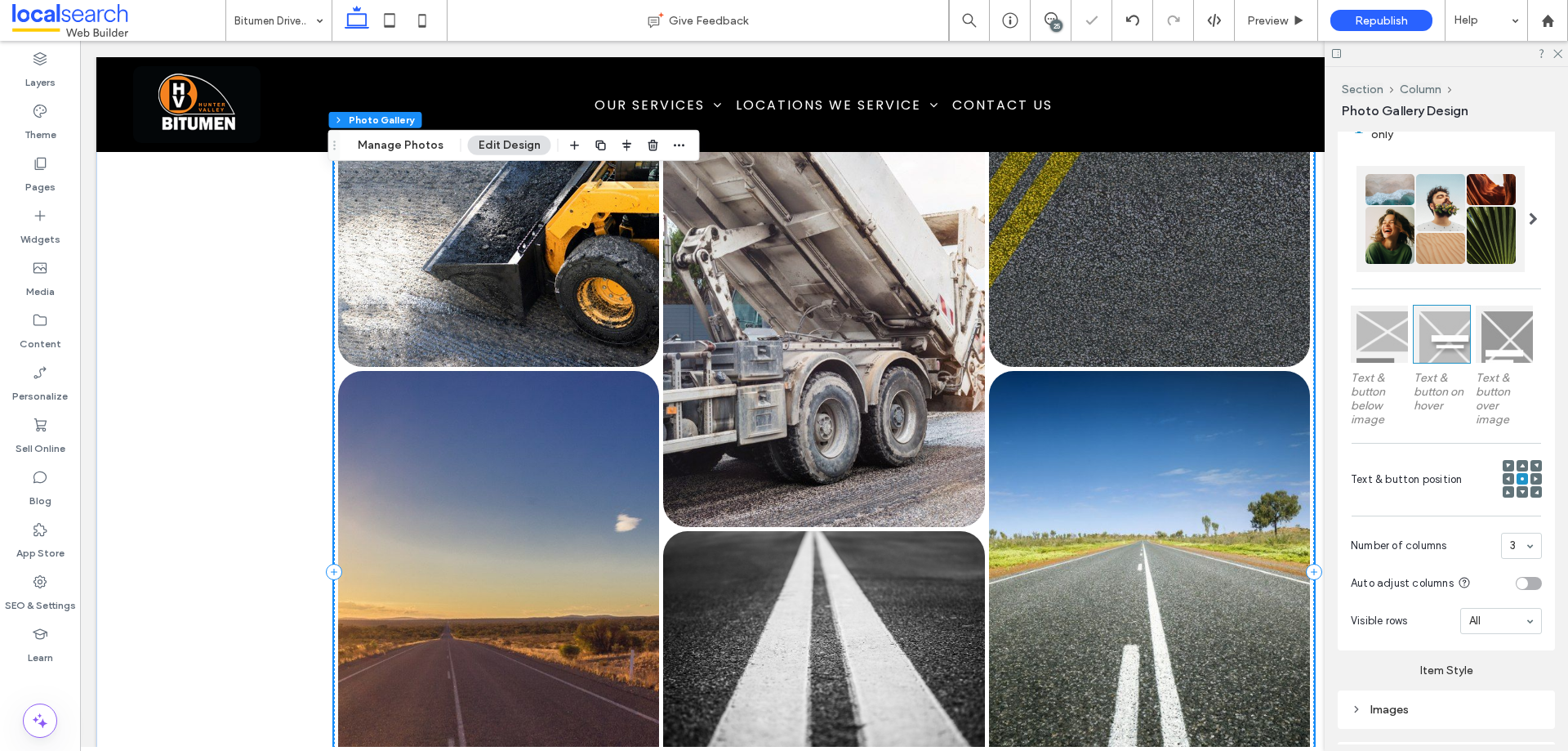
scroll to position [2440, 0]
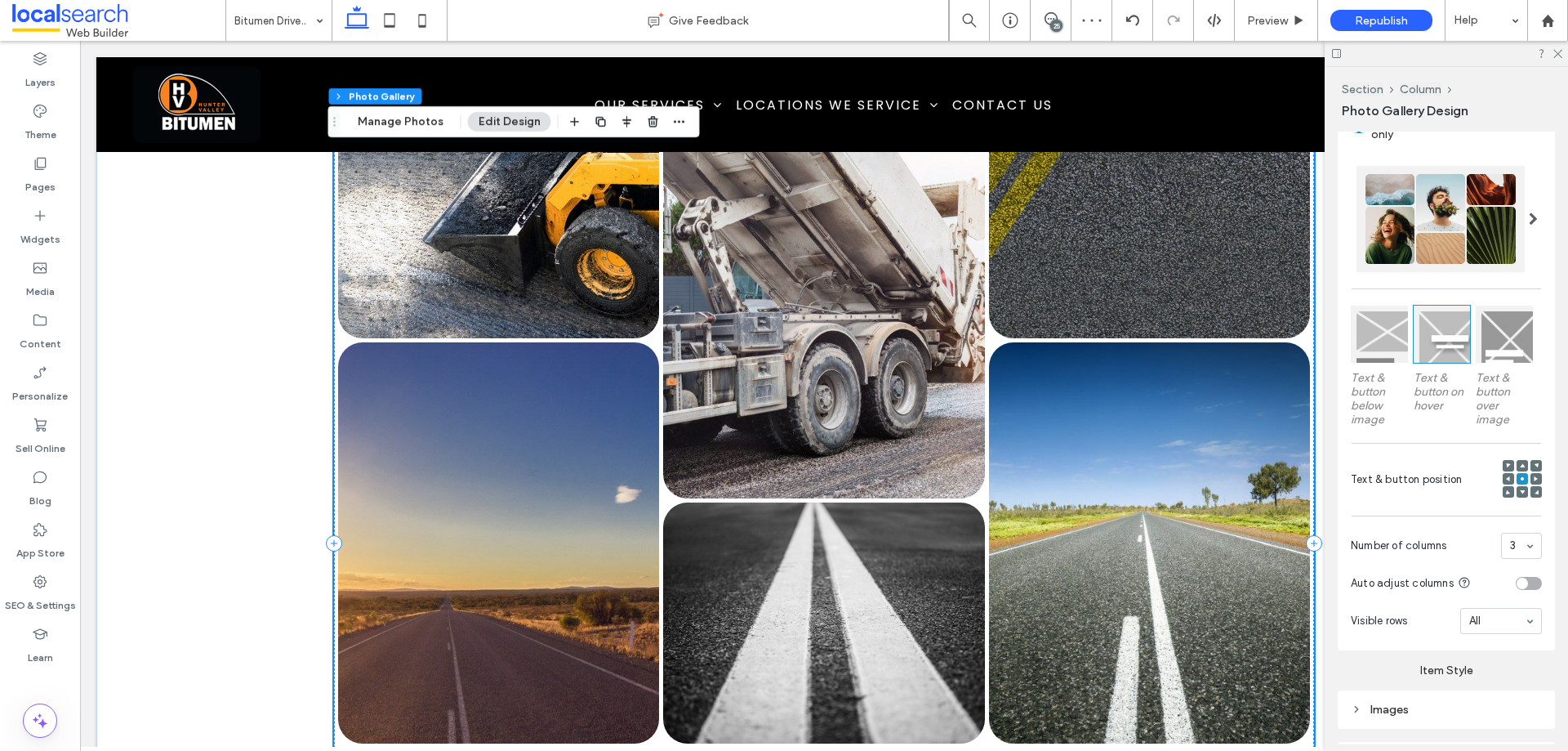
click at [1511, 545] on input at bounding box center [1517, 546] width 14 height 11
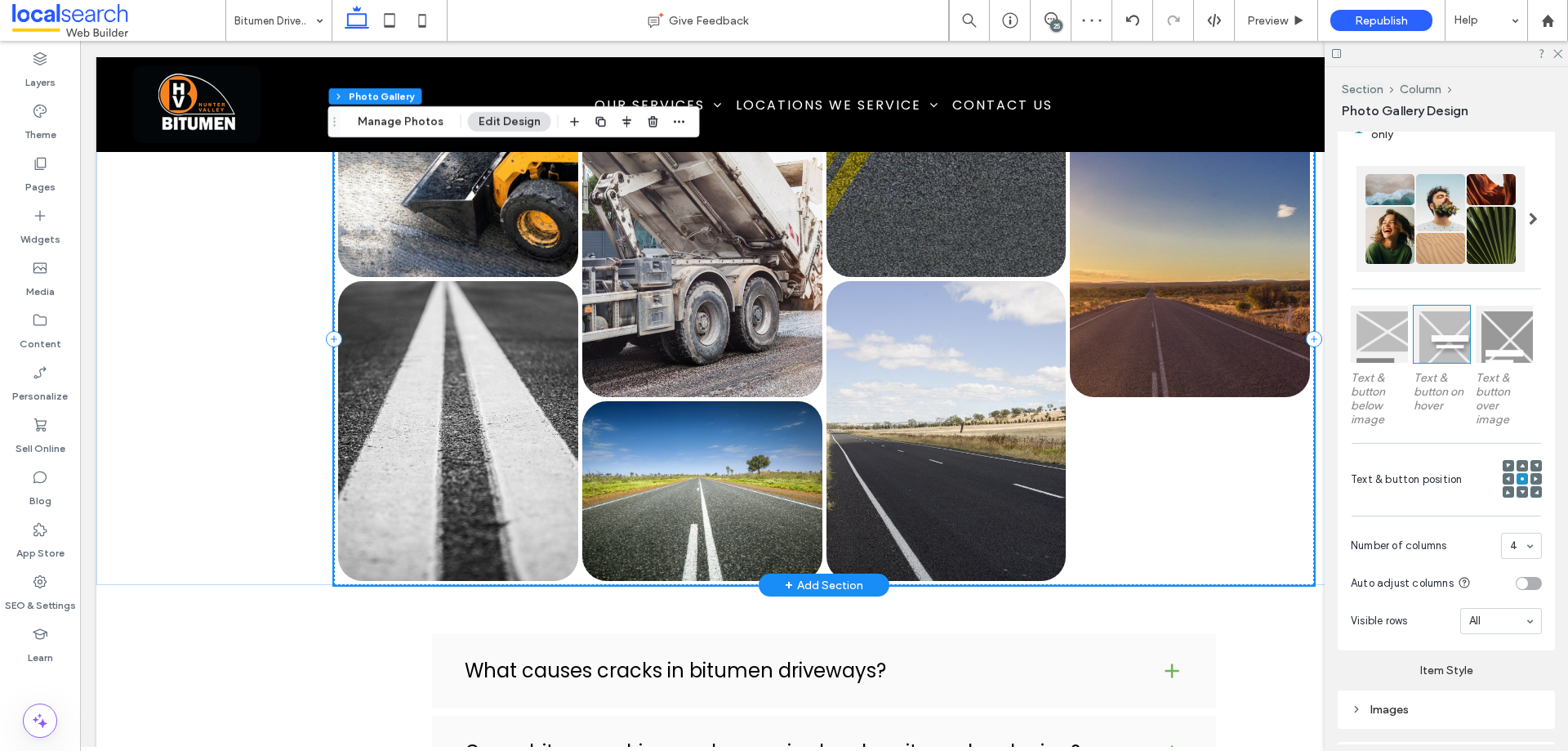
scroll to position [2359, 0]
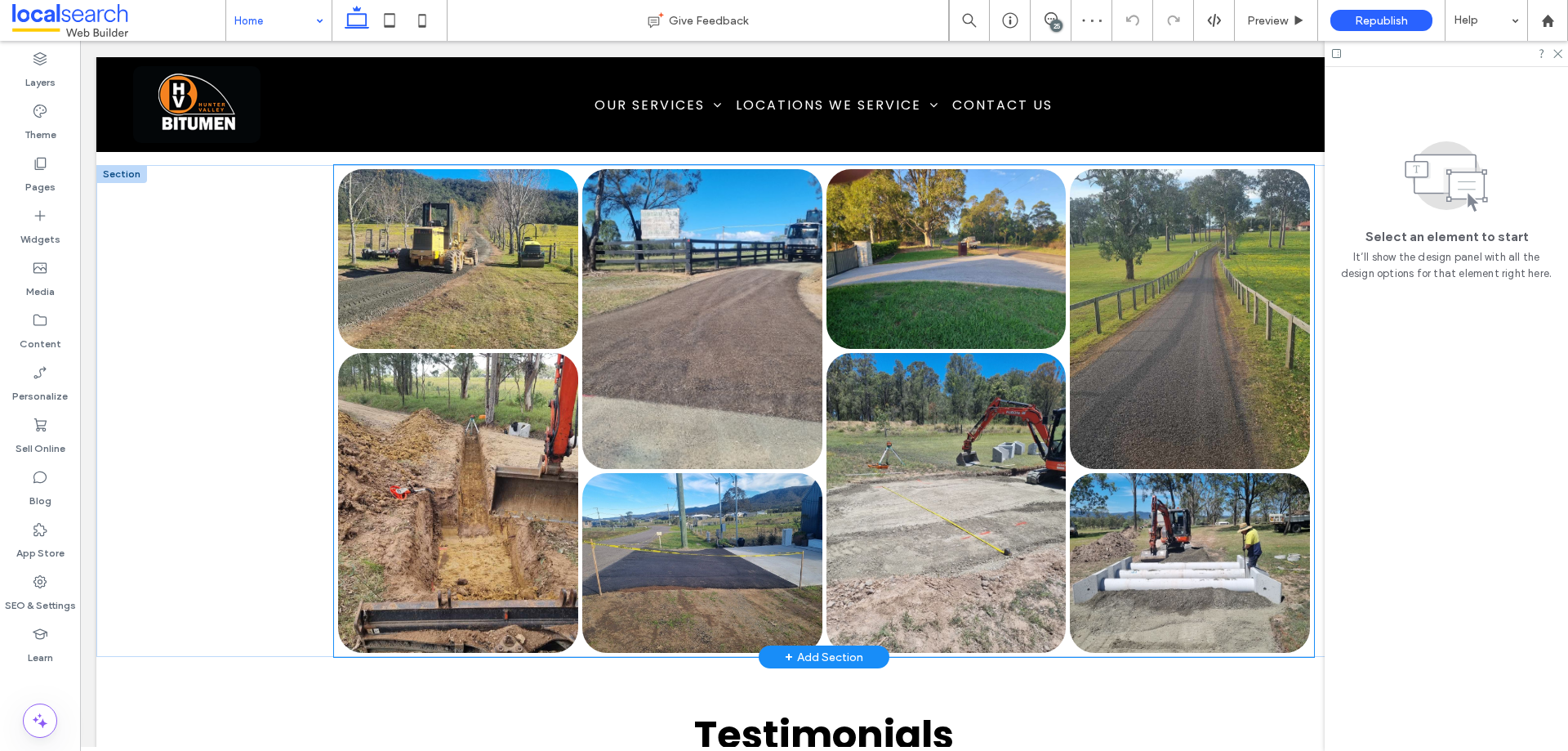
scroll to position [3330, 0]
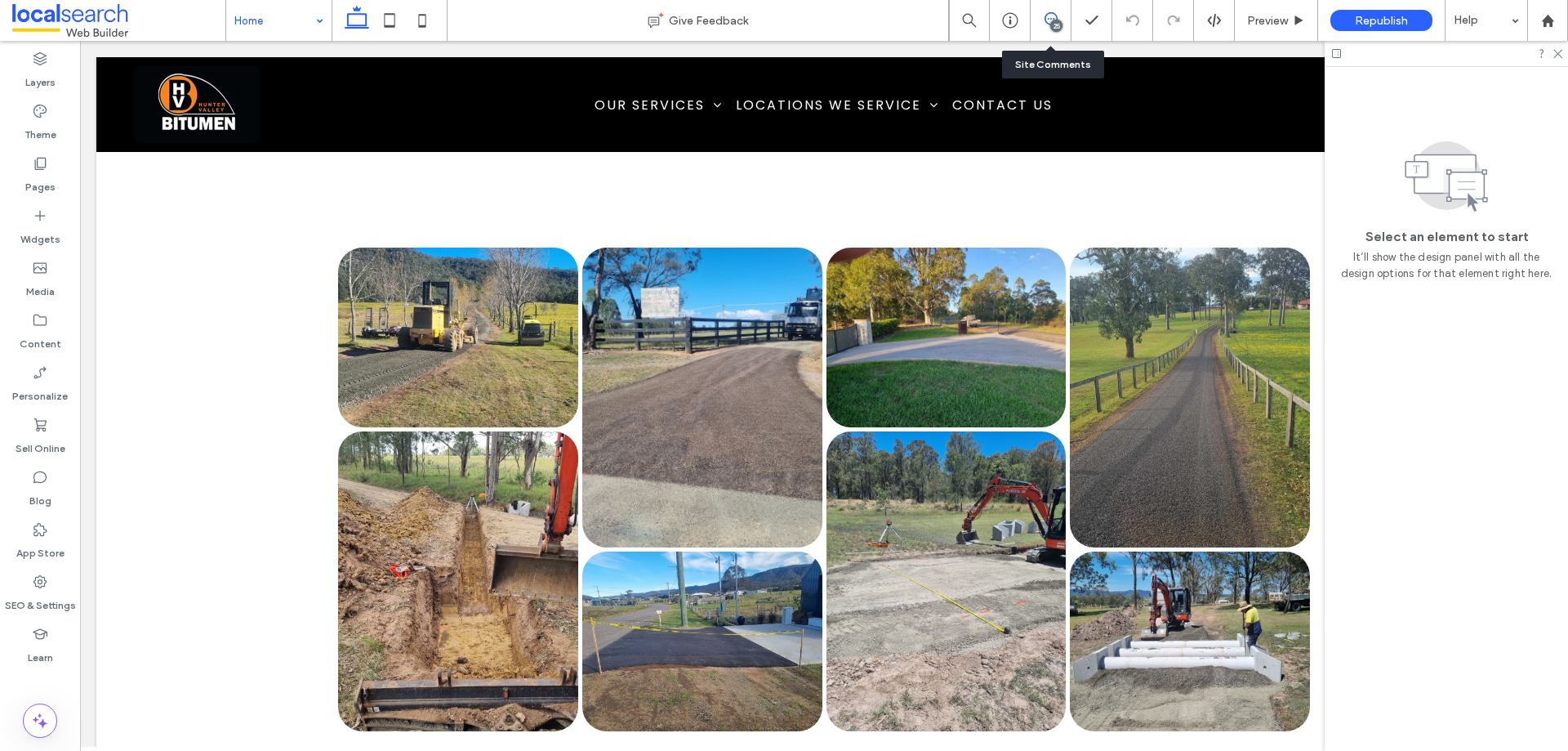
click at [1050, 20] on icon at bounding box center [1051, 19] width 13 height 13
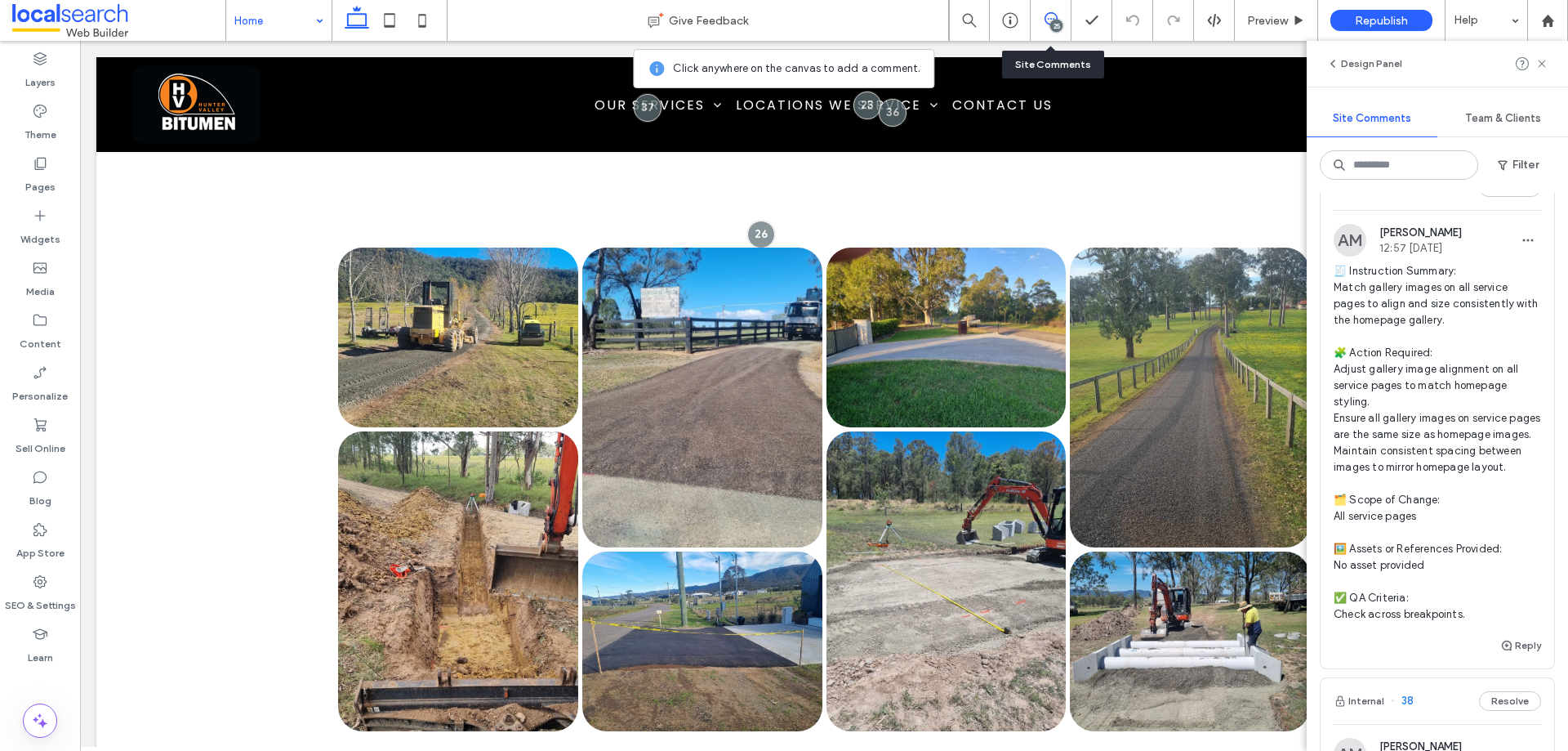
drag, startPoint x: 249, startPoint y: 20, endPoint x: 256, endPoint y: 35, distance: 16.6
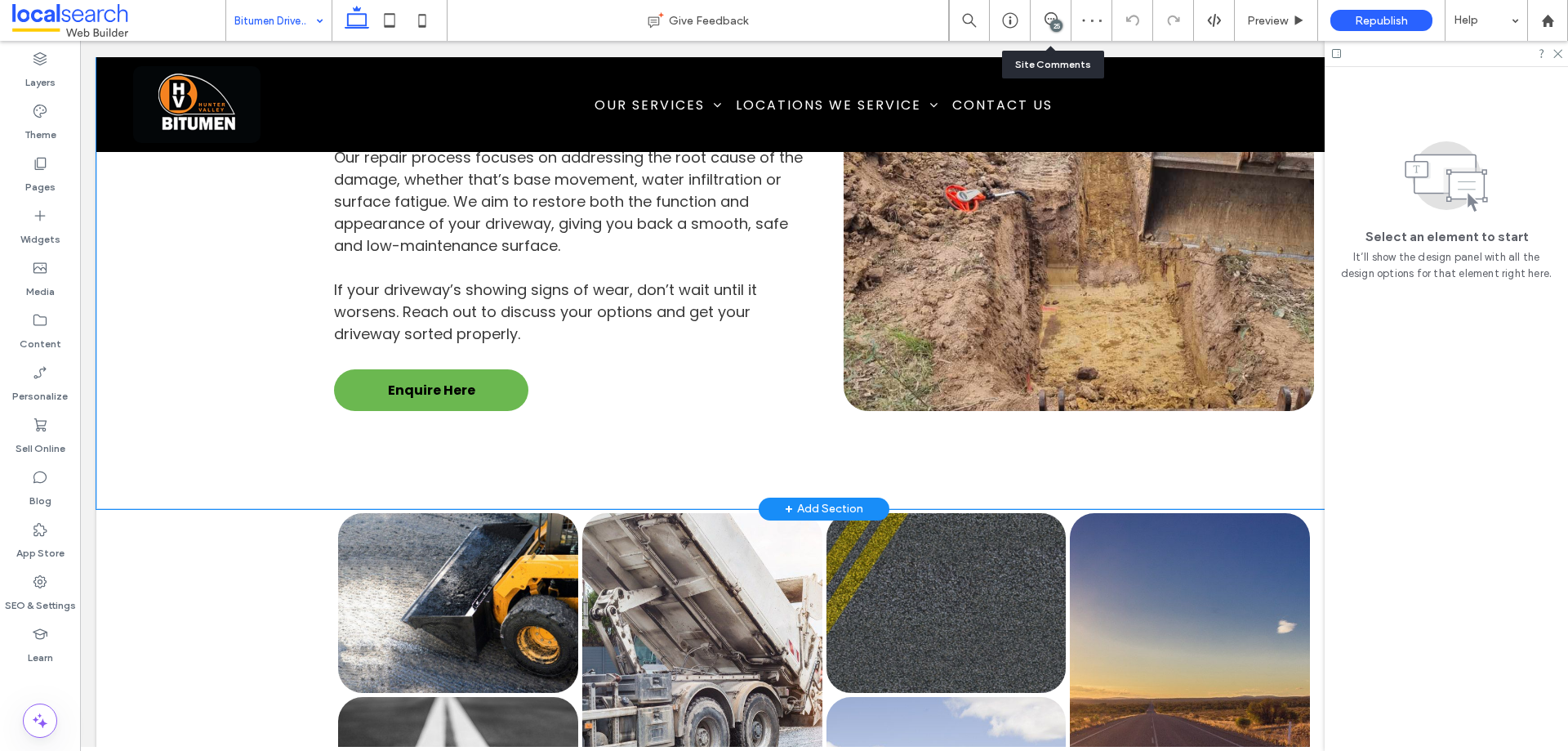
scroll to position [2349, 0]
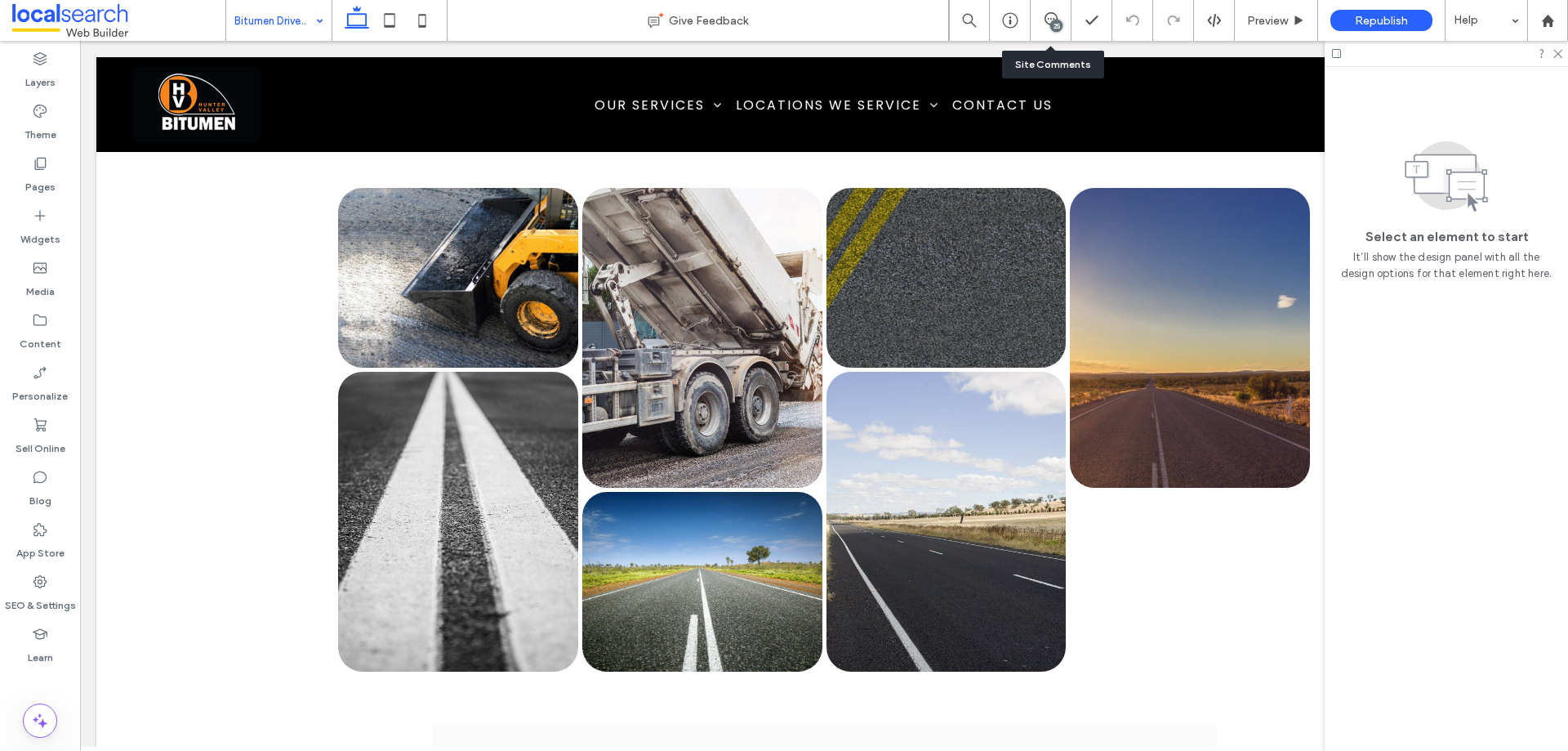
click at [1044, 31] on div "25" at bounding box center [1051, 20] width 41 height 41
click at [1055, 9] on div "25" at bounding box center [1051, 20] width 41 height 41
click at [1065, 22] on span at bounding box center [1051, 19] width 40 height 13
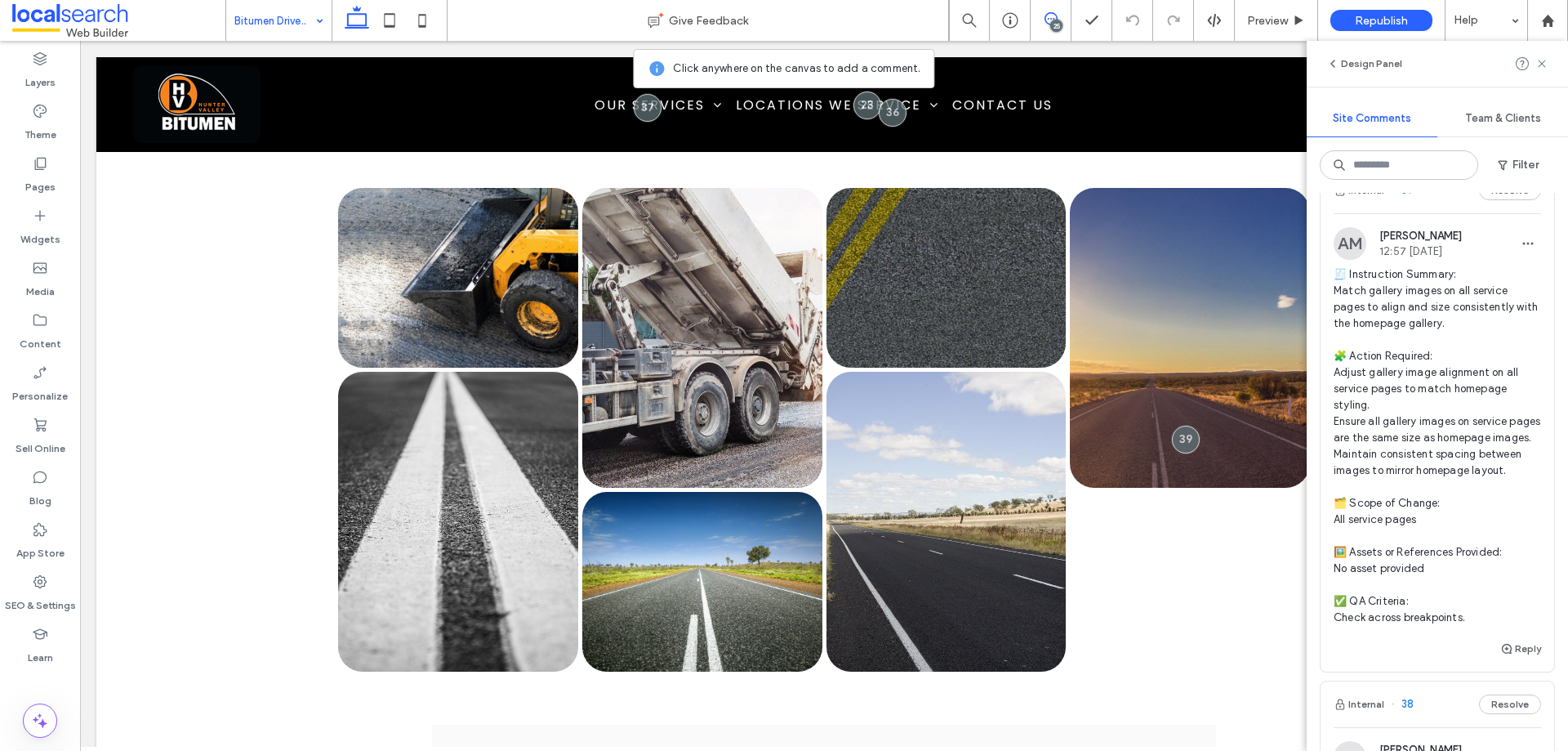
scroll to position [654, 0]
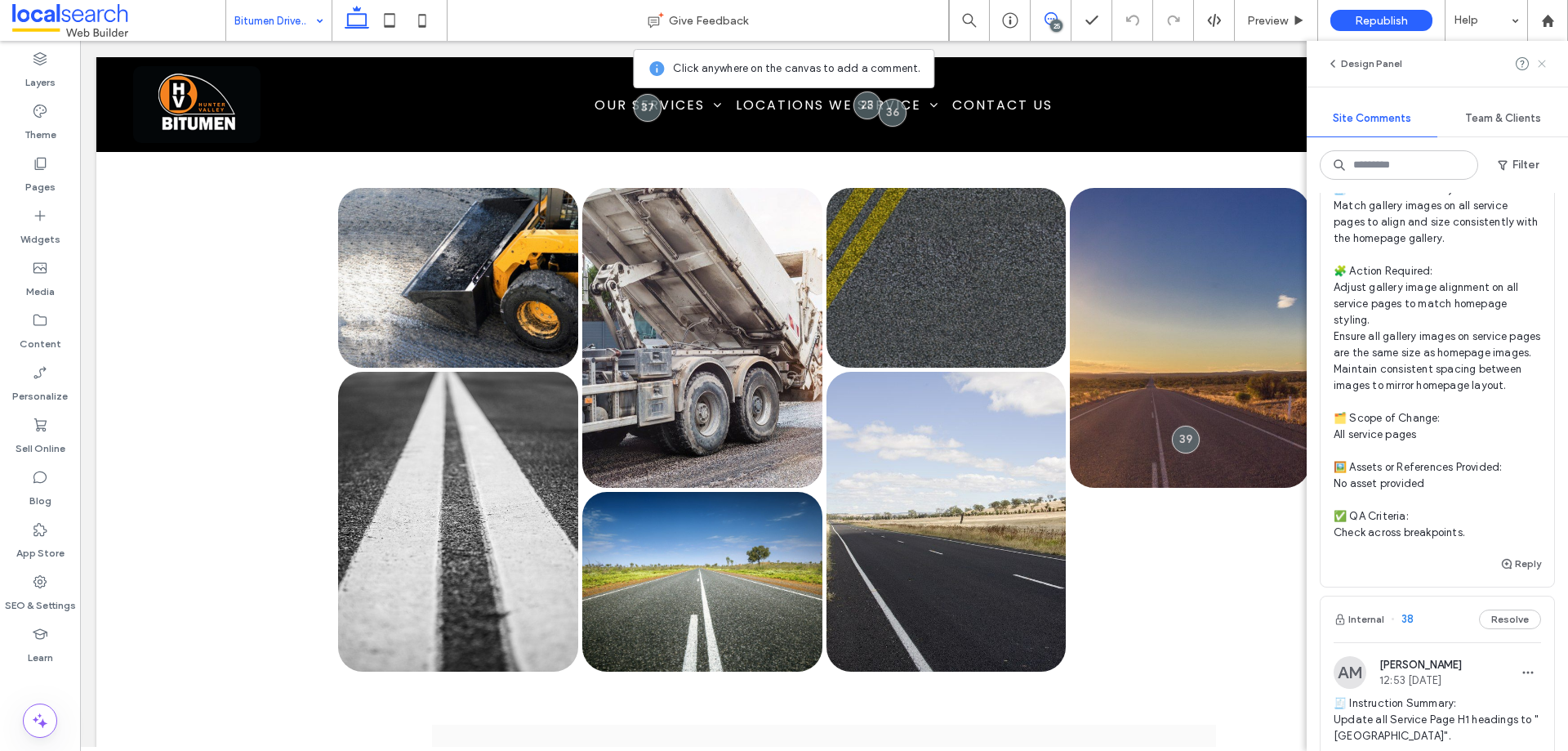
click at [1548, 65] on icon at bounding box center [1542, 64] width 13 height 13
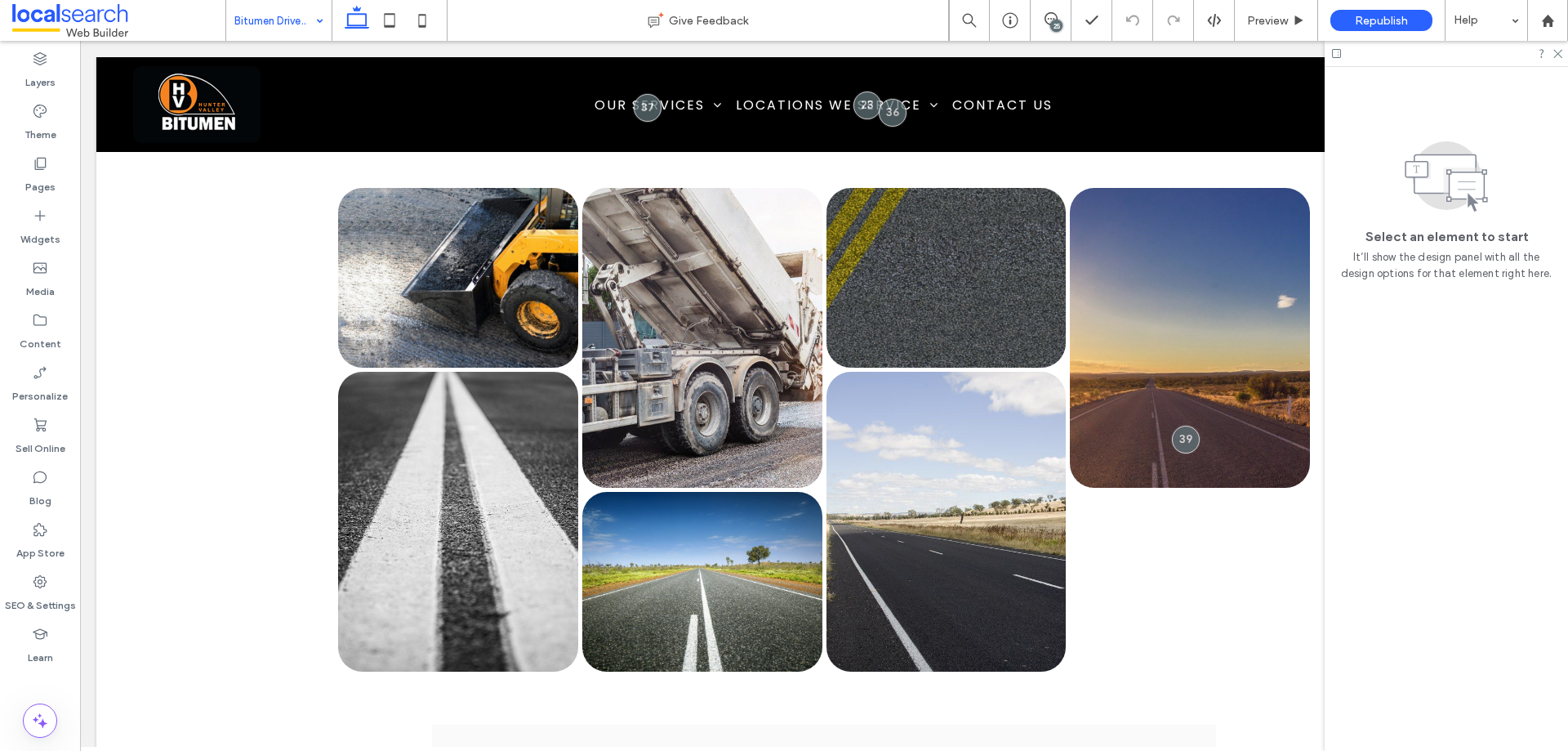
scroll to position [0, 0]
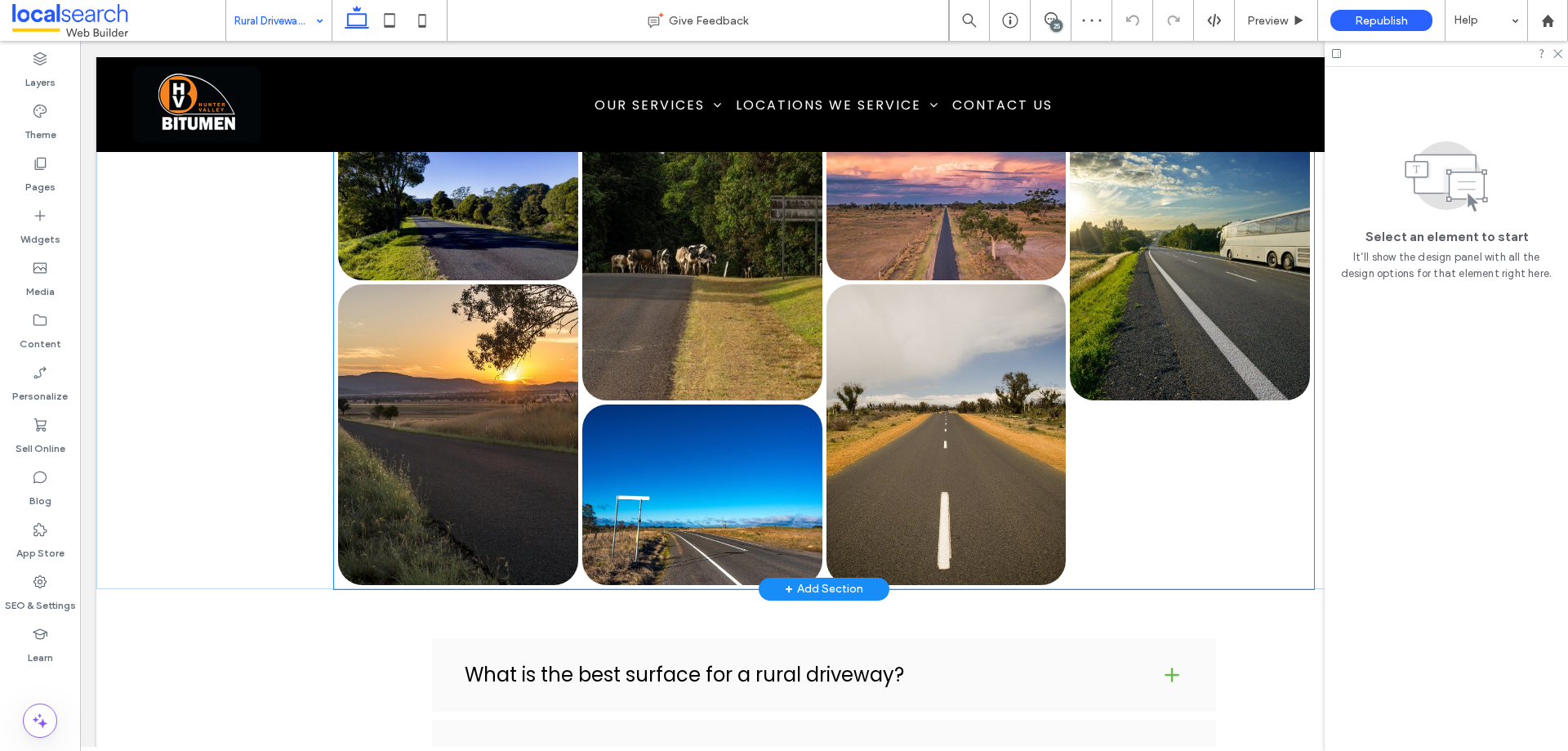
click at [1108, 452] on div at bounding box center [1190, 344] width 244 height 489
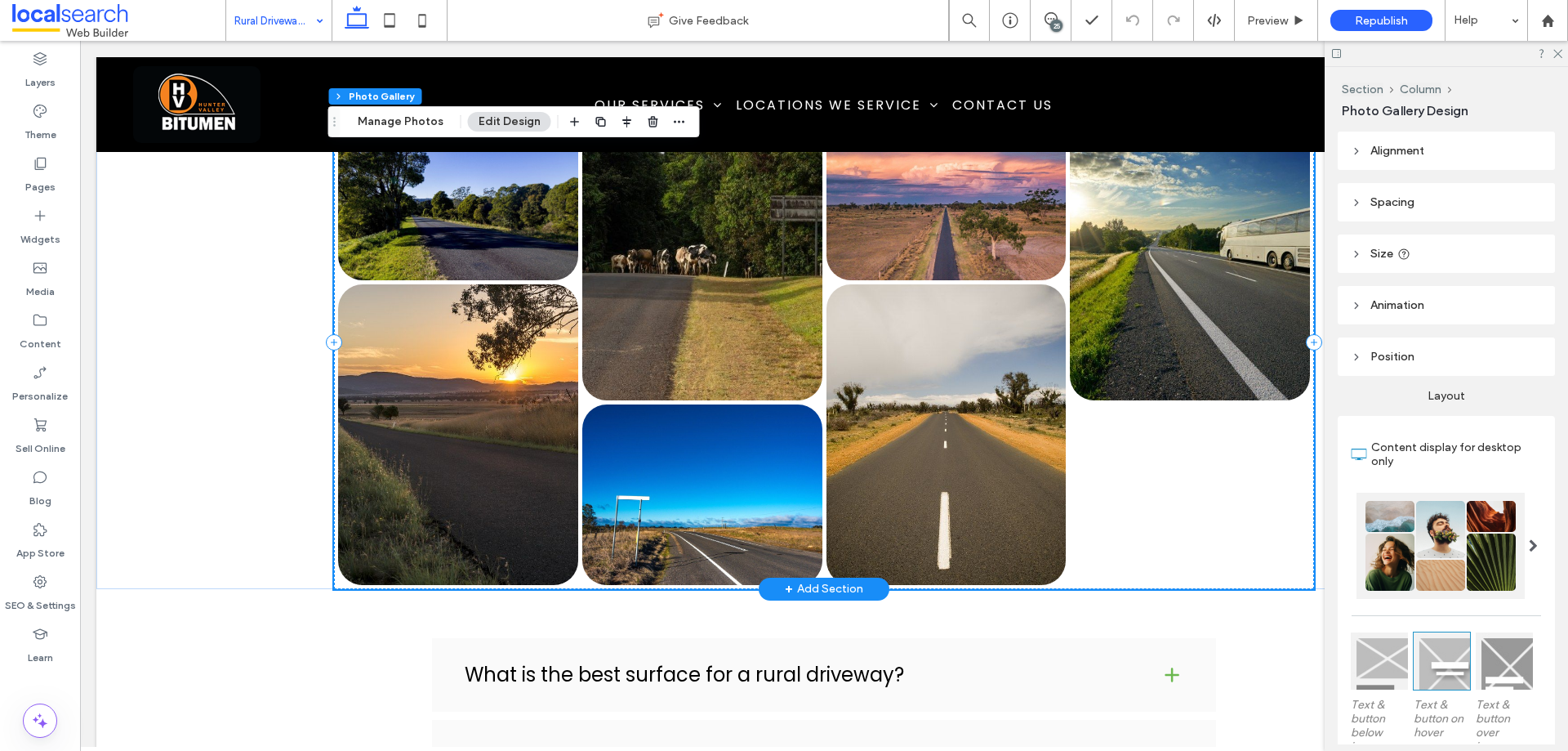
click at [1107, 452] on div at bounding box center [1190, 344] width 244 height 489
click at [423, 120] on button "Manage Photos" at bounding box center [401, 121] width 107 height 20
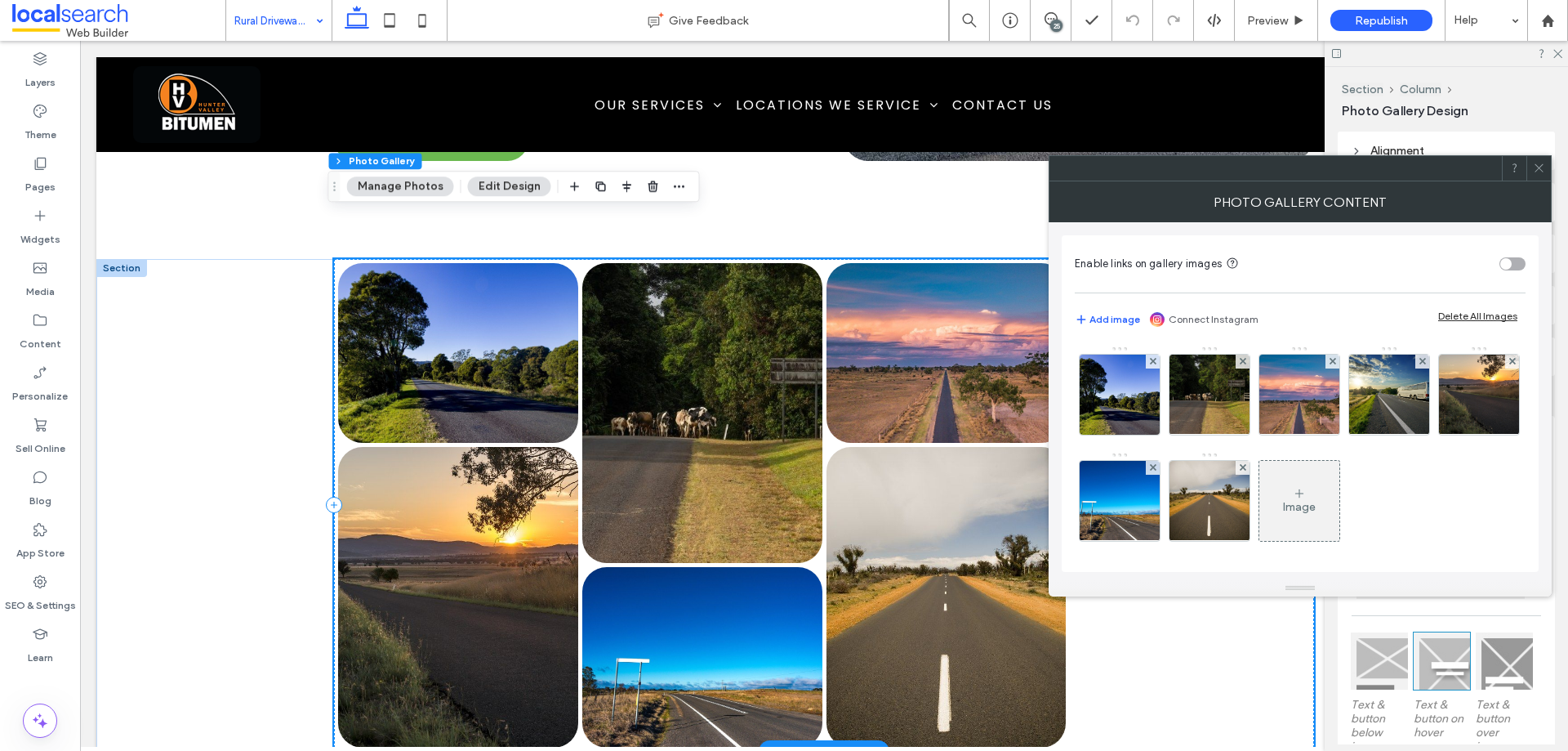
scroll to position [2268, 0]
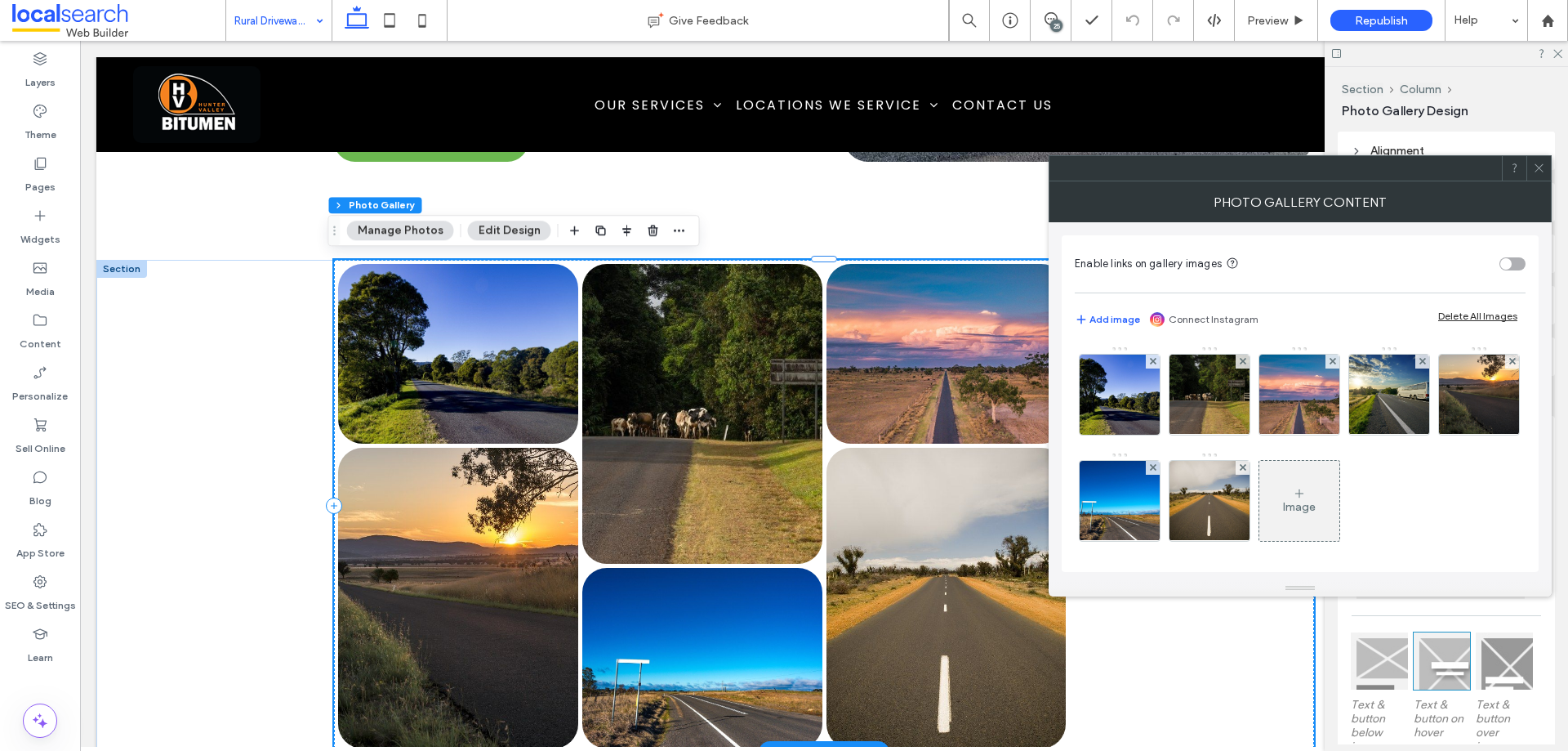
drag, startPoint x: 1474, startPoint y: 545, endPoint x: 770, endPoint y: 302, distance: 744.8
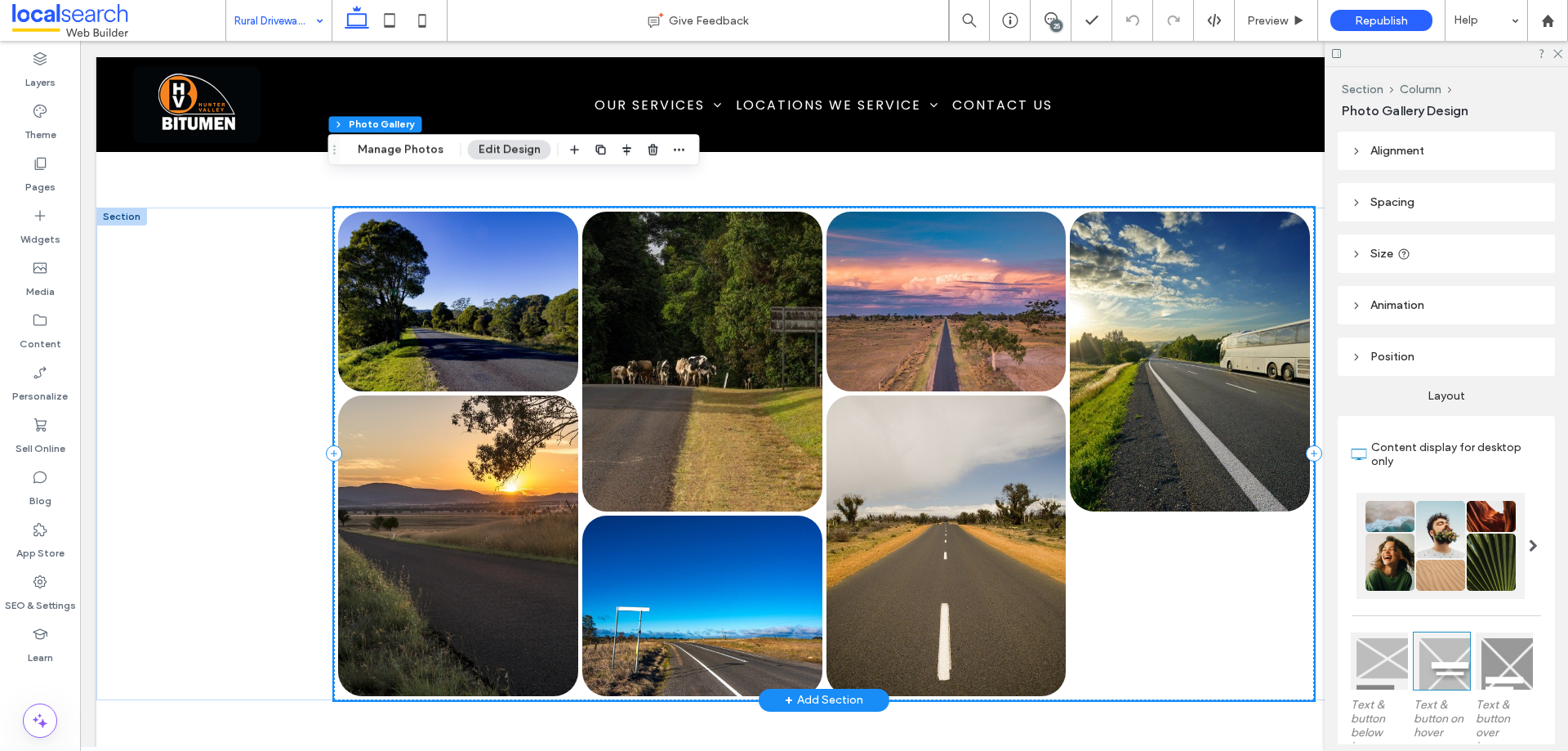
scroll to position [2349, 0]
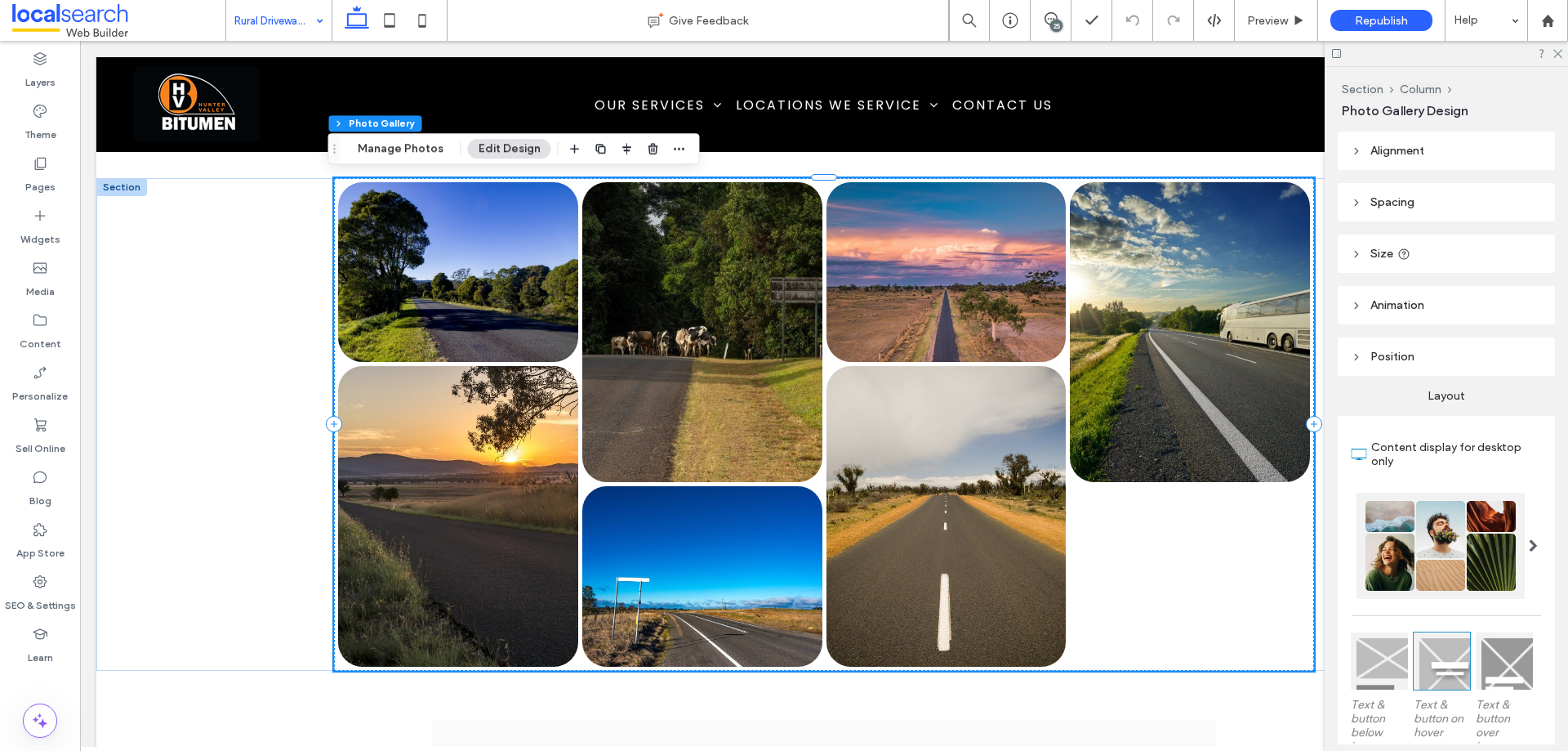
click at [285, 22] on input at bounding box center [275, 20] width 81 height 41
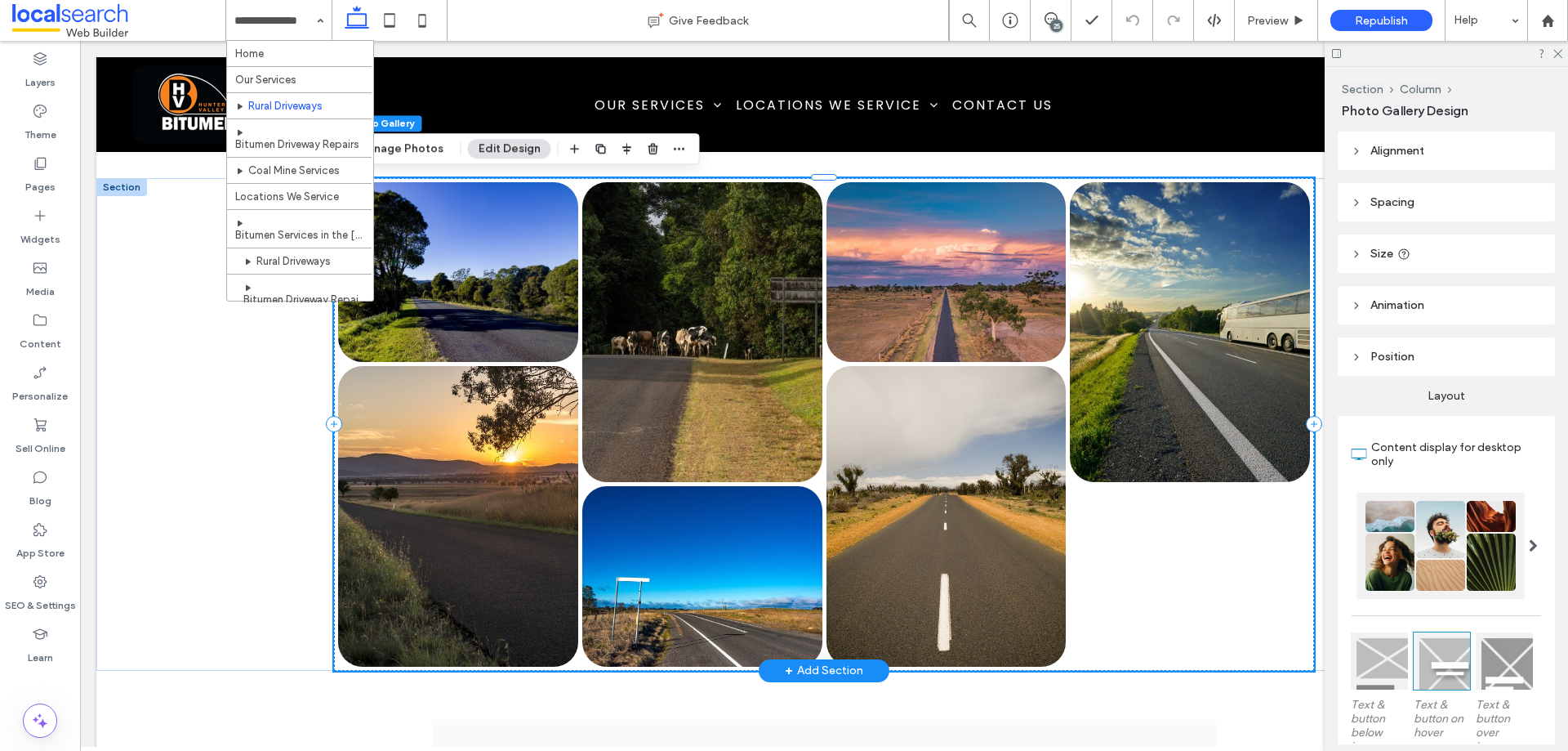
click at [1049, 499] on link at bounding box center [947, 516] width 240 height 300
click at [407, 149] on button "Manage Photos" at bounding box center [401, 149] width 107 height 20
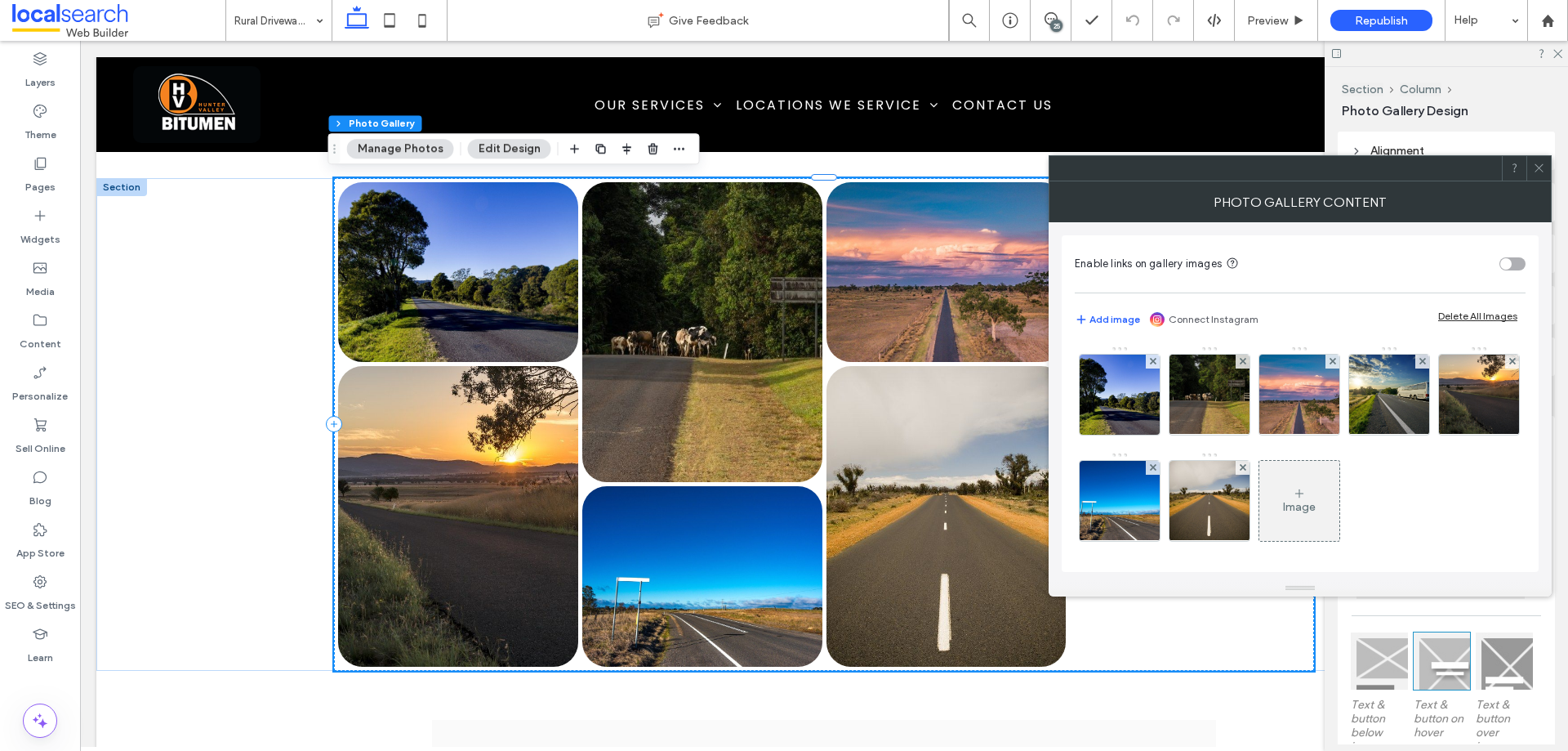
click at [1340, 497] on div "Image" at bounding box center [1300, 501] width 80 height 77
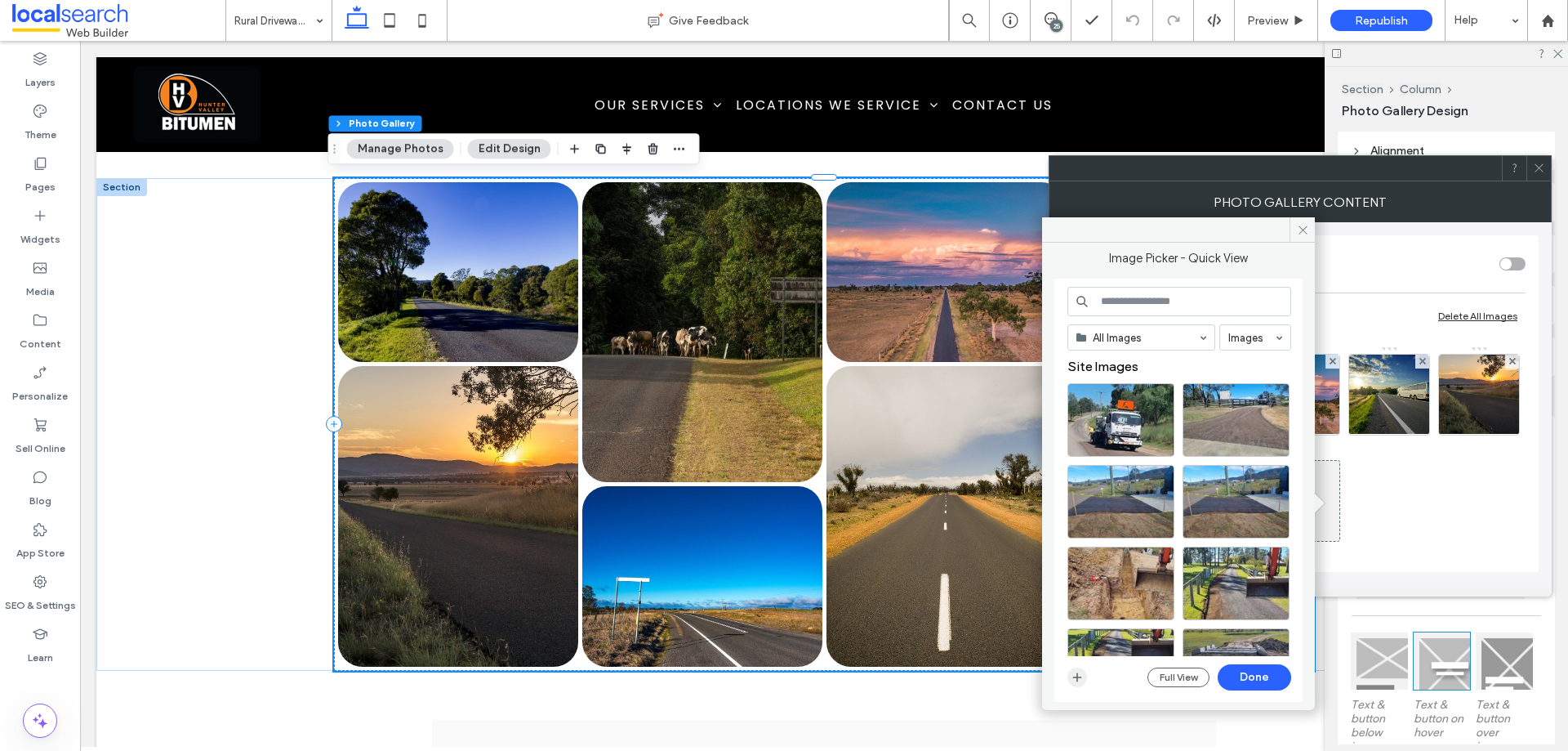
click at [1083, 678] on icon "button" at bounding box center [1078, 678] width 13 height 13
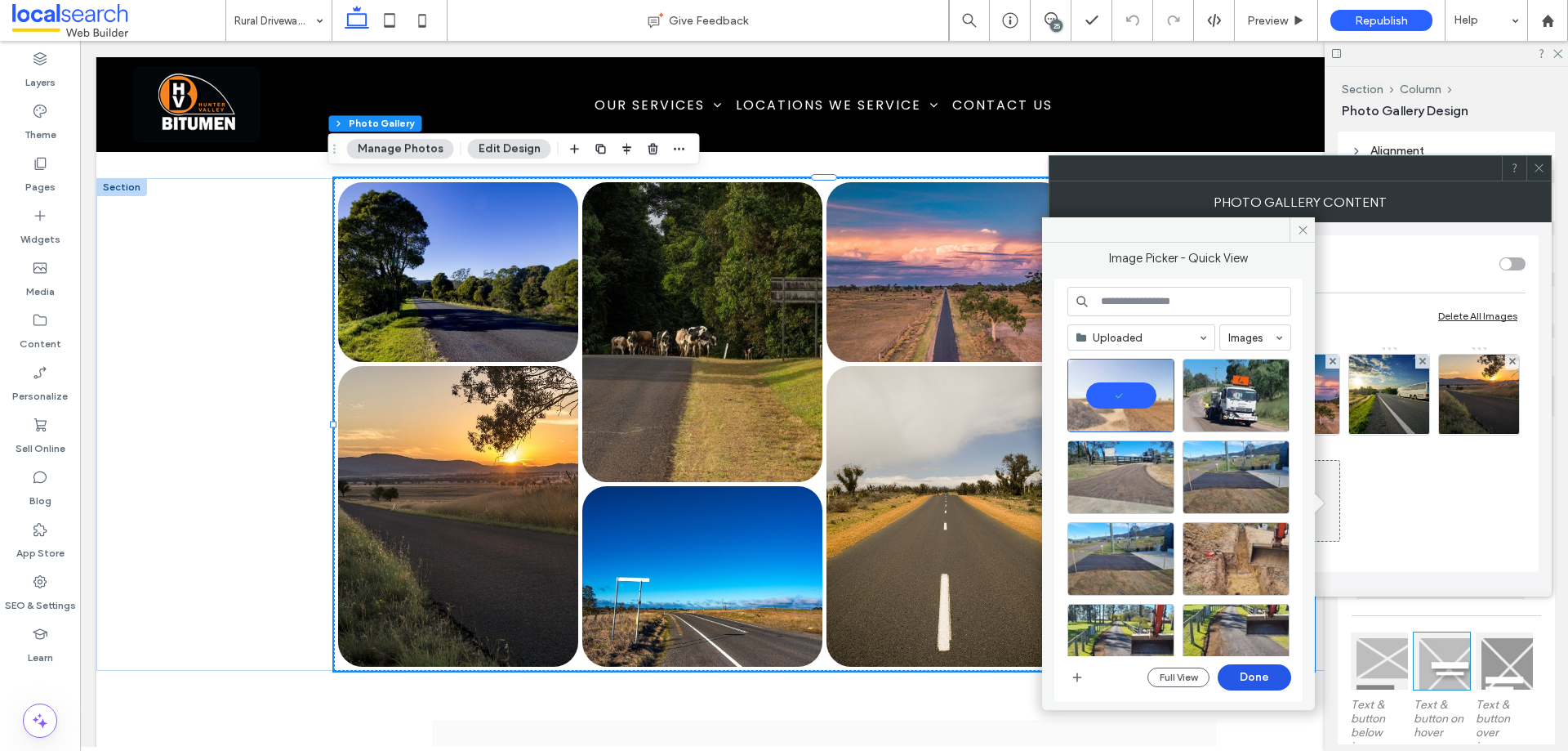
click at [1259, 670] on button "Done" at bounding box center [1254, 677] width 73 height 26
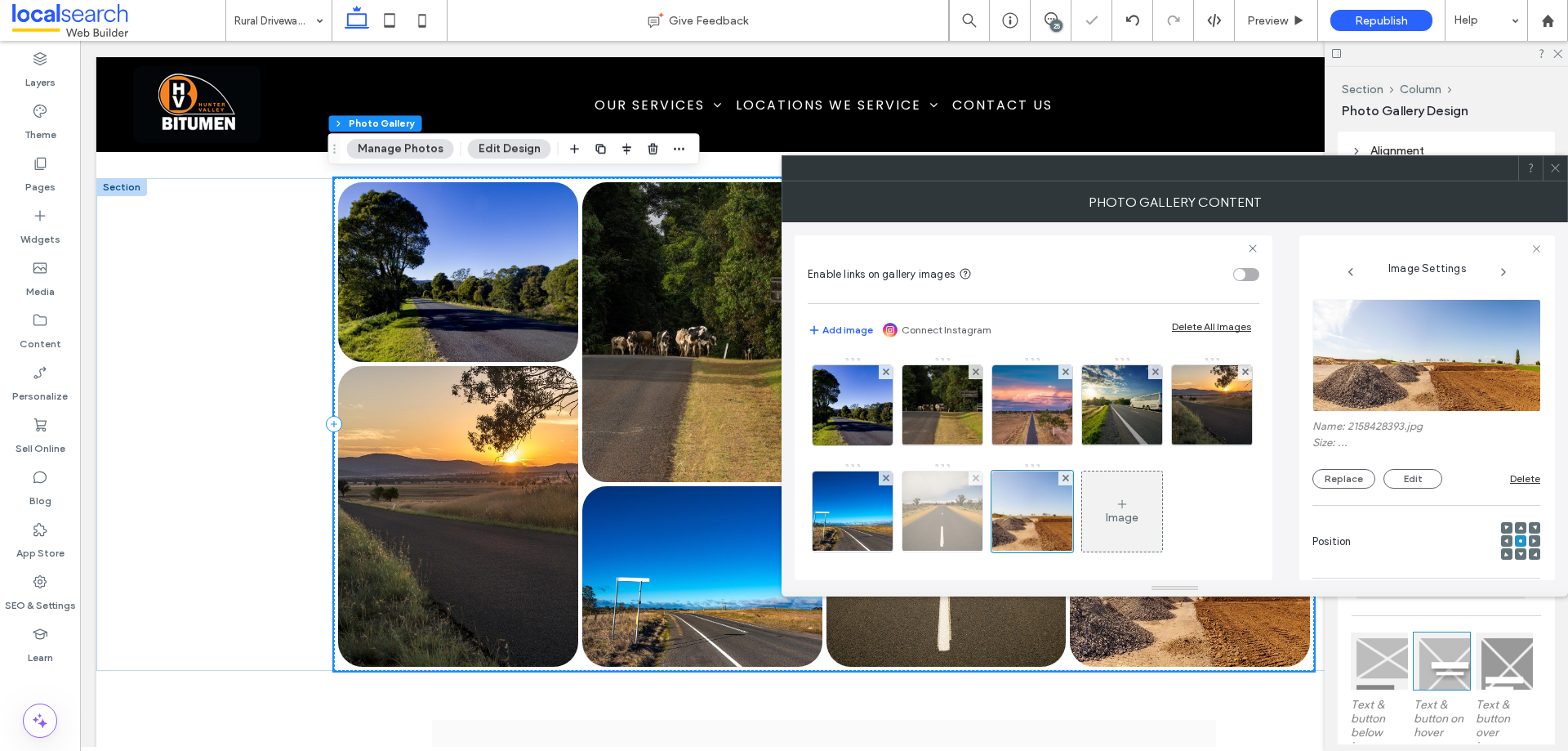
click at [1002, 521] on img at bounding box center [942, 511] width 119 height 80
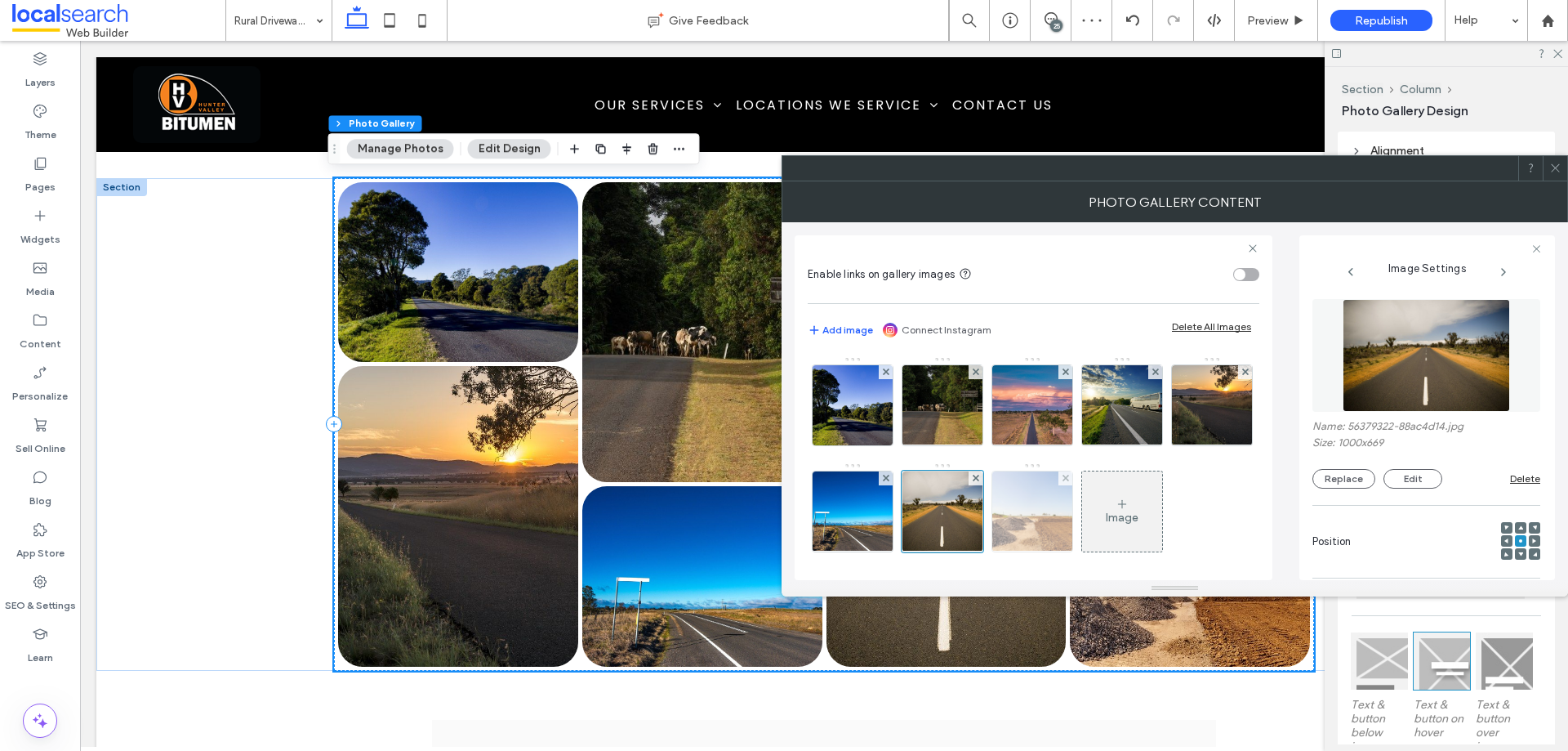
click at [1126, 506] on img at bounding box center [1032, 511] width 188 height 80
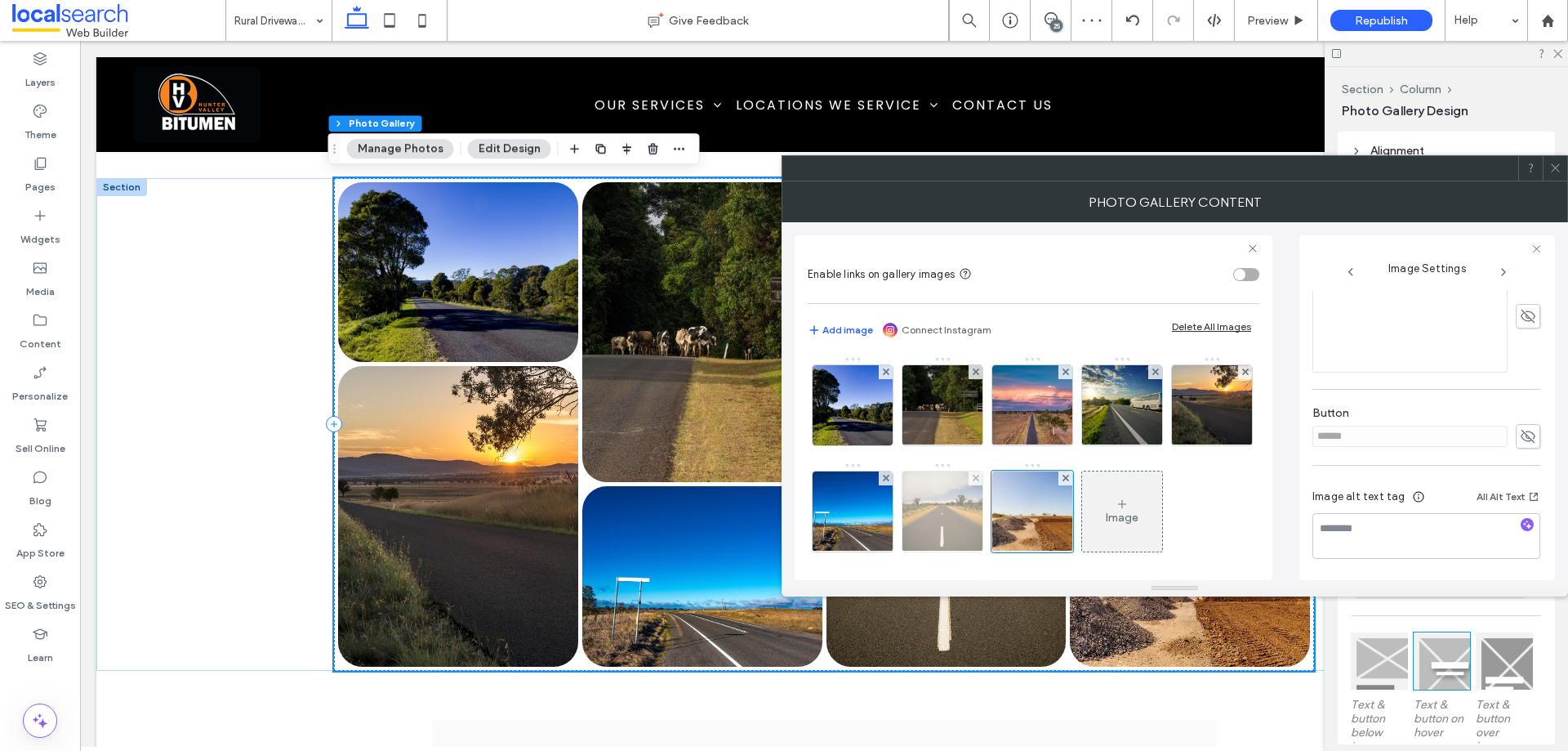
click at [1002, 500] on img at bounding box center [942, 511] width 119 height 80
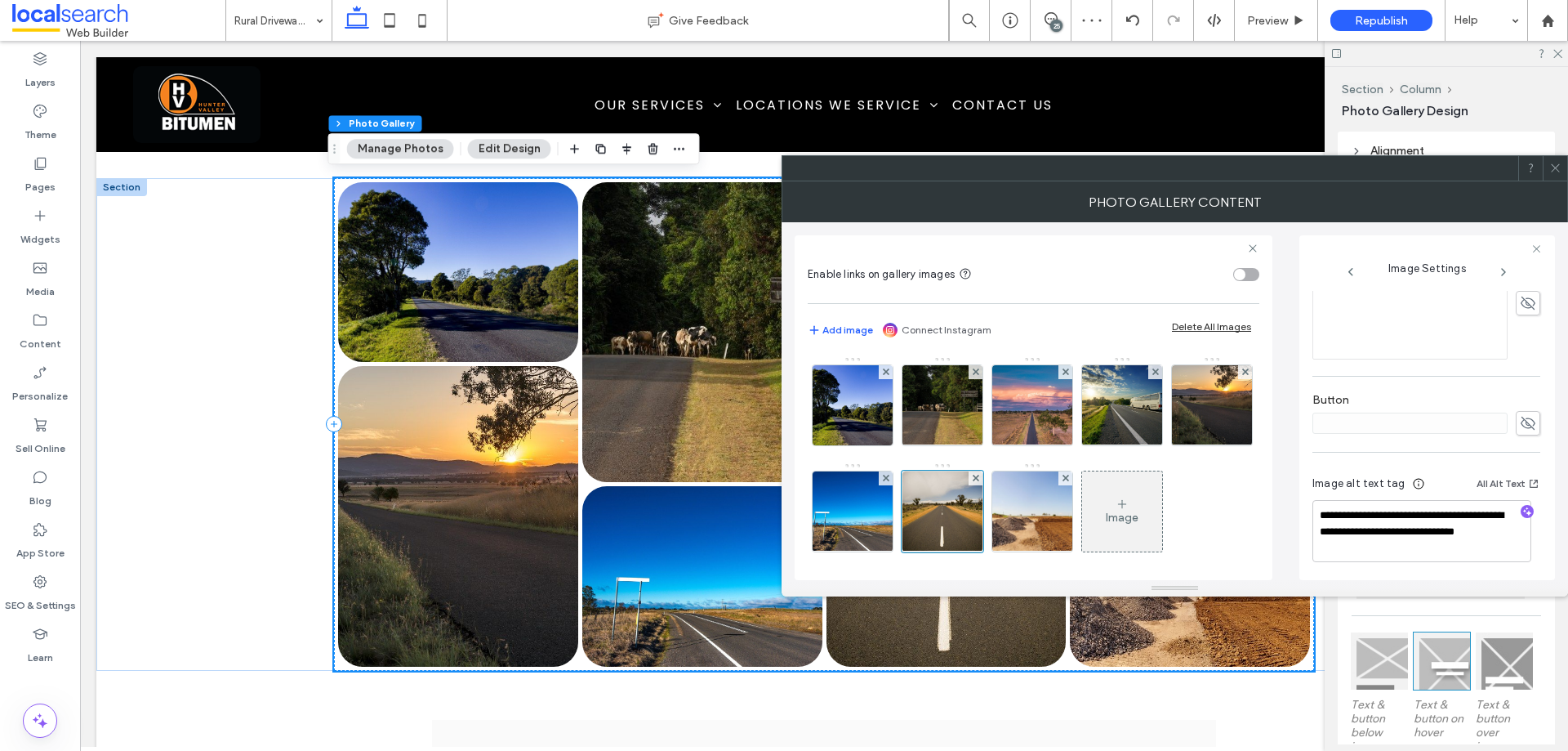
scroll to position [428, 0]
drag, startPoint x: 1379, startPoint y: 527, endPoint x: 1441, endPoint y: 562, distance: 71.2
click at [1441, 562] on div "**********" at bounding box center [1426, 518] width 228 height 121
click at [1104, 513] on img at bounding box center [1032, 511] width 188 height 80
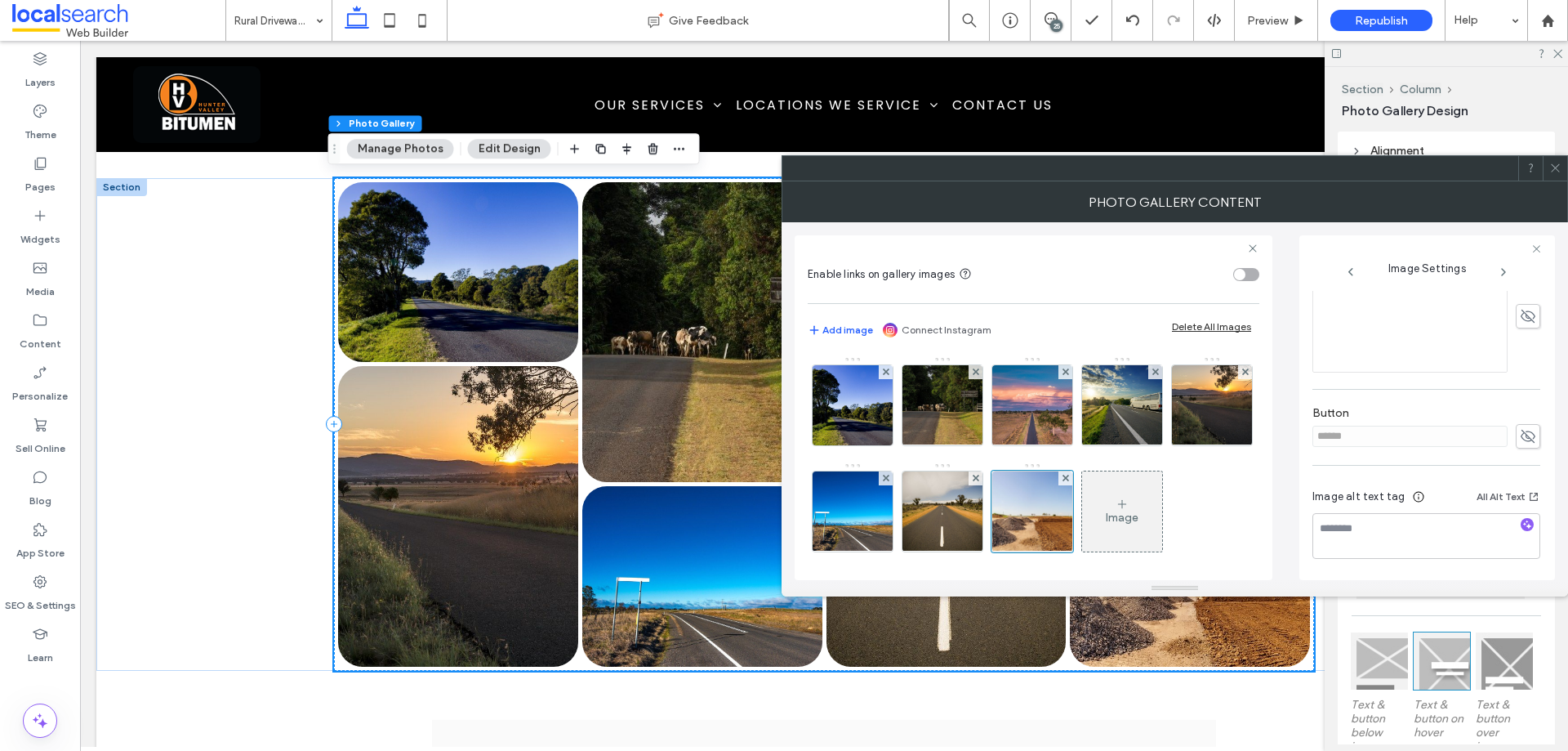
scroll to position [411, 0]
click at [1521, 436] on use at bounding box center [1528, 437] width 14 height 13
click at [1423, 436] on div "Button ******" at bounding box center [1426, 411] width 228 height 59
click at [1416, 424] on input "******" at bounding box center [1410, 420] width 196 height 21
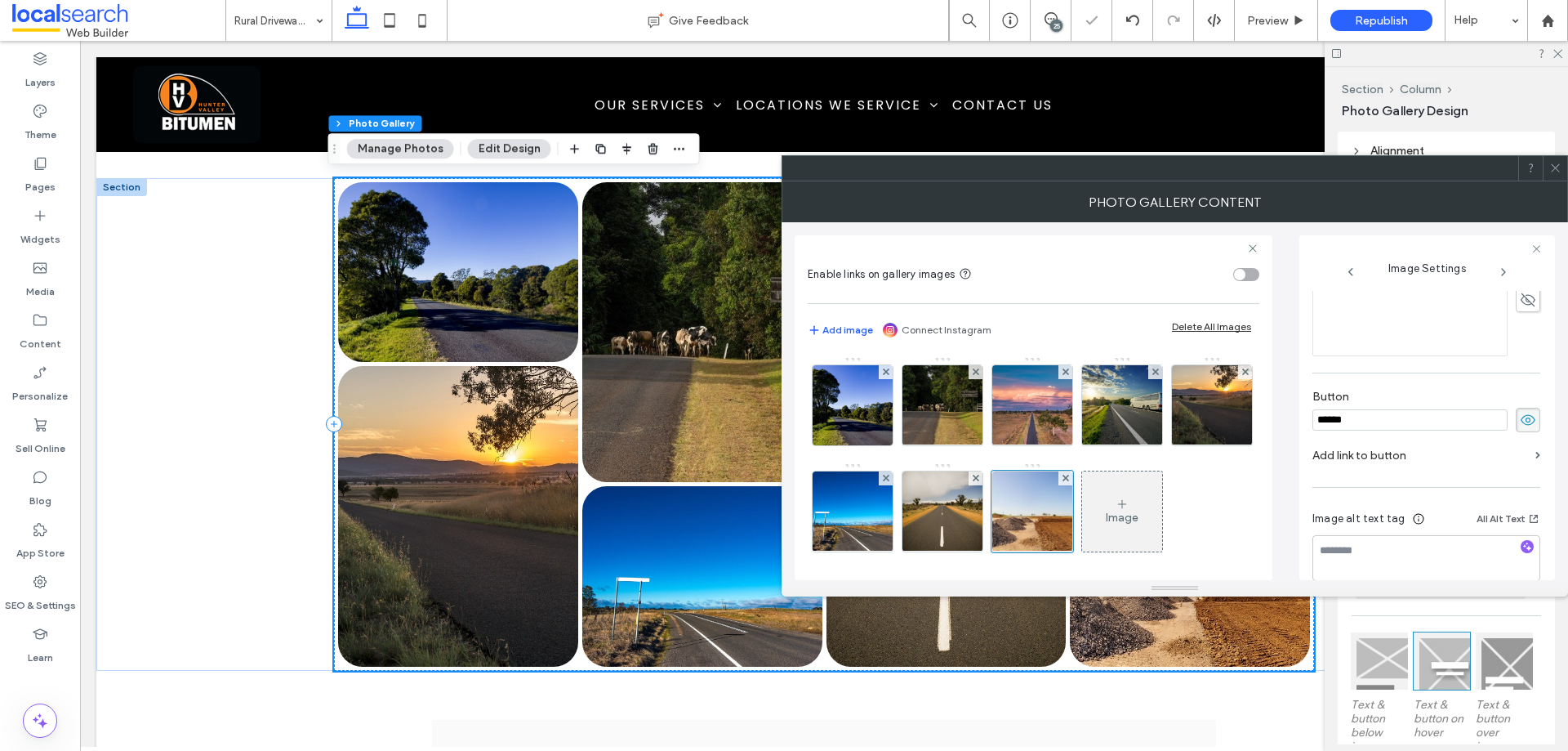
click at [1416, 424] on input "******" at bounding box center [1410, 420] width 196 height 21
click at [1520, 416] on icon at bounding box center [1528, 420] width 16 height 18
click at [1522, 522] on icon "button" at bounding box center [1528, 525] width 11 height 11
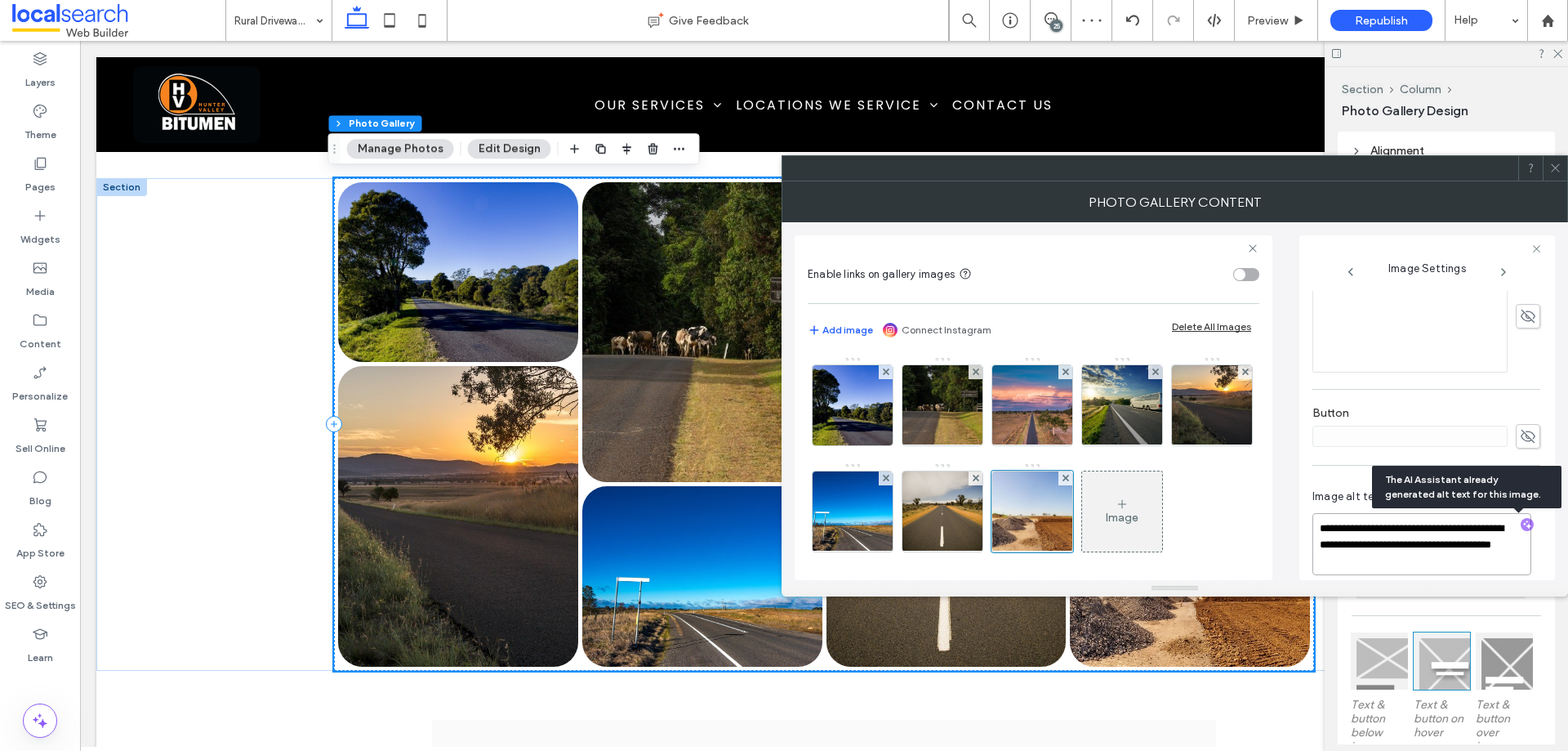
click at [1412, 563] on textarea "**********" at bounding box center [1422, 544] width 219 height 62
drag, startPoint x: 1395, startPoint y: 570, endPoint x: 1468, endPoint y: 526, distance: 85.2
click at [1468, 526] on textarea "**********" at bounding box center [1422, 544] width 219 height 62
paste textarea "**********"
drag, startPoint x: 1472, startPoint y: 528, endPoint x: 1323, endPoint y: 529, distance: 149.0
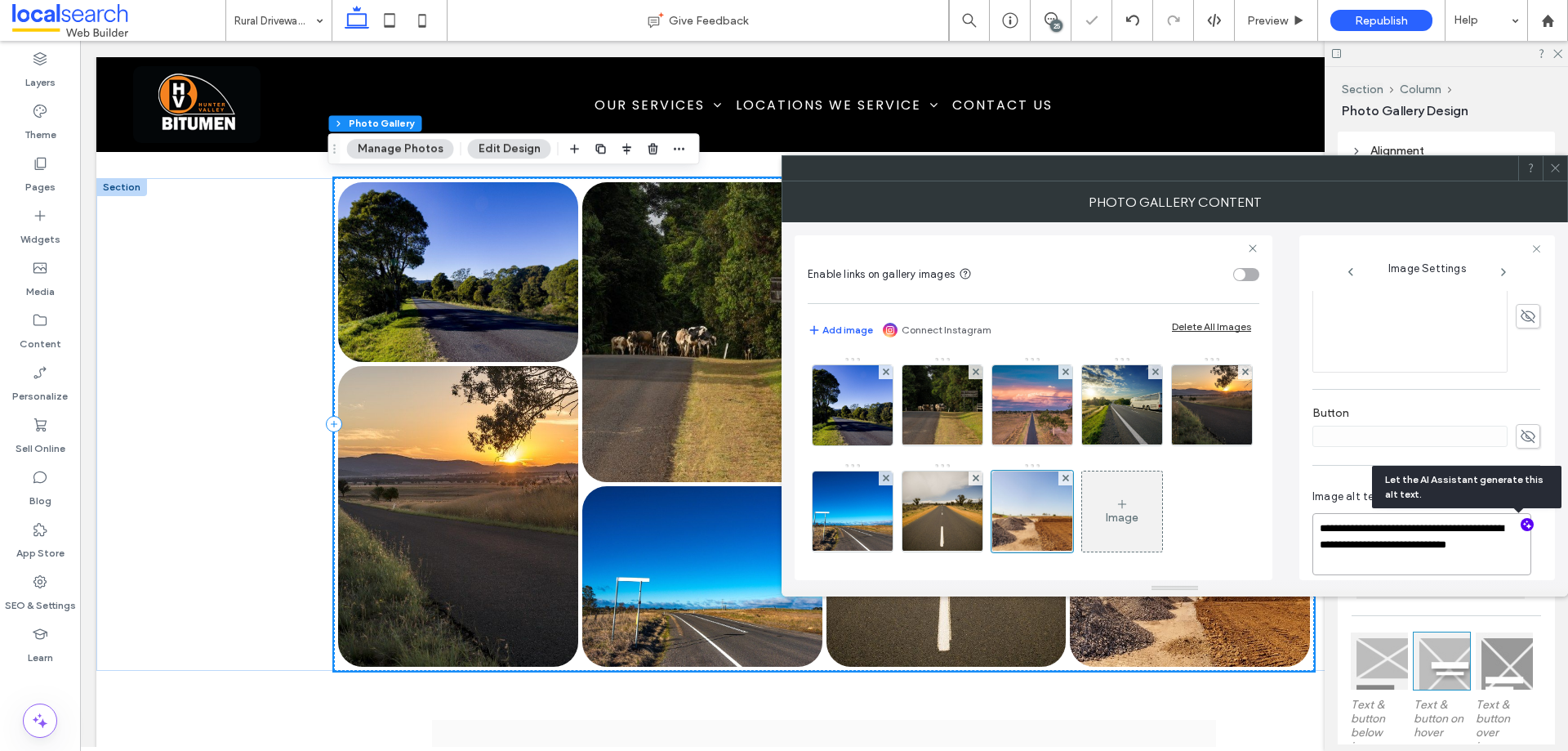
click at [1323, 529] on textarea "**********" at bounding box center [1422, 544] width 219 height 62
type textarea "**********"
click at [1555, 162] on icon at bounding box center [1556, 168] width 12 height 12
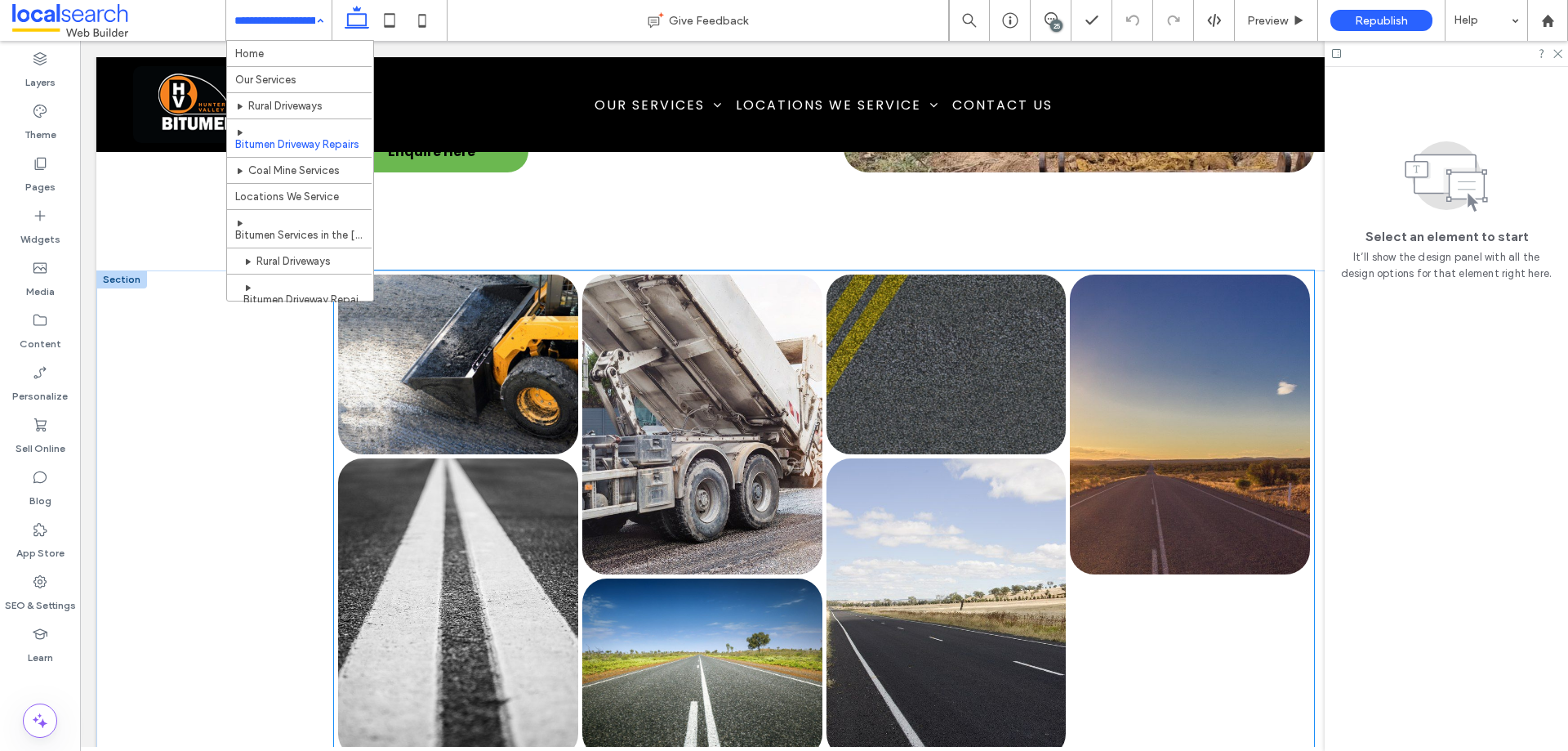
scroll to position [2451, 0]
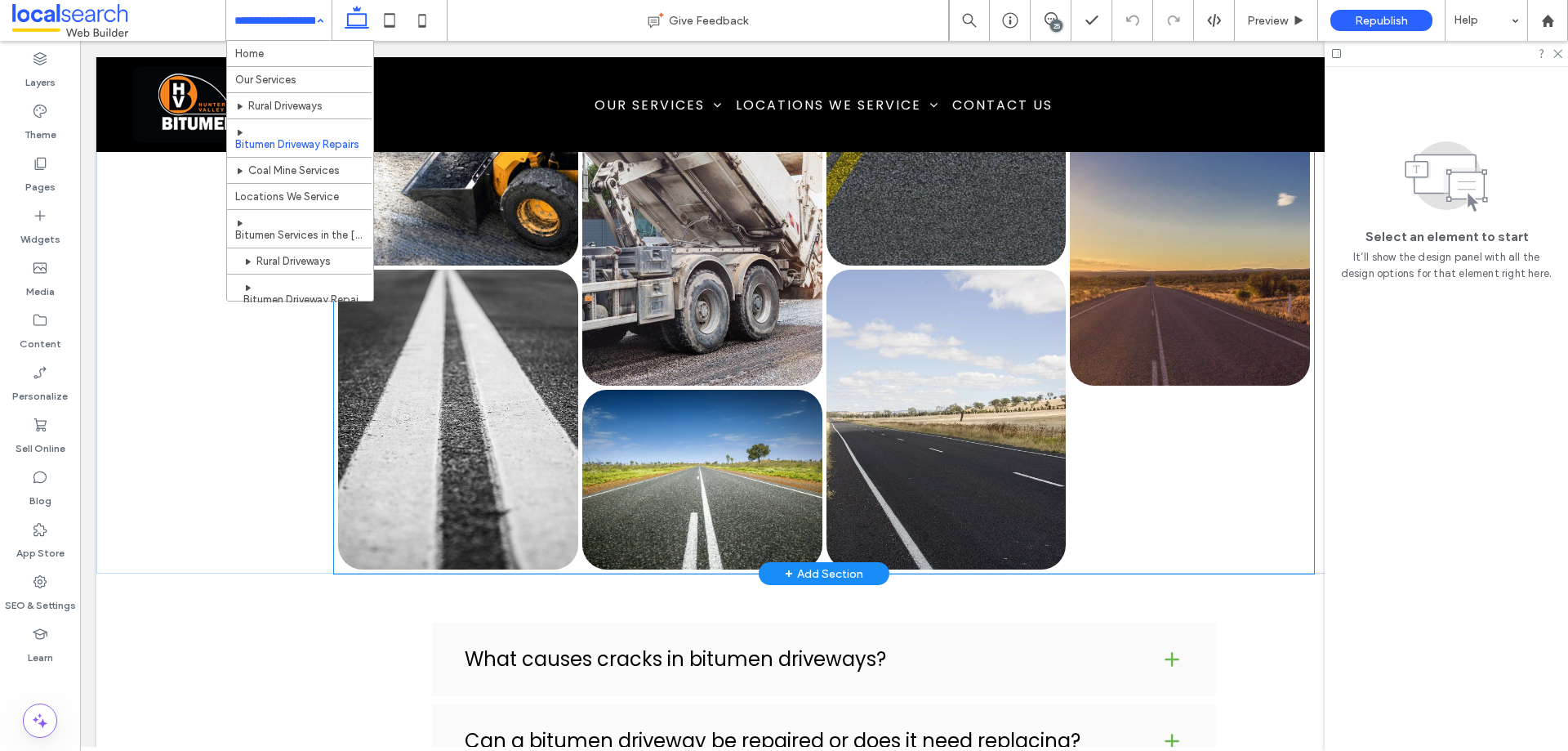
click at [914, 462] on link at bounding box center [947, 420] width 240 height 300
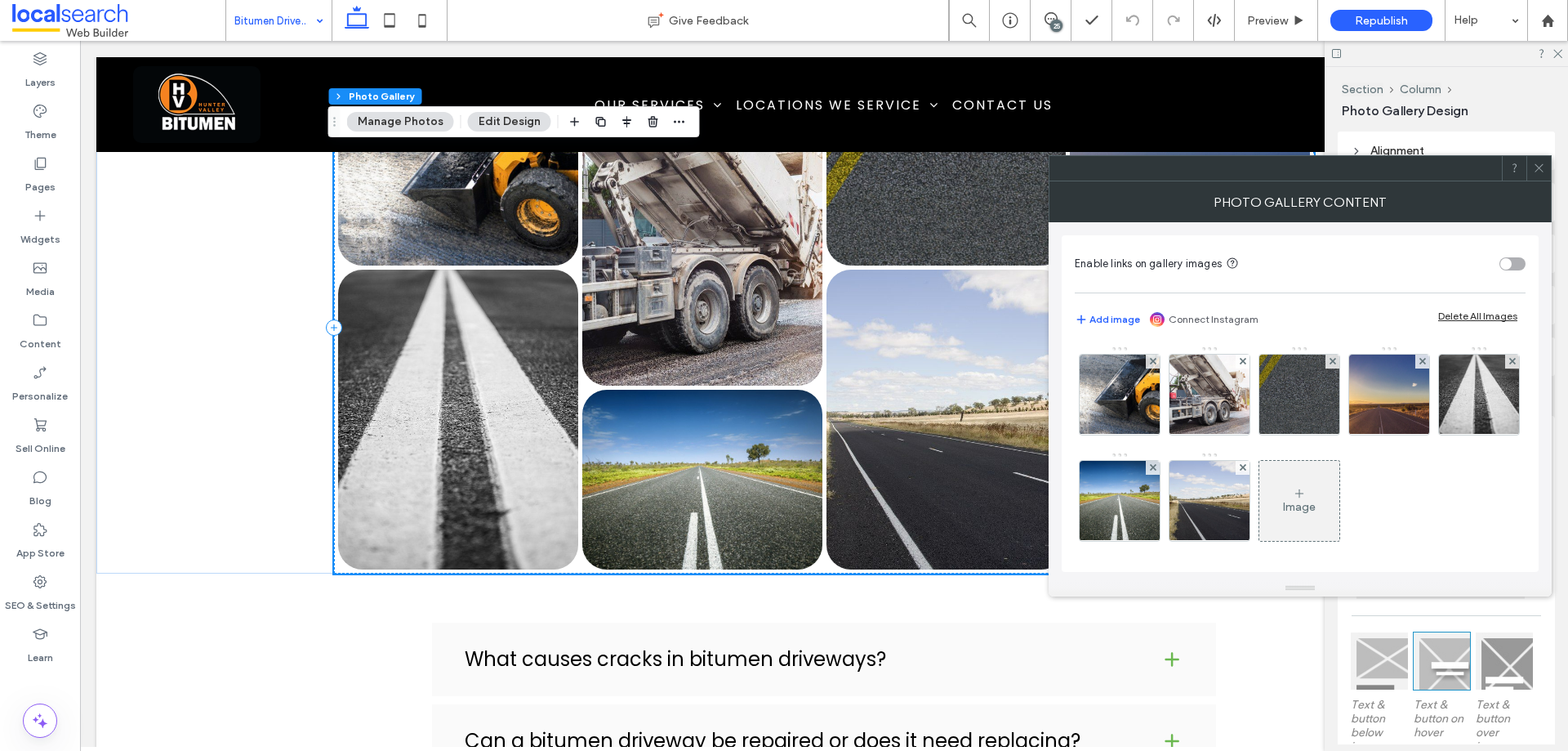
click at [1316, 504] on div "Image" at bounding box center [1300, 507] width 32 height 14
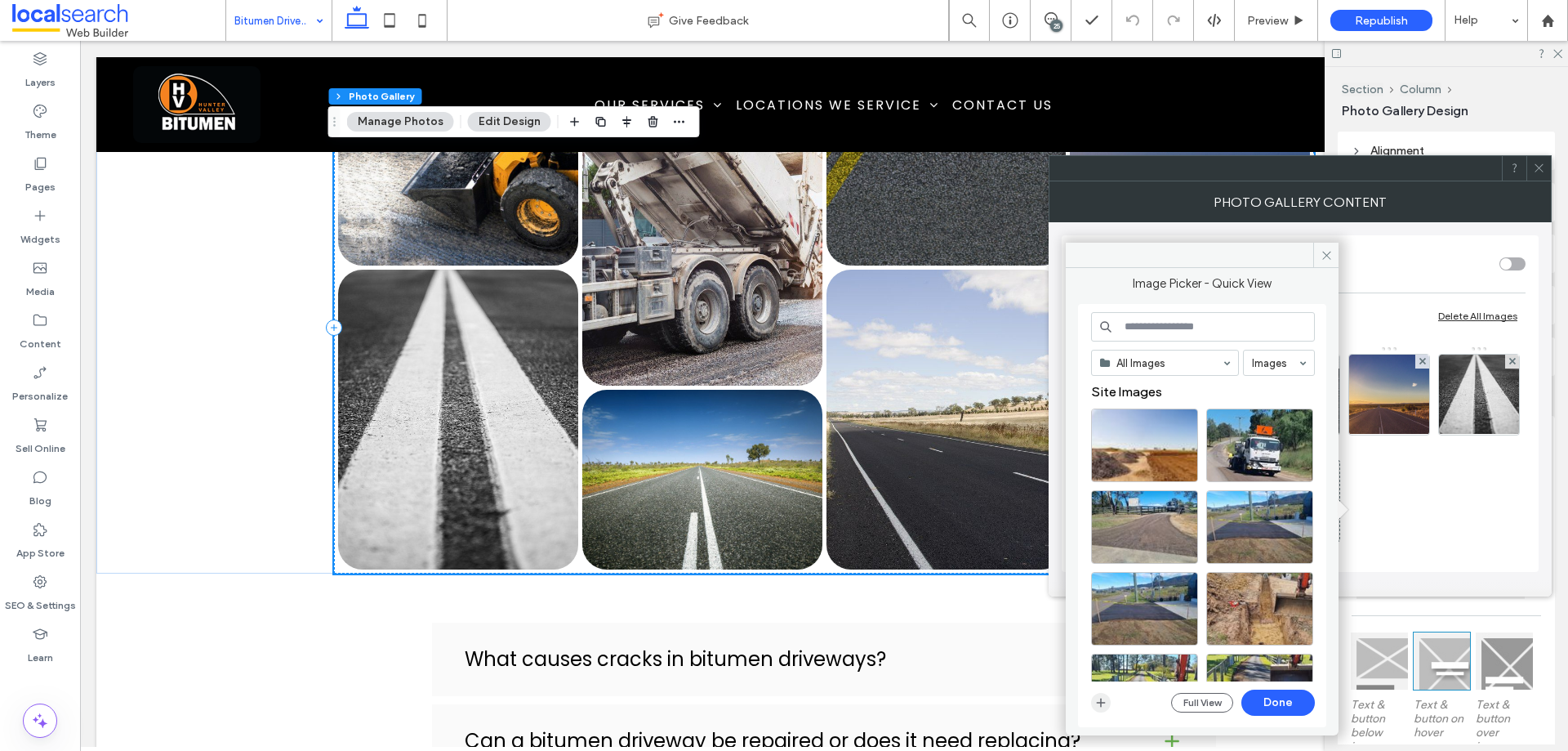
click at [1107, 700] on icon "button" at bounding box center [1102, 703] width 13 height 13
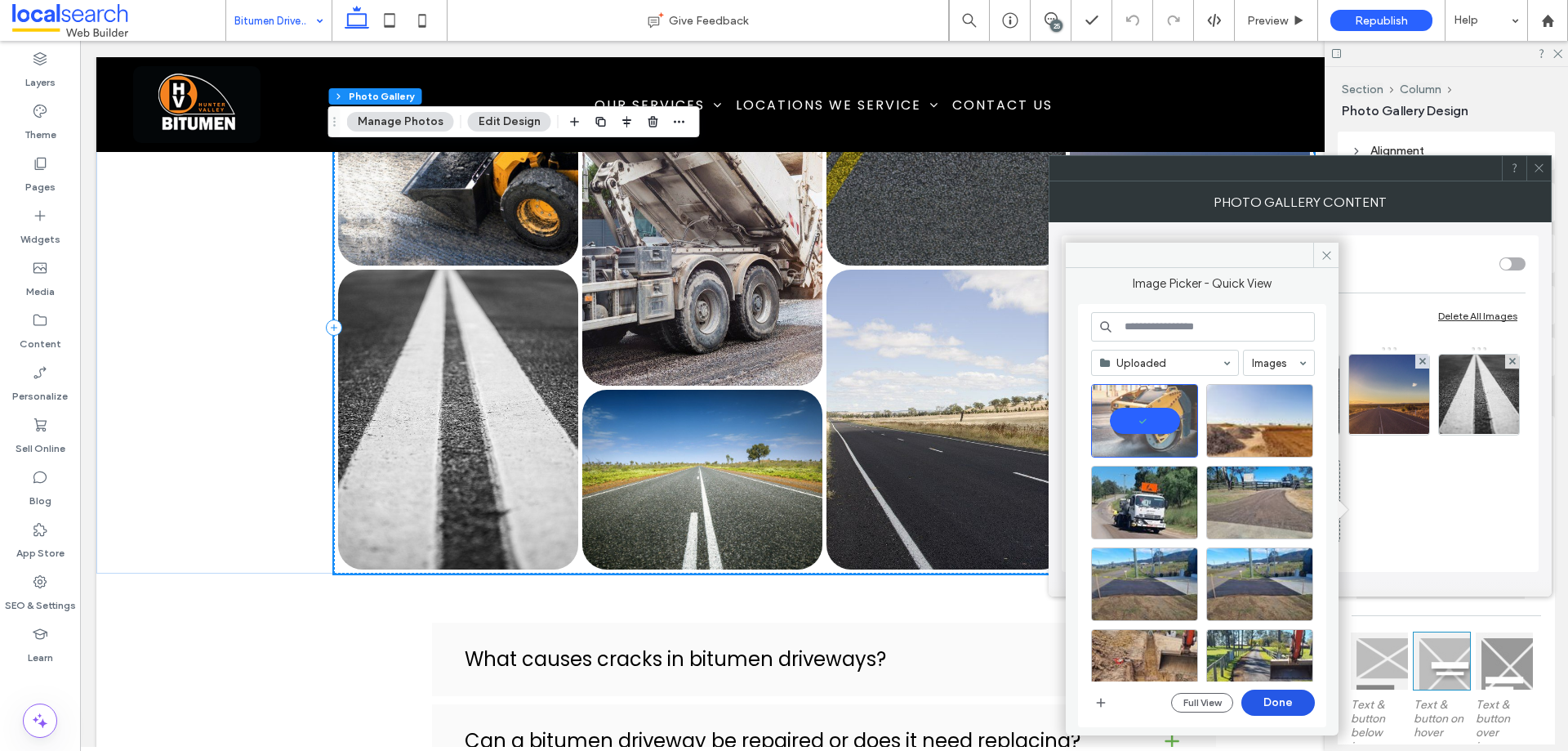
drag, startPoint x: 1292, startPoint y: 703, endPoint x: 1215, endPoint y: 636, distance: 102.1
click at [1292, 703] on button "Done" at bounding box center [1278, 702] width 73 height 26
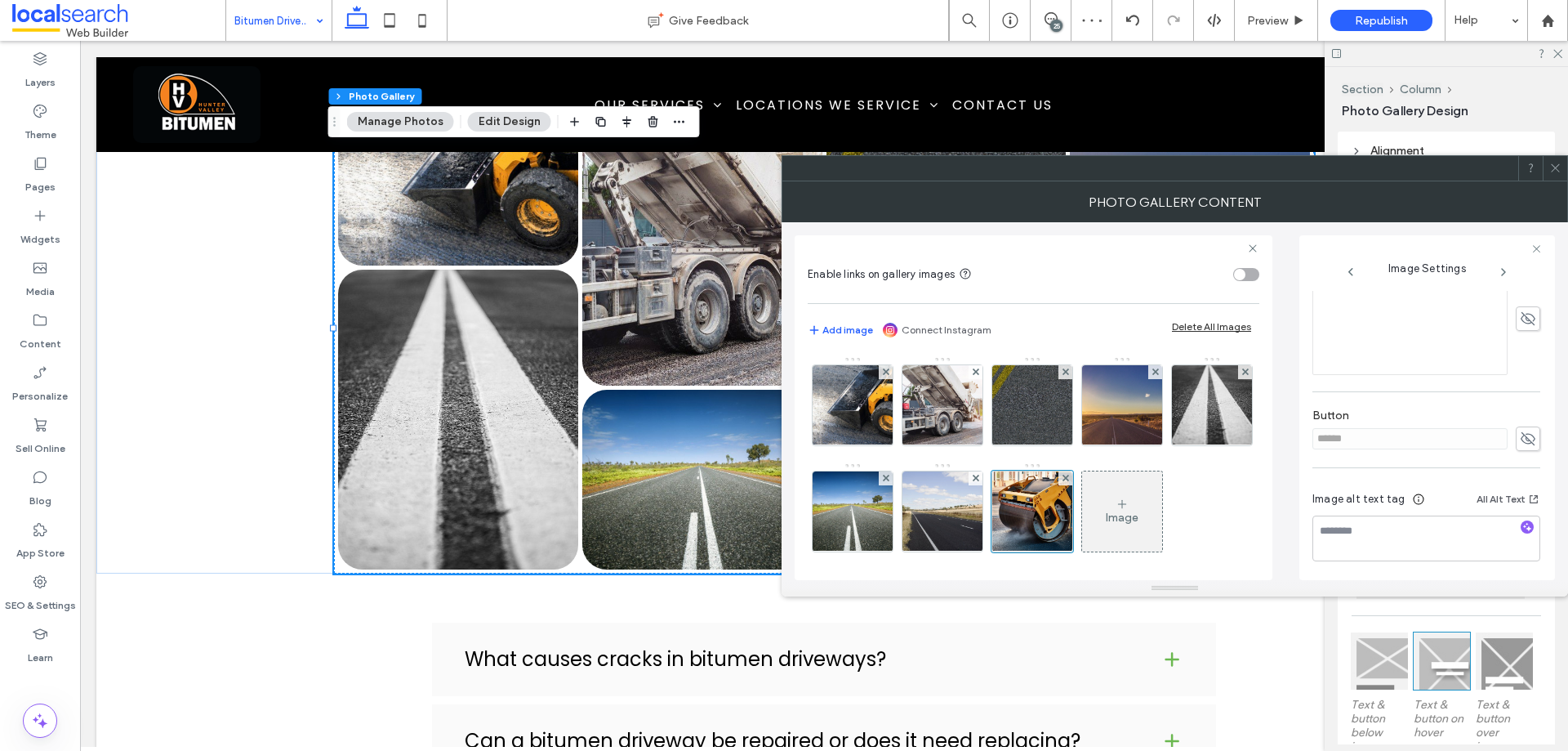
scroll to position [411, 0]
click at [1465, 533] on textarea at bounding box center [1426, 536] width 228 height 46
click at [1524, 526] on span "button" at bounding box center [1528, 525] width 13 height 13
click at [1520, 430] on icon at bounding box center [1528, 436] width 16 height 18
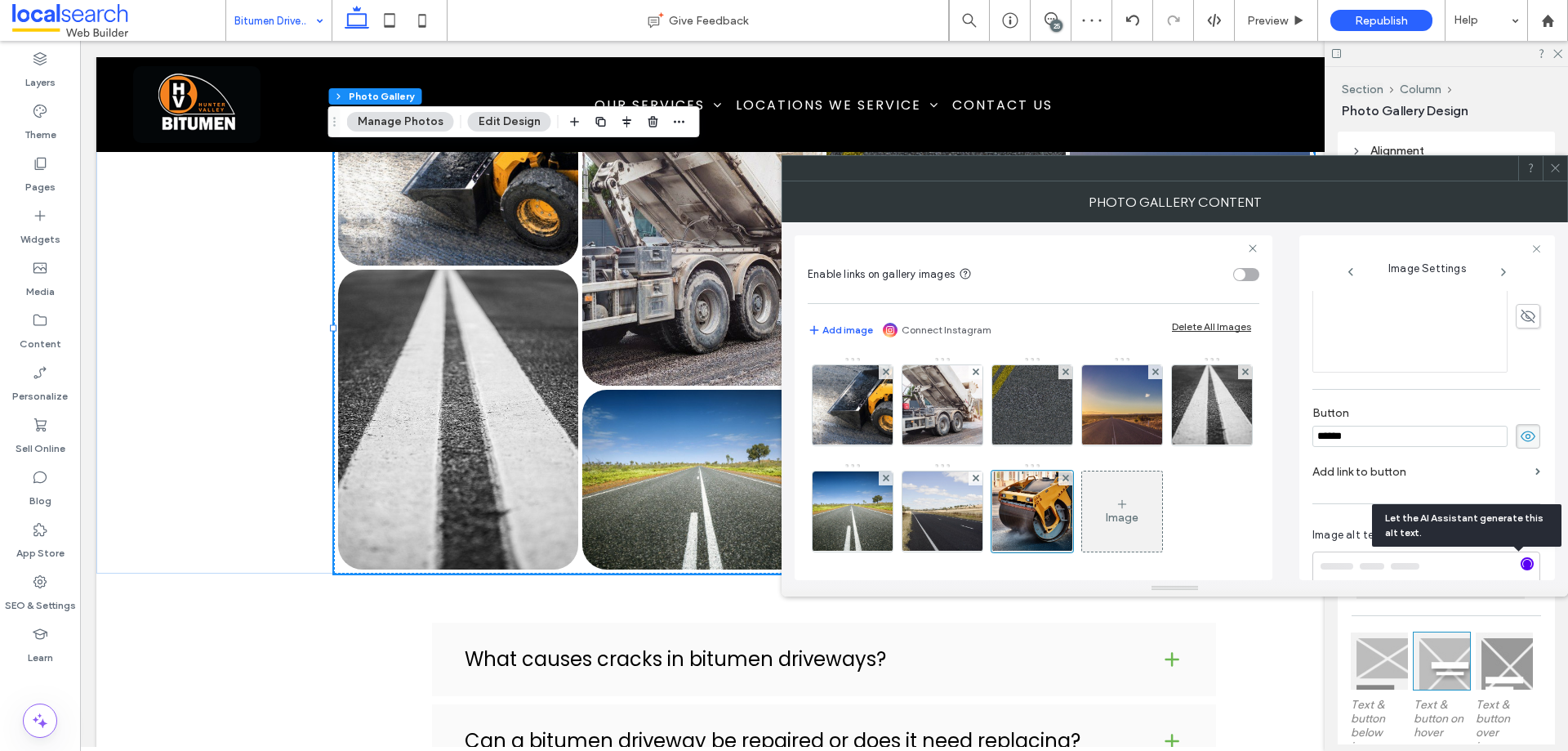
drag, startPoint x: 1429, startPoint y: 428, endPoint x: 1221, endPoint y: 398, distance: 210.2
click at [1219, 398] on div "Enable links on gallery images Add image Connect Instagram Delete All Images Im…" at bounding box center [1174, 401] width 760 height 358
click at [1516, 425] on span at bounding box center [1529, 437] width 25 height 25
click at [1332, 532] on textarea "**********" at bounding box center [1422, 536] width 219 height 46
click at [1380, 539] on div "The AI Assistant already generated alt text for this image." at bounding box center [1467, 525] width 190 height 43
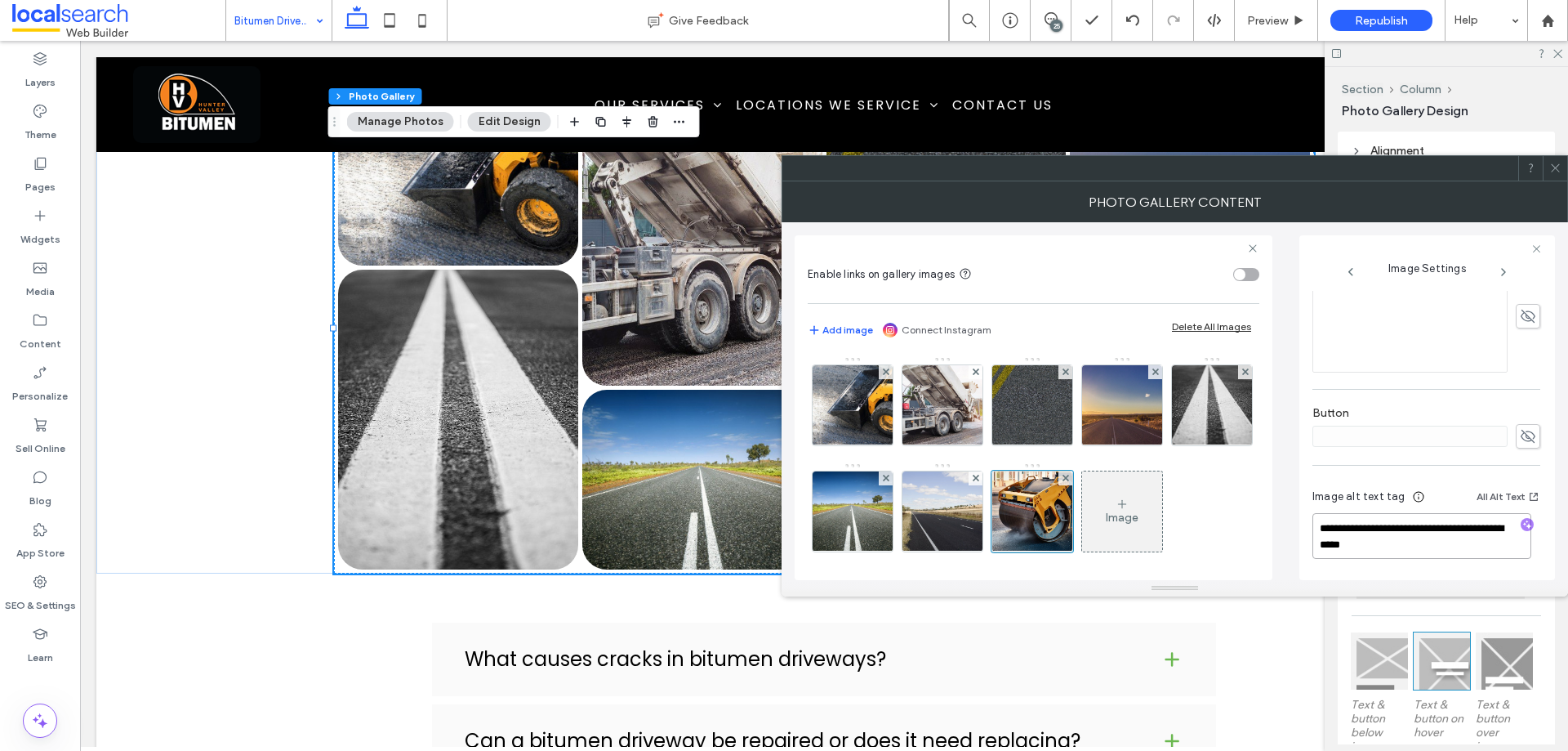
drag, startPoint x: 1313, startPoint y: 526, endPoint x: 1489, endPoint y: 546, distance: 177.1
click at [1489, 546] on textarea "**********" at bounding box center [1422, 536] width 219 height 46
click at [1442, 546] on textarea "**********" at bounding box center [1422, 536] width 219 height 46
paste textarea "**********"
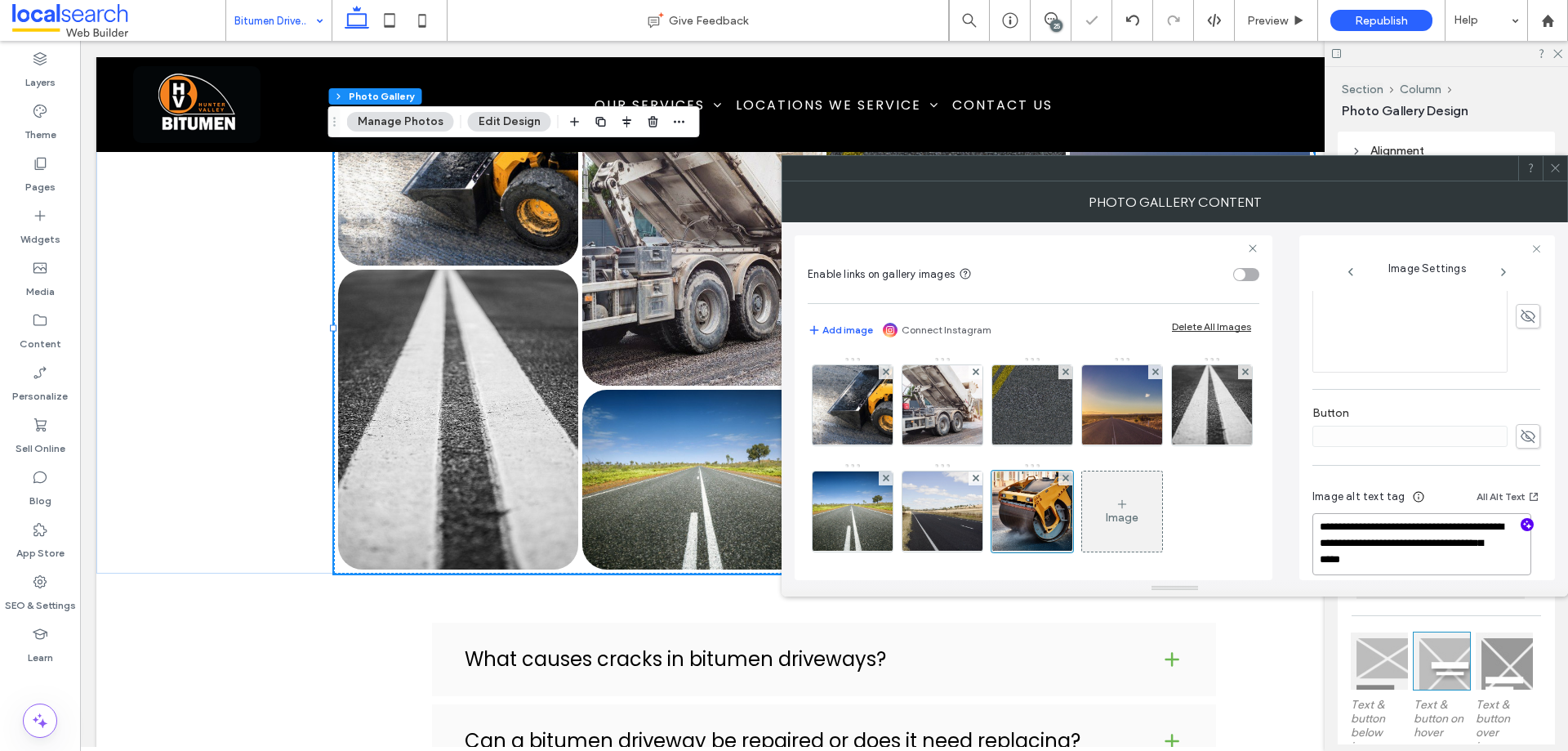
type textarea "**********"
click at [1559, 171] on icon at bounding box center [1556, 168] width 12 height 12
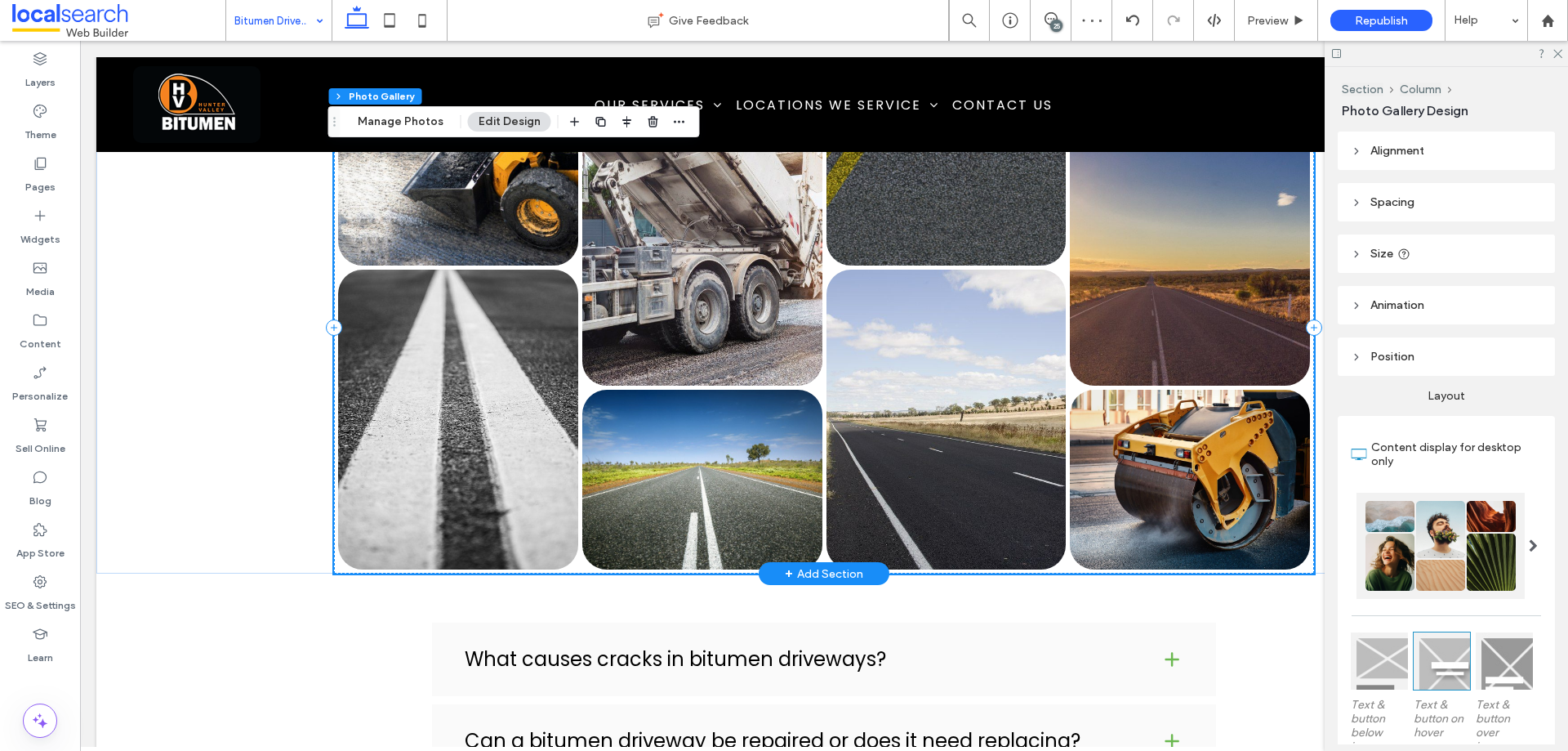
click at [1136, 409] on link at bounding box center [1190, 480] width 240 height 179
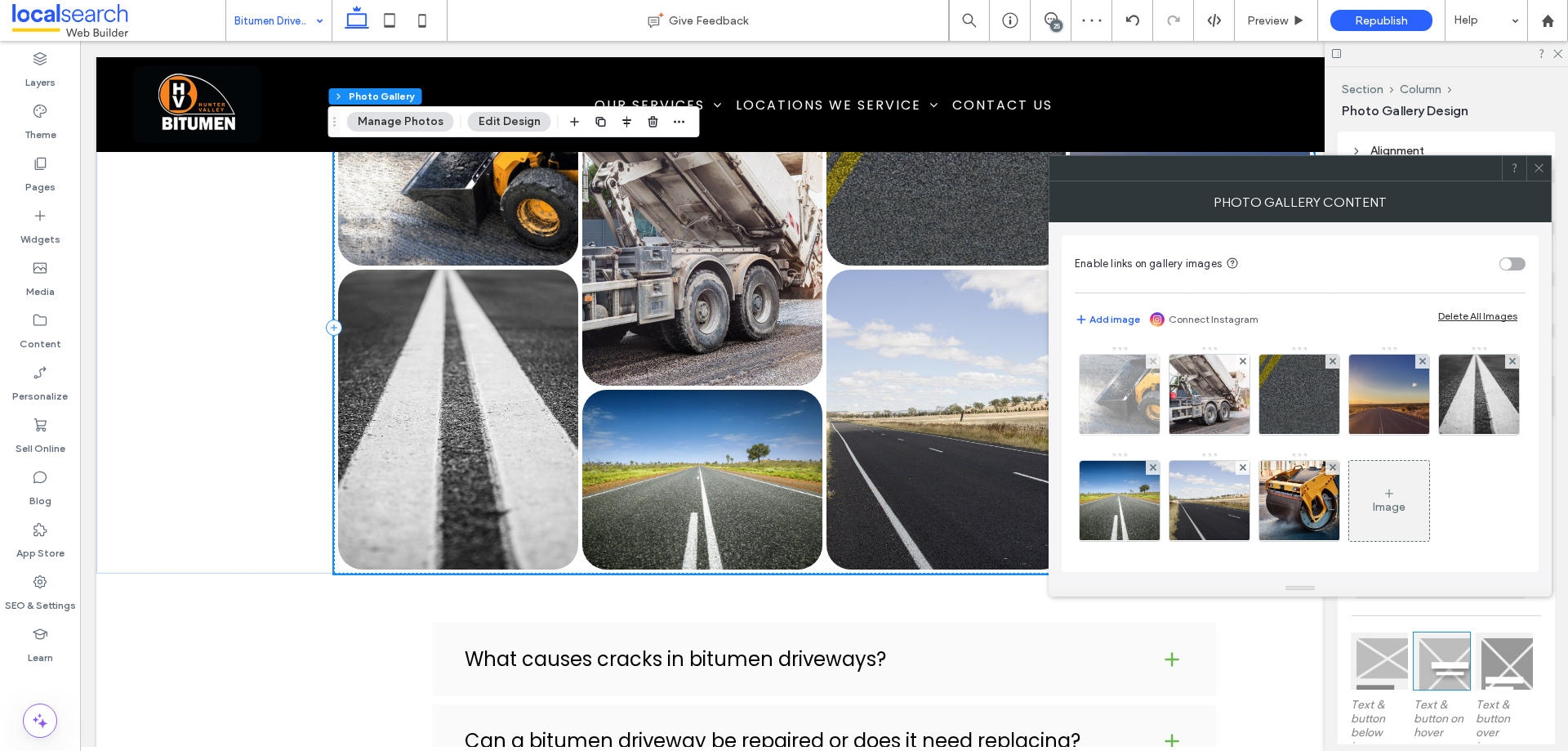
click at [1118, 407] on img at bounding box center [1120, 395] width 134 height 80
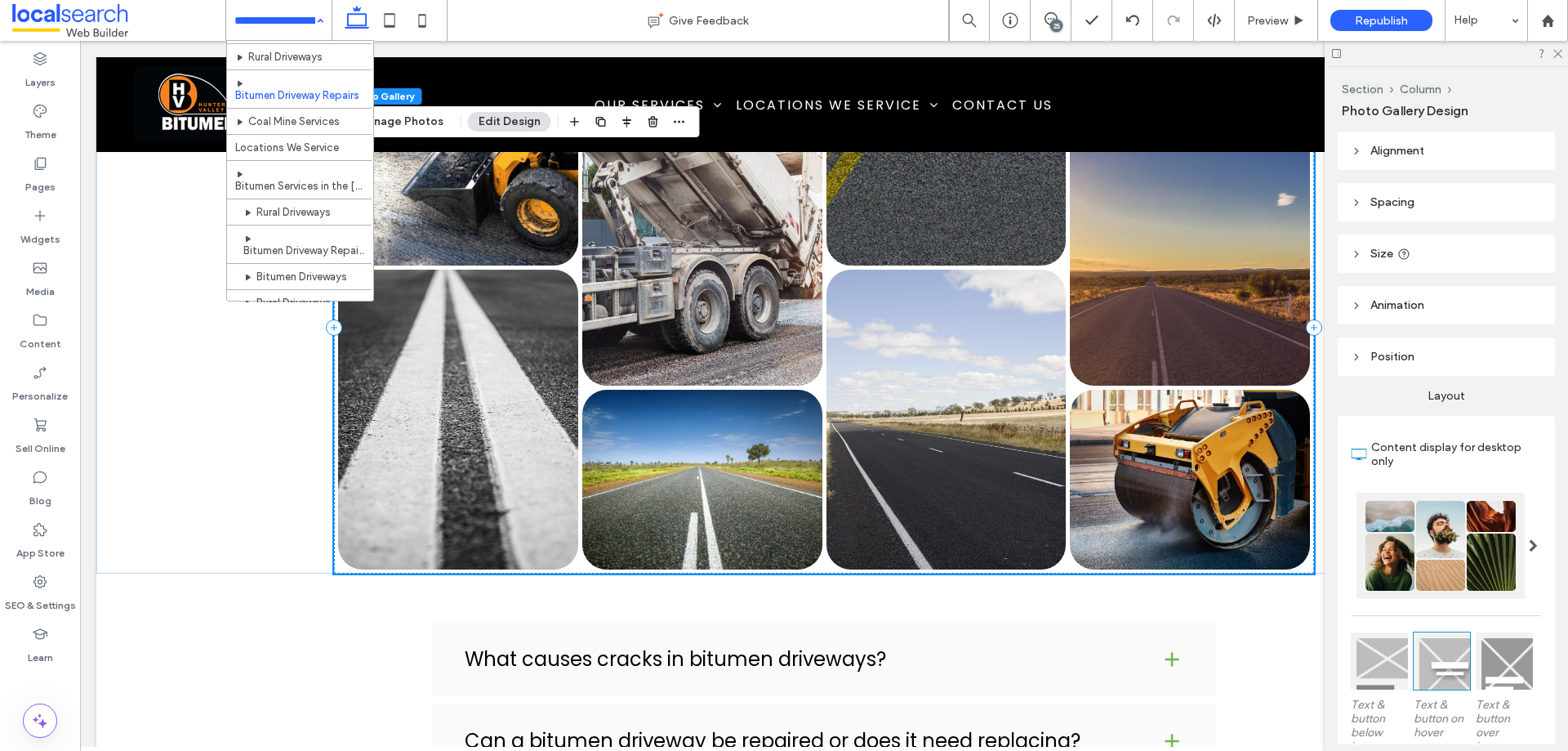
scroll to position [89, 0]
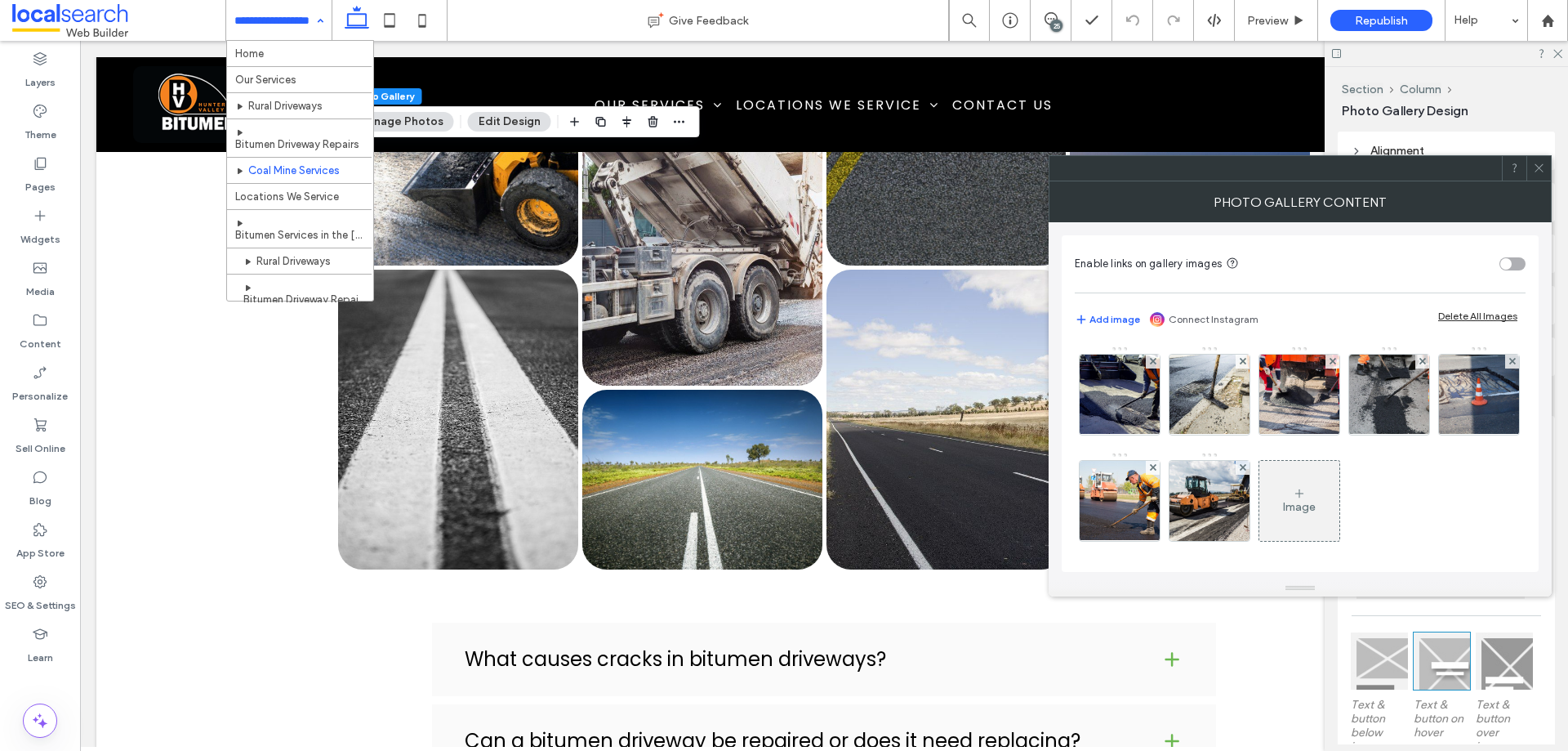
click at [1340, 494] on div "Image" at bounding box center [1300, 501] width 80 height 77
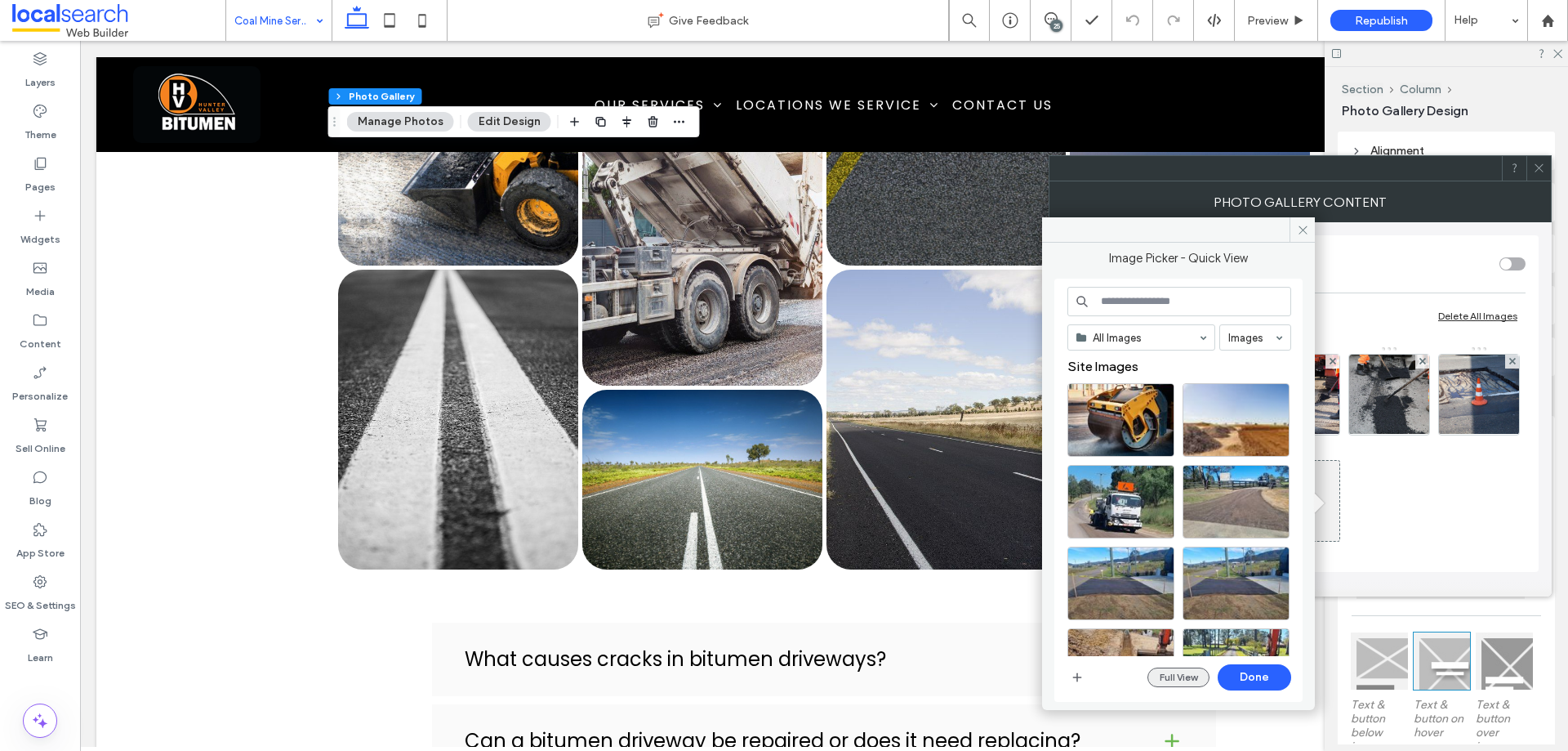
click at [1180, 673] on button "Full View" at bounding box center [1178, 678] width 62 height 20
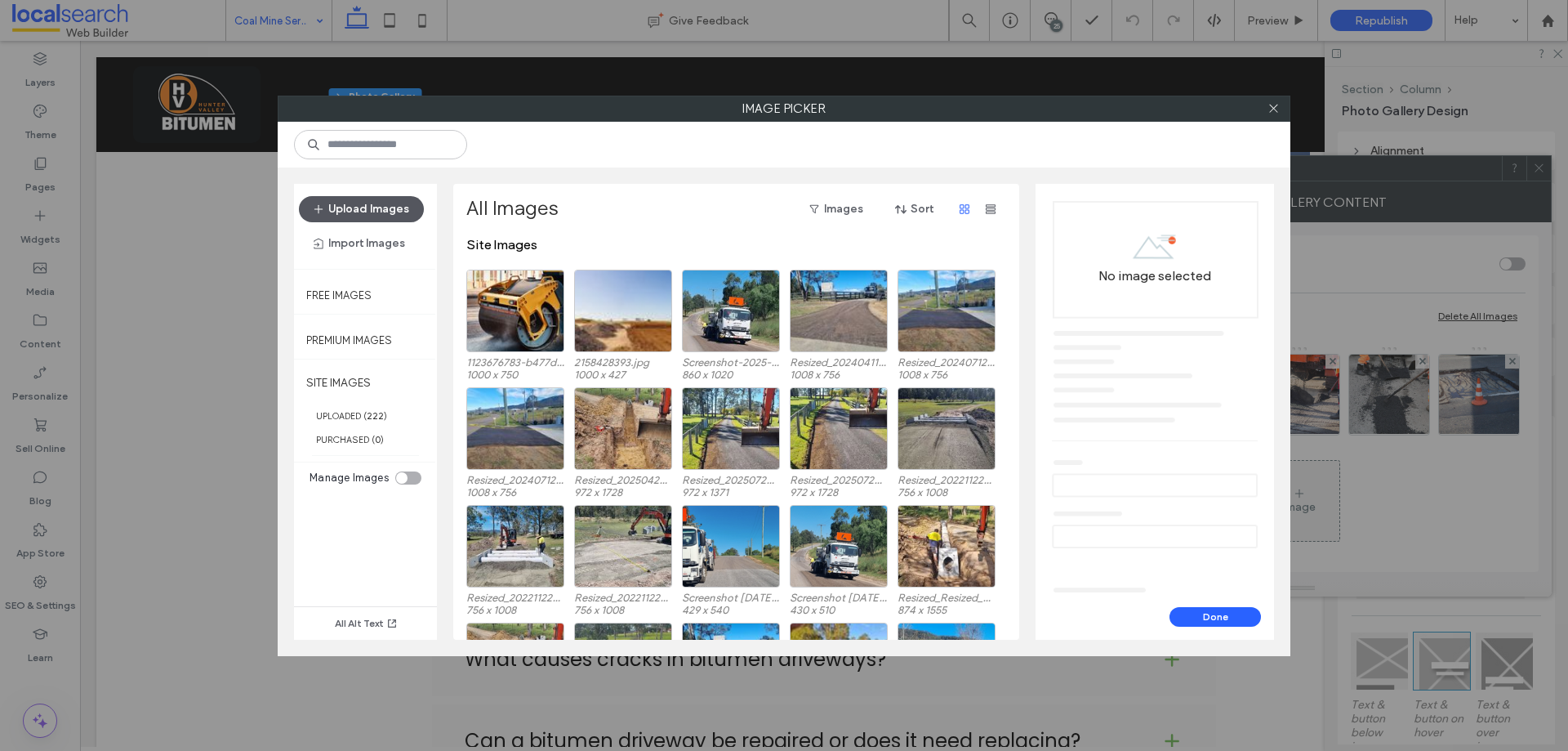
click at [361, 214] on button "Upload Images" at bounding box center [361, 209] width 125 height 26
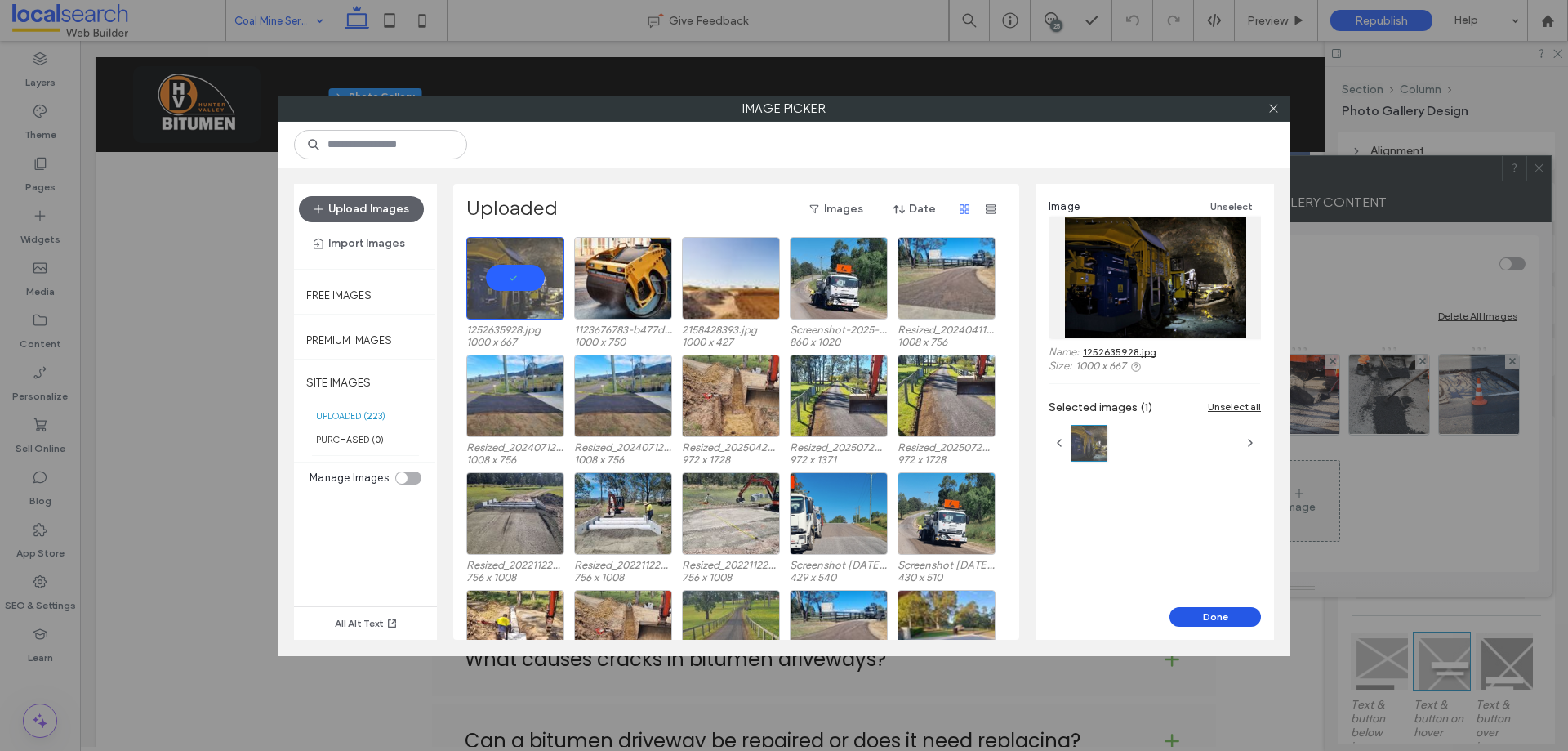
click at [1199, 615] on button "Done" at bounding box center [1215, 616] width 92 height 20
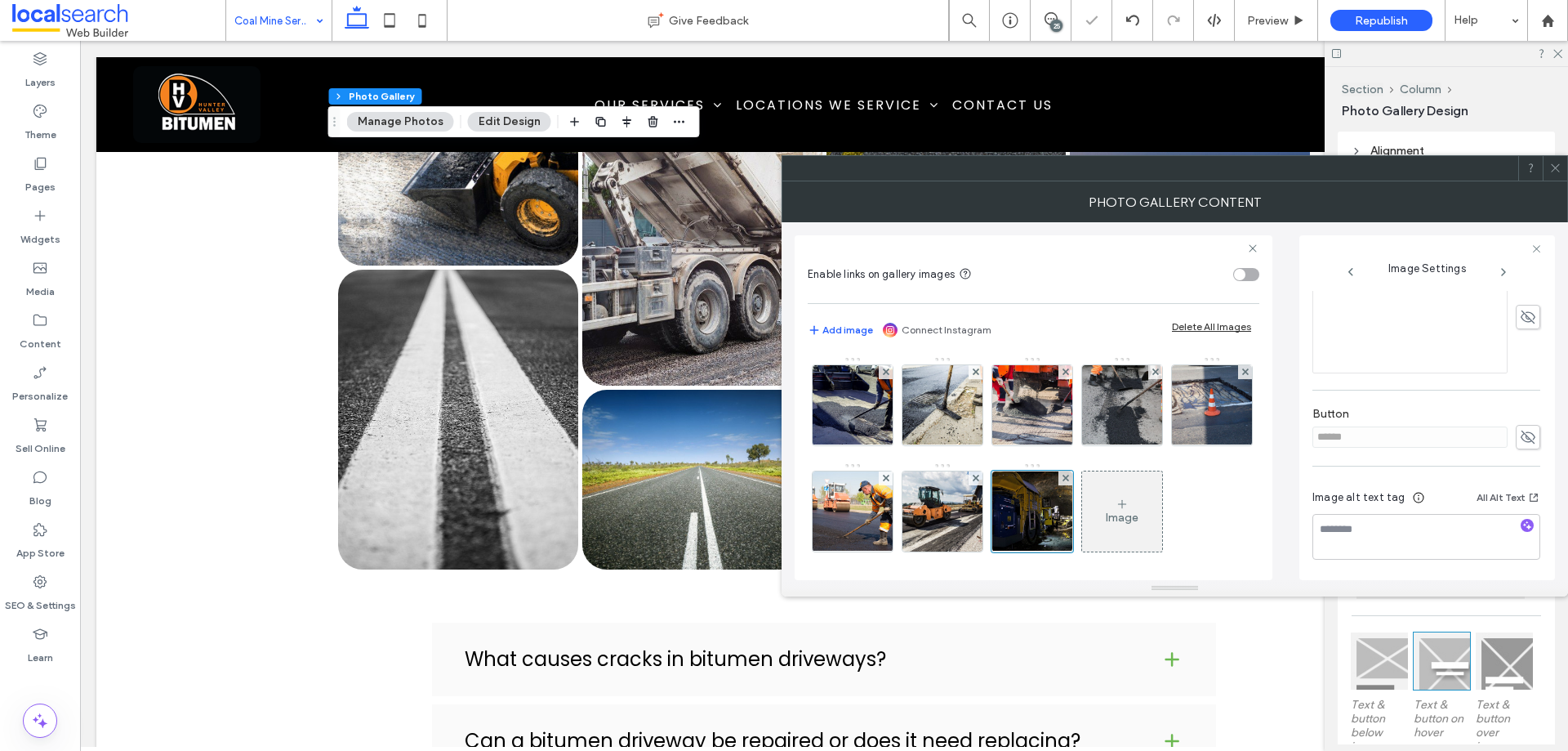
scroll to position [411, 0]
click at [1520, 433] on icon at bounding box center [1528, 436] width 16 height 18
click at [1413, 428] on input "******" at bounding box center [1410, 436] width 196 height 21
click at [1523, 433] on use at bounding box center [1528, 435] width 14 height 10
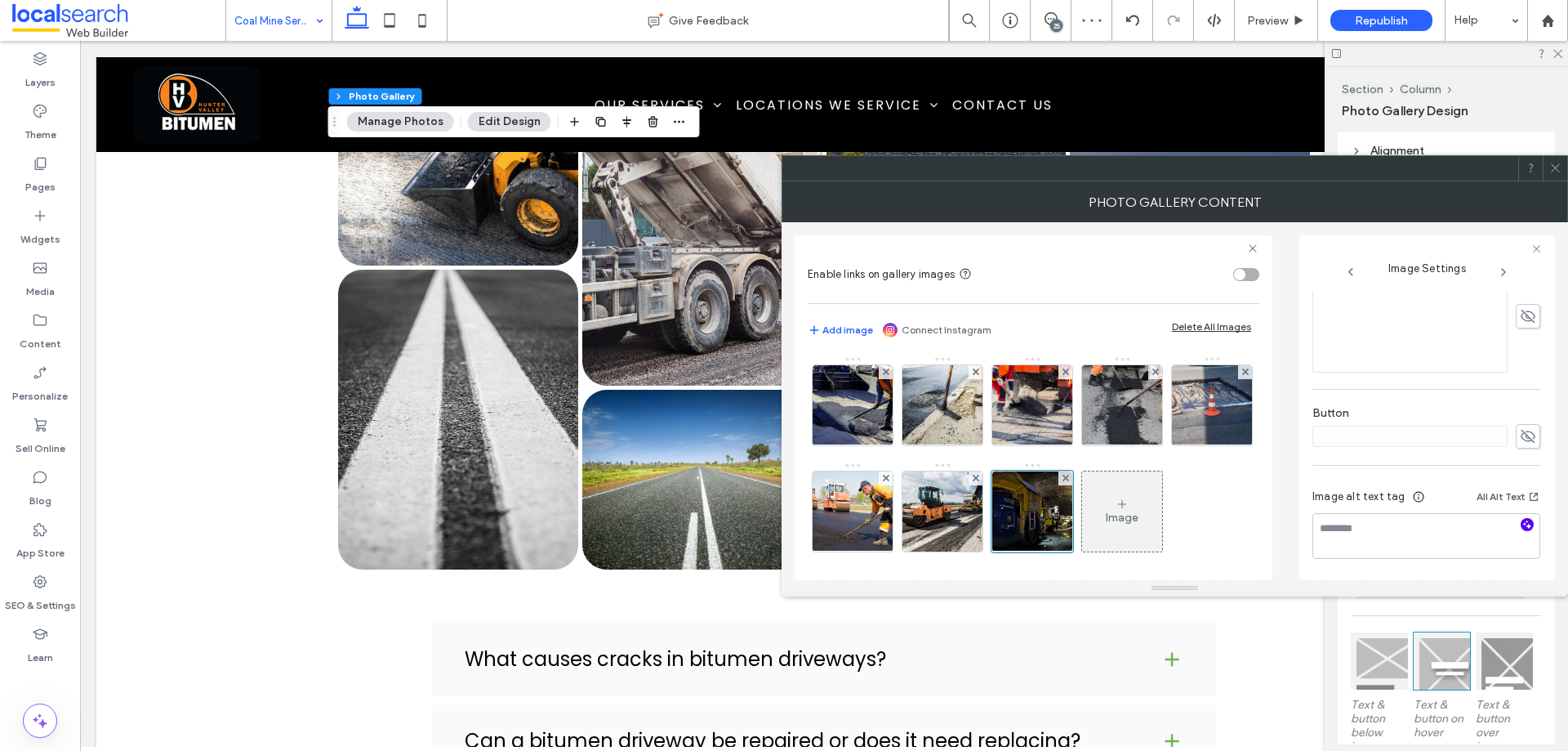
click at [1522, 525] on icon "button" at bounding box center [1528, 525] width 11 height 11
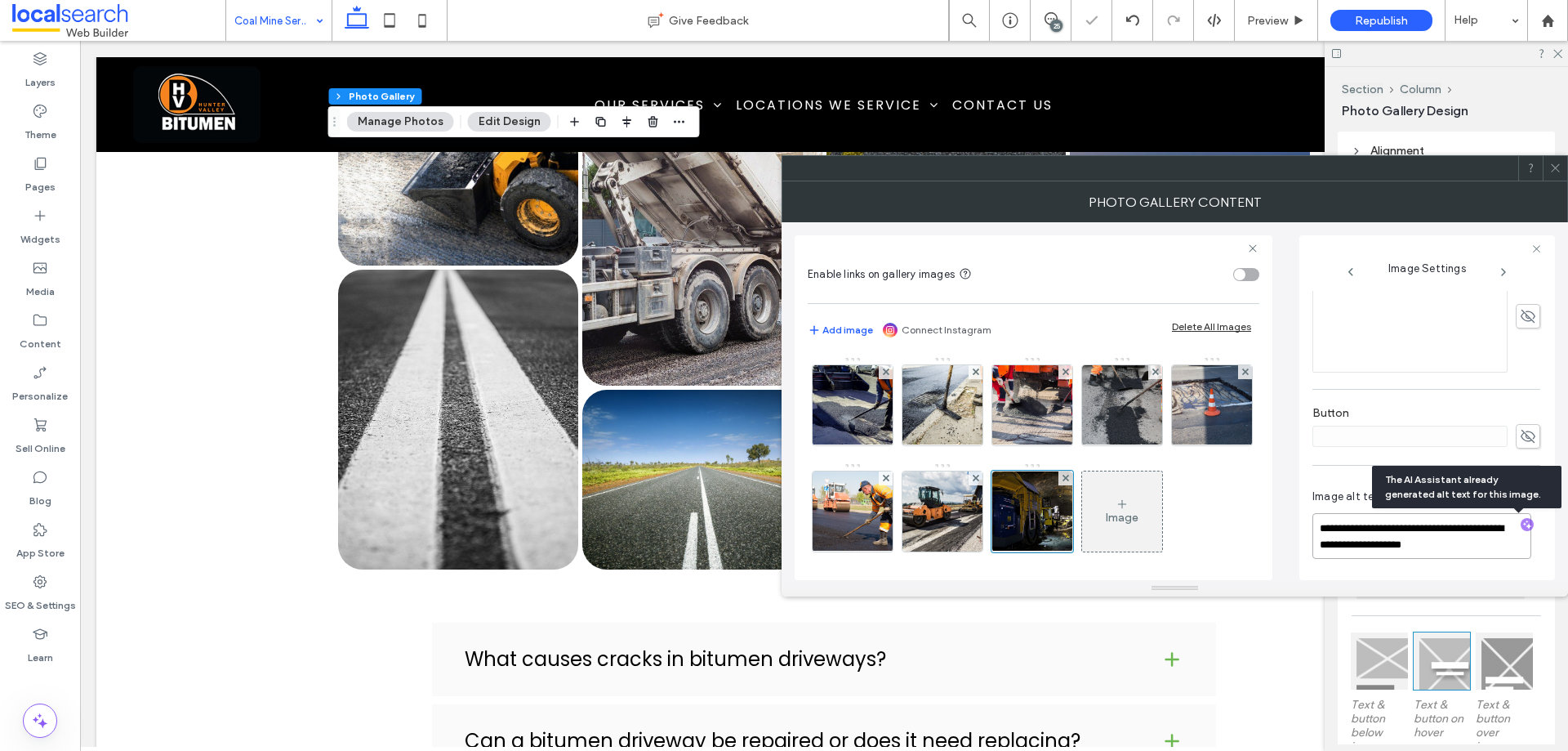
drag, startPoint x: 1457, startPoint y: 546, endPoint x: 1354, endPoint y: 533, distance: 103.8
click at [1354, 533] on textarea "**********" at bounding box center [1422, 536] width 219 height 46
click at [1465, 541] on textarea "**********" at bounding box center [1422, 536] width 219 height 46
paste textarea "**********"
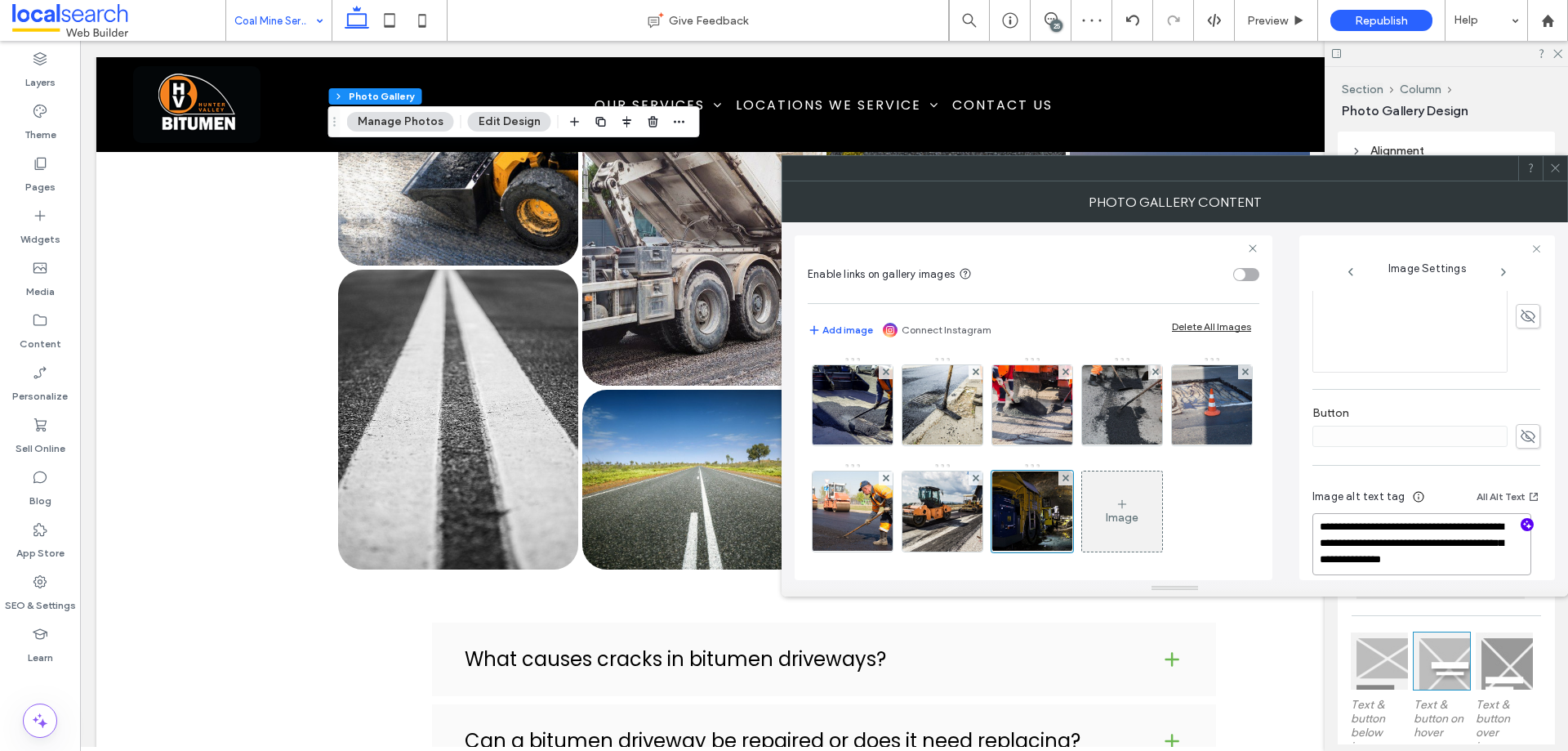
type textarea "**********"
click at [1558, 174] on span at bounding box center [1556, 169] width 12 height 25
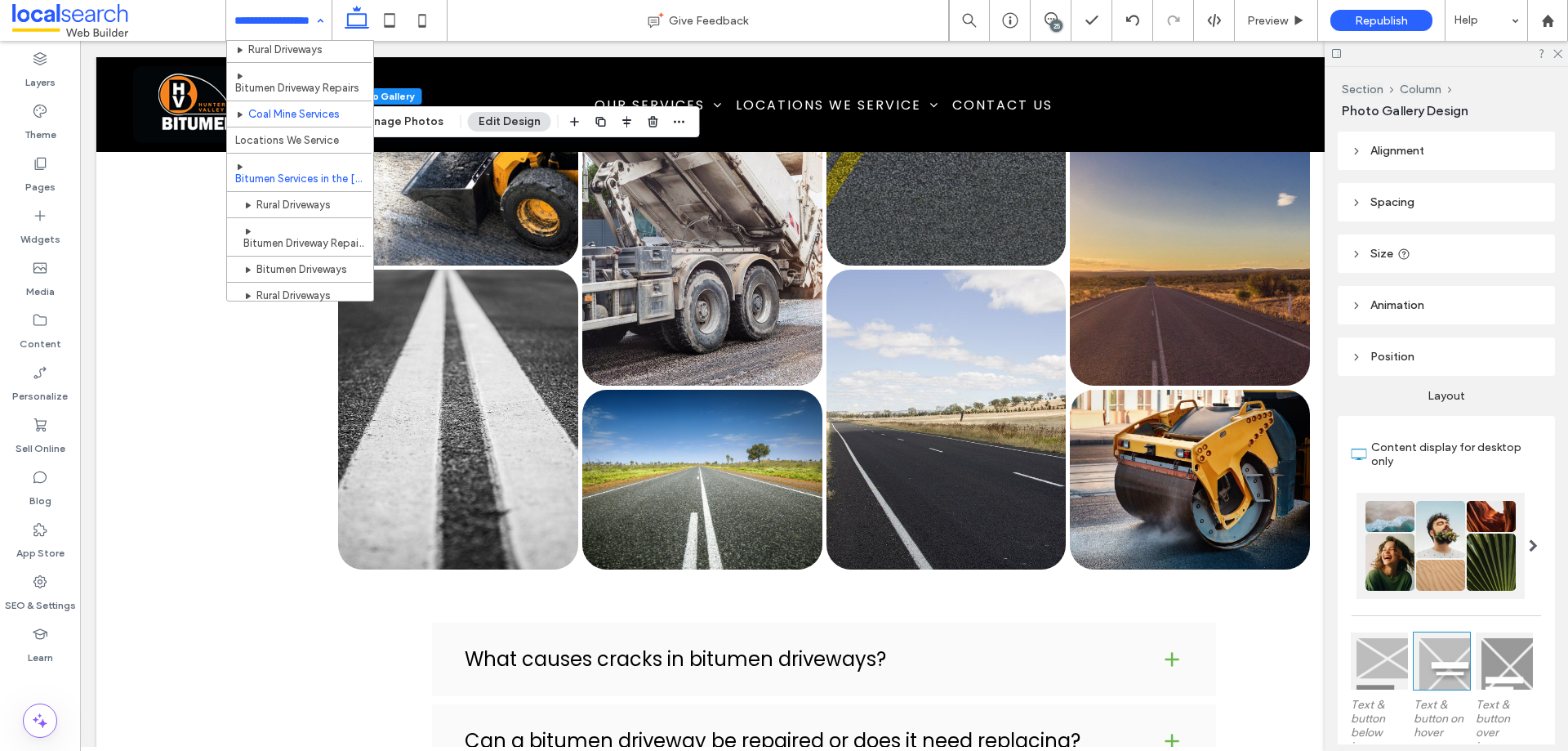
scroll to position [82, 0]
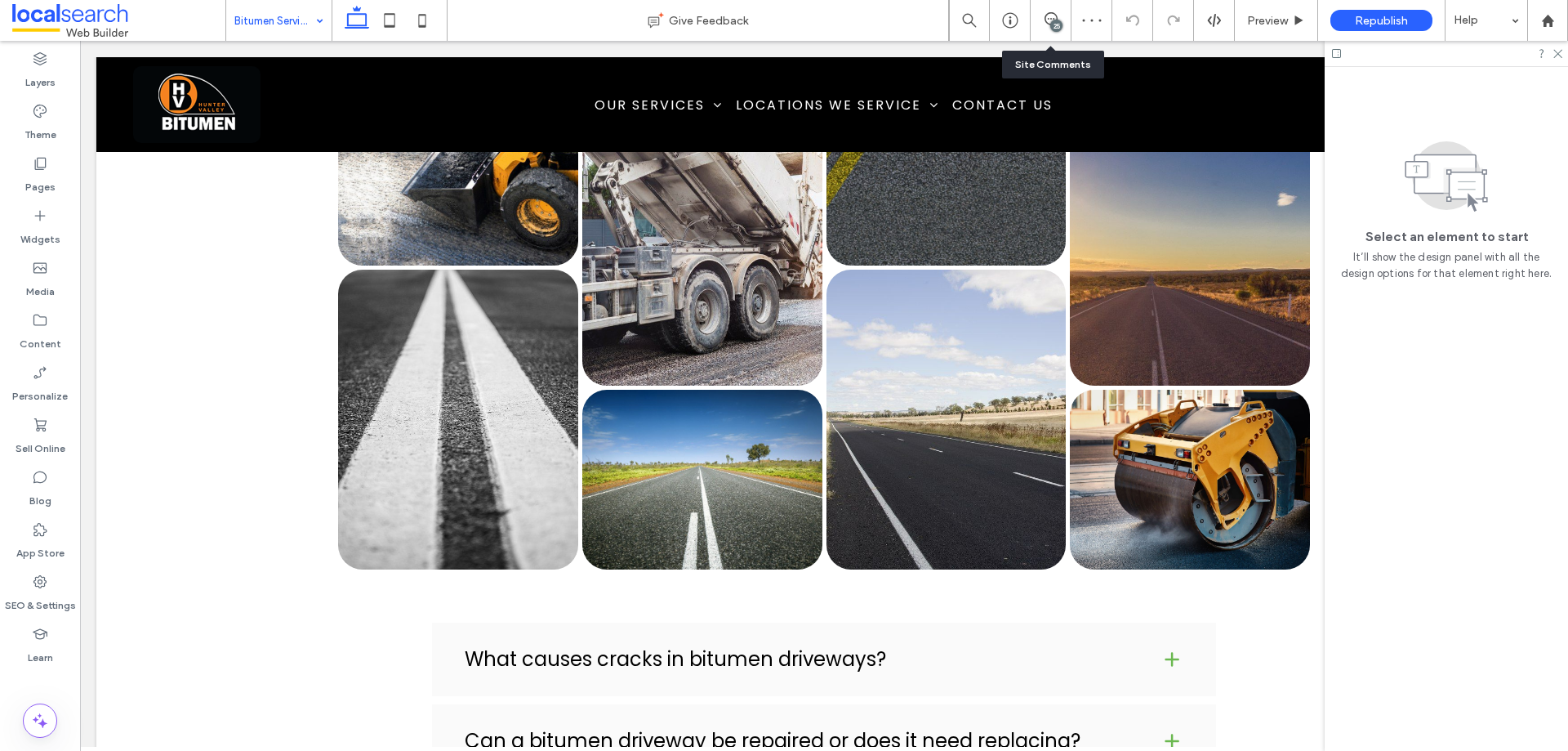
click at [1048, 27] on div "25" at bounding box center [1051, 20] width 40 height 16
click at [1054, 15] on icon at bounding box center [1051, 19] width 13 height 13
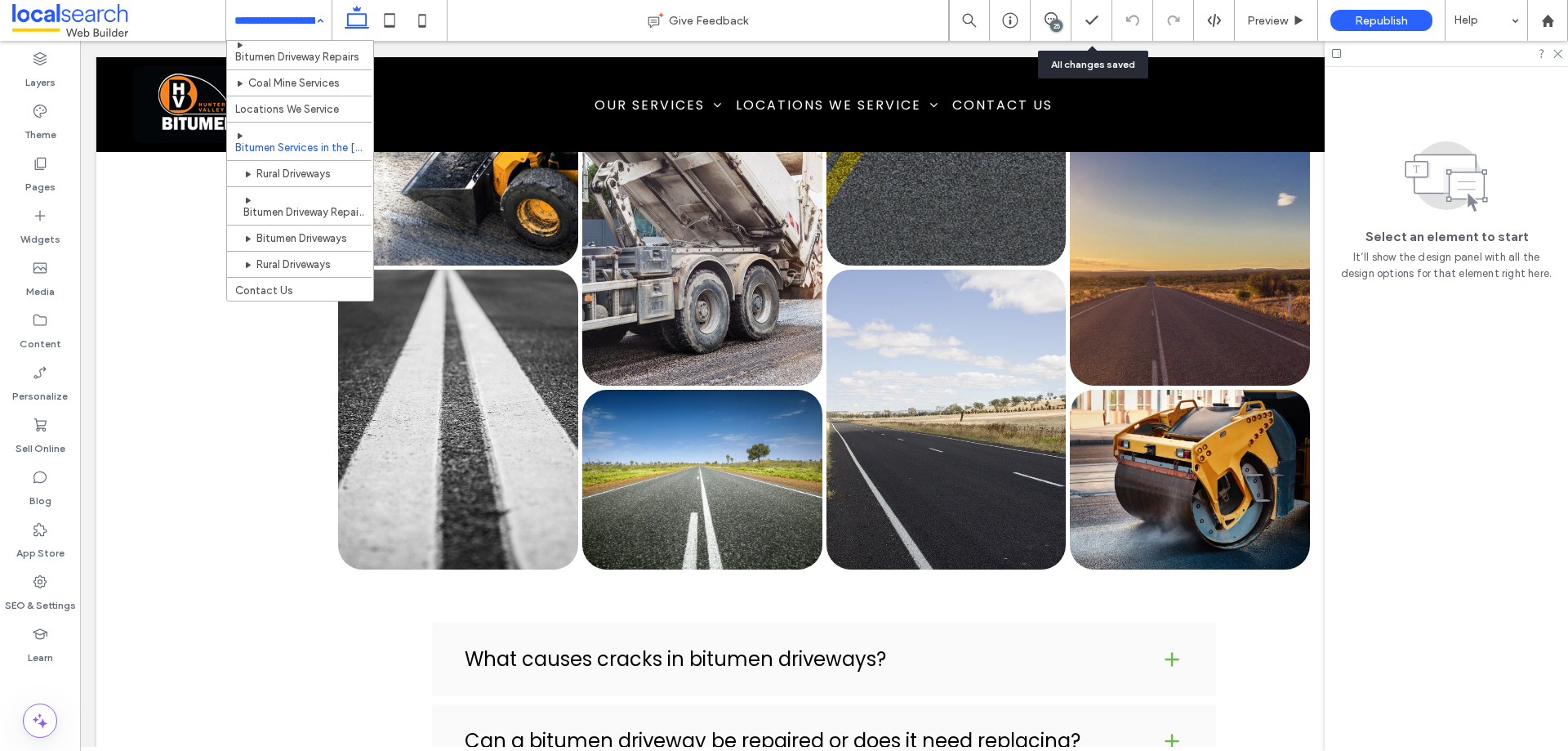
scroll to position [89, 0]
click at [285, 20] on input at bounding box center [275, 20] width 81 height 41
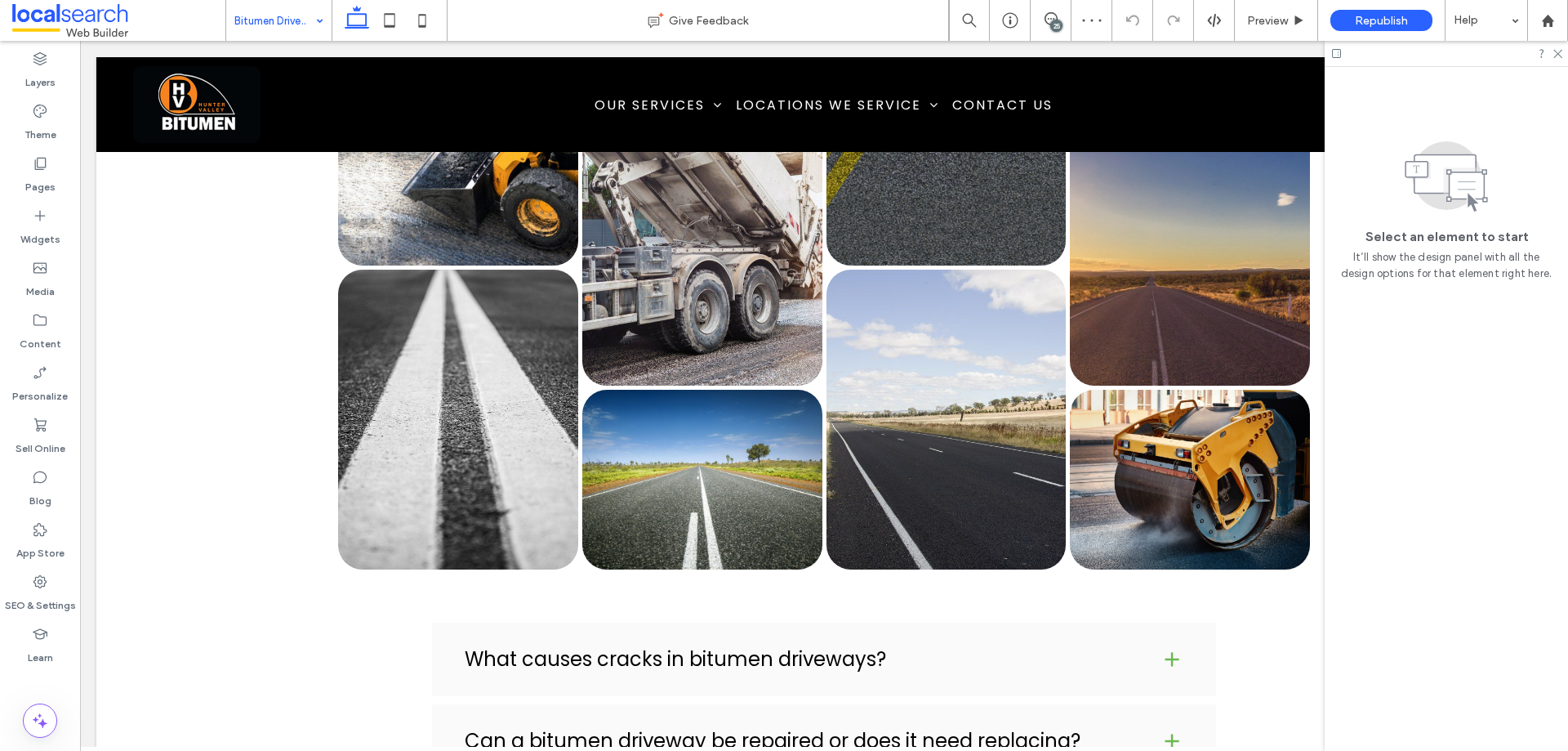
click at [1058, 22] on div "25" at bounding box center [1056, 26] width 12 height 12
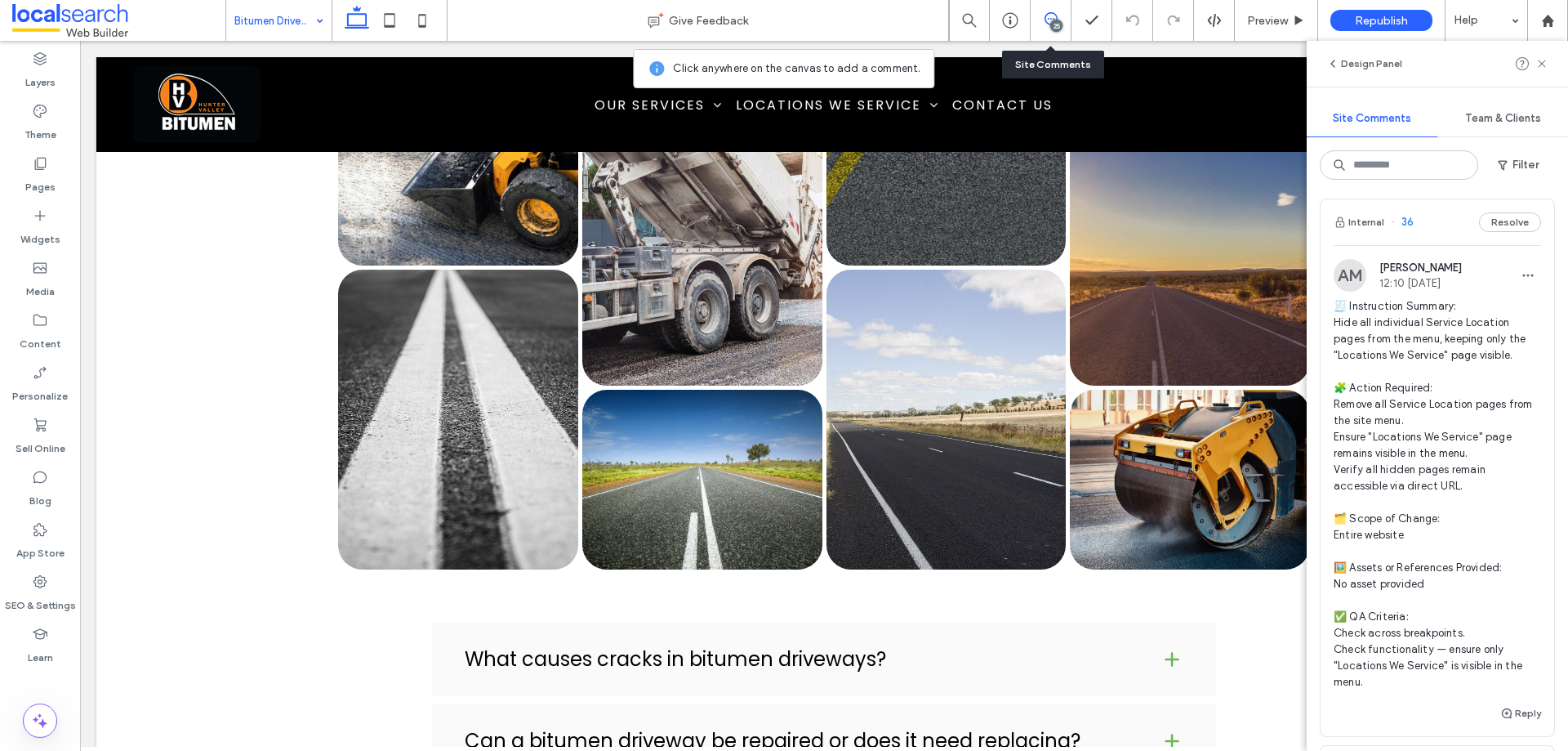
scroll to position [2534, 0]
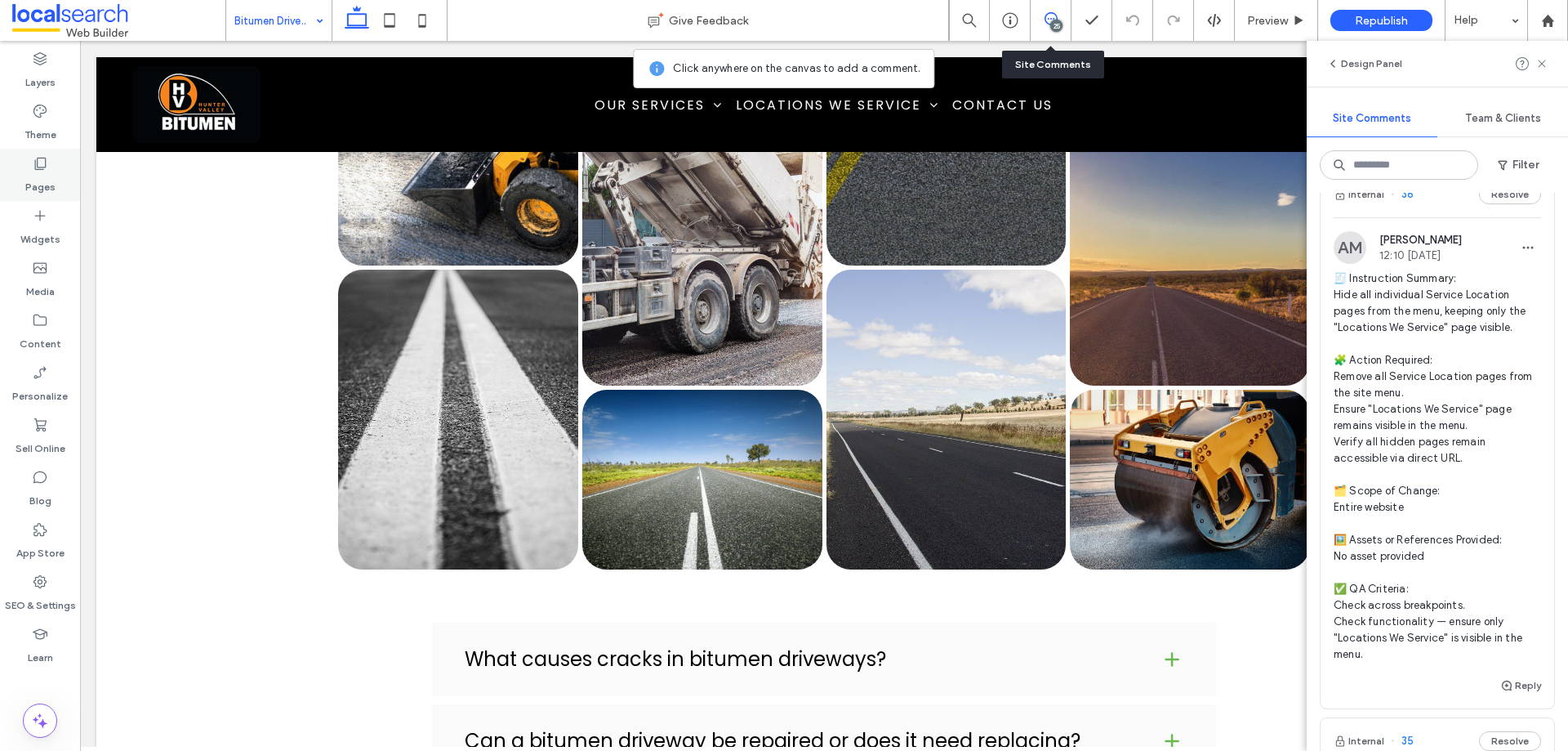
click at [36, 174] on label "Pages" at bounding box center [41, 183] width 31 height 23
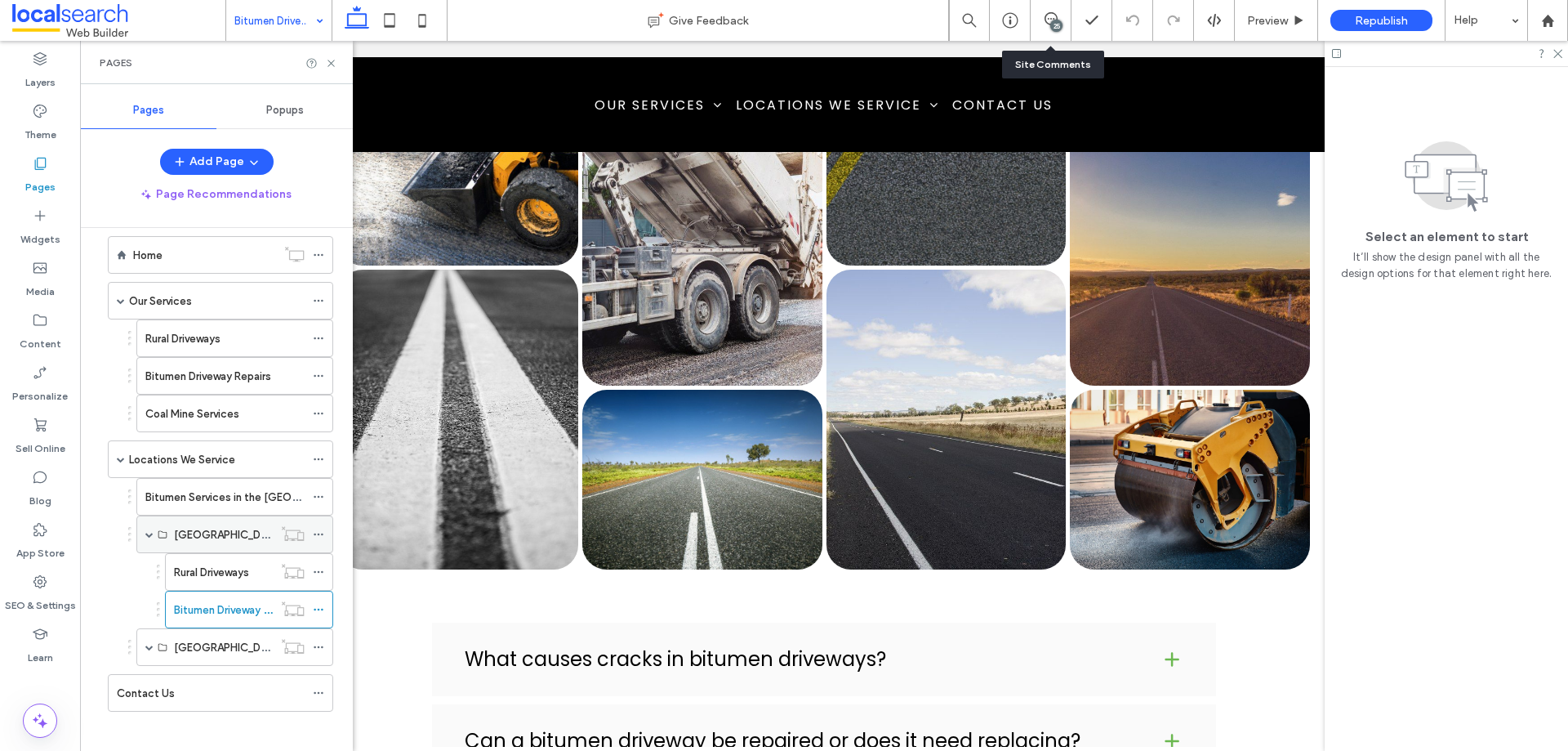
scroll to position [30, 0]
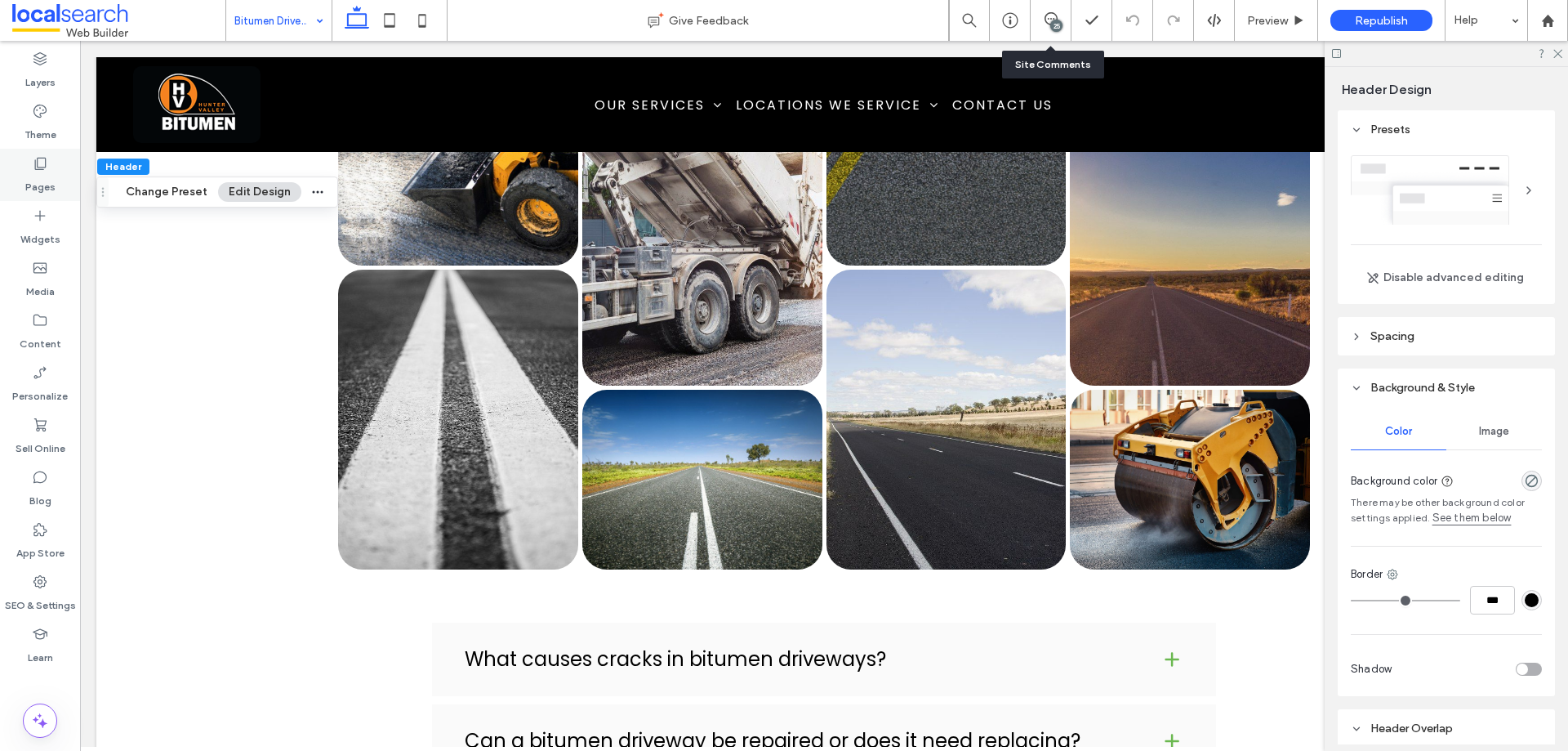
click at [43, 173] on label "Pages" at bounding box center [41, 183] width 31 height 23
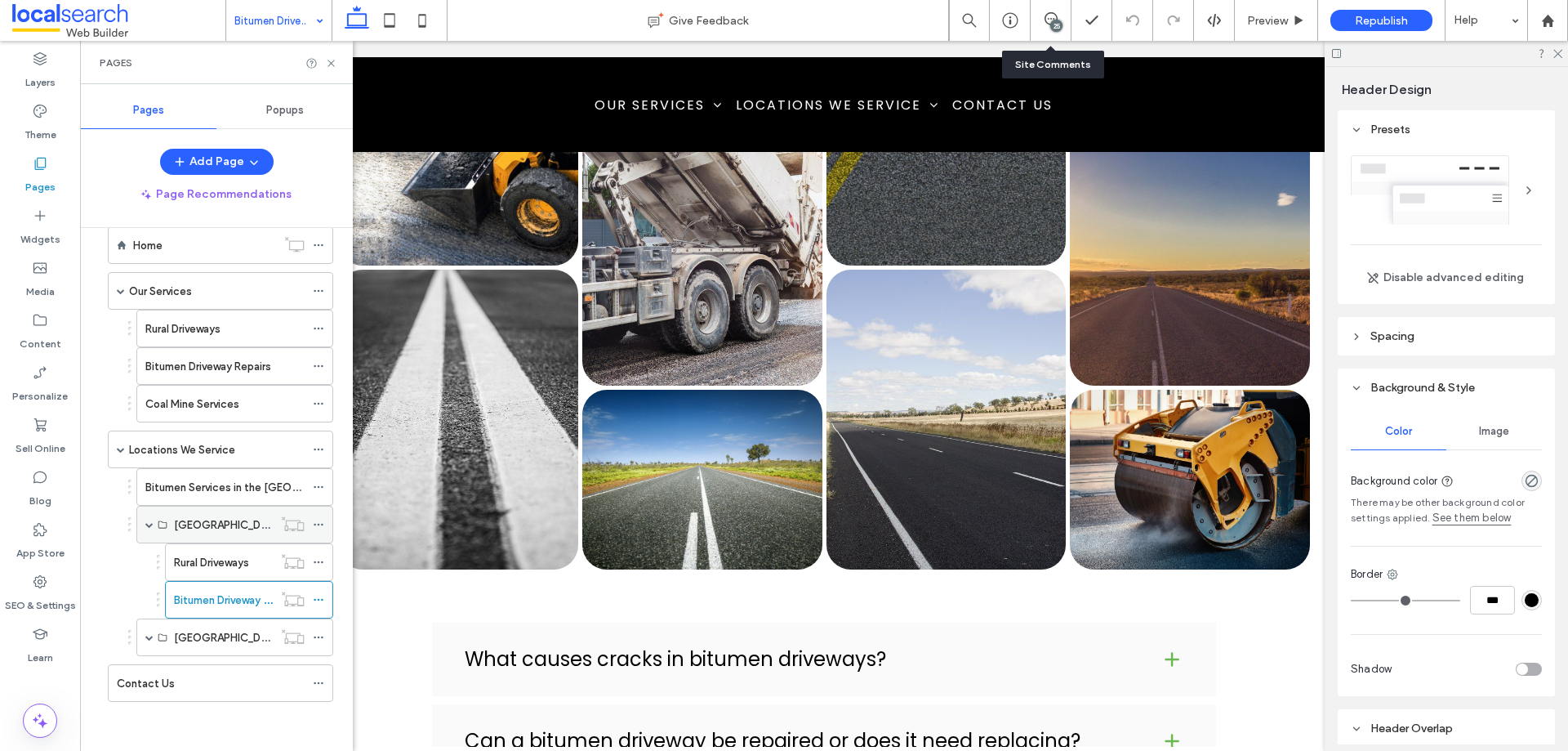
click at [316, 525] on icon at bounding box center [319, 525] width 11 height 11
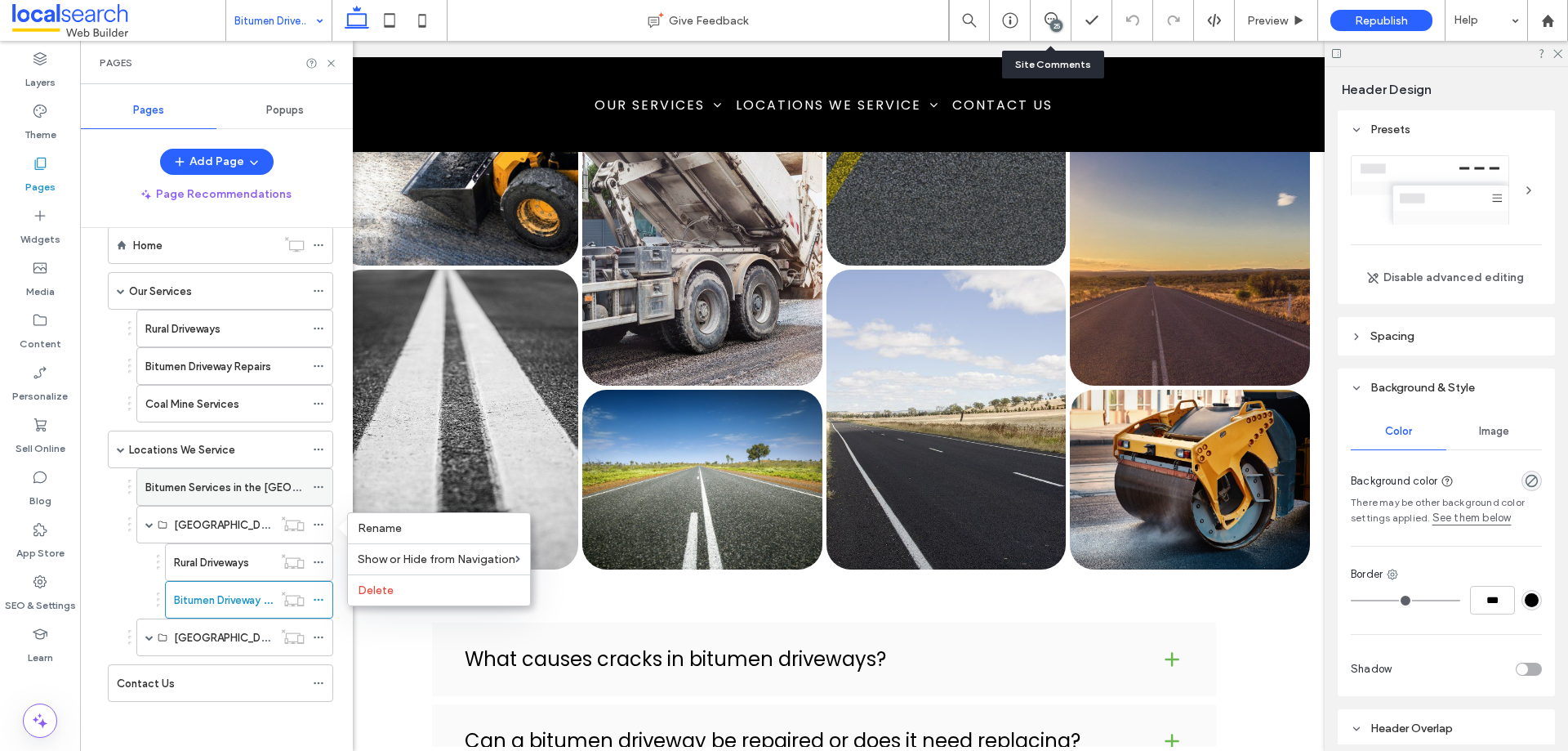
click at [319, 481] on icon at bounding box center [319, 487] width 11 height 11
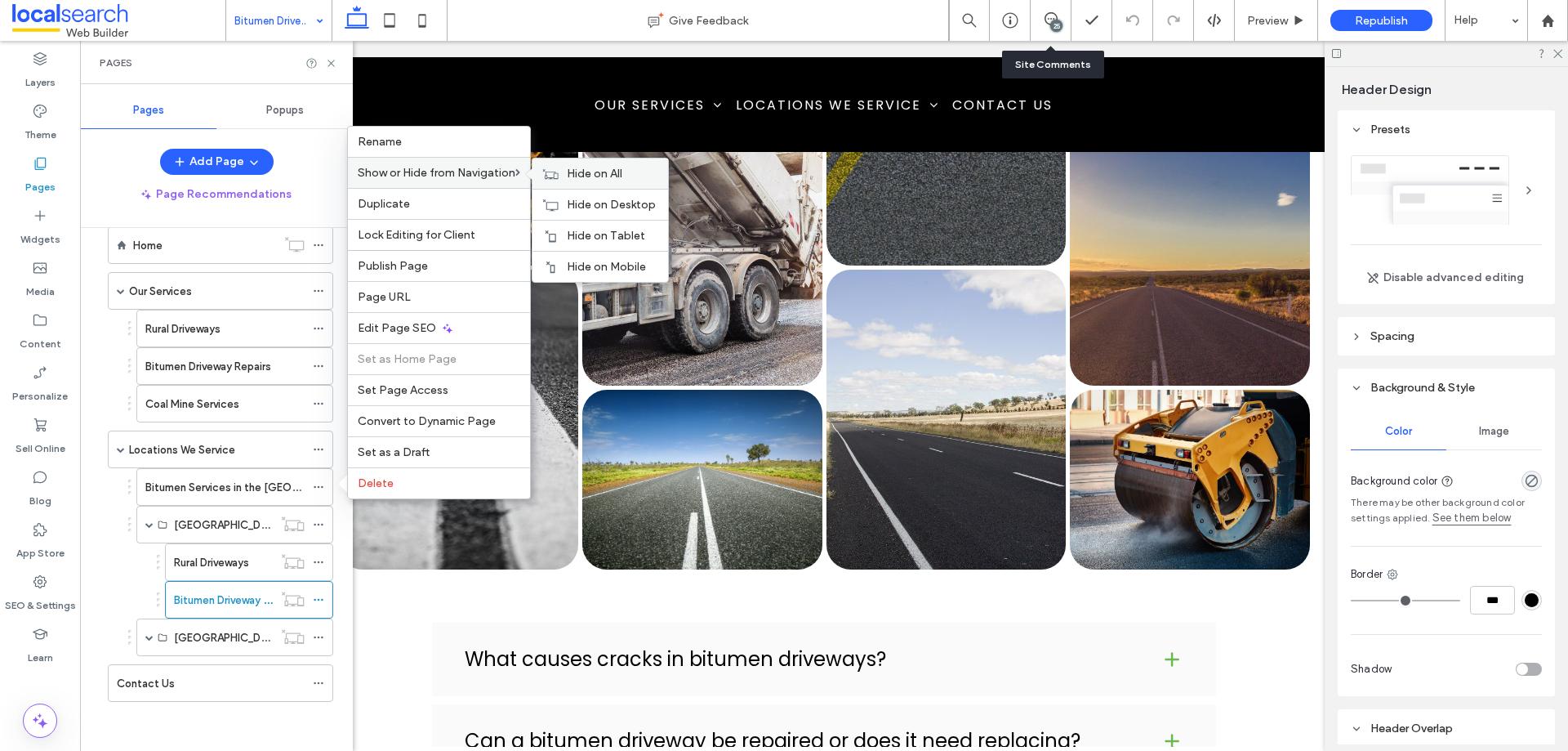
click at [569, 171] on div "Hide on All" at bounding box center [600, 174] width 135 height 31
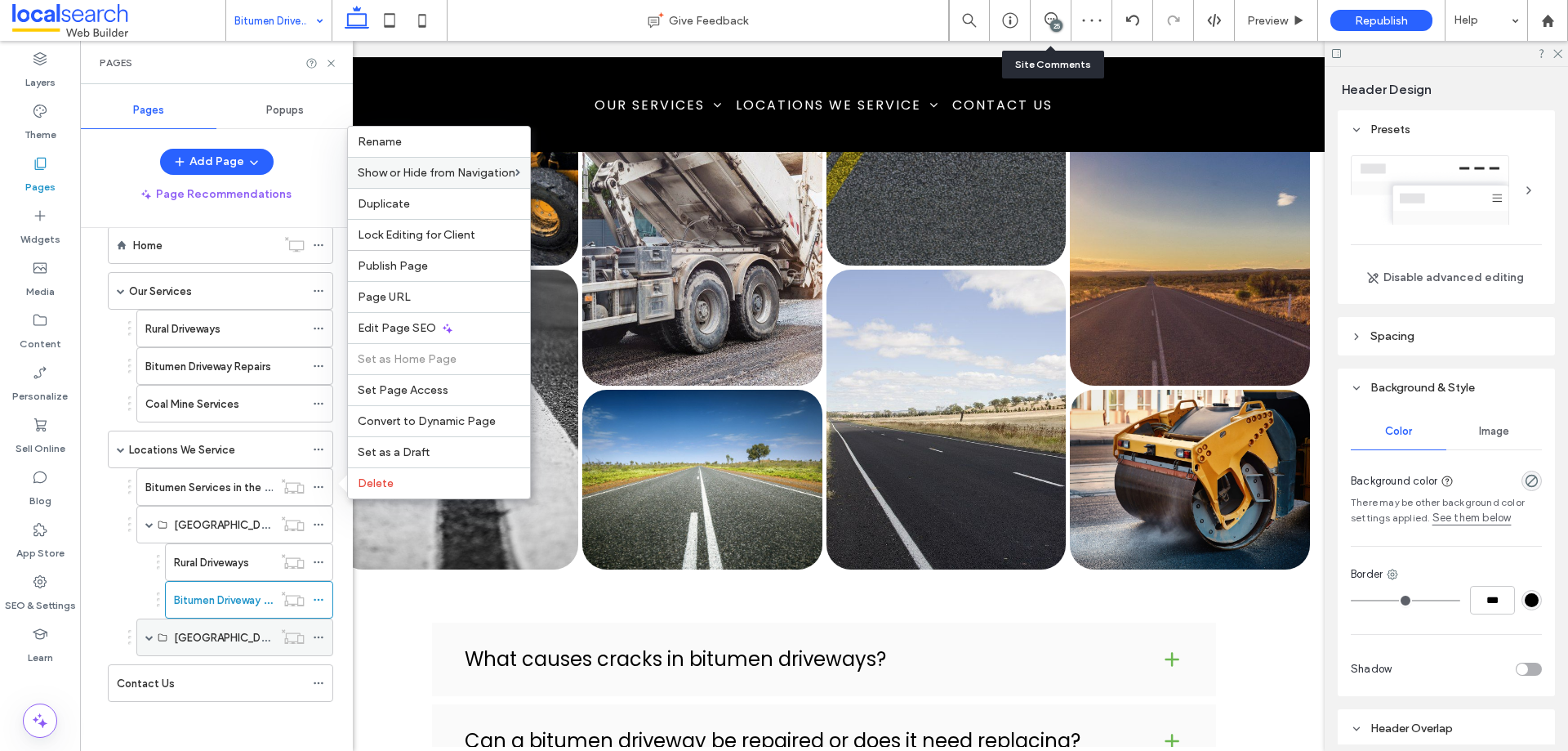
click at [316, 639] on icon at bounding box center [319, 637] width 11 height 11
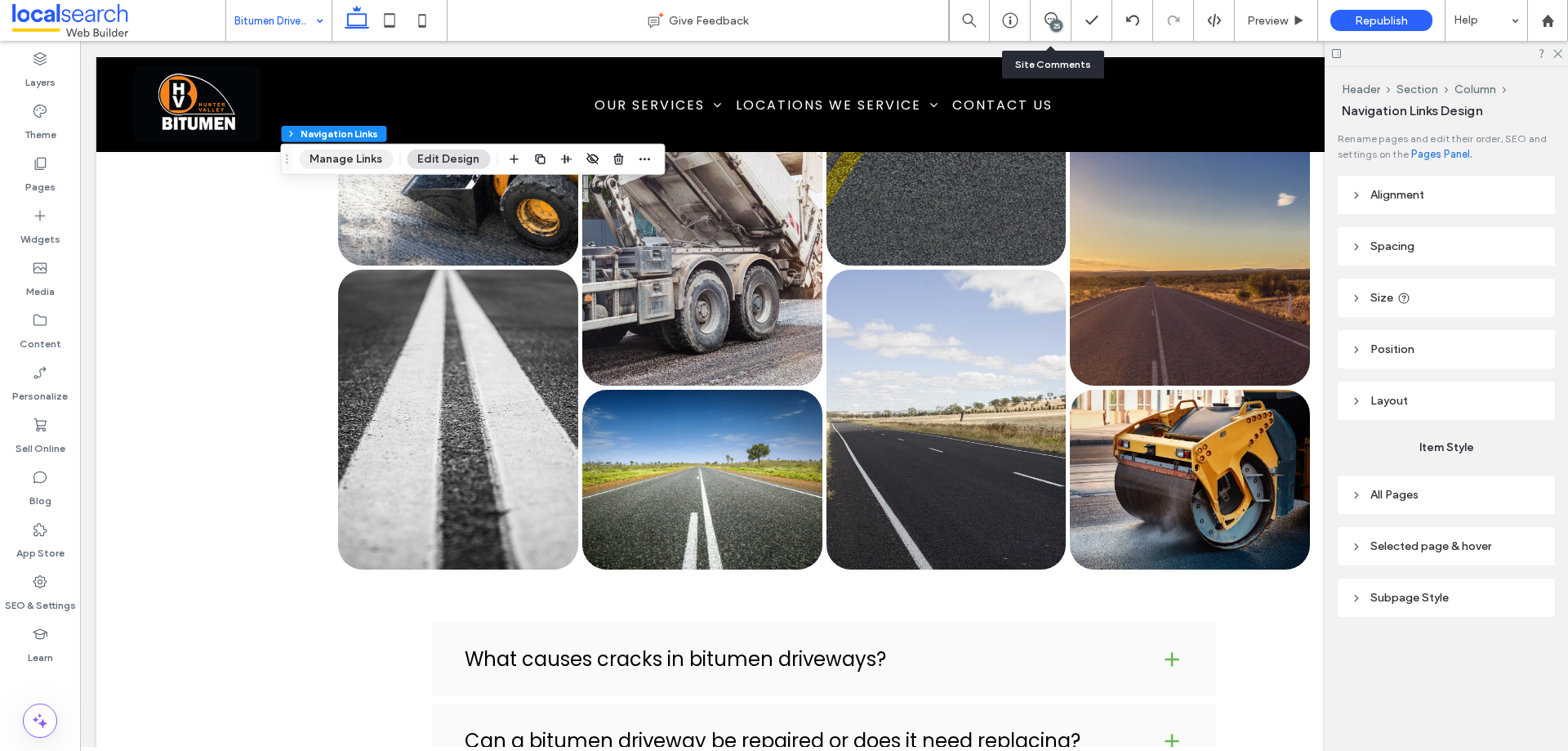
click at [340, 164] on button "Manage Links" at bounding box center [345, 159] width 93 height 20
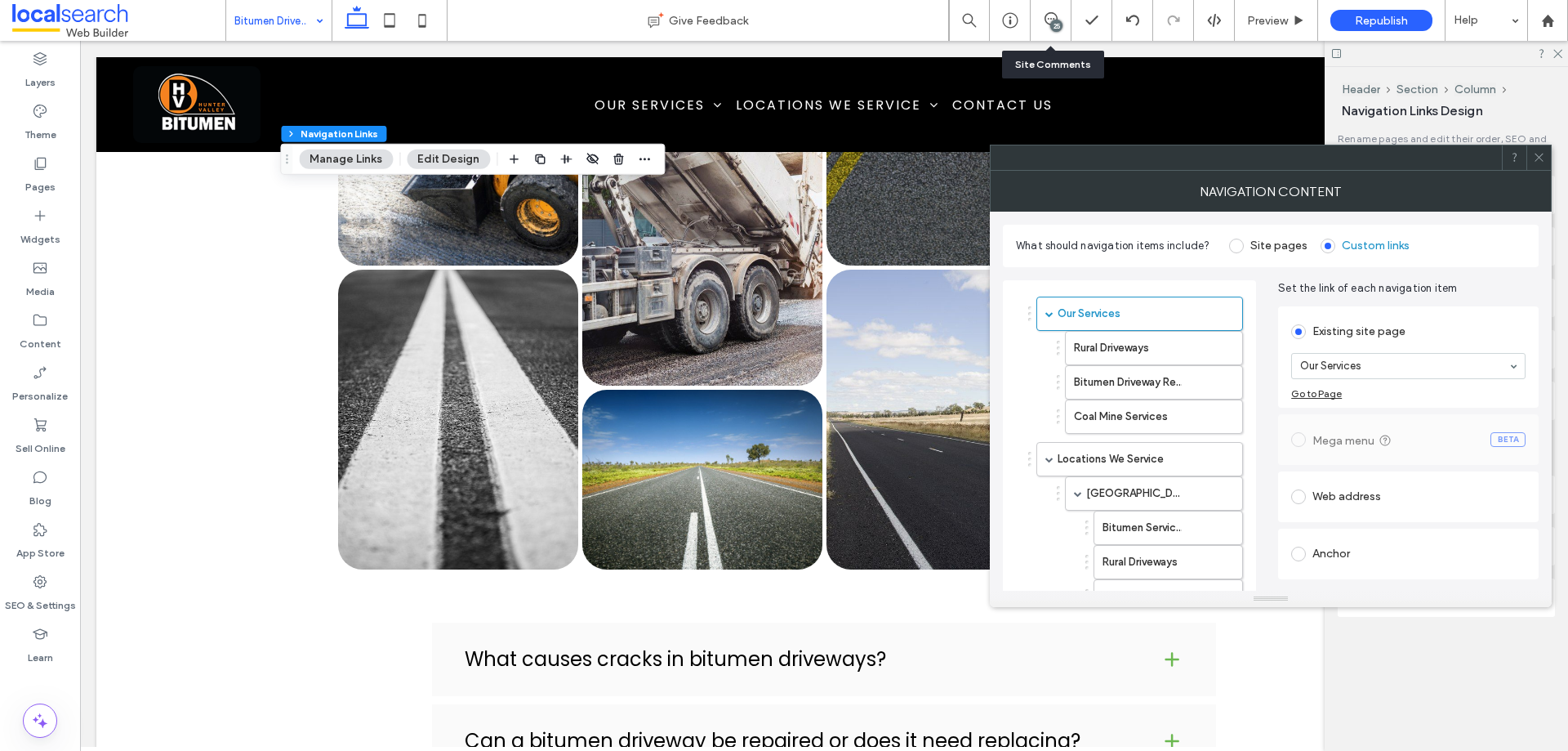
click at [1242, 241] on label "Site pages" at bounding box center [1269, 245] width 78 height 14
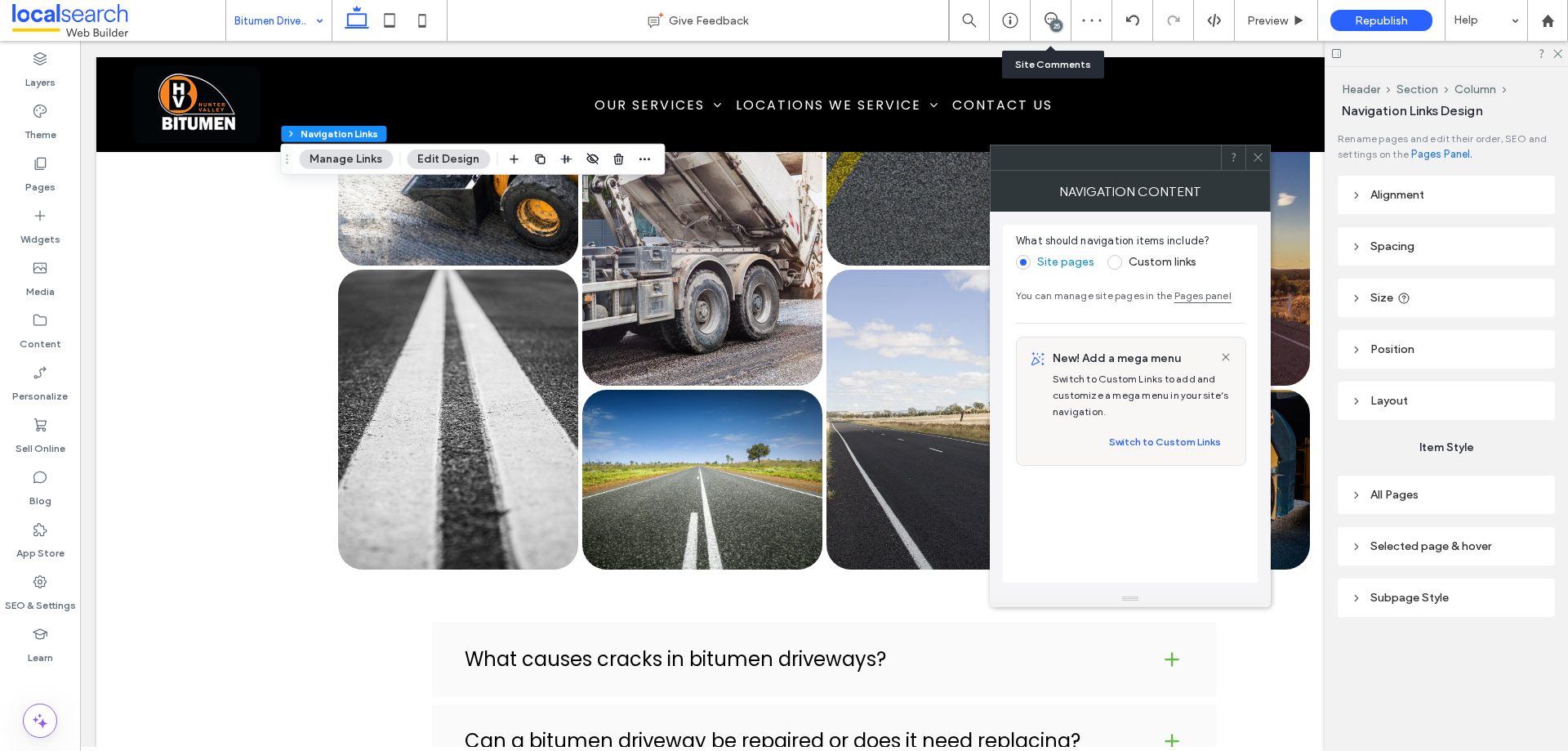
click at [1144, 260] on label "Custom links" at bounding box center [1163, 261] width 68 height 14
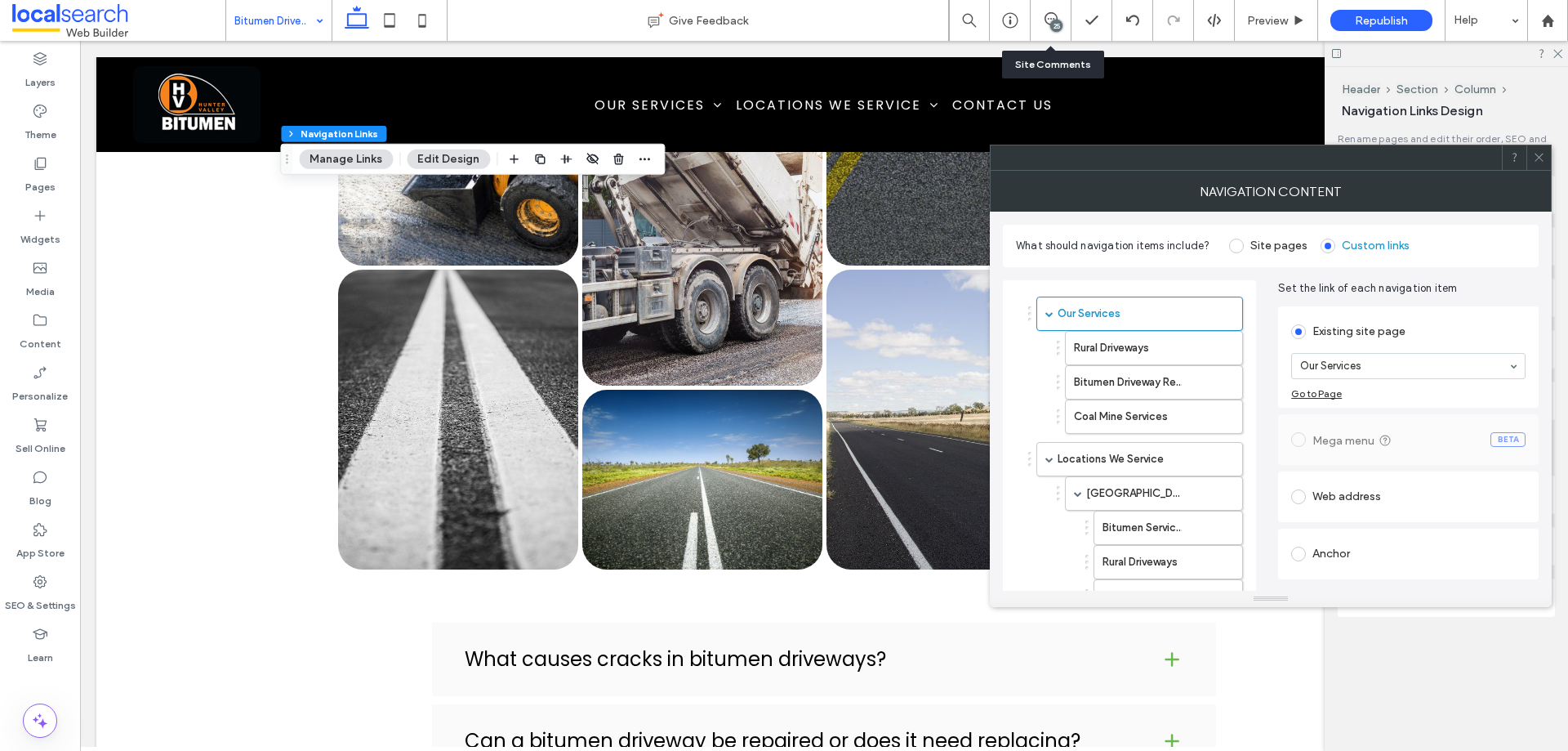
click at [1238, 245] on span at bounding box center [1236, 245] width 14 height 14
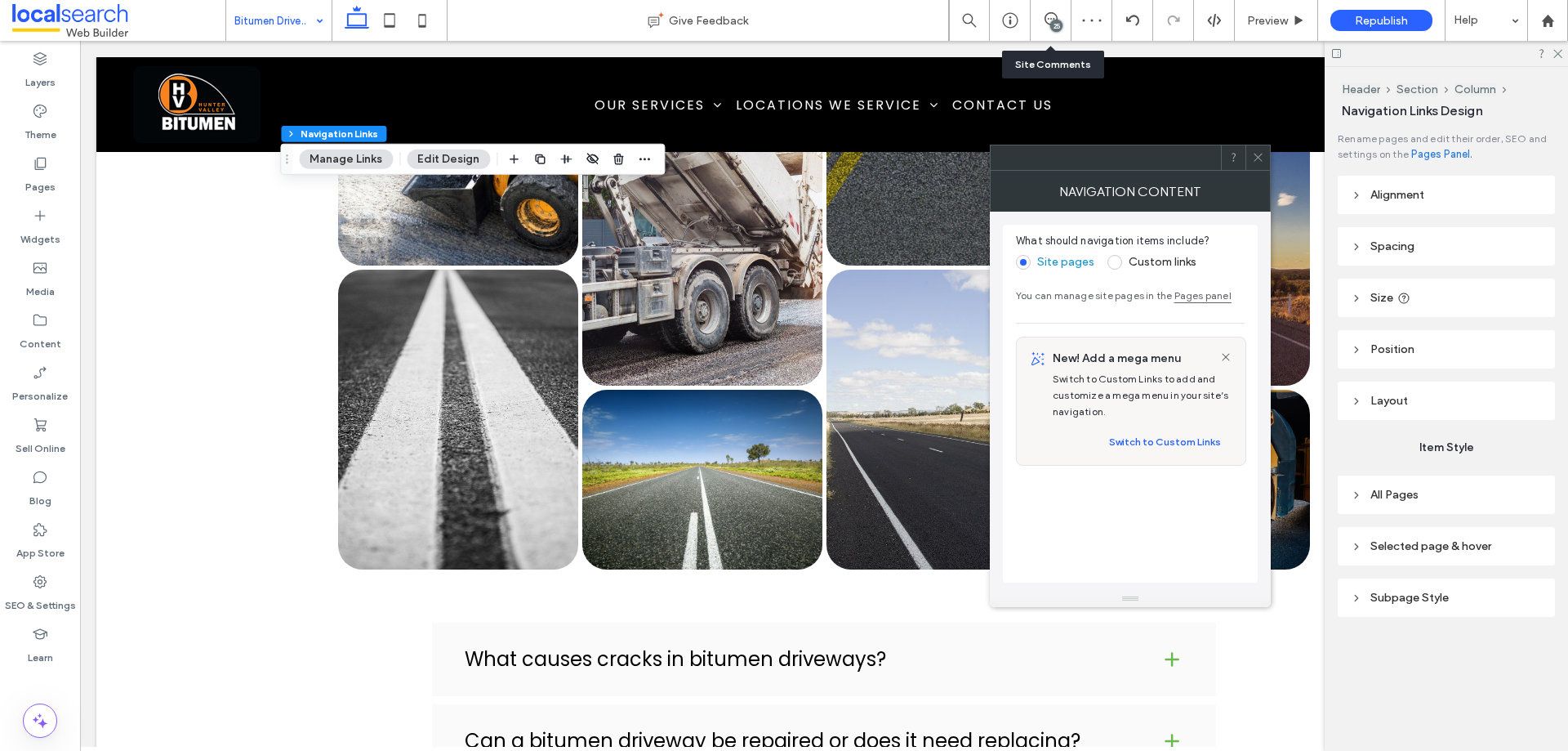
click at [1141, 261] on label "Custom links" at bounding box center [1163, 261] width 68 height 14
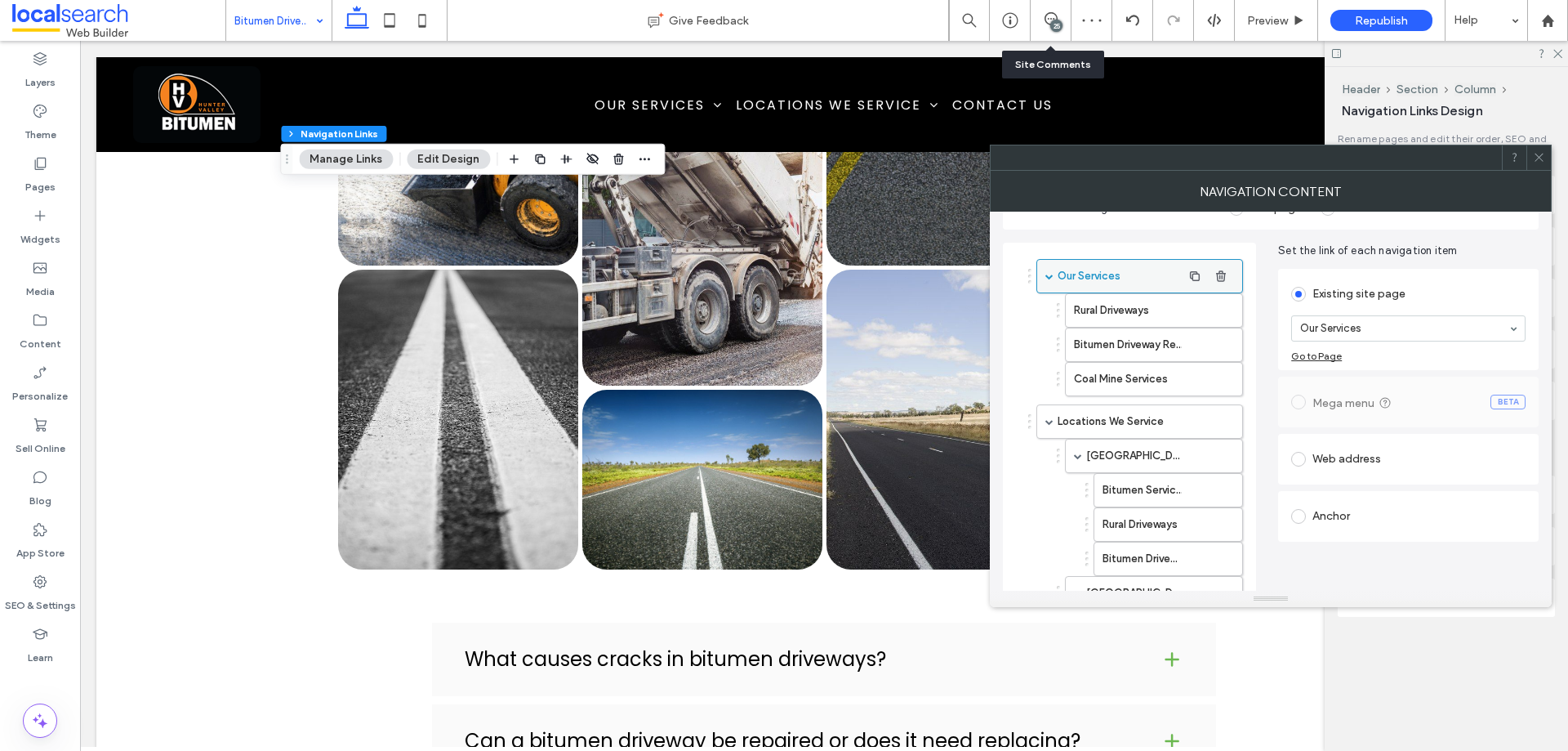
scroll to position [0, 0]
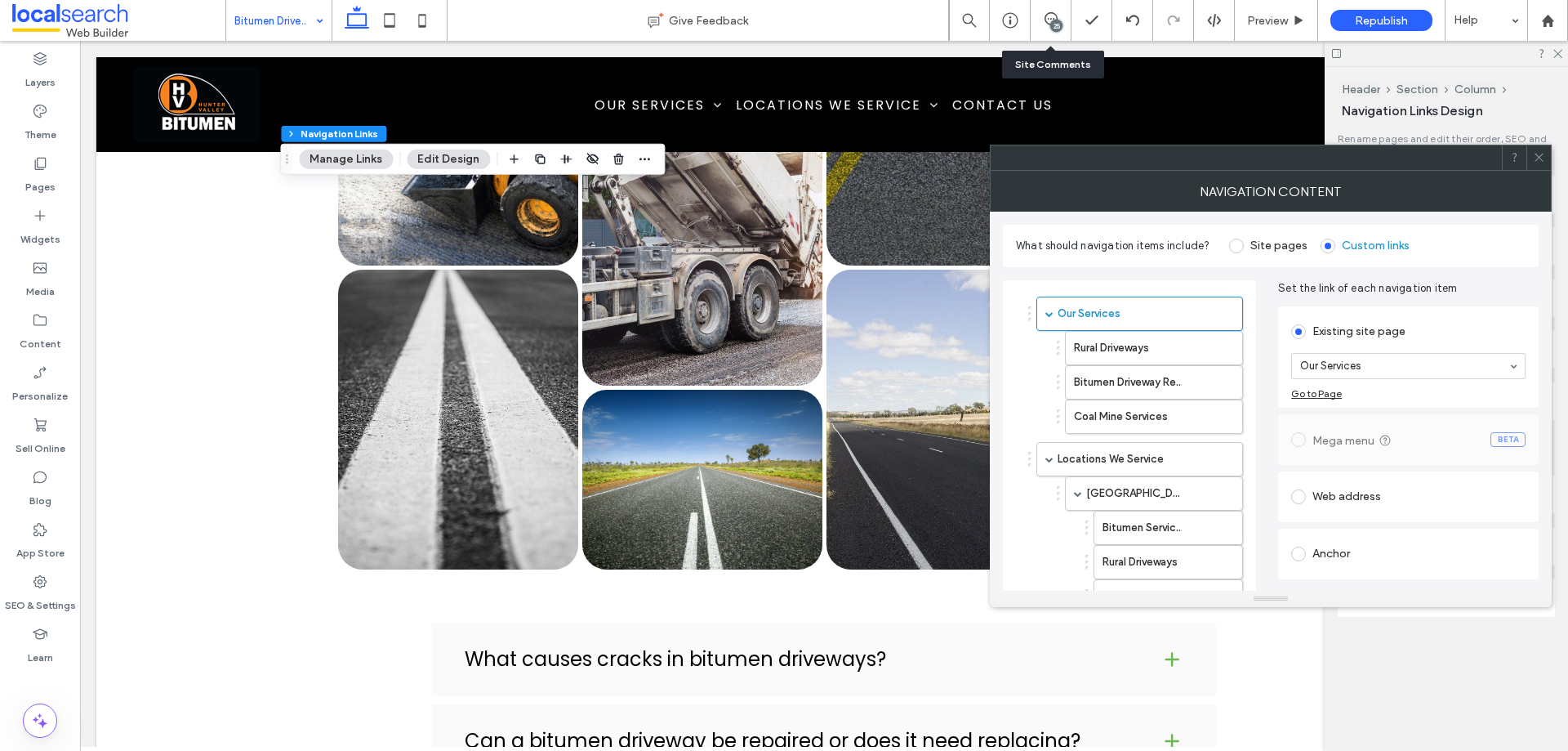
click at [1231, 242] on span at bounding box center [1236, 245] width 14 height 14
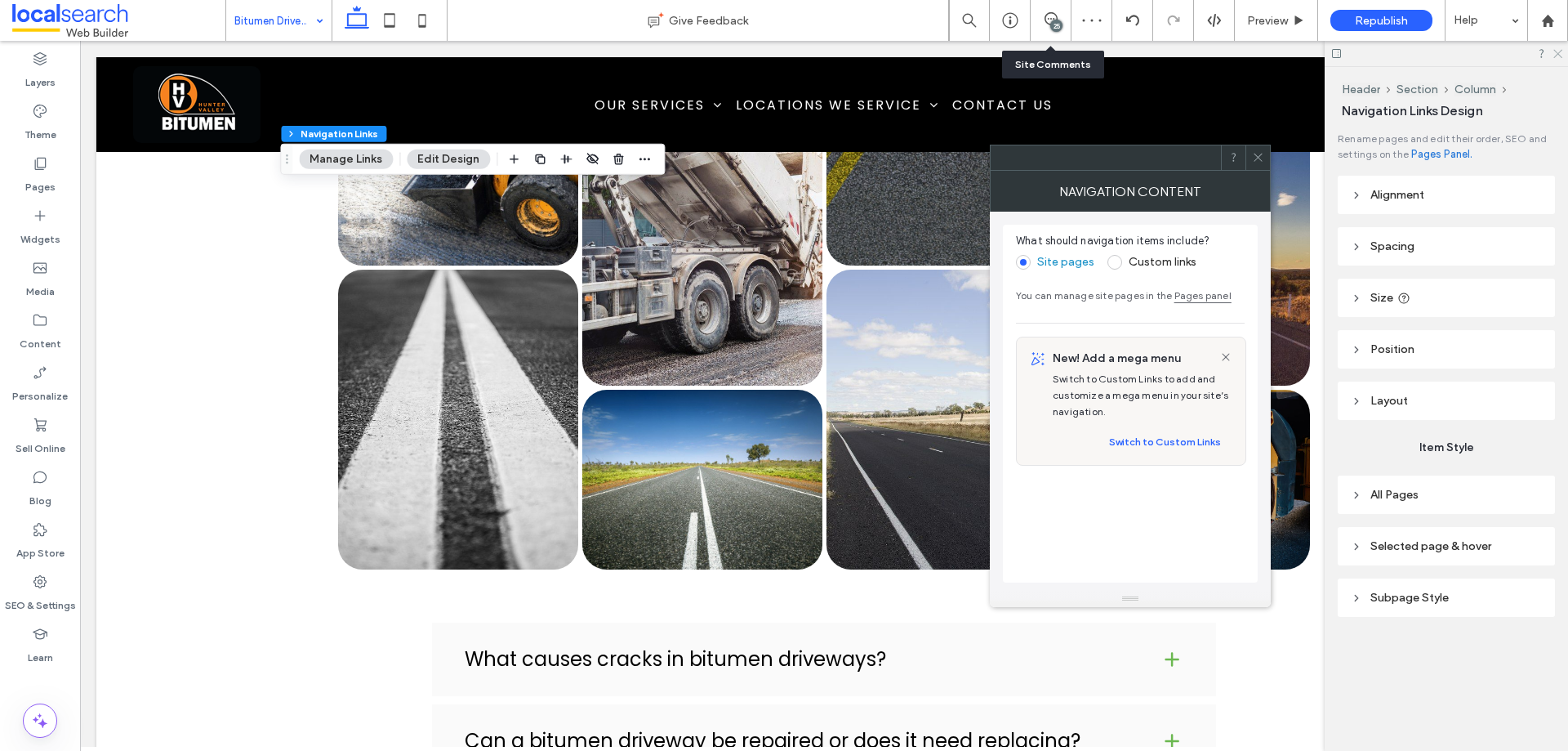
click at [1559, 55] on icon at bounding box center [1557, 52] width 10 height 10
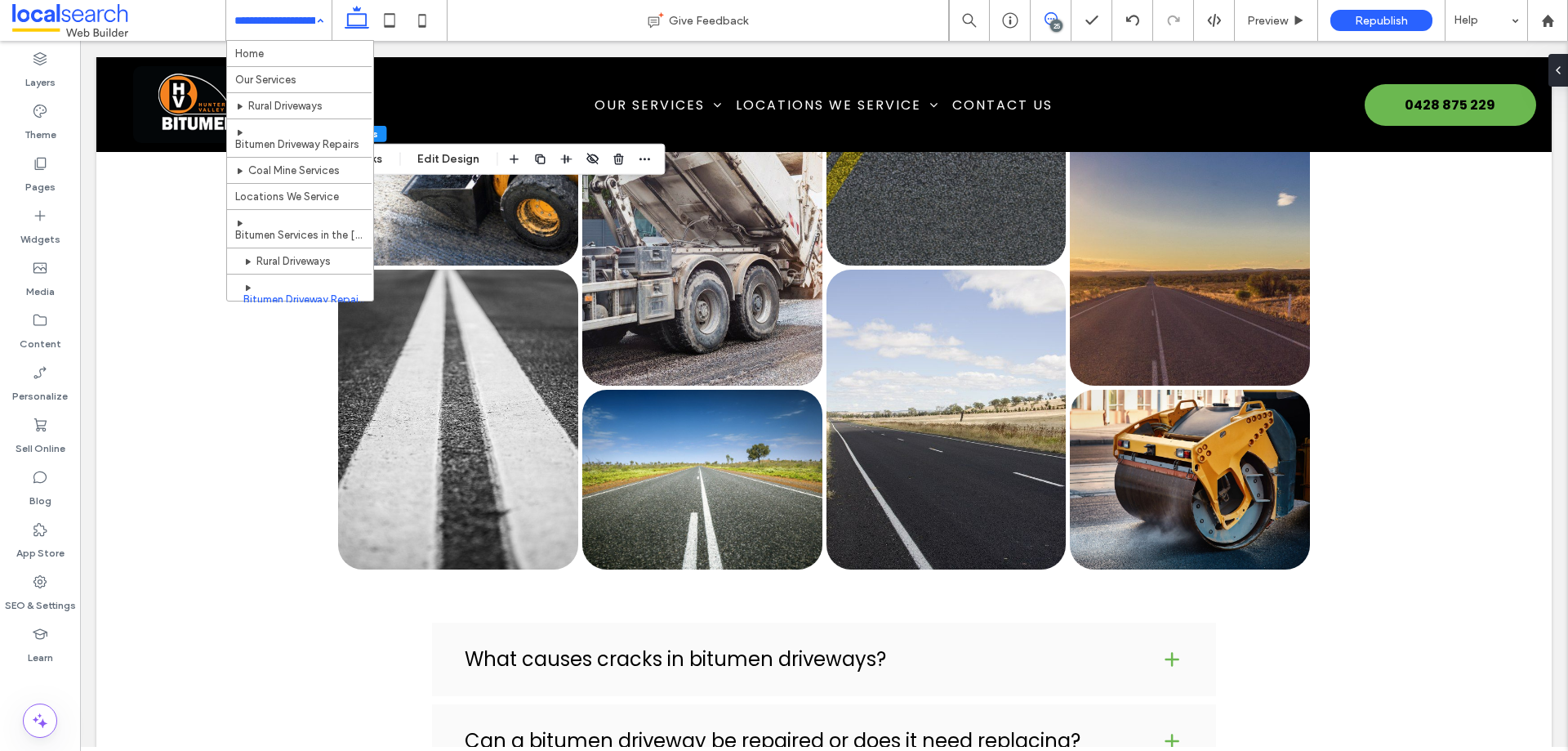
click at [1046, 22] on use at bounding box center [1051, 19] width 13 height 13
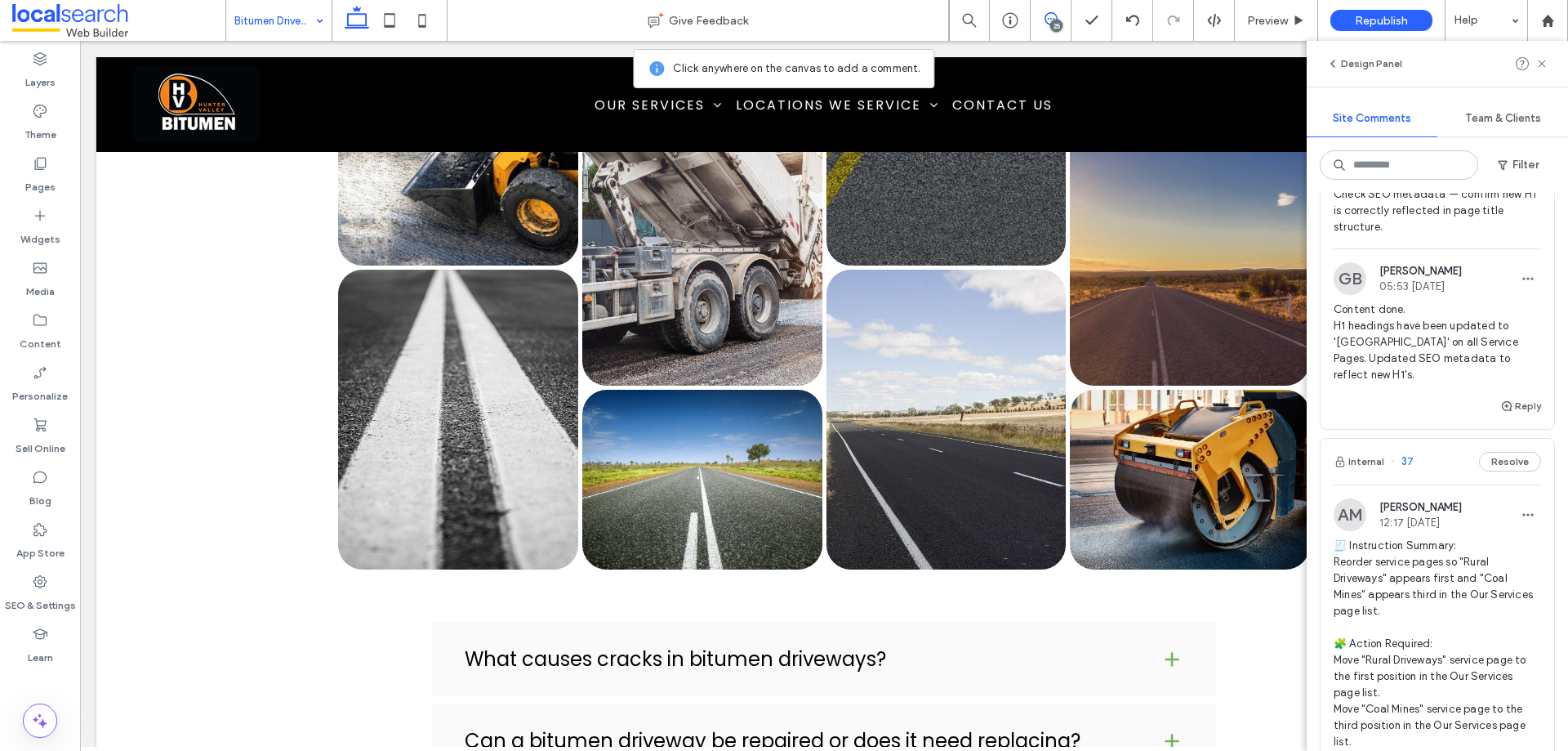
scroll to position [1467, 0]
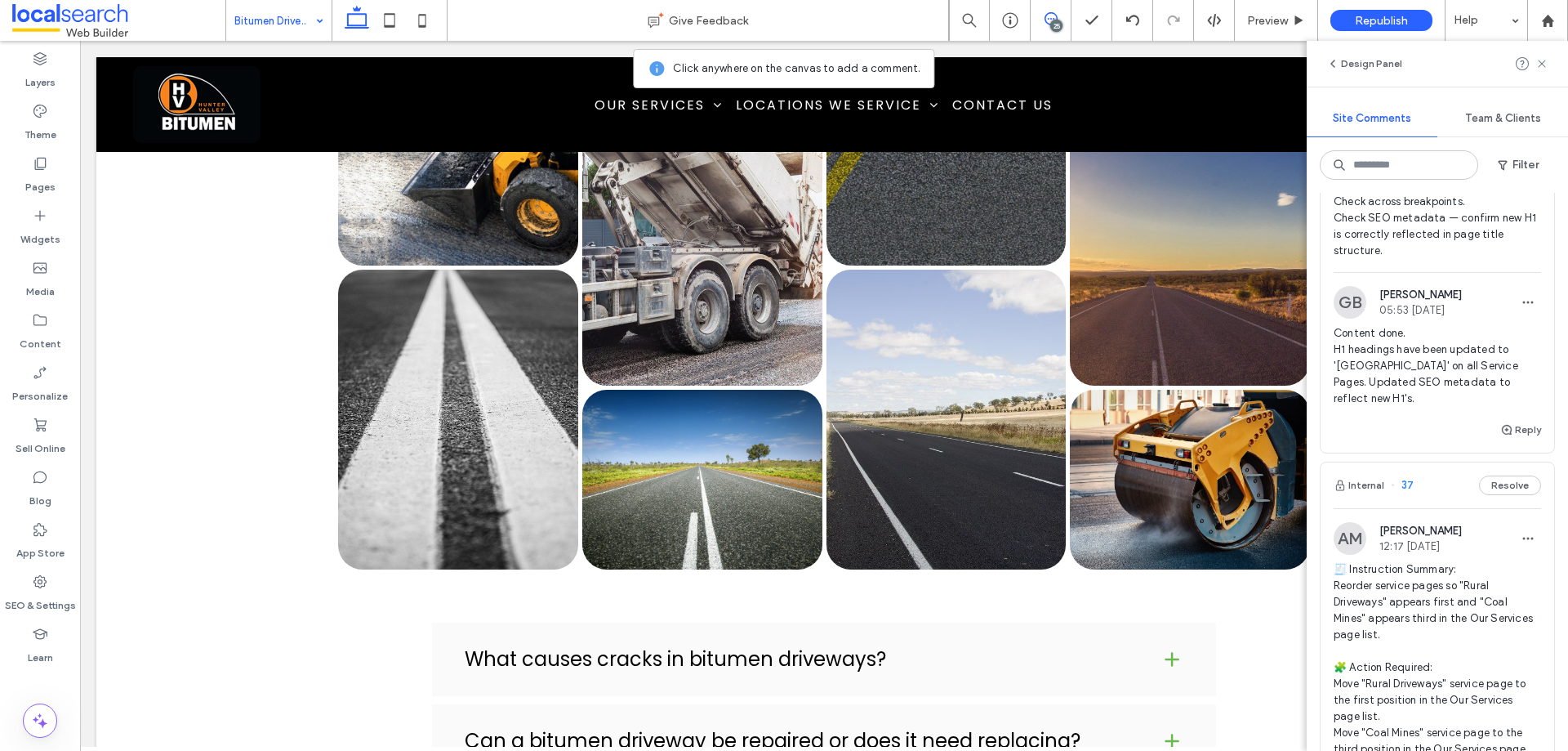
click at [1458, 407] on span "Content done. H1 headings have been updated to '[GEOGRAPHIC_DATA]' on all Servi…" at bounding box center [1438, 366] width 208 height 82
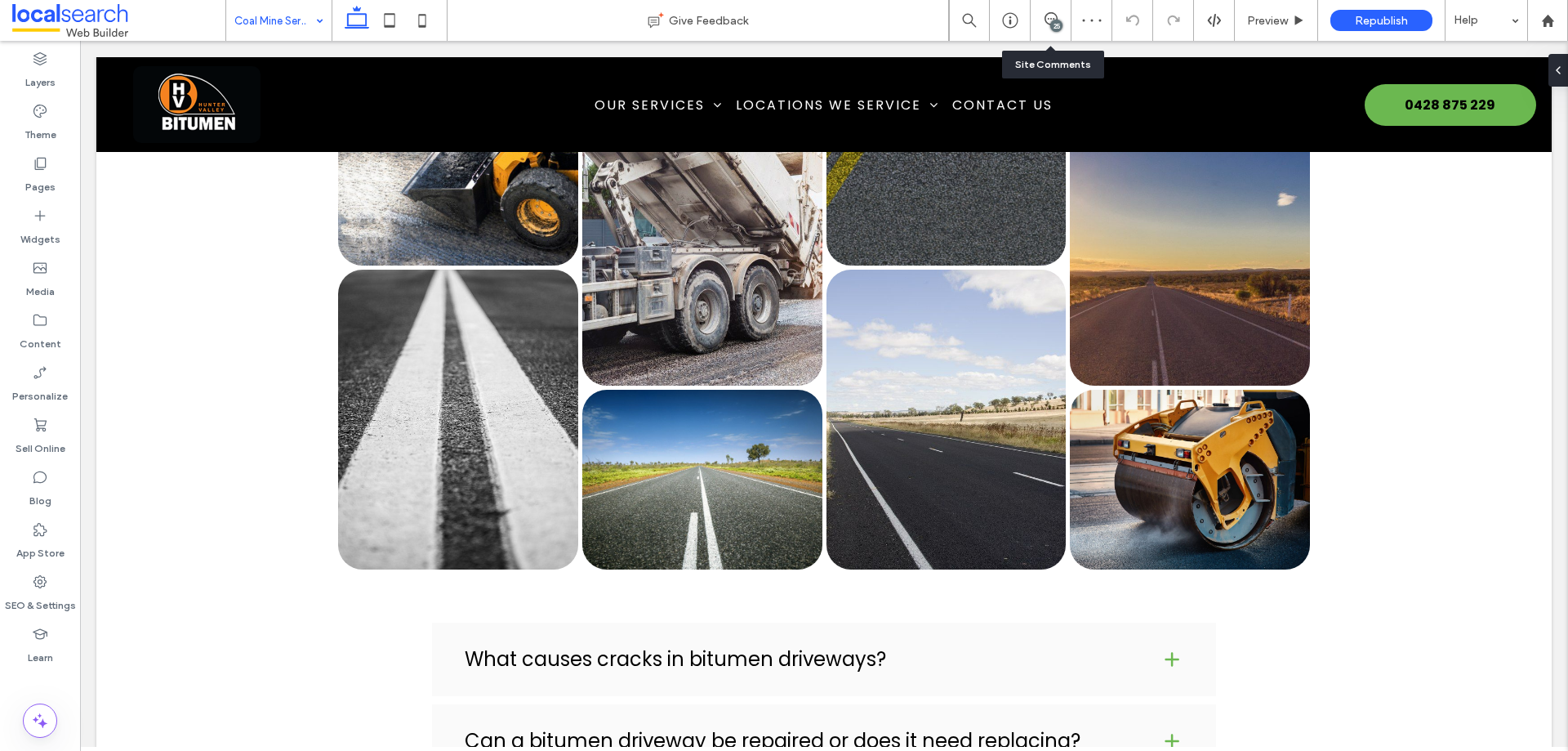
click at [1047, 31] on div "25" at bounding box center [1051, 20] width 41 height 41
click at [1056, 20] on div "25" at bounding box center [1056, 26] width 12 height 12
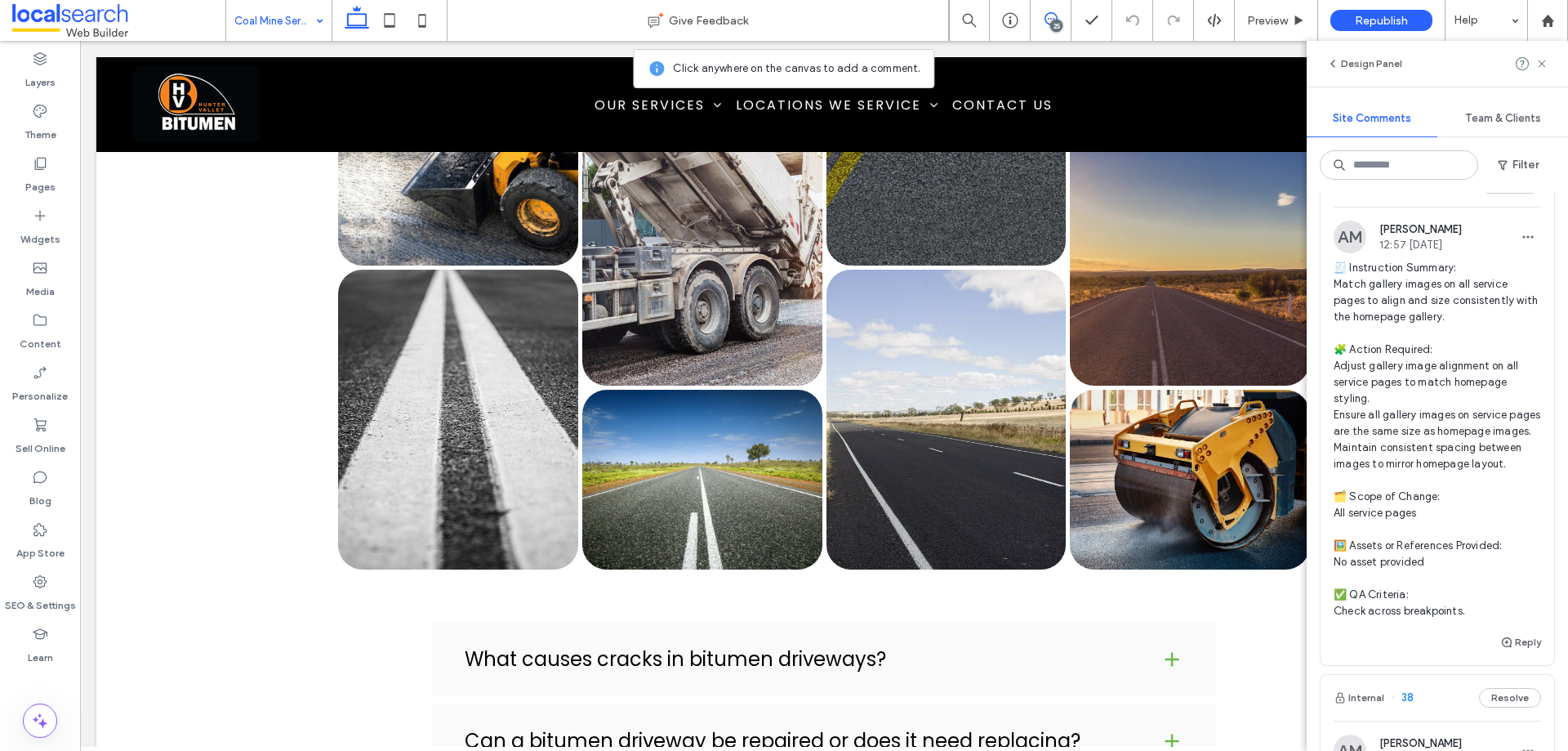
scroll to position [573, 0]
click at [1467, 377] on span "🧾 Instruction Summary: Match gallery images on all service pages to align and s…" at bounding box center [1438, 443] width 208 height 360
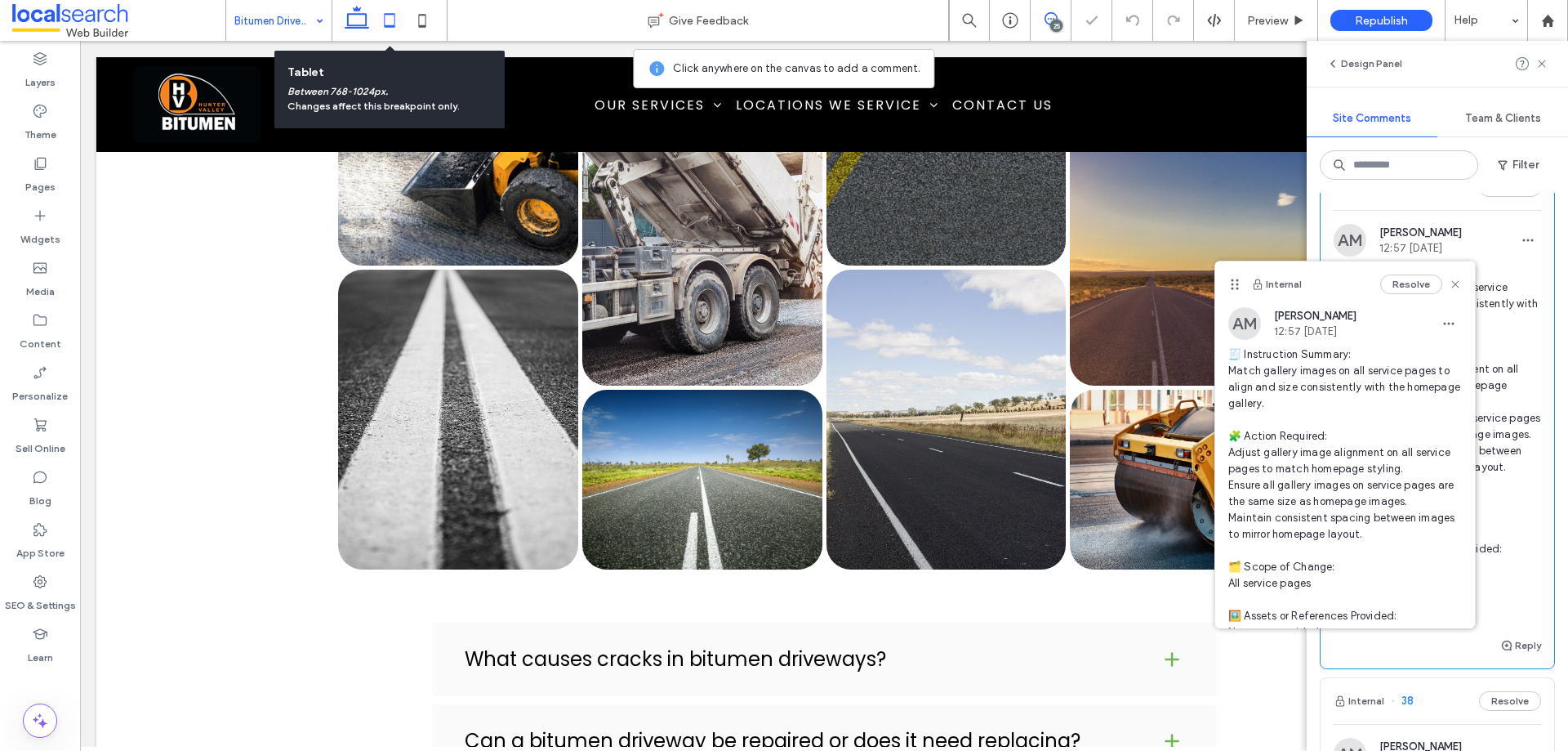
click at [384, 24] on use at bounding box center [389, 20] width 10 height 14
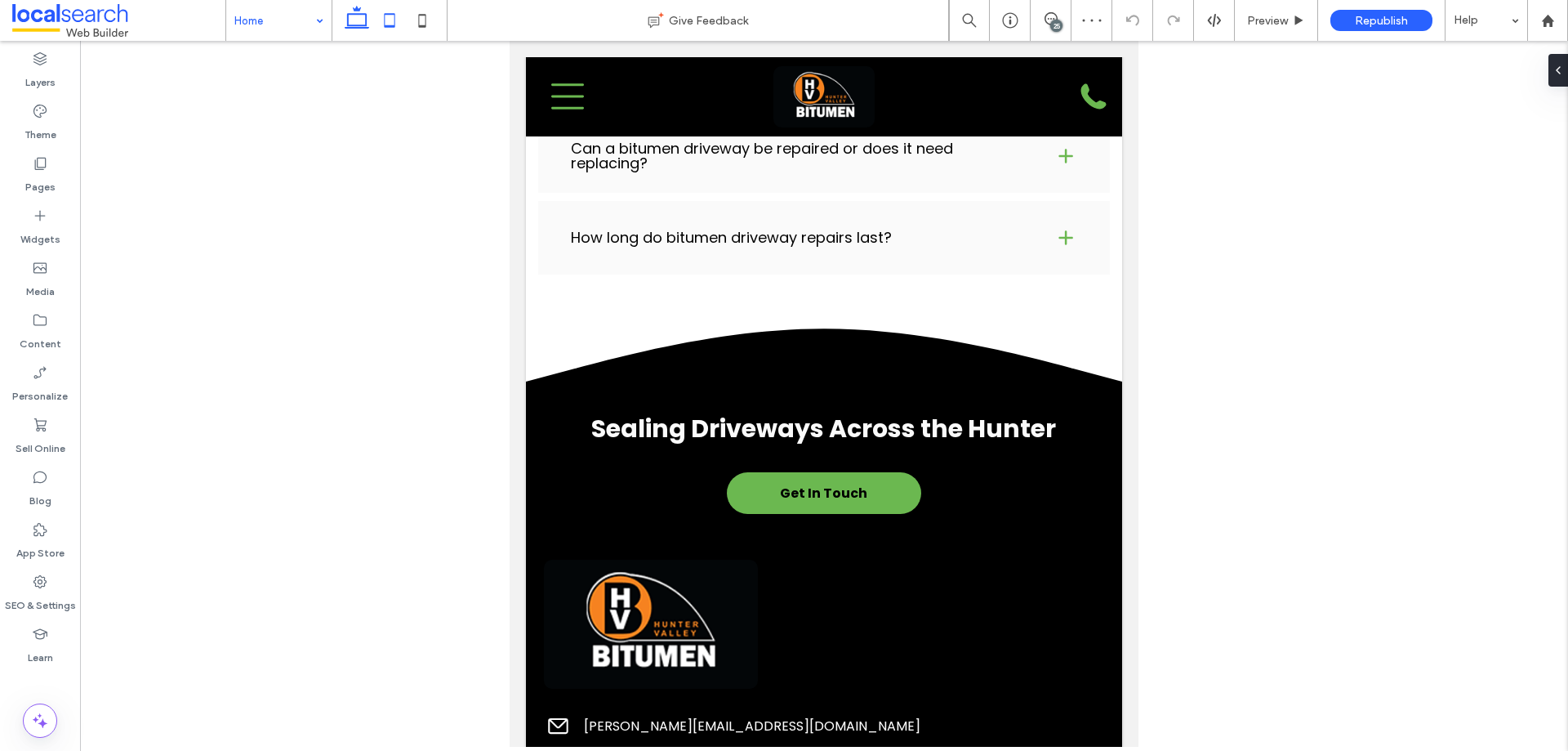
click at [359, 18] on icon at bounding box center [357, 20] width 32 height 32
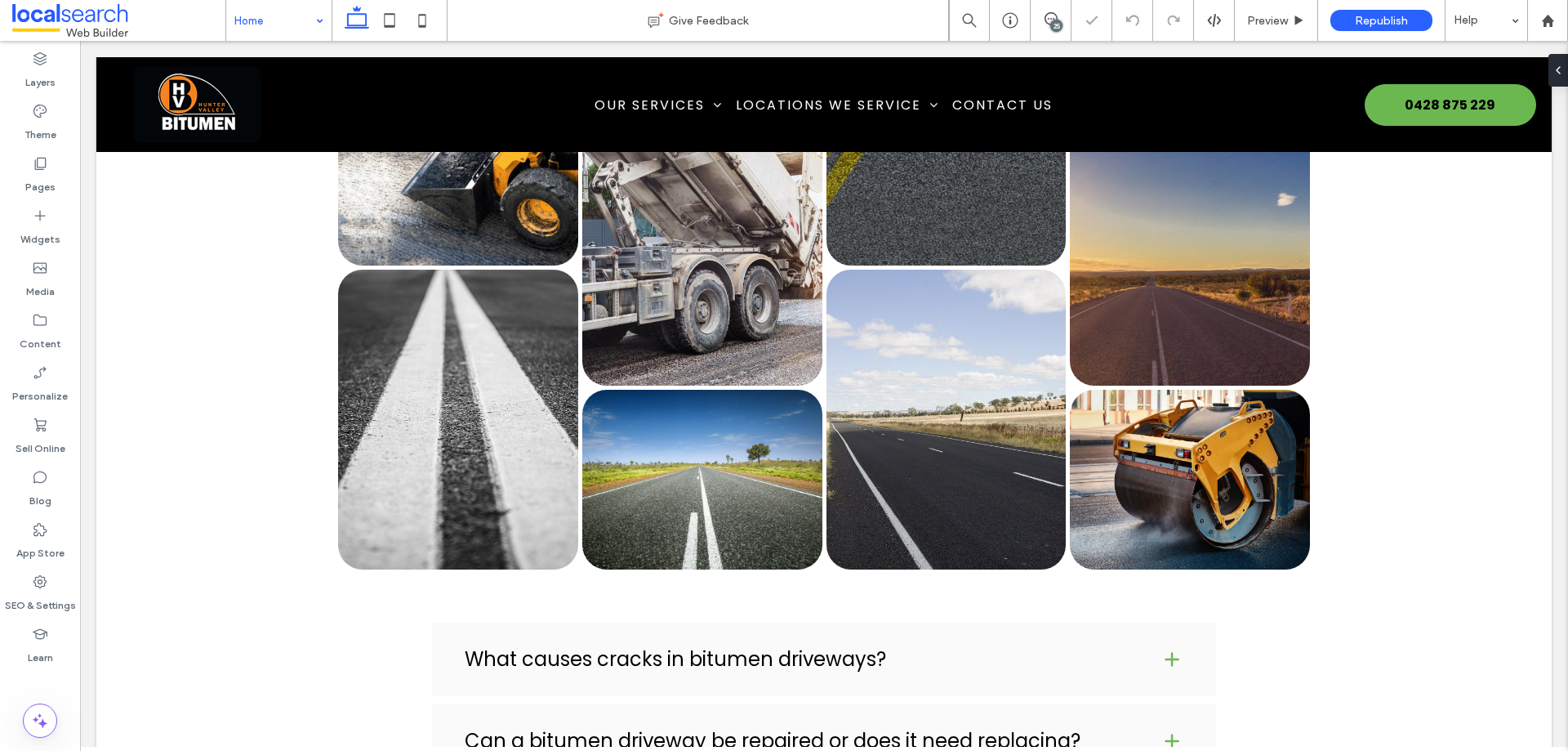
click at [1057, 28] on div "25" at bounding box center [1056, 26] width 12 height 12
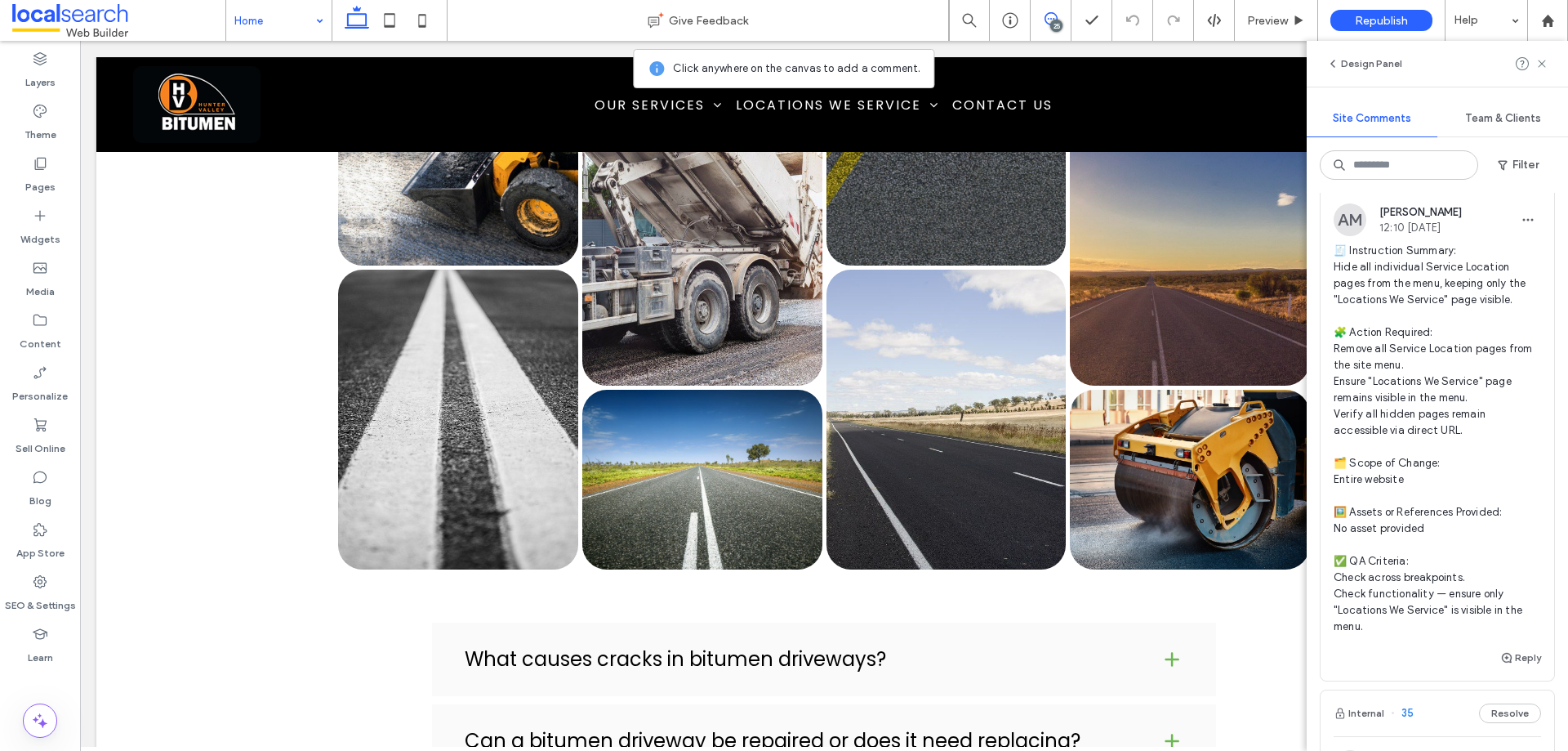
scroll to position [2534, 0]
